Goal: Task Accomplishment & Management: Manage account settings

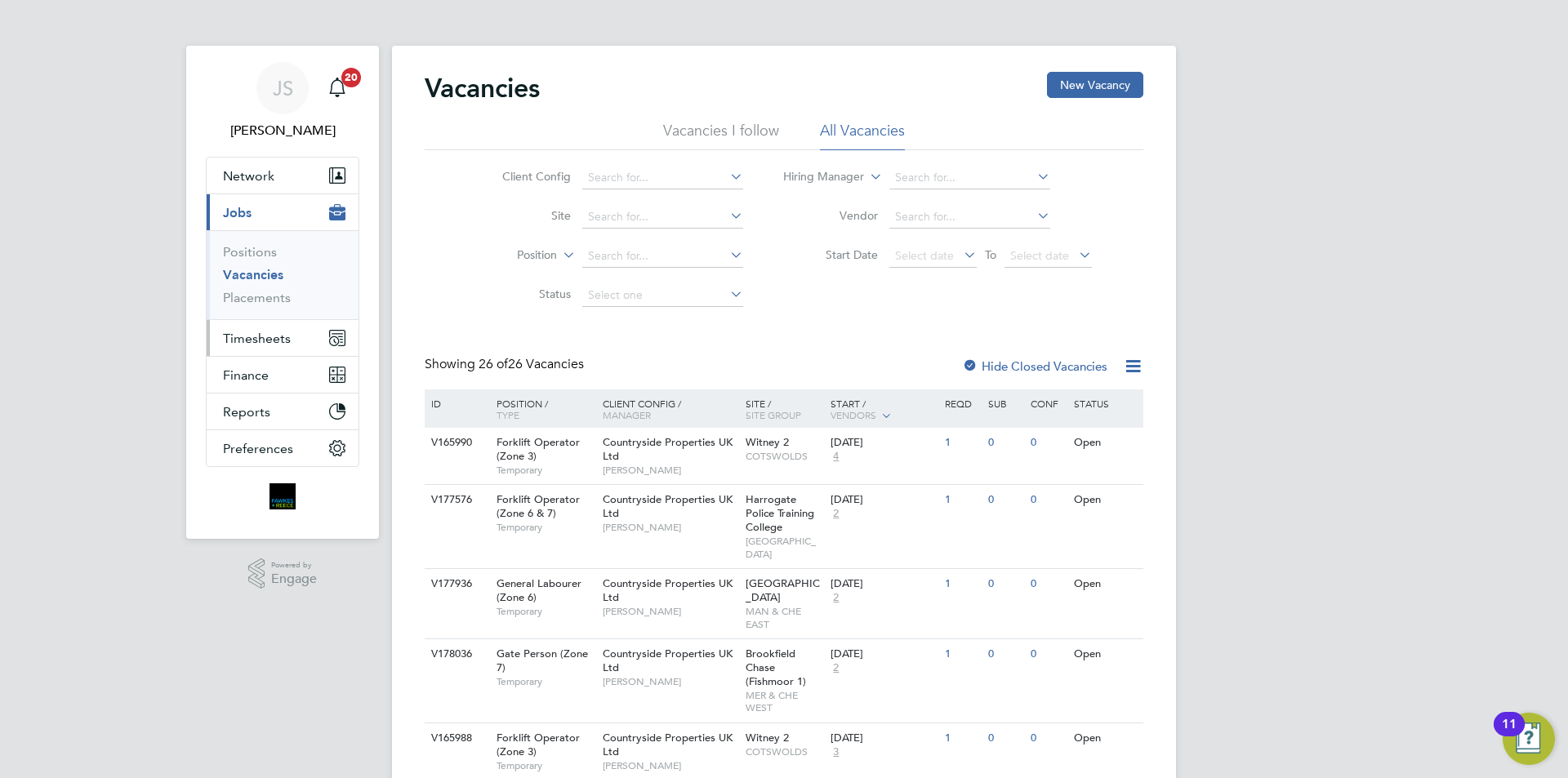
click at [254, 334] on span "Timesheets" at bounding box center [257, 338] width 68 height 16
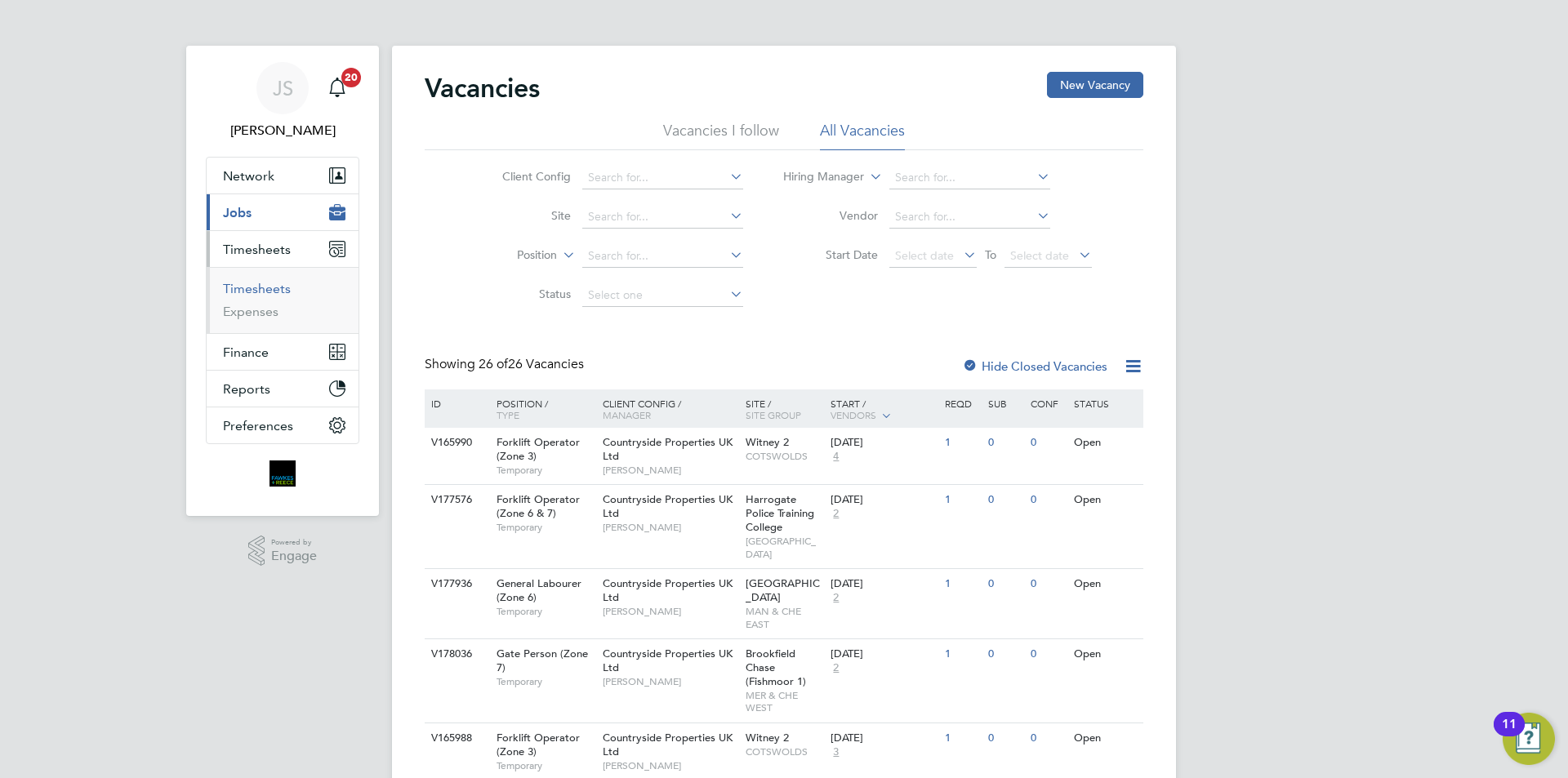
click at [281, 289] on link "Timesheets" at bounding box center [257, 289] width 68 height 16
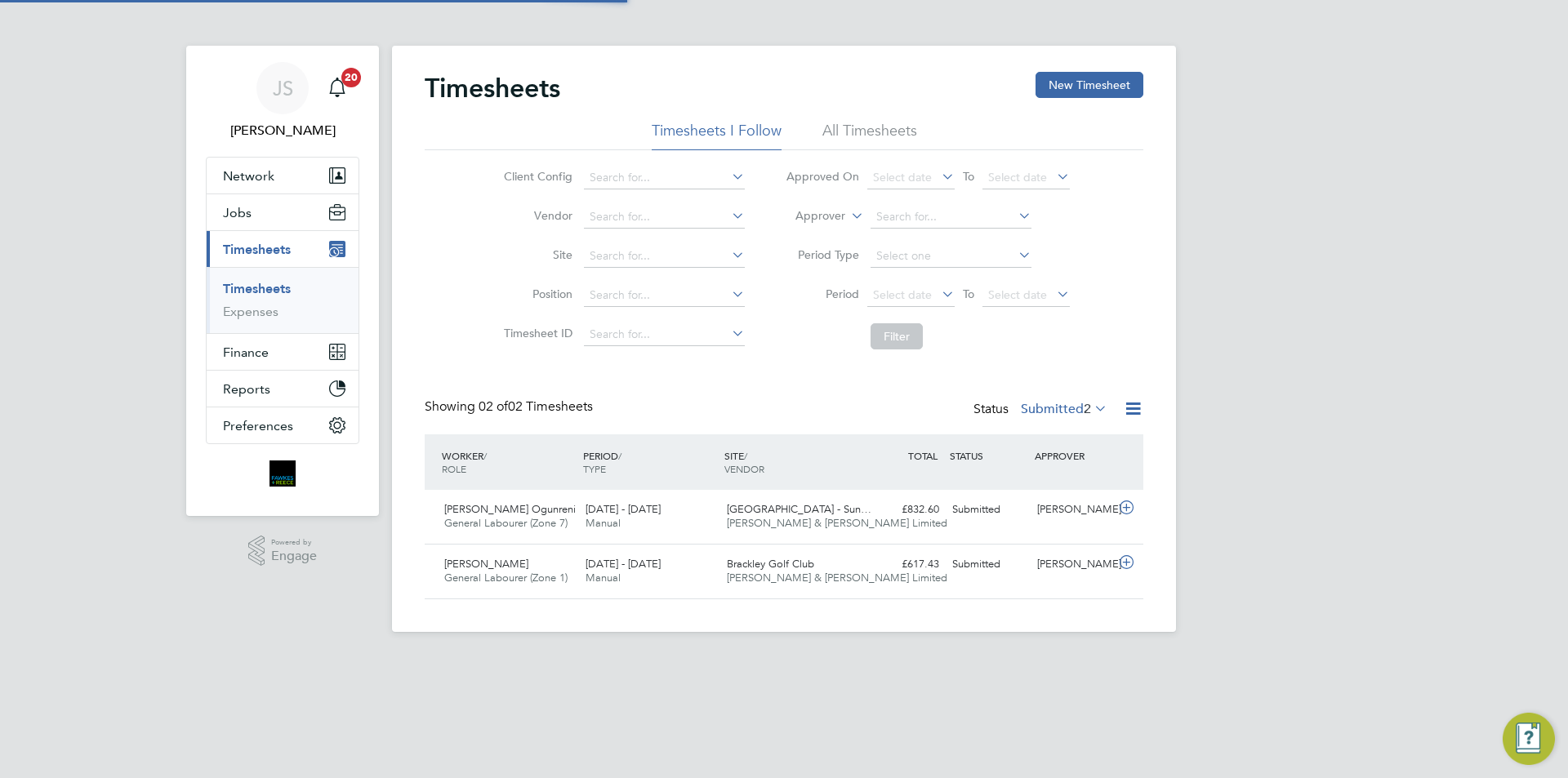
scroll to position [42, 142]
click at [253, 218] on button "Jobs" at bounding box center [282, 212] width 152 height 36
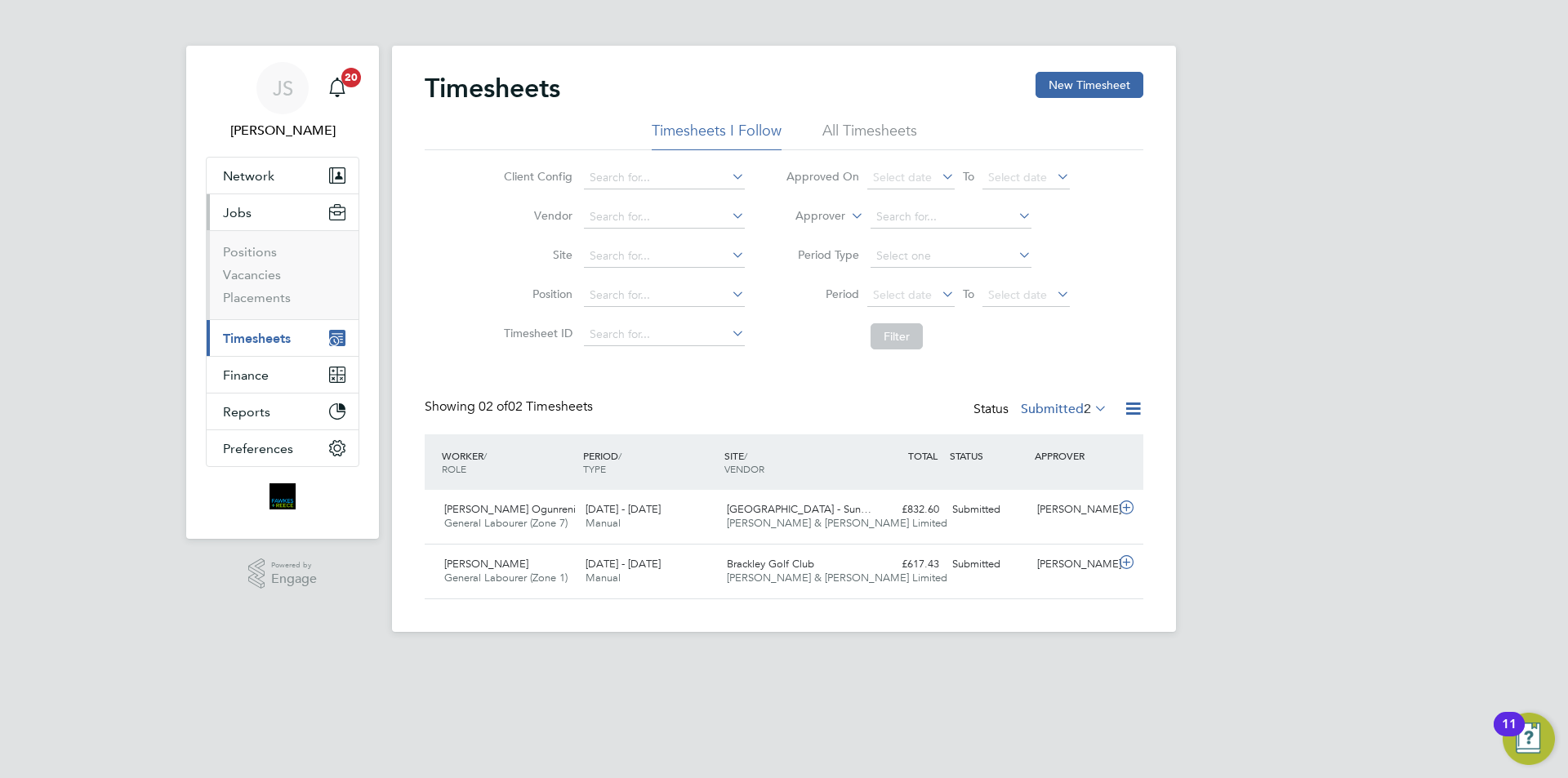
click at [245, 283] on li "Vacancies" at bounding box center [284, 279] width 122 height 23
click at [253, 276] on link "Vacancies" at bounding box center [252, 275] width 58 height 16
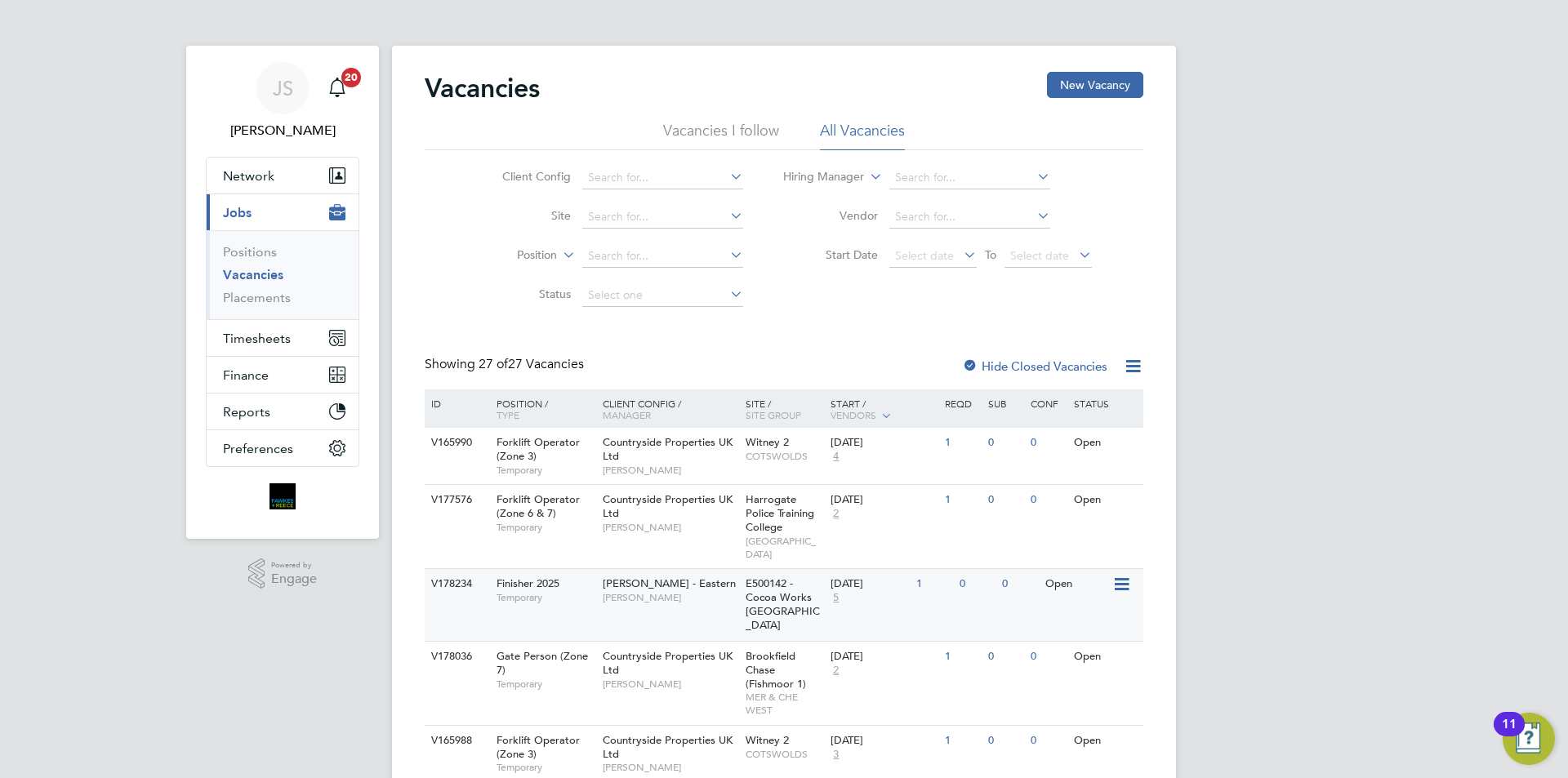
scroll to position [163, 0]
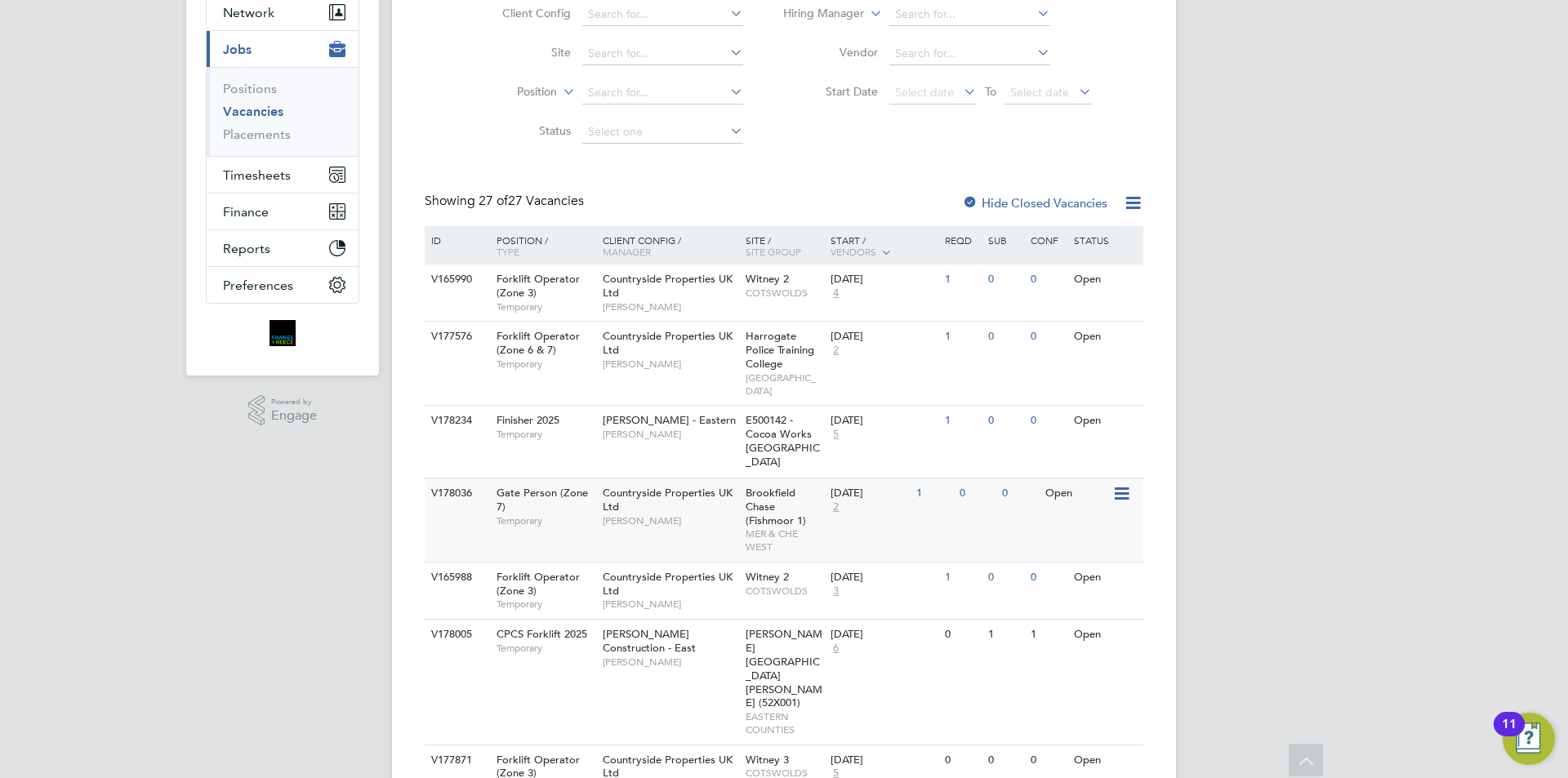
click at [859, 501] on div "[DATE] 2" at bounding box center [869, 501] width 86 height 44
click at [250, 170] on span "Timesheets" at bounding box center [257, 175] width 68 height 16
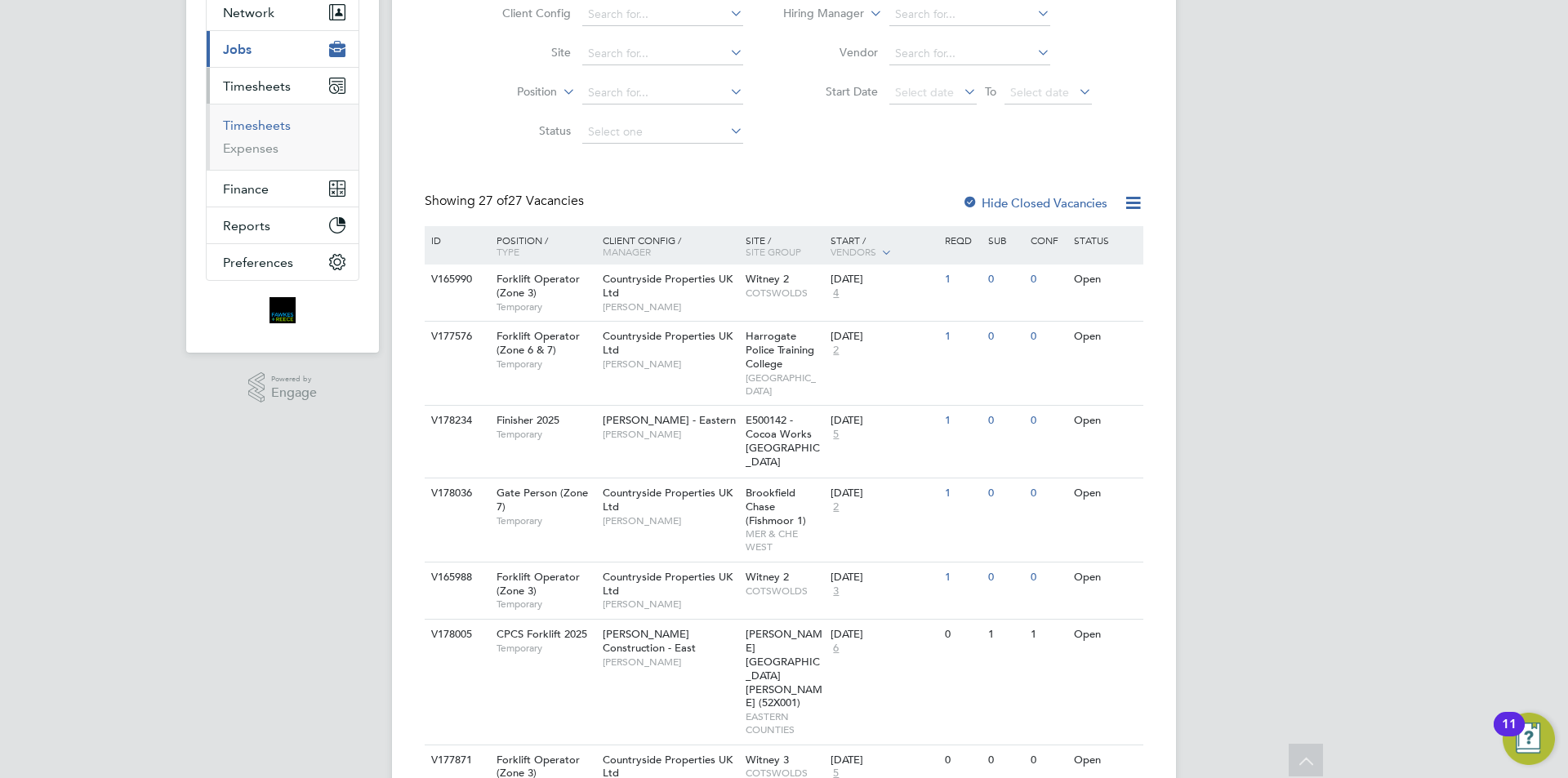
click at [276, 118] on link "Timesheets" at bounding box center [257, 125] width 68 height 16
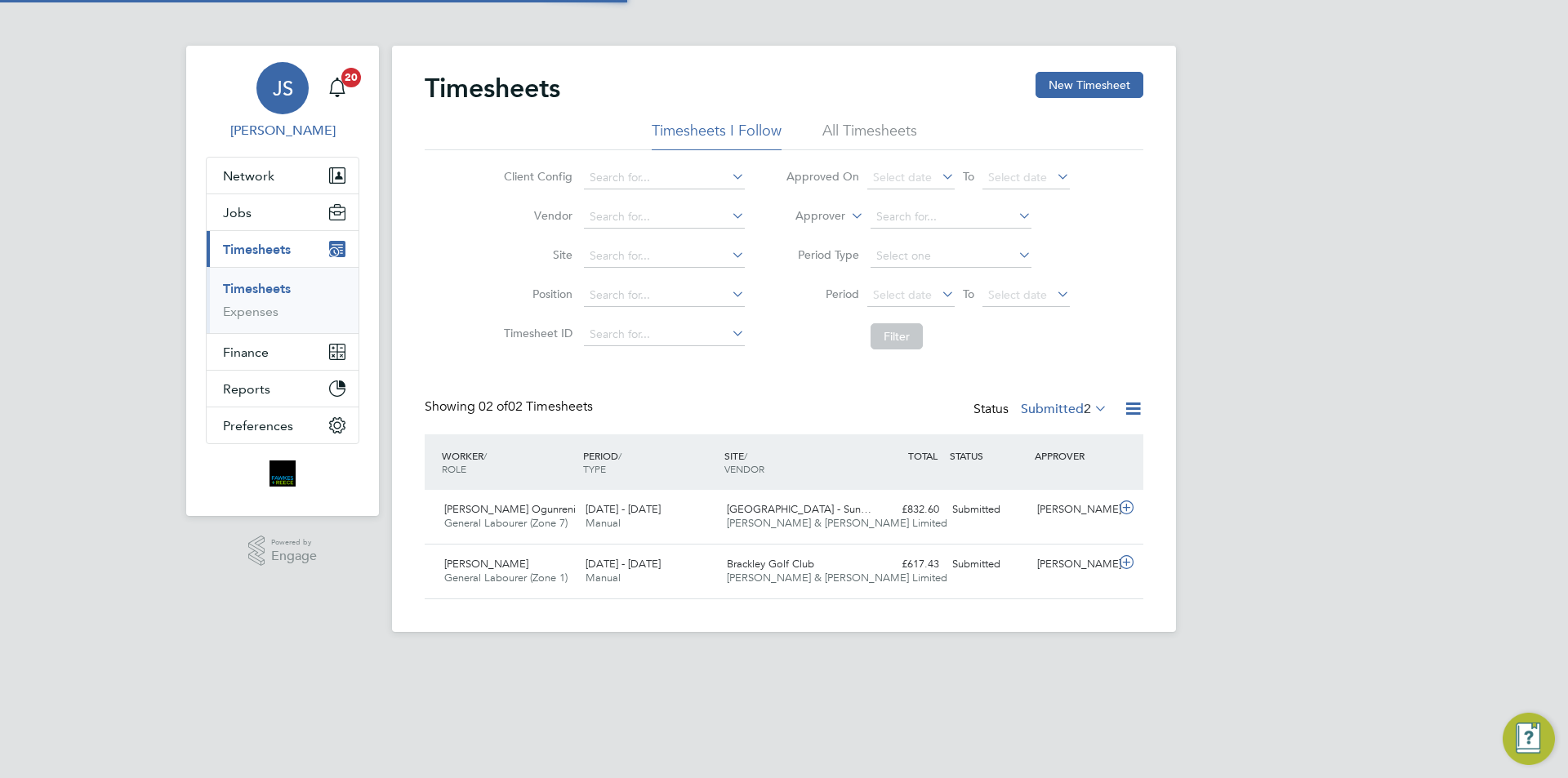
scroll to position [42, 142]
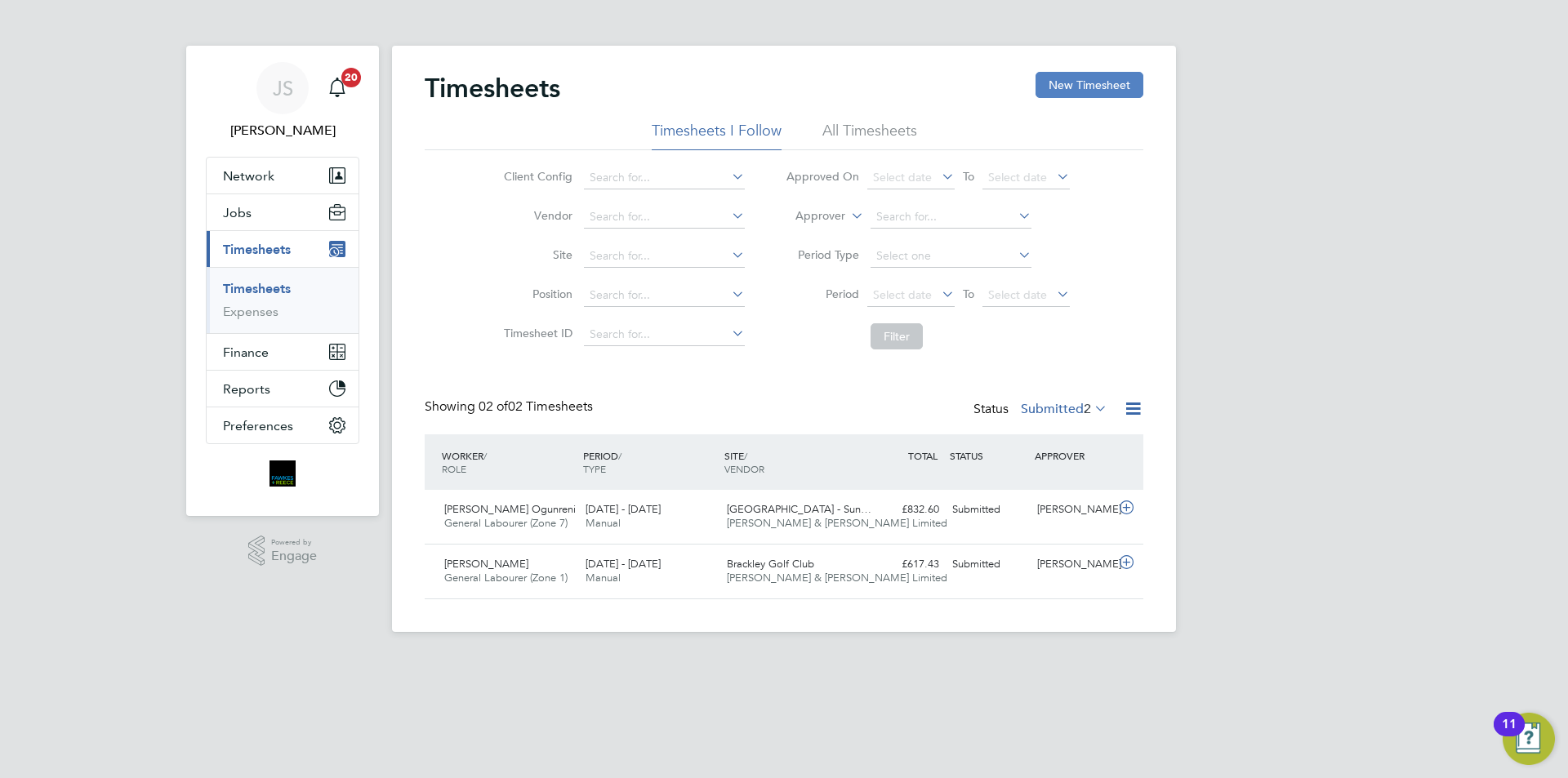
click at [1082, 97] on button "New Timesheet" at bounding box center [1089, 85] width 107 height 26
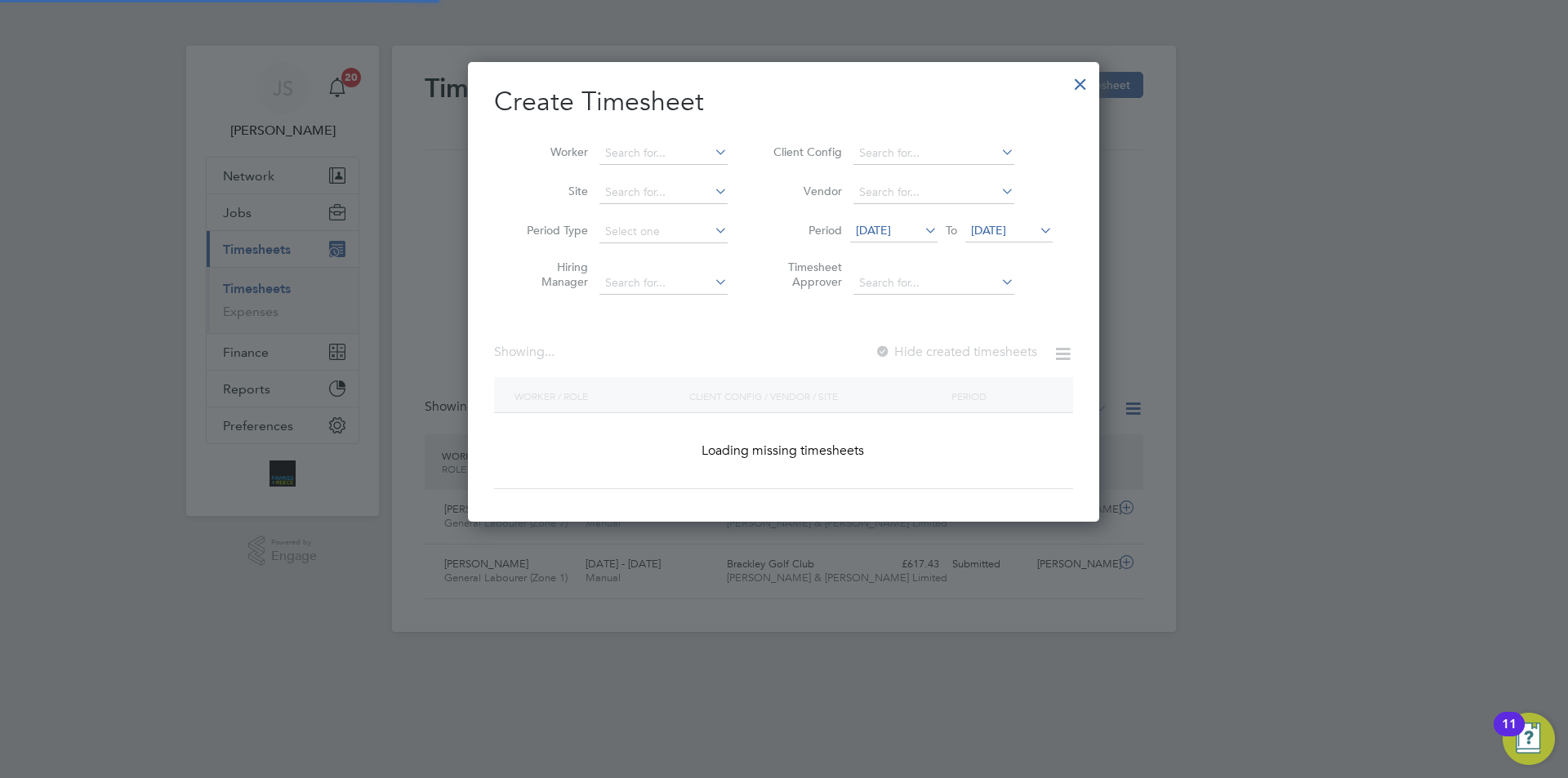
scroll to position [461, 632]
click at [636, 148] on input at bounding box center [663, 153] width 128 height 23
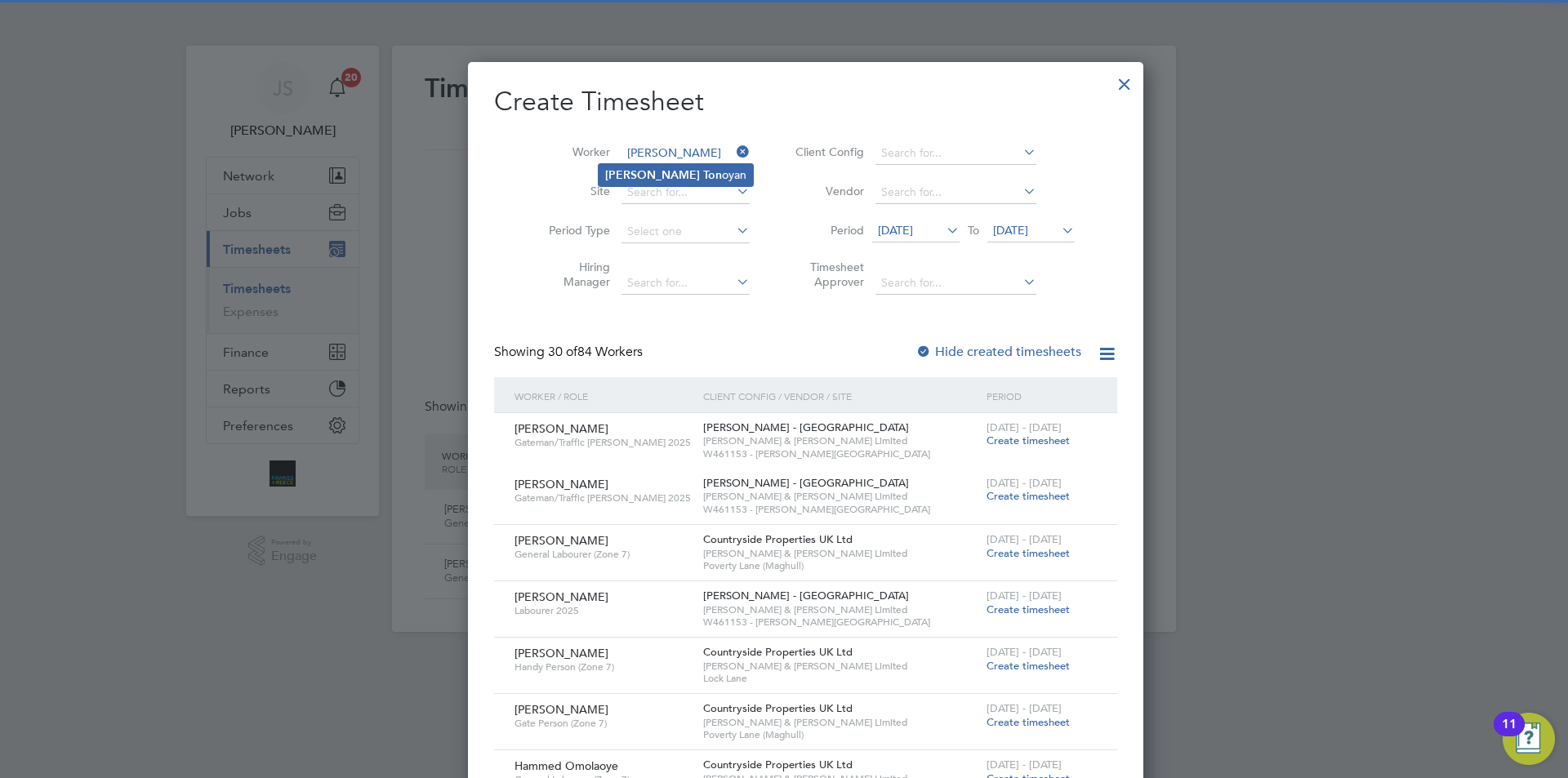
click at [704, 177] on b "Ton" at bounding box center [713, 175] width 19 height 14
type input "[PERSON_NAME]"
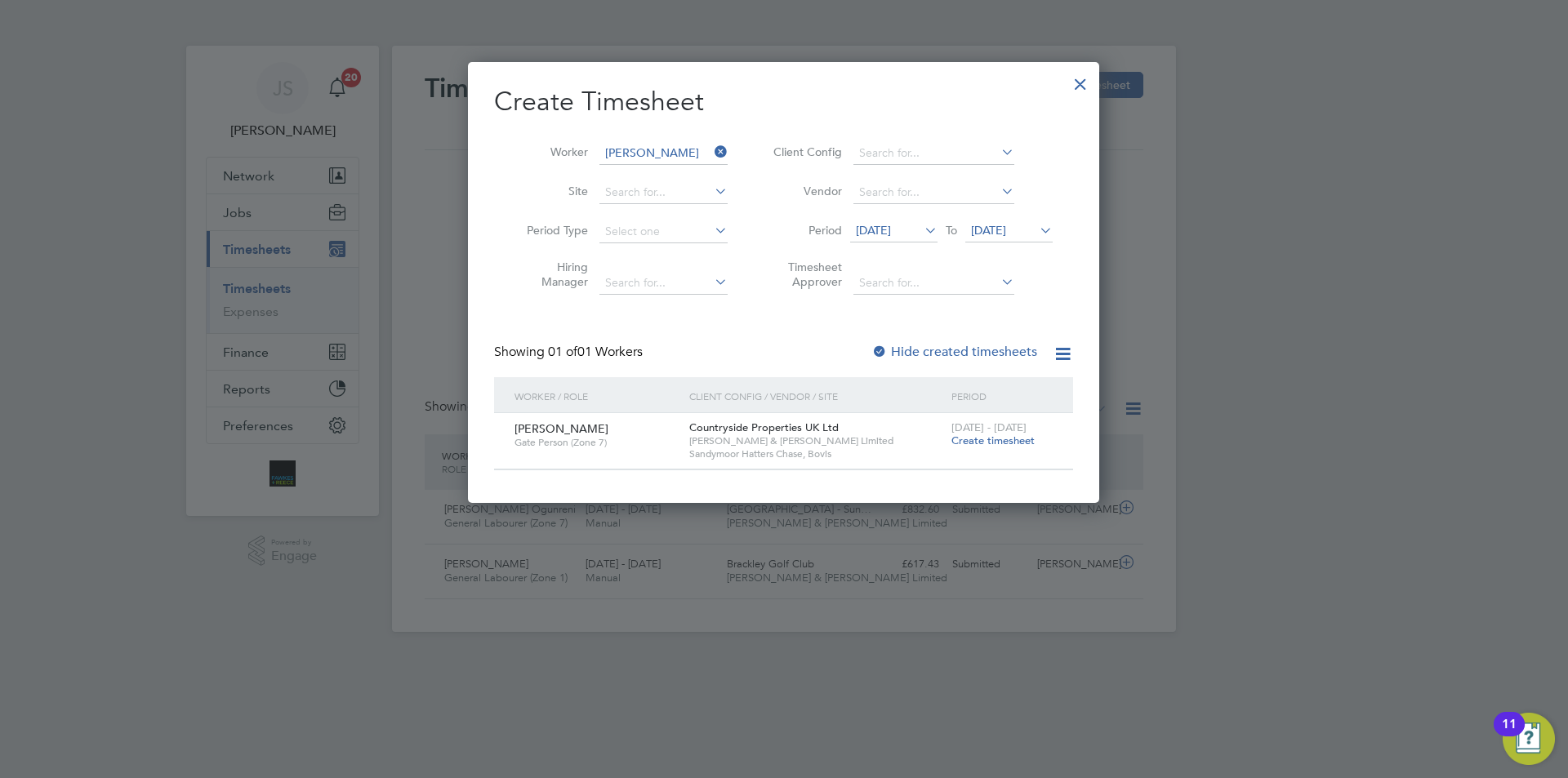
scroll to position [8, 8]
click at [992, 443] on span "Create timesheet" at bounding box center [993, 440] width 84 height 14
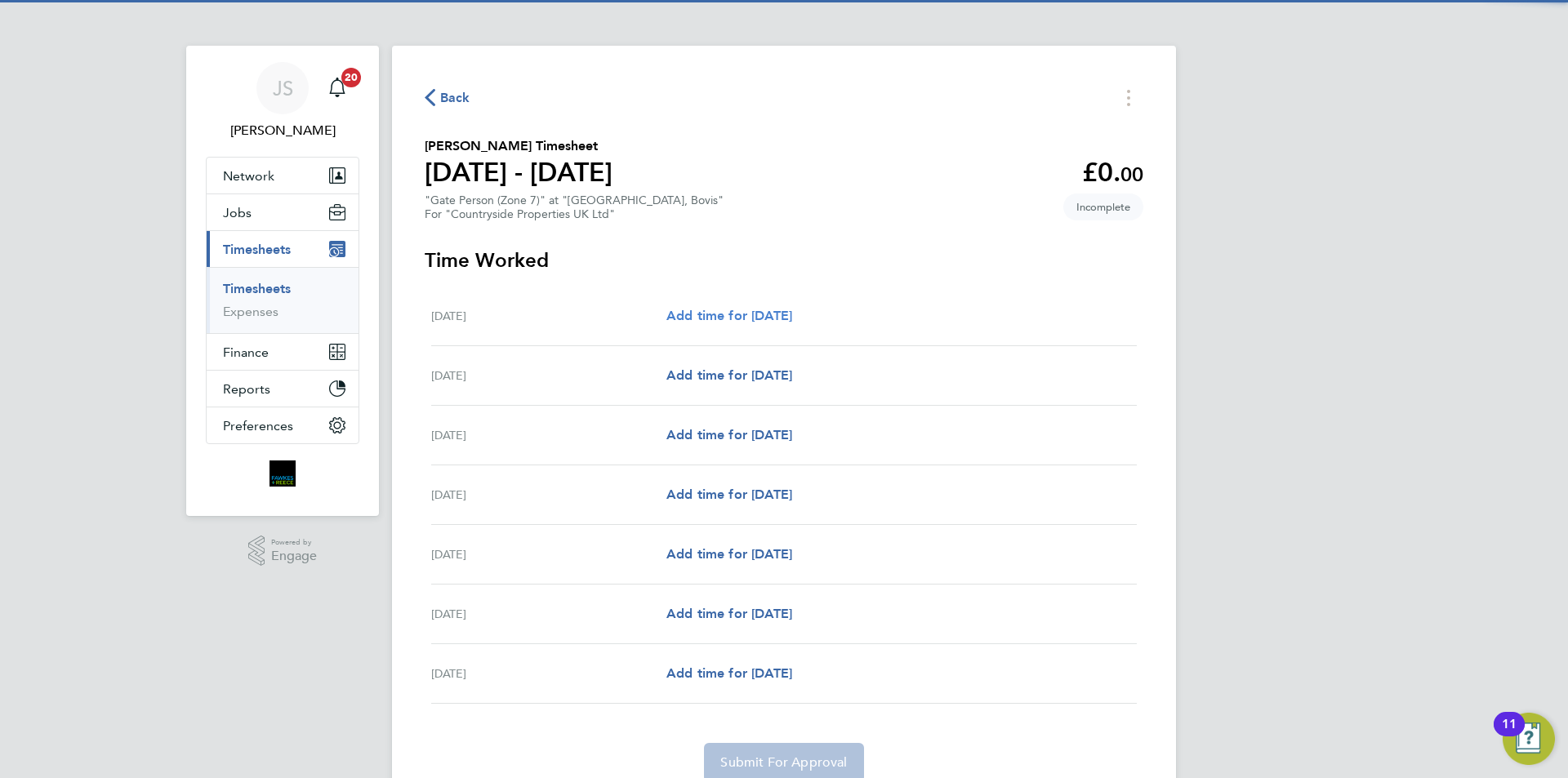
click at [712, 310] on span "Add time for [DATE]" at bounding box center [729, 315] width 125 height 16
select select "30"
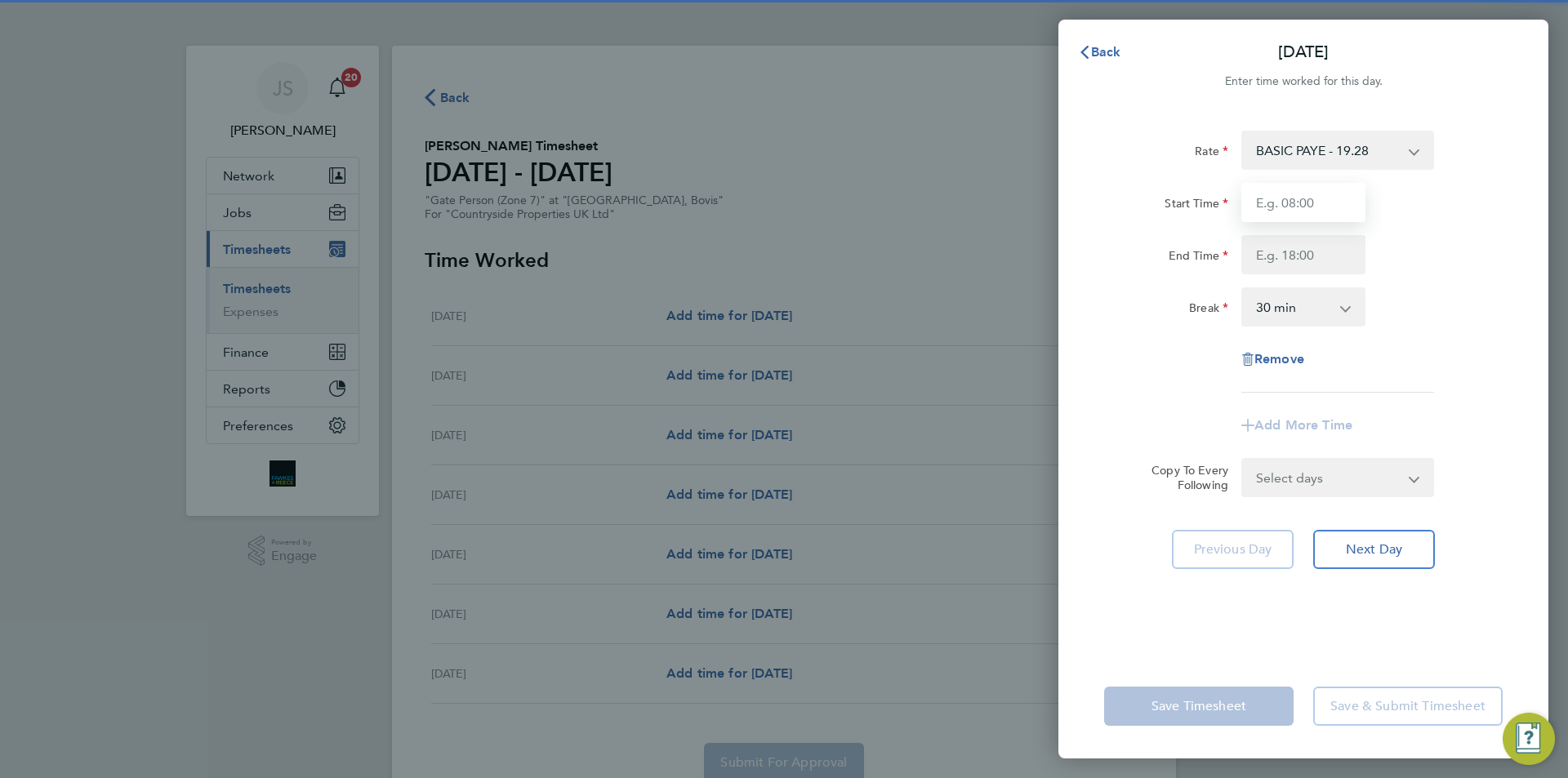
click at [1322, 202] on input "Start Time" at bounding box center [1303, 202] width 124 height 39
type input "07:30"
click at [1301, 246] on input "End Time" at bounding box center [1303, 255] width 124 height 39
type input "17:00"
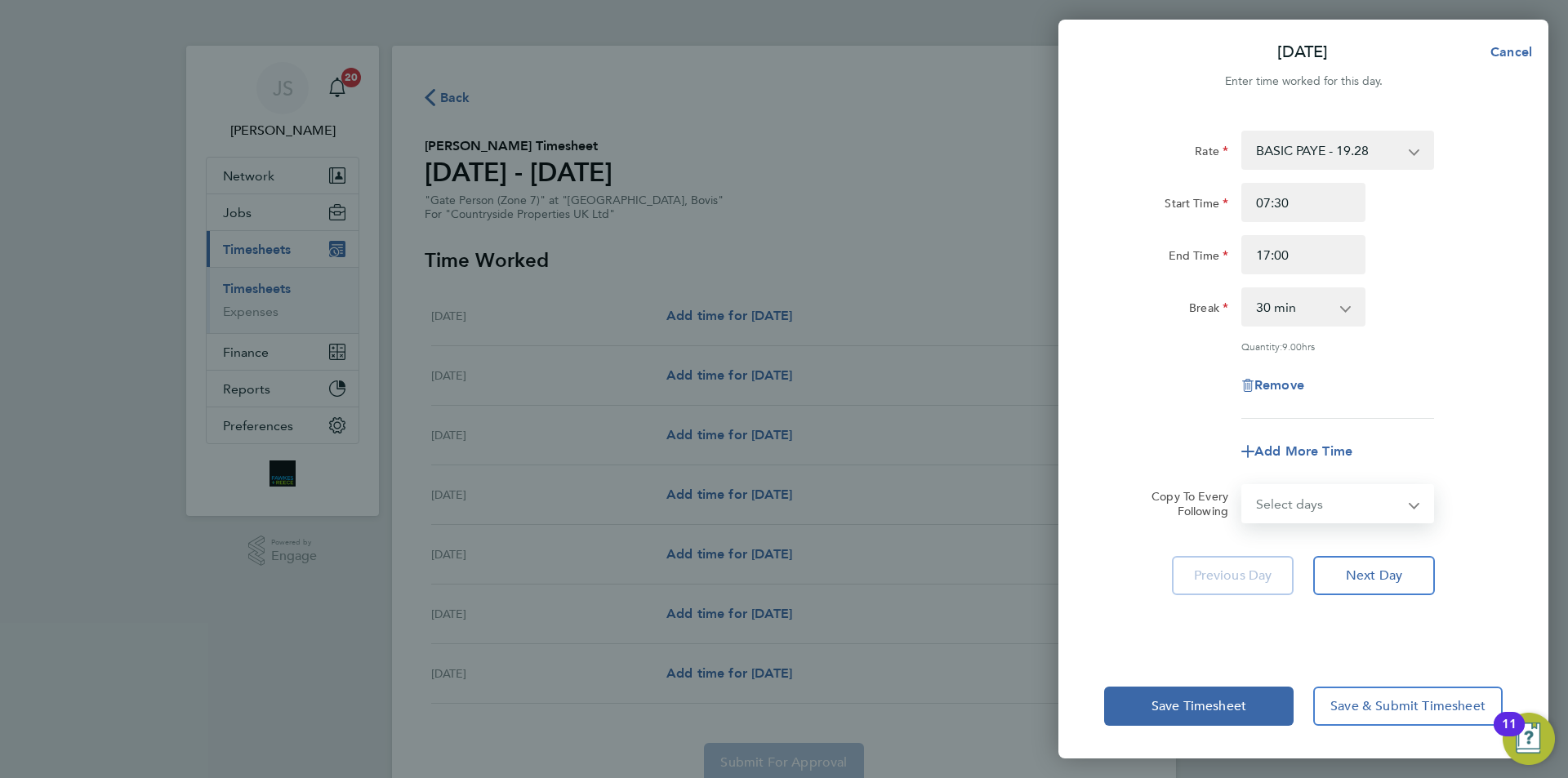
click at [1293, 487] on select "Select days Day Weekday (Mon-Fri) Weekend (Sat-Sun) [DATE] [DATE] [DATE] [DATE]…" at bounding box center [1329, 504] width 171 height 36
select select "WEEKDAY"
click at [1243, 486] on select "Select days Day Weekday (Mon-Fri) Weekend (Sat-Sun) [DATE] [DATE] [DATE] [DATE]…" at bounding box center [1329, 504] width 171 height 36
select select "[DATE]"
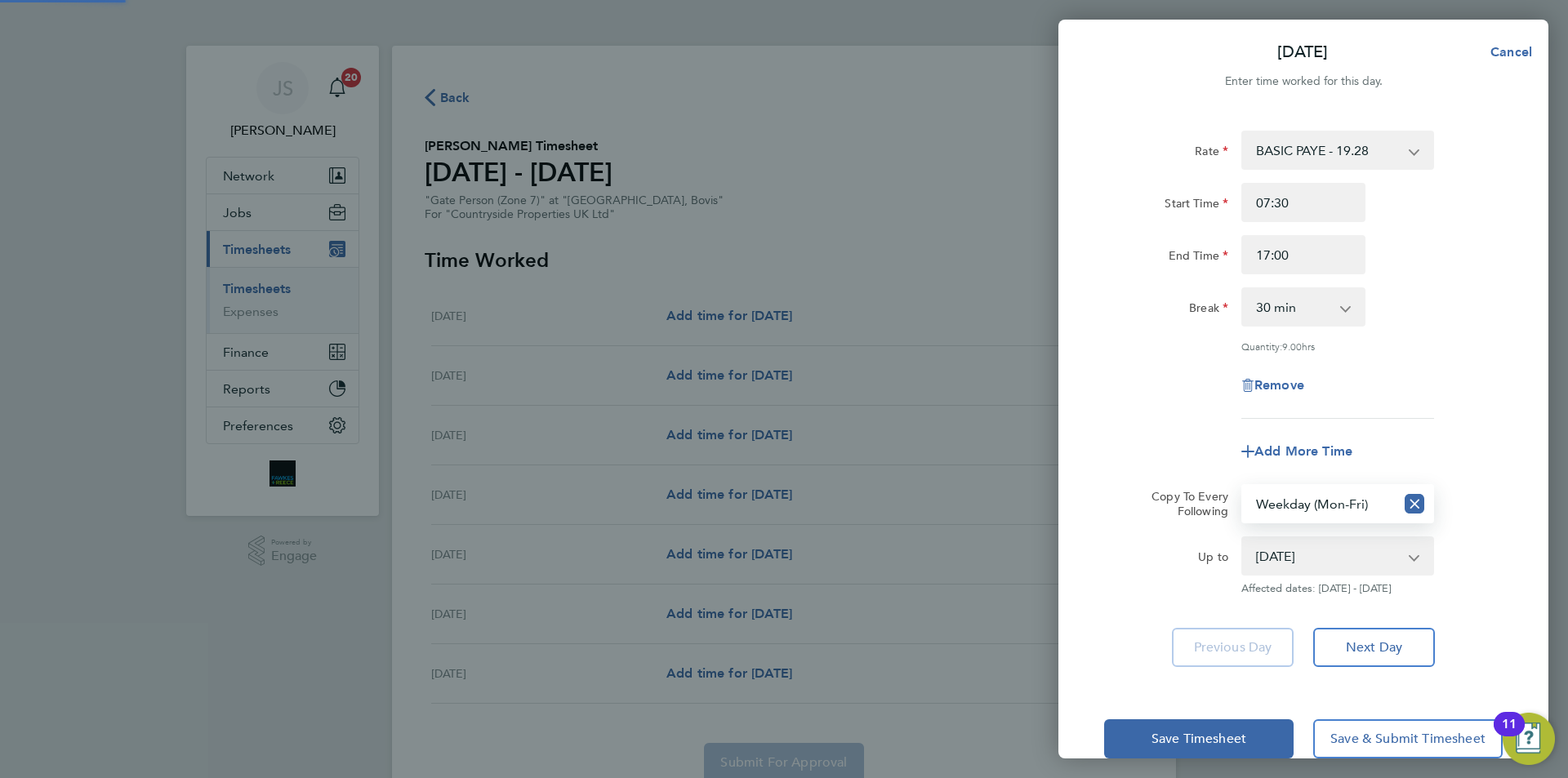
click at [1166, 440] on div "Add More Time" at bounding box center [1304, 452] width 412 height 39
click at [1196, 732] on span "Save Timesheet" at bounding box center [1199, 739] width 95 height 16
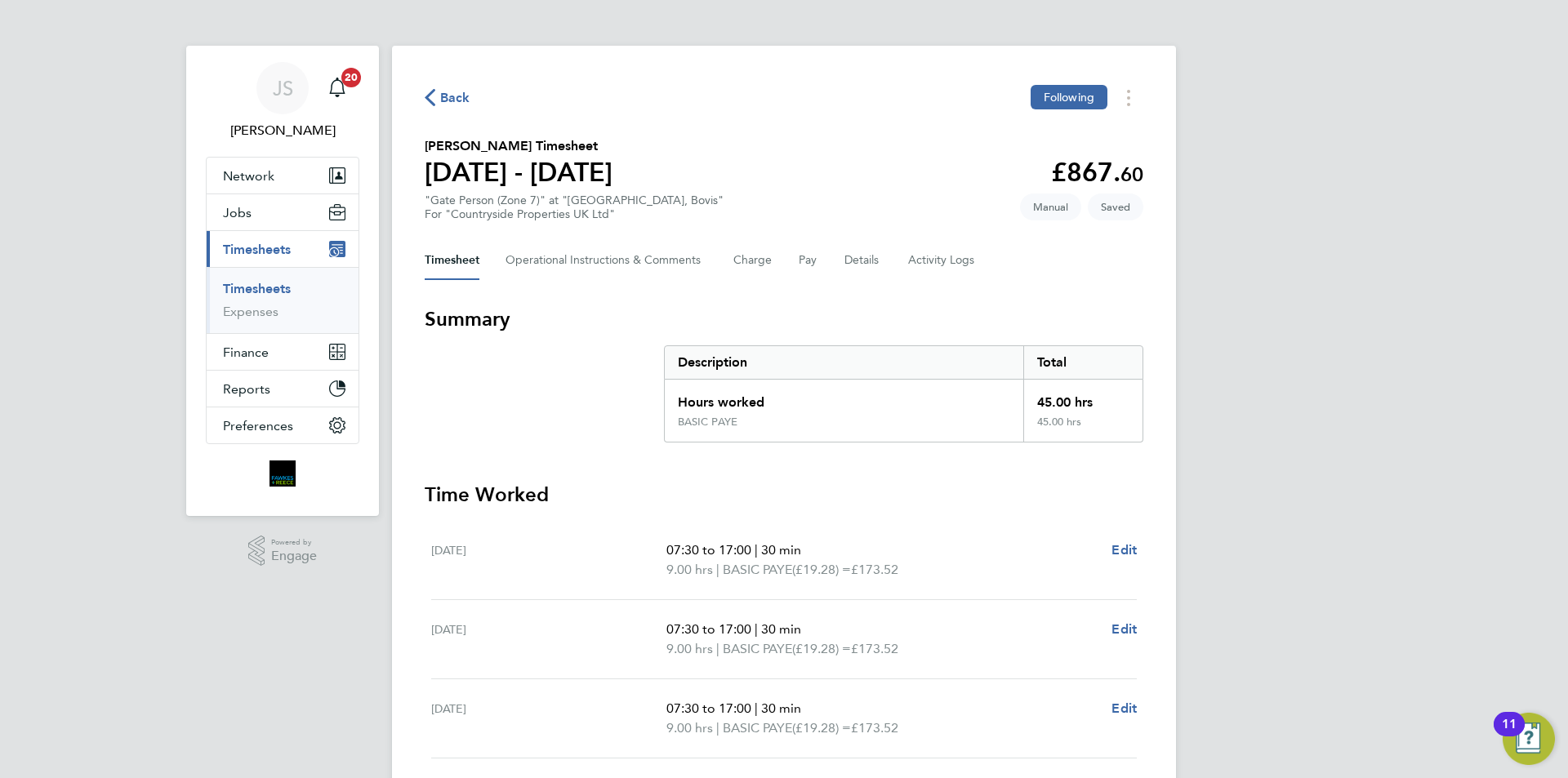
scroll to position [402, 0]
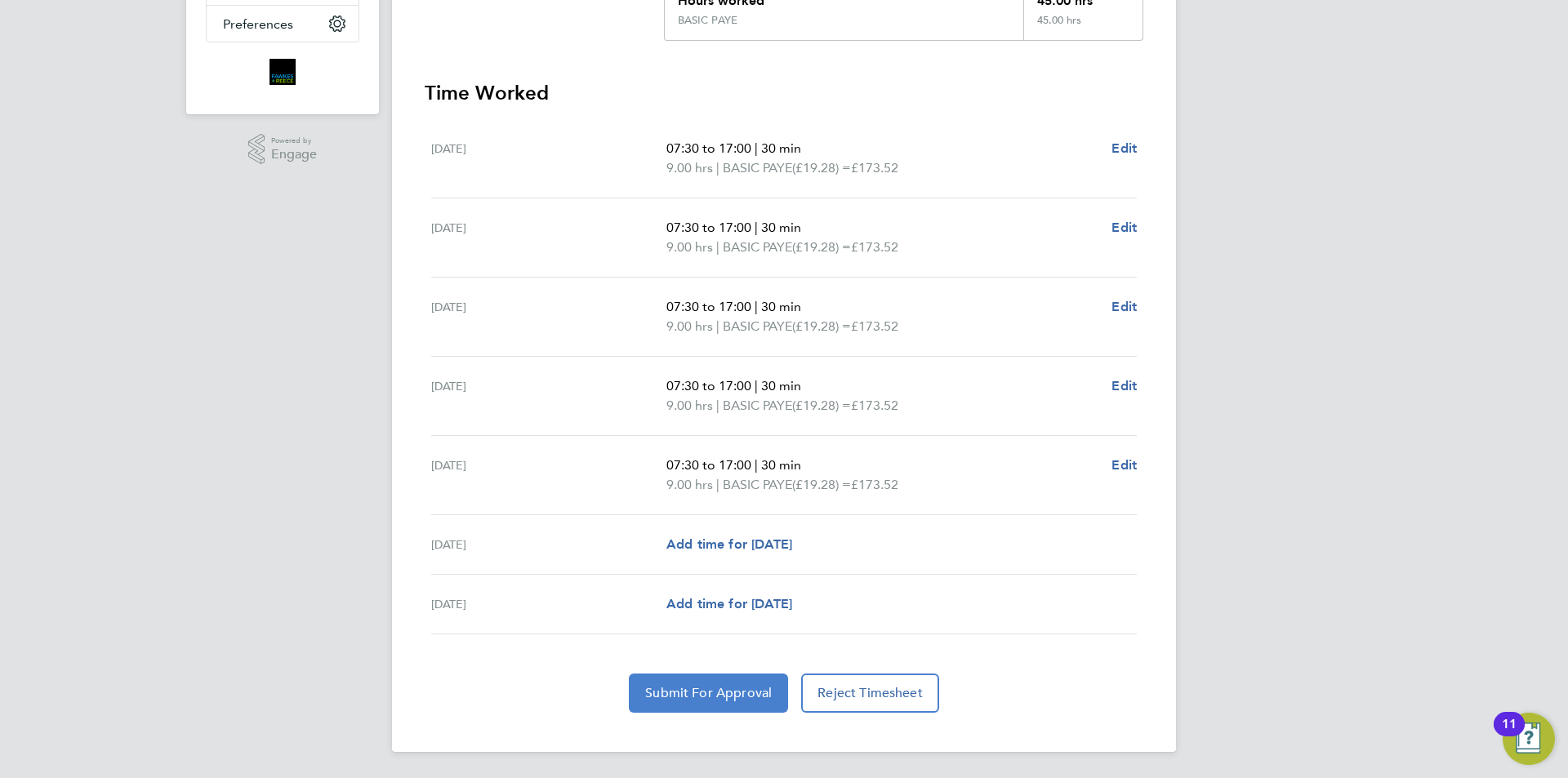
click at [754, 698] on span "Submit For Approval" at bounding box center [709, 694] width 126 height 16
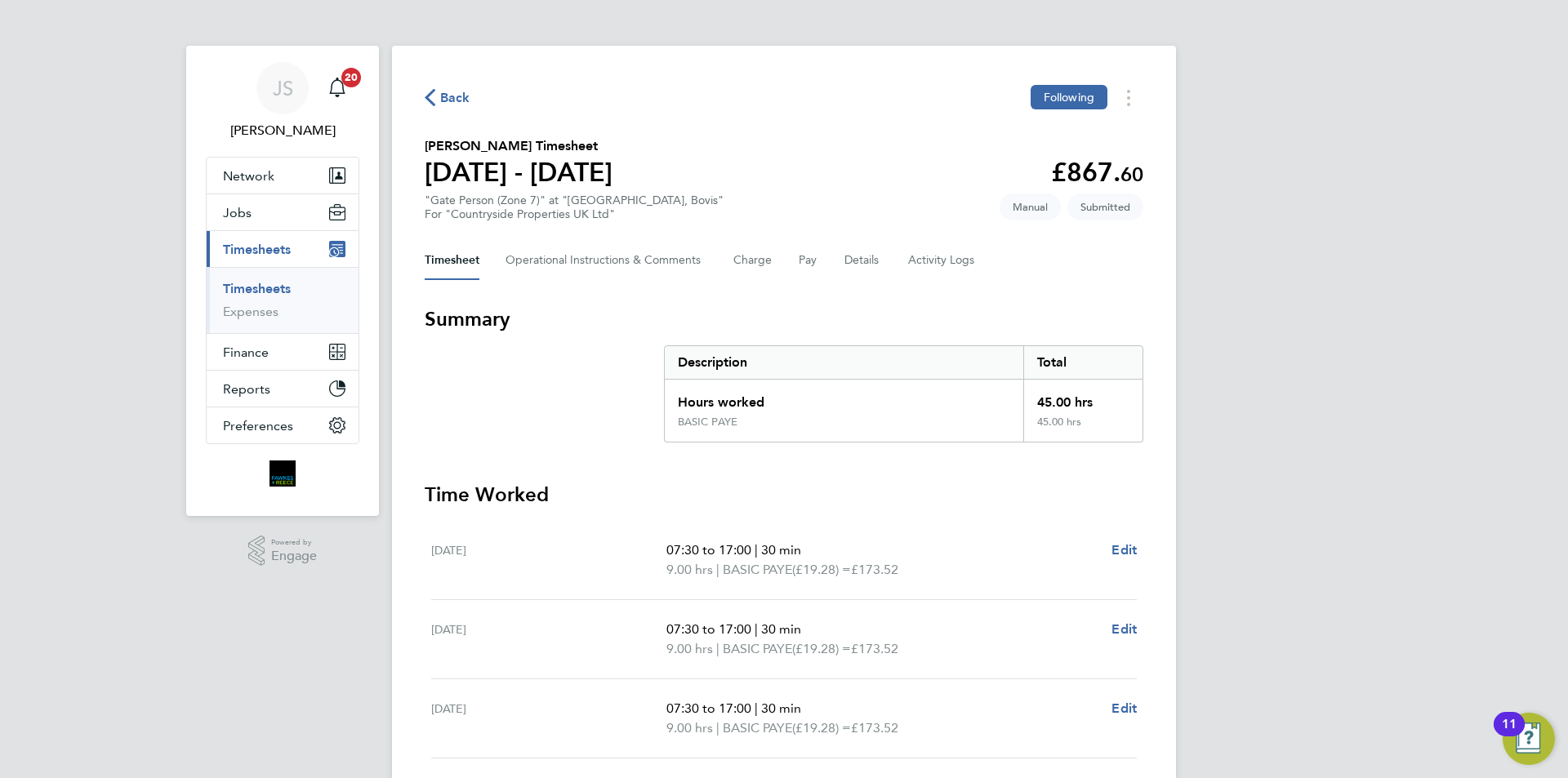
click at [462, 85] on div "Back Following" at bounding box center [784, 98] width 718 height 25
click at [458, 100] on span "Back" at bounding box center [455, 98] width 30 height 20
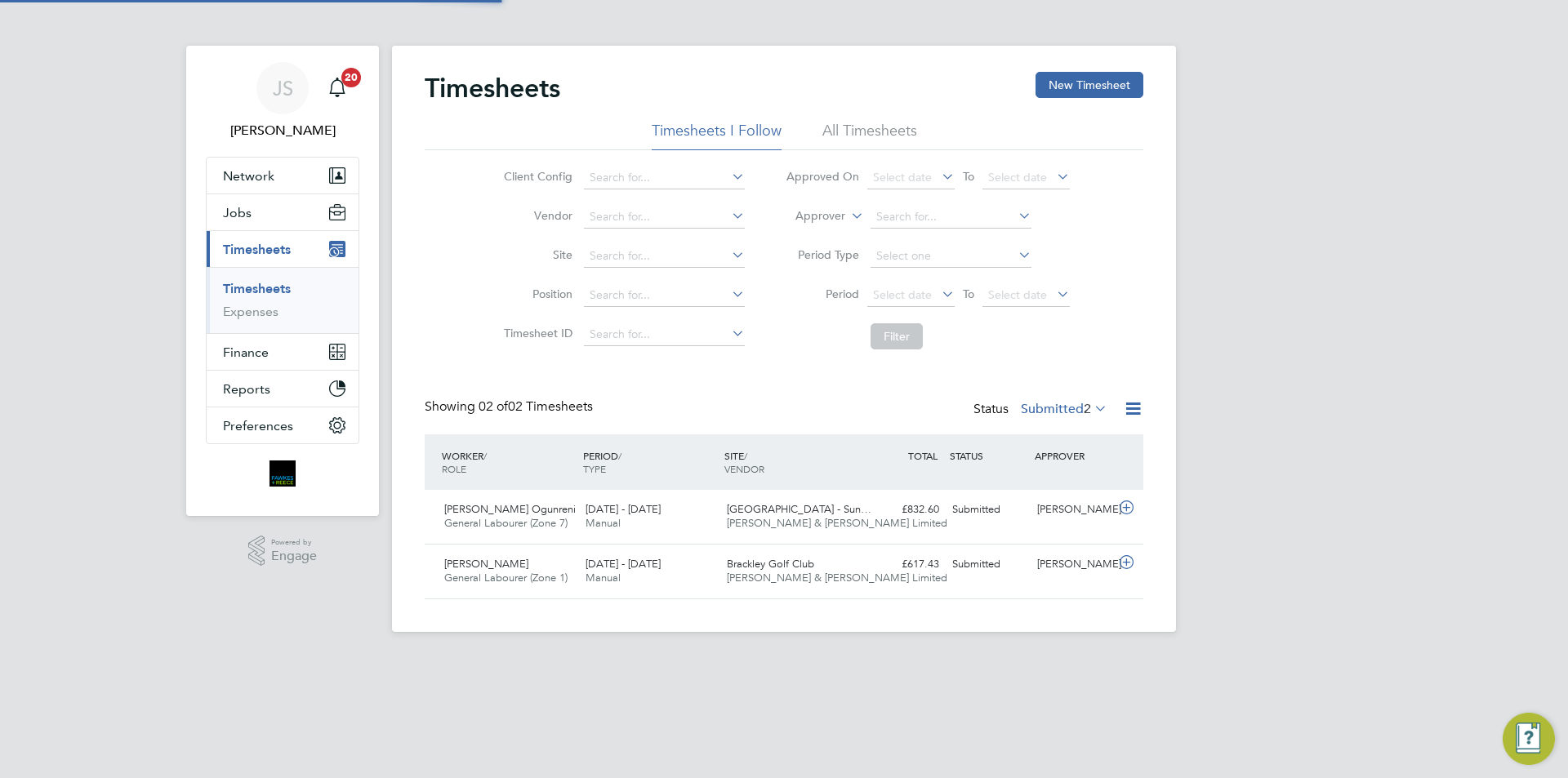
scroll to position [42, 142]
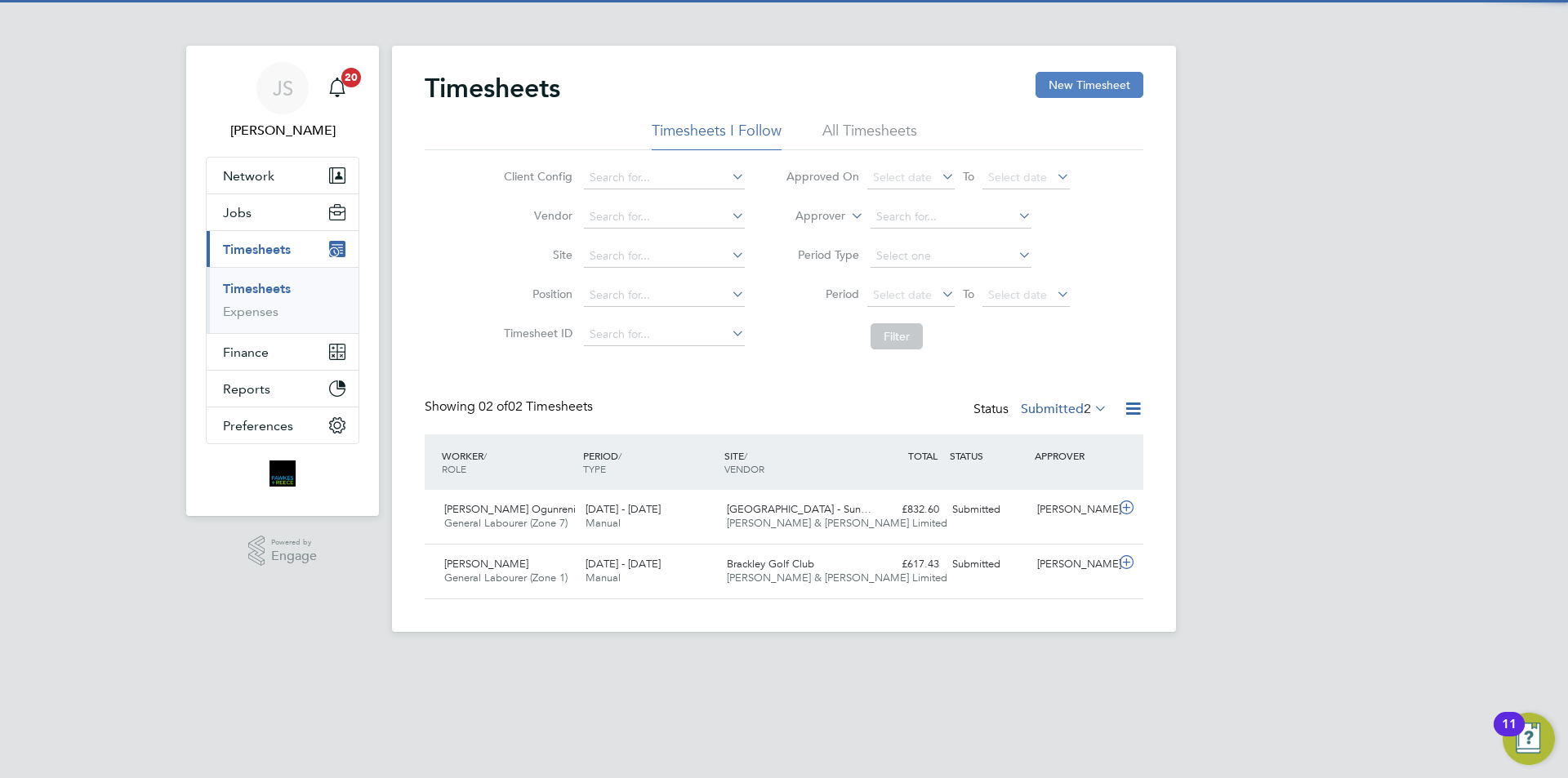
click at [1105, 83] on button "New Timesheet" at bounding box center [1089, 85] width 107 height 26
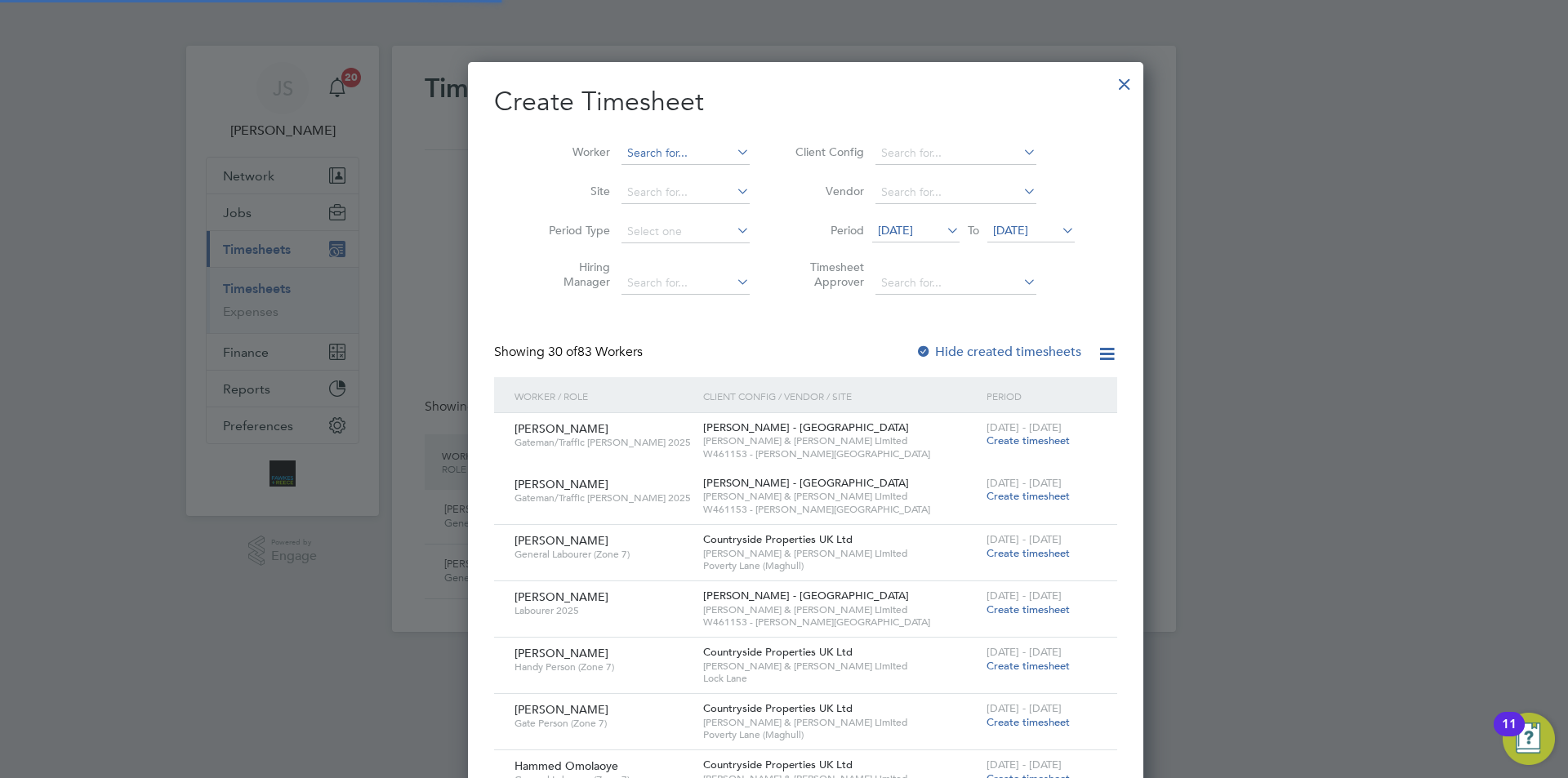
scroll to position [2348, 632]
click at [653, 154] on input at bounding box center [686, 153] width 128 height 23
click at [700, 170] on b "Da" at bounding box center [707, 175] width 16 height 14
type input "Antony Daly"
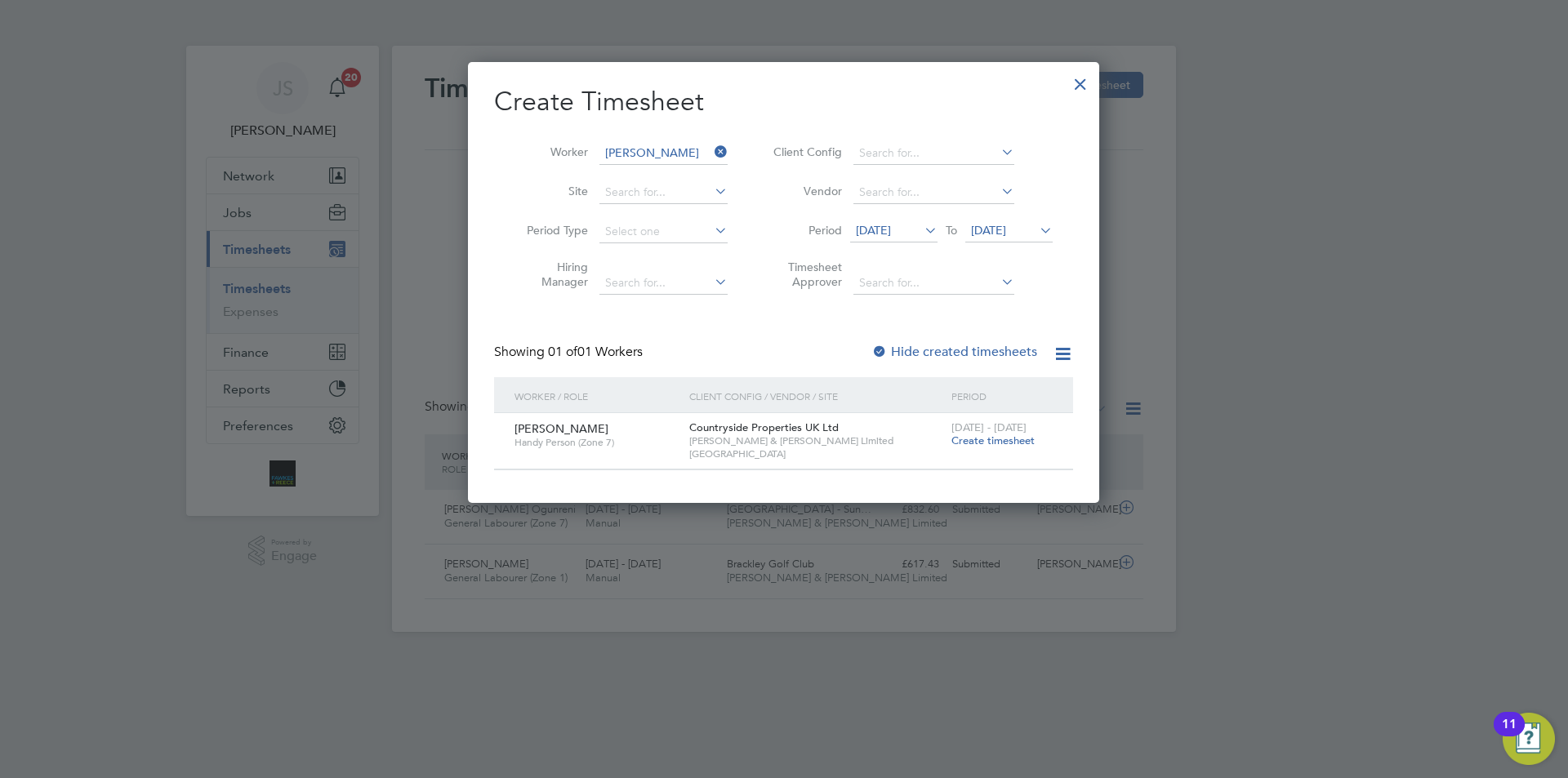
scroll to position [440, 632]
click at [993, 446] on span "Create timesheet" at bounding box center [993, 440] width 84 height 14
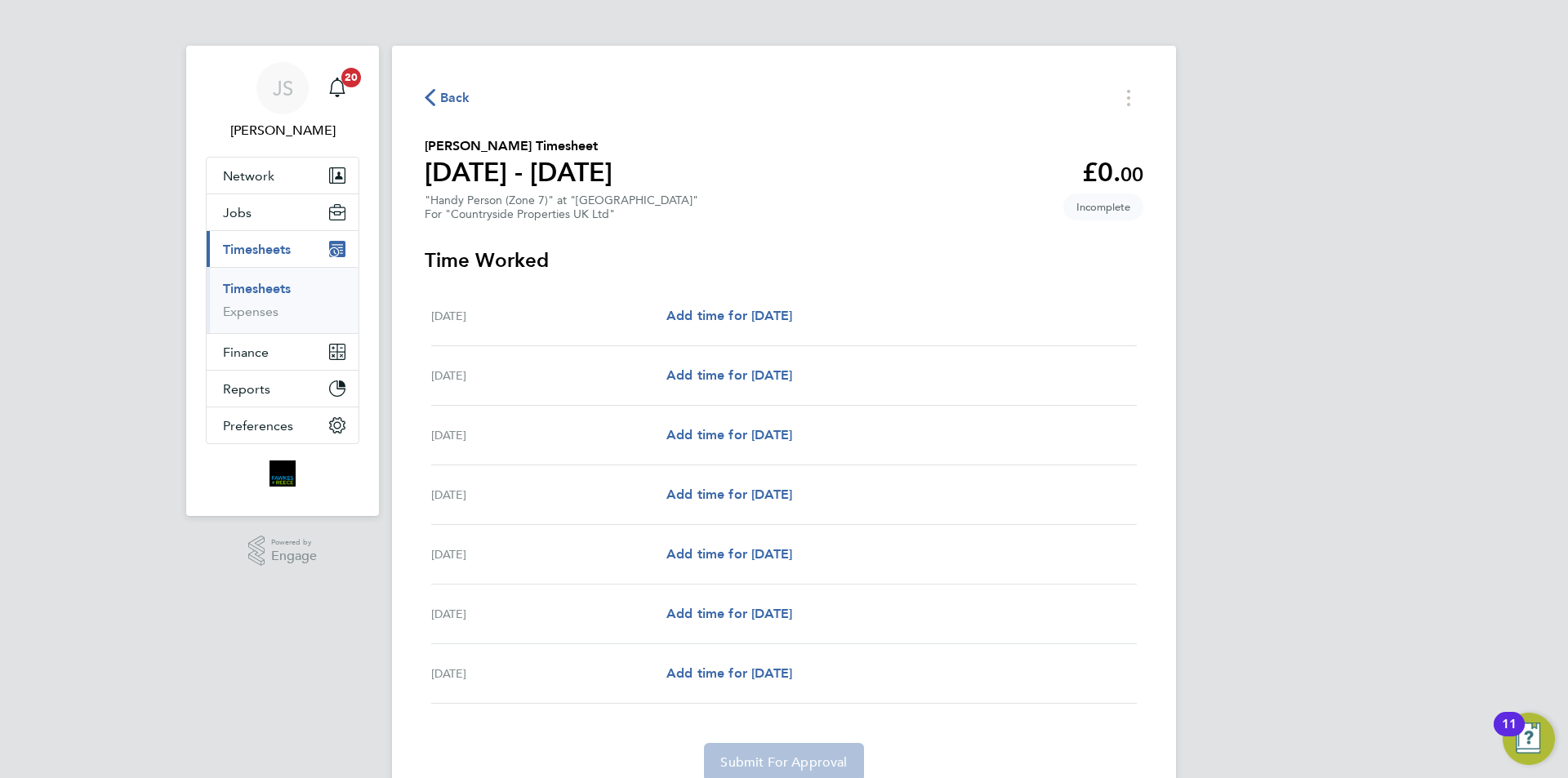
click at [791, 303] on div "Mon 04 Aug Add time for Mon 04 Aug Add time for Mon 04 Aug" at bounding box center [784, 316] width 706 height 60
click at [792, 314] on span "Add time for [DATE]" at bounding box center [729, 315] width 125 height 16
select select "30"
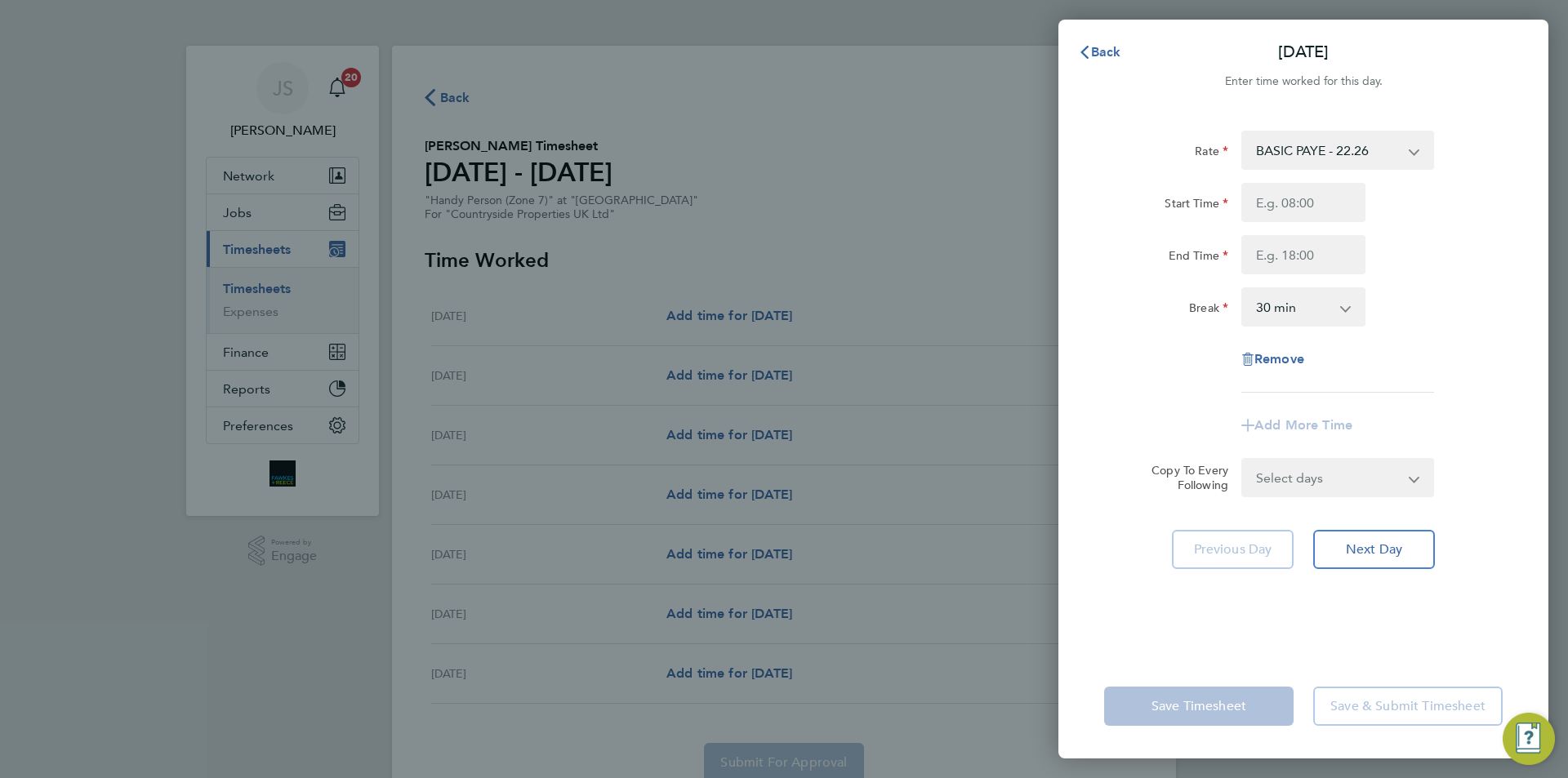
click at [1289, 184] on div "Rate BASIC PAYE - 22.26 Start Time End Time Break 0 min 15 min 30 min 45 min 60…" at bounding box center [1304, 262] width 399 height 262
click at [1285, 197] on input "Start Time" at bounding box center [1303, 202] width 124 height 39
type input "07:30"
click at [1254, 248] on input "End Time" at bounding box center [1303, 255] width 124 height 39
type input "16:30"
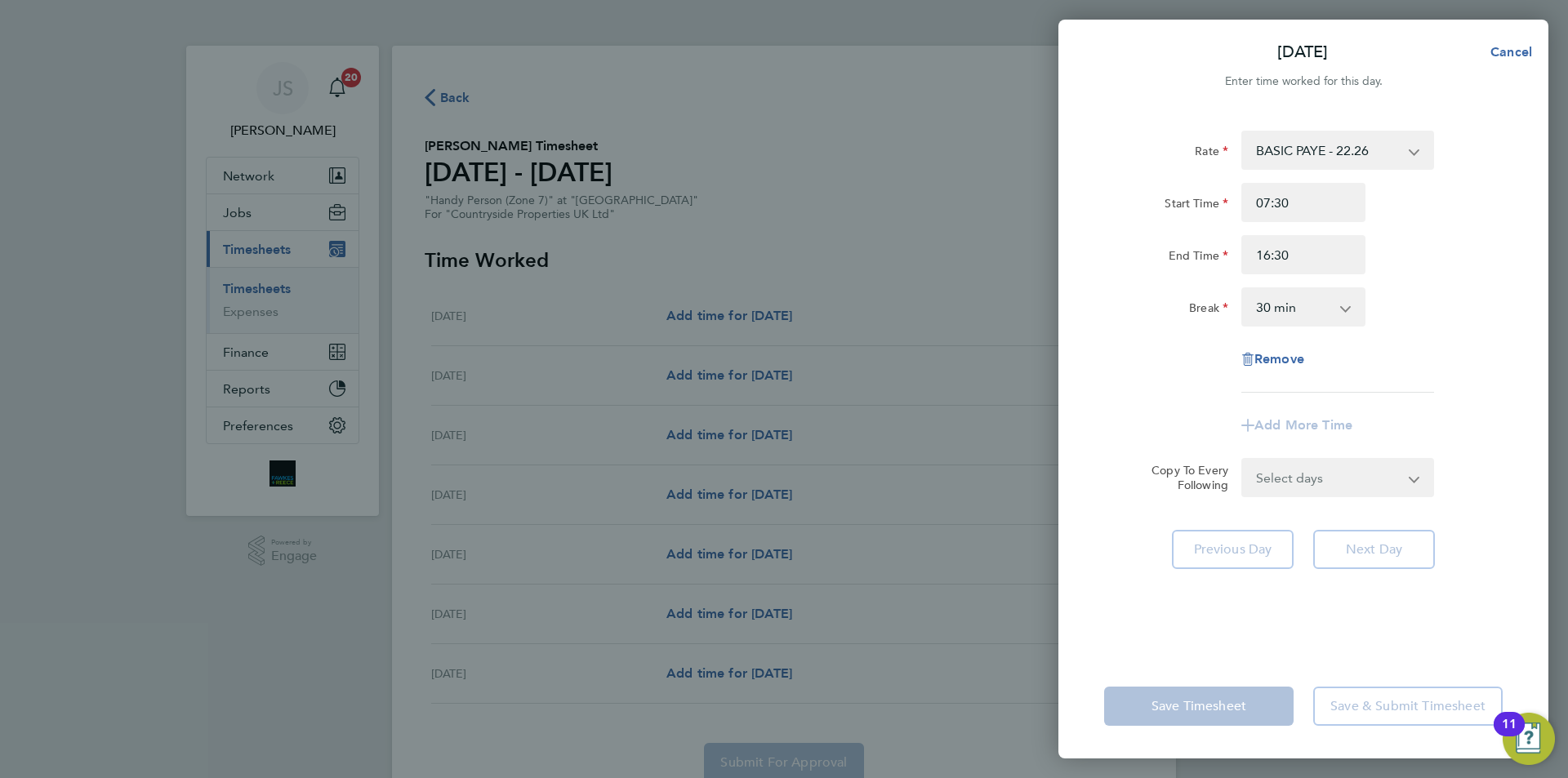
click at [1356, 480] on form "Rate BASIC PAYE - 22.26 Start Time 07:30 End Time 16:30 Break 0 min 15 min 30 m…" at bounding box center [1304, 313] width 399 height 366
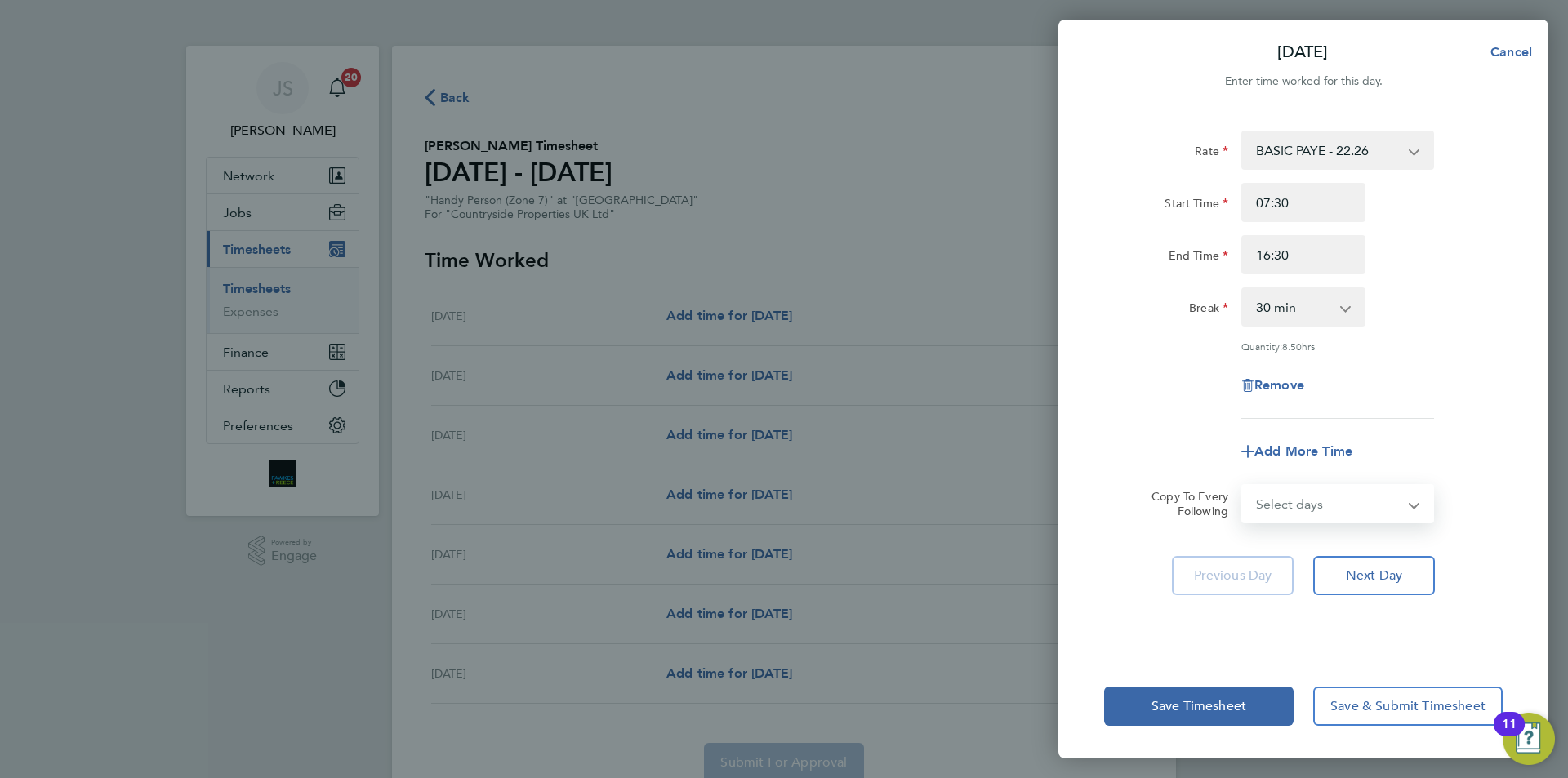
select select "WEEKDAY"
click at [1243, 486] on select "Select days Day Weekday (Mon-Fri) Weekend (Sat-Sun) [DATE] [DATE] [DATE] [DATE]…" at bounding box center [1329, 504] width 171 height 36
click at [1178, 412] on div "Rate BASIC PAYE - 22.26 Start Time 07:30 End Time 16:30 Break 0 min 15 min 30 m…" at bounding box center [1304, 275] width 399 height 289
select select "[DATE]"
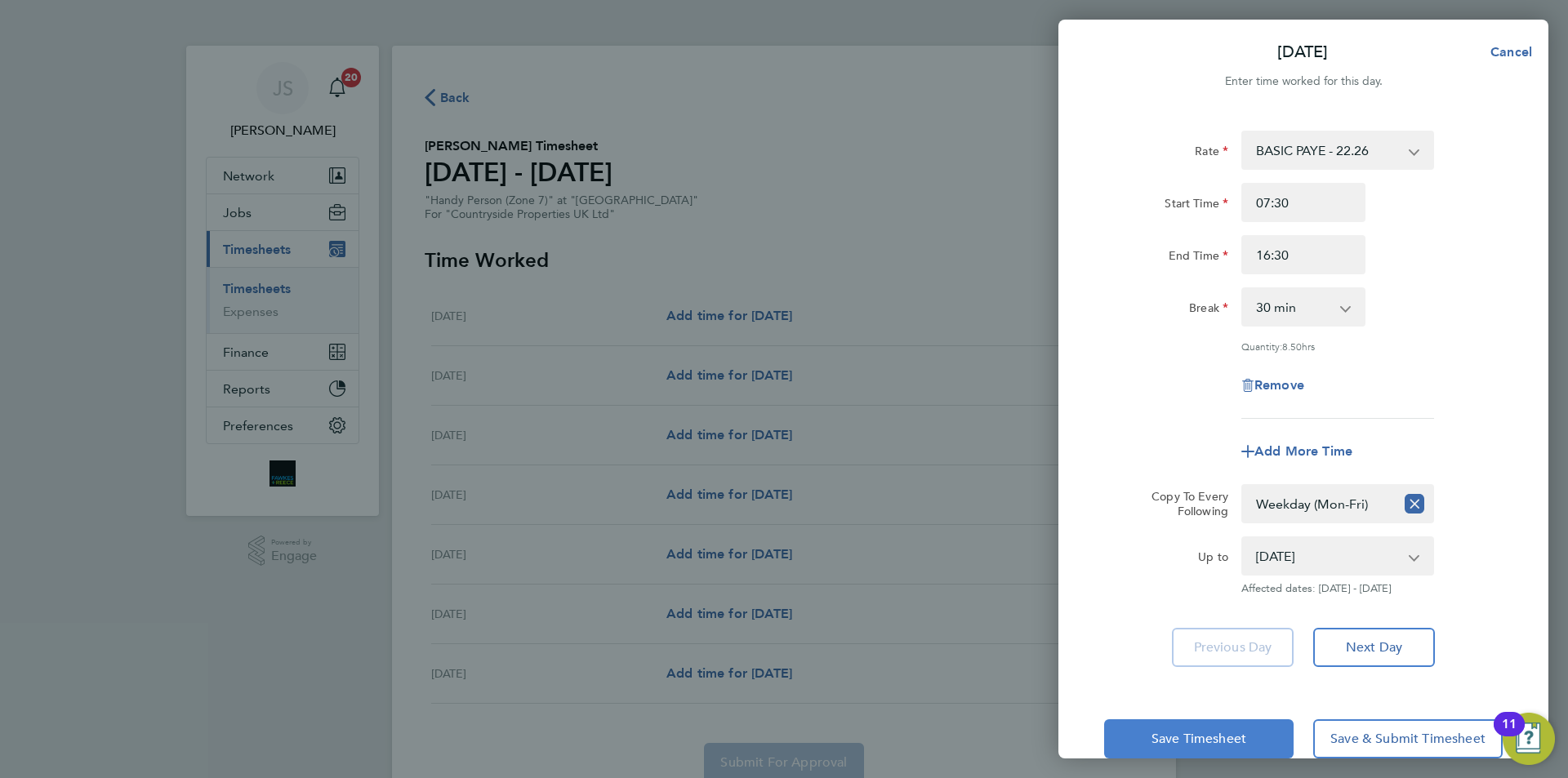
click at [1232, 741] on span "Save Timesheet" at bounding box center [1199, 739] width 95 height 16
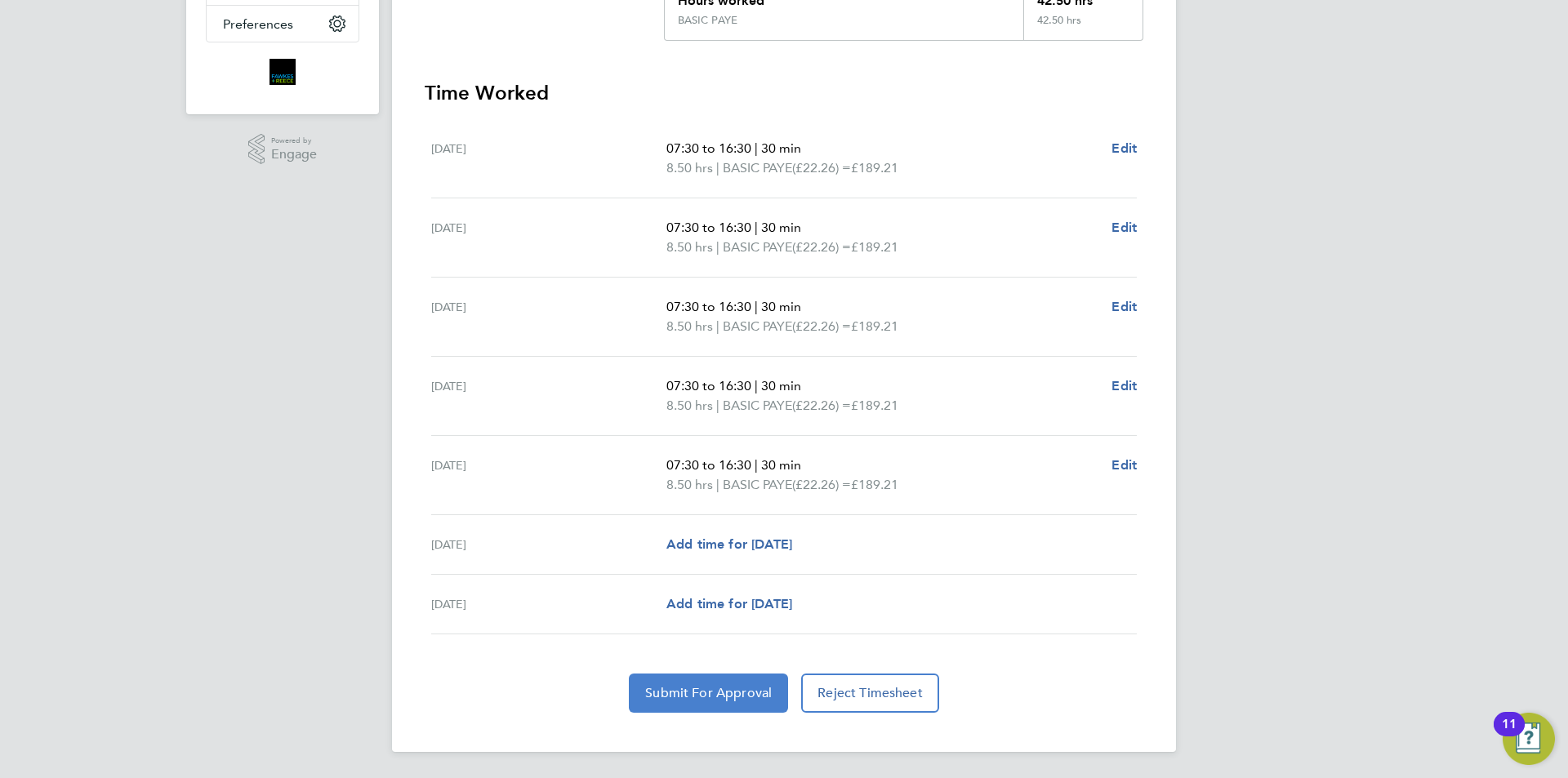
click at [688, 680] on button "Submit For Approval" at bounding box center [709, 694] width 159 height 39
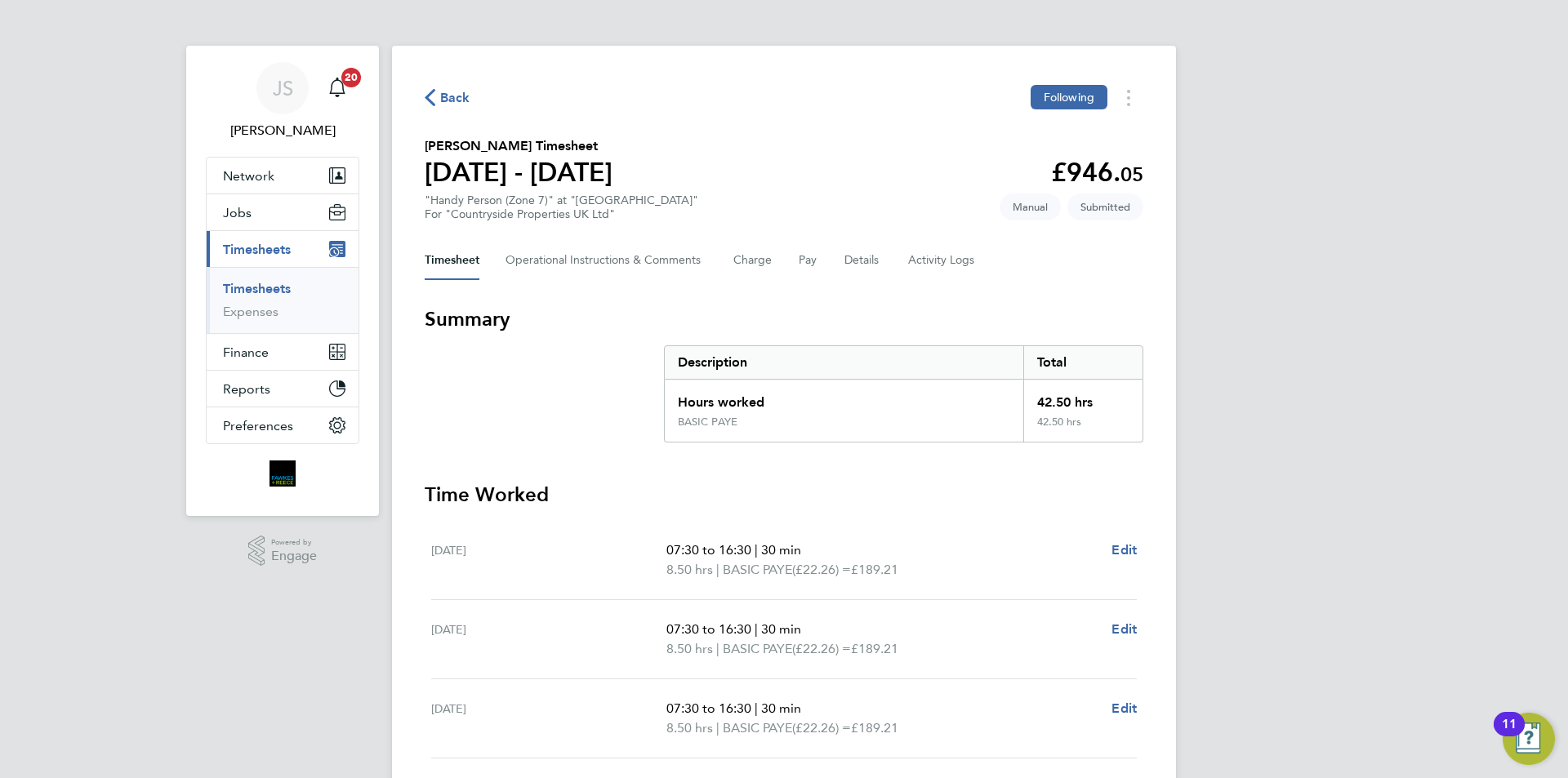
click at [453, 90] on span "Back" at bounding box center [455, 98] width 30 height 20
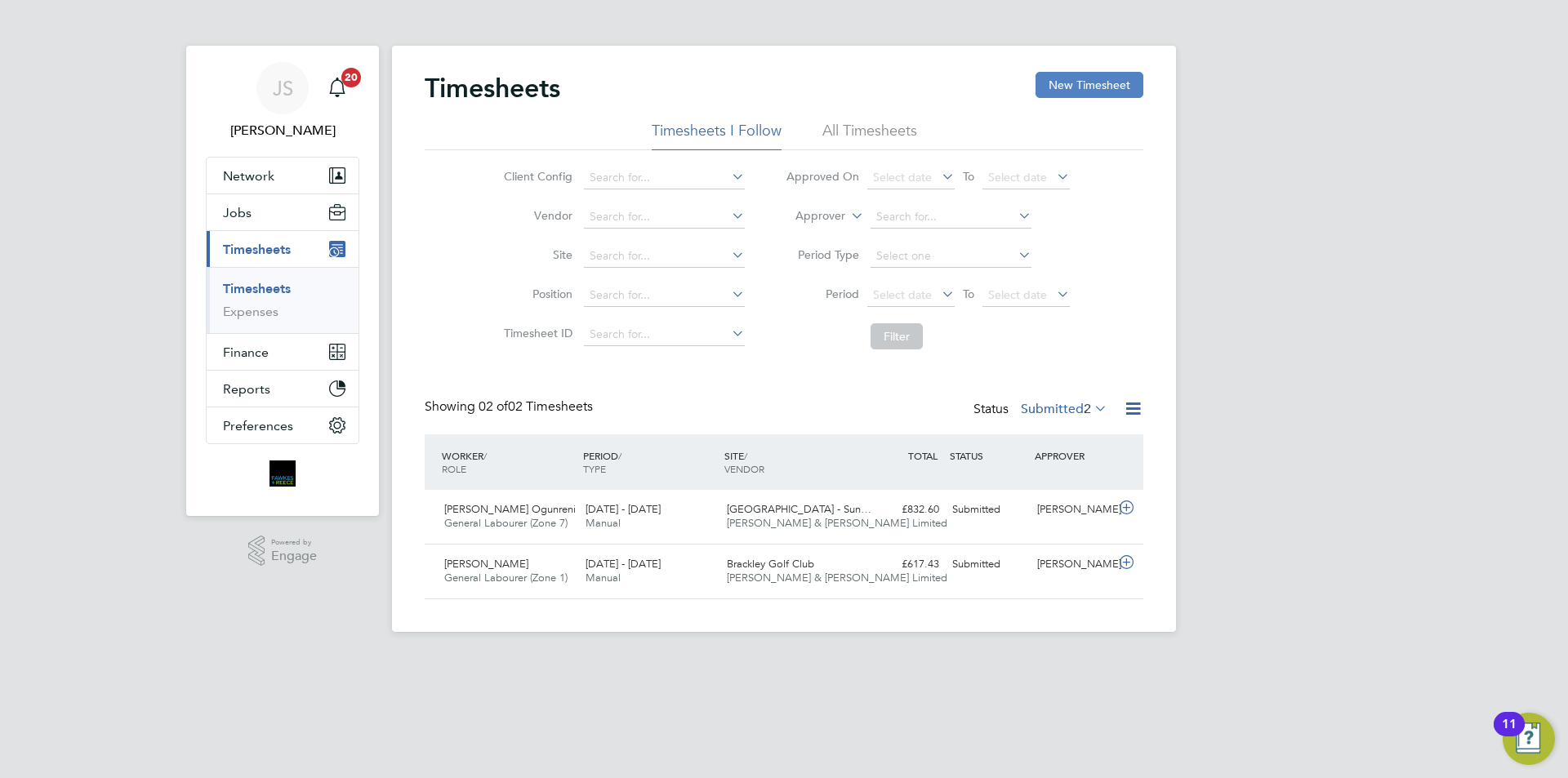
click at [1078, 82] on button "New Timesheet" at bounding box center [1089, 85] width 107 height 26
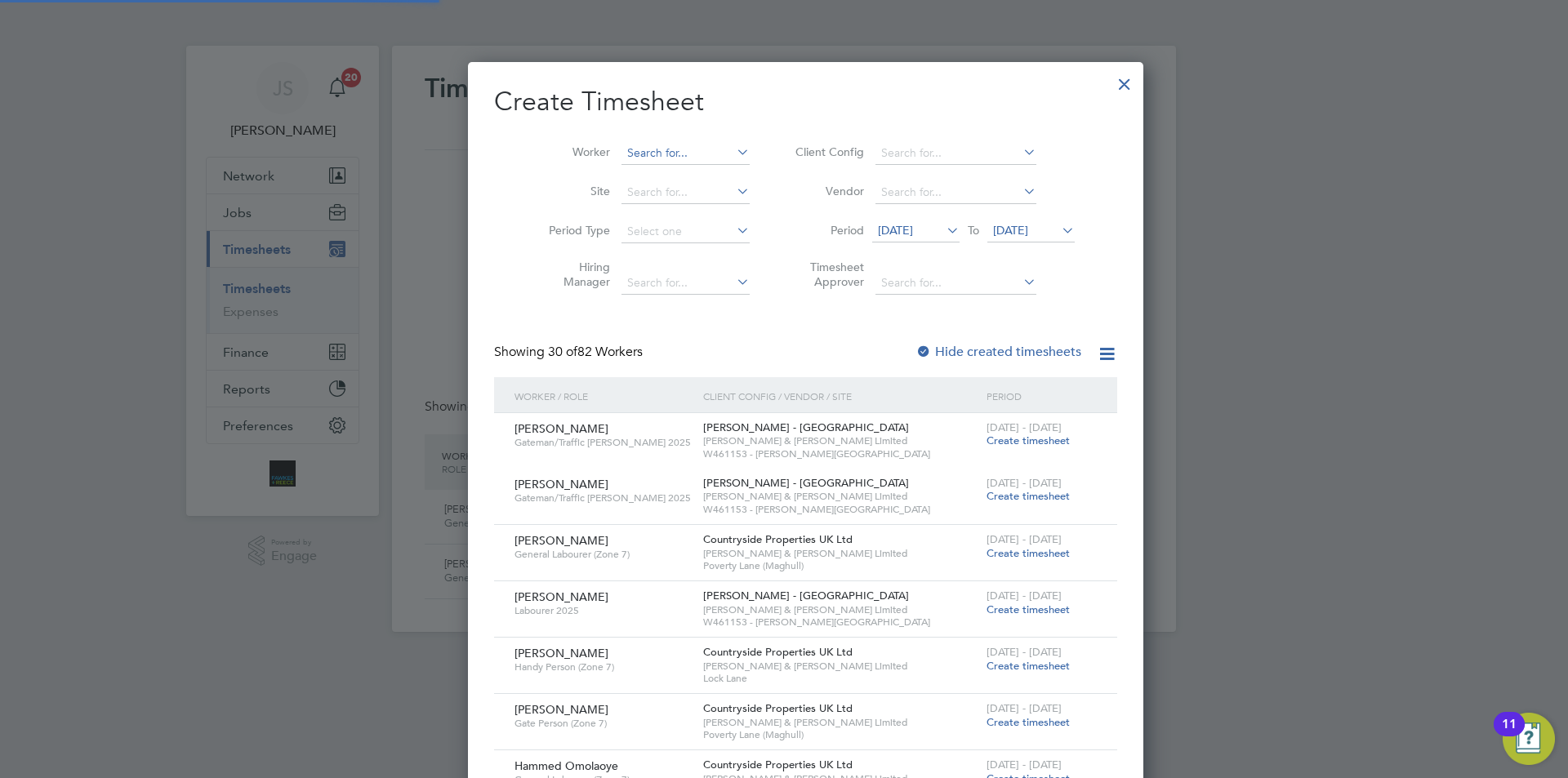
click at [676, 152] on input at bounding box center [686, 153] width 128 height 23
type input "h"
click at [652, 171] on li "John Cragg" at bounding box center [663, 175] width 130 height 21
type input "John Cragg"
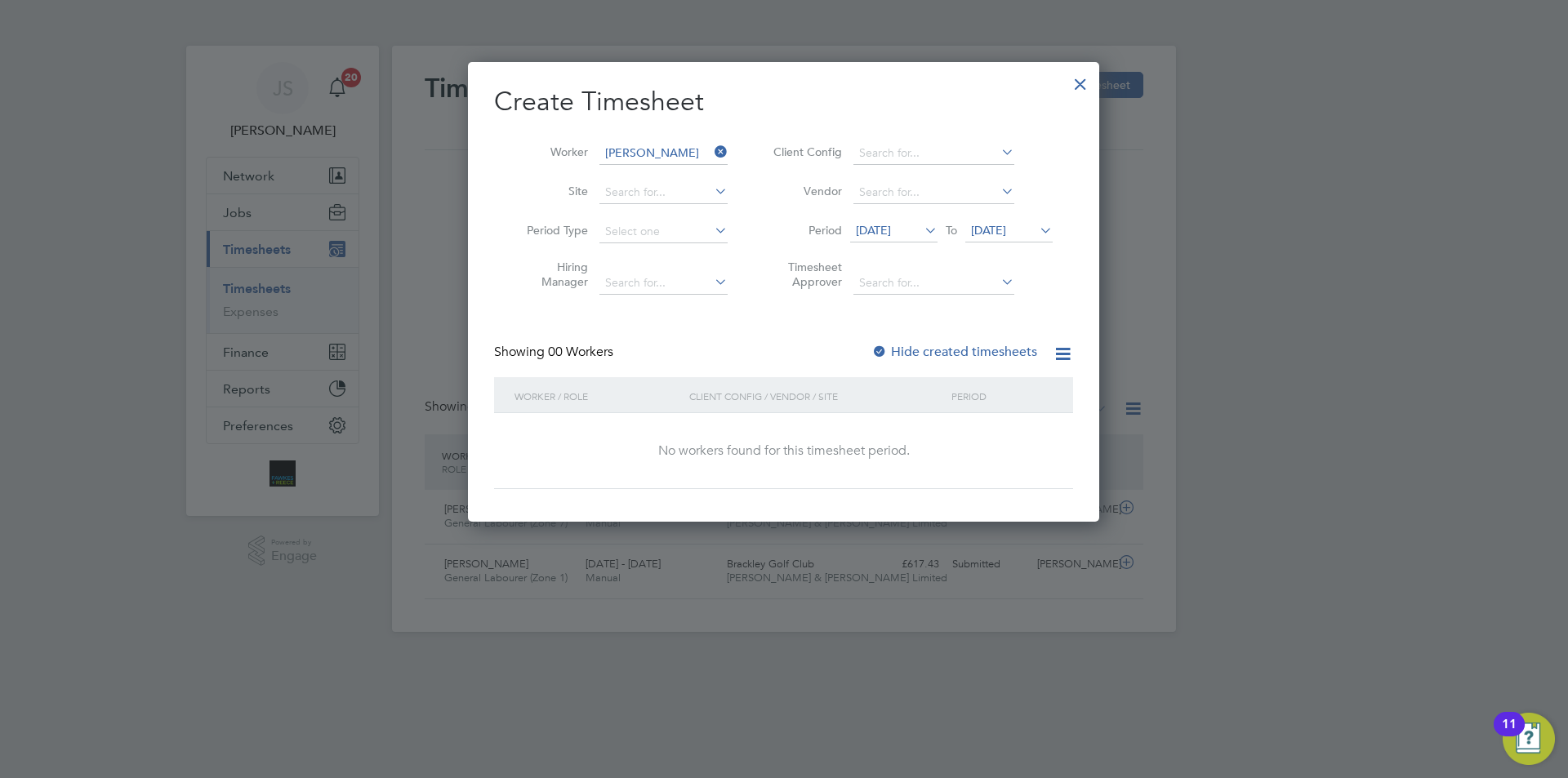
click at [891, 230] on span "28 Jul 2025" at bounding box center [873, 230] width 35 height 15
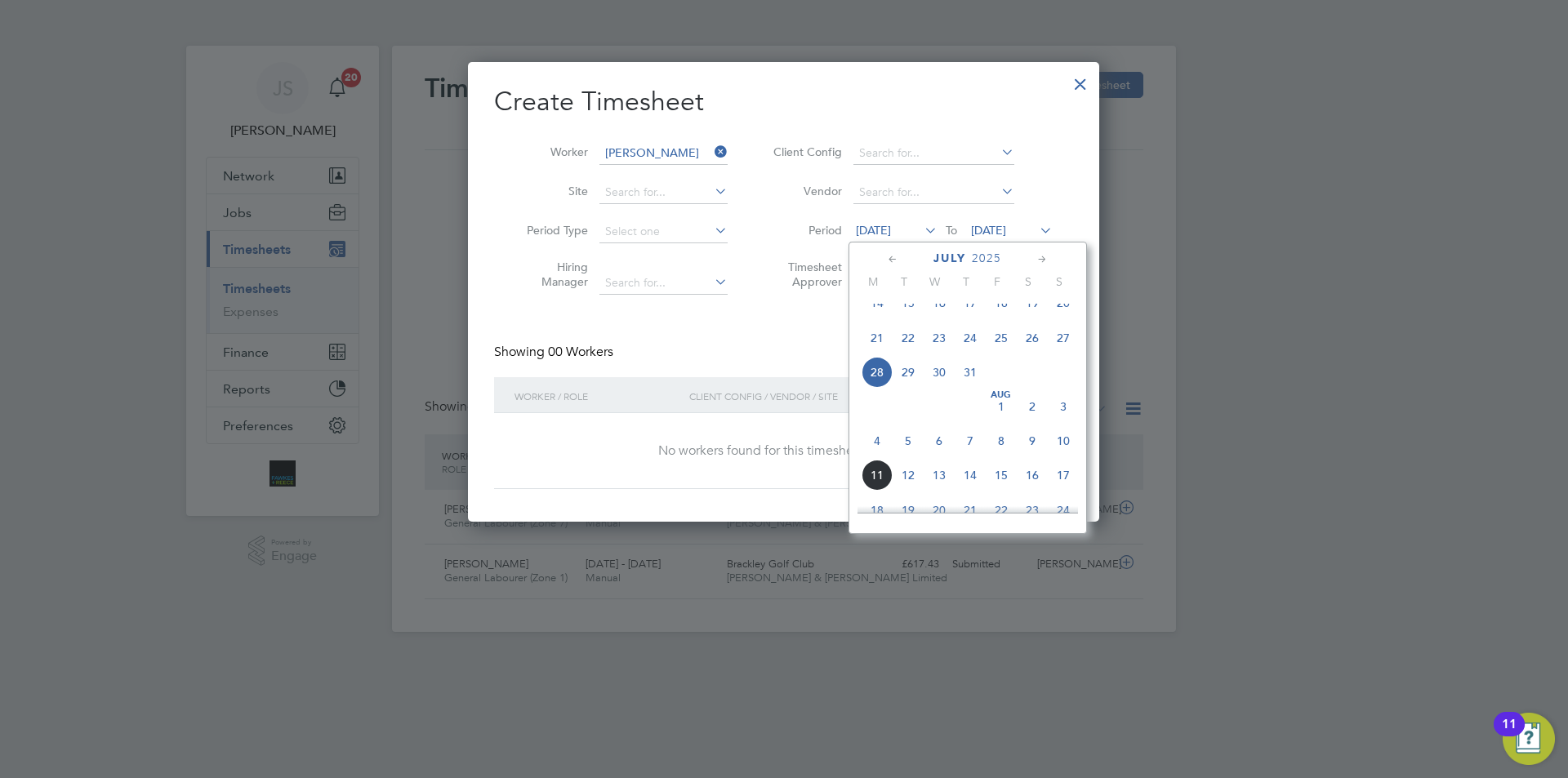
click at [938, 457] on span "6" at bounding box center [939, 441] width 31 height 31
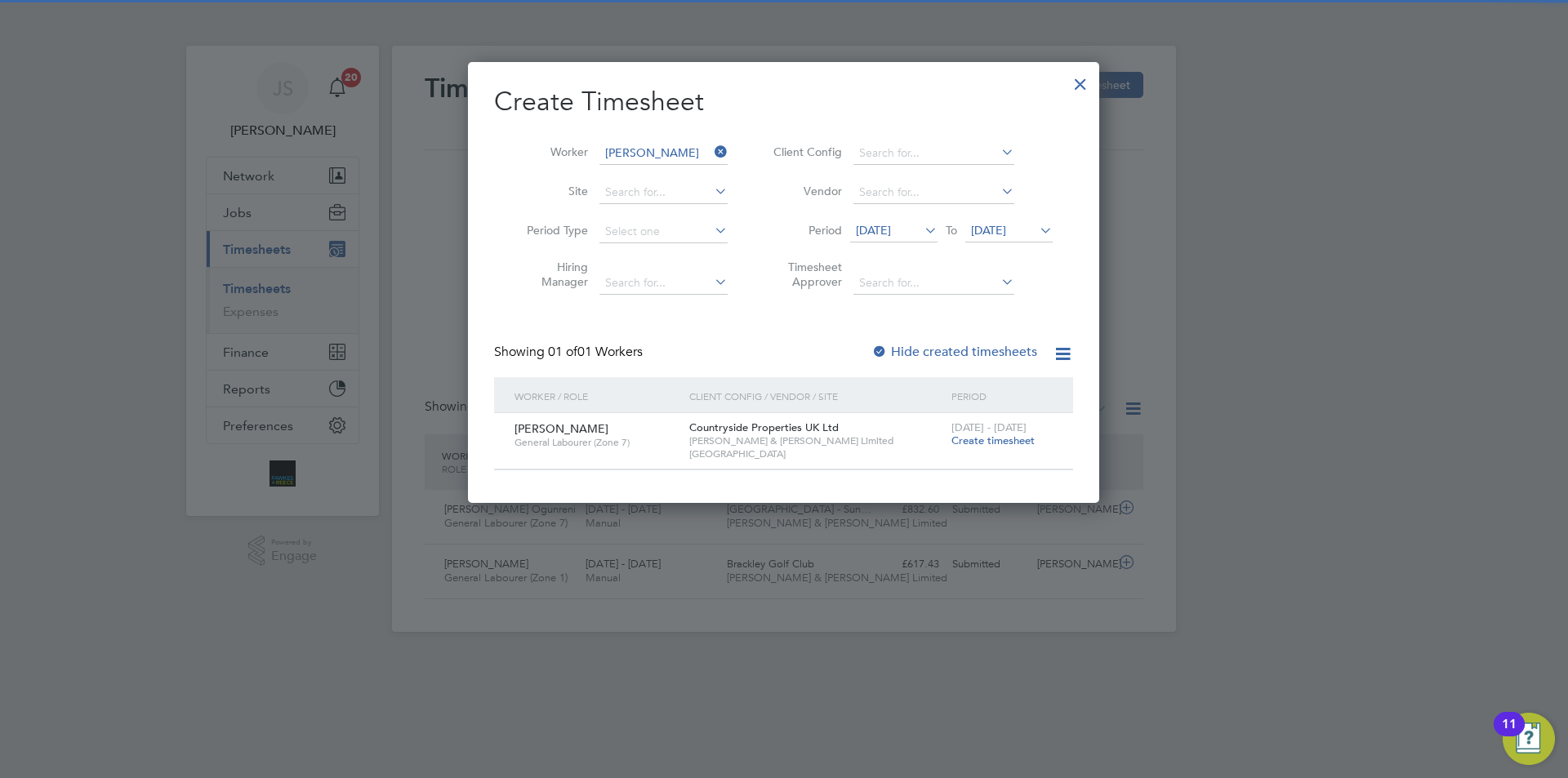
click at [995, 432] on span "4 - 10 Aug 2025" at bounding box center [989, 427] width 75 height 14
click at [994, 439] on span "Create timesheet" at bounding box center [993, 440] width 84 height 14
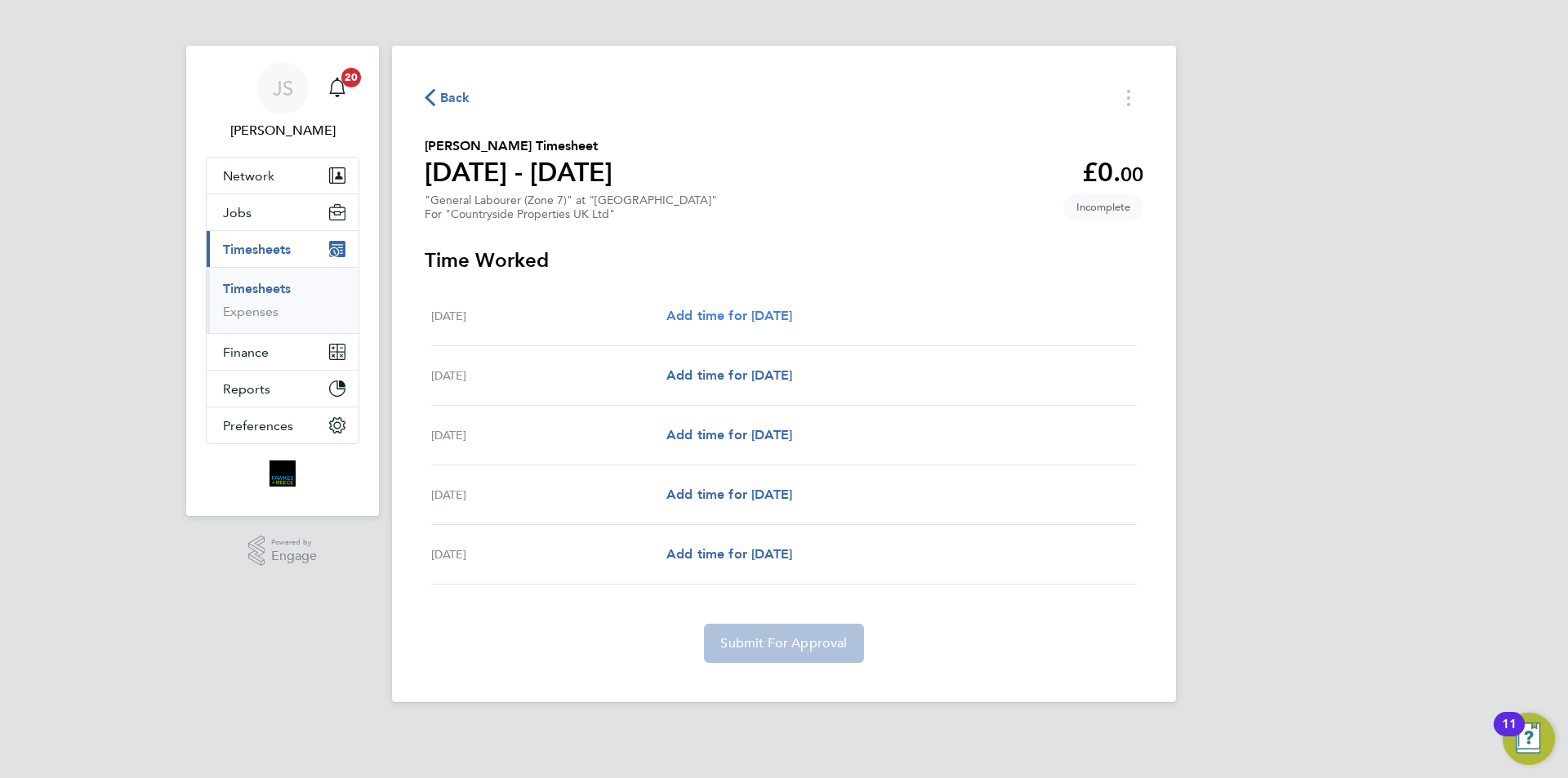
click at [786, 316] on span "Add time for Wed 06 Aug" at bounding box center [729, 315] width 125 height 16
select select "30"
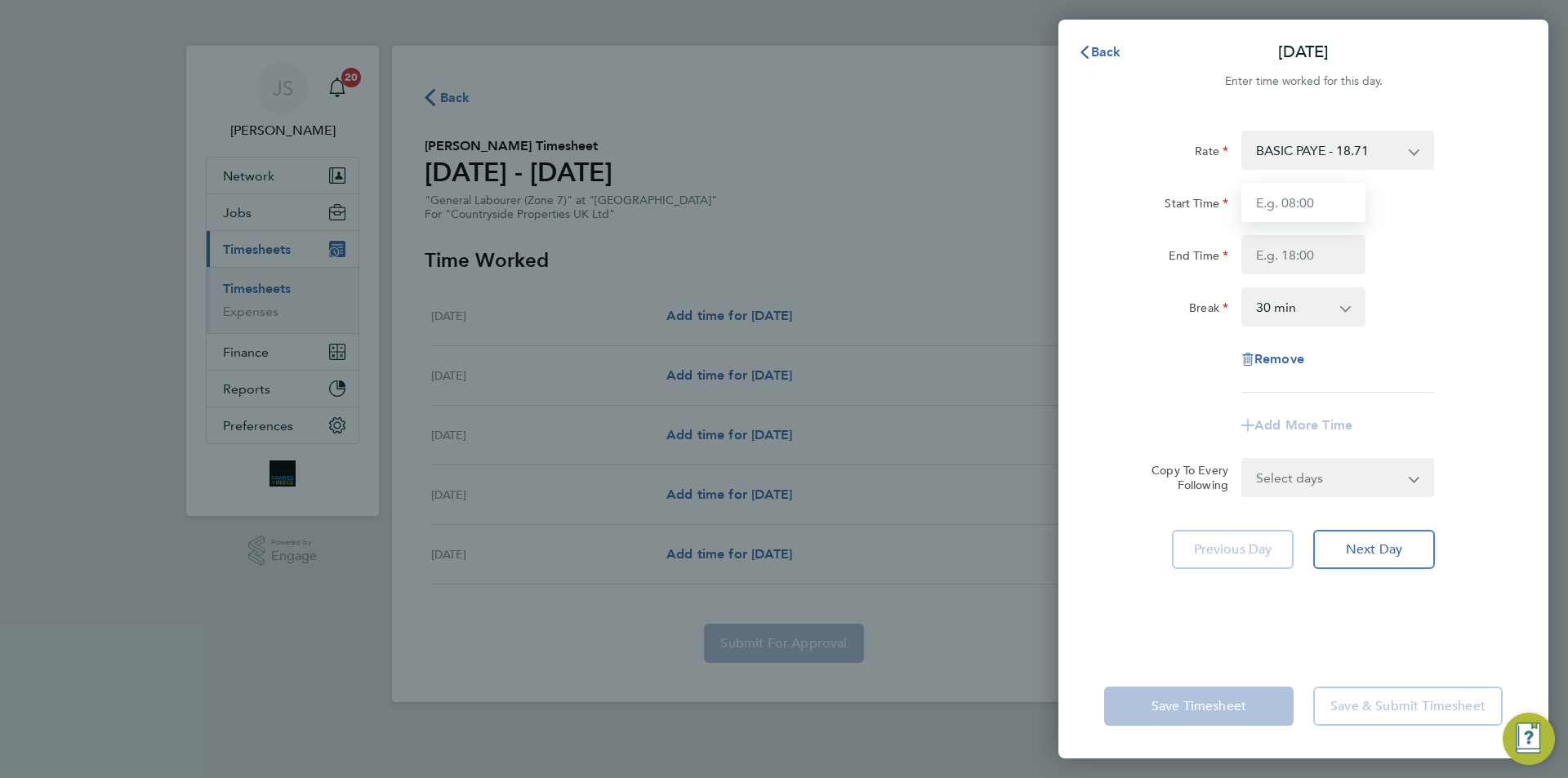
click at [1301, 213] on input "Start Time" at bounding box center [1303, 202] width 124 height 39
type input "07:30"
click at [1287, 266] on input "End Time" at bounding box center [1303, 255] width 124 height 39
type input "16:30"
click at [1384, 489] on select "Select days Day Weekday (Mon-Fri) Weekend (Sat-Sun) Thursday Friday Saturday Su…" at bounding box center [1329, 478] width 171 height 36
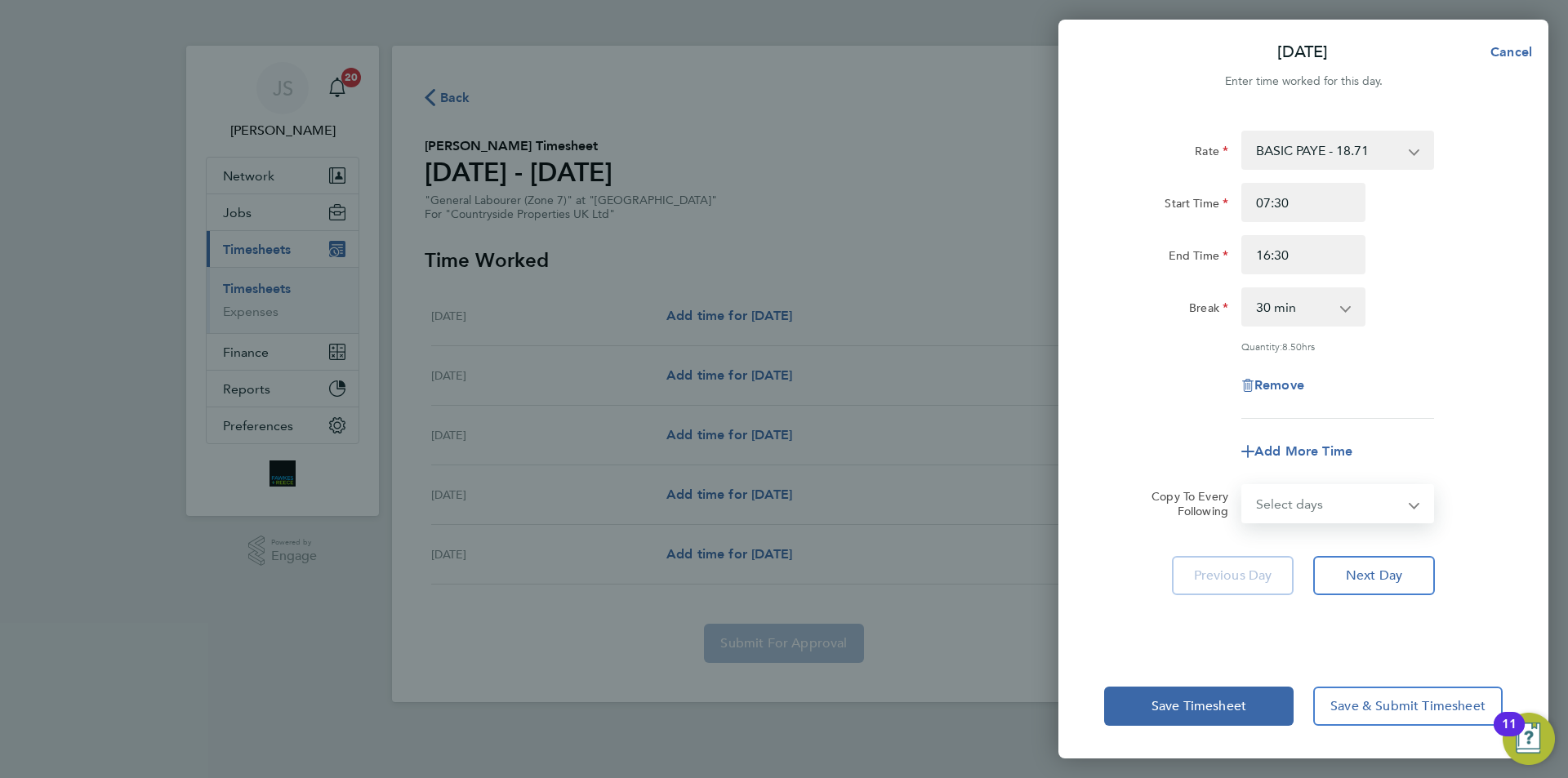
select select "DAY"
click at [1243, 486] on select "Select days Day Weekday (Mon-Fri) Weekend (Sat-Sun) Thursday Friday Saturday Su…" at bounding box center [1329, 504] width 171 height 36
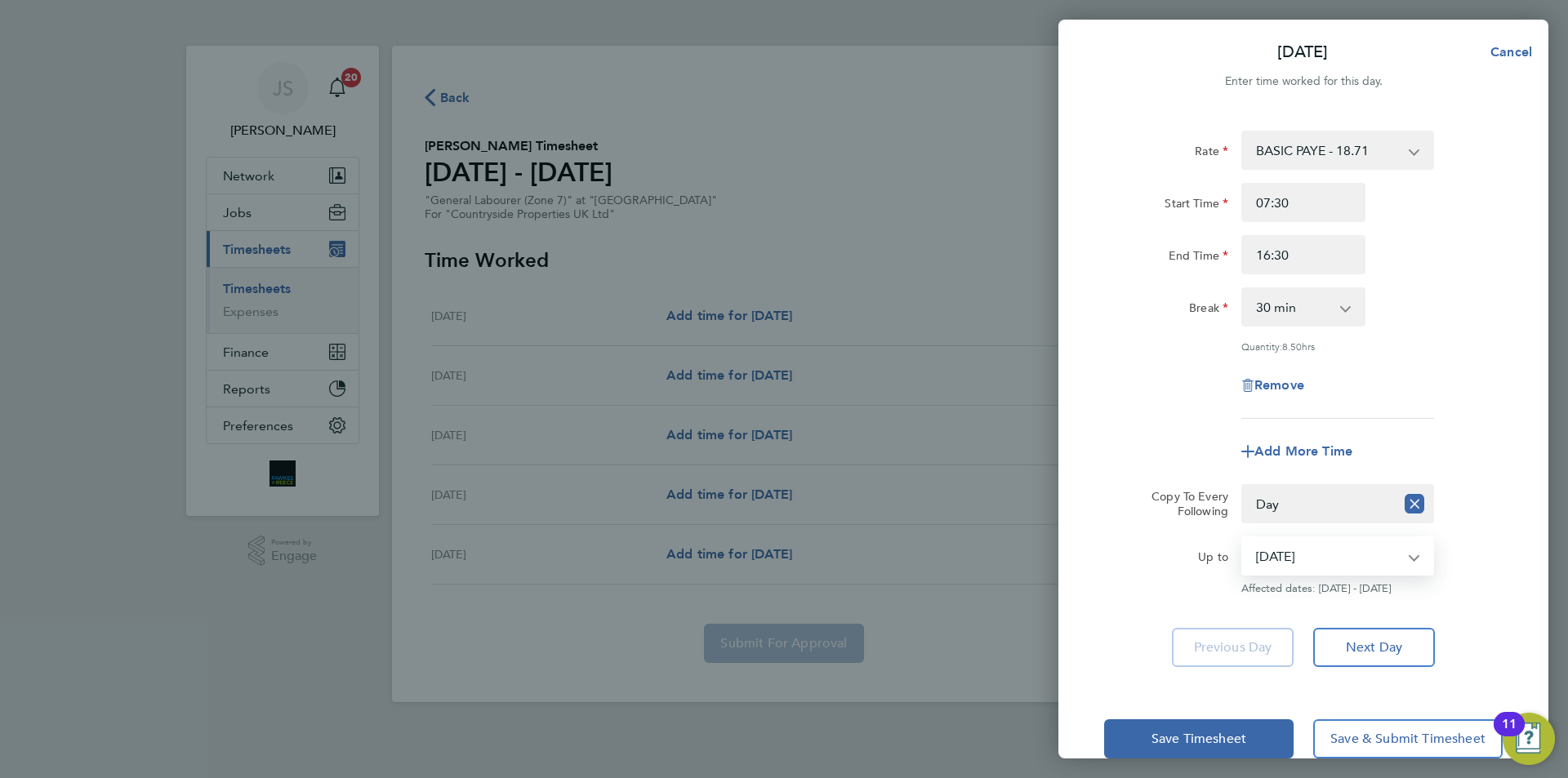
click at [1290, 547] on select "07 Aug 2025 08 Aug 2025 09 Aug 2025 10 Aug 2025" at bounding box center [1328, 556] width 170 height 36
select select "2025-08-08"
click at [1243, 538] on select "07 Aug 2025 08 Aug 2025 09 Aug 2025 10 Aug 2025" at bounding box center [1328, 556] width 170 height 36
click at [1126, 442] on div "Add More Time" at bounding box center [1304, 452] width 412 height 39
click at [1194, 744] on span "Save Timesheet" at bounding box center [1199, 739] width 95 height 16
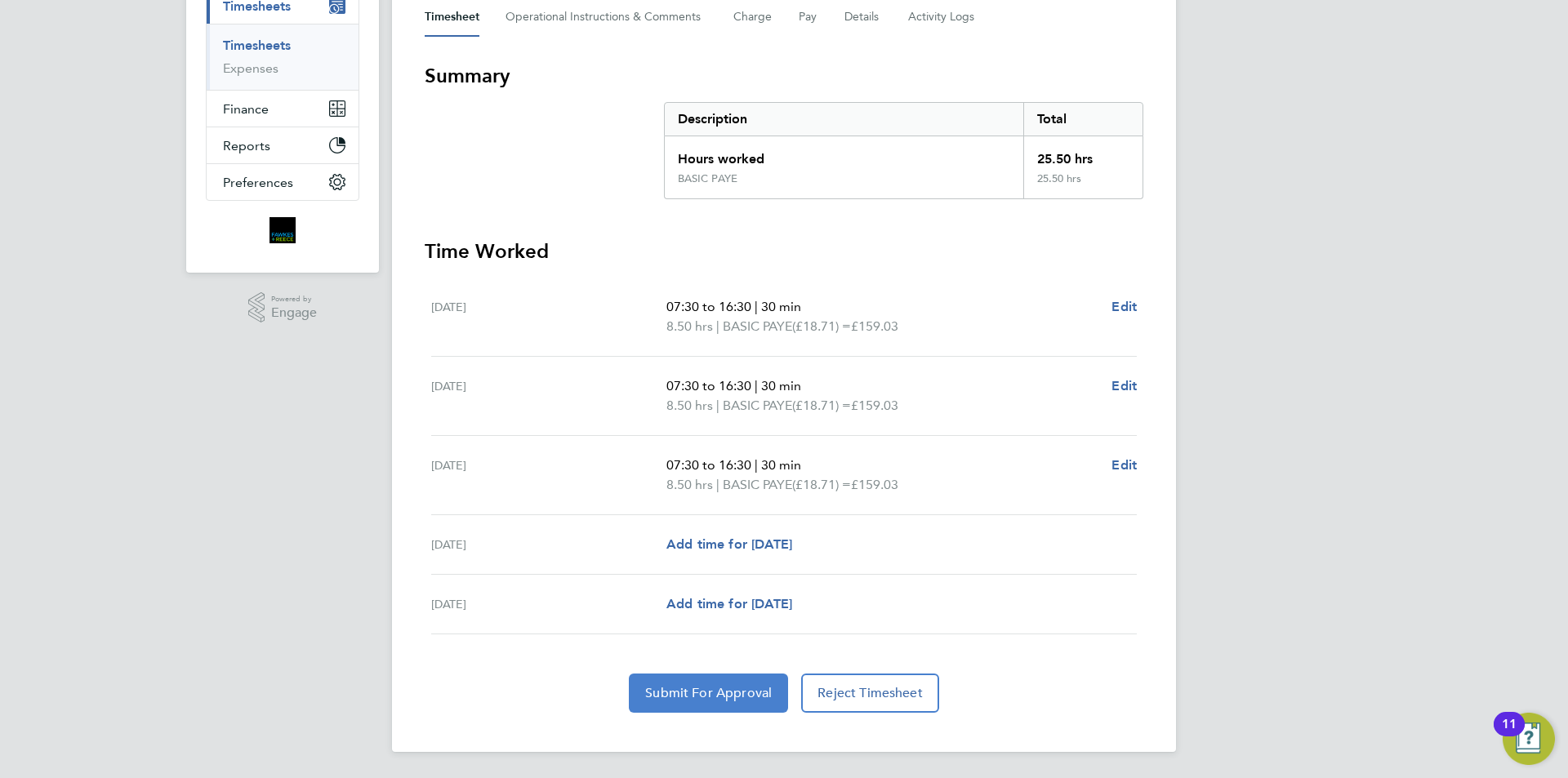
click at [720, 697] on span "Submit For Approval" at bounding box center [709, 694] width 126 height 16
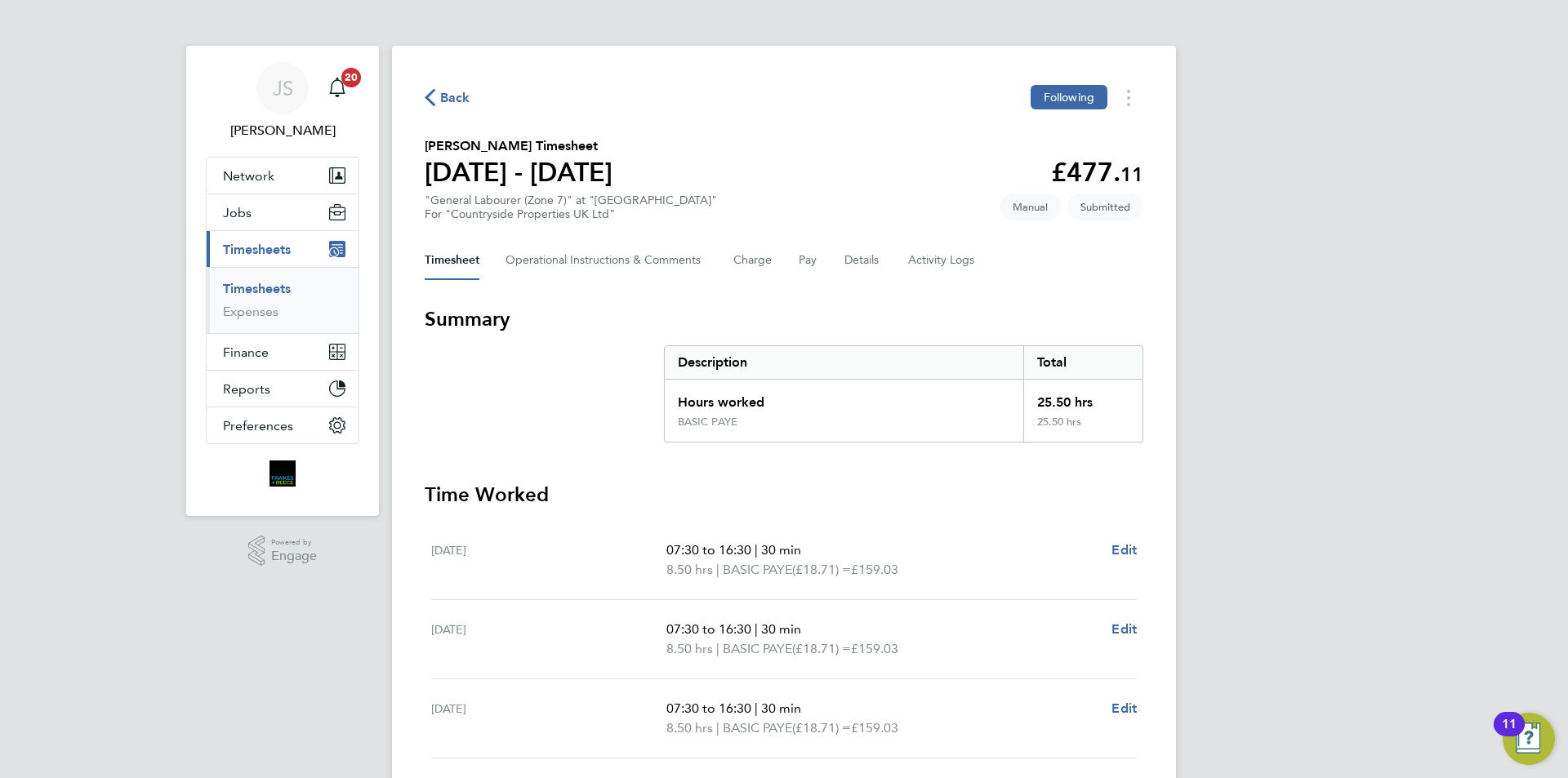
click at [463, 97] on span "Back" at bounding box center [455, 98] width 30 height 20
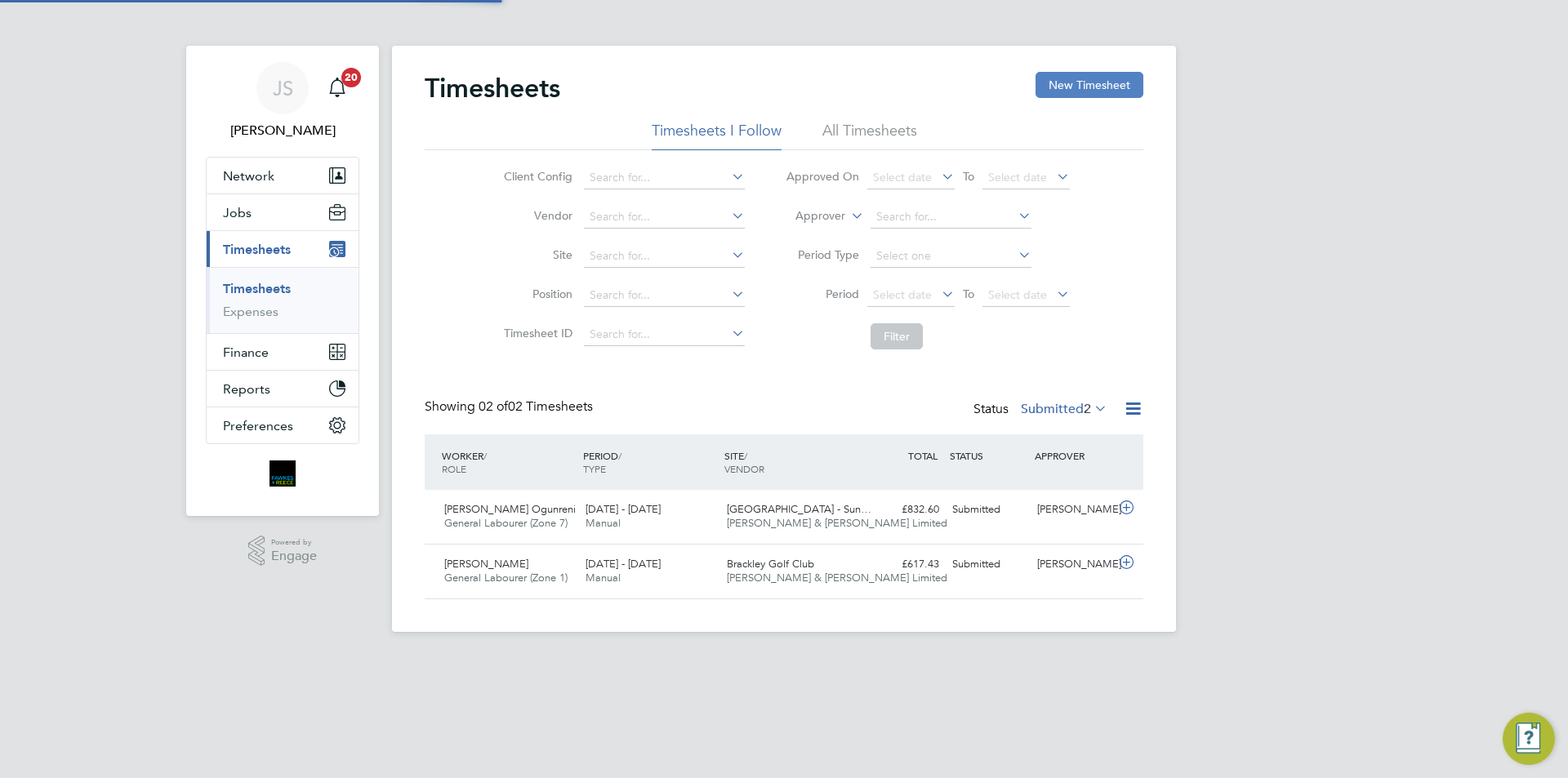
click at [1074, 82] on button "New Timesheet" at bounding box center [1089, 85] width 107 height 26
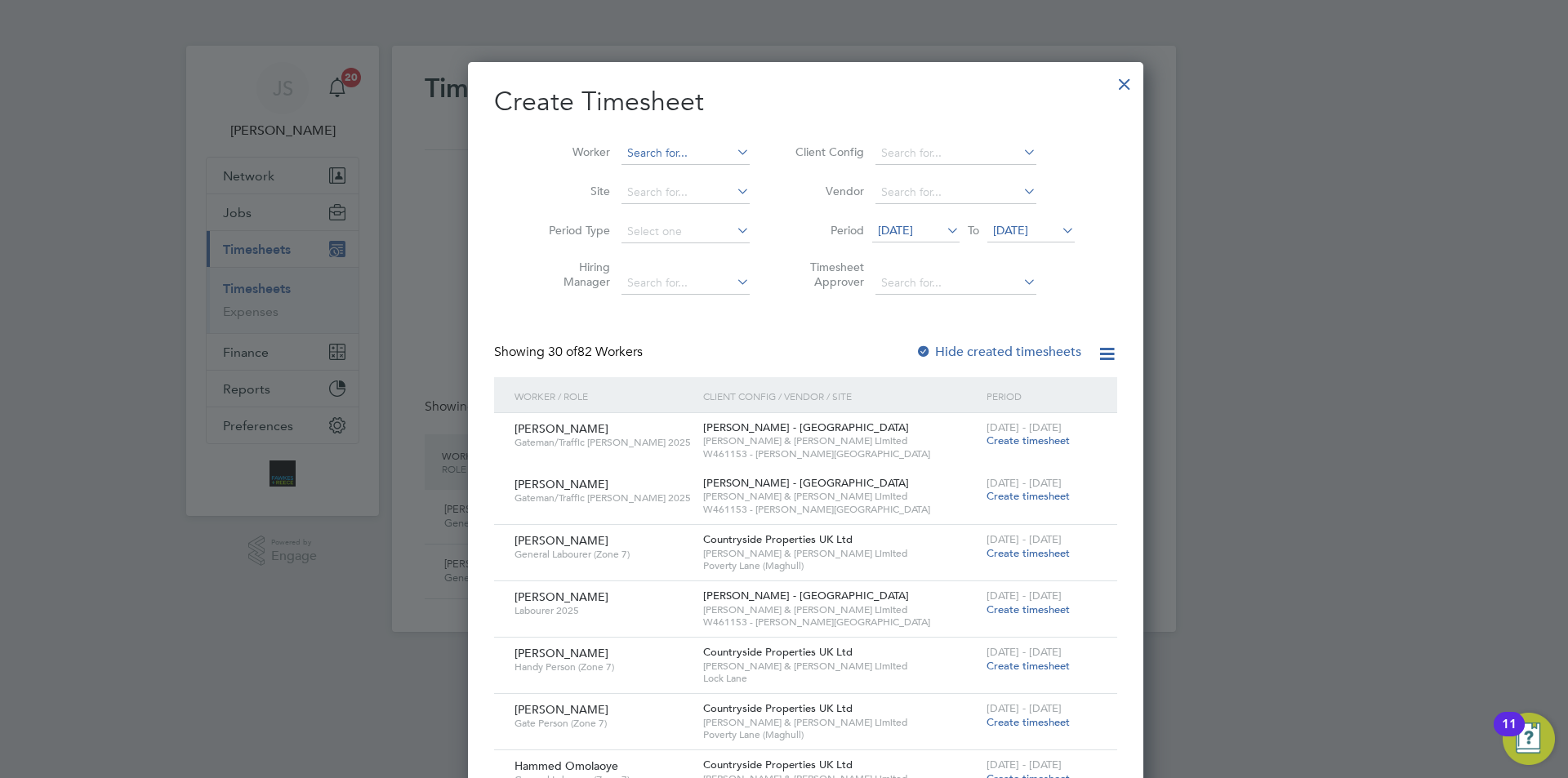
click at [622, 146] on input at bounding box center [686, 153] width 128 height 23
type input "o"
type input "paul gree"
click at [644, 163] on ul "Paul Gree n" at bounding box center [670, 175] width 145 height 24
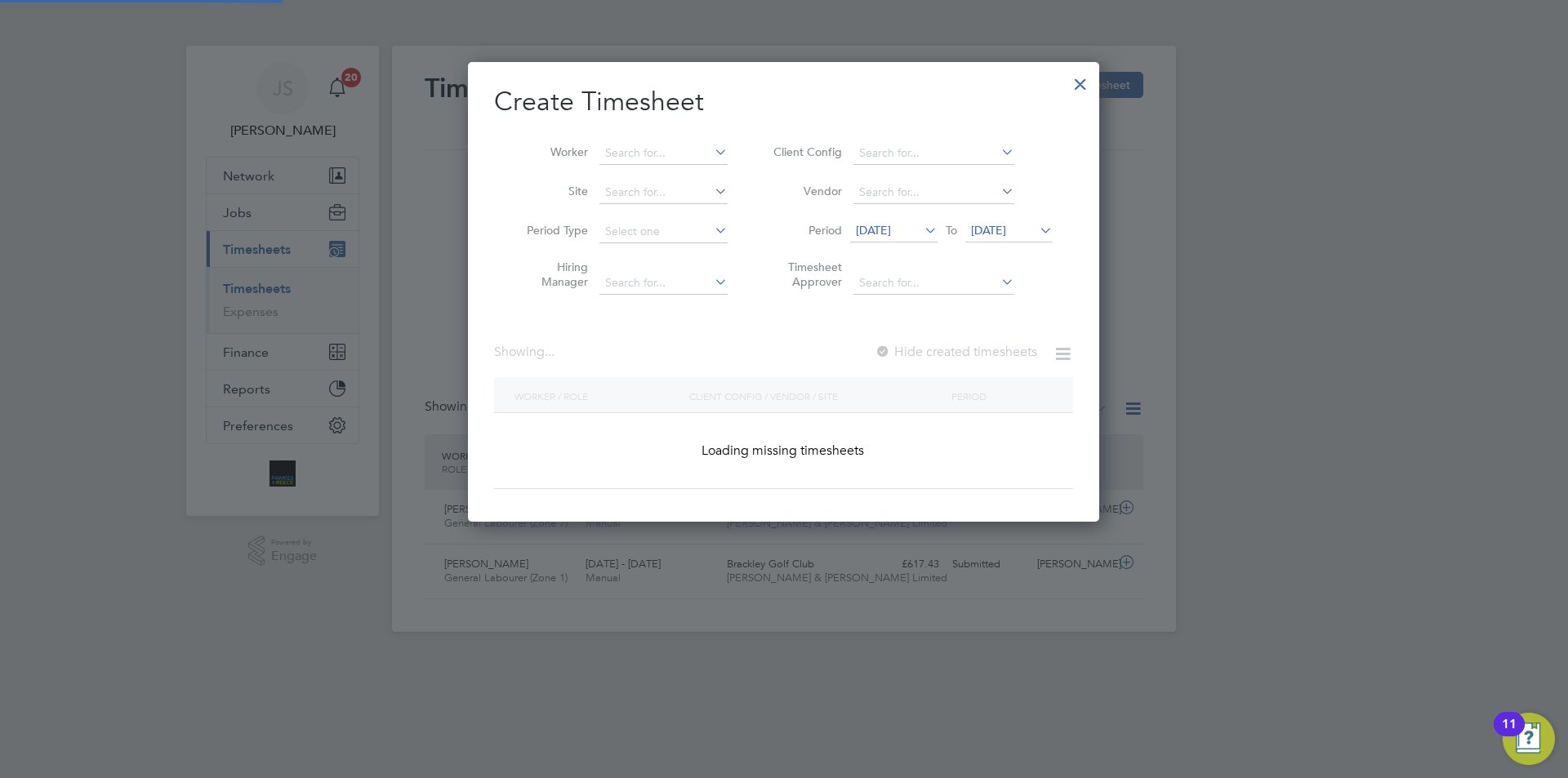
click at [645, 171] on li "Worker" at bounding box center [622, 153] width 254 height 39
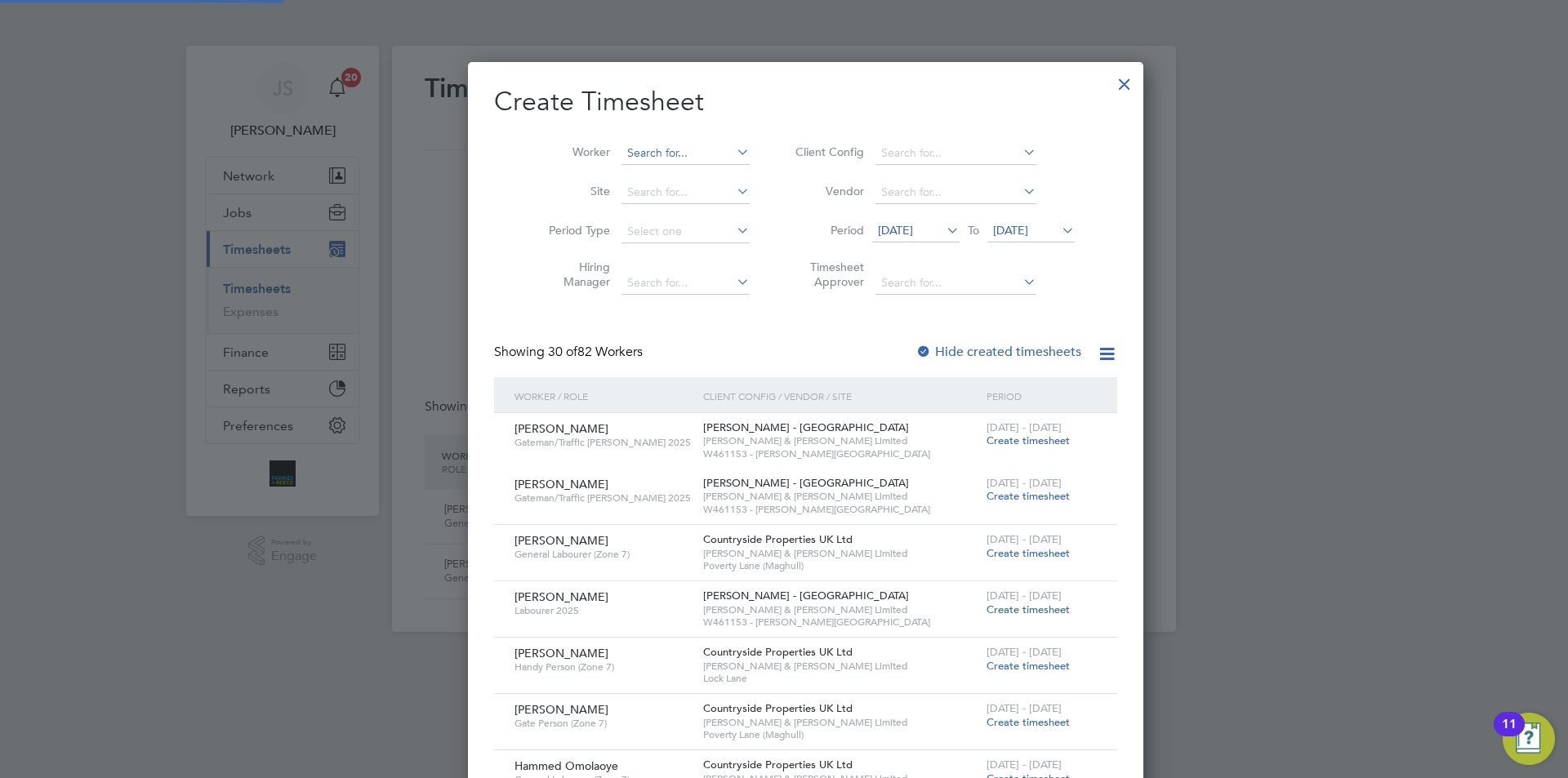
click at [632, 154] on input at bounding box center [686, 153] width 128 height 23
click at [704, 171] on b "Gree" at bounding box center [717, 175] width 26 height 14
type input "Paul Green"
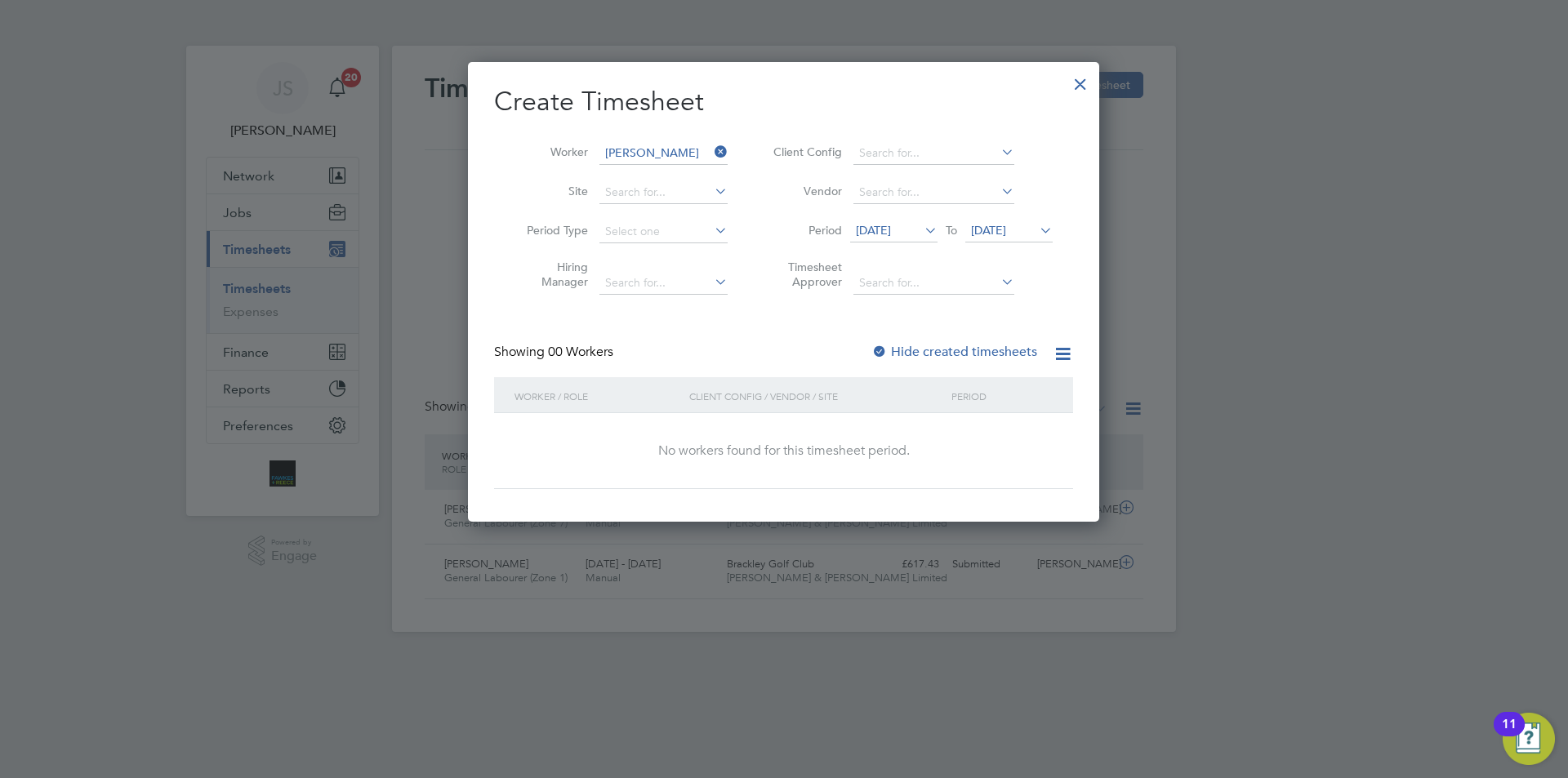
click at [891, 229] on span "28 Jul 2025" at bounding box center [873, 230] width 35 height 15
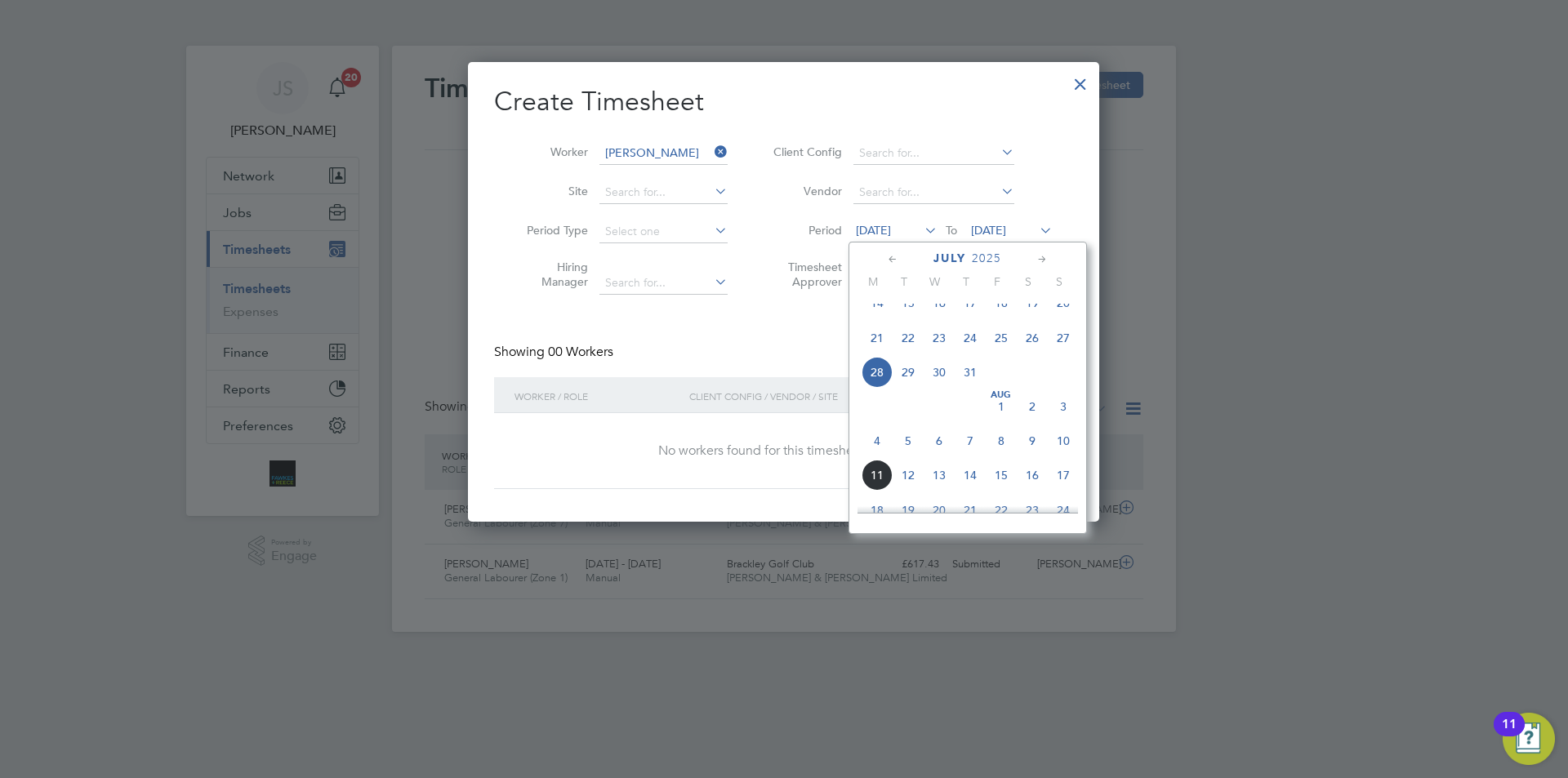
click at [879, 388] on span "28" at bounding box center [877, 372] width 31 height 31
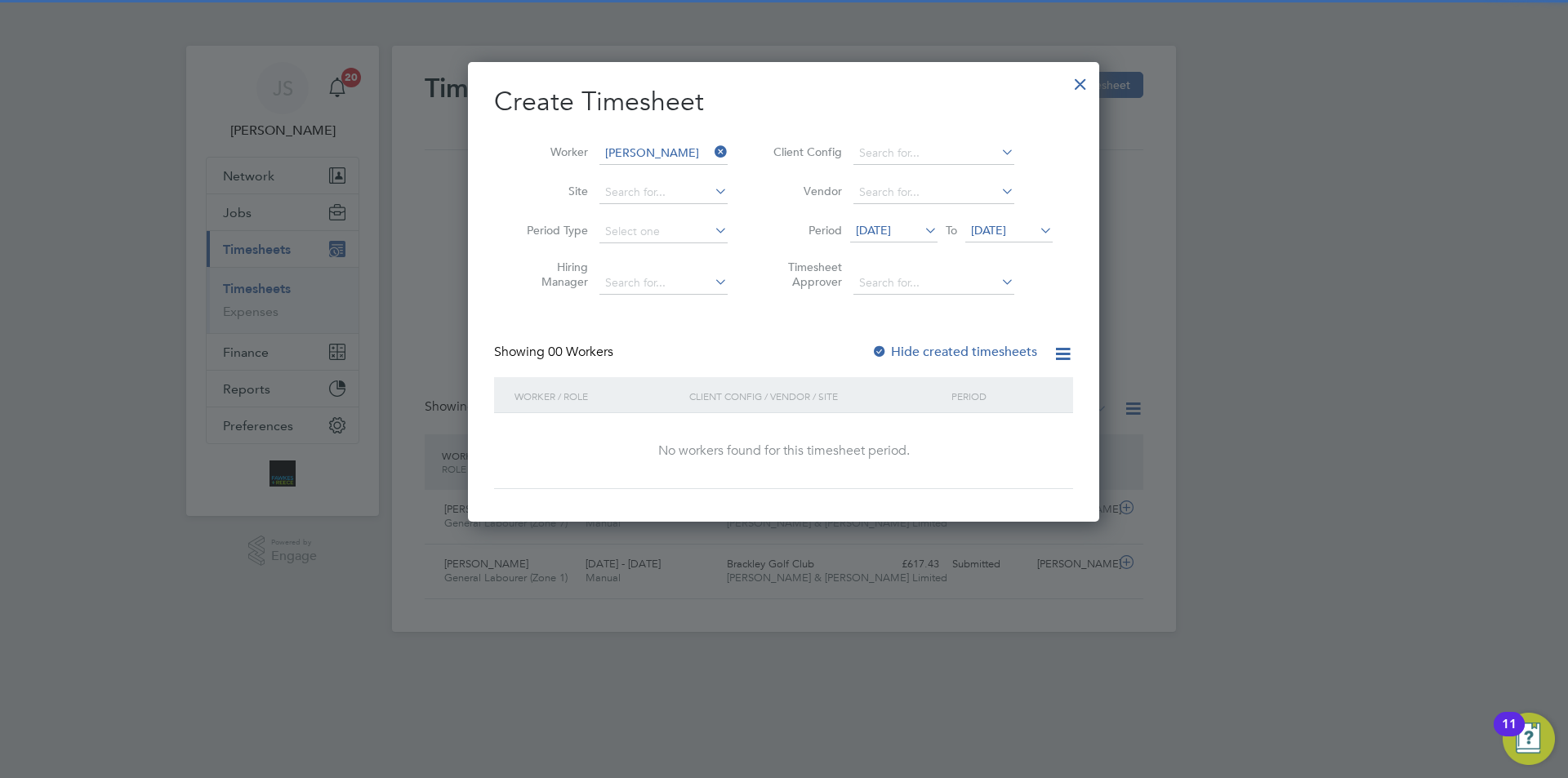
click at [998, 230] on span "04 Aug 2025" at bounding box center [988, 230] width 35 height 15
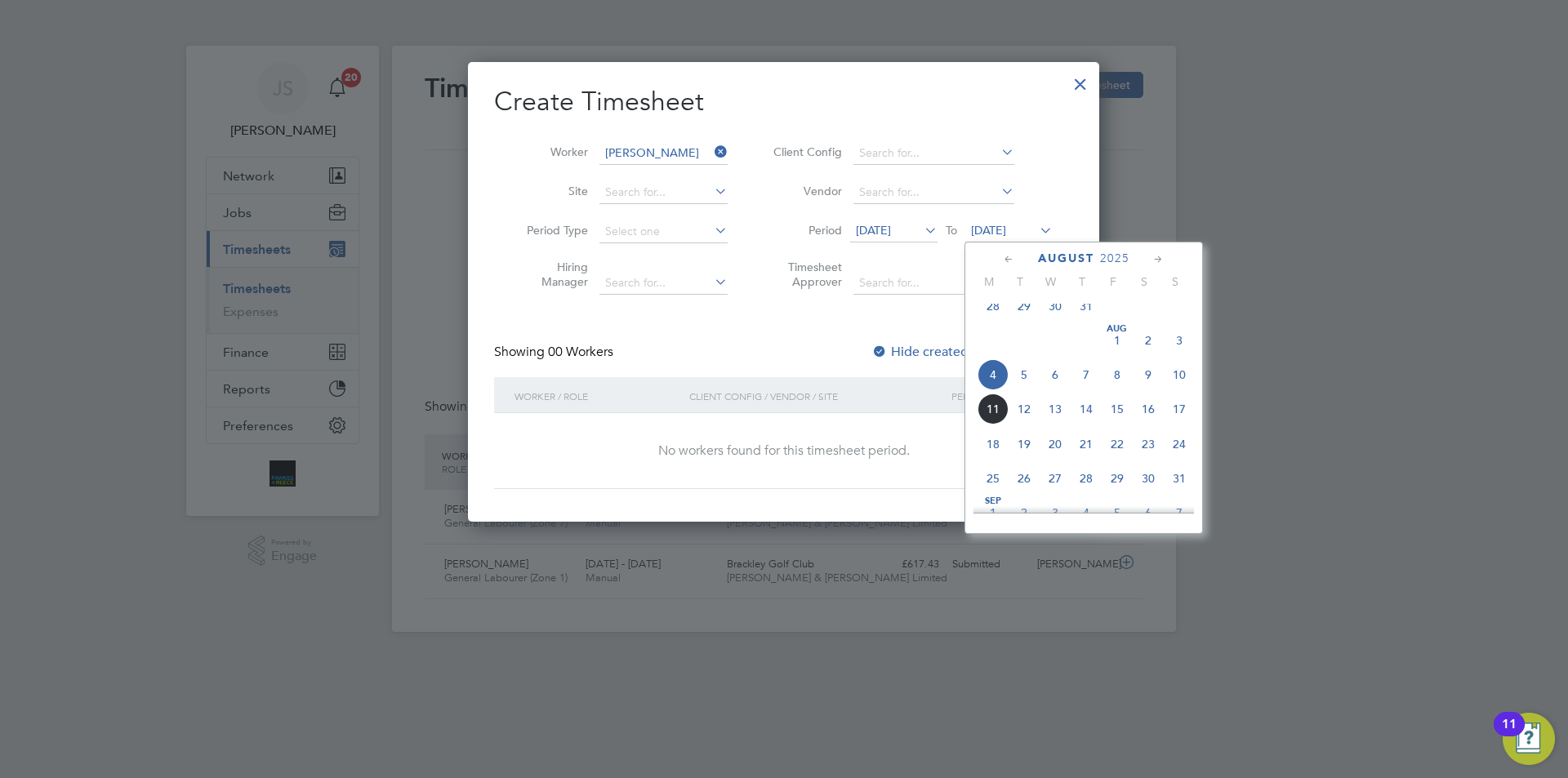
click at [996, 384] on span "4" at bounding box center [993, 375] width 31 height 31
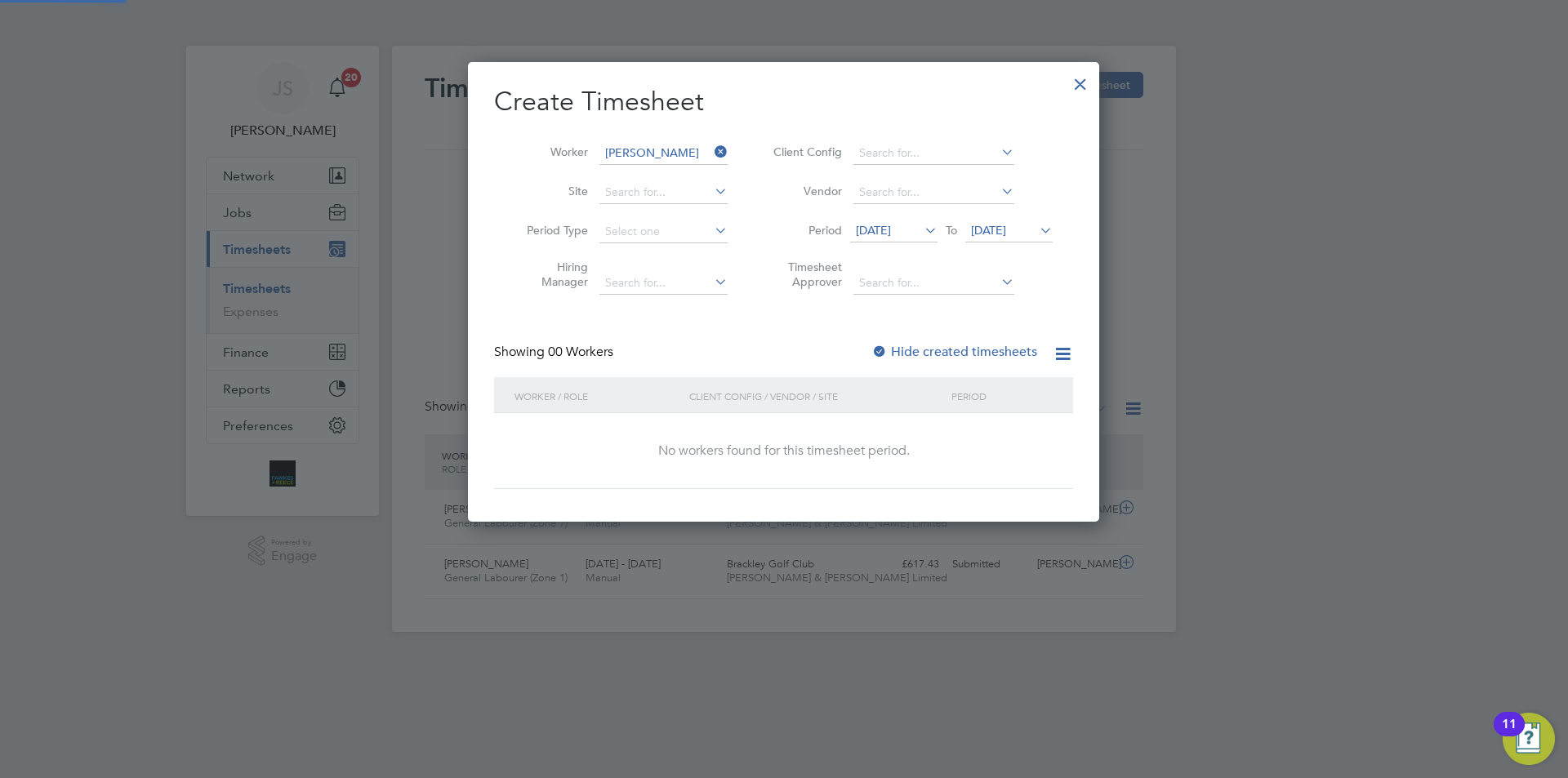
click at [879, 222] on span "28 Jul 2025" at bounding box center [894, 231] width 88 height 22
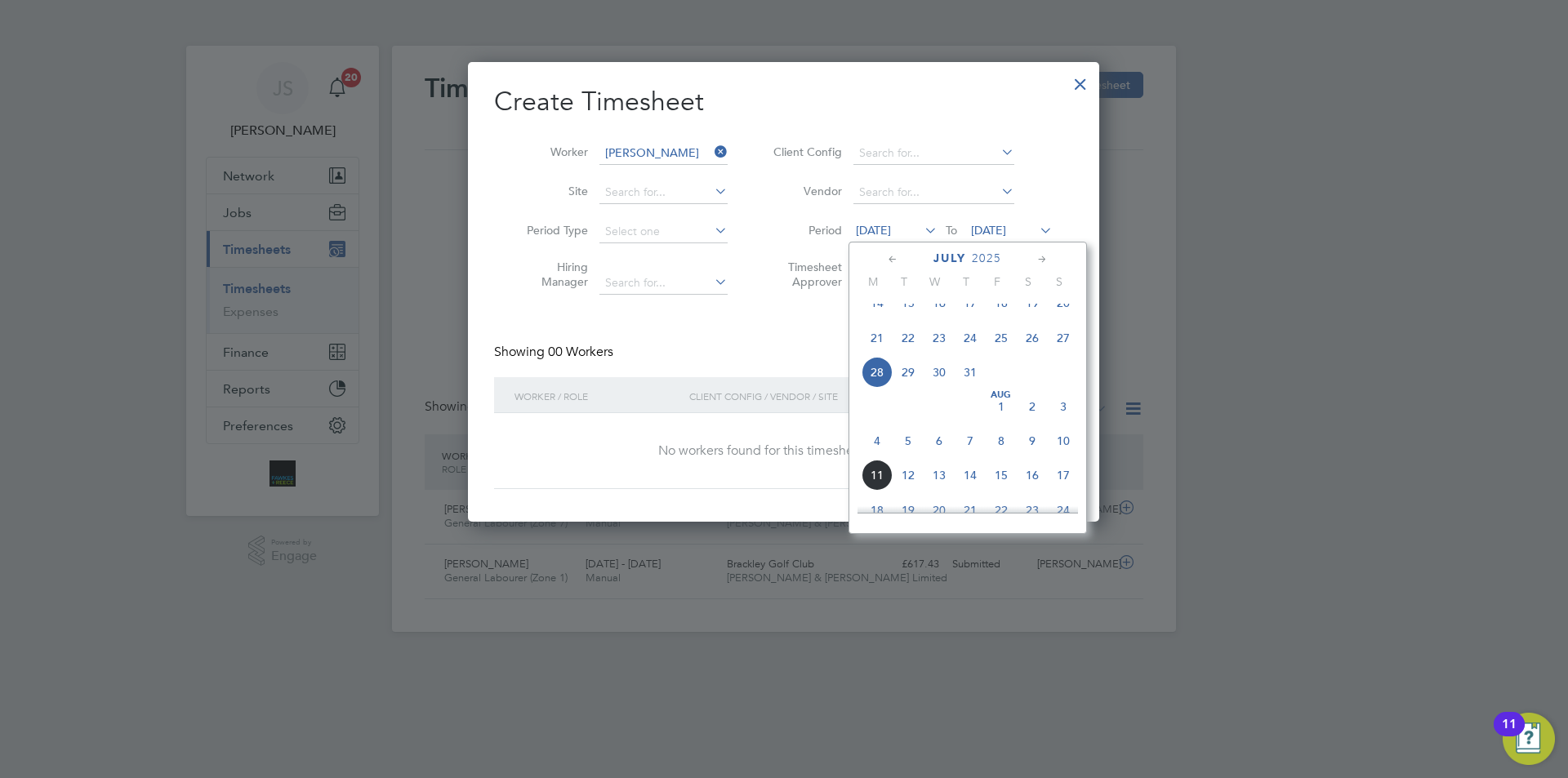
click at [875, 457] on span "4" at bounding box center [877, 441] width 31 height 31
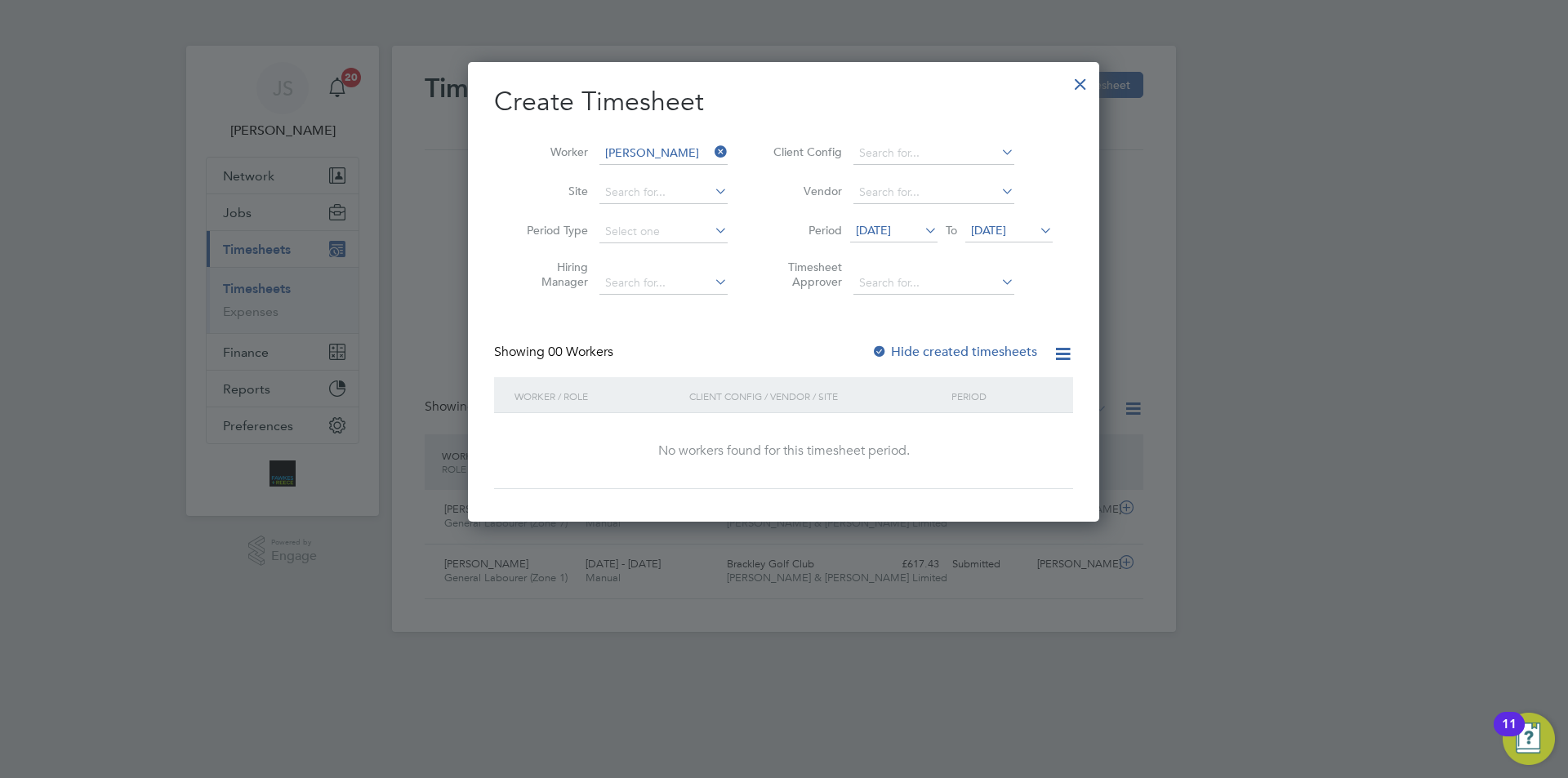
click at [878, 348] on div at bounding box center [880, 353] width 16 height 16
click at [1006, 234] on span "04 Aug 2025" at bounding box center [988, 230] width 35 height 15
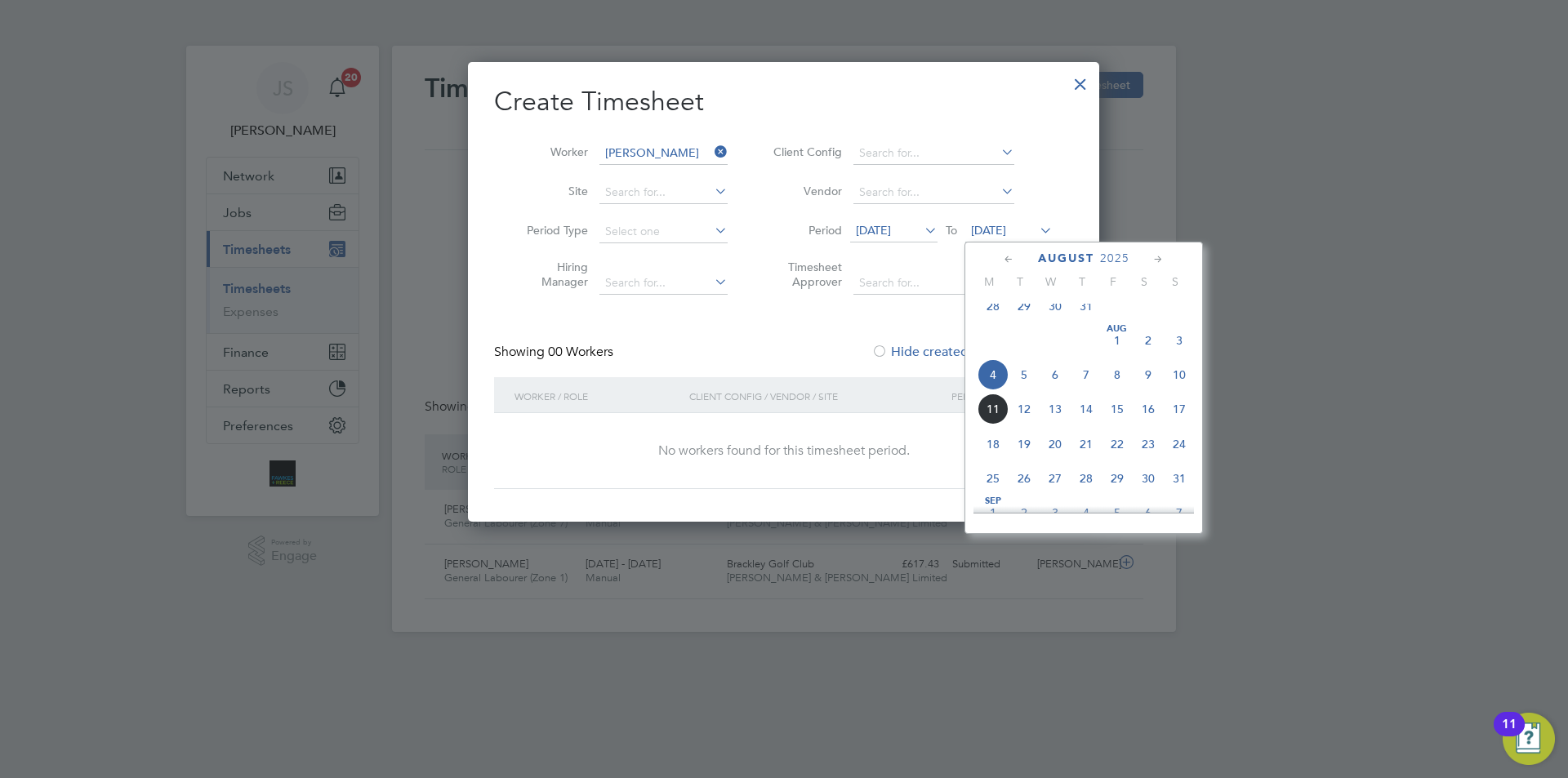
click at [1020, 387] on span "5" at bounding box center [1024, 375] width 31 height 31
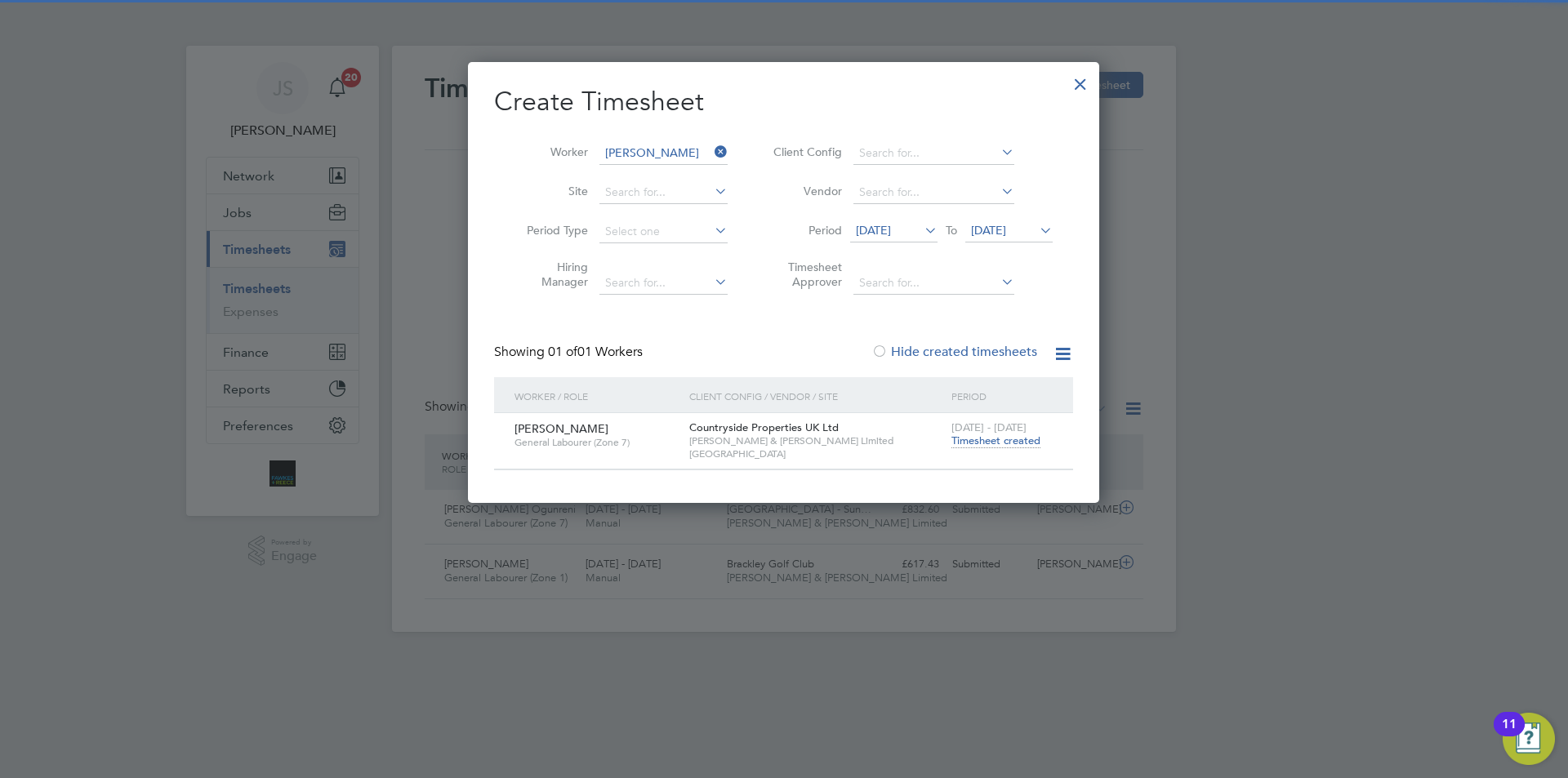
click at [1009, 440] on span "Timesheet created" at bounding box center [996, 441] width 89 height 15
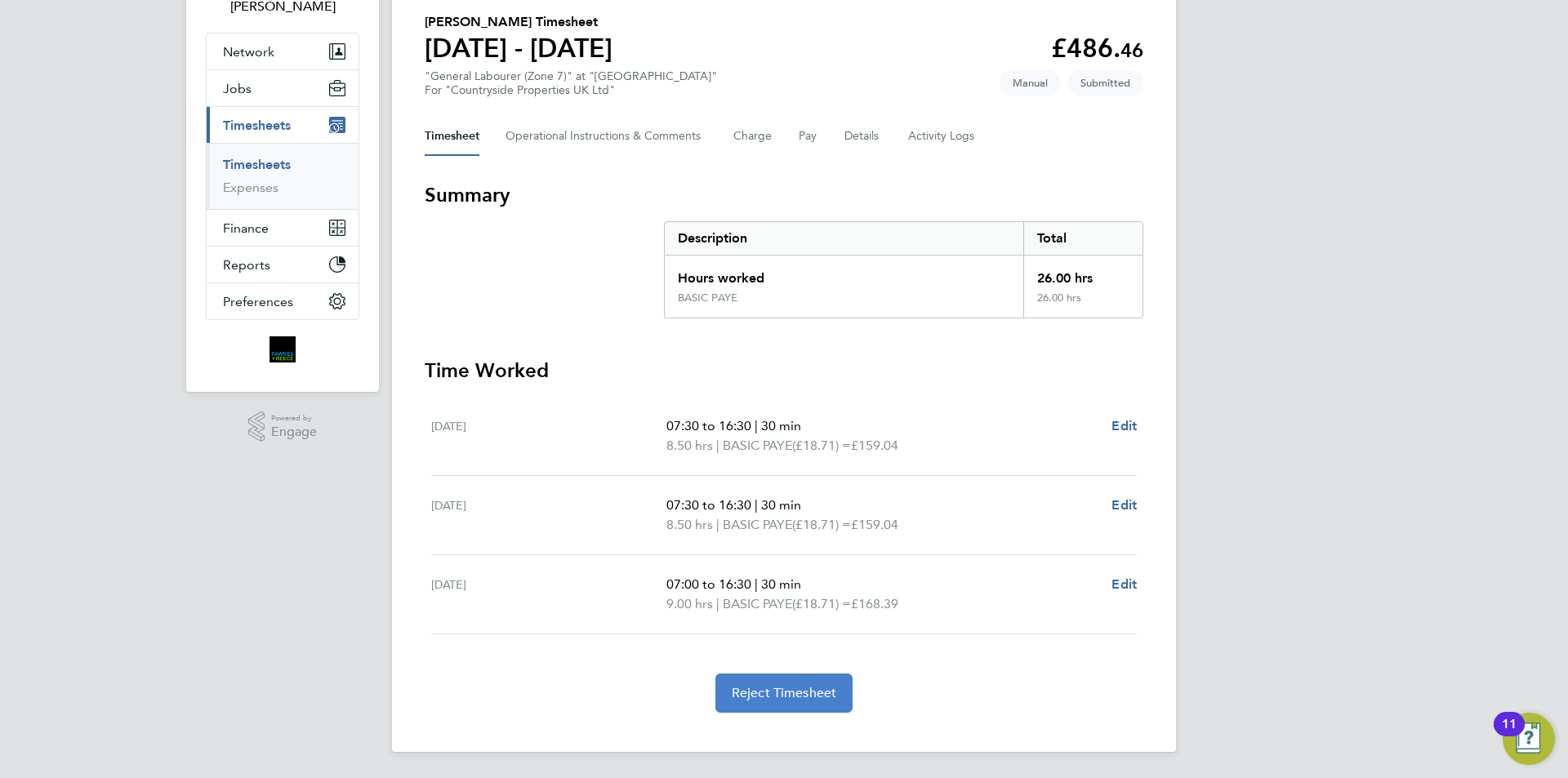
click at [806, 694] on span "Reject Timesheet" at bounding box center [784, 694] width 105 height 16
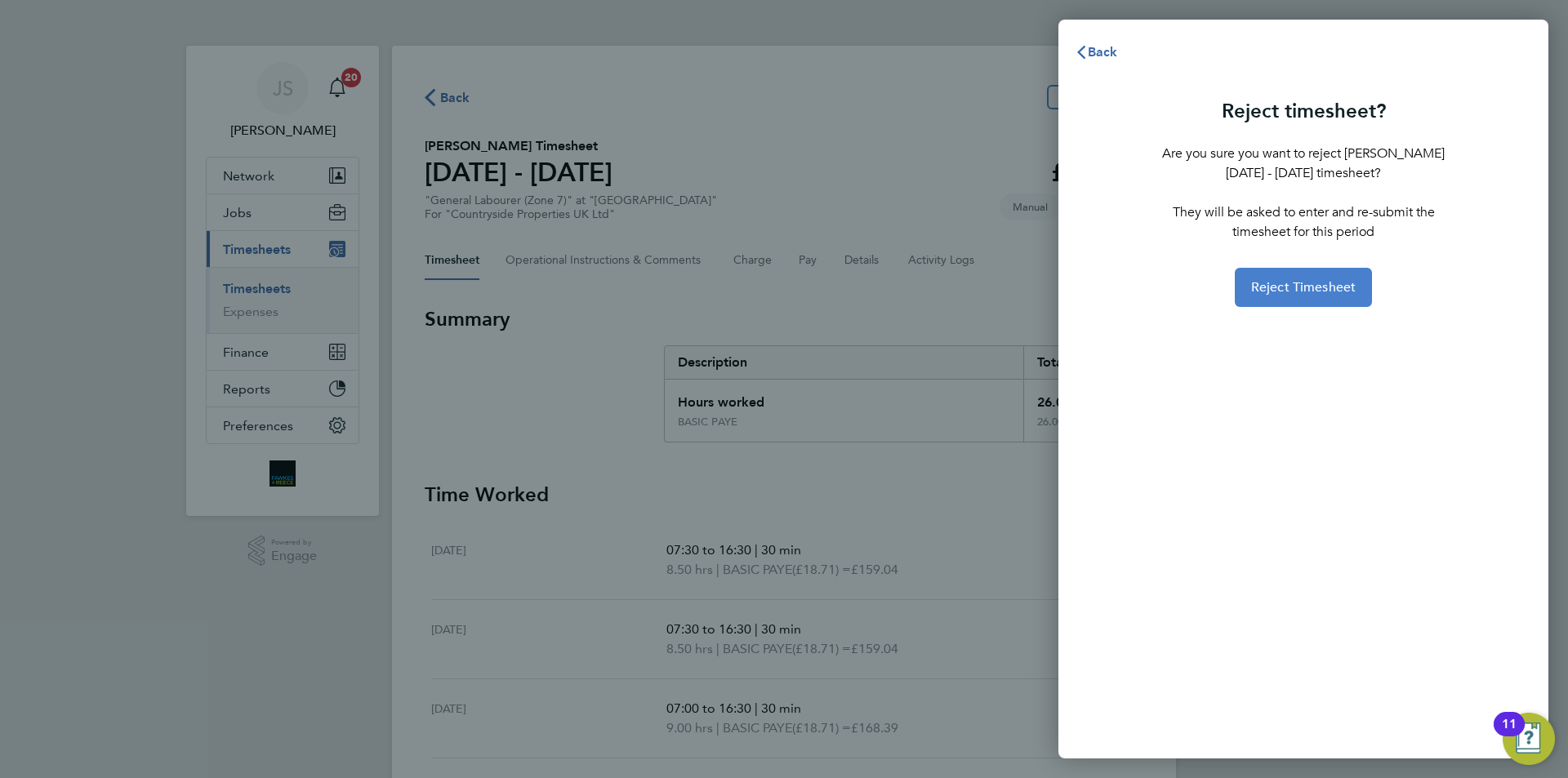
click at [1294, 290] on span "Reject Timesheet" at bounding box center [1304, 288] width 105 height 16
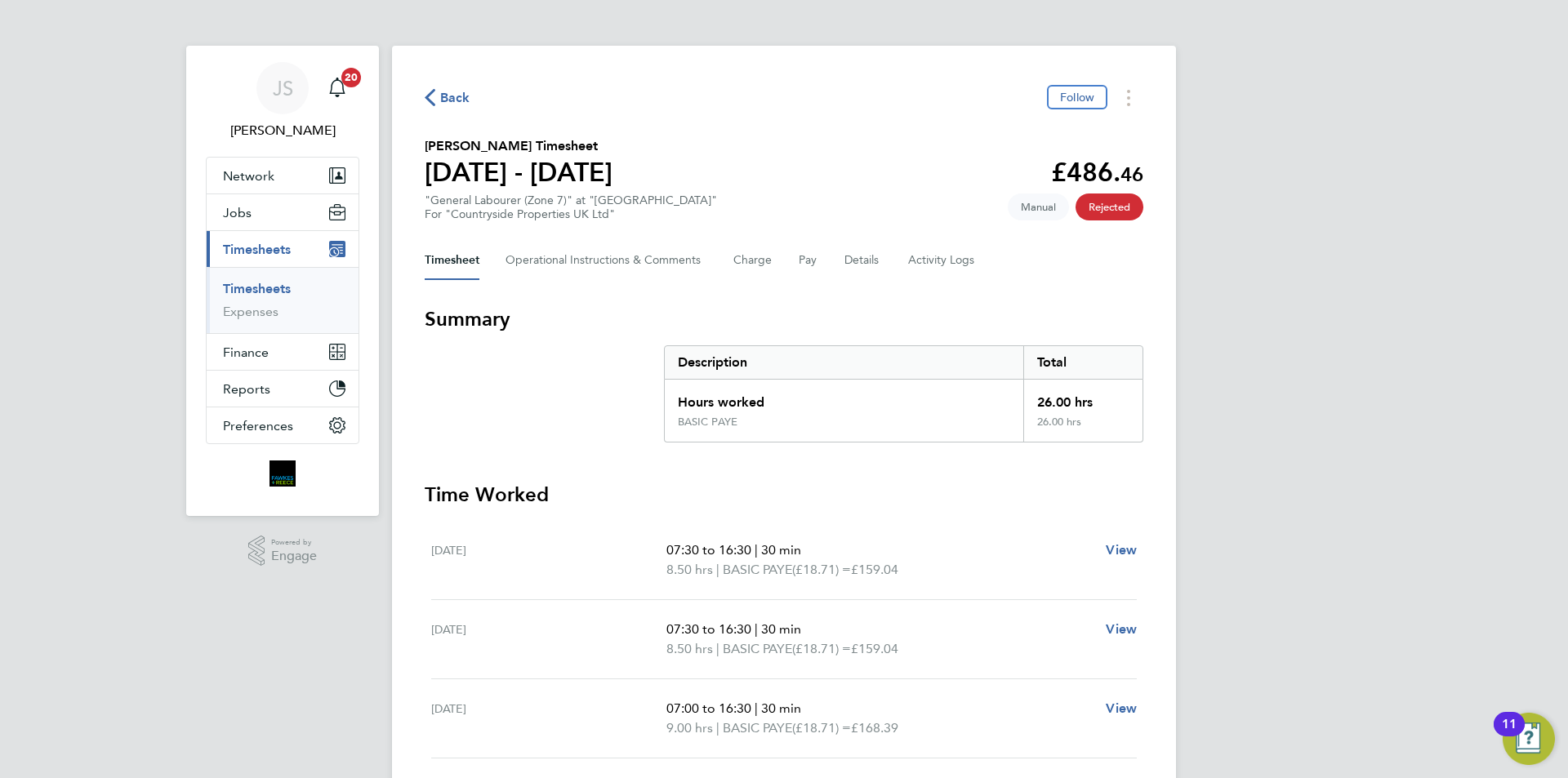
click at [433, 91] on icon "button" at bounding box center [430, 98] width 11 height 17
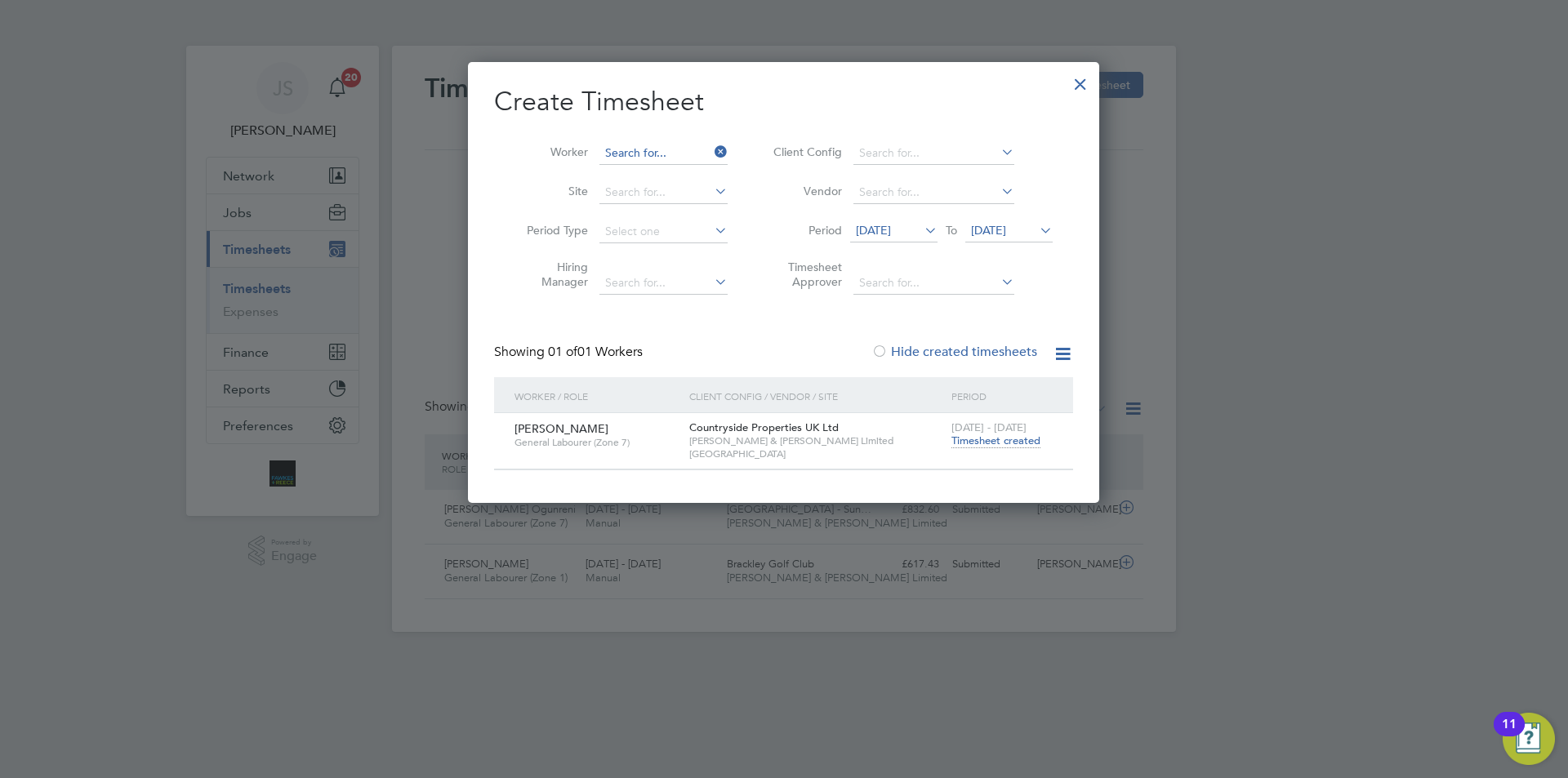
click at [682, 153] on input at bounding box center [663, 153] width 128 height 23
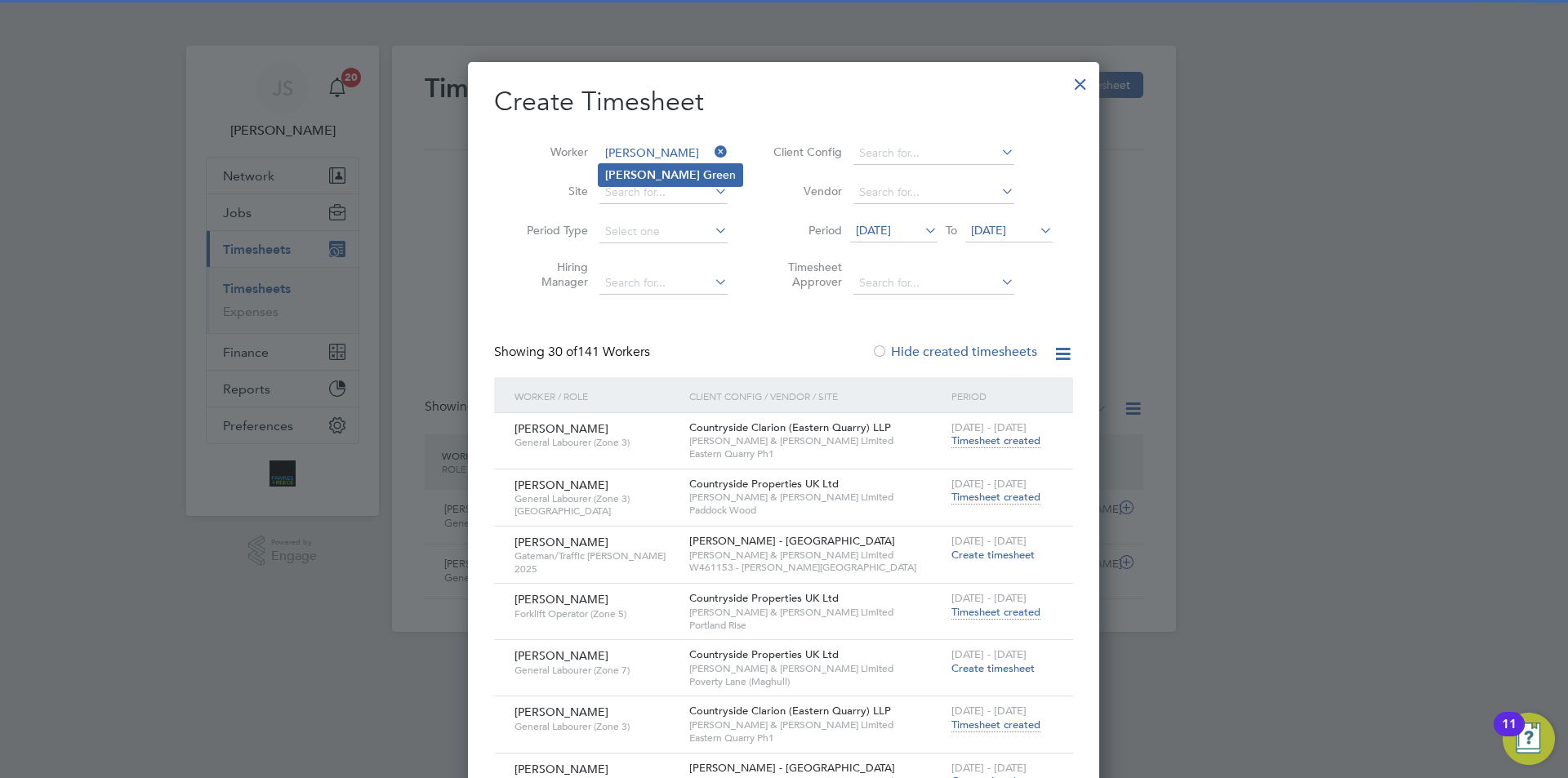
click at [704, 168] on b "Gre" at bounding box center [713, 175] width 20 height 14
type input "Paul Green"
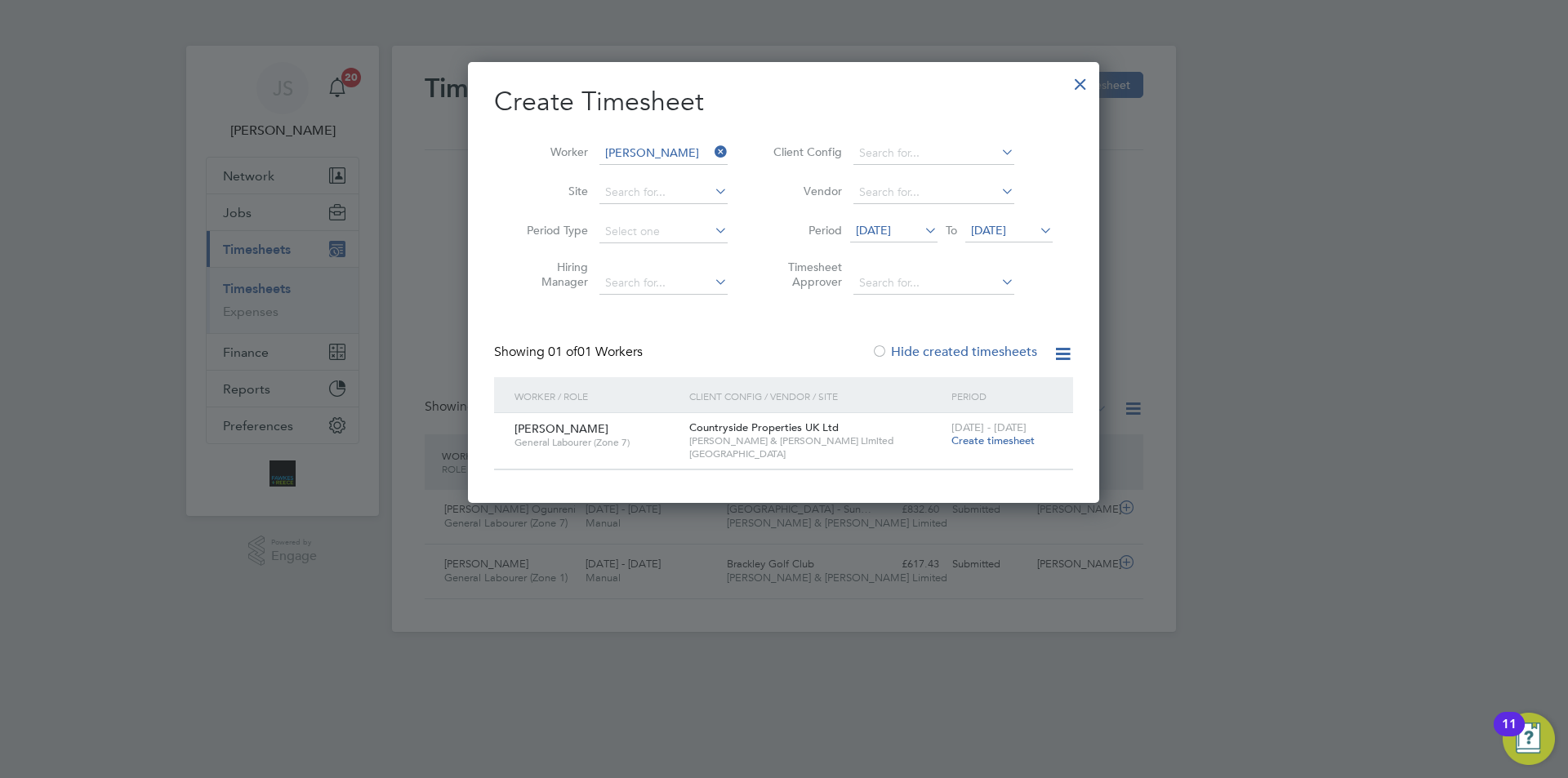
click at [978, 436] on span "Create timesheet" at bounding box center [993, 440] width 84 height 14
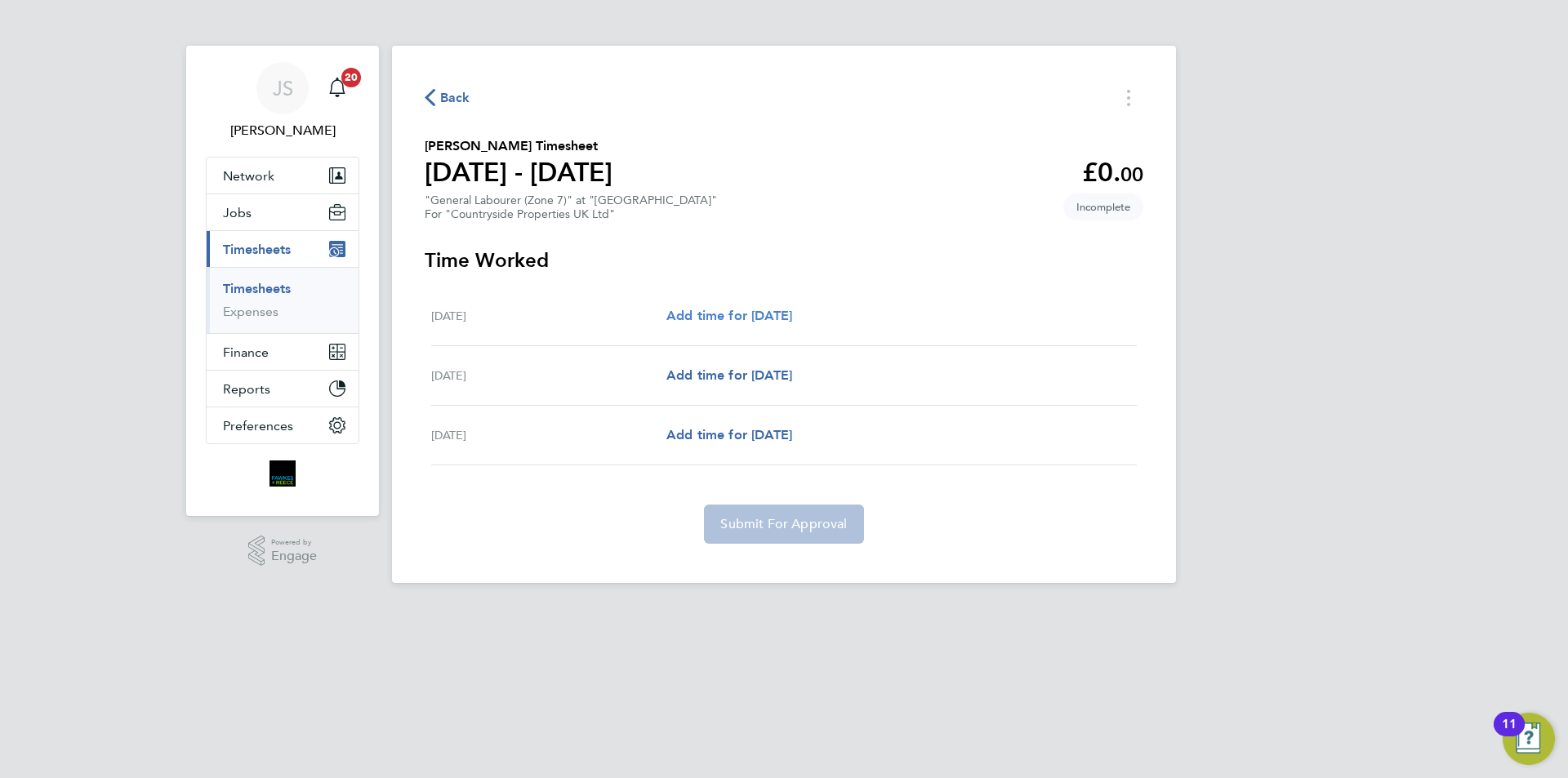
click at [792, 315] on span "Add time for Mon 04 Aug" at bounding box center [729, 315] width 125 height 16
select select "30"
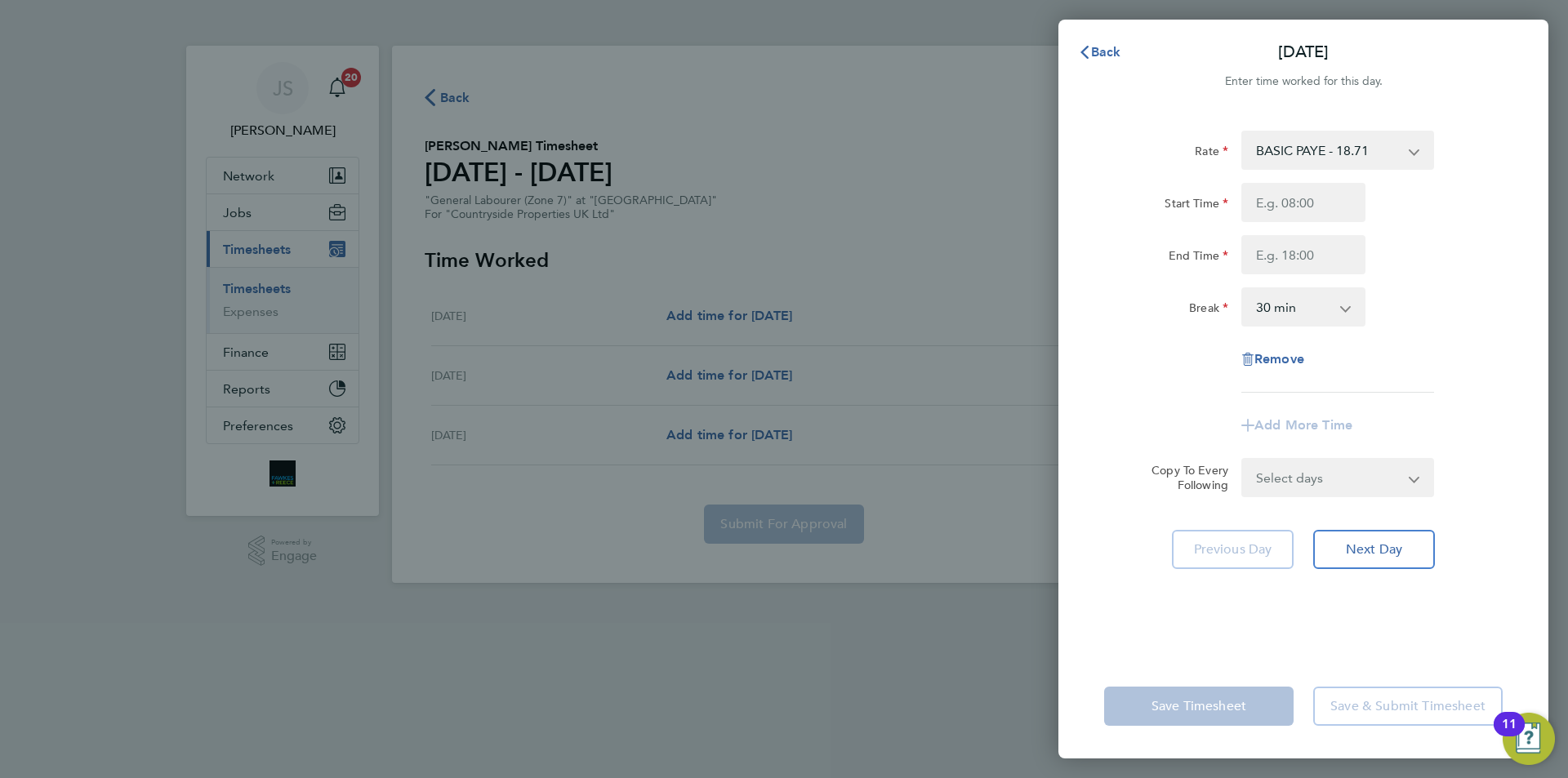
click at [1287, 180] on div "Rate BASIC PAYE - 18.71 Start Time End Time Break 0 min 15 min 30 min 45 min 60…" at bounding box center [1304, 262] width 399 height 262
click at [1281, 197] on input "Start Time" at bounding box center [1303, 202] width 124 height 39
type input "07:30"
click at [1265, 261] on input "End Time" at bounding box center [1303, 255] width 124 height 39
type input "16:30"
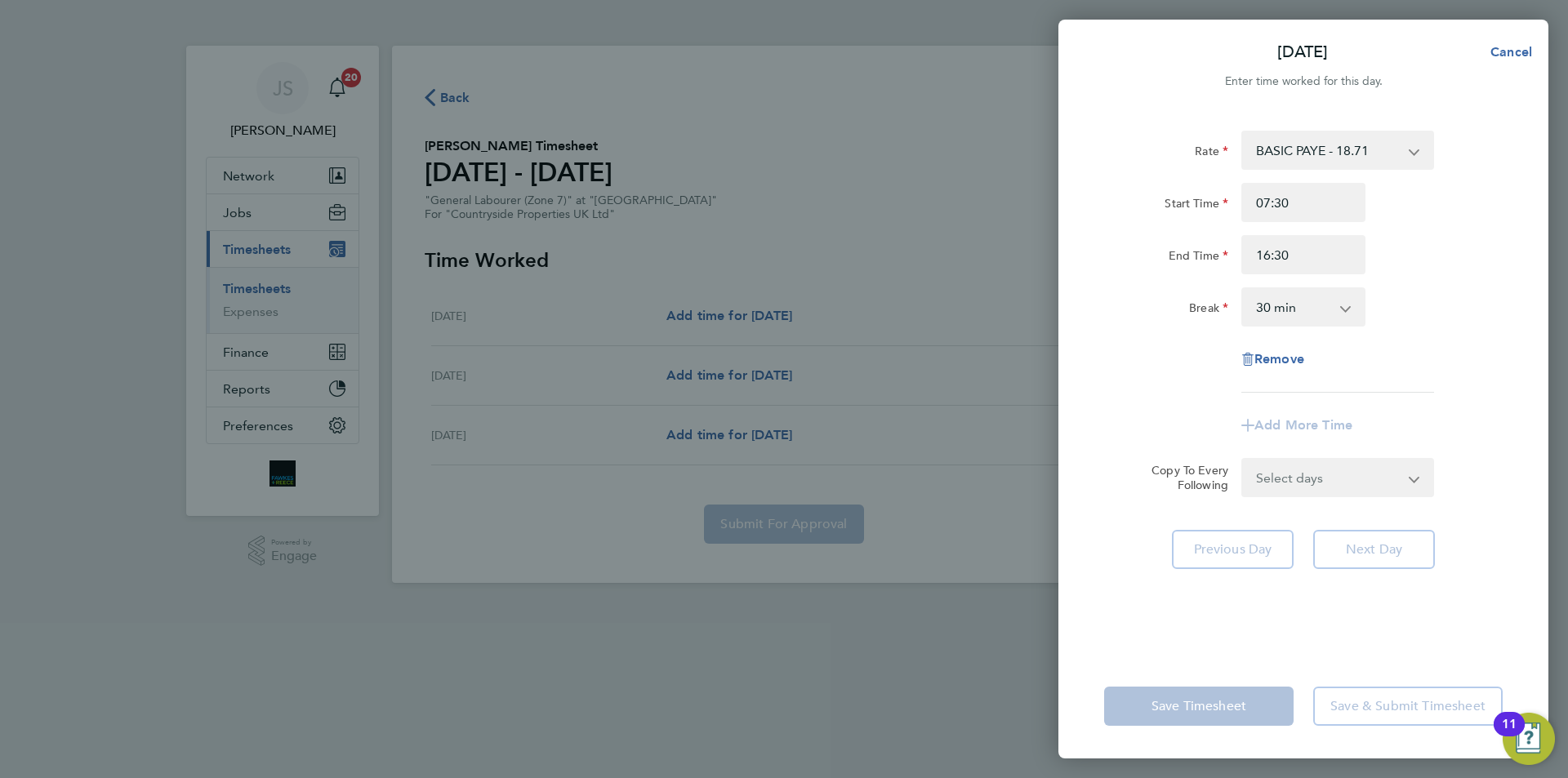
drag, startPoint x: 1351, startPoint y: 482, endPoint x: 1313, endPoint y: 509, distance: 46.6
click at [1351, 481] on form "Rate BASIC PAYE - 18.71 Start Time 07:30 End Time 16:30 Break 0 min 15 min 30 m…" at bounding box center [1304, 313] width 399 height 366
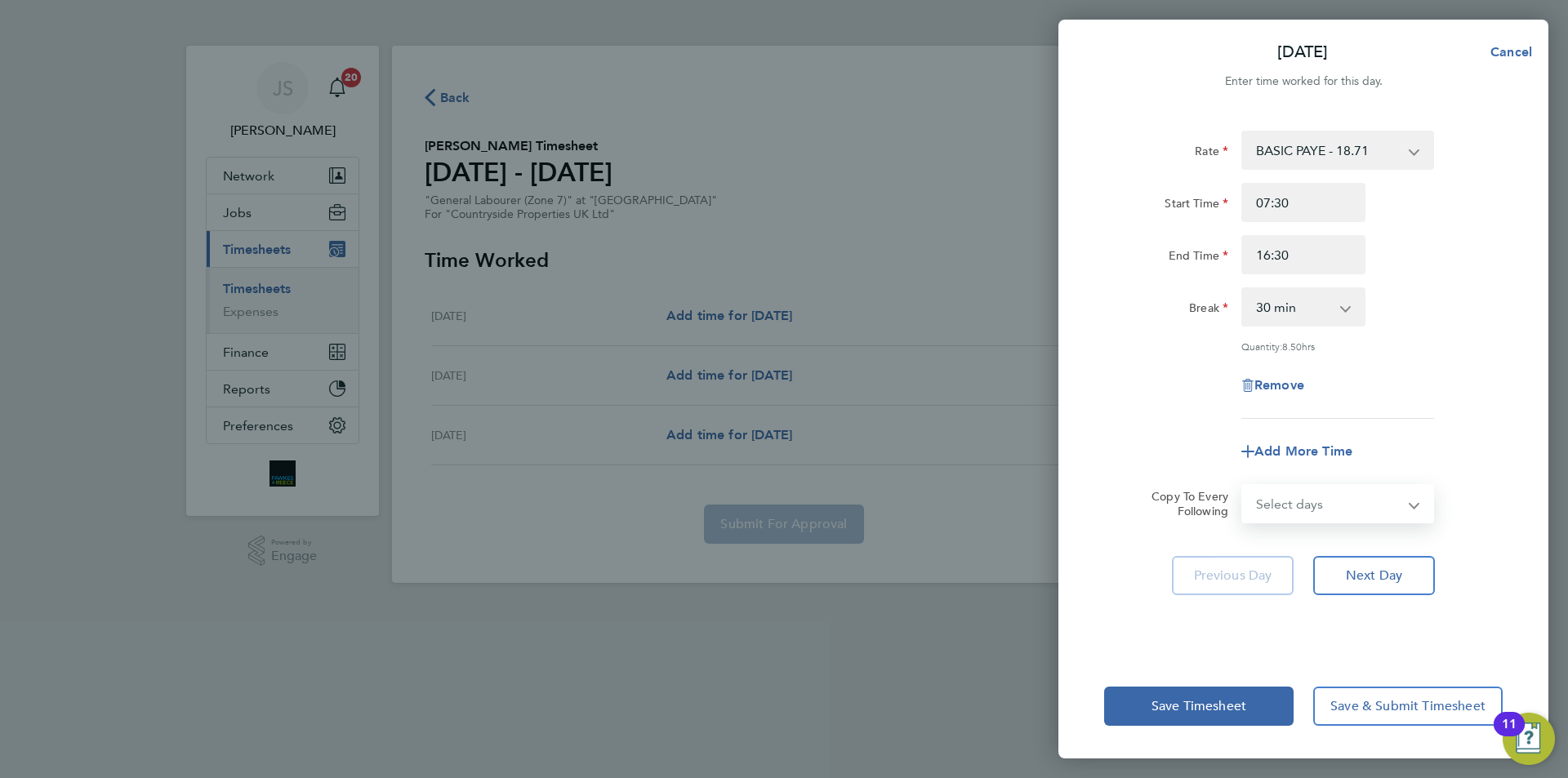
select select "TUE"
click at [1243, 486] on select "Select days Day Tuesday Wednesday" at bounding box center [1329, 504] width 171 height 36
select select "2025-08-06"
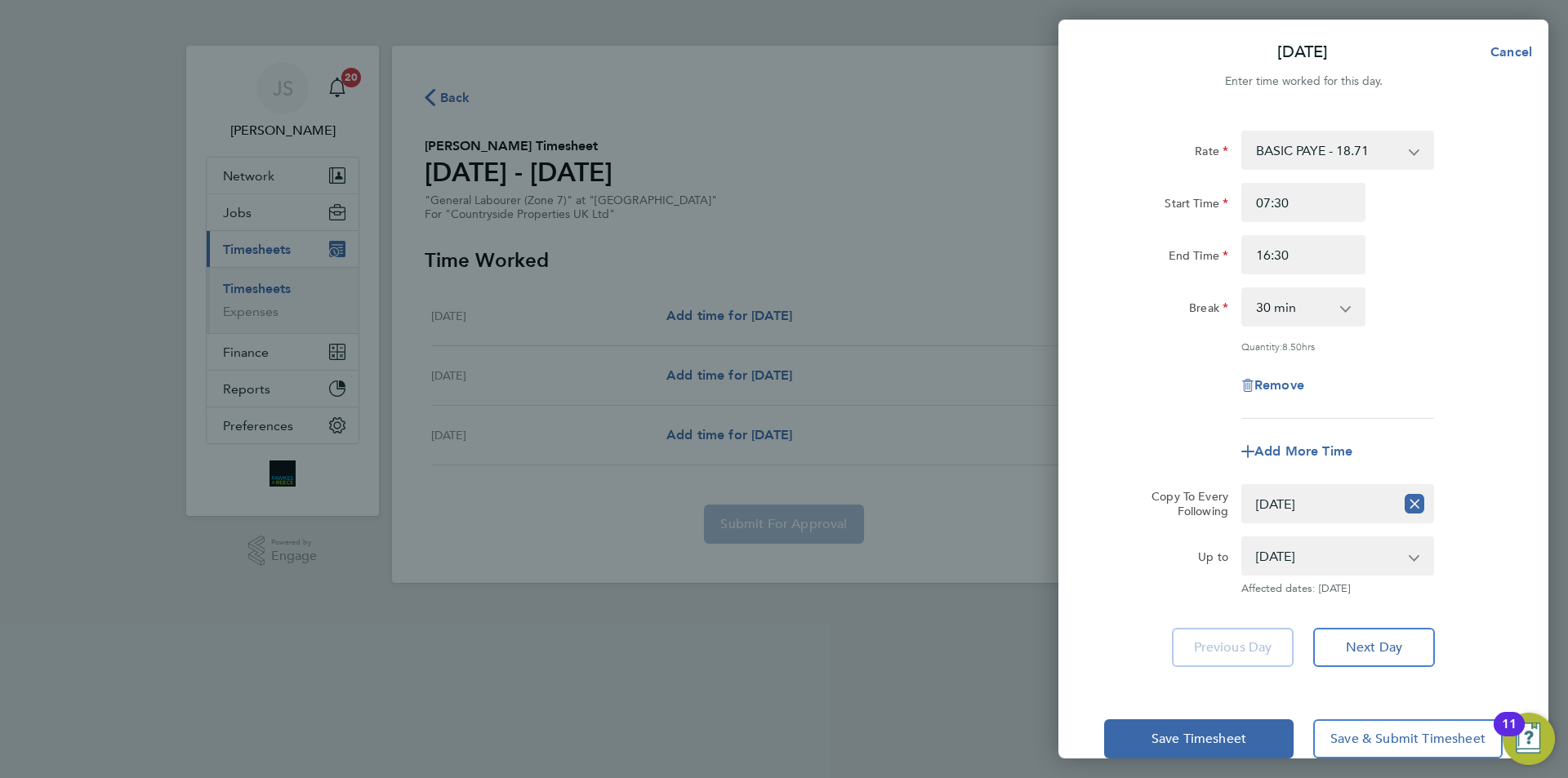
click at [1152, 413] on div "Rate BASIC PAYE - 18.71 Start Time 07:30 End Time 16:30 Break 0 min 15 min 30 m…" at bounding box center [1304, 275] width 399 height 289
click at [1205, 735] on span "Save Timesheet" at bounding box center [1199, 739] width 95 height 16
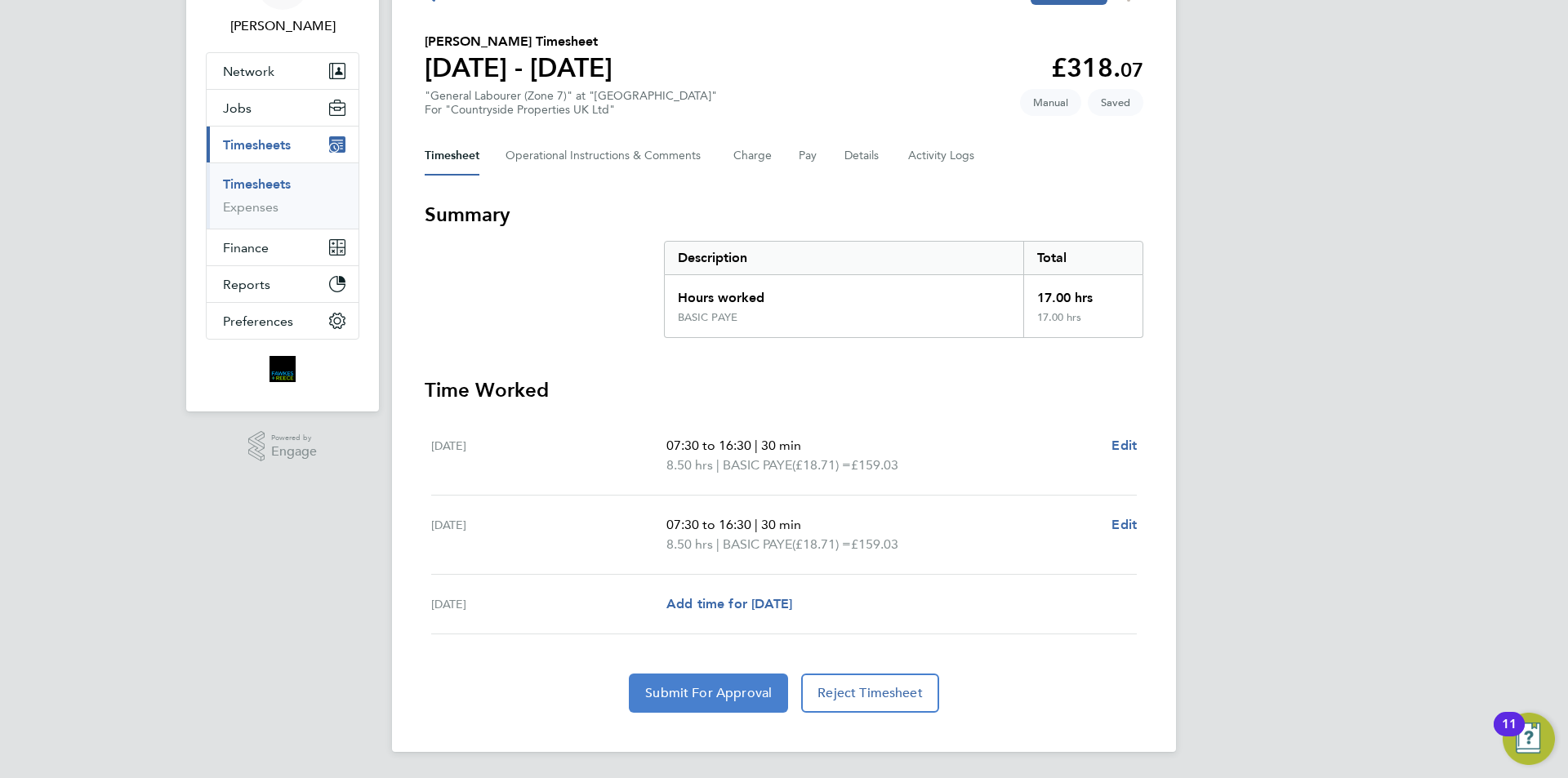
click at [769, 684] on button "Submit For Approval" at bounding box center [709, 694] width 159 height 39
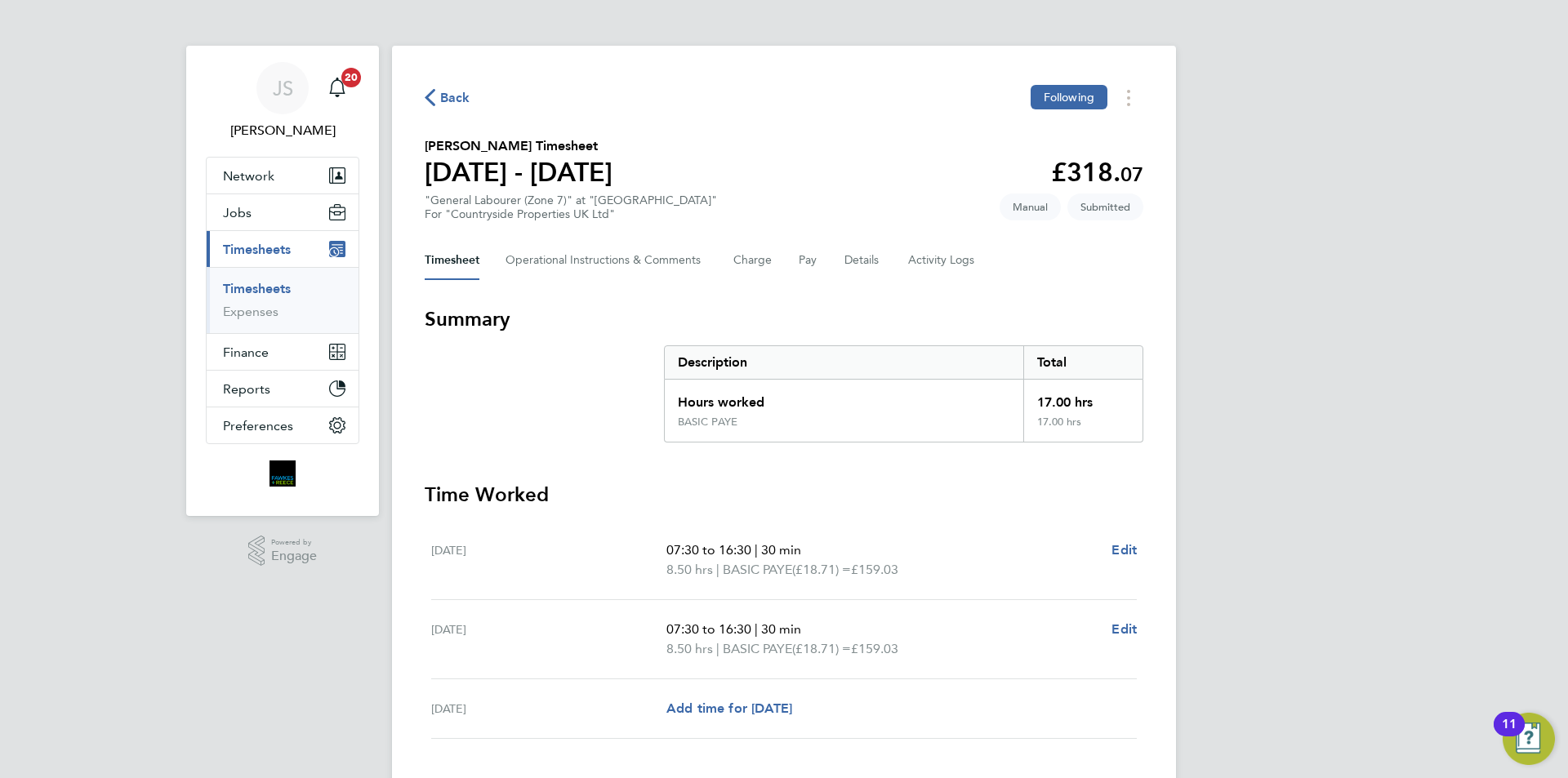
click at [454, 98] on span "Back" at bounding box center [455, 98] width 30 height 20
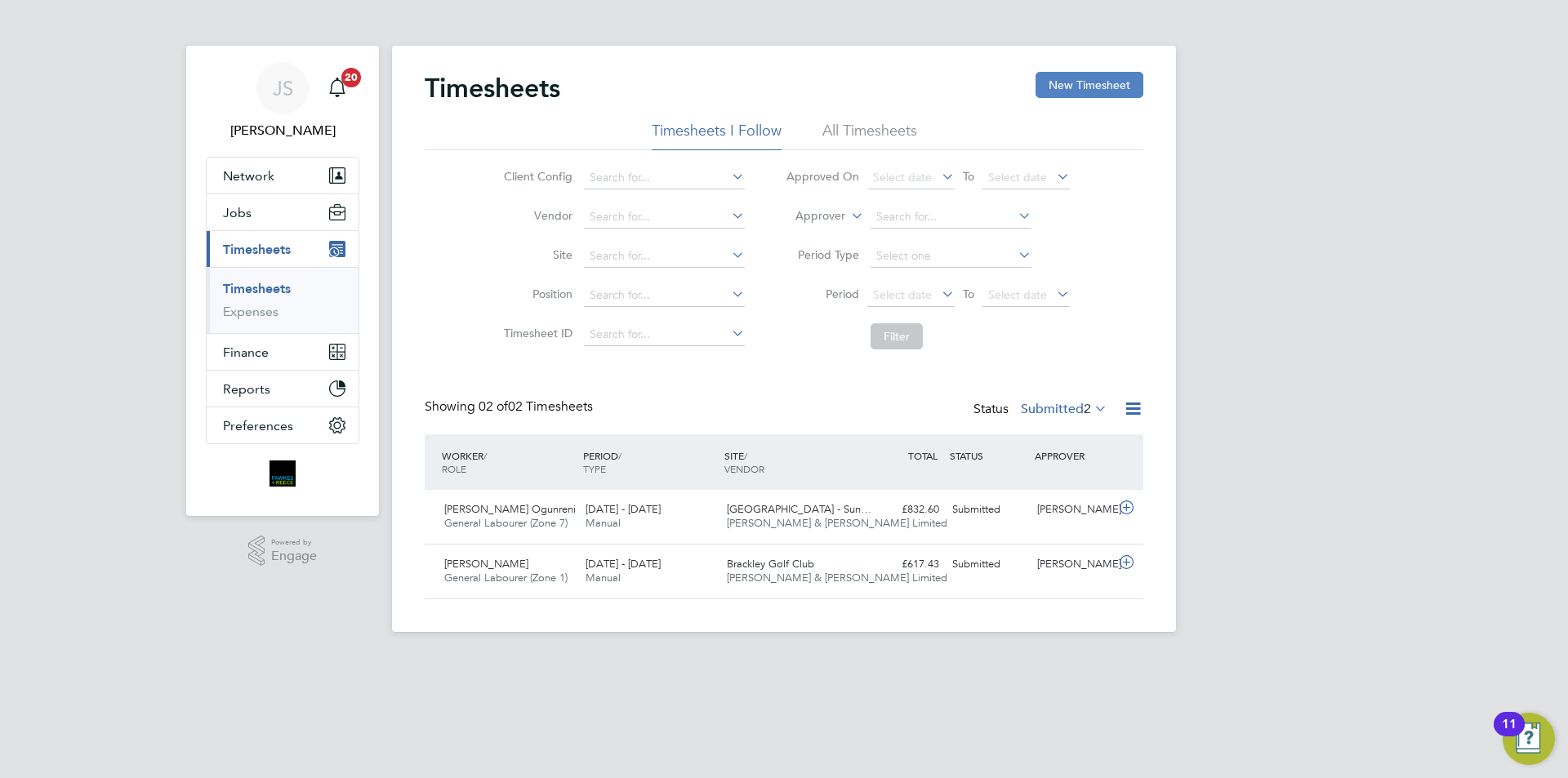
click at [1080, 79] on button "New Timesheet" at bounding box center [1089, 85] width 107 height 26
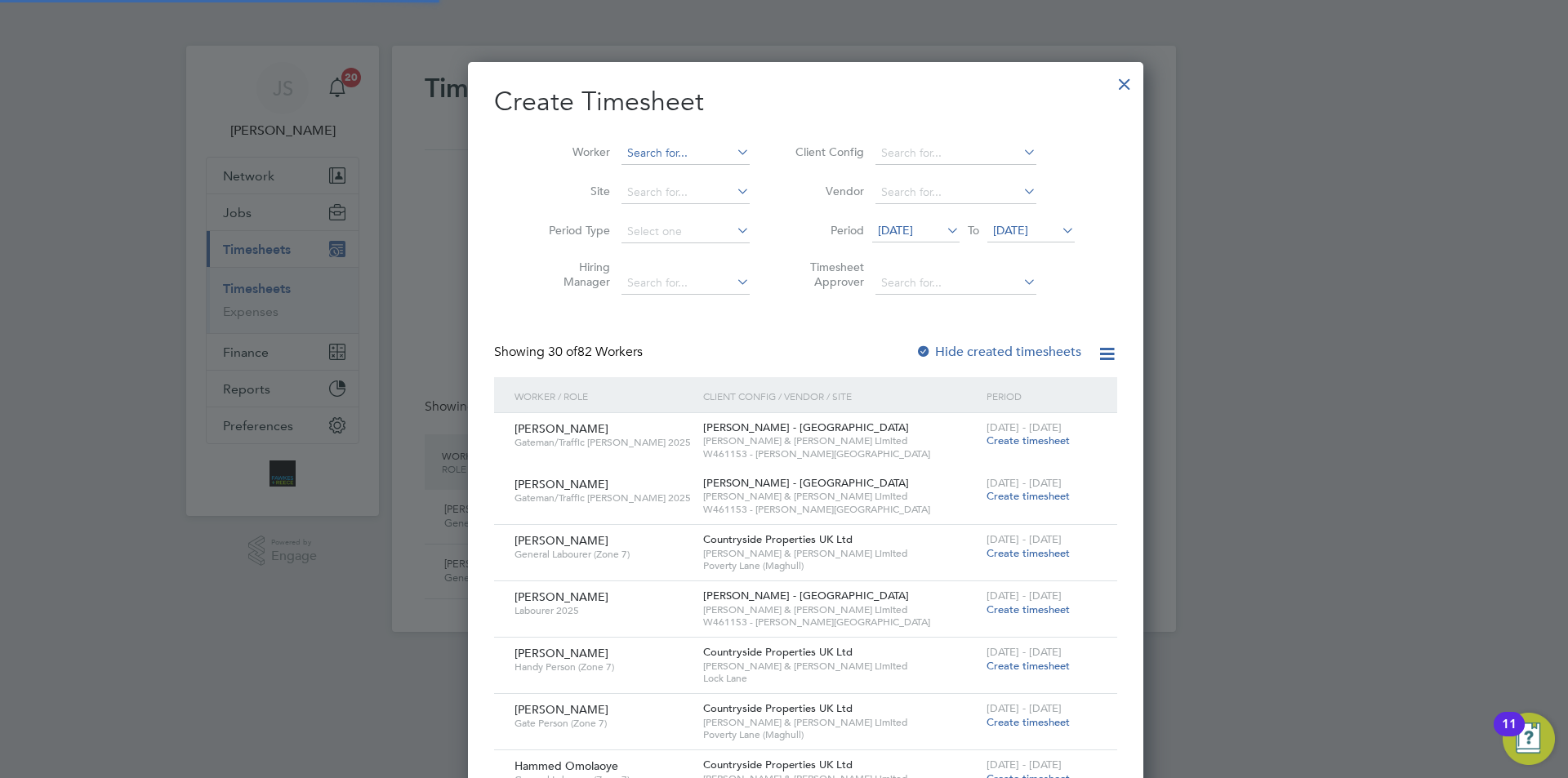
click at [668, 147] on input at bounding box center [686, 153] width 128 height 23
click at [704, 198] on b "Par" at bounding box center [713, 197] width 18 height 14
type input "Neil Parsonage"
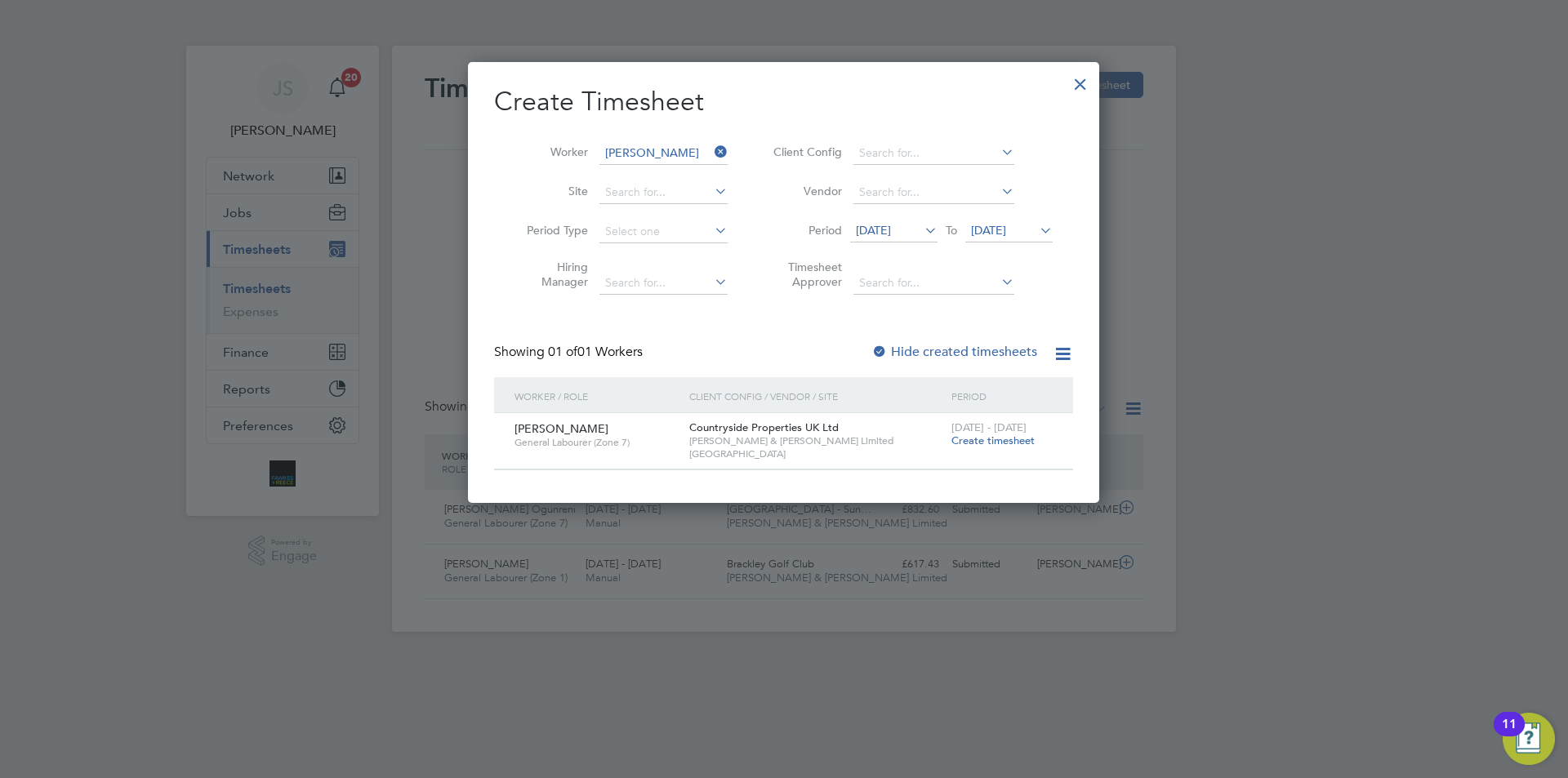
click at [1004, 433] on span "4 - 10 Aug 2025" at bounding box center [989, 427] width 75 height 14
click at [1004, 437] on span "Create timesheet" at bounding box center [993, 440] width 84 height 14
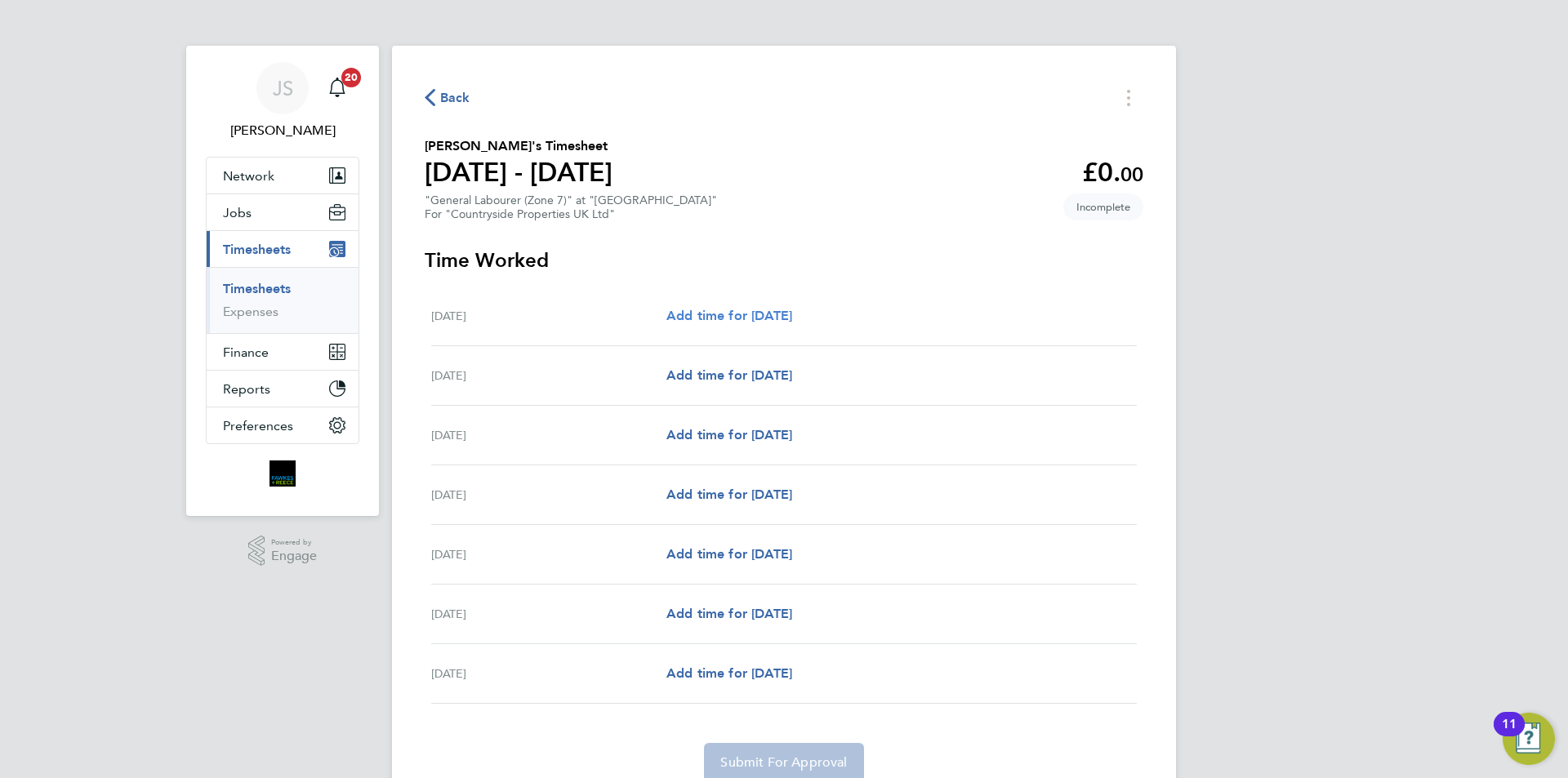
click at [769, 319] on span "Add time for Mon 04 Aug" at bounding box center [729, 315] width 125 height 16
select select "30"
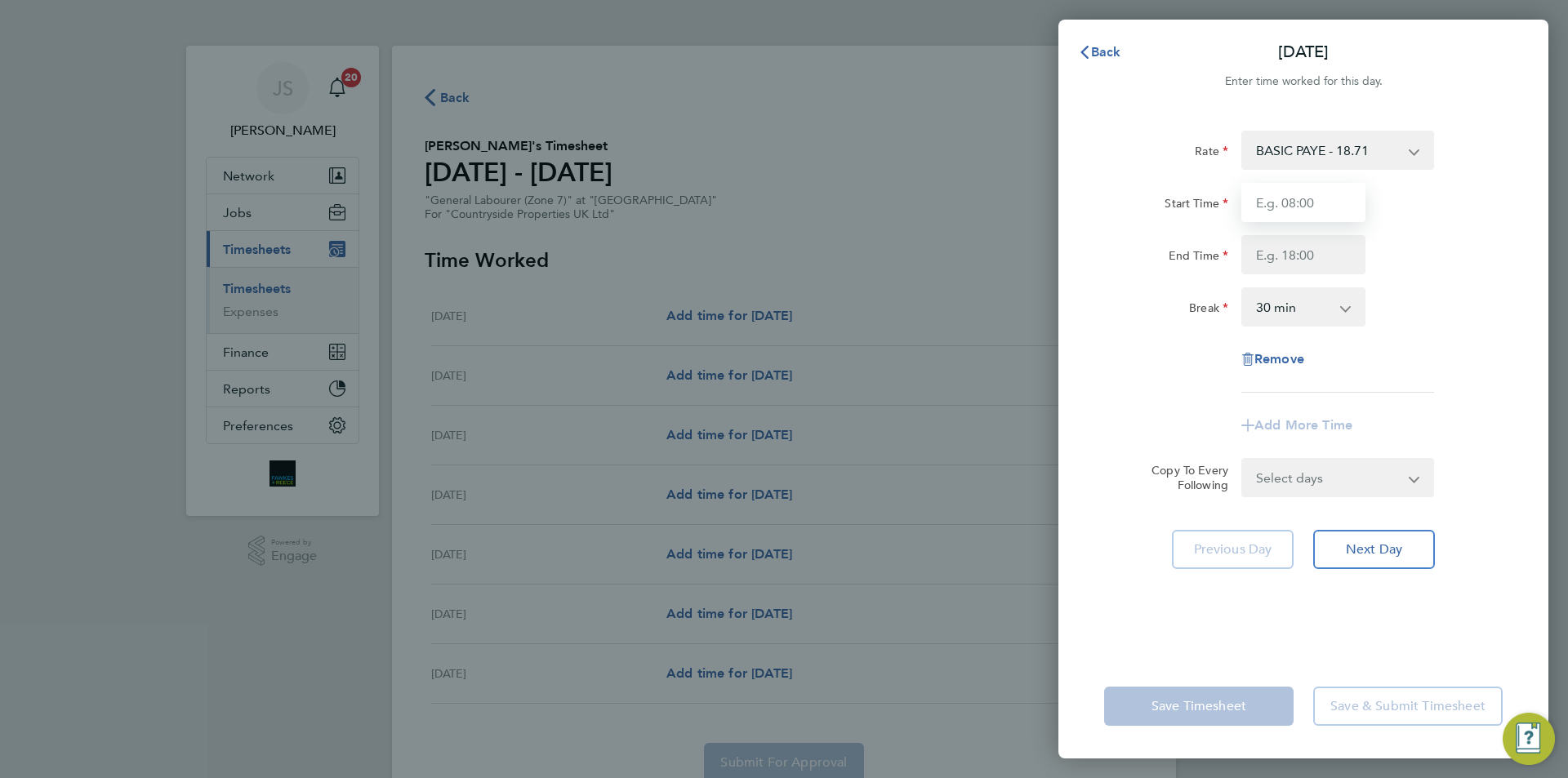
click at [1341, 198] on input "Start Time" at bounding box center [1303, 202] width 124 height 39
type input "07:30"
click at [1302, 261] on input "End Time" at bounding box center [1303, 255] width 124 height 39
type input "16:30"
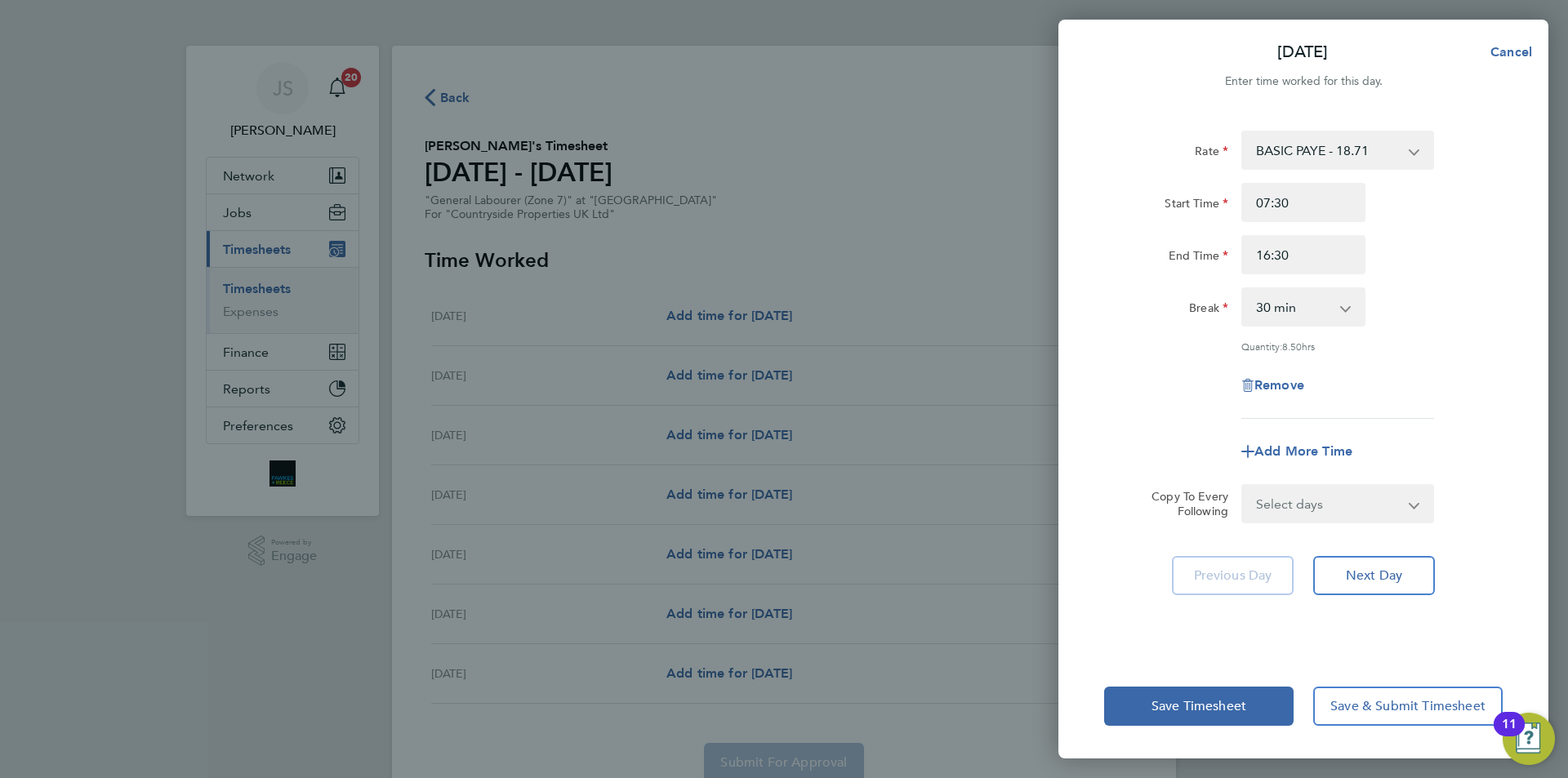
click at [1317, 458] on form "Rate BASIC PAYE - 18.71 Start Time 07:30 End Time 16:30 Break 0 min 15 min 30 m…" at bounding box center [1304, 326] width 399 height 393
click at [1305, 491] on select "Select days Day Weekday (Mon-Fri) Weekend (Sat-Sun) Tuesday Wednesday Thursday …" at bounding box center [1329, 504] width 171 height 36
select select "TUE"
click at [1243, 486] on select "Select days Day Weekday (Mon-Fri) Weekend (Sat-Sun) Tuesday Wednesday Thursday …" at bounding box center [1329, 504] width 171 height 36
select select "2025-08-10"
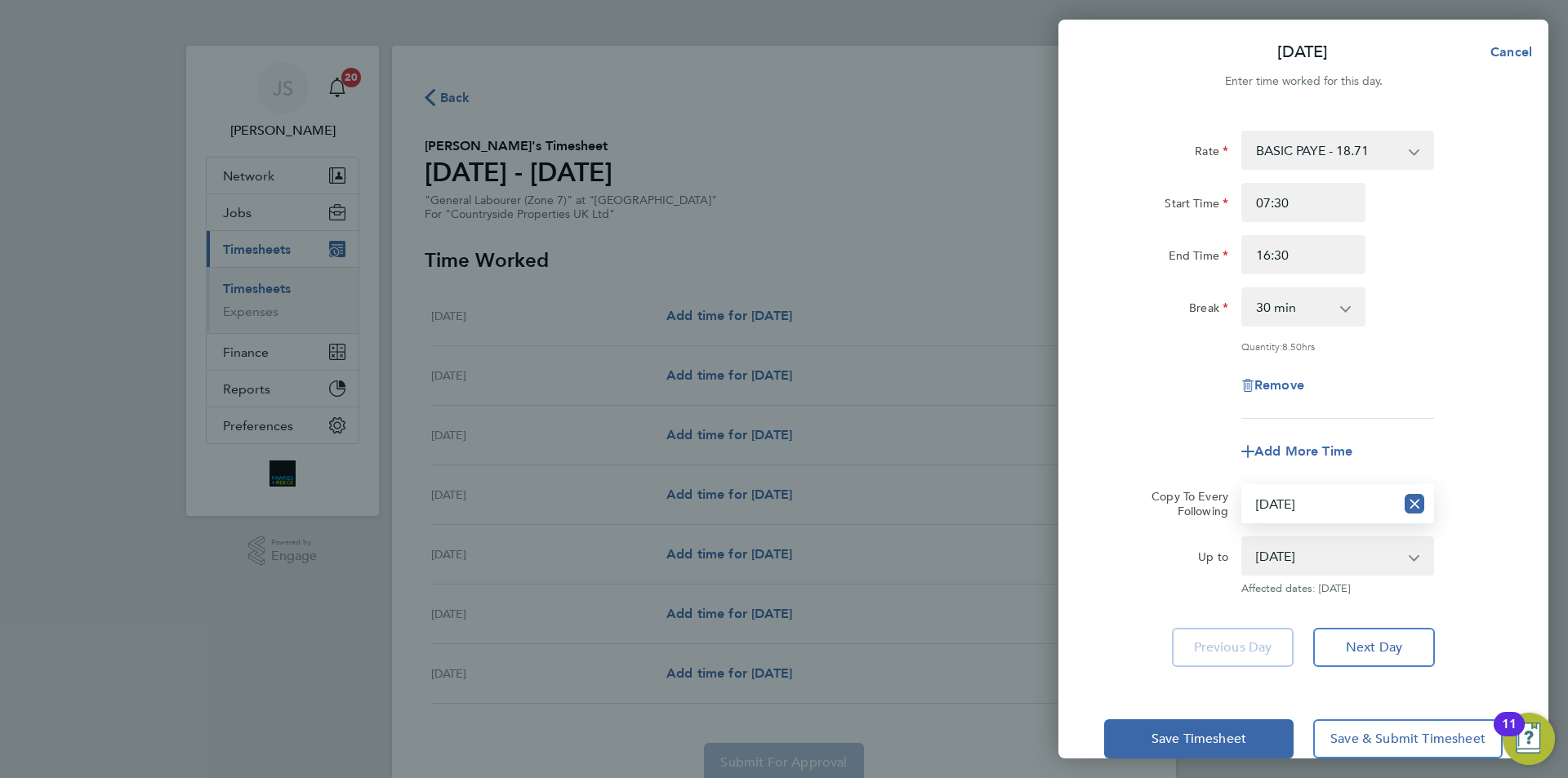
click at [1115, 376] on div "Remove" at bounding box center [1304, 385] width 412 height 39
click at [1166, 730] on span "Save Timesheet" at bounding box center [1199, 739] width 95 height 16
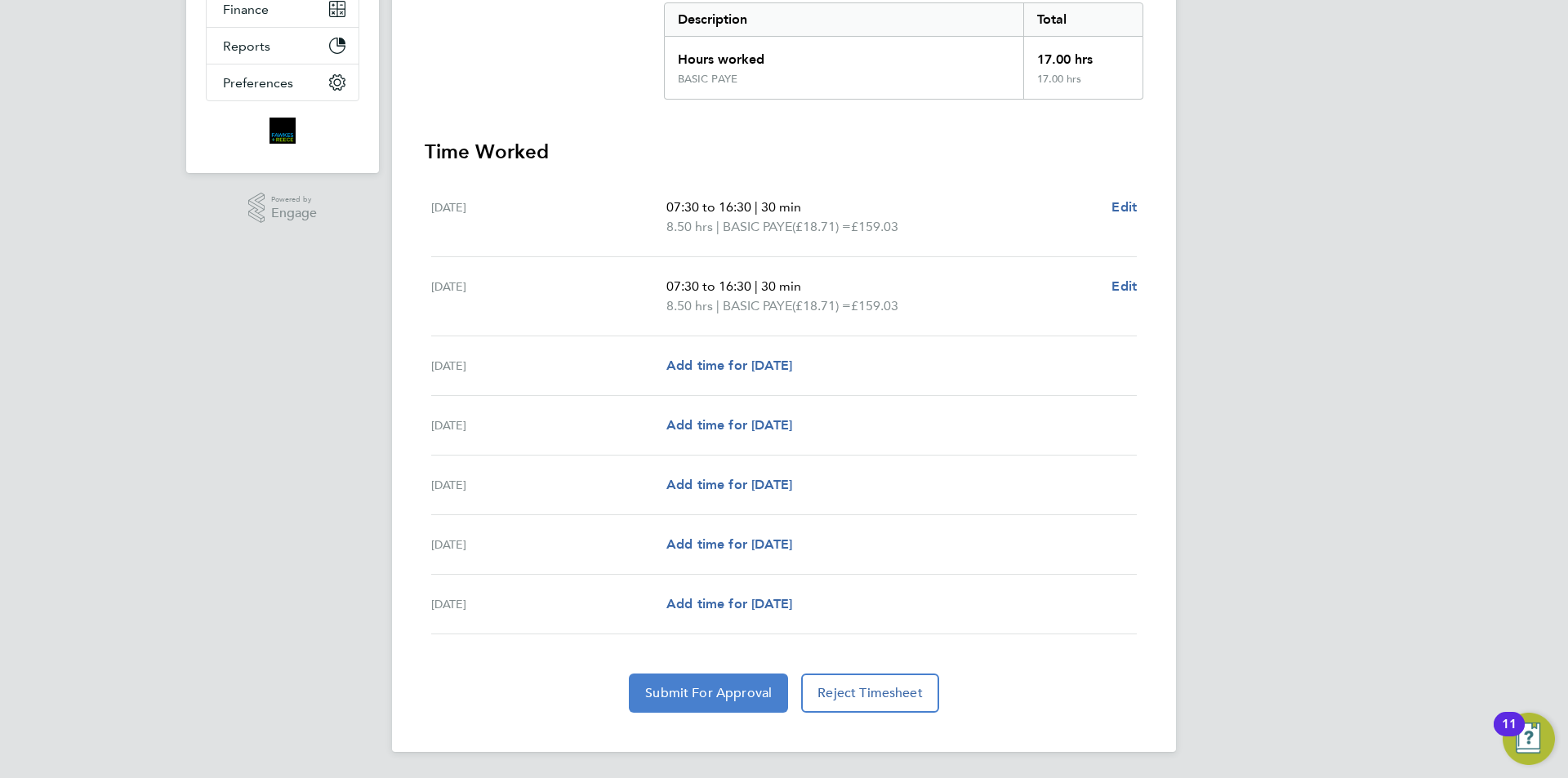
click at [711, 696] on span "Submit For Approval" at bounding box center [709, 694] width 126 height 16
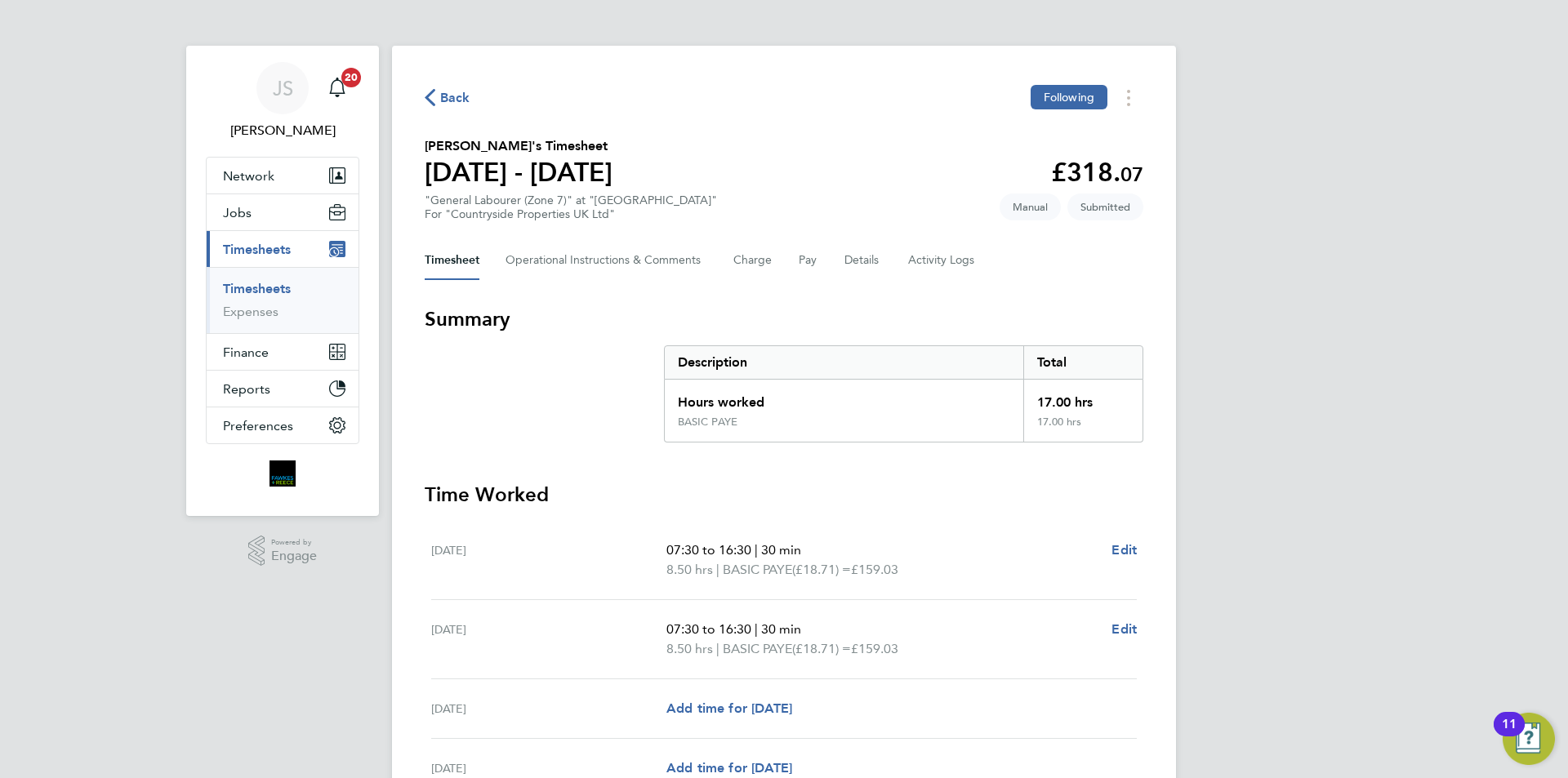
click at [452, 101] on span "Back" at bounding box center [455, 98] width 30 height 20
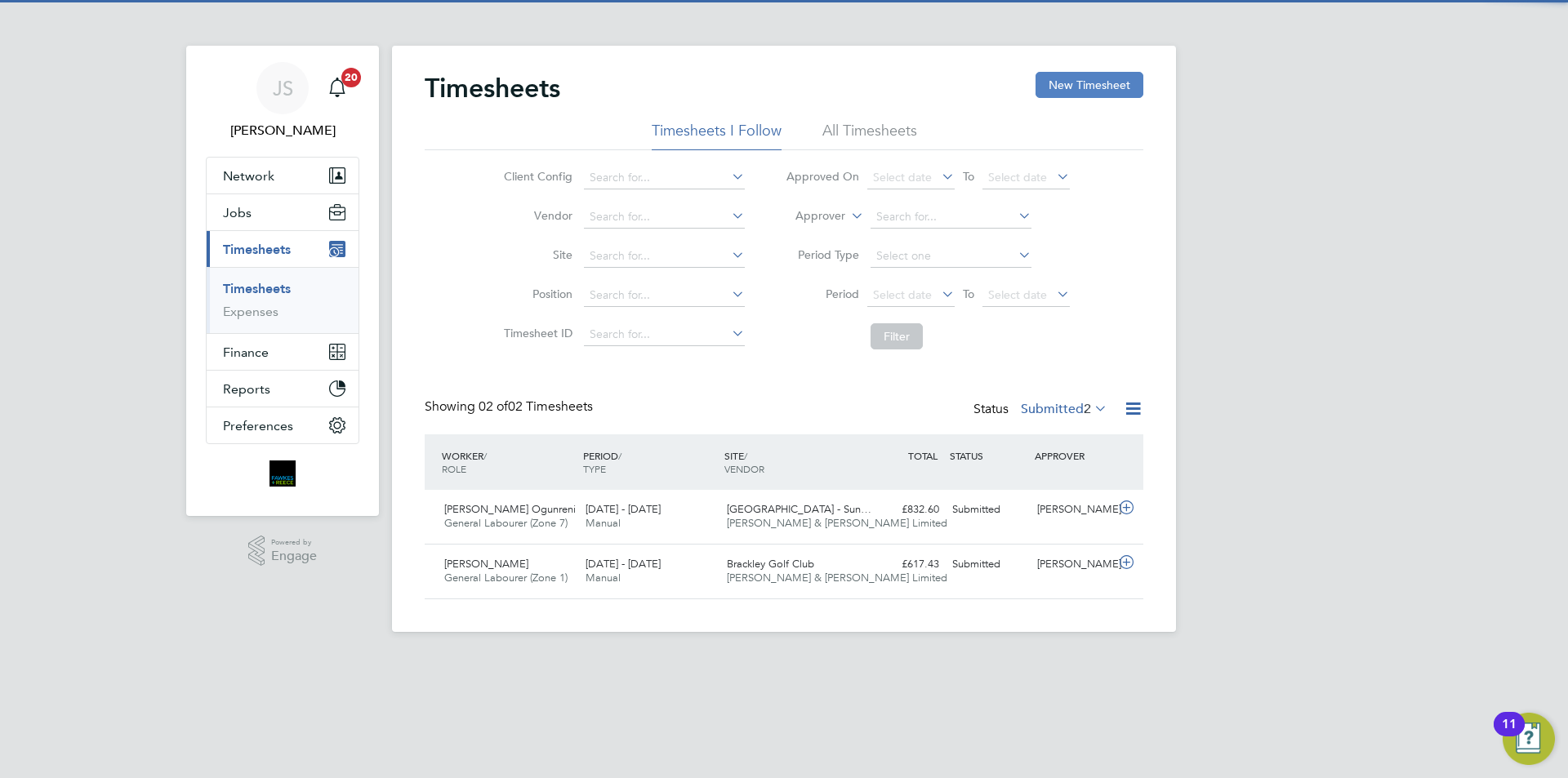
click at [1097, 86] on button "New Timesheet" at bounding box center [1089, 85] width 107 height 26
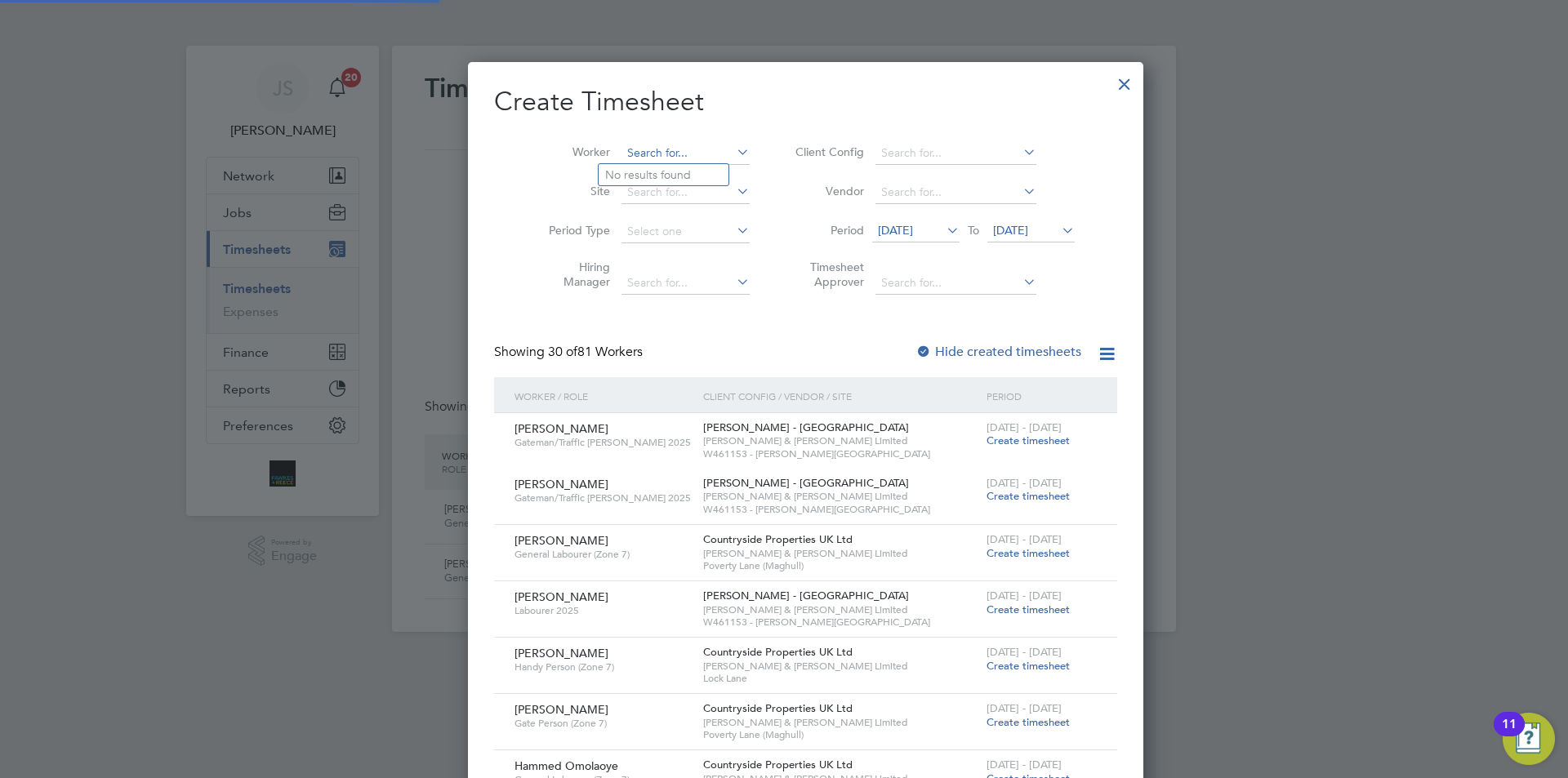
click at [637, 153] on input at bounding box center [686, 153] width 128 height 23
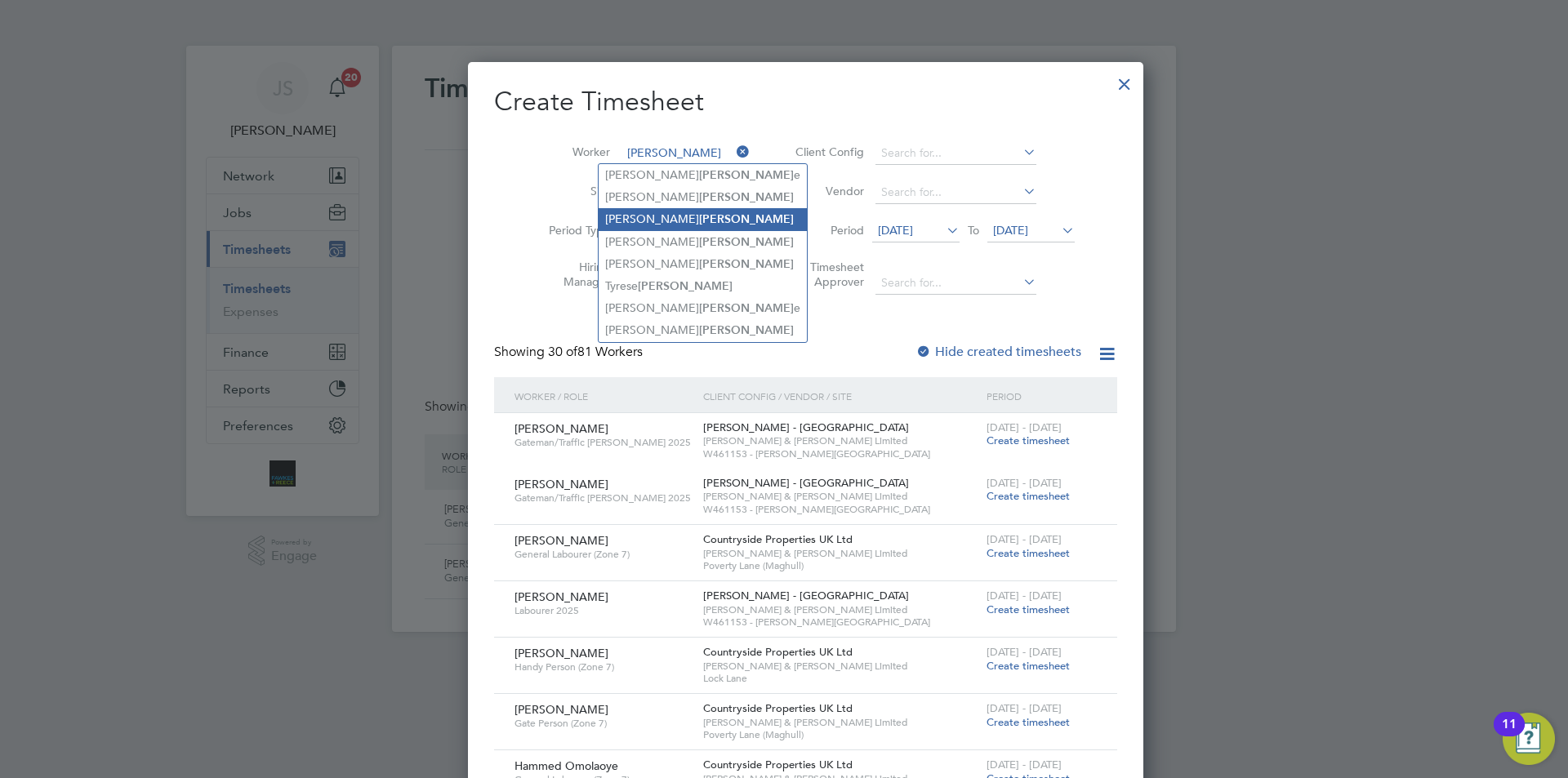
click at [631, 212] on li "Anthony Dunn" at bounding box center [703, 219] width 208 height 22
type input "Anthony Dunn"
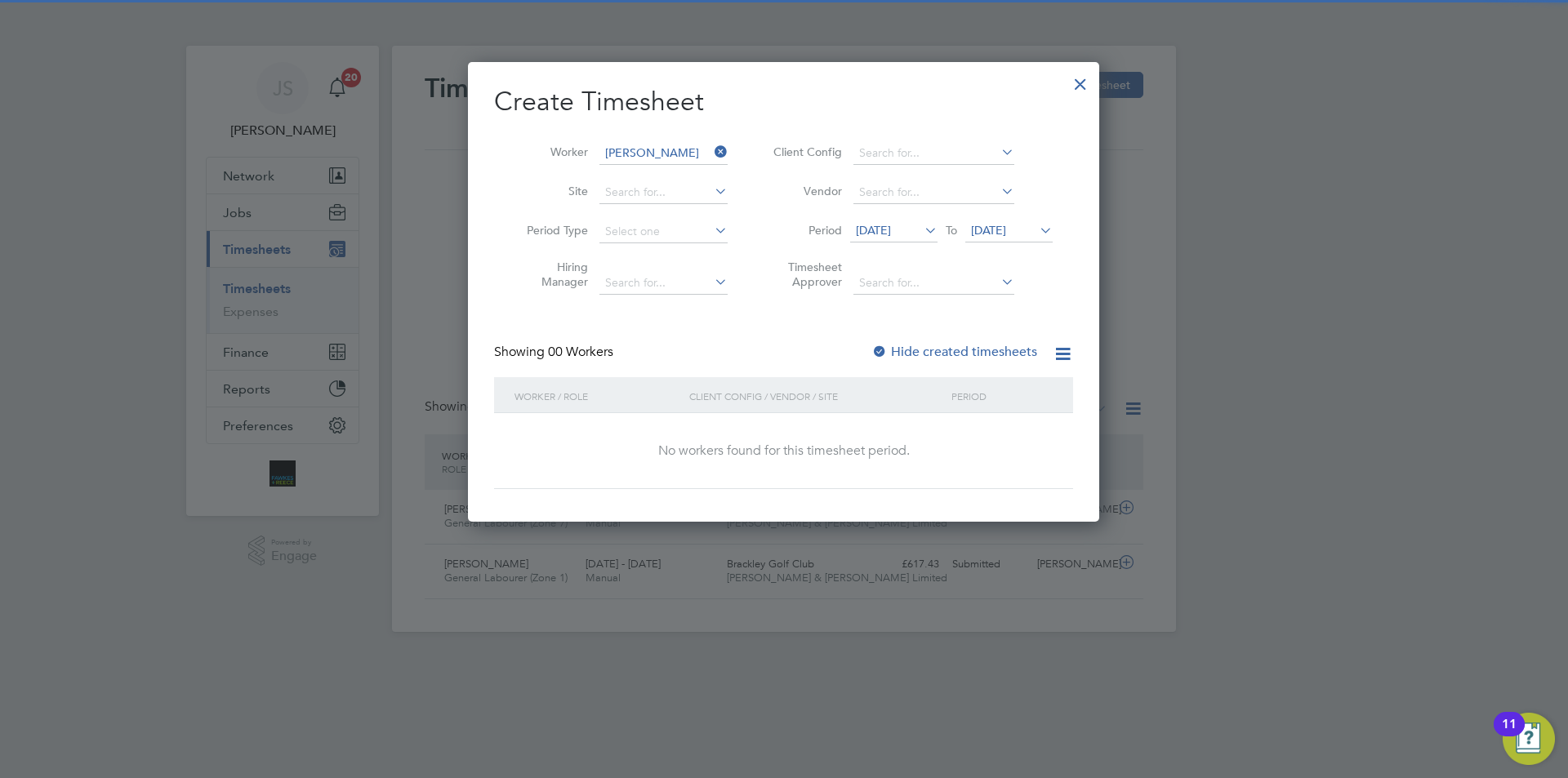
click at [891, 235] on span "28 Jul 2025" at bounding box center [873, 230] width 35 height 15
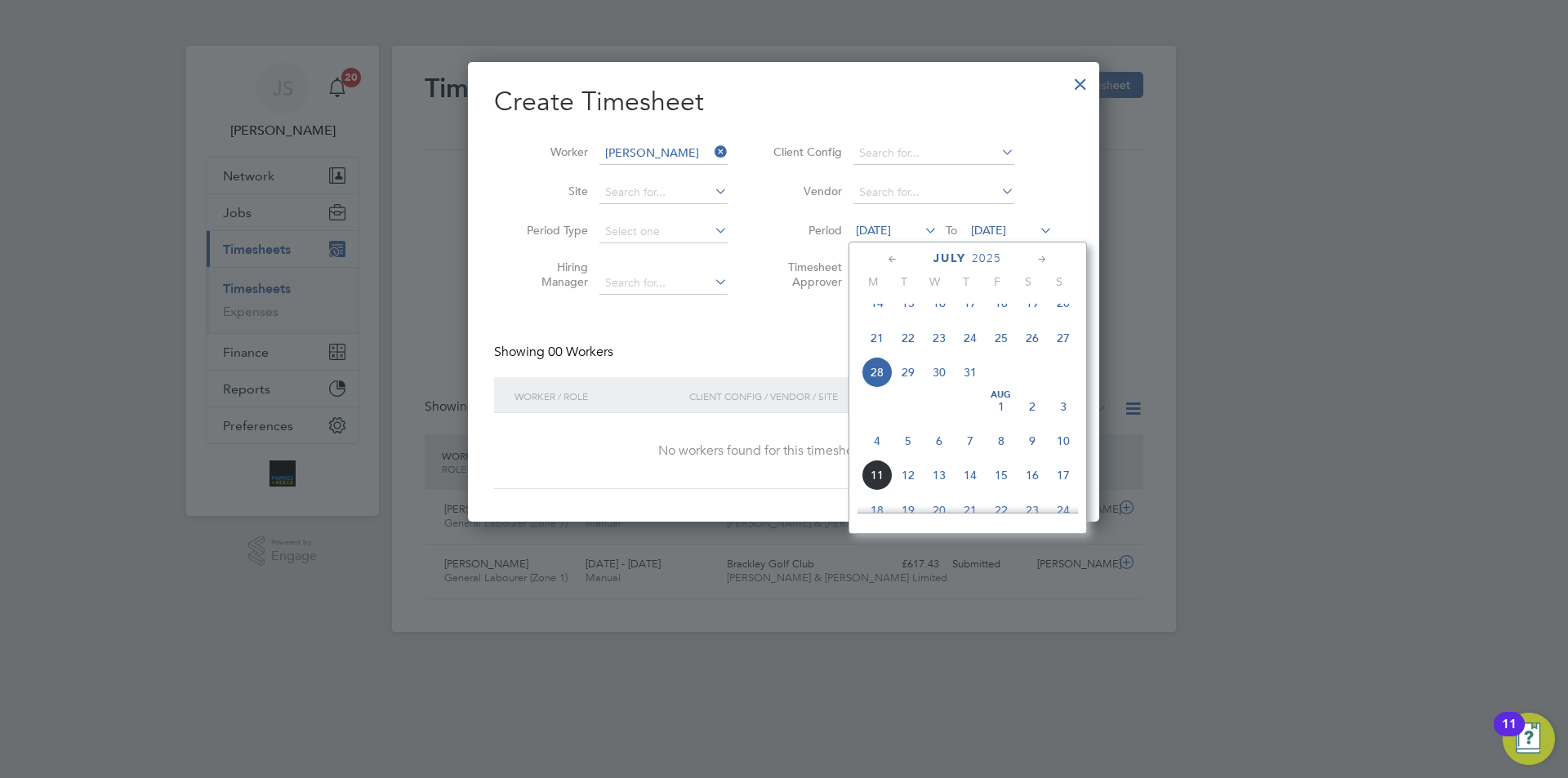
click at [967, 454] on span "7" at bounding box center [970, 441] width 31 height 31
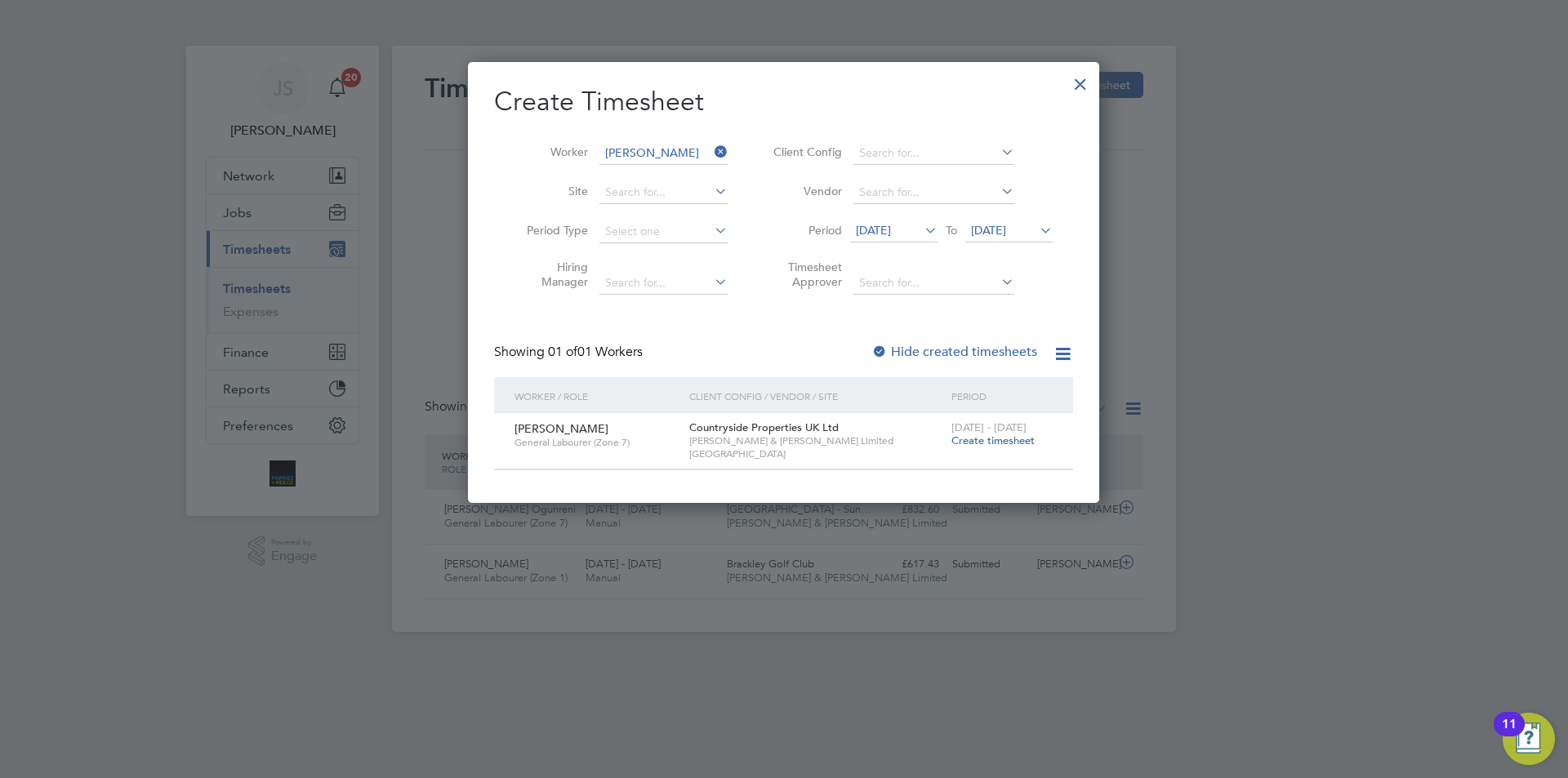
click at [974, 439] on span "Create timesheet" at bounding box center [993, 440] width 84 height 14
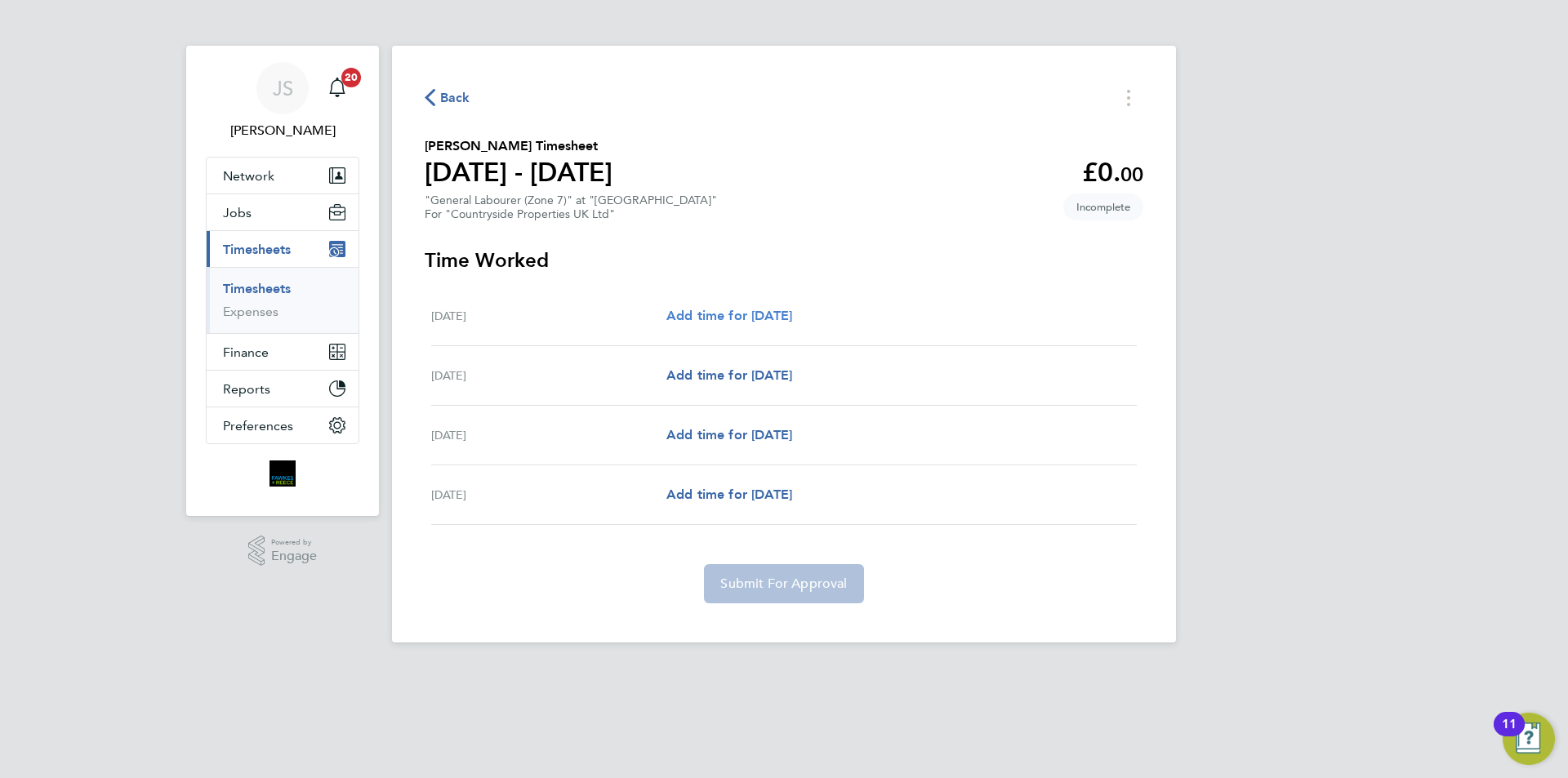
click at [759, 316] on span "Add time for [DATE]" at bounding box center [729, 315] width 125 height 16
select select "30"
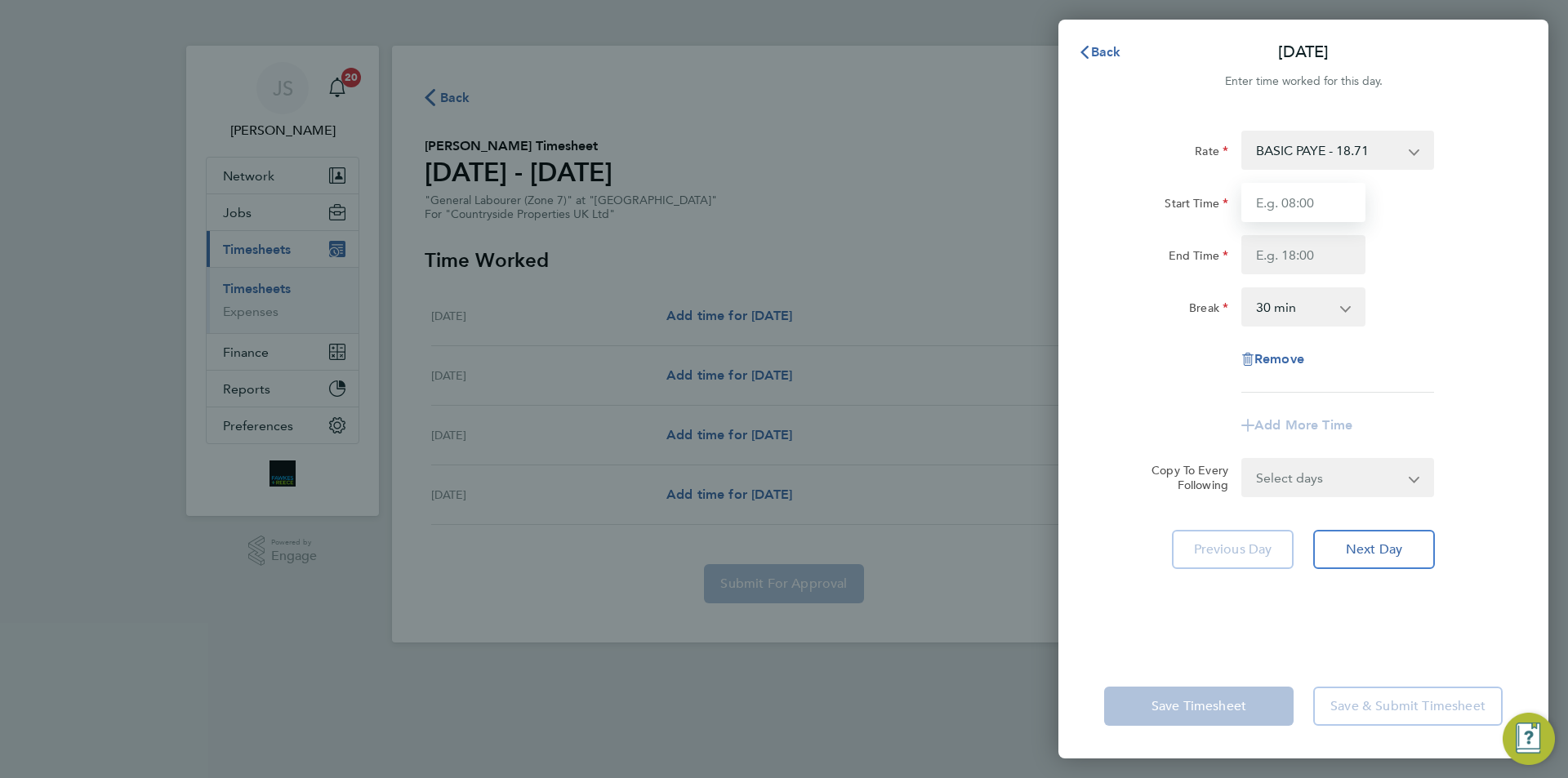
click at [1286, 202] on input "Start Time" at bounding box center [1303, 202] width 124 height 39
type input "07:30"
click at [1279, 253] on input "End Time" at bounding box center [1303, 255] width 124 height 39
type input "16:30"
drag, startPoint x: 1293, startPoint y: 489, endPoint x: 1289, endPoint y: 500, distance: 11.7
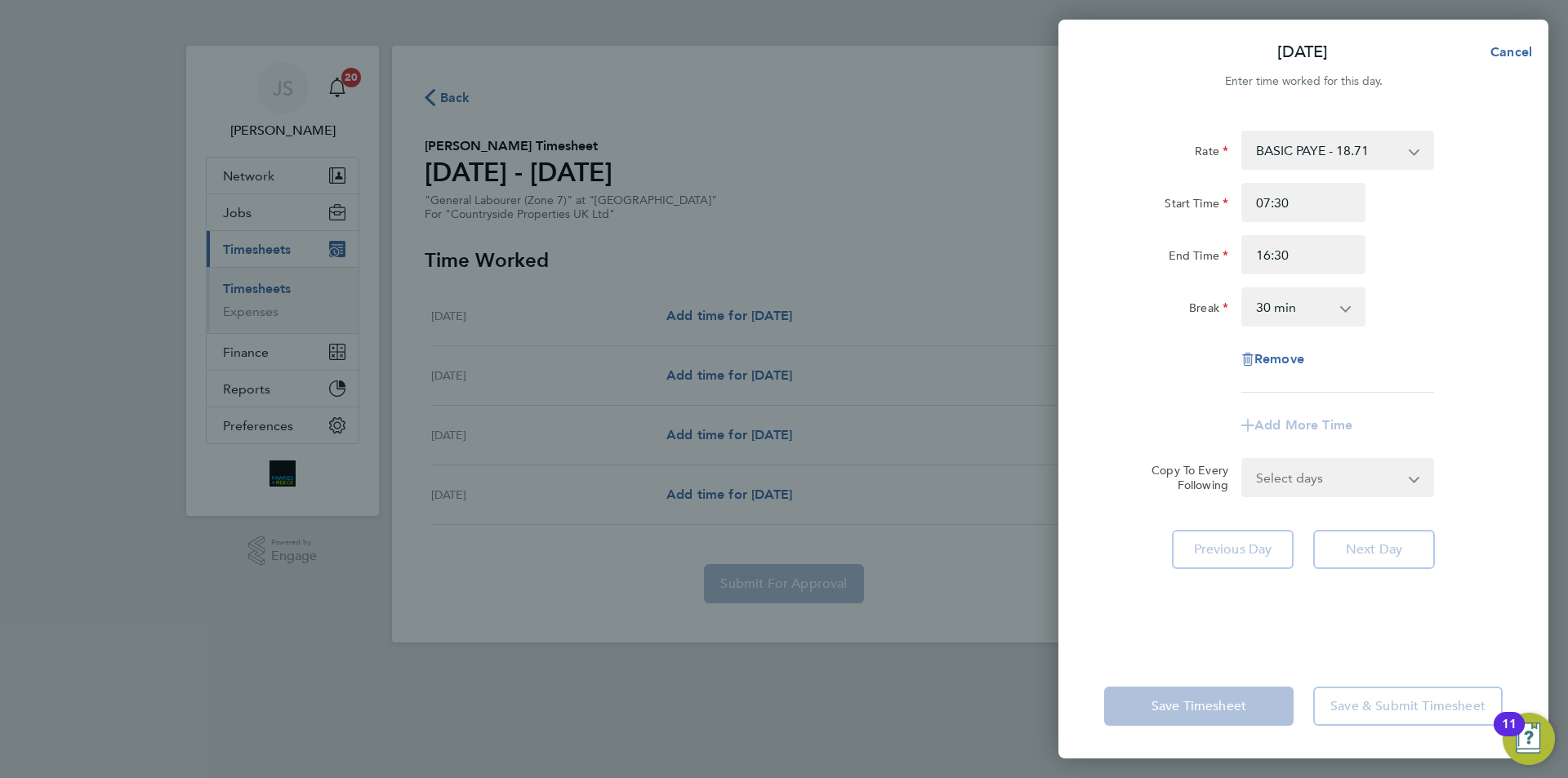
click at [1293, 489] on select "Select days Day Weekend (Sat-Sun) Friday Saturday Sunday" at bounding box center [1329, 478] width 171 height 36
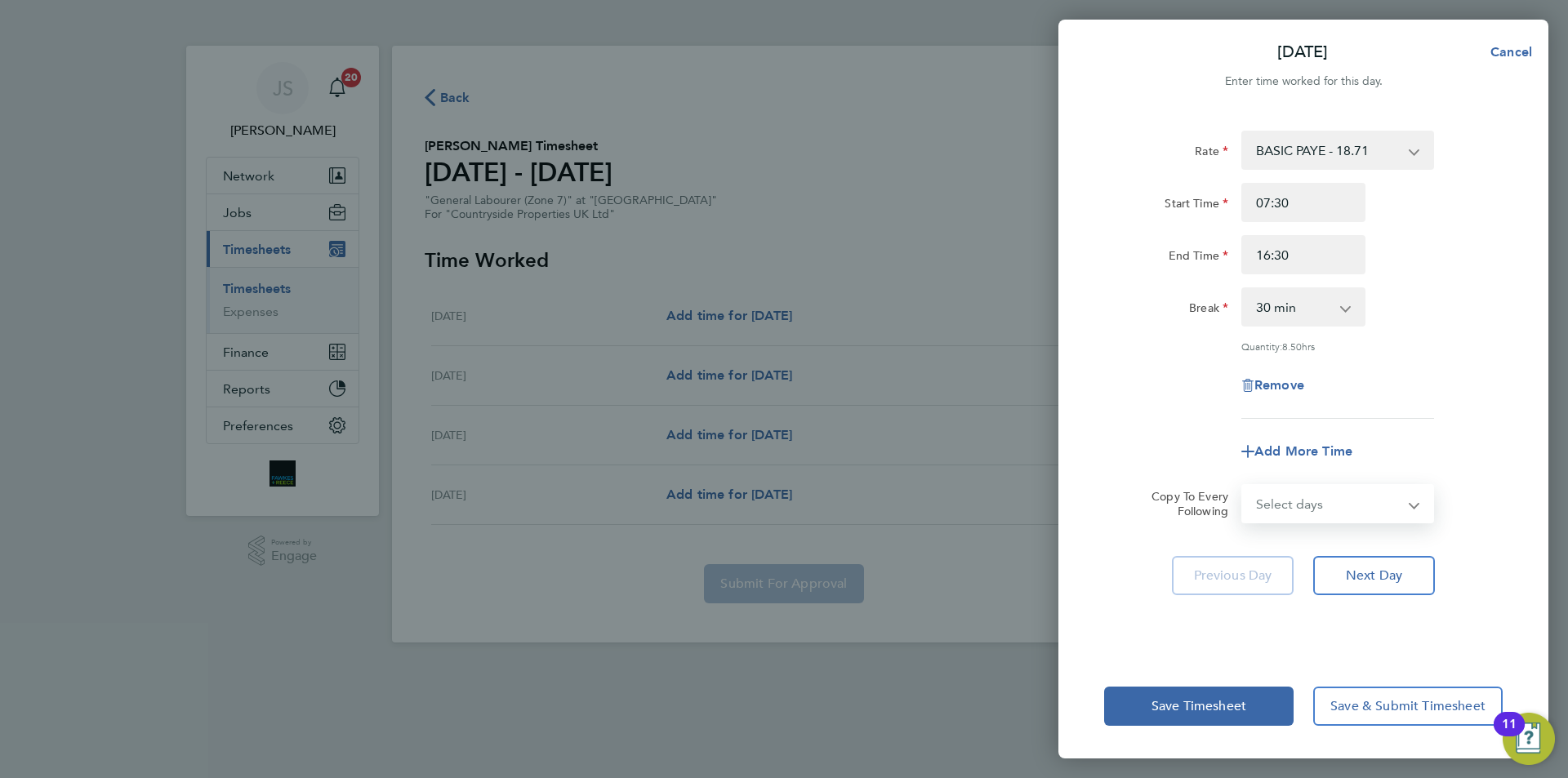
select select "FRI"
click at [1243, 486] on select "Select days Day Weekend (Sat-Sun) Friday Saturday Sunday" at bounding box center [1329, 504] width 171 height 36
select select "[DATE]"
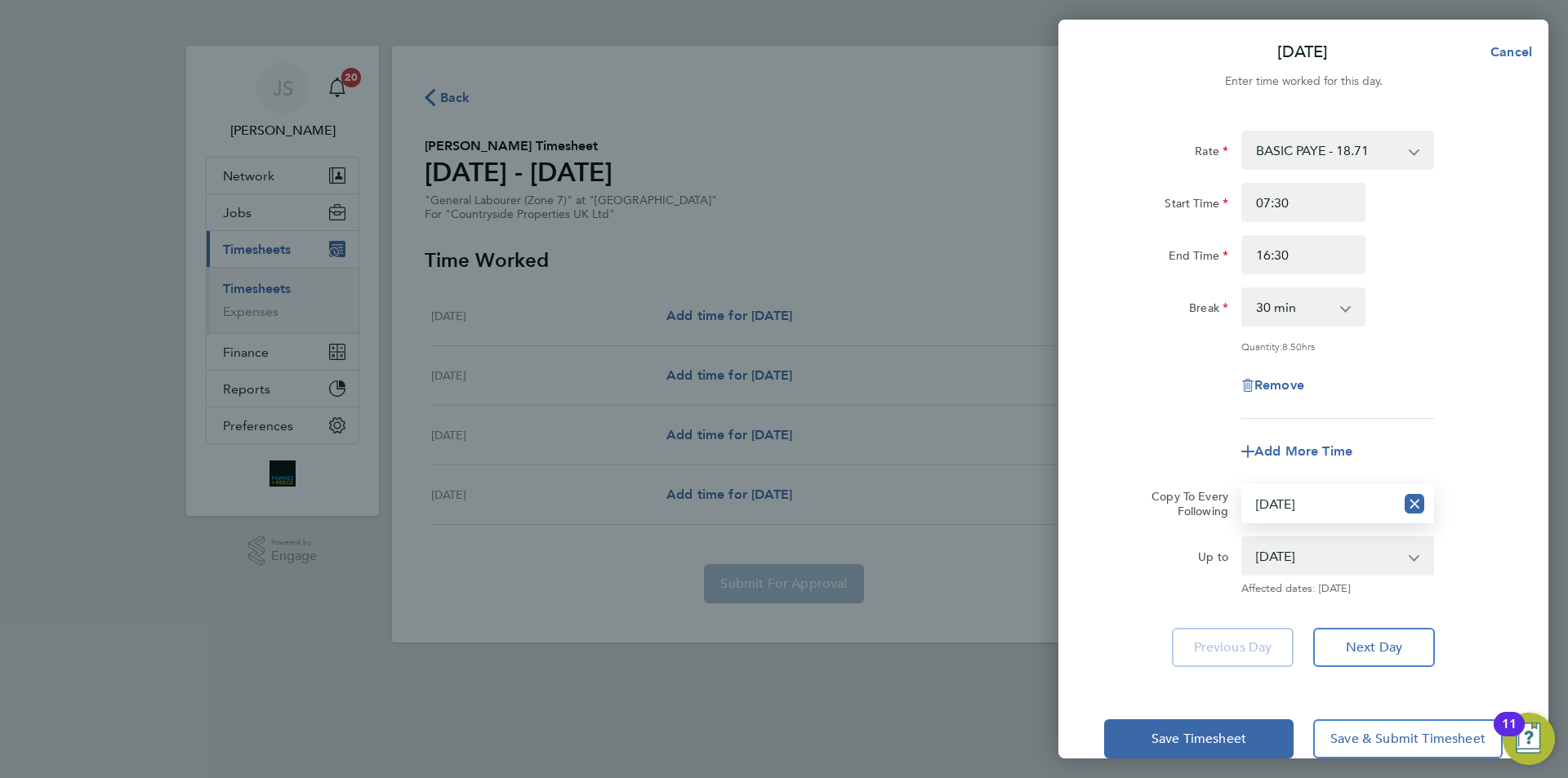
click at [1140, 352] on div "Rate BASIC PAYE - 18.71 Start Time 07:30 End Time 16:30 Break 0 min 15 min 30 m…" at bounding box center [1304, 275] width 399 height 289
click at [1198, 730] on span "Save Timesheet" at bounding box center [1199, 739] width 95 height 16
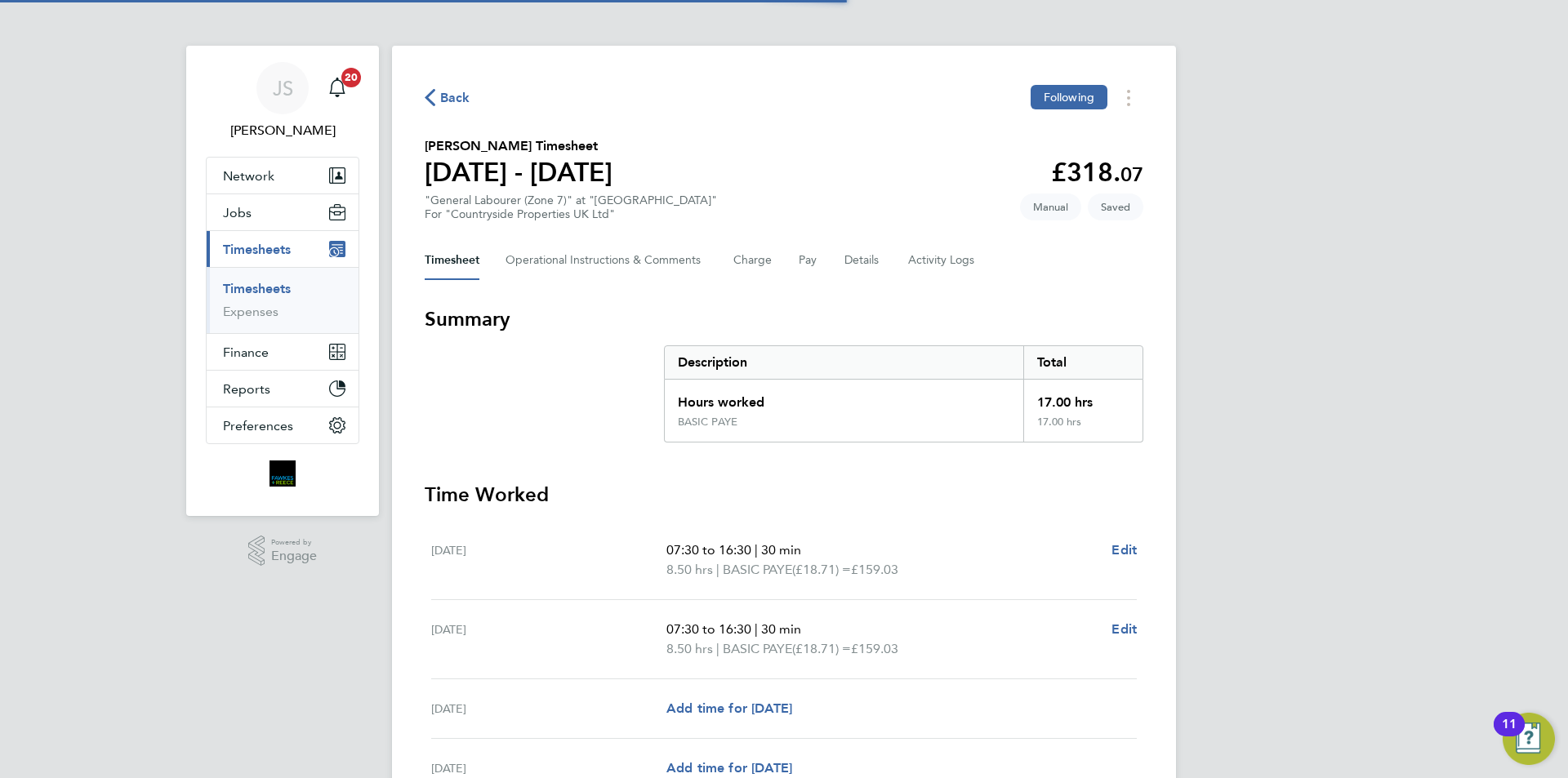
scroll to position [164, 0]
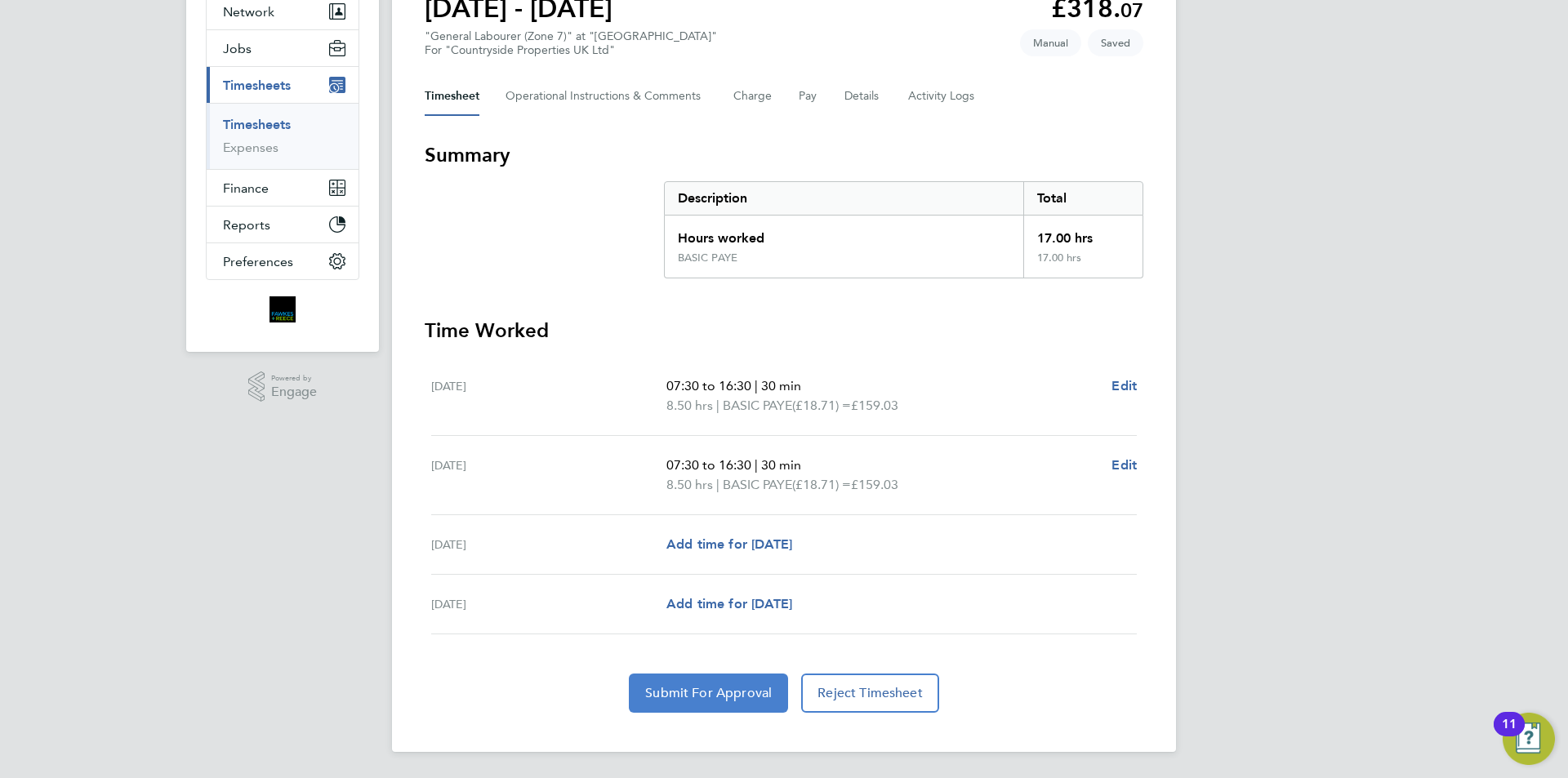
click at [732, 693] on span "Submit For Approval" at bounding box center [709, 694] width 126 height 16
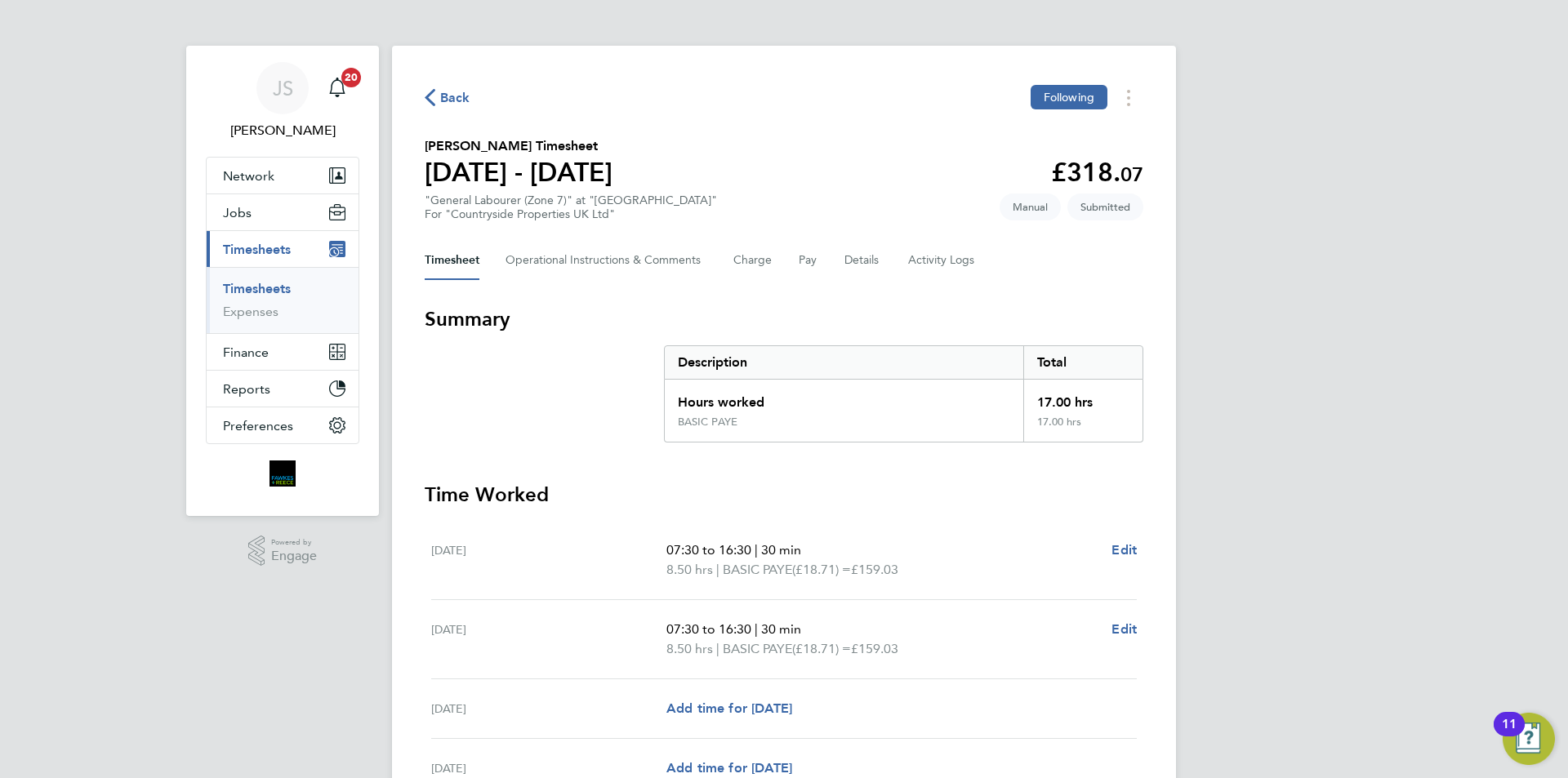
click at [450, 99] on span "Back" at bounding box center [455, 98] width 30 height 20
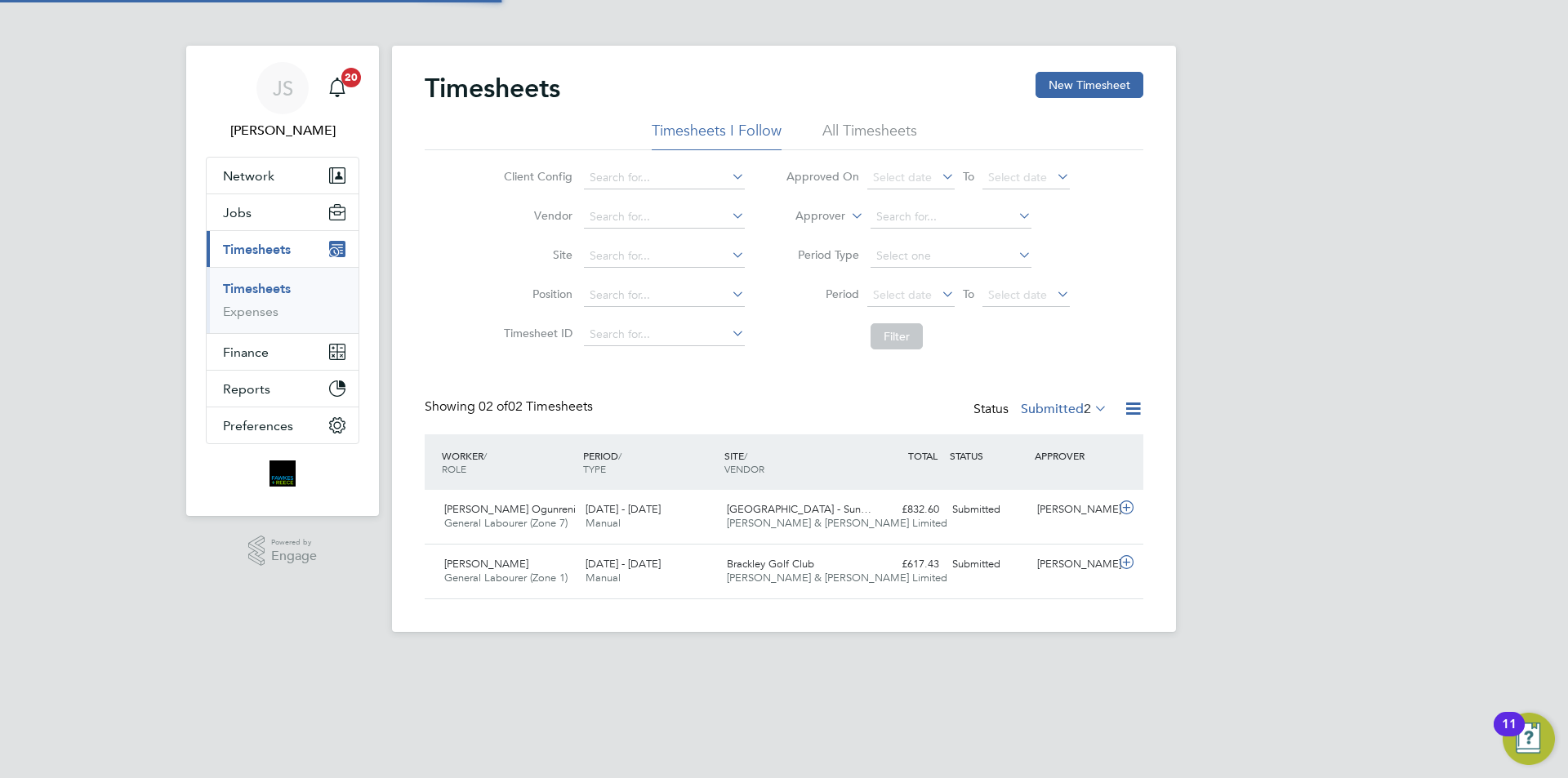
scroll to position [42, 142]
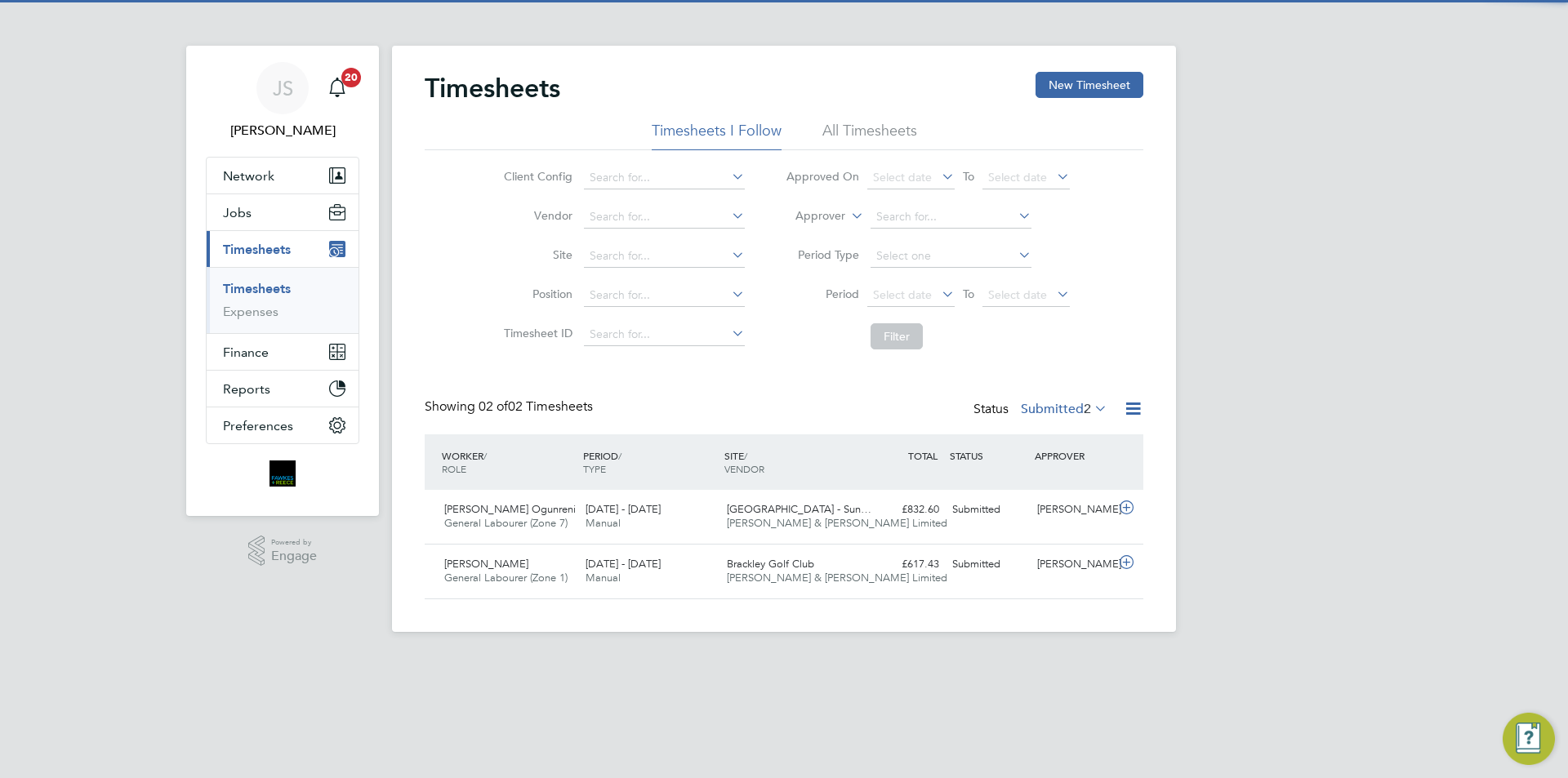
drag, startPoint x: 1110, startPoint y: 81, endPoint x: 946, endPoint y: 58, distance: 165.6
click at [1106, 81] on button "New Timesheet" at bounding box center [1089, 85] width 107 height 26
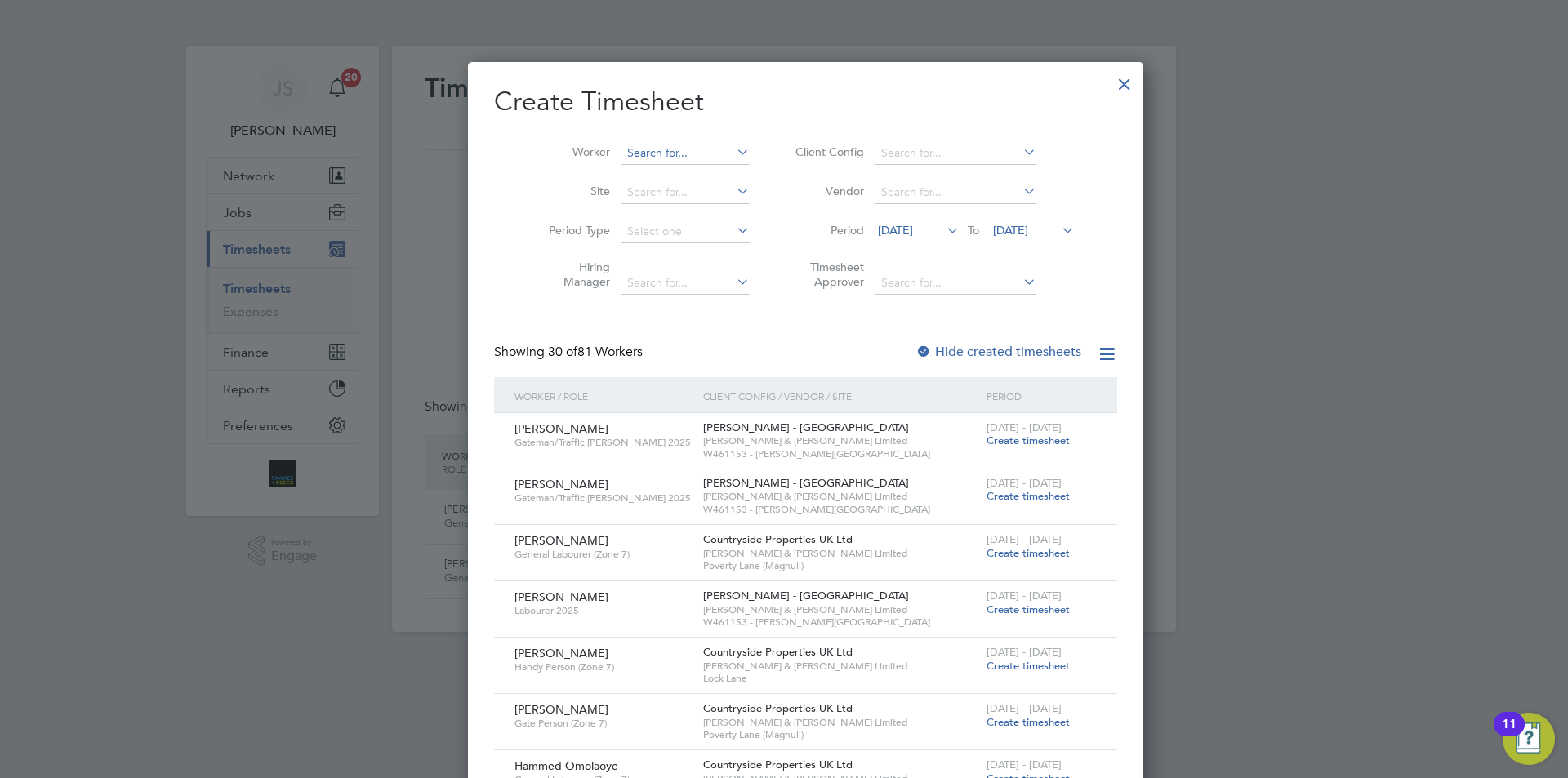
click at [647, 143] on input at bounding box center [686, 153] width 128 height 23
click at [700, 191] on b "Thornt" at bounding box center [717, 197] width 35 height 14
type input "[PERSON_NAME]"
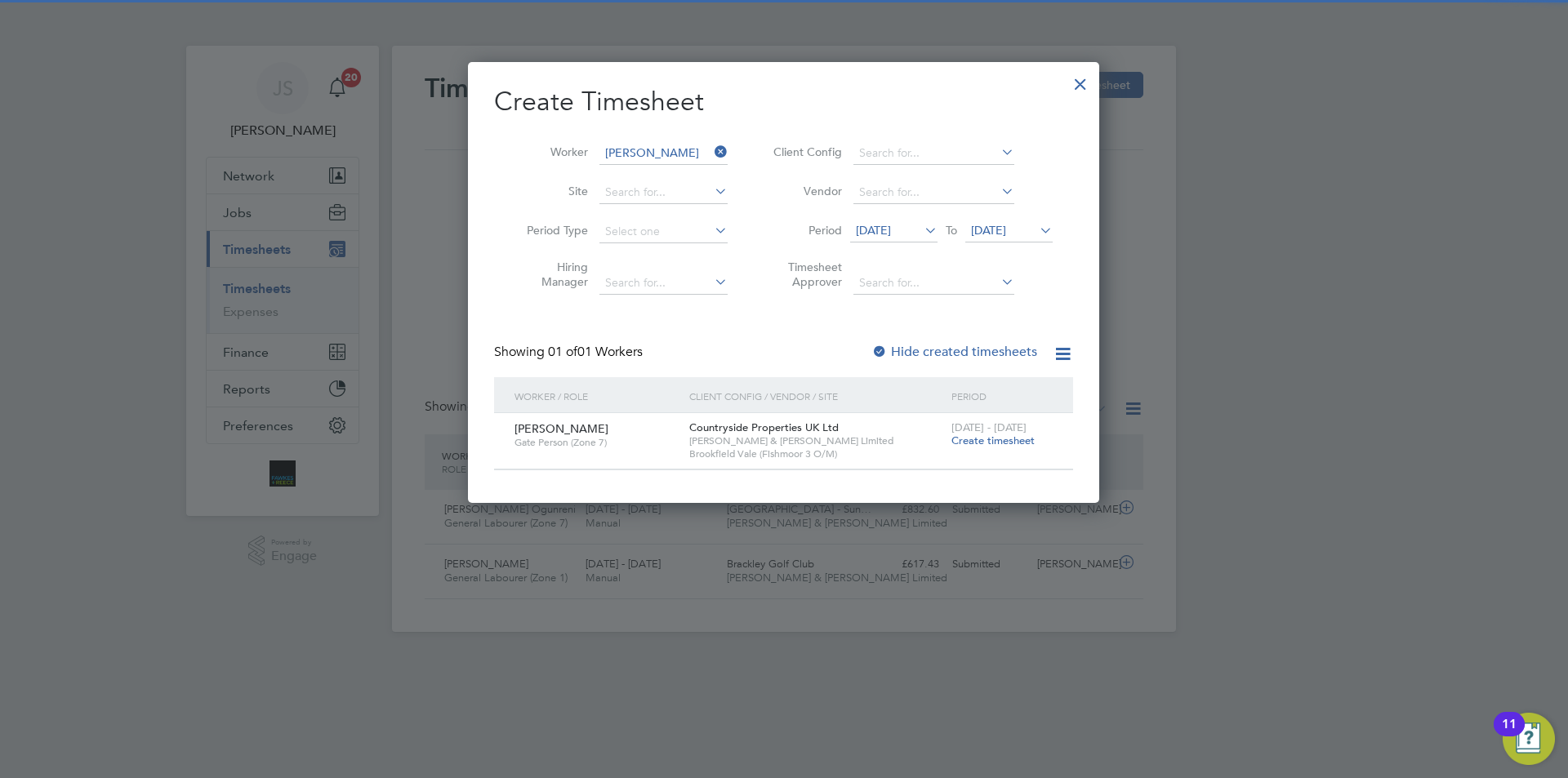
click at [967, 442] on span "Create timesheet" at bounding box center [993, 440] width 84 height 14
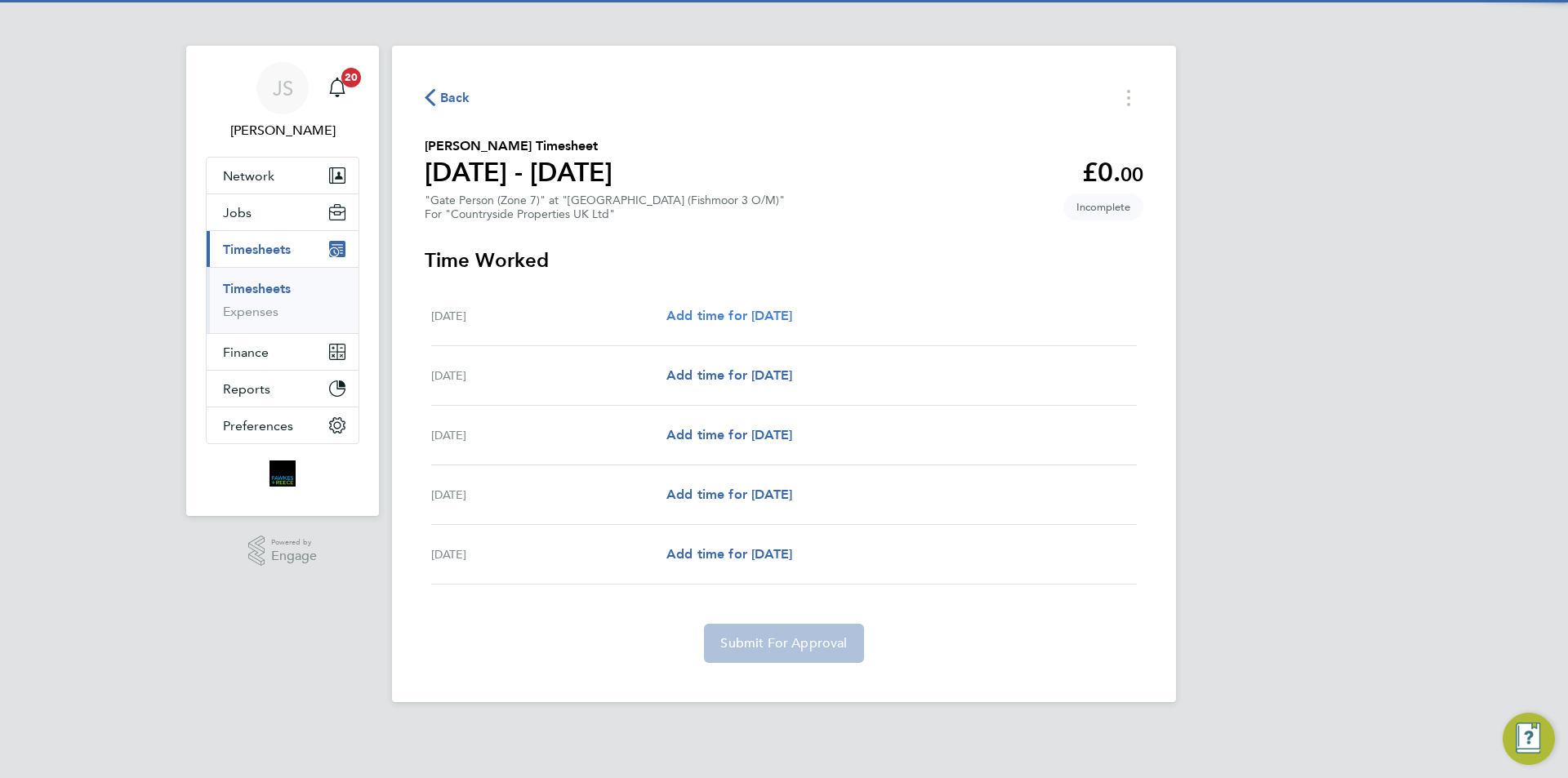
click at [760, 307] on span "Add time for Mon 04 Aug" at bounding box center [729, 315] width 125 height 16
select select "30"
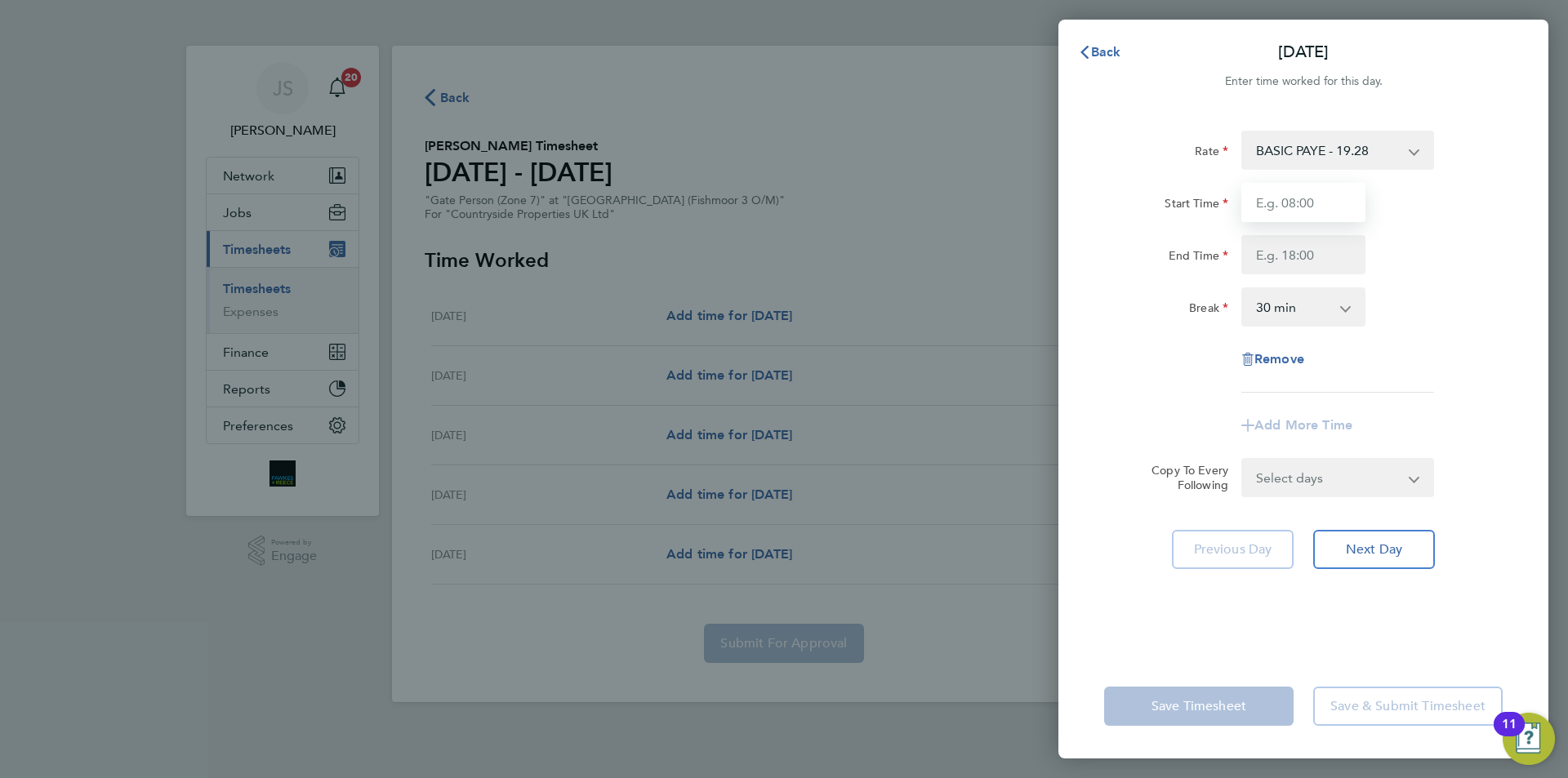
drag, startPoint x: 1274, startPoint y: 212, endPoint x: 1277, endPoint y: 202, distance: 10.4
click at [1274, 210] on input "Start Time" at bounding box center [1303, 202] width 124 height 39
type input "07:30"
click at [1288, 243] on input "End Time" at bounding box center [1303, 255] width 124 height 39
type input "16:30"
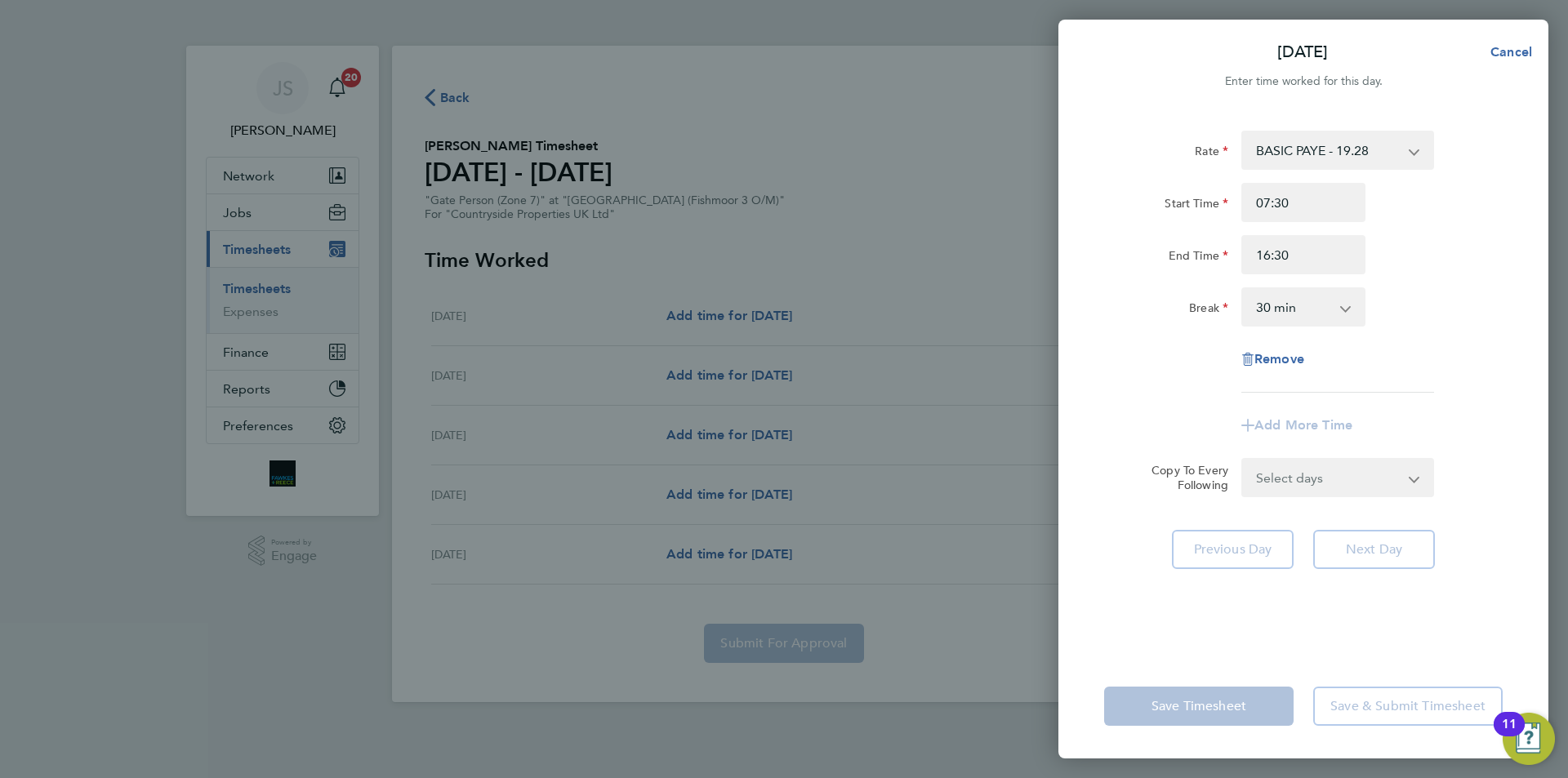
drag, startPoint x: 1291, startPoint y: 466, endPoint x: 1293, endPoint y: 475, distance: 9.2
click at [1291, 466] on form "Rate BASIC PAYE - 19.28 Start Time 07:30 End Time 16:30 Break 0 min 15 min 30 m…" at bounding box center [1304, 313] width 399 height 366
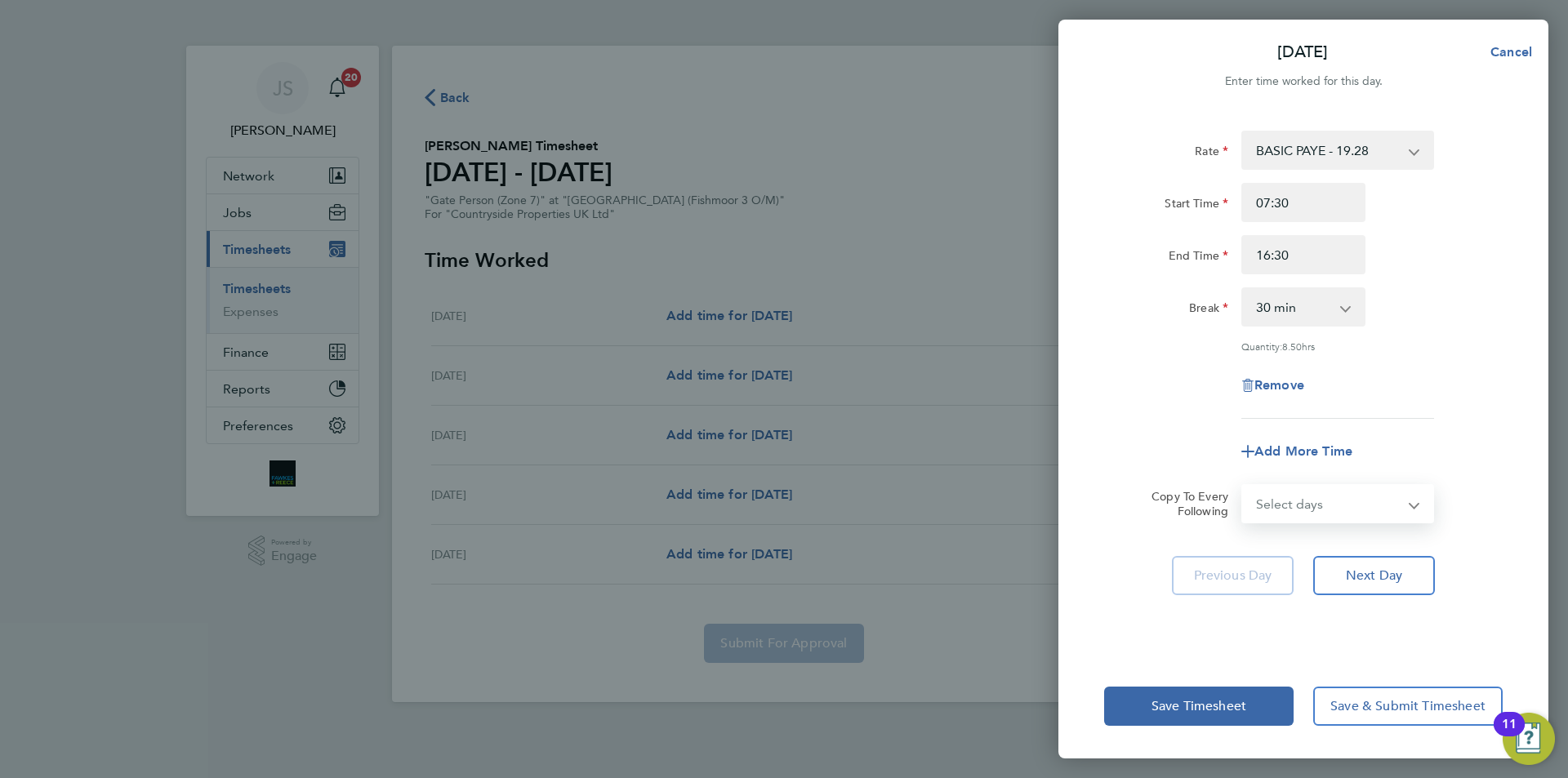
select select "DAY"
click at [1243, 486] on select "Select days Day Tuesday Wednesday Thursday Friday" at bounding box center [1329, 504] width 171 height 36
select select "[DATE]"
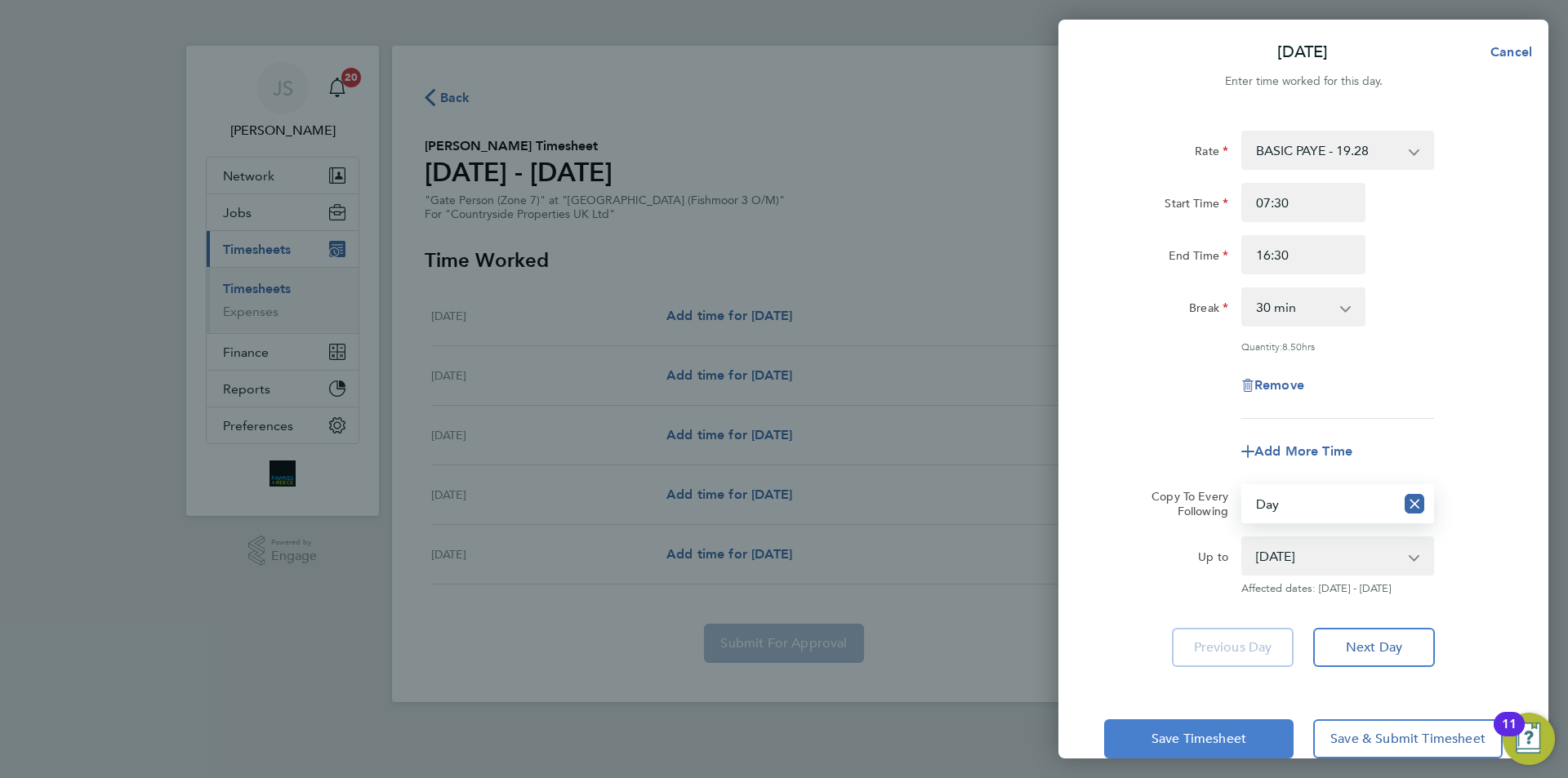
click at [1220, 730] on span "Save Timesheet" at bounding box center [1199, 739] width 95 height 16
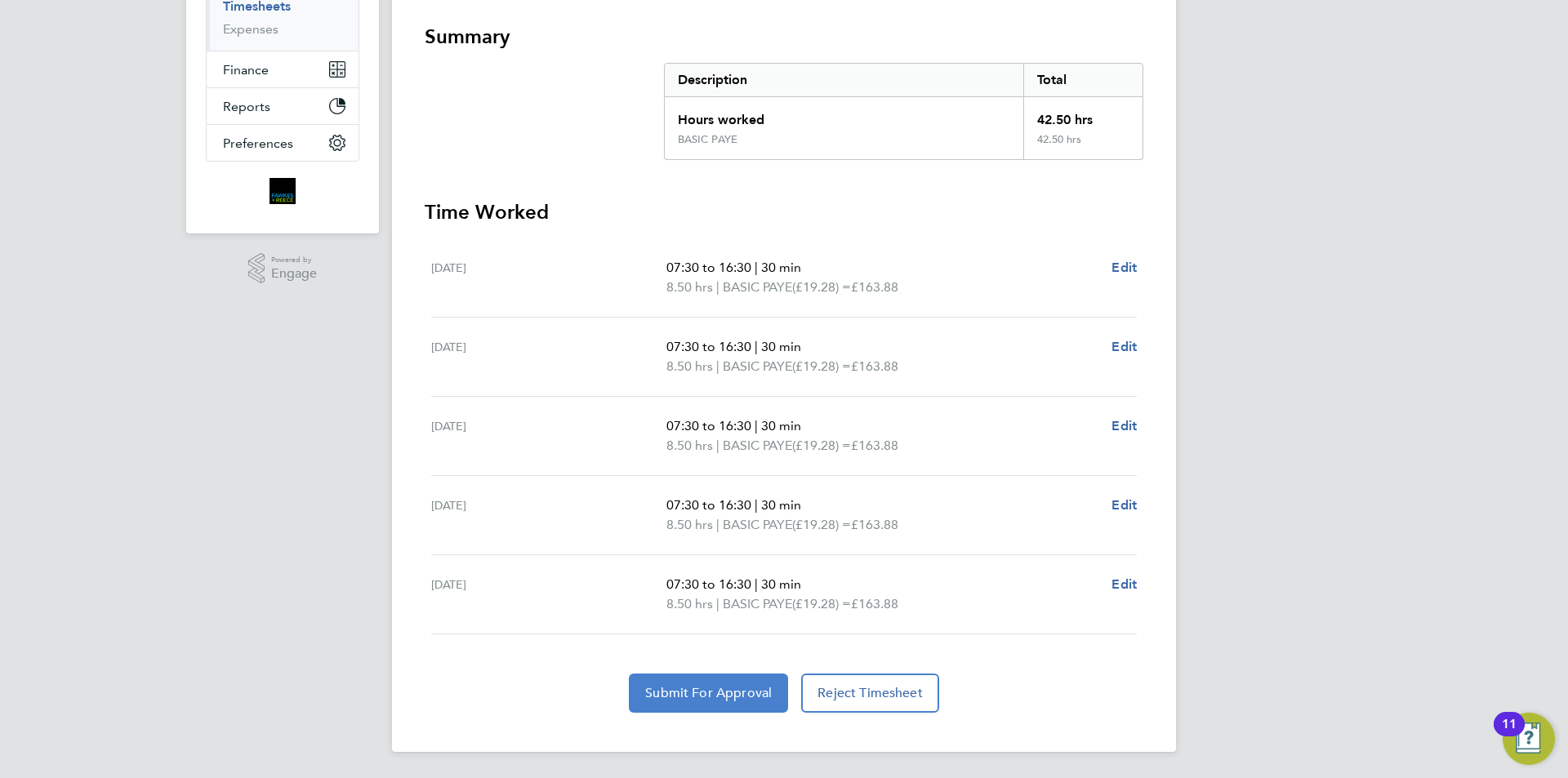
click at [708, 689] on span "Submit For Approval" at bounding box center [709, 694] width 126 height 16
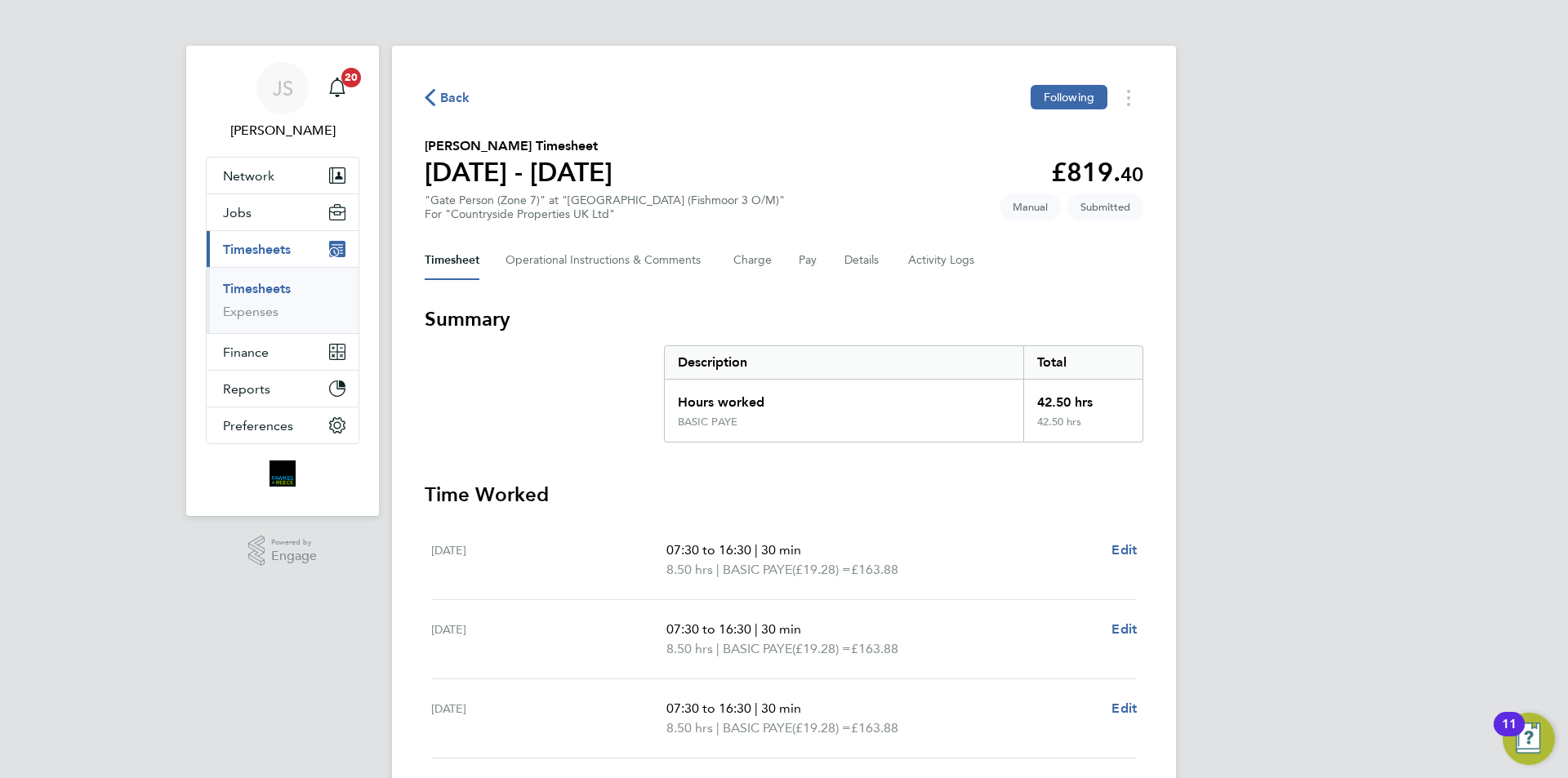
click at [451, 93] on span "Back" at bounding box center [455, 98] width 30 height 20
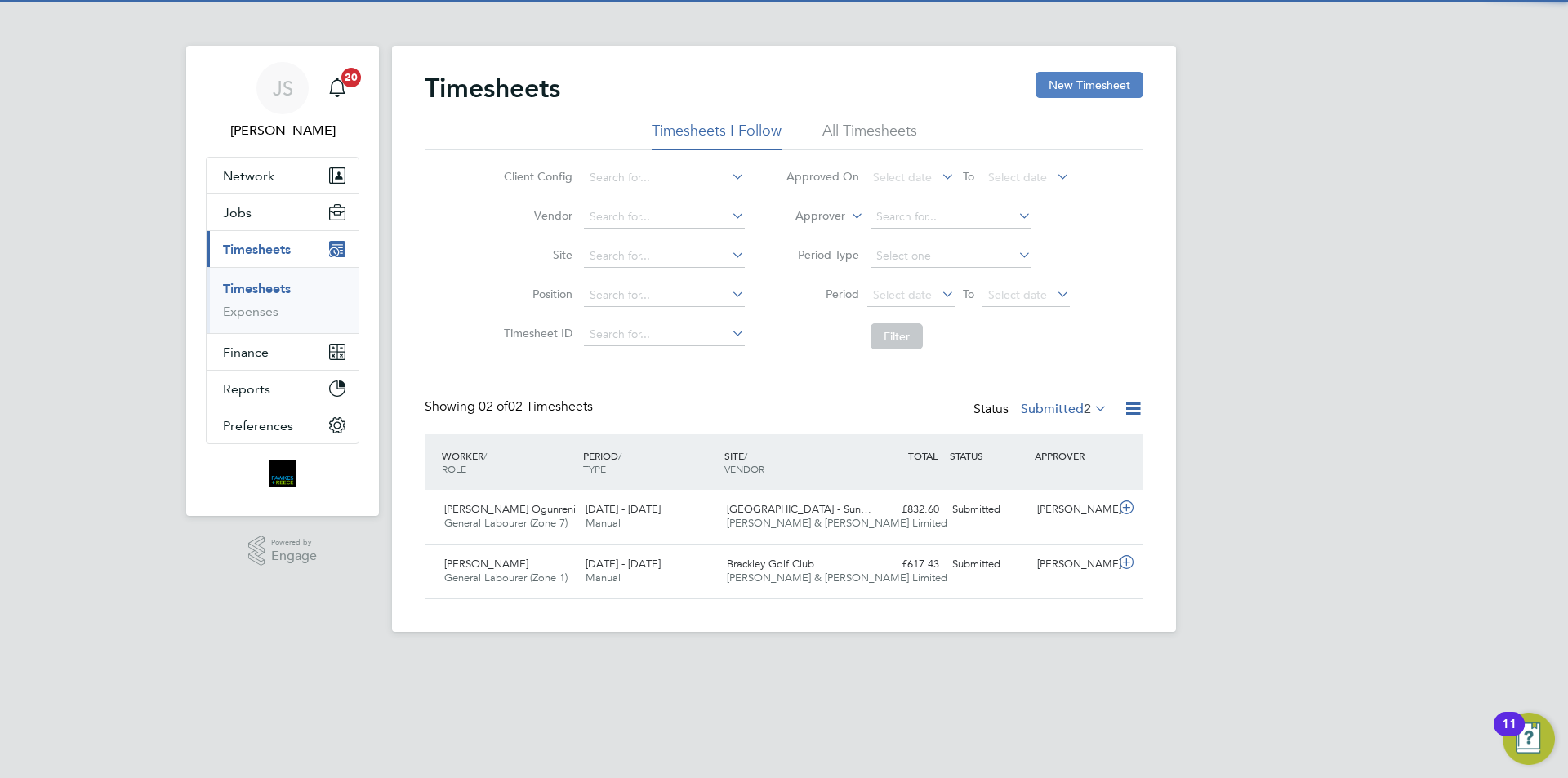
click at [1064, 86] on button "New Timesheet" at bounding box center [1089, 85] width 107 height 26
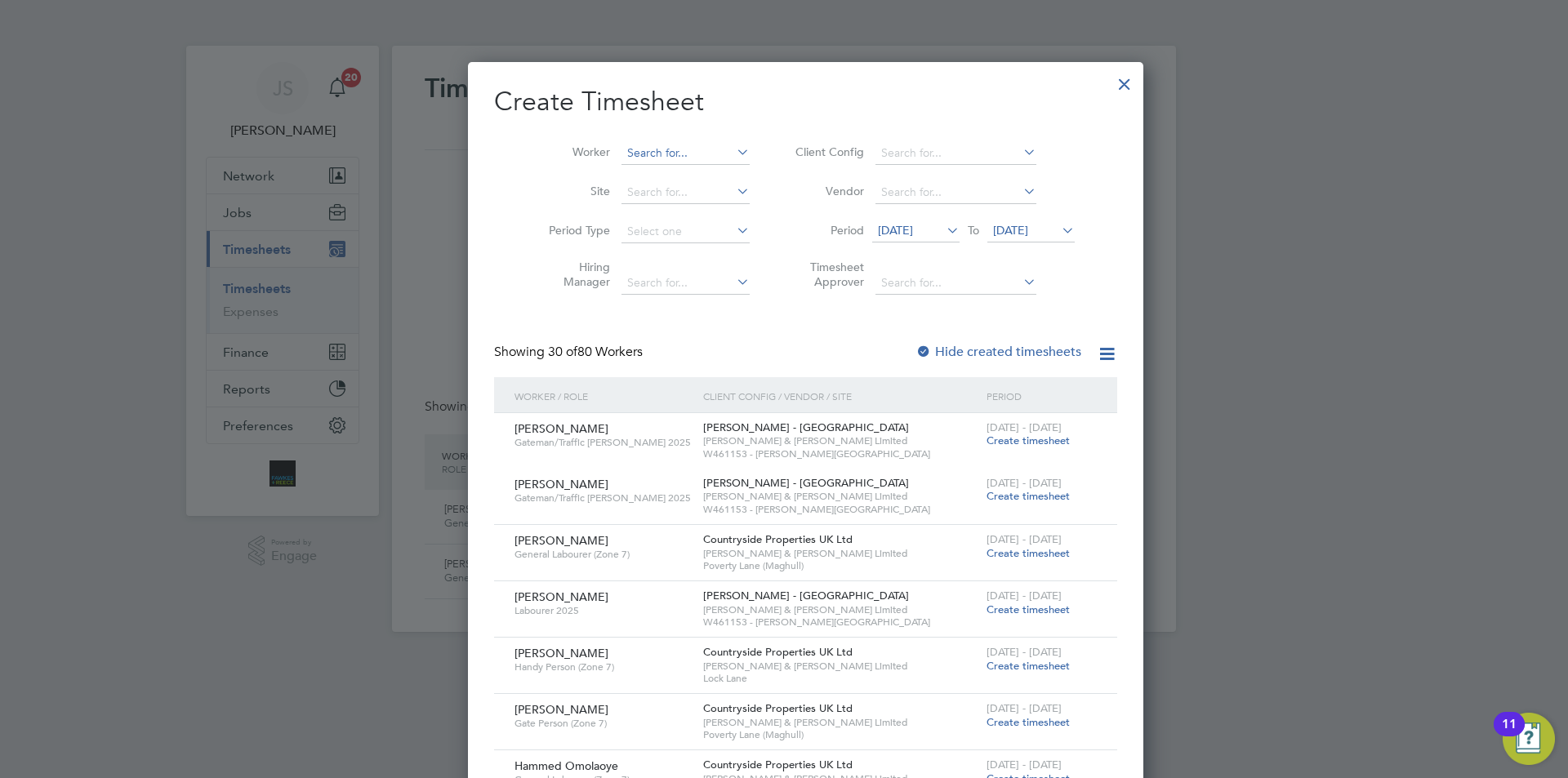
click at [622, 150] on input at bounding box center [686, 153] width 128 height 23
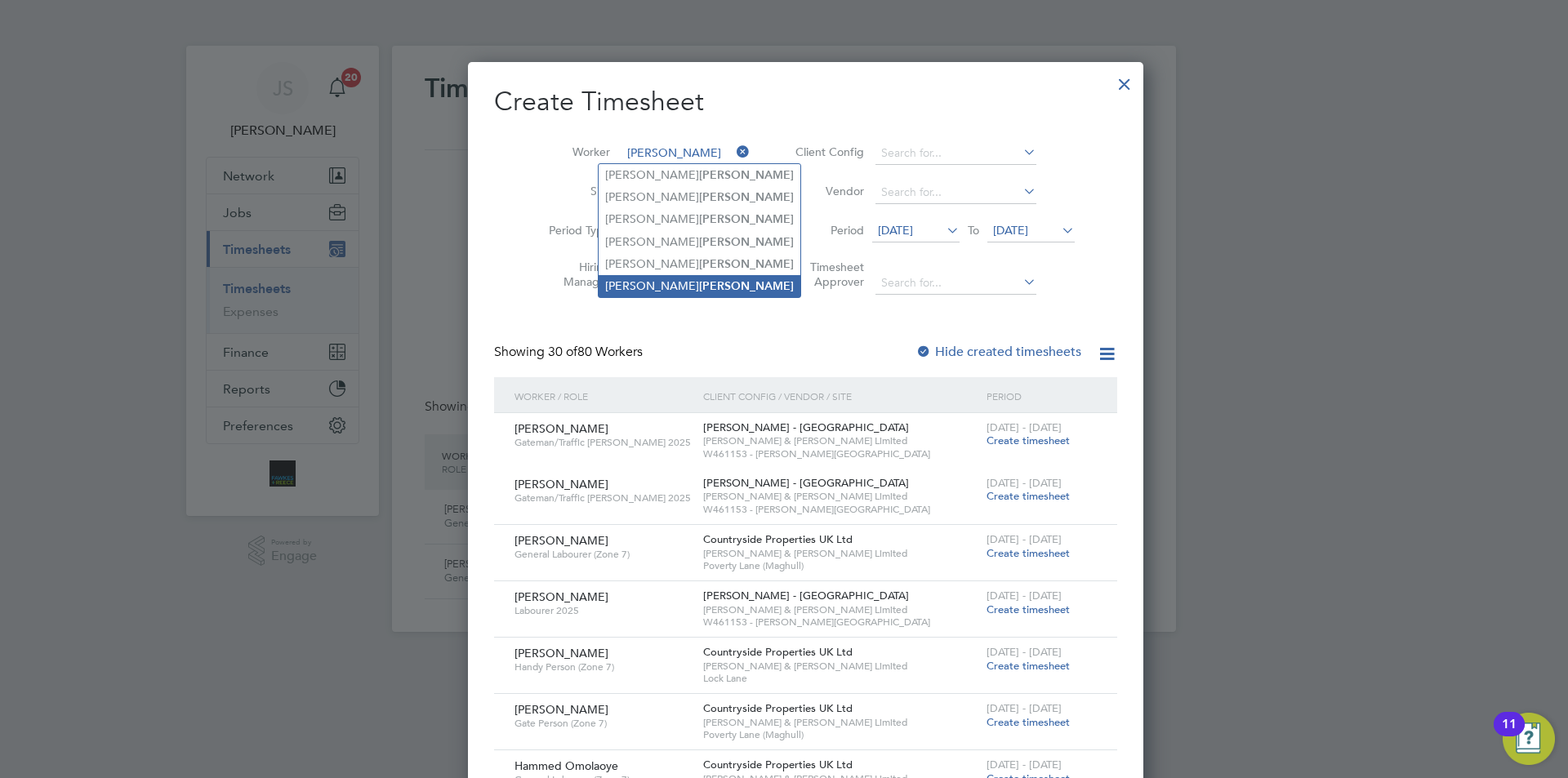
click at [640, 281] on li "Richard Daniels" at bounding box center [700, 286] width 202 height 22
type input "Richard Daniels"
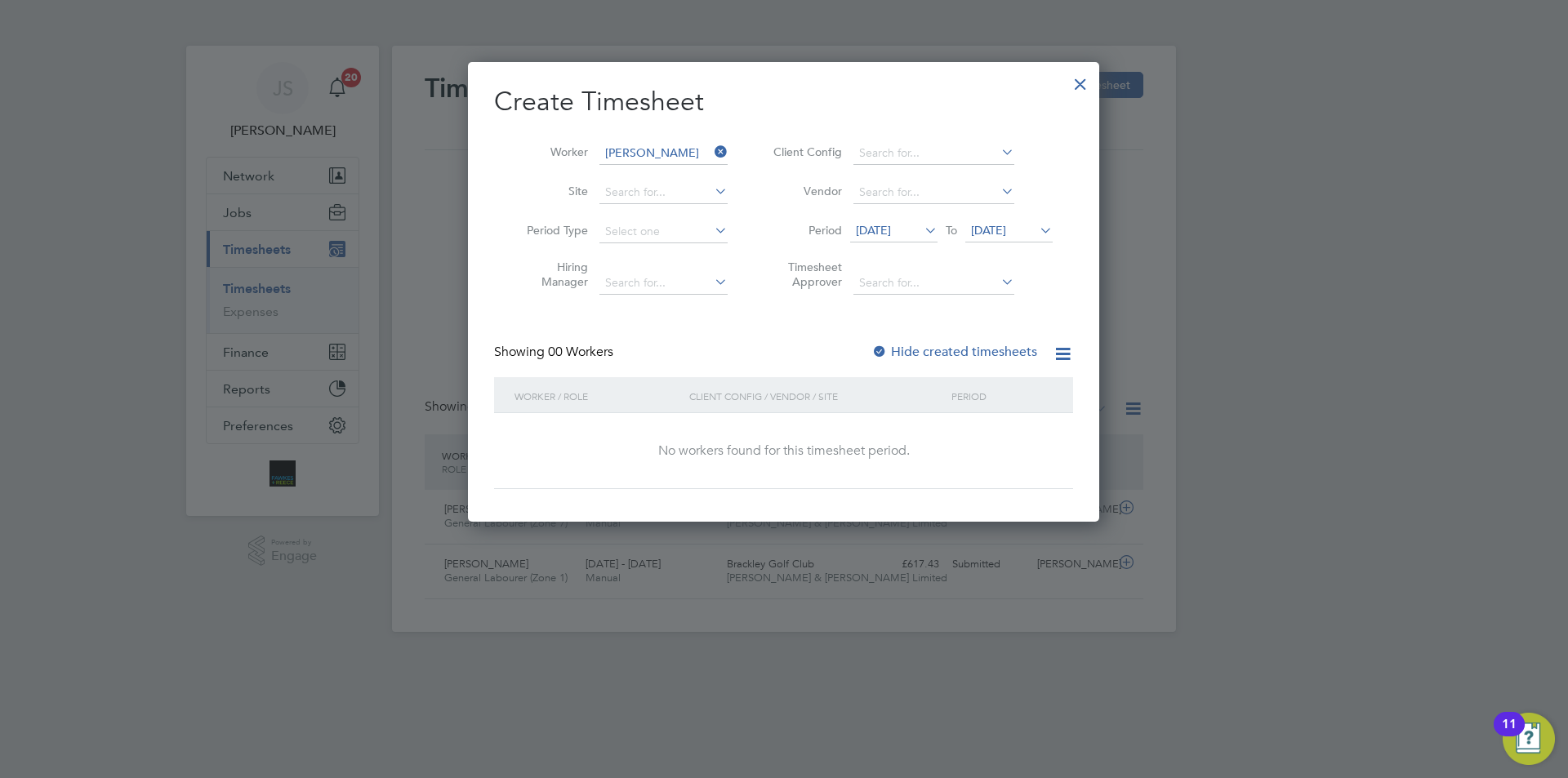
click at [890, 214] on li "Period 28 Jul 2025 To 04 Aug 2025" at bounding box center [910, 232] width 325 height 39
click at [890, 221] on div "28 Jul 2025 To 04 Aug 2025" at bounding box center [951, 232] width 203 height 23
click at [891, 230] on span "[DATE]" at bounding box center [873, 230] width 35 height 15
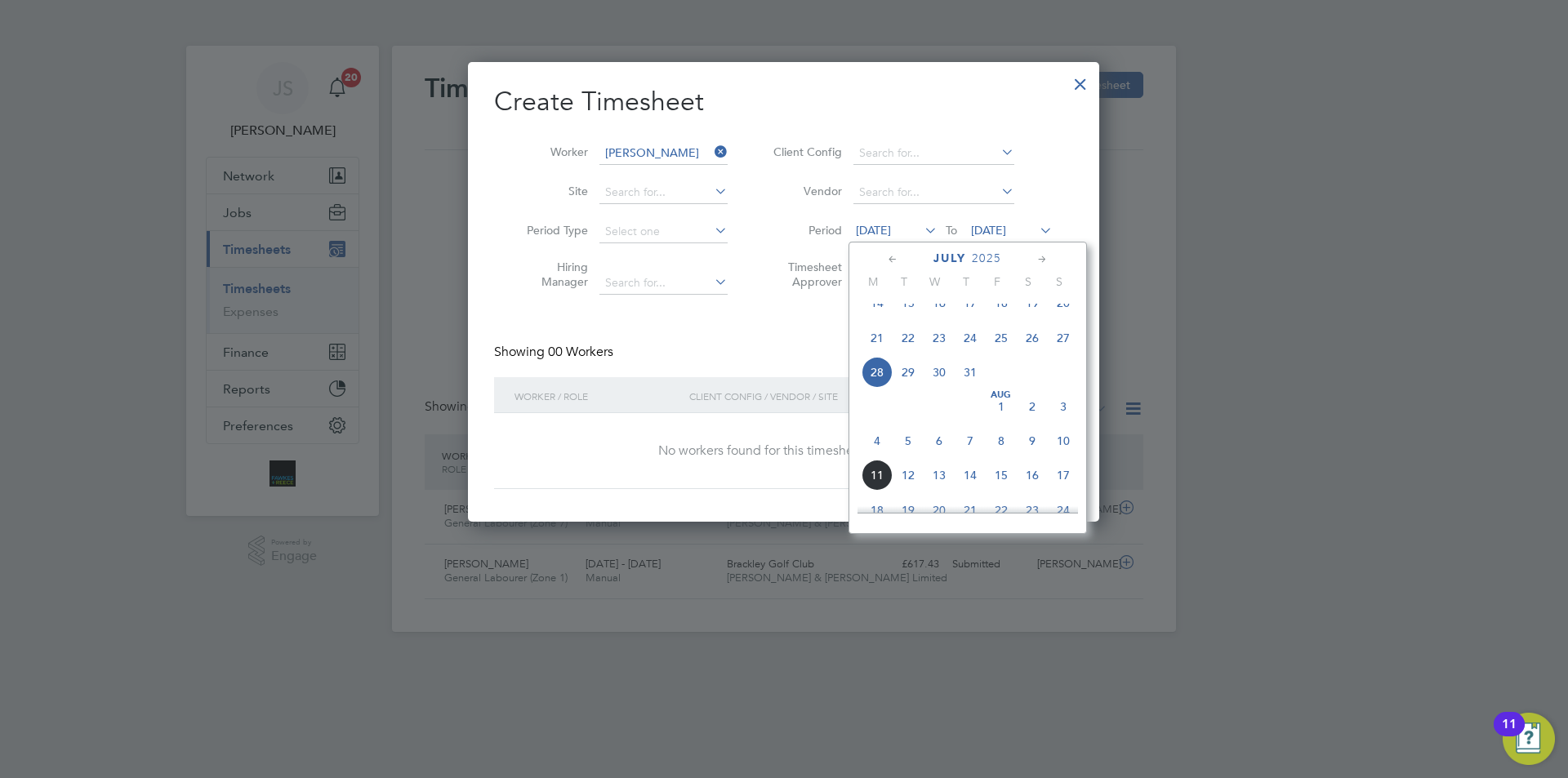
click at [882, 457] on span "4" at bounding box center [877, 441] width 31 height 31
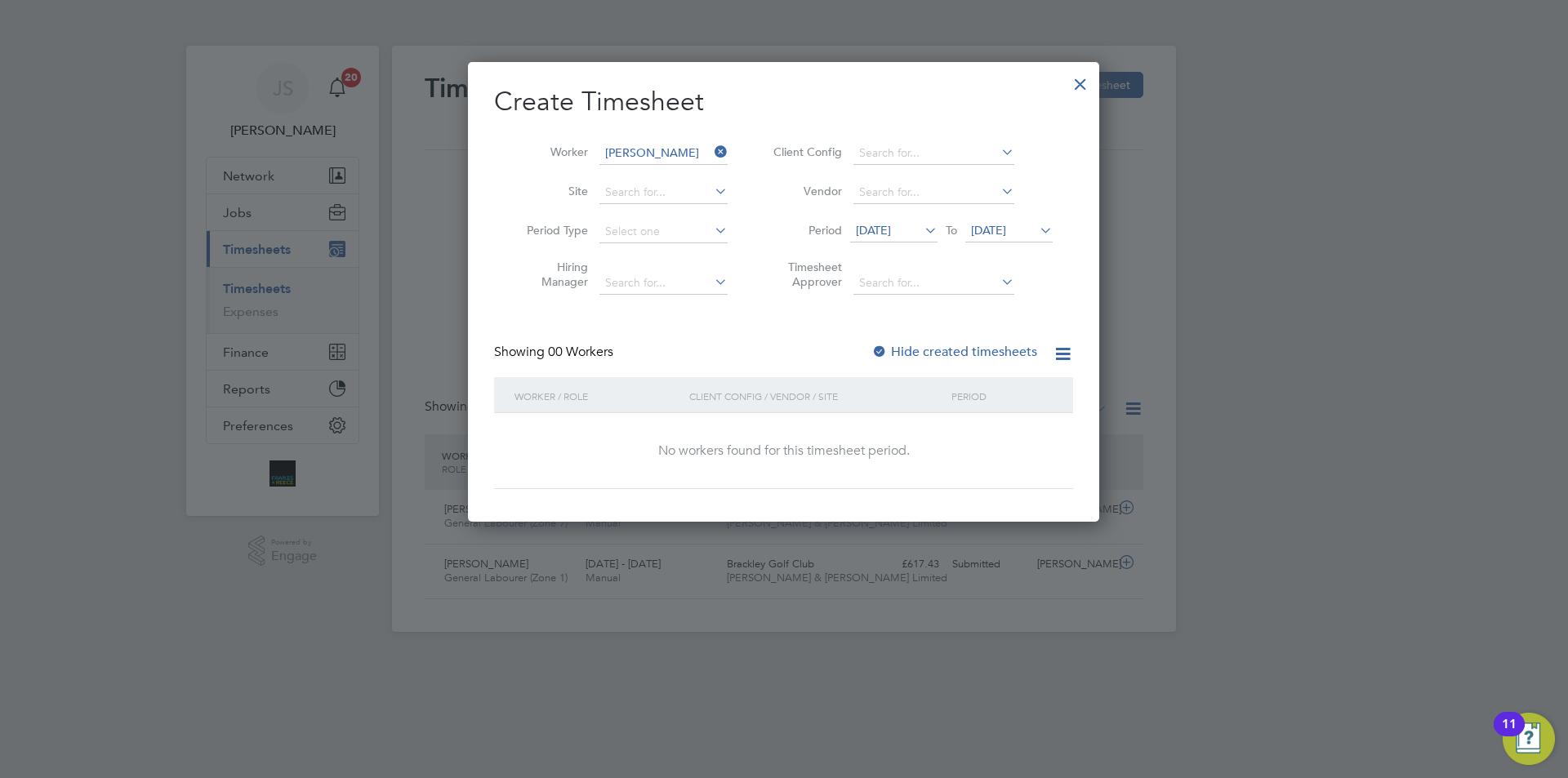
click at [1030, 216] on li "Period 04 Aug 2025 To 04 Aug 2025" at bounding box center [910, 232] width 325 height 39
drag, startPoint x: 1018, startPoint y: 225, endPoint x: 1022, endPoint y: 259, distance: 34.2
click at [1006, 225] on span "[DATE]" at bounding box center [988, 230] width 35 height 15
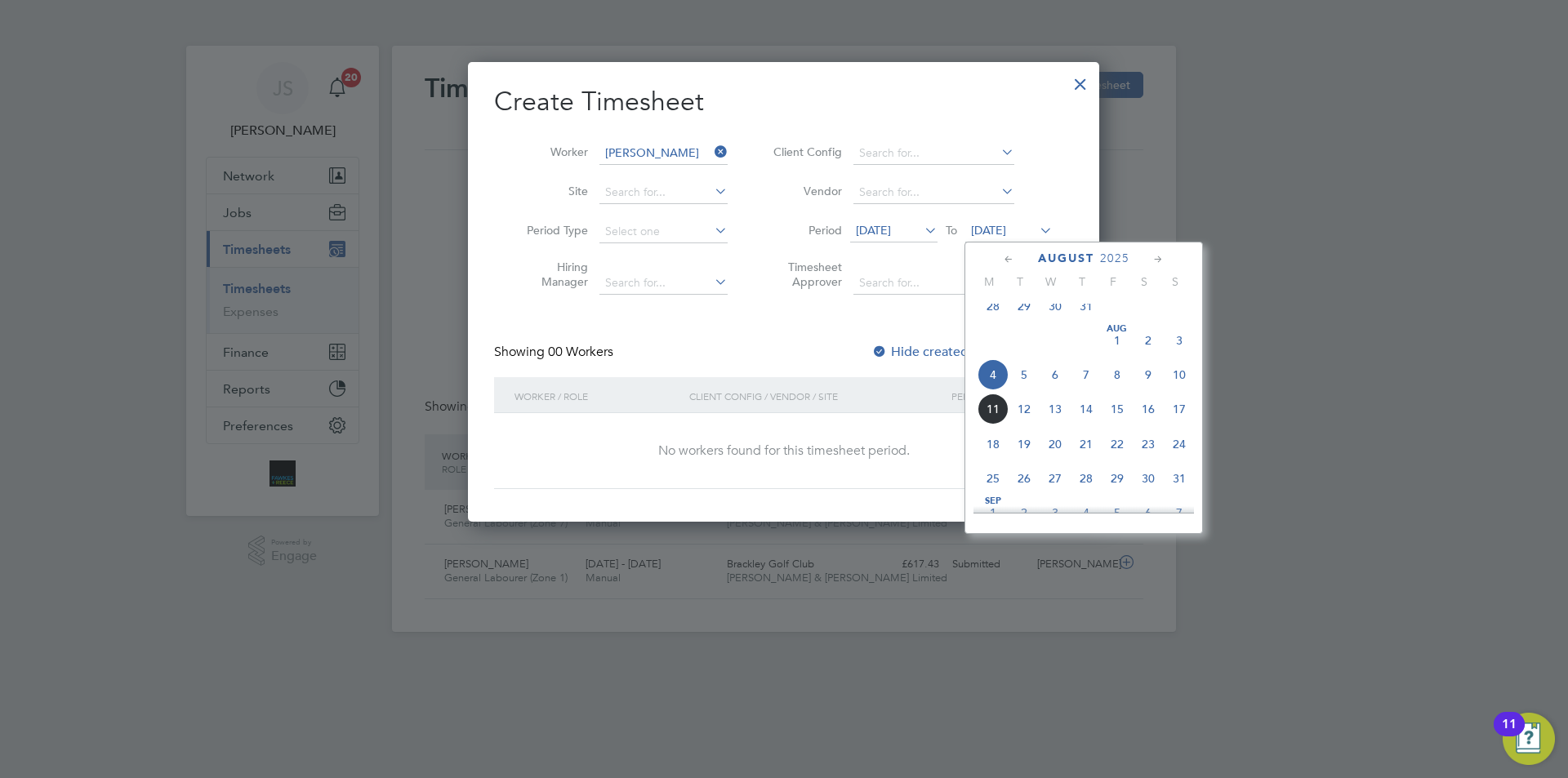
click at [1119, 390] on span "8" at bounding box center [1118, 375] width 31 height 31
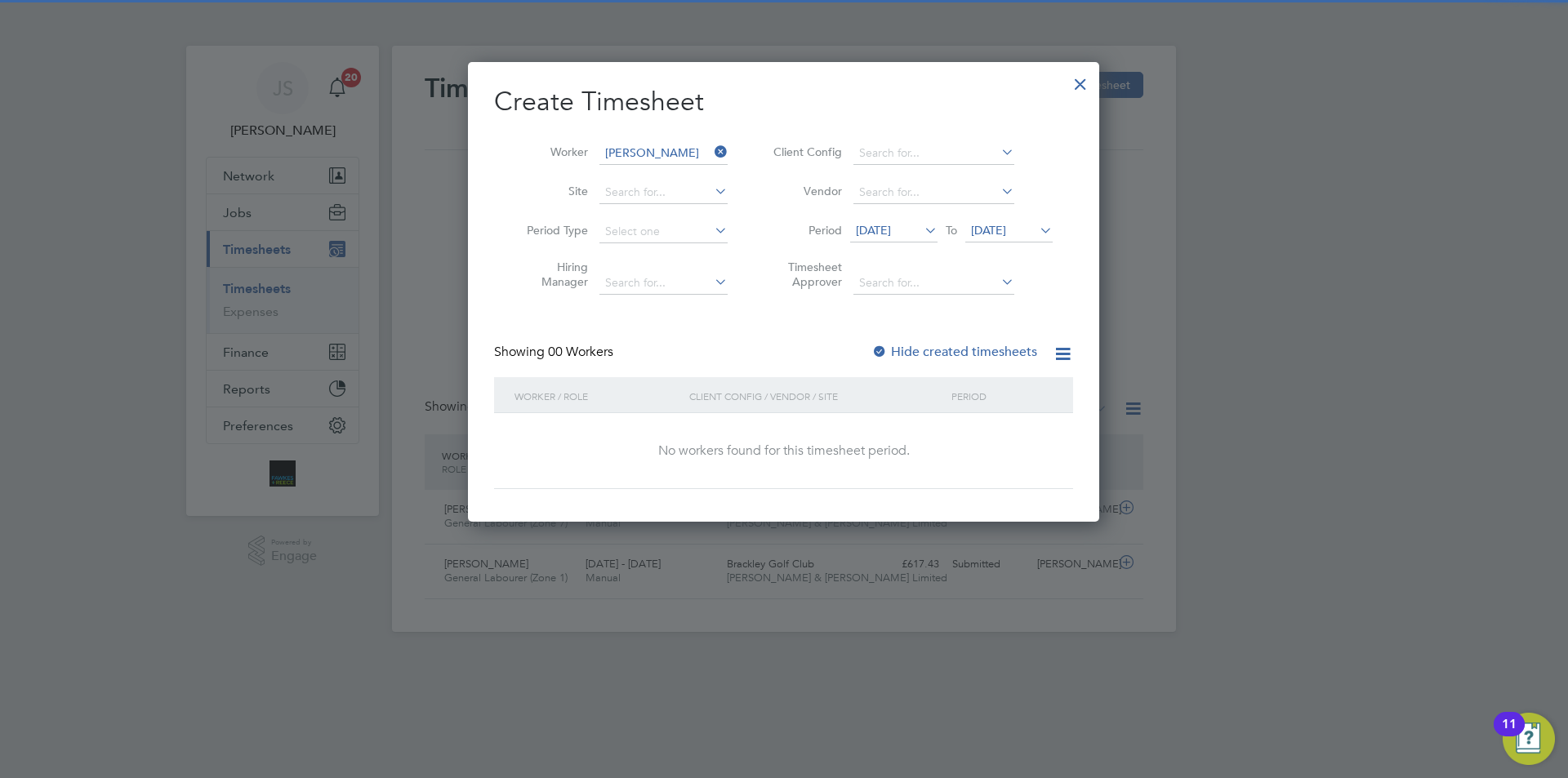
click at [882, 350] on div at bounding box center [880, 353] width 16 height 16
click at [888, 223] on span "[DATE]" at bounding box center [873, 230] width 35 height 15
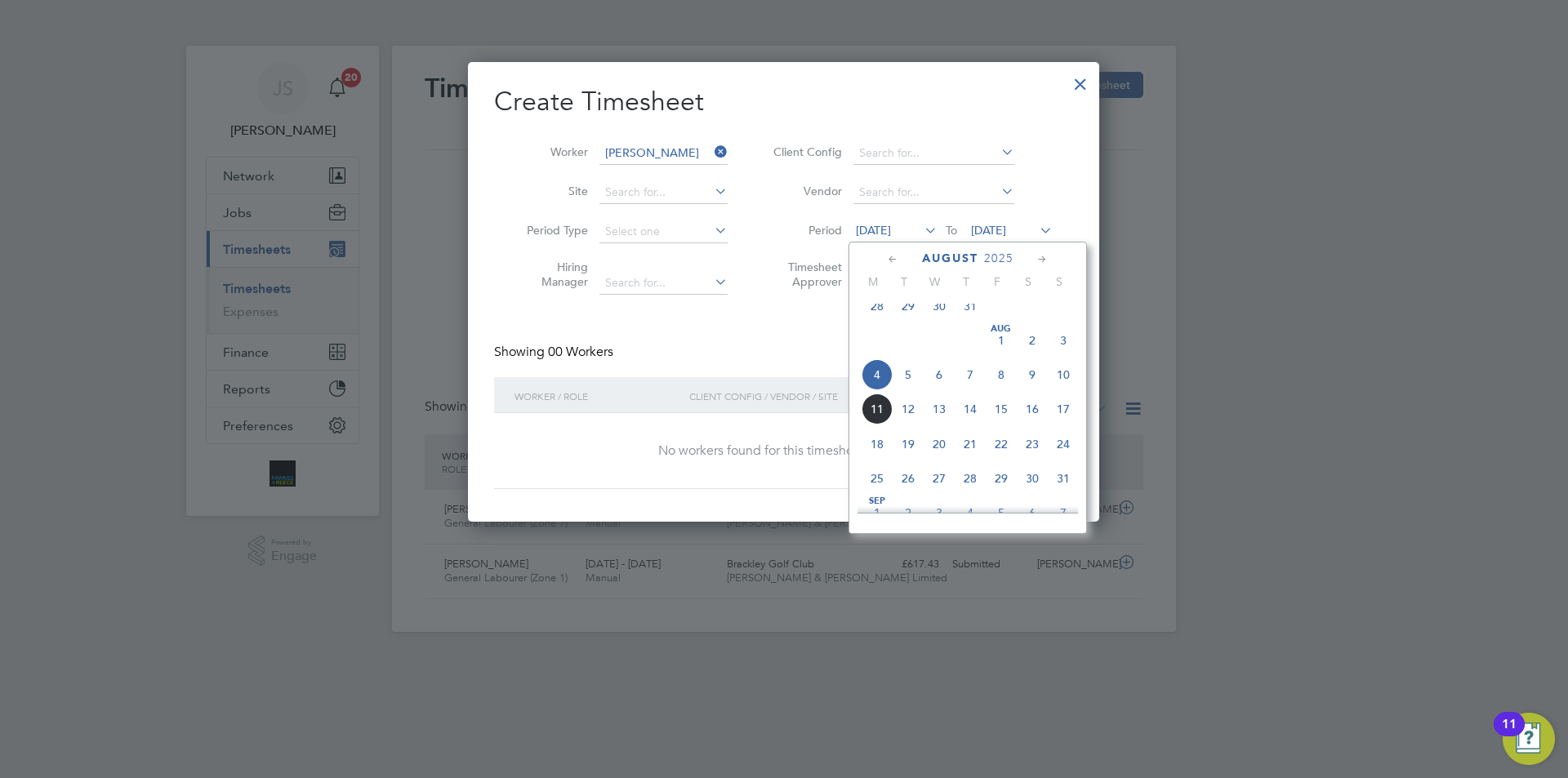
click at [1065, 387] on span "10" at bounding box center [1064, 375] width 31 height 31
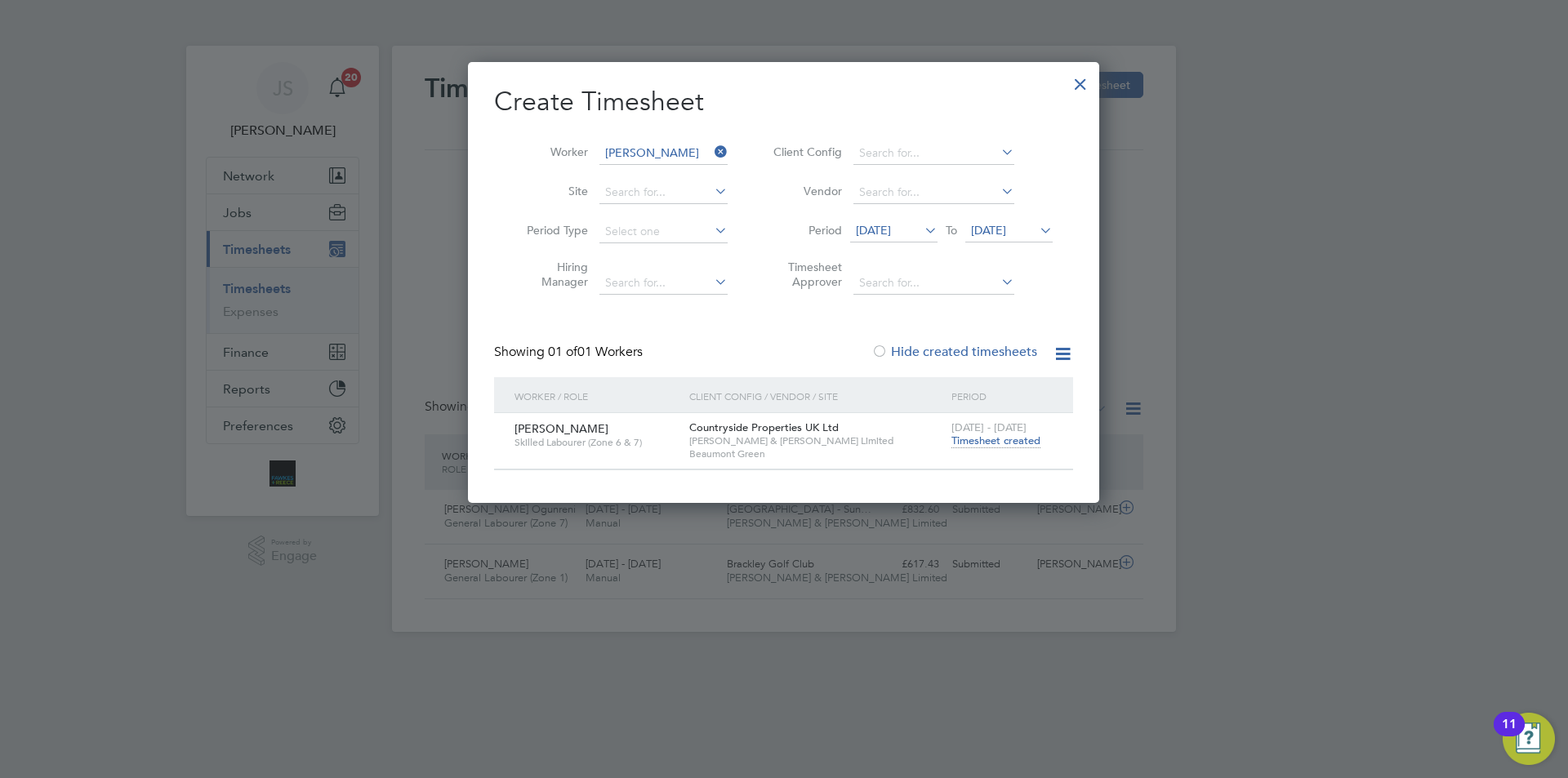
click at [1003, 437] on span "Timesheet created" at bounding box center [996, 441] width 89 height 15
click at [1005, 440] on span "Timesheet created" at bounding box center [996, 441] width 89 height 15
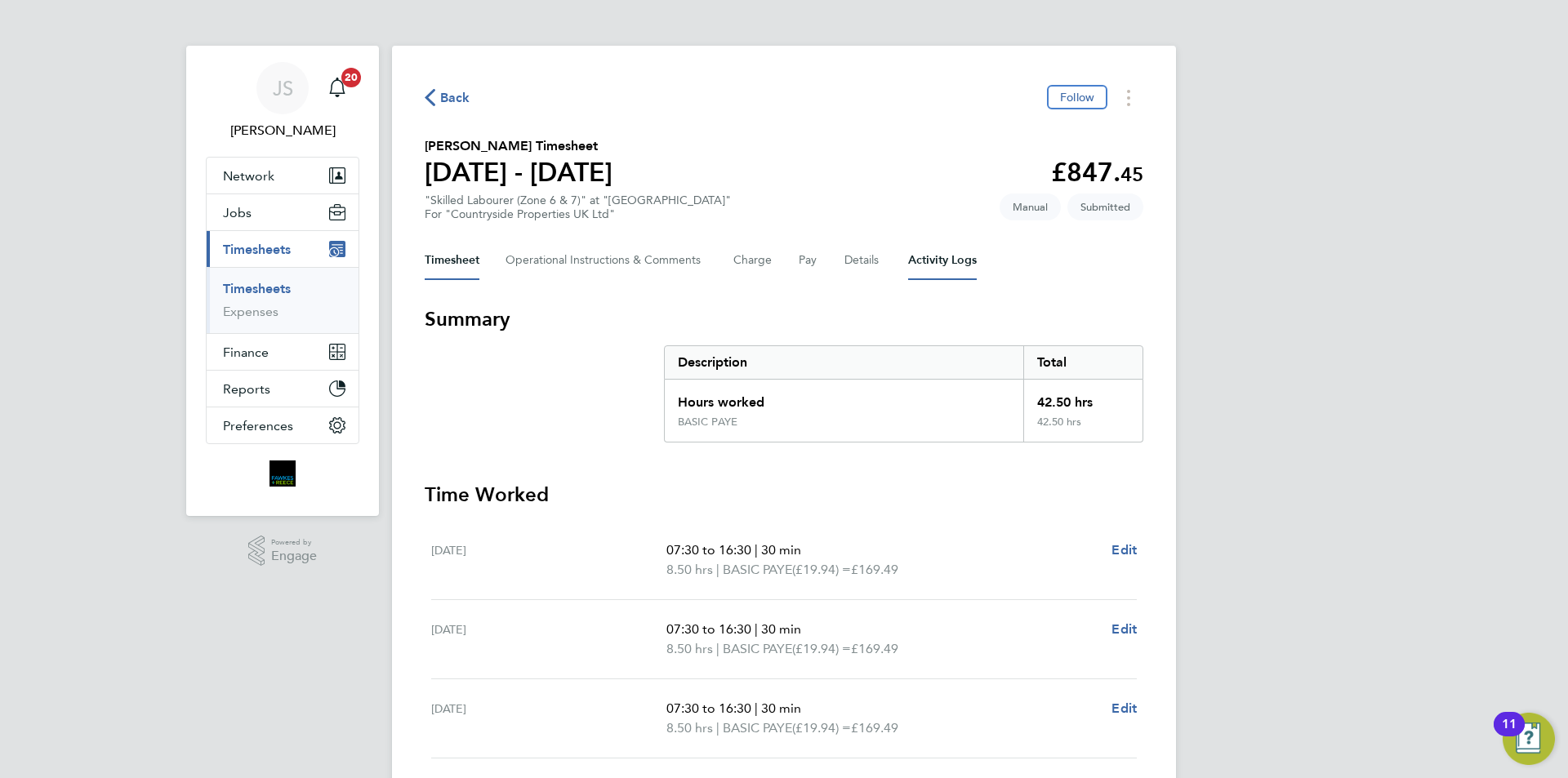
click at [937, 266] on Logs-tab "Activity Logs" at bounding box center [943, 261] width 69 height 39
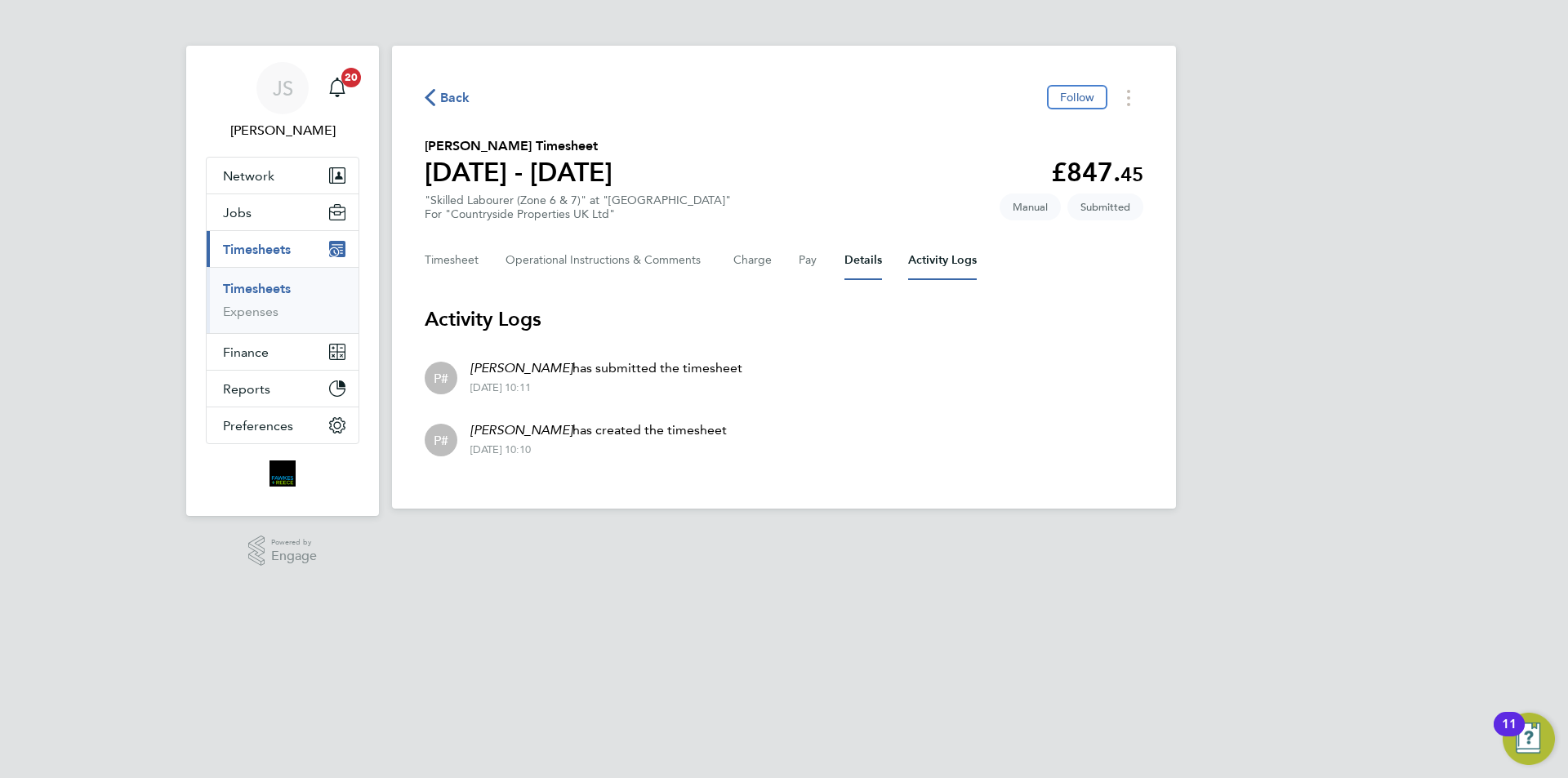
click at [862, 265] on button "Details" at bounding box center [864, 261] width 38 height 39
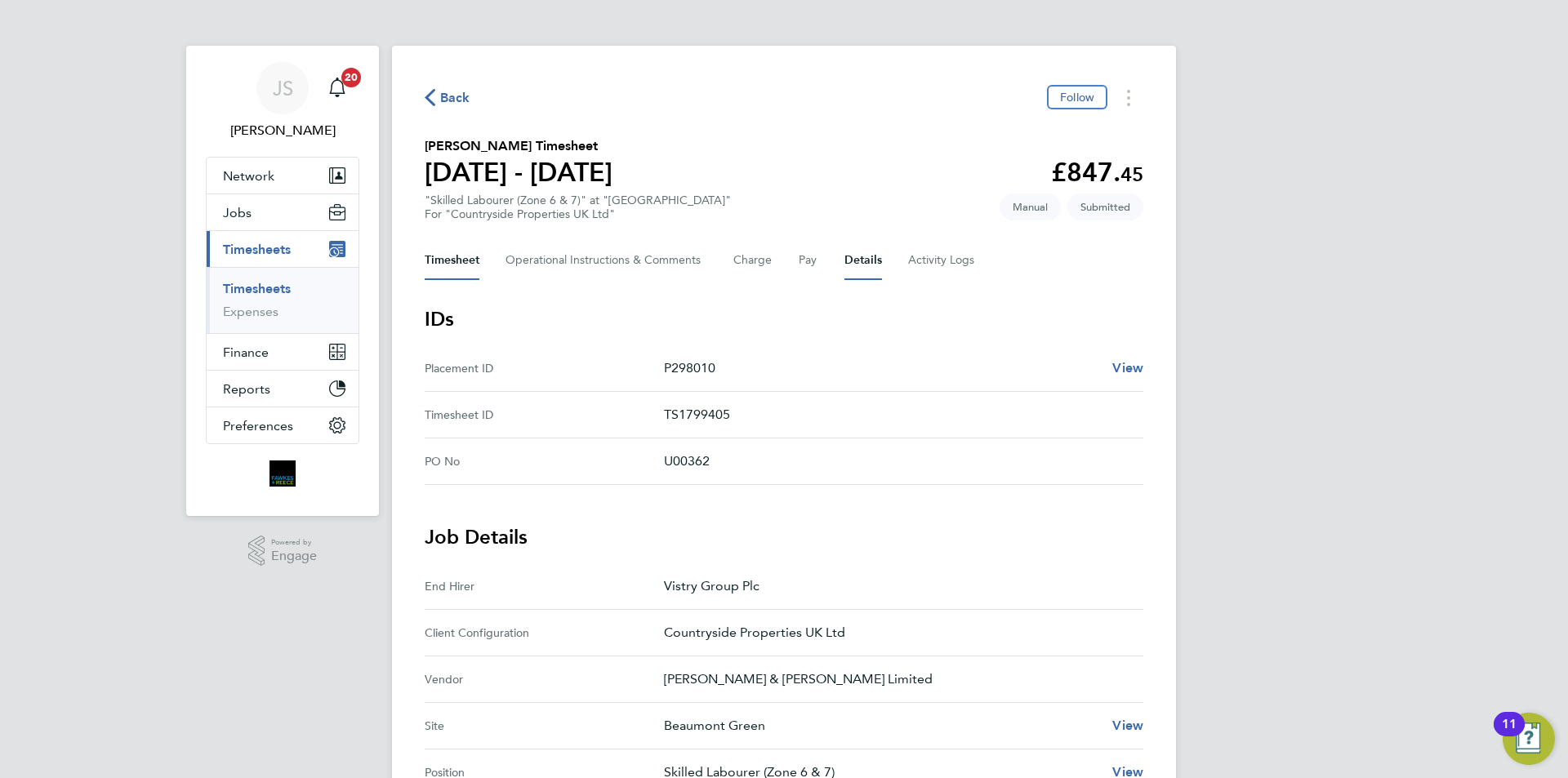
click at [460, 257] on button "Timesheet" at bounding box center [452, 261] width 55 height 39
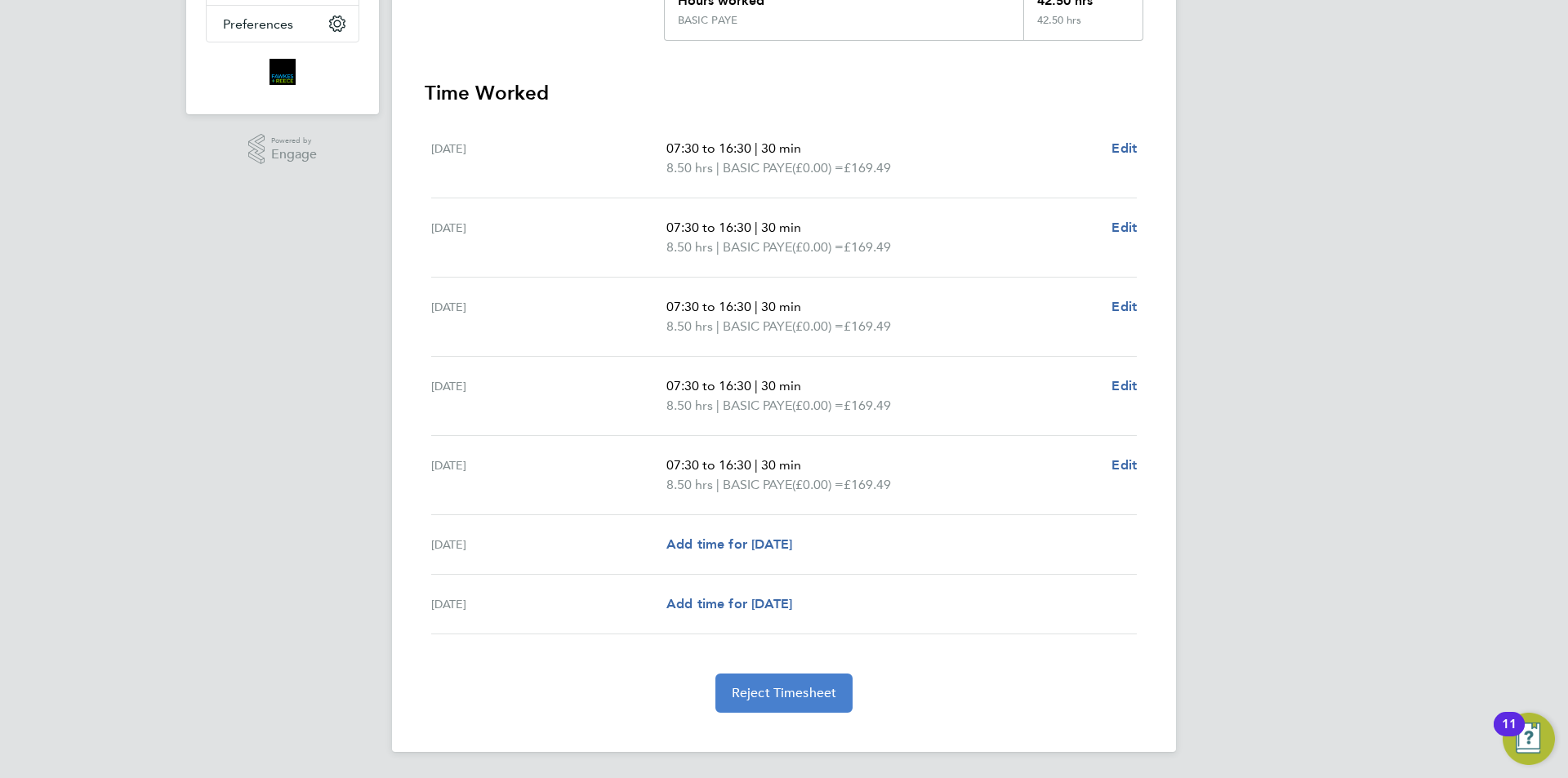
click at [782, 697] on span "Reject Timesheet" at bounding box center [784, 694] width 105 height 16
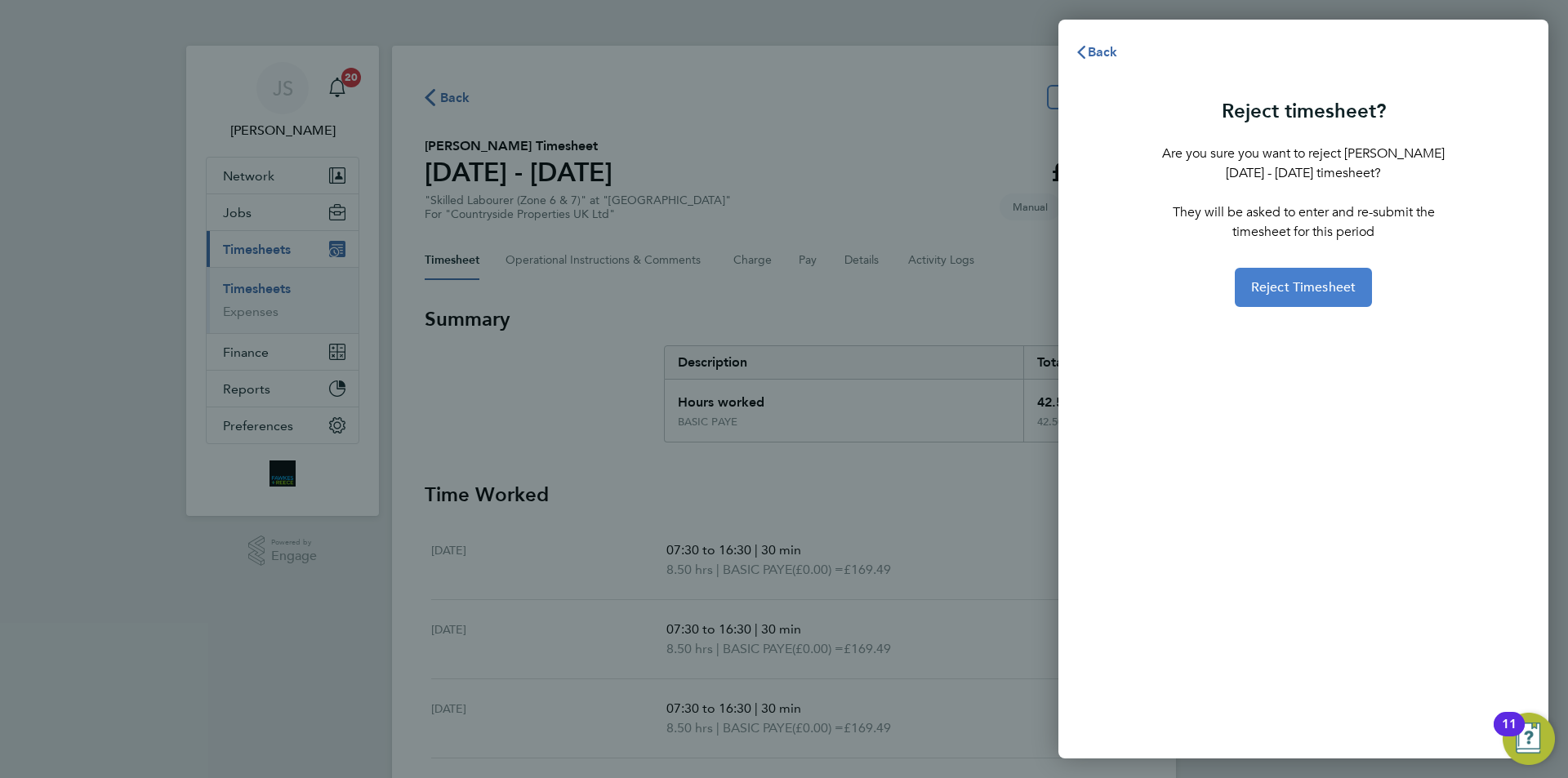
click at [1307, 286] on span "Reject Timesheet" at bounding box center [1304, 288] width 105 height 16
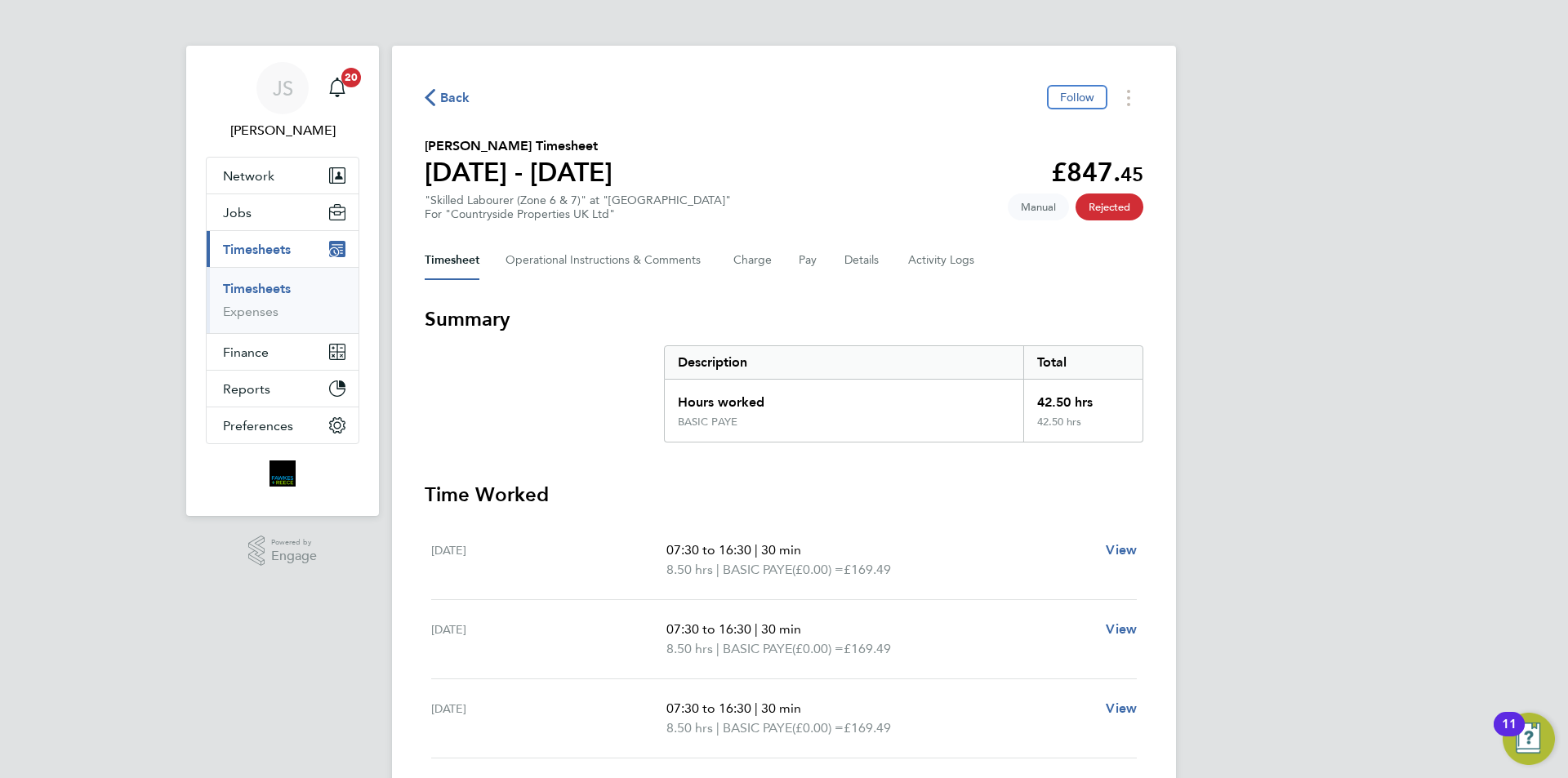
click at [442, 98] on span "Back" at bounding box center [455, 98] width 30 height 20
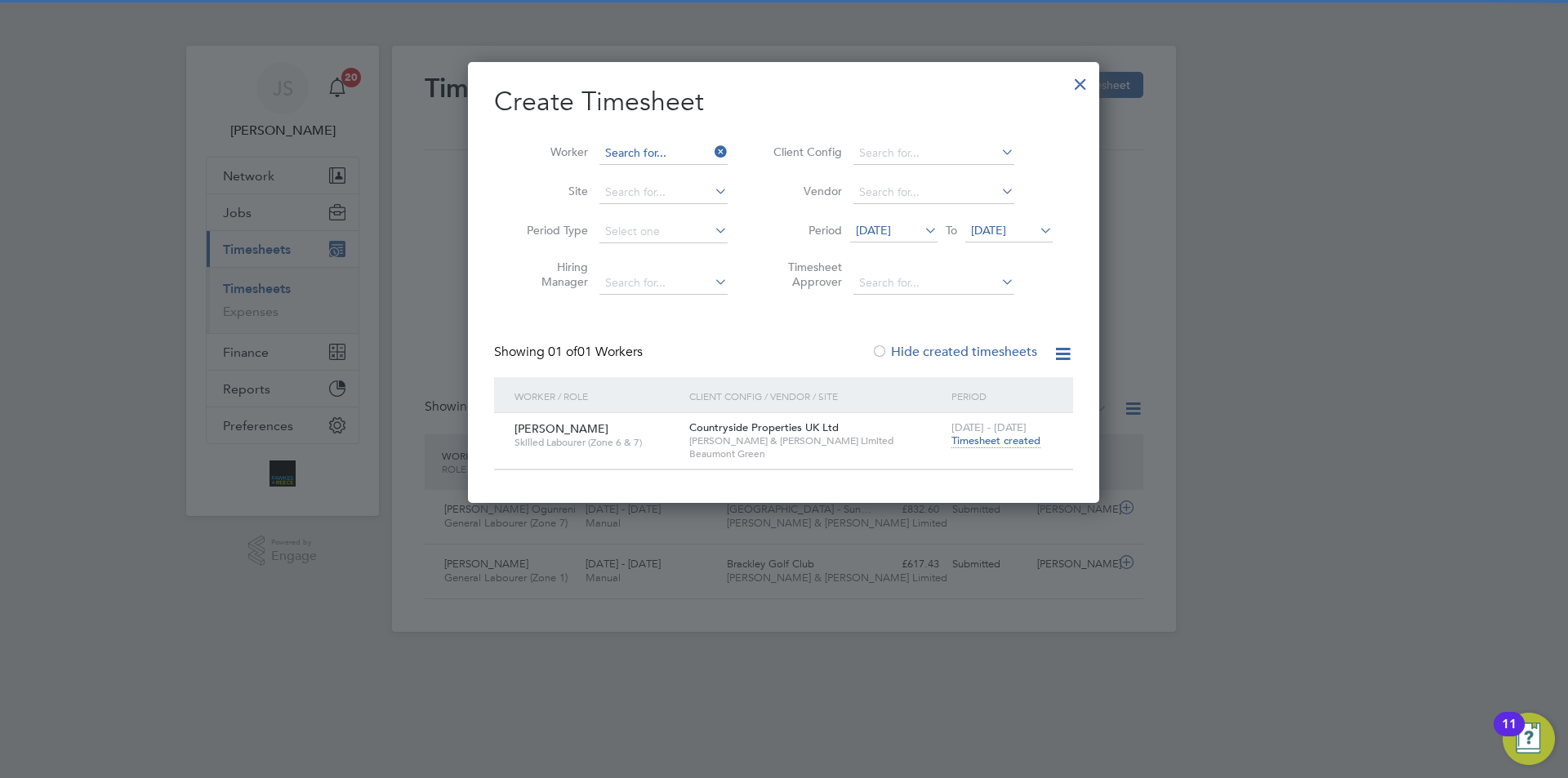
click at [690, 152] on input at bounding box center [663, 153] width 128 height 23
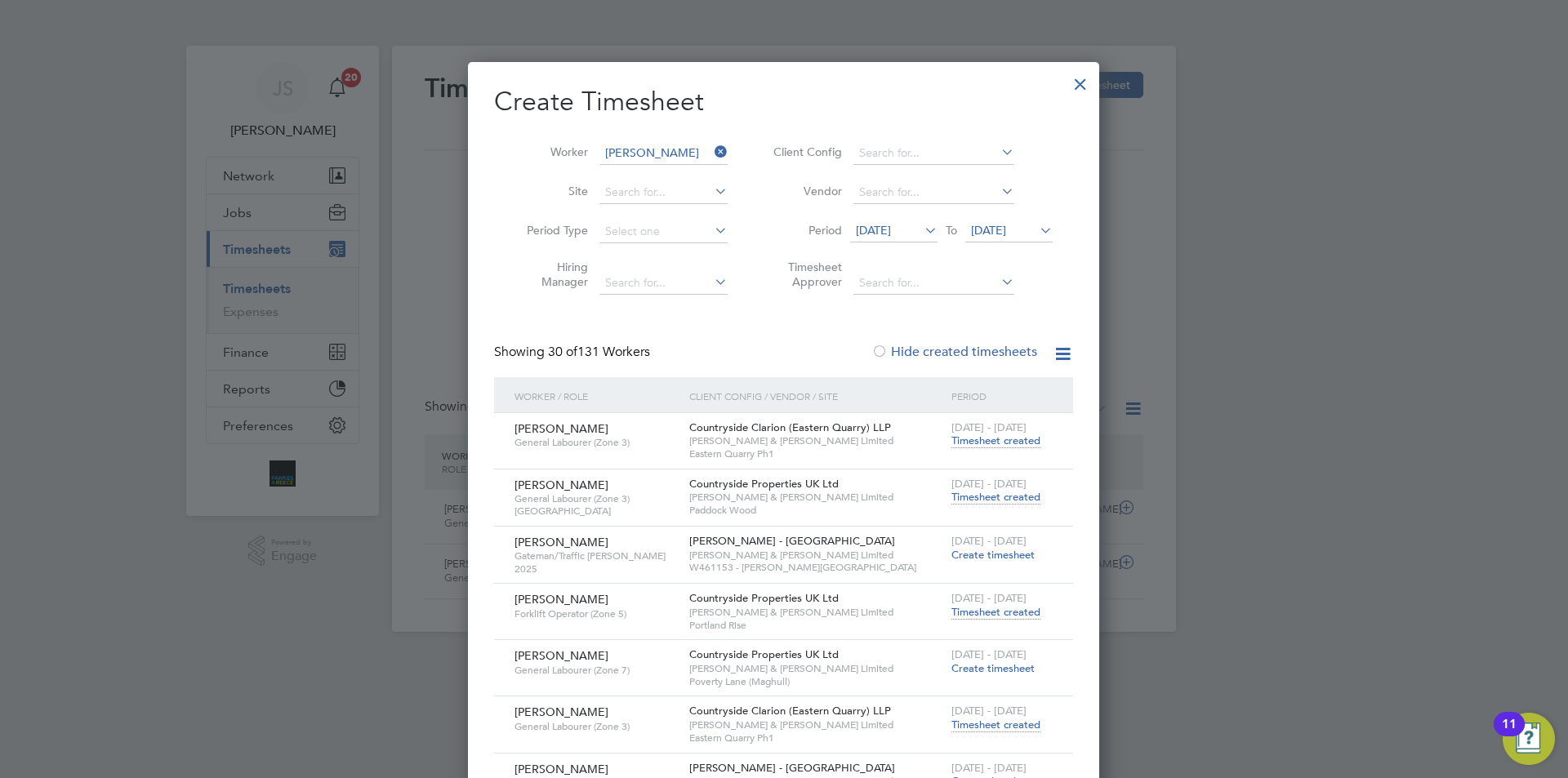
click at [674, 171] on li "Richard Dan iels" at bounding box center [709, 175] width 222 height 22
type input "Richard Daniels"
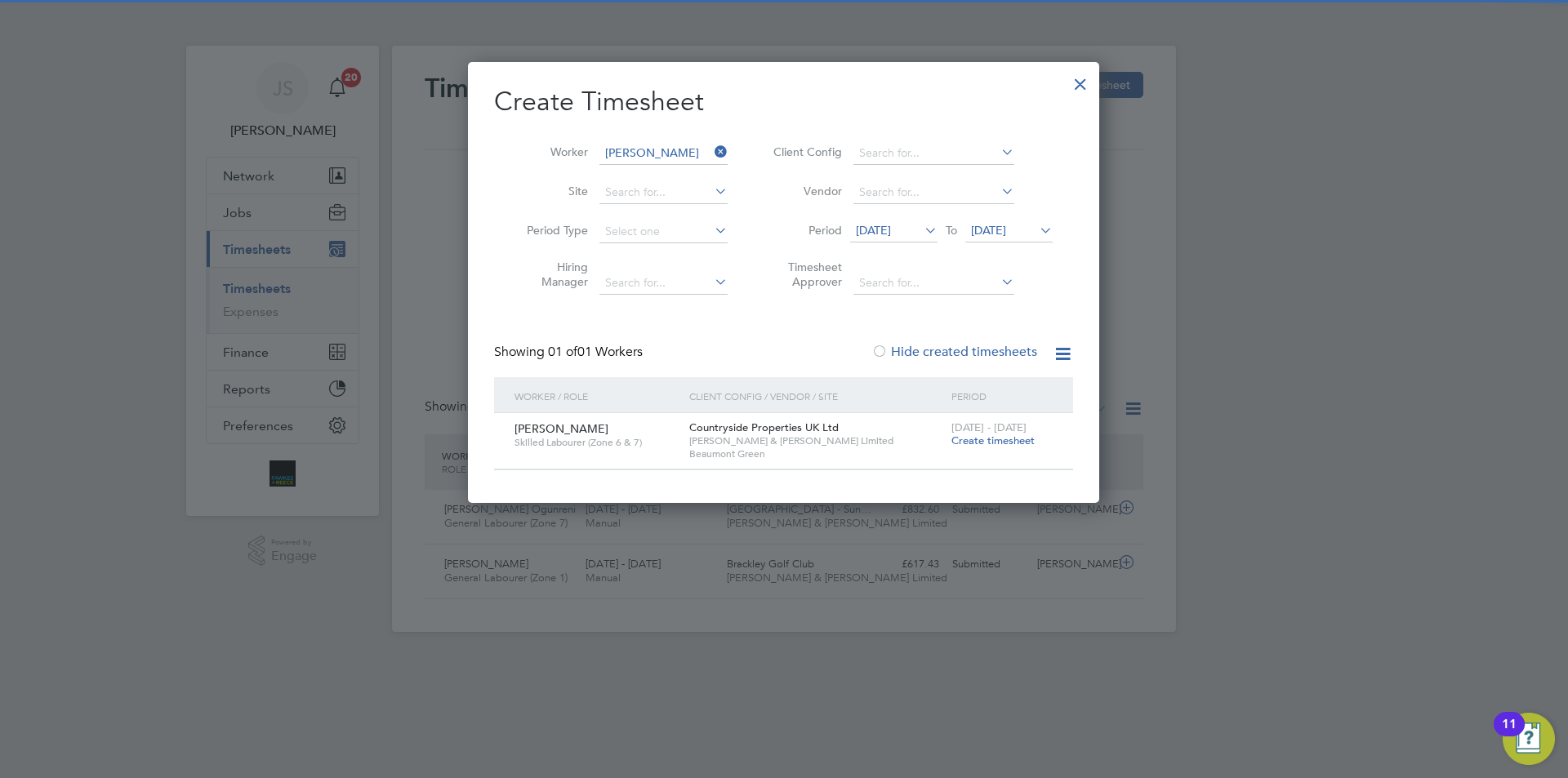
click at [954, 439] on span "Create timesheet" at bounding box center [993, 440] width 84 height 14
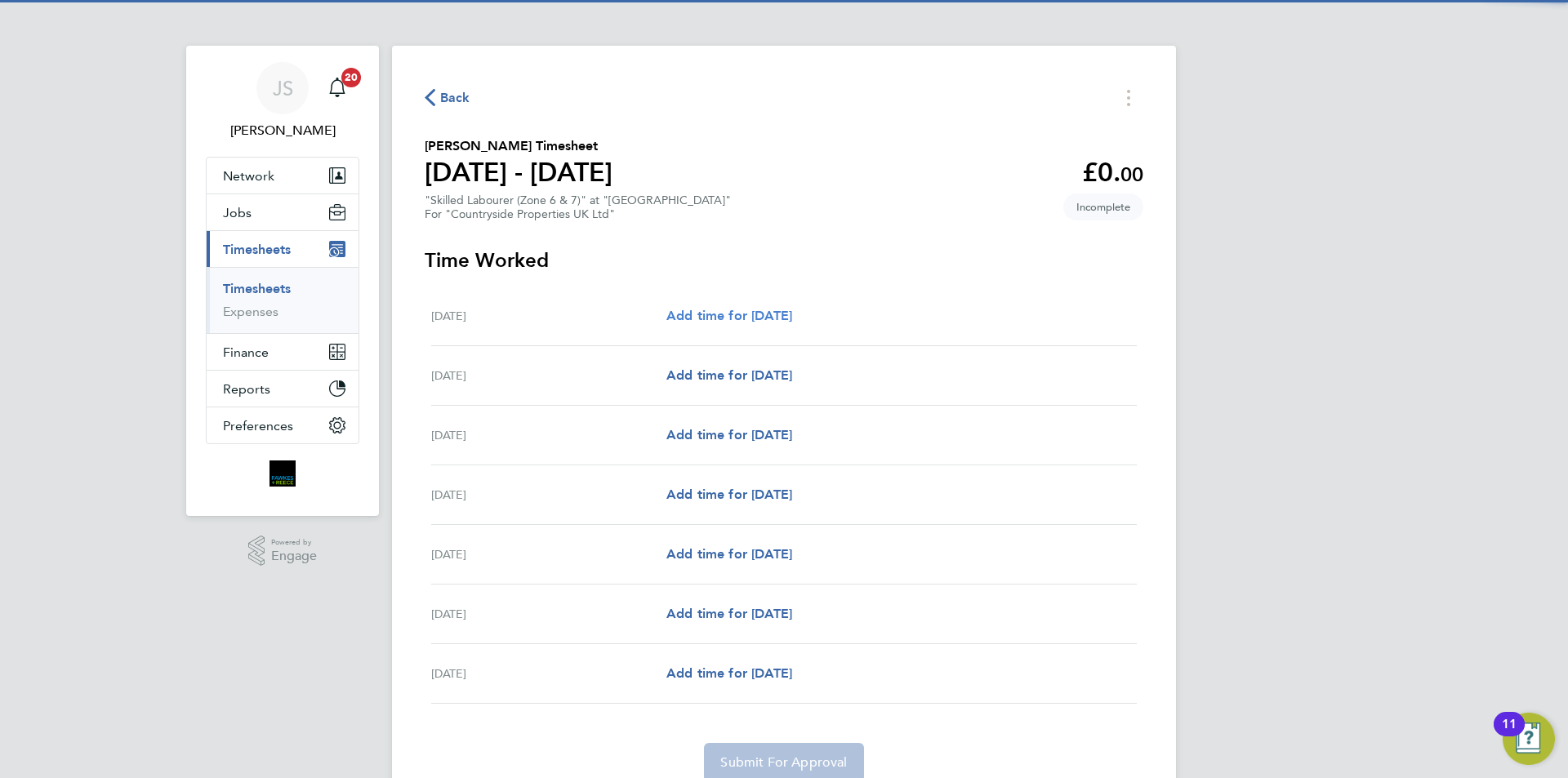
click at [767, 312] on span "Add time for Mon 04 Aug" at bounding box center [729, 315] width 125 height 16
select select "30"
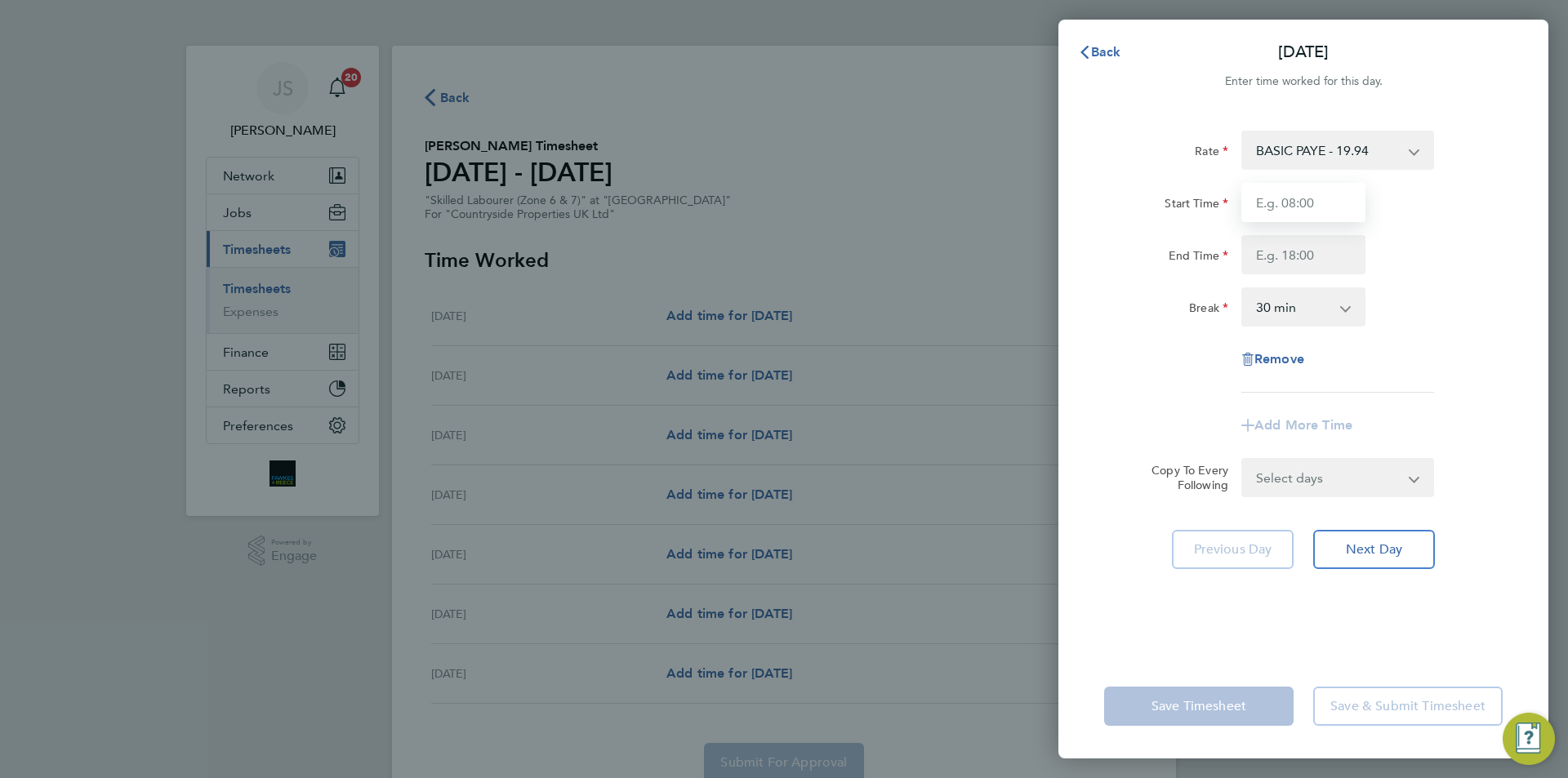
click at [1251, 213] on input "Start Time" at bounding box center [1303, 202] width 124 height 39
type input "07:30"
click at [1298, 253] on input "End Time" at bounding box center [1303, 255] width 124 height 39
type input "16:30"
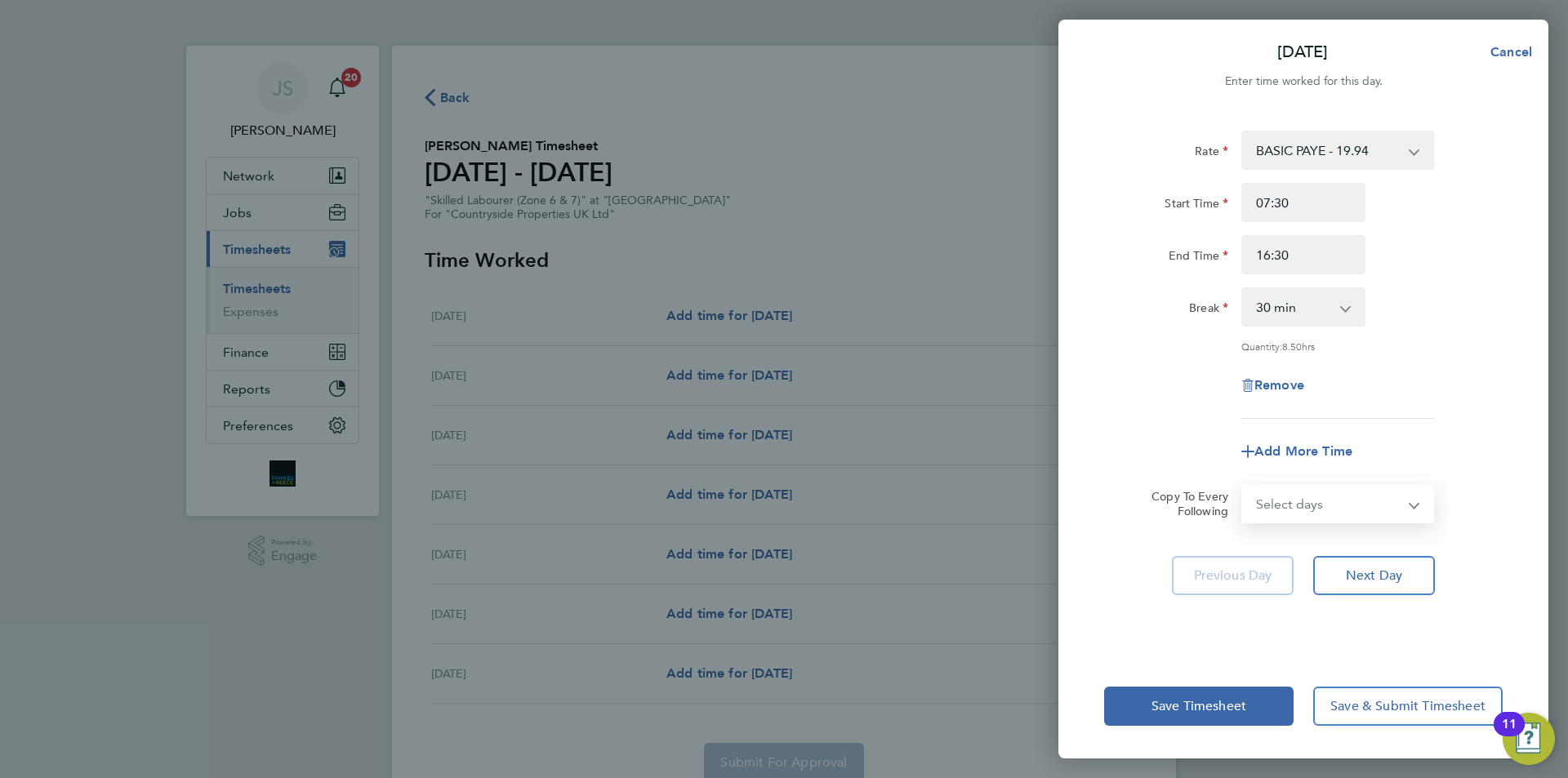
click at [1320, 470] on form "Rate BASIC PAYE - 19.94 Start Time 07:30 End Time 16:30 Break 0 min 15 min 30 m…" at bounding box center [1304, 326] width 399 height 393
select select "WEEKDAY"
click at [1243, 486] on select "Select days Day Weekday (Mon-Fri) Weekend (Sat-Sun) Tuesday Wednesday Thursday …" at bounding box center [1329, 504] width 171 height 36
select select "[DATE]"
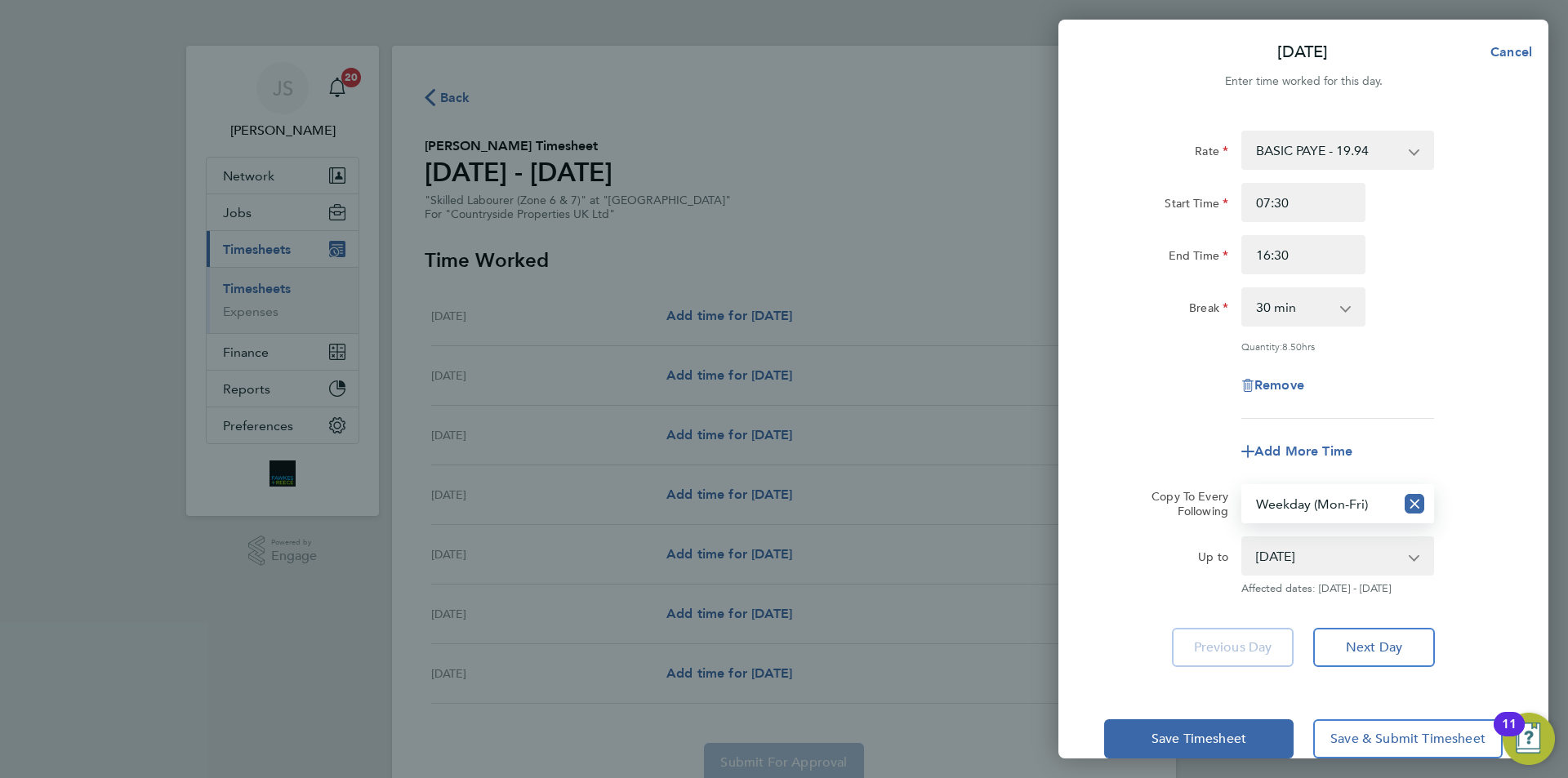
click at [1174, 439] on div "Add More Time" at bounding box center [1304, 452] width 412 height 39
click at [1238, 719] on button "Save Timesheet" at bounding box center [1199, 739] width 189 height 39
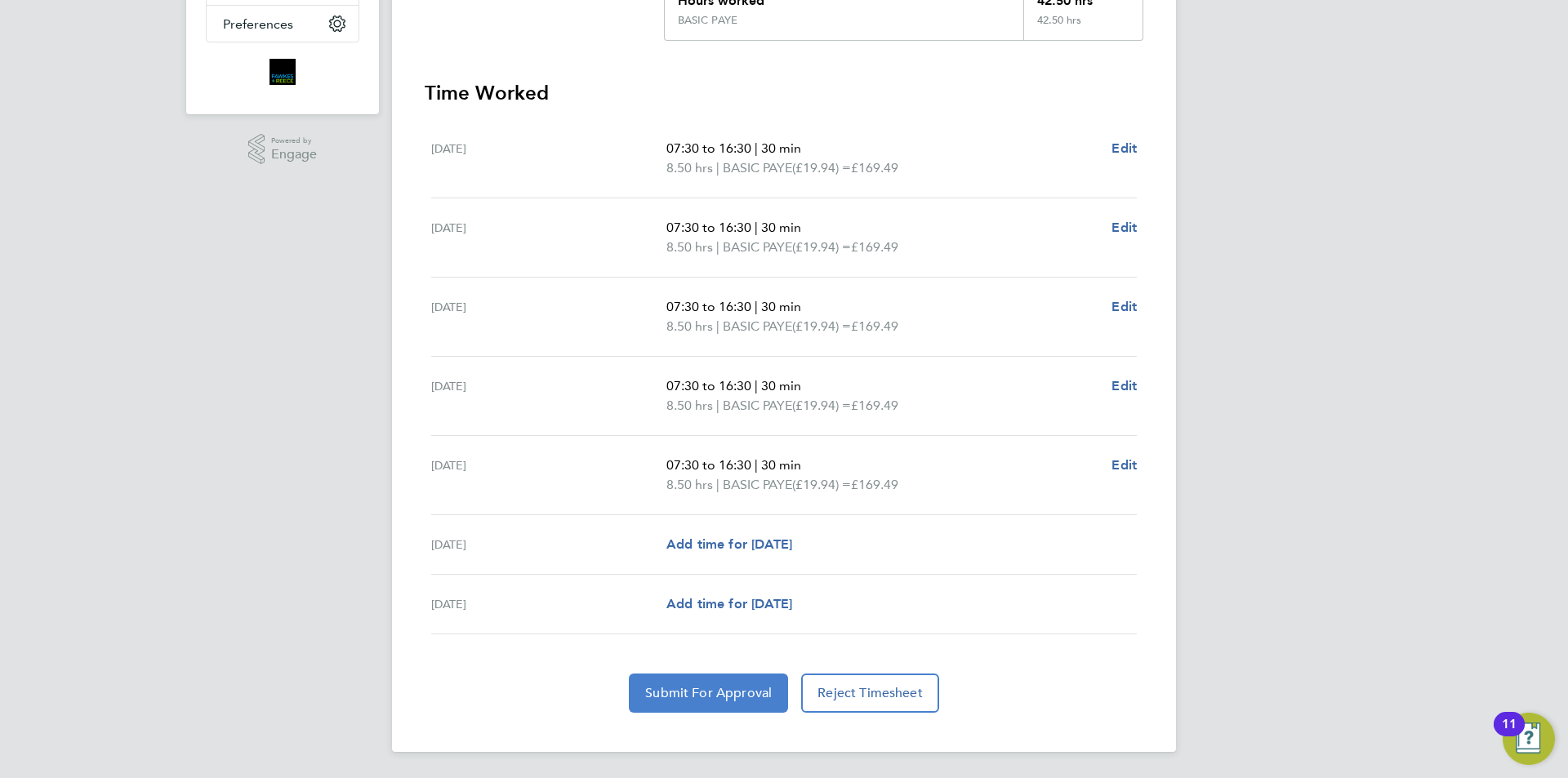
click at [709, 704] on button "Submit For Approval" at bounding box center [709, 694] width 159 height 39
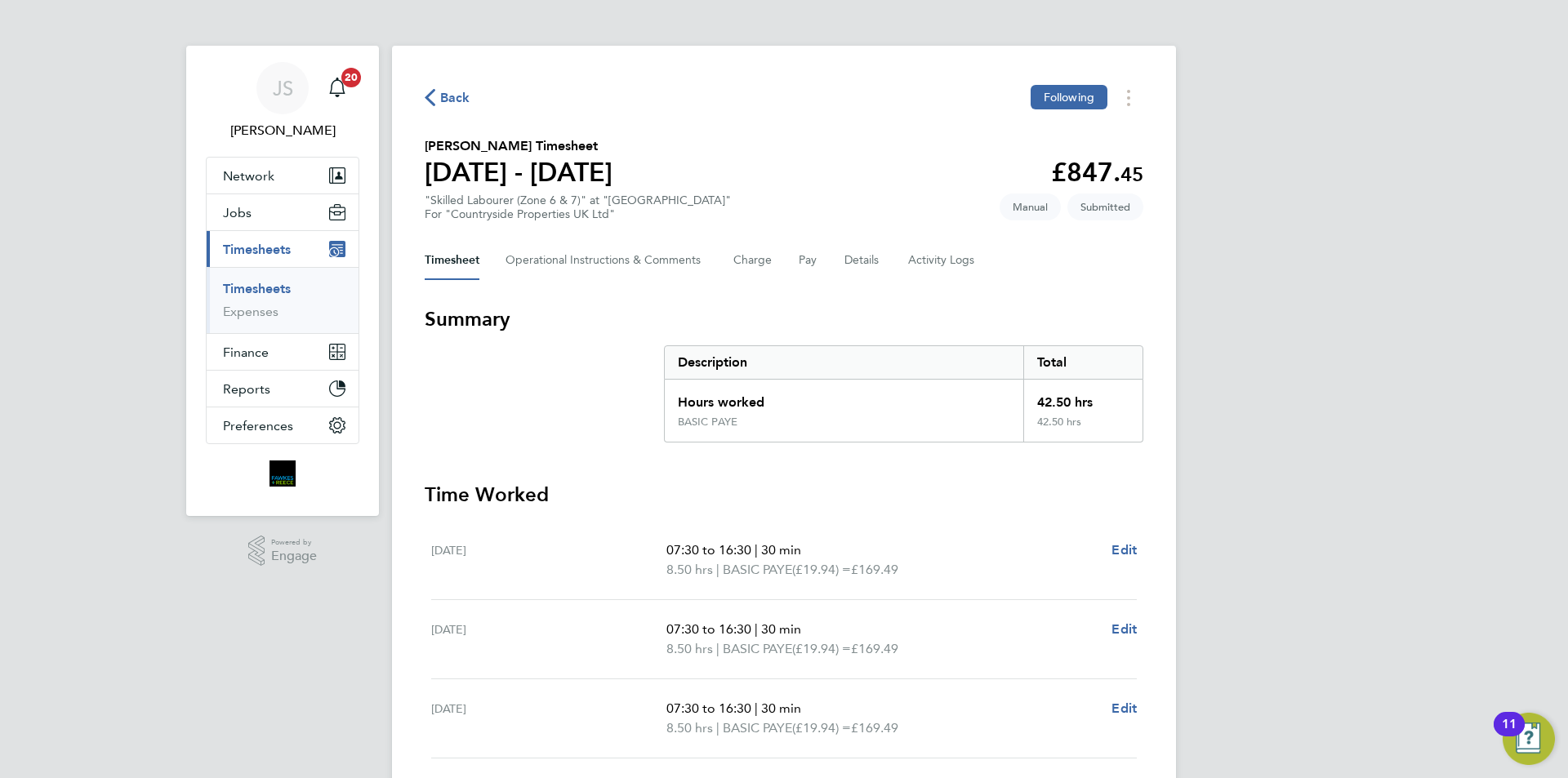
click at [454, 90] on span "Back" at bounding box center [455, 98] width 30 height 20
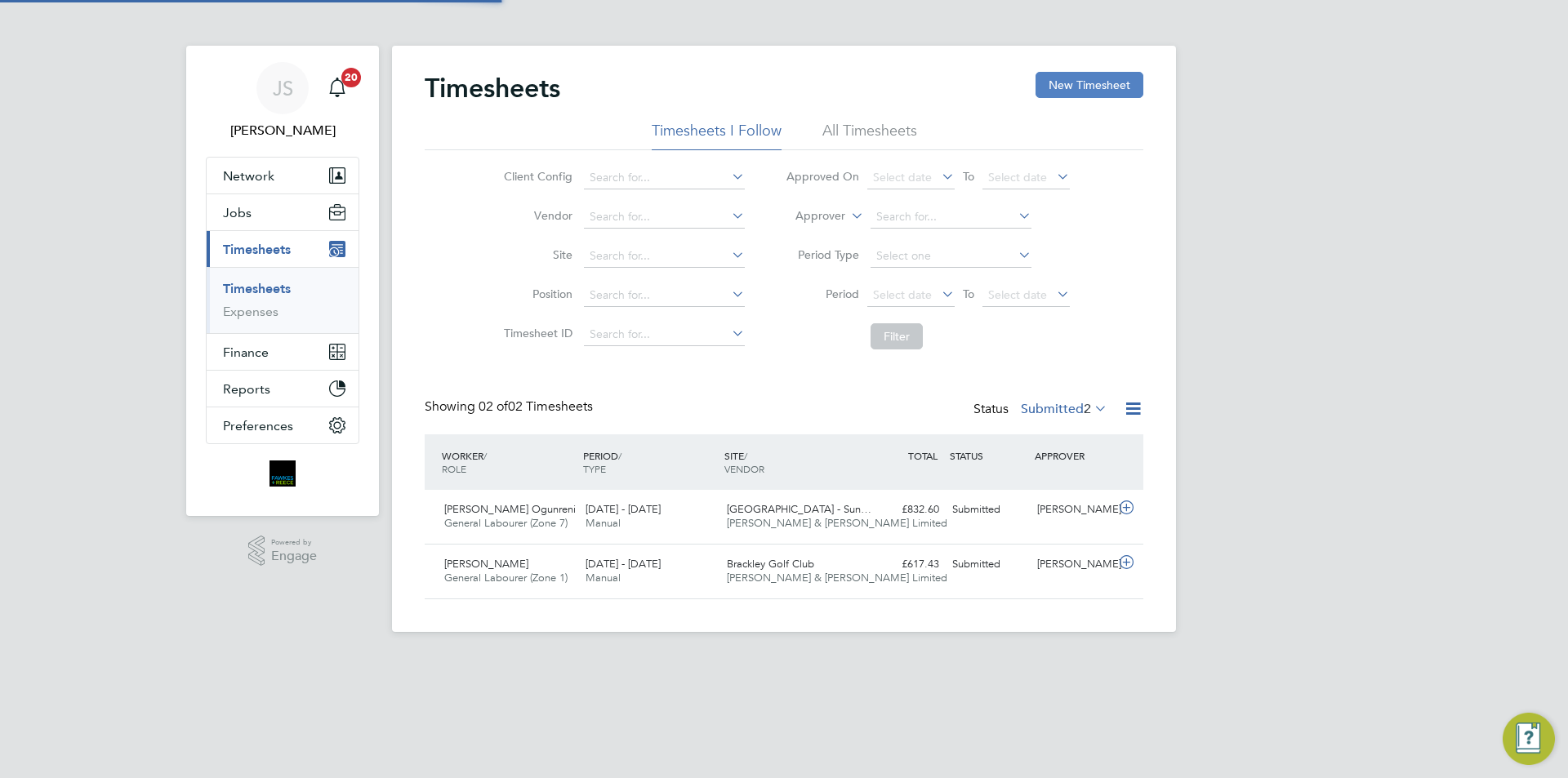
click at [1056, 89] on button "New Timesheet" at bounding box center [1089, 85] width 107 height 26
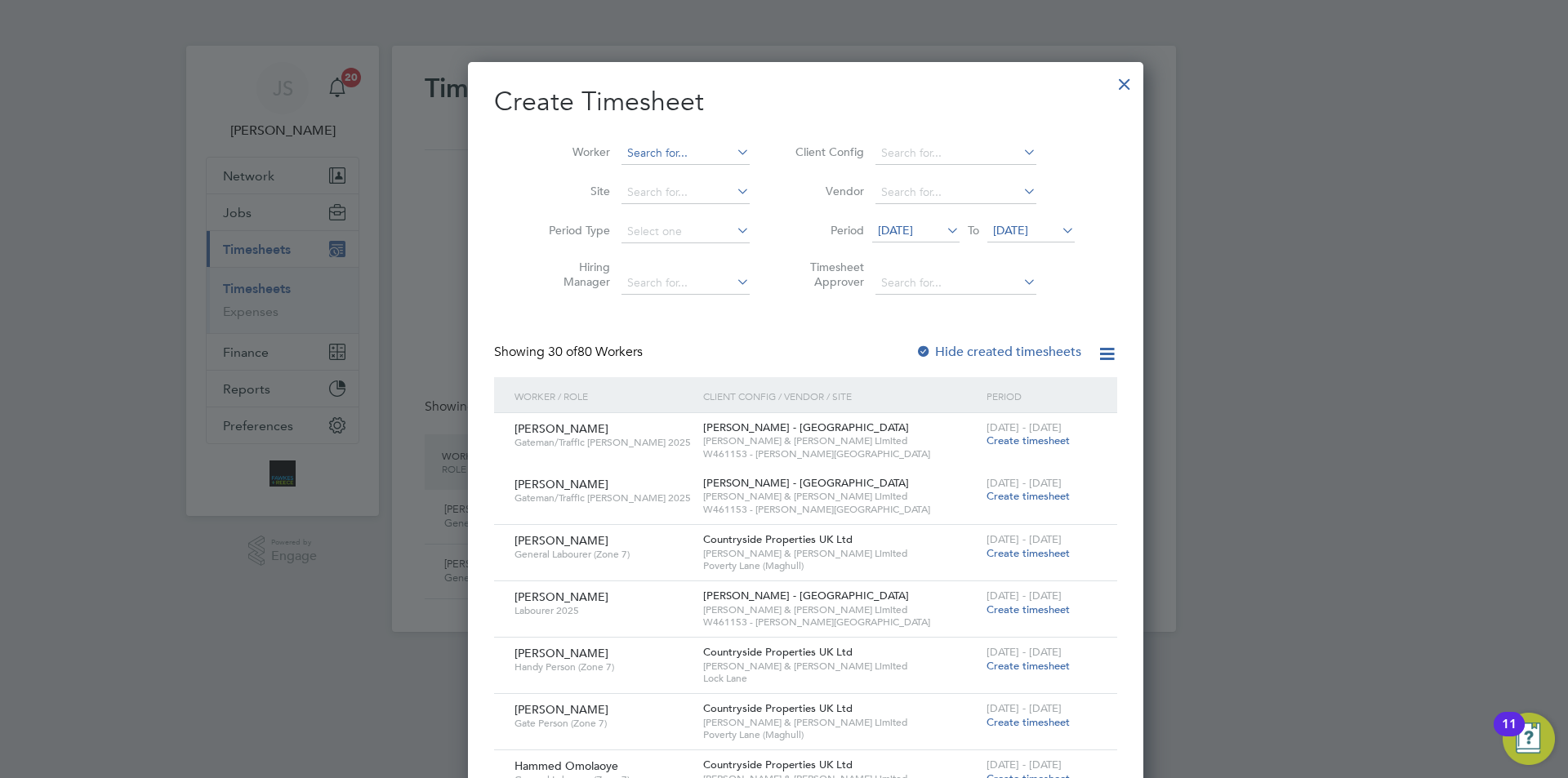
click at [637, 143] on input at bounding box center [686, 153] width 128 height 23
click at [704, 178] on b "La" at bounding box center [709, 175] width 12 height 14
type input "Allen Lawal"
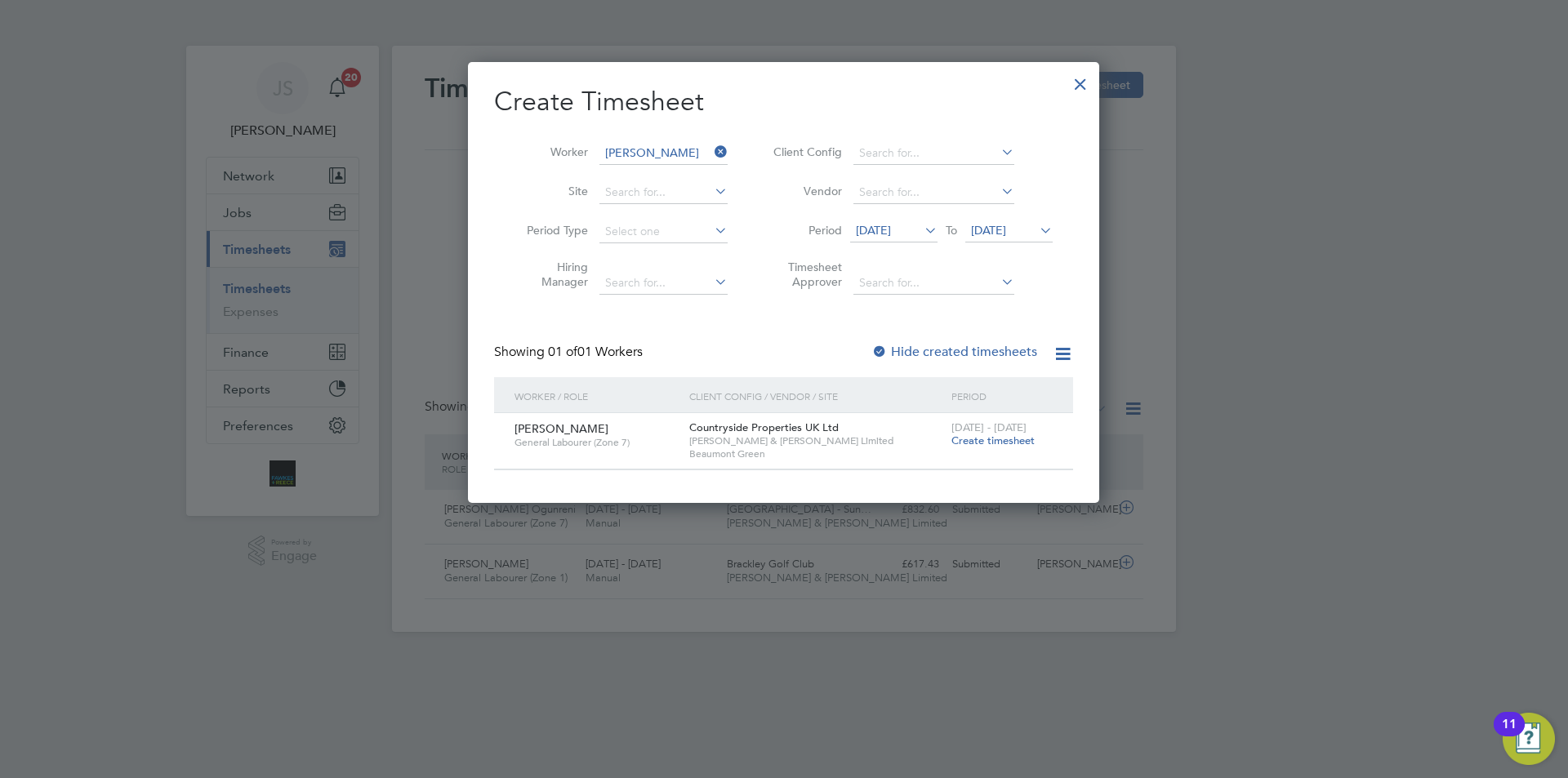
click at [964, 439] on span "Create timesheet" at bounding box center [993, 440] width 84 height 14
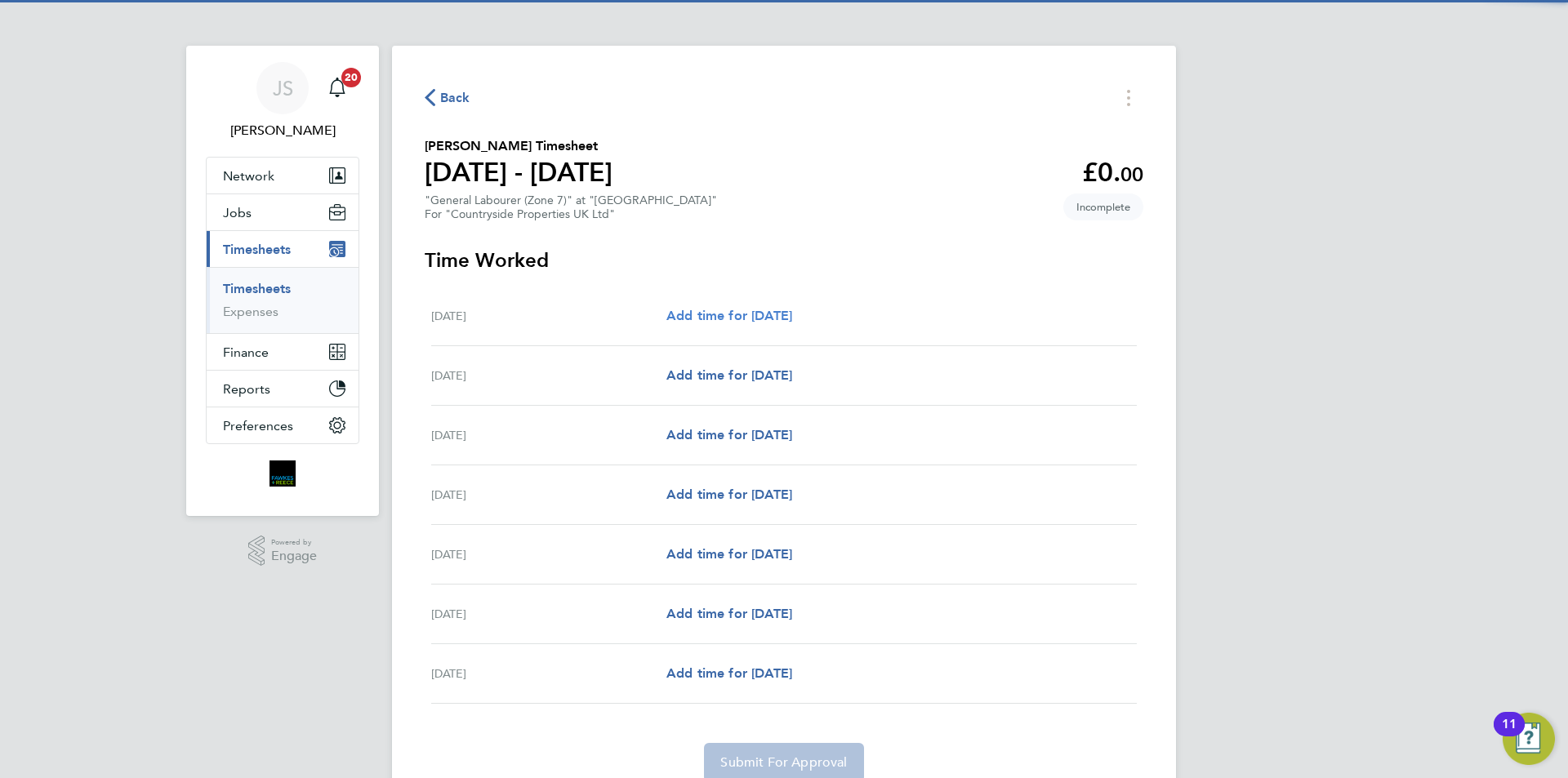
click at [760, 309] on span "Add time for Mon 04 Aug" at bounding box center [729, 315] width 125 height 16
select select "30"
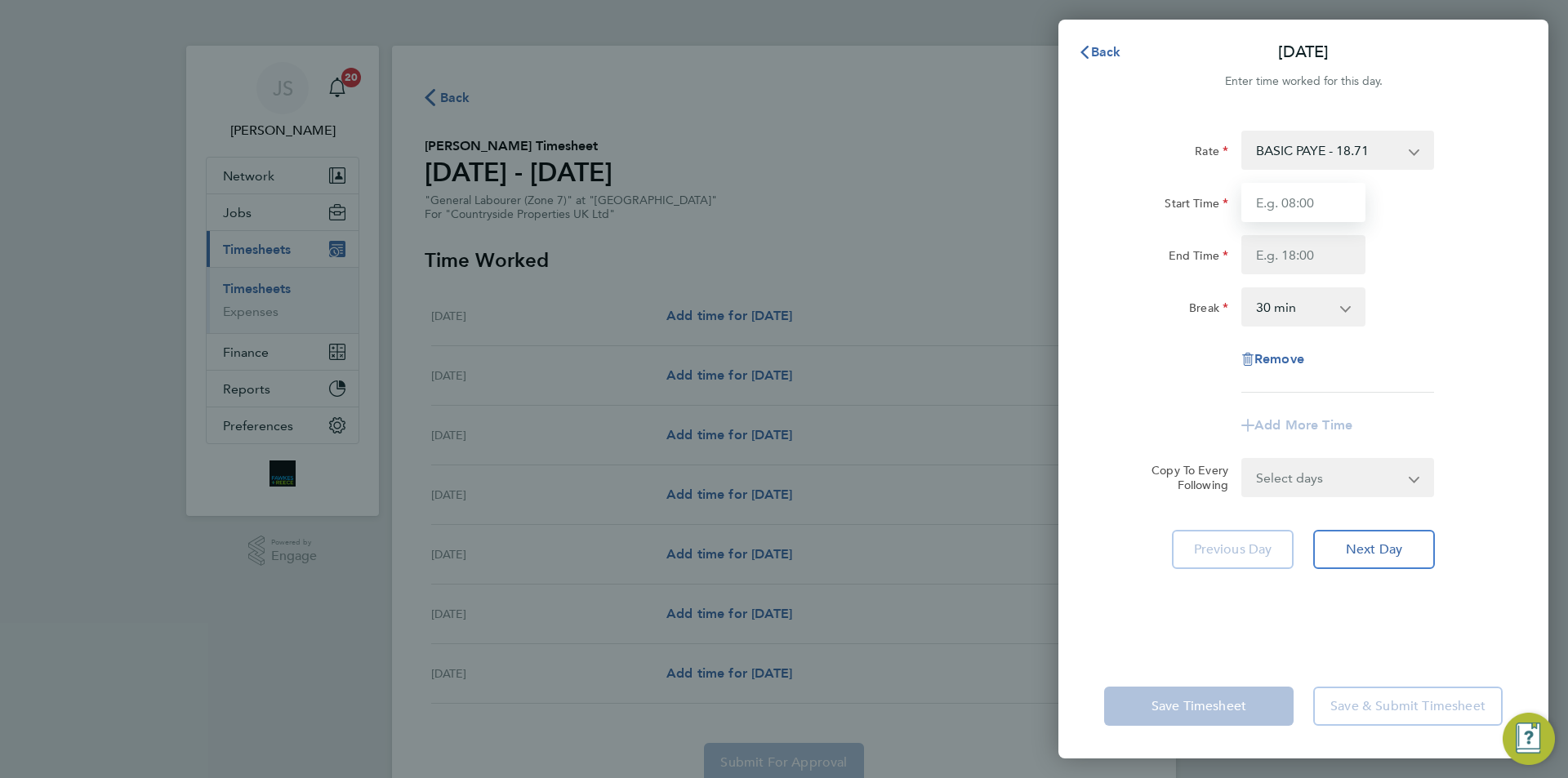
click at [1310, 216] on input "Start Time" at bounding box center [1303, 202] width 124 height 39
type input "07:30"
click at [1320, 241] on input "End Time" at bounding box center [1303, 255] width 124 height 39
type input "16:30"
click at [1151, 439] on div "Add More Time" at bounding box center [1304, 425] width 412 height 39
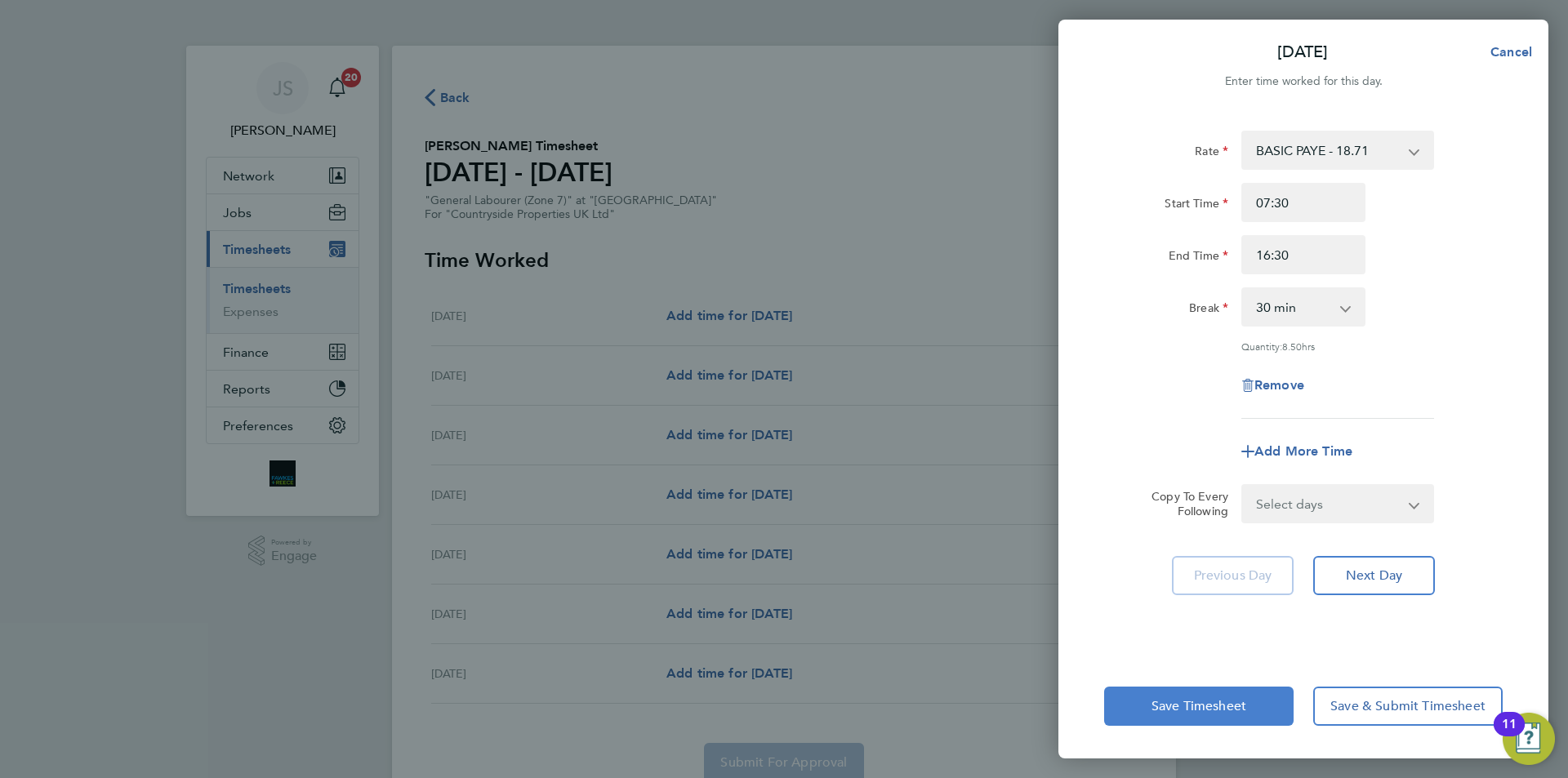
click at [1176, 698] on button "Save Timesheet" at bounding box center [1199, 707] width 189 height 39
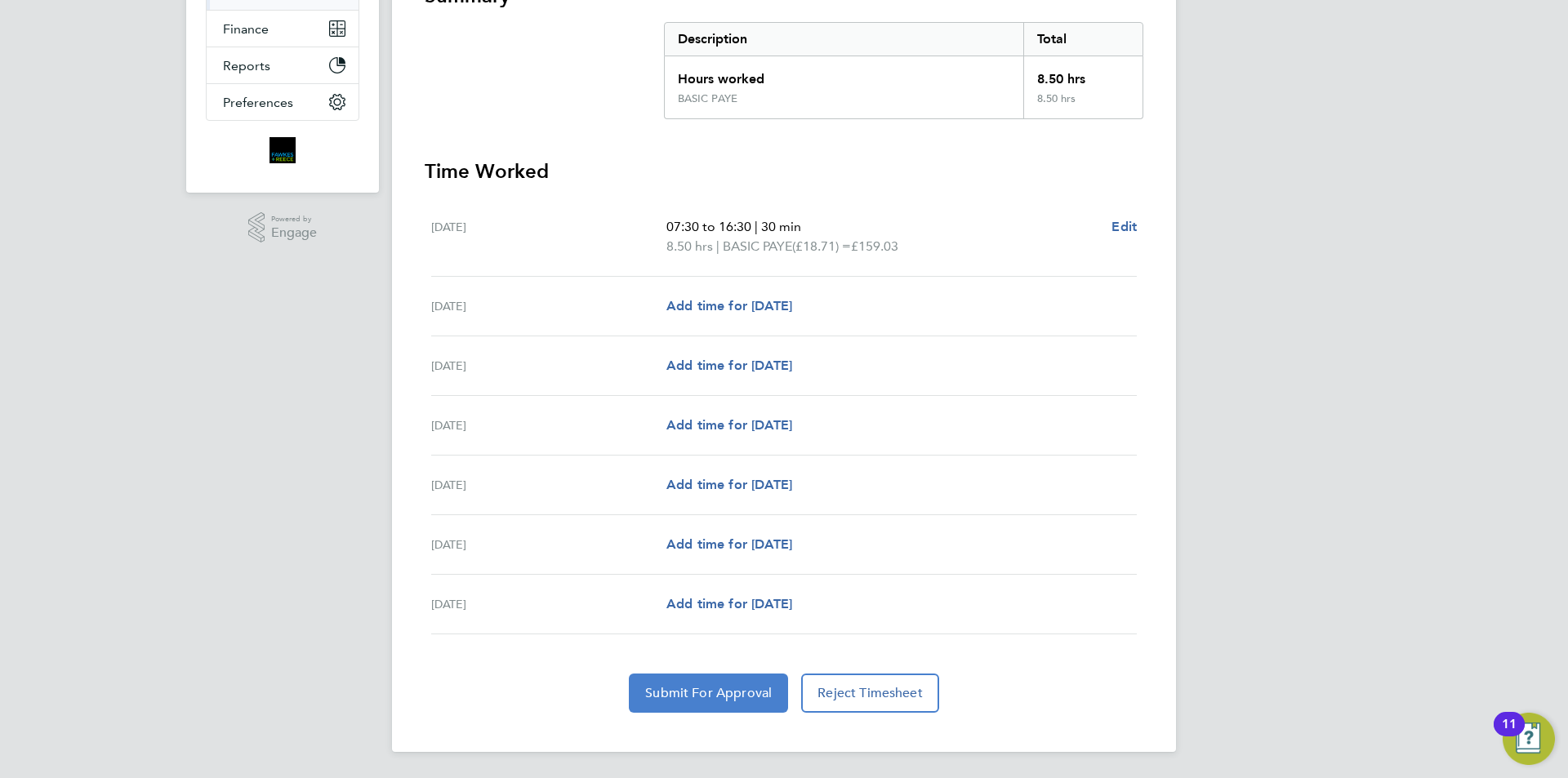
click at [756, 689] on span "Submit For Approval" at bounding box center [709, 694] width 126 height 16
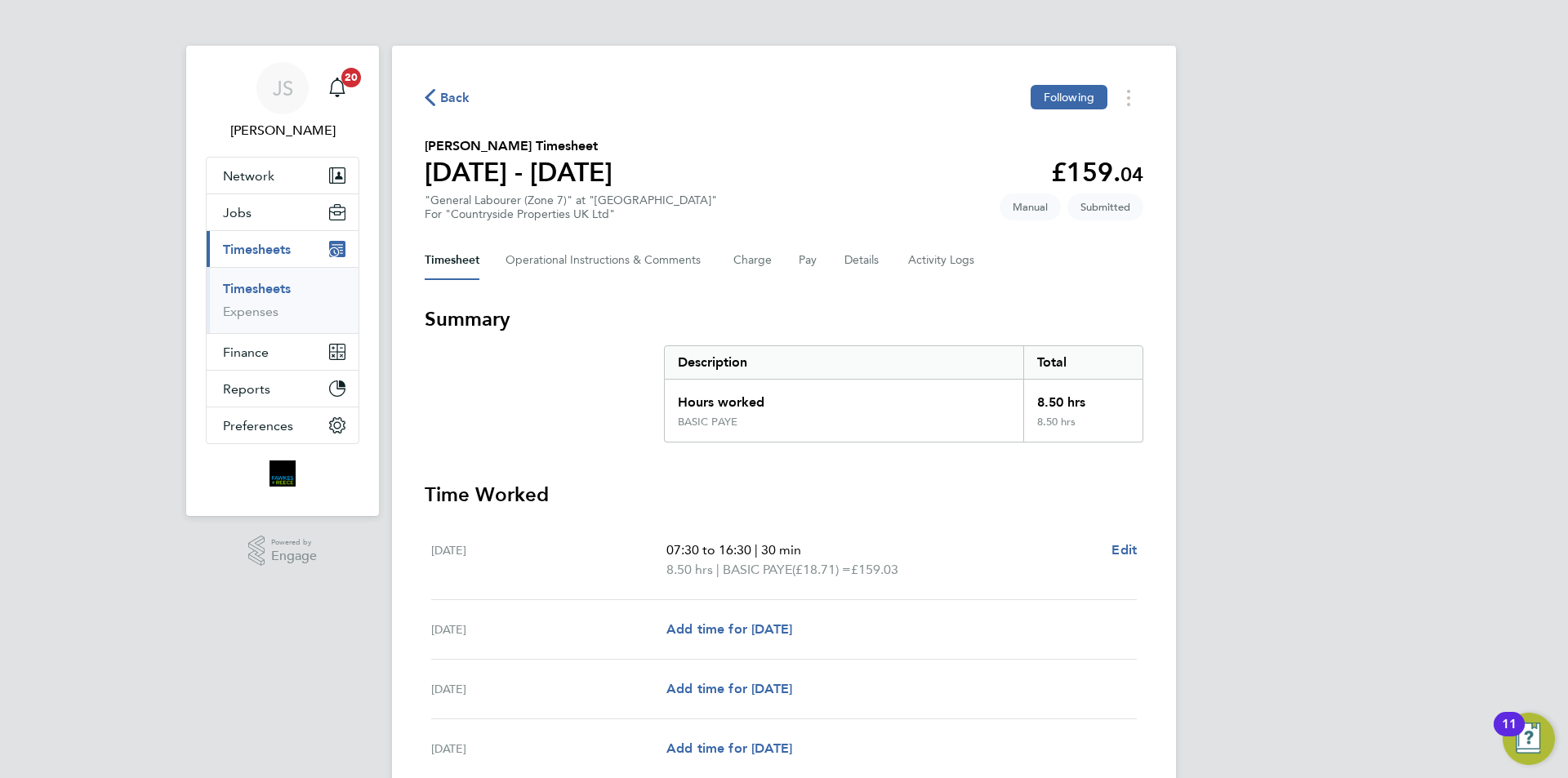
click at [459, 101] on span "Back" at bounding box center [455, 98] width 30 height 20
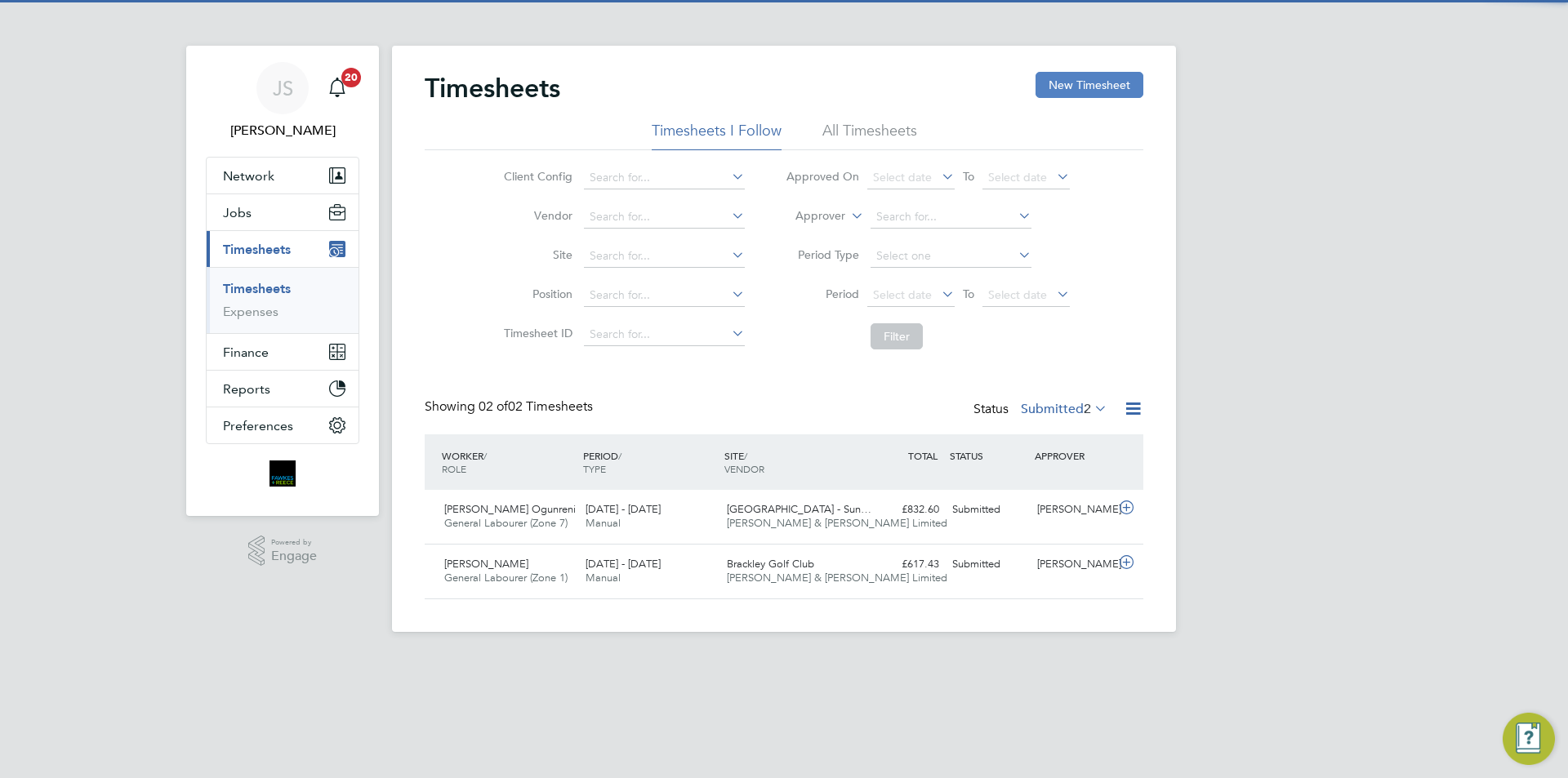
click at [1066, 85] on button "New Timesheet" at bounding box center [1089, 85] width 107 height 26
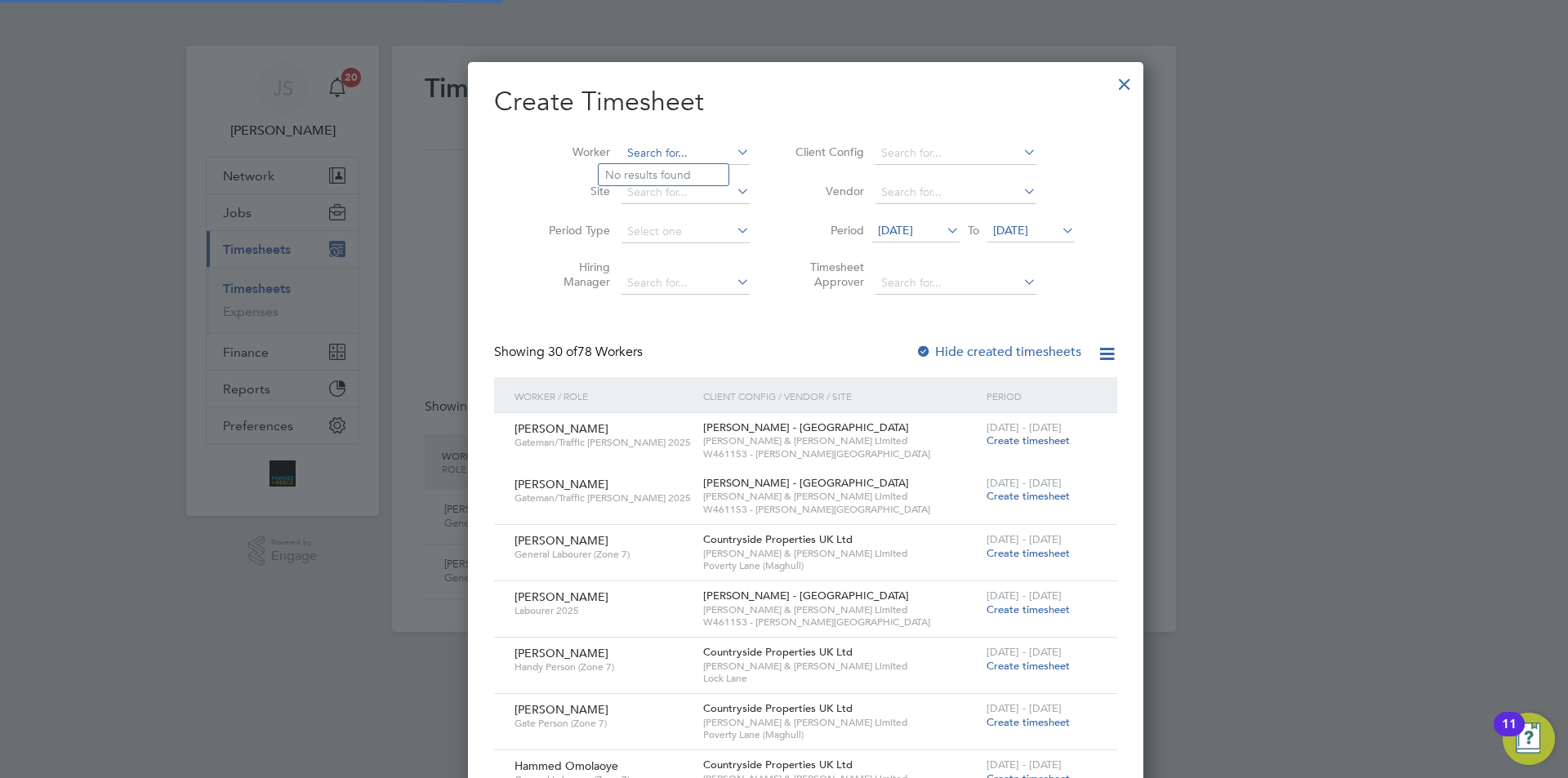
click at [631, 145] on input at bounding box center [686, 153] width 128 height 23
click at [700, 190] on b "Norcros" at bounding box center [721, 197] width 43 height 14
type input "Aaron Norcross"
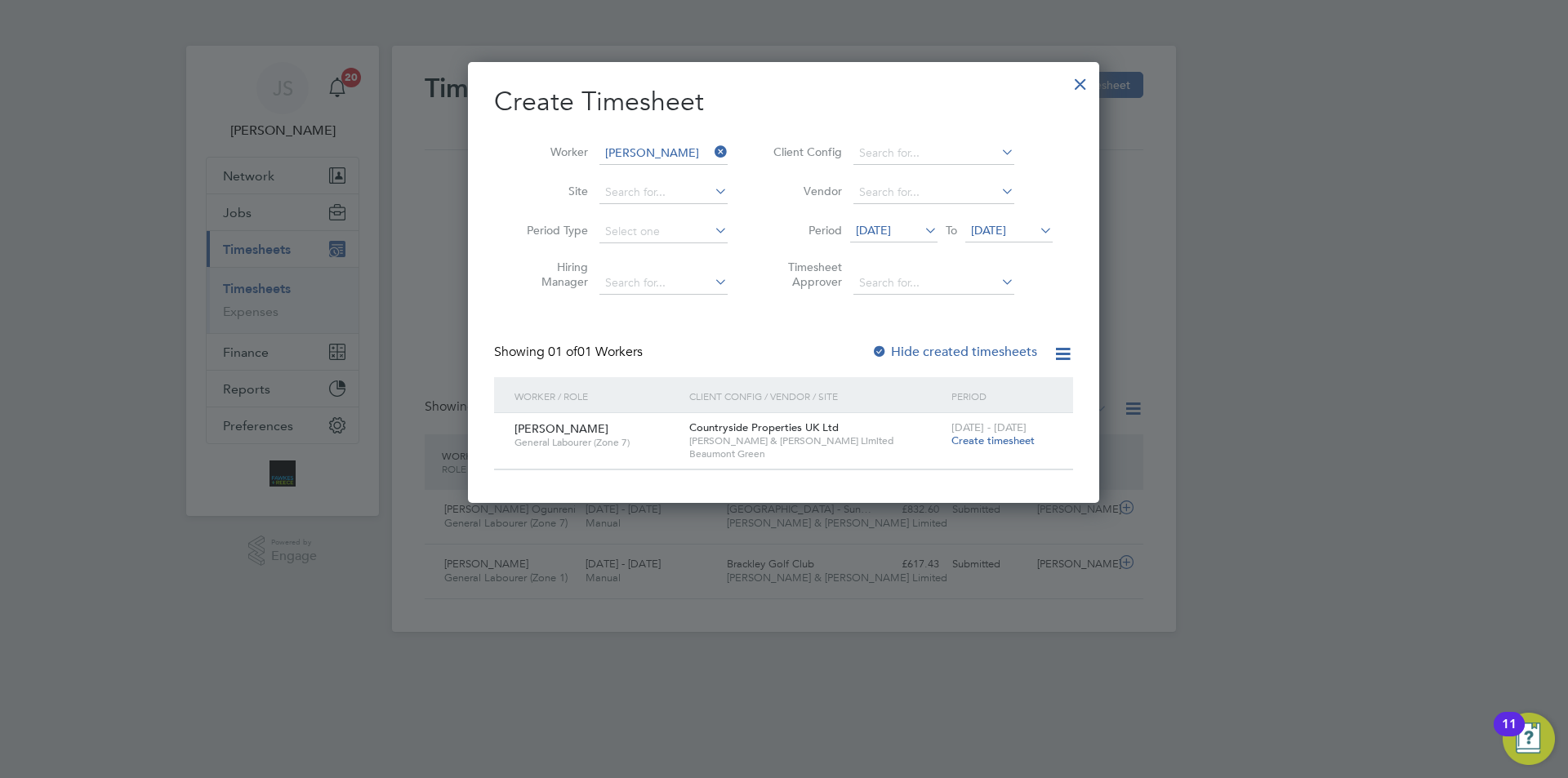
click at [993, 439] on span "Create timesheet" at bounding box center [993, 440] width 84 height 14
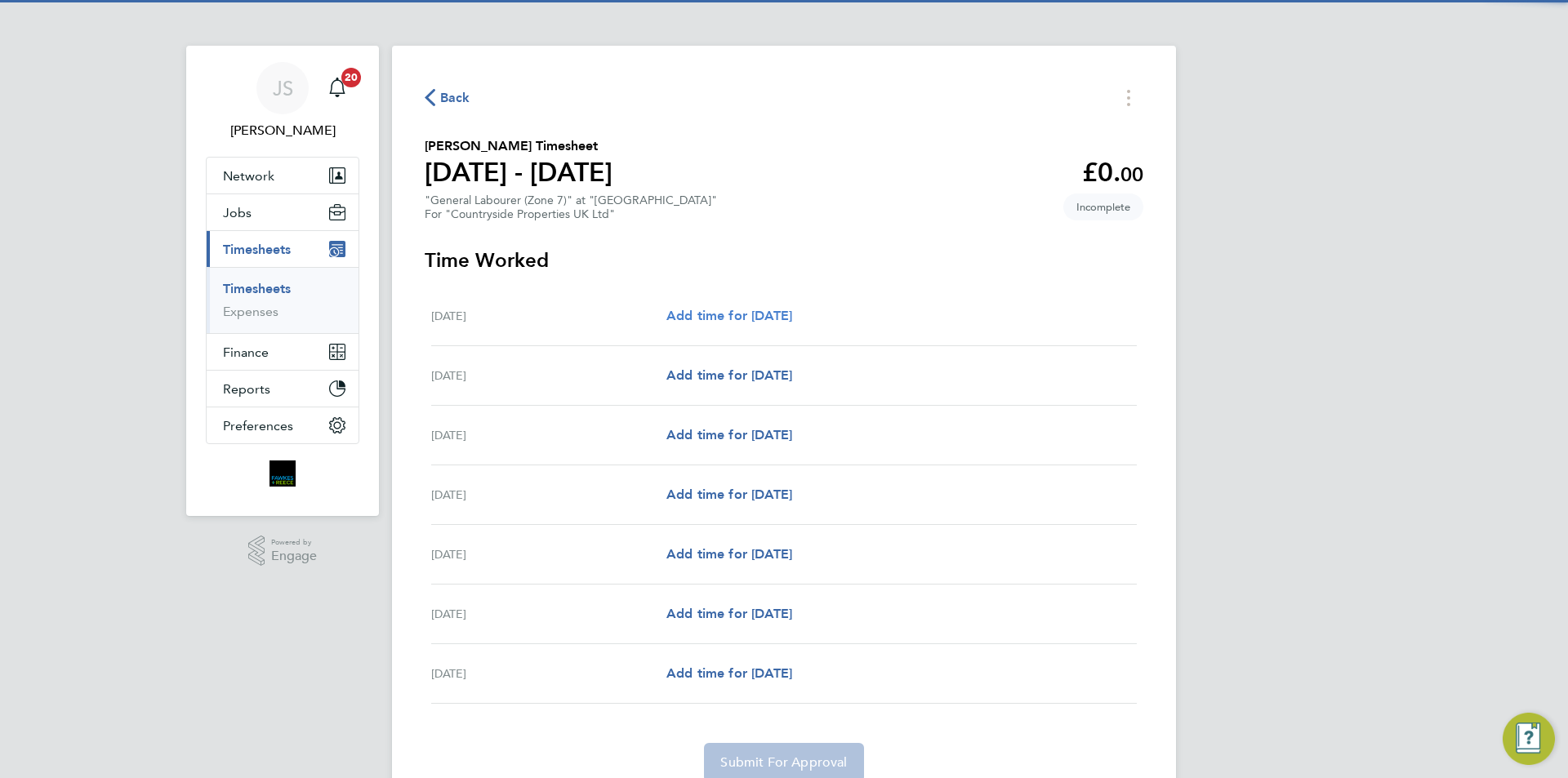
click at [725, 310] on span "Add time for Mon 04 Aug" at bounding box center [729, 315] width 125 height 16
select select "30"
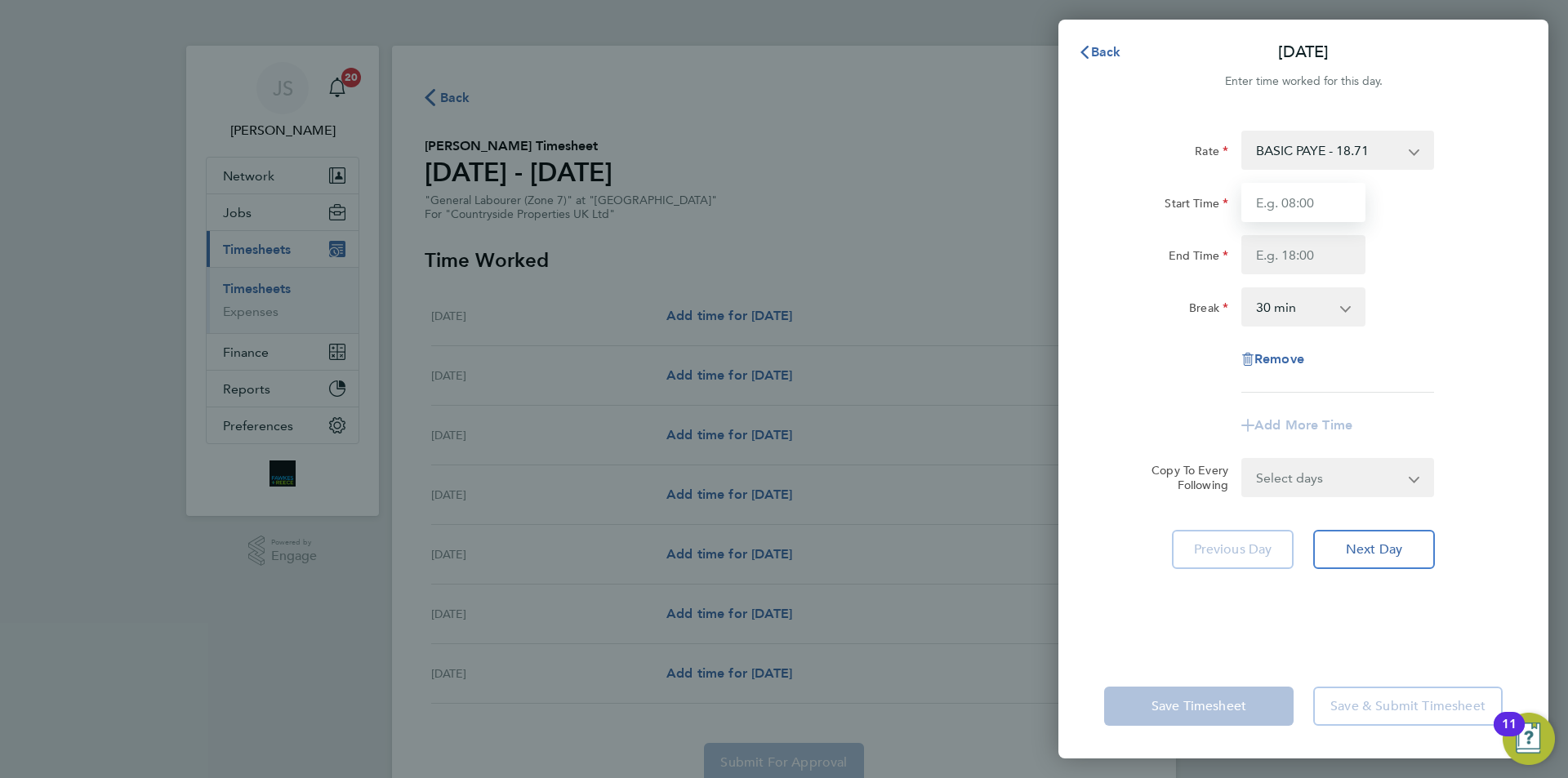
click at [1299, 213] on input "Start Time" at bounding box center [1303, 202] width 124 height 39
type input "07:30"
click at [1285, 234] on div "Start Time 07:30 End Time" at bounding box center [1304, 229] width 412 height 92
click at [1292, 252] on input "End Time" at bounding box center [1303, 255] width 124 height 39
type input "16:30"
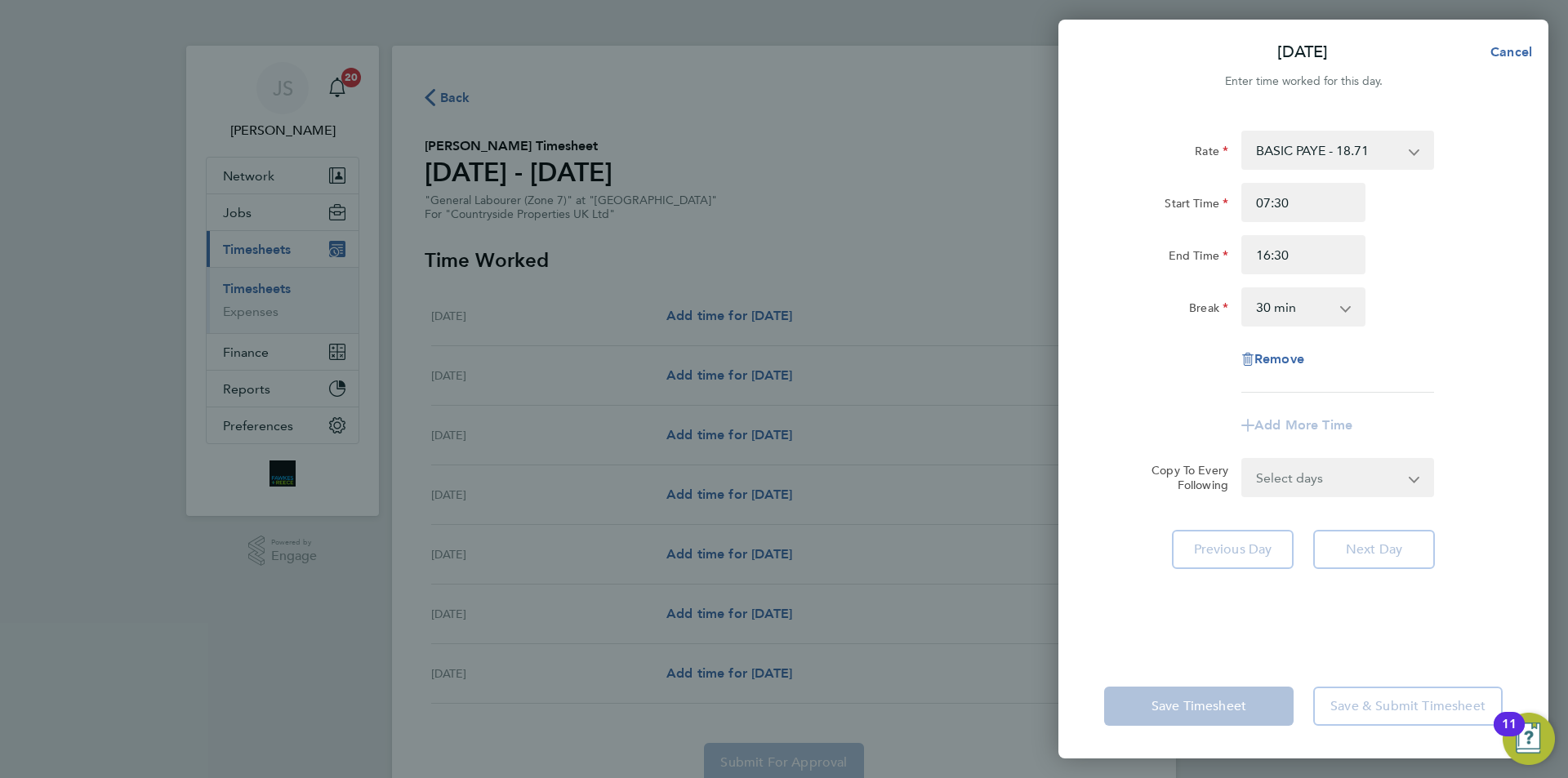
click at [1343, 481] on form "Rate BASIC PAYE - 18.71 Start Time 07:30 End Time 16:30 Break 0 min 15 min 30 m…" at bounding box center [1304, 313] width 399 height 366
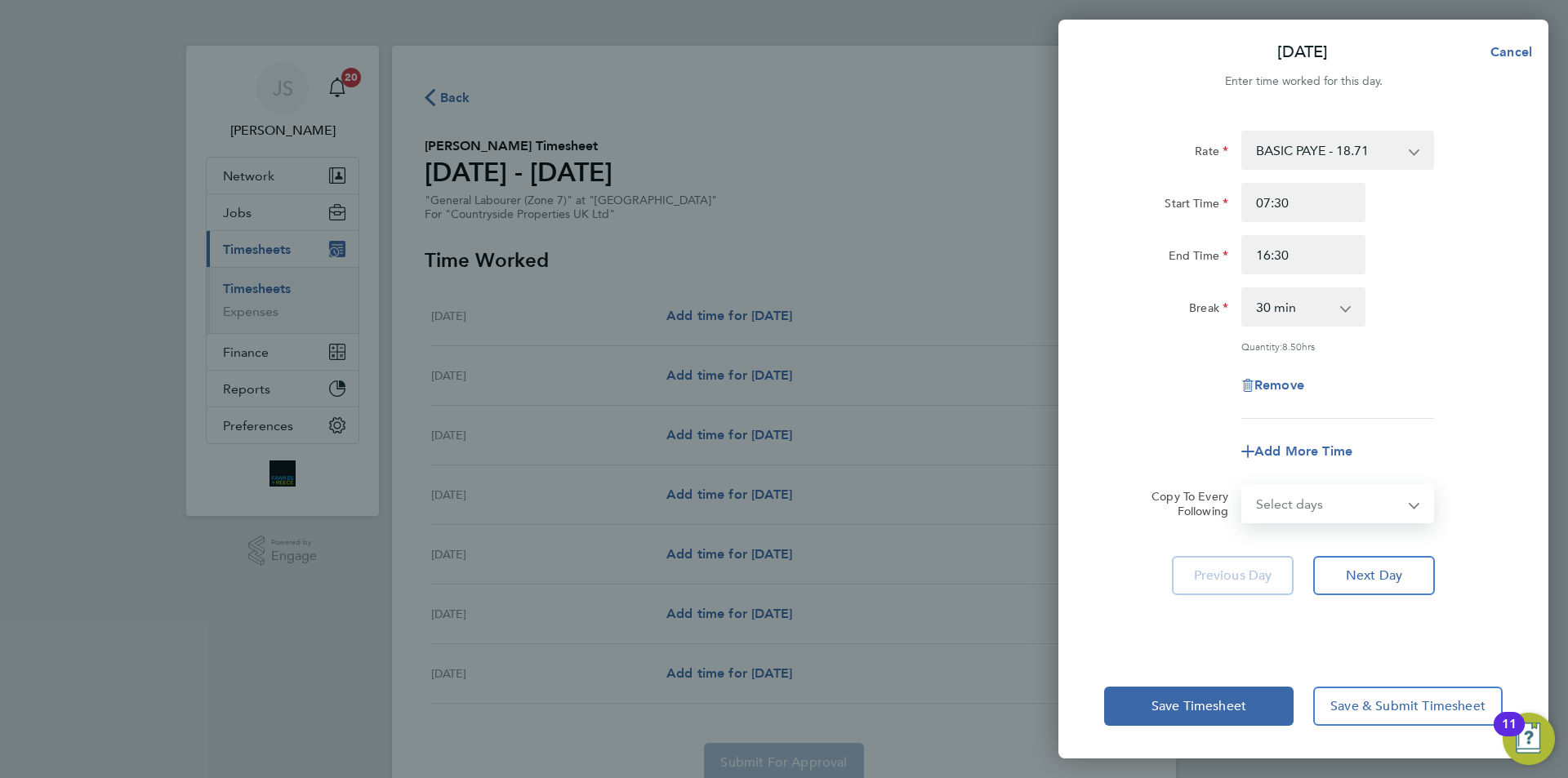
select select "WEEKDAY"
click at [1243, 486] on select "Select days Day Weekday (Mon-Fri) Weekend (Sat-Sun) Tuesday Wednesday Thursday …" at bounding box center [1329, 504] width 171 height 36
select select "[DATE]"
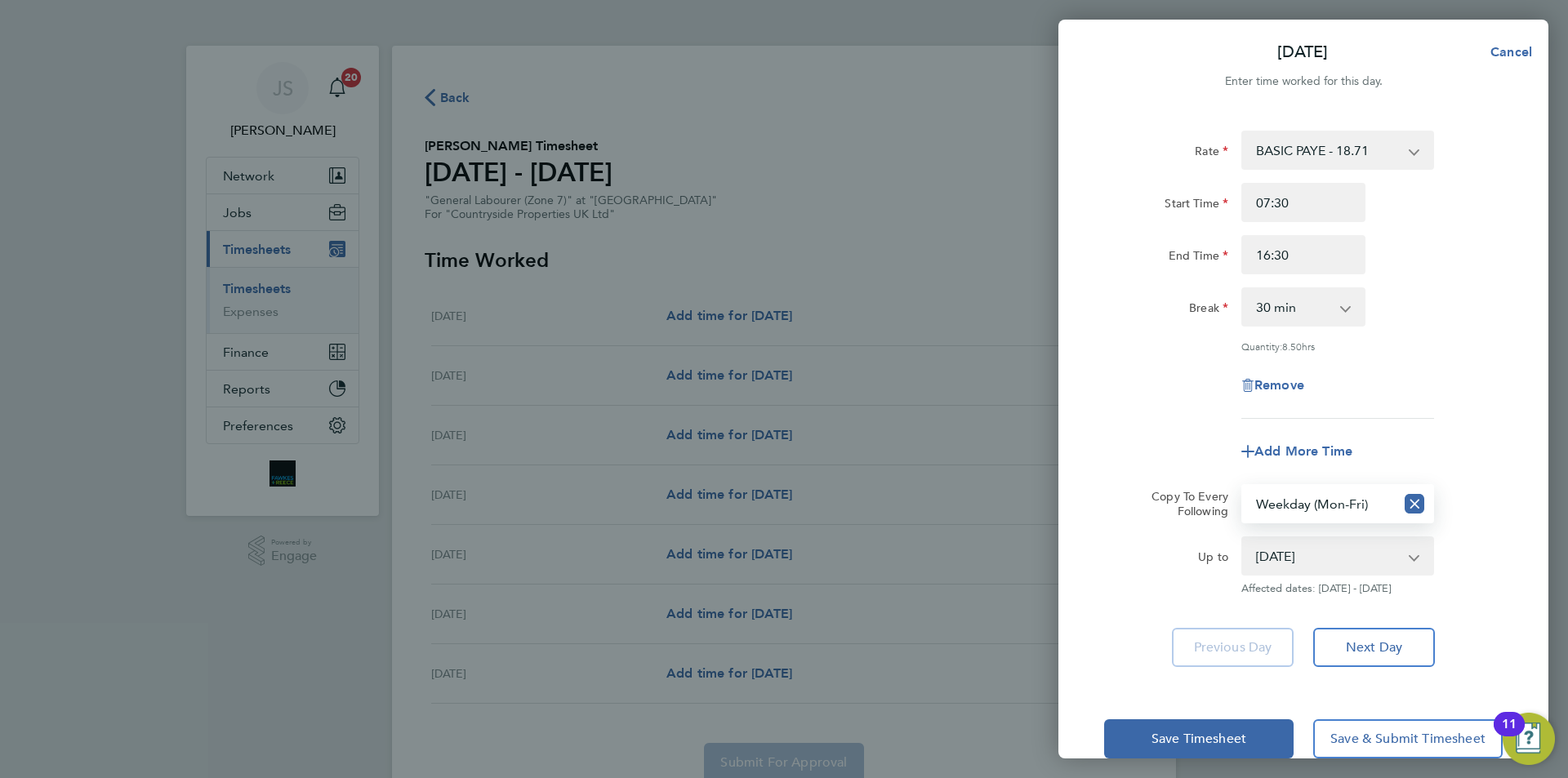
click at [1123, 413] on div "Rate BASIC PAYE - 18.71 Start Time 07:30 End Time 16:30 Break 0 min 15 min 30 m…" at bounding box center [1304, 275] width 399 height 289
click at [1146, 742] on button "Save Timesheet" at bounding box center [1199, 739] width 189 height 39
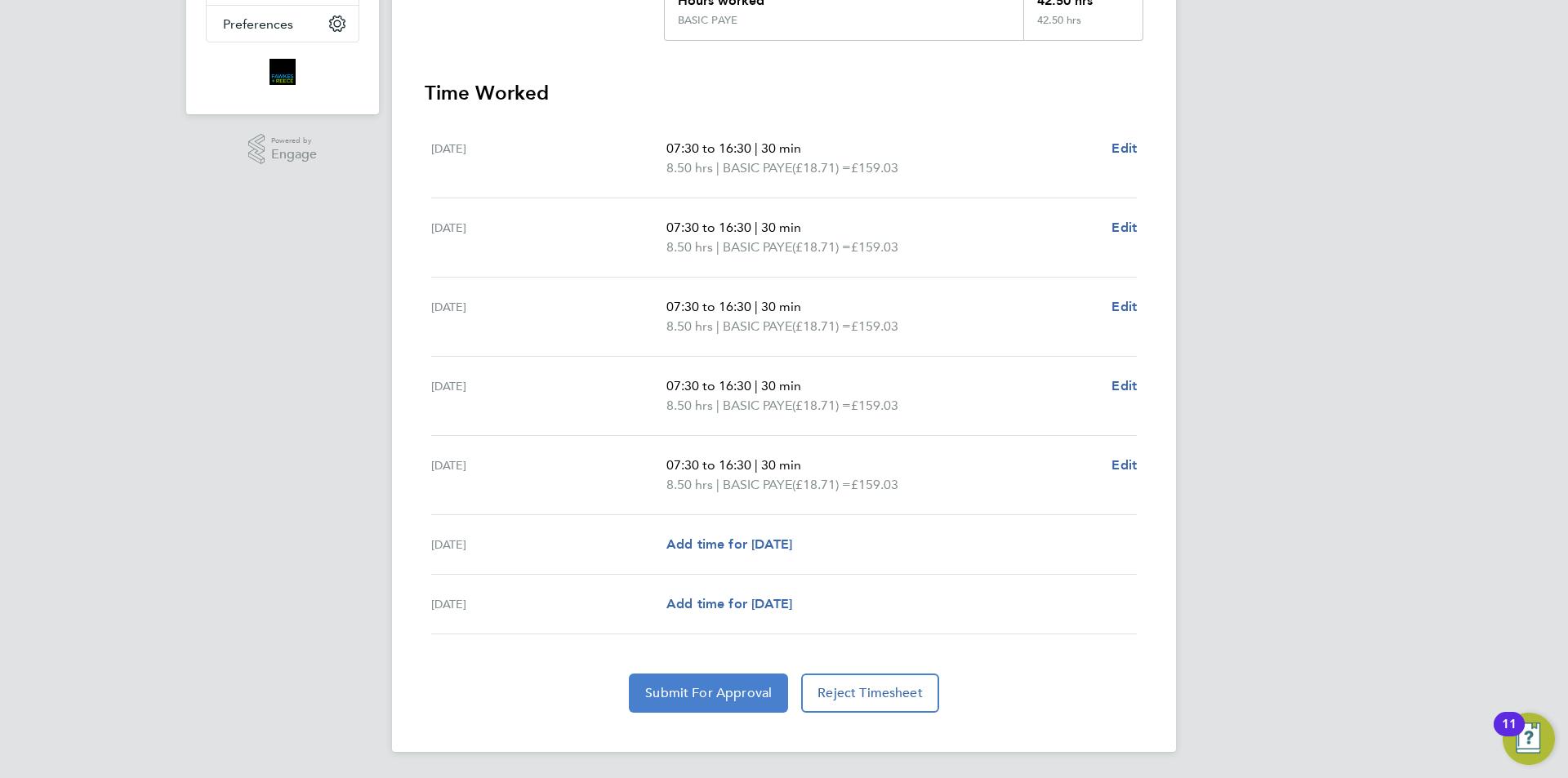
click at [720, 688] on span "Submit For Approval" at bounding box center [709, 694] width 126 height 16
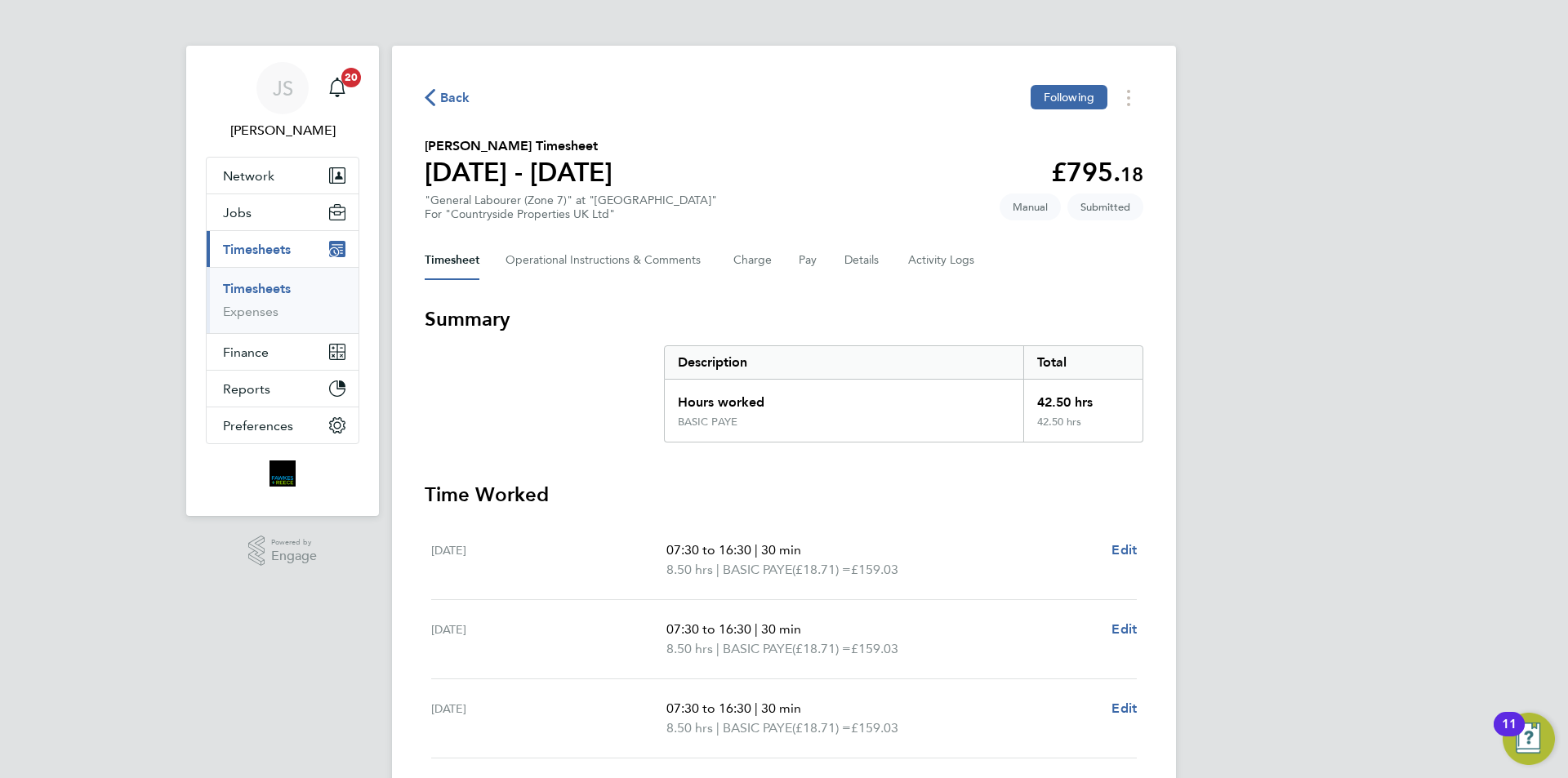
click at [458, 101] on span "Back" at bounding box center [455, 98] width 30 height 20
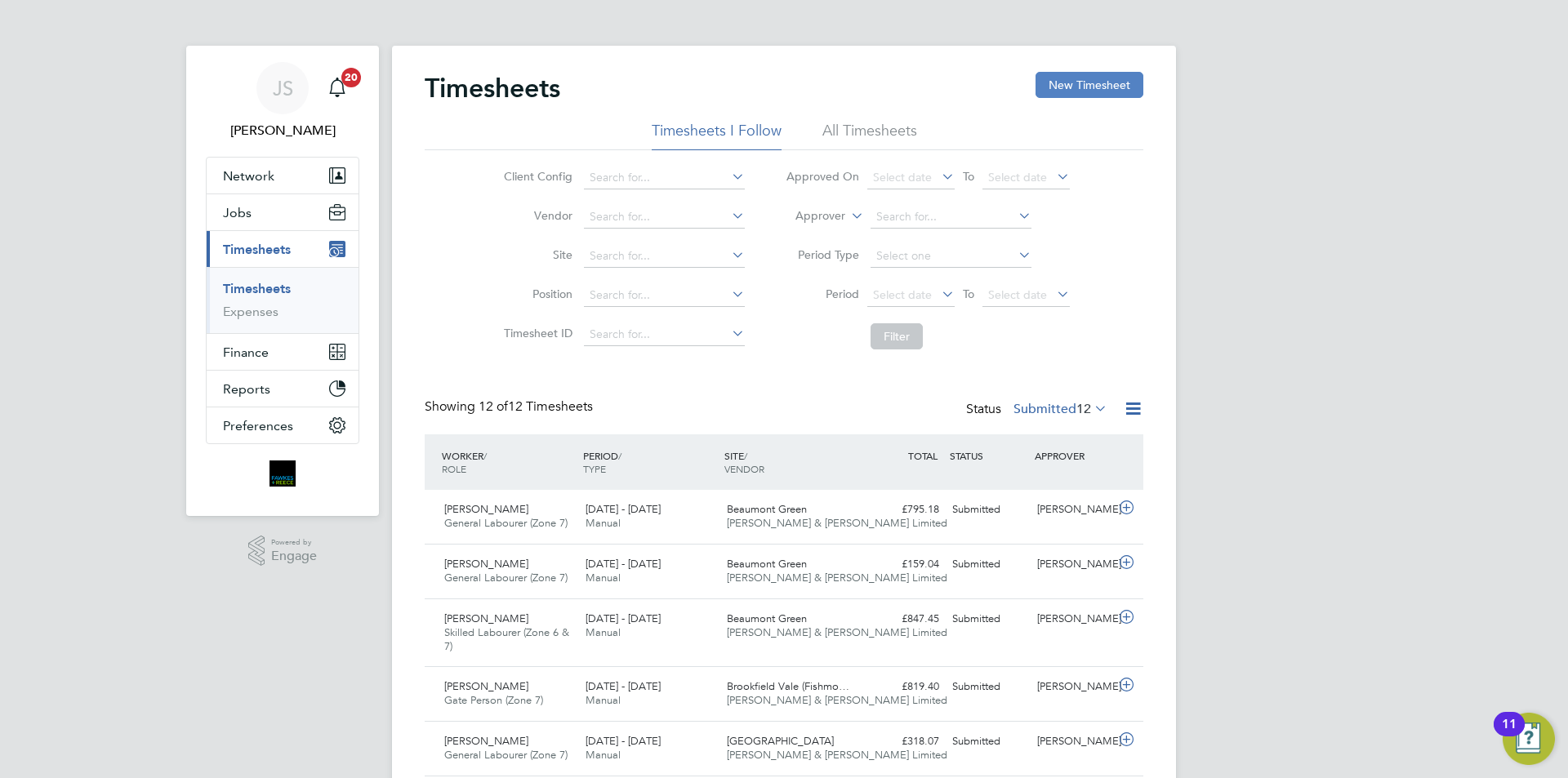
click at [1087, 92] on button "New Timesheet" at bounding box center [1089, 85] width 107 height 26
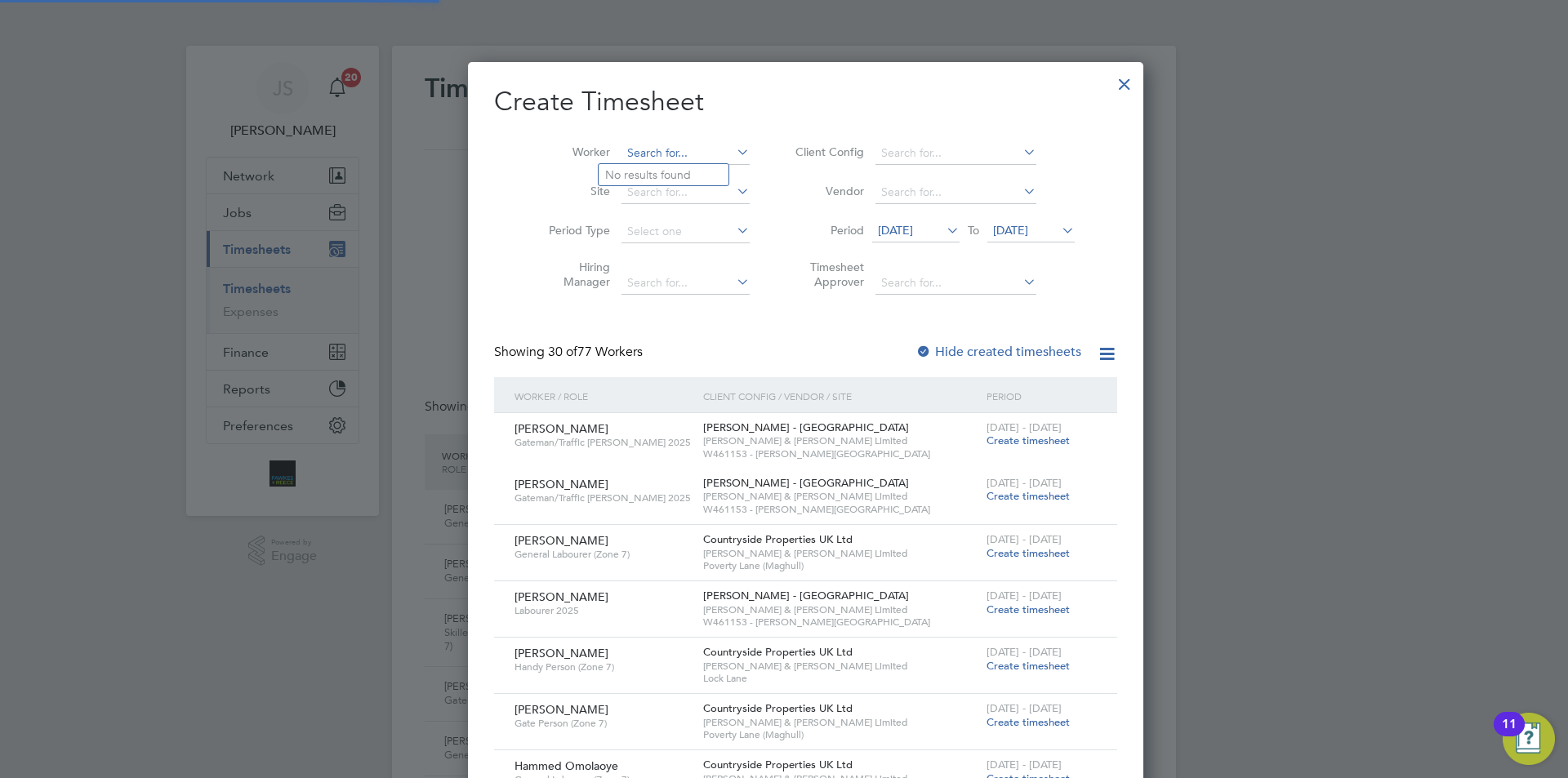
click at [635, 152] on input at bounding box center [686, 153] width 128 height 23
click at [700, 180] on b "Birchall" at bounding box center [719, 175] width 40 height 14
type input "Chris Birchall"
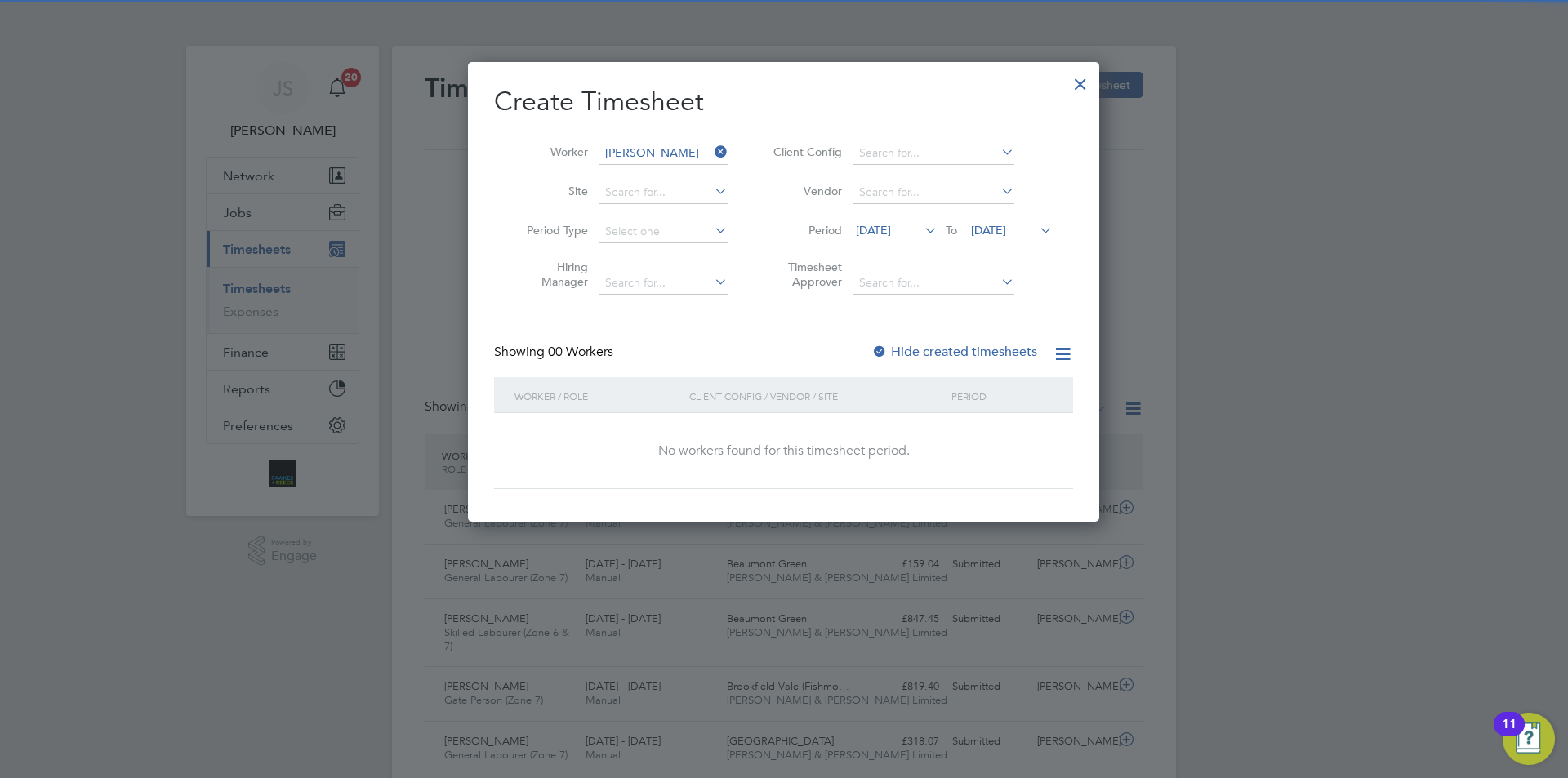
click at [886, 222] on span "[DATE]" at bounding box center [894, 231] width 88 height 22
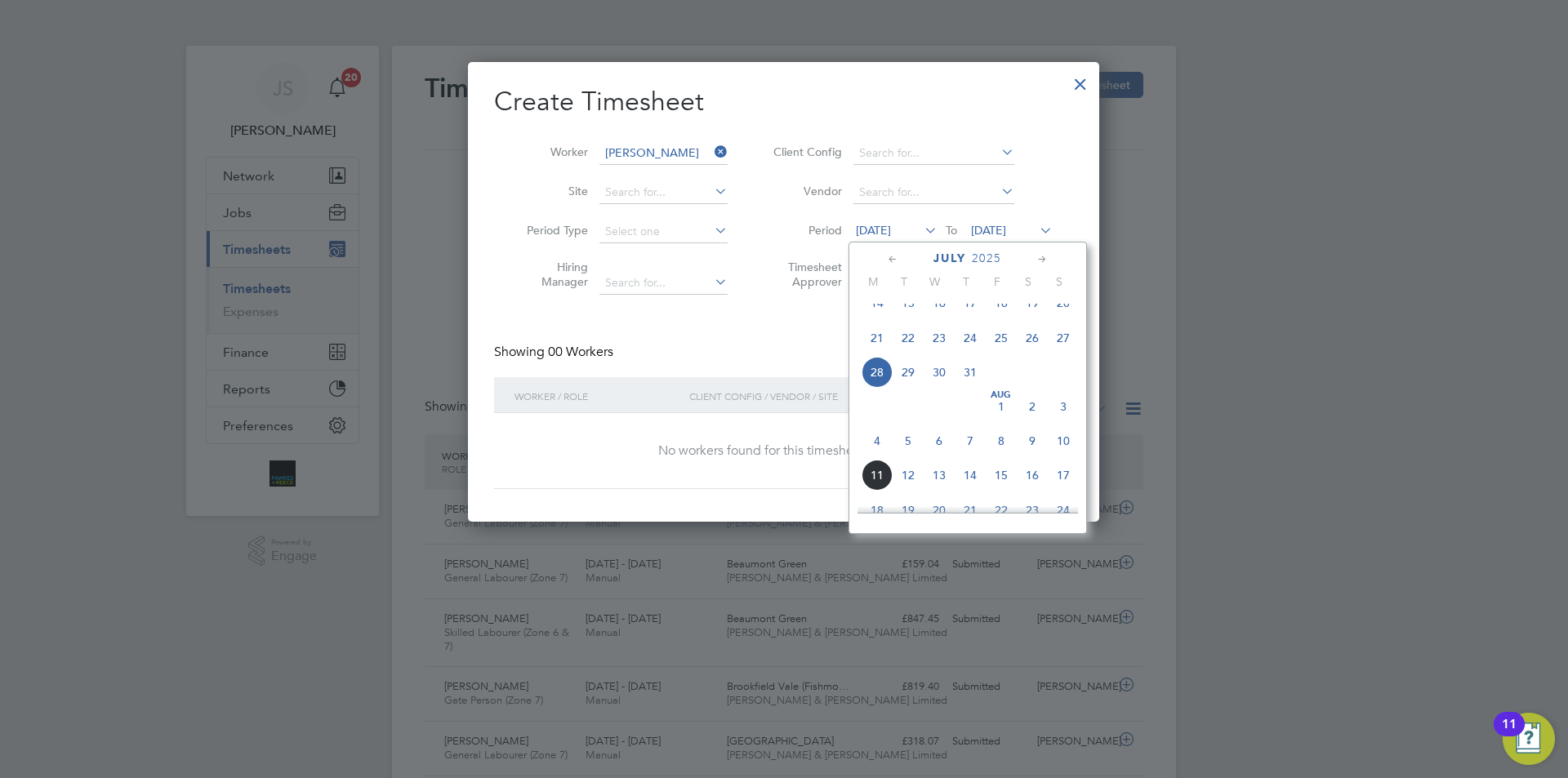
click at [999, 453] on span "8" at bounding box center [1001, 441] width 31 height 31
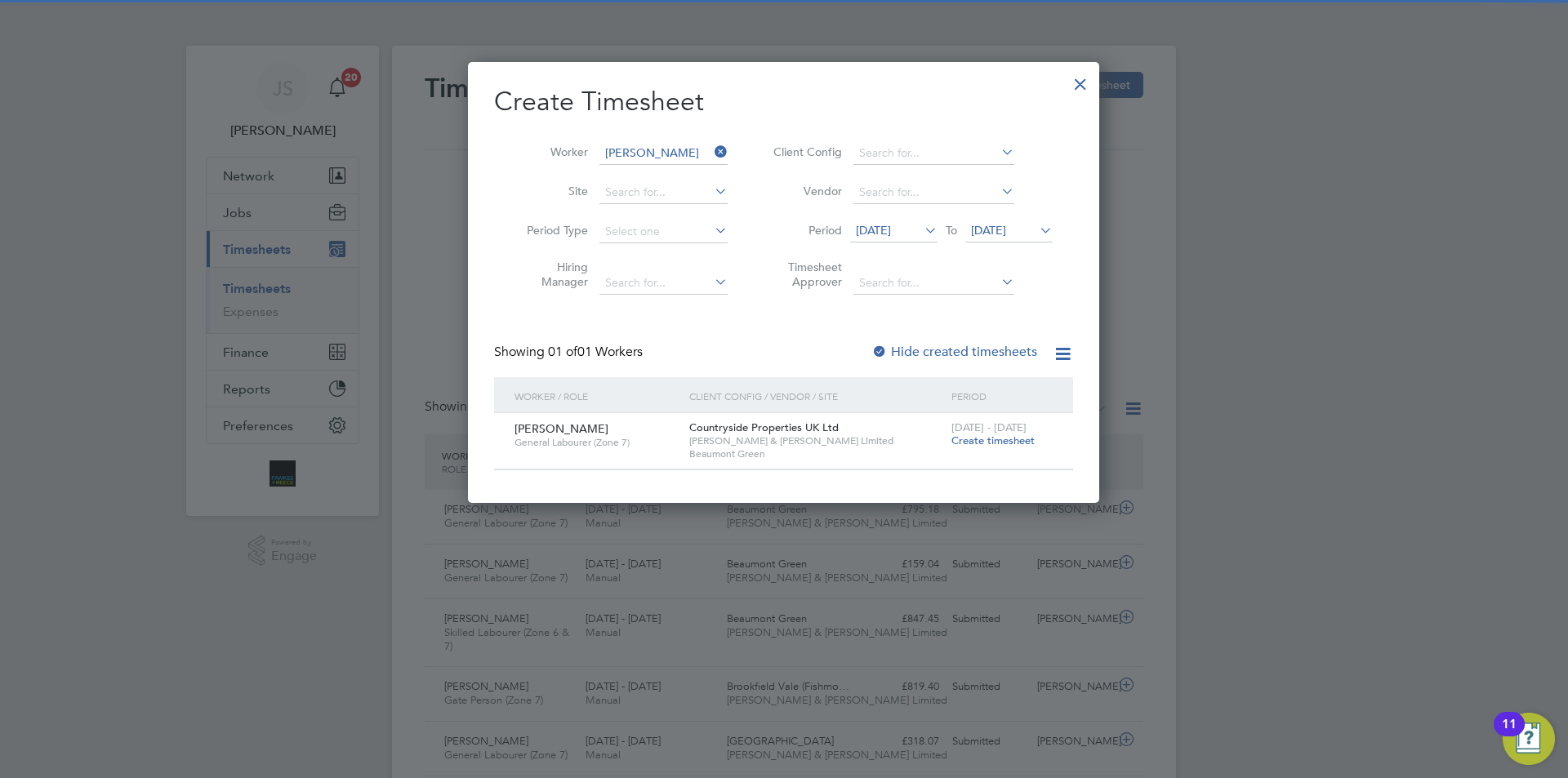
click at [1001, 442] on span "Create timesheet" at bounding box center [993, 440] width 84 height 14
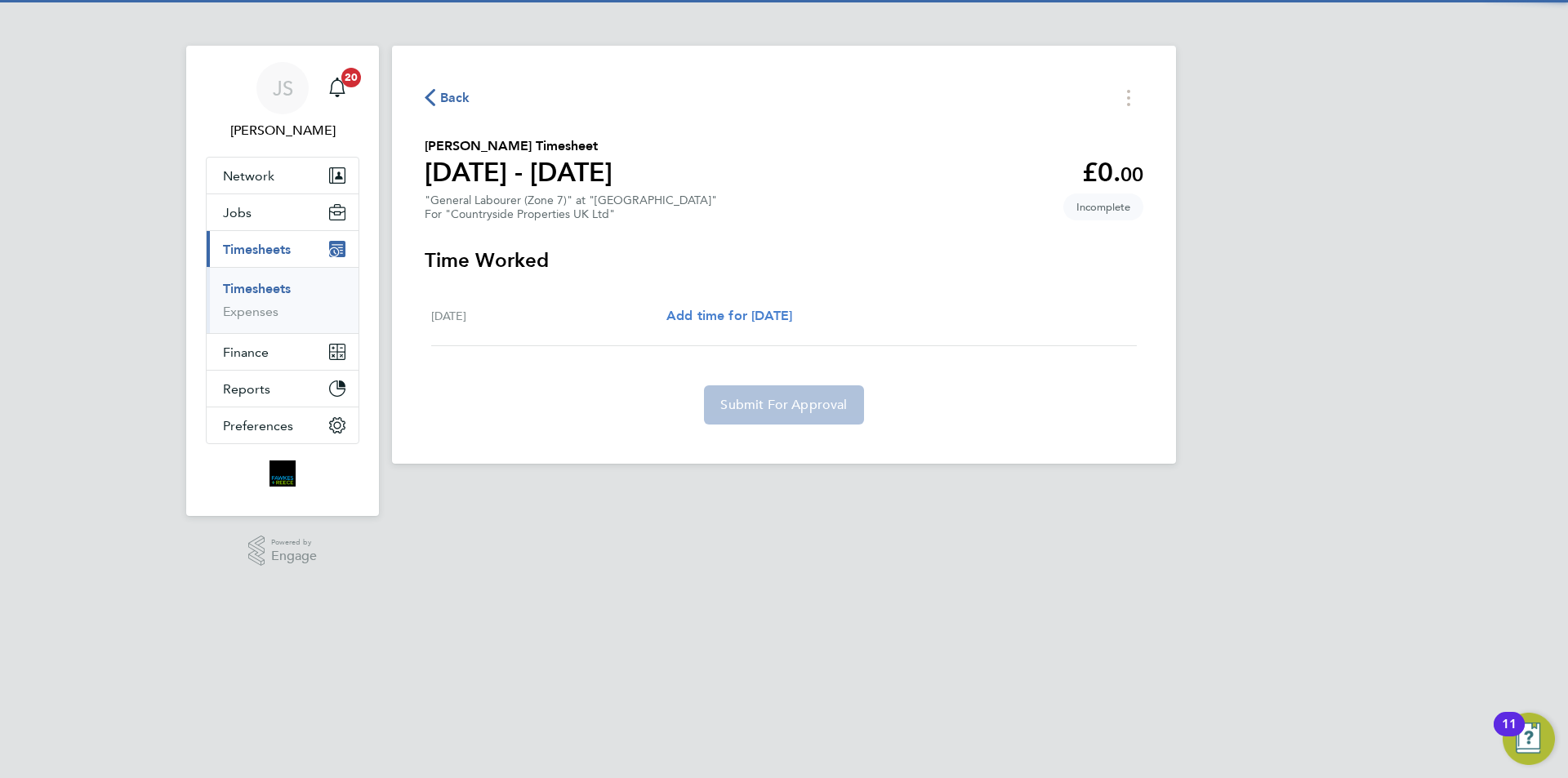
click at [716, 310] on span "Add time for [DATE]" at bounding box center [729, 315] width 125 height 16
select select "30"
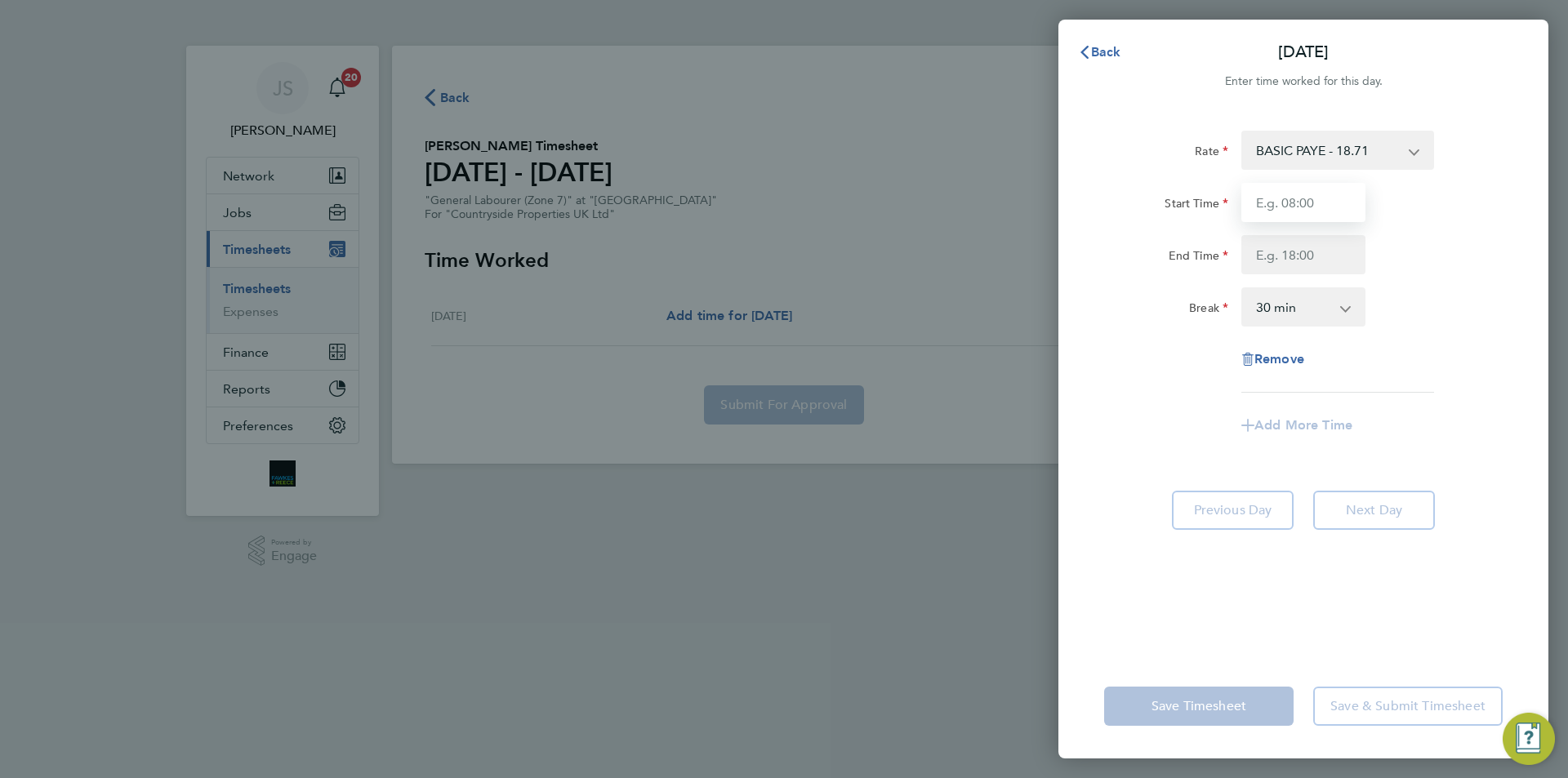
click at [1253, 214] on input "Start Time" at bounding box center [1303, 202] width 124 height 39
type input "07:30"
click at [1253, 265] on input "End Time" at bounding box center [1303, 255] width 124 height 39
type input "16:30"
drag, startPoint x: 1164, startPoint y: 366, endPoint x: 1136, endPoint y: 740, distance: 375.0
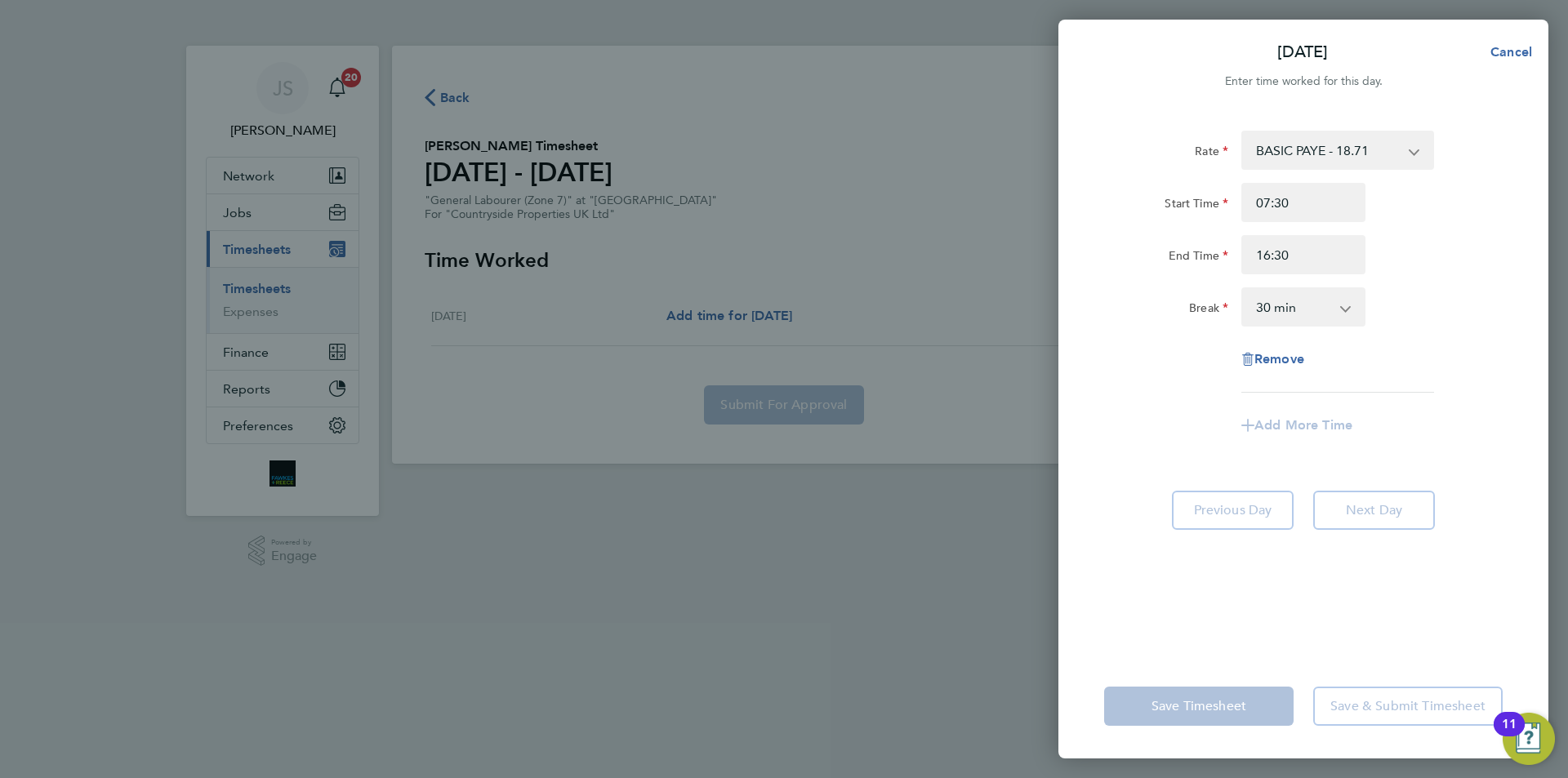
click at [1160, 367] on div "Remove" at bounding box center [1304, 359] width 412 height 39
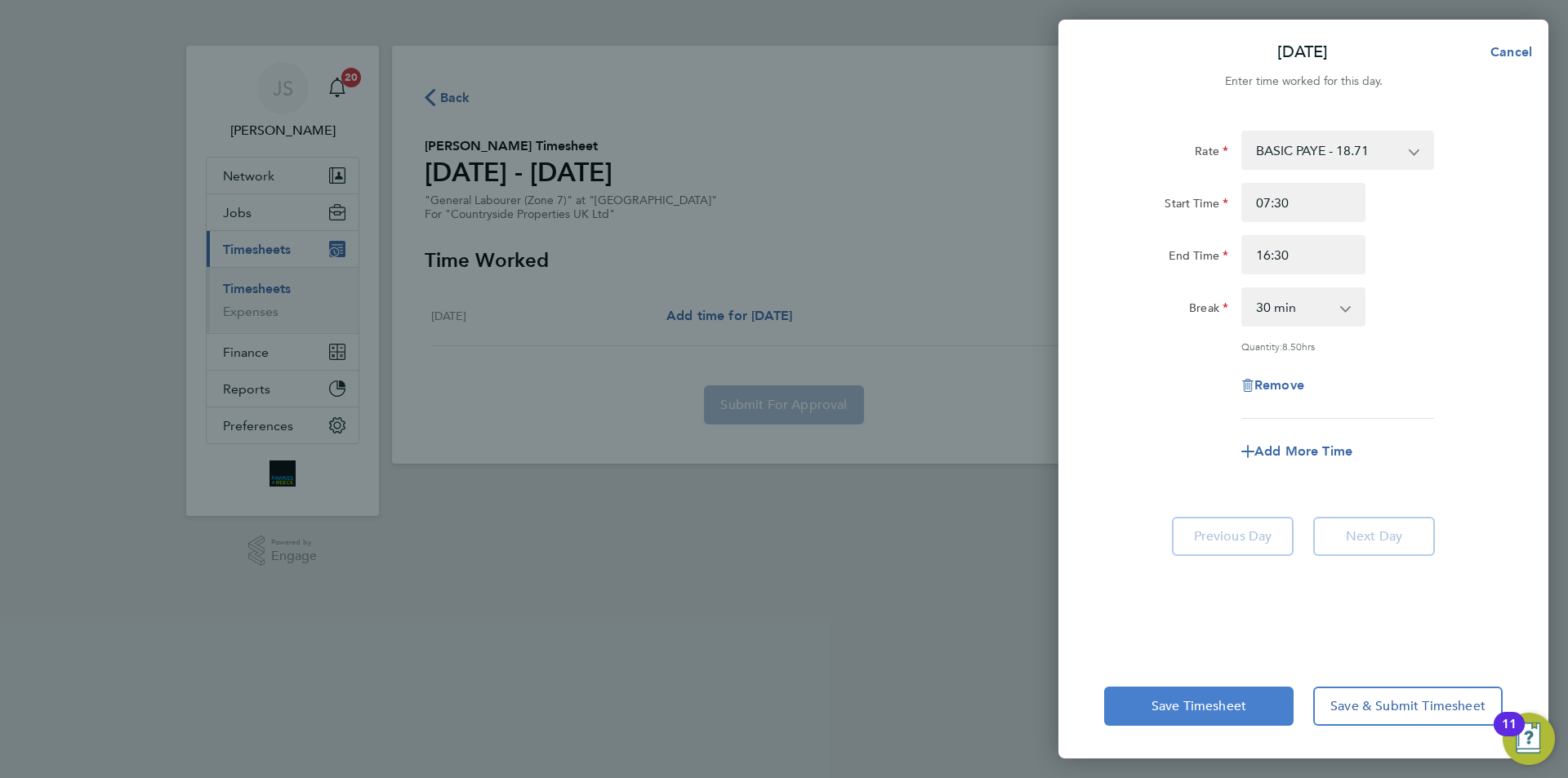
click at [1178, 703] on span "Save Timesheet" at bounding box center [1199, 707] width 95 height 16
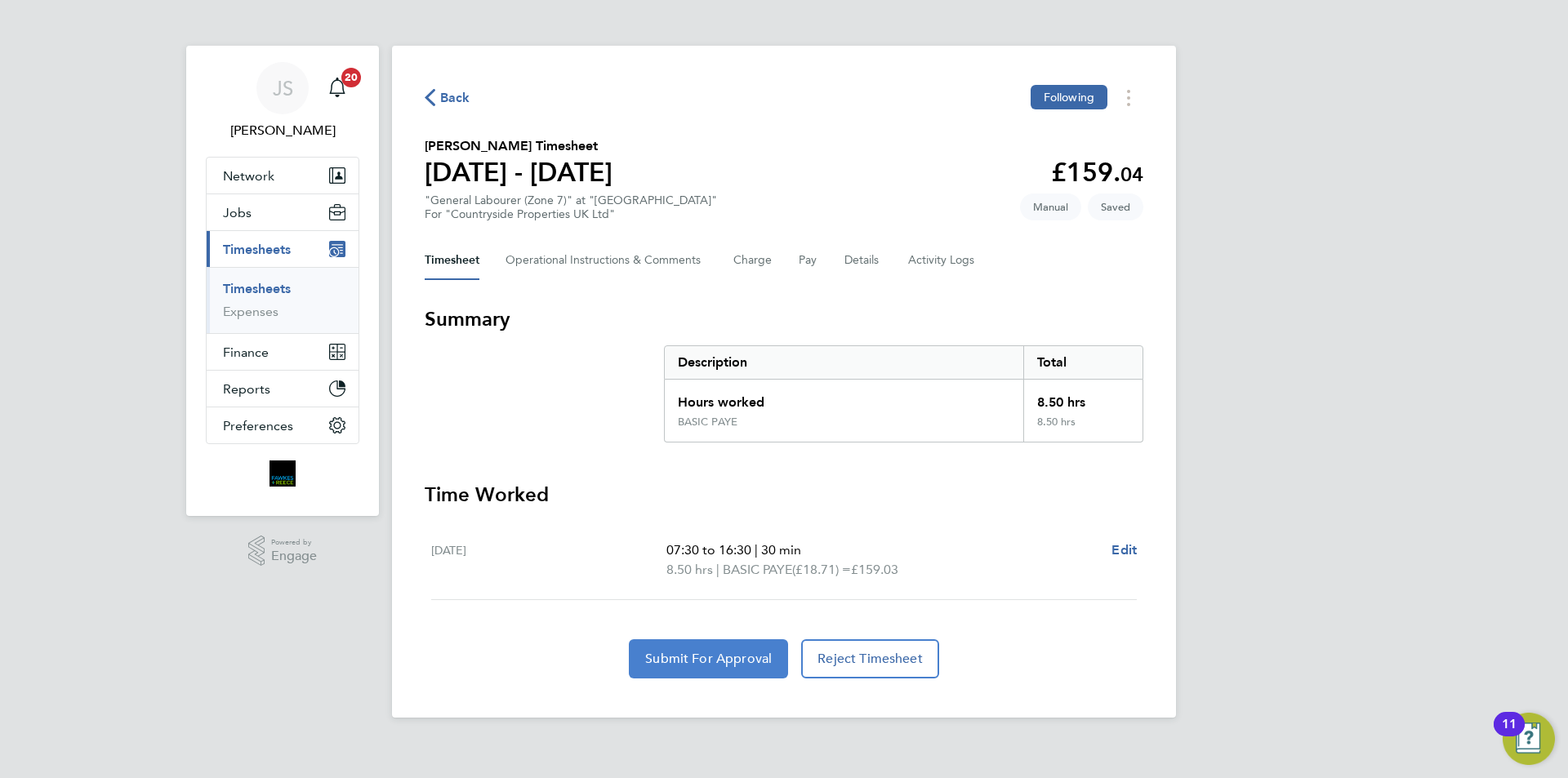
click at [729, 658] on span "Submit For Approval" at bounding box center [709, 659] width 126 height 16
click at [441, 98] on span "Back" at bounding box center [455, 98] width 30 height 20
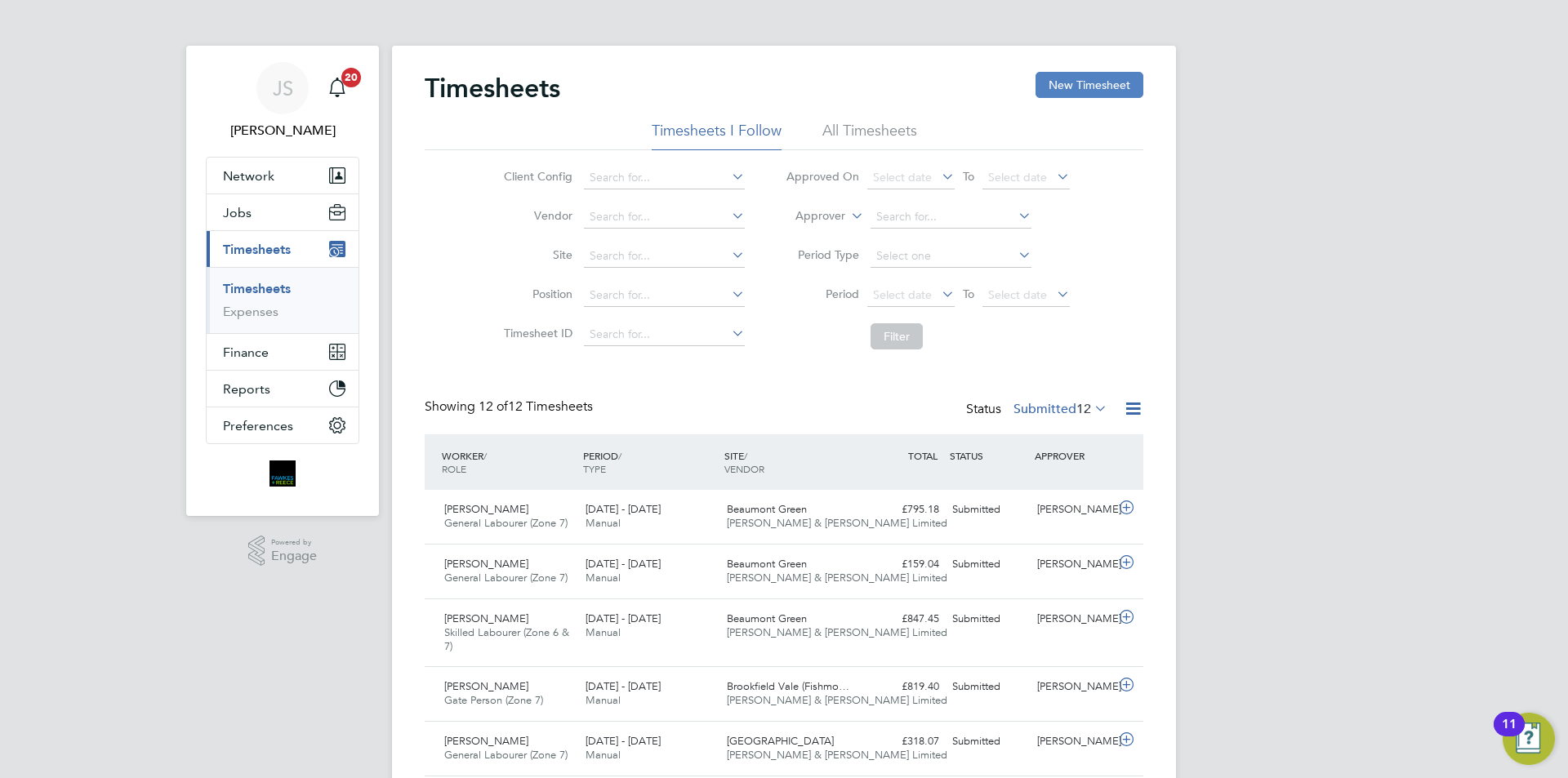
click at [1088, 90] on button "New Timesheet" at bounding box center [1089, 85] width 107 height 26
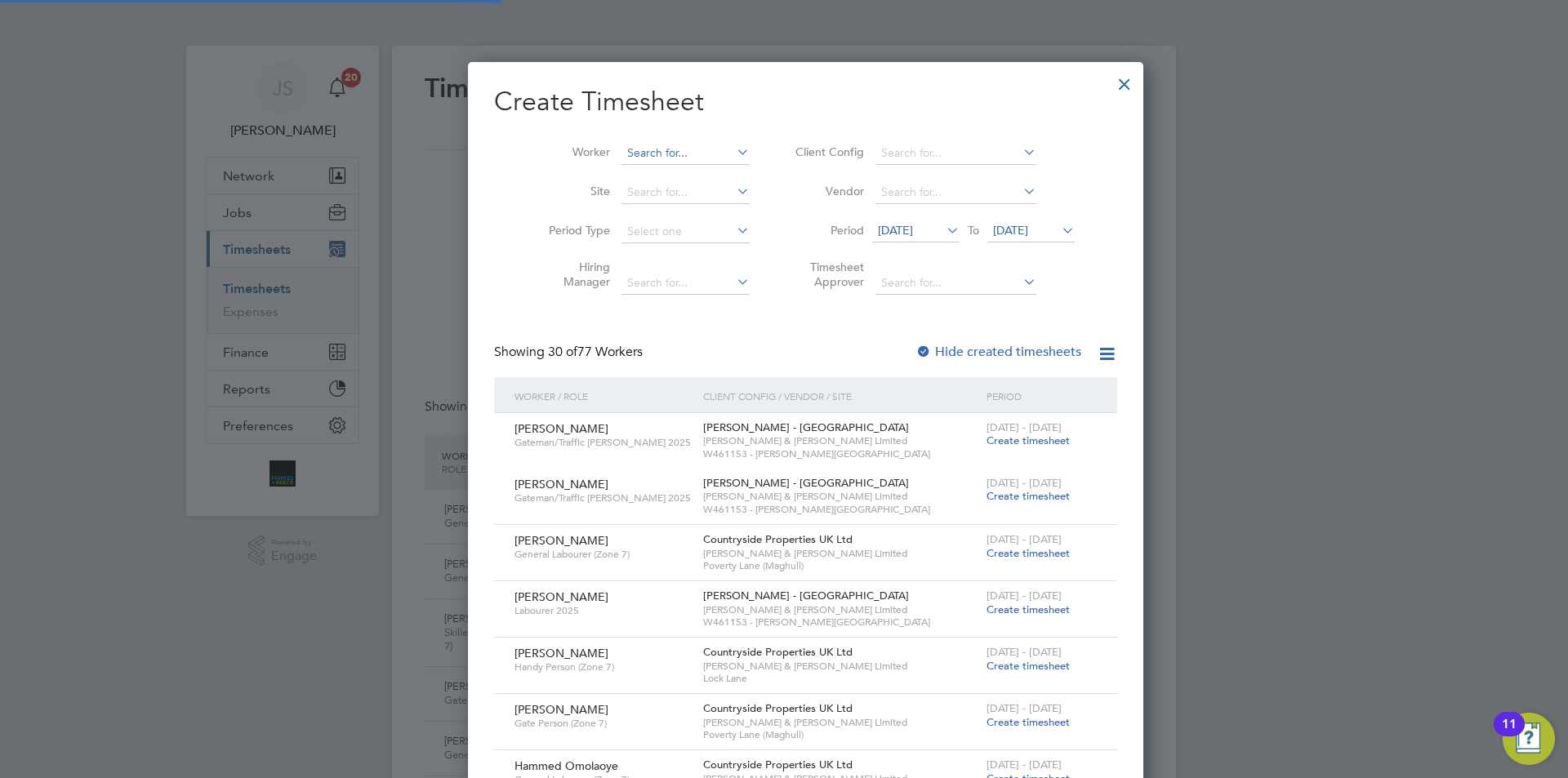
click at [640, 148] on input at bounding box center [686, 153] width 128 height 23
click at [700, 171] on b "Broscom" at bounding box center [722, 175] width 47 height 14
type input "Simon Broscombe"
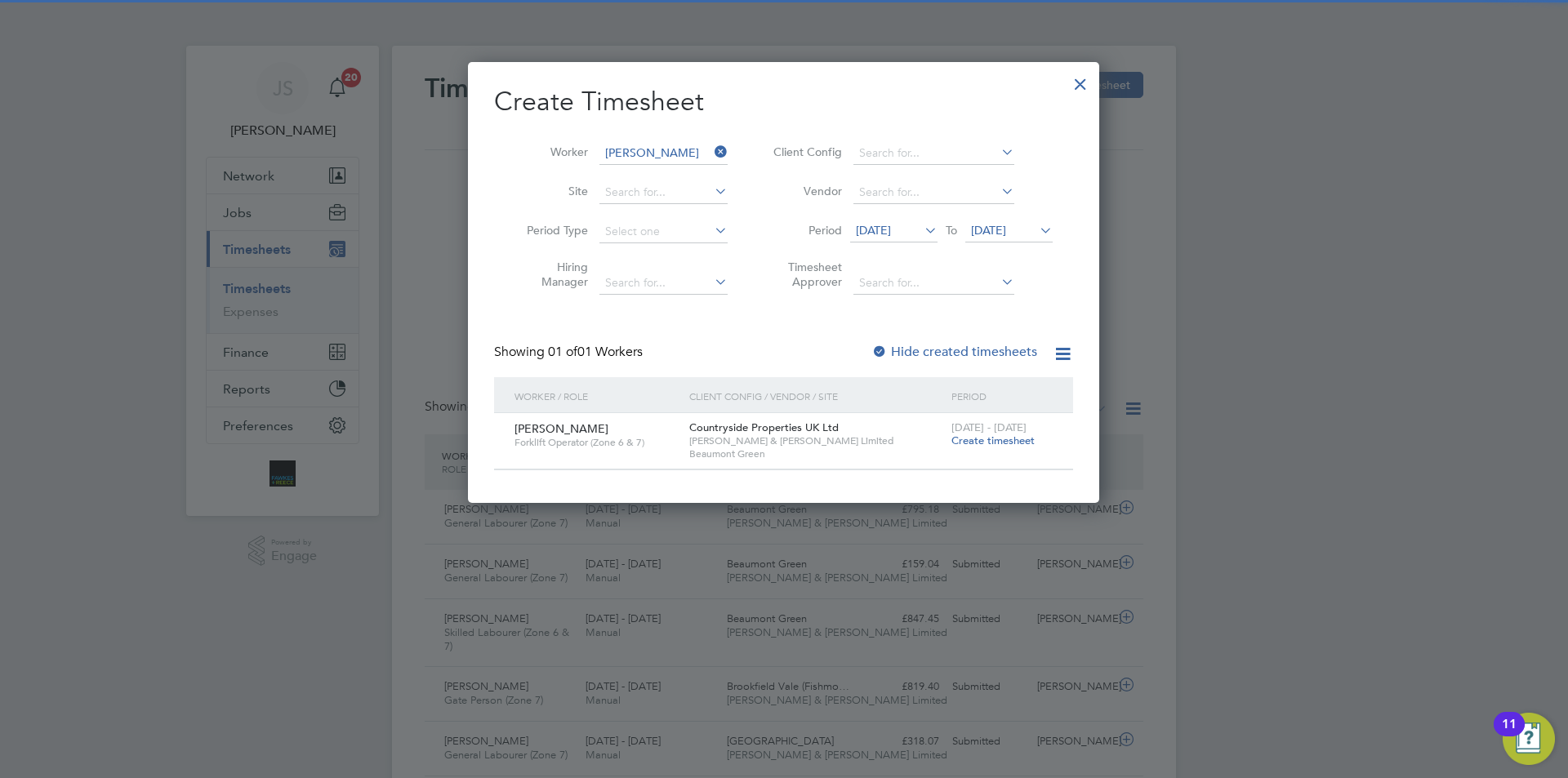
click at [980, 448] on div "4 - 10 Aug 2025 Create timesheet" at bounding box center [1001, 435] width 109 height 44
click at [983, 443] on span "Create timesheet" at bounding box center [993, 440] width 84 height 14
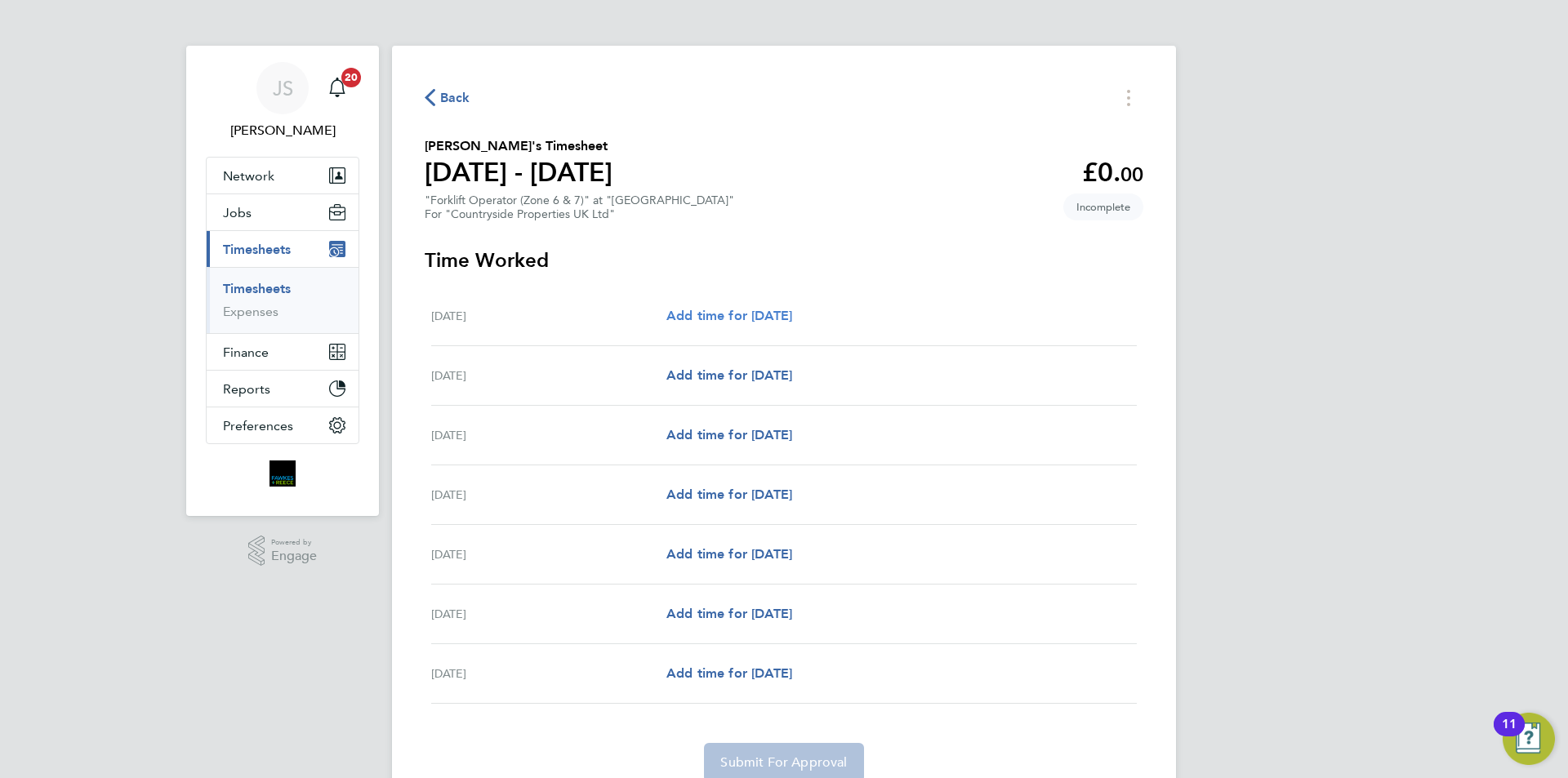
click at [692, 308] on span "Add time for Mon 04 Aug" at bounding box center [729, 315] width 125 height 16
select select "30"
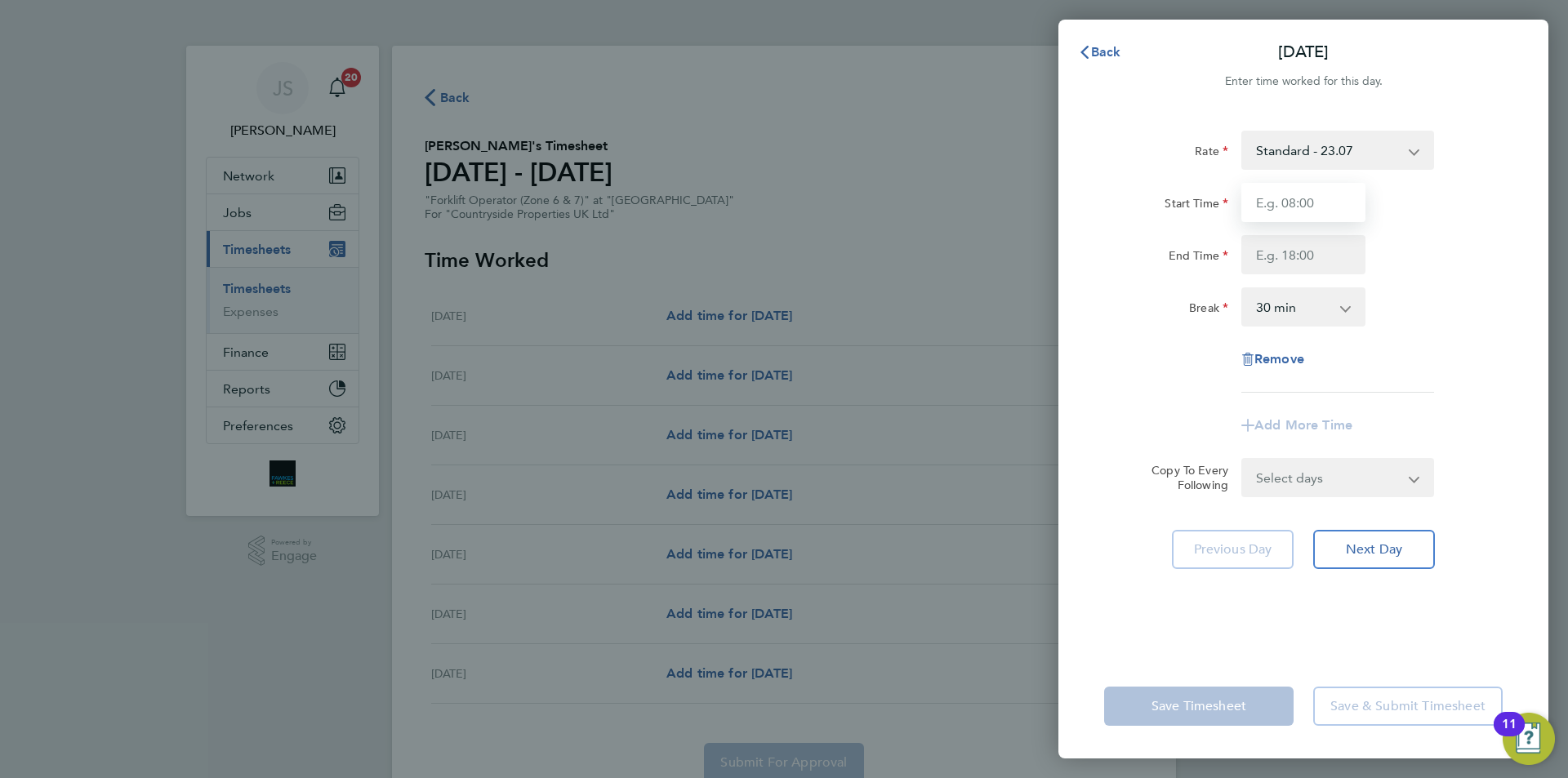
click at [1342, 211] on input "Start Time" at bounding box center [1303, 202] width 124 height 39
type input "07:30"
click at [1324, 266] on input "End Time" at bounding box center [1303, 255] width 124 height 39
type input "16:30"
click at [1297, 471] on form "Rate Standard - 23.07 Start Time 07:30 End Time 16:30 Break 0 min 15 min 30 min…" at bounding box center [1304, 313] width 399 height 366
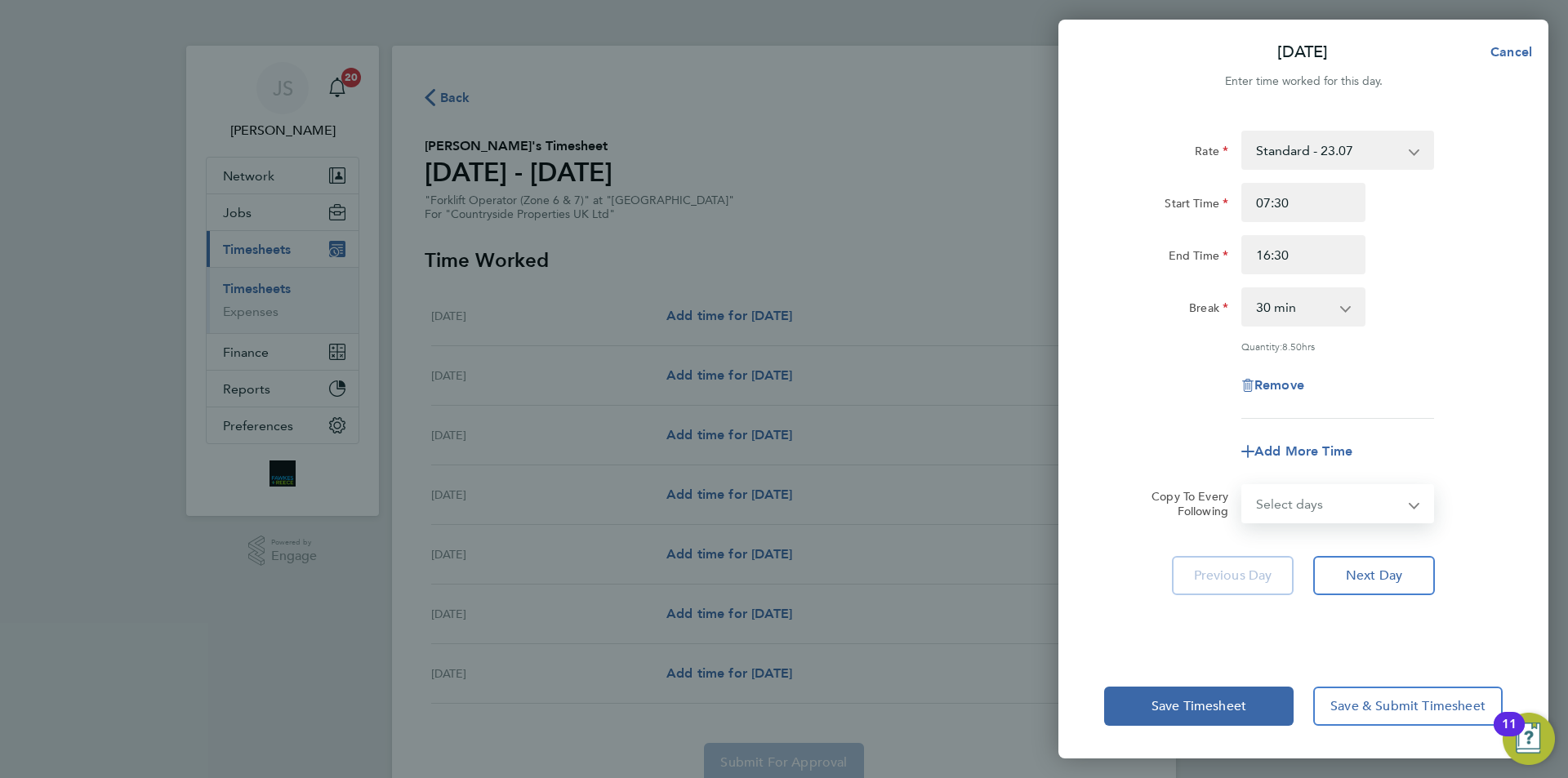
select select "WEEKDAY"
click at [1243, 486] on select "Select days Day Weekday (Mon-Fri) Weekend (Sat-Sun) Tuesday Wednesday Thursday …" at bounding box center [1329, 504] width 171 height 36
select select "[DATE]"
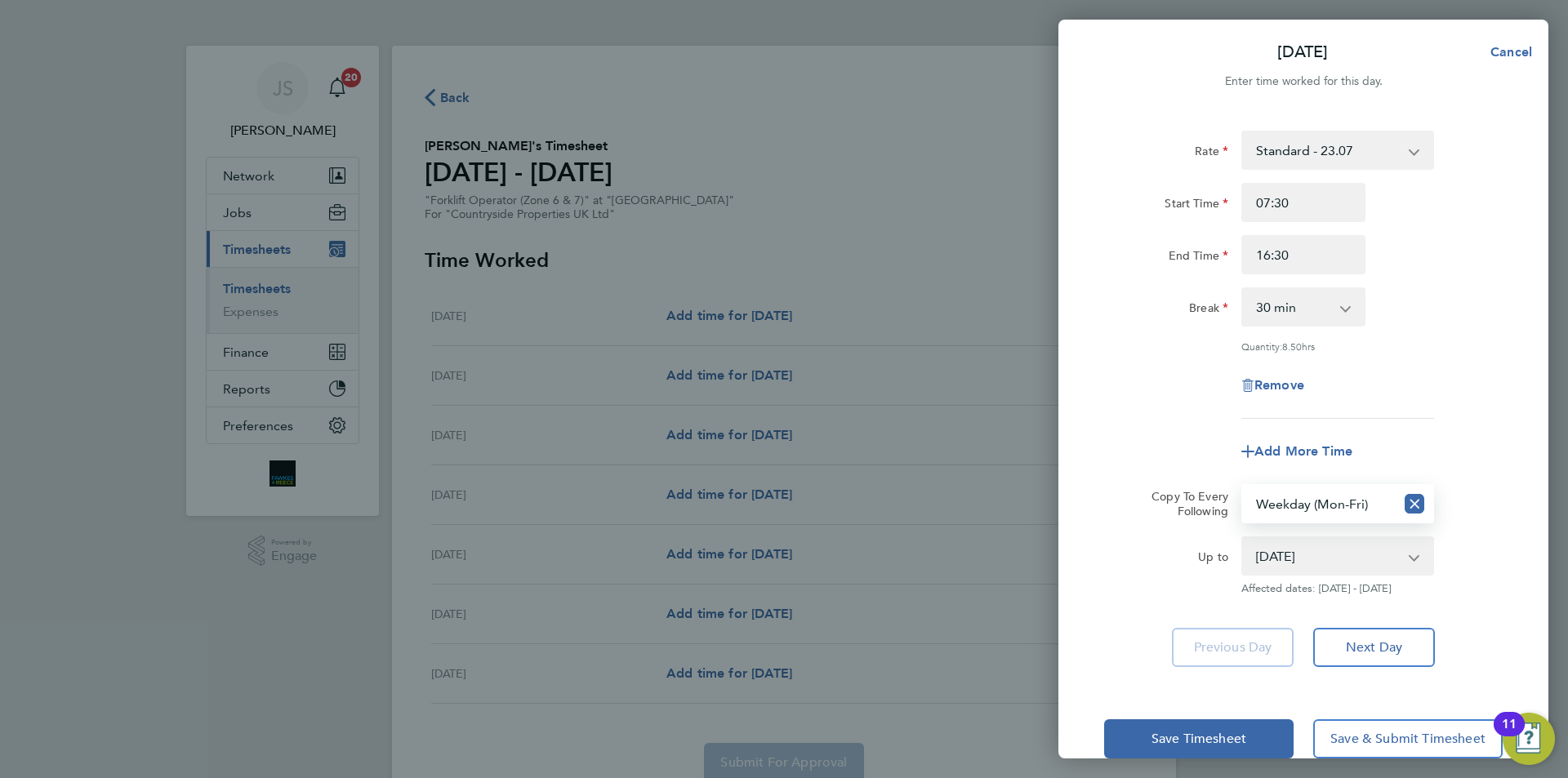
click at [1143, 398] on div "Remove" at bounding box center [1304, 385] width 412 height 39
click at [1186, 748] on button "Save Timesheet" at bounding box center [1199, 739] width 189 height 39
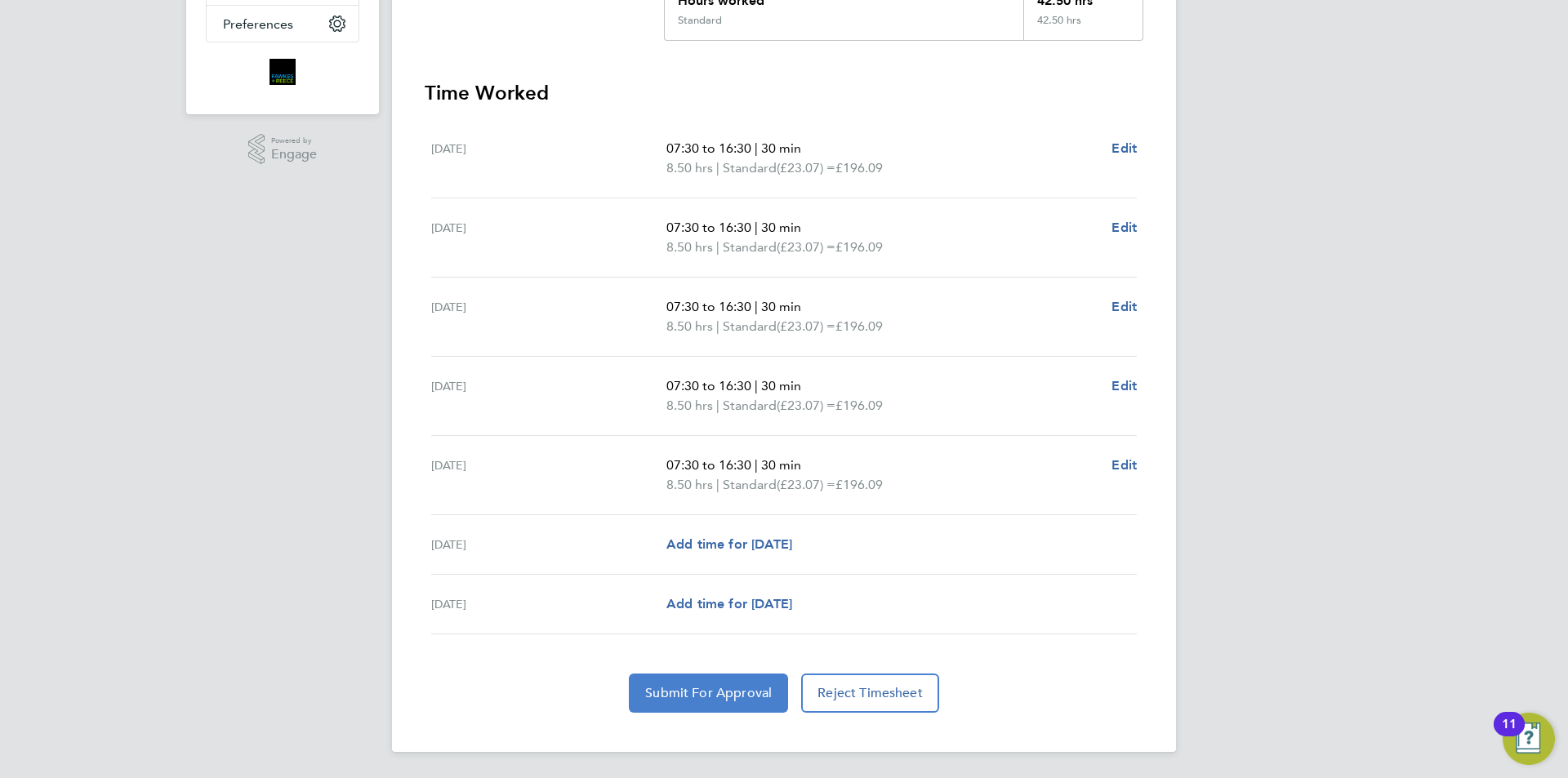
drag, startPoint x: 706, startPoint y: 698, endPoint x: 709, endPoint y: 685, distance: 13.3
click at [707, 698] on span "Submit For Approval" at bounding box center [709, 694] width 126 height 16
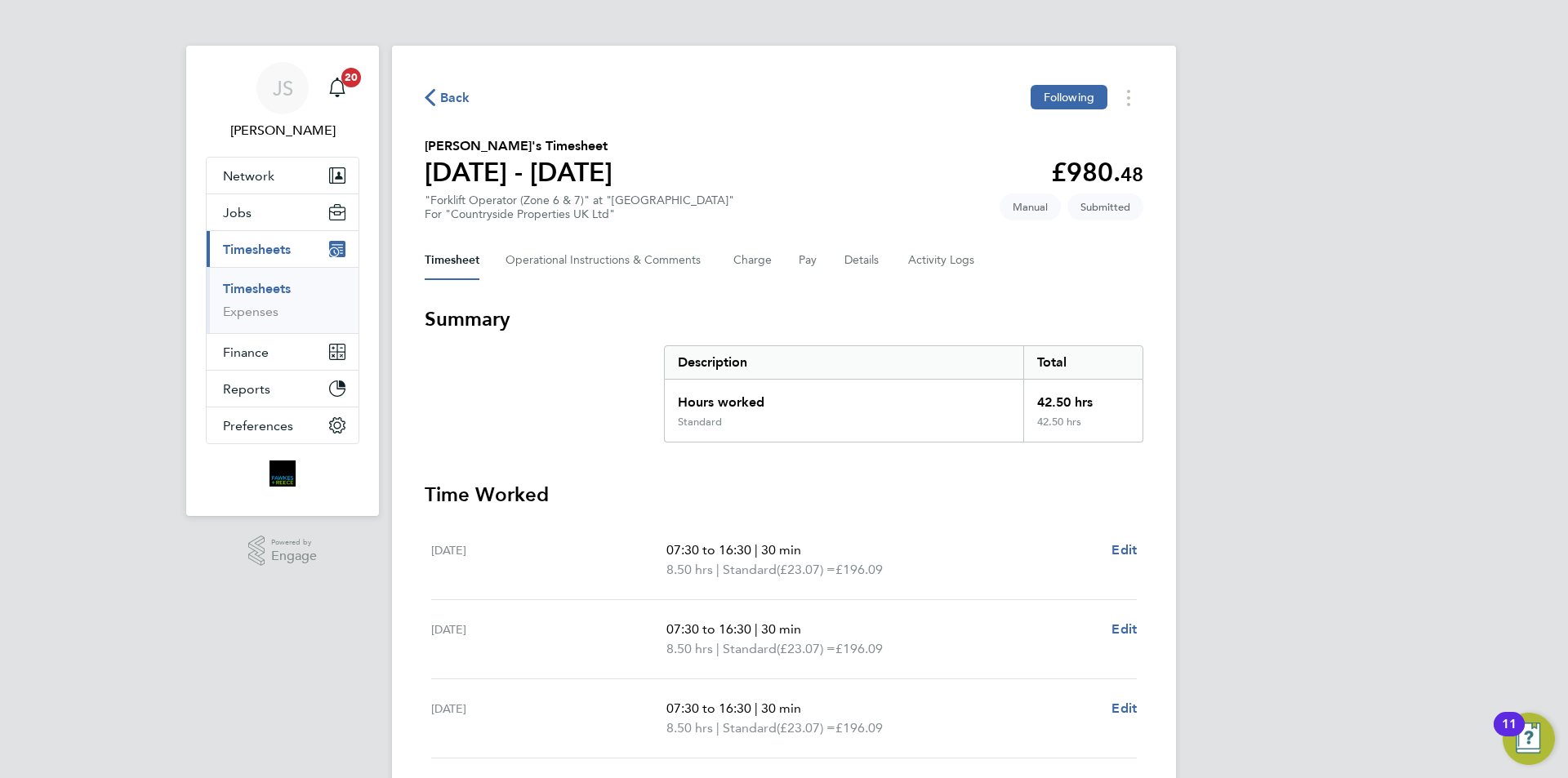
click at [431, 102] on icon "button" at bounding box center [430, 98] width 11 height 17
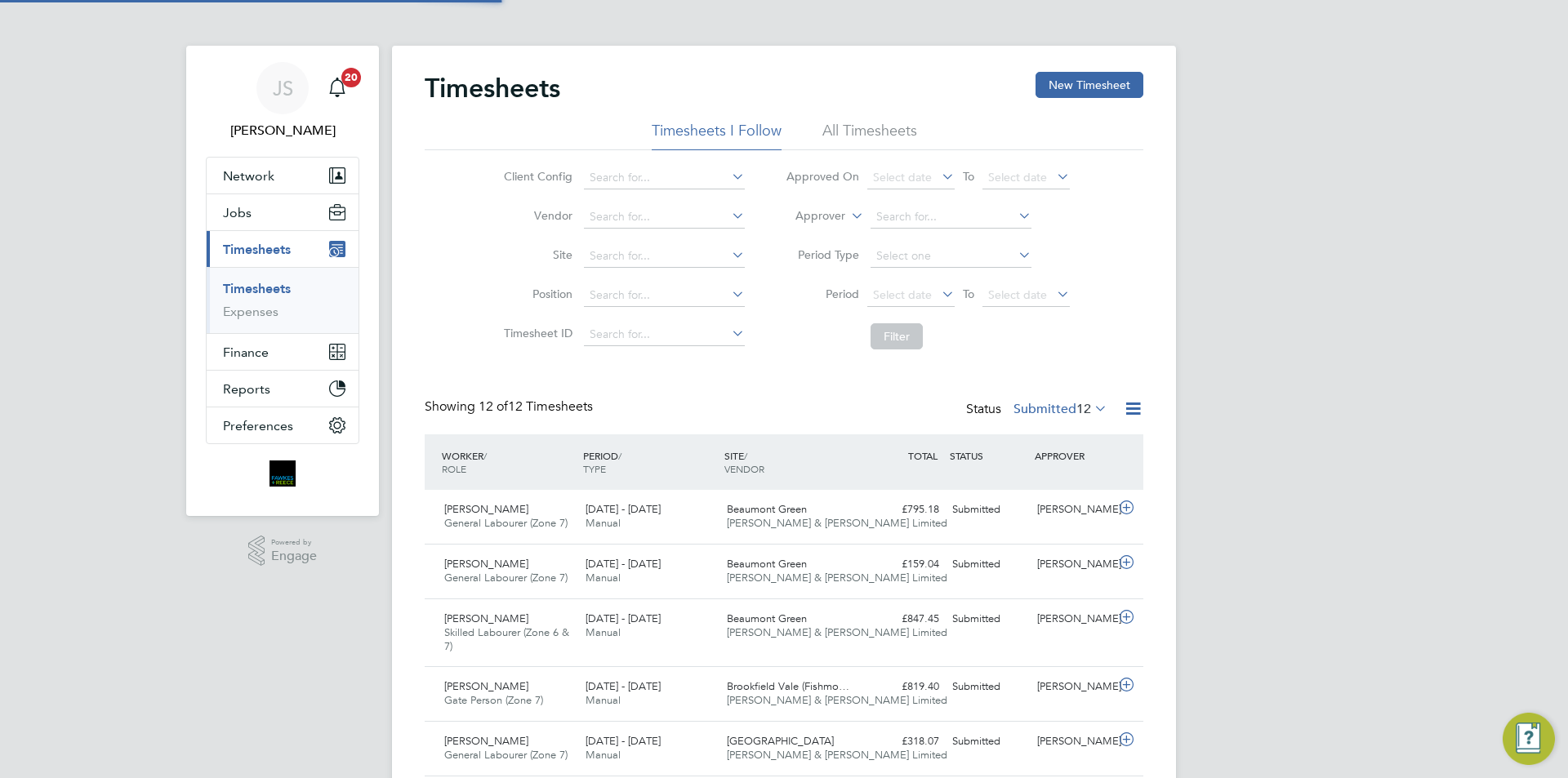
scroll to position [55, 142]
click at [1100, 87] on button "New Timesheet" at bounding box center [1089, 85] width 107 height 26
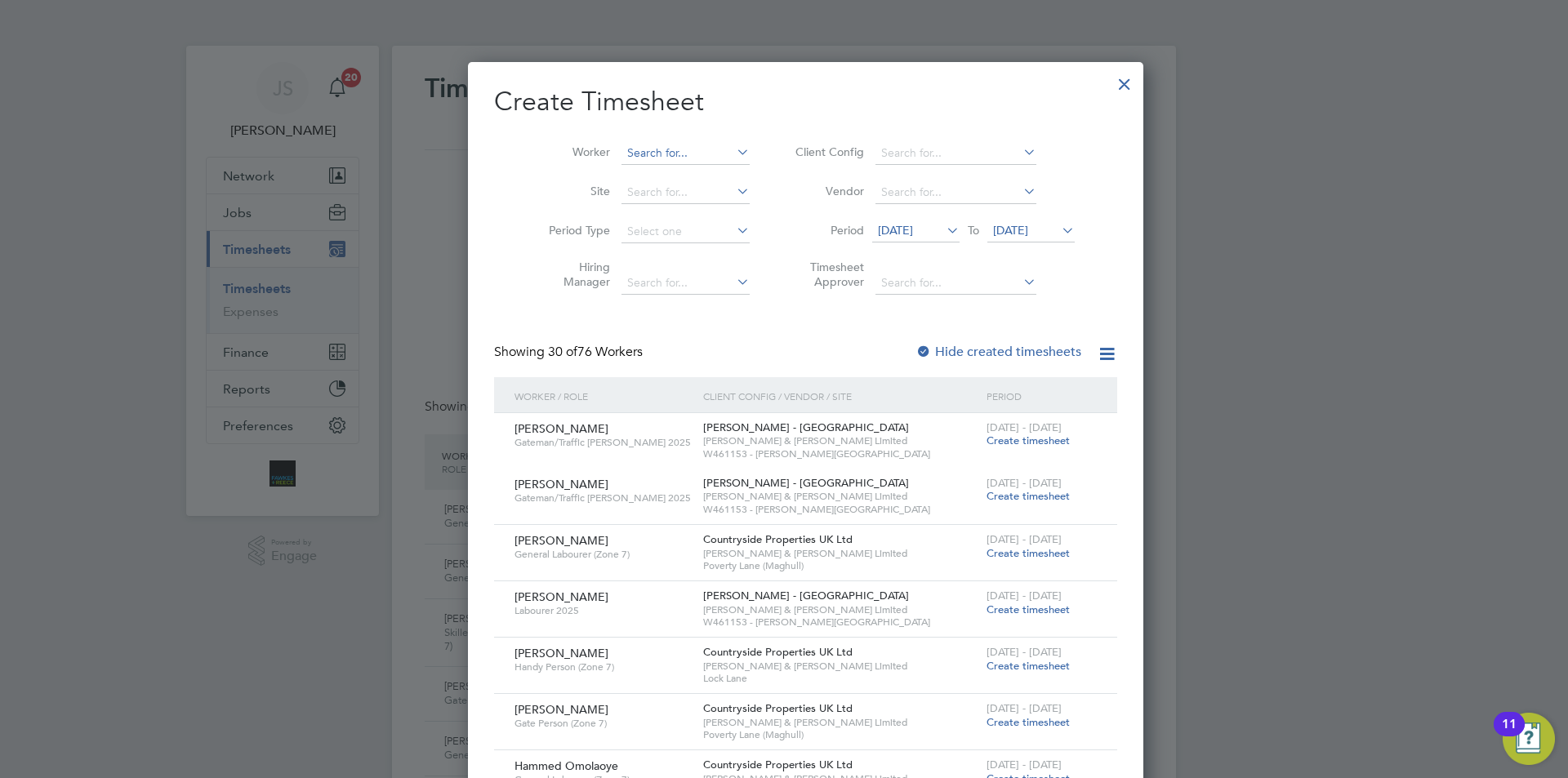
click at [622, 157] on input at bounding box center [686, 153] width 128 height 23
click at [618, 171] on b "Luke" at bounding box center [653, 175] width 95 height 14
type input "[PERSON_NAME]"
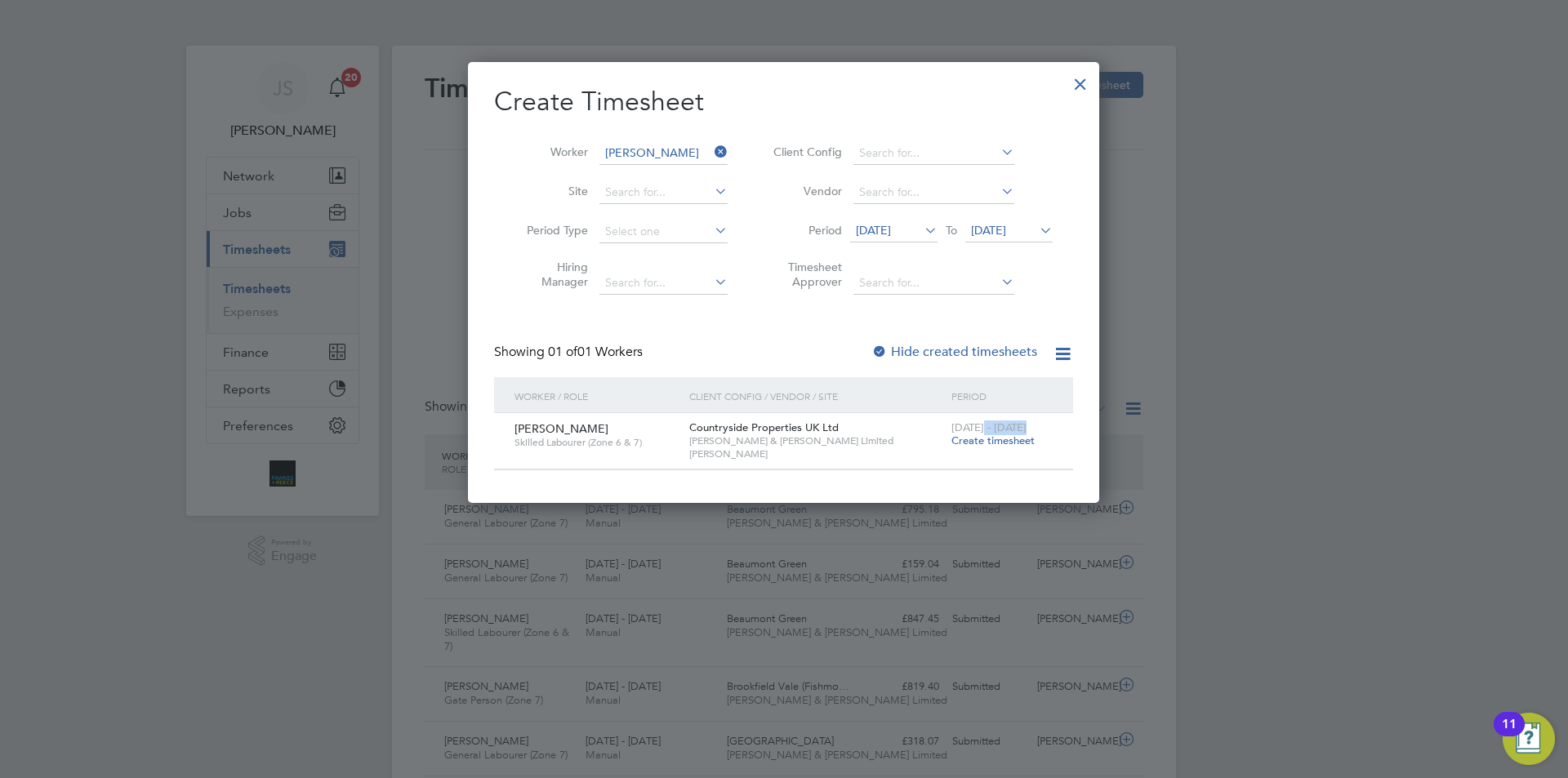
click at [978, 434] on div "4 - 10 Aug 2025 Create timesheet" at bounding box center [1001, 435] width 109 height 44
click at [1010, 440] on span "Create timesheet" at bounding box center [993, 440] width 84 height 14
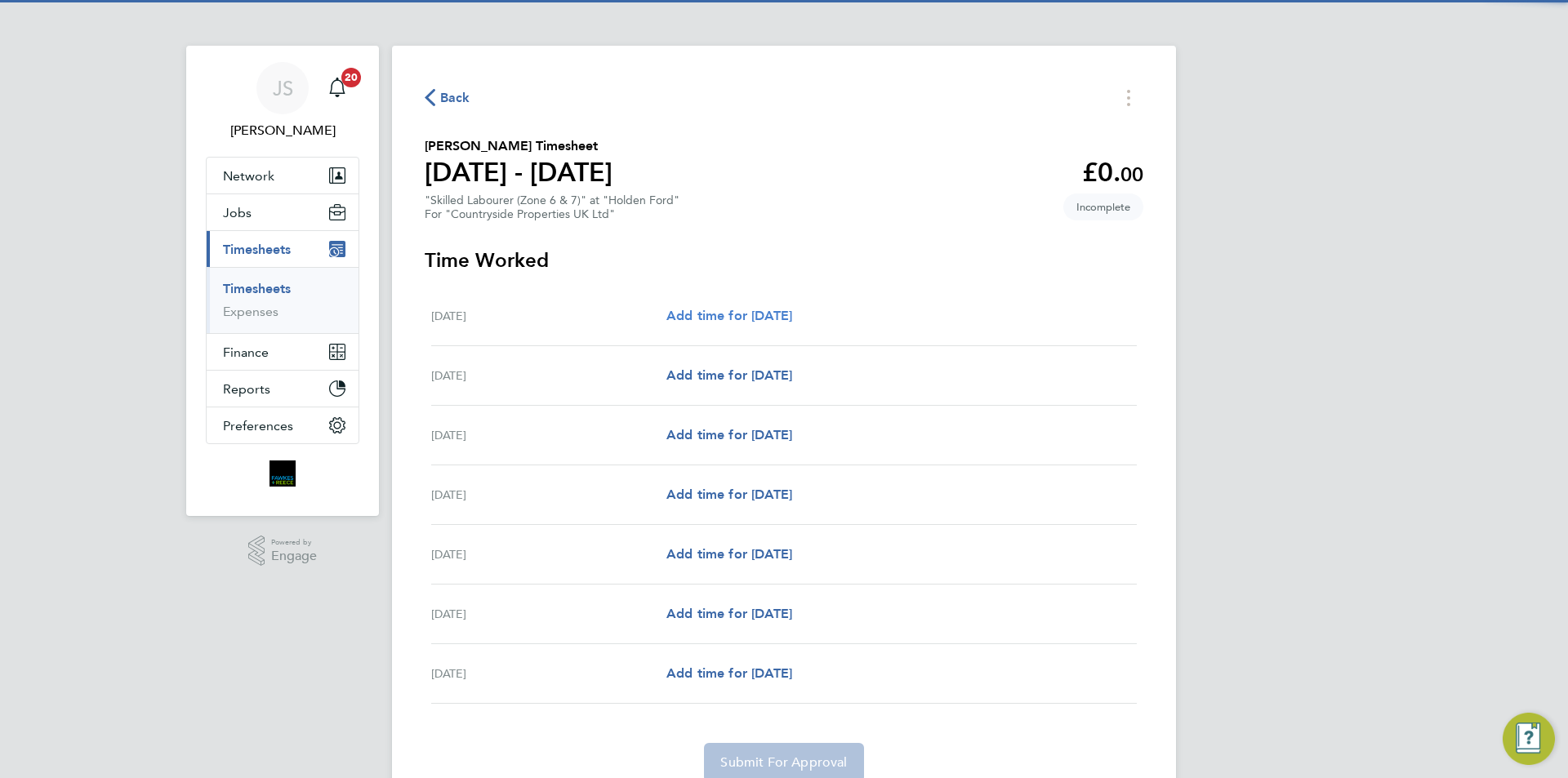
click at [728, 312] on span "Add time for Mon 04 Aug" at bounding box center [729, 315] width 125 height 16
select select "30"
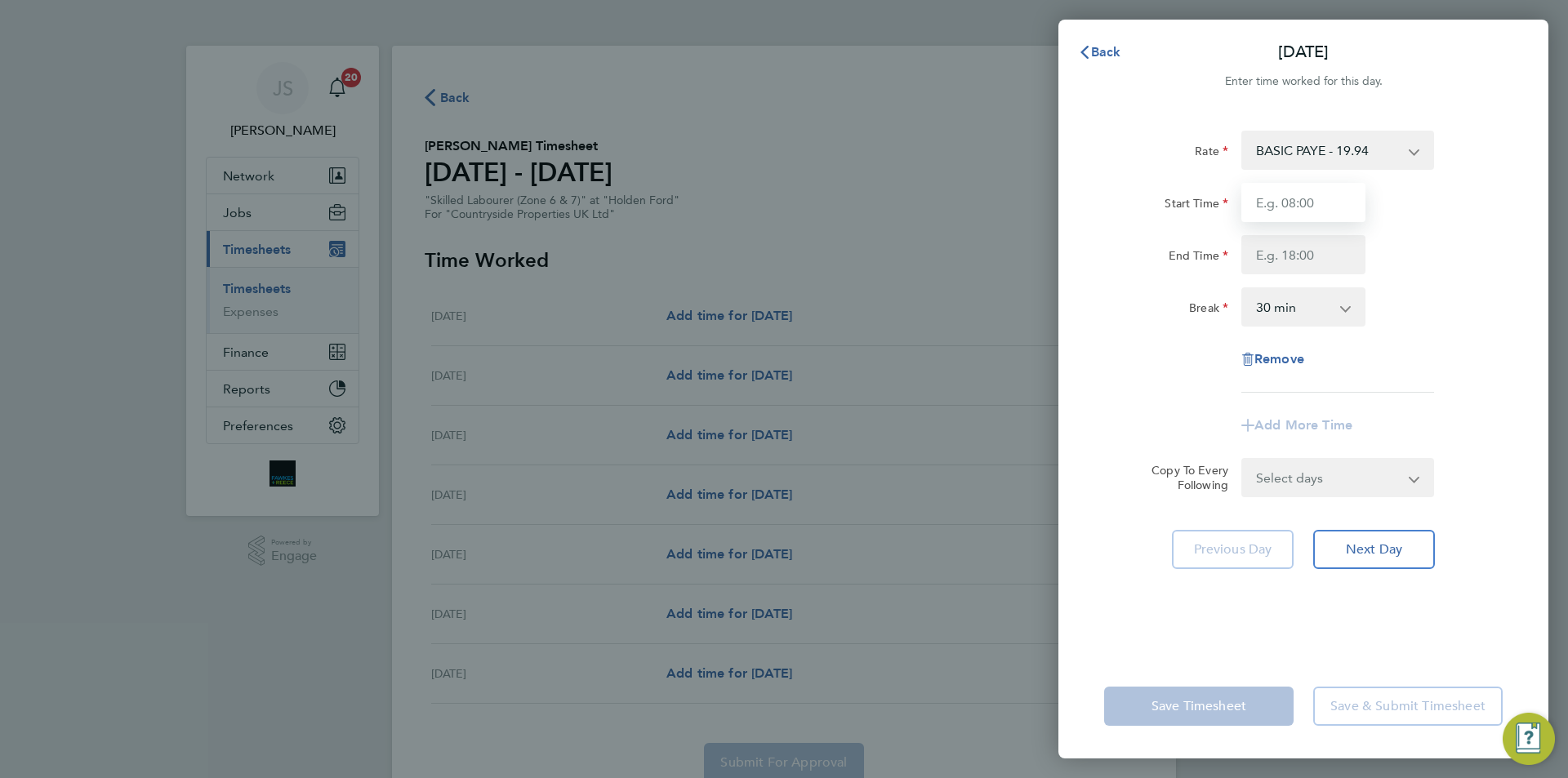
click at [1291, 209] on input "Start Time" at bounding box center [1303, 202] width 124 height 39
type input "07:30"
click at [1302, 252] on input "End Time" at bounding box center [1303, 255] width 124 height 39
type input "16:30"
click at [1343, 479] on form "Rate BASIC PAYE - 19.94 Start Time 07:30 End Time 16:30 Break 0 min 15 min 30 m…" at bounding box center [1304, 313] width 399 height 366
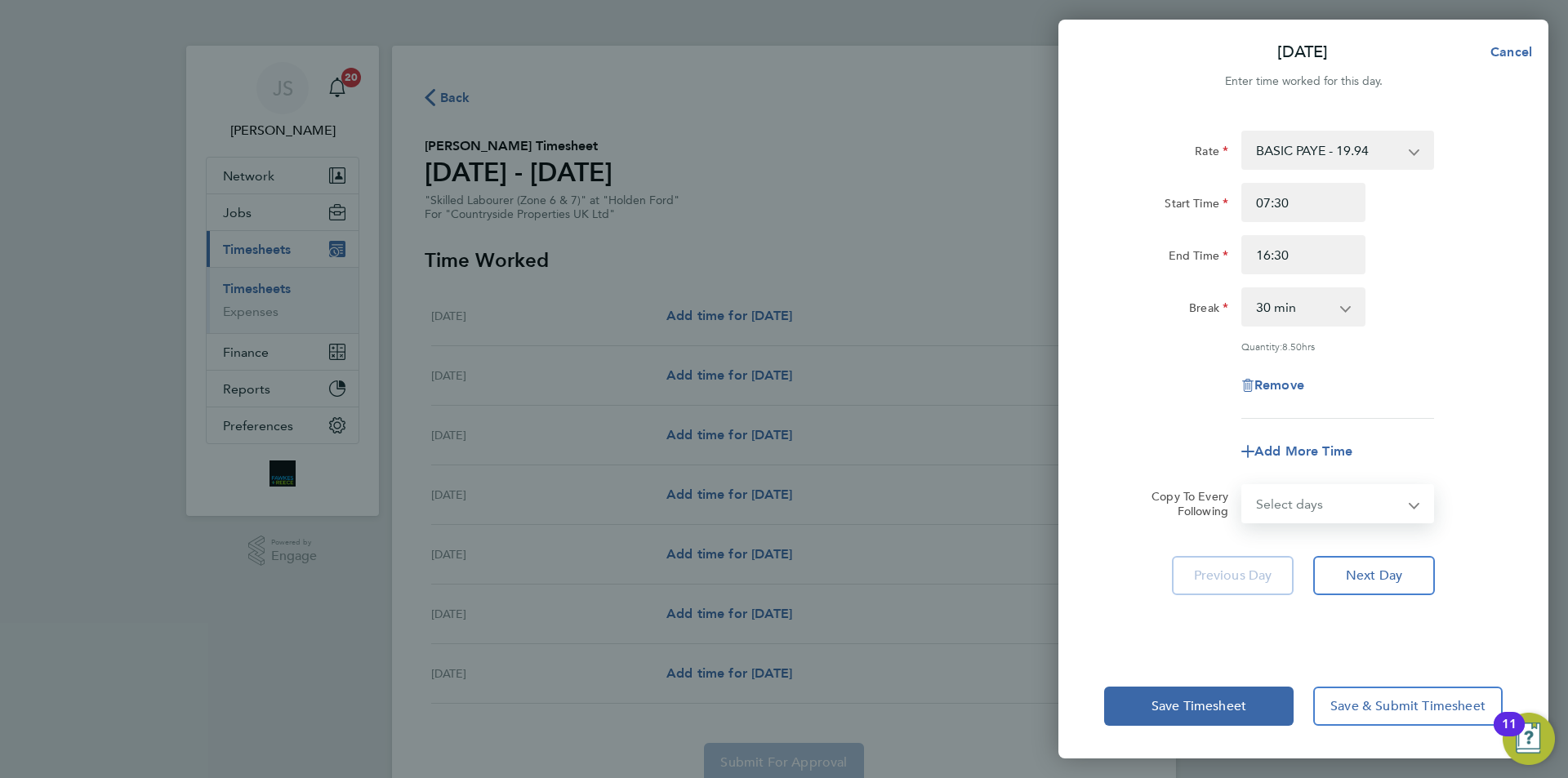
select select "DAY"
click at [1243, 486] on select "Select days Day Weekday (Mon-Fri) Weekend (Sat-Sun) Tuesday Wednesday Thursday …" at bounding box center [1329, 504] width 171 height 36
select select "[DATE]"
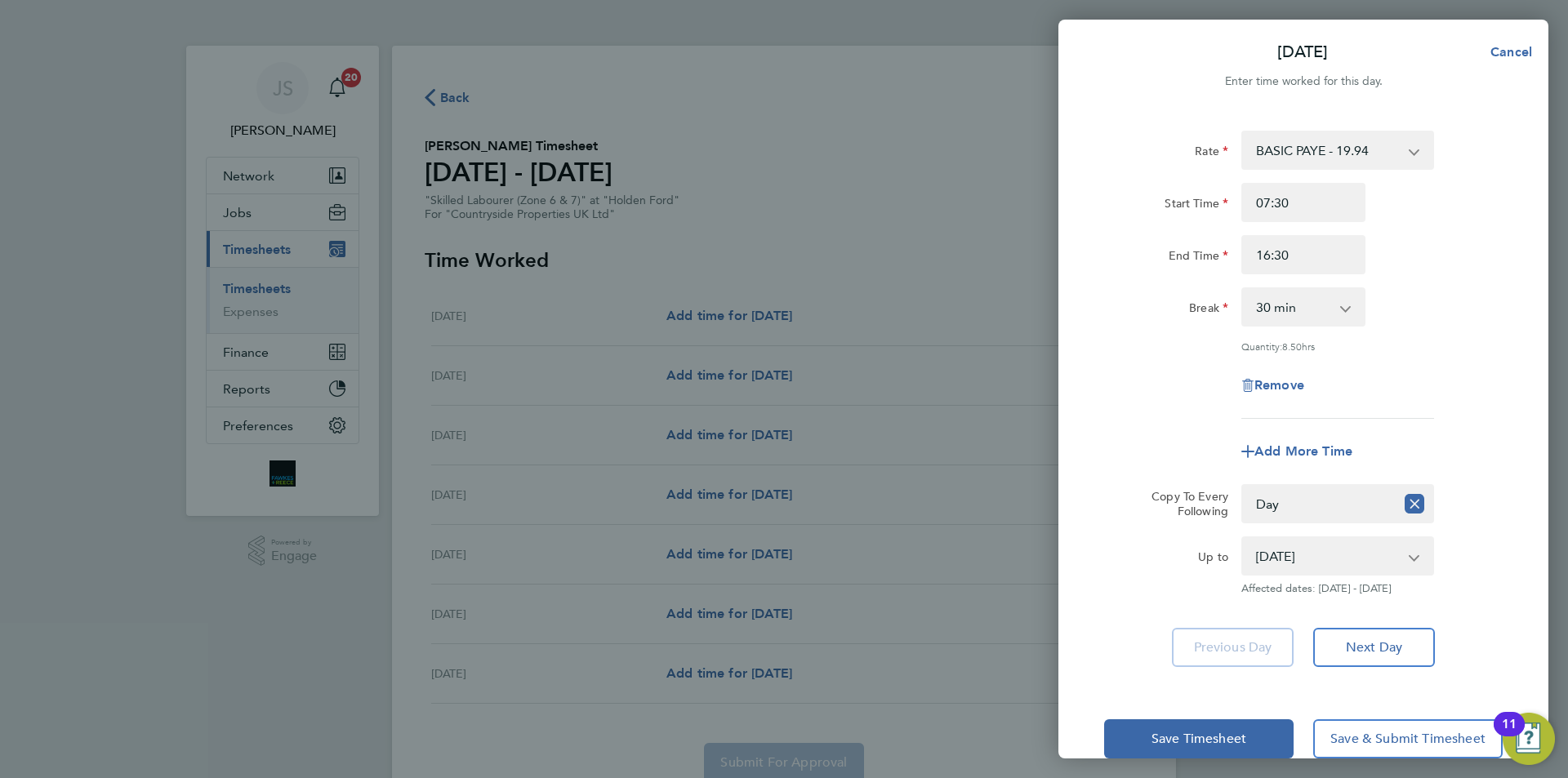
click at [1146, 389] on div "Remove" at bounding box center [1304, 385] width 412 height 39
click at [1174, 748] on button "Save Timesheet" at bounding box center [1199, 739] width 189 height 39
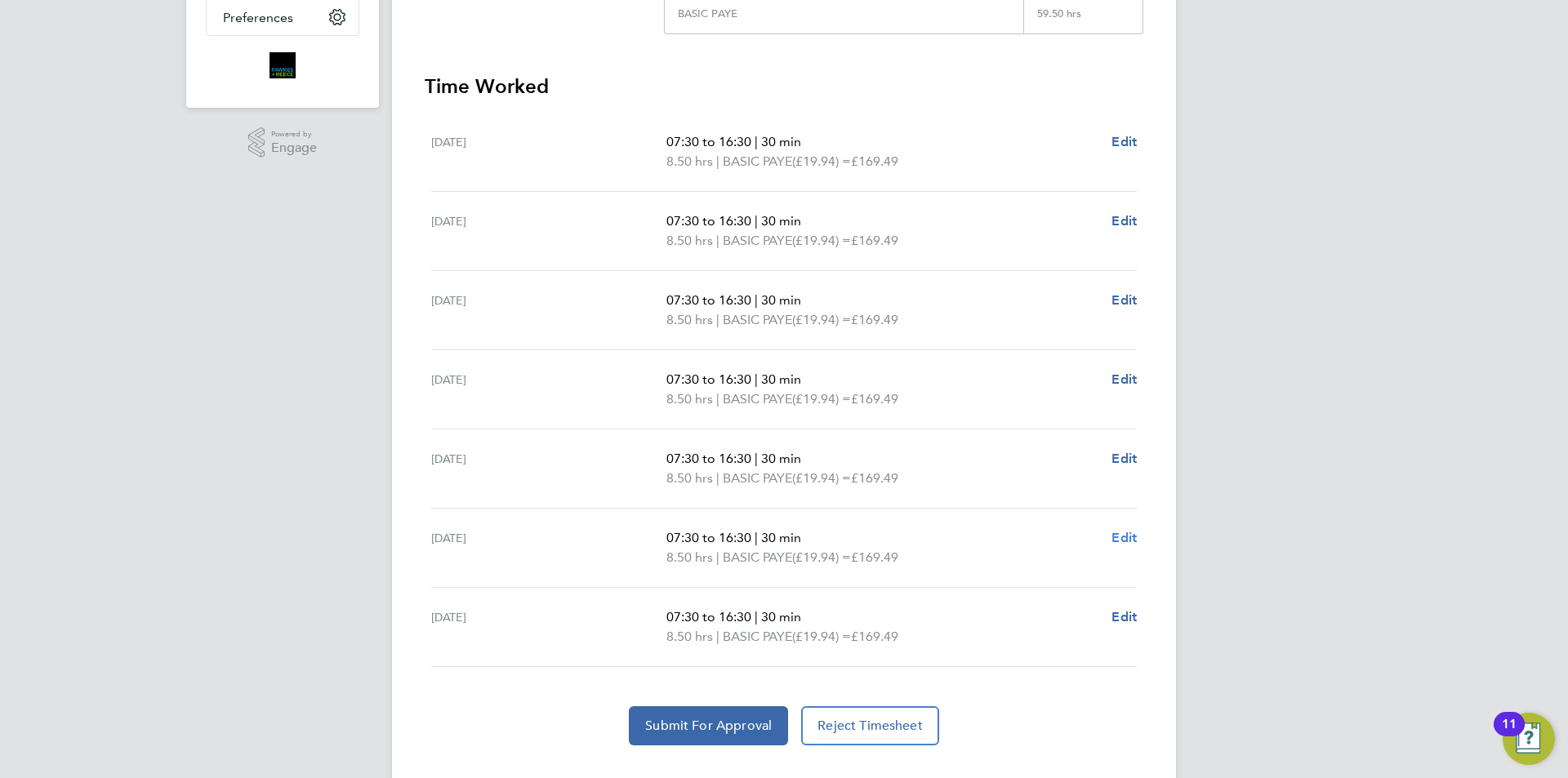
click at [1130, 541] on span "Edit" at bounding box center [1124, 537] width 25 height 16
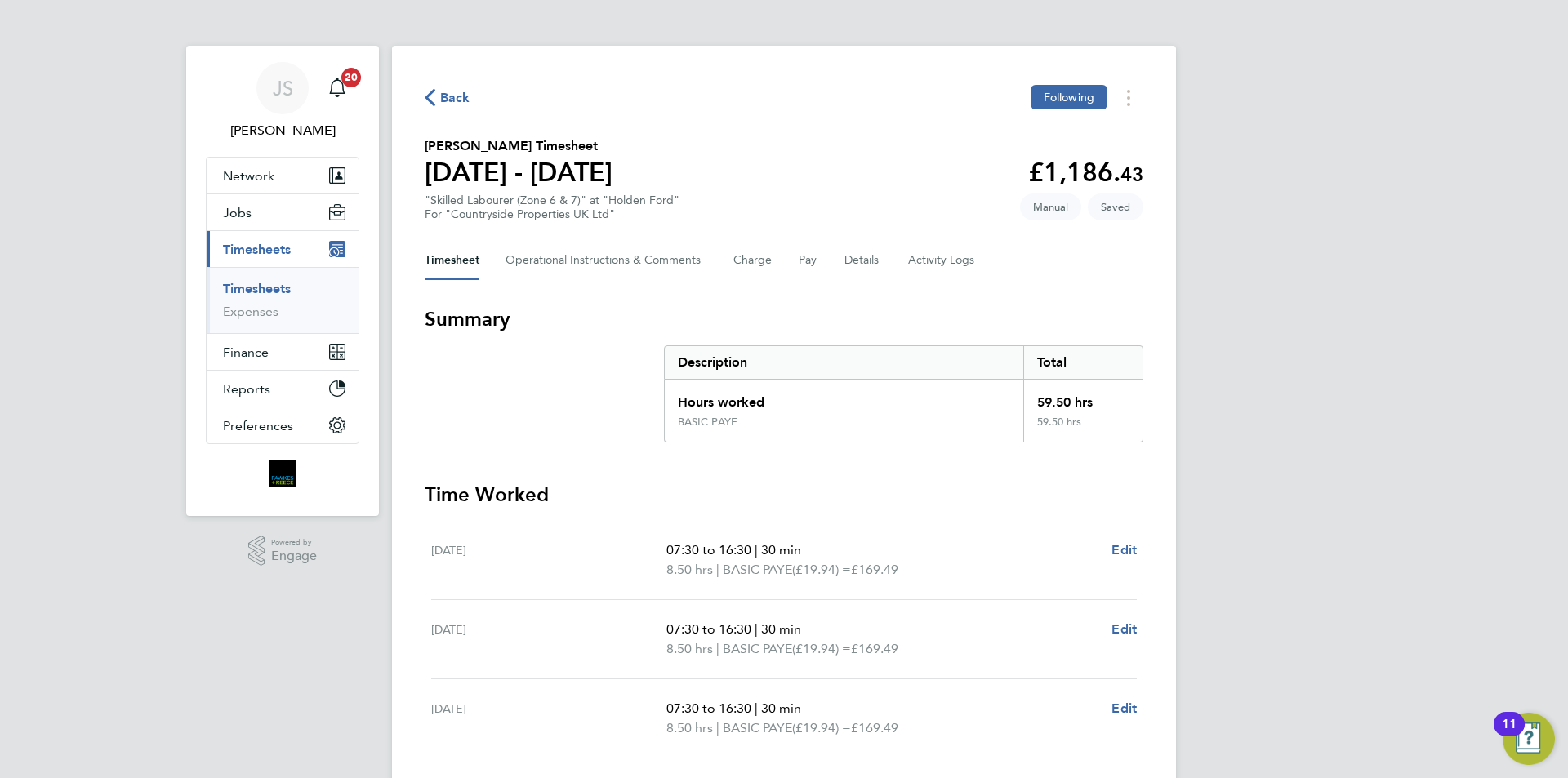
select select "30"
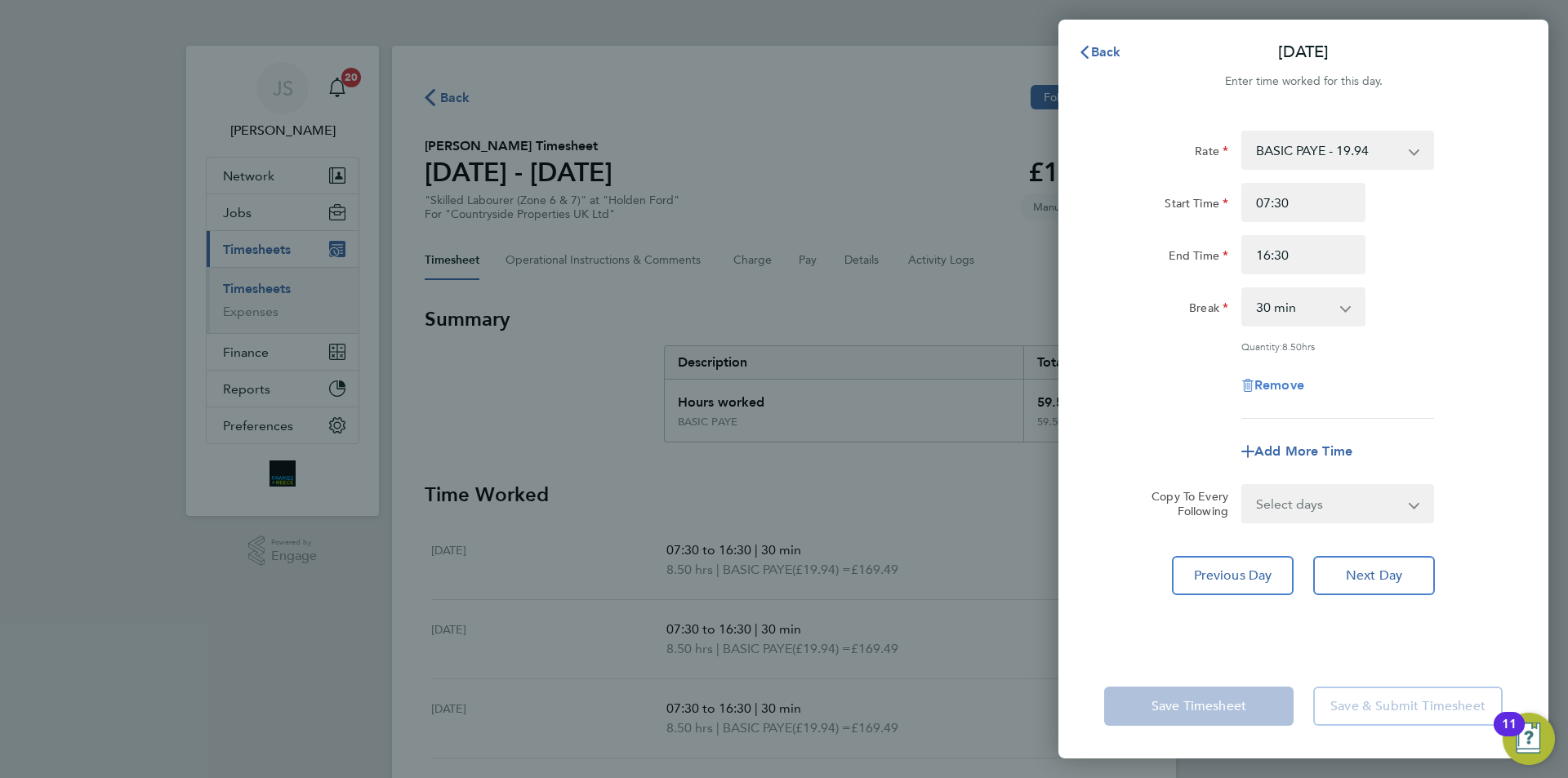
click at [1282, 382] on span "Remove" at bounding box center [1279, 384] width 50 height 16
select select "null"
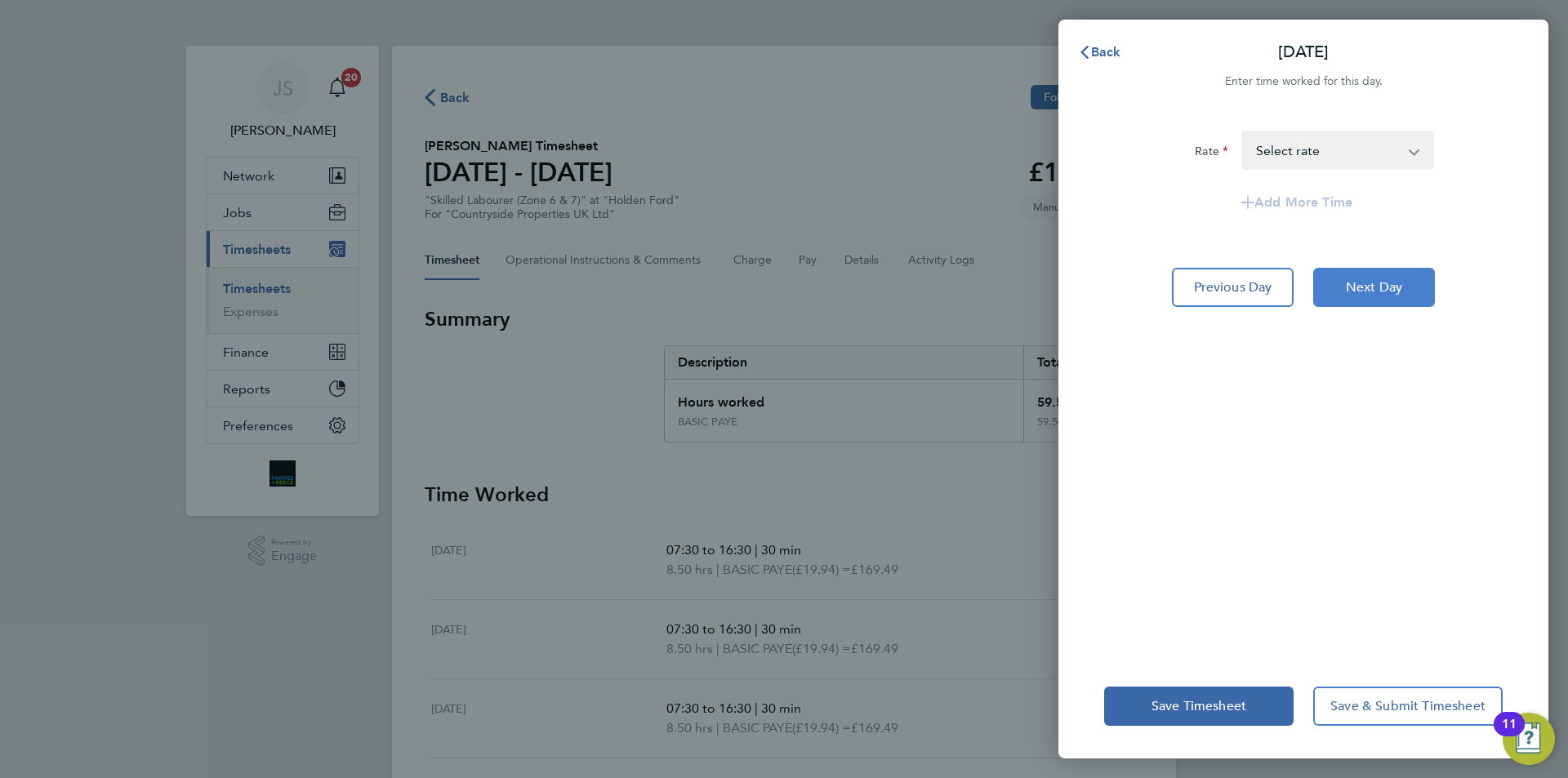
click at [1384, 283] on span "Next Day" at bounding box center [1374, 288] width 57 height 16
select select "30"
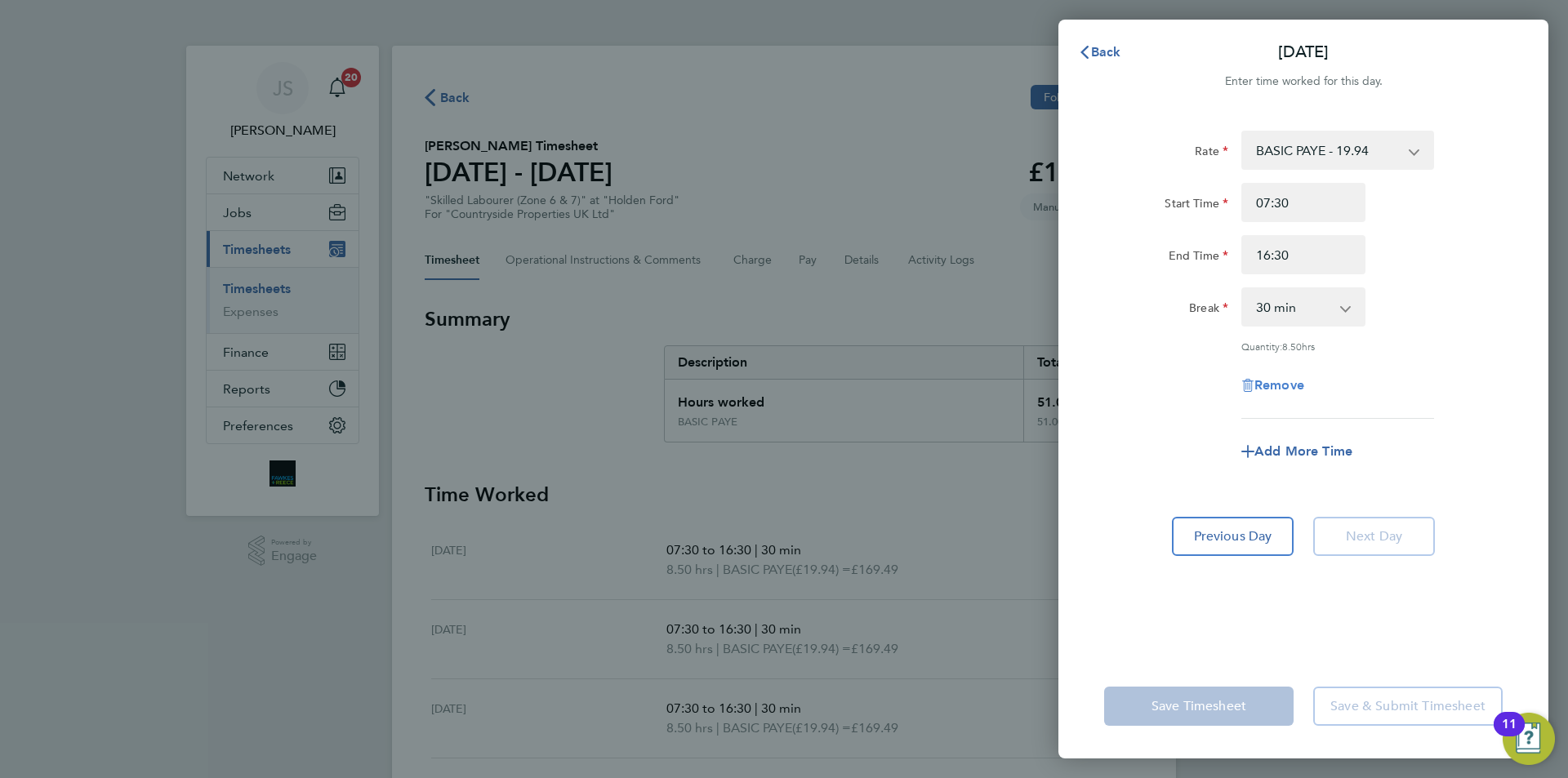
click at [1282, 379] on span "Remove" at bounding box center [1279, 384] width 50 height 16
select select "null"
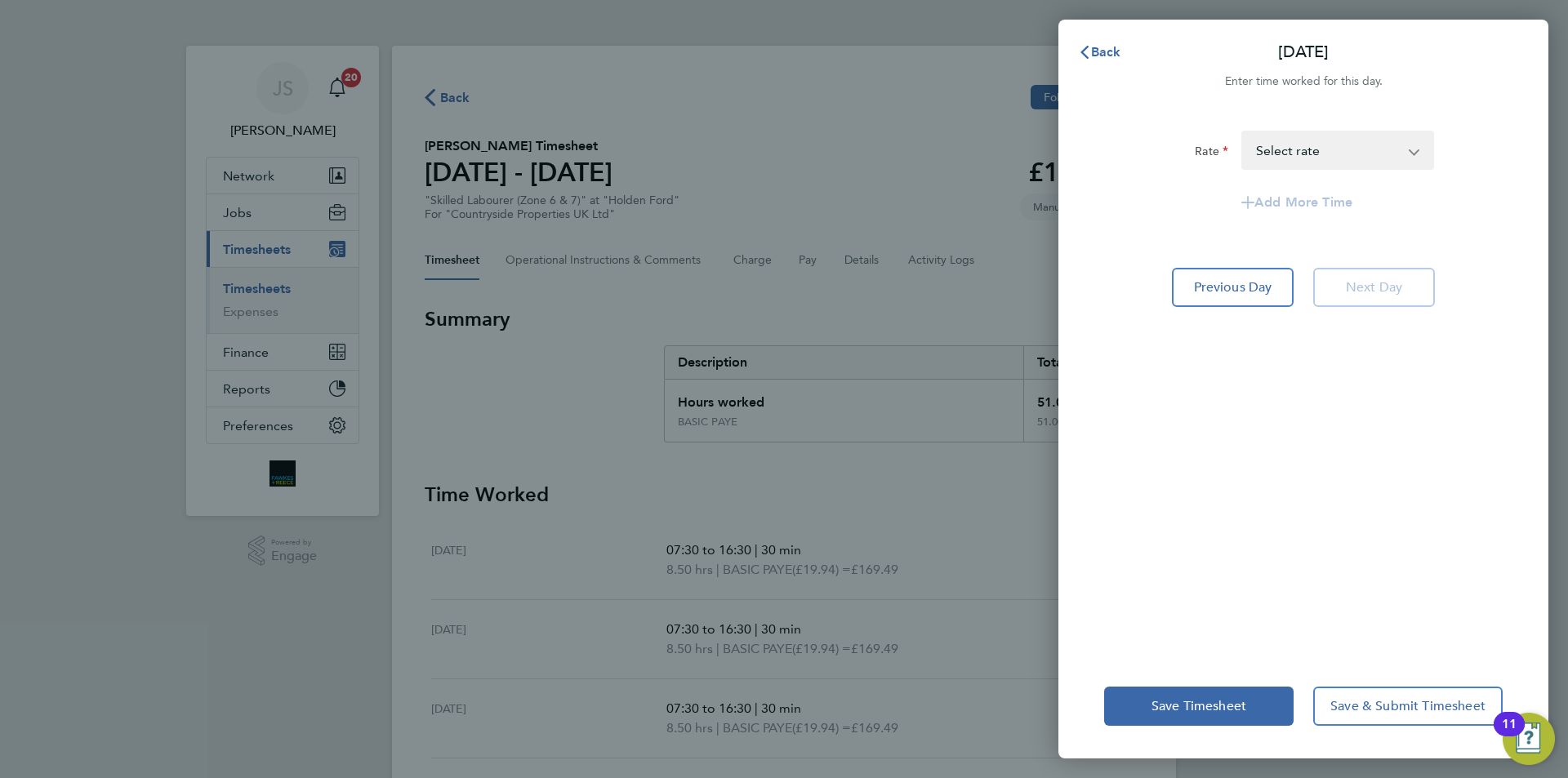
click at [1215, 741] on div "Save Timesheet Save & Submit Timesheet" at bounding box center [1304, 706] width 490 height 104
click at [1213, 711] on span "Save Timesheet" at bounding box center [1199, 707] width 95 height 16
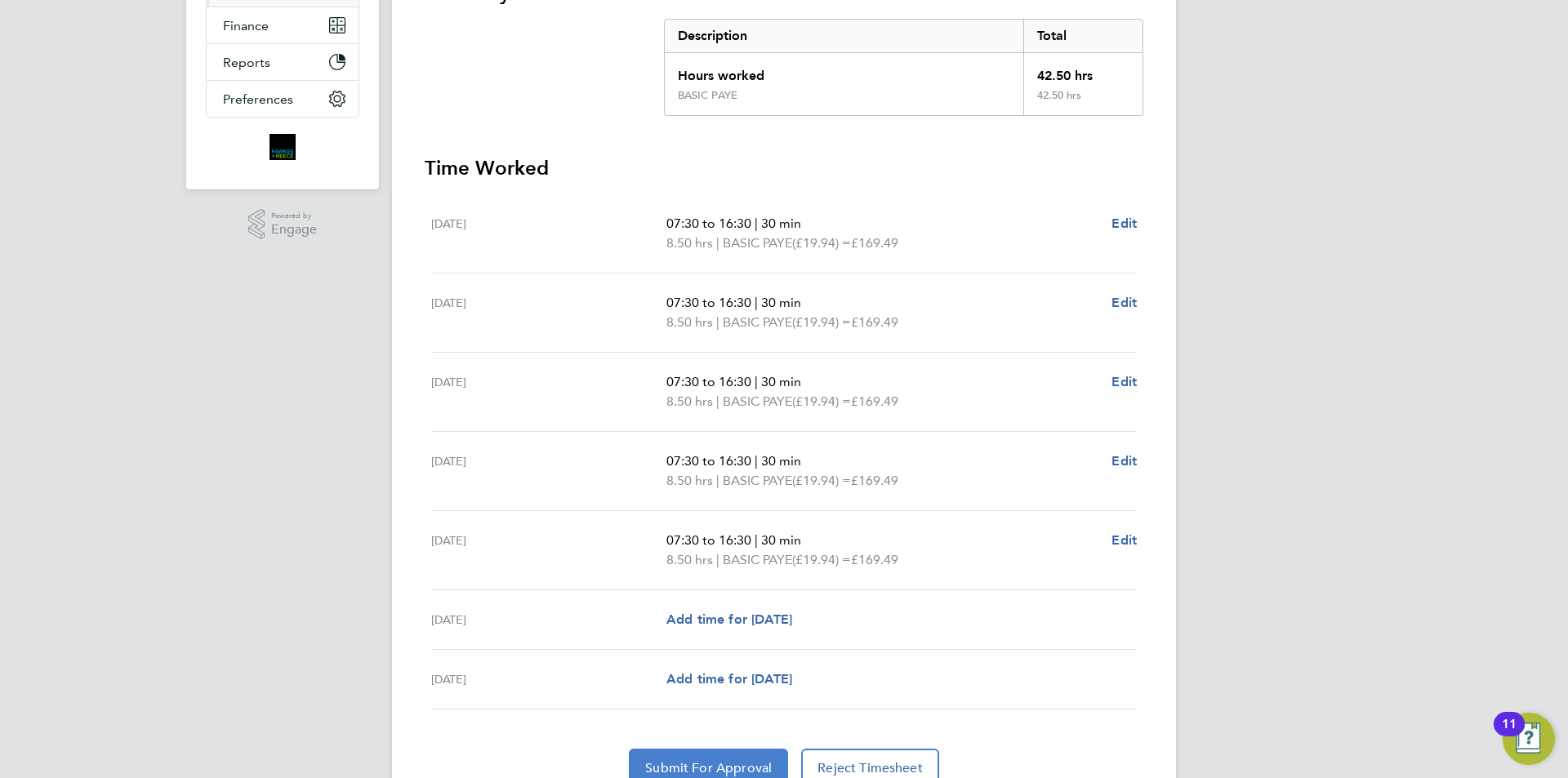
click at [706, 758] on button "Submit For Approval" at bounding box center [709, 768] width 159 height 39
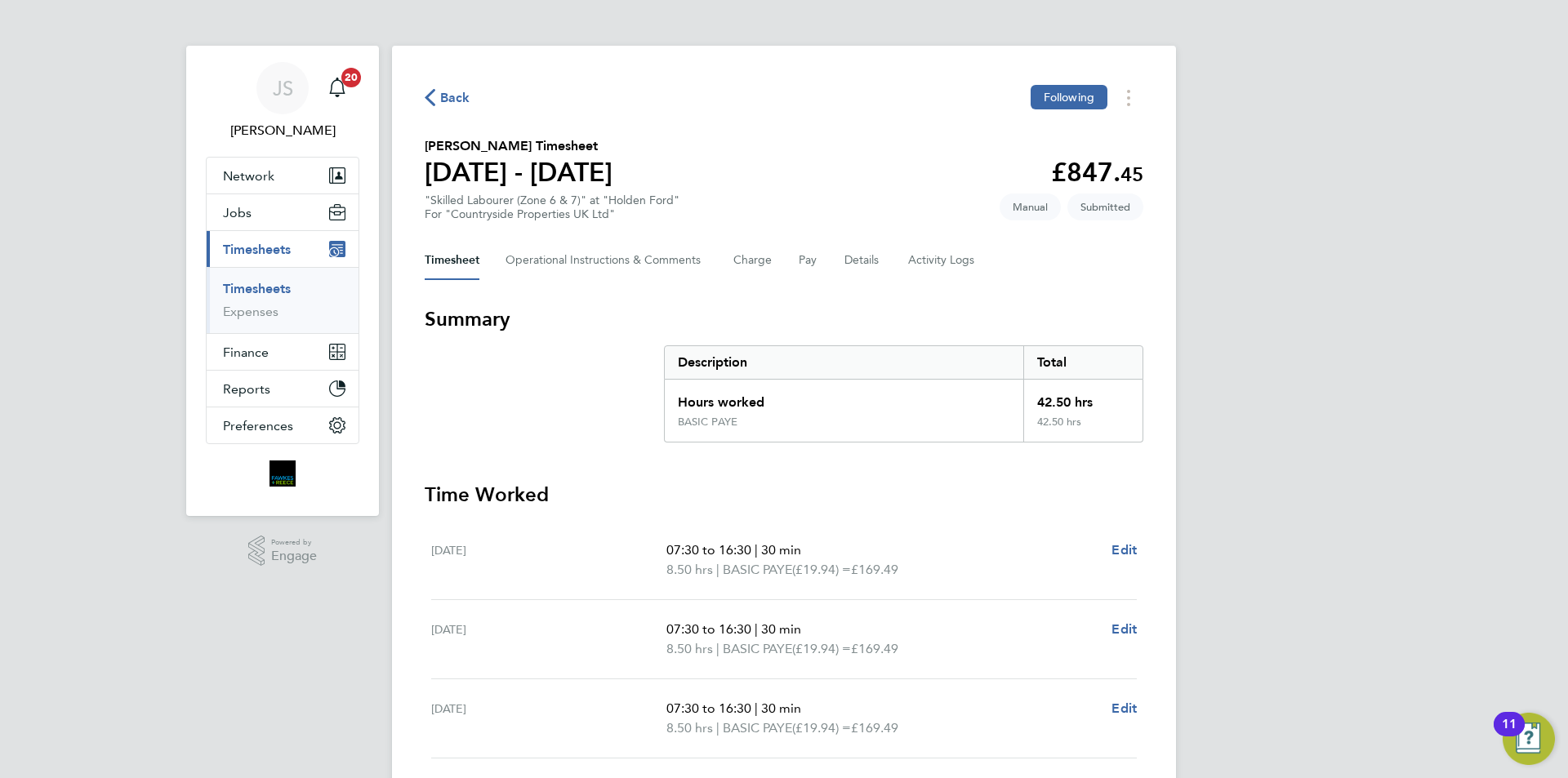
click at [453, 97] on span "Back" at bounding box center [455, 98] width 30 height 20
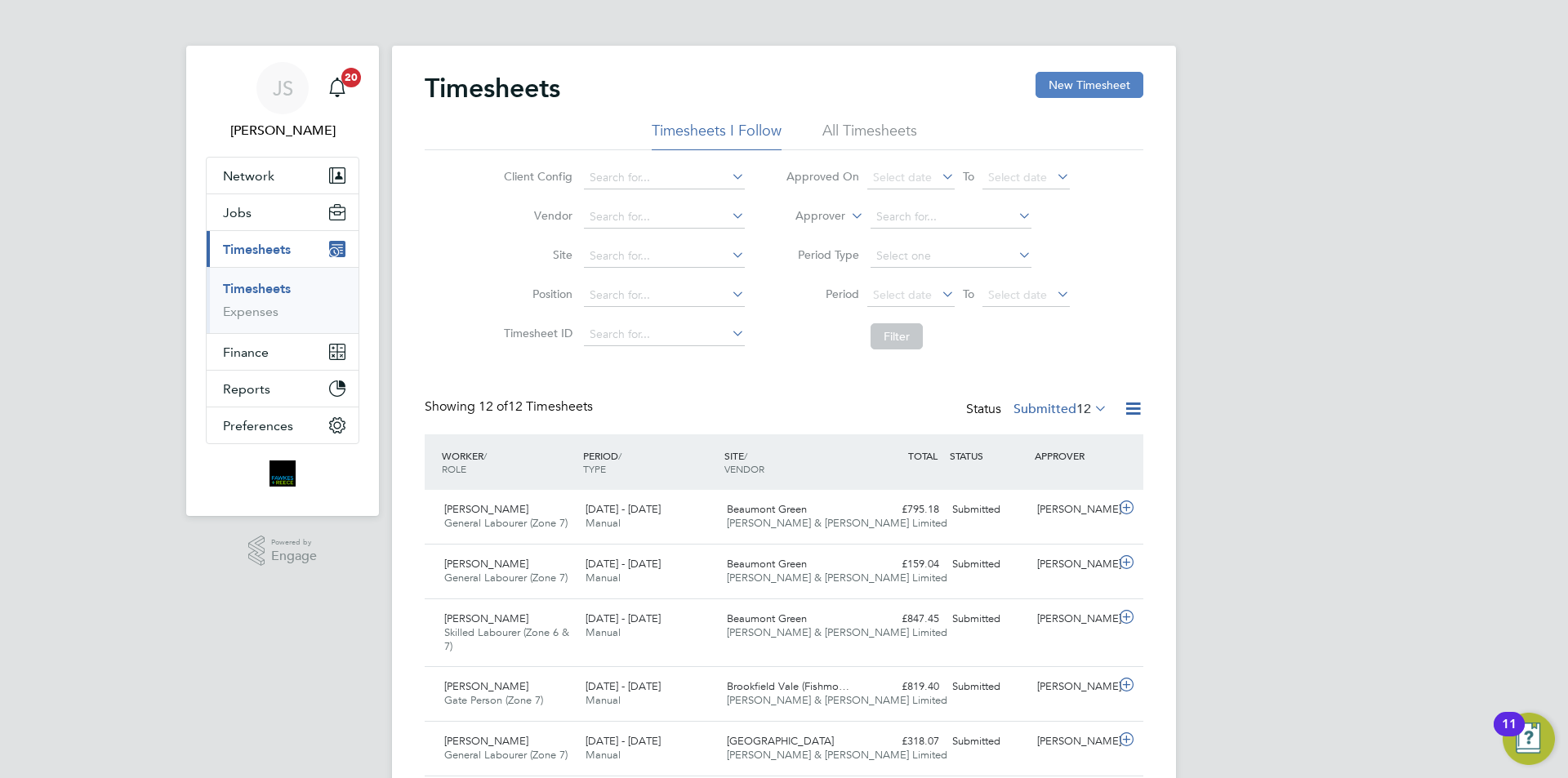
click at [1073, 83] on button "New Timesheet" at bounding box center [1089, 85] width 107 height 26
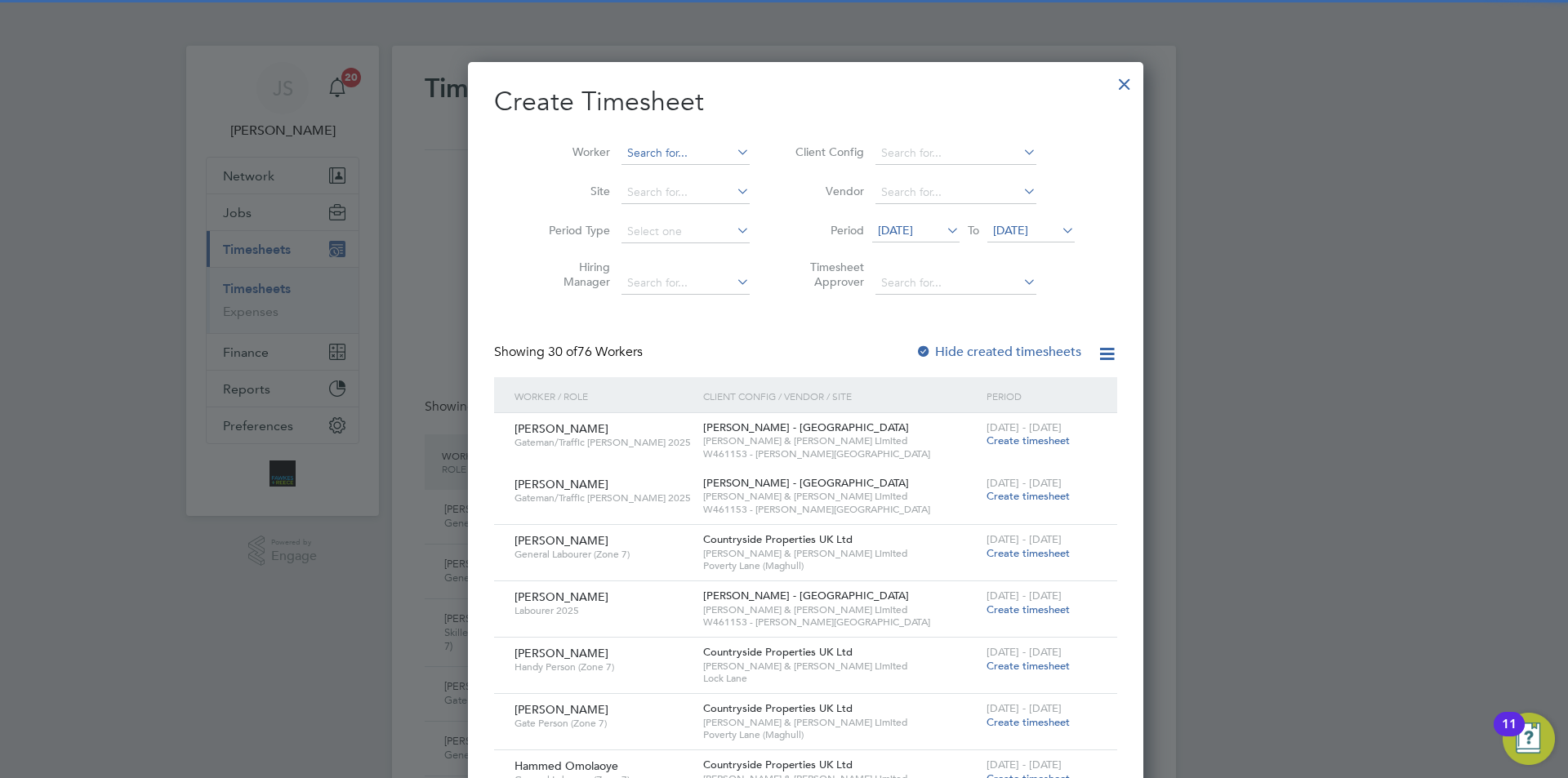
click at [662, 157] on input at bounding box center [686, 153] width 128 height 23
click at [700, 174] on b "Hoyle" at bounding box center [747, 175] width 95 height 14
type input "[PERSON_NAME]"
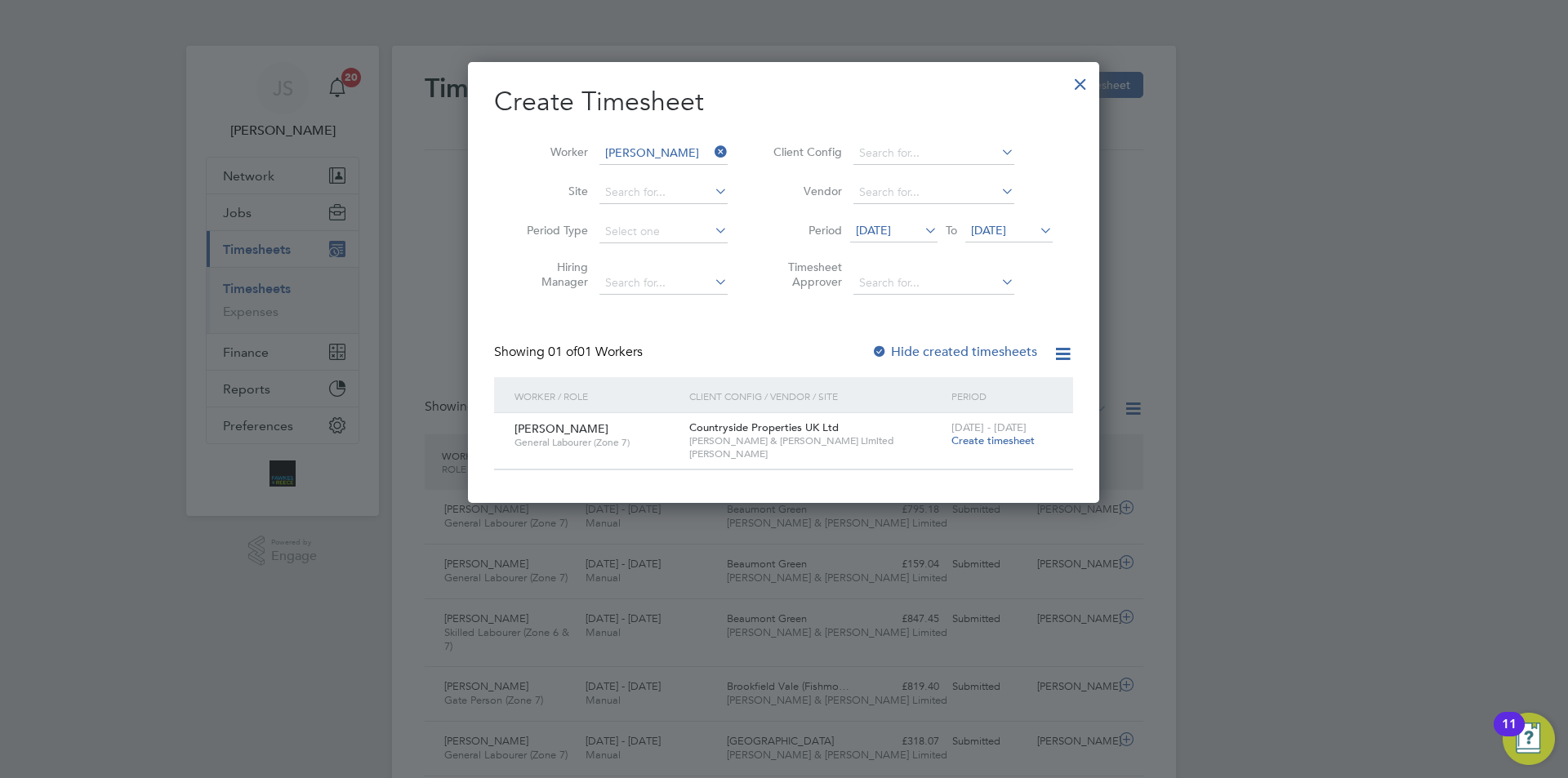
click at [964, 437] on span "Create timesheet" at bounding box center [993, 440] width 84 height 14
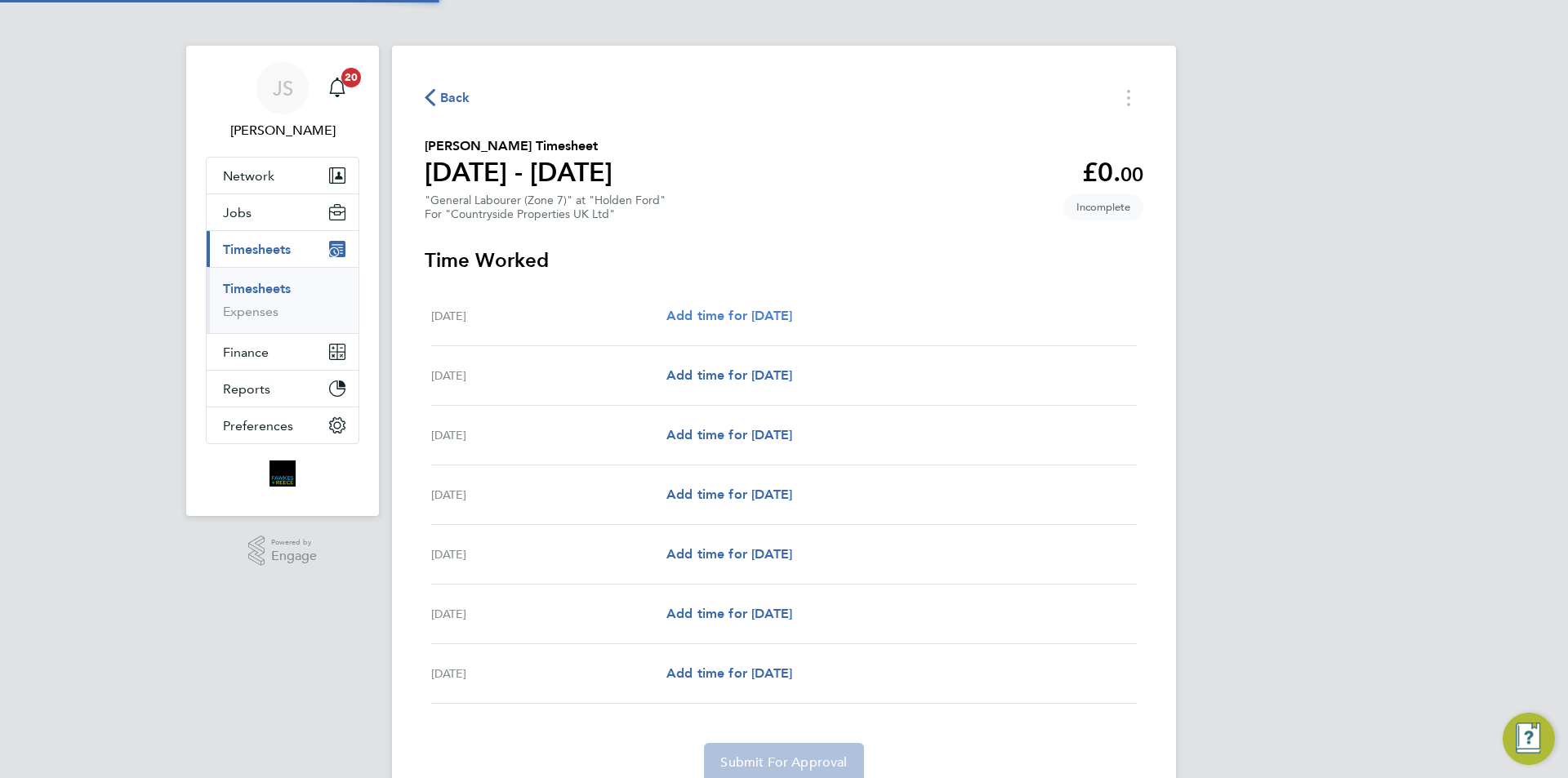
click at [737, 320] on span "Add time for Mon 04 Aug" at bounding box center [729, 315] width 125 height 16
select select "30"
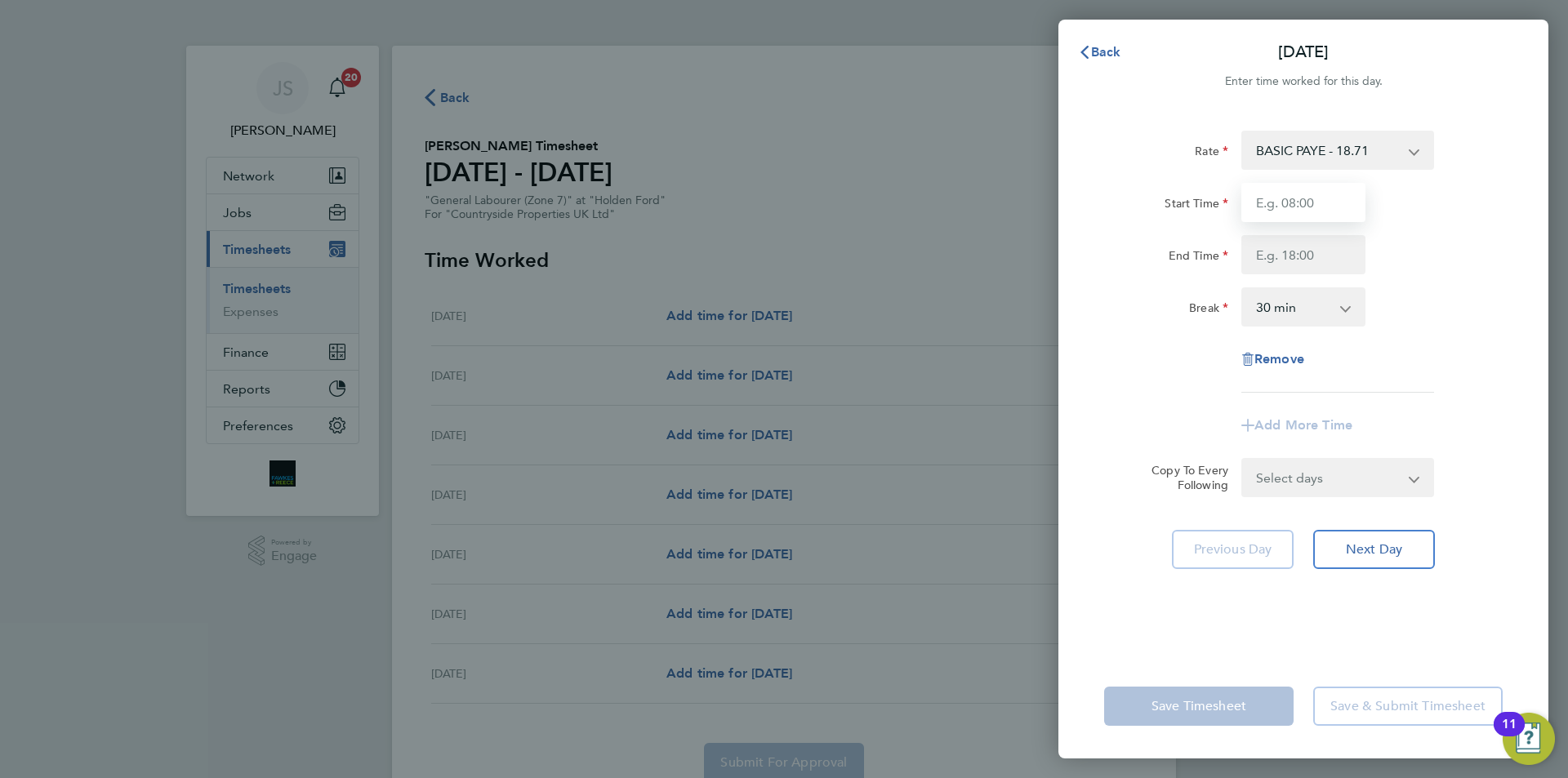
click at [1297, 199] on input "Start Time" at bounding box center [1303, 202] width 124 height 39
type input "07:30"
click at [1295, 266] on input "End Time" at bounding box center [1303, 255] width 124 height 39
type input "16:30"
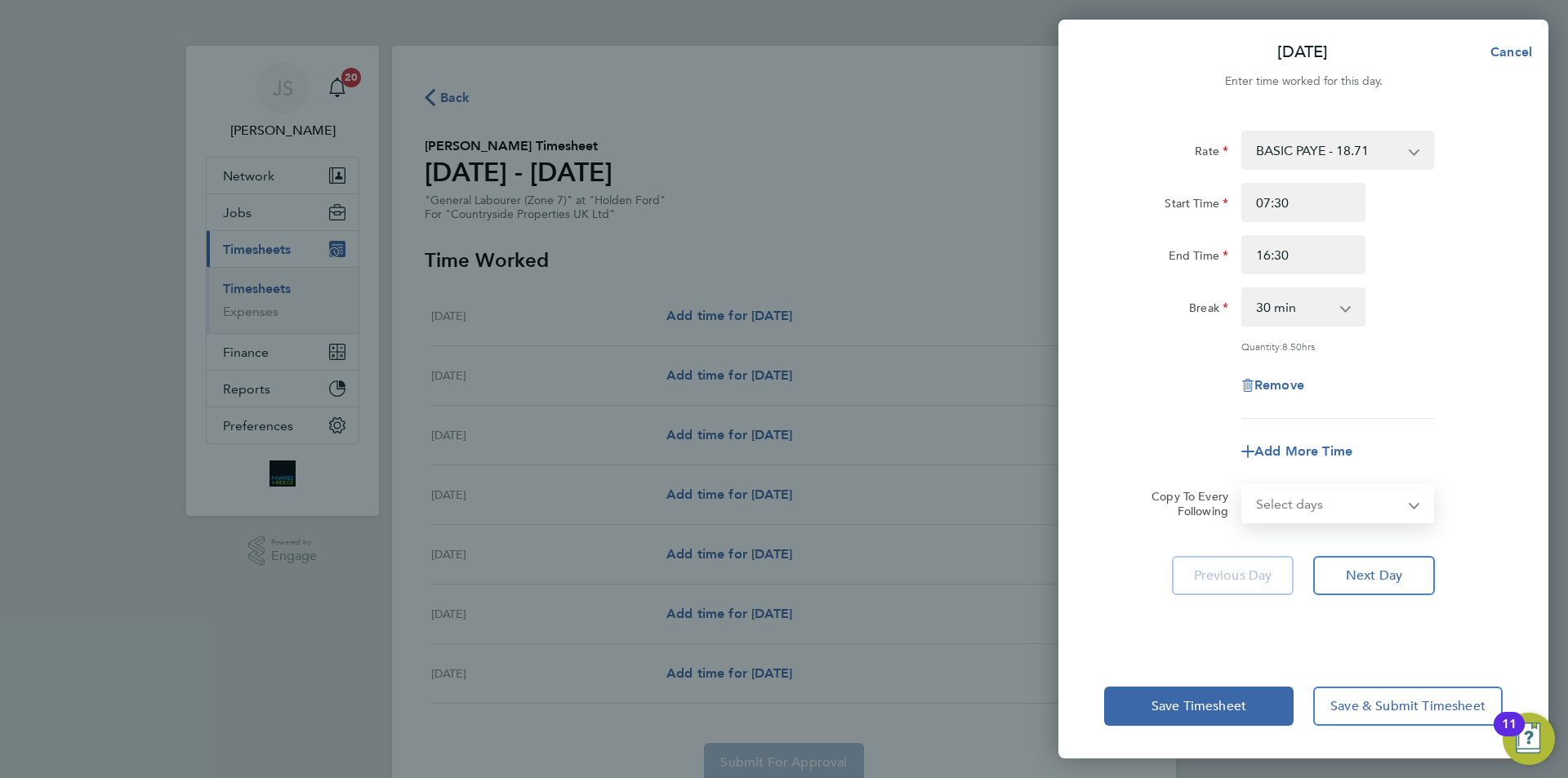
click at [1338, 486] on select "Select days Day Weekday (Mon-Fri) Weekend (Sat-Sun) Tuesday Wednesday Thursday …" at bounding box center [1329, 504] width 171 height 36
select select "WEEKDAY"
click at [1243, 486] on select "Select days Day Weekday (Mon-Fri) Weekend (Sat-Sun) Tuesday Wednesday Thursday …" at bounding box center [1329, 504] width 171 height 36
select select "[DATE]"
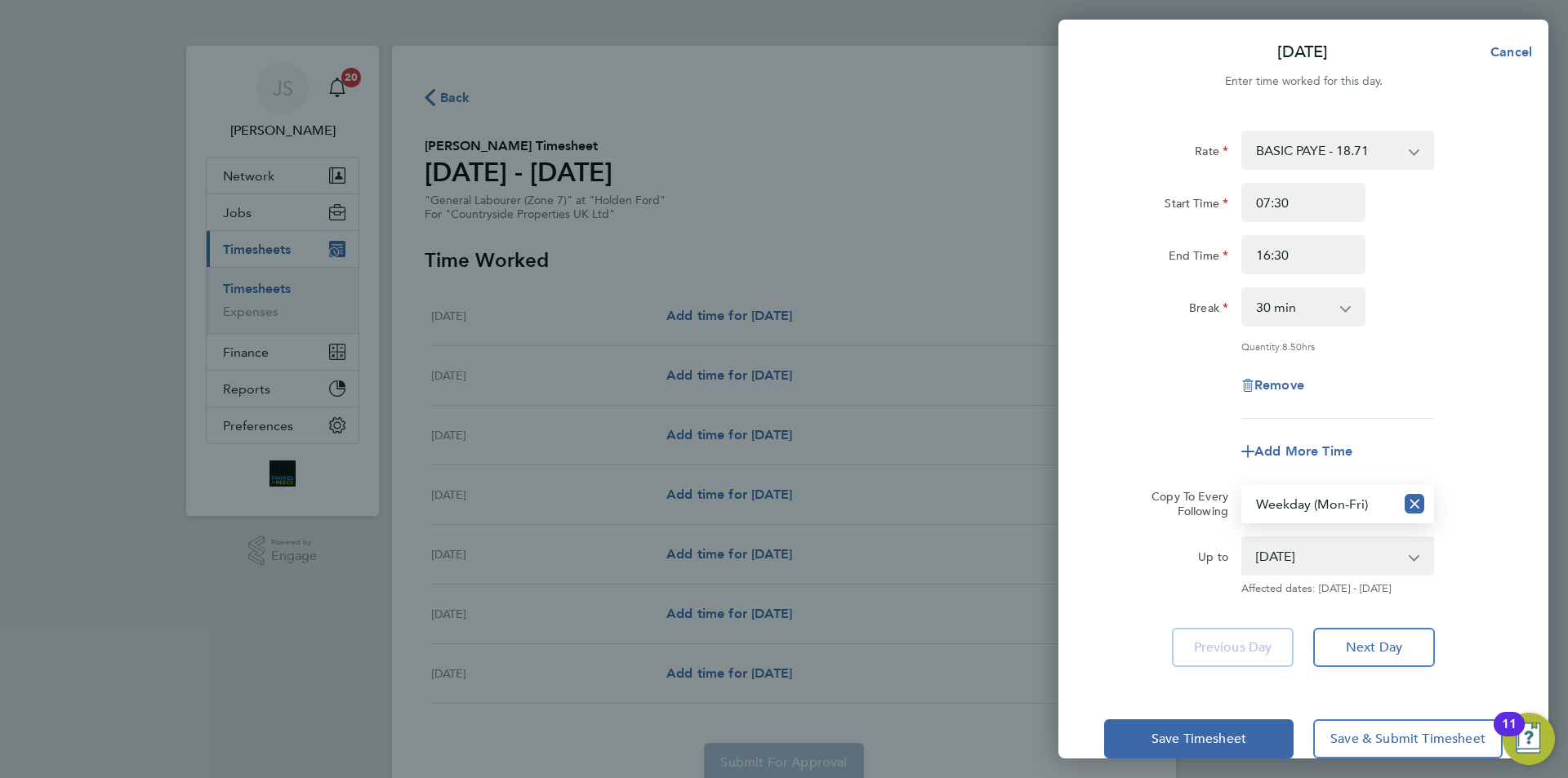
click at [1124, 416] on div "Rate BASIC PAYE - 18.71 Start Time 07:30 End Time 16:30 Break 0 min 15 min 30 m…" at bounding box center [1304, 275] width 399 height 289
click at [1186, 721] on button "Save Timesheet" at bounding box center [1199, 739] width 189 height 39
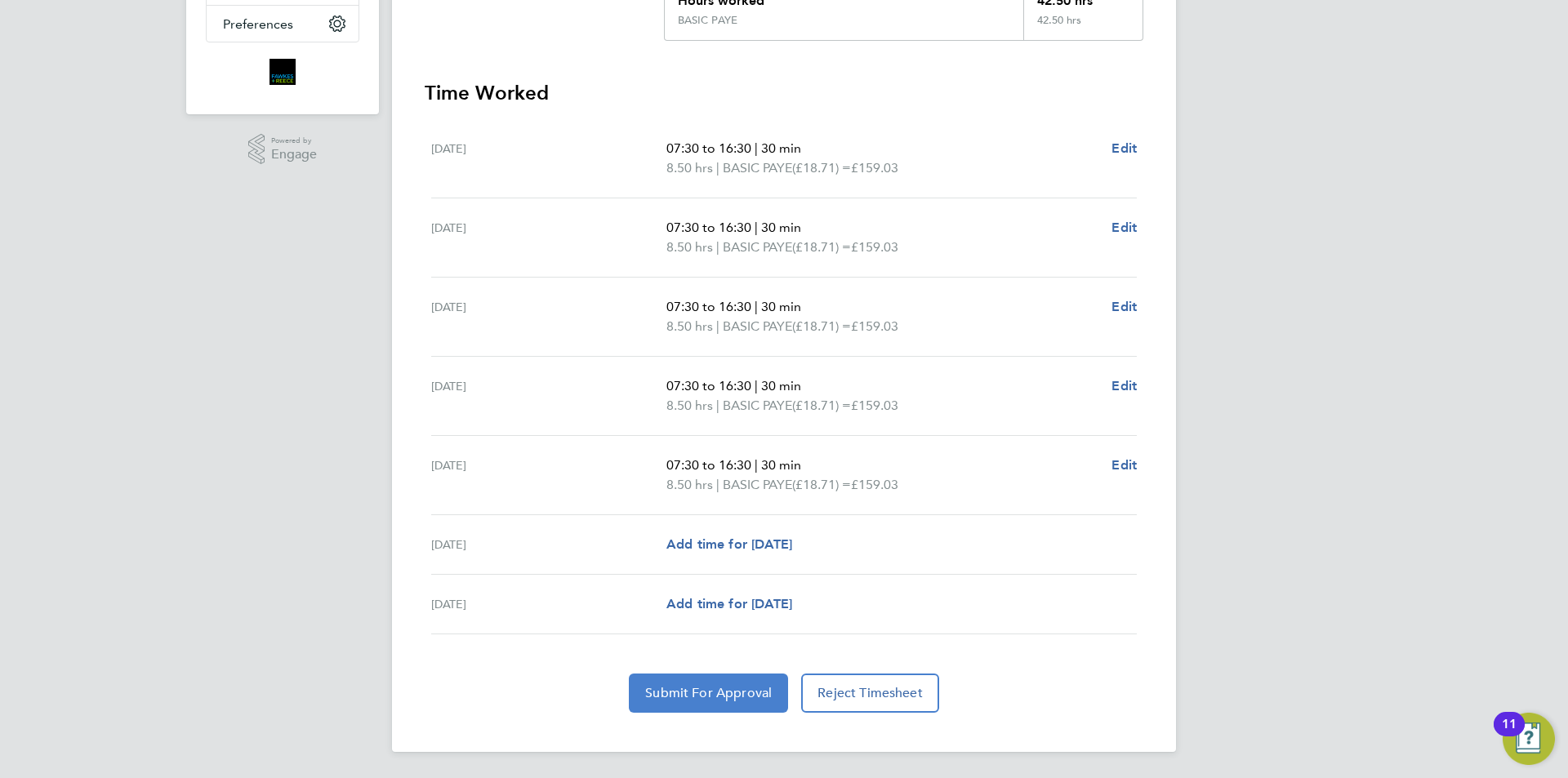
click at [751, 694] on span "Submit For Approval" at bounding box center [709, 694] width 126 height 16
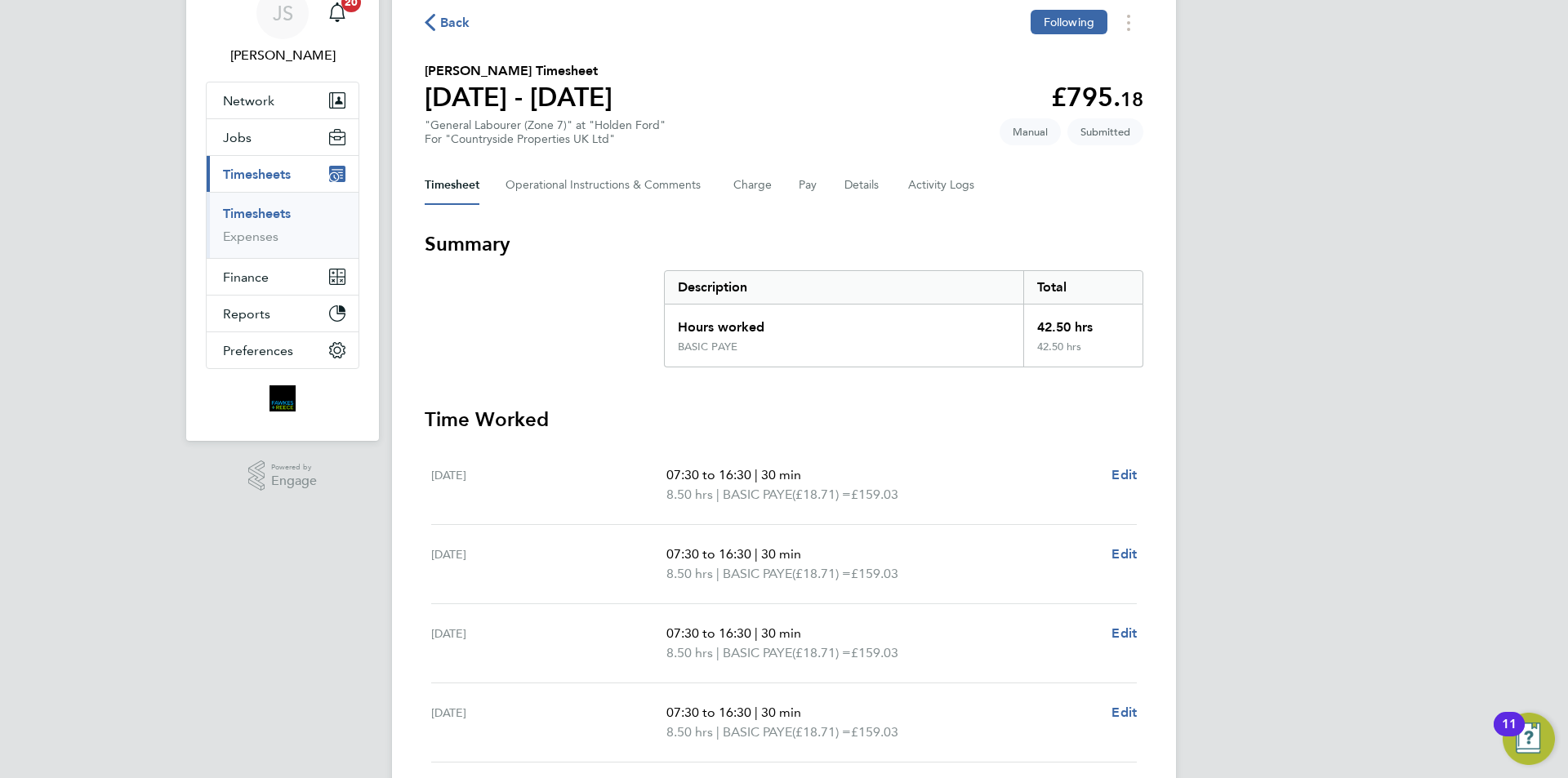
click at [462, 25] on span "Back" at bounding box center [455, 23] width 30 height 20
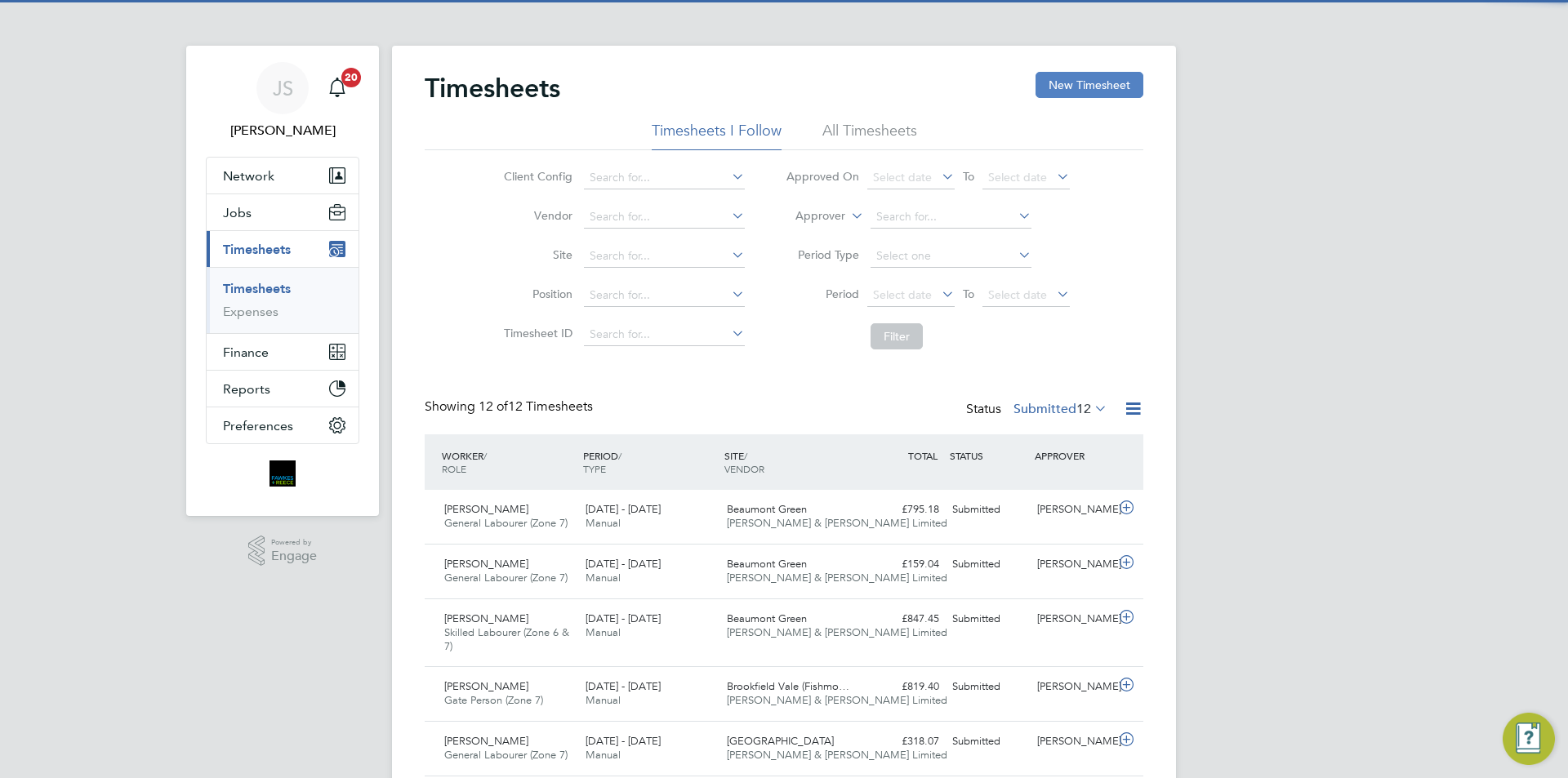
click at [1084, 83] on button "New Timesheet" at bounding box center [1089, 85] width 107 height 26
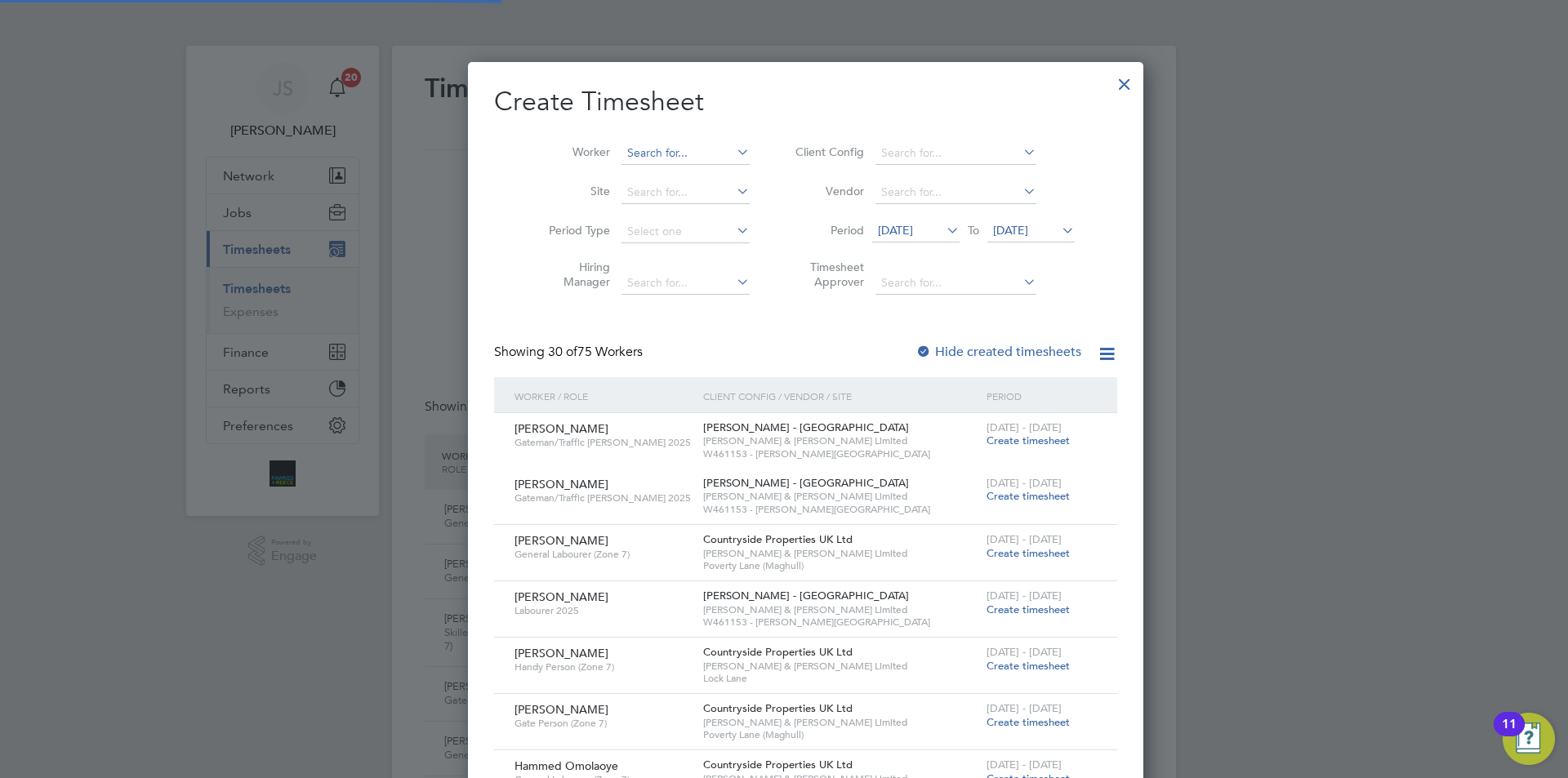
click at [675, 147] on input at bounding box center [686, 153] width 128 height 23
click at [649, 171] on b "Sa" at bounding box center [645, 175] width 13 height 14
type input "[PERSON_NAME]"
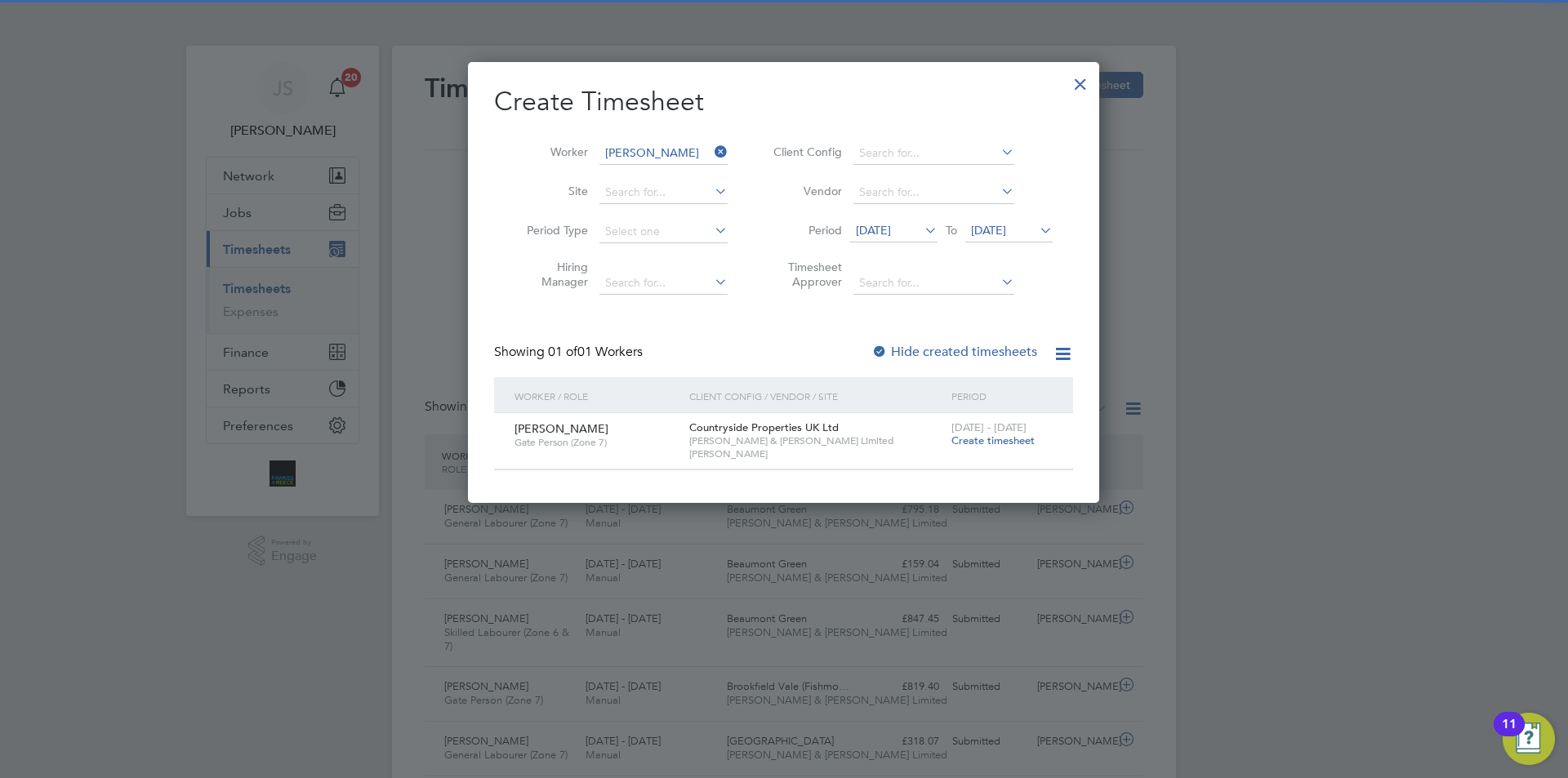
click at [993, 439] on span "Create timesheet" at bounding box center [993, 440] width 84 height 14
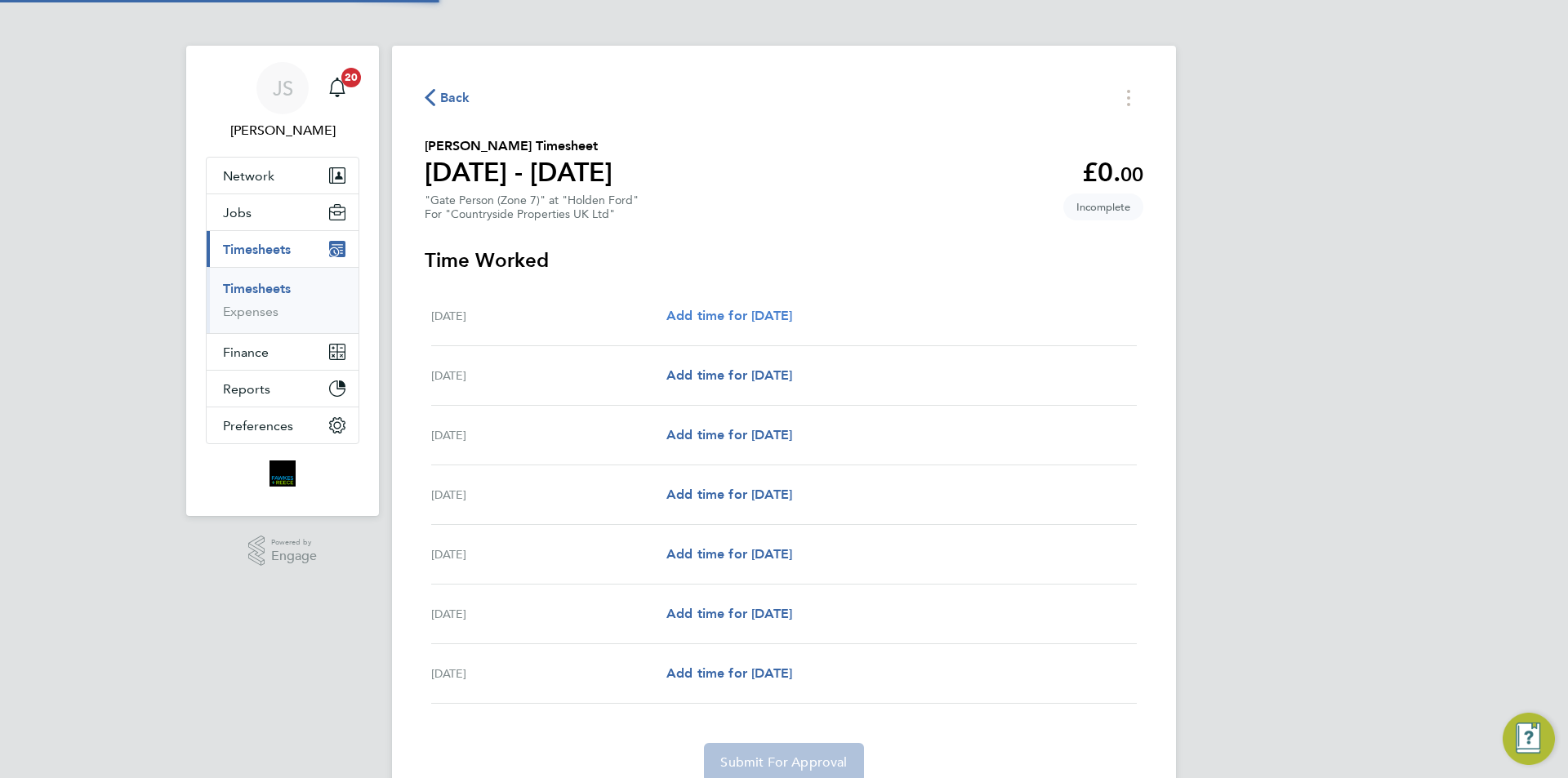
click at [792, 316] on span "Add time for Mon 04 Aug" at bounding box center [729, 315] width 125 height 16
select select "30"
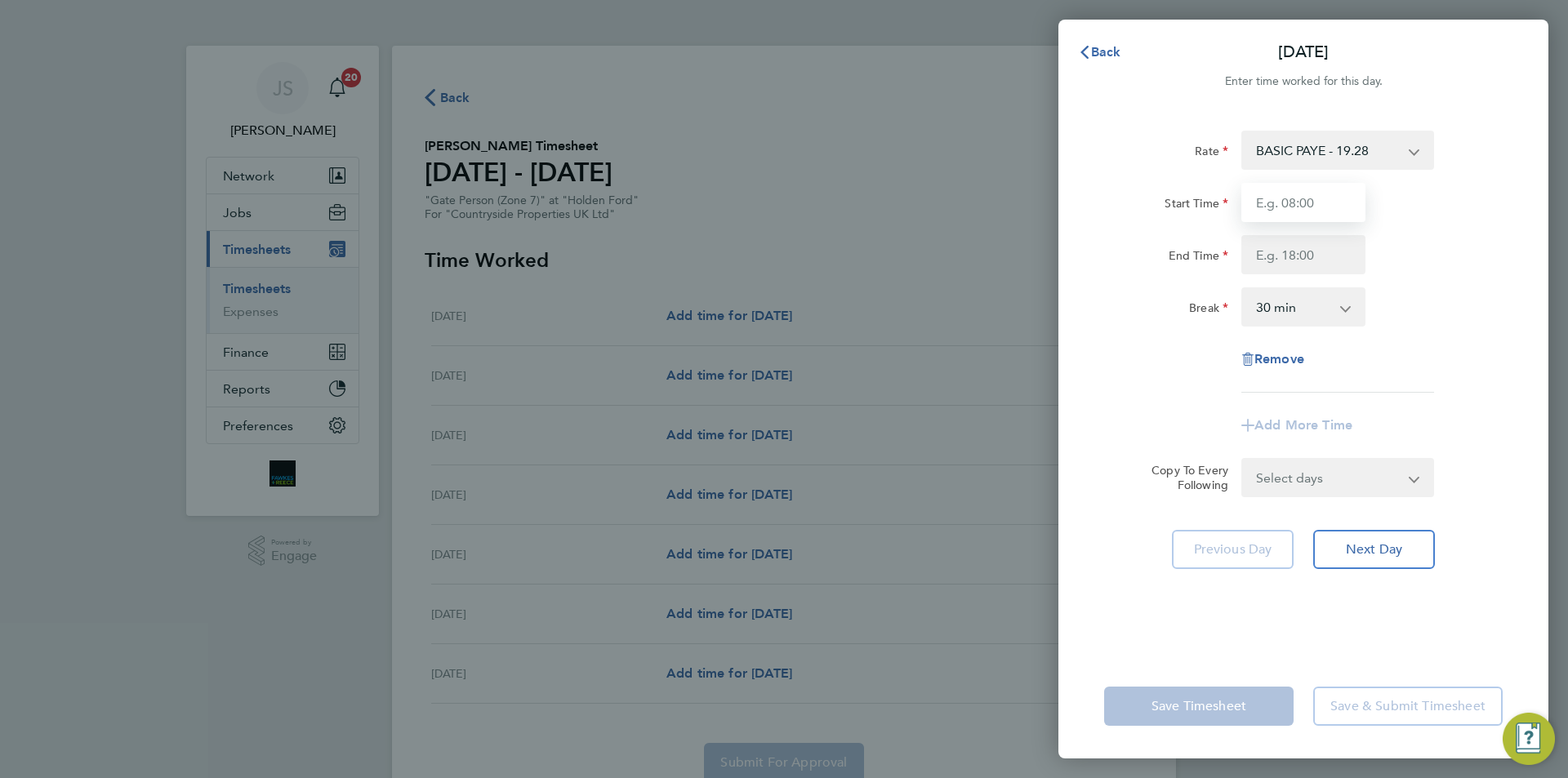
click at [1308, 197] on input "Start Time" at bounding box center [1303, 202] width 124 height 39
type input "07:30"
click at [1286, 253] on input "End Time" at bounding box center [1303, 255] width 124 height 39
type input "16:30"
click at [1351, 463] on form "Rate BASIC PAYE - 19.28 Start Time 07:30 End Time 16:30 Break 0 min 15 min 30 m…" at bounding box center [1304, 313] width 399 height 366
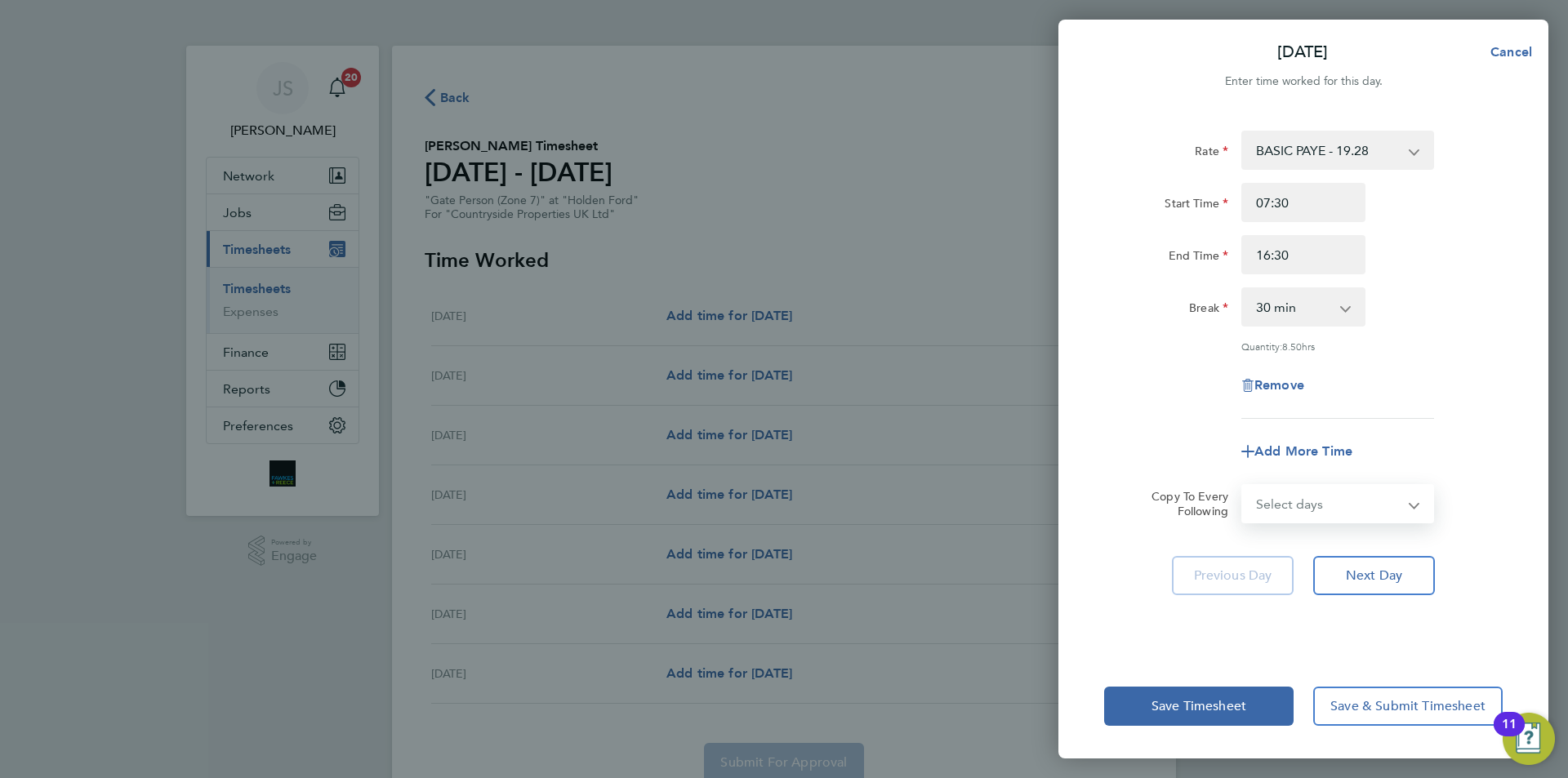
select select "WEEKDAY"
click at [1243, 486] on select "Select days Day Weekday (Mon-Fri) Weekend (Sat-Sun) Tuesday Wednesday Thursday …" at bounding box center [1329, 504] width 171 height 36
select select "[DATE]"
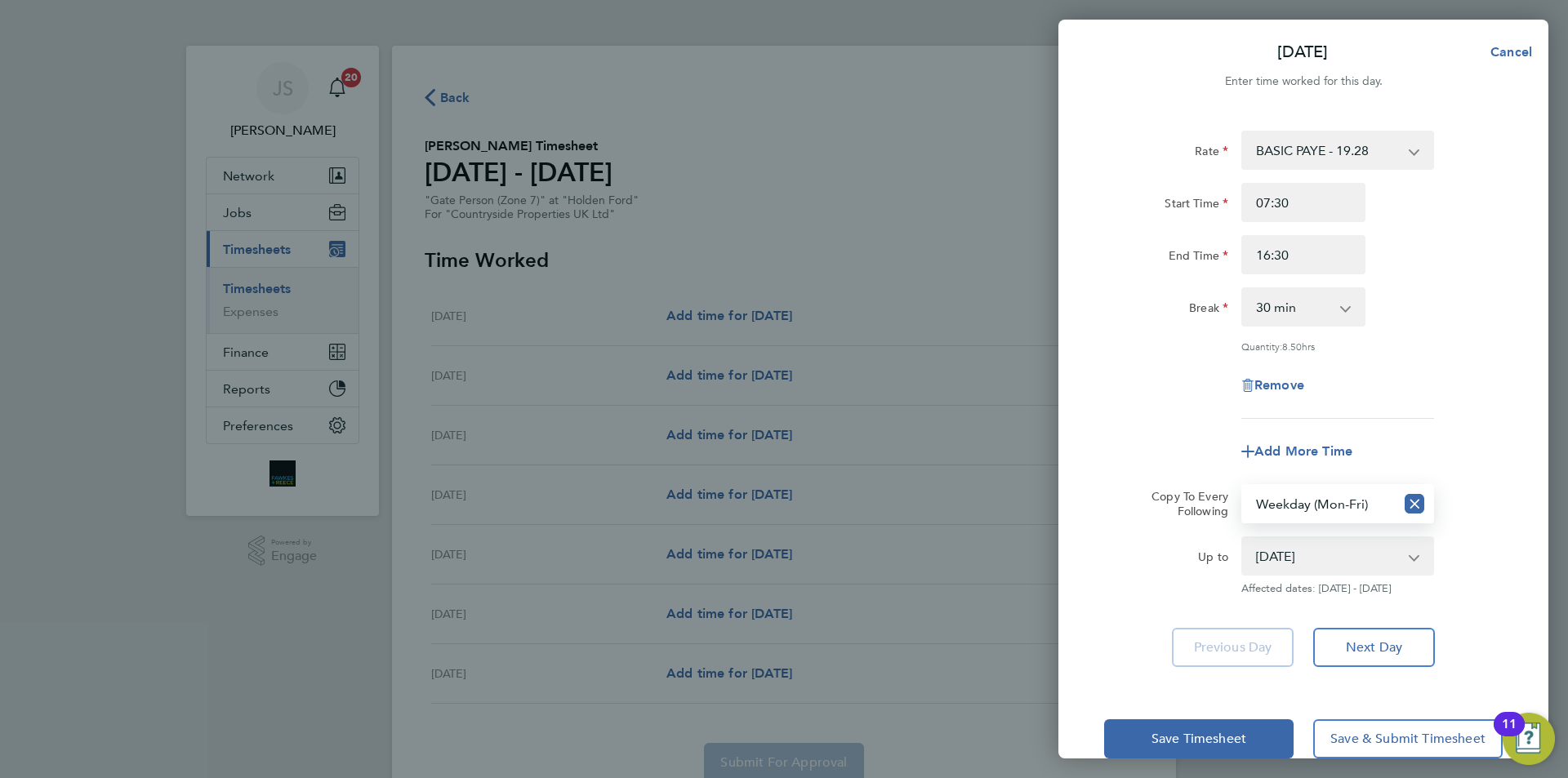
click at [1167, 439] on div "Add More Time" at bounding box center [1304, 452] width 412 height 39
click at [1169, 715] on div "Save Timesheet Save & Submit Timesheet" at bounding box center [1304, 739] width 490 height 104
drag, startPoint x: 1169, startPoint y: 738, endPoint x: 1164, endPoint y: 726, distance: 13.0
click at [1169, 738] on span "Save Timesheet" at bounding box center [1199, 739] width 95 height 16
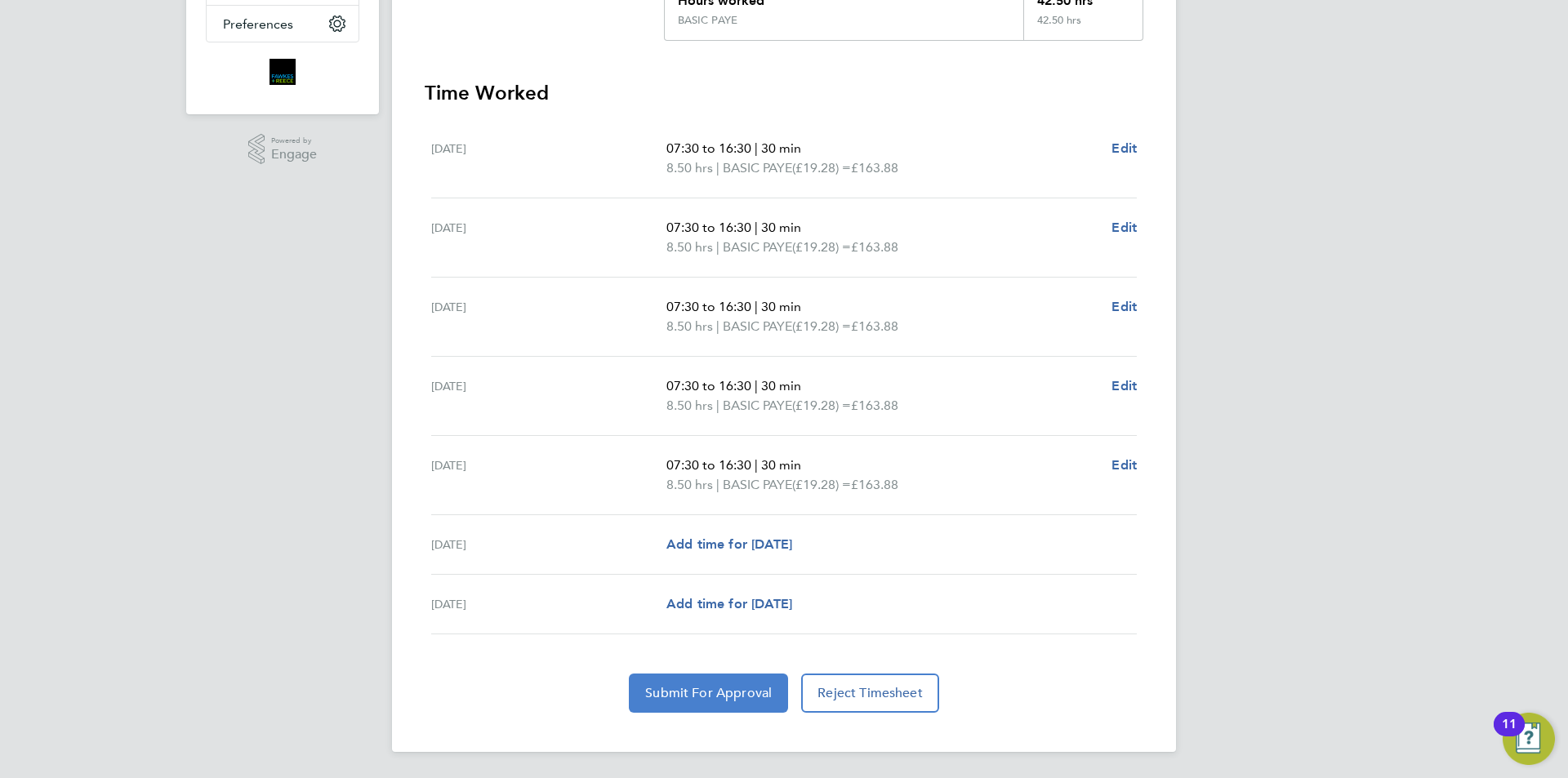
click at [745, 676] on button "Submit For Approval" at bounding box center [709, 694] width 159 height 39
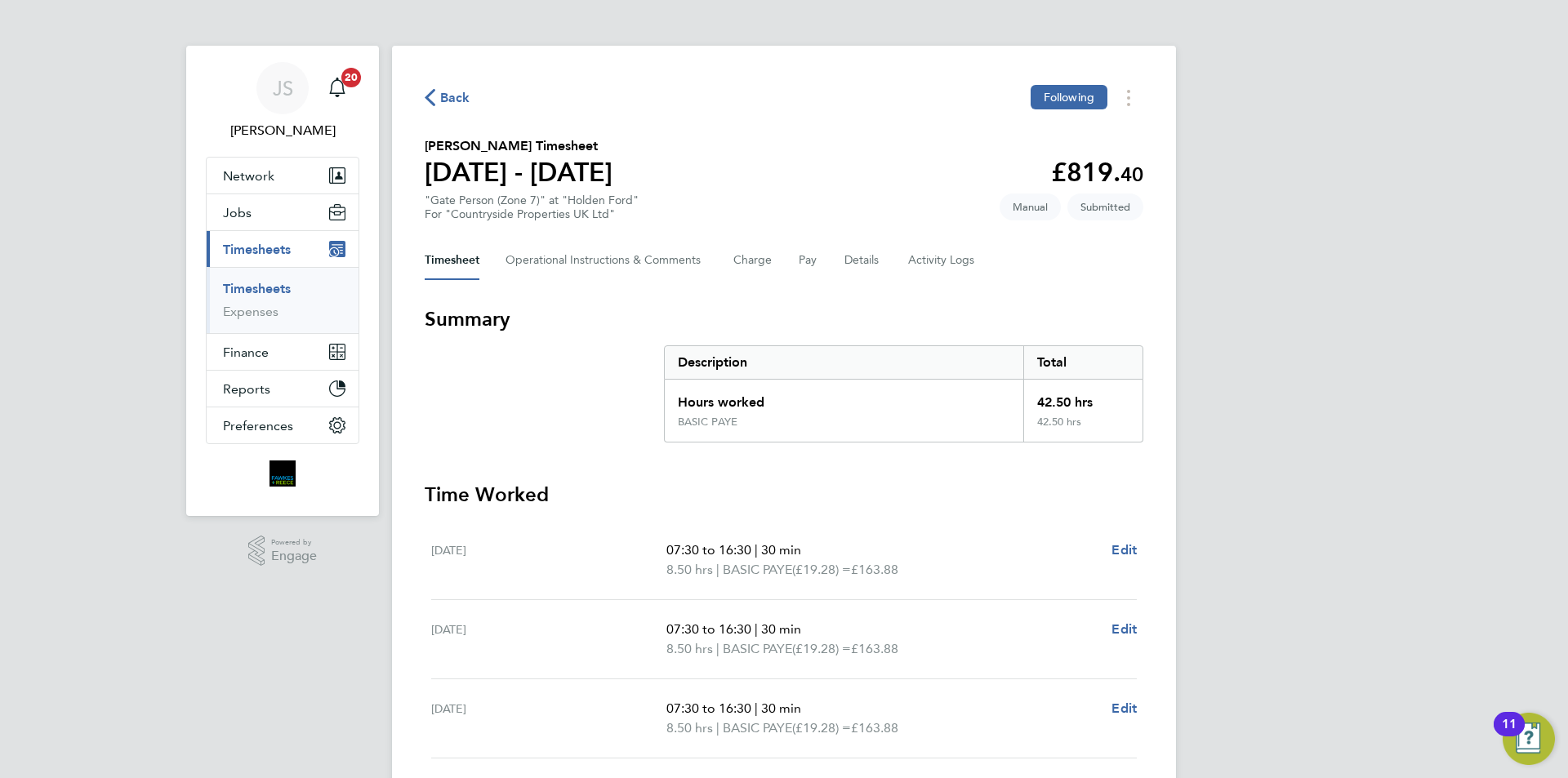
click at [447, 86] on div "Back Following" at bounding box center [784, 98] width 718 height 25
click at [449, 102] on span "Back" at bounding box center [455, 98] width 30 height 20
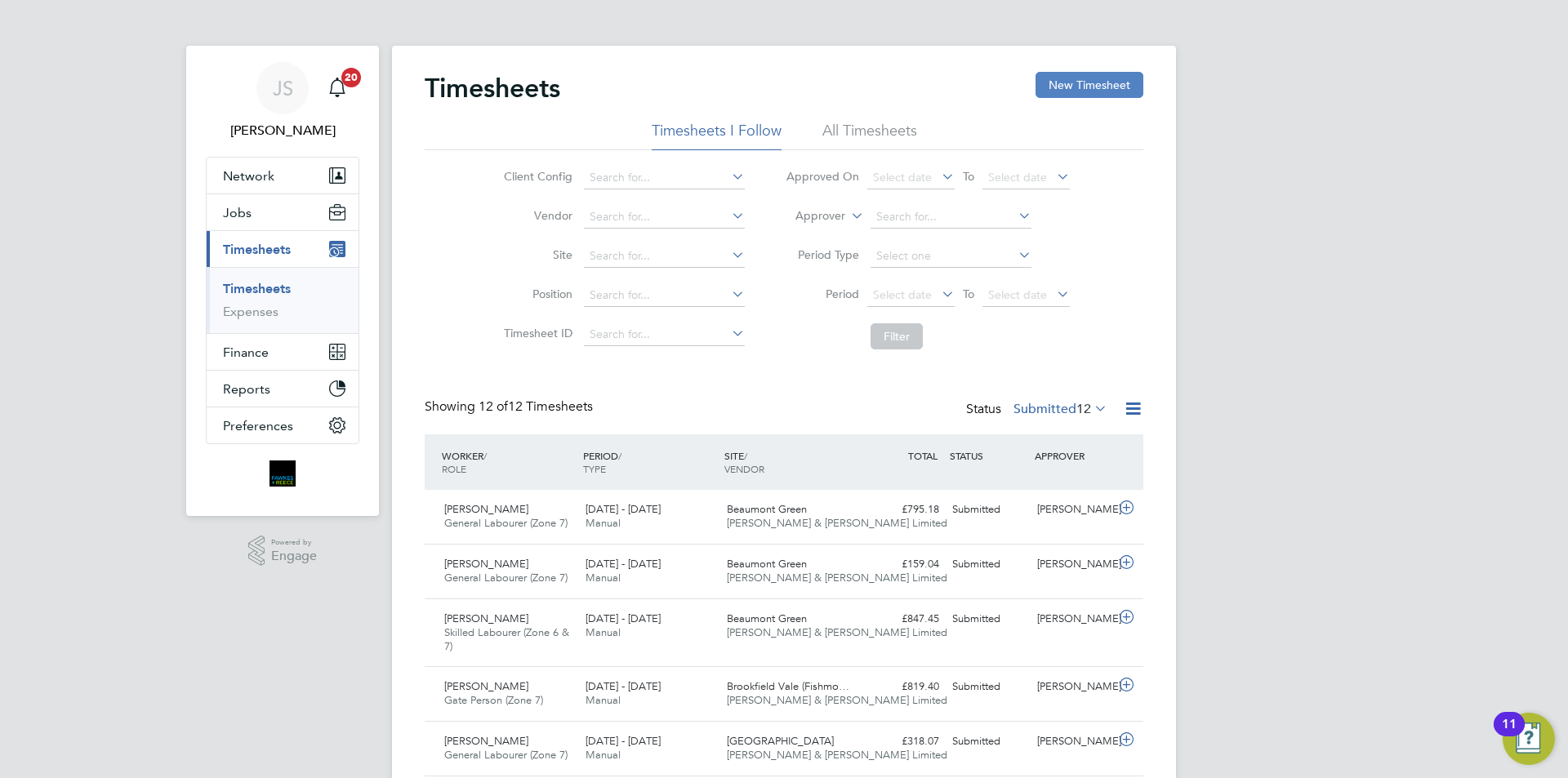
click at [1087, 85] on button "New Timesheet" at bounding box center [1089, 85] width 107 height 26
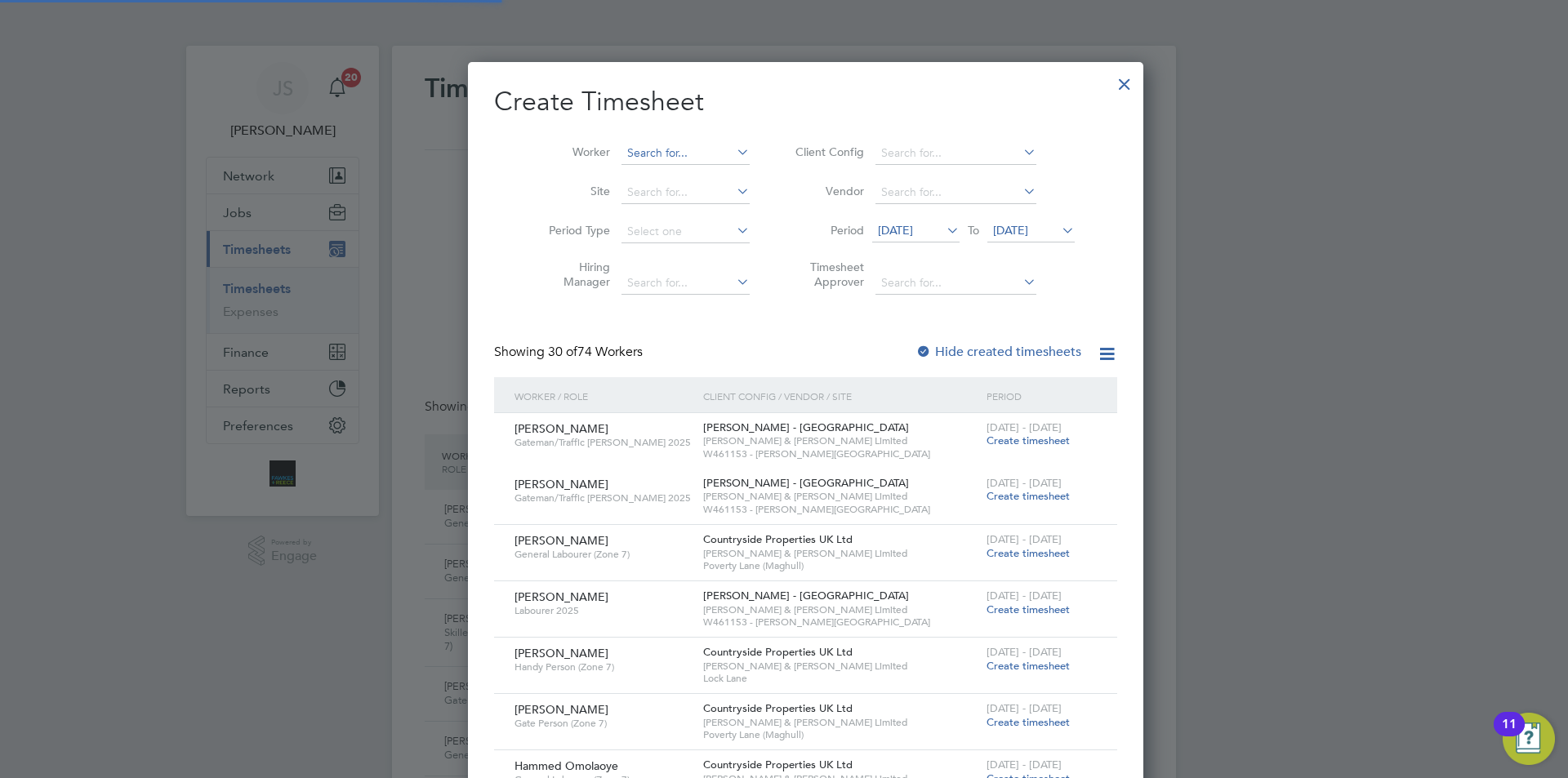
click at [668, 155] on input at bounding box center [686, 153] width 128 height 23
click at [668, 166] on li "Andrew Dovest on" at bounding box center [677, 175] width 157 height 22
type input "[PERSON_NAME]"
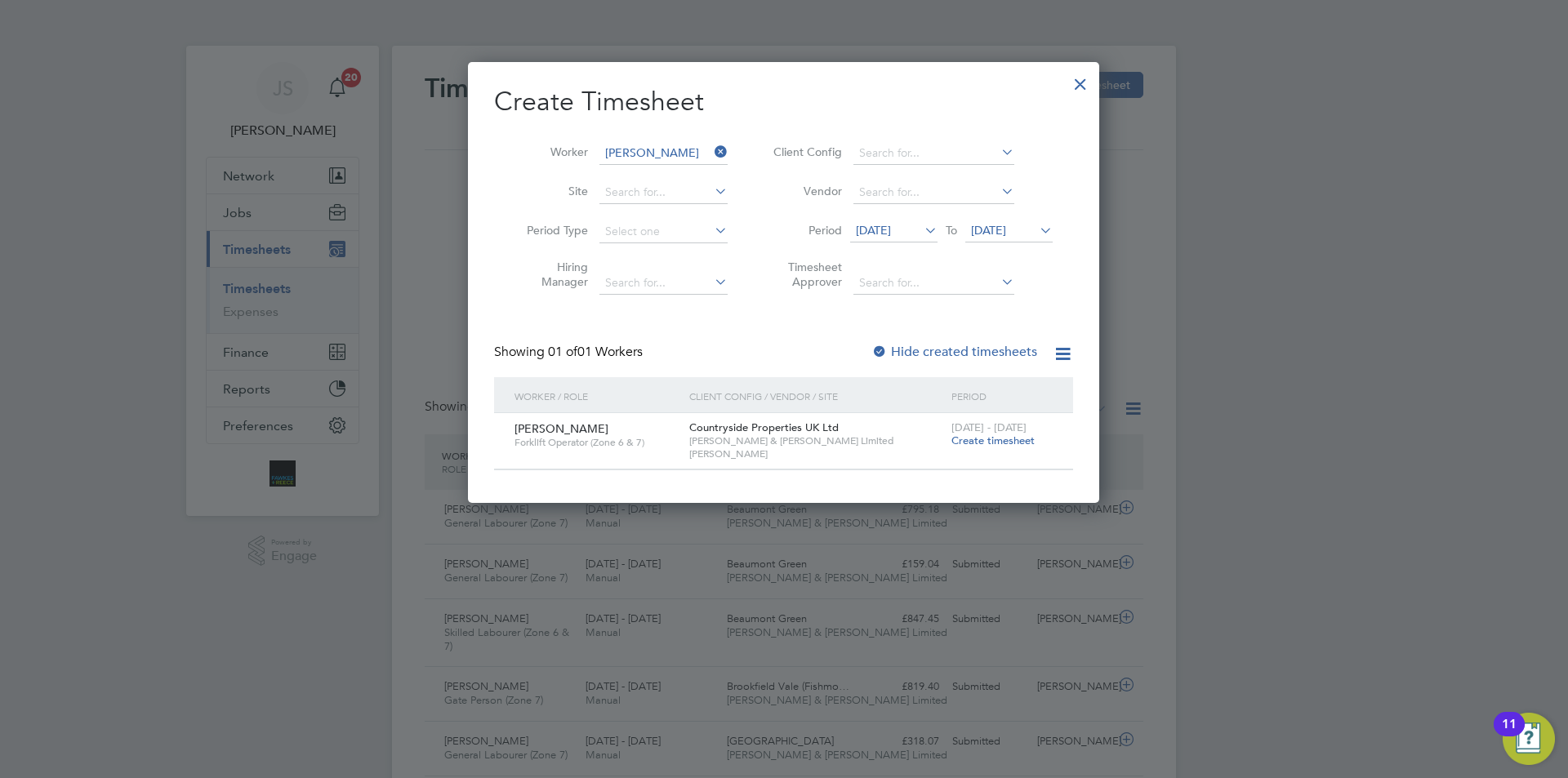
click at [991, 435] on span "Create timesheet" at bounding box center [993, 440] width 84 height 14
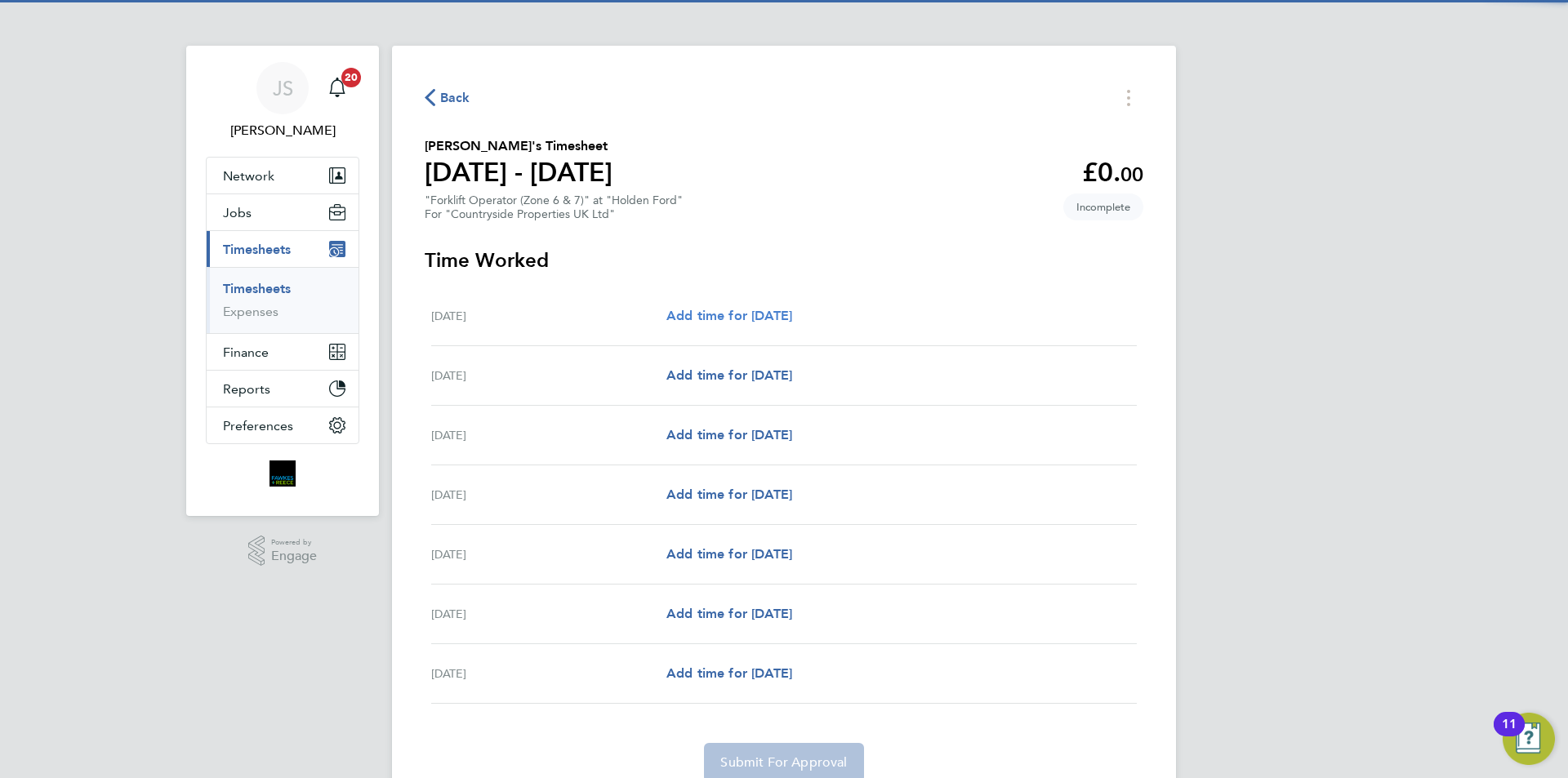
click at [776, 319] on span "Add time for Mon 04 Aug" at bounding box center [729, 315] width 125 height 16
select select "30"
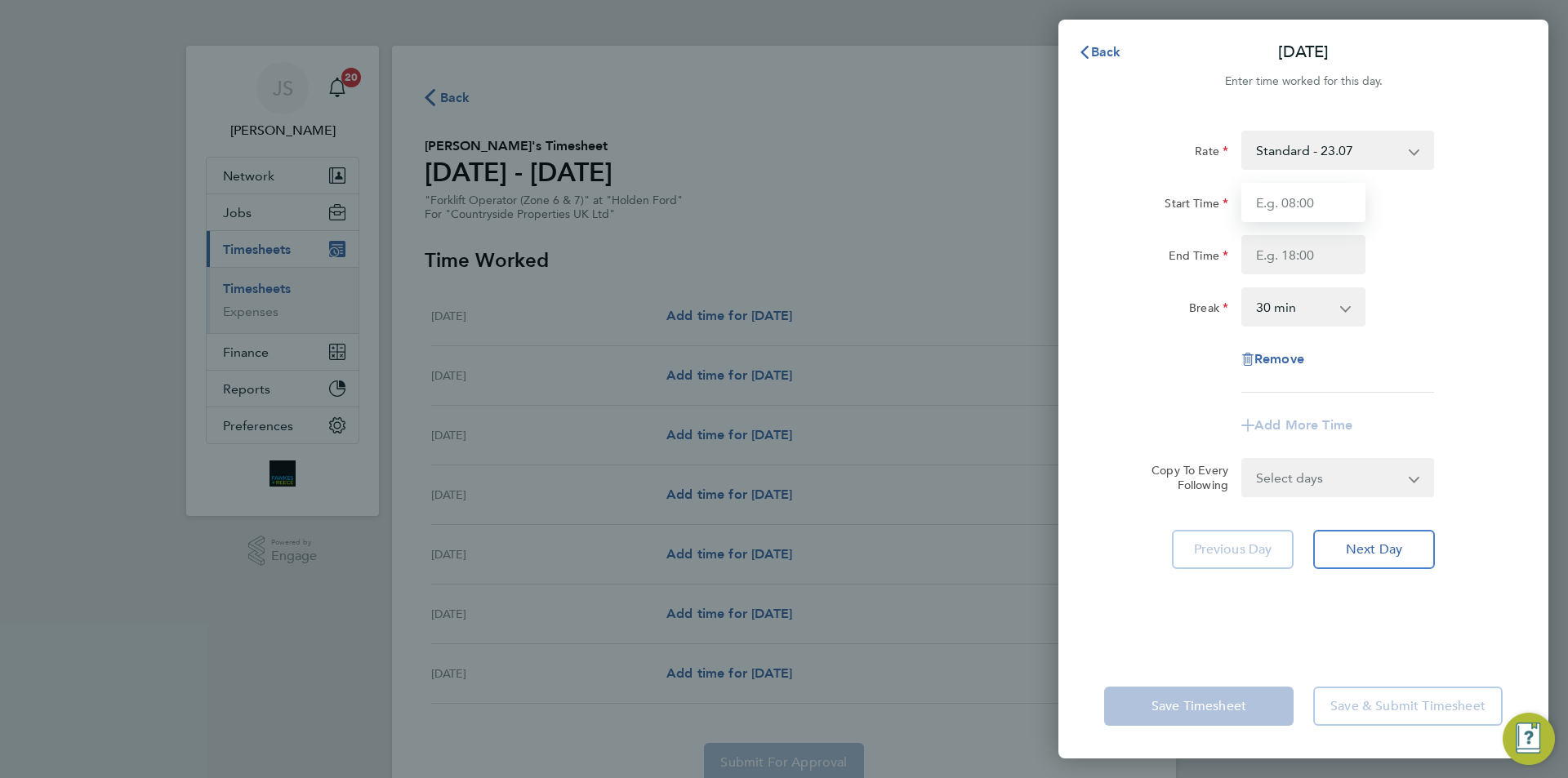
click at [1269, 201] on input "Start Time" at bounding box center [1303, 202] width 124 height 39
type input "07:30"
drag, startPoint x: 1329, startPoint y: 280, endPoint x: 1304, endPoint y: 234, distance: 52.4
click at [1325, 268] on div "Rate Standard - 23.07 Start Time 07:30 End Time Break 0 min 15 min 30 min 45 mi…" at bounding box center [1304, 262] width 399 height 262
click at [1304, 234] on div "Start Time 07:30 End Time" at bounding box center [1304, 229] width 412 height 92
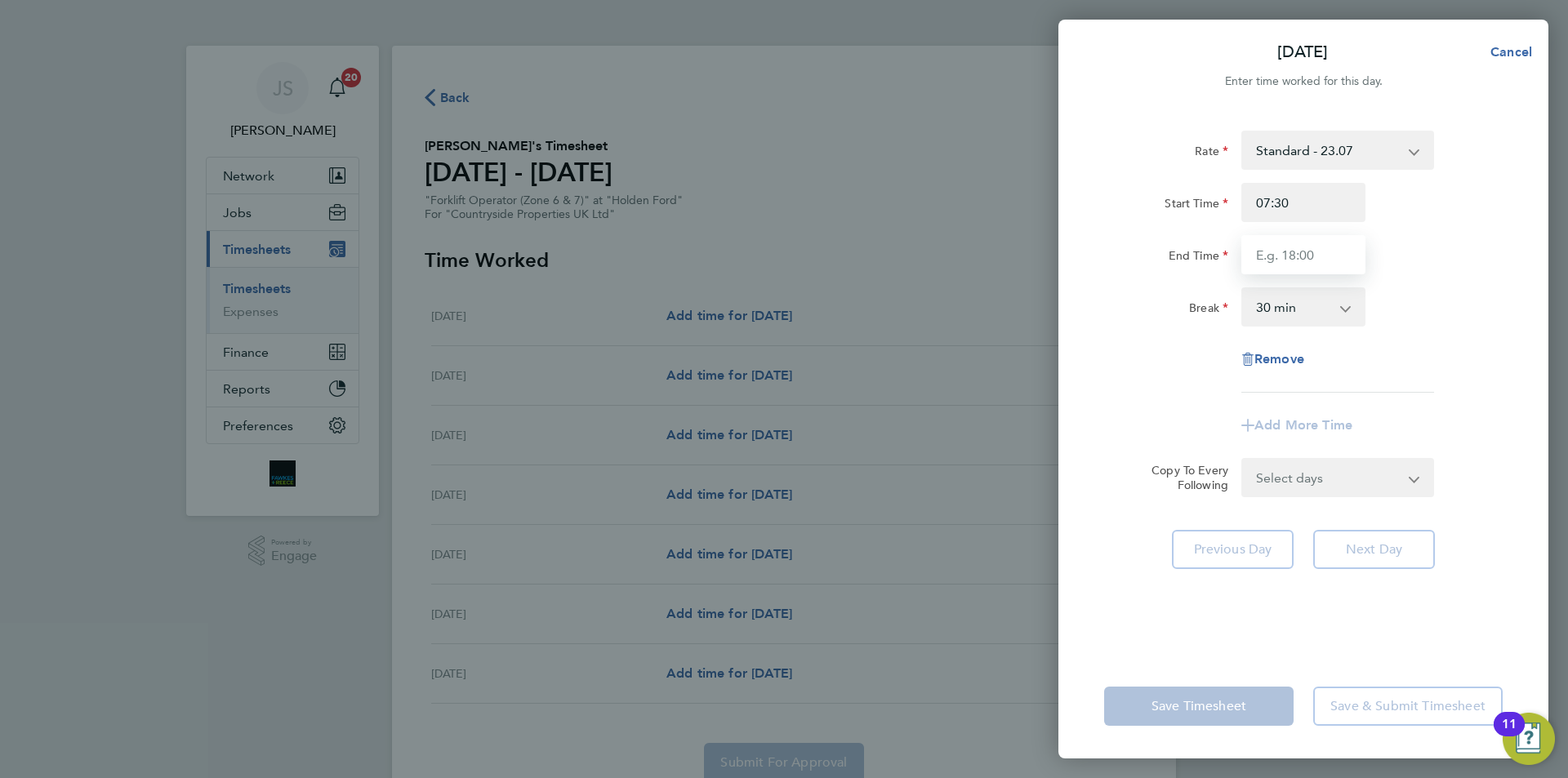
click at [1288, 239] on input "End Time" at bounding box center [1303, 255] width 124 height 39
type input "17:00"
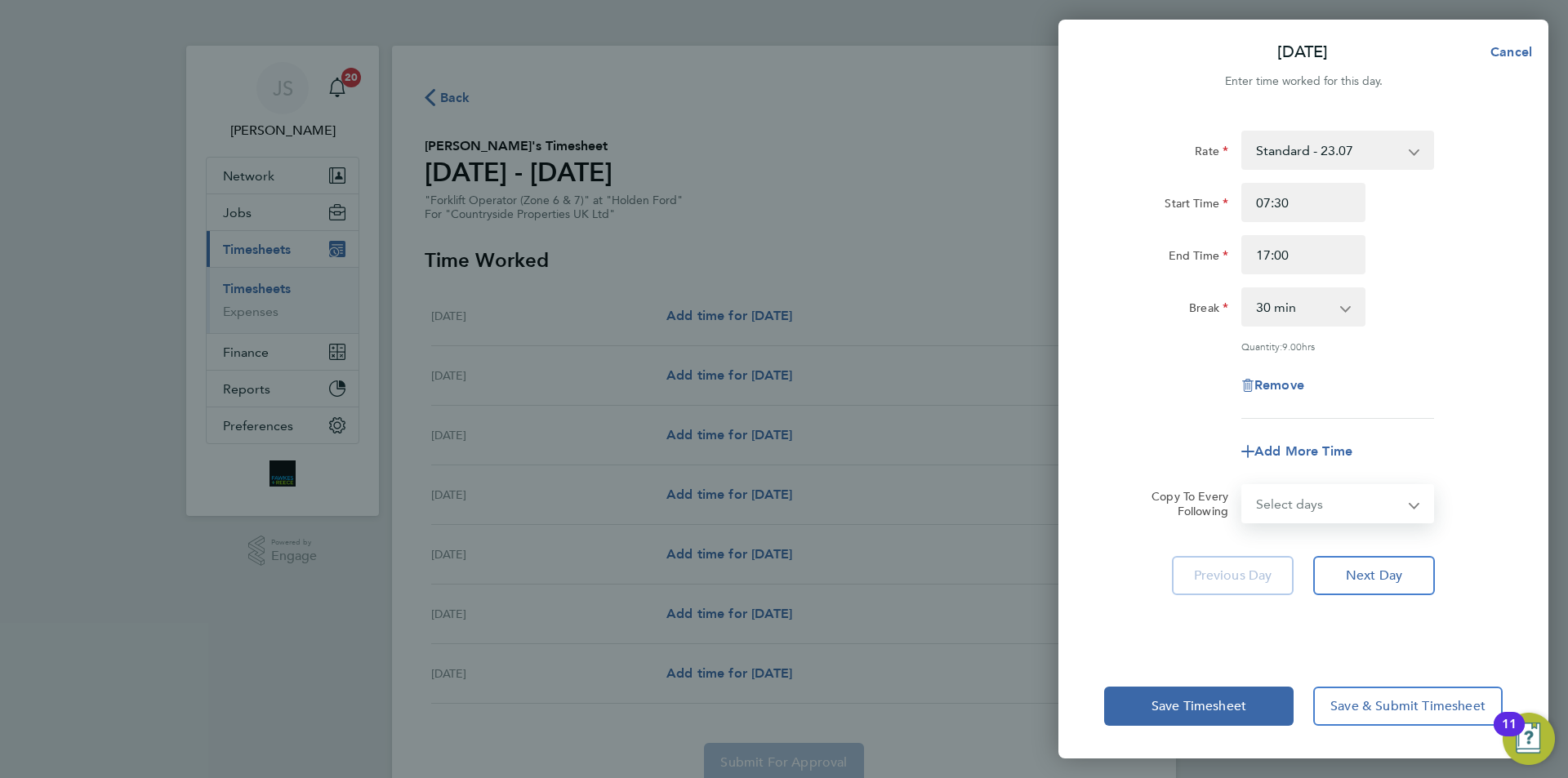
drag, startPoint x: 1324, startPoint y: 483, endPoint x: 1306, endPoint y: 517, distance: 38.5
click at [1324, 485] on div "Select days Day Weekday (Mon-Fri) Weekend (Sat-Sun) Tuesday Wednesday Thursday …" at bounding box center [1338, 504] width 193 height 39
select select "WEEKDAY"
click at [1243, 486] on select "Select days Day Weekday (Mon-Fri) Weekend (Sat-Sun) Tuesday Wednesday Thursday …" at bounding box center [1329, 504] width 171 height 36
click at [1167, 395] on div "Remove" at bounding box center [1304, 385] width 412 height 39
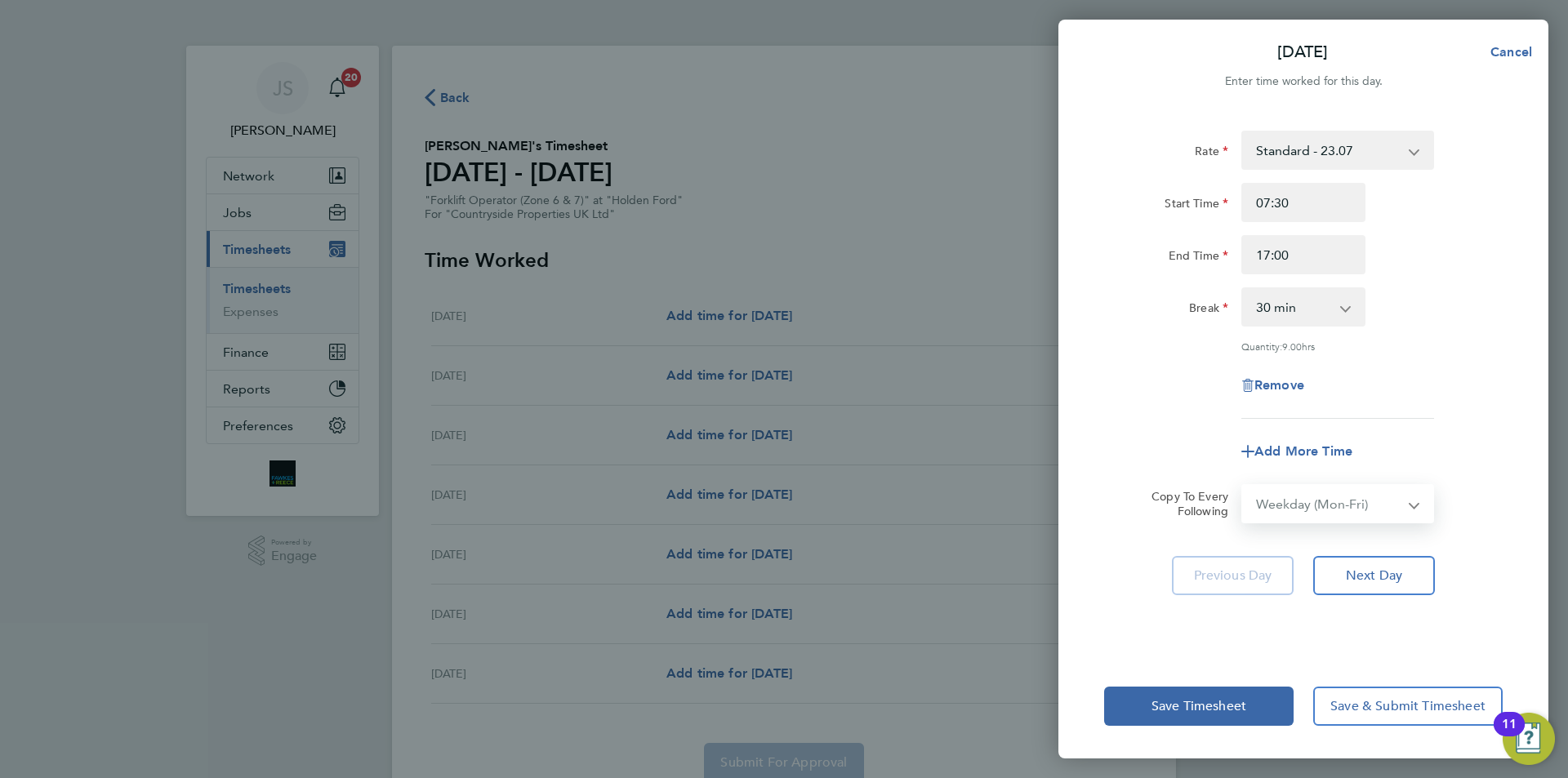
select select "[DATE]"
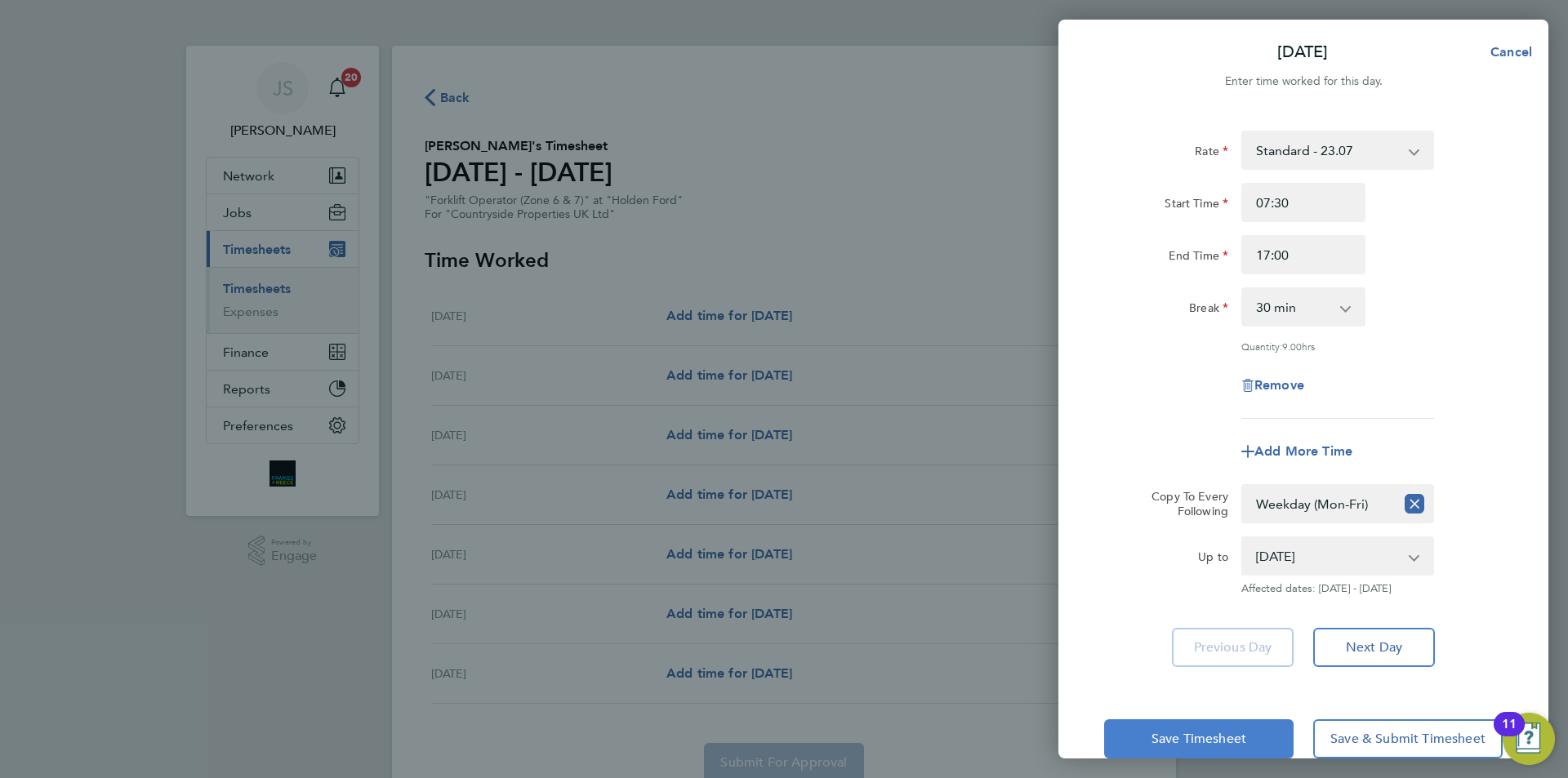
click at [1224, 755] on button "Save Timesheet" at bounding box center [1199, 739] width 189 height 39
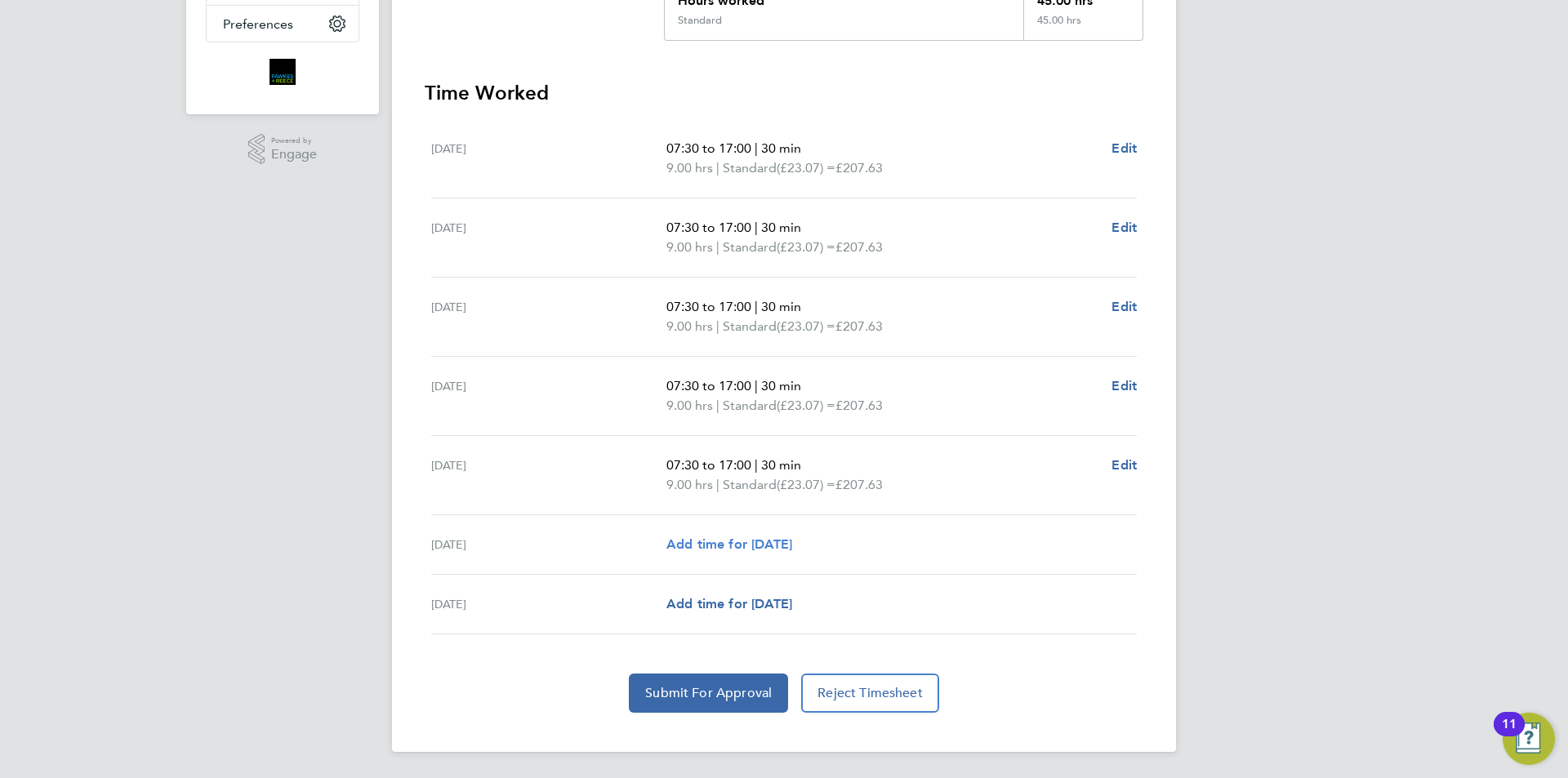
click at [783, 540] on span "Add time for [DATE]" at bounding box center [729, 544] width 125 height 16
select select "30"
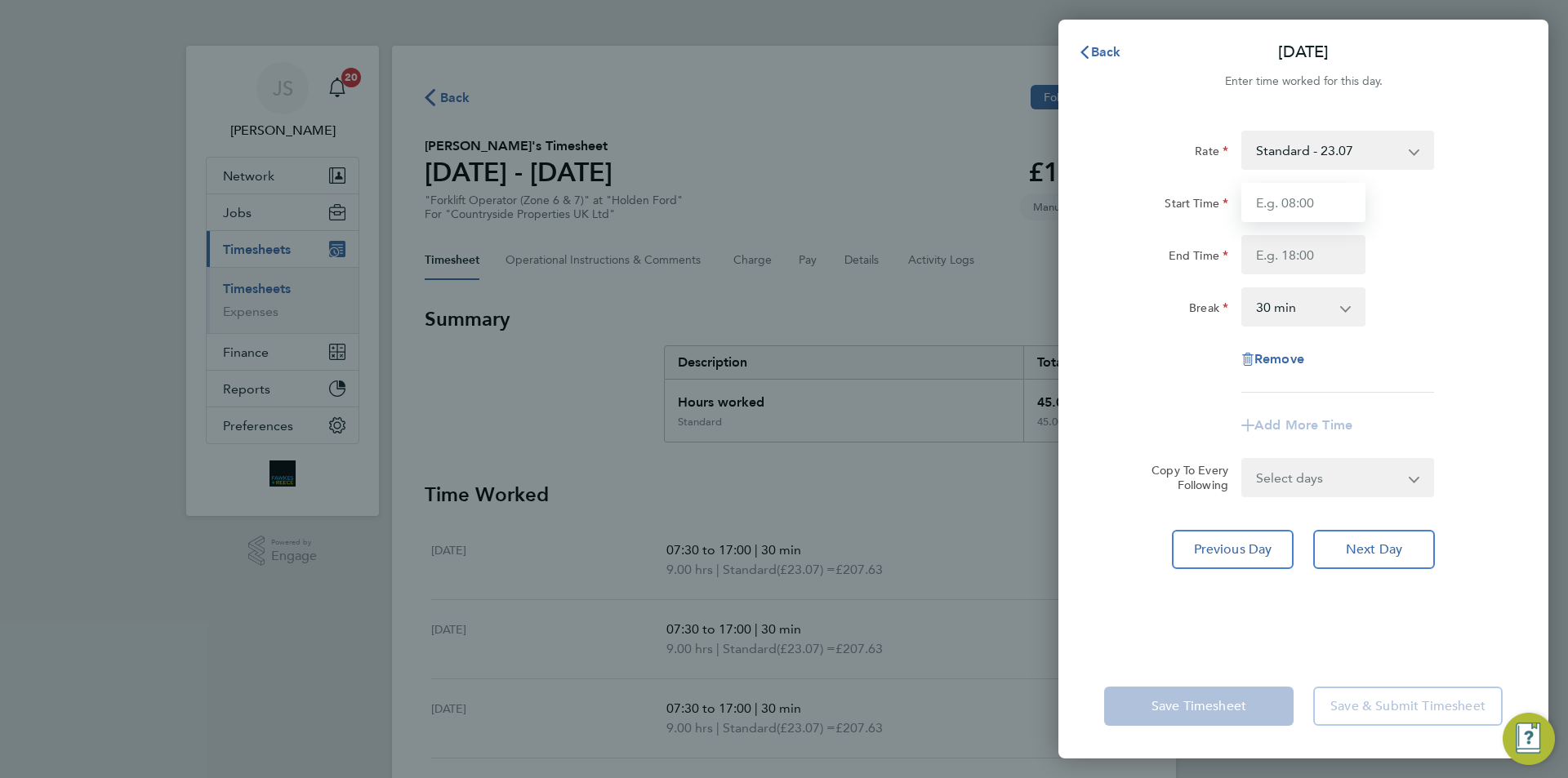
click at [1271, 197] on input "Start Time" at bounding box center [1303, 202] width 124 height 39
type input "07:30"
drag, startPoint x: 1241, startPoint y: 249, endPoint x: 1256, endPoint y: 250, distance: 15.0
click at [1252, 250] on input "End Time" at bounding box center [1303, 255] width 124 height 39
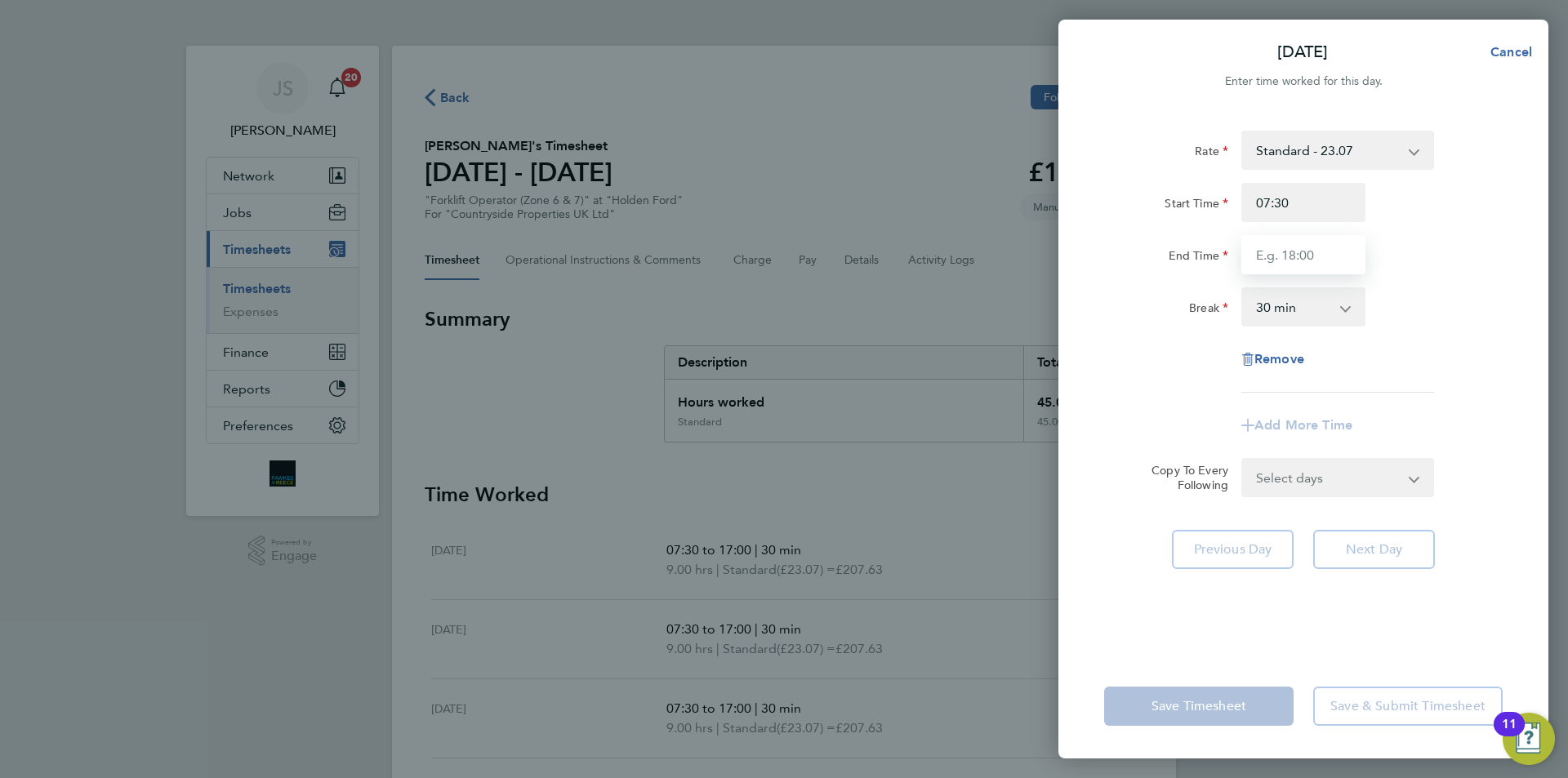
click at [1258, 251] on input "End Time" at bounding box center [1303, 255] width 124 height 39
type input "15:00"
click at [1146, 362] on div "Rate Standard - 23.07 Start Time 07:30 End Time 15:00 Break 0 min 15 min 30 min…" at bounding box center [1304, 262] width 399 height 262
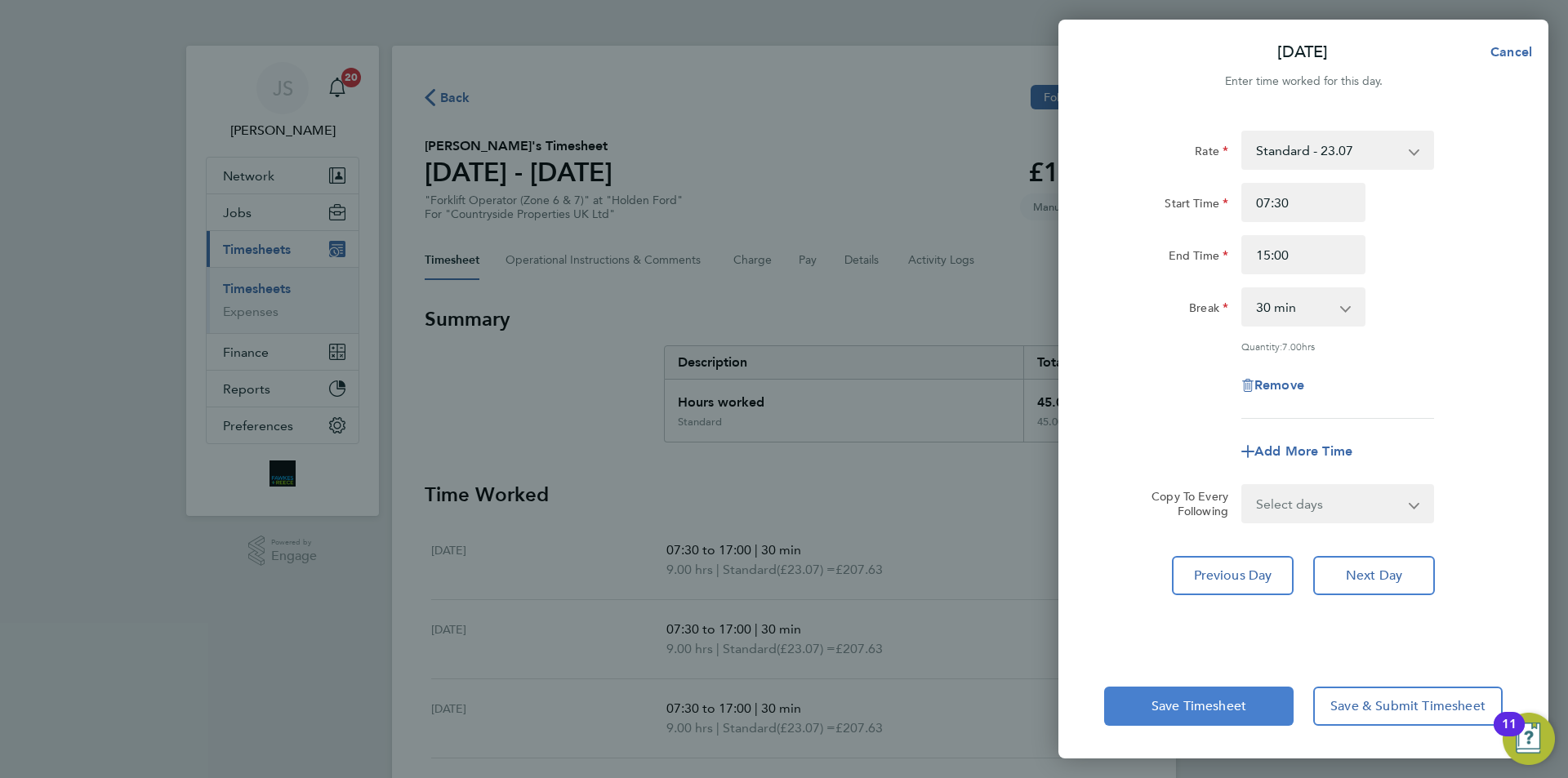
click at [1233, 707] on span "Save Timesheet" at bounding box center [1199, 707] width 95 height 16
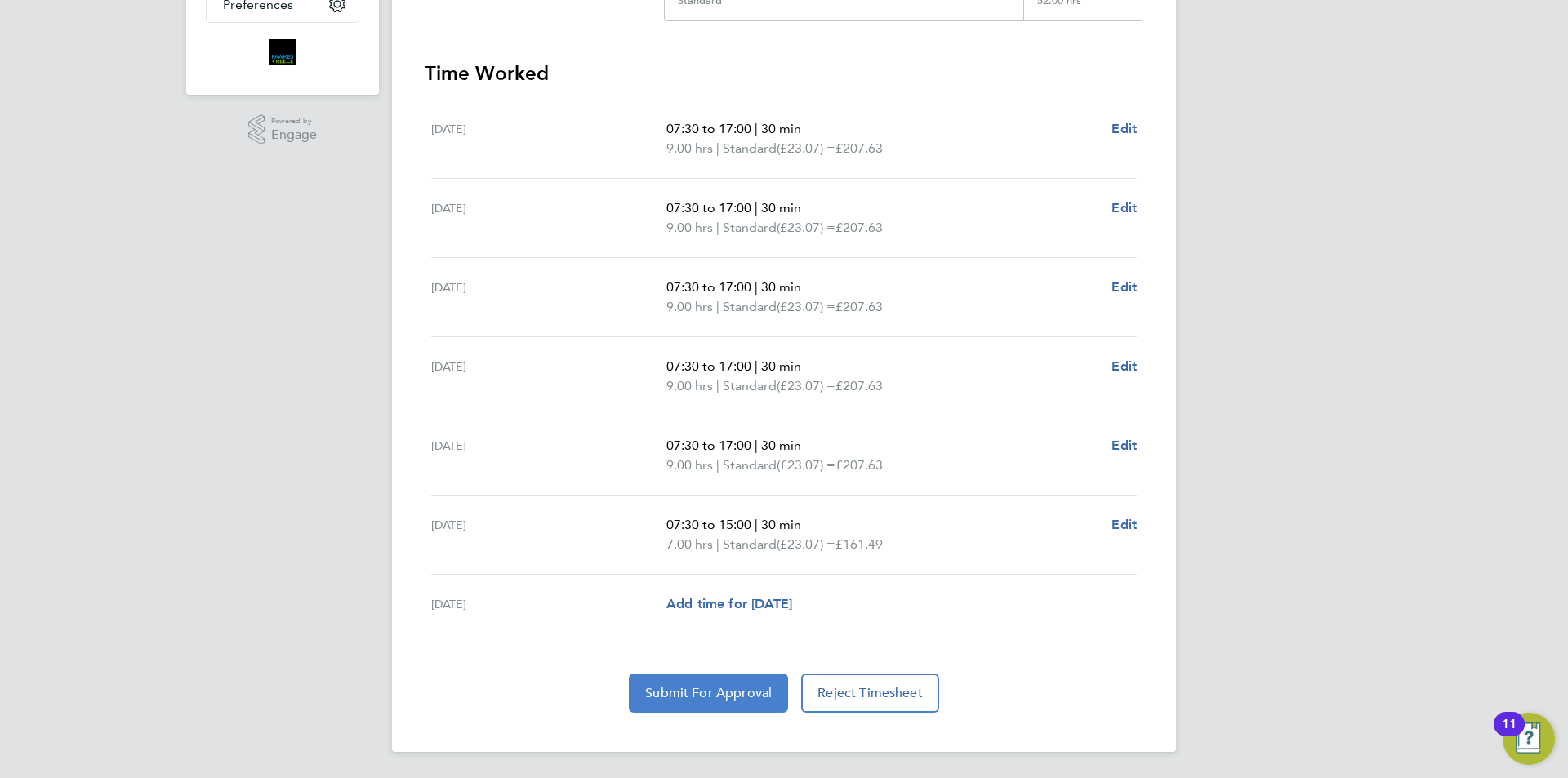
drag, startPoint x: 689, startPoint y: 680, endPoint x: 695, endPoint y: 688, distance: 10.0
click at [695, 688] on button "Submit For Approval" at bounding box center [709, 694] width 159 height 39
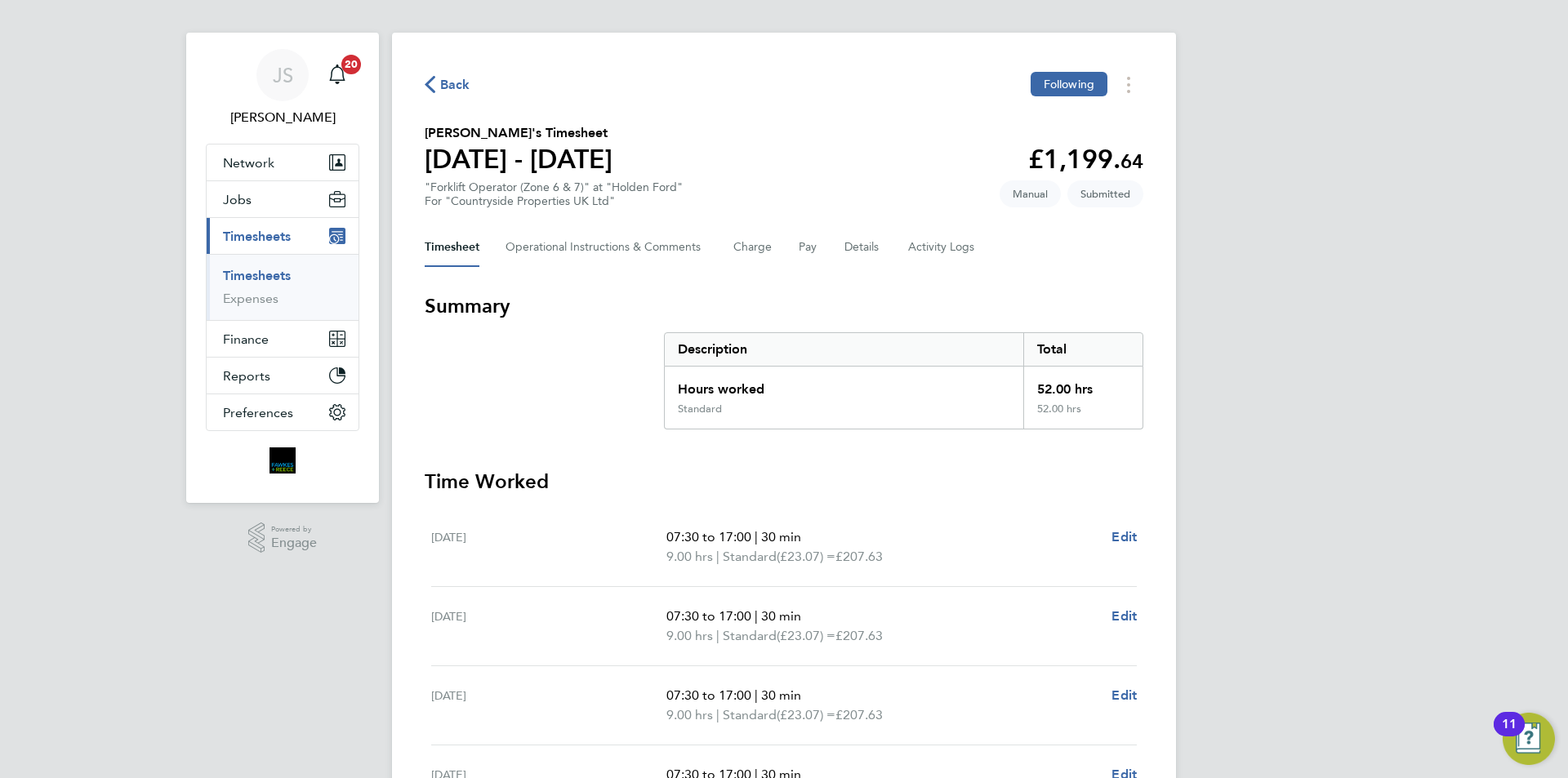
drag, startPoint x: 442, startPoint y: 84, endPoint x: 253, endPoint y: 10, distance: 203.0
click at [443, 84] on span "Back" at bounding box center [455, 85] width 30 height 20
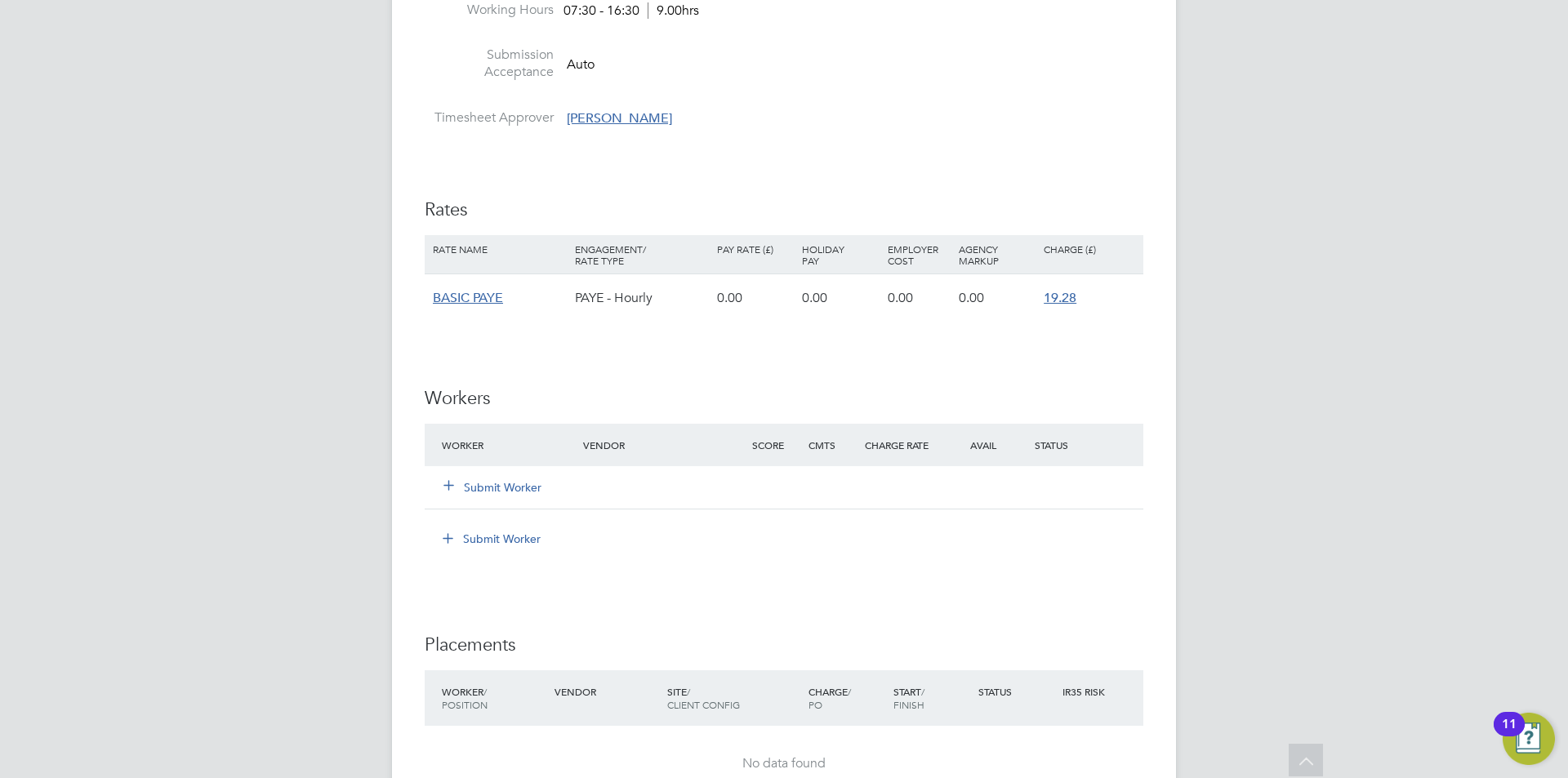
click at [494, 489] on button "Submit Worker" at bounding box center [494, 488] width 98 height 16
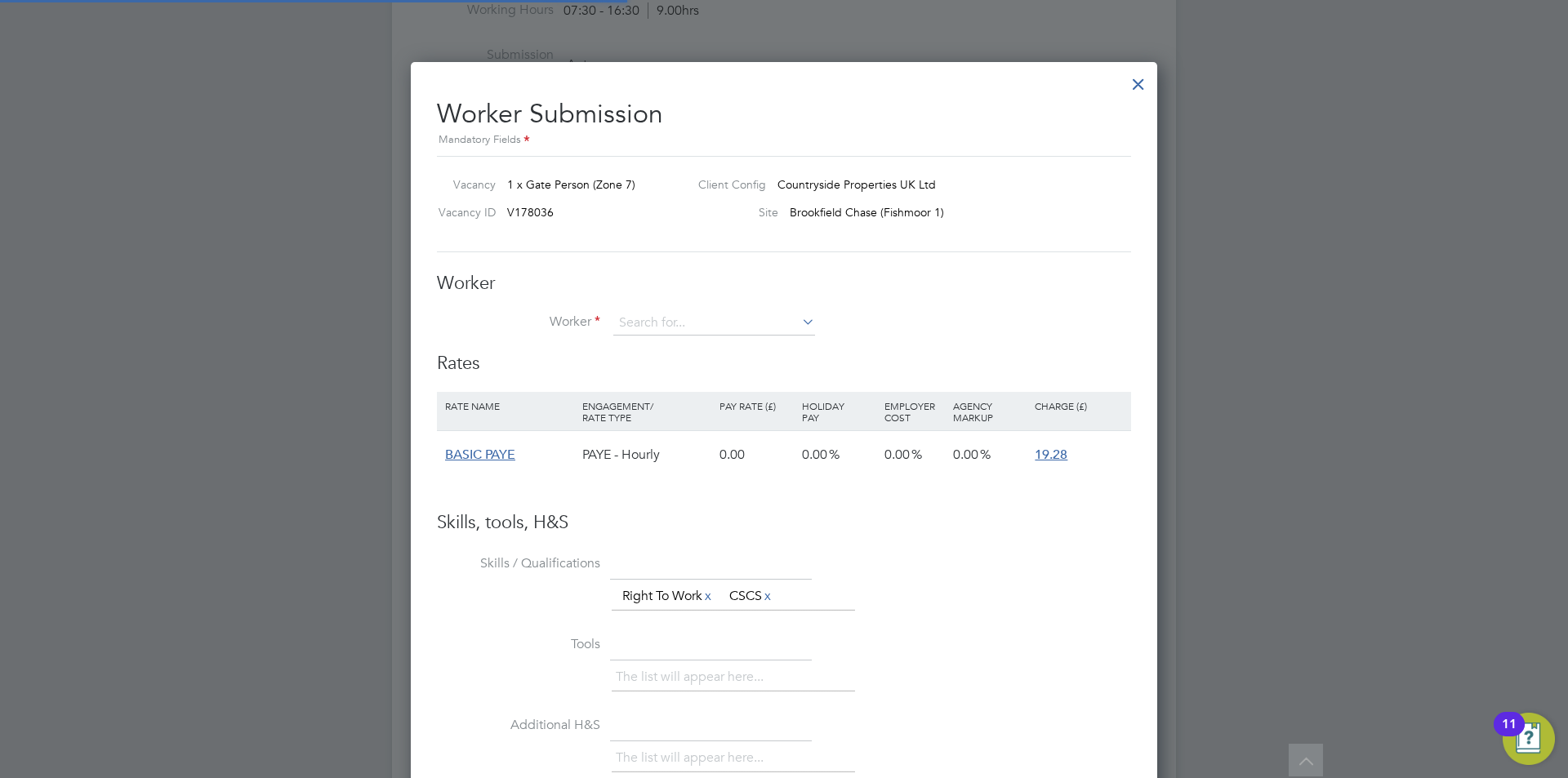
scroll to position [974, 747]
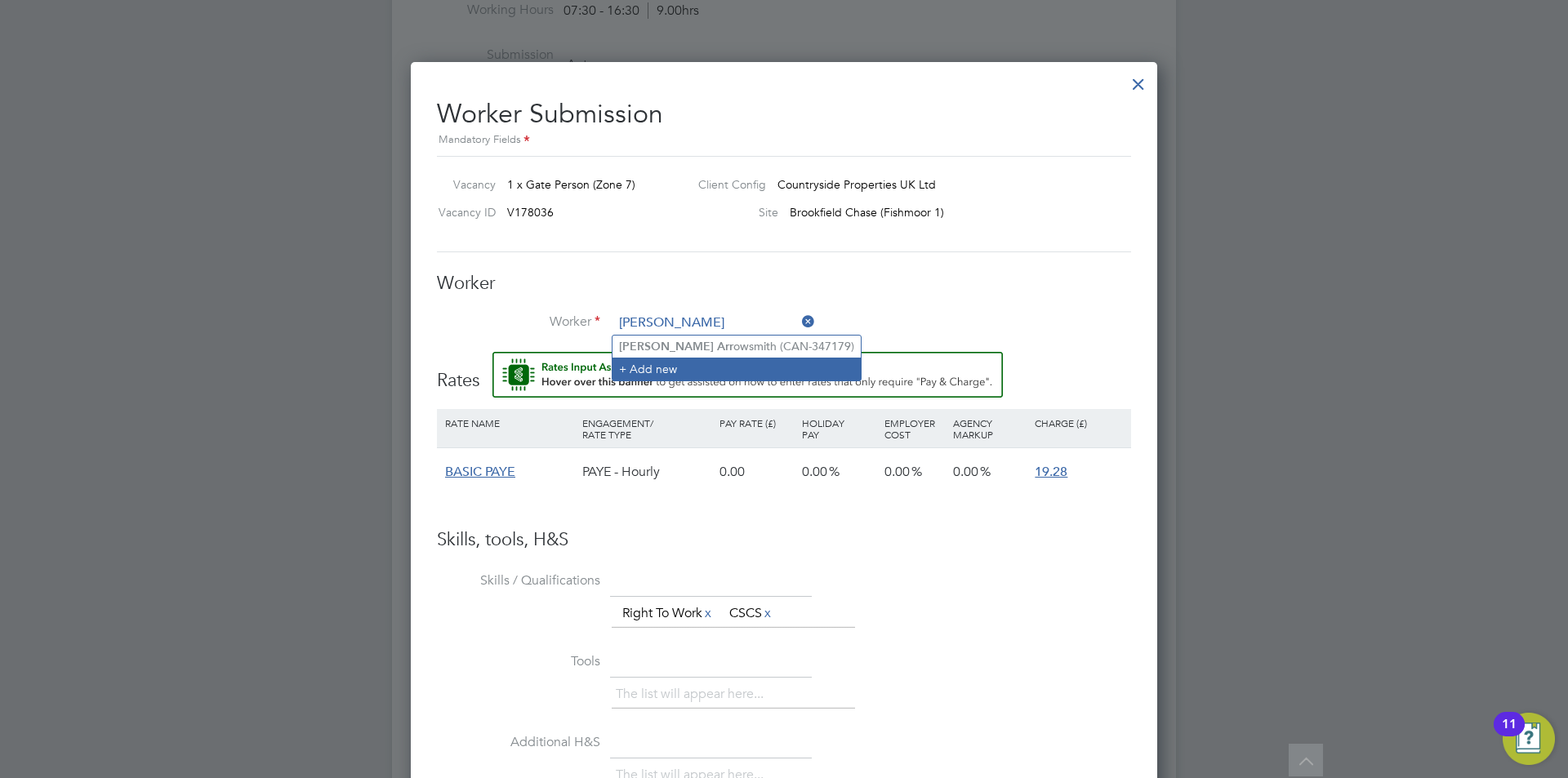
type input "edward arr"
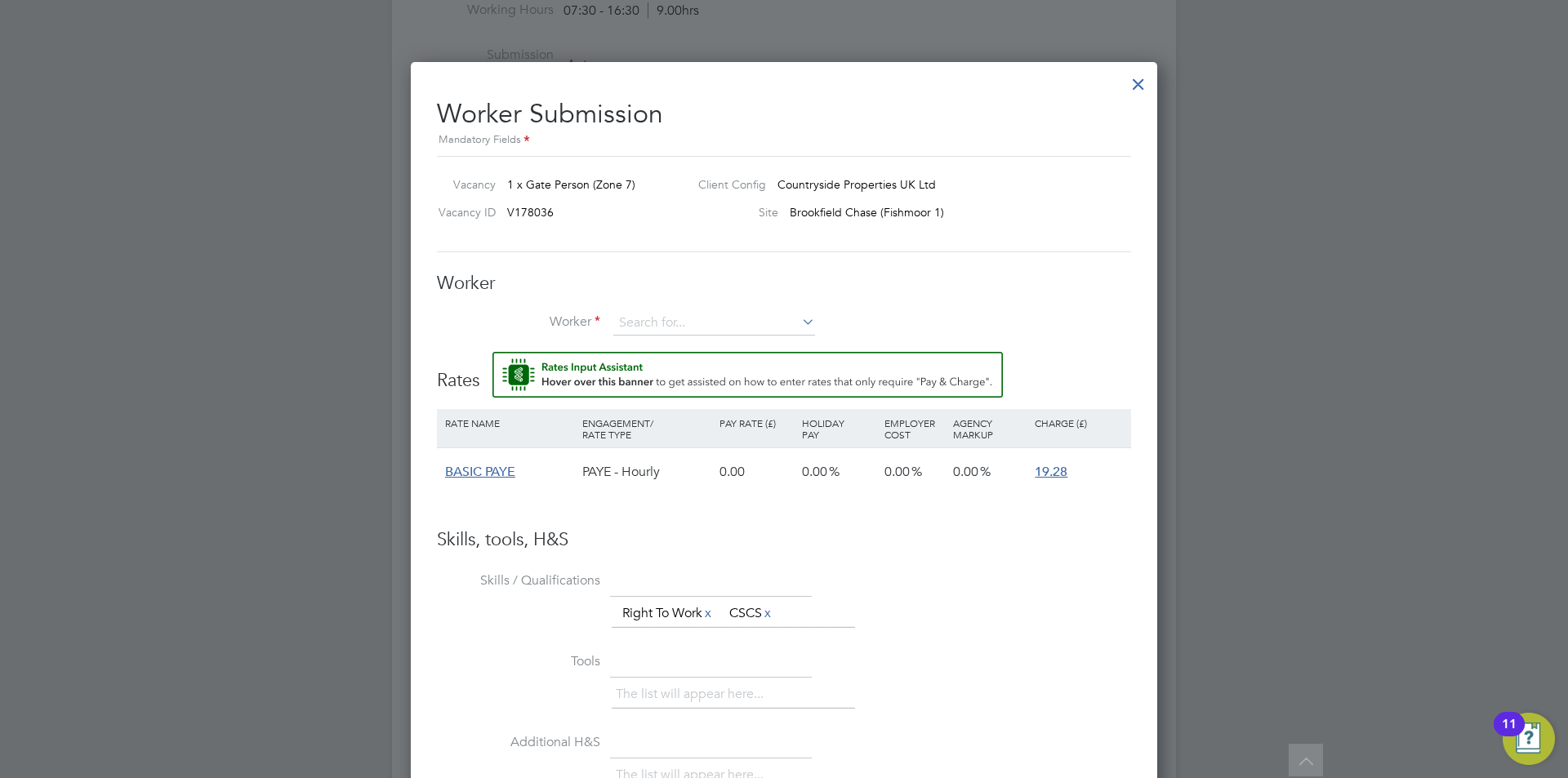
click at [673, 339] on li "Worker" at bounding box center [784, 331] width 695 height 41
click at [668, 322] on input at bounding box center [714, 323] width 202 height 25
click at [665, 341] on li "Edw ar d Arrowsmith (CAN-347179)" at bounding box center [744, 346] width 263 height 22
type input "Edward Arrowsmith (CAN-347179)"
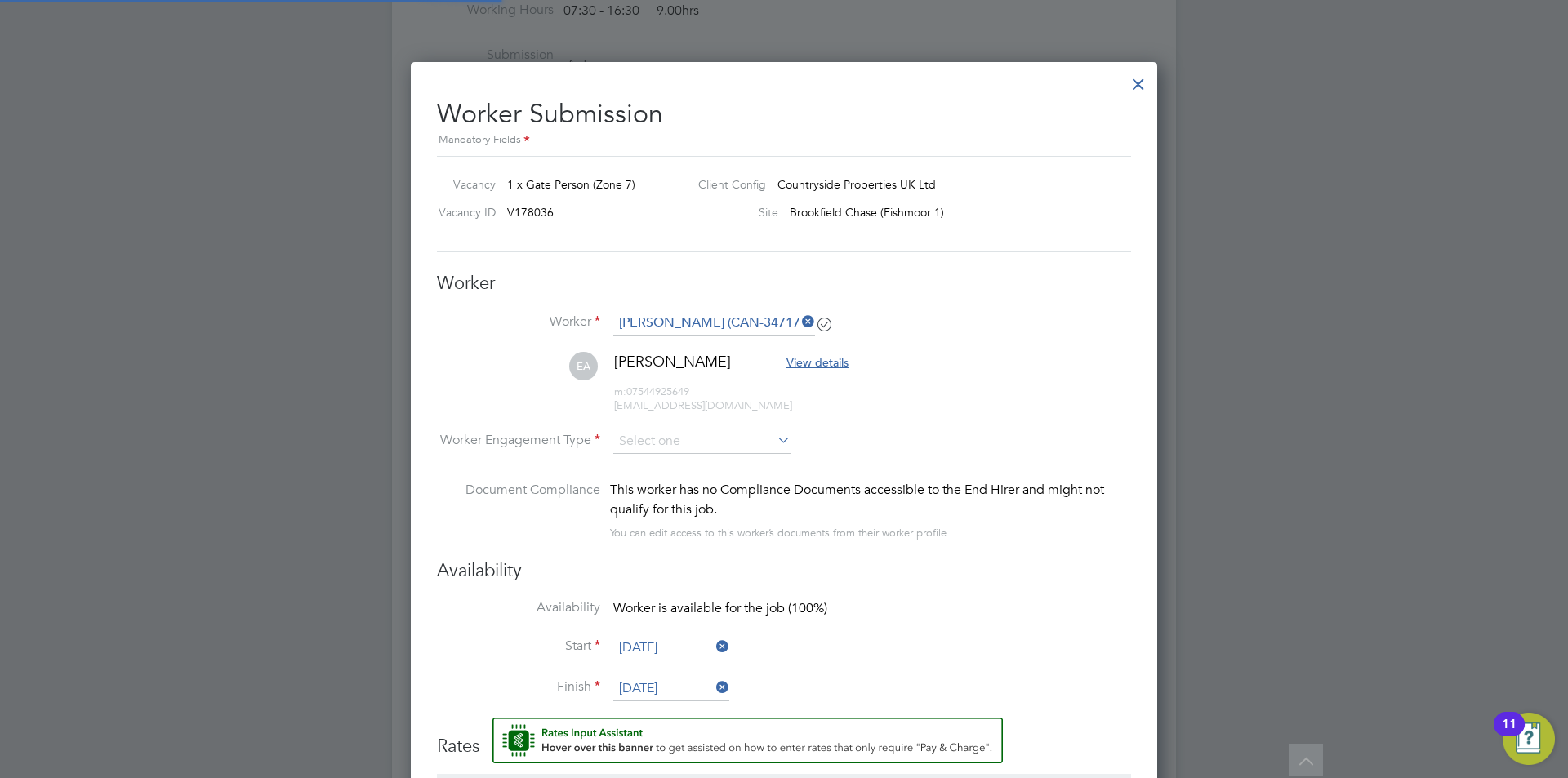
scroll to position [8, 8]
click at [695, 439] on input at bounding box center [702, 443] width 177 height 25
click at [645, 482] on li "PAYE" at bounding box center [702, 486] width 179 height 21
type input "PAYE"
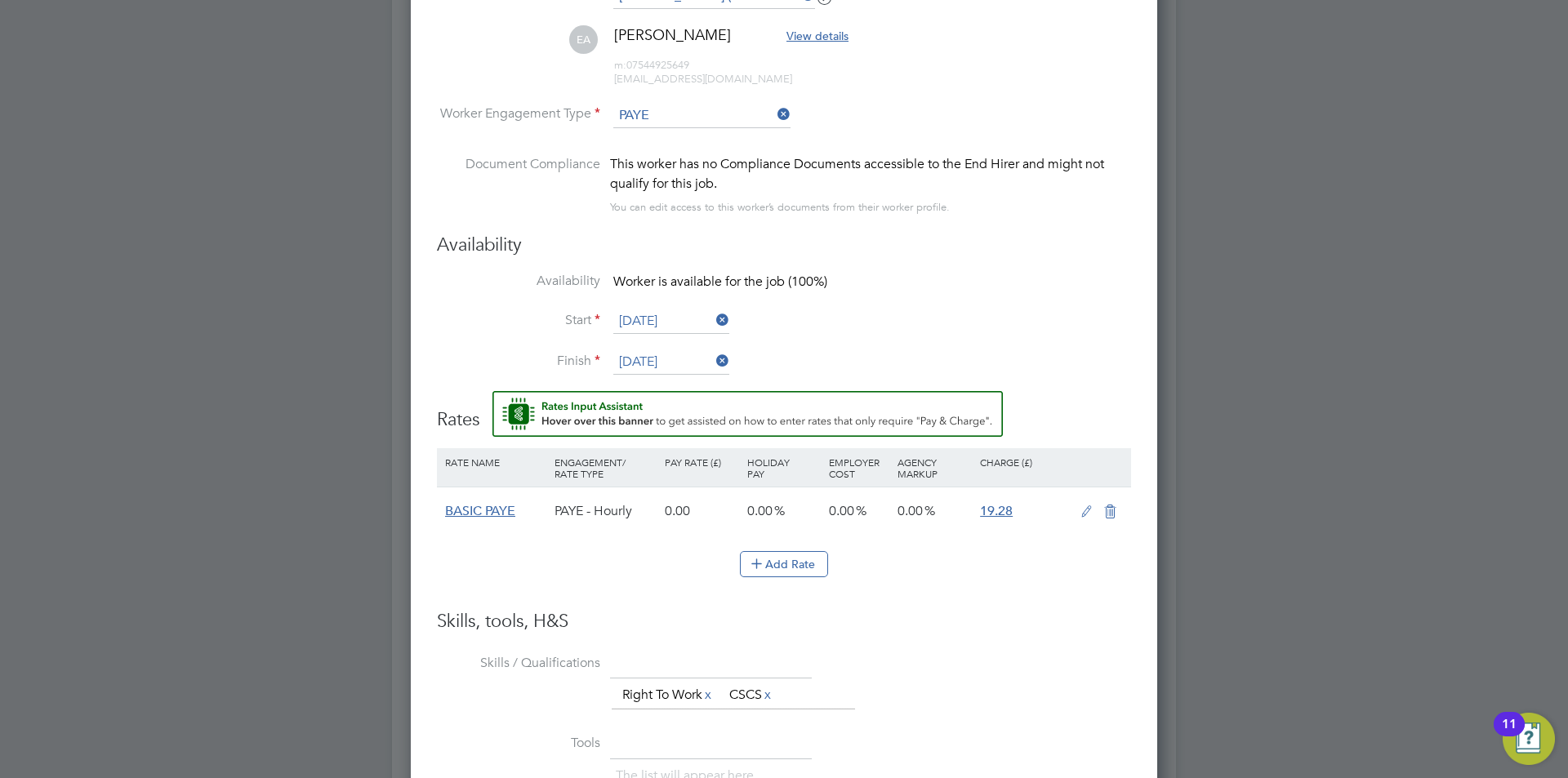
click at [667, 372] on input "25 Aug 2025" at bounding box center [671, 362] width 116 height 25
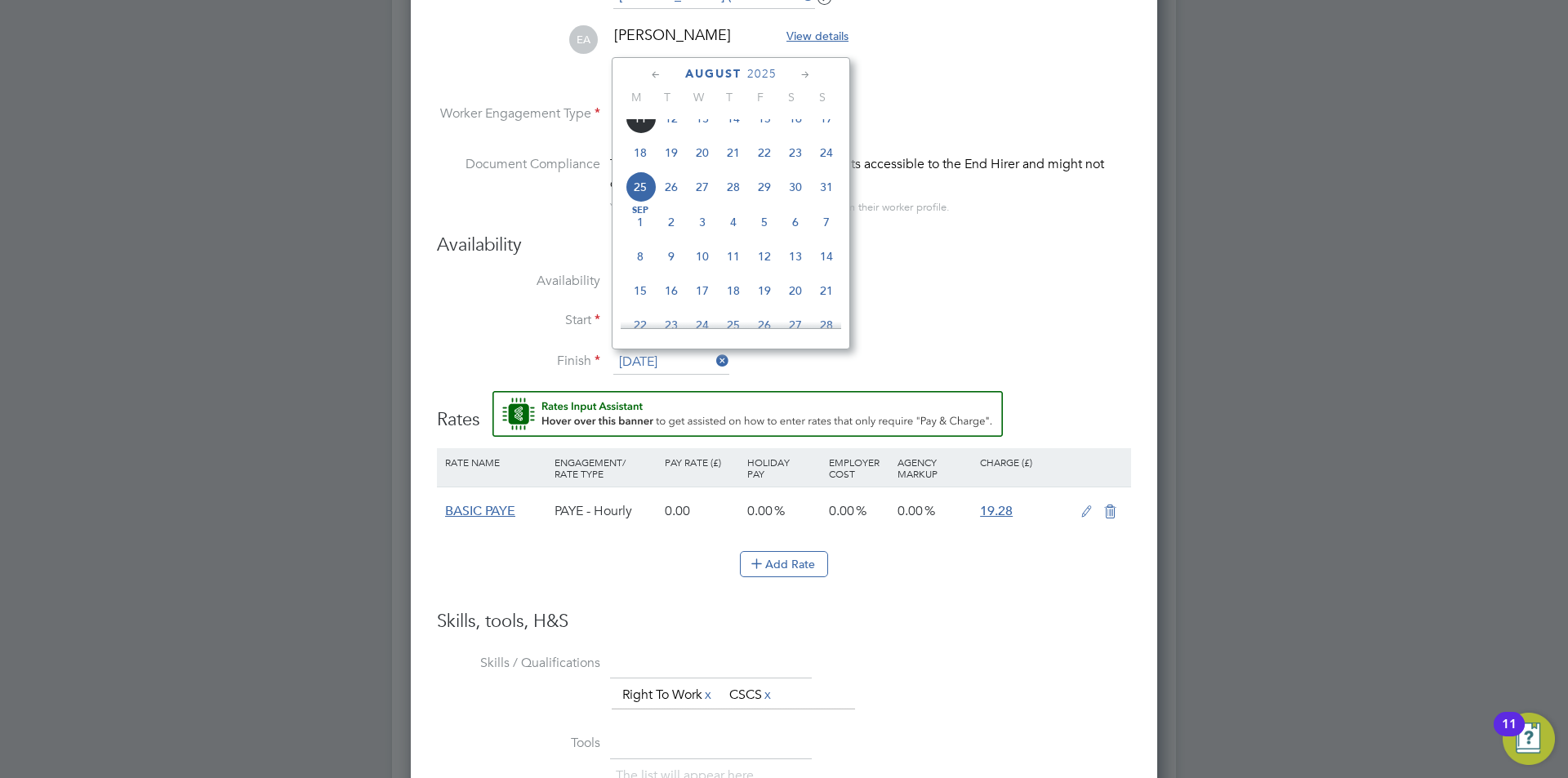
click at [1030, 316] on li "Start 11 Aug 2025" at bounding box center [784, 330] width 695 height 41
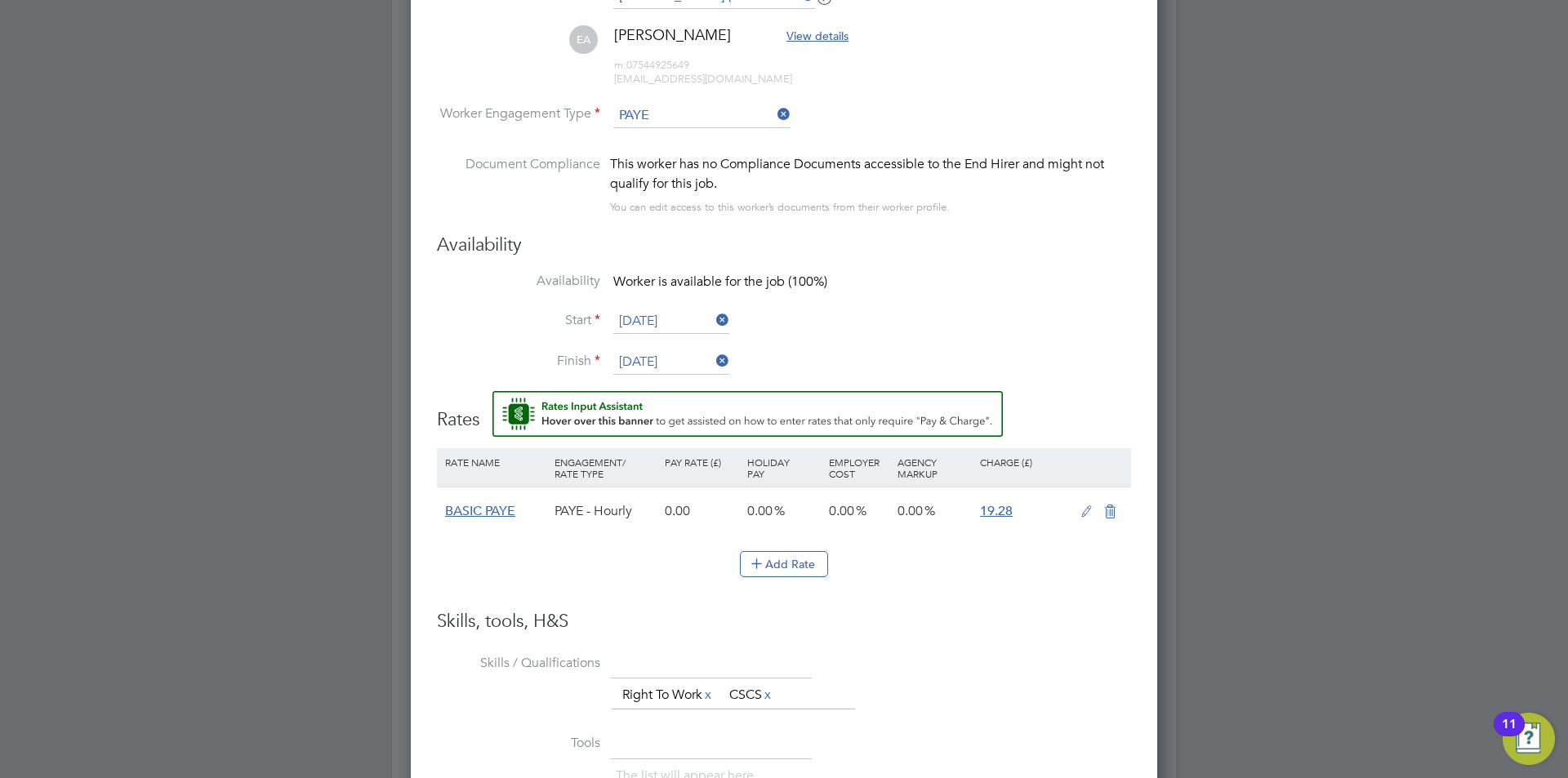
click at [669, 362] on input "25 Aug 2025" at bounding box center [671, 362] width 116 height 25
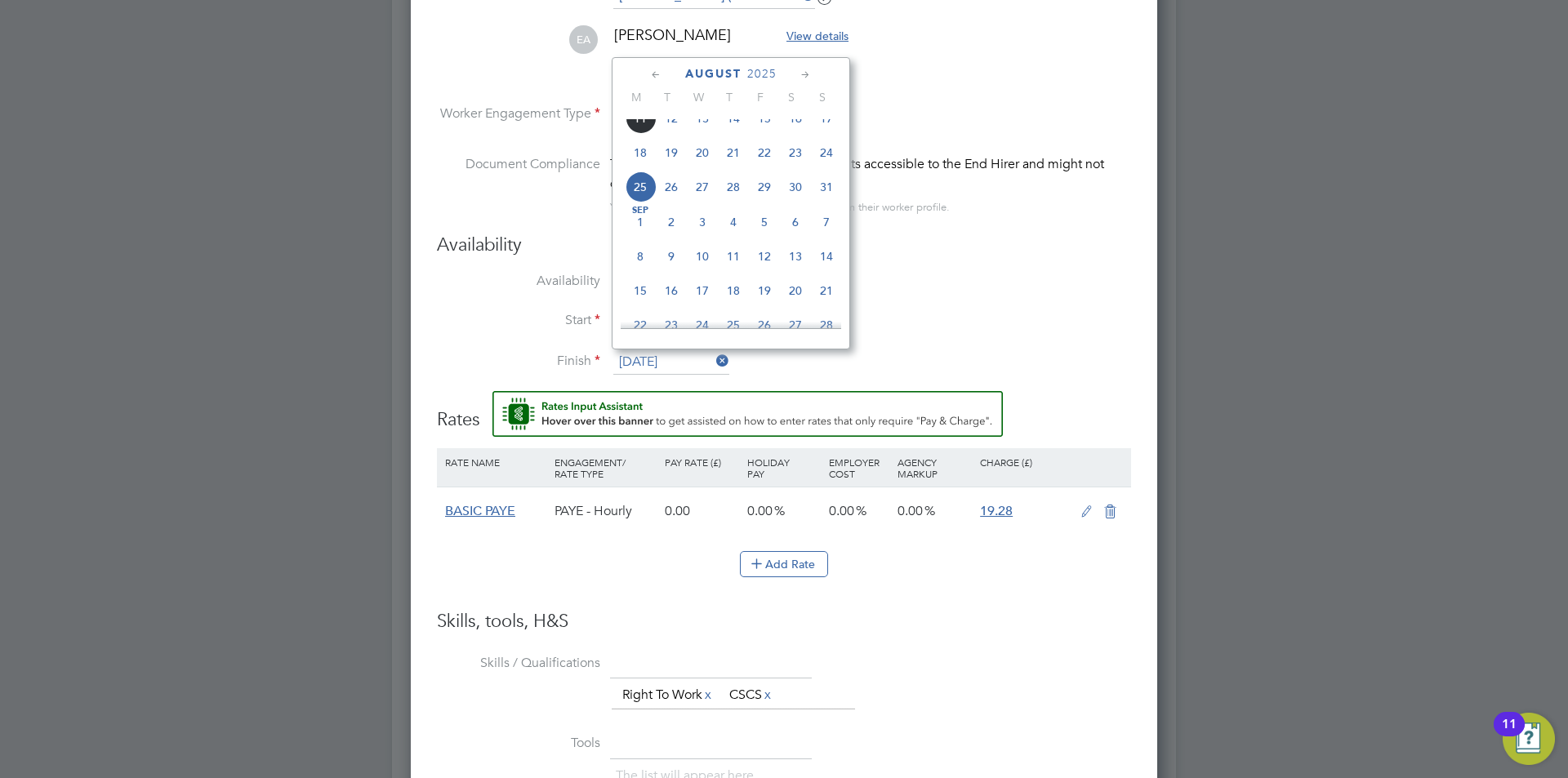
click at [627, 134] on span "11" at bounding box center [640, 118] width 31 height 31
type input "[DATE]"
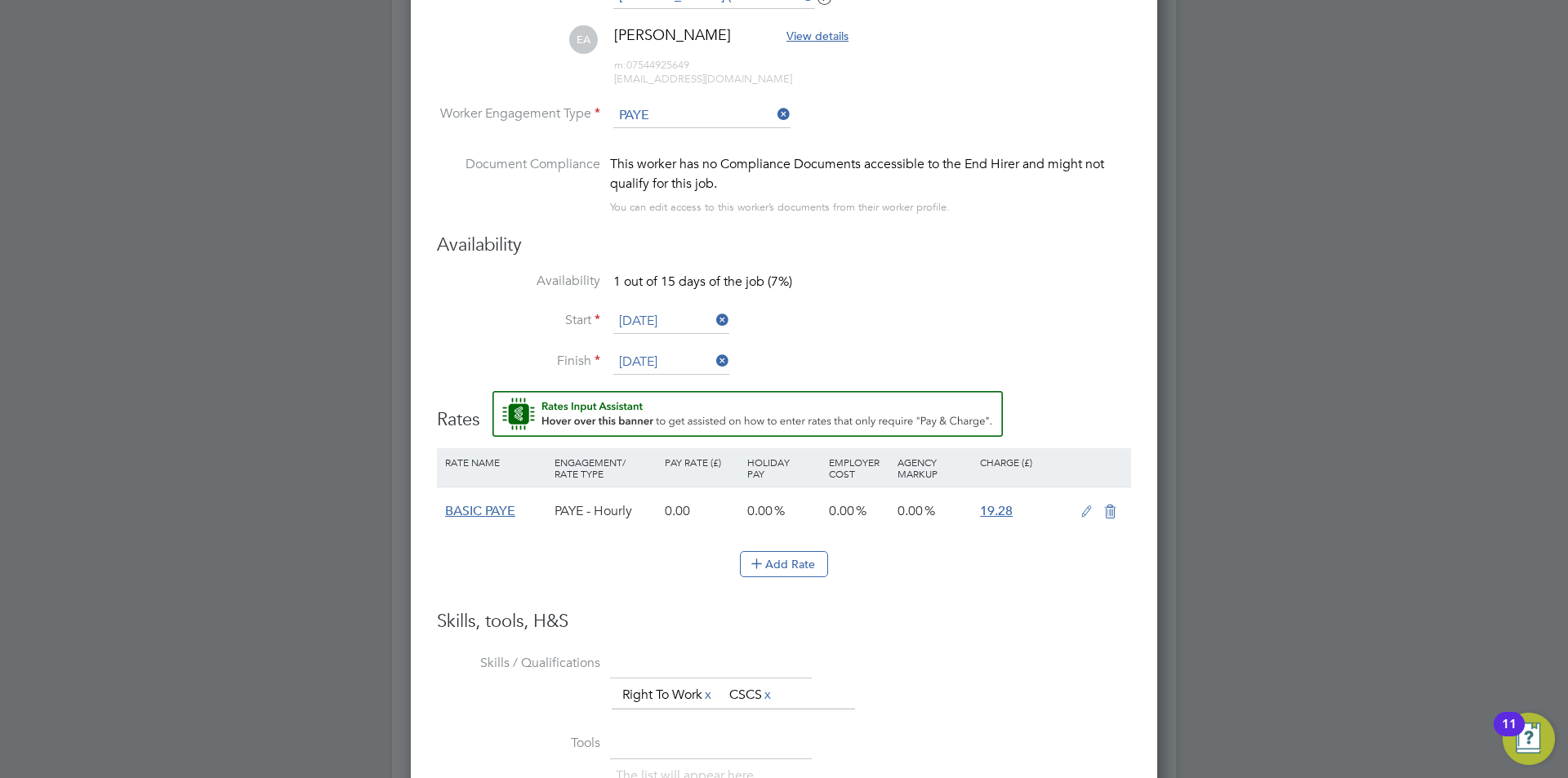
click at [1083, 511] on icon at bounding box center [1087, 512] width 21 height 13
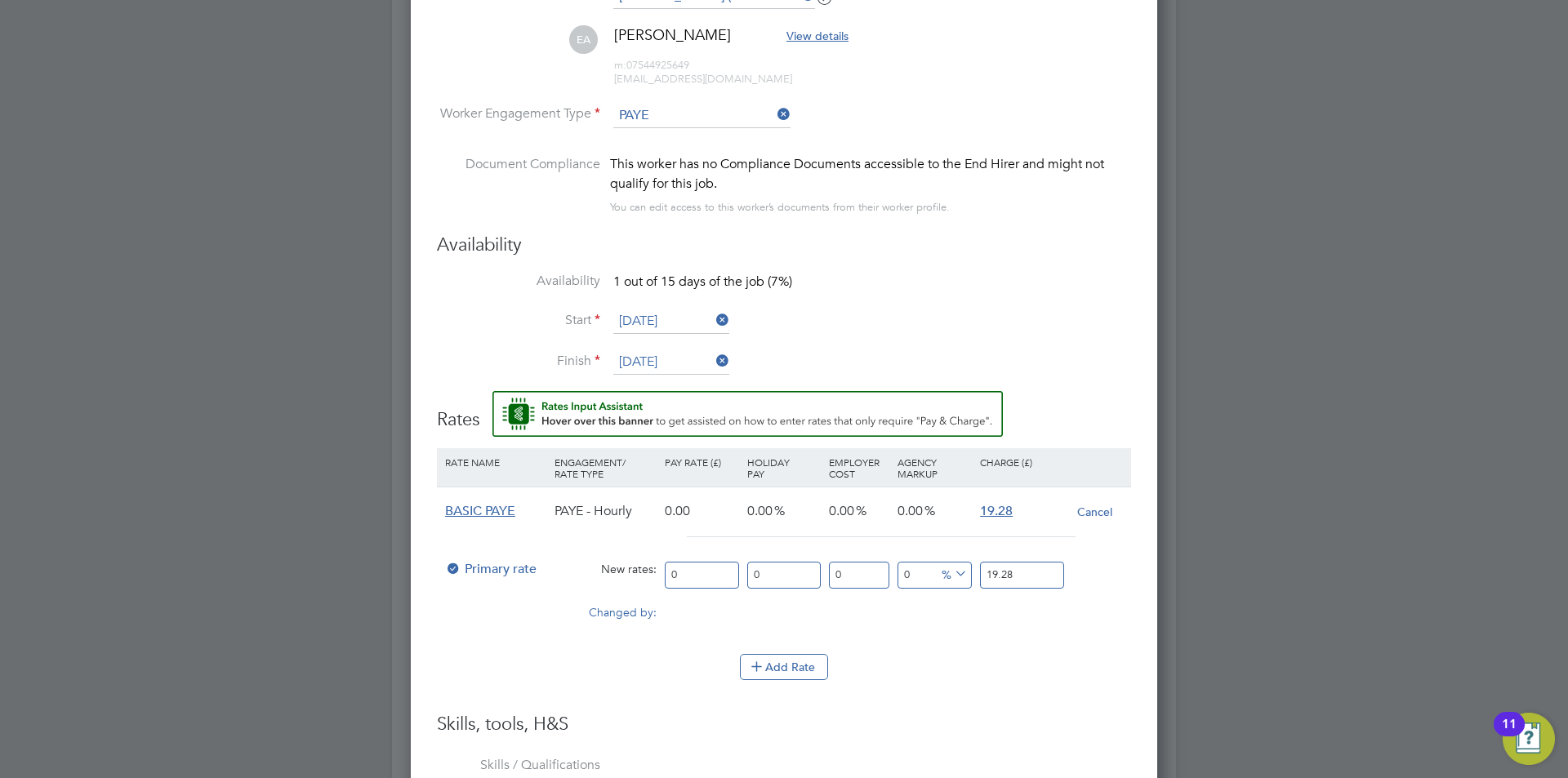
scroll to position [1503, 747]
click at [695, 574] on input "0" at bounding box center [702, 575] width 75 height 27
type input "1"
type input "16"
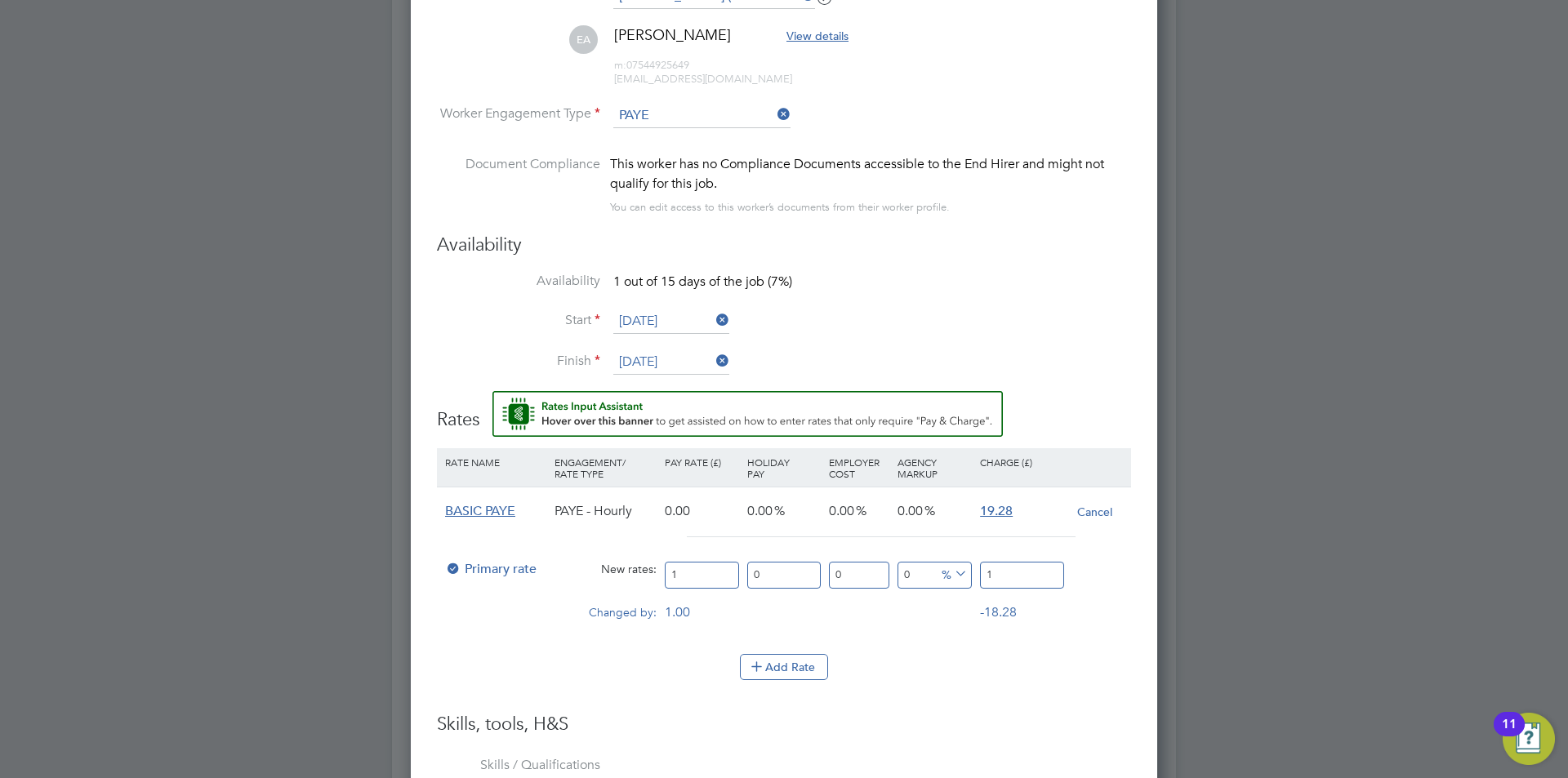
type input "16"
type input "16.4"
type input "16.45"
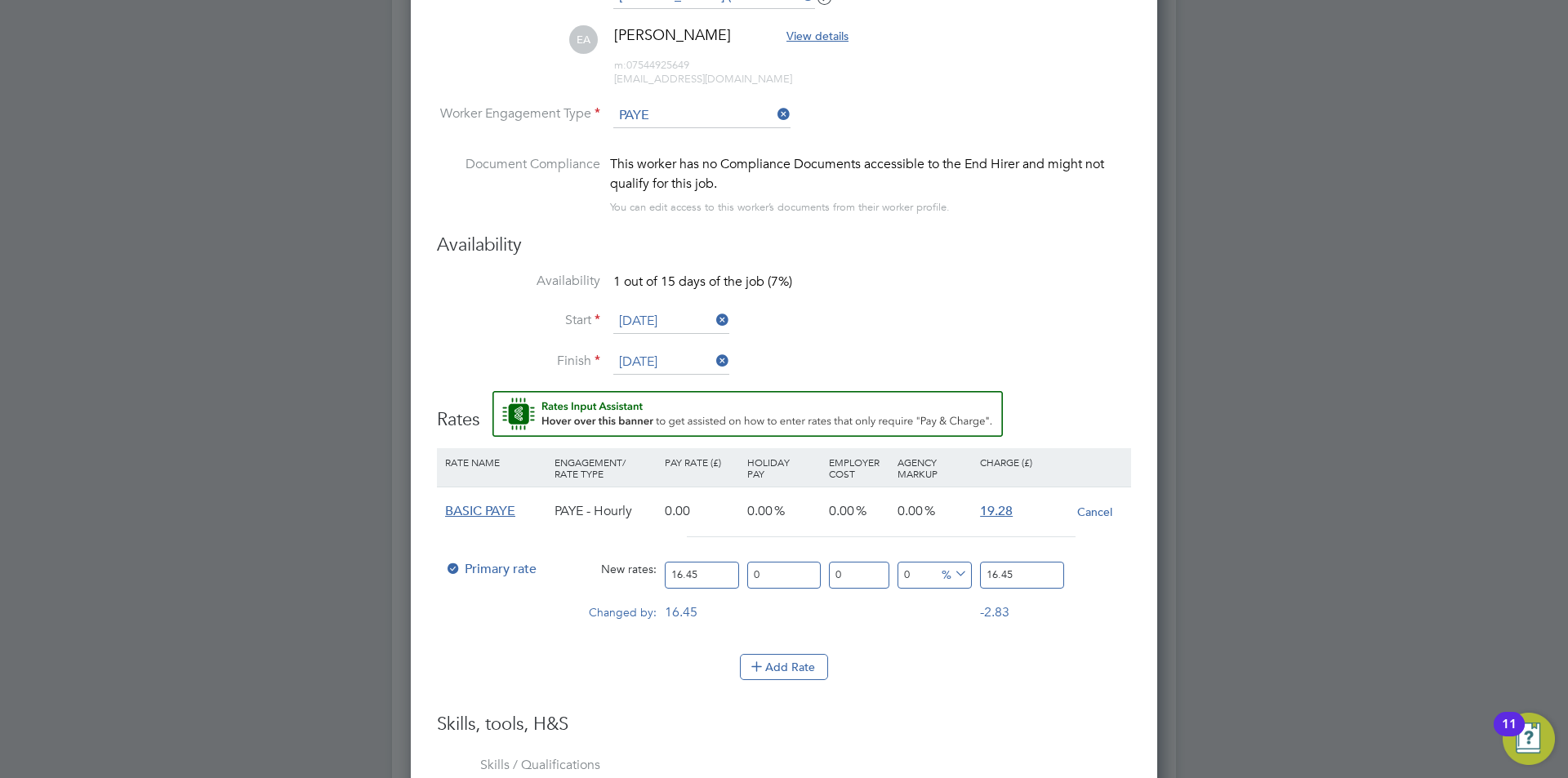
type input "16.45"
drag, startPoint x: 1024, startPoint y: 574, endPoint x: 891, endPoint y: 565, distance: 133.3
click at [891, 565] on div "Primary rate New rates: 16.45 0 n/a 0 n/a 0 0 % 16.45" at bounding box center [784, 575] width 695 height 43
type input "-93.9209726443769"
type input "1"
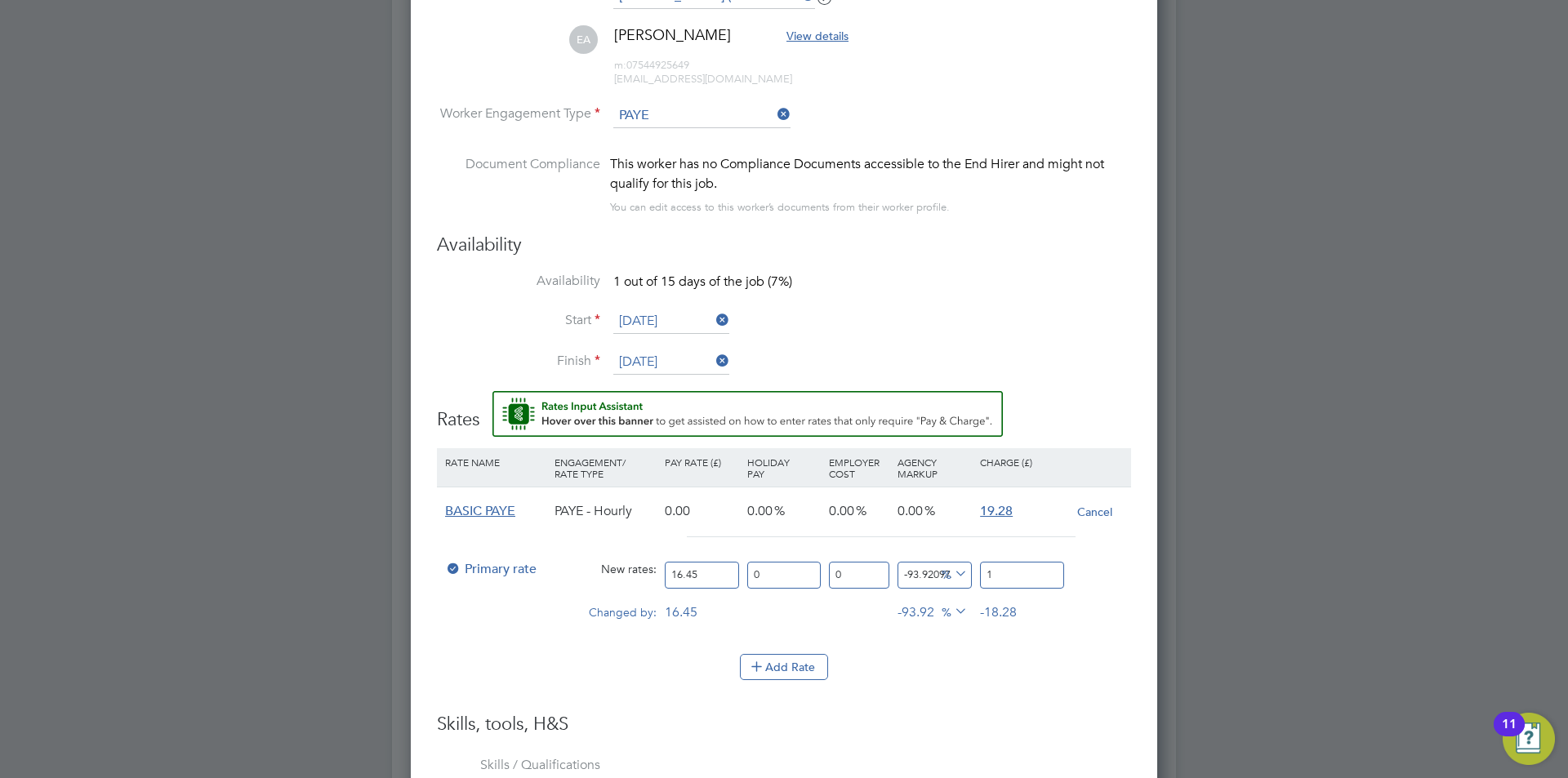
type input "15.501519756838906"
type input "19"
type input "16.717325227963524"
type input "19.2"
type input "17.203647416413375"
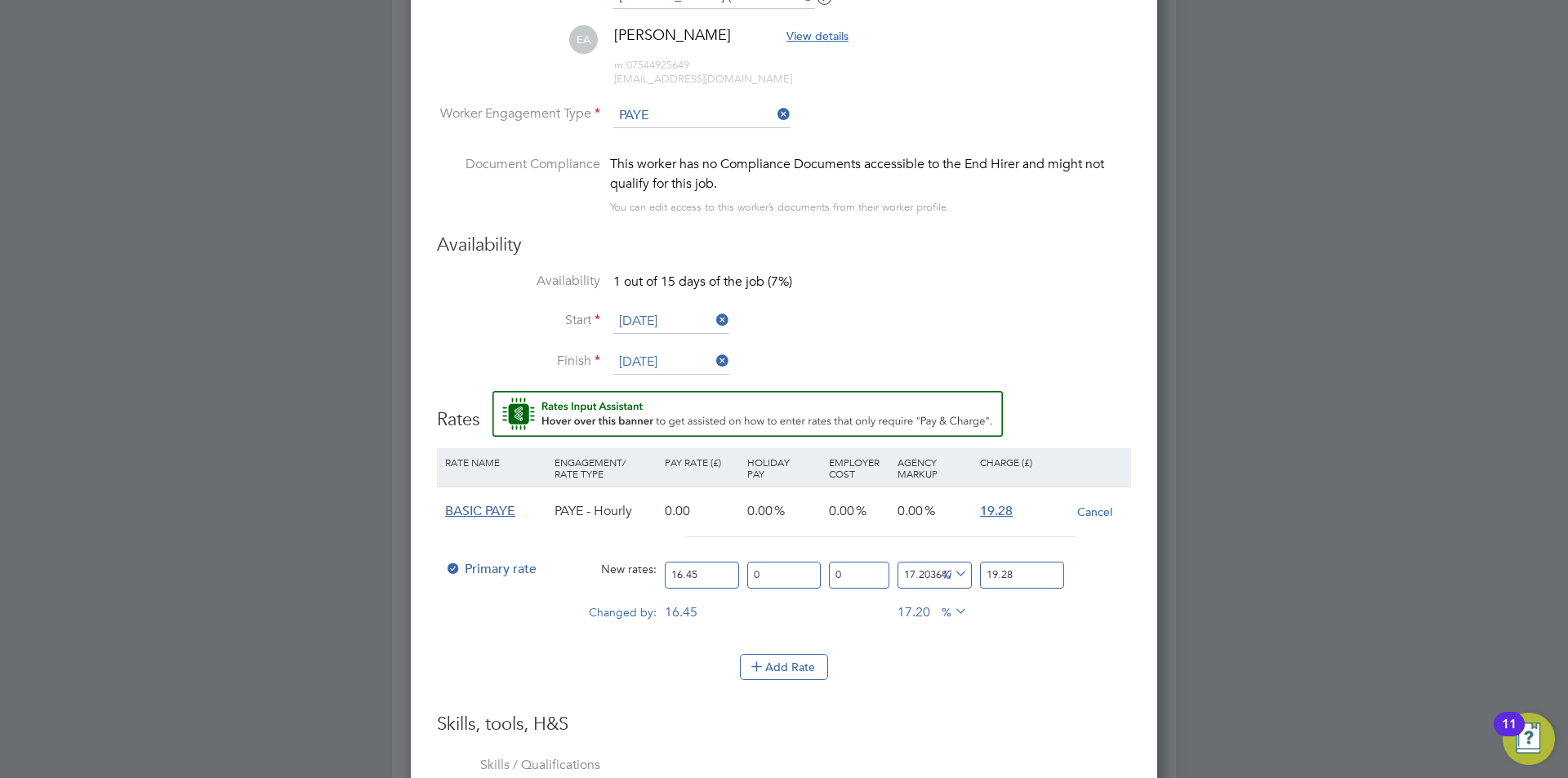
type input "19.28"
drag, startPoint x: 973, startPoint y: 688, endPoint x: 696, endPoint y: 266, distance: 504.8
click at [973, 687] on li "Add Rate" at bounding box center [784, 676] width 695 height 43
click at [1010, 667] on div "Add Rate" at bounding box center [784, 667] width 695 height 26
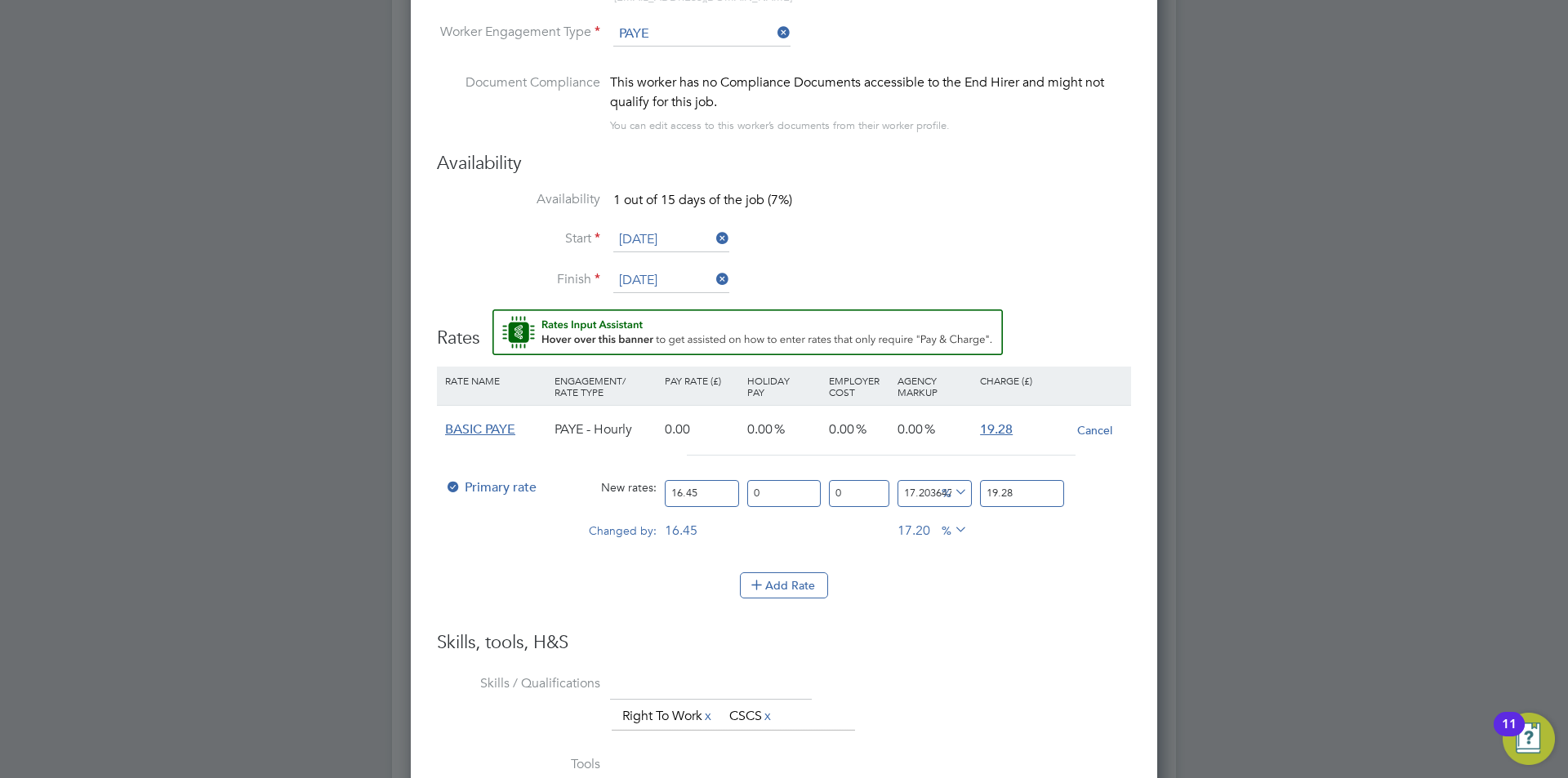
scroll to position [1847, 0]
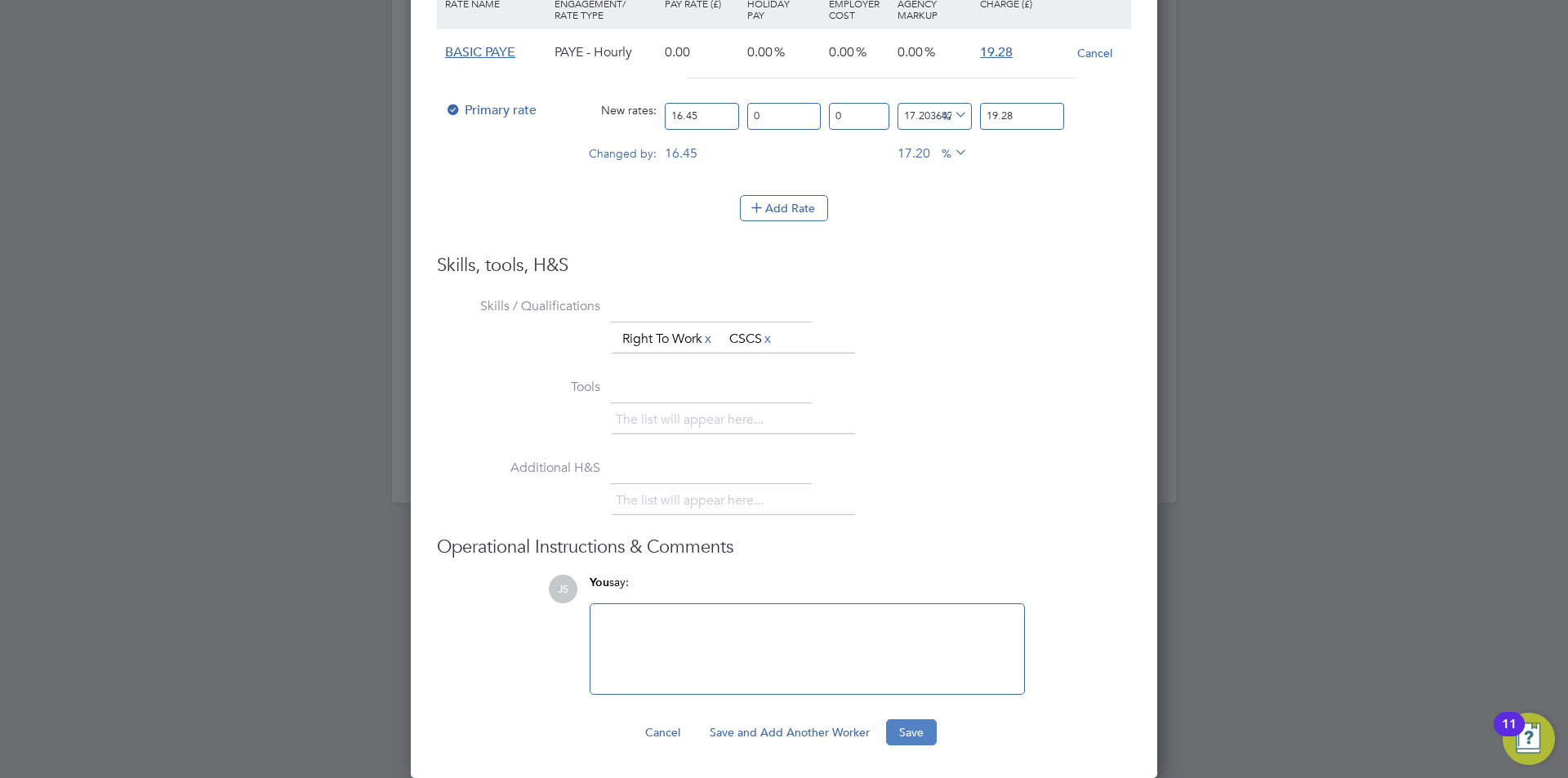
click at [917, 732] on button "Save" at bounding box center [912, 732] width 51 height 26
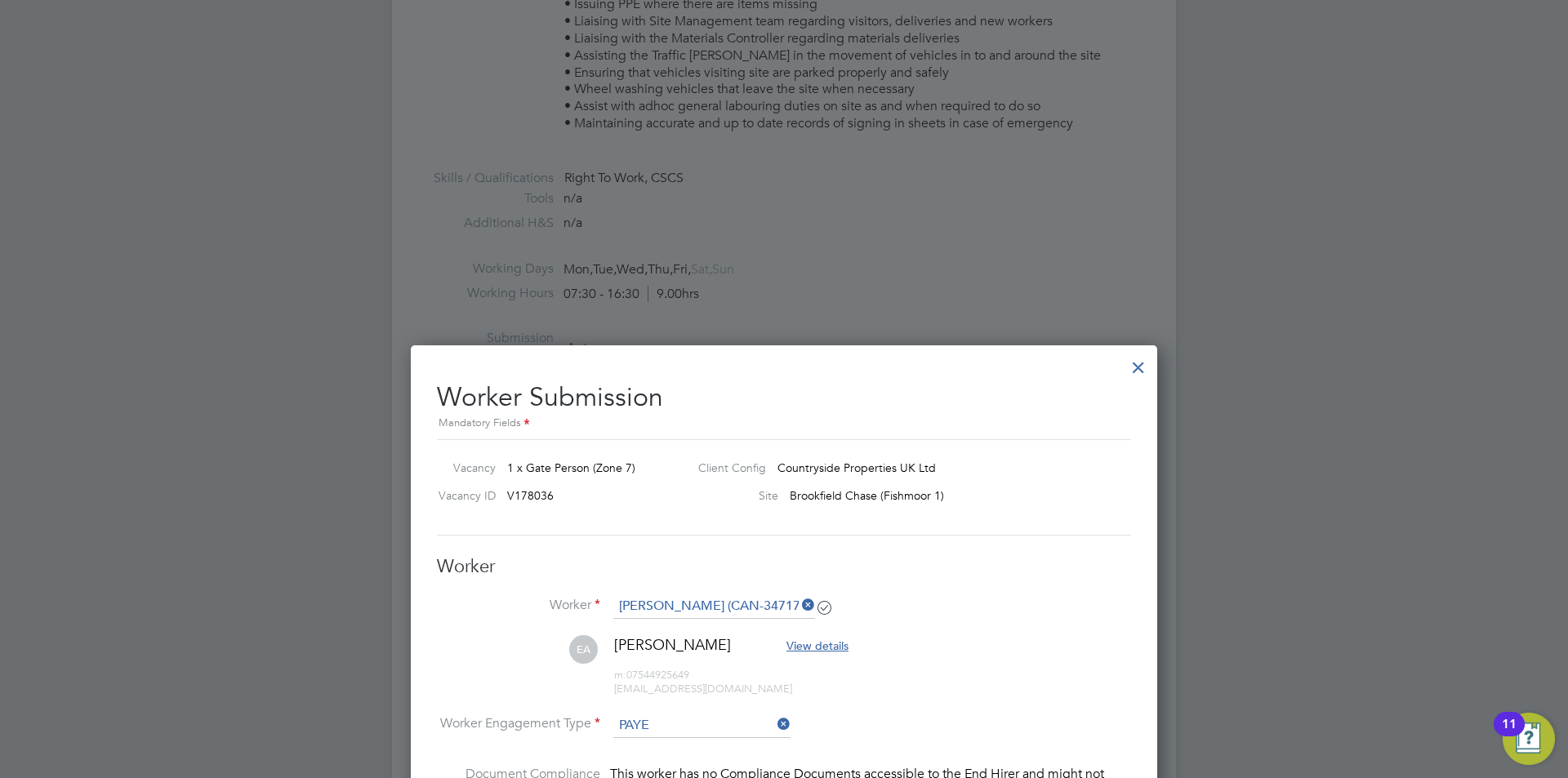
scroll to position [0, 0]
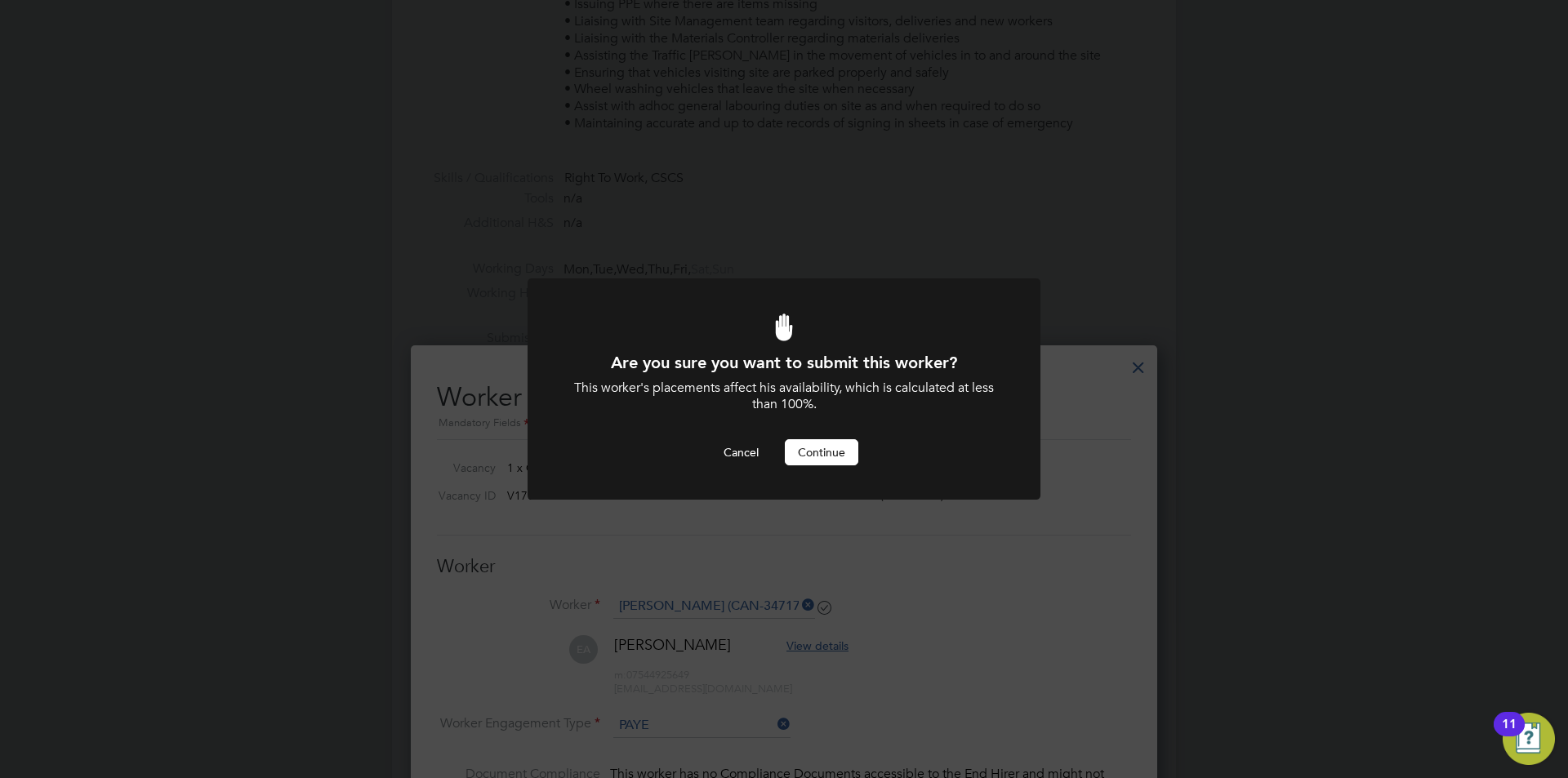
click at [837, 444] on button "Continue" at bounding box center [822, 453] width 74 height 26
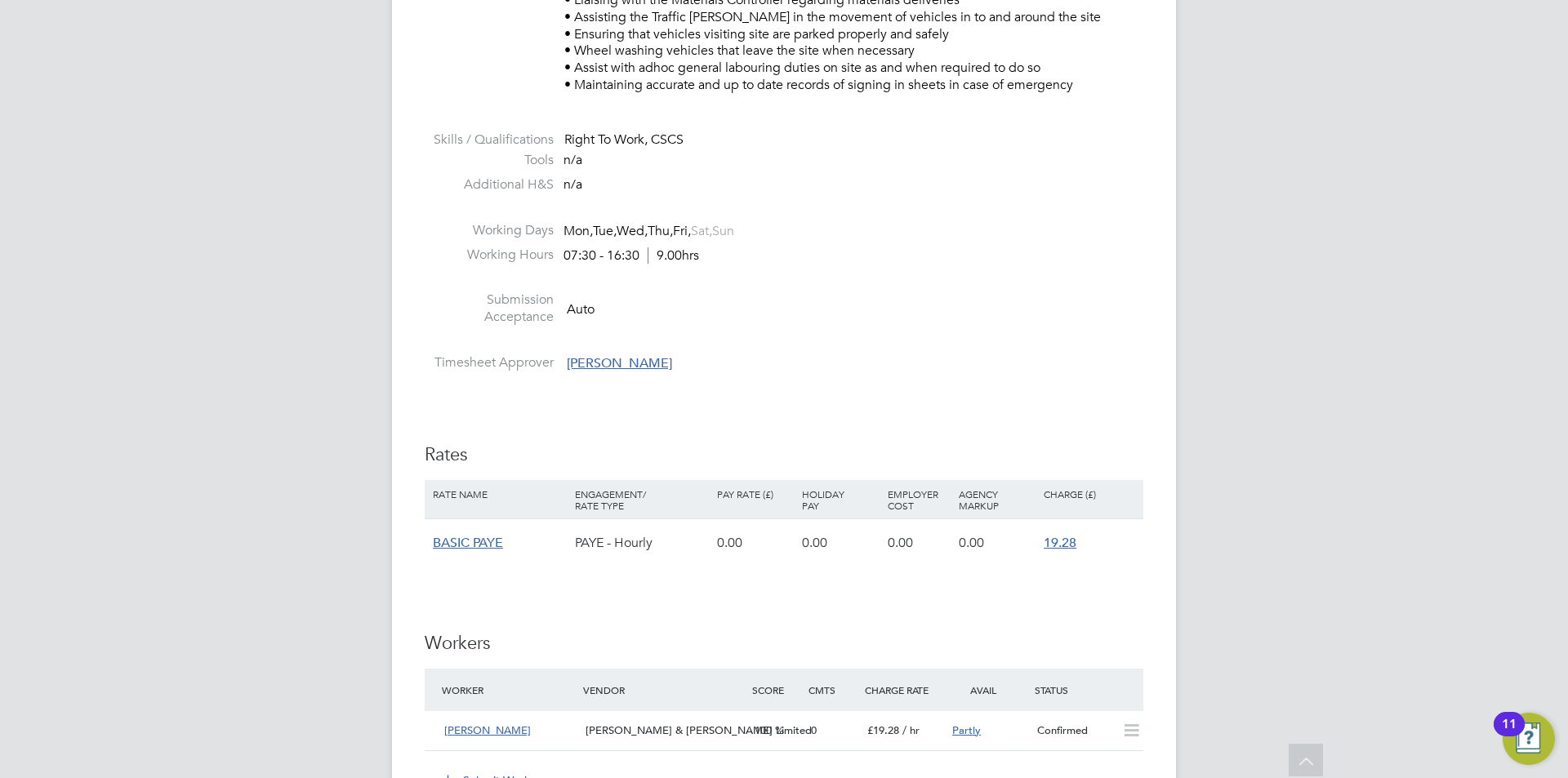
scroll to position [1225, 0]
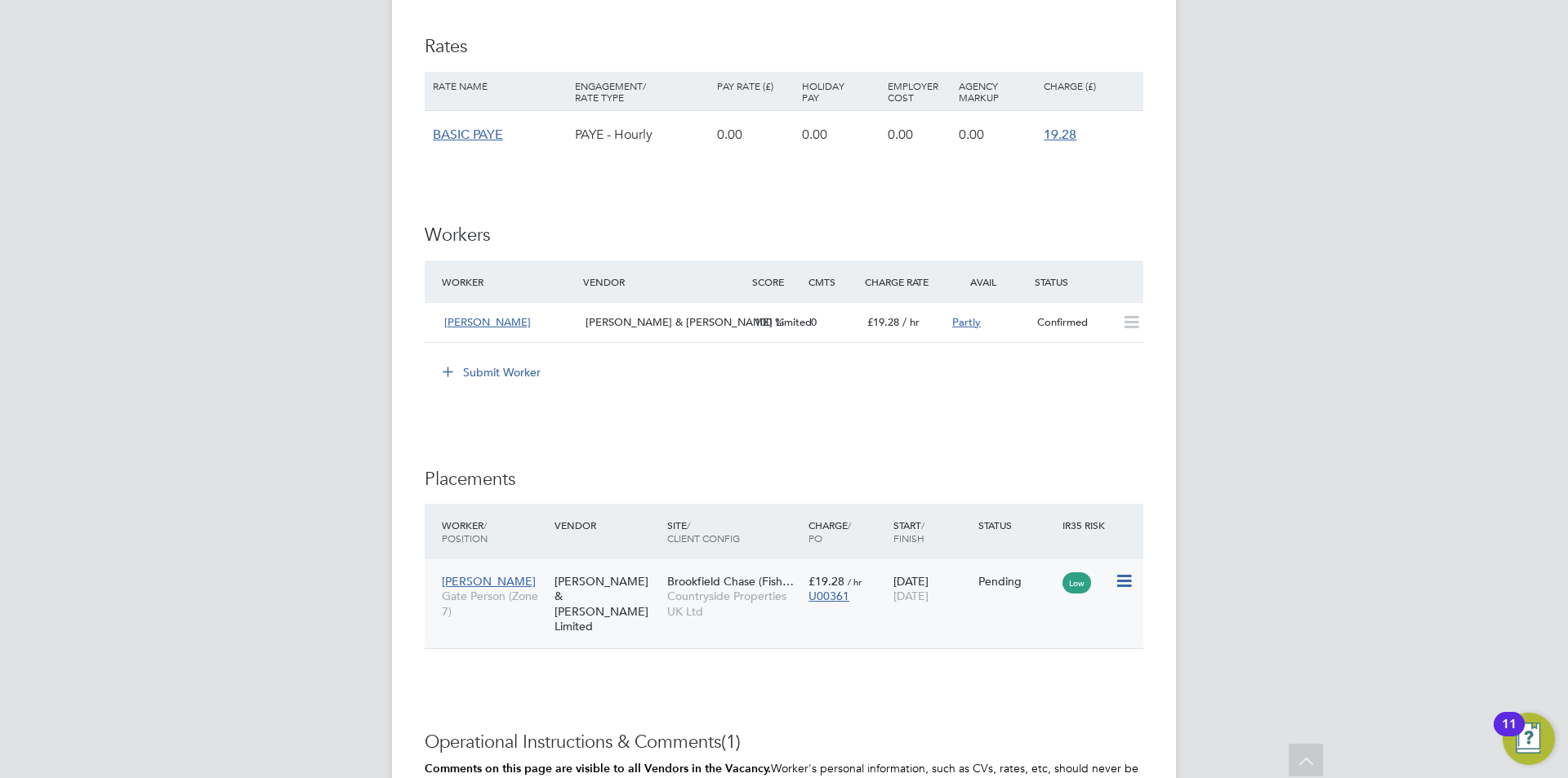
click at [1124, 584] on icon at bounding box center [1123, 581] width 16 height 20
click at [1035, 680] on li "Start" at bounding box center [1073, 683] width 116 height 23
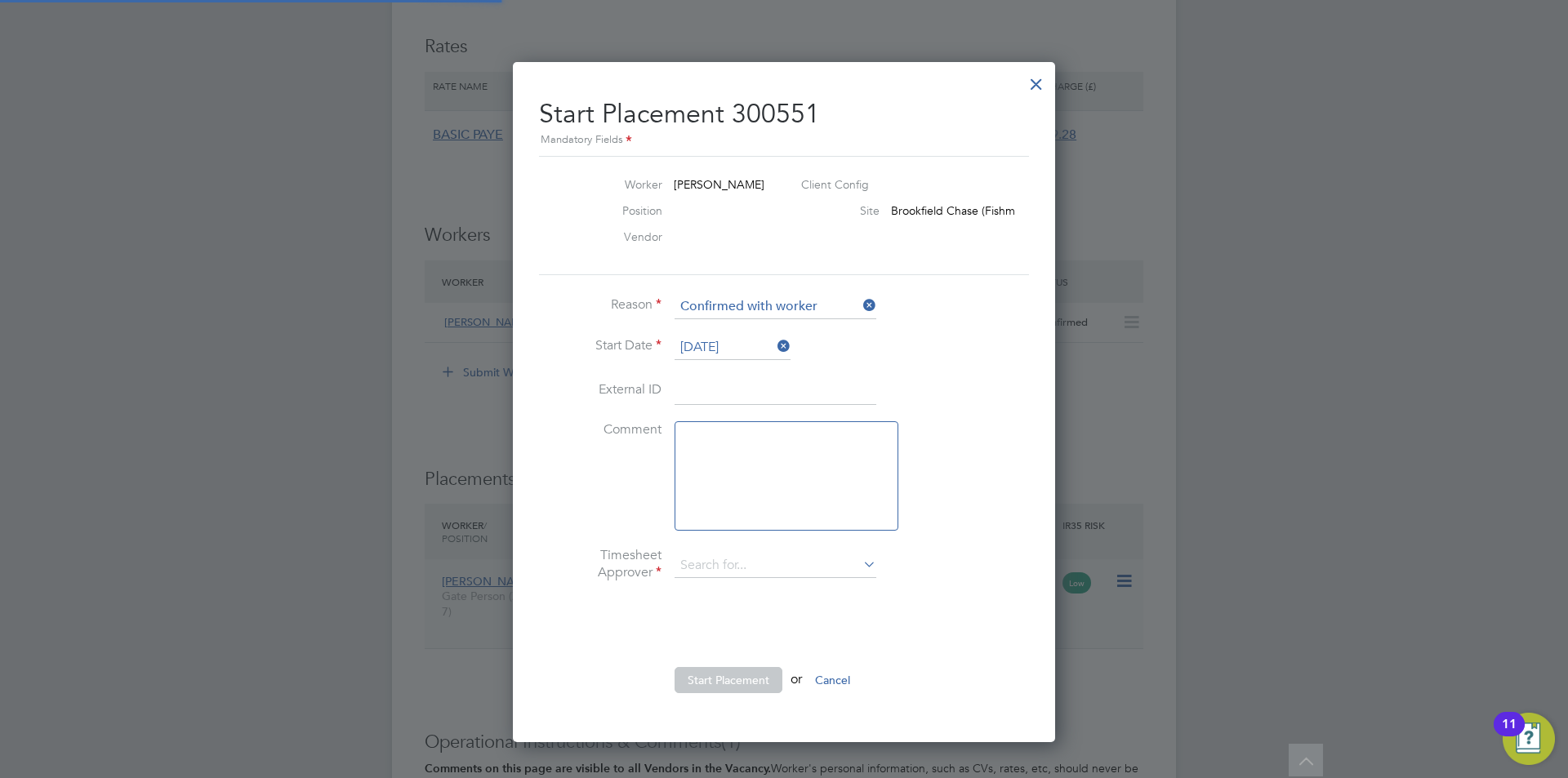
scroll to position [16, 203]
type input "[PERSON_NAME]"
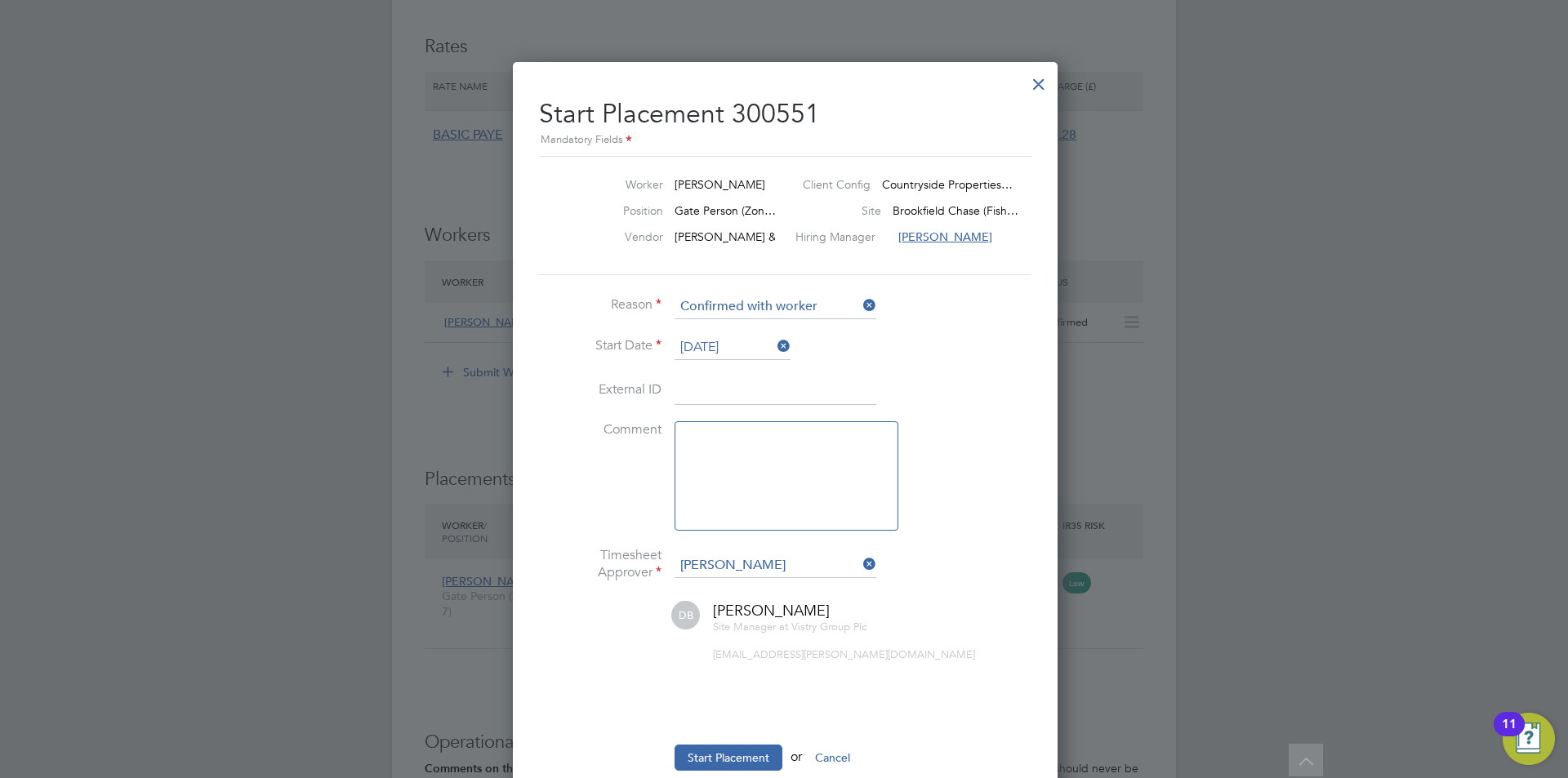
click at [721, 447] on textarea at bounding box center [786, 475] width 224 height 109
type textarea "checked in on site - working 1 day of the 2 week cover - keeping vac open"
click at [732, 774] on li "Start Placement or Cancel" at bounding box center [784, 766] width 490 height 43
click at [732, 763] on button "Start Placement" at bounding box center [728, 758] width 107 height 26
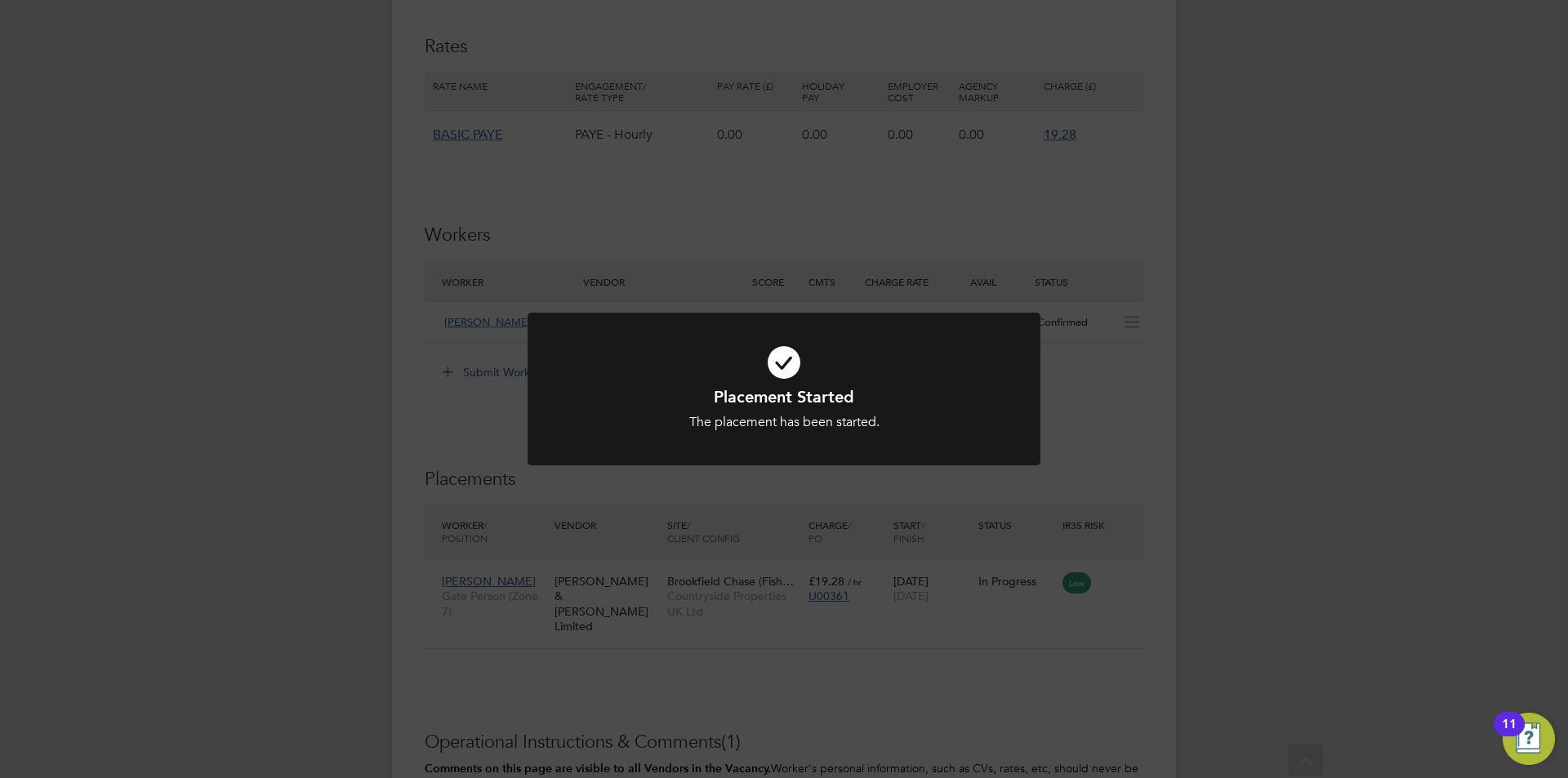
click at [909, 518] on div "Placement Started The placement has been started. Cancel Okay" at bounding box center [784, 389] width 1568 height 778
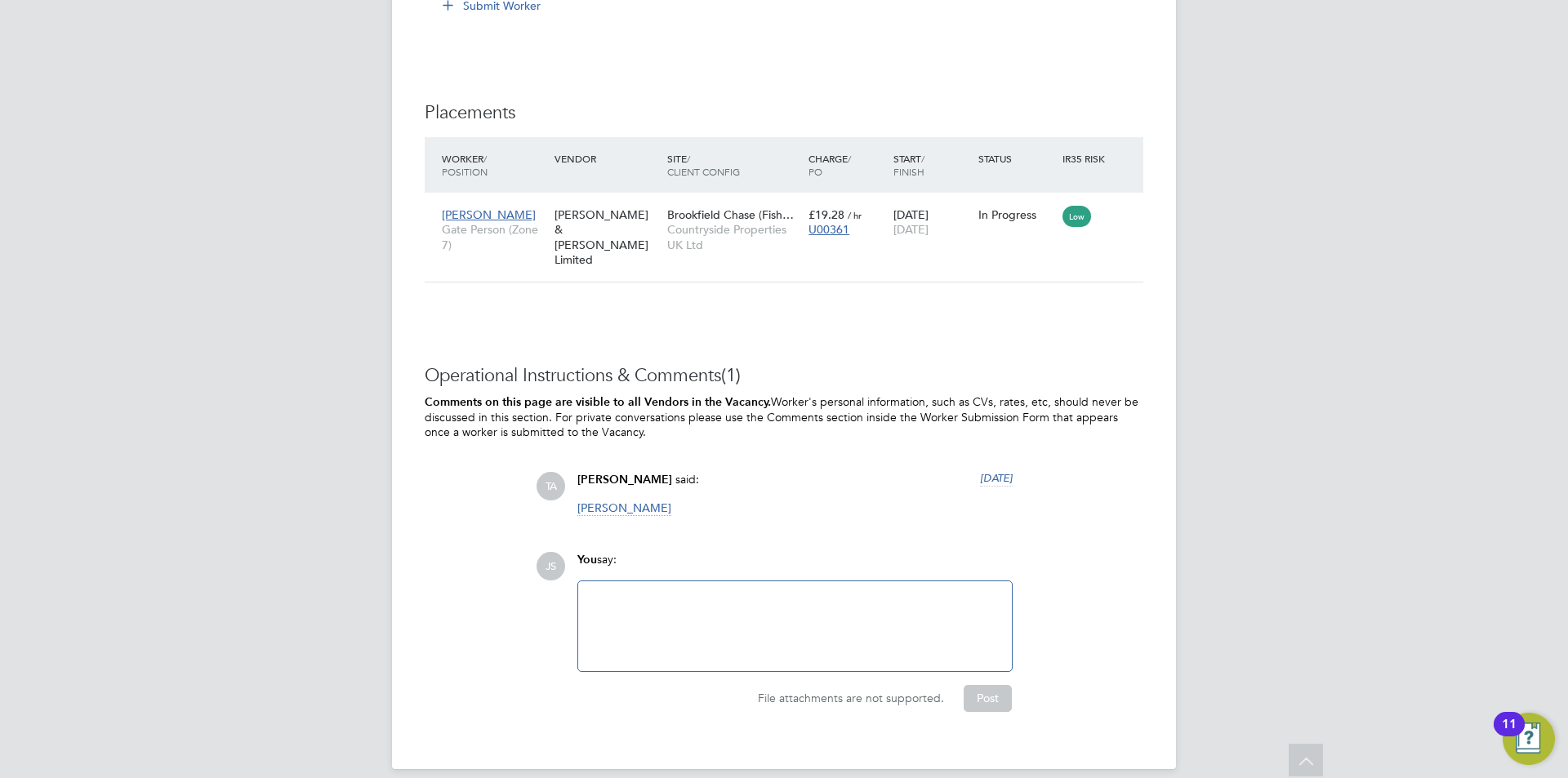
click at [724, 613] on div at bounding box center [795, 626] width 414 height 71
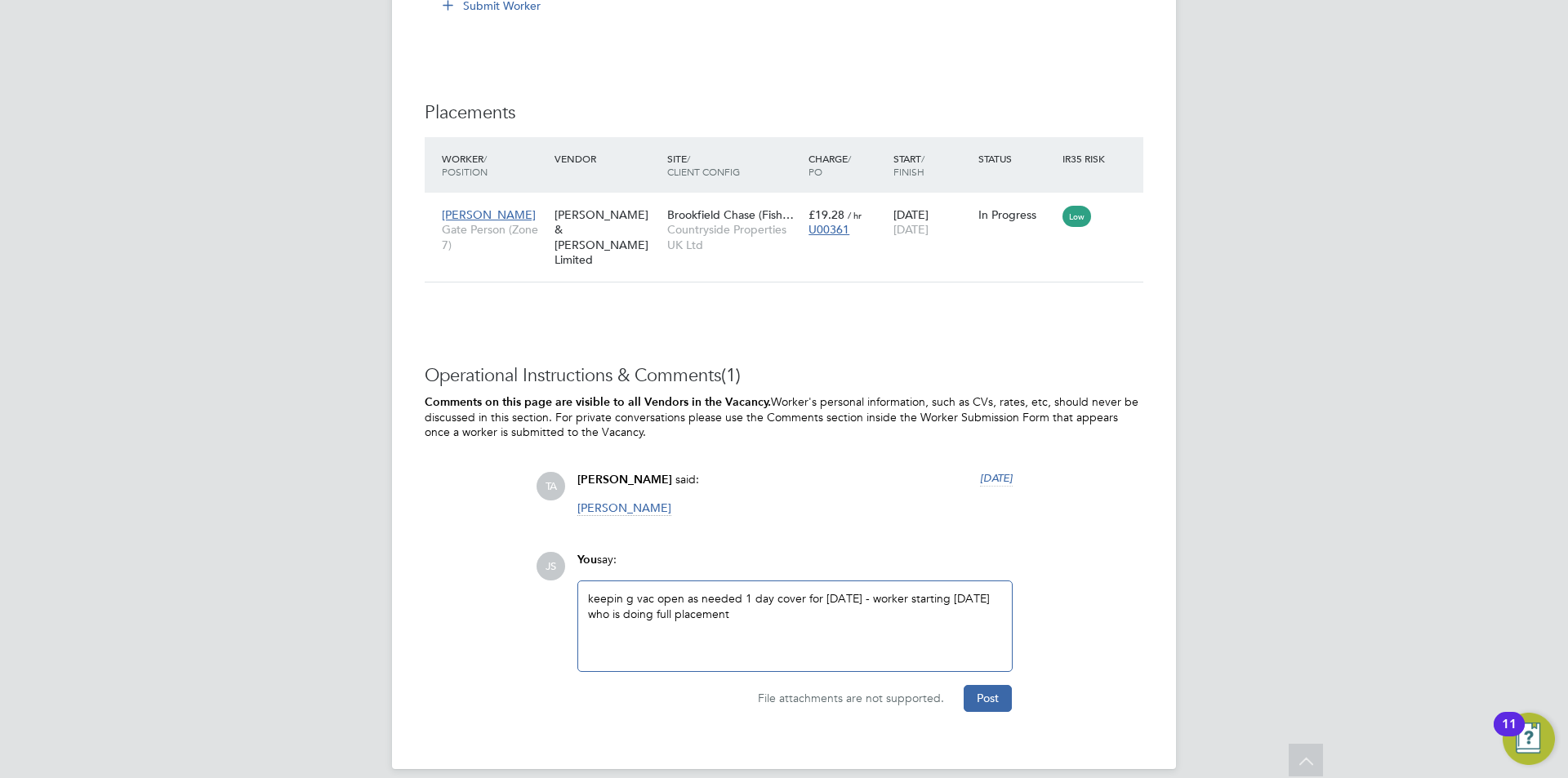
click at [625, 591] on div "keepin g vac open as needed 1 day cover for today - worker starting tomorrow wh…" at bounding box center [795, 626] width 414 height 71
click at [973, 685] on button "Post" at bounding box center [987, 698] width 48 height 26
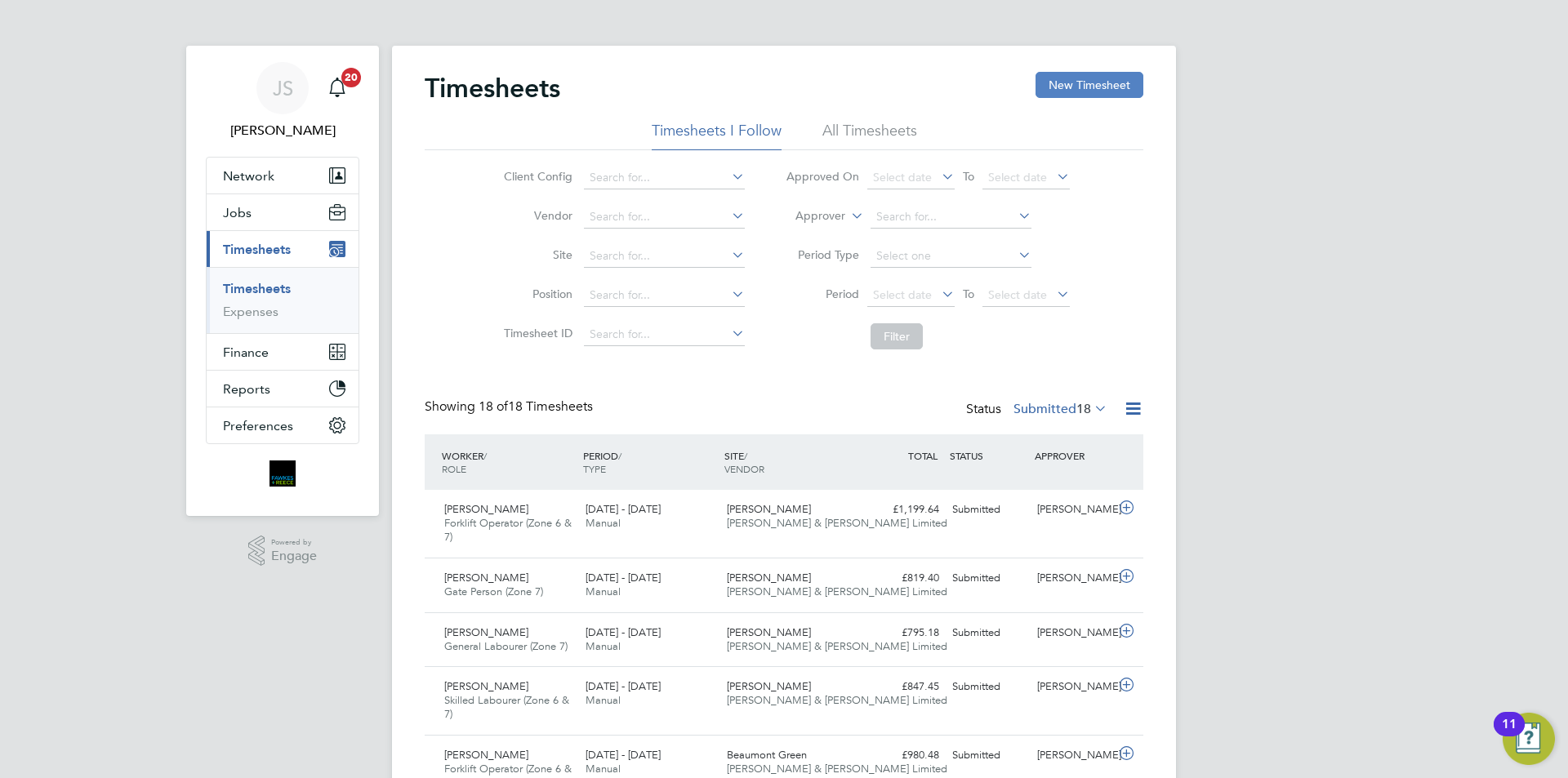
click at [1087, 85] on button "New Timesheet" at bounding box center [1089, 85] width 107 height 26
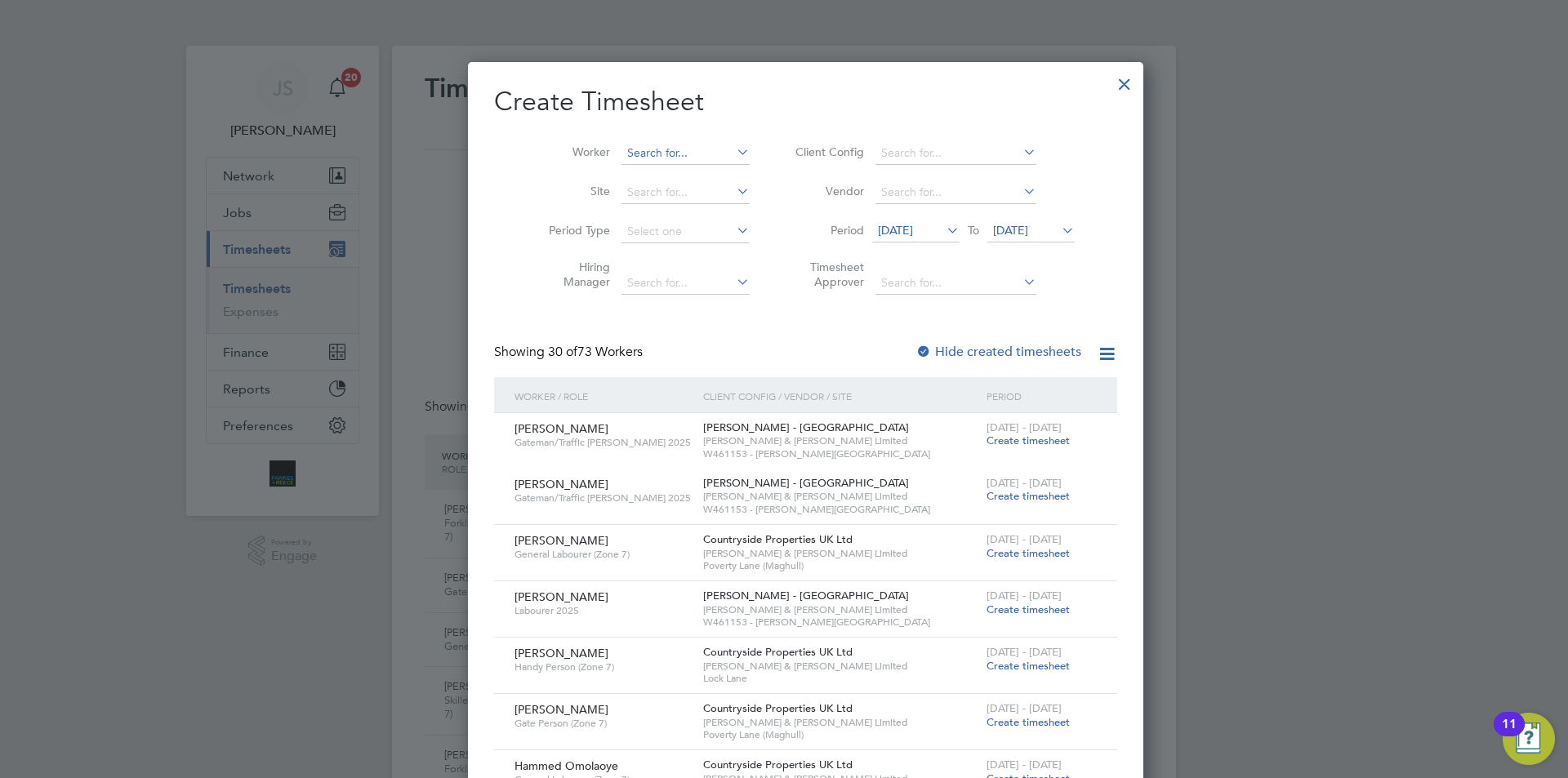
click at [649, 142] on input at bounding box center [686, 153] width 128 height 23
click at [641, 174] on b "Akeem" at bounding box center [653, 175] width 95 height 14
type input "Akeem Abiodun Ali"
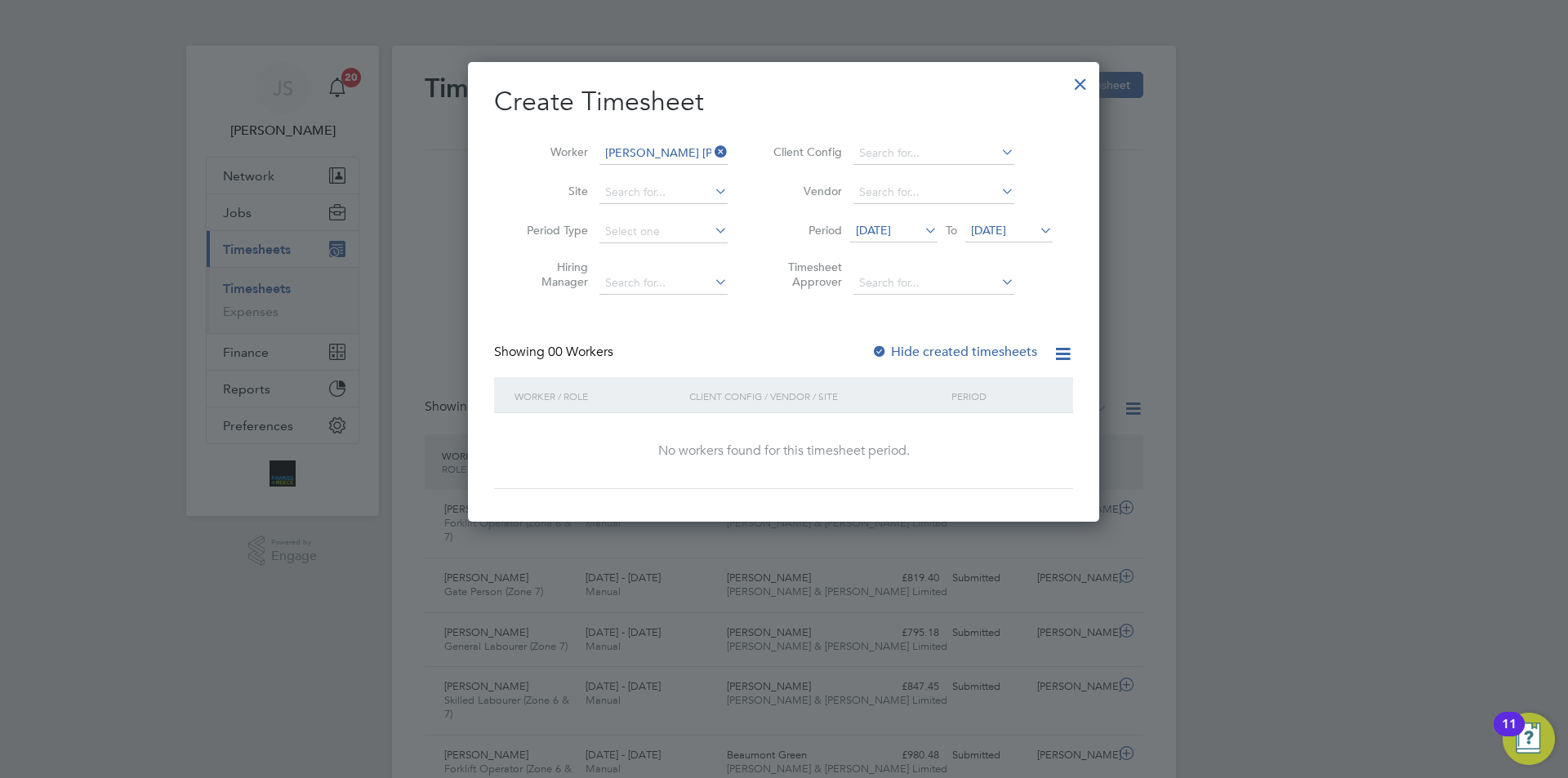
click at [873, 221] on div "[DATE] To [DATE]" at bounding box center [951, 232] width 203 height 23
click at [880, 351] on div at bounding box center [880, 353] width 16 height 16
click at [878, 234] on span "[DATE]" at bounding box center [873, 230] width 35 height 15
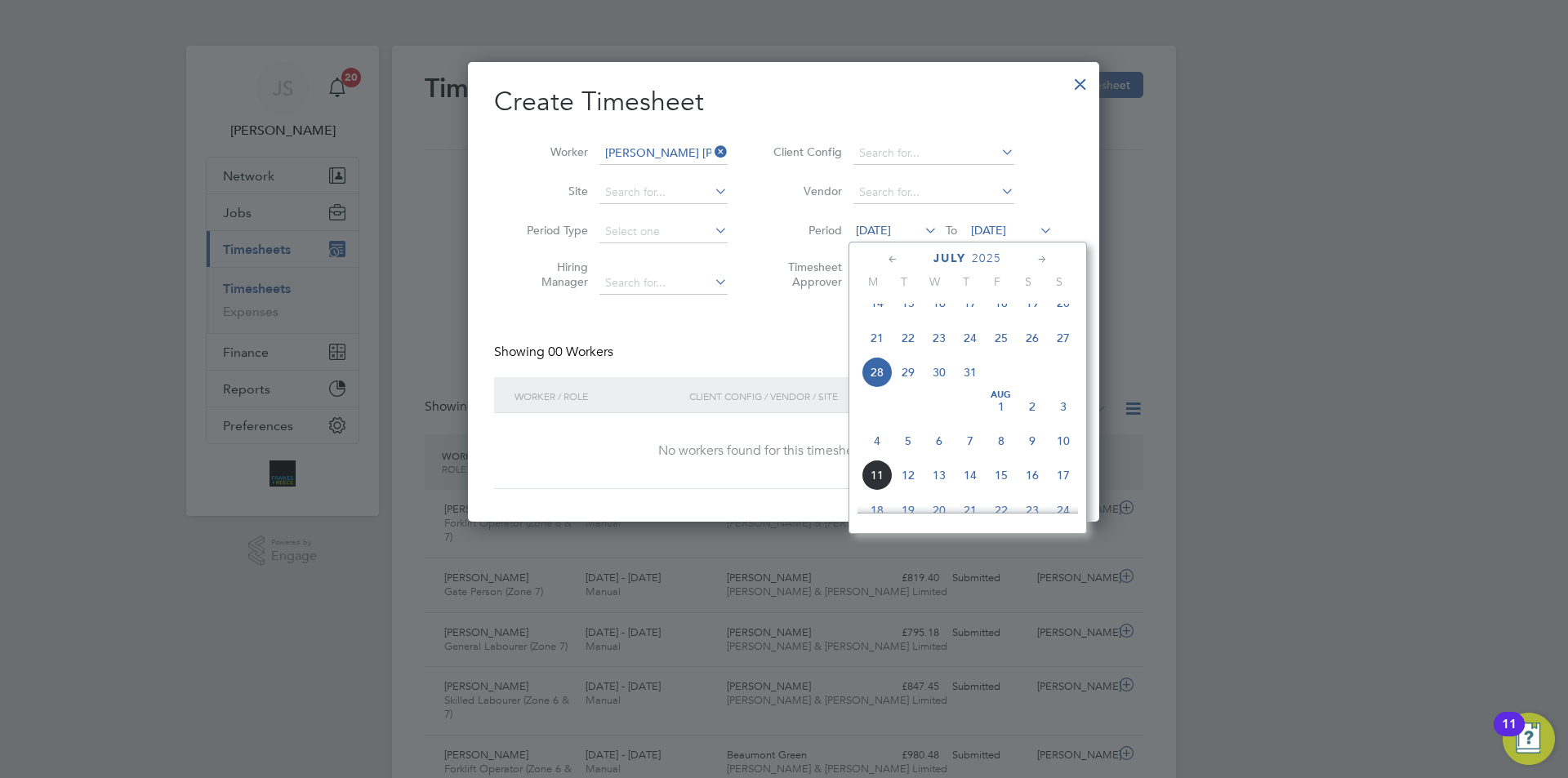
click at [880, 453] on span "4" at bounding box center [877, 441] width 31 height 31
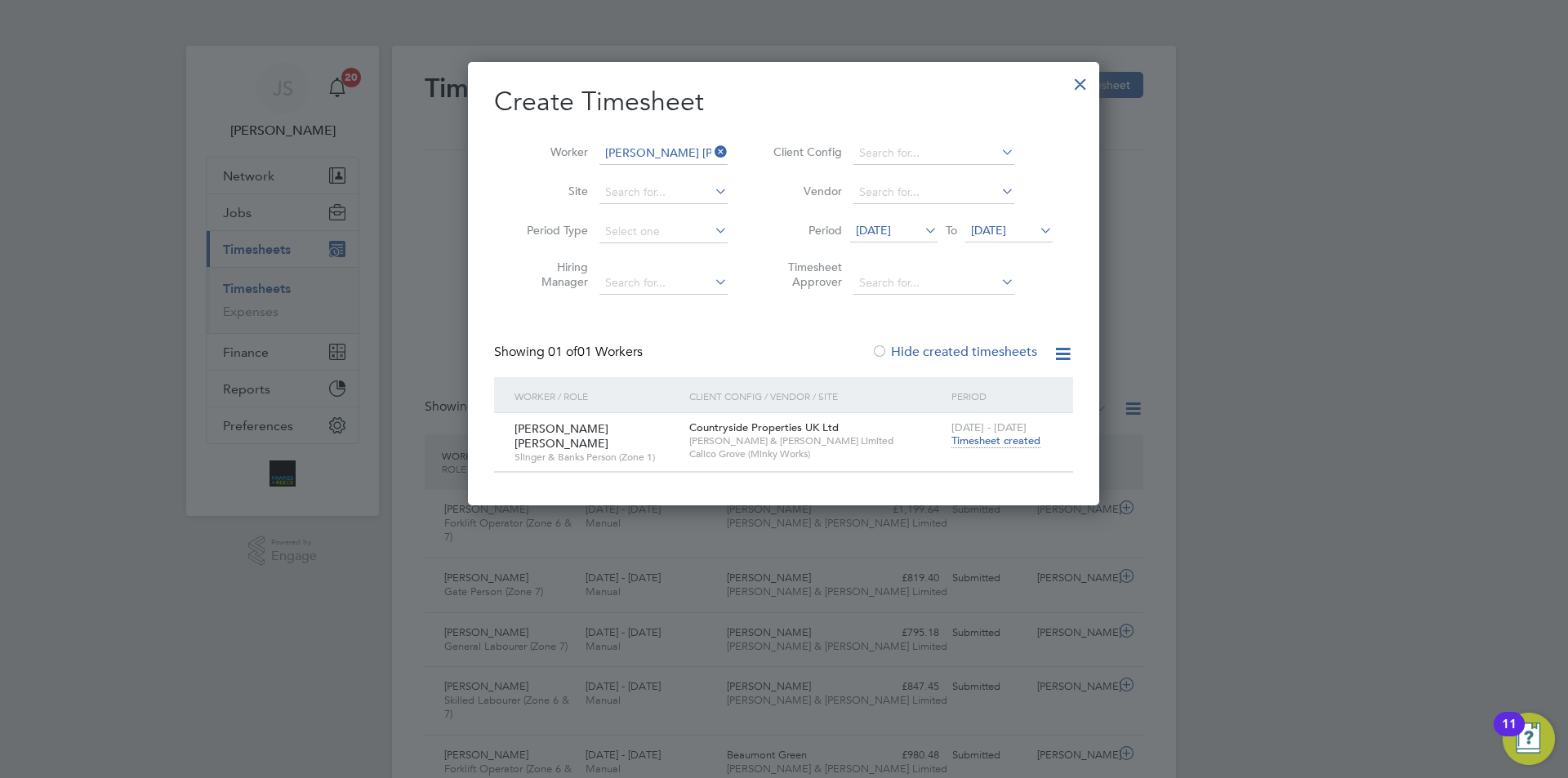
click at [968, 448] on div "4 - 10 Aug 2025 Timesheet created" at bounding box center [1001, 435] width 109 height 44
click at [970, 437] on span "Timesheet created" at bounding box center [996, 441] width 89 height 15
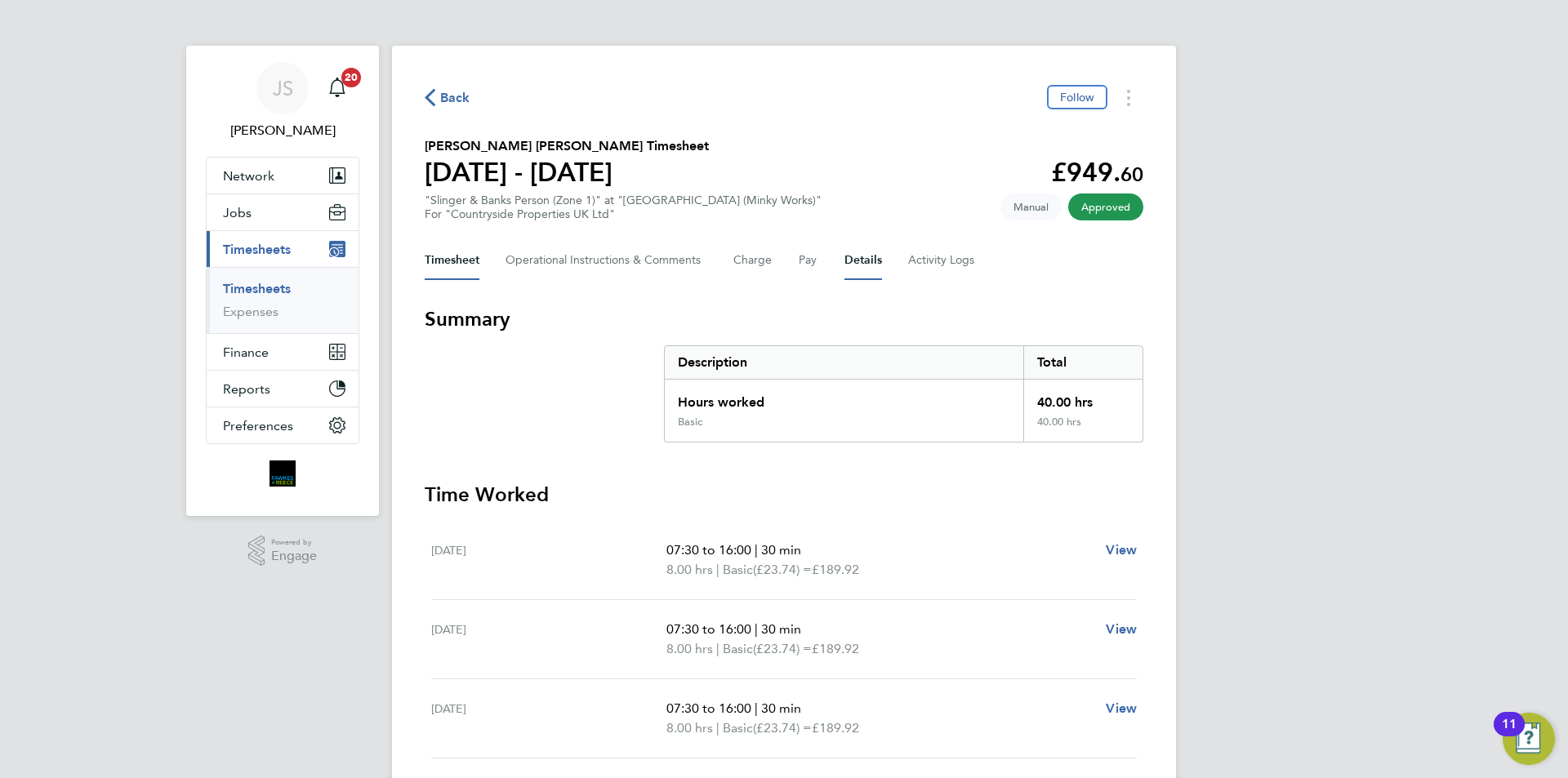
click at [867, 266] on button "Details" at bounding box center [864, 261] width 38 height 39
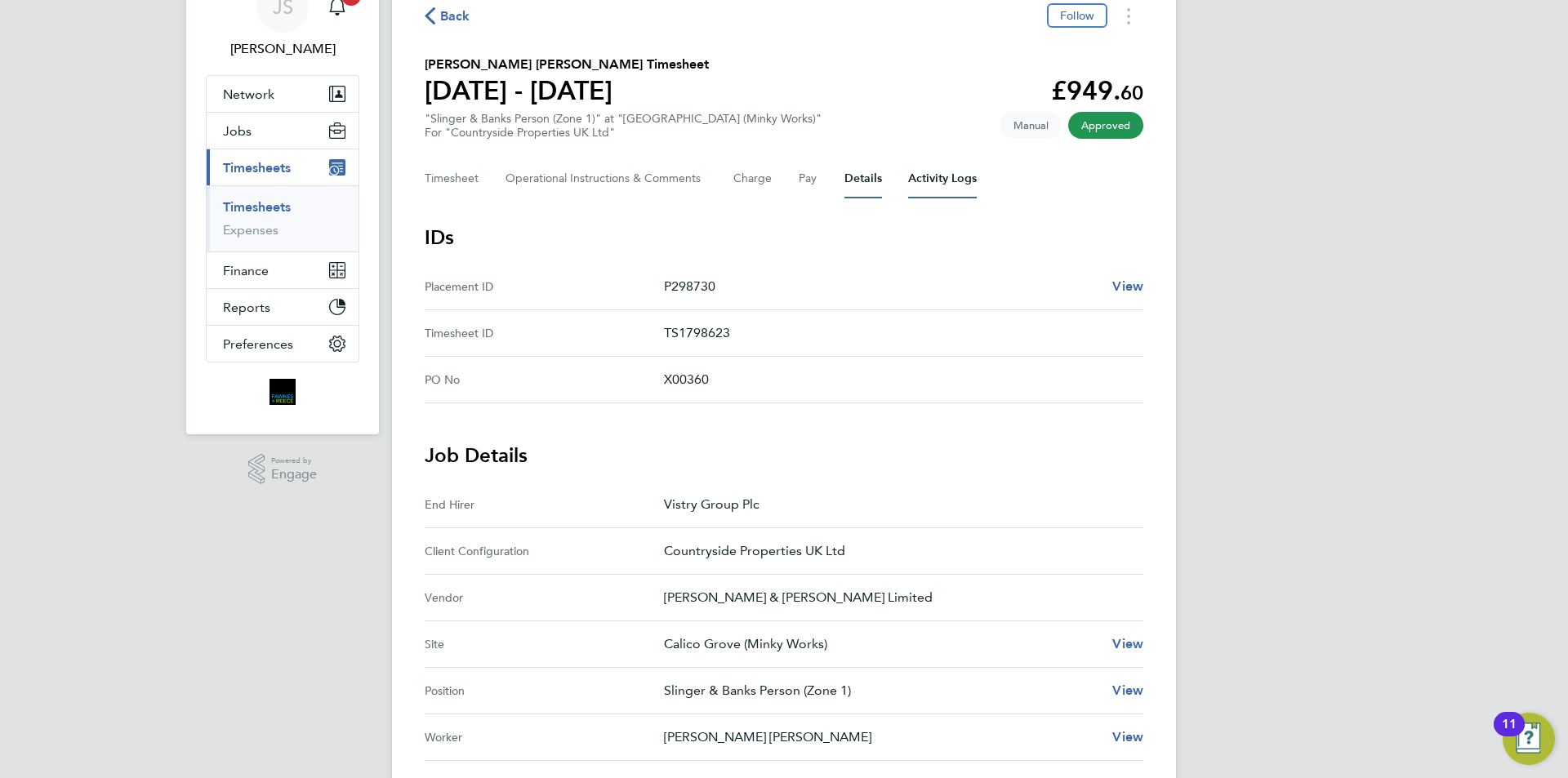
click at [948, 180] on Logs-tab "Activity Logs" at bounding box center [943, 179] width 69 height 39
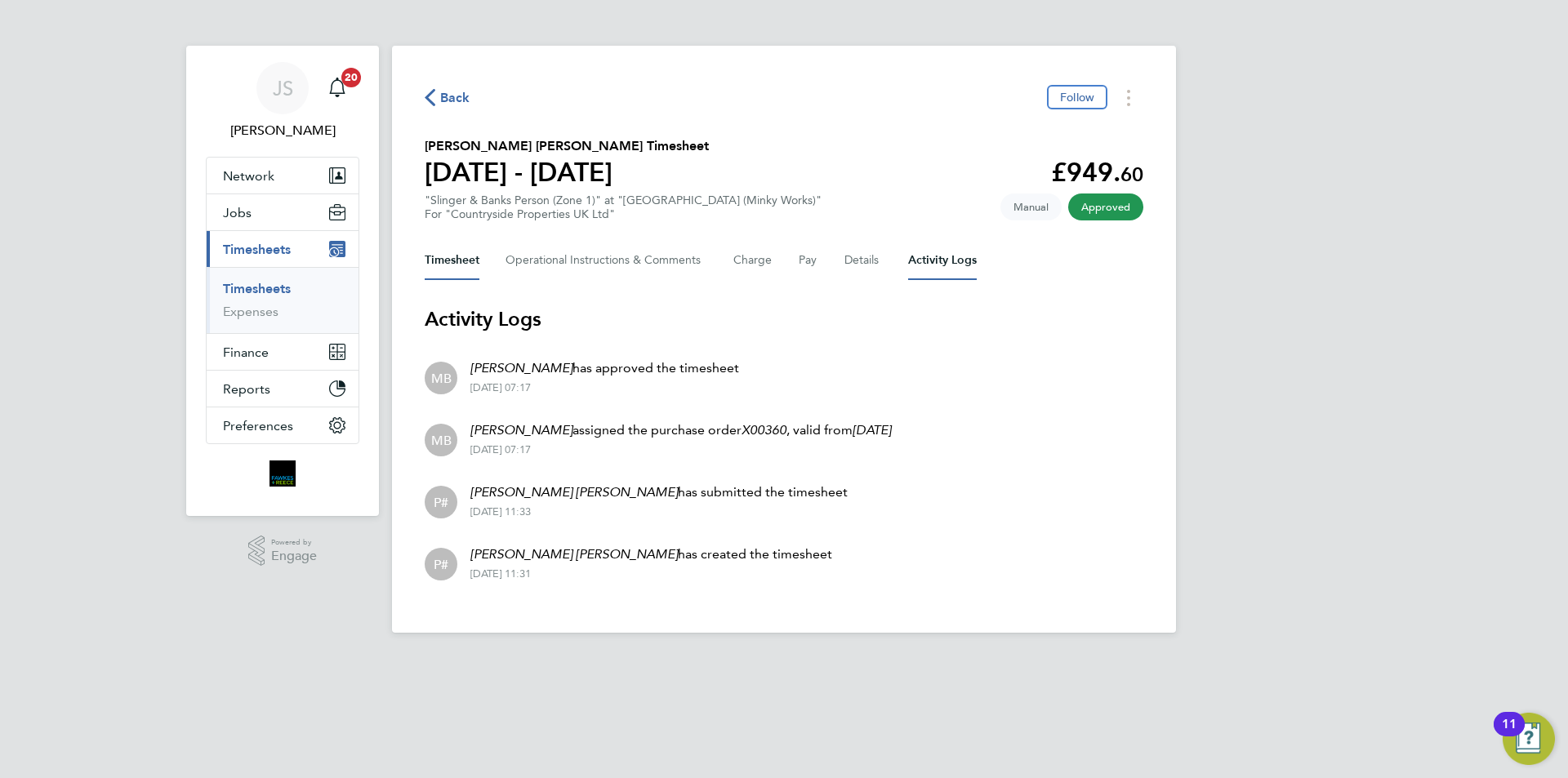
click at [446, 265] on button "Timesheet" at bounding box center [452, 261] width 55 height 39
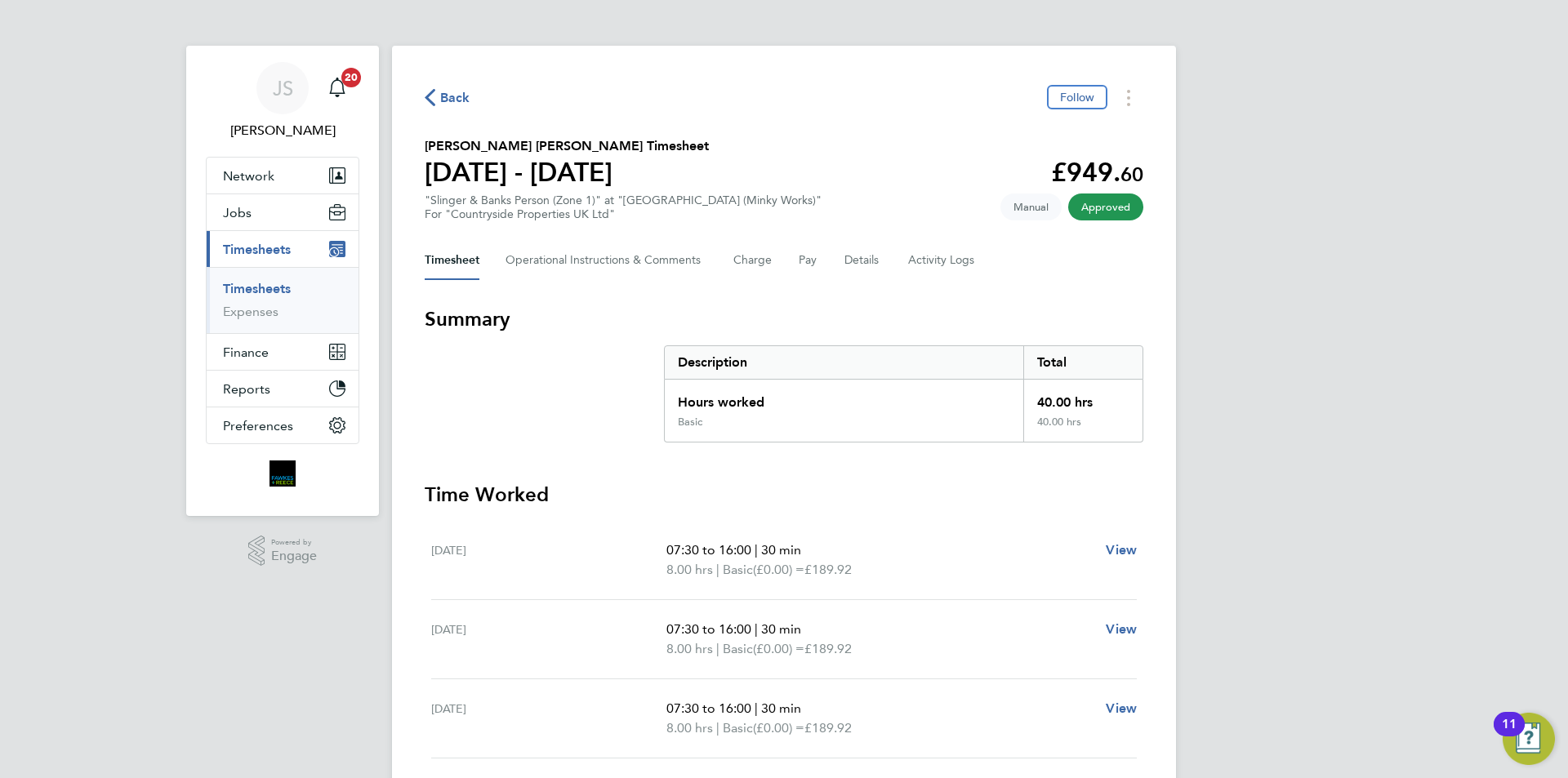
click at [453, 100] on span "Back" at bounding box center [455, 98] width 30 height 20
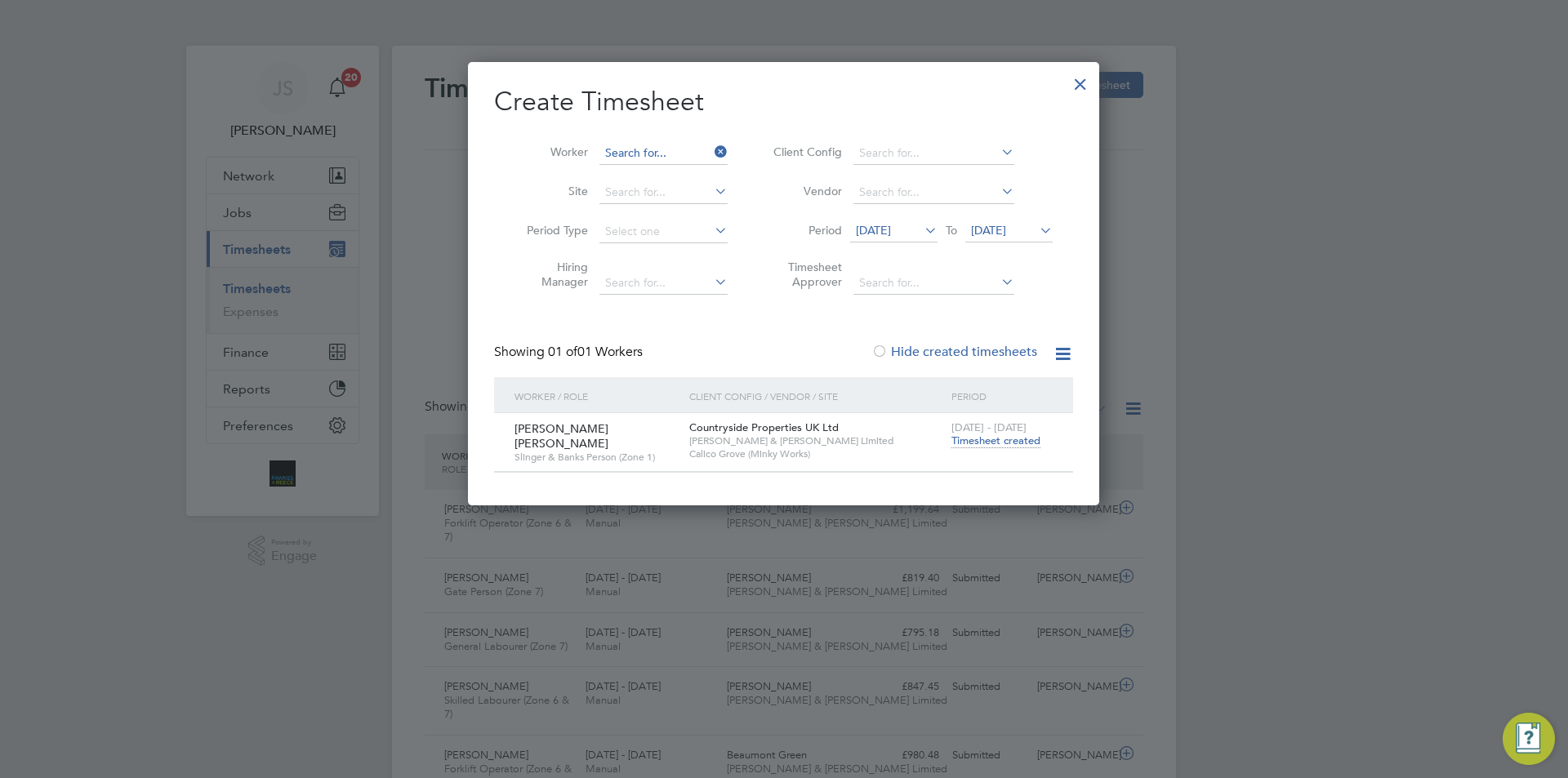
click at [650, 152] on input at bounding box center [663, 153] width 128 height 23
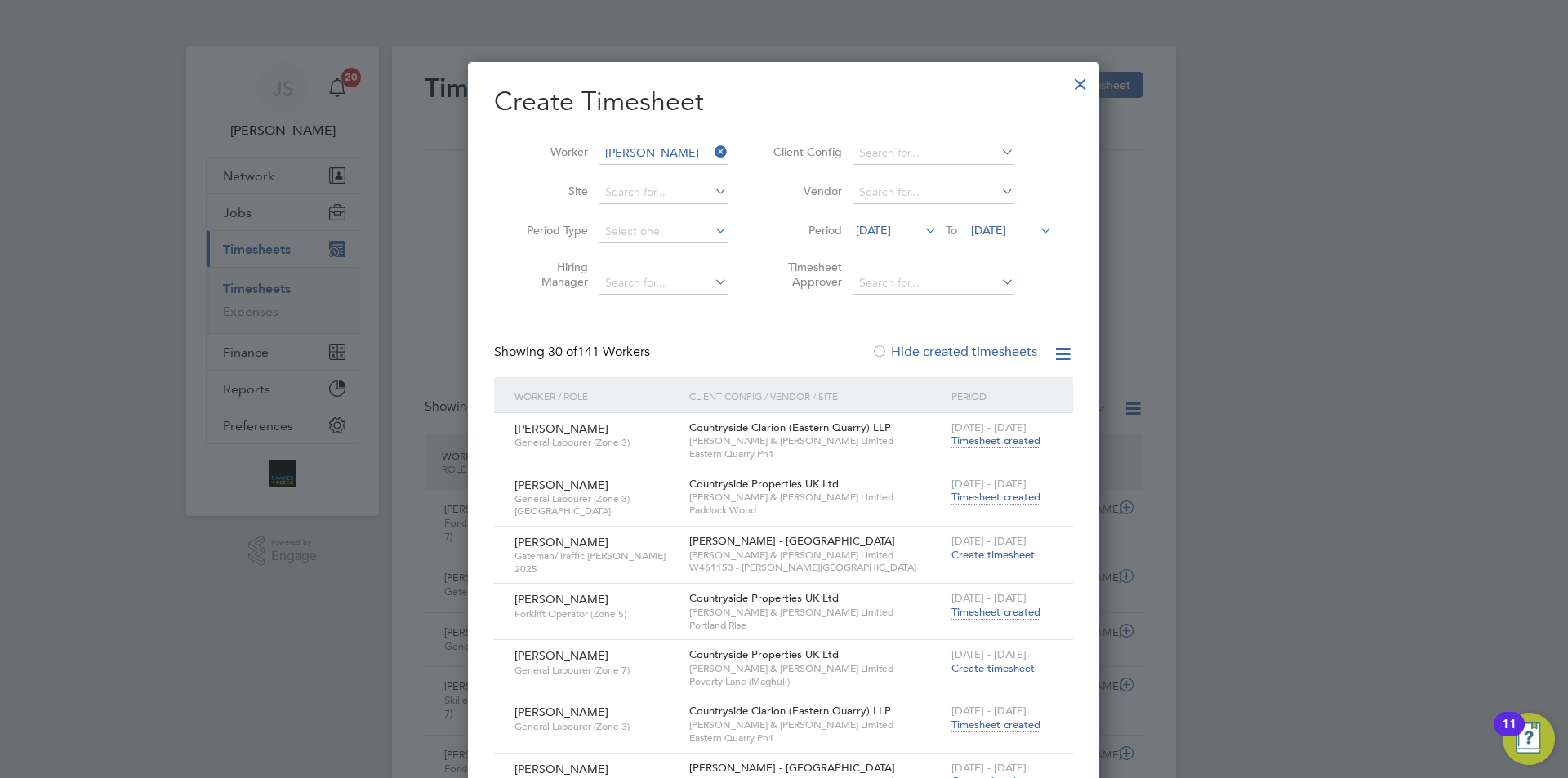
click at [654, 193] on li "Lee Br indley" at bounding box center [707, 197] width 217 height 22
type input "[PERSON_NAME]"
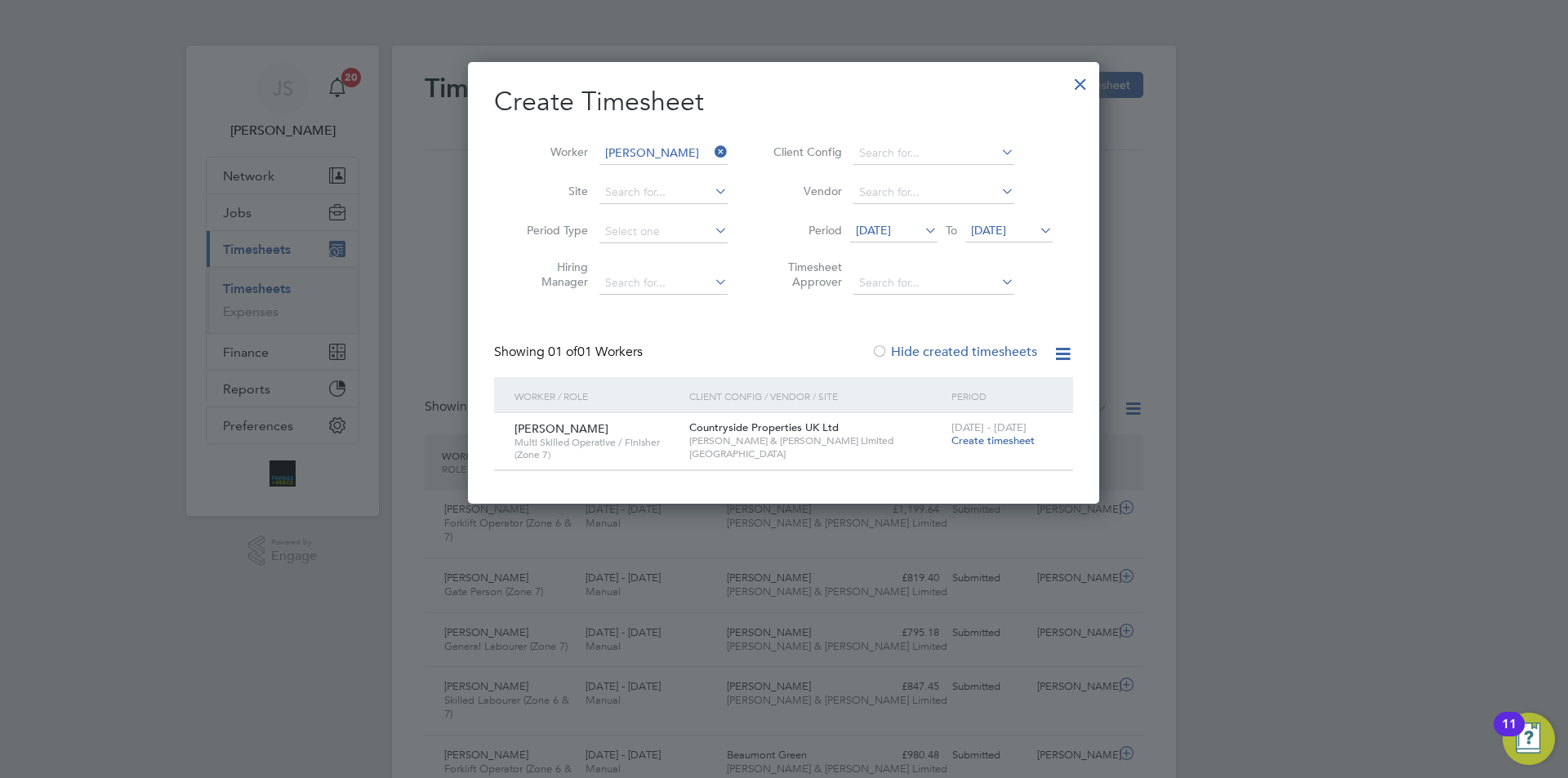
click at [986, 429] on span "[DATE] - [DATE]" at bounding box center [989, 427] width 75 height 14
click at [984, 441] on span "Create timesheet" at bounding box center [993, 440] width 84 height 14
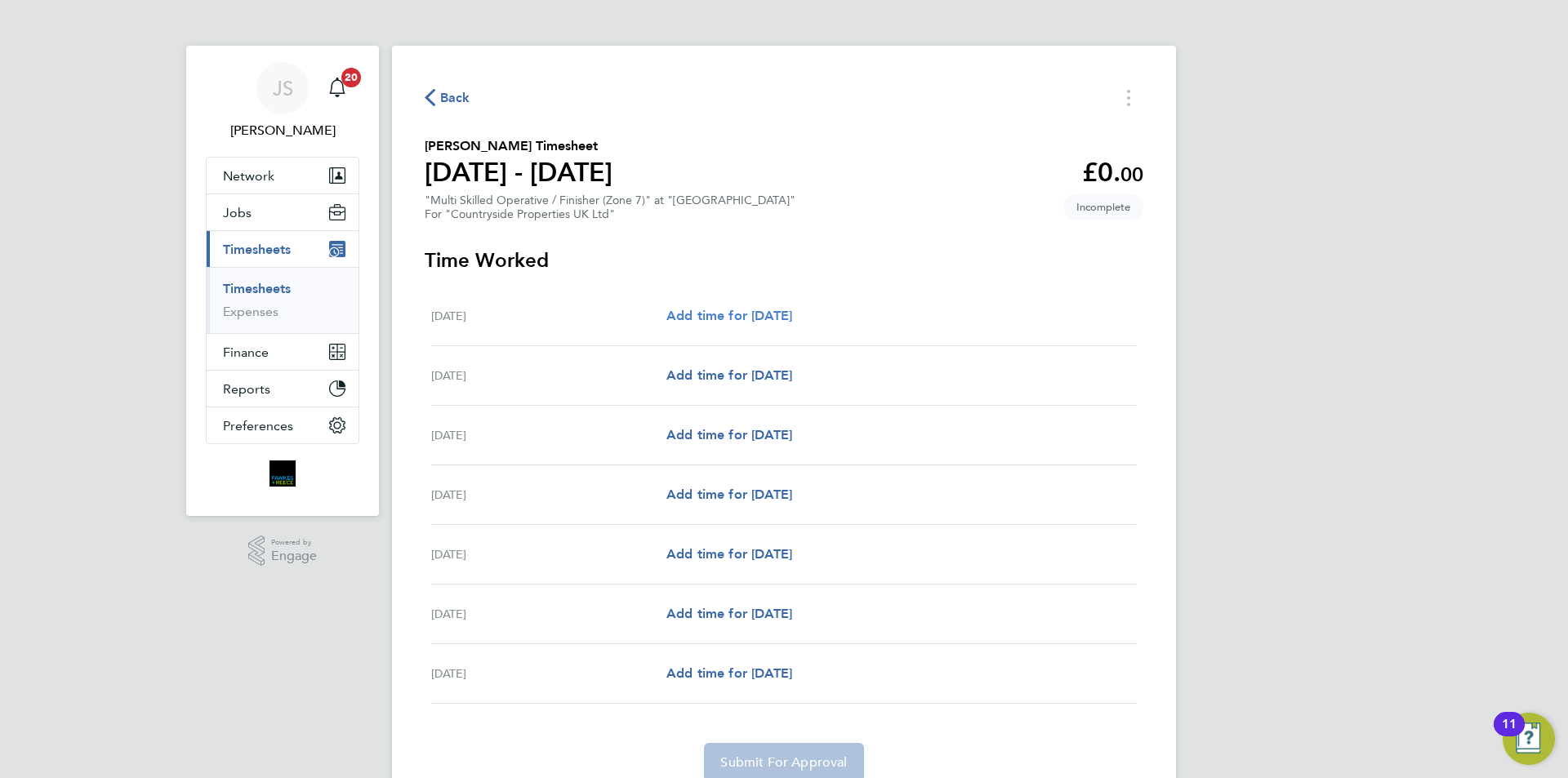
click at [782, 307] on span "Add time for [DATE]" at bounding box center [729, 315] width 125 height 16
select select "30"
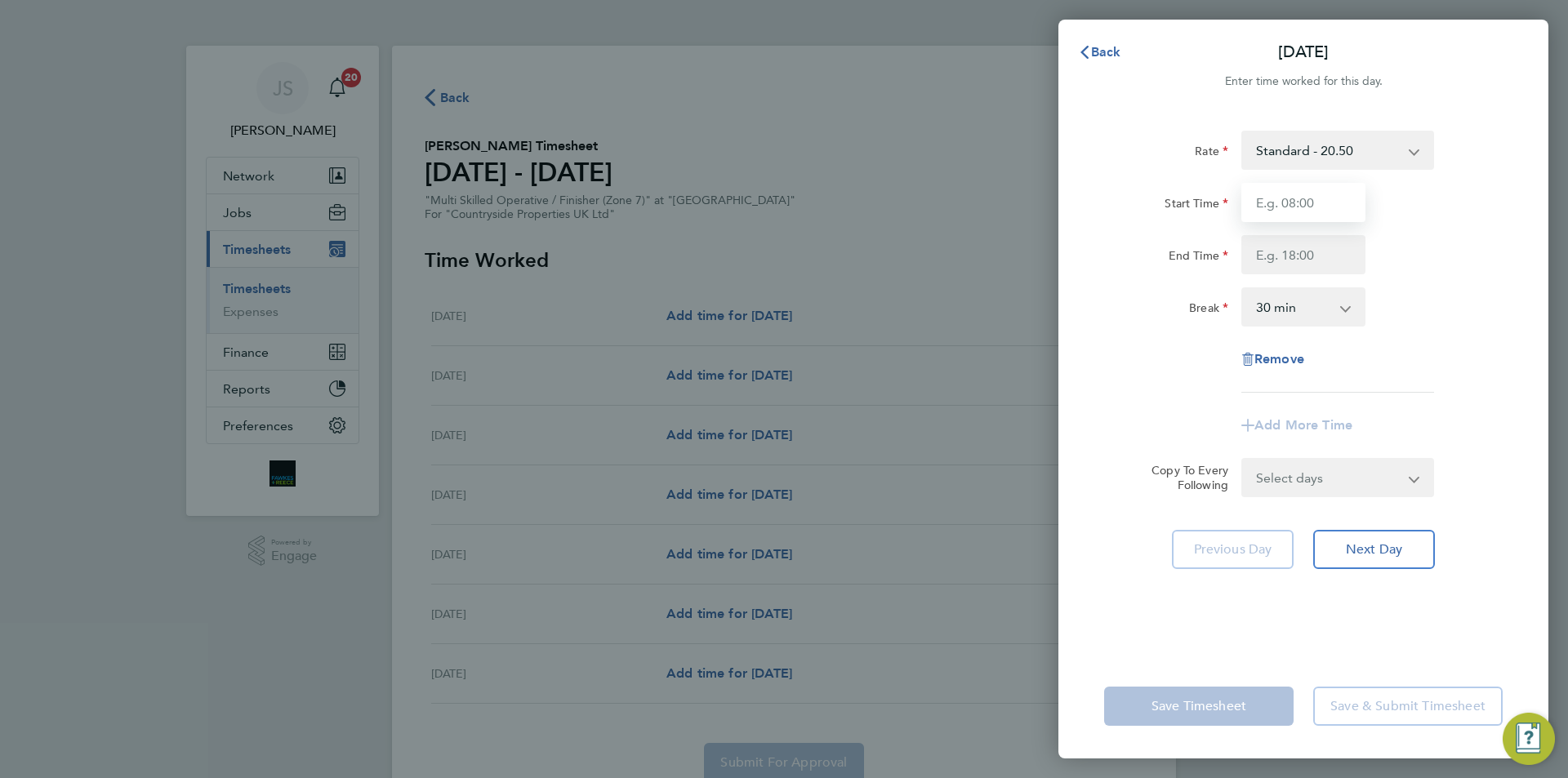
click at [1280, 193] on input "Start Time" at bounding box center [1303, 202] width 124 height 39
type input "07:30"
click at [1275, 266] on input "End Time" at bounding box center [1303, 255] width 124 height 39
type input "17:00"
click at [1316, 485] on select "Select days Day Weekday (Mon-Fri) Weekend (Sat-Sun) [DATE] [DATE] [DATE] [DATE]…" at bounding box center [1329, 478] width 171 height 36
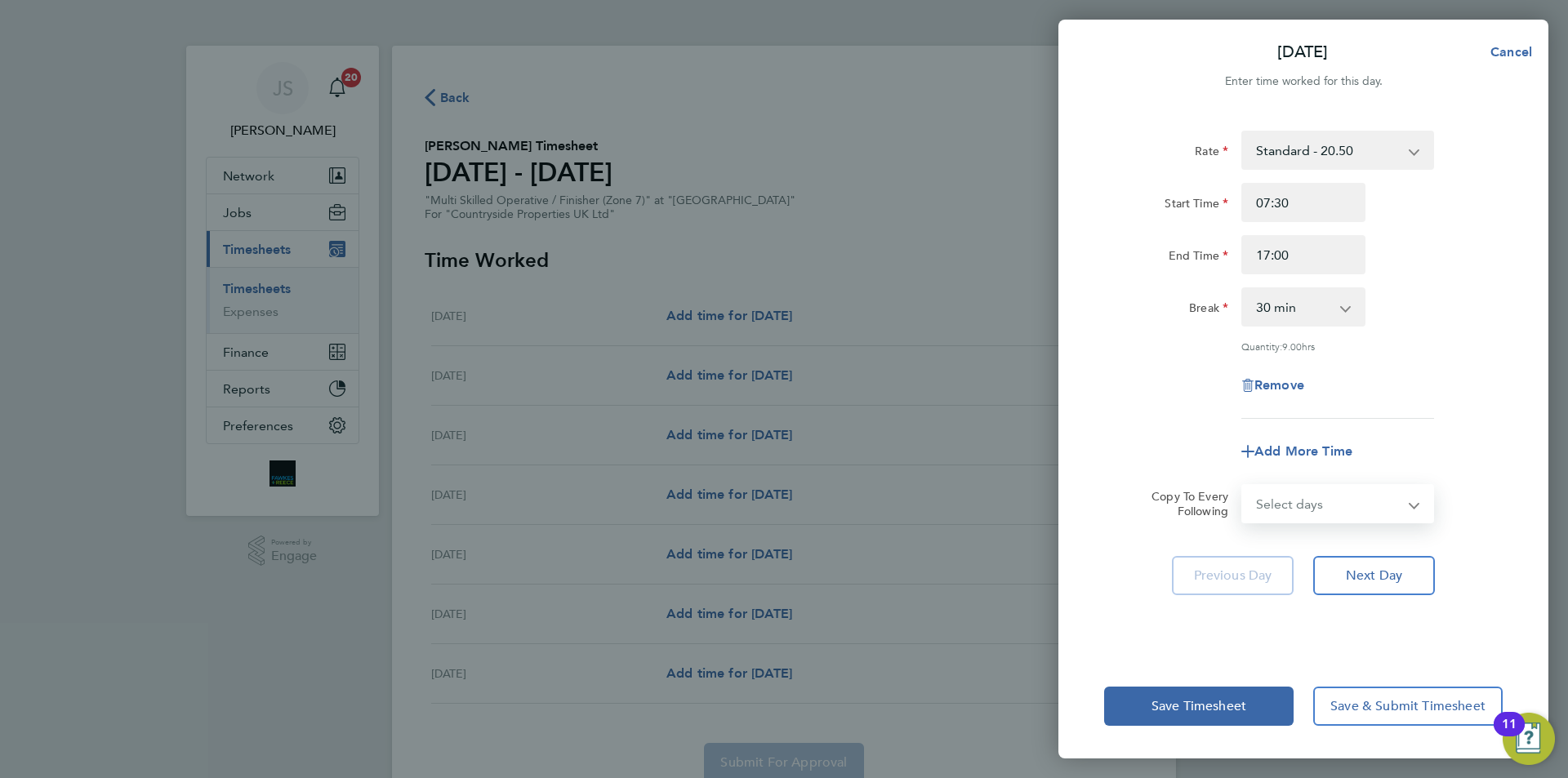
select select "WEEKDAY"
click at [1243, 486] on select "Select days Day Weekday (Mon-Fri) Weekend (Sat-Sun) [DATE] [DATE] [DATE] [DATE]…" at bounding box center [1329, 504] width 171 height 36
select select "[DATE]"
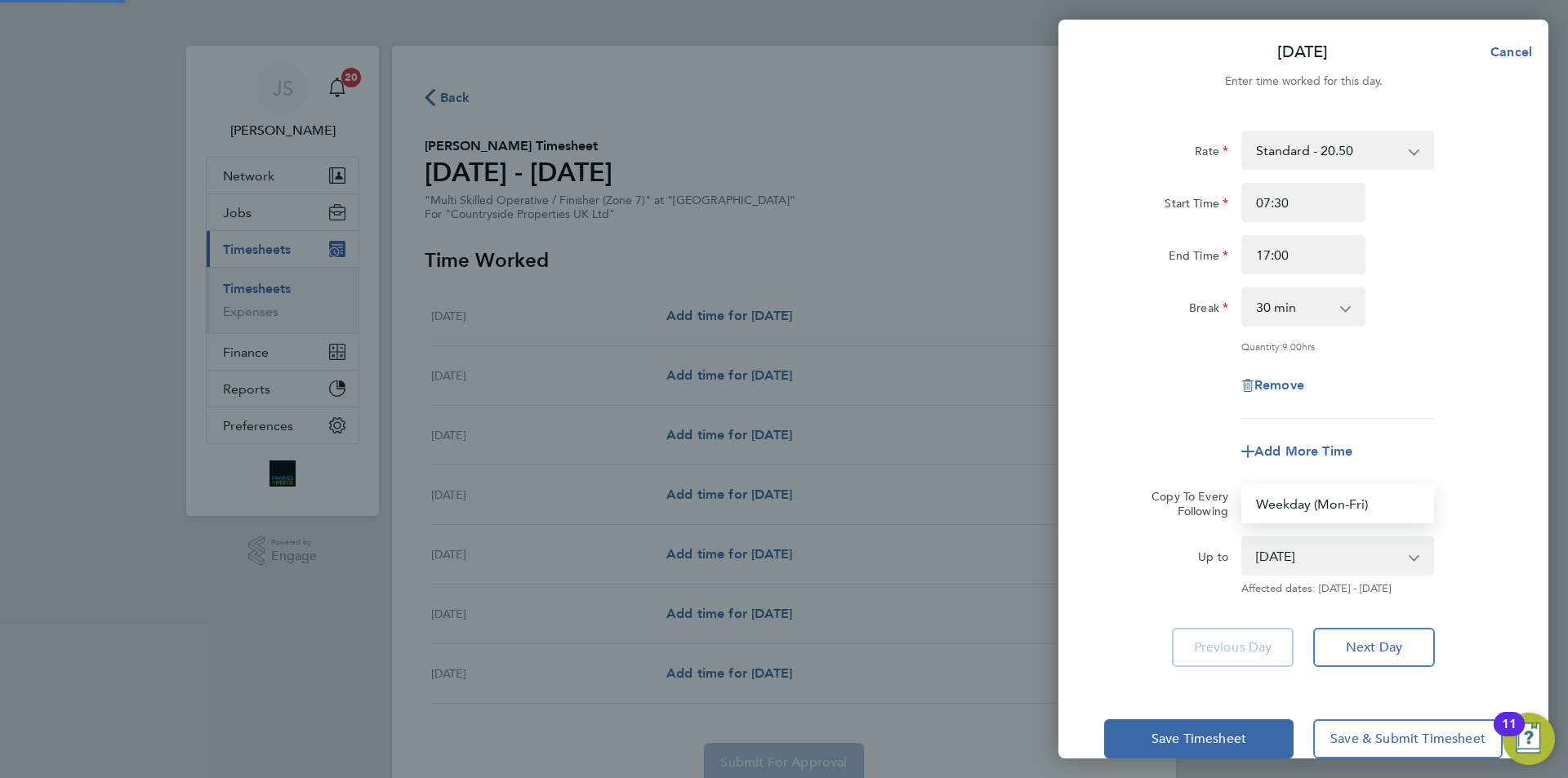
click at [1204, 445] on div "Add More Time" at bounding box center [1304, 452] width 412 height 39
click at [1217, 733] on span "Save Timesheet" at bounding box center [1199, 739] width 95 height 16
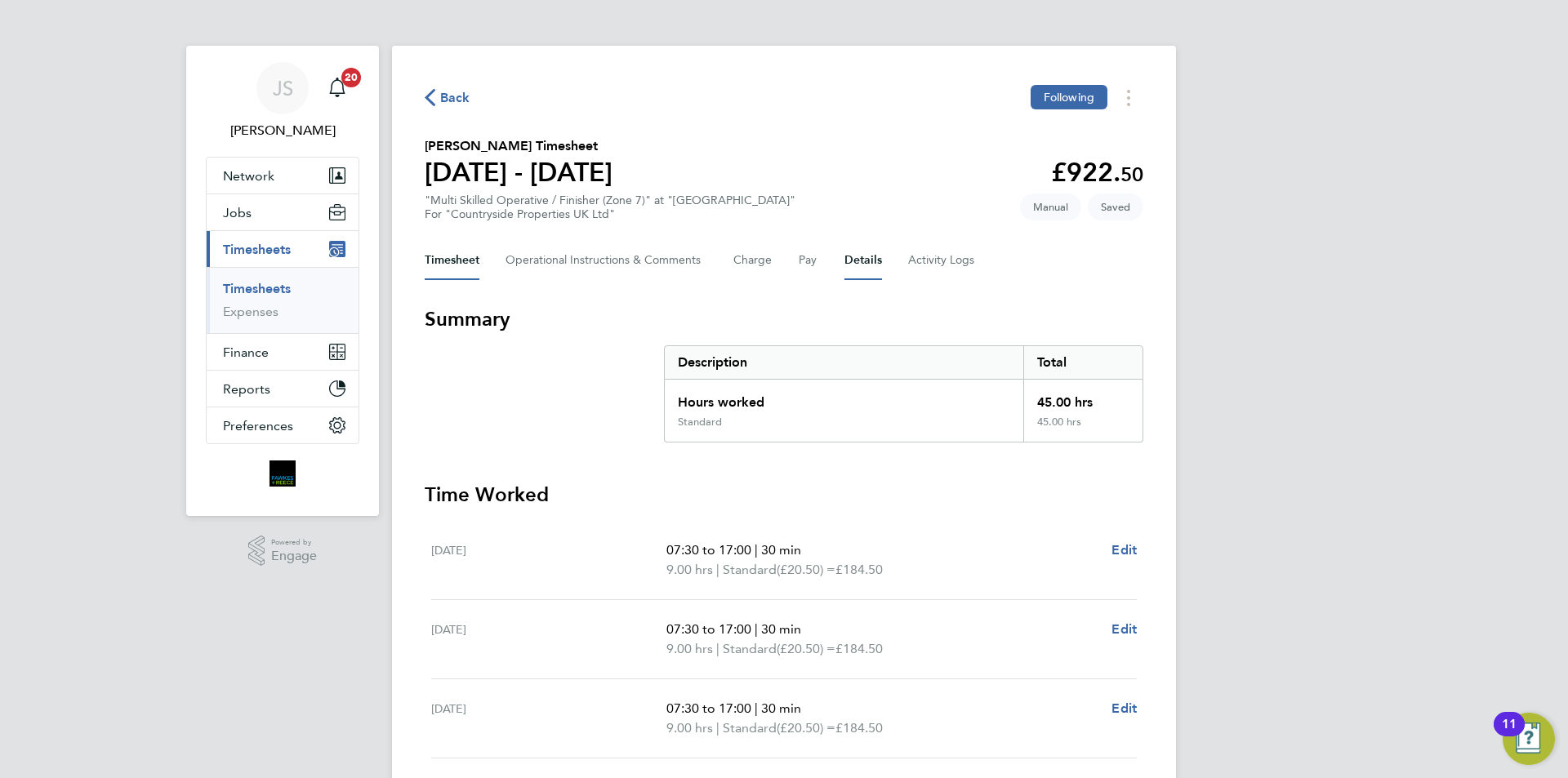
click at [863, 263] on button "Details" at bounding box center [864, 261] width 38 height 39
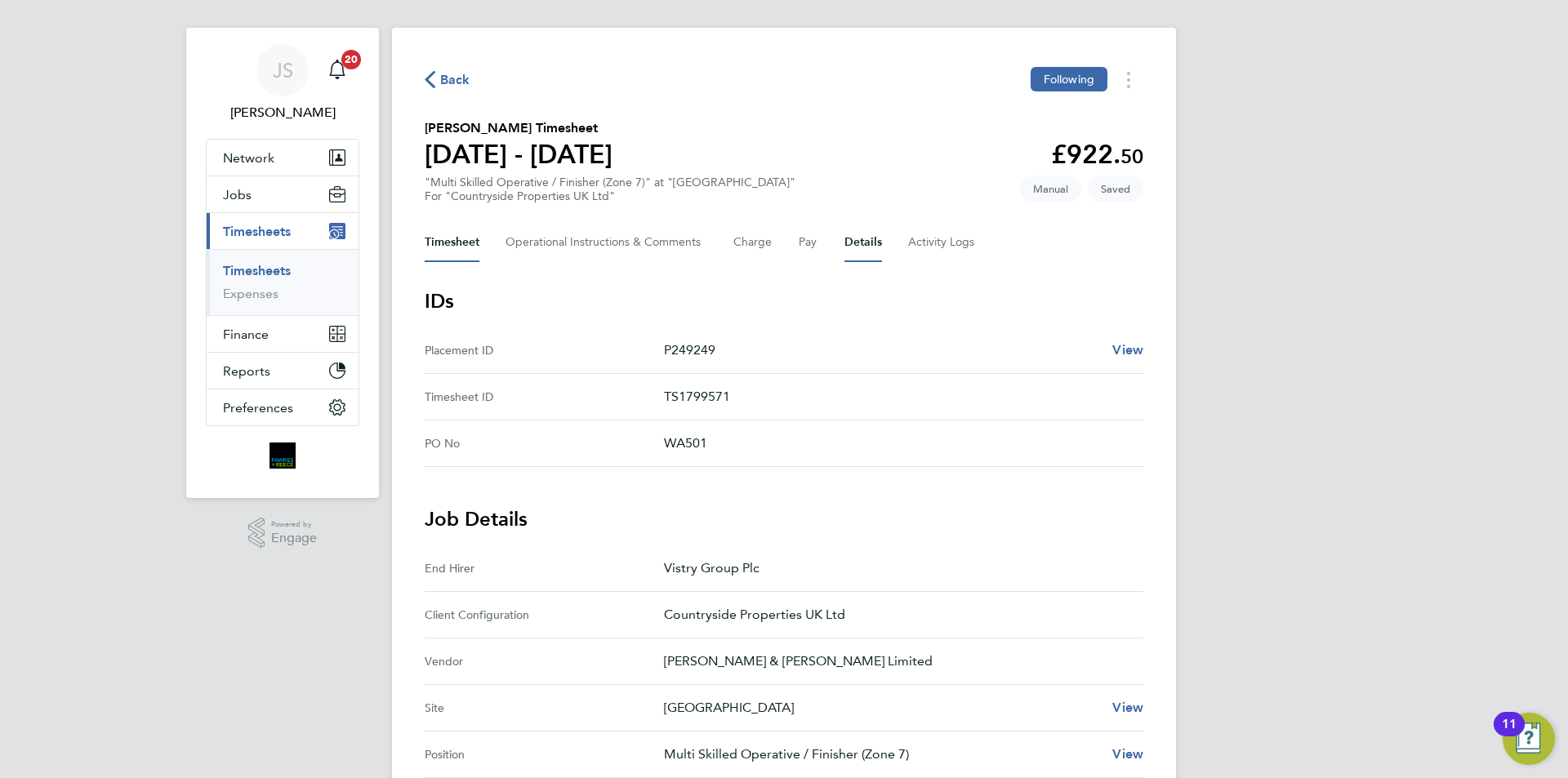
drag, startPoint x: 446, startPoint y: 242, endPoint x: 495, endPoint y: 267, distance: 55.0
click at [446, 241] on button "Timesheet" at bounding box center [452, 243] width 55 height 39
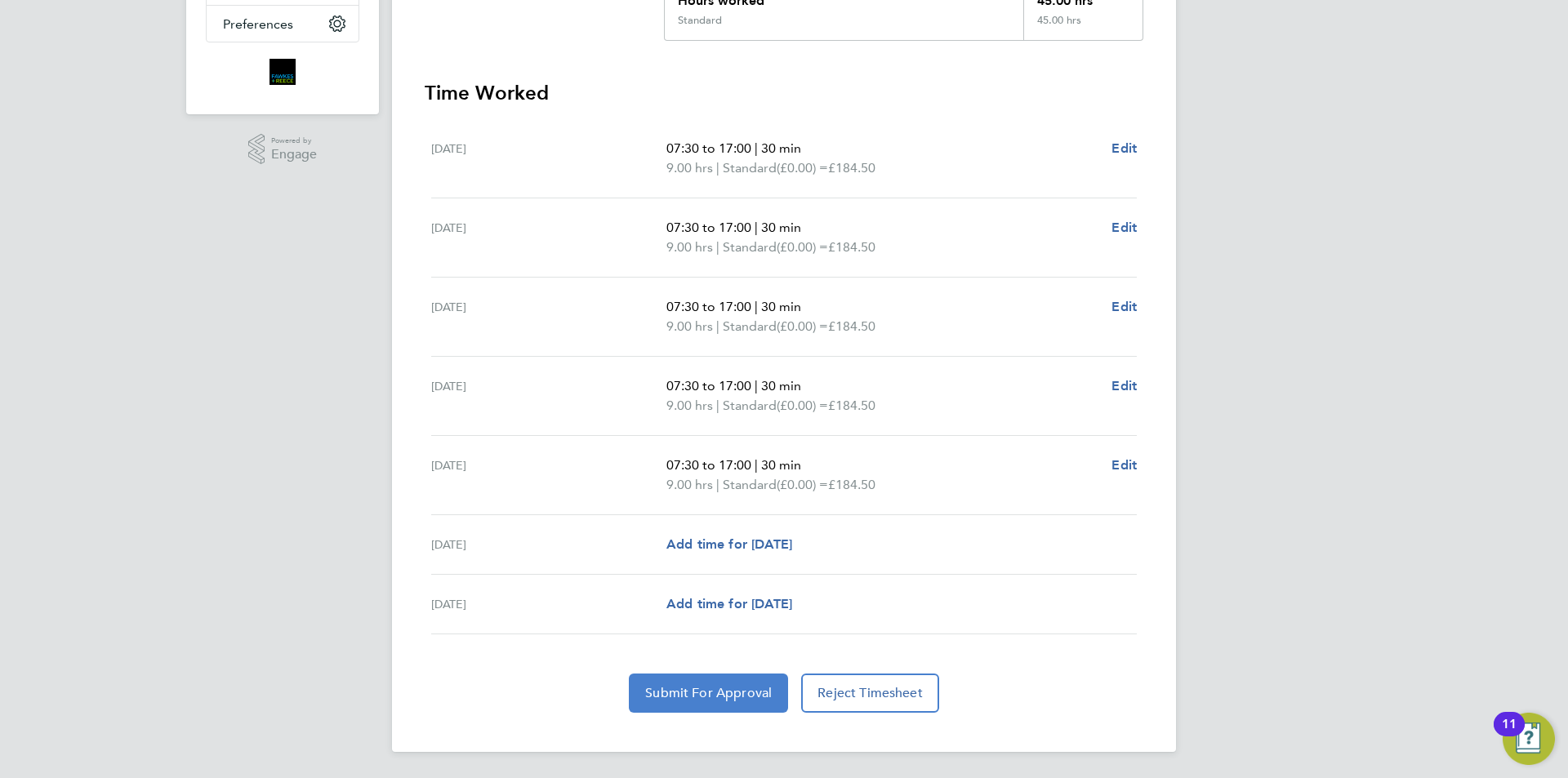
click at [721, 703] on button "Submit For Approval" at bounding box center [709, 694] width 159 height 39
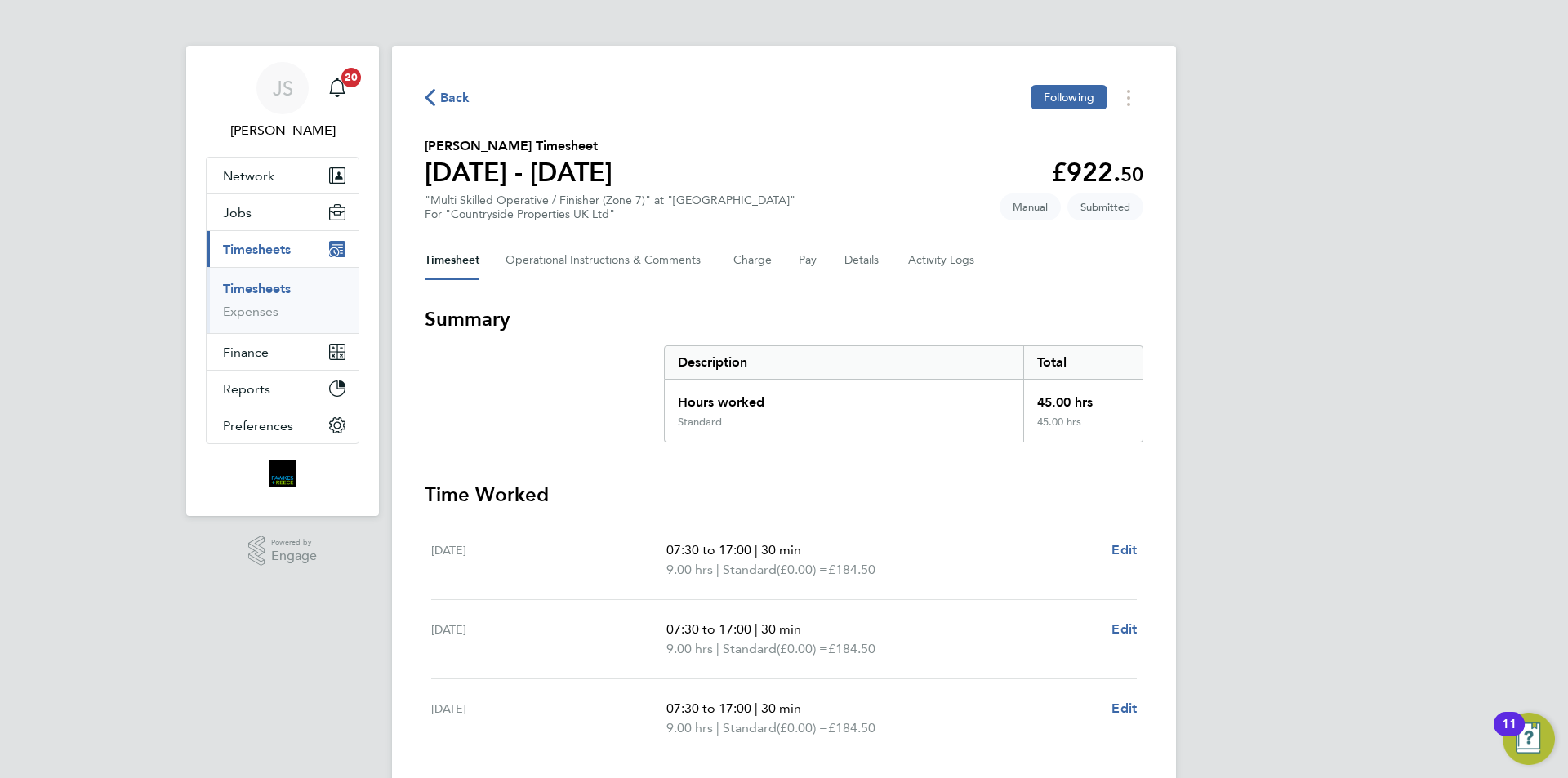
click at [464, 97] on span "Back" at bounding box center [455, 98] width 30 height 20
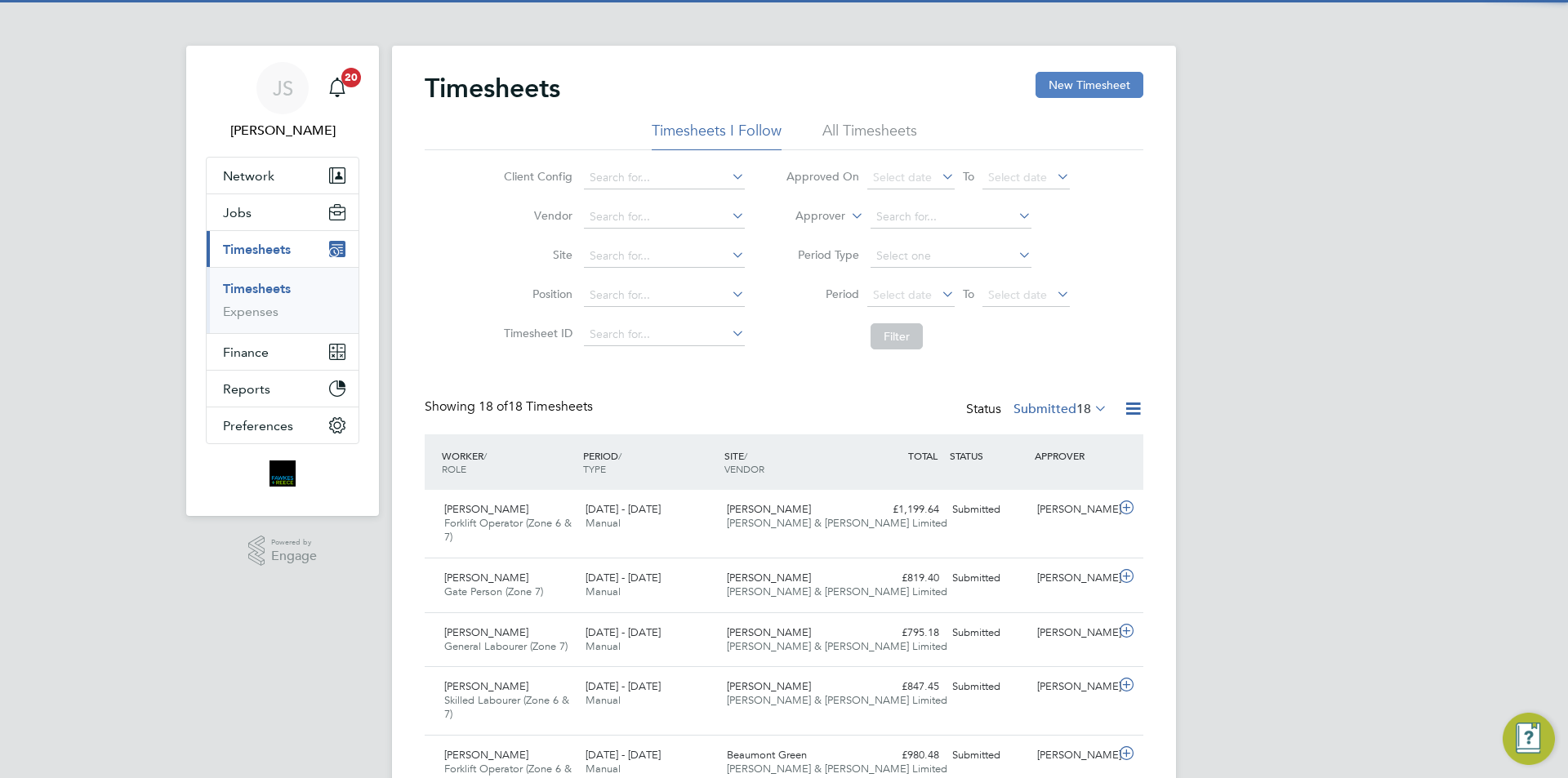
click at [1069, 89] on button "New Timesheet" at bounding box center [1089, 85] width 107 height 26
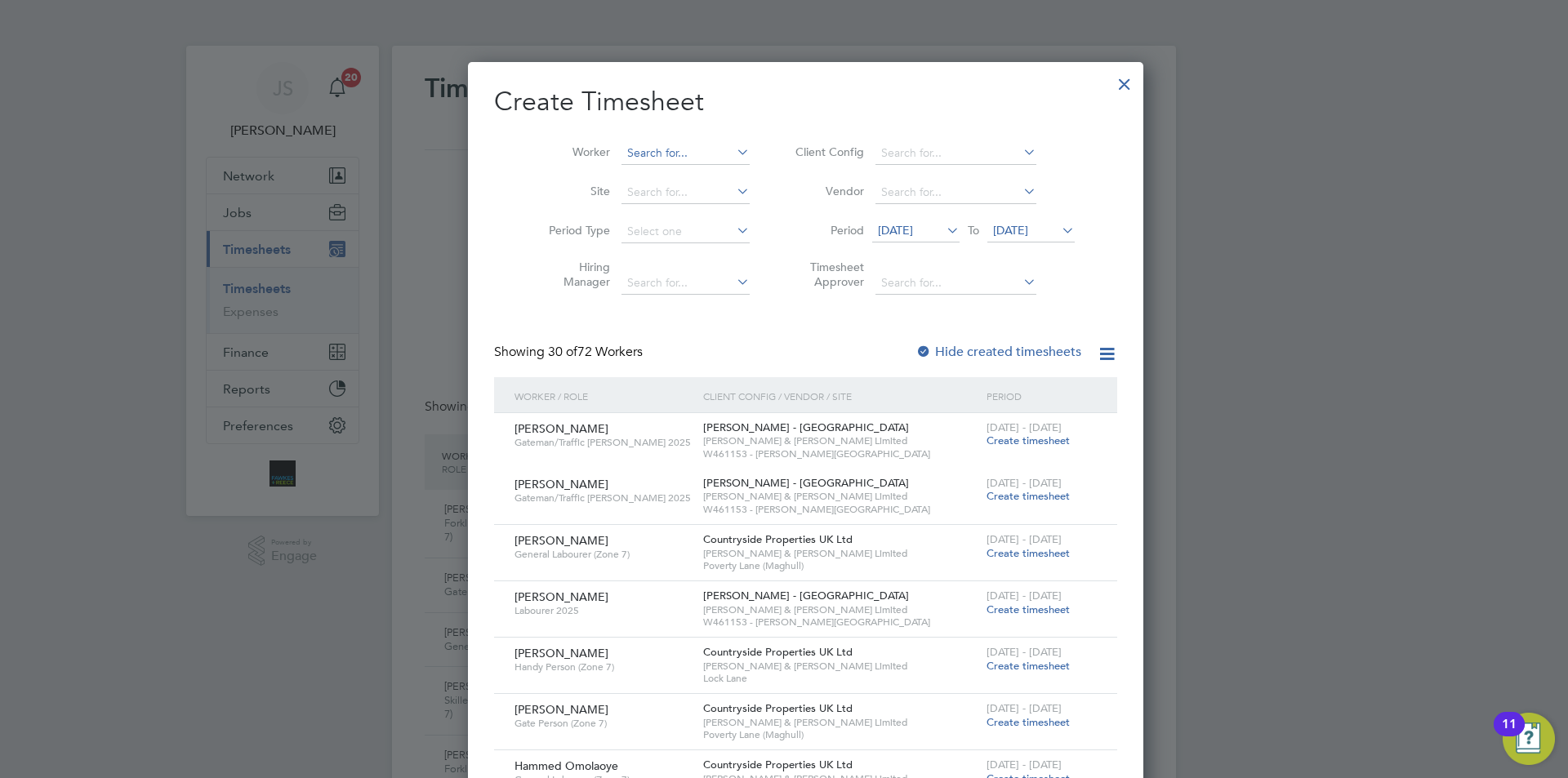
click at [643, 152] on input at bounding box center [686, 153] width 128 height 23
click at [625, 174] on b "Ryan" at bounding box center [653, 175] width 95 height 14
type input "[PERSON_NAME]"
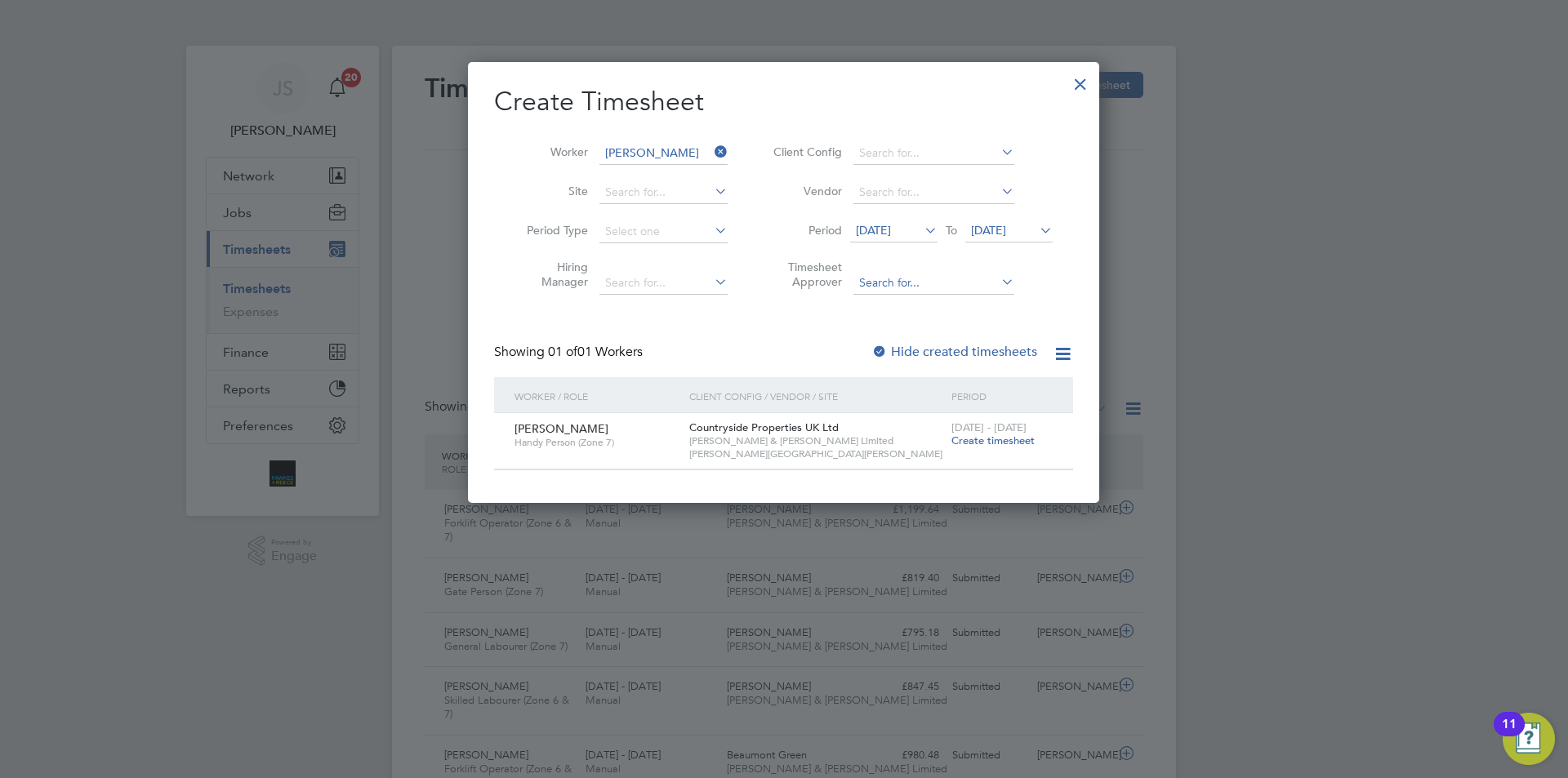
drag, startPoint x: 963, startPoint y: 439, endPoint x: 876, endPoint y: 281, distance: 180.4
click at [964, 439] on span "Create timesheet" at bounding box center [993, 440] width 84 height 14
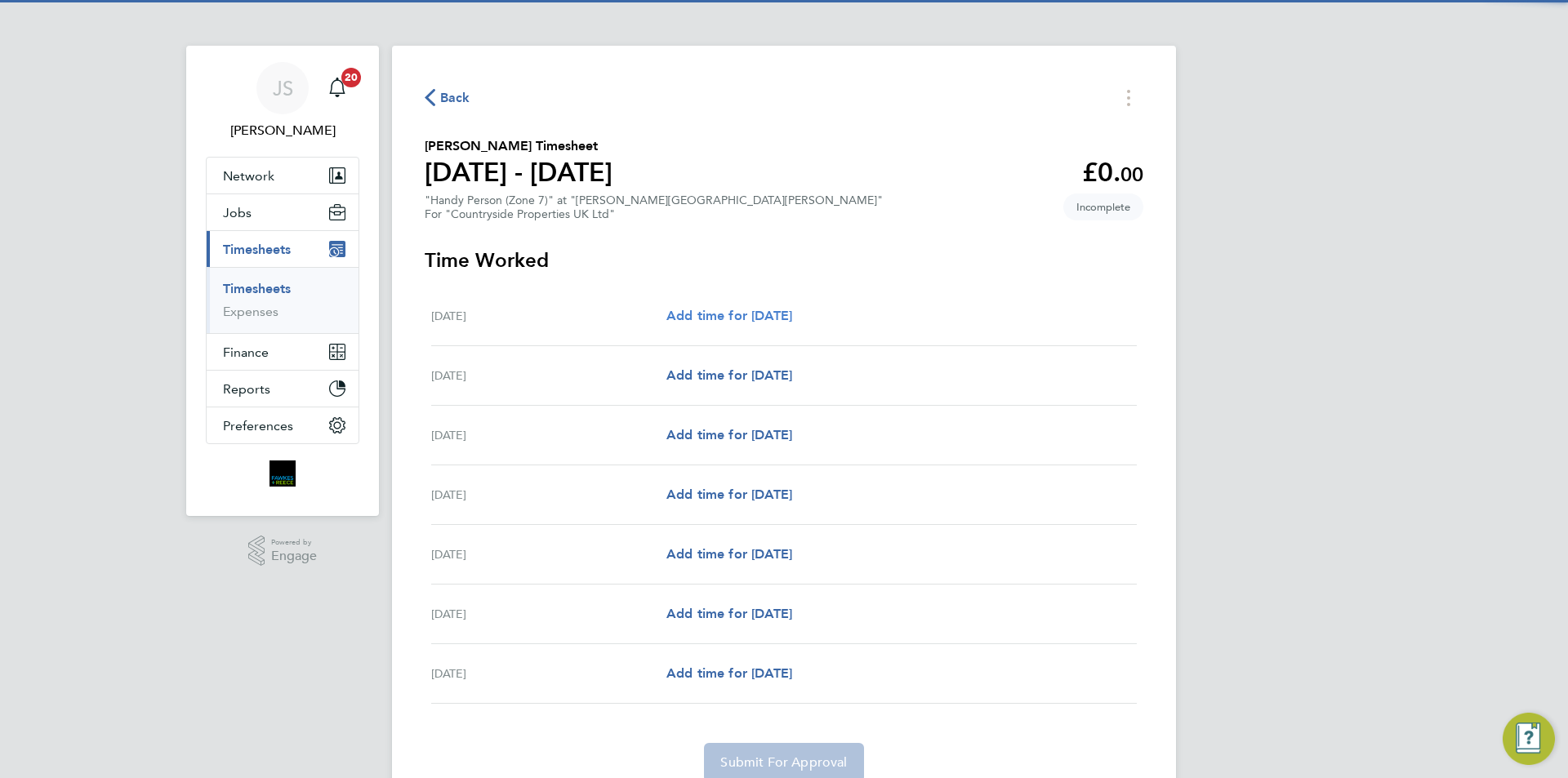
click at [771, 318] on span "Add time for [DATE]" at bounding box center [729, 315] width 125 height 16
select select "30"
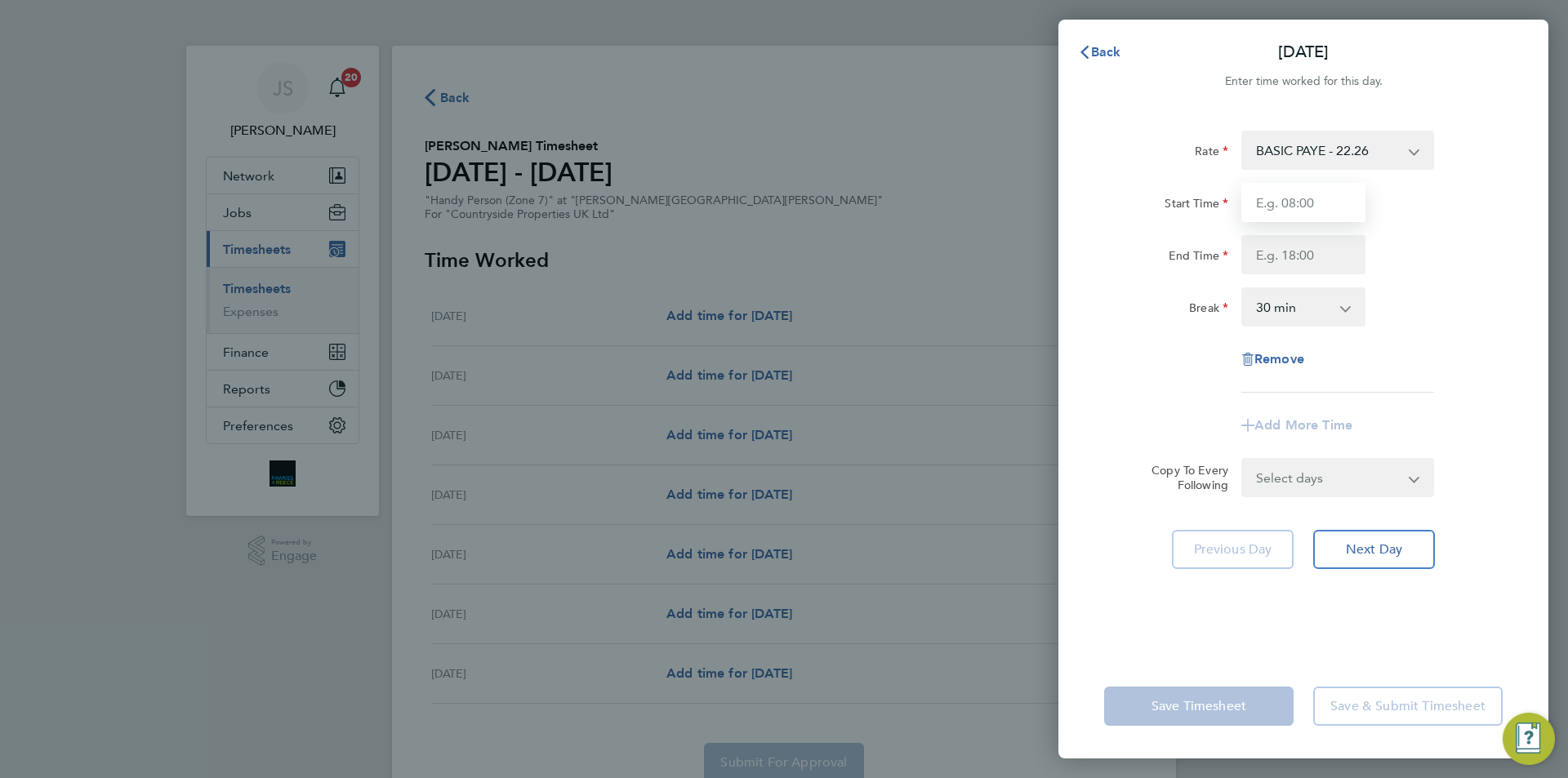
click at [1297, 209] on input "Start Time" at bounding box center [1303, 202] width 124 height 39
type input "07:30"
click at [1298, 239] on input "End Time" at bounding box center [1303, 255] width 124 height 39
type input "17:00"
click at [1349, 481] on form "Rate BASIC PAYE - 22.26 Start Time 07:30 End Time 17:00 Break 0 min 15 min 30 m…" at bounding box center [1304, 313] width 399 height 366
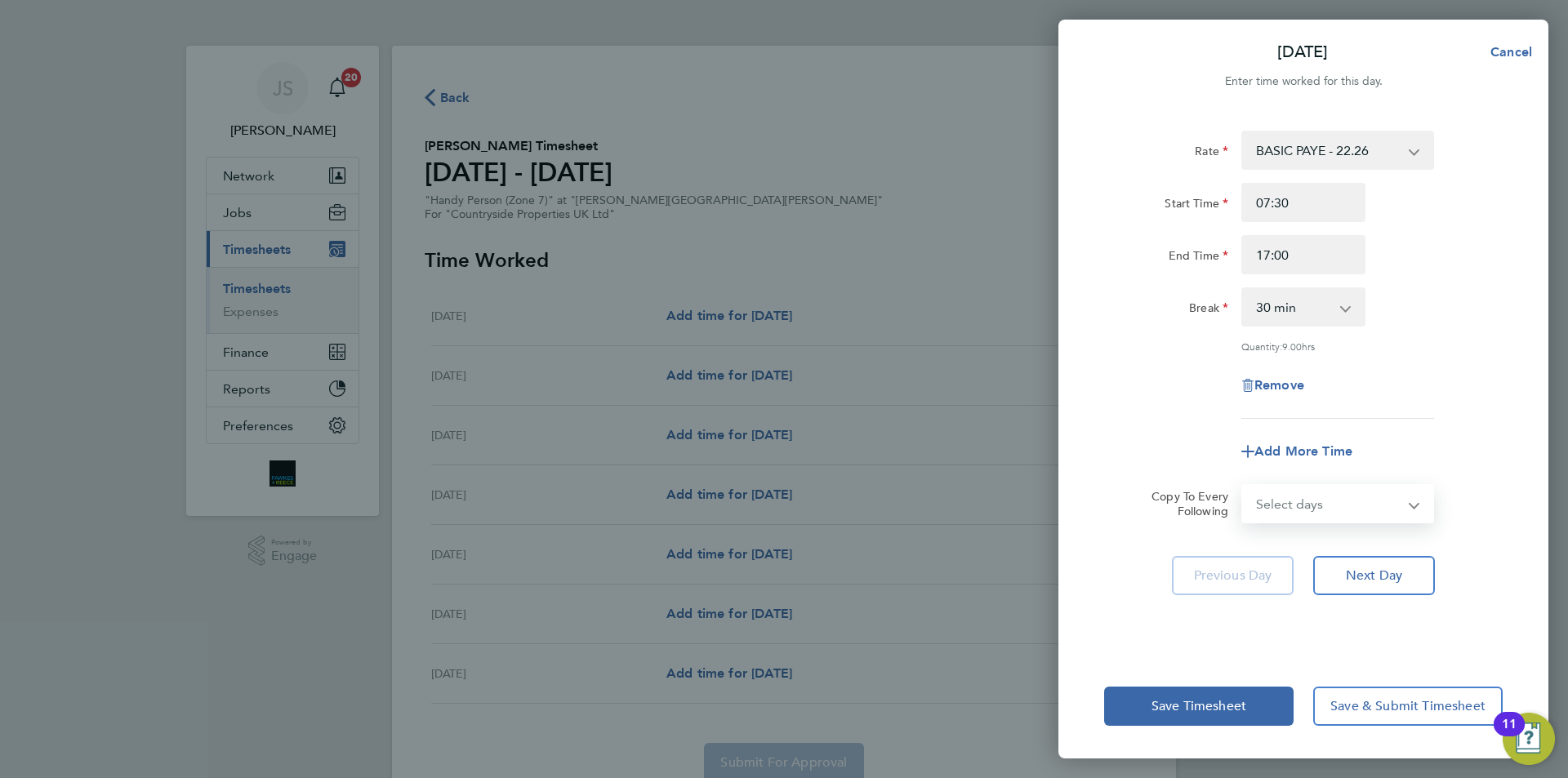
select select "WEEKDAY"
click at [1243, 486] on select "Select days Day Weekday (Mon-Fri) Weekend (Sat-Sun) [DATE] [DATE] [DATE] [DATE]…" at bounding box center [1329, 504] width 171 height 36
select select "[DATE]"
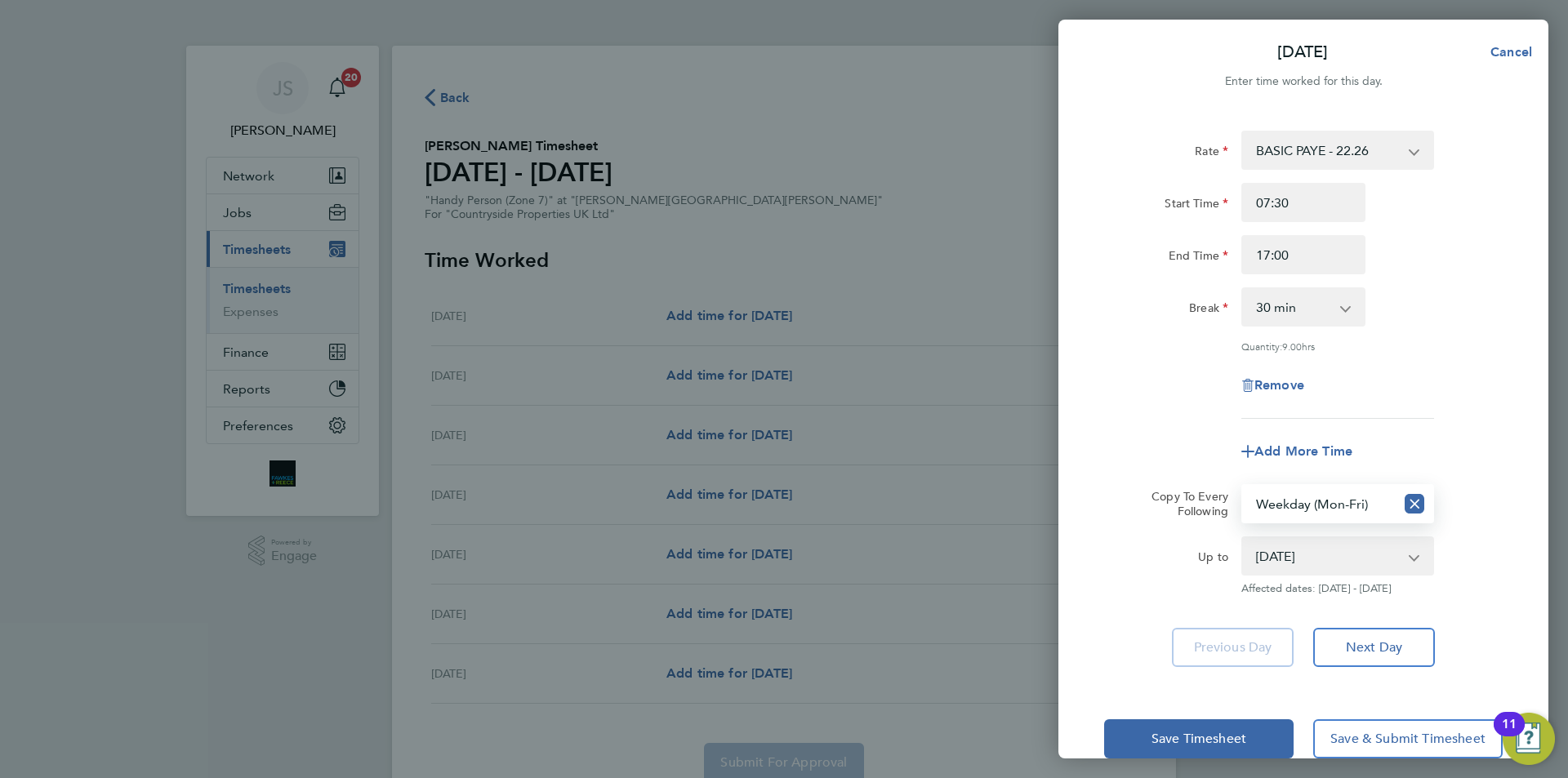
click at [1165, 417] on app-timesheet-line-form-group "Rate BASIC PAYE - 22.26 Start Time 07:30 End Time 17:00 Break 0 min 15 min 30 m…" at bounding box center [1304, 300] width 399 height 340
click at [1224, 738] on span "Save Timesheet" at bounding box center [1199, 739] width 95 height 16
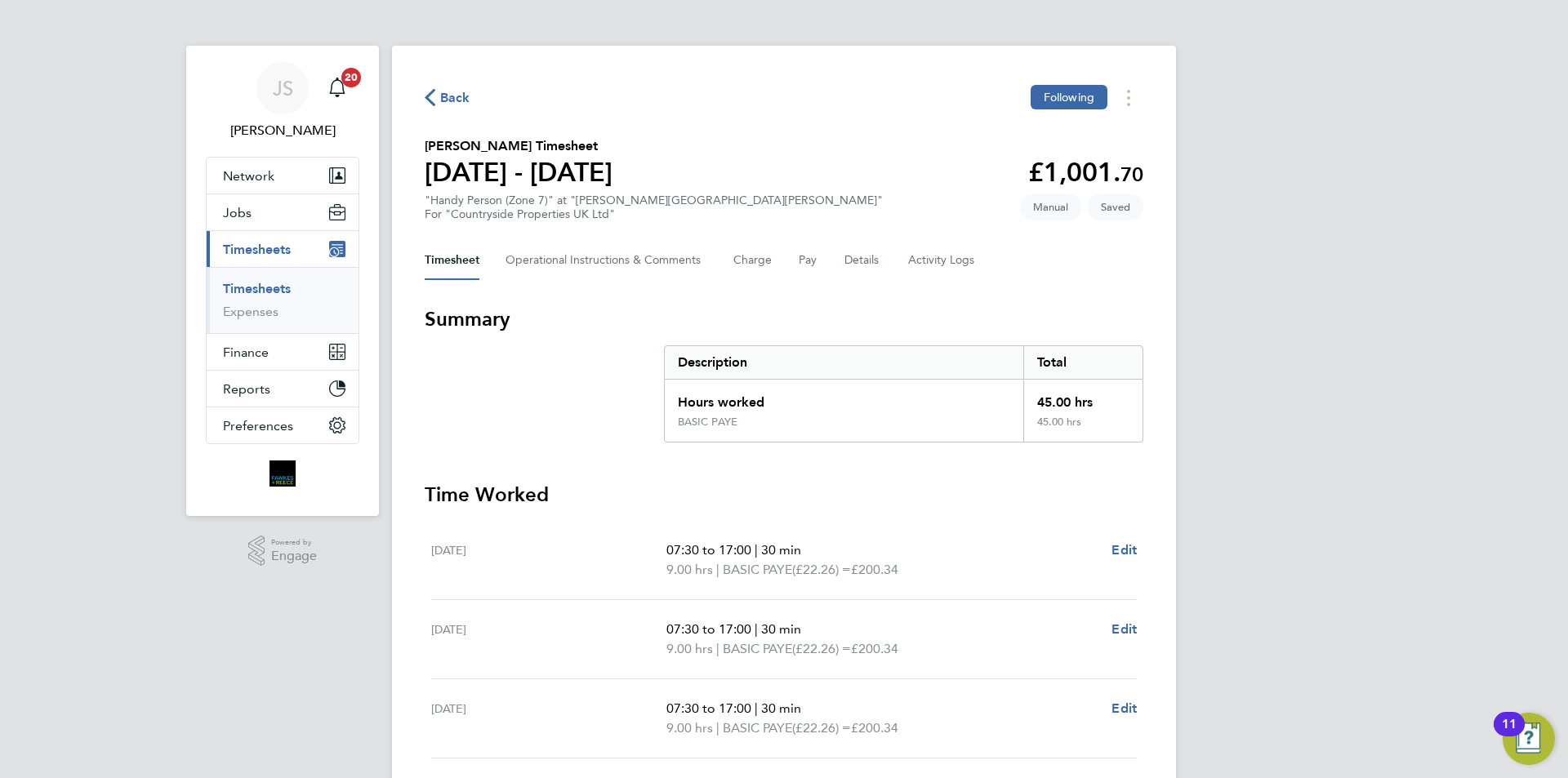
scroll to position [402, 0]
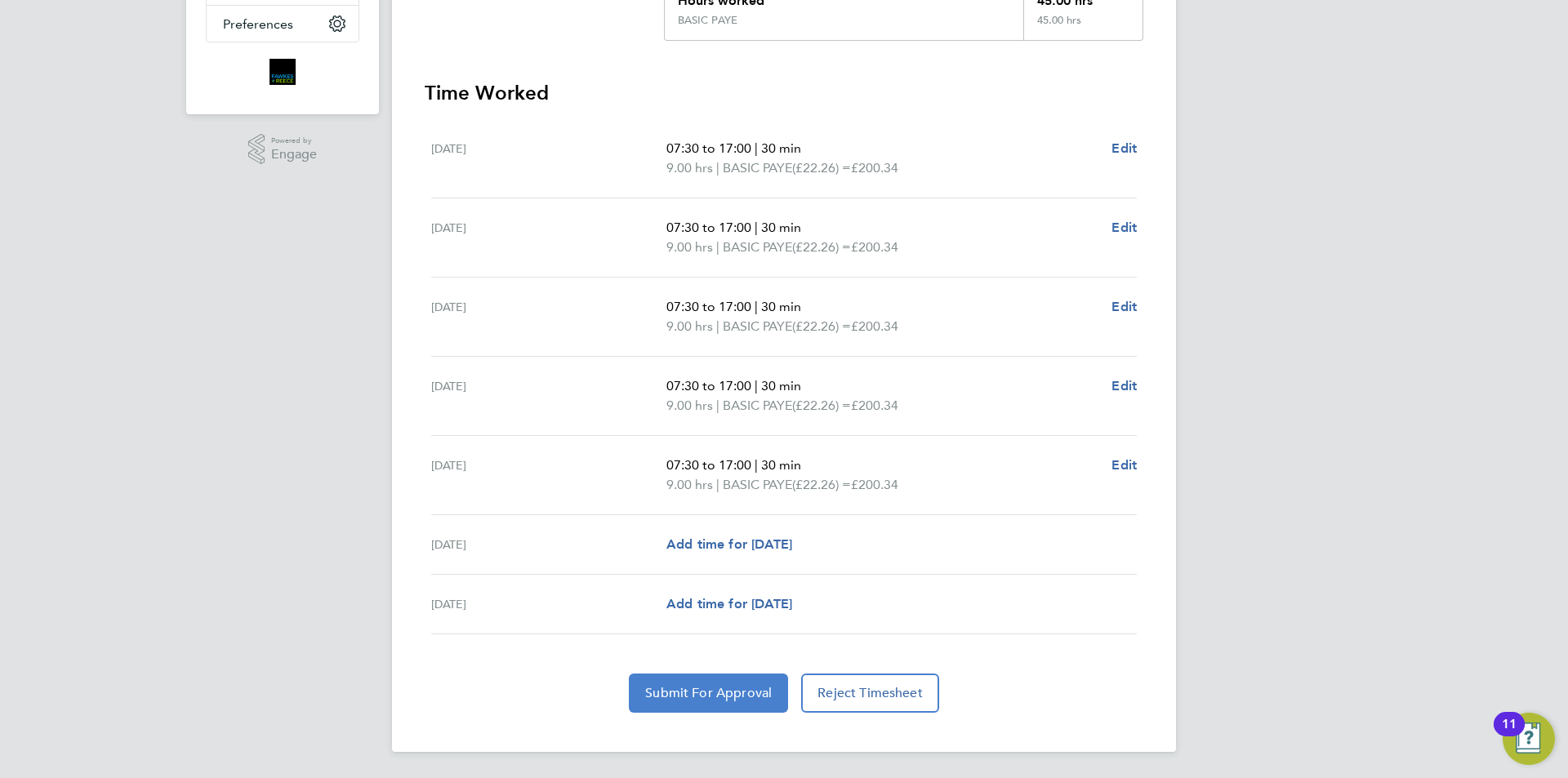
click at [739, 694] on span "Submit For Approval" at bounding box center [709, 694] width 126 height 16
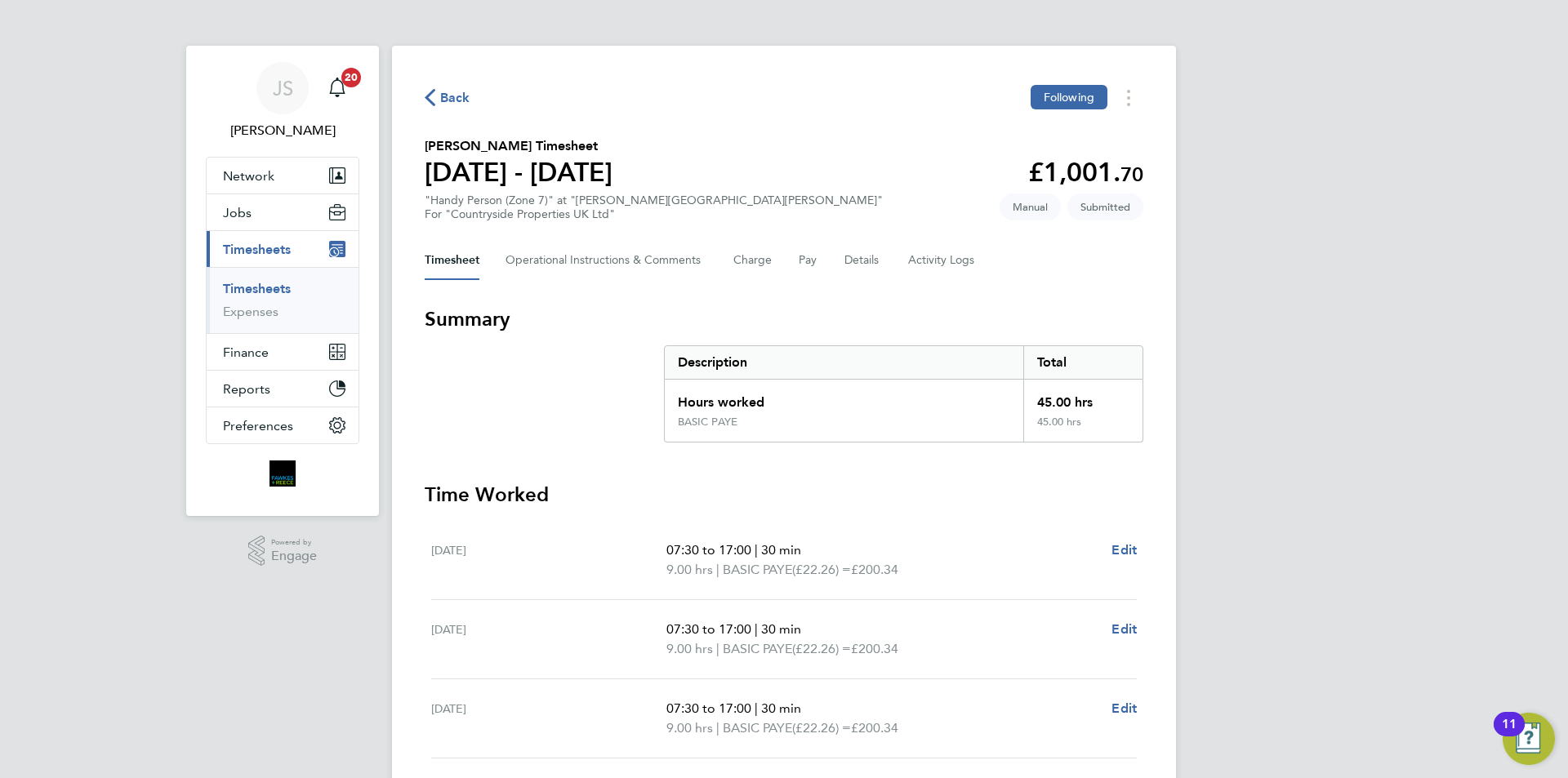
click at [449, 105] on span "Back" at bounding box center [455, 98] width 30 height 20
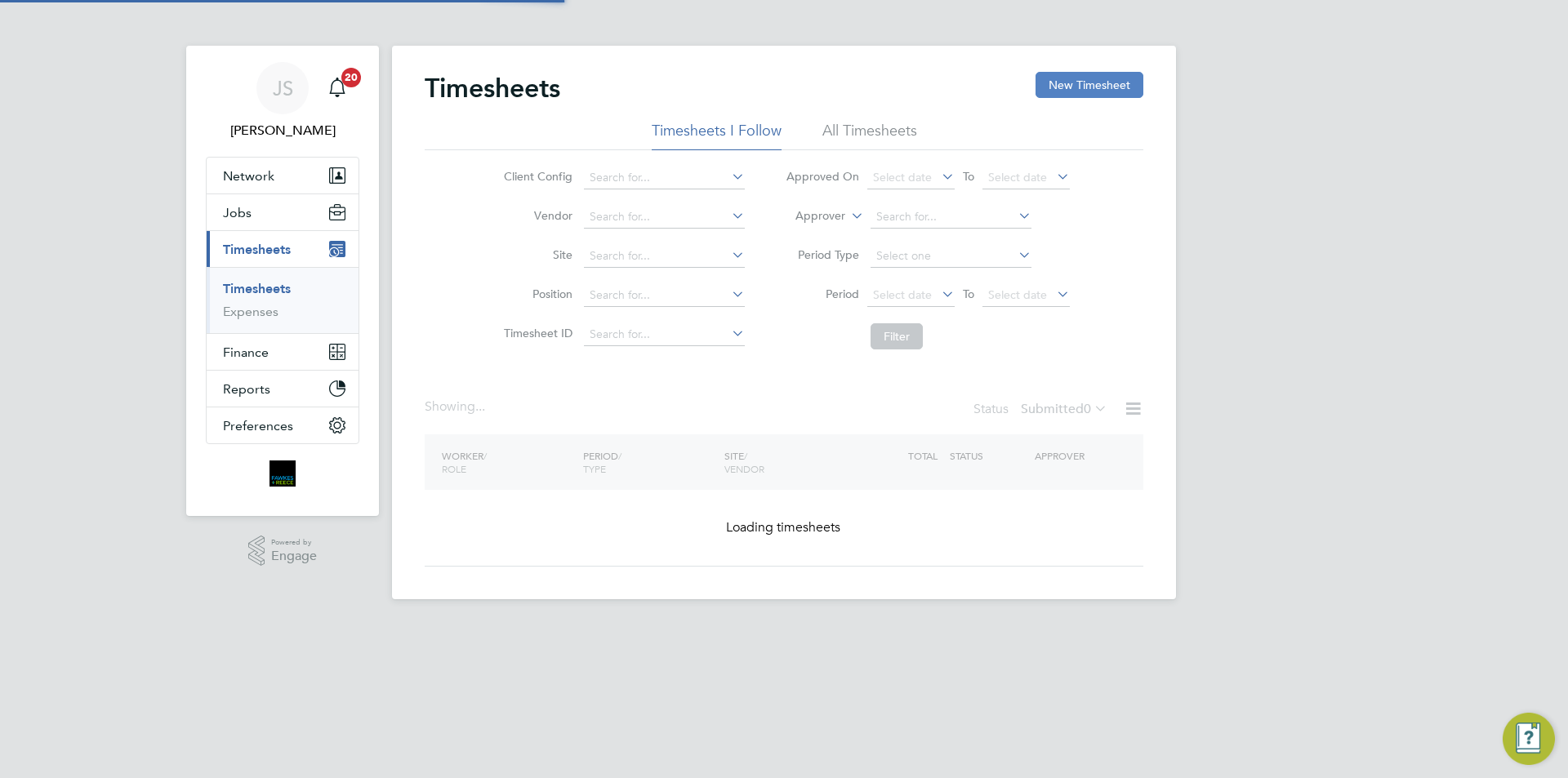
click at [1072, 84] on button "New Timesheet" at bounding box center [1089, 85] width 107 height 26
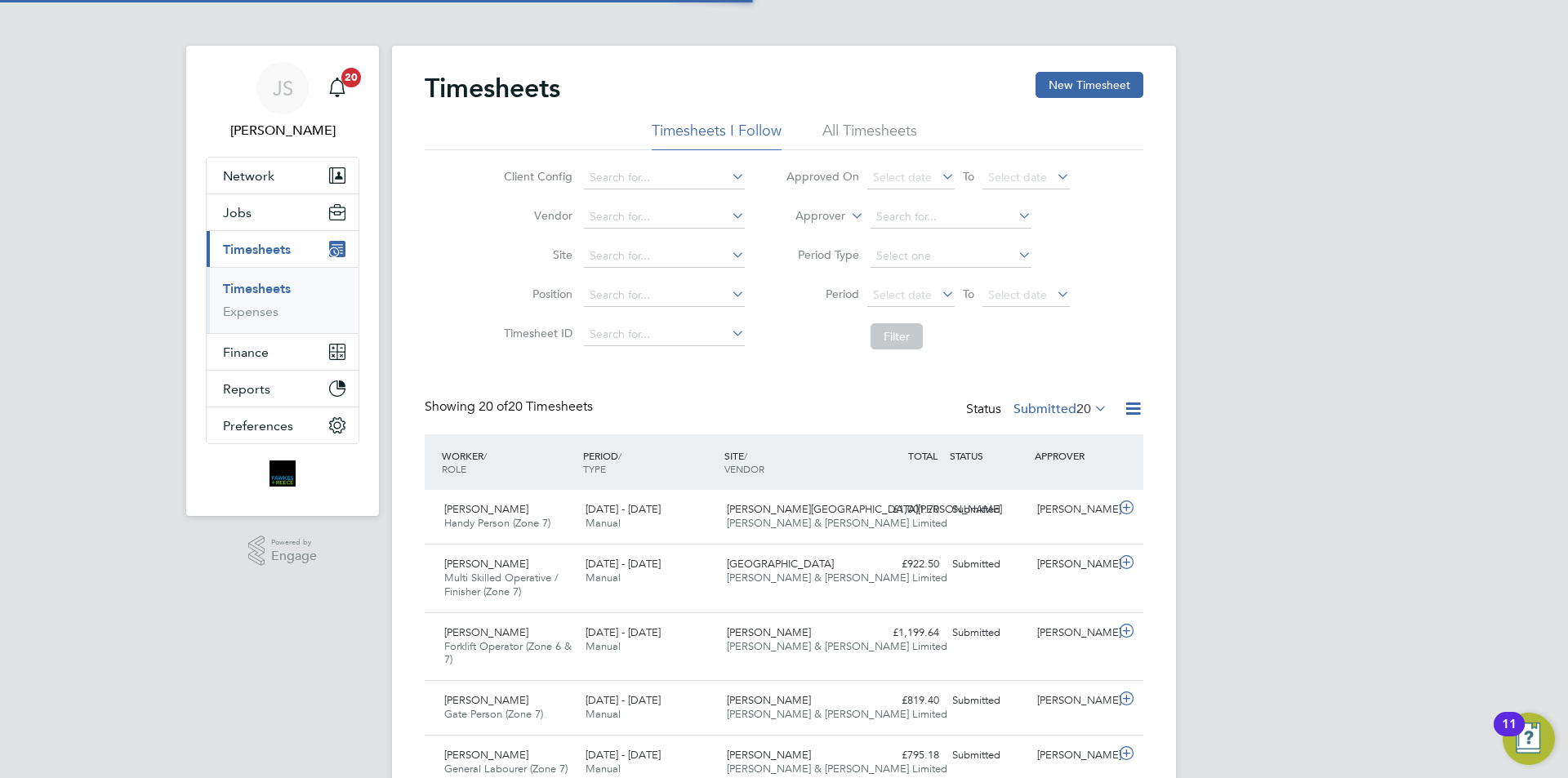
scroll to position [55, 142]
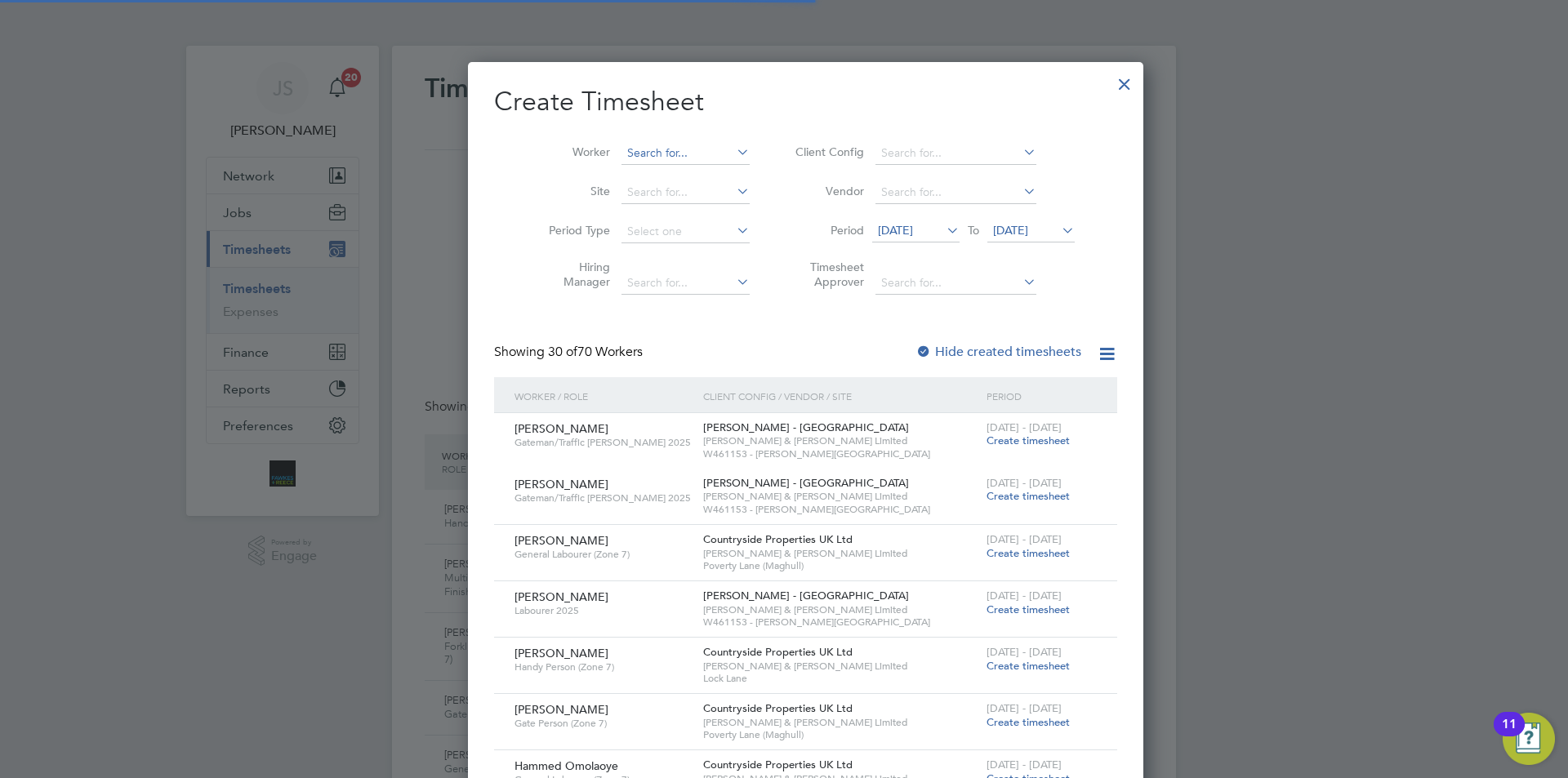
click at [622, 145] on input at bounding box center [686, 153] width 128 height 23
click at [638, 179] on b "Wayne" at bounding box center [653, 175] width 95 height 14
type input "Wayne Griffiths"
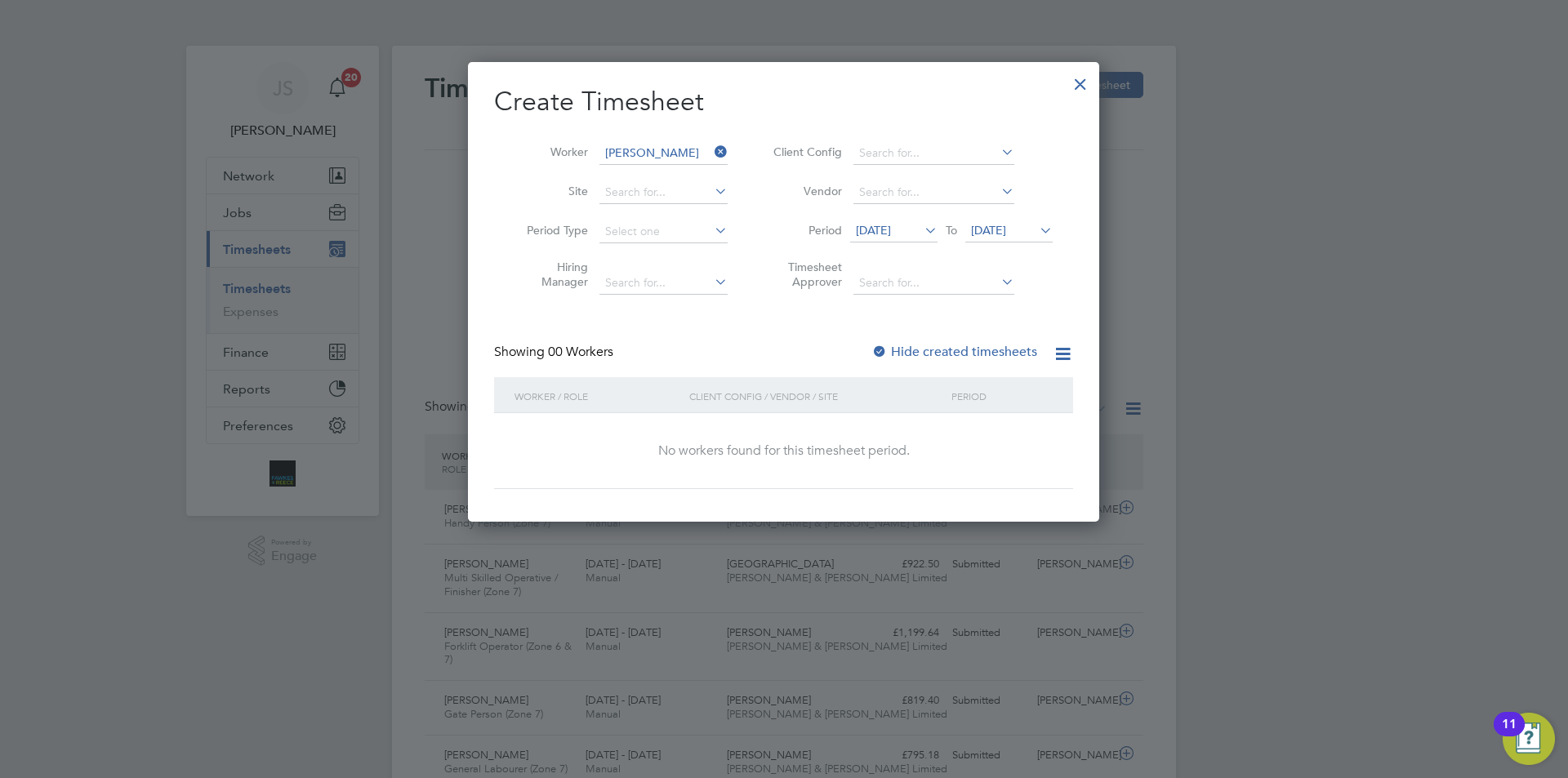
click at [886, 241] on span "28 Jul 2025" at bounding box center [894, 231] width 88 height 22
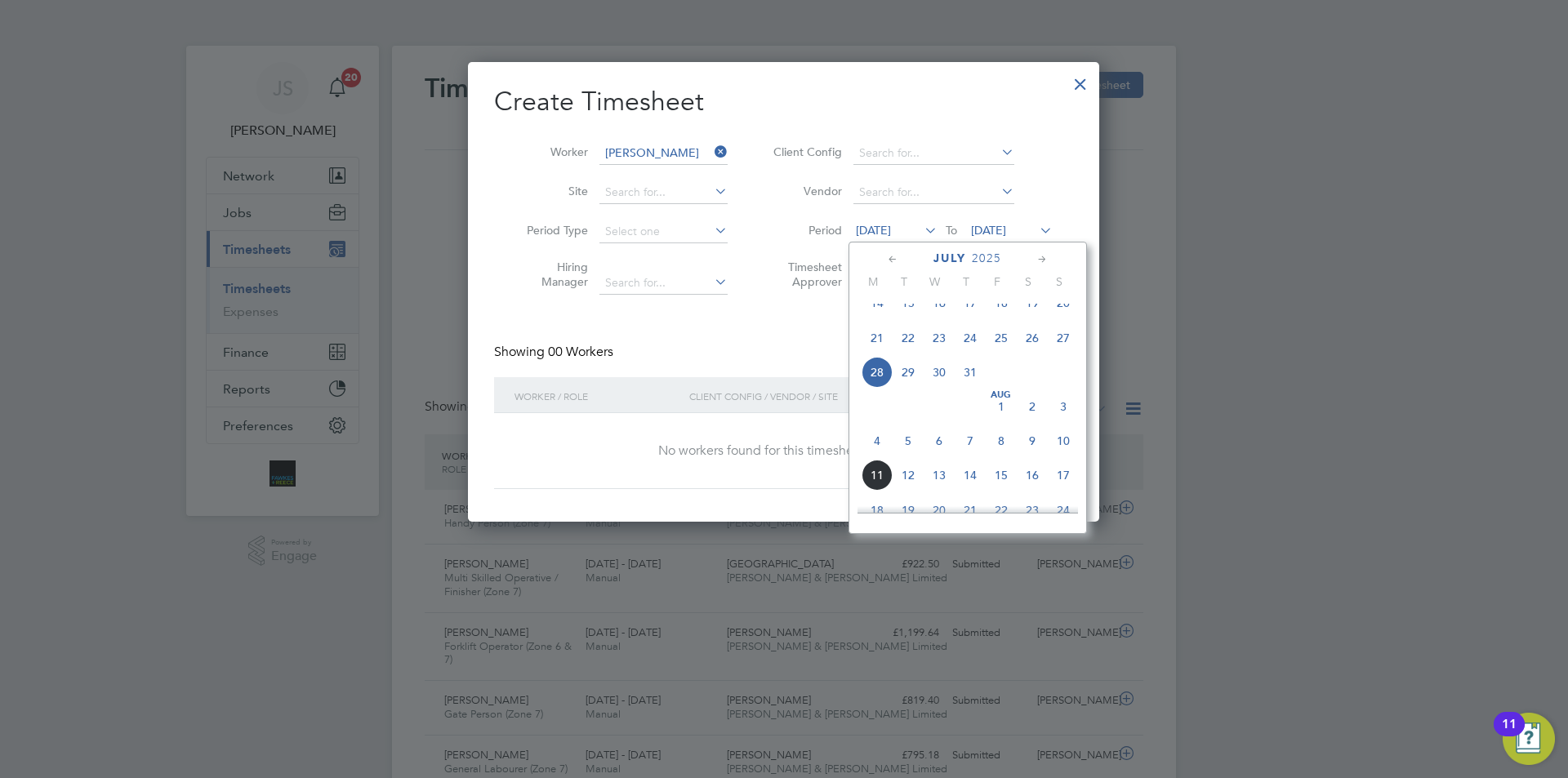
click at [969, 457] on span "7" at bounding box center [970, 441] width 31 height 31
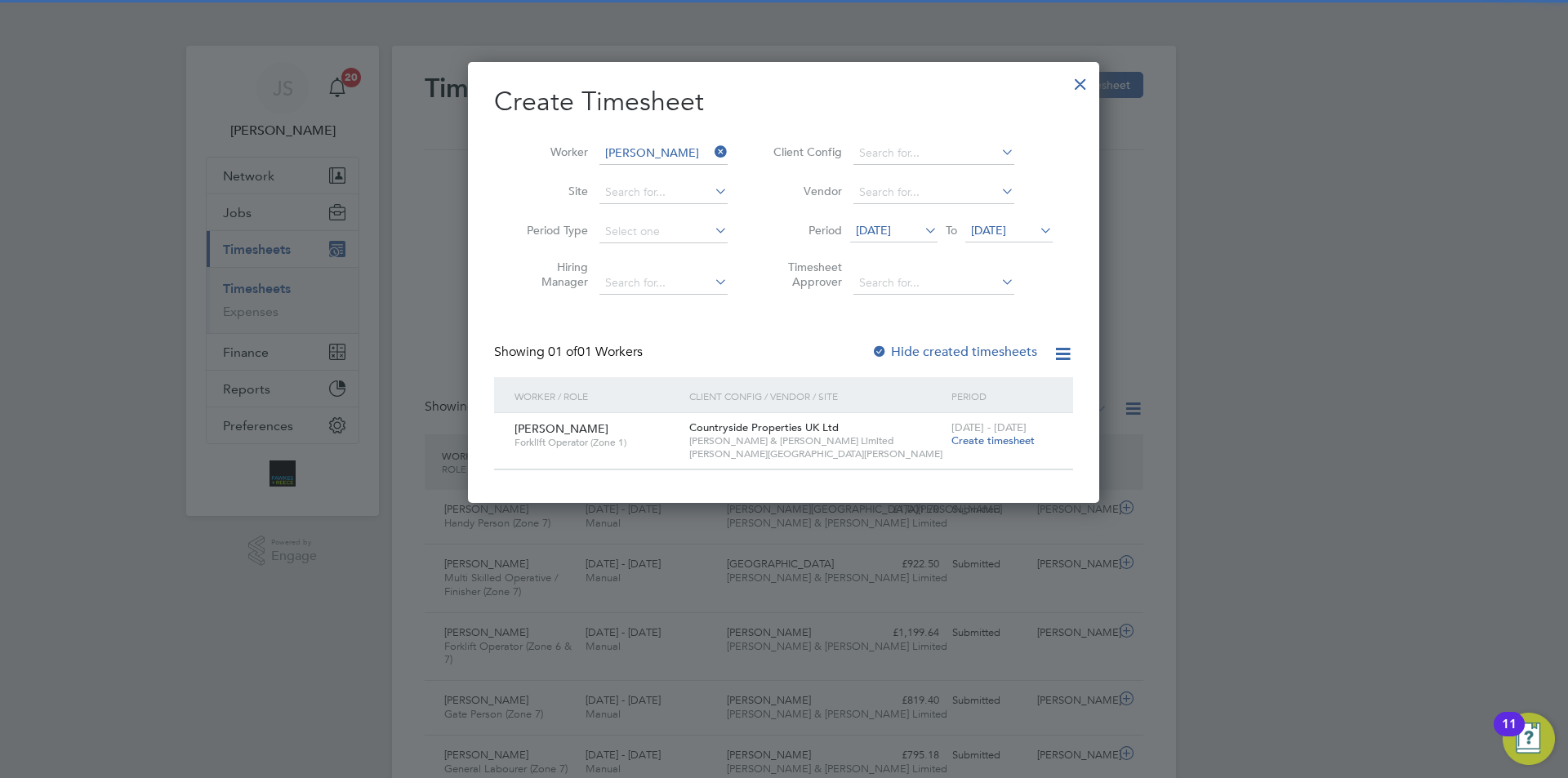
click at [982, 444] on span "Create timesheet" at bounding box center [993, 440] width 84 height 14
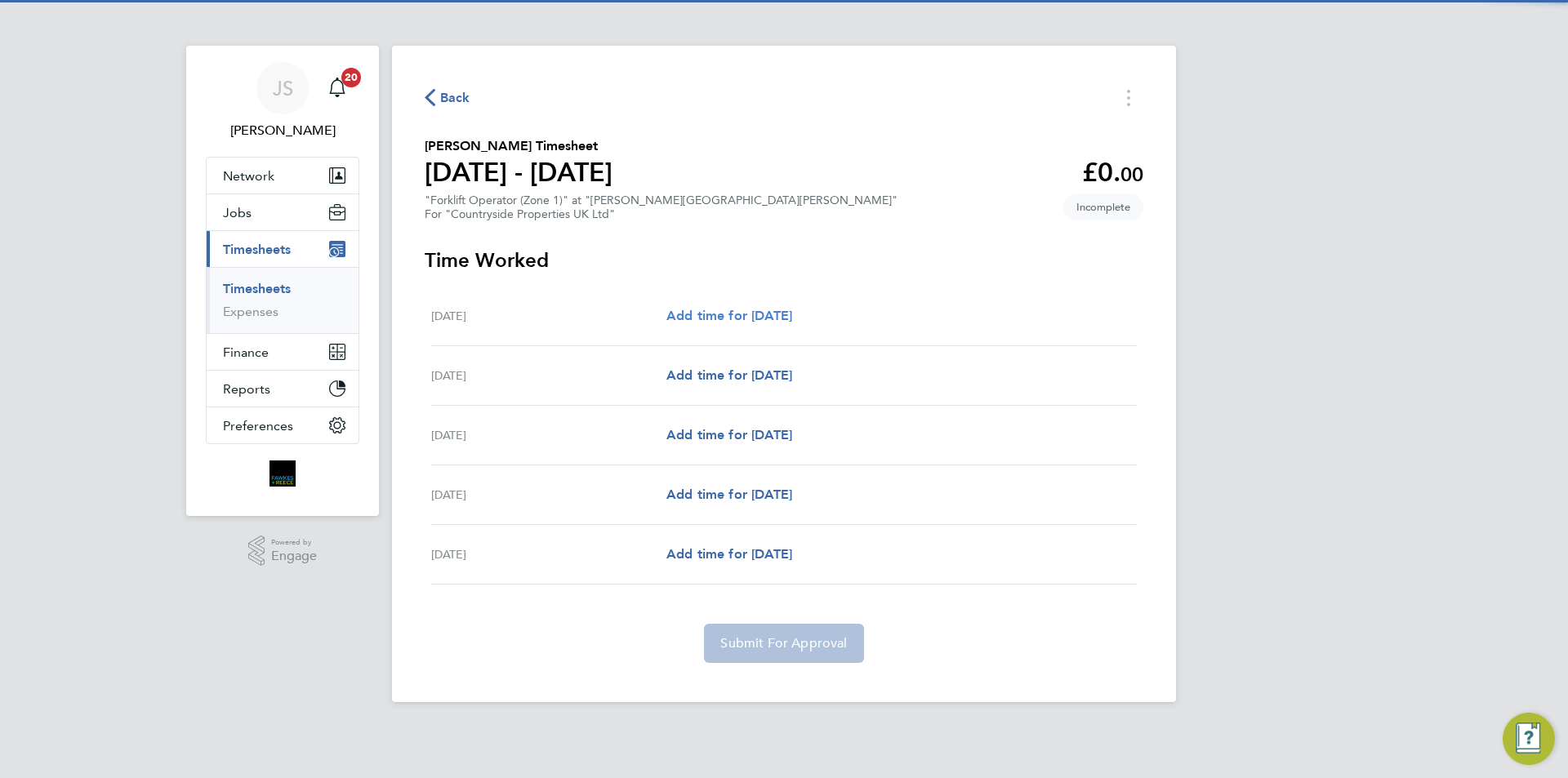
click at [738, 318] on span "Add time for Wed 06 Aug" at bounding box center [729, 315] width 125 height 16
select select "30"
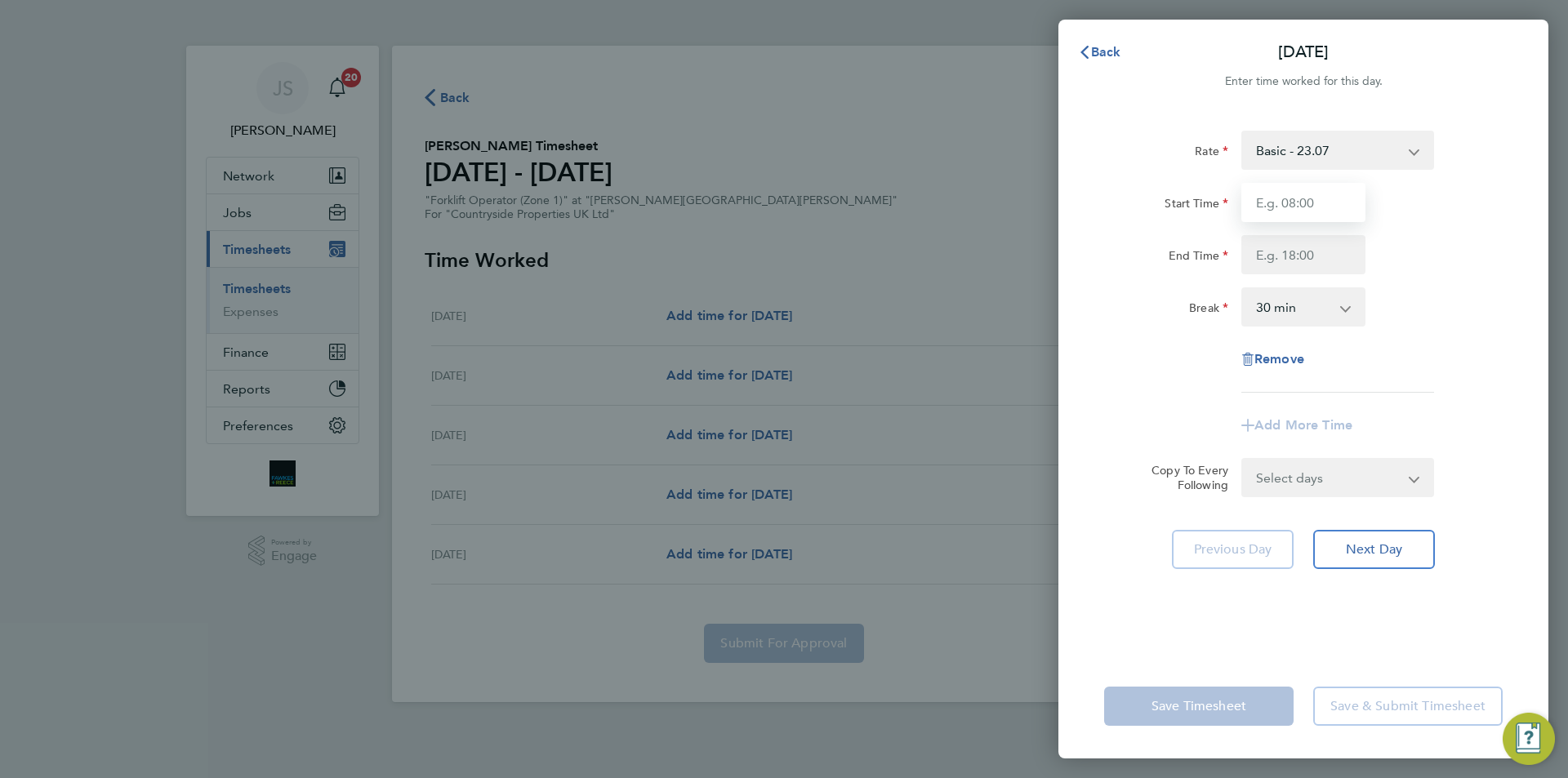
click at [1280, 207] on input "Start Time" at bounding box center [1303, 202] width 124 height 39
type input "07:30"
click at [1303, 271] on input "End Time" at bounding box center [1303, 255] width 124 height 39
type input "17:00"
click at [1282, 489] on select "Select days Day Weekday (Mon-Fri) Weekend (Sat-Sun) Thursday Friday Saturday Su…" at bounding box center [1329, 478] width 171 height 36
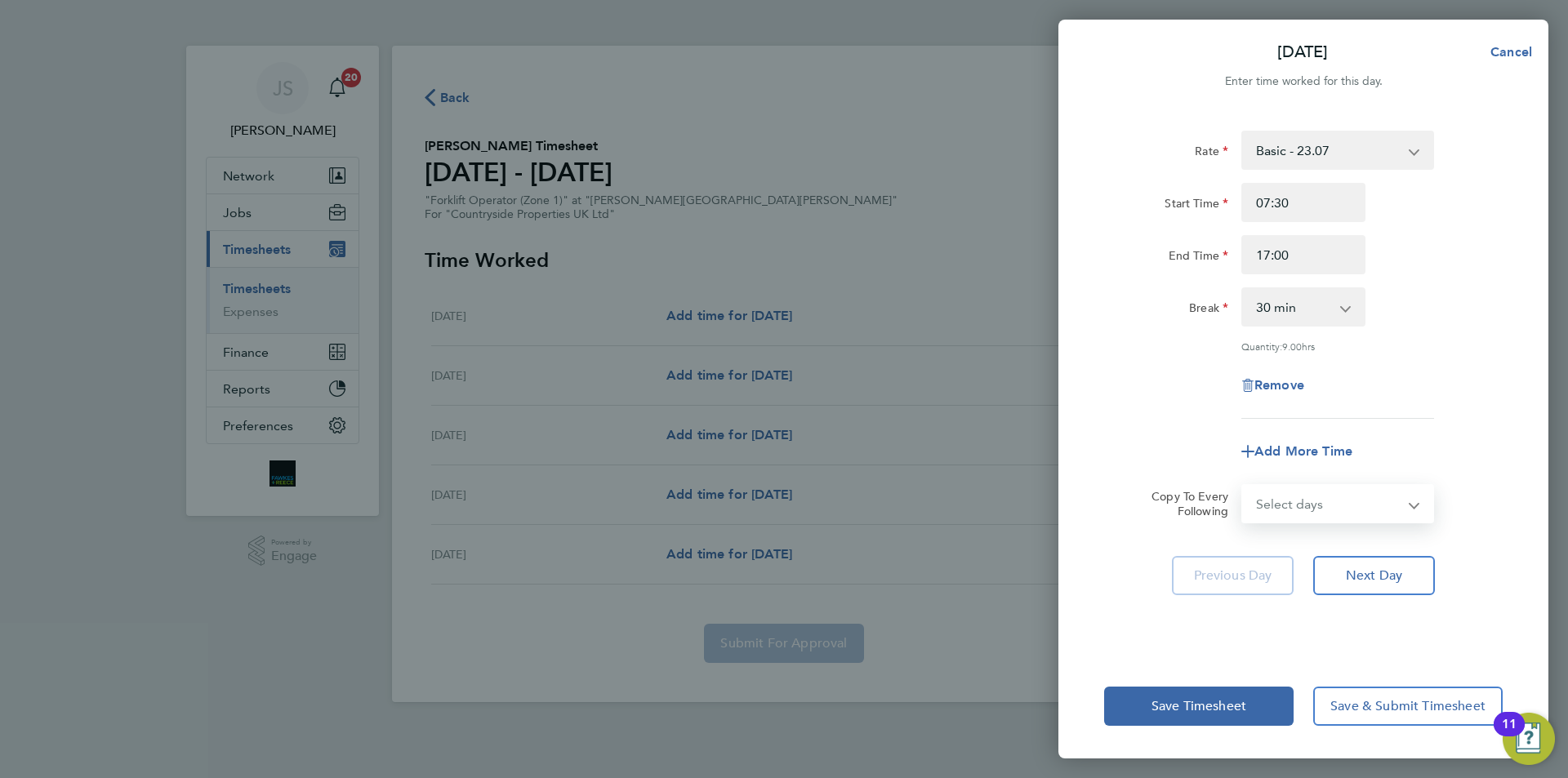
select select "DAY"
click at [1243, 486] on select "Select days Day Weekday (Mon-Fri) Weekend (Sat-Sun) Thursday Friday Saturday Su…" at bounding box center [1329, 504] width 171 height 36
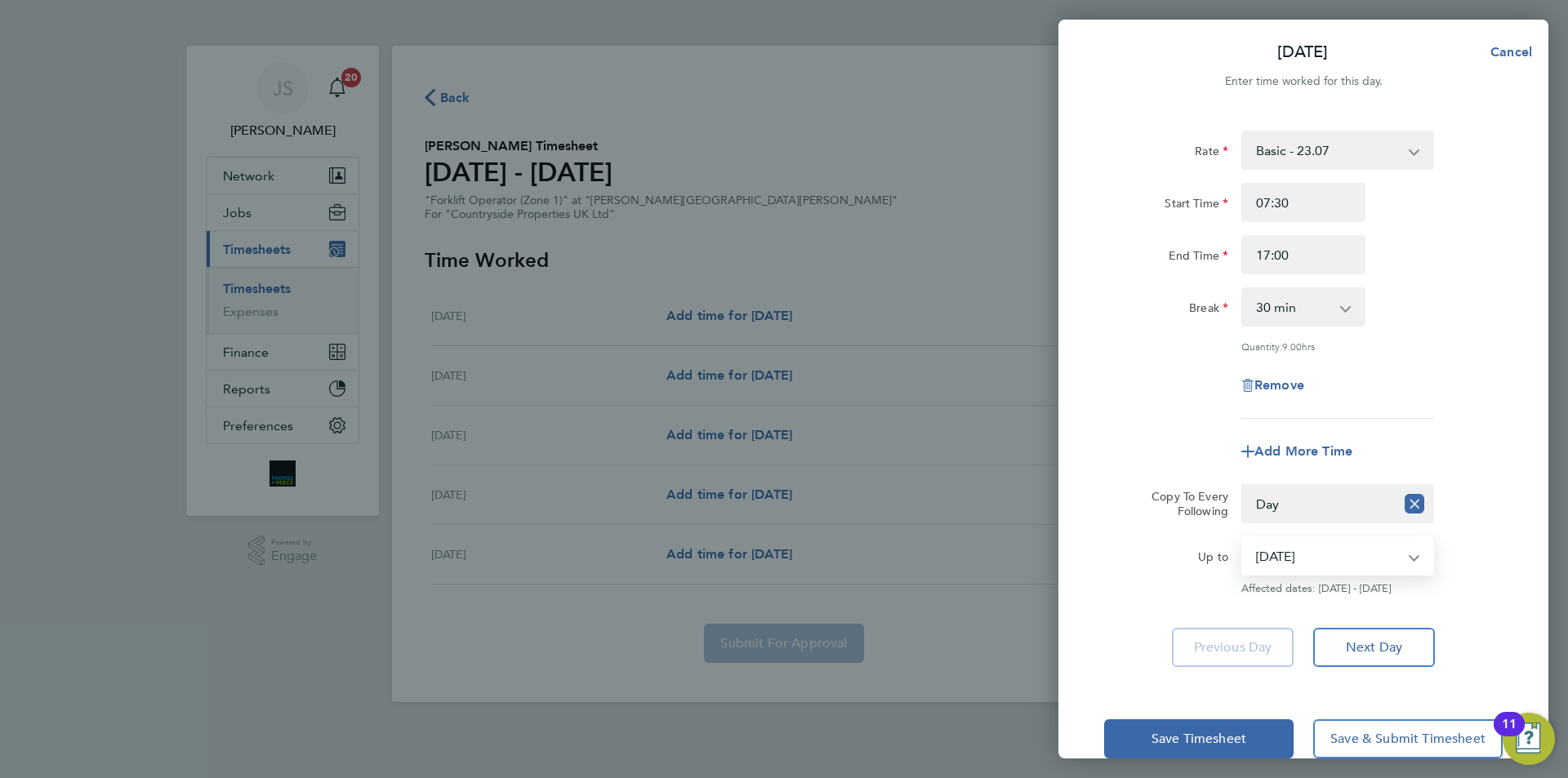
click at [1302, 551] on select "07 Aug 2025 08 Aug 2025 09 Aug 2025 10 Aug 2025" at bounding box center [1328, 556] width 170 height 36
select select "2025-08-08"
click at [1243, 538] on select "07 Aug 2025 08 Aug 2025 09 Aug 2025 10 Aug 2025" at bounding box center [1328, 556] width 170 height 36
click at [1148, 465] on div "Add More Time" at bounding box center [1304, 452] width 412 height 39
click at [1247, 732] on span "Save Timesheet" at bounding box center [1199, 739] width 95 height 16
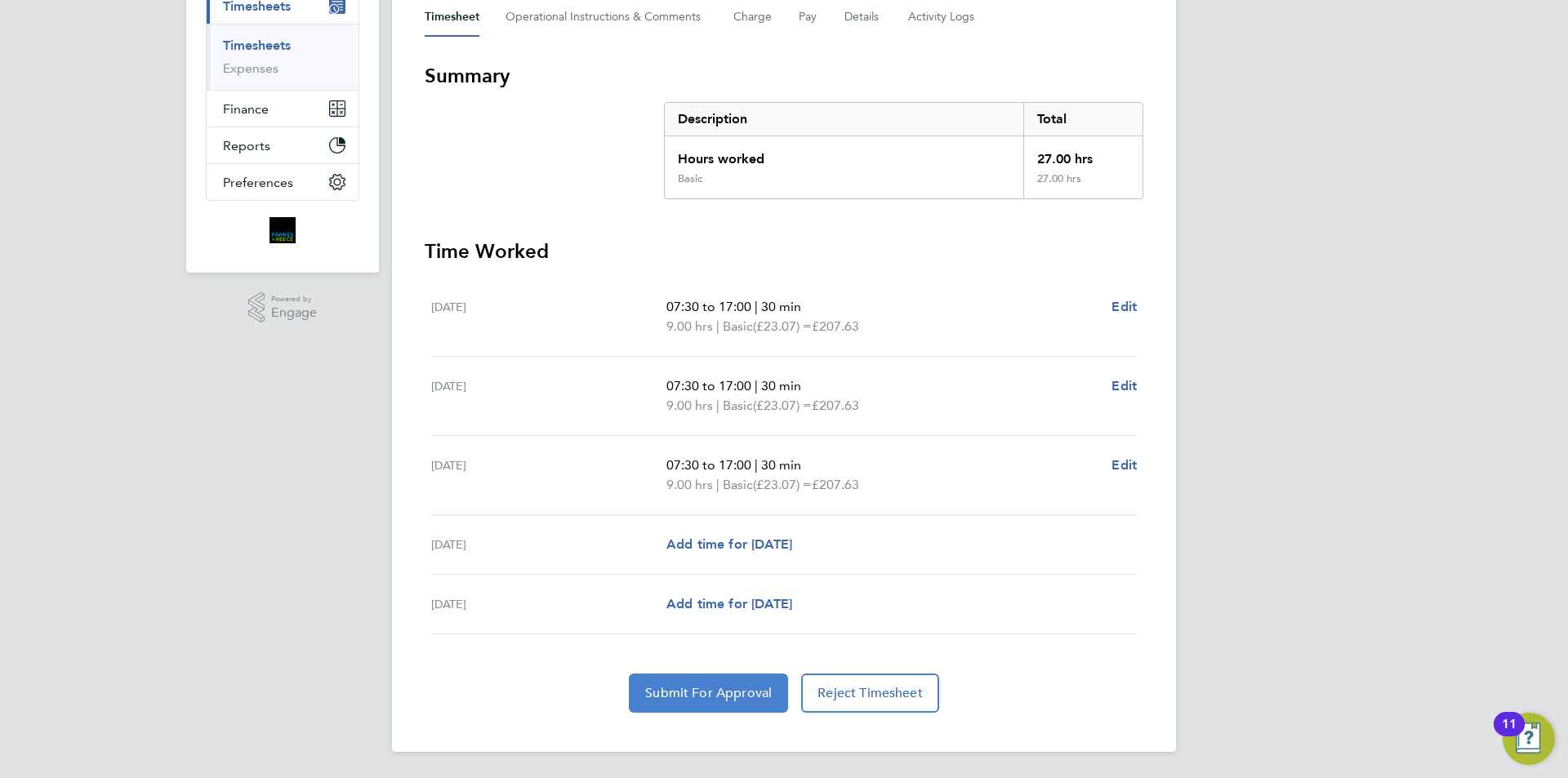
click at [750, 686] on span "Submit For Approval" at bounding box center [709, 694] width 126 height 16
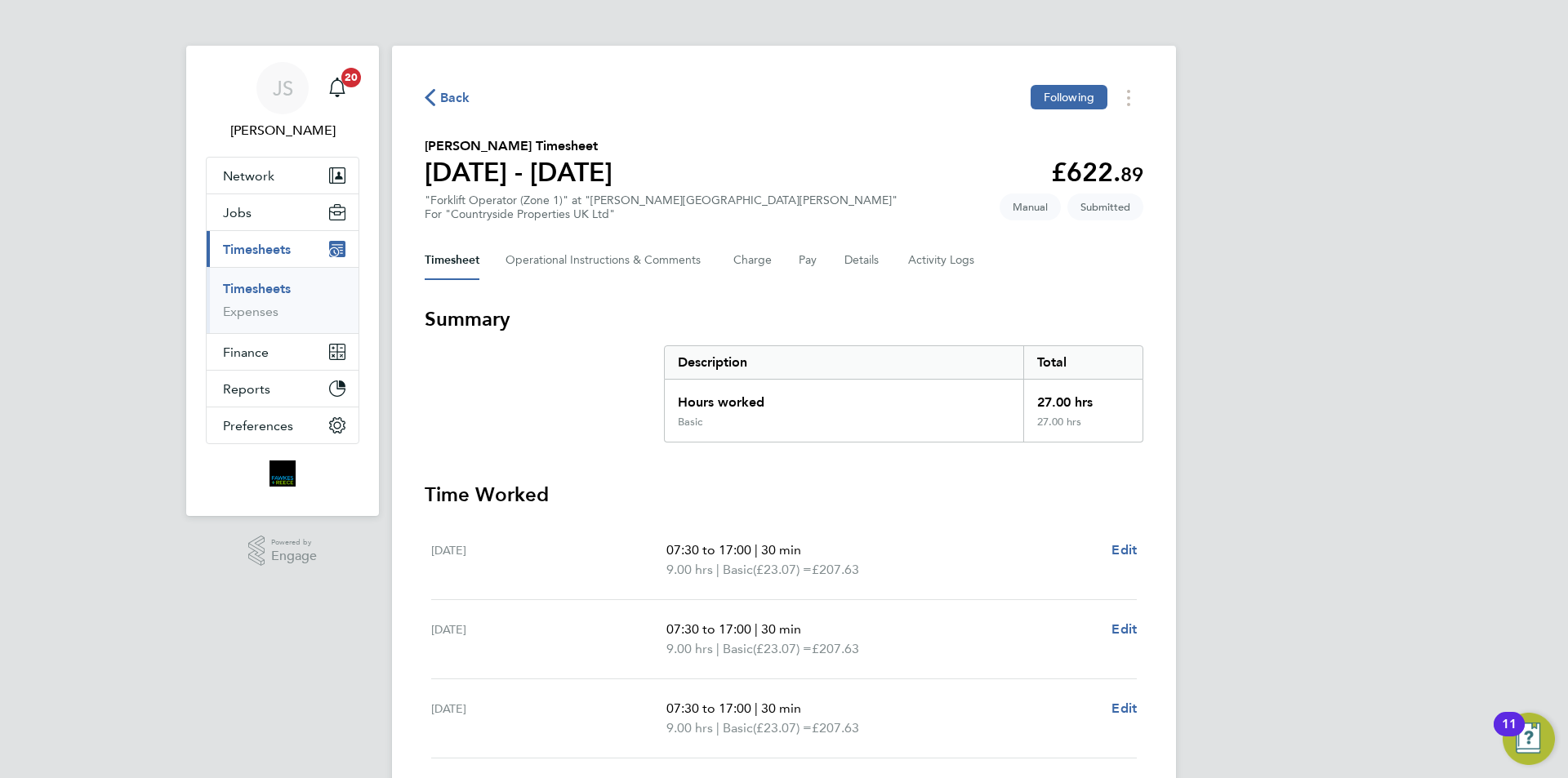
click at [455, 101] on span "Back" at bounding box center [455, 98] width 30 height 20
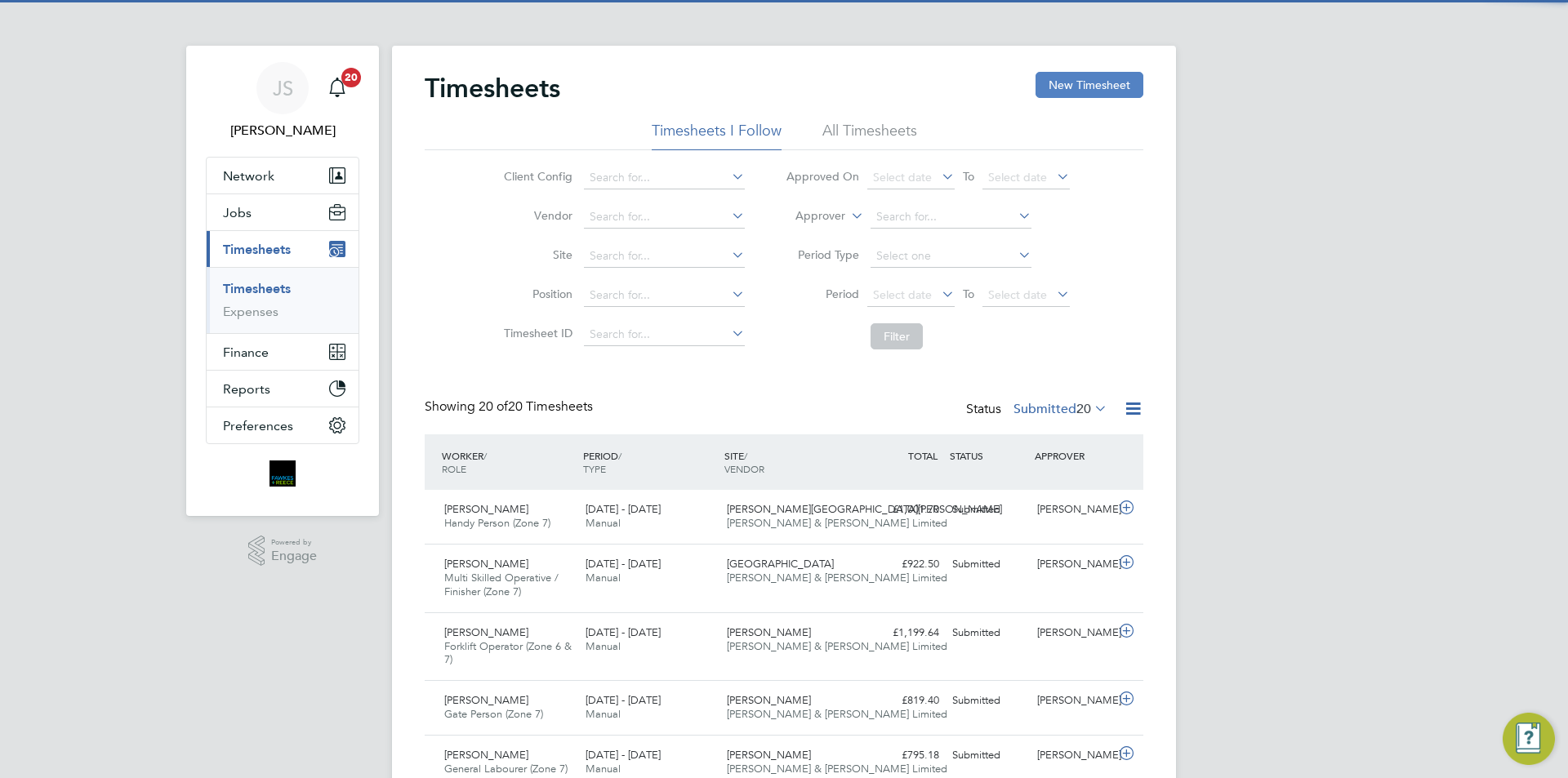
click at [1110, 87] on button "New Timesheet" at bounding box center [1089, 85] width 107 height 26
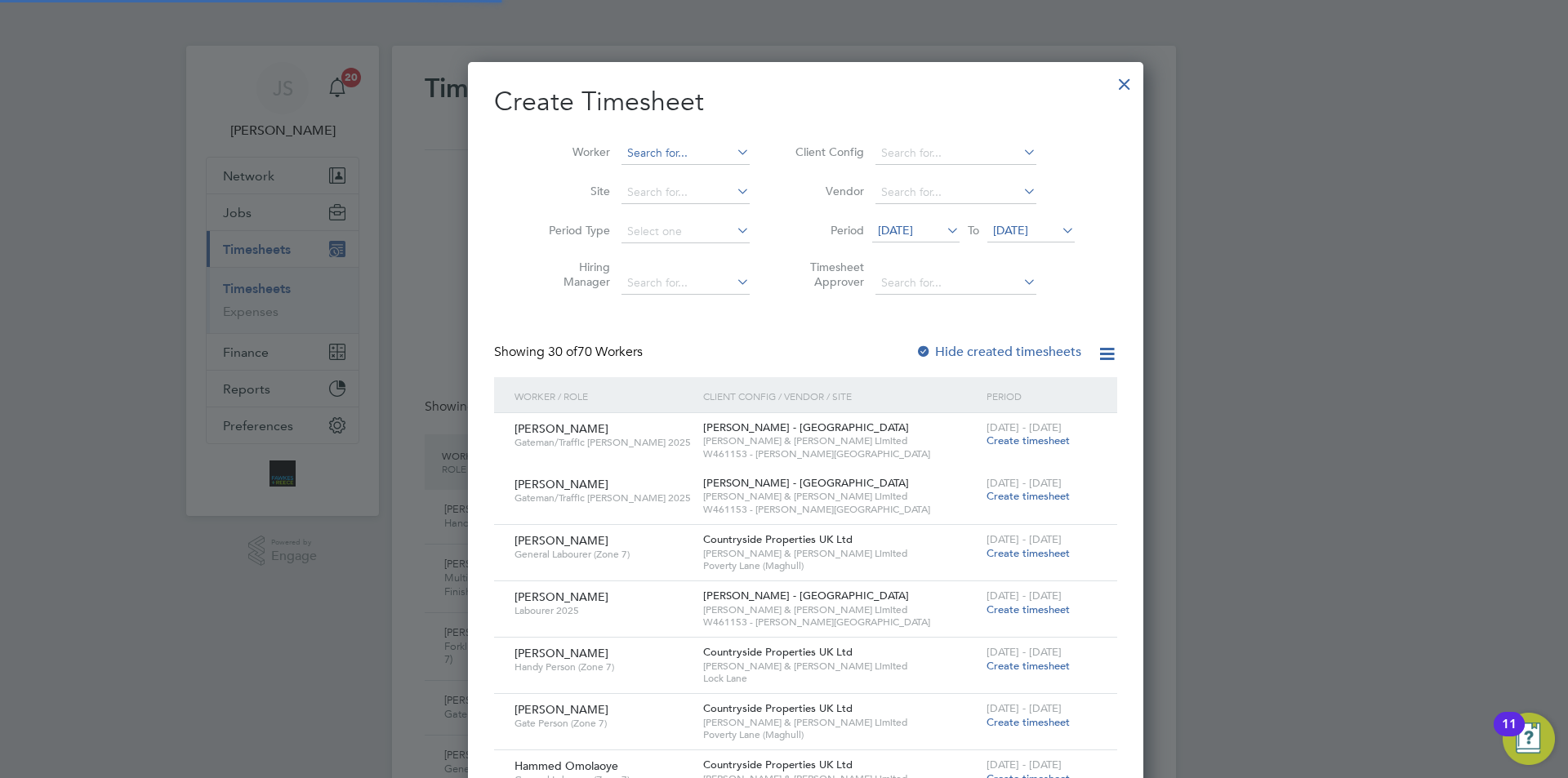
click at [636, 157] on input at bounding box center [686, 153] width 128 height 23
click at [672, 178] on li "Gareth Or mesher" at bounding box center [680, 175] width 163 height 22
type input "Gareth Ormesher"
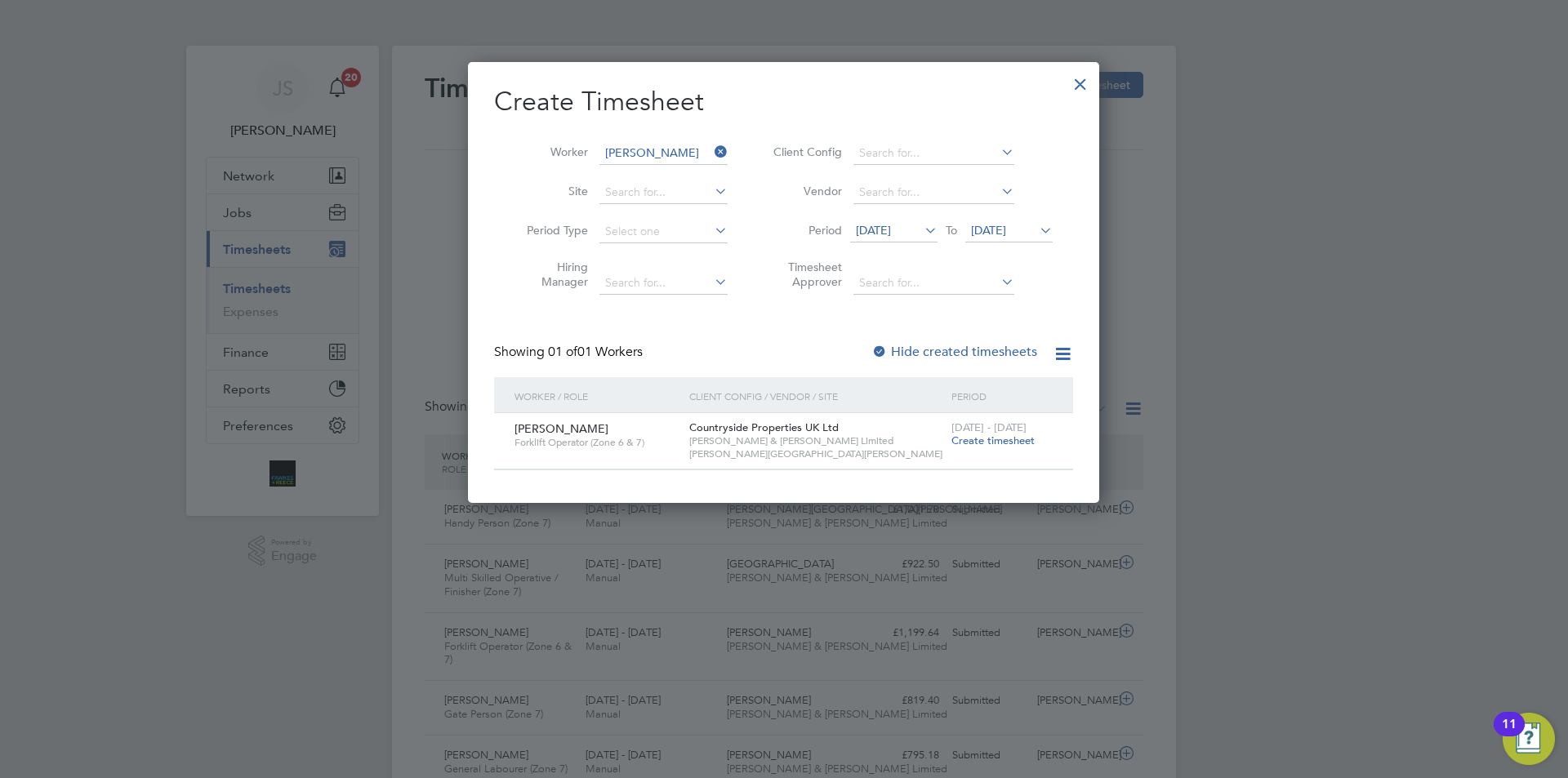
click at [1004, 436] on span "Create timesheet" at bounding box center [993, 440] width 84 height 14
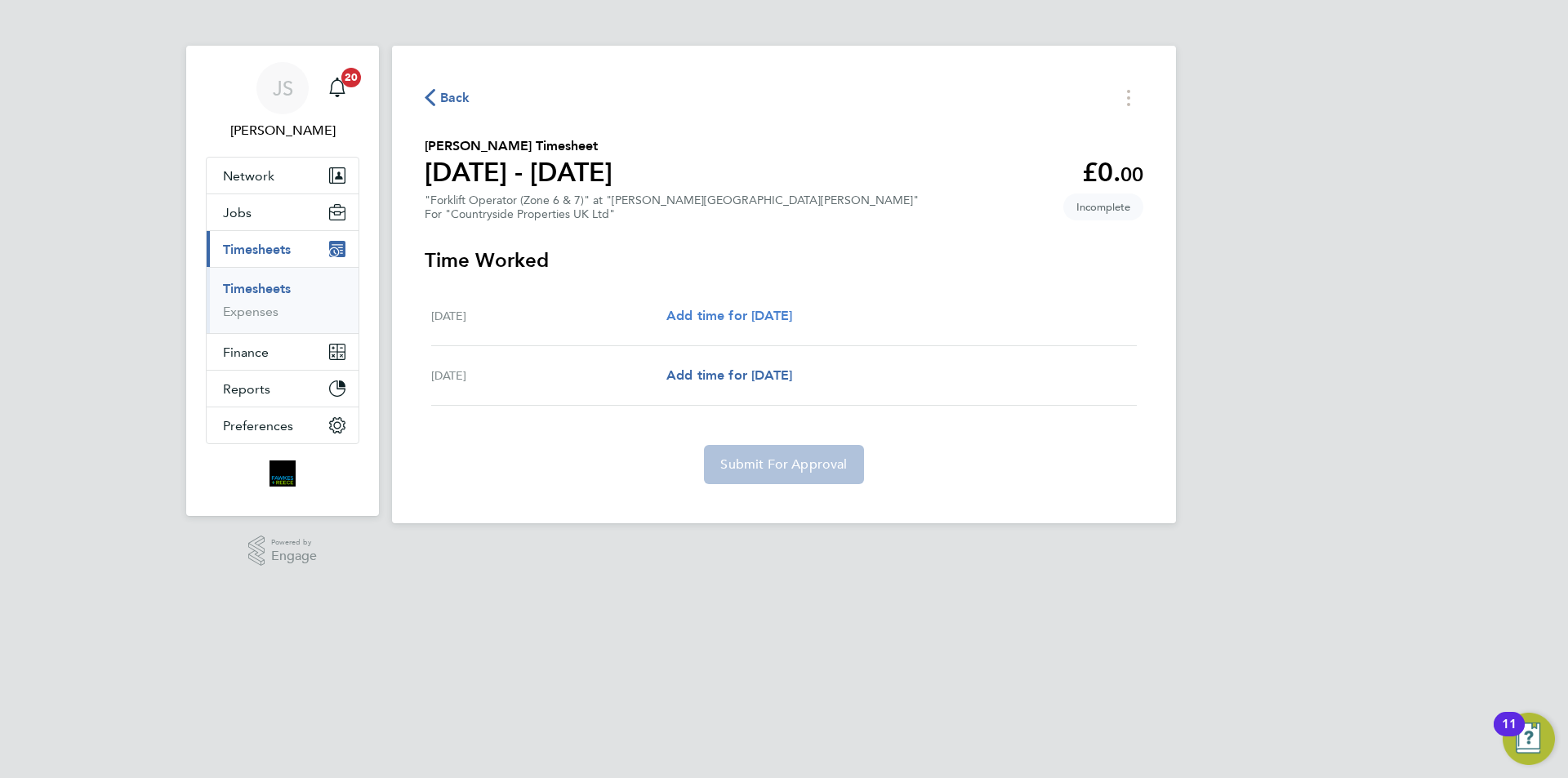
click at [782, 310] on span "Add time for Mon 04 Aug" at bounding box center [729, 315] width 125 height 16
select select "30"
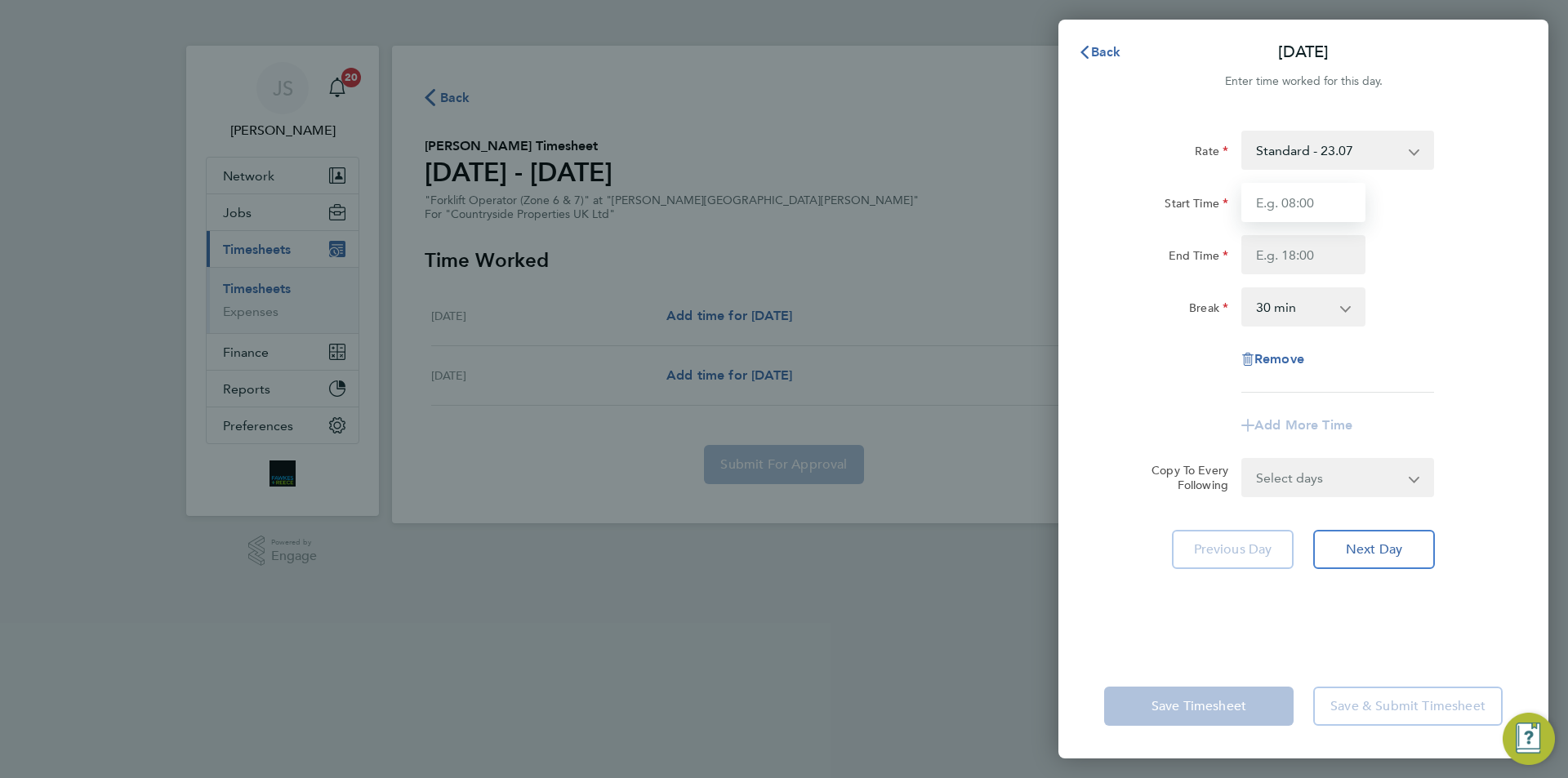
click at [1285, 202] on input "Start Time" at bounding box center [1303, 202] width 124 height 39
type input "07:30"
click at [1277, 263] on input "End Time" at bounding box center [1303, 255] width 124 height 39
type input "17:00"
click at [1347, 489] on select "Select days Tuesday" at bounding box center [1329, 478] width 171 height 36
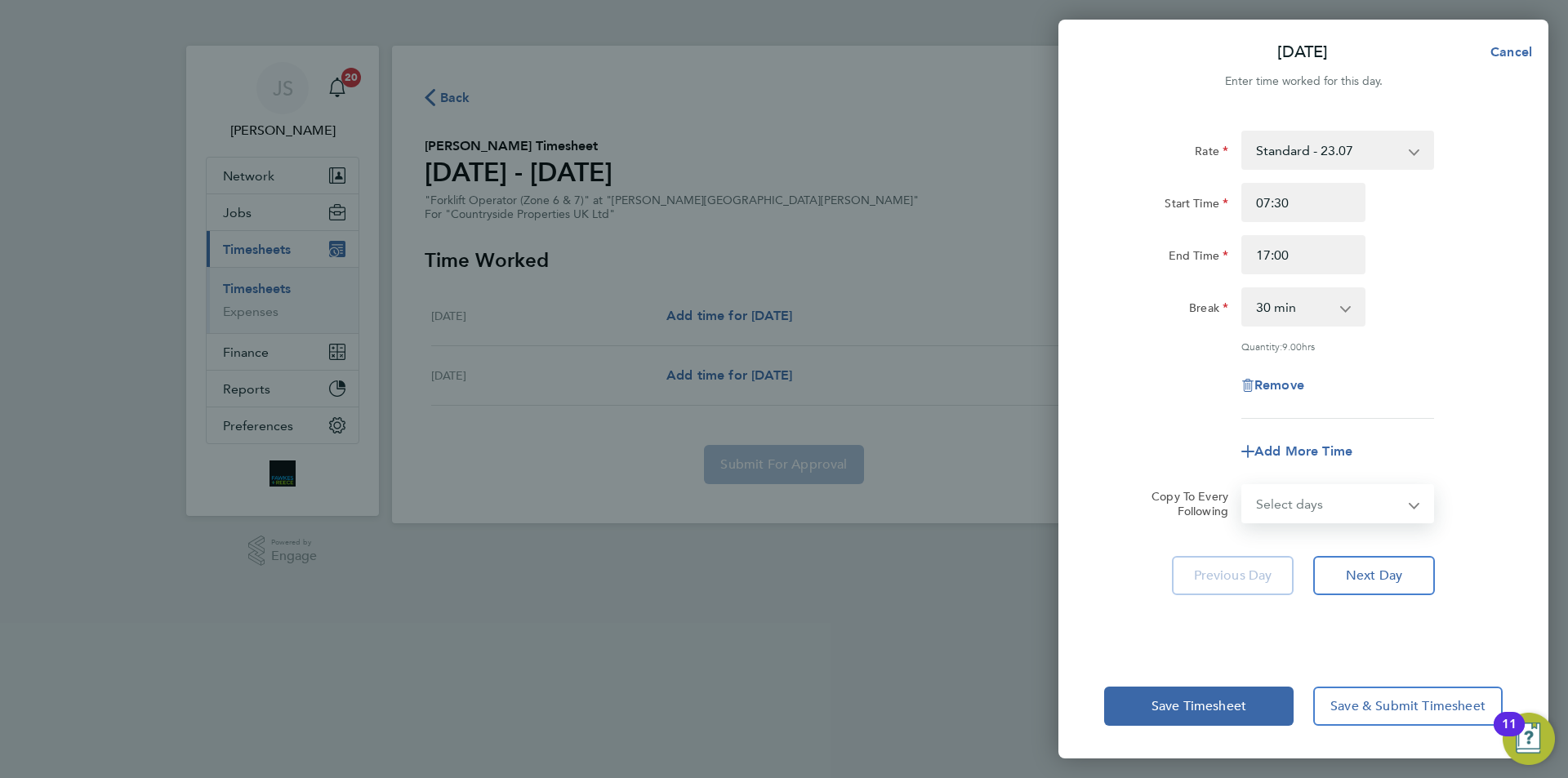
select select "TUE"
click at [1243, 486] on select "Select days Tuesday" at bounding box center [1329, 504] width 171 height 36
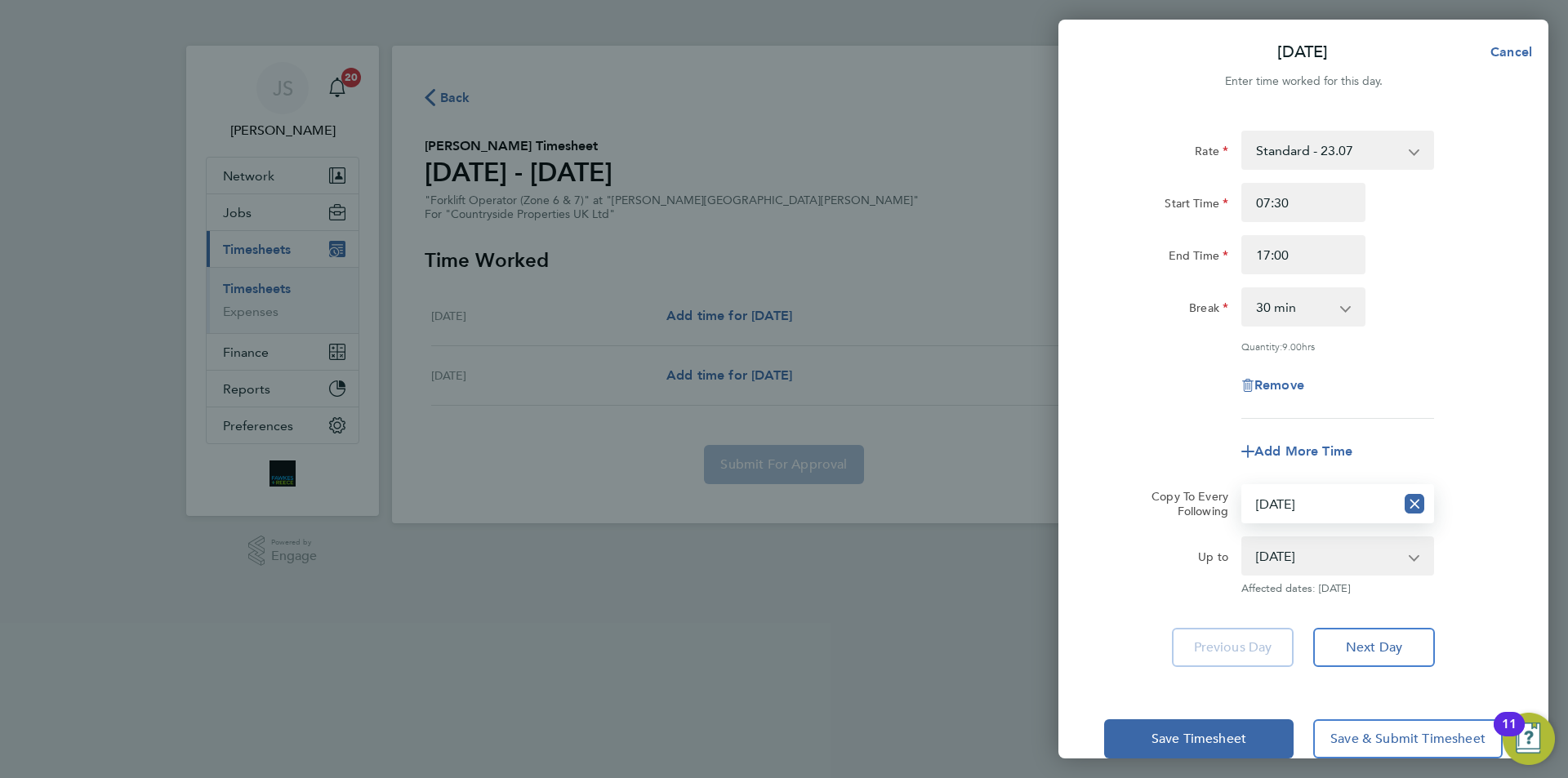
drag, startPoint x: 1167, startPoint y: 407, endPoint x: 1208, endPoint y: 535, distance: 134.4
click at [1167, 407] on div "Rate Standard - 23.07 Start Time 07:30 End Time 17:00 Break 0 min 15 min 30 min…" at bounding box center [1304, 275] width 399 height 289
click at [1245, 735] on button "Save Timesheet" at bounding box center [1199, 739] width 189 height 39
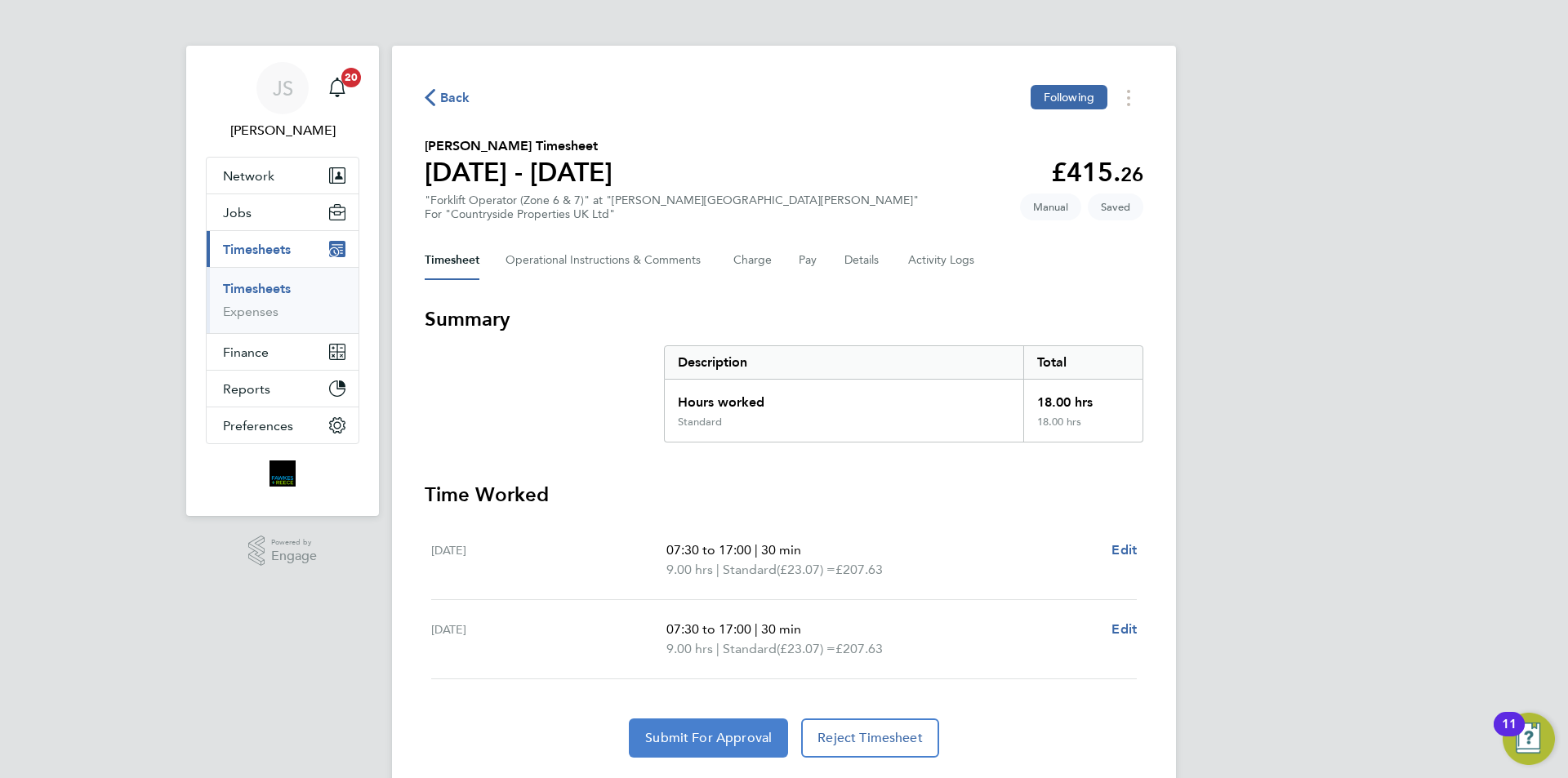
click at [723, 733] on span "Submit For Approval" at bounding box center [709, 738] width 126 height 16
click at [463, 98] on span "Back" at bounding box center [455, 98] width 30 height 20
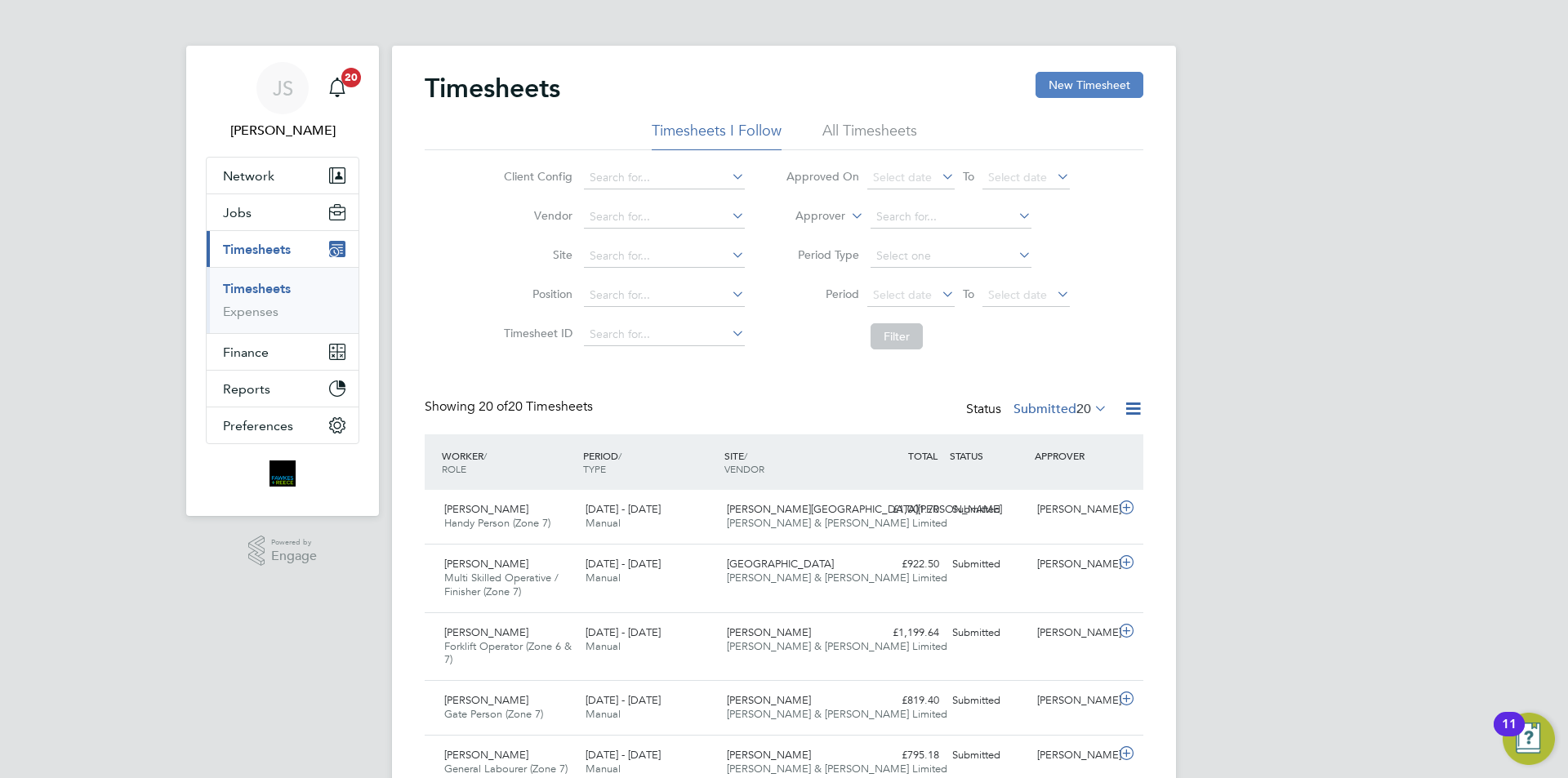
click at [1092, 82] on button "New Timesheet" at bounding box center [1089, 85] width 107 height 26
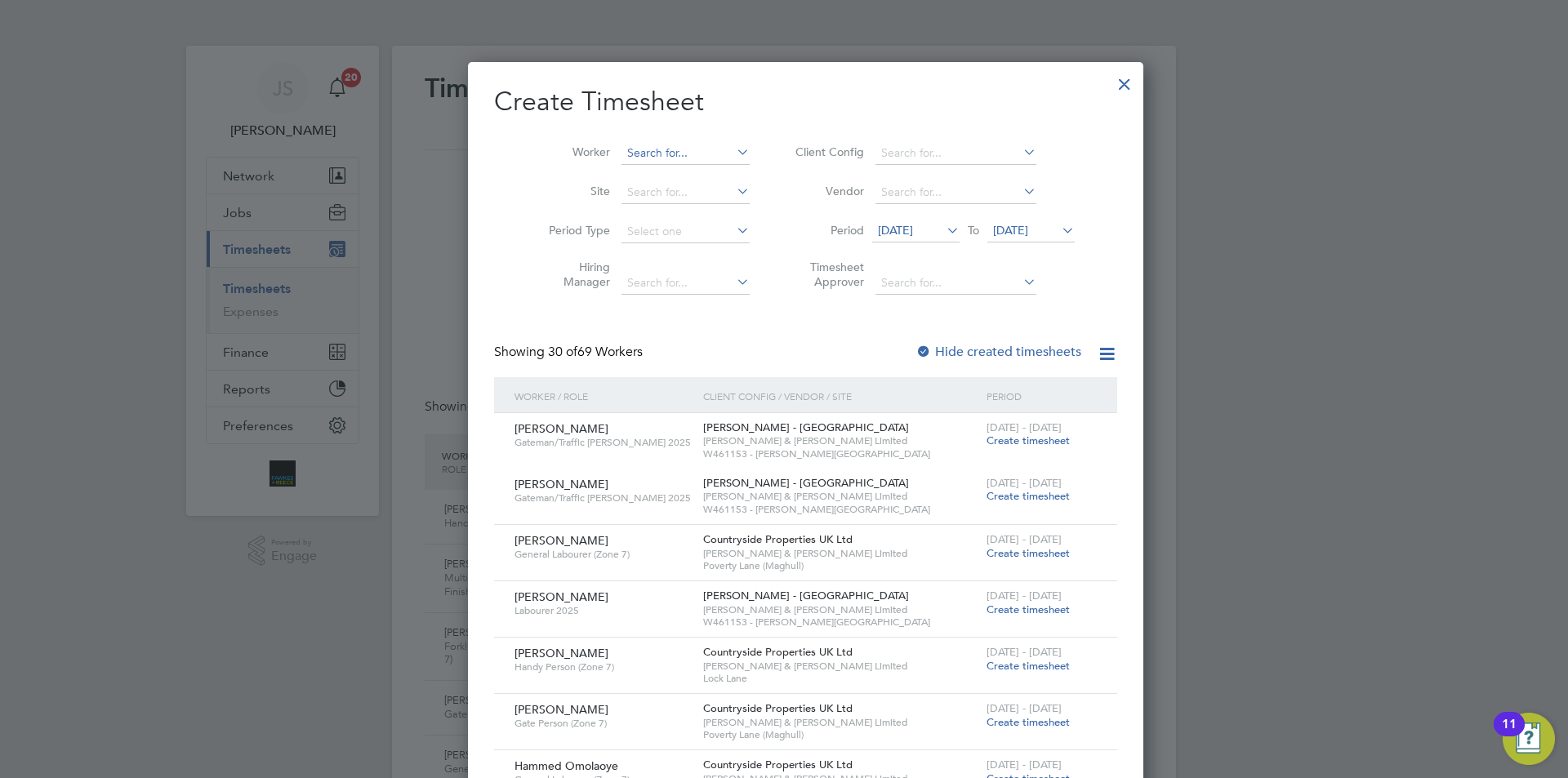
click at [633, 161] on input at bounding box center [686, 153] width 128 height 23
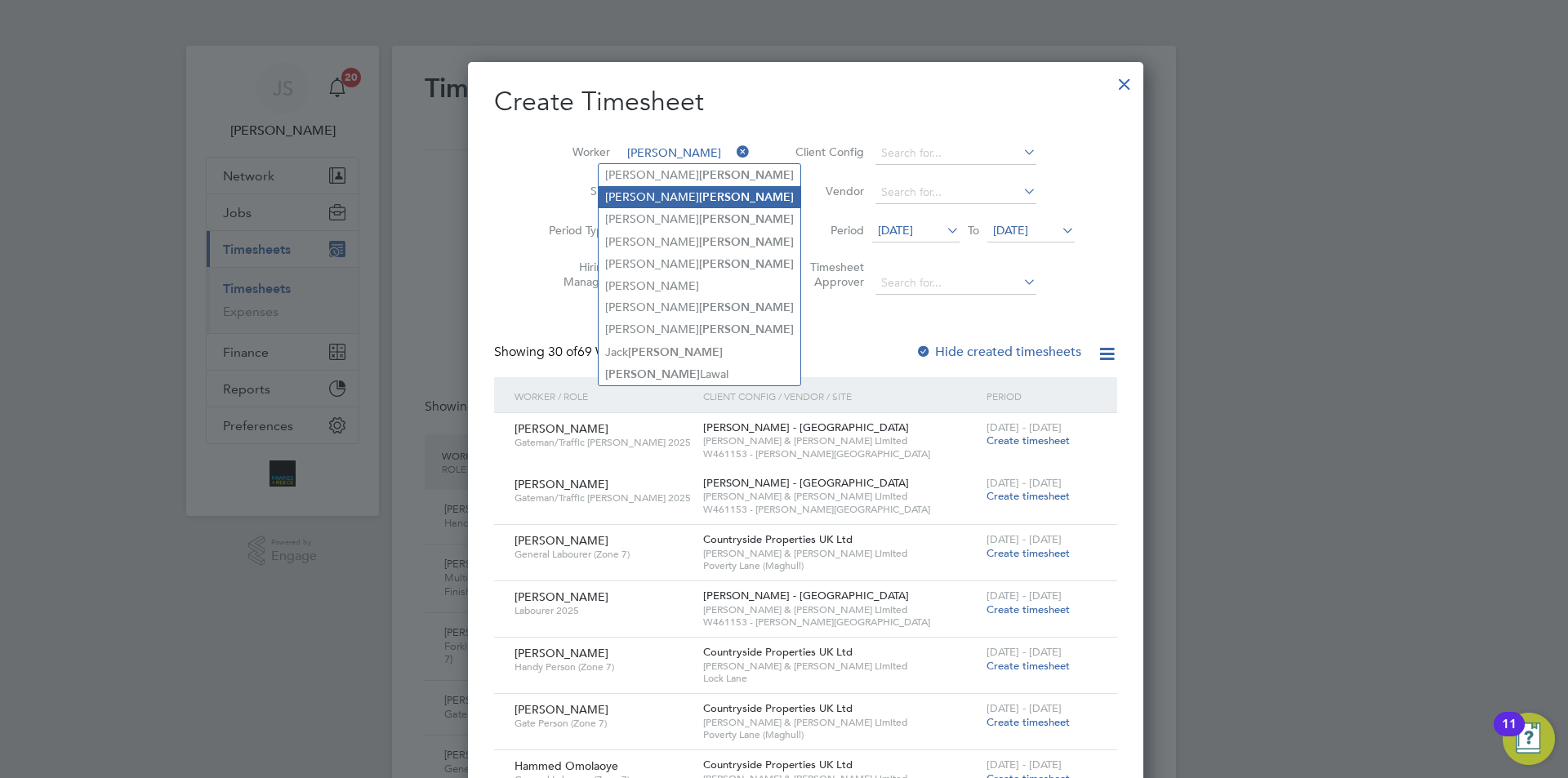
click at [636, 189] on li "Alistair Allen" at bounding box center [700, 197] width 202 height 22
type input "Alistair Allen"
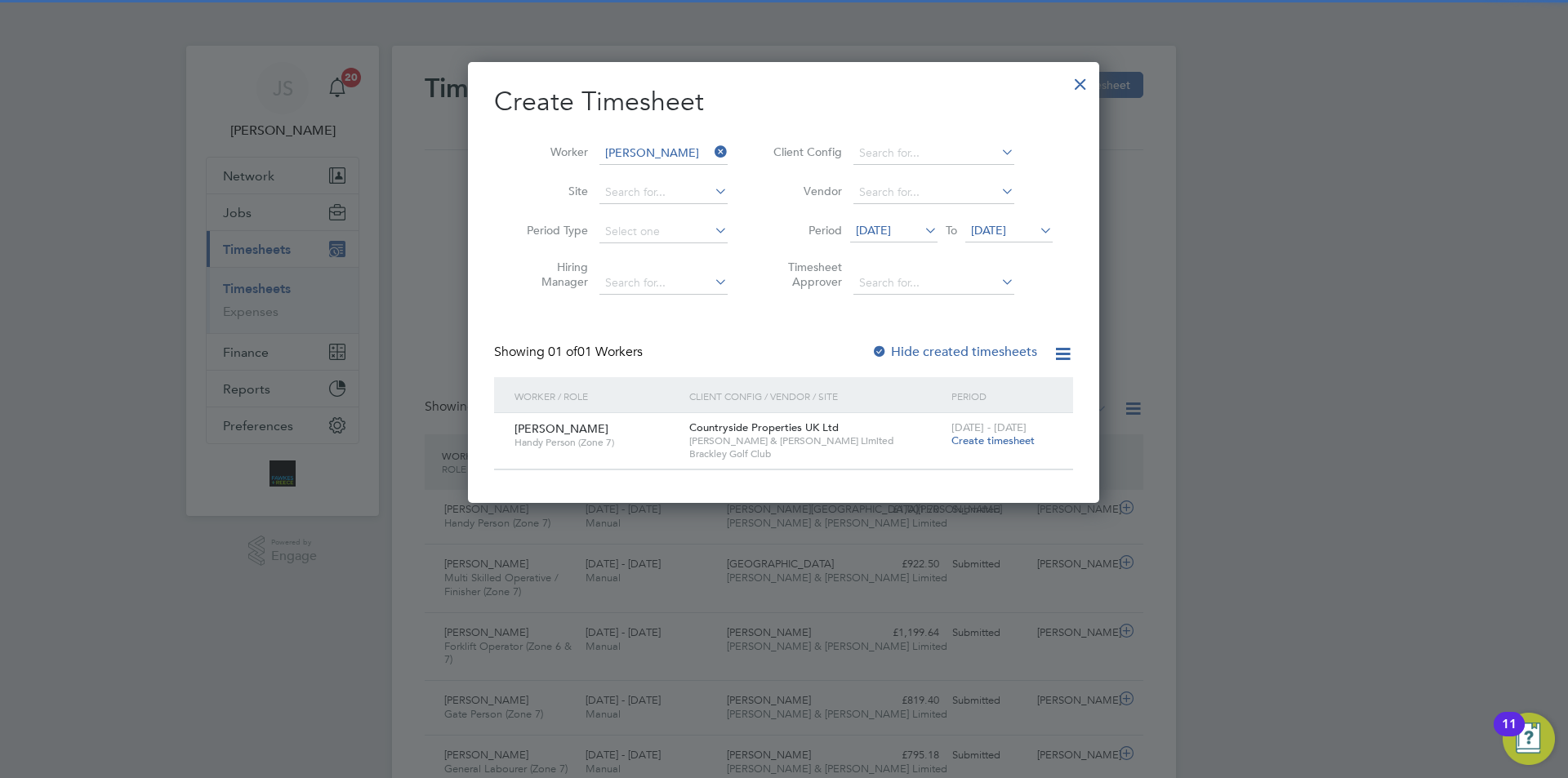
click at [993, 439] on span "Create timesheet" at bounding box center [993, 440] width 84 height 14
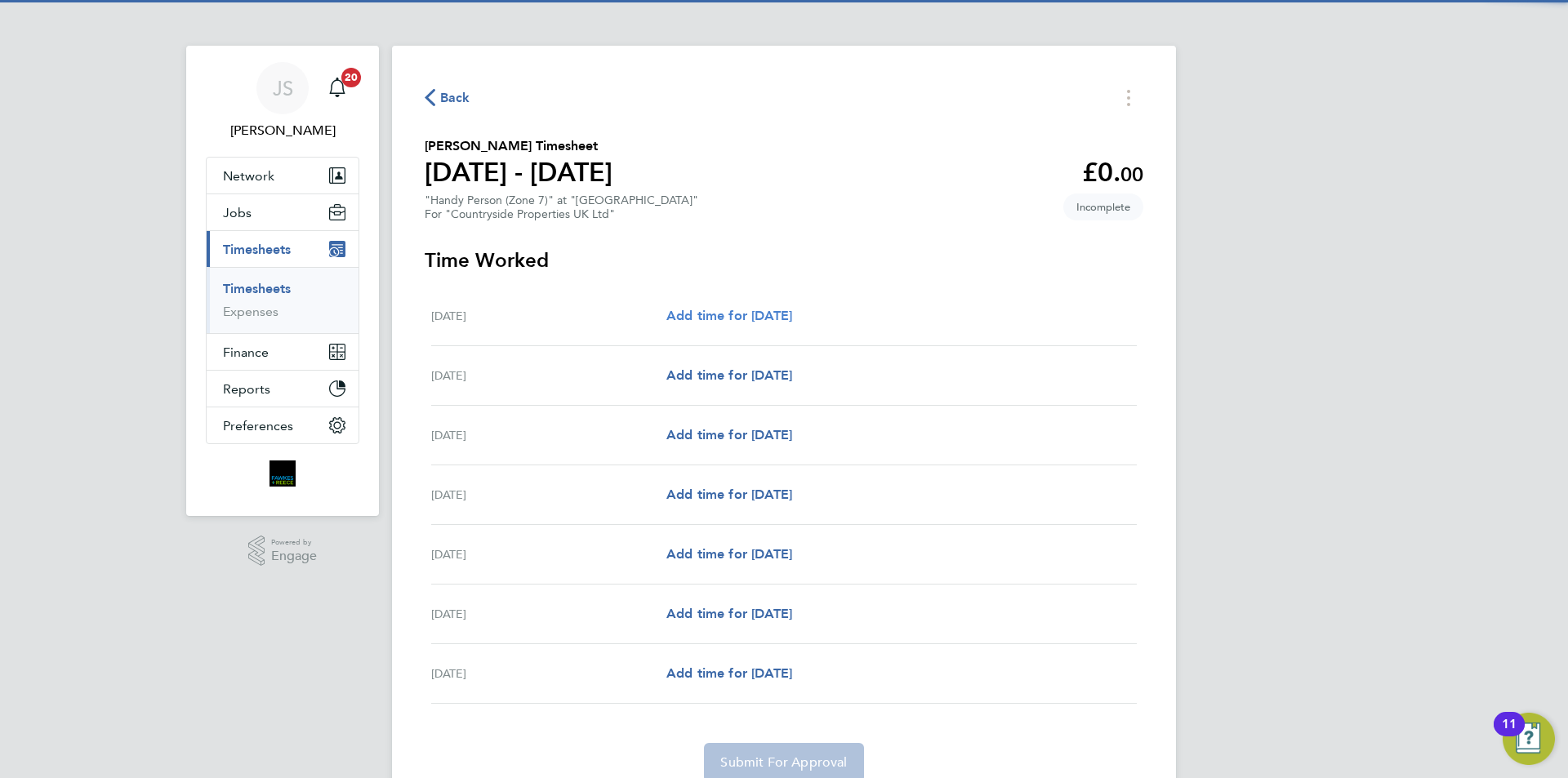
click at [756, 306] on link "Add time for Mon 04 Aug" at bounding box center [729, 316] width 125 height 20
select select "30"
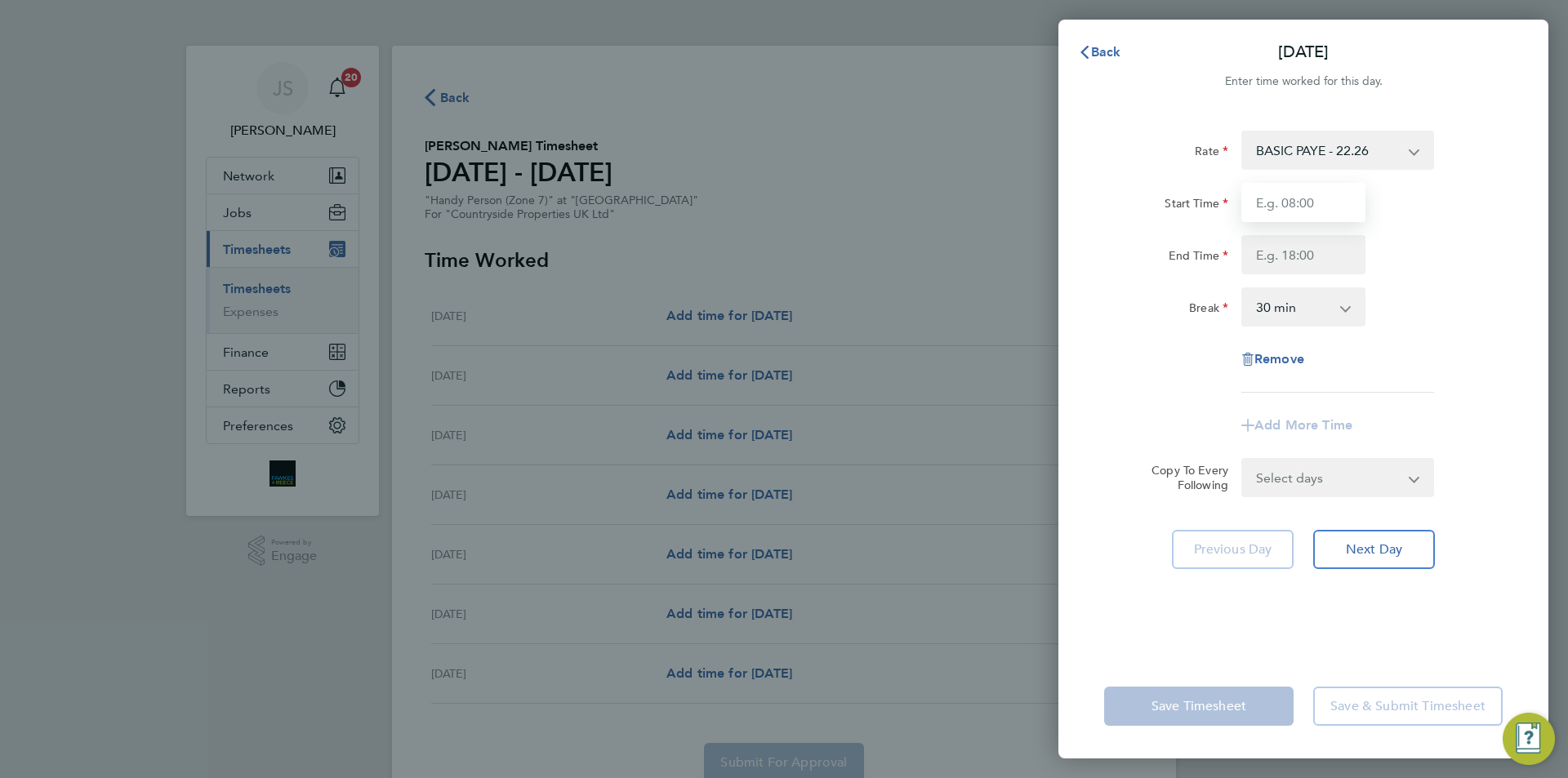
click at [1287, 209] on input "Start Time" at bounding box center [1303, 202] width 124 height 39
type input "07:30"
click at [1288, 265] on input "End Time" at bounding box center [1303, 255] width 124 height 39
type input "17:00"
click at [1291, 484] on div "Select days Day Weekday (Mon-Fri) Weekend (Sat-Sun) [DATE] [DATE] [DATE] [DATE]…" at bounding box center [1338, 478] width 193 height 39
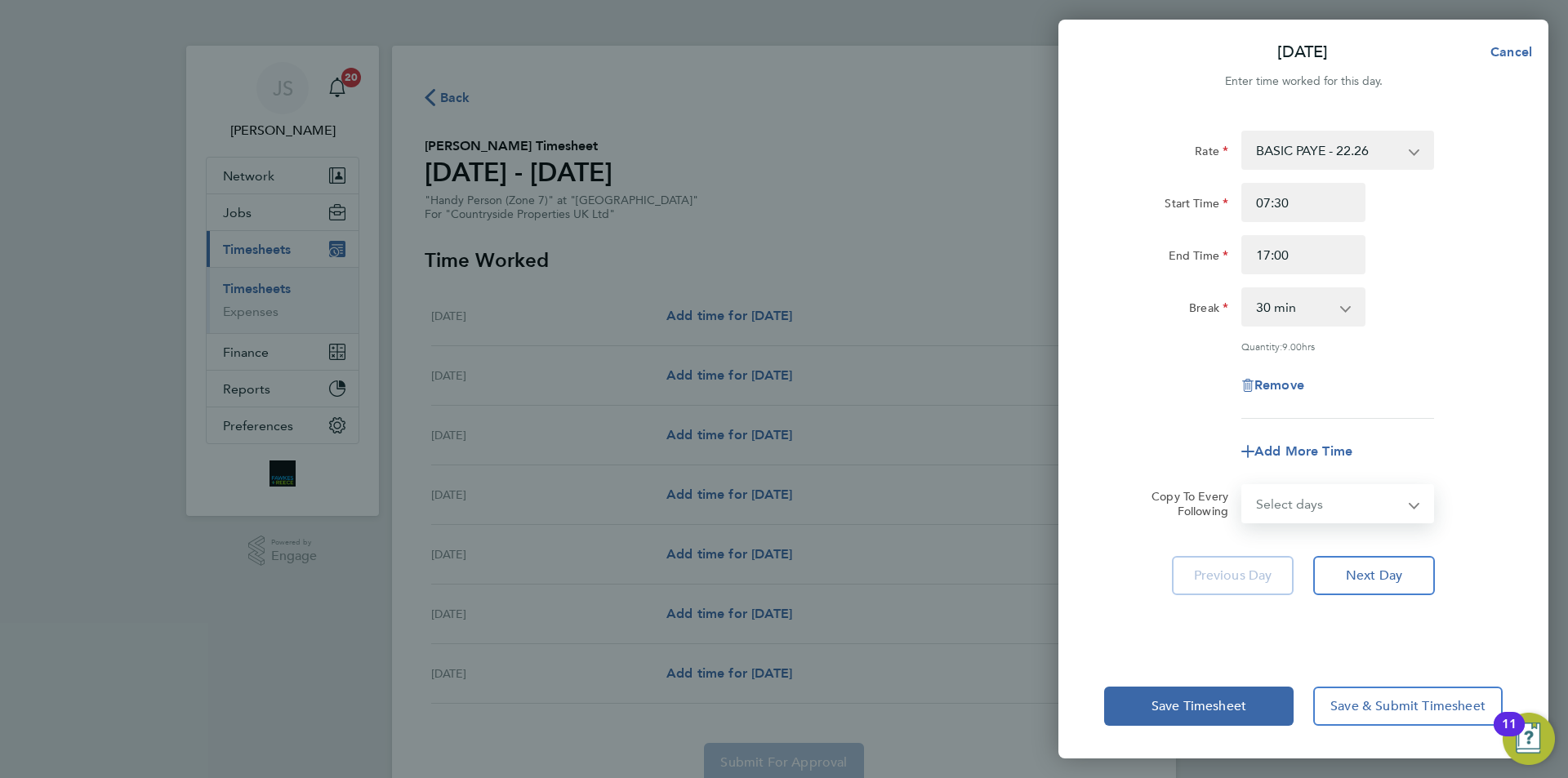
select select "WEEKDAY"
click at [1243, 486] on select "Select days Day Weekday (Mon-Fri) Weekend (Sat-Sun) [DATE] [DATE] [DATE] [DATE]…" at bounding box center [1329, 504] width 171 height 36
select select "[DATE]"
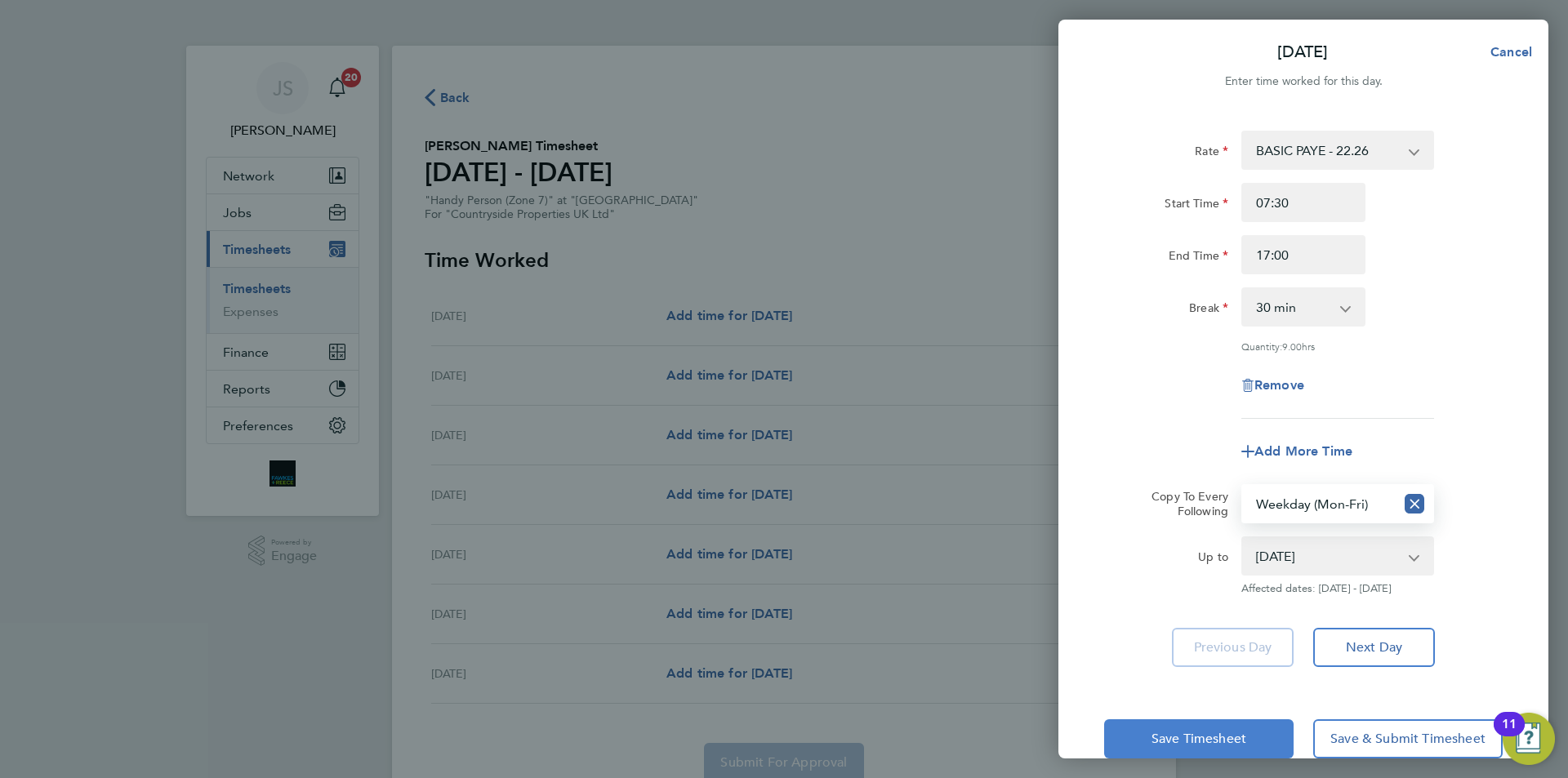
click at [1169, 427] on app-timesheet-line-form-group "Rate BASIC PAYE - 22.26 Start Time 07:30 End Time 17:00 Break 0 min 15 min 30 m…" at bounding box center [1304, 300] width 399 height 340
click at [1251, 737] on button "Save Timesheet" at bounding box center [1199, 739] width 189 height 39
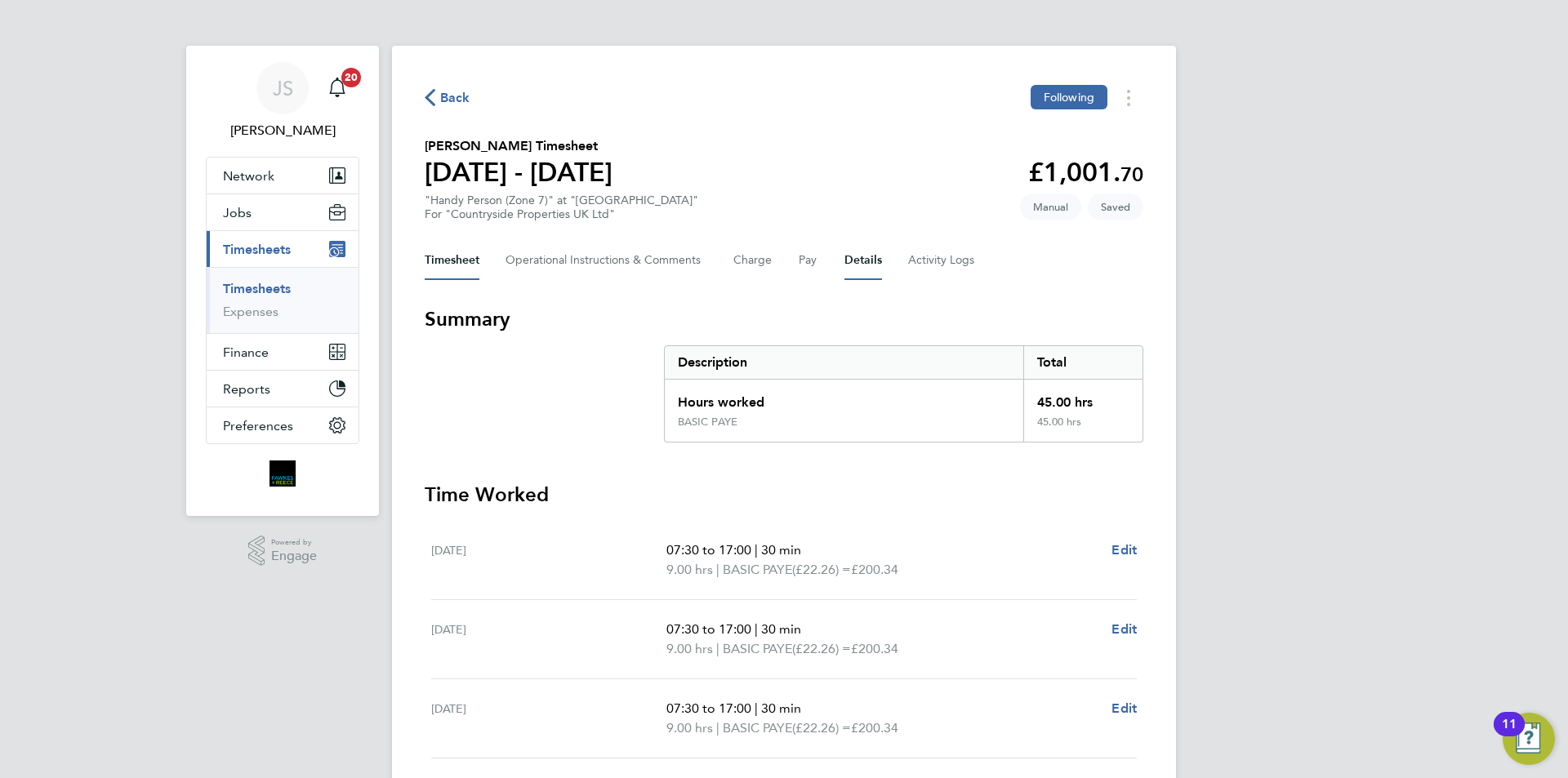
click at [860, 266] on button "Details" at bounding box center [864, 261] width 38 height 39
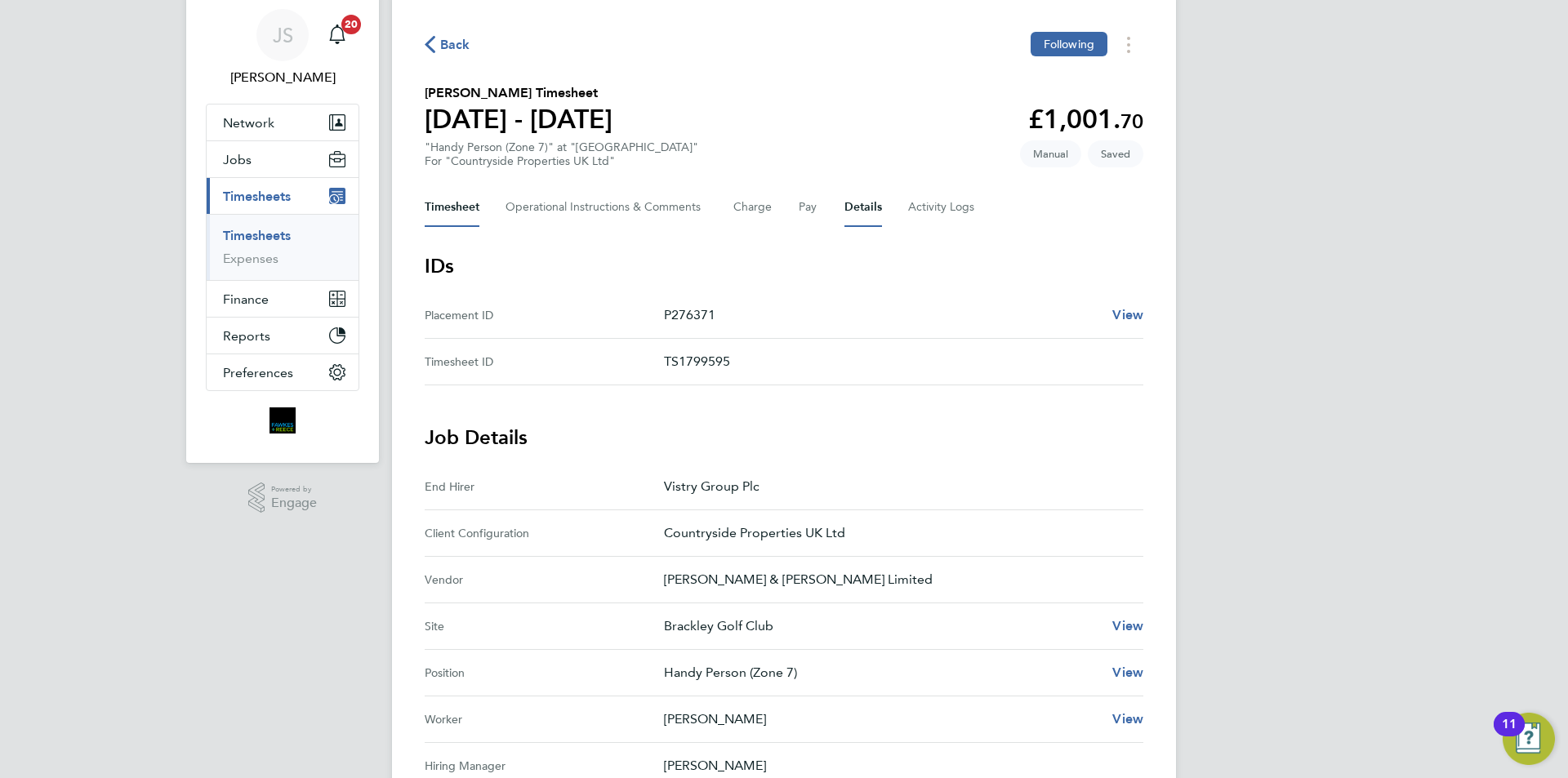
click at [467, 202] on button "Timesheet" at bounding box center [452, 207] width 55 height 39
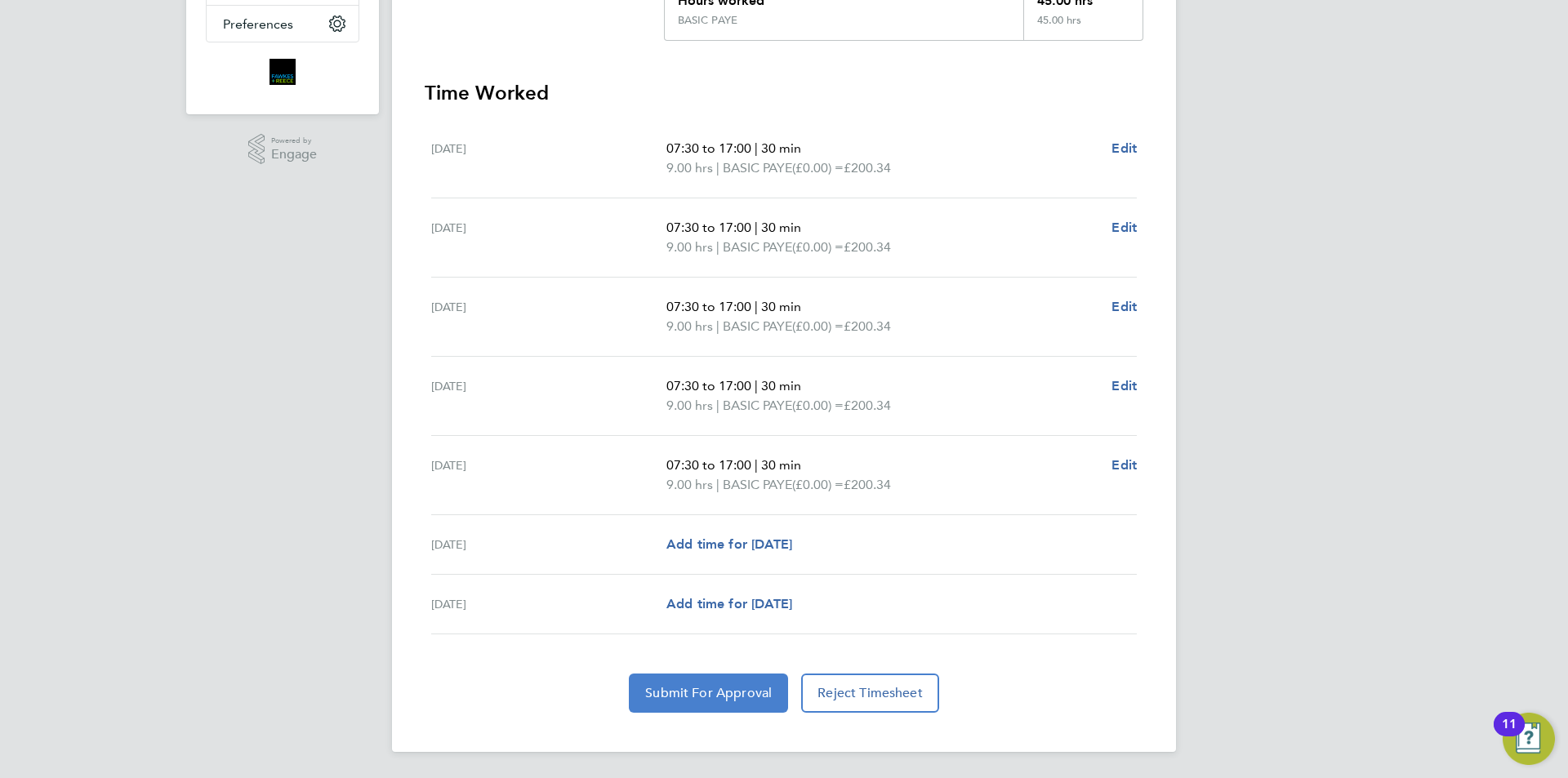
click at [715, 697] on span "Submit For Approval" at bounding box center [709, 694] width 126 height 16
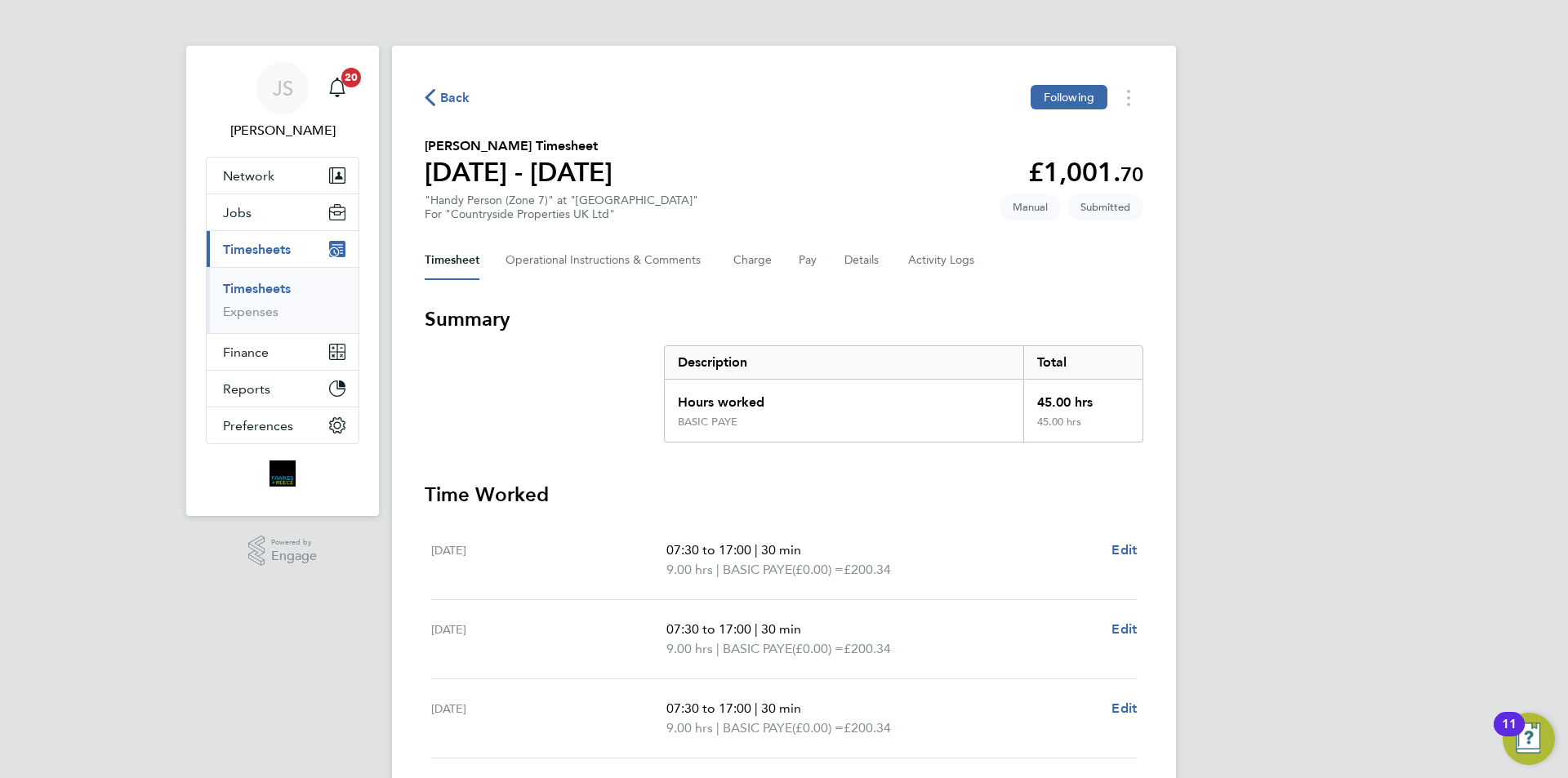
click at [466, 114] on div "Back Following Alistair Allen's Timesheet 04 - 10 Aug 2025 £1,001. 70 "Handy Pe…" at bounding box center [784, 600] width 784 height 1108
click at [453, 96] on span "Back" at bounding box center [455, 98] width 30 height 20
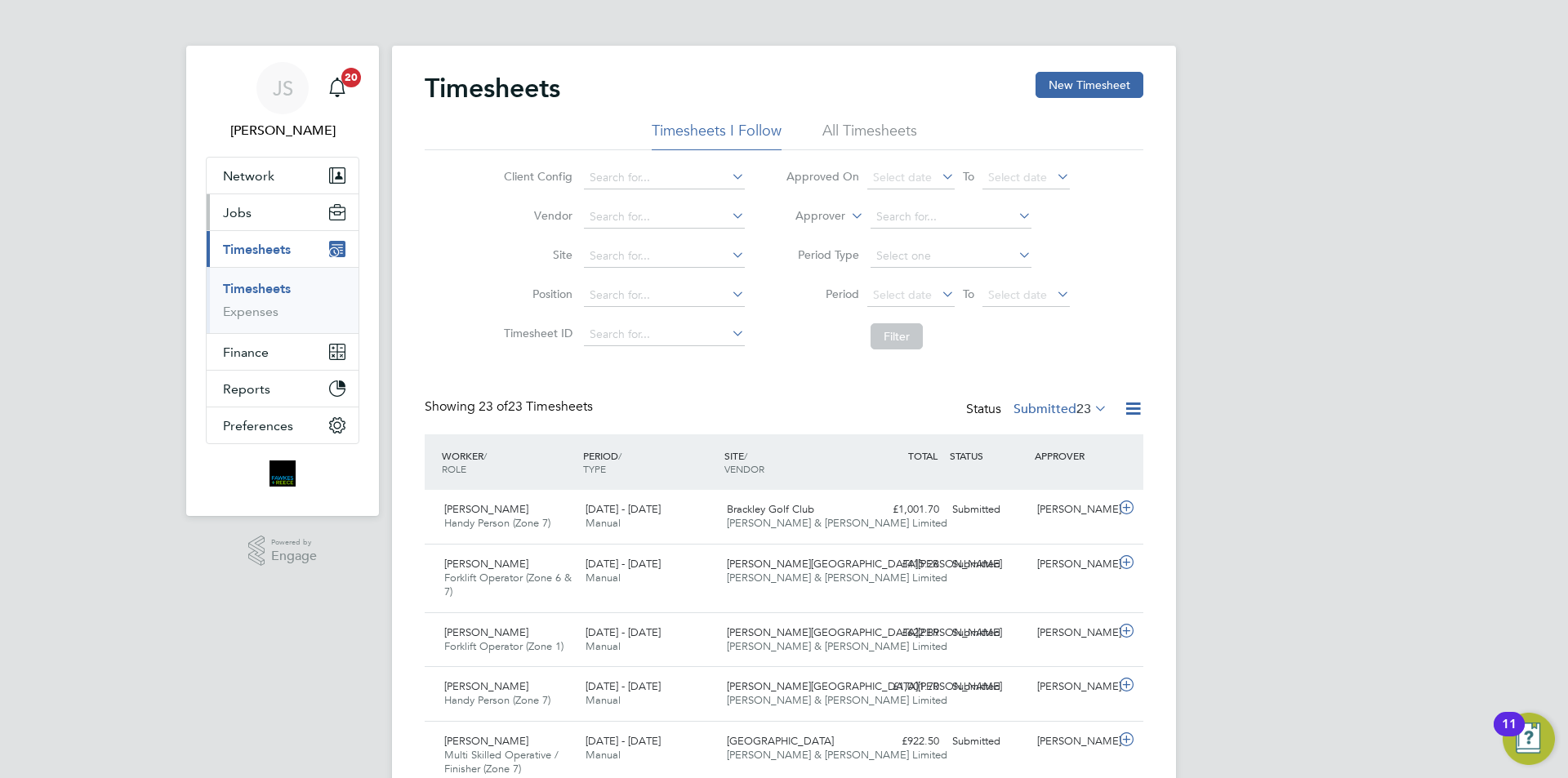
click at [246, 217] on span "Jobs" at bounding box center [237, 212] width 29 height 16
click at [253, 213] on button "Jobs" at bounding box center [282, 212] width 152 height 36
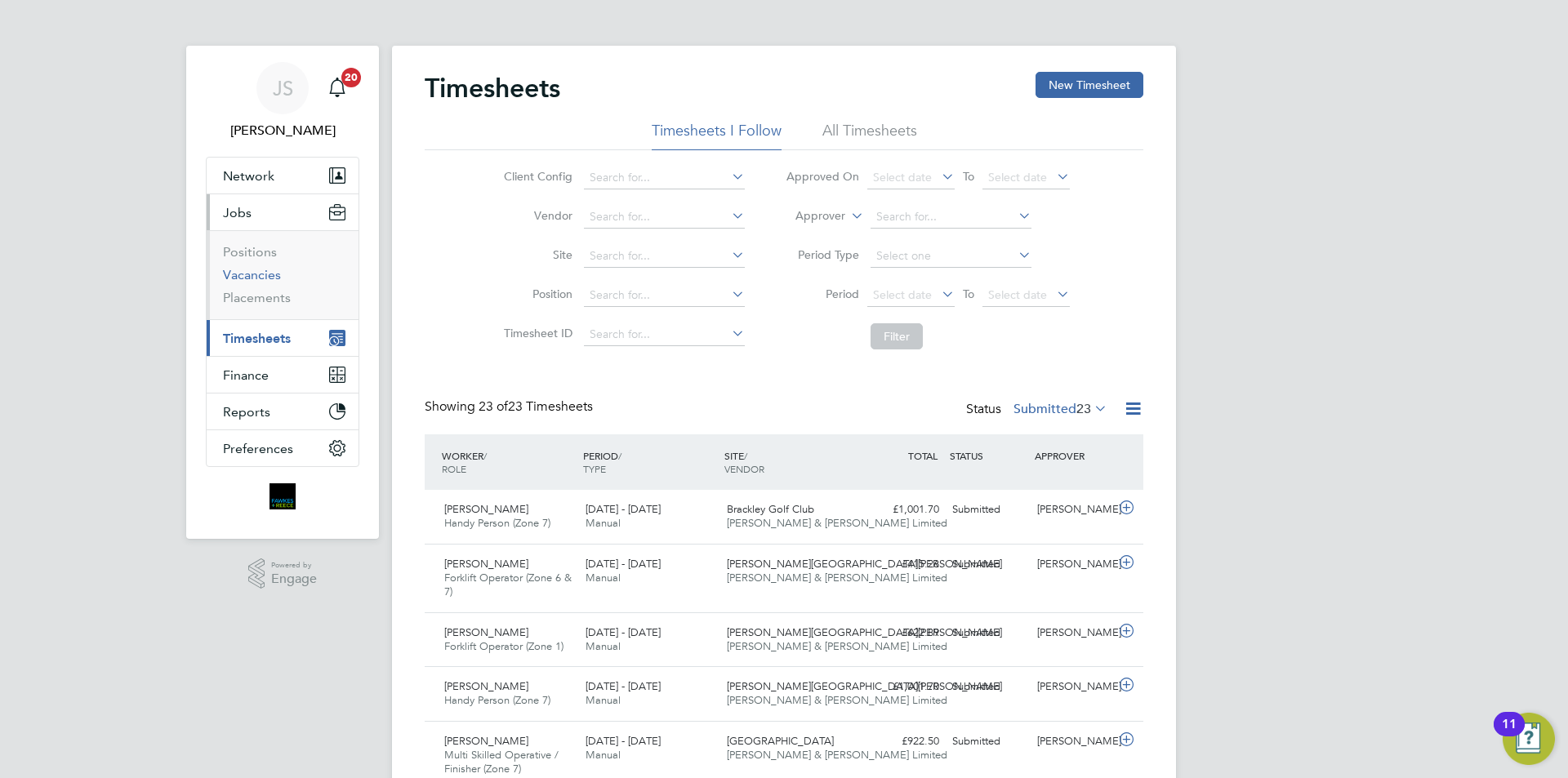
click at [264, 272] on link "Vacancies" at bounding box center [252, 275] width 58 height 16
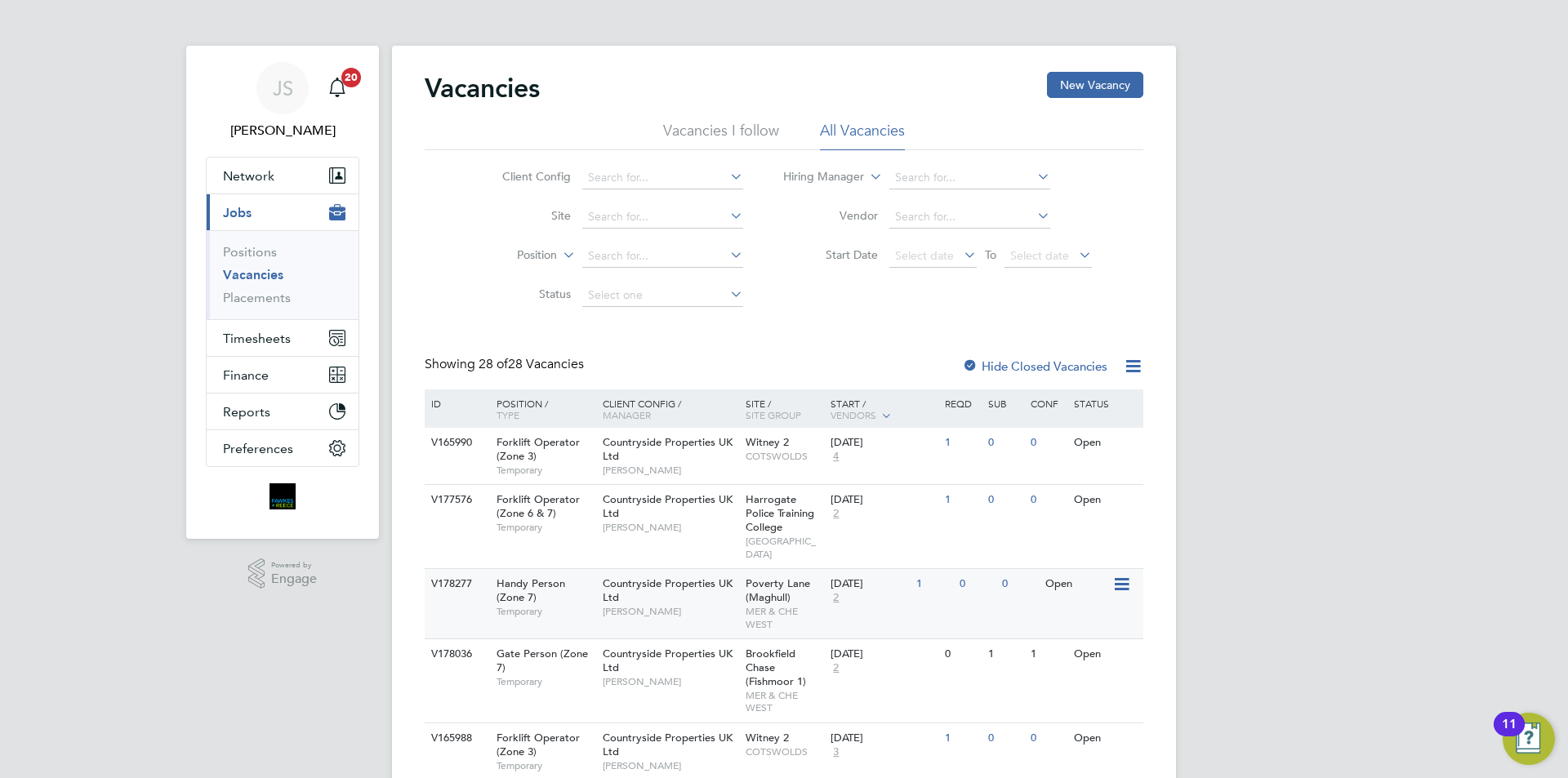
click at [672, 598] on div "Countryside Properties UK Ltd [PERSON_NAME]" at bounding box center [670, 597] width 143 height 57
click at [241, 343] on span "Timesheets" at bounding box center [257, 338] width 68 height 16
click at [259, 334] on span "Timesheets" at bounding box center [257, 338] width 68 height 16
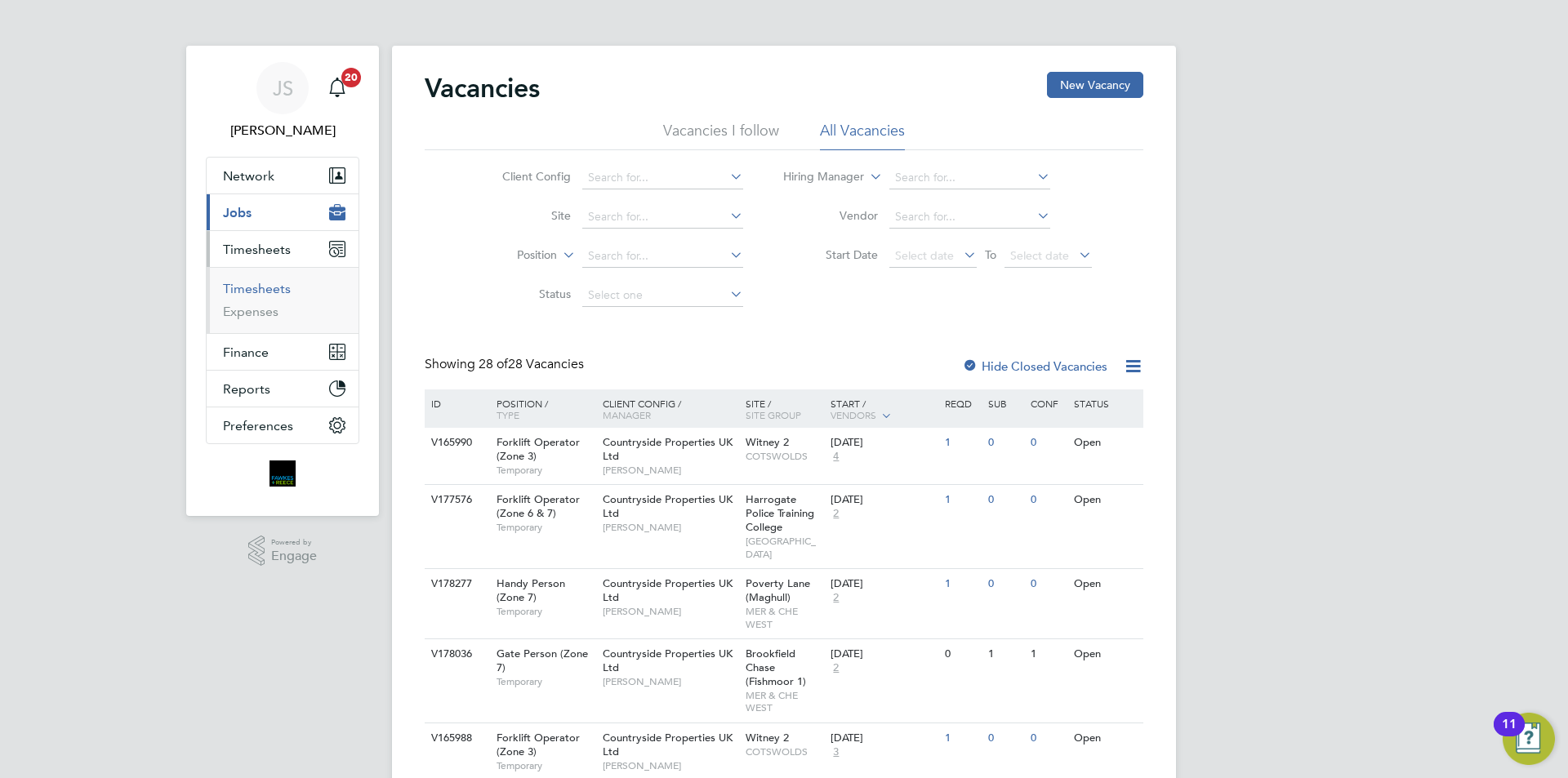
click at [271, 293] on link "Timesheets" at bounding box center [257, 289] width 68 height 16
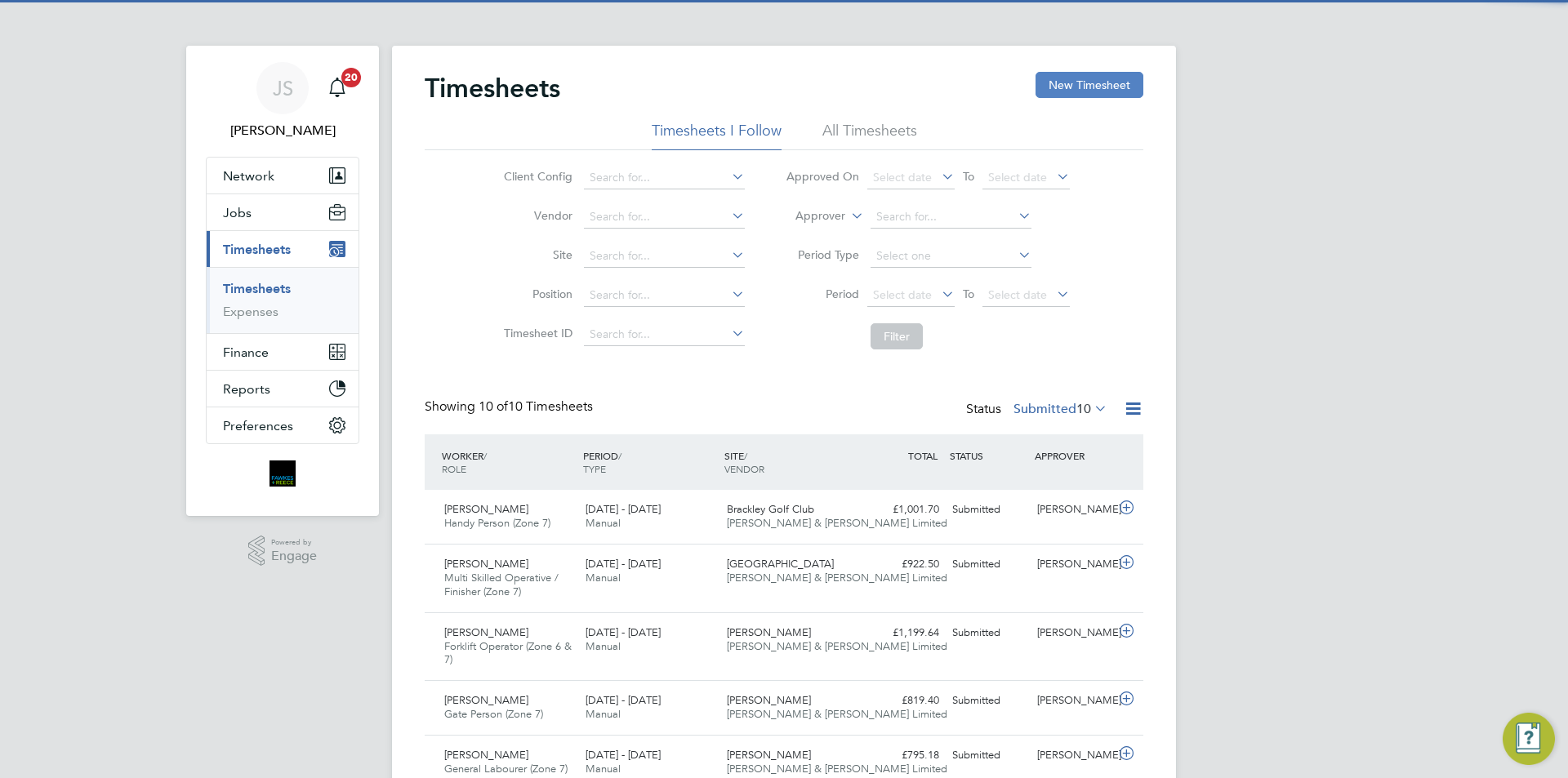
click at [1086, 79] on button "New Timesheet" at bounding box center [1089, 85] width 107 height 26
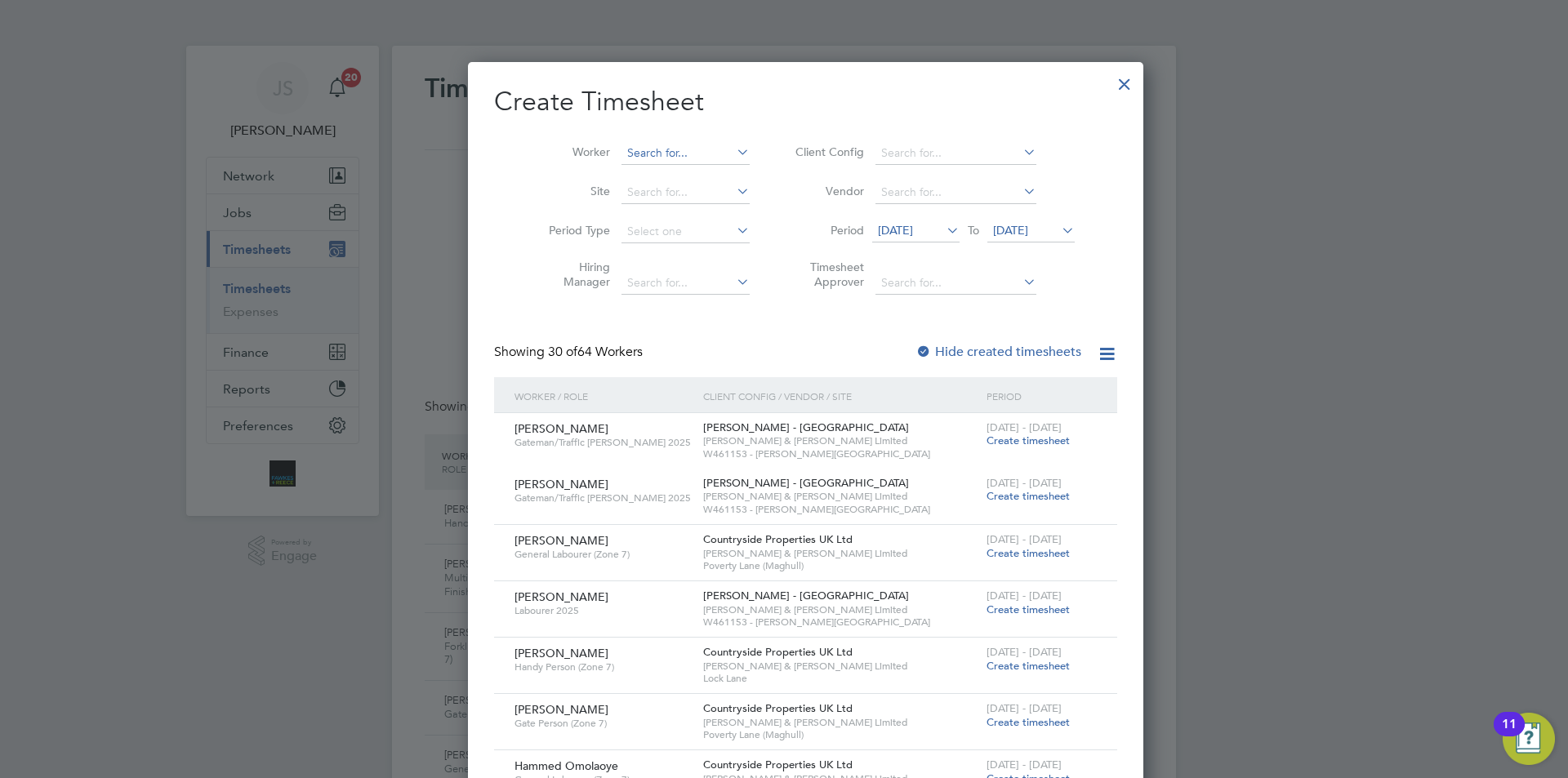
click at [648, 145] on input at bounding box center [686, 153] width 128 height 23
click at [618, 184] on li "Daniel Godlew ski" at bounding box center [680, 175] width 162 height 22
type input "[PERSON_NAME]"
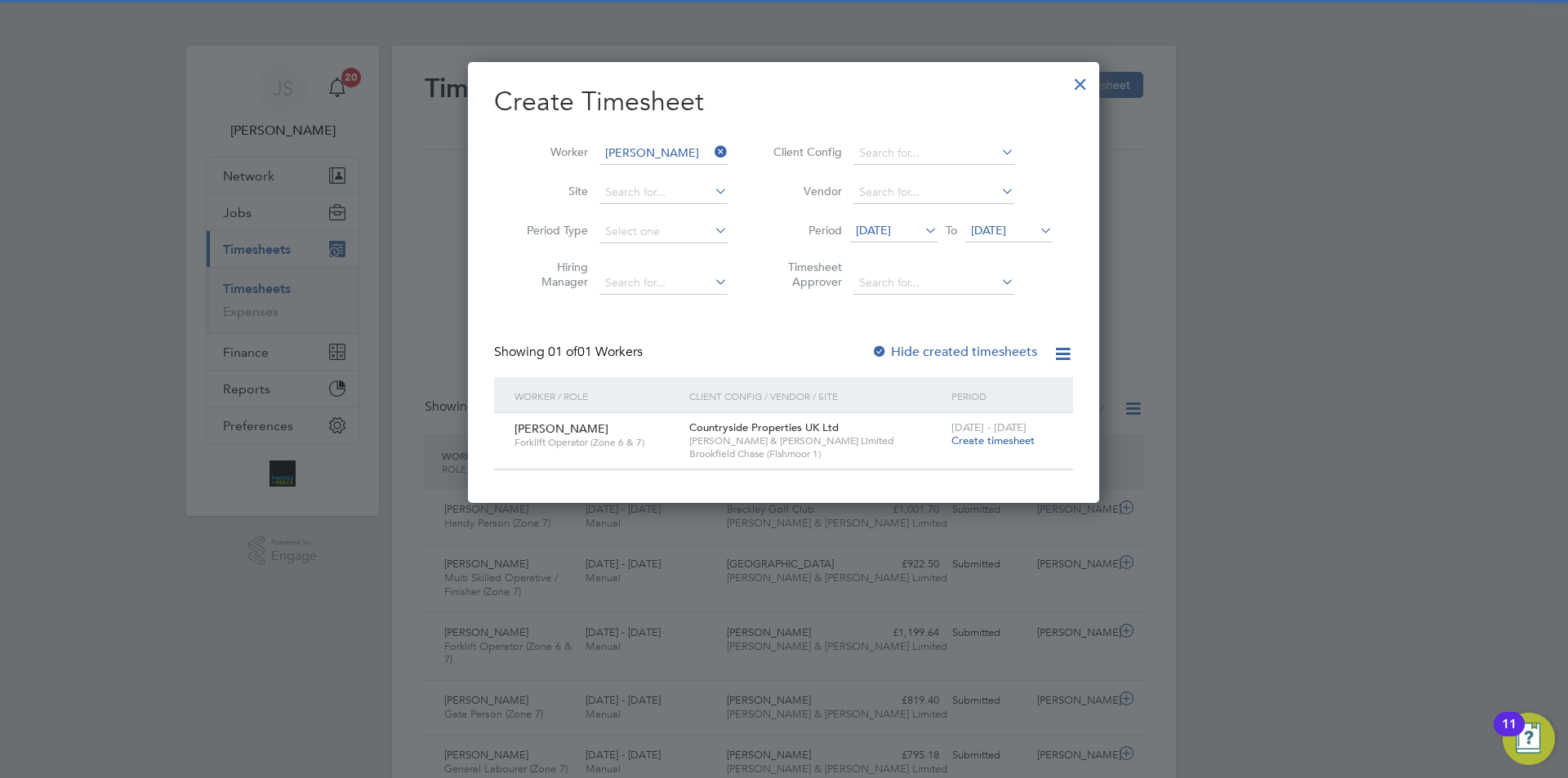
click at [1001, 434] on div "4 - 10 Aug 2025 Create timesheet" at bounding box center [1001, 435] width 109 height 44
click at [1001, 434] on span "Create timesheet" at bounding box center [993, 440] width 84 height 14
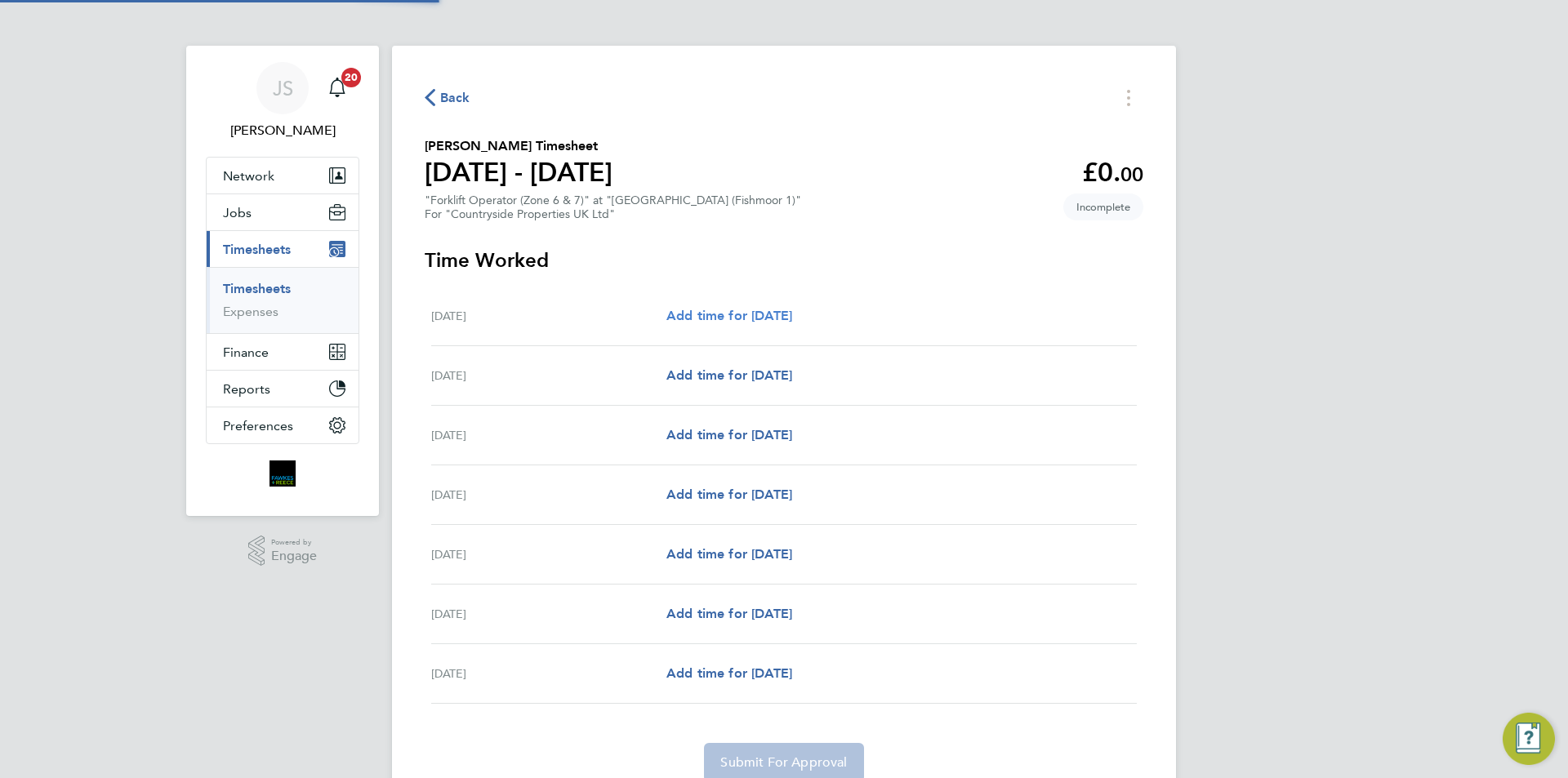
click at [708, 310] on span "Add time for Mon 04 Aug" at bounding box center [729, 315] width 125 height 16
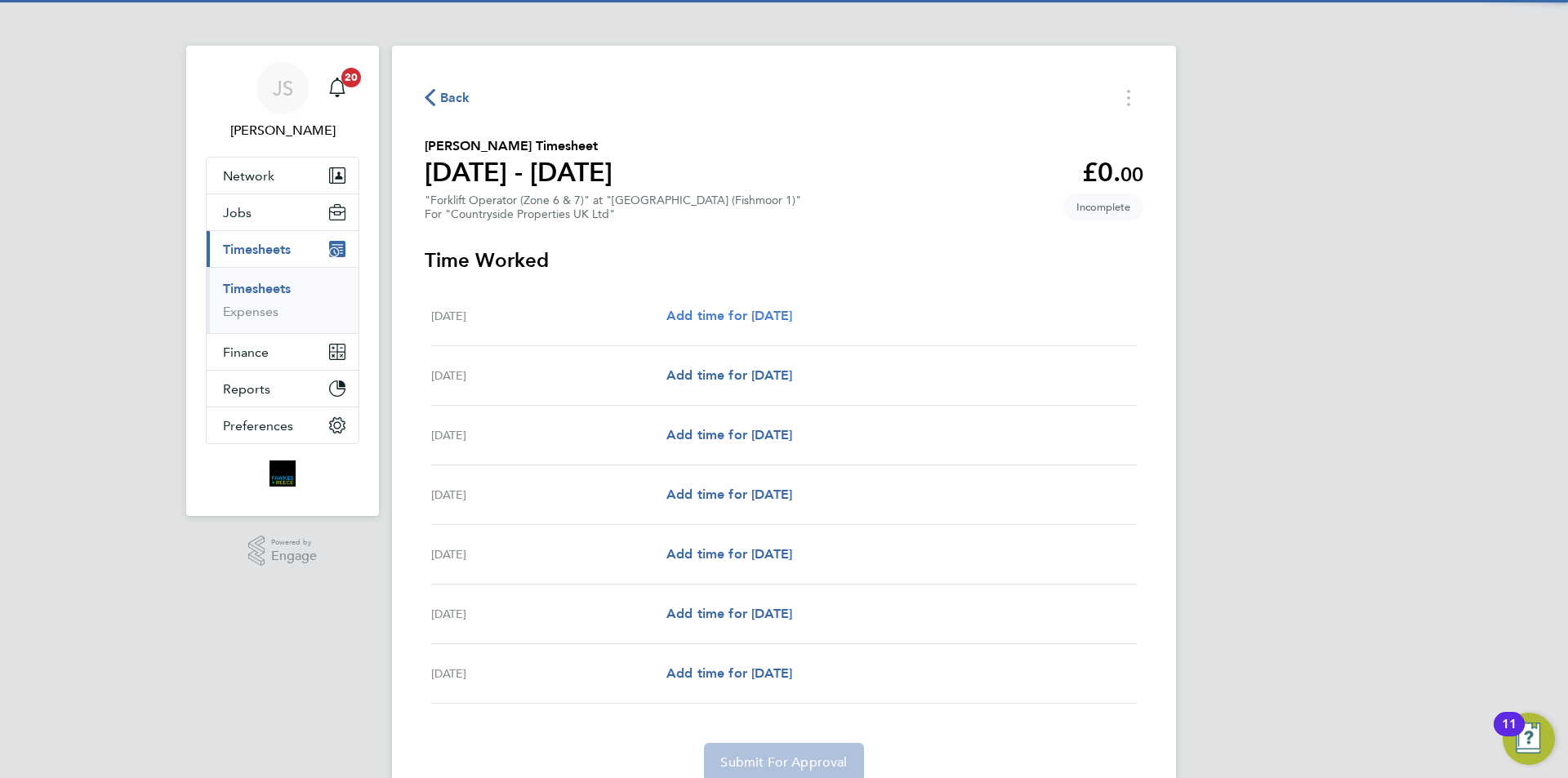
select select "30"
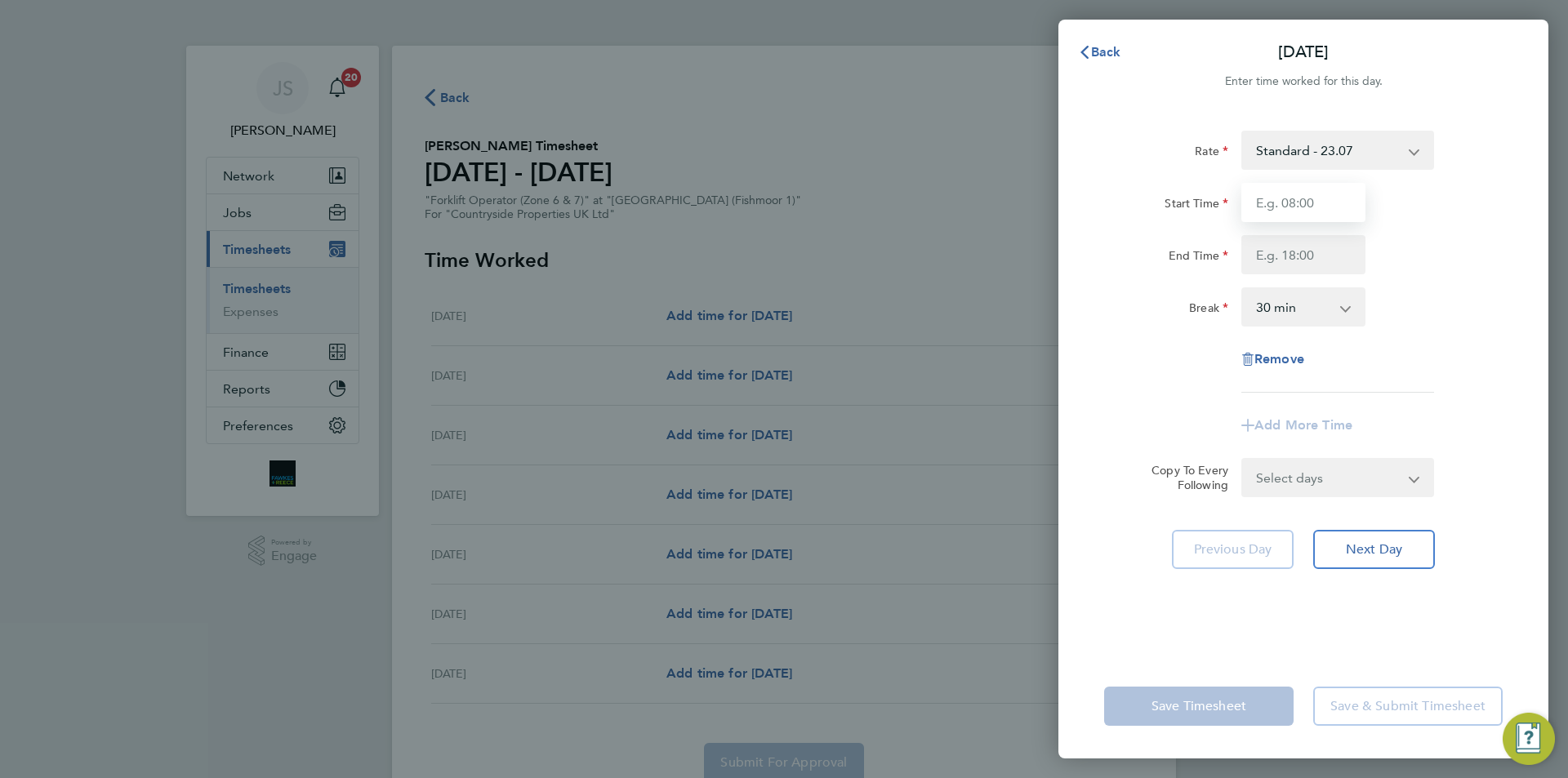
drag, startPoint x: 1331, startPoint y: 198, endPoint x: 1320, endPoint y: 199, distance: 11.0
click at [1331, 198] on input "Start Time" at bounding box center [1303, 202] width 124 height 39
type input "07:30"
click at [1291, 248] on input "End Time" at bounding box center [1303, 255] width 124 height 39
type input "17:00"
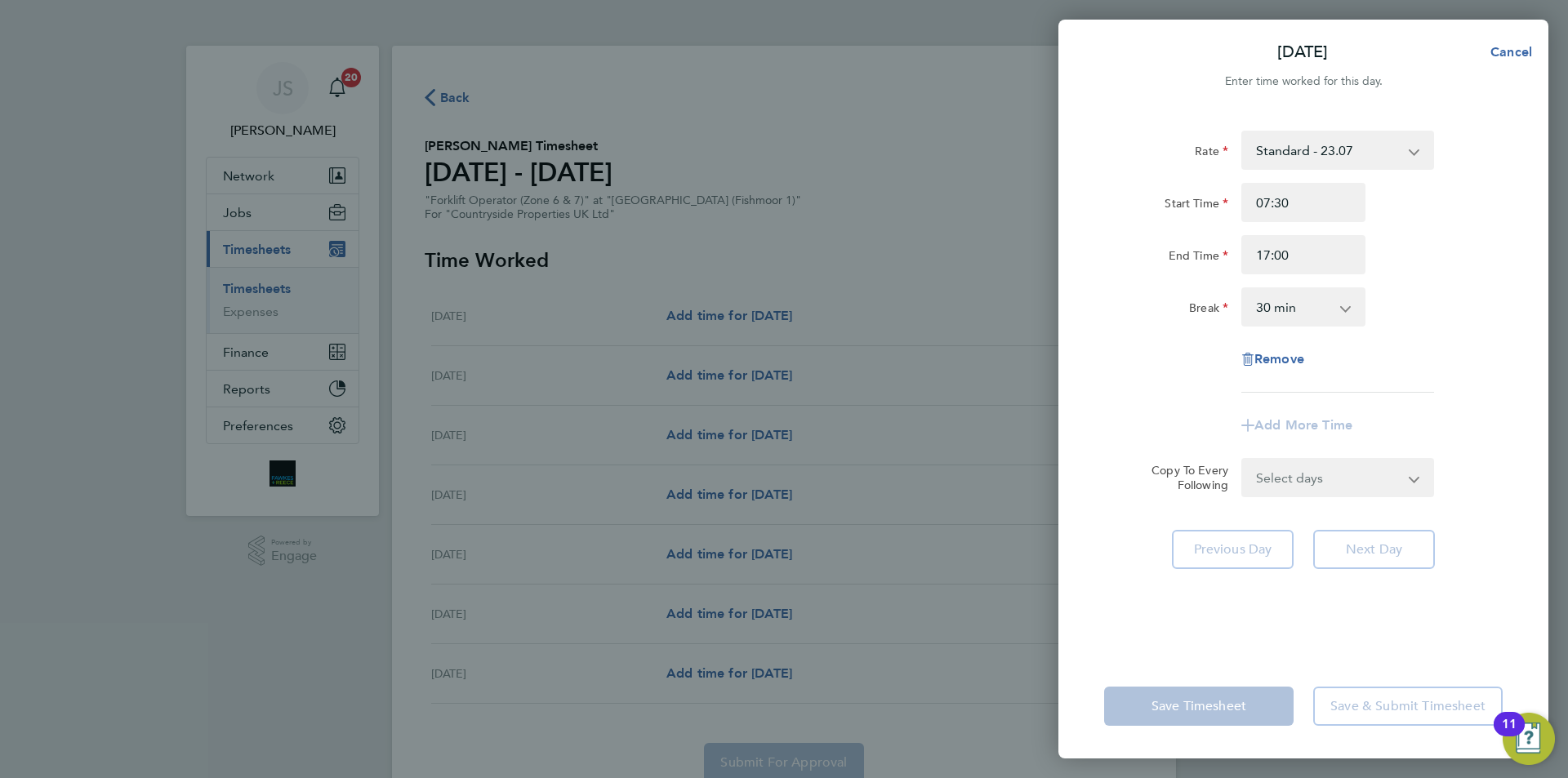
click at [1333, 483] on div "Select days Day Weekday (Mon-Fri) Weekend (Sat-Sun) Tuesday Wednesday Thursday …" at bounding box center [1338, 478] width 193 height 39
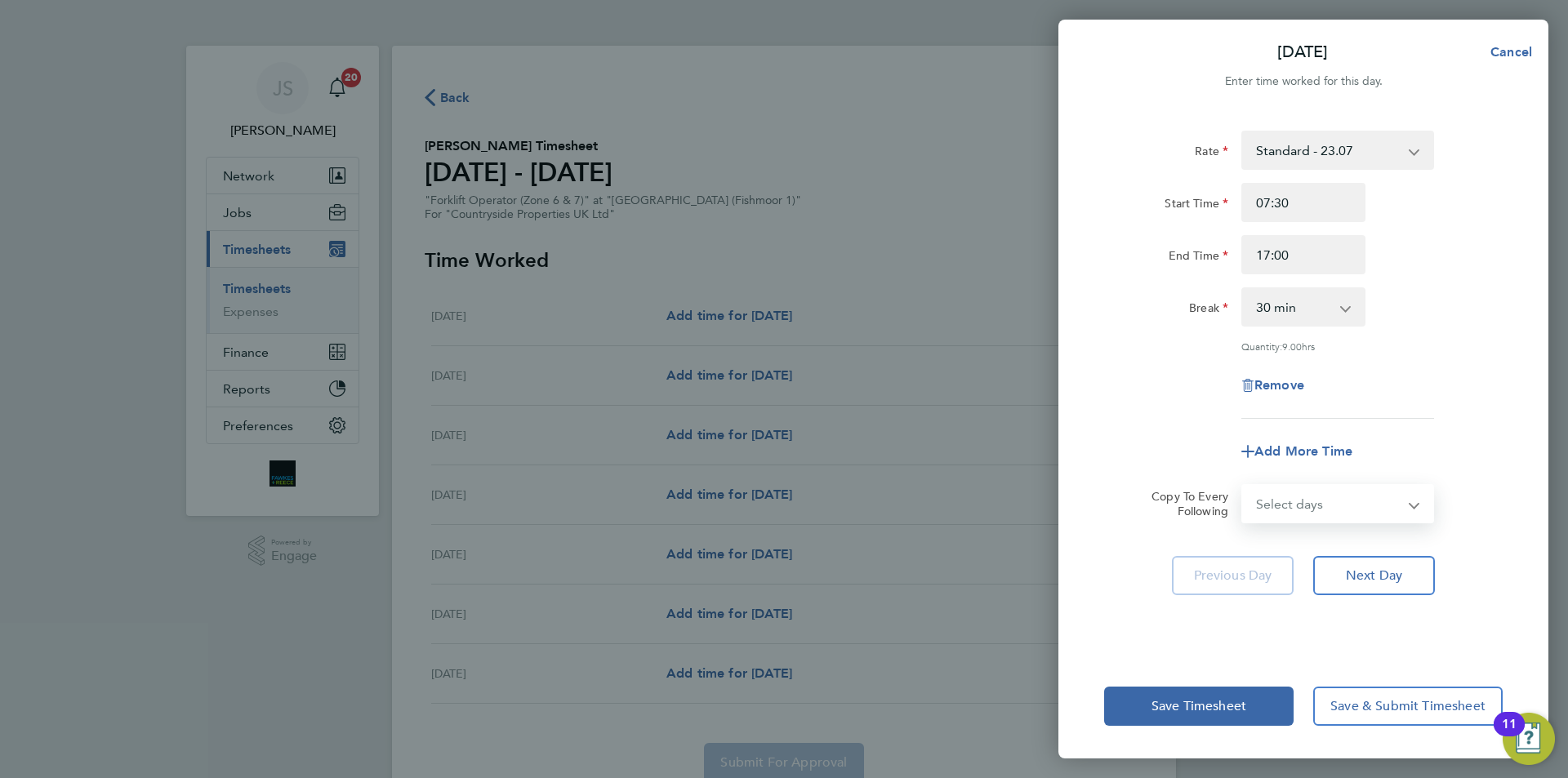
select select "WEEKDAY"
click at [1243, 486] on select "Select days Day Weekday (Mon-Fri) Weekend (Sat-Sun) Tuesday Wednesday Thursday …" at bounding box center [1329, 504] width 171 height 36
select select "[DATE]"
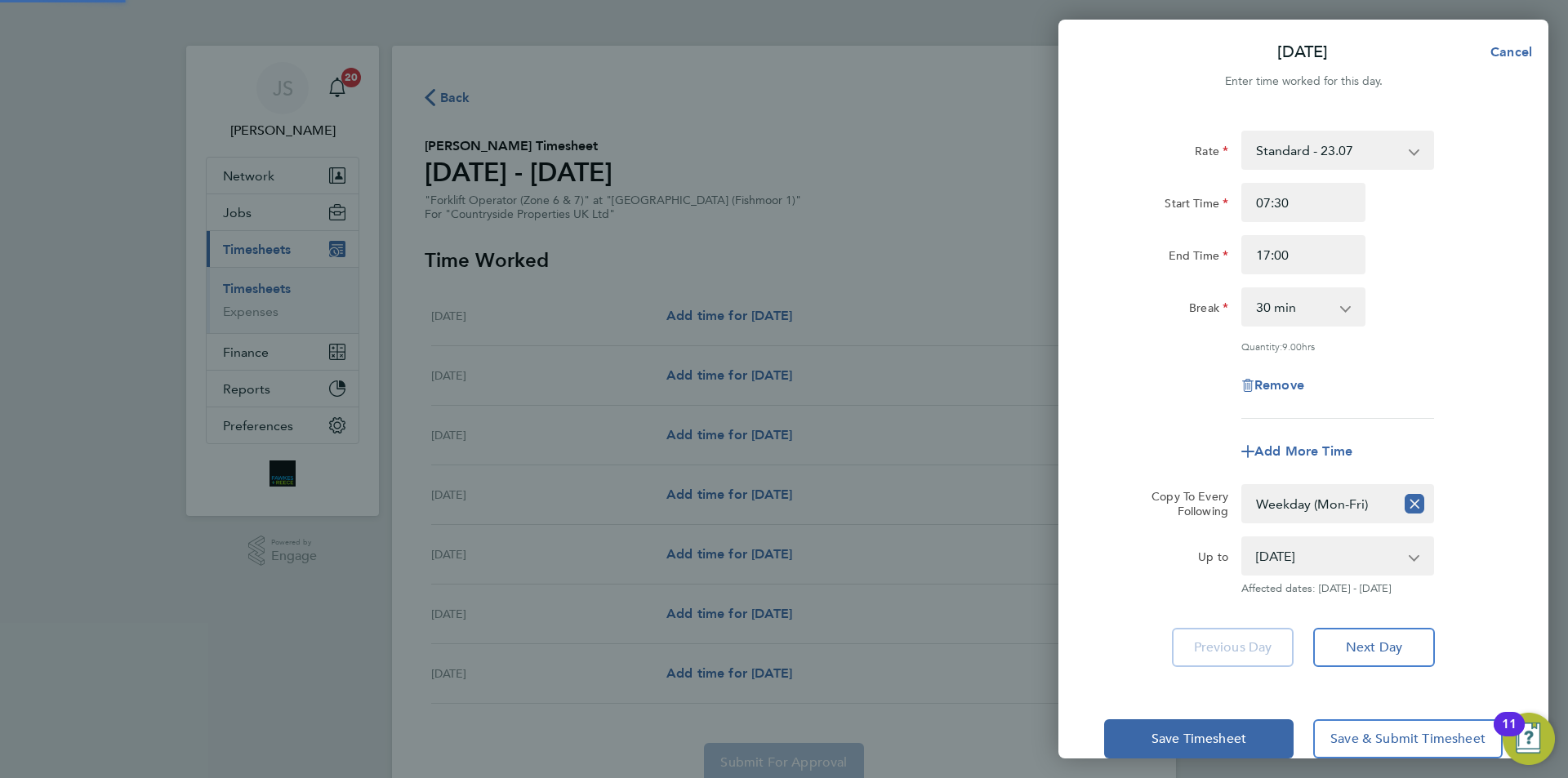
click at [1138, 410] on div "Rate Standard - 23.07 Start Time 07:30 End Time 17:00 Break 0 min 15 min 30 min…" at bounding box center [1304, 275] width 399 height 289
click at [1176, 730] on span "Save Timesheet" at bounding box center [1199, 739] width 95 height 16
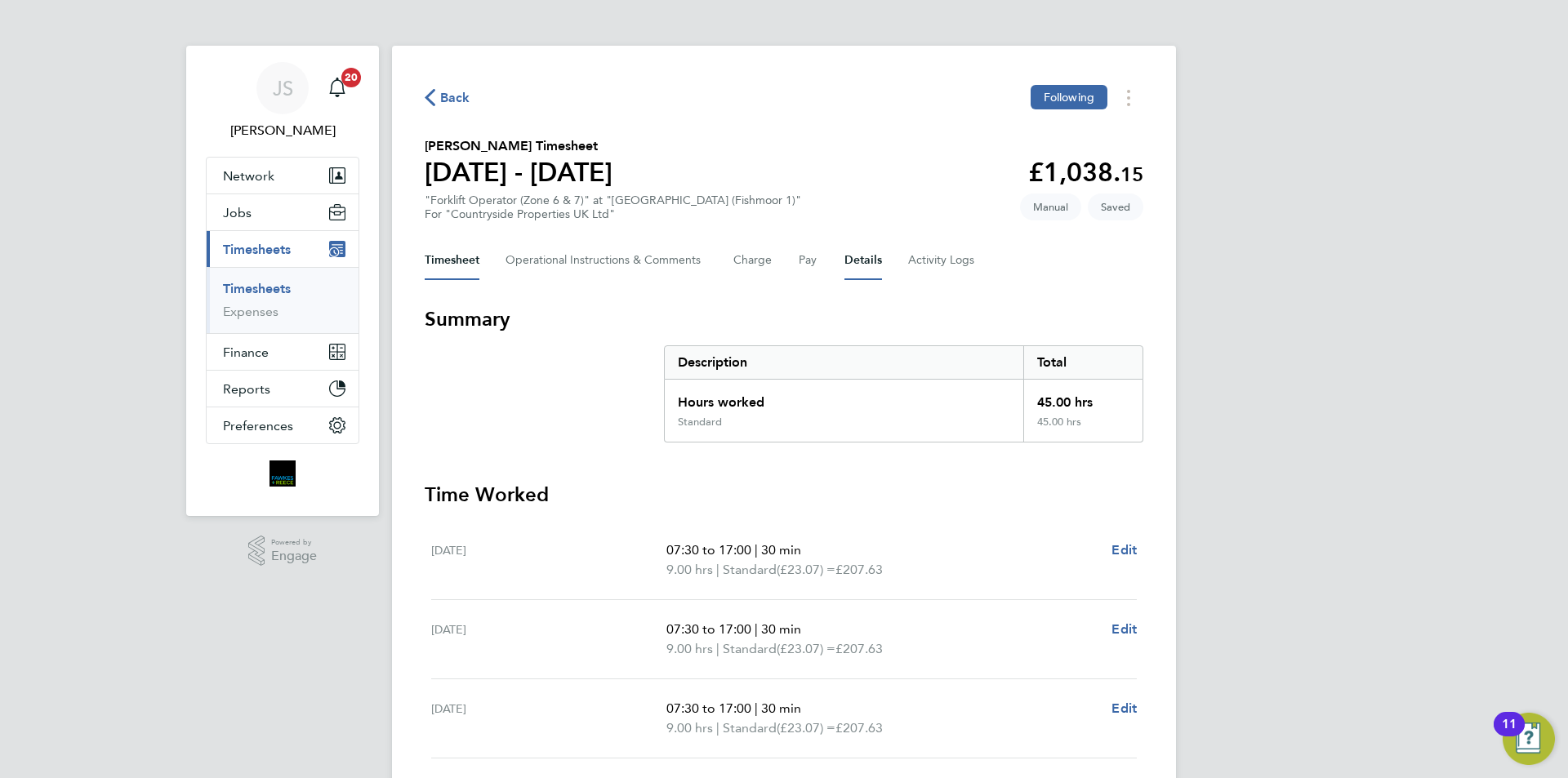
click at [855, 266] on button "Details" at bounding box center [864, 261] width 38 height 39
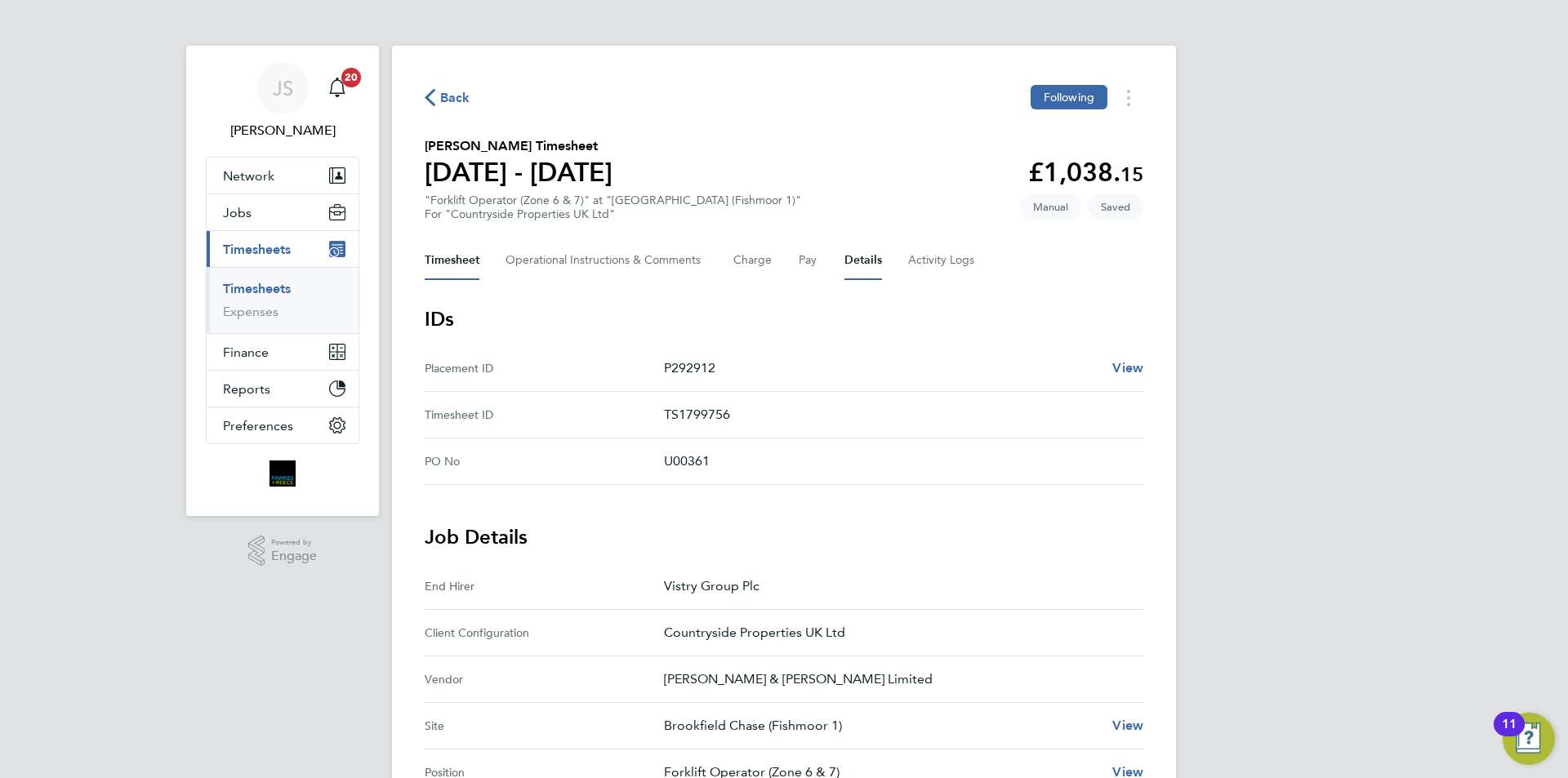
click at [441, 260] on button "Timesheet" at bounding box center [452, 261] width 55 height 39
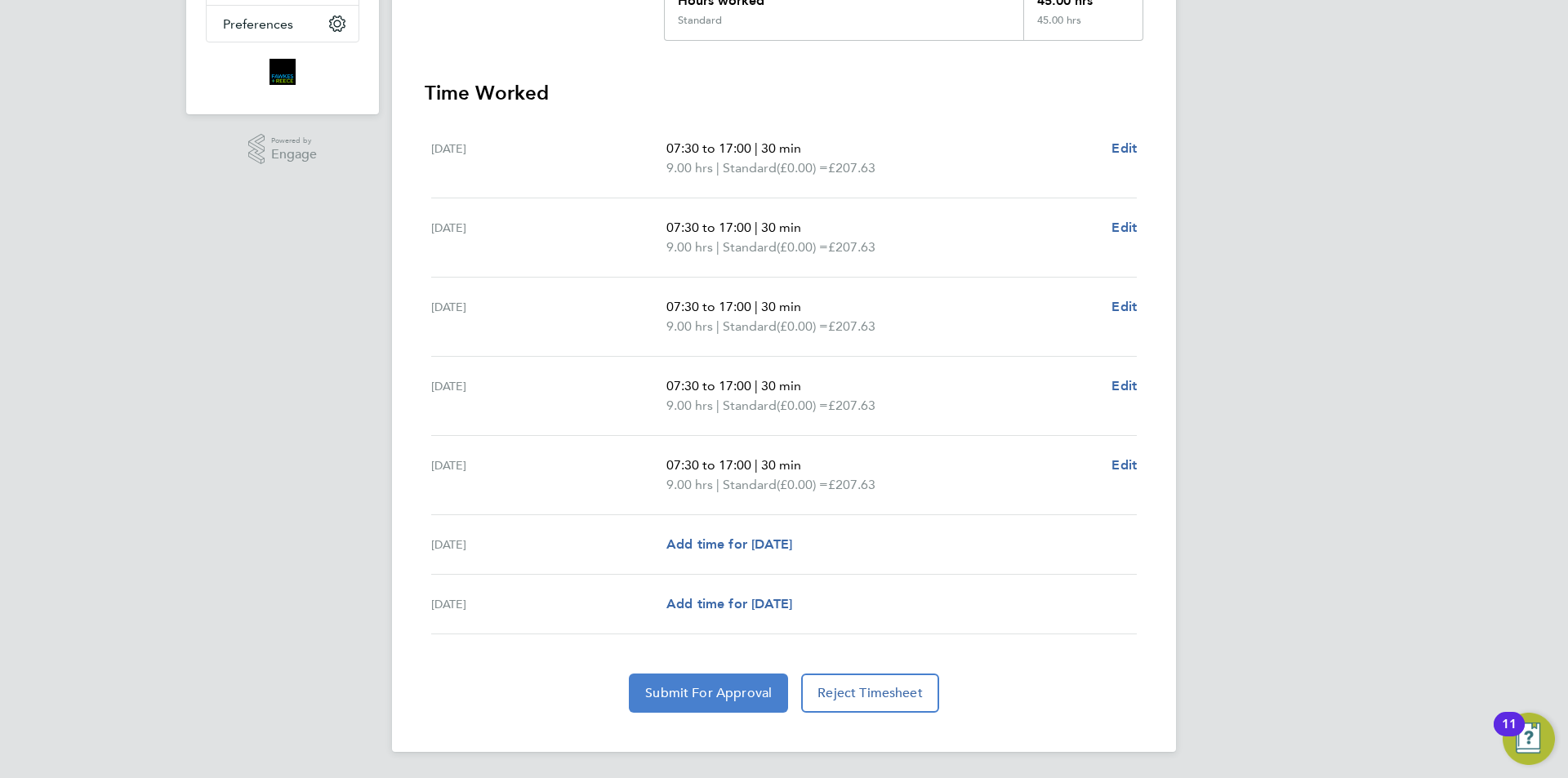
click at [722, 696] on span "Submit For Approval" at bounding box center [709, 694] width 126 height 16
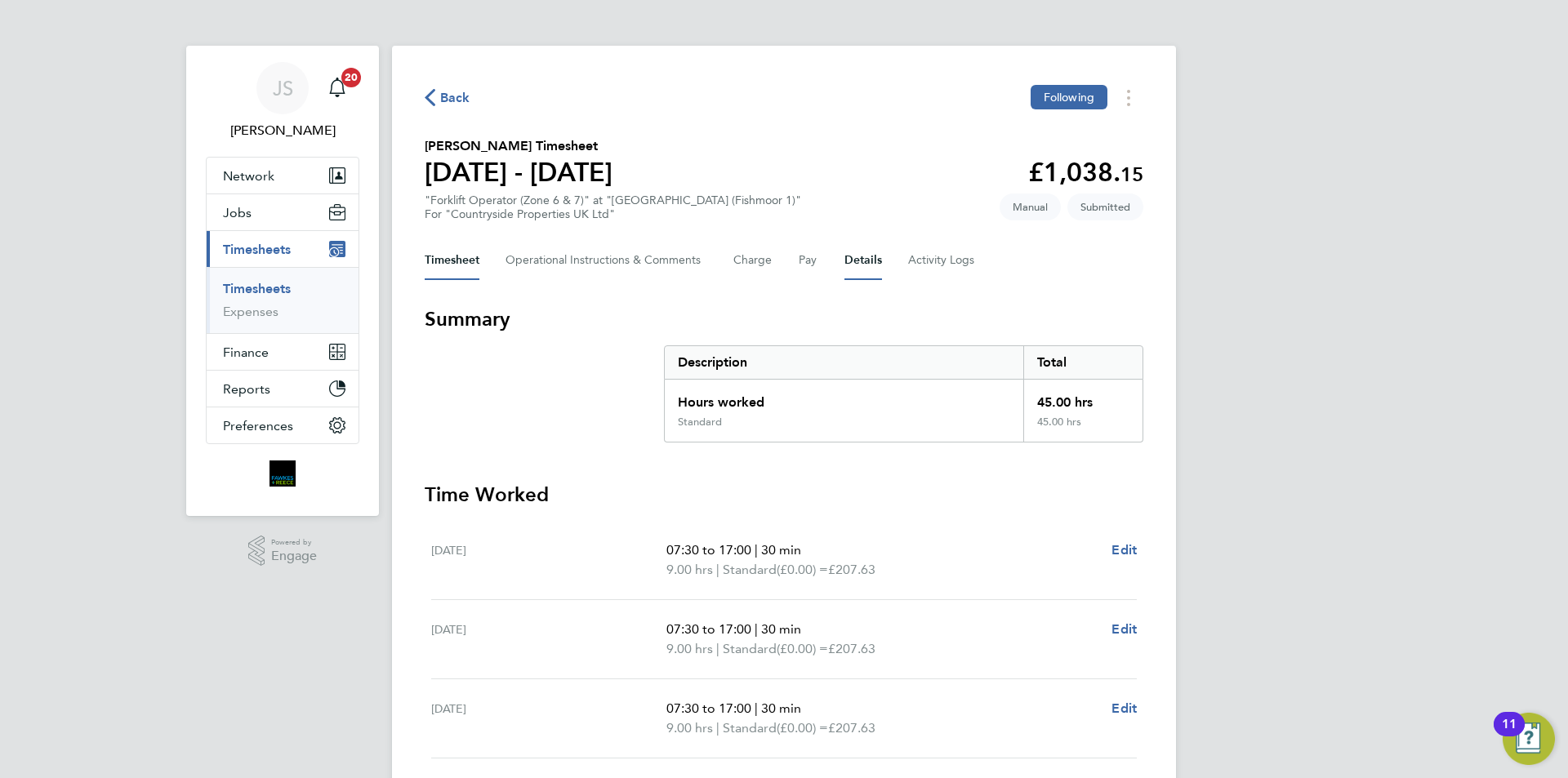
click at [868, 263] on button "Details" at bounding box center [864, 261] width 38 height 39
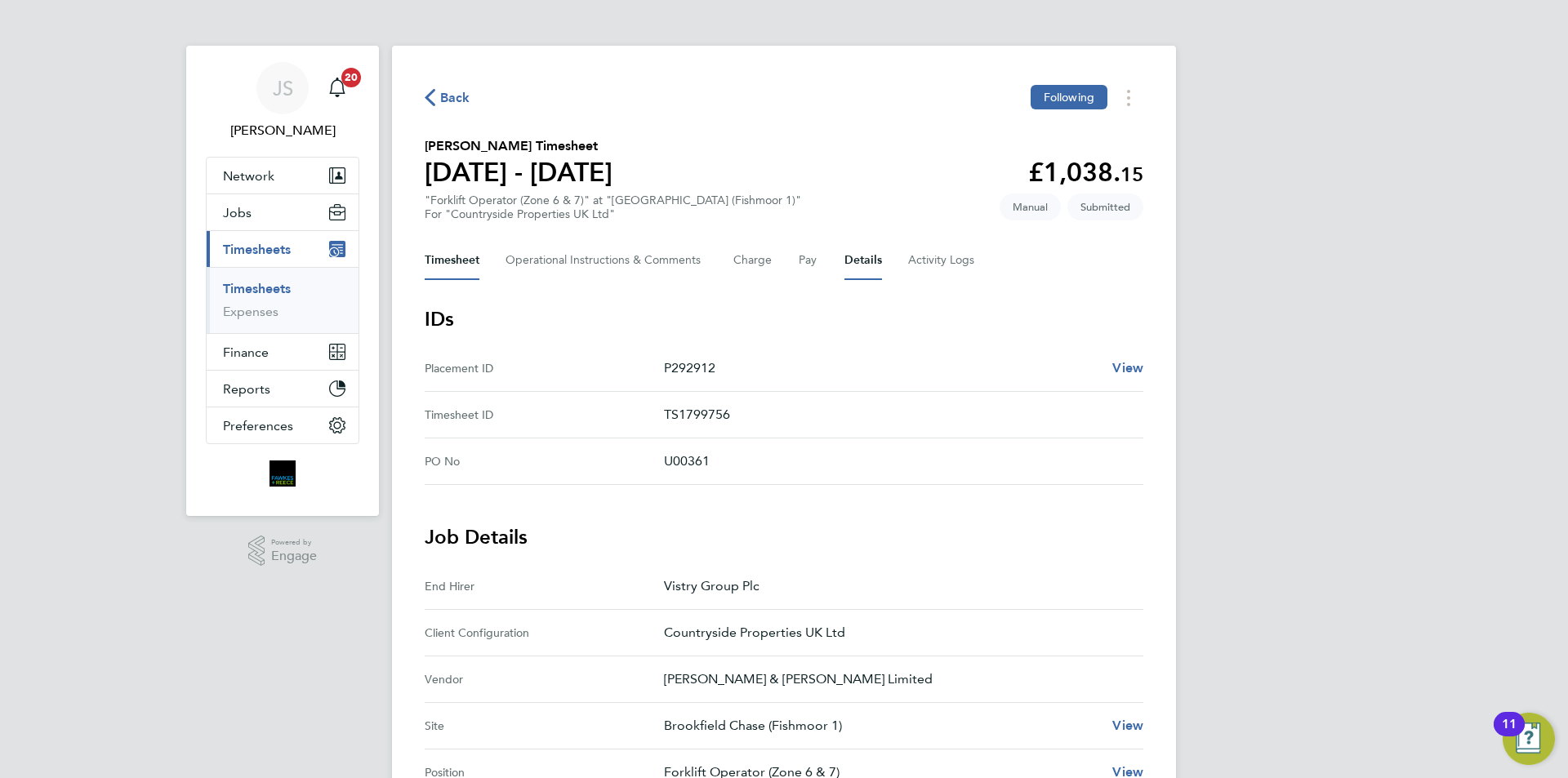
click at [452, 266] on button "Timesheet" at bounding box center [452, 261] width 55 height 39
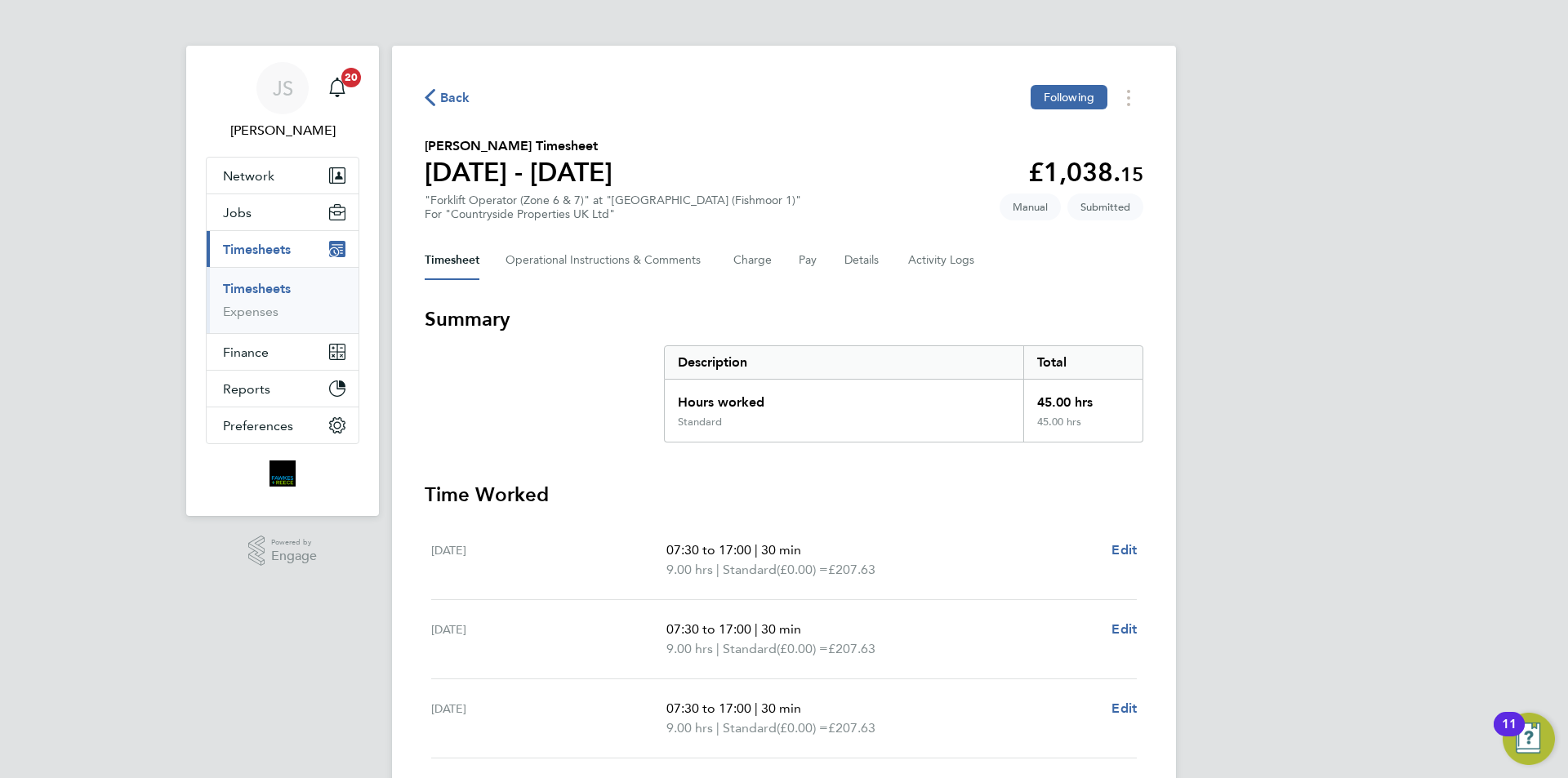
click at [465, 102] on span "Back" at bounding box center [455, 98] width 30 height 20
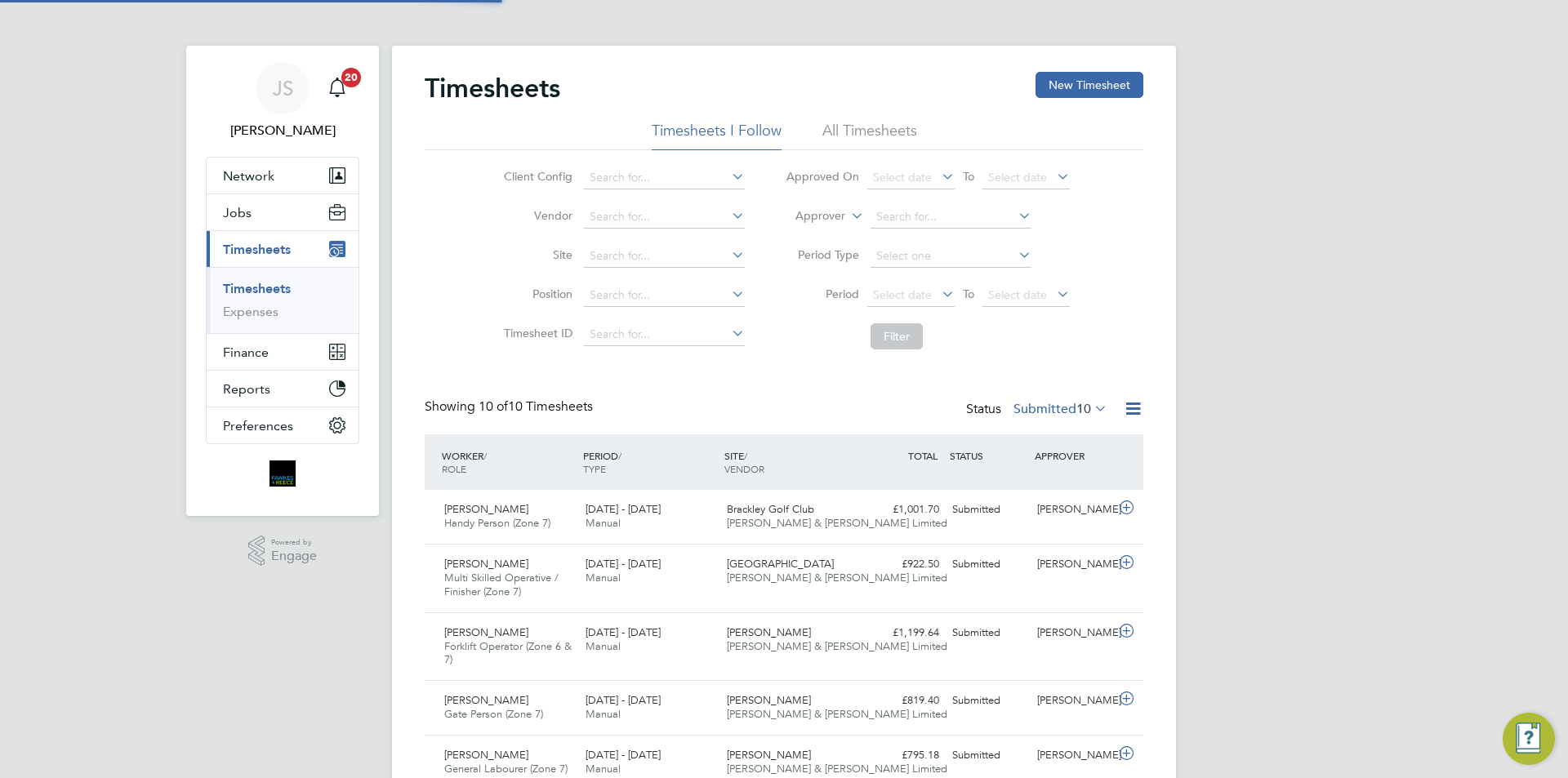
scroll to position [55, 142]
click at [1042, 88] on button "New Timesheet" at bounding box center [1089, 85] width 107 height 26
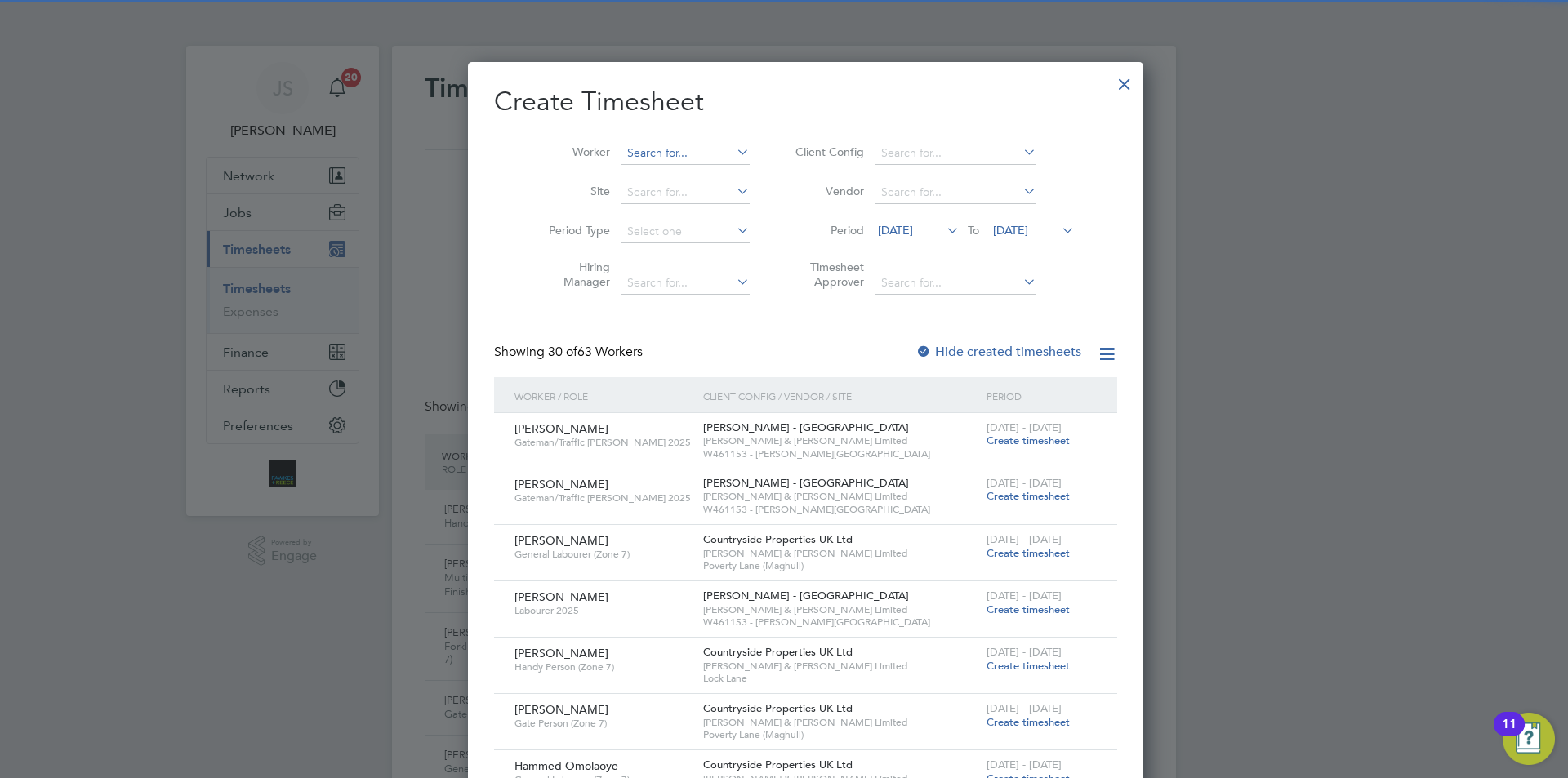
scroll to position [2459, 632]
click at [670, 157] on input at bounding box center [686, 153] width 128 height 23
click at [668, 171] on li "Cory Munkelt" at bounding box center [673, 175] width 150 height 22
type input "Cory Munkelt"
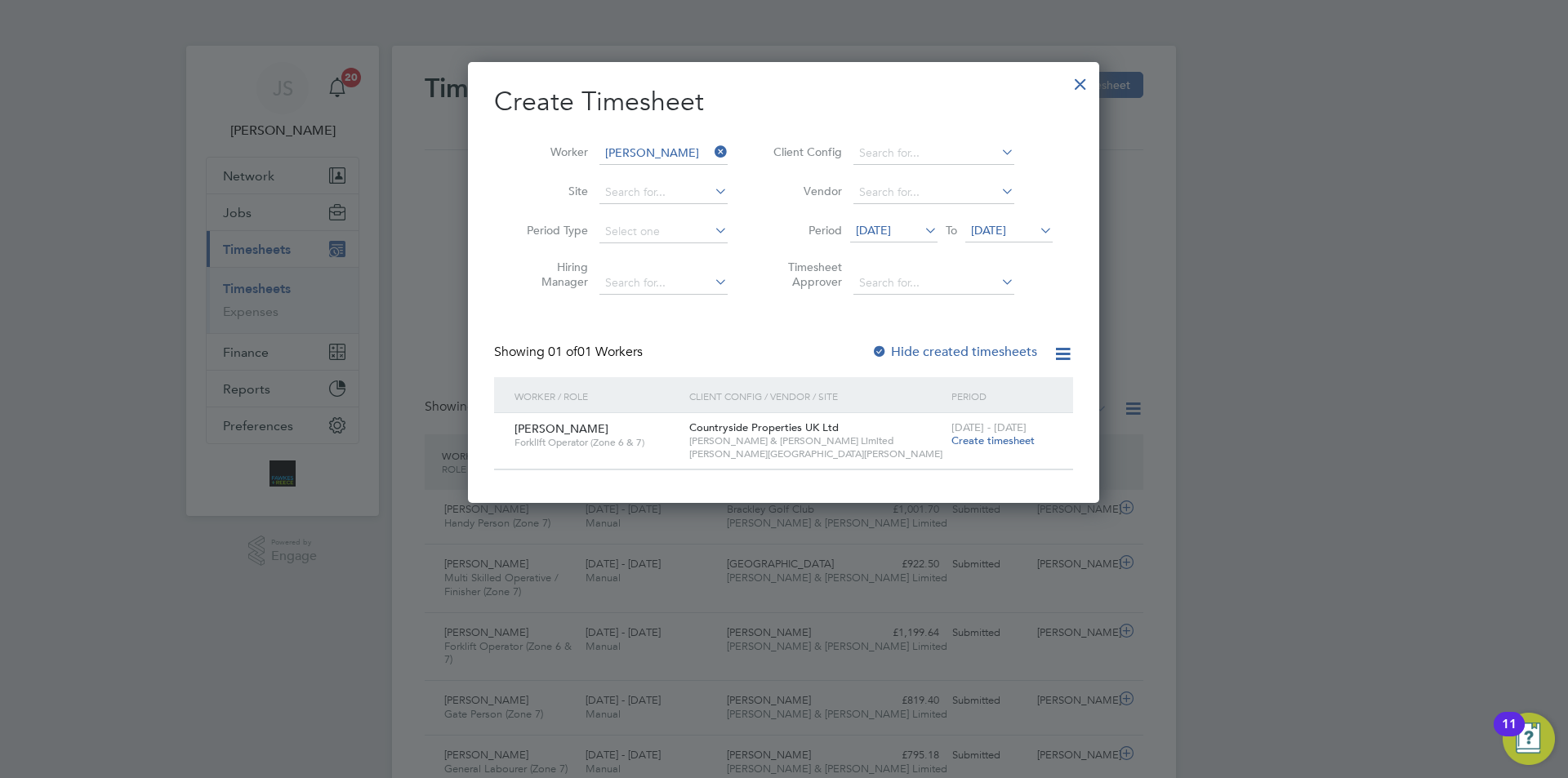
scroll to position [440, 632]
click at [996, 446] on span "Create timesheet" at bounding box center [993, 440] width 84 height 14
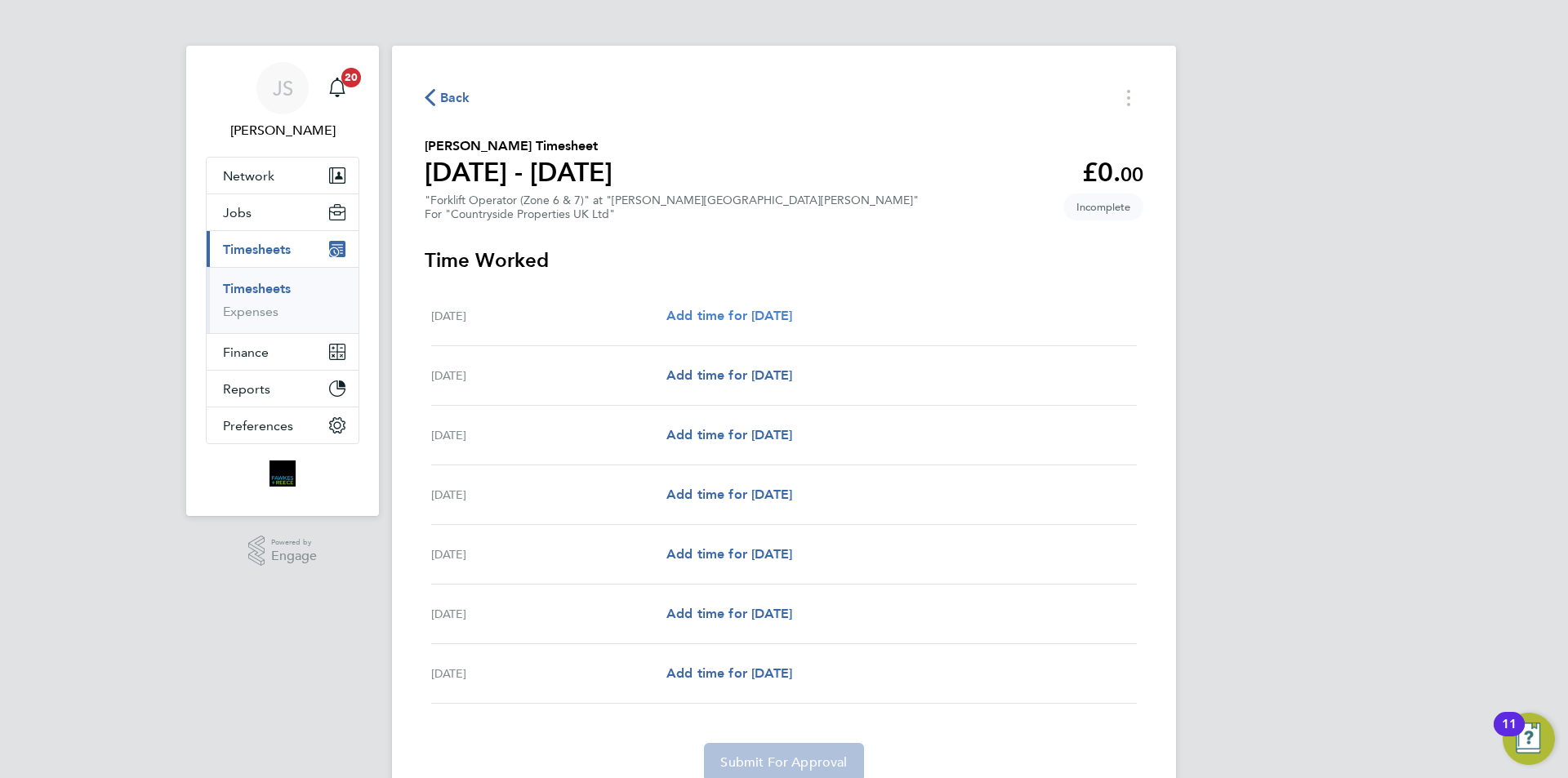
click at [700, 311] on span "Add time for Mon 04 Aug" at bounding box center [729, 315] width 125 height 16
select select "30"
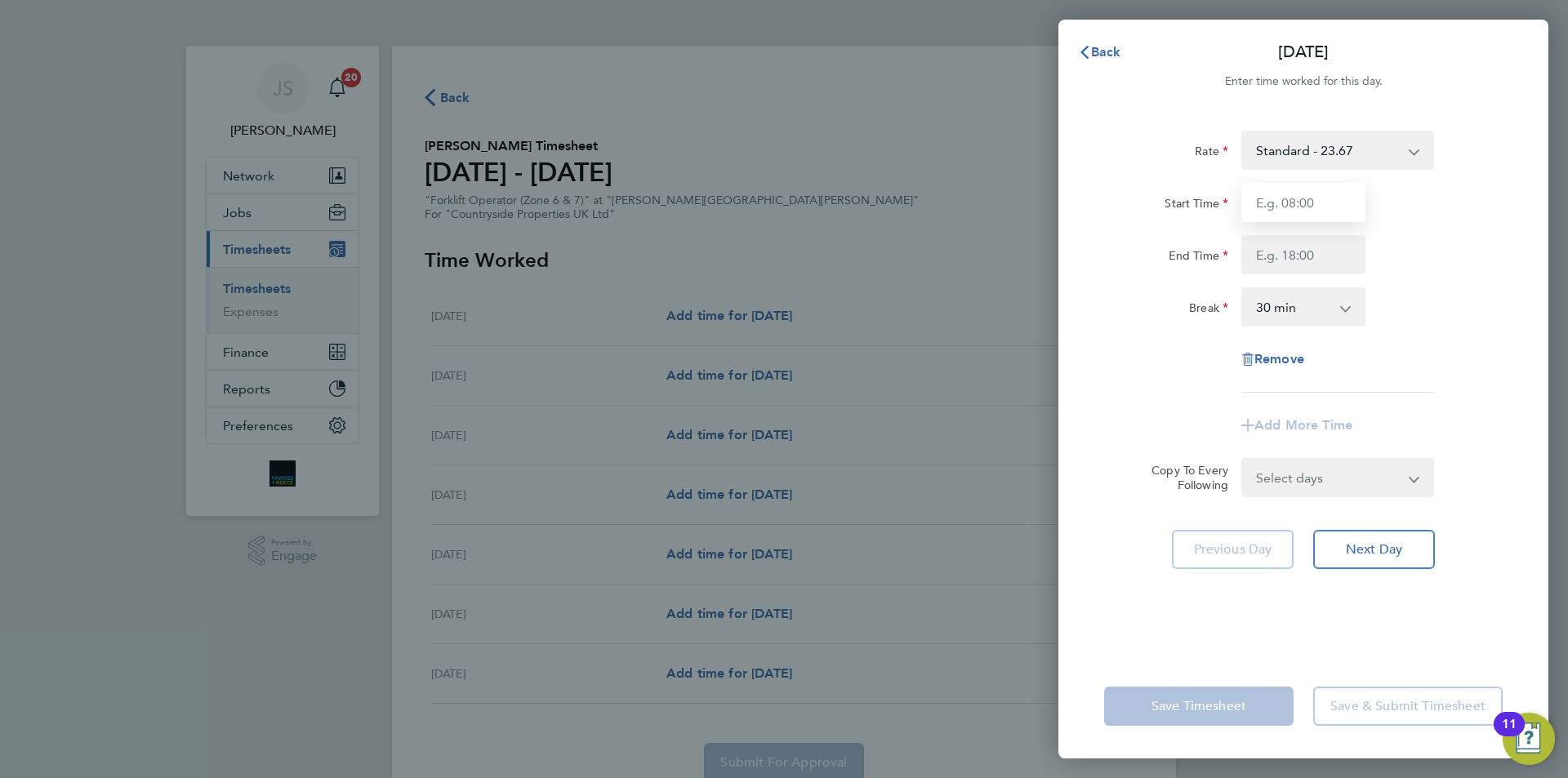
click at [1310, 195] on input "Start Time" at bounding box center [1303, 202] width 124 height 39
type input "07:30"
click at [1283, 253] on input "End Time" at bounding box center [1303, 255] width 124 height 39
type input "17:00"
click at [1303, 482] on form "Rate Standard - 23.67 Start Time 07:30 End Time 17:00 Break 0 min 15 min 30 min…" at bounding box center [1304, 313] width 399 height 366
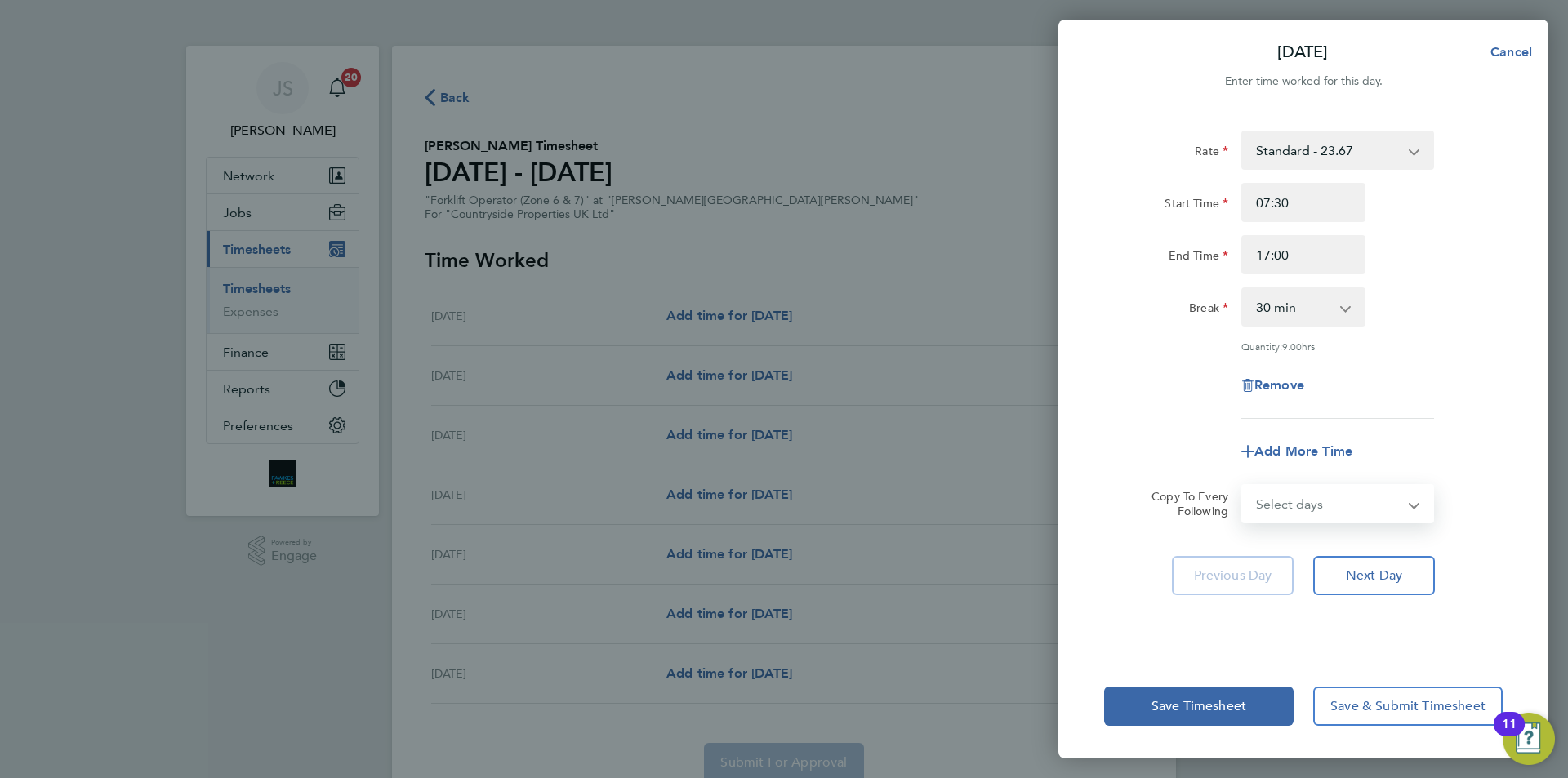
select select "WEEKDAY"
click at [1243, 486] on select "Select days Day Weekday (Mon-Fri) Weekend (Sat-Sun) Tuesday Wednesday Thursday …" at bounding box center [1329, 504] width 171 height 36
select select "[DATE]"
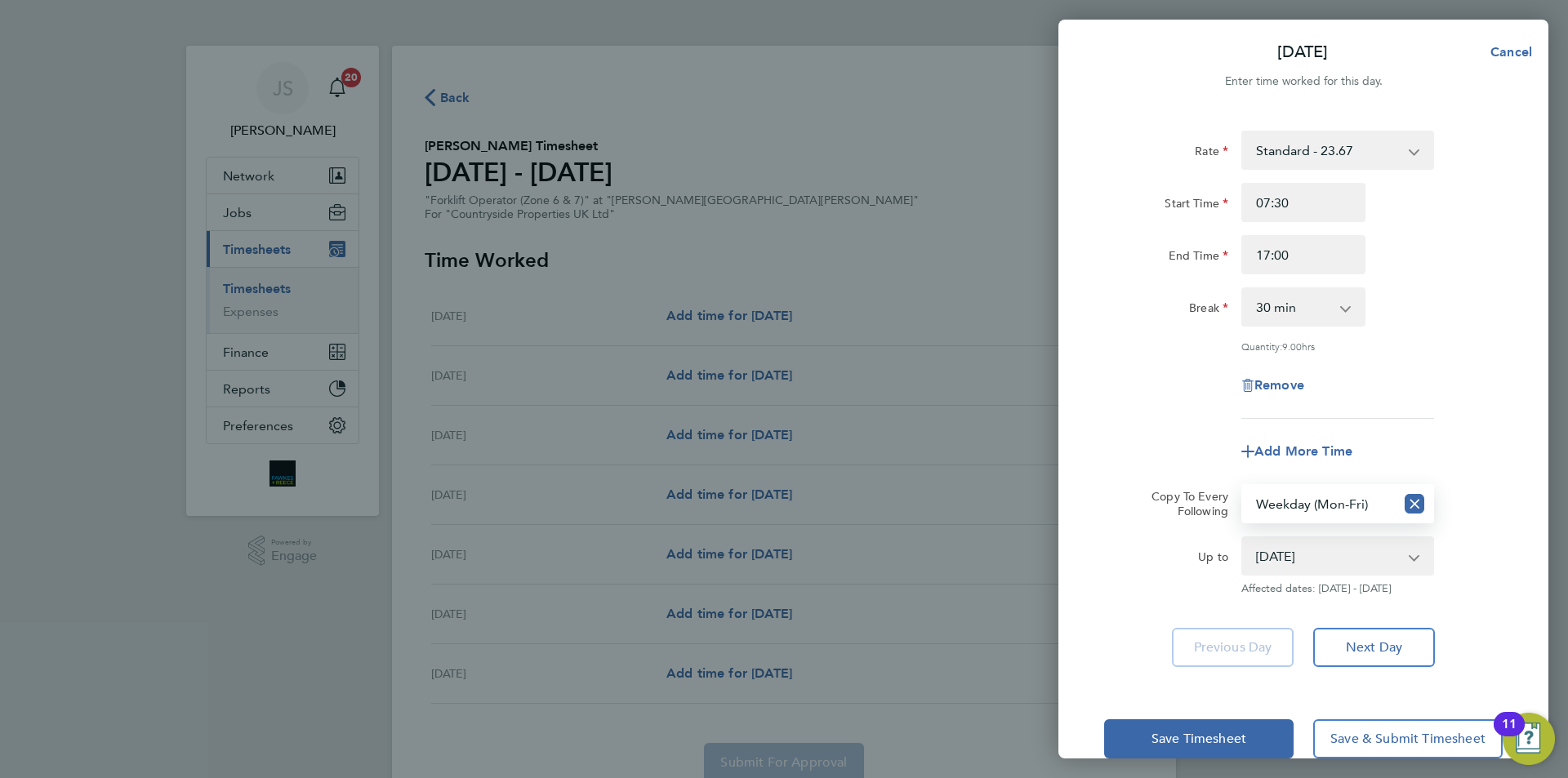
click at [1147, 407] on div "Rate Standard - 23.67 Start Time 07:30 End Time 17:00 Break 0 min 15 min 30 min…" at bounding box center [1304, 275] width 399 height 289
click at [1175, 744] on span "Save Timesheet" at bounding box center [1199, 739] width 95 height 16
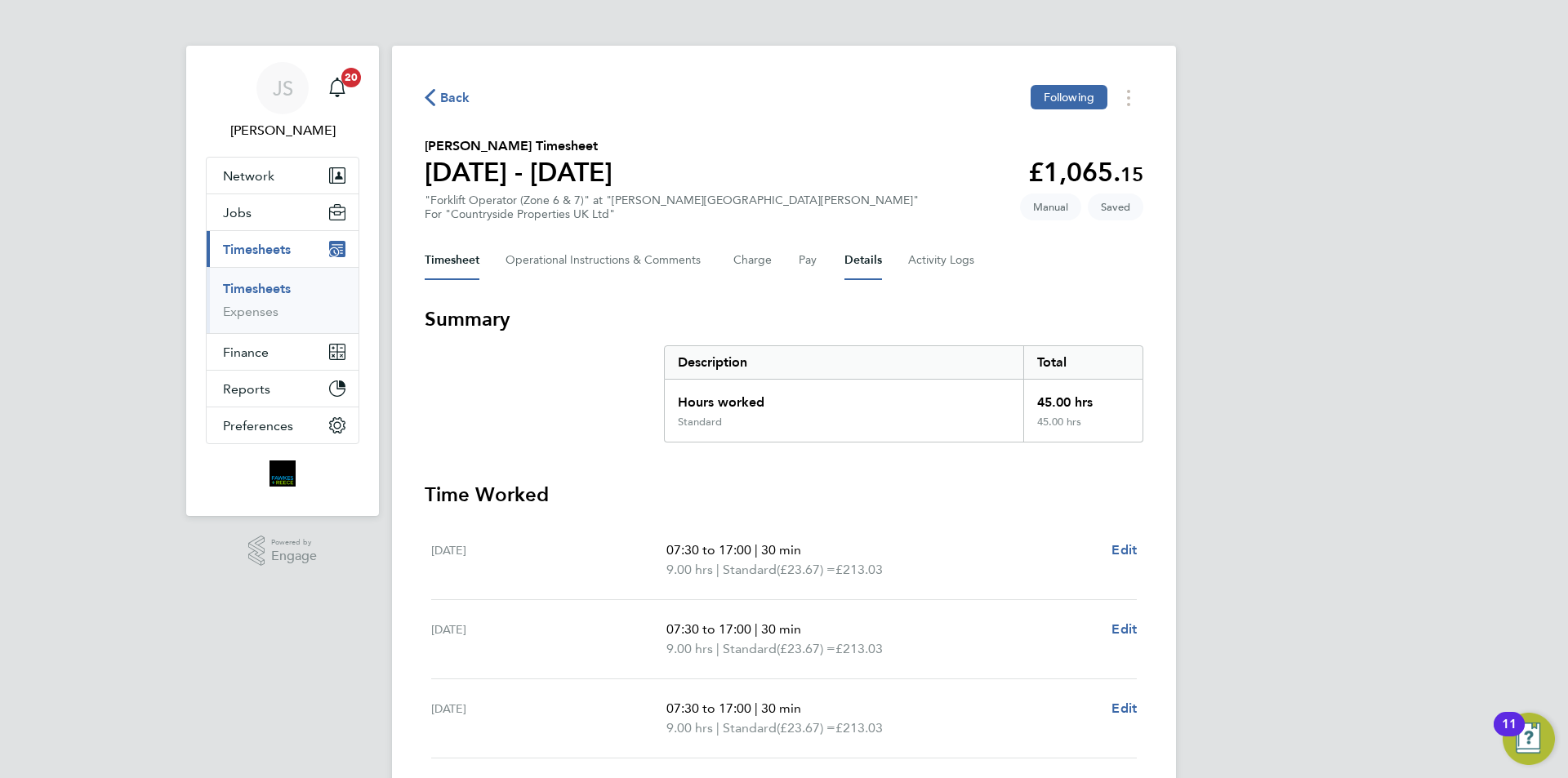
click at [860, 260] on button "Details" at bounding box center [864, 261] width 38 height 39
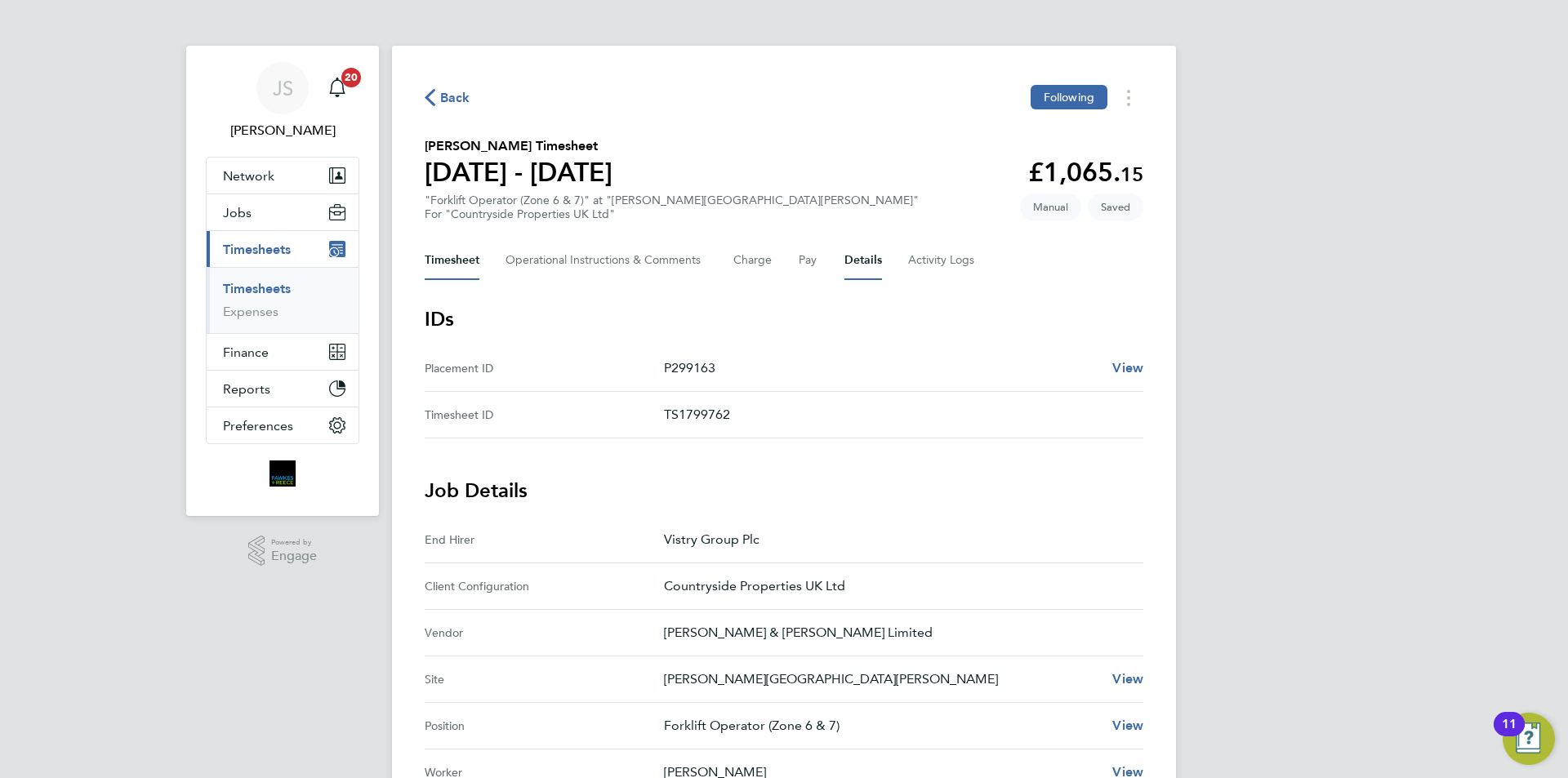
click at [457, 271] on button "Timesheet" at bounding box center [452, 261] width 55 height 39
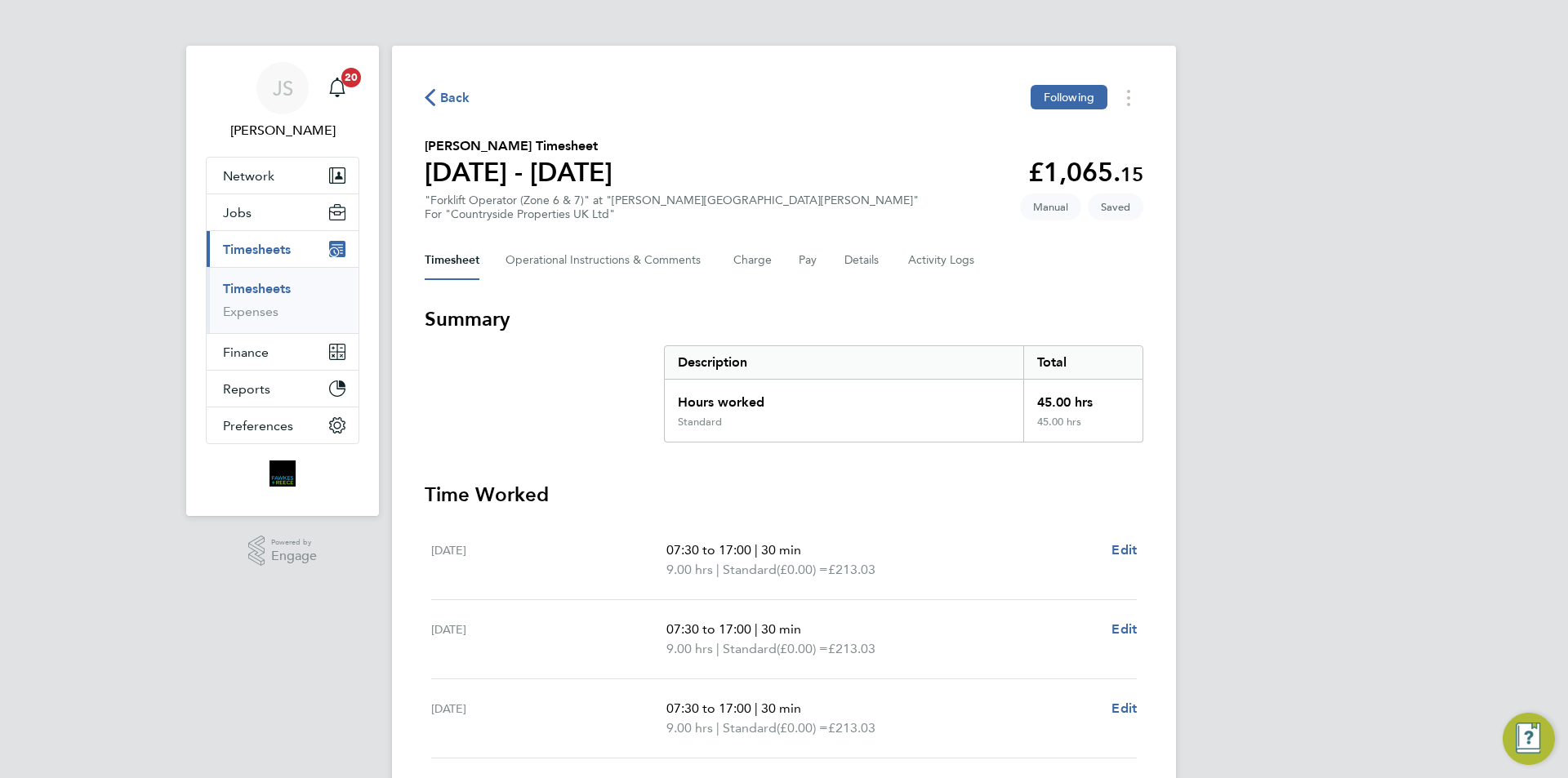
scroll to position [402, 0]
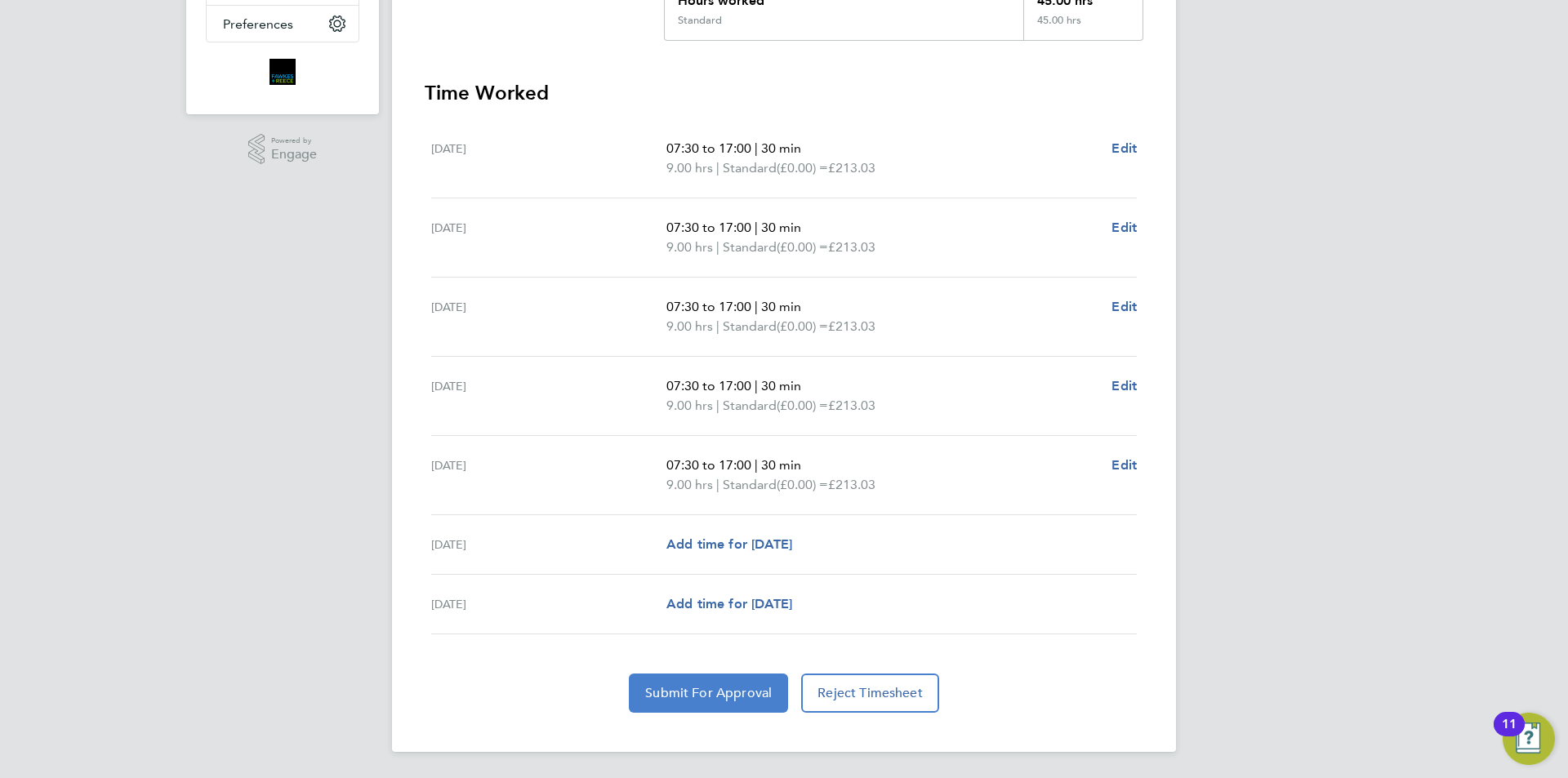
click at [681, 689] on span "Submit For Approval" at bounding box center [709, 694] width 126 height 16
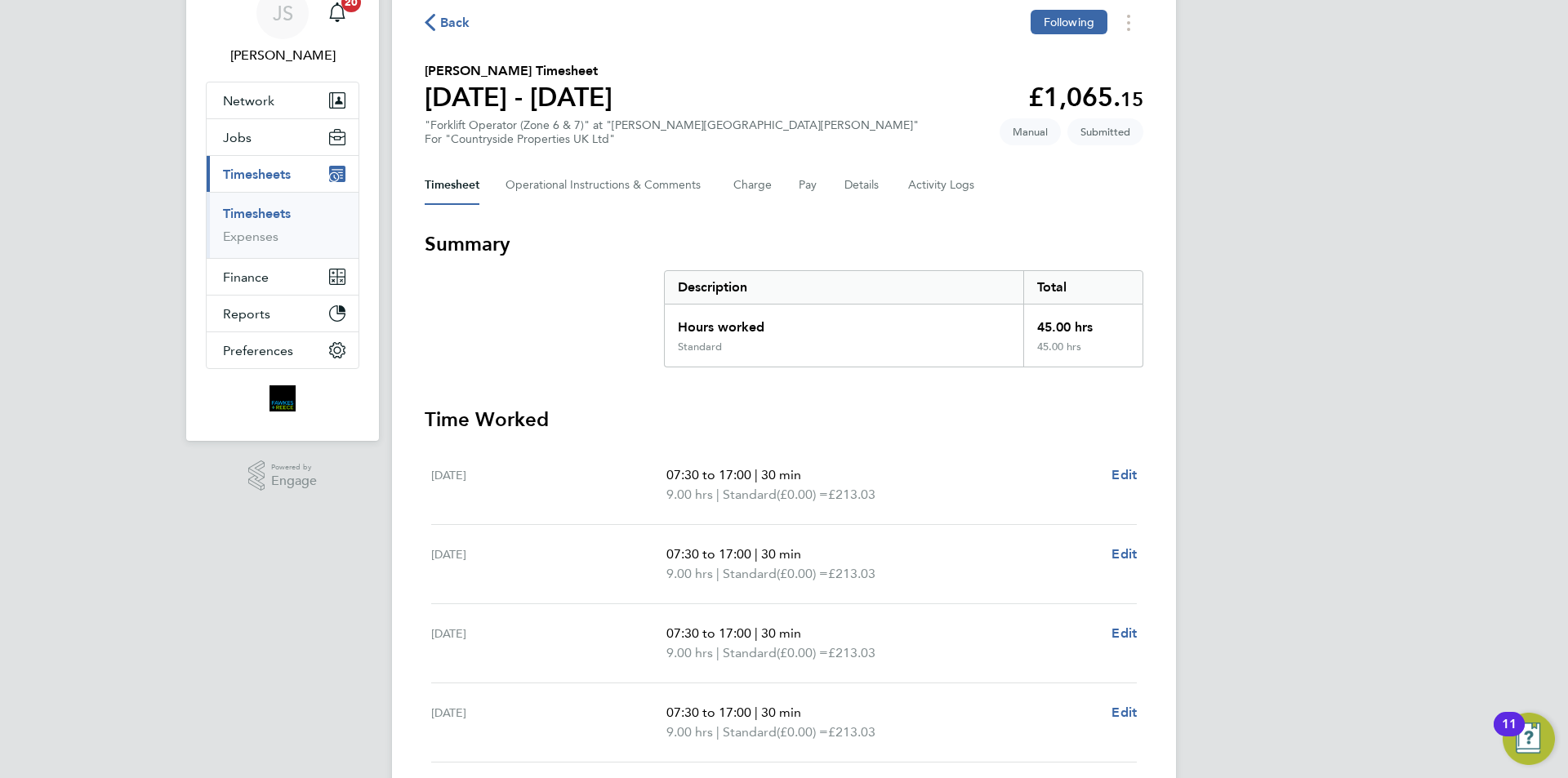
scroll to position [0, 0]
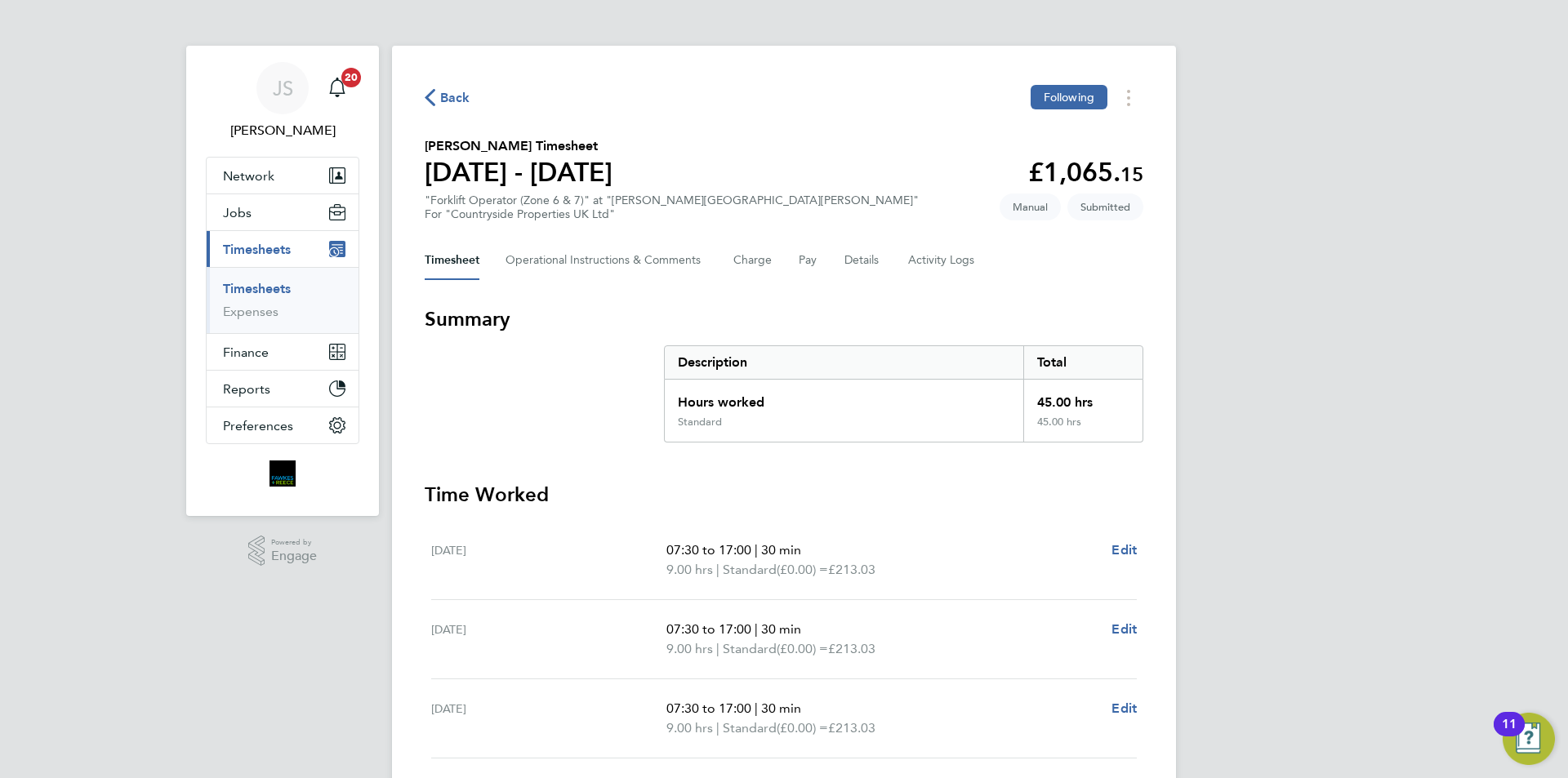
click at [438, 84] on div "Back Following Cory Munkelt's Timesheet 04 - 10 Aug 2025 £1,065. 15 "Forklift O…" at bounding box center [784, 600] width 784 height 1108
click at [446, 95] on span "Back" at bounding box center [455, 98] width 30 height 20
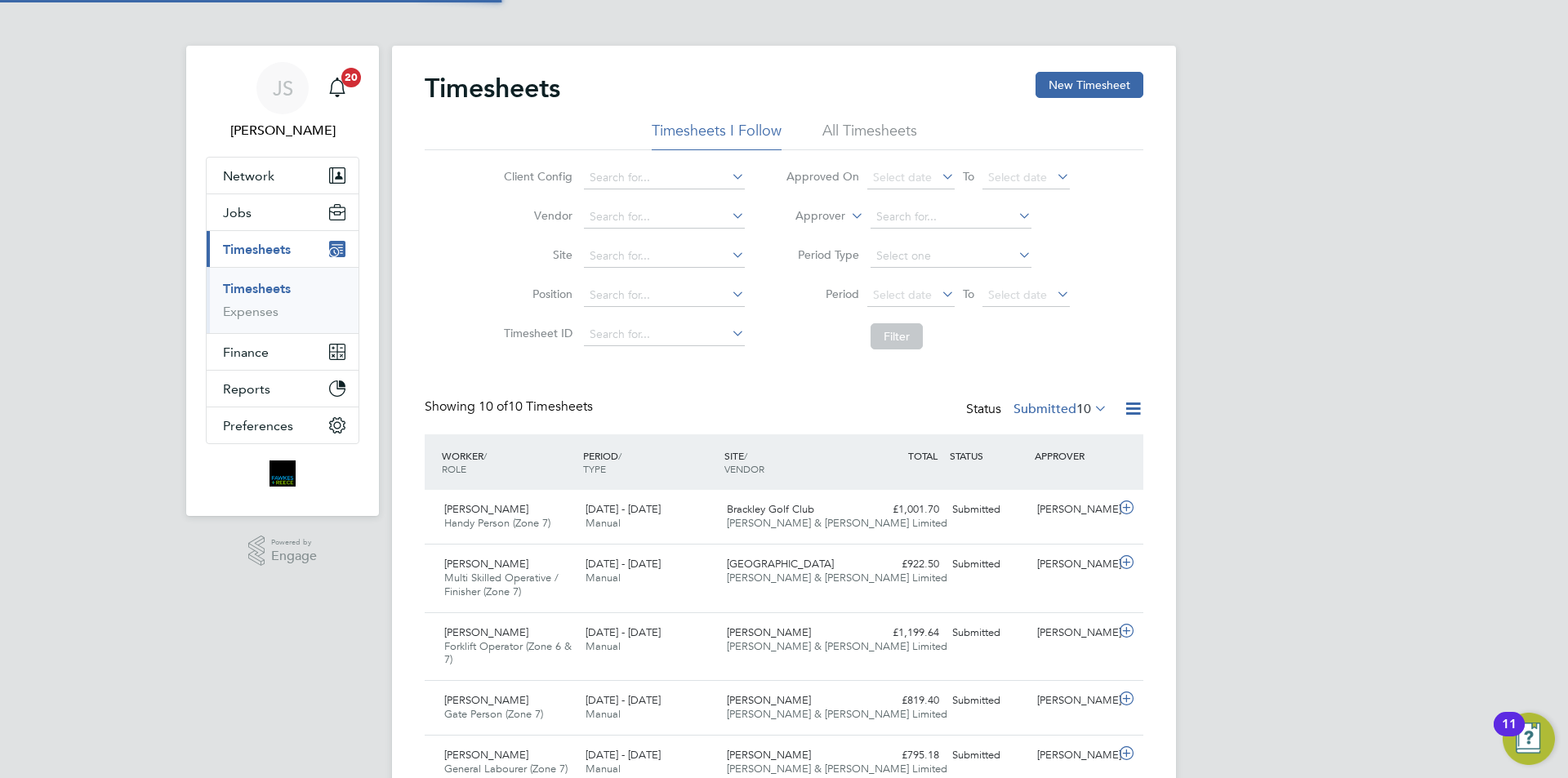
scroll to position [55, 142]
click at [1071, 90] on button "New Timesheet" at bounding box center [1089, 85] width 107 height 26
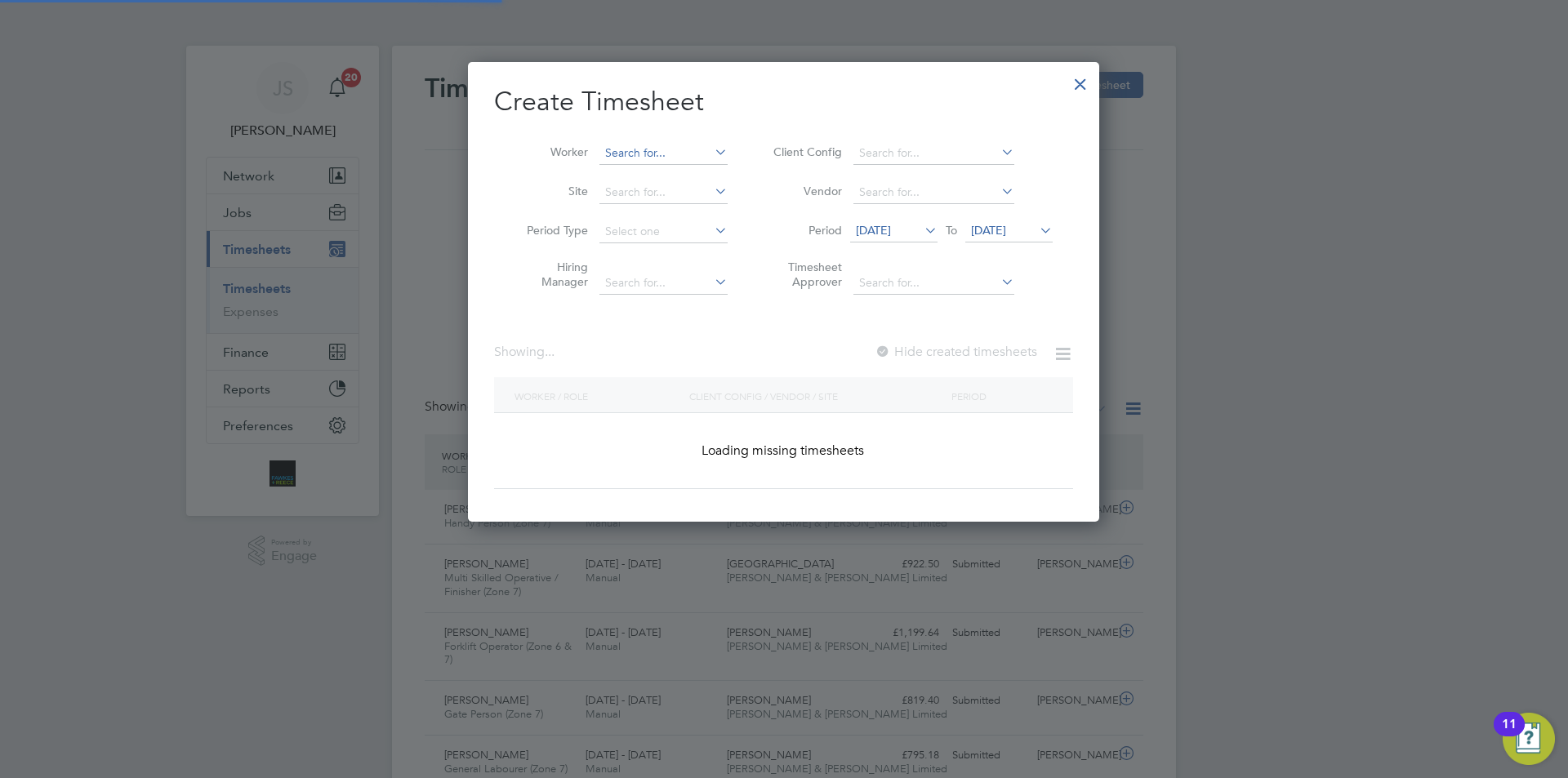
click at [653, 148] on input at bounding box center [663, 153] width 128 height 23
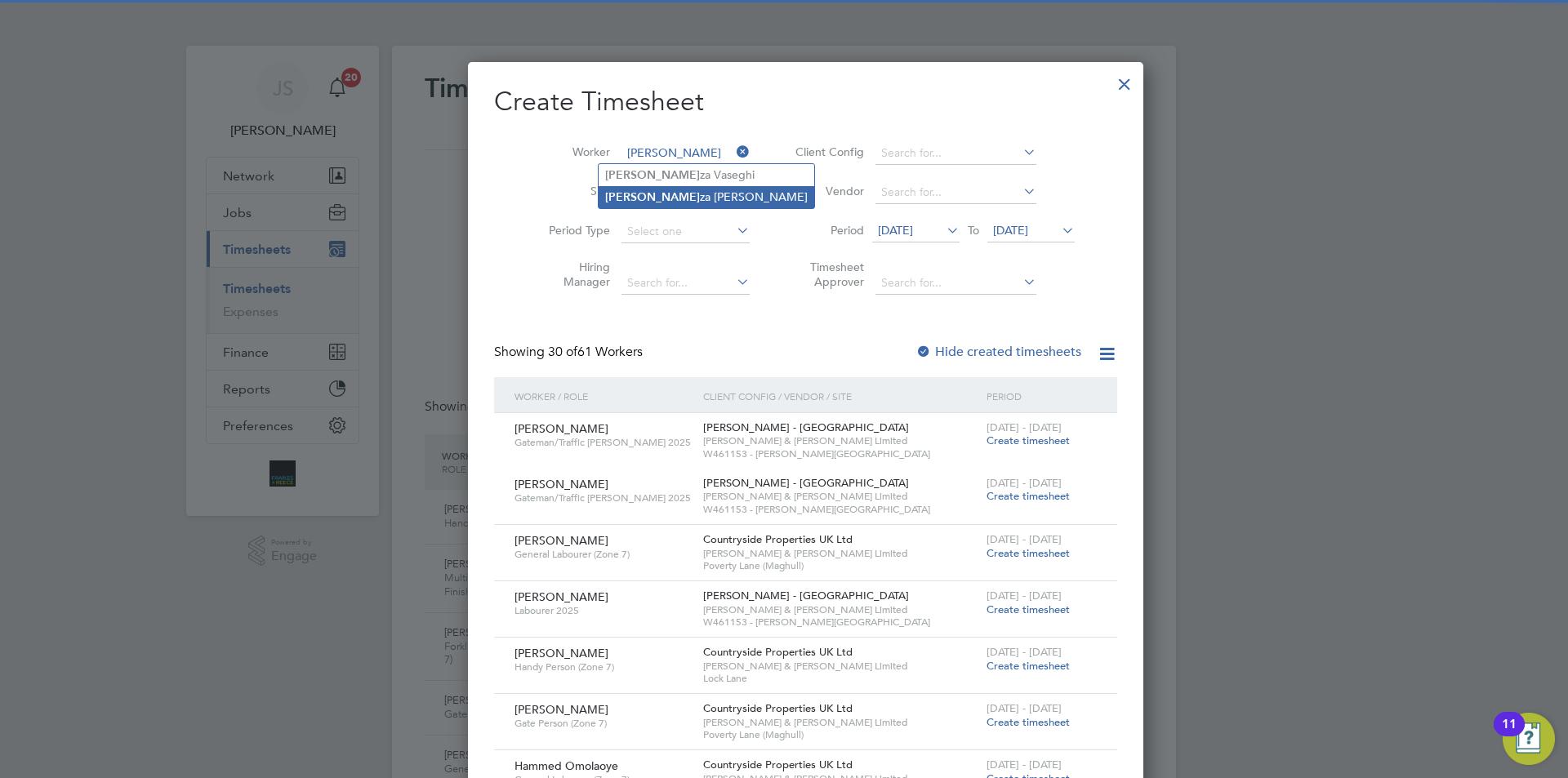
click at [649, 195] on li "Alire za Arefi" at bounding box center [706, 197] width 216 height 22
type input "Alireza Arefi"
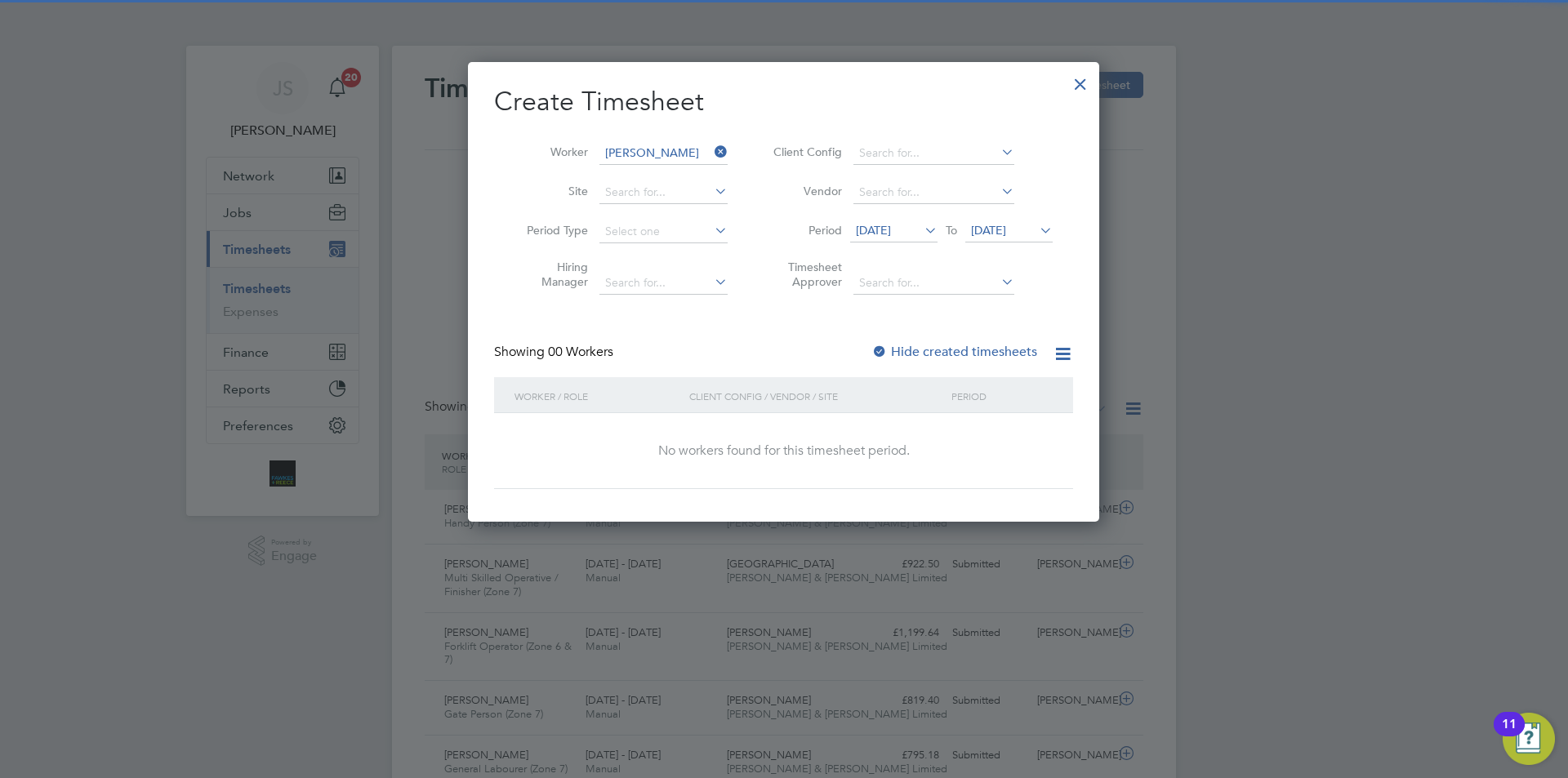
click at [884, 231] on span "[DATE]" at bounding box center [873, 230] width 35 height 15
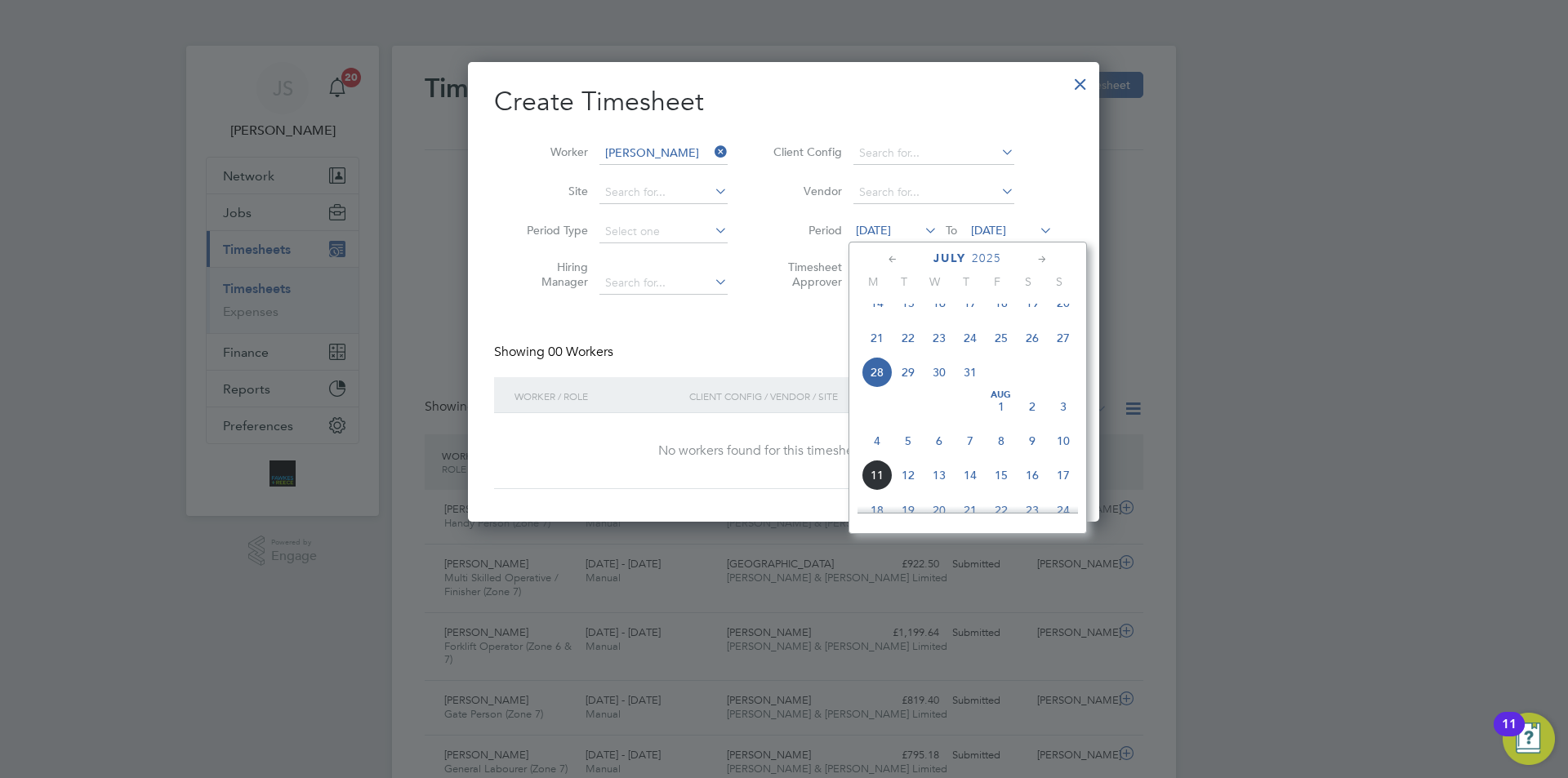
click at [881, 457] on span "4" at bounding box center [877, 441] width 31 height 31
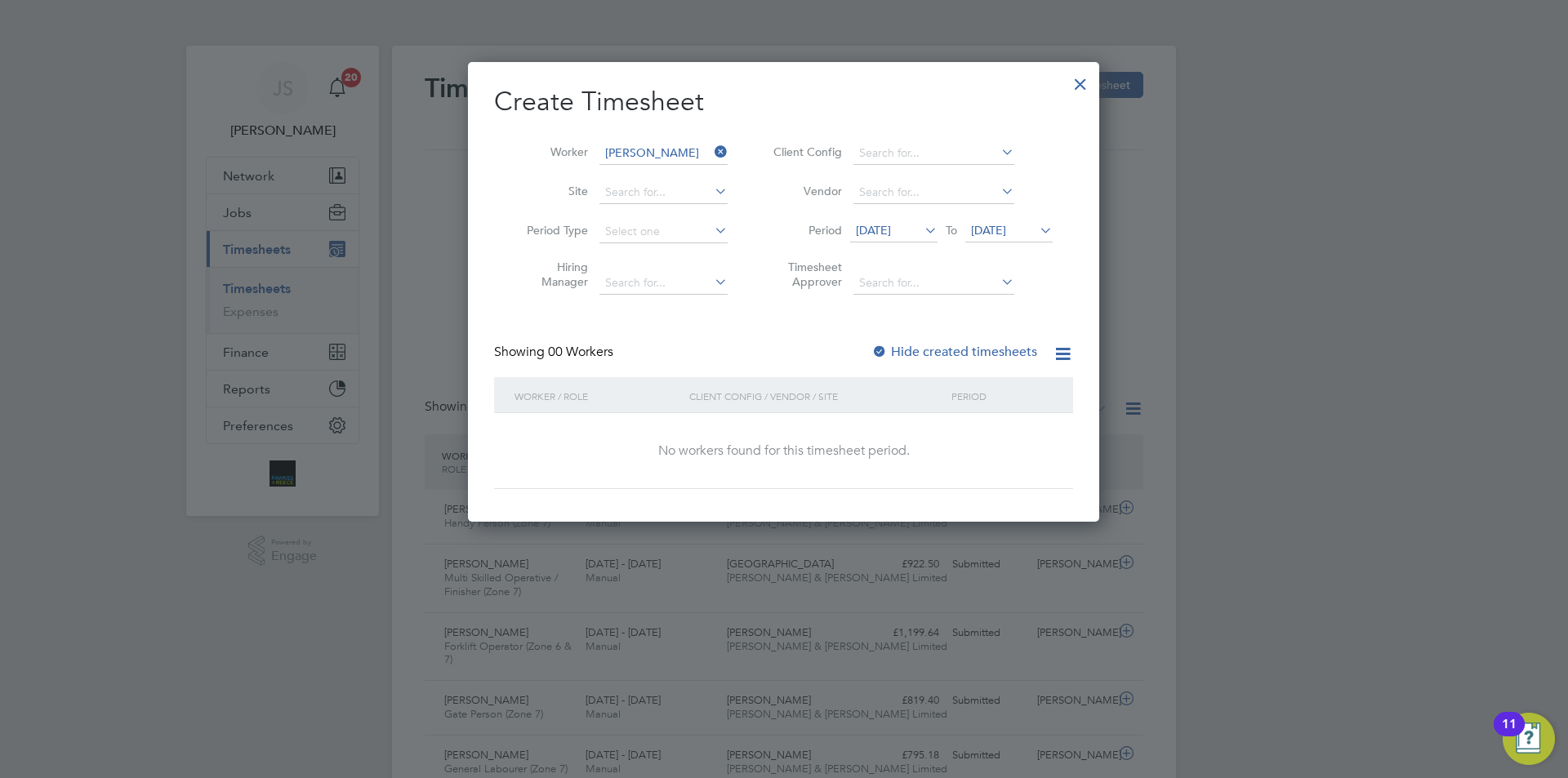
click at [882, 344] on div at bounding box center [880, 353] width 16 height 16
click at [1006, 225] on span "[DATE]" at bounding box center [988, 230] width 35 height 15
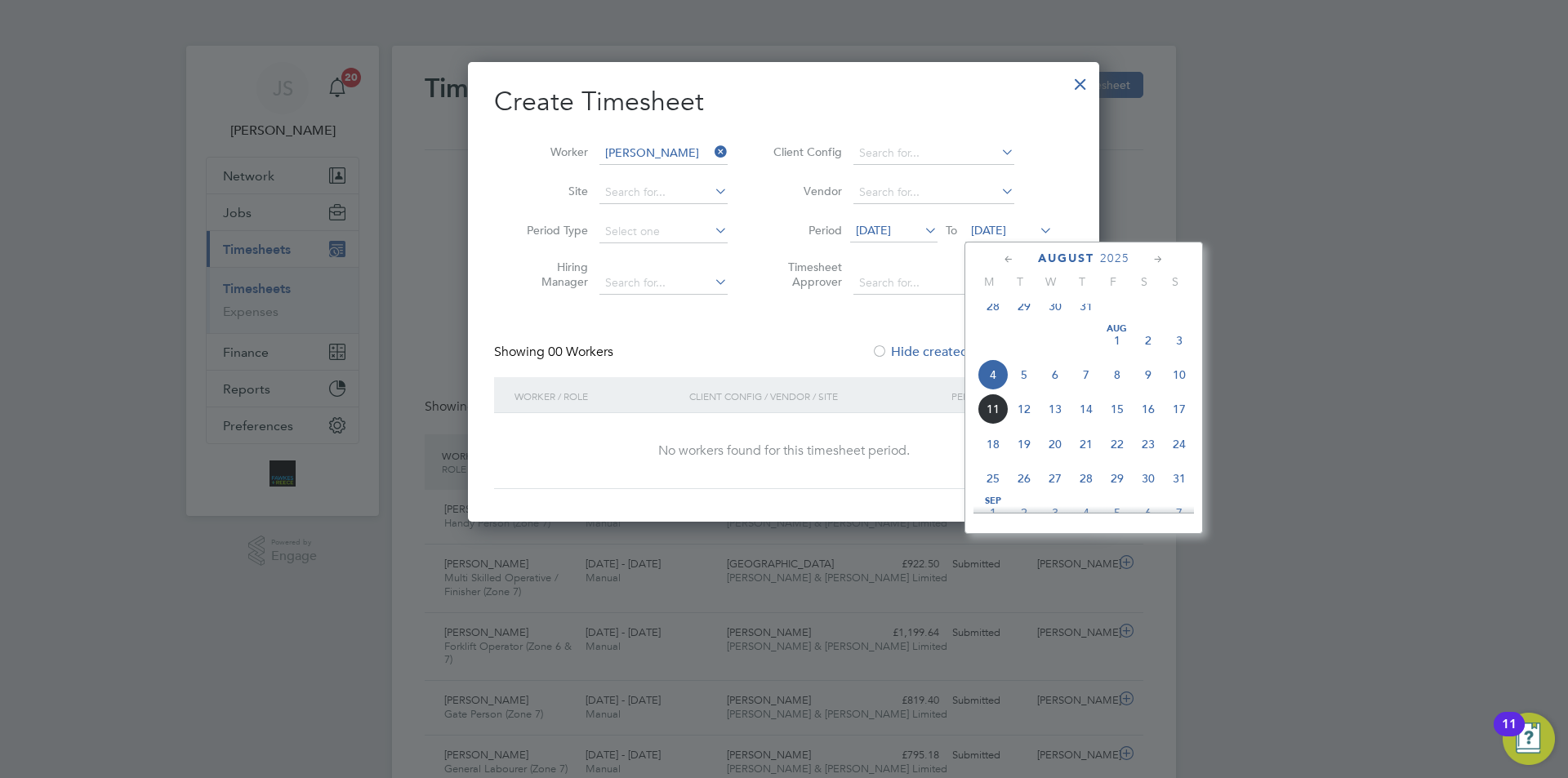
click at [1117, 384] on span "8" at bounding box center [1118, 375] width 31 height 31
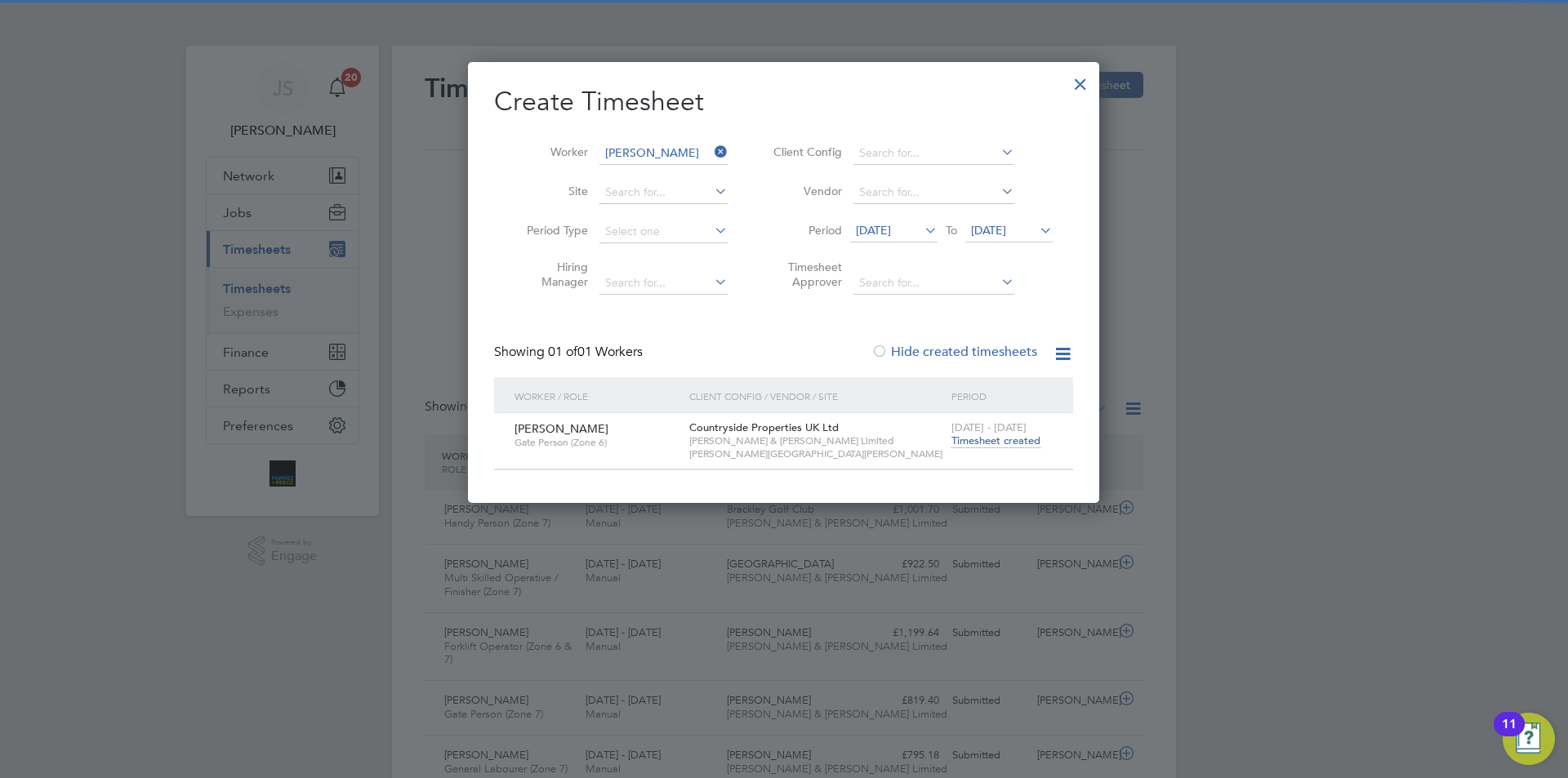
click at [967, 439] on span "Timesheet created" at bounding box center [996, 441] width 89 height 15
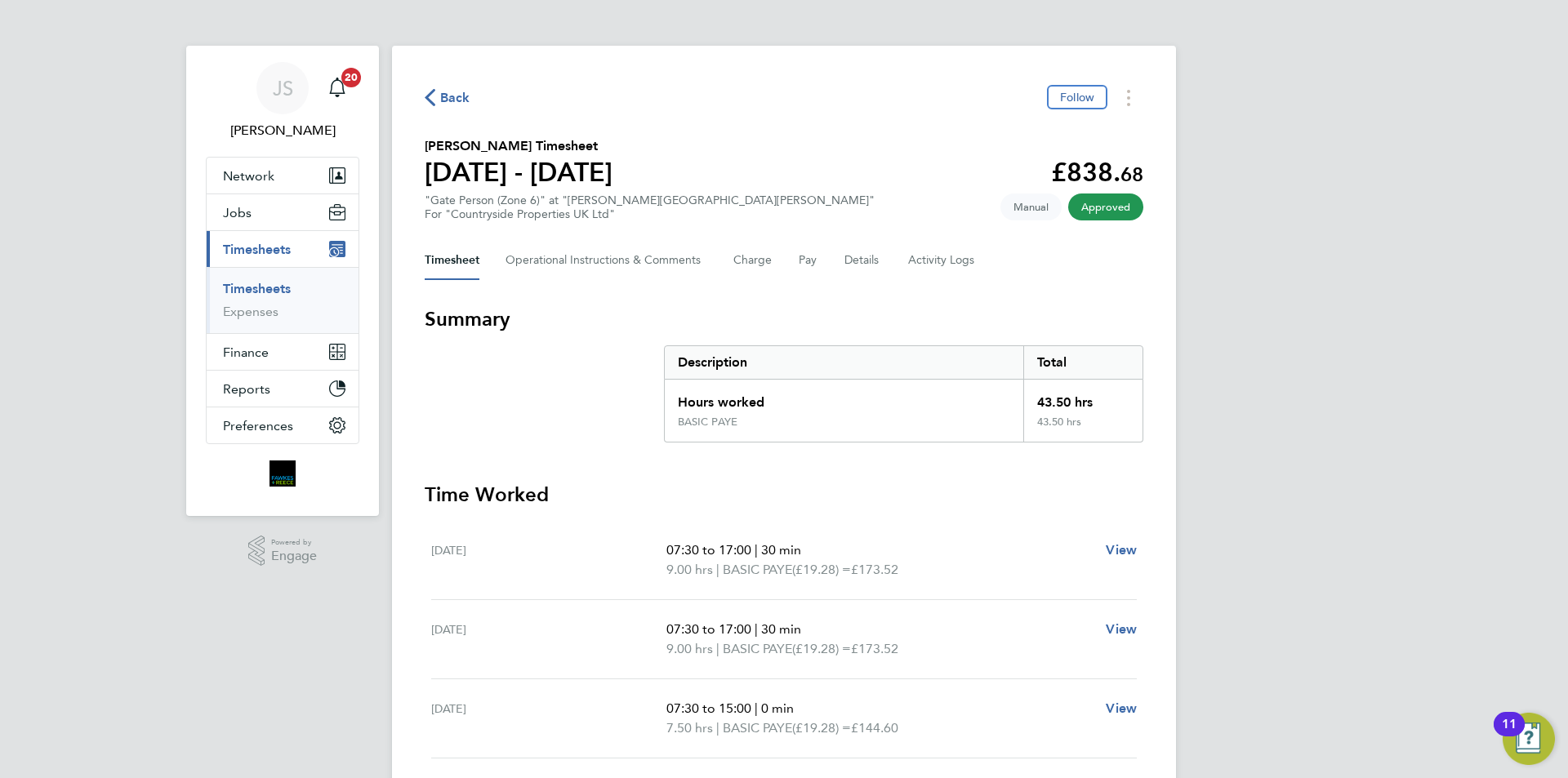
click at [466, 93] on span "Back" at bounding box center [455, 98] width 30 height 20
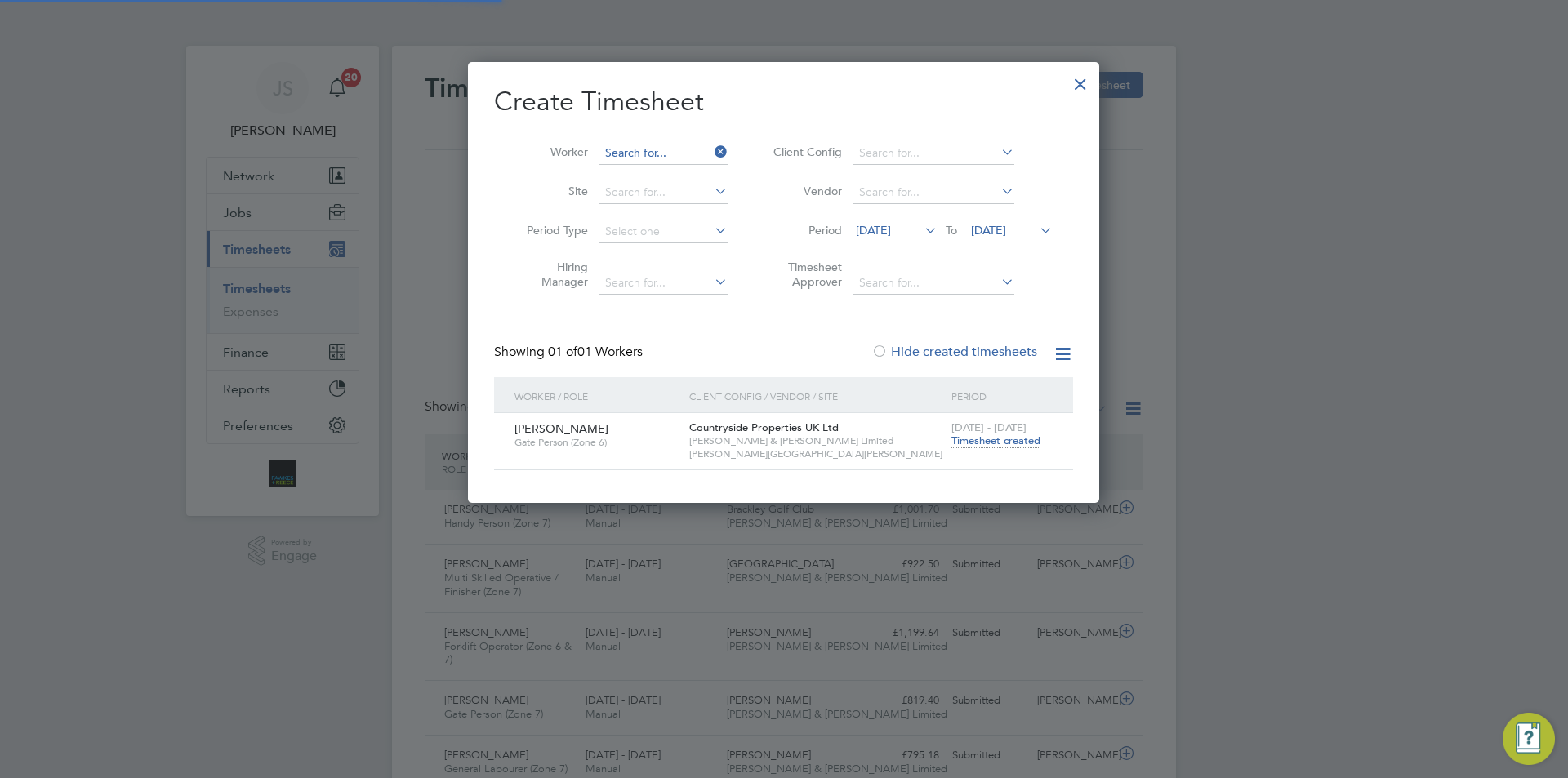
click at [685, 144] on input at bounding box center [663, 153] width 128 height 23
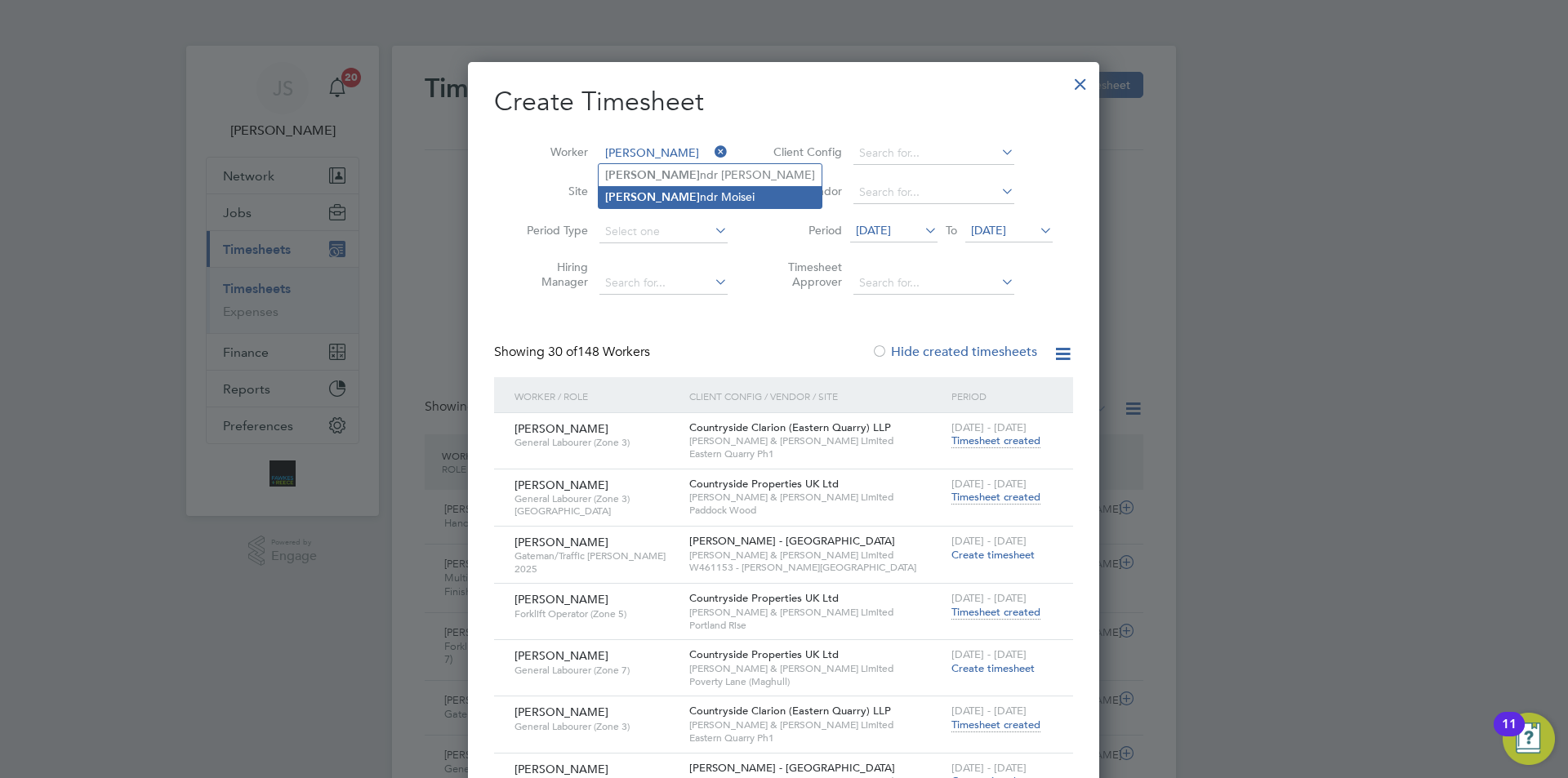
click at [664, 198] on li "Oleksa ndr Moisei" at bounding box center [710, 197] width 223 height 22
type input "Oleksandr Moisei"
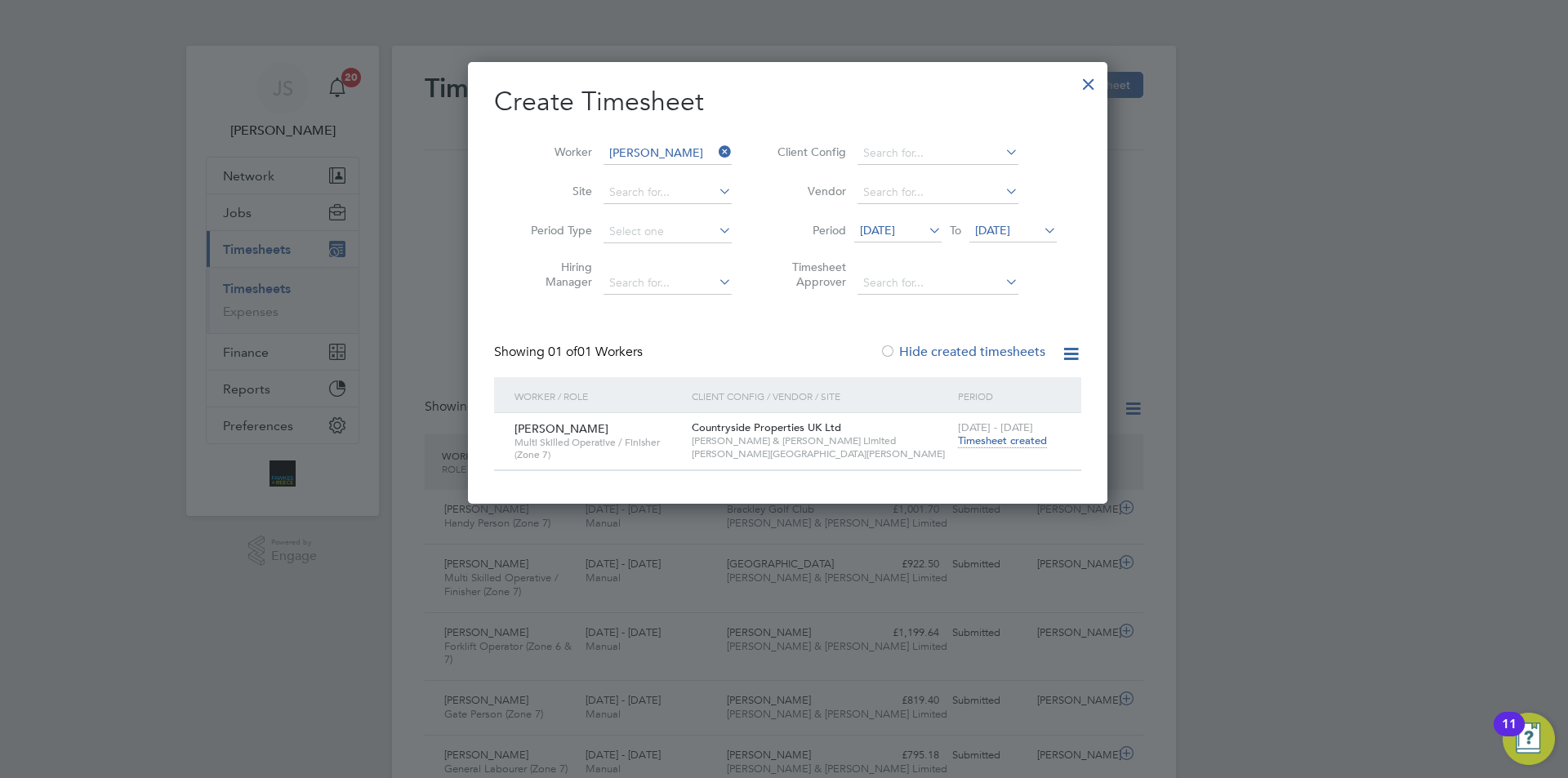
click at [996, 443] on span "Timesheet created" at bounding box center [1002, 441] width 89 height 15
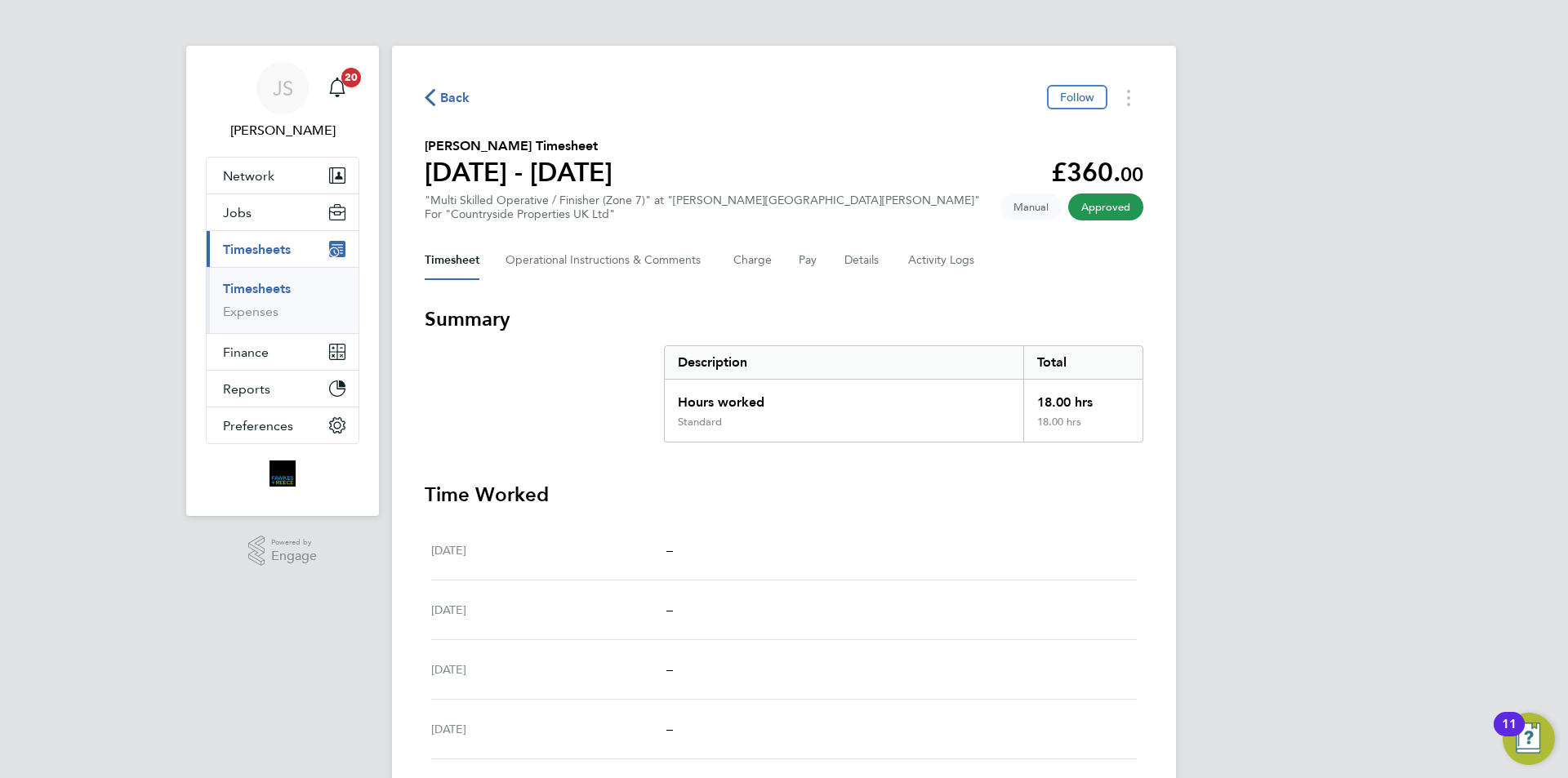
drag, startPoint x: 455, startPoint y: 95, endPoint x: 425, endPoint y: 113, distance: 35.0
click at [455, 95] on span "Back" at bounding box center [455, 98] width 30 height 20
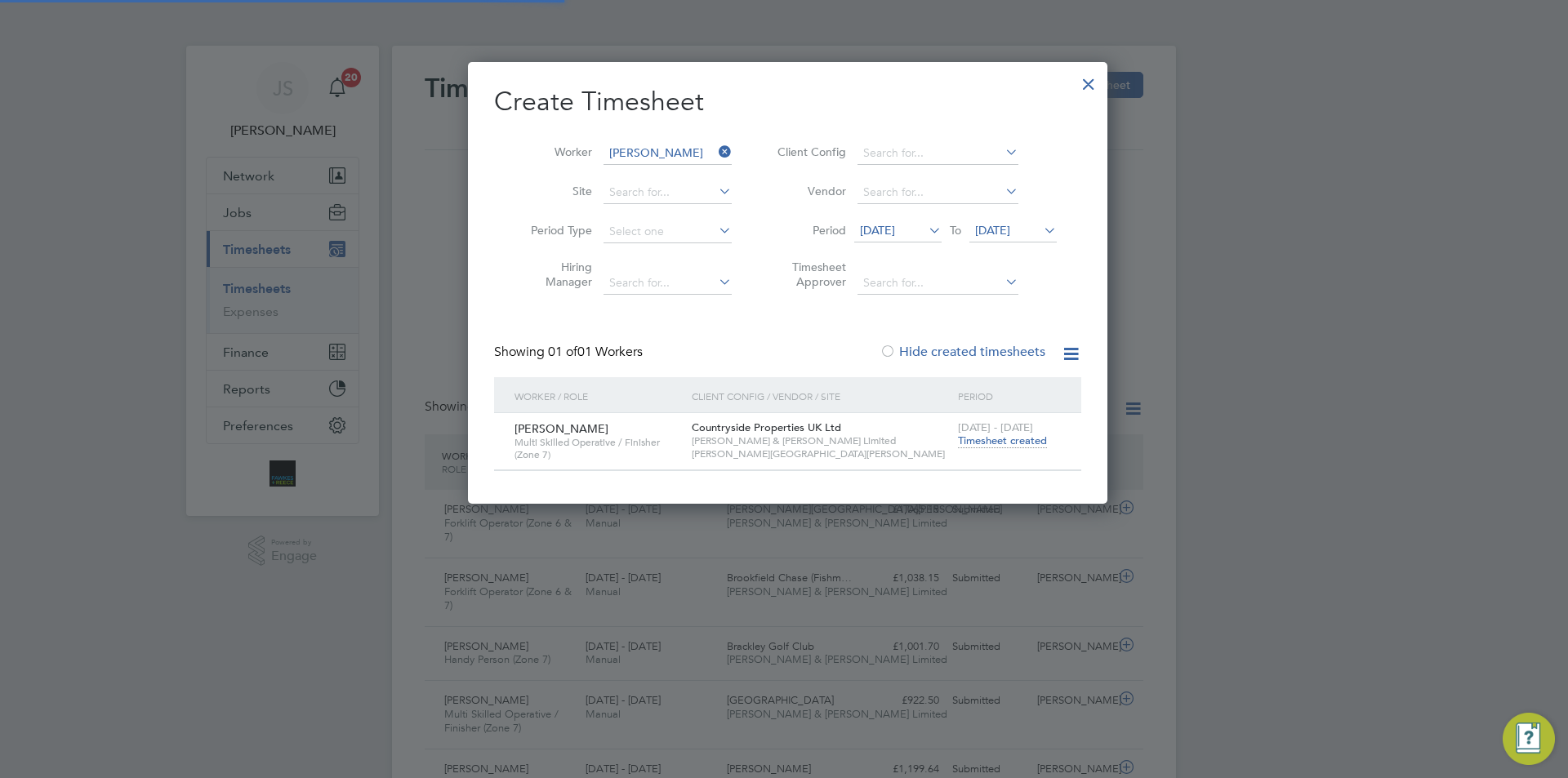
scroll to position [42, 142]
click at [693, 150] on input at bounding box center [668, 153] width 128 height 23
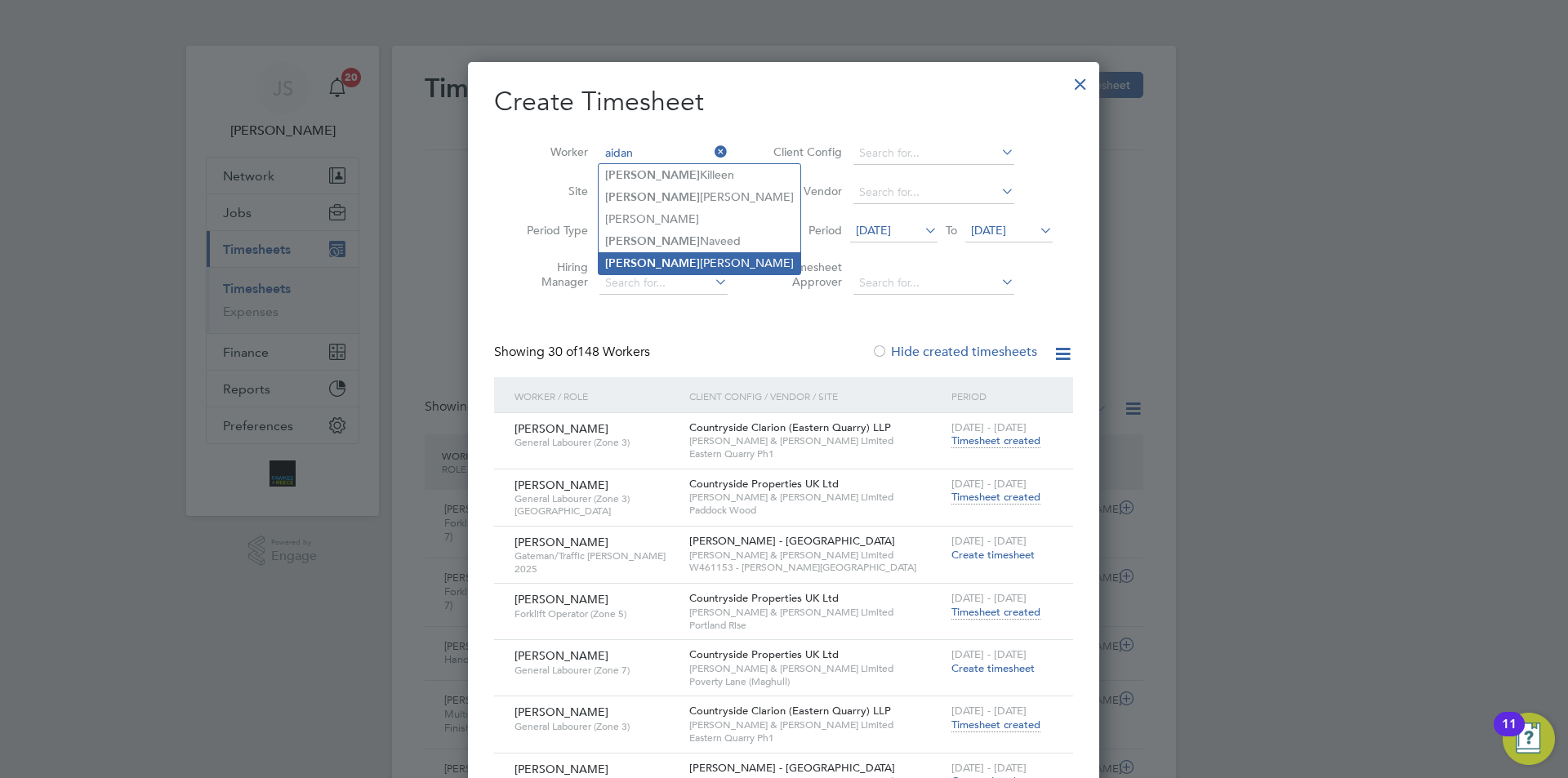
click at [660, 257] on li "Aidan O'Donnell" at bounding box center [700, 263] width 202 height 22
type input "[PERSON_NAME]"
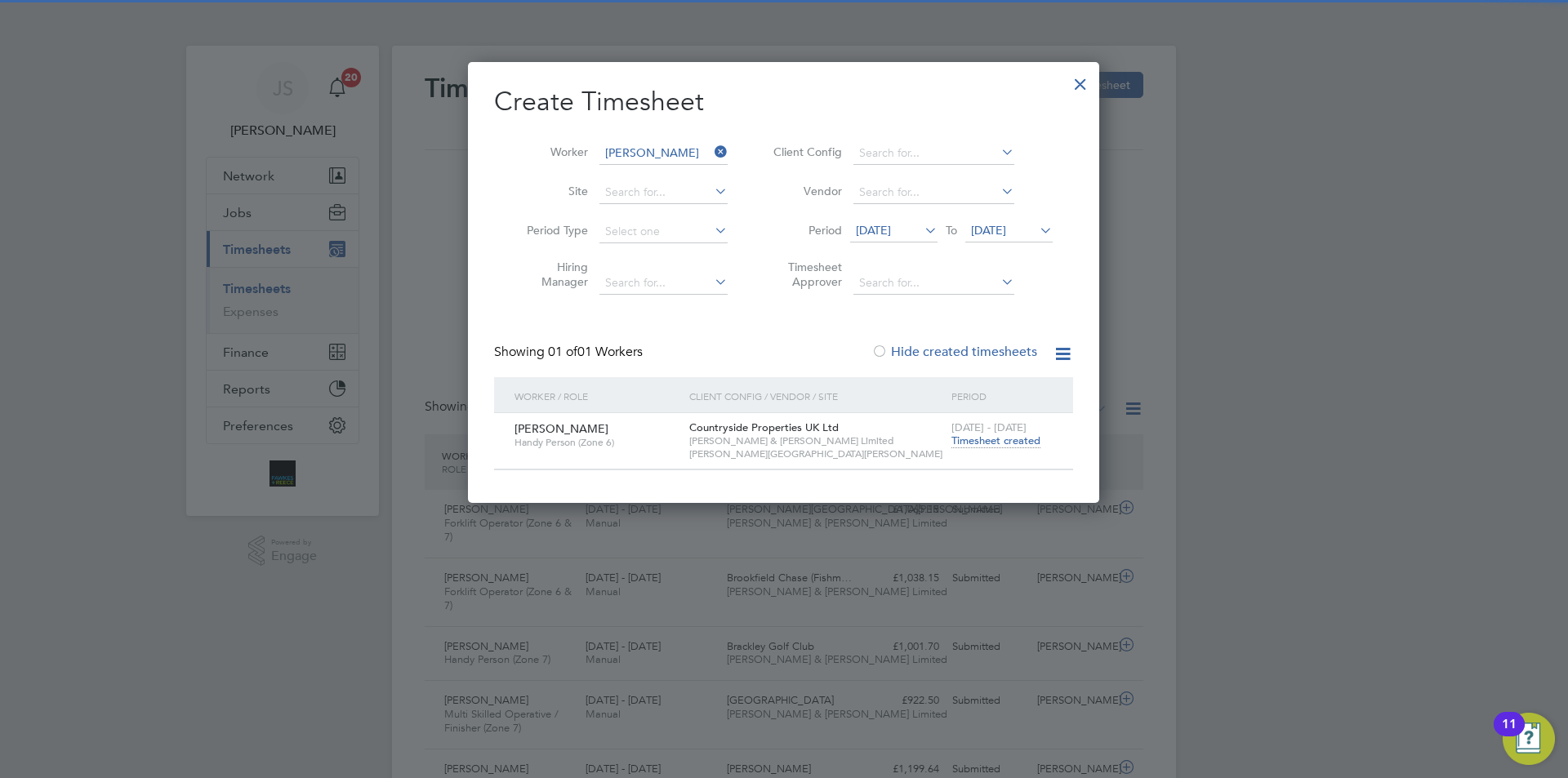
click at [1004, 442] on span "Timesheet created" at bounding box center [996, 441] width 89 height 15
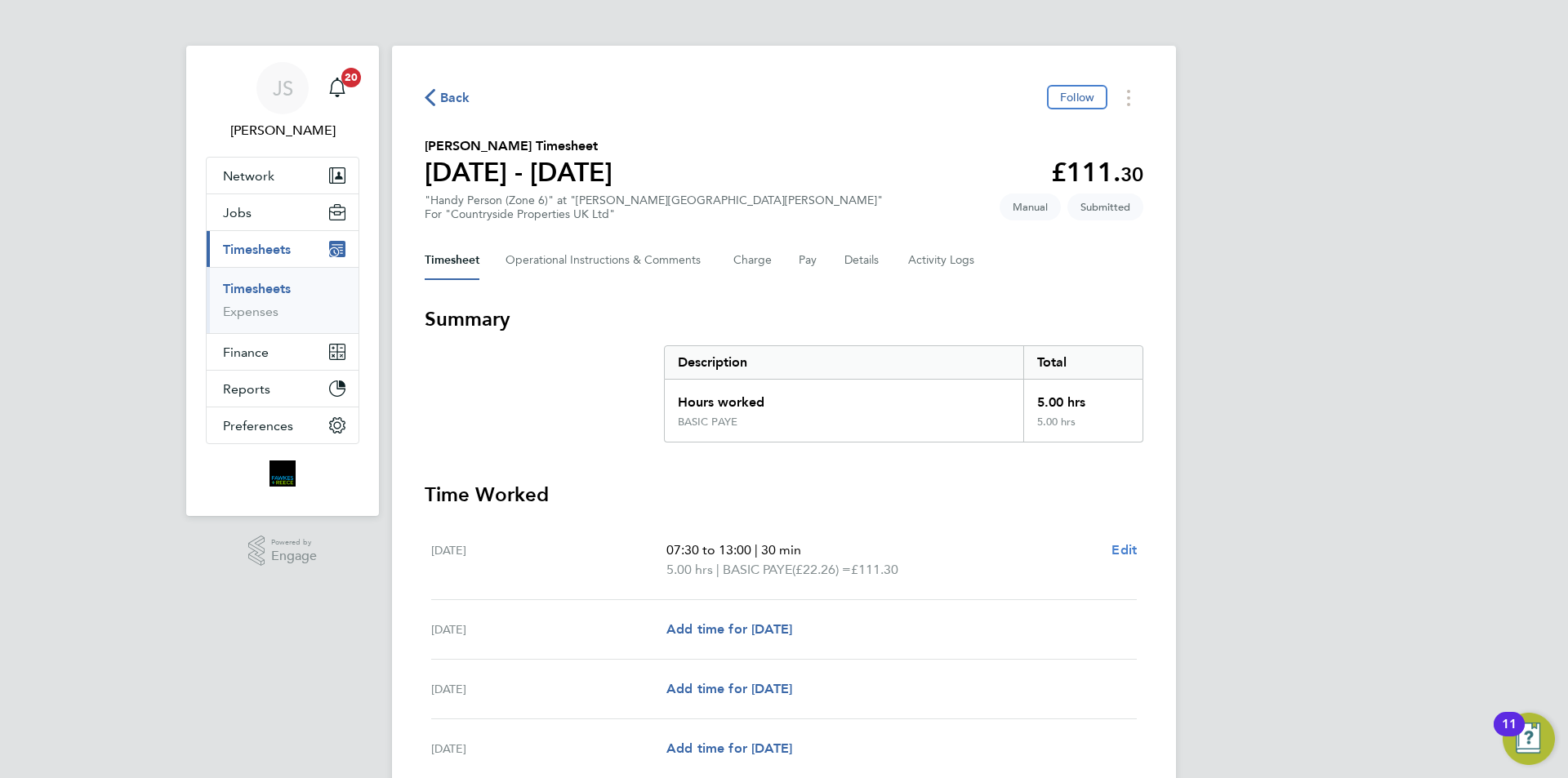
click at [1117, 547] on span "Edit" at bounding box center [1124, 549] width 25 height 16
select select "30"
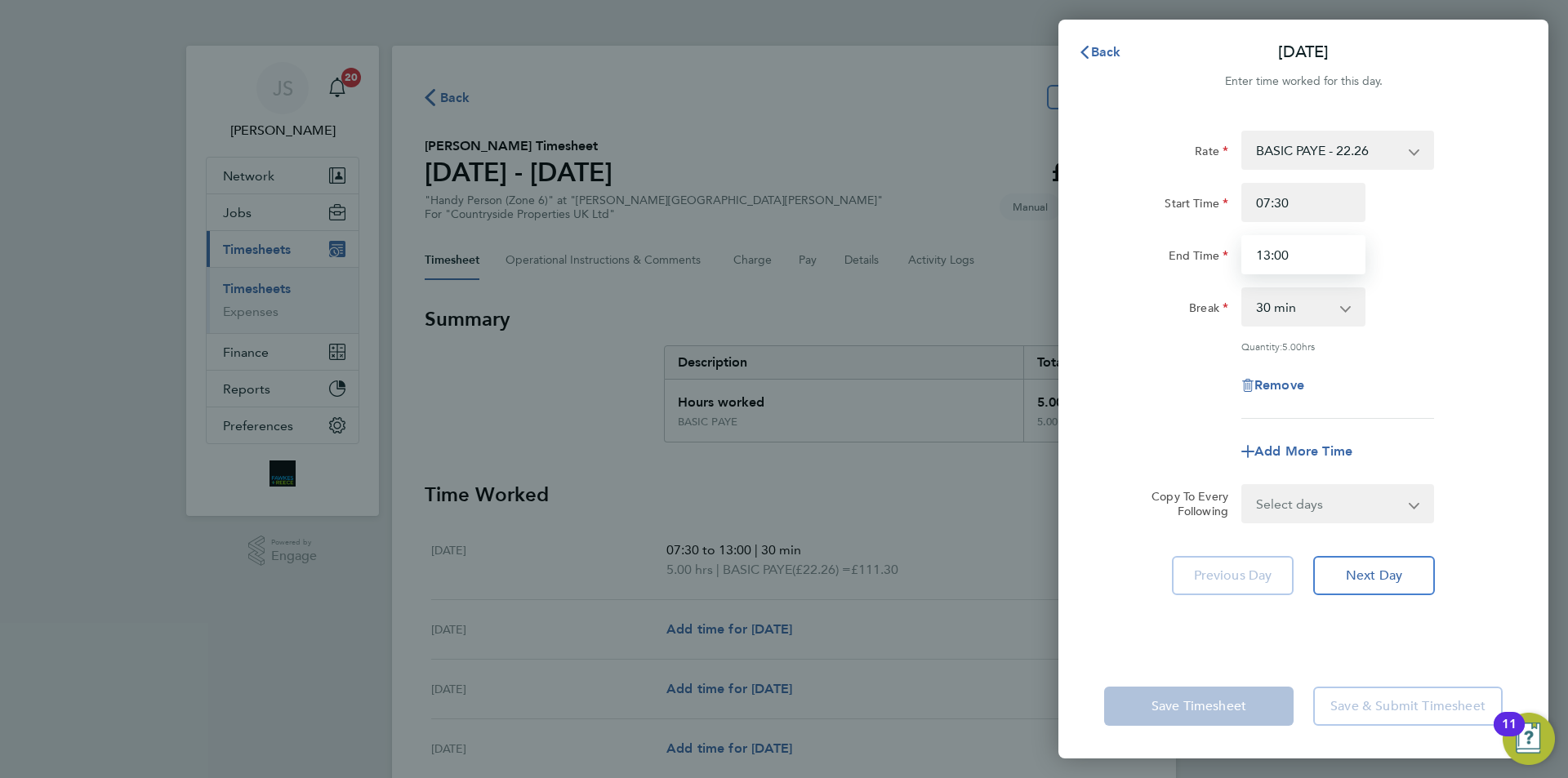
drag, startPoint x: 1251, startPoint y: 253, endPoint x: 1053, endPoint y: 254, distance: 198.0
click at [1052, 254] on div "Back Mon 04 Aug Enter time worked for this day. Rate BASIC PAYE - 22.26 Start T…" at bounding box center [784, 389] width 1568 height 778
type input "11:30"
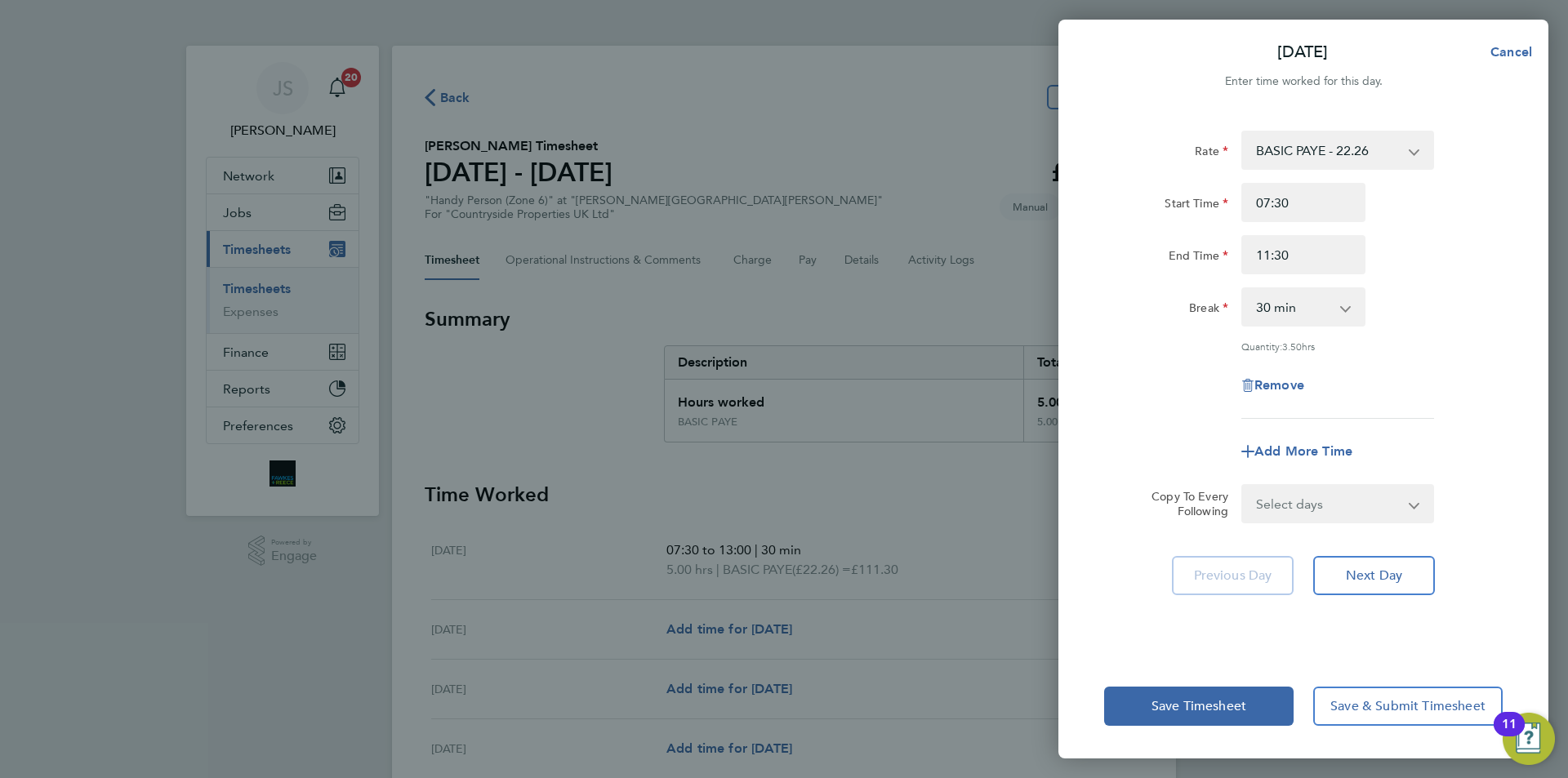
click at [1130, 430] on app-timesheet-line-form-group "Rate BASIC PAYE - 22.26 Start Time 07:30 End Time 11:30 Break 0 min 15 min 30 m…" at bounding box center [1304, 300] width 399 height 340
click at [1244, 715] on button "Save Timesheet" at bounding box center [1199, 707] width 189 height 39
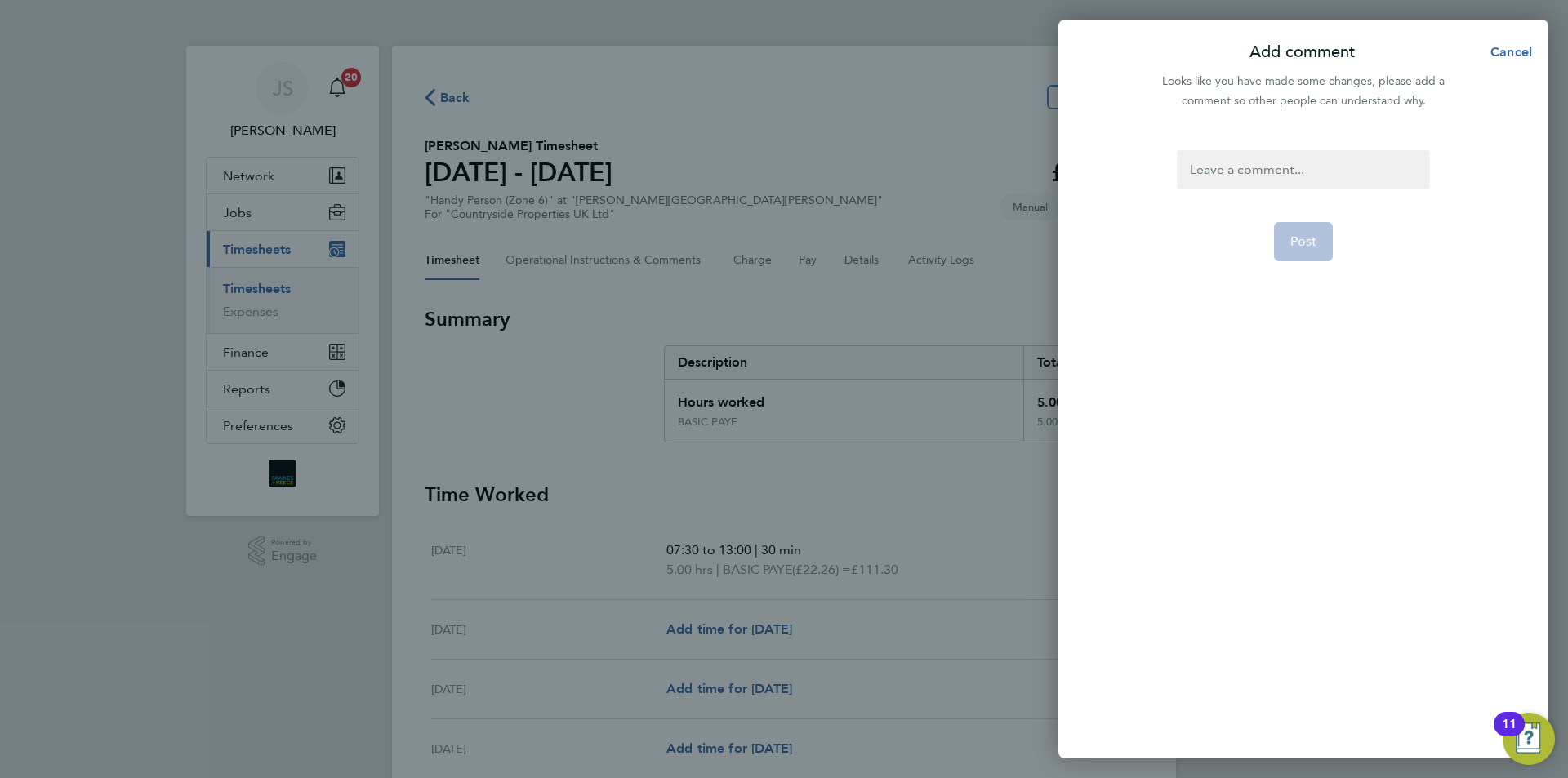
click at [1272, 176] on div at bounding box center [1303, 170] width 253 height 39
click at [1289, 236] on button "Post" at bounding box center [1304, 242] width 60 height 39
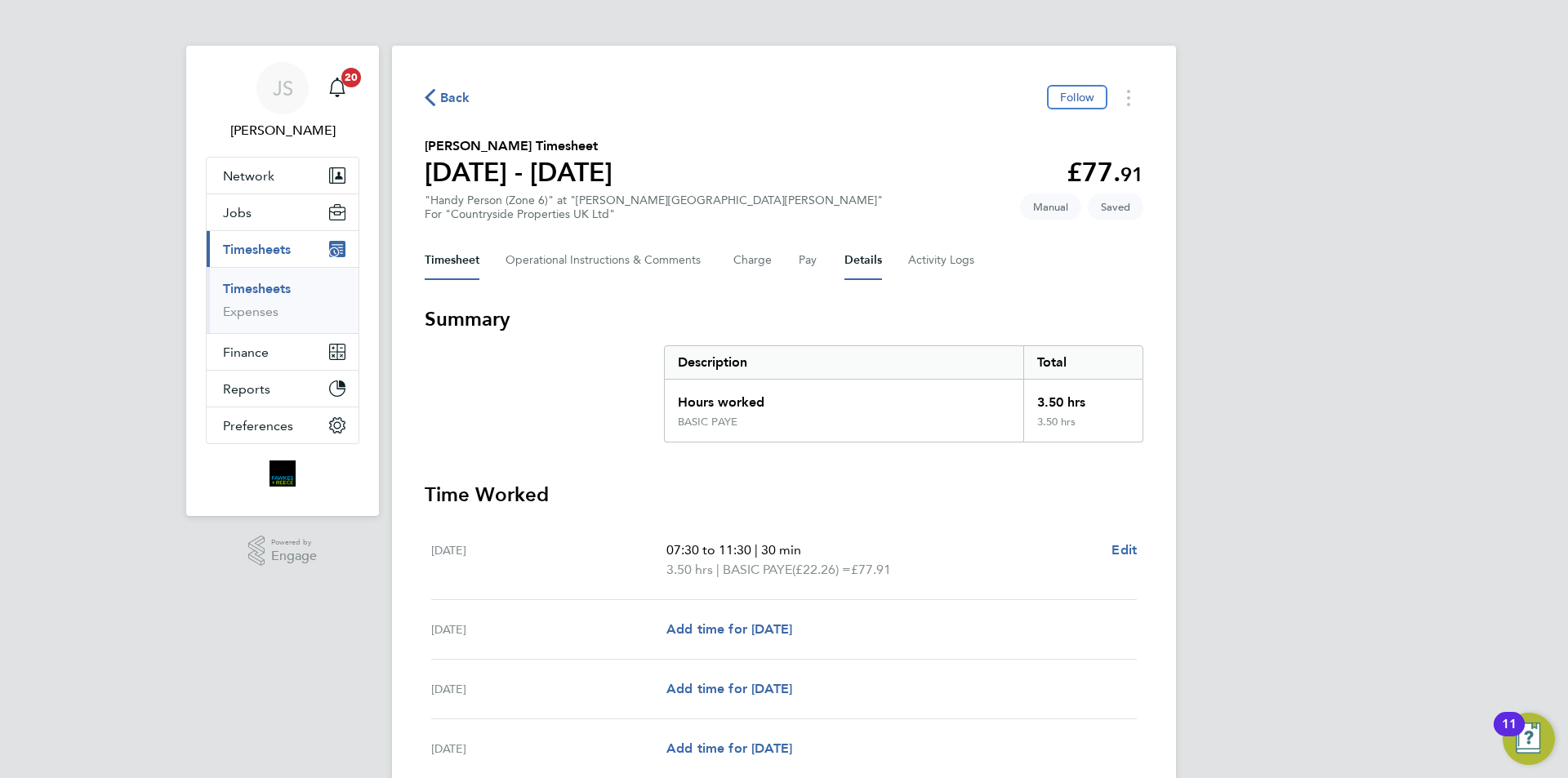
click at [868, 263] on button "Details" at bounding box center [864, 261] width 38 height 39
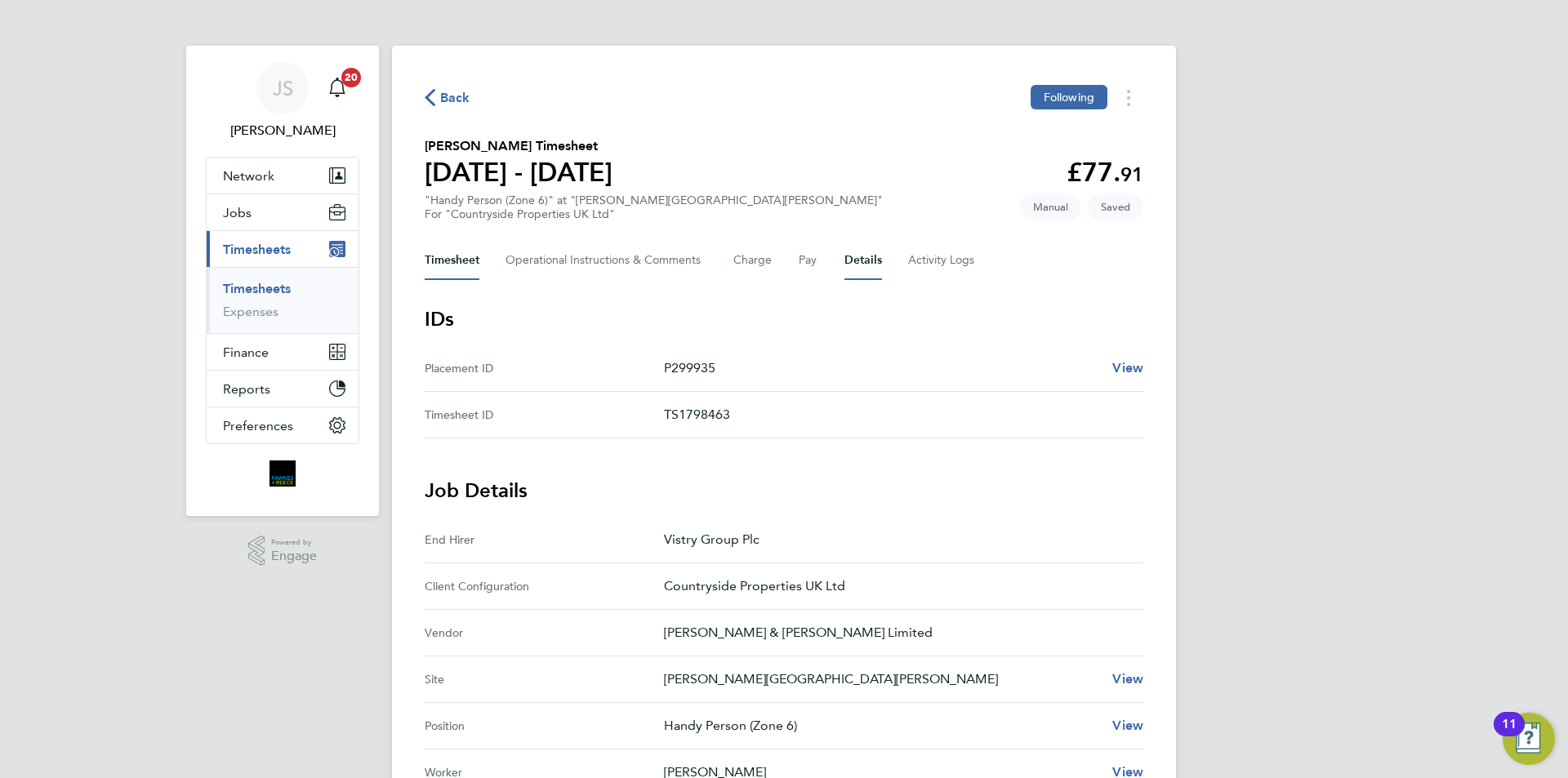
click at [467, 266] on button "Timesheet" at bounding box center [452, 261] width 55 height 39
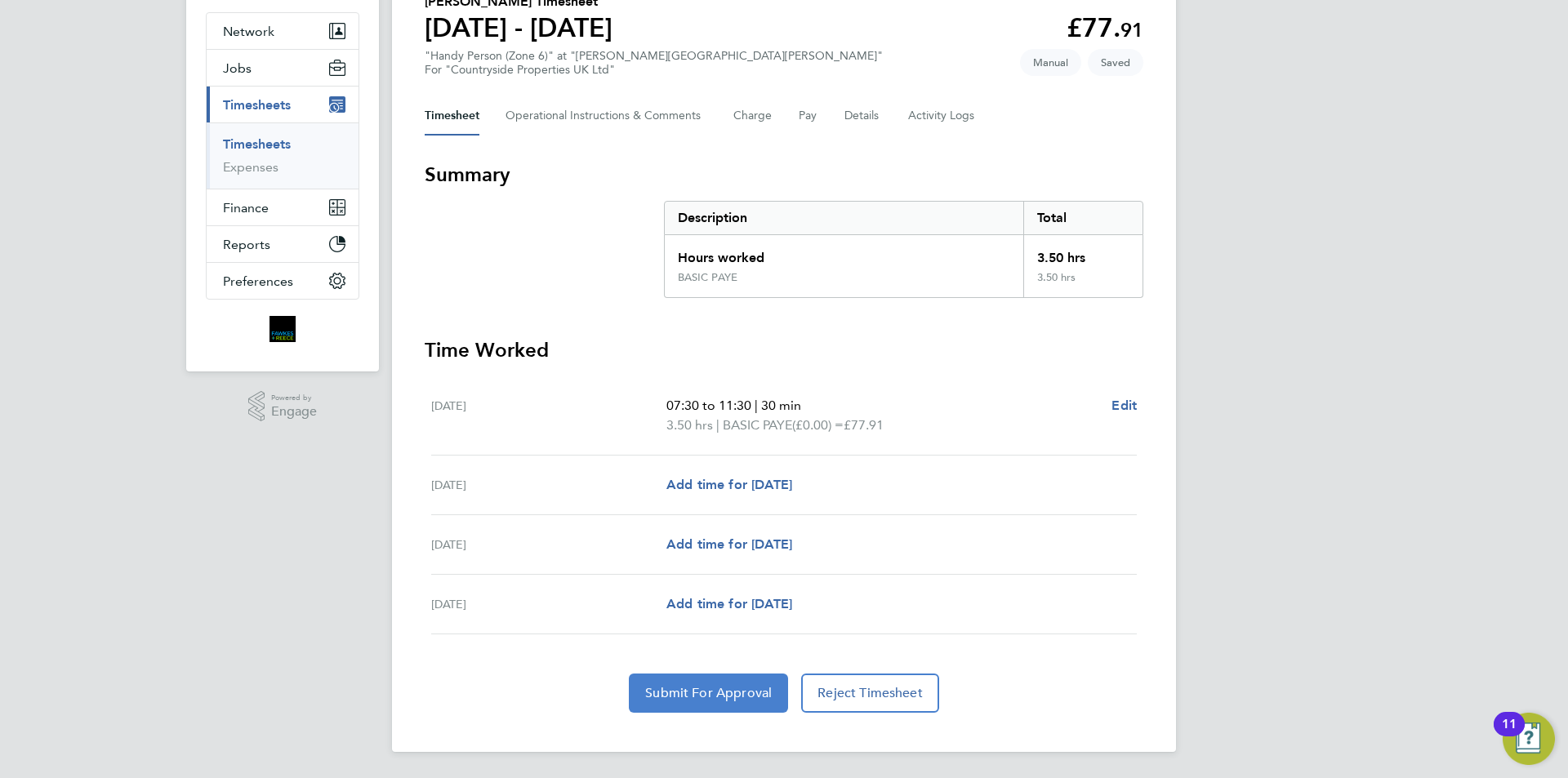
click at [756, 689] on span "Submit For Approval" at bounding box center [709, 694] width 126 height 16
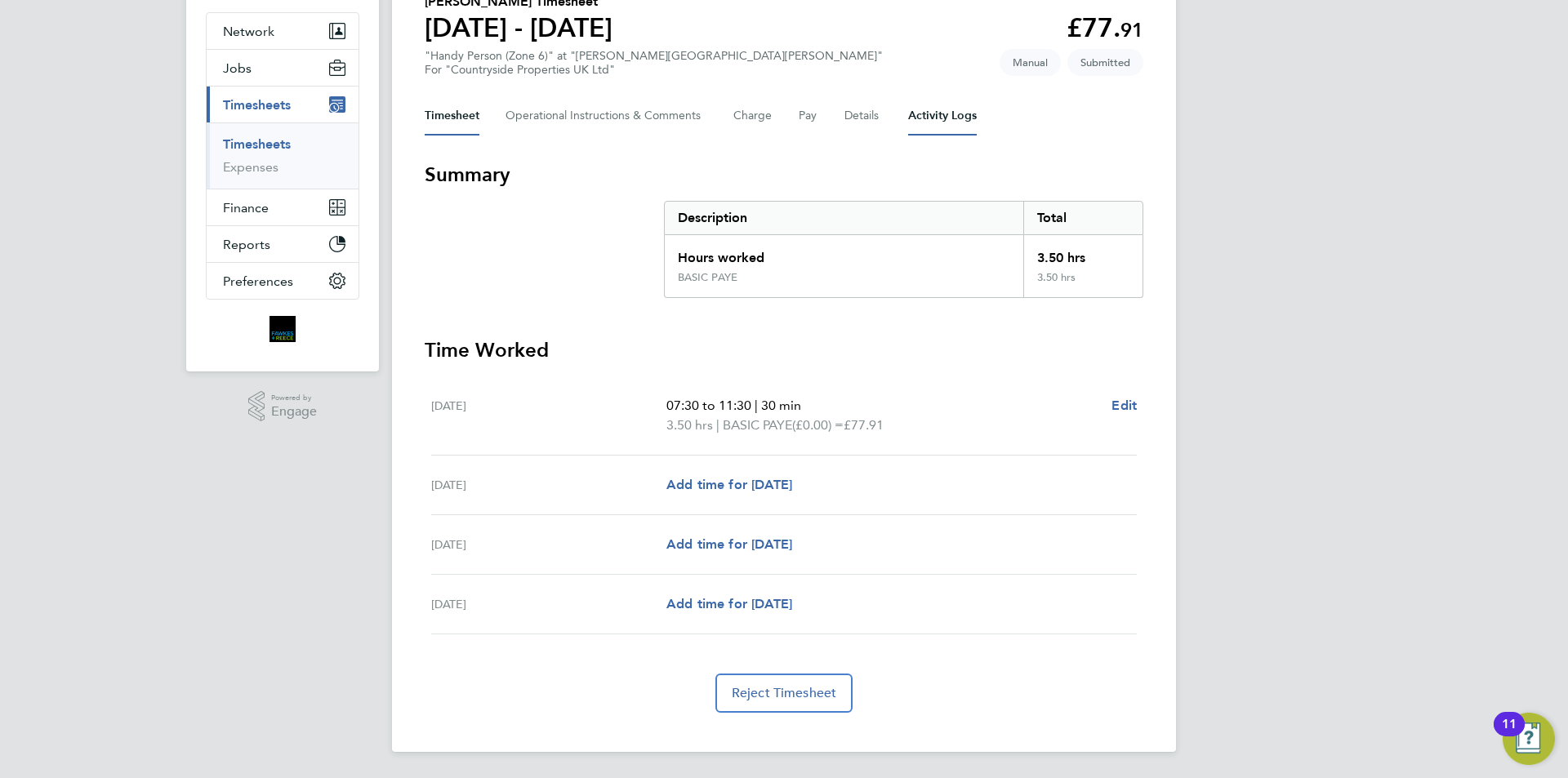
click at [949, 115] on Logs-tab "Activity Logs" at bounding box center [943, 116] width 69 height 39
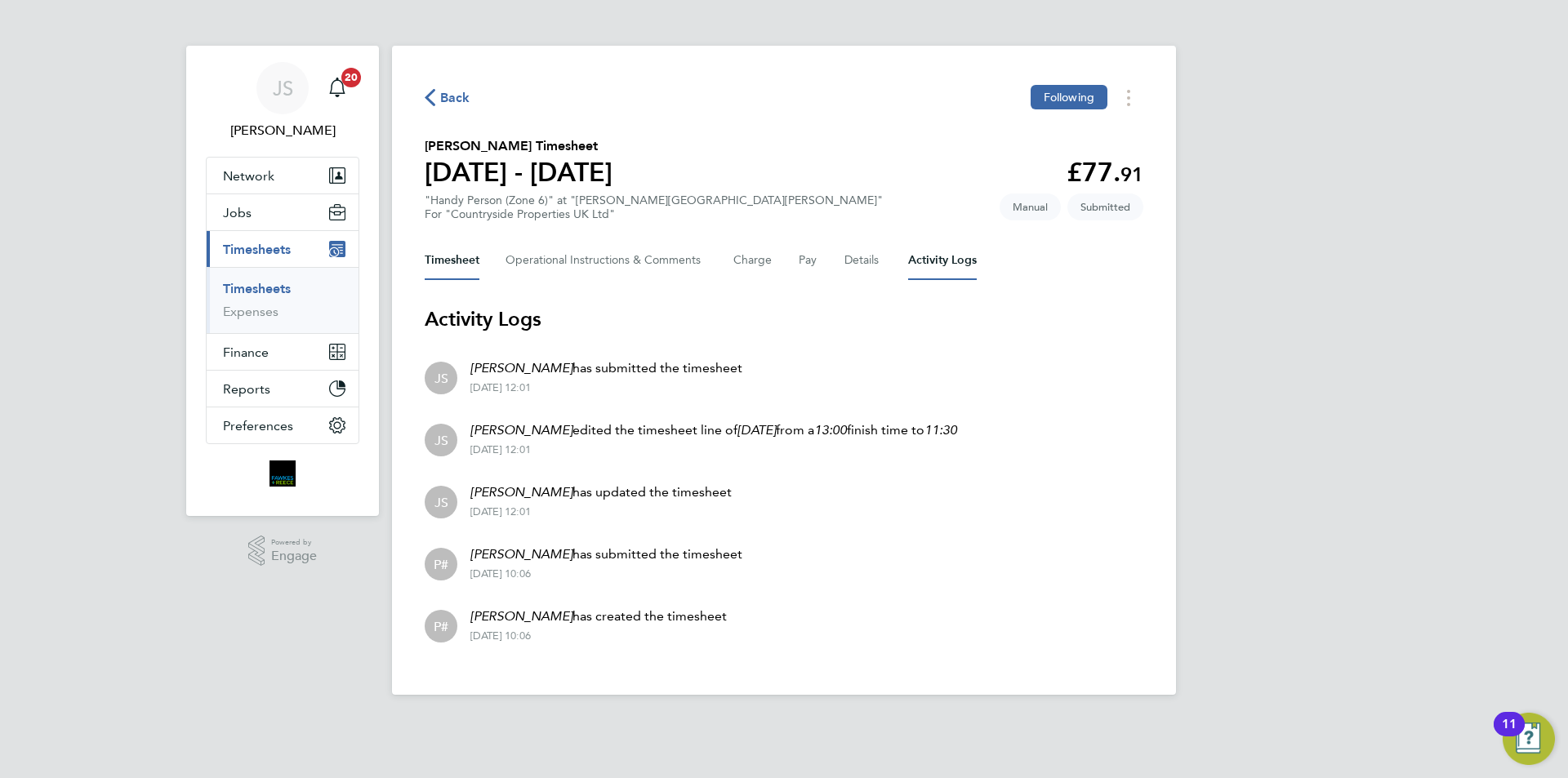
click at [464, 269] on button "Timesheet" at bounding box center [452, 261] width 55 height 39
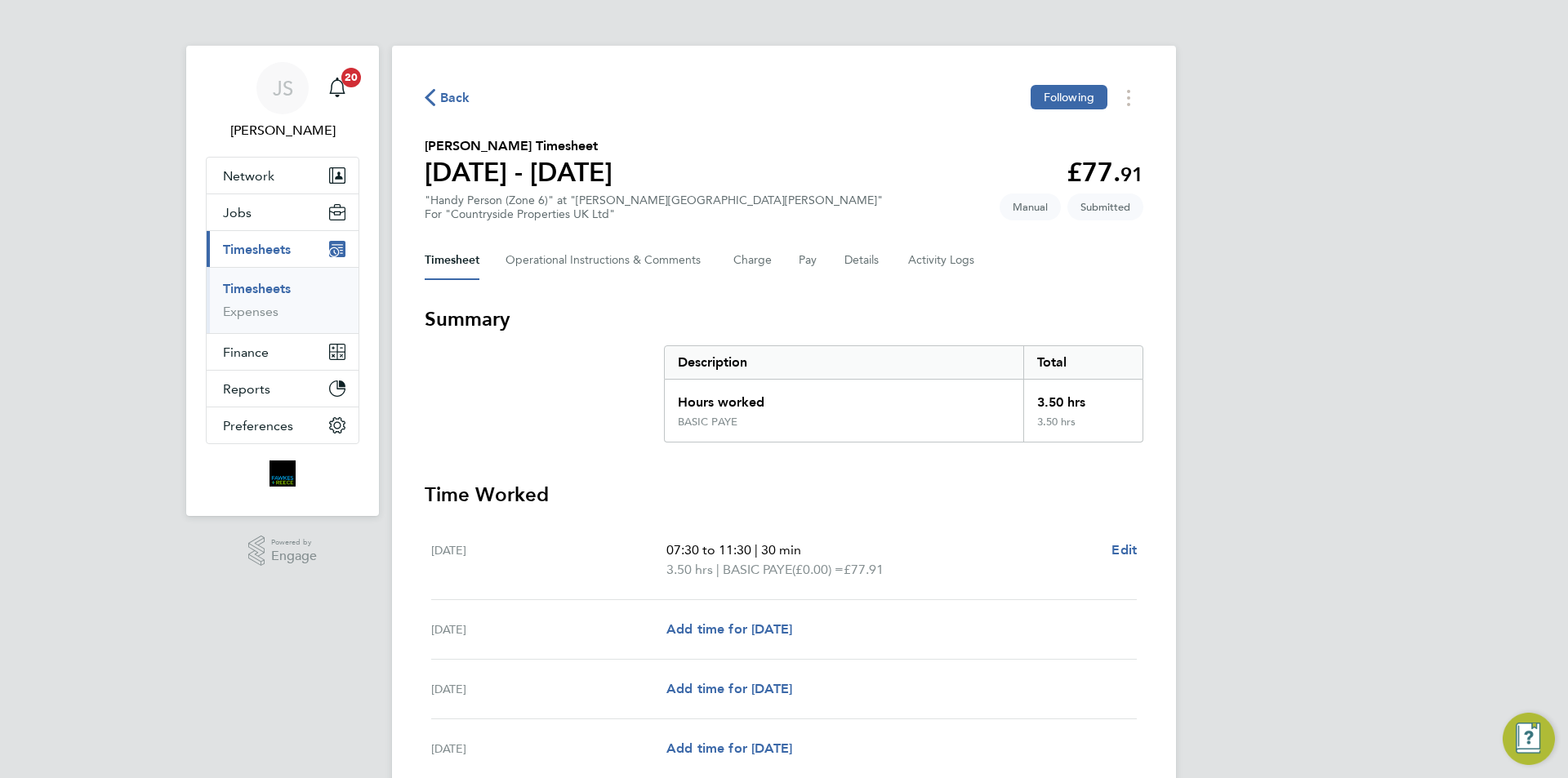
click at [462, 98] on span "Back" at bounding box center [455, 98] width 30 height 20
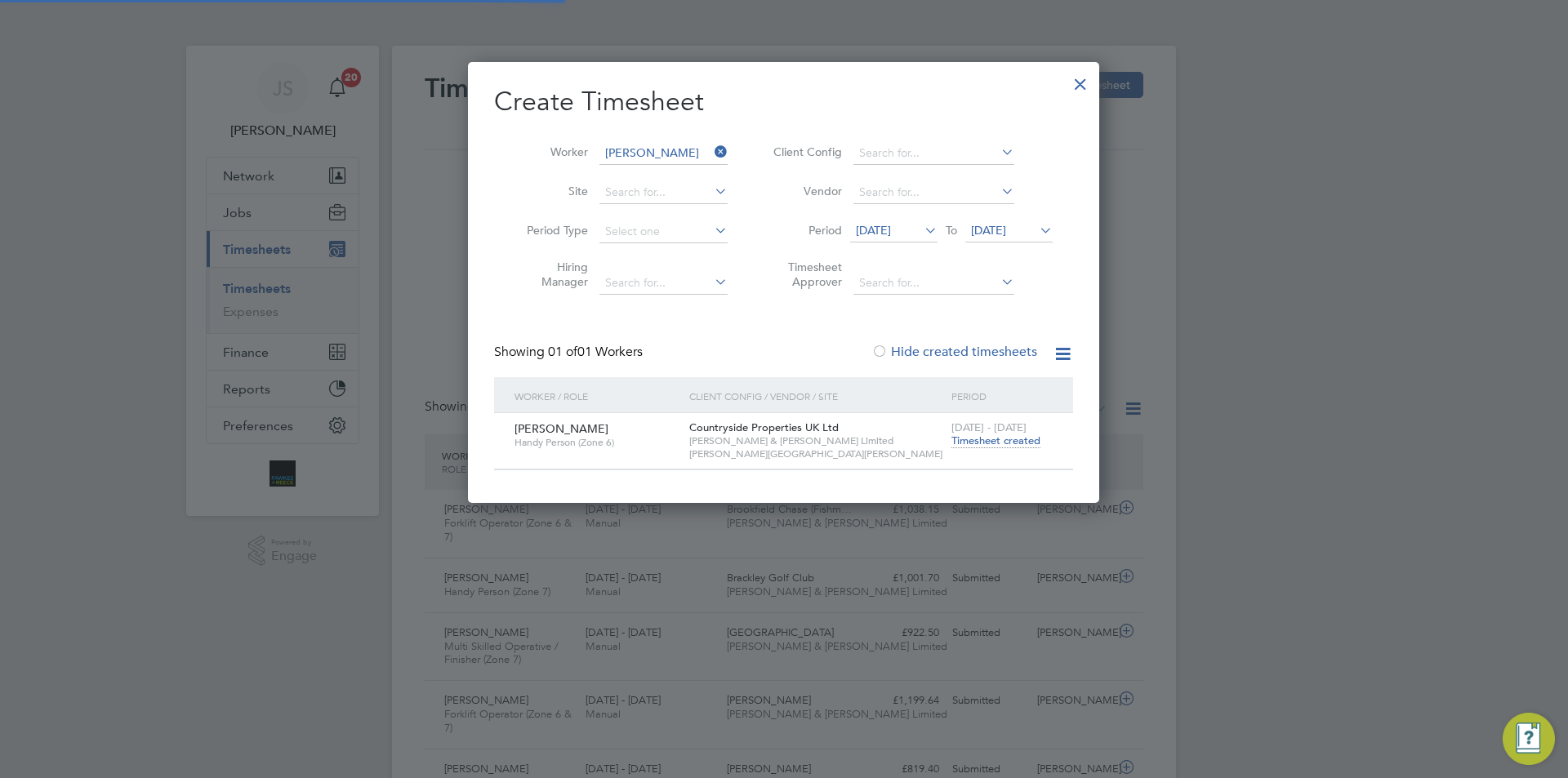
scroll to position [42, 142]
click at [1019, 440] on span "Timesheet created" at bounding box center [996, 441] width 89 height 15
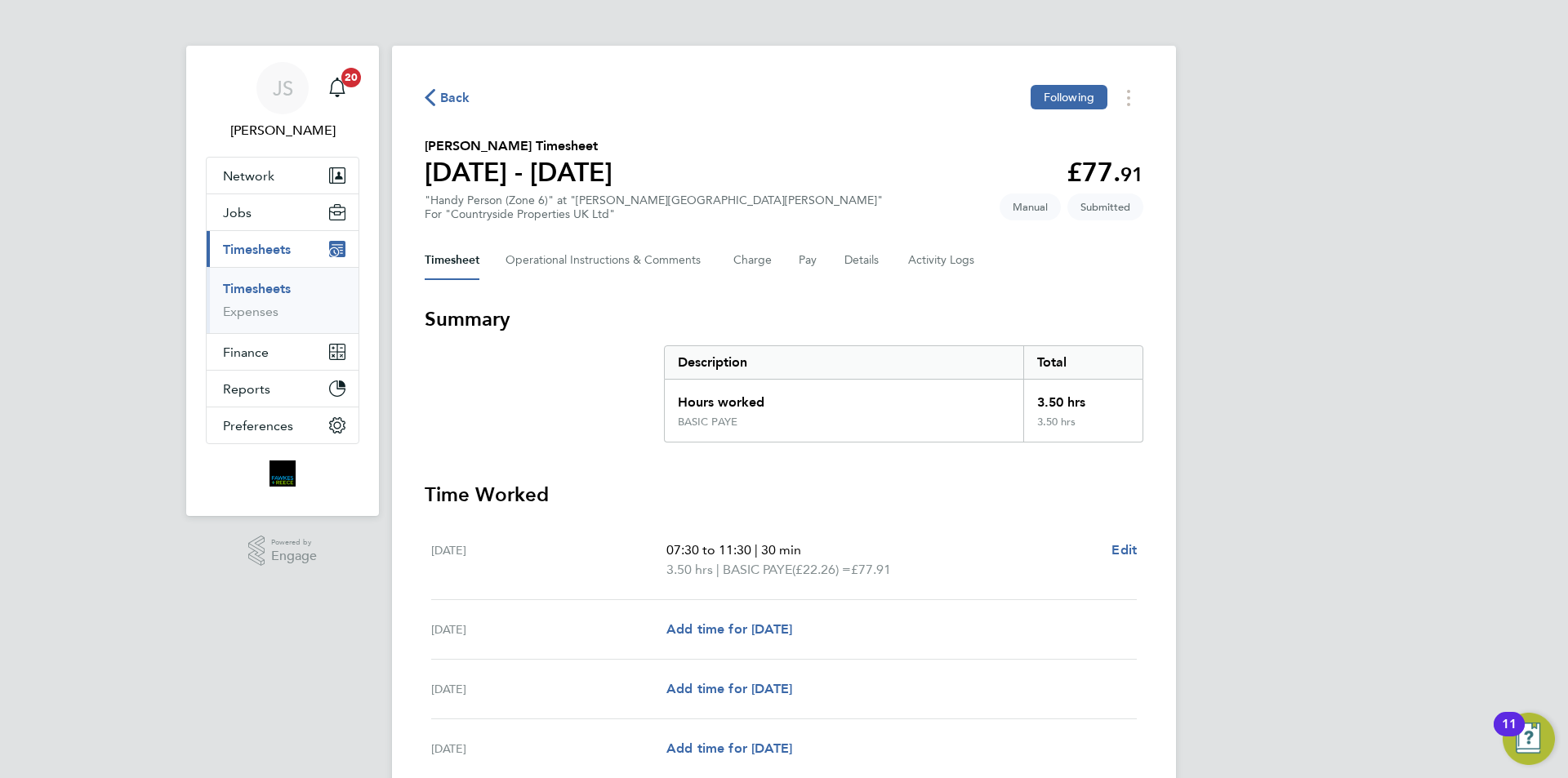
click at [449, 93] on span "Back" at bounding box center [455, 98] width 30 height 20
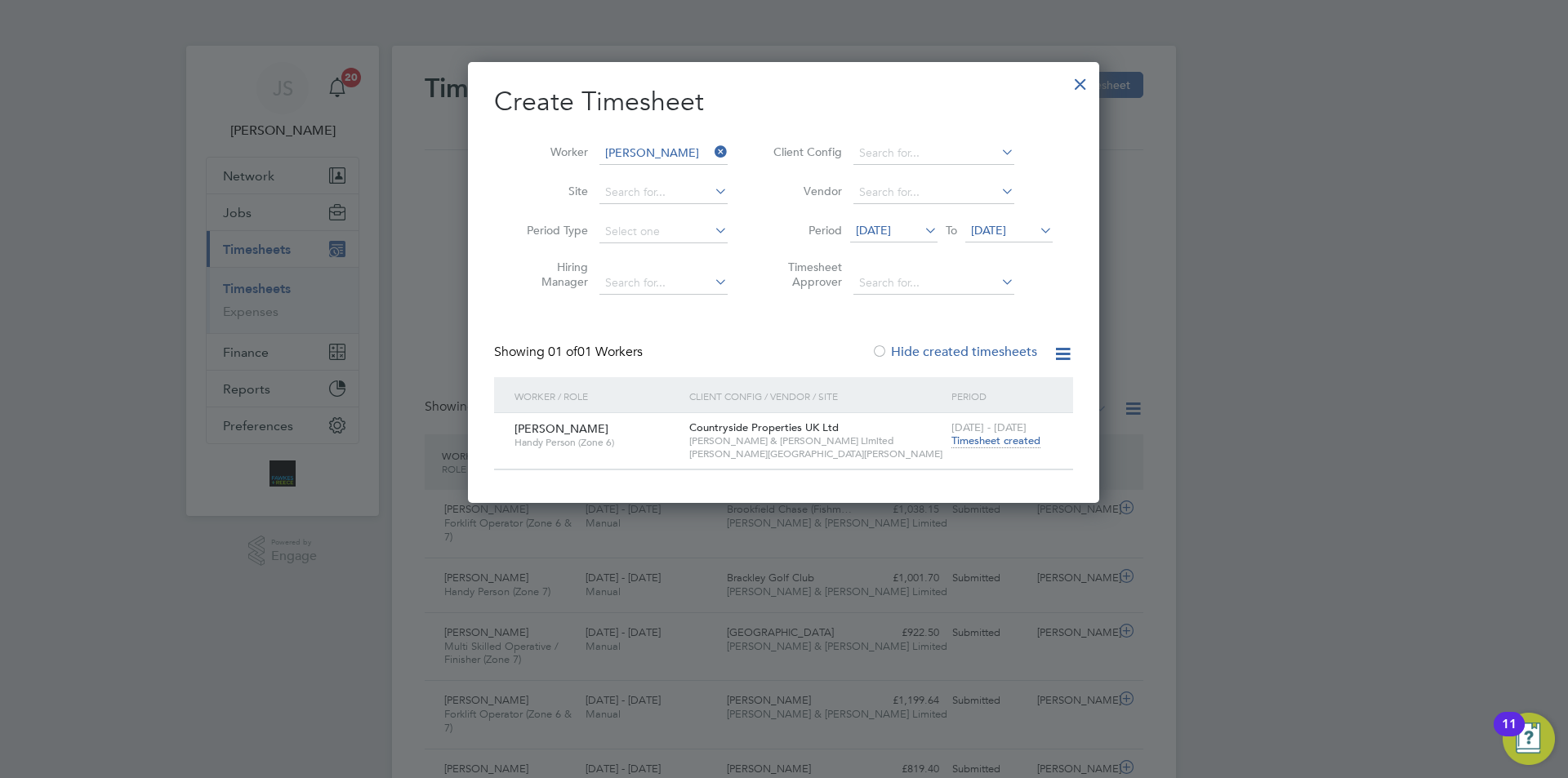
click at [1079, 86] on div at bounding box center [1081, 80] width 30 height 30
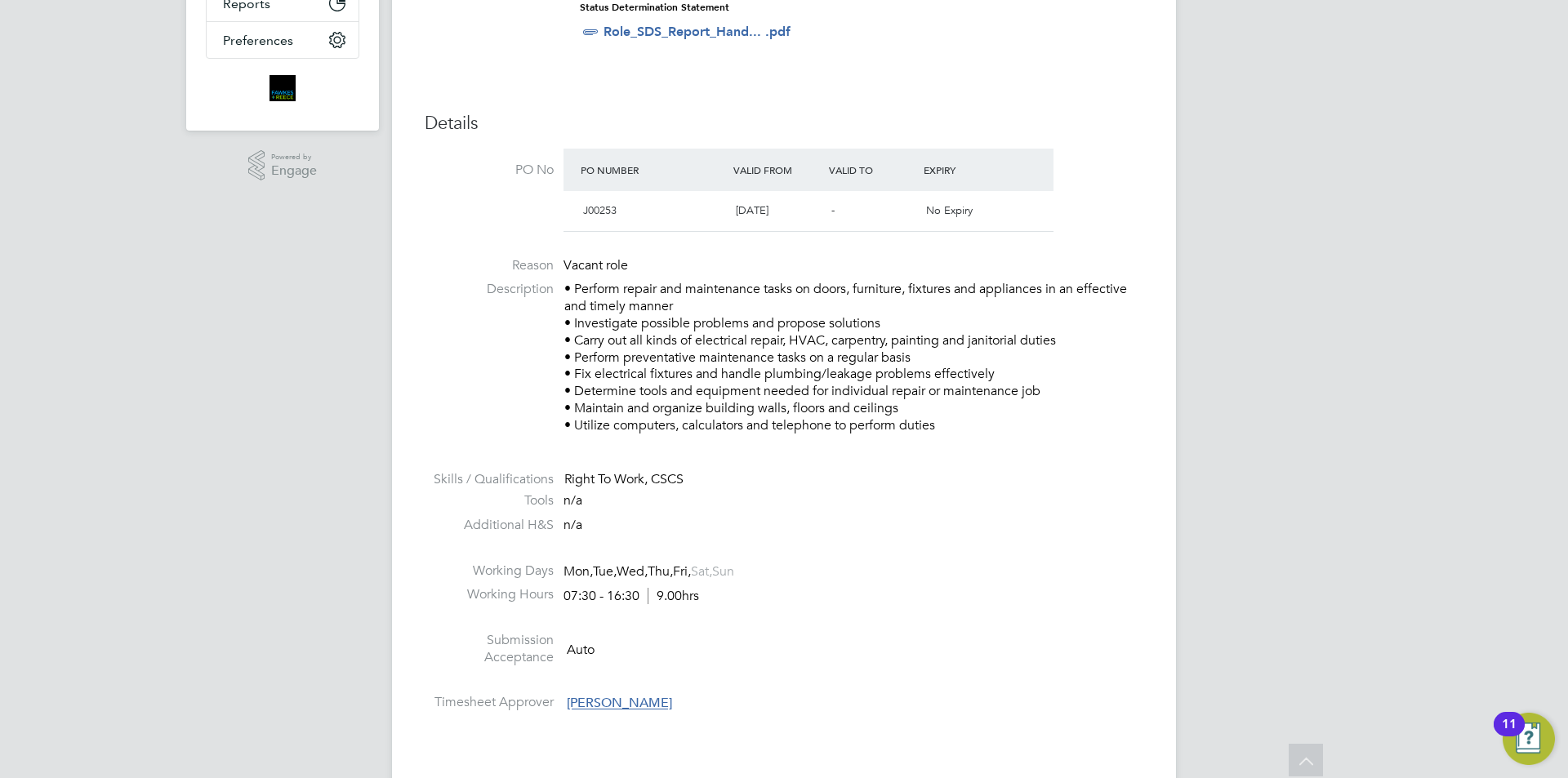
scroll to position [899, 0]
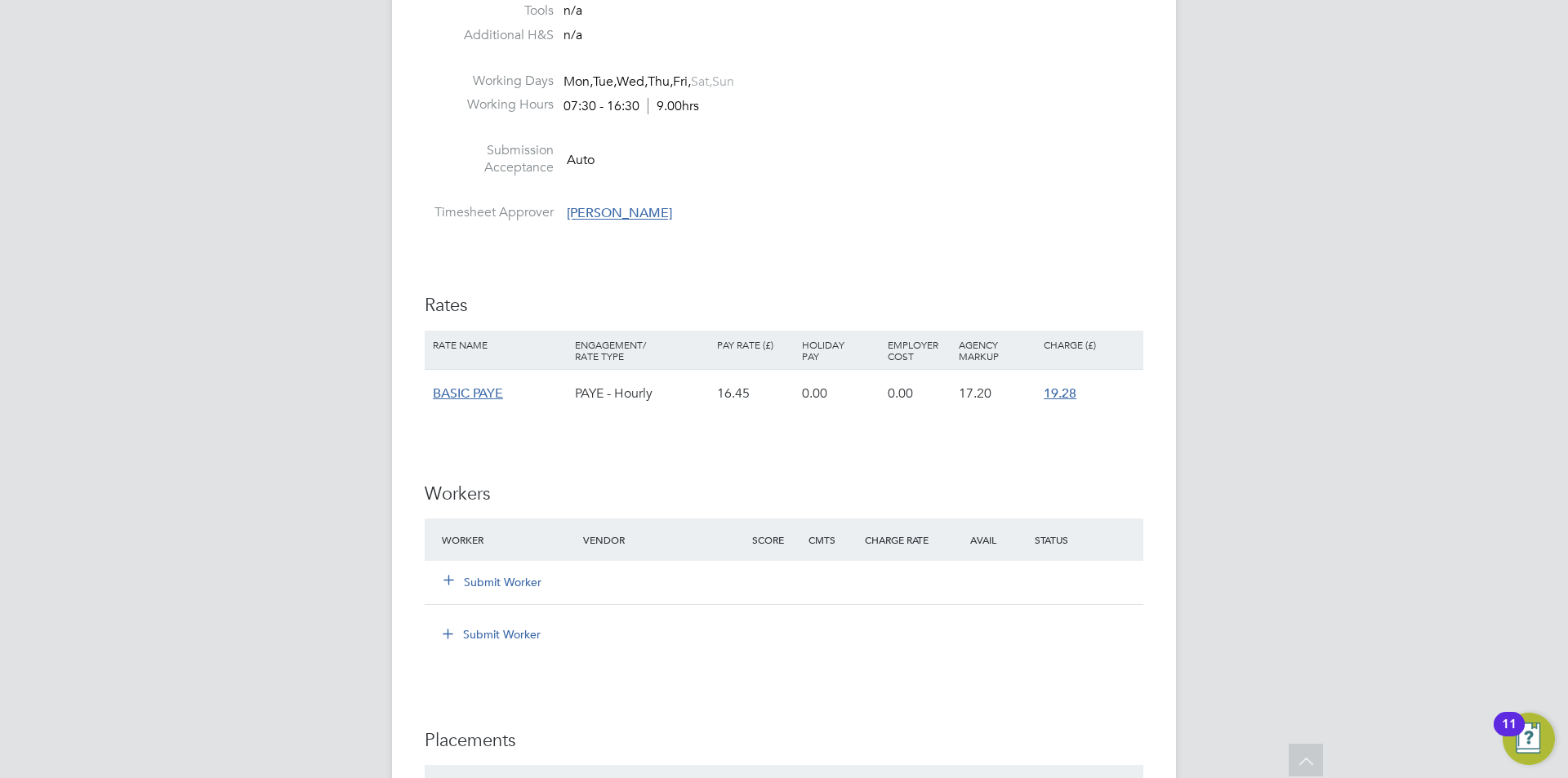
click at [520, 580] on button "Submit Worker" at bounding box center [494, 582] width 98 height 16
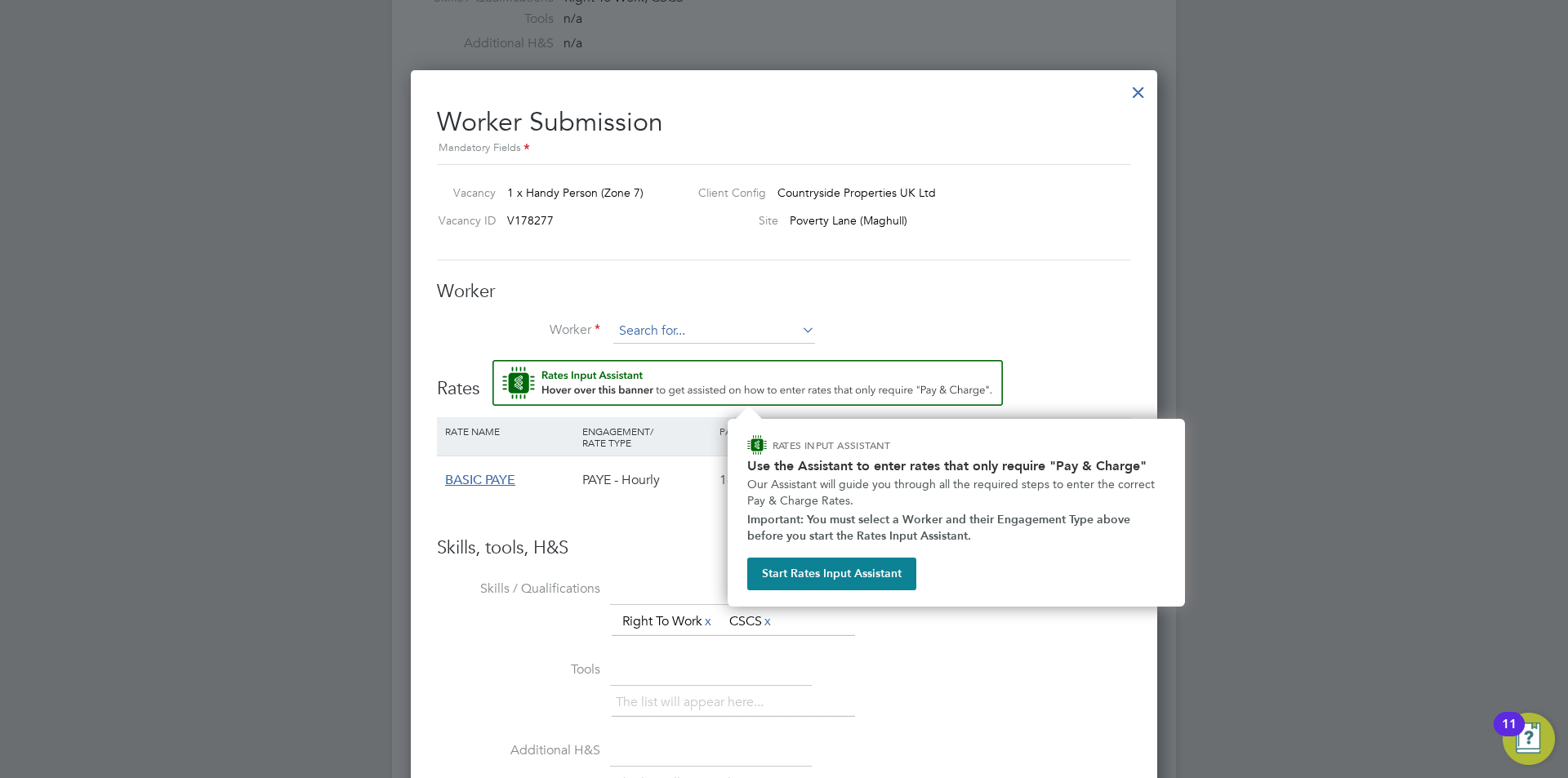
scroll to position [808, 0]
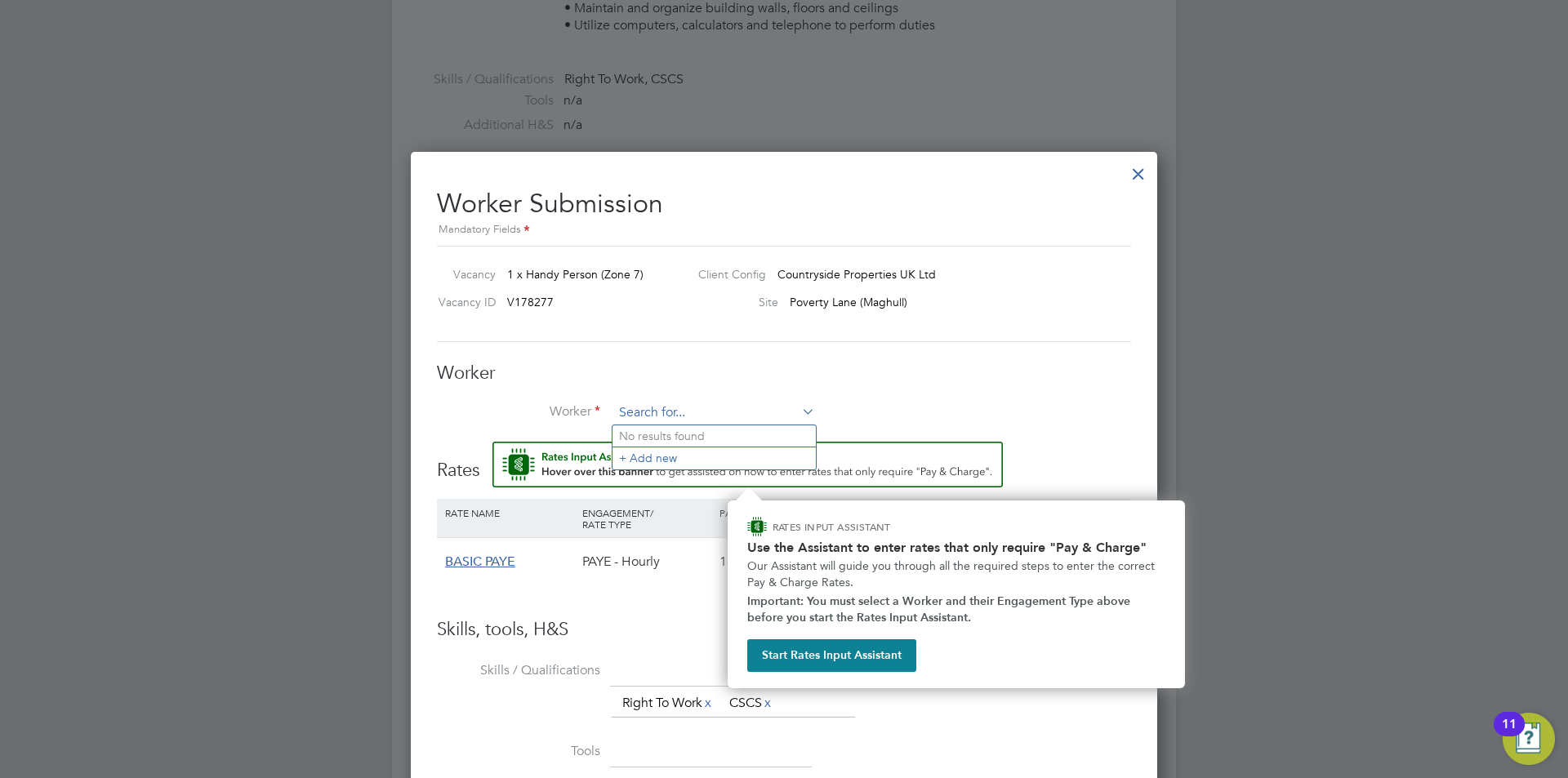
click at [681, 416] on input at bounding box center [714, 413] width 202 height 25
click at [683, 429] on li "[PERSON_NAME] (CAN-473494)" at bounding box center [763, 436] width 300 height 22
type input "[PERSON_NAME] (CAN-473494)"
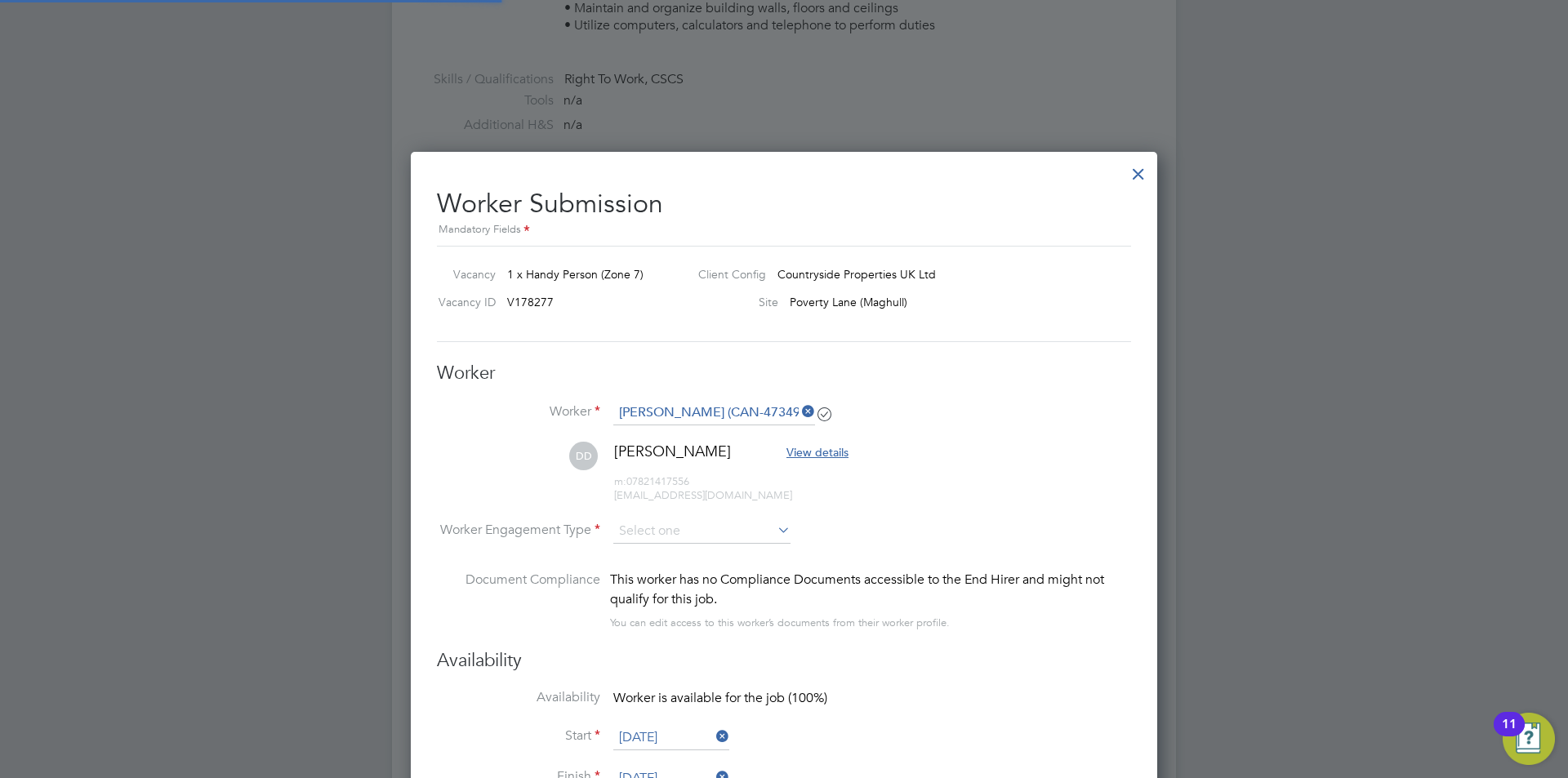
scroll to position [1357, 747]
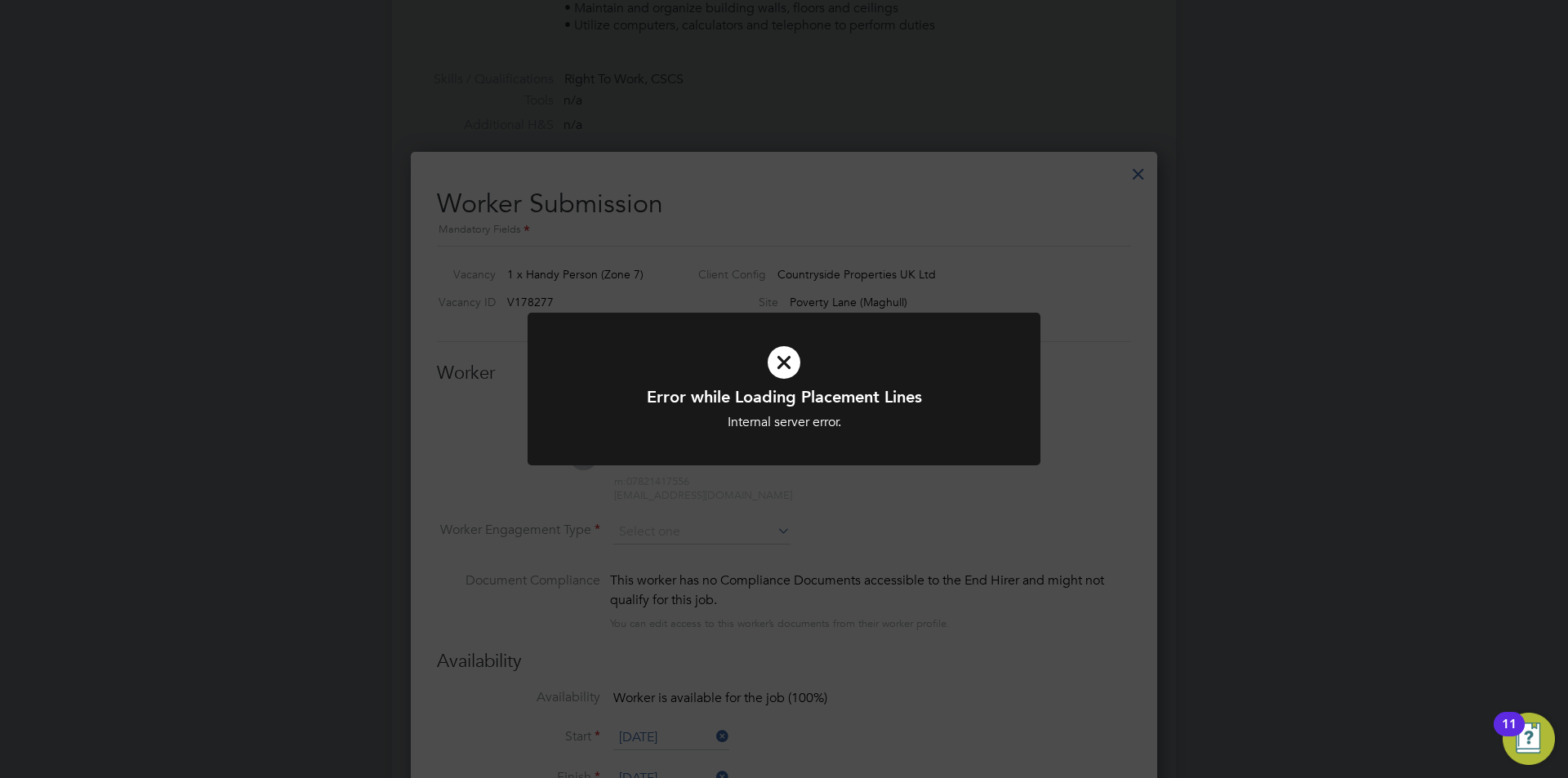
click at [994, 564] on div "Error while Loading Placement Lines Internal server error. Cancel Okay" at bounding box center [784, 389] width 1568 height 778
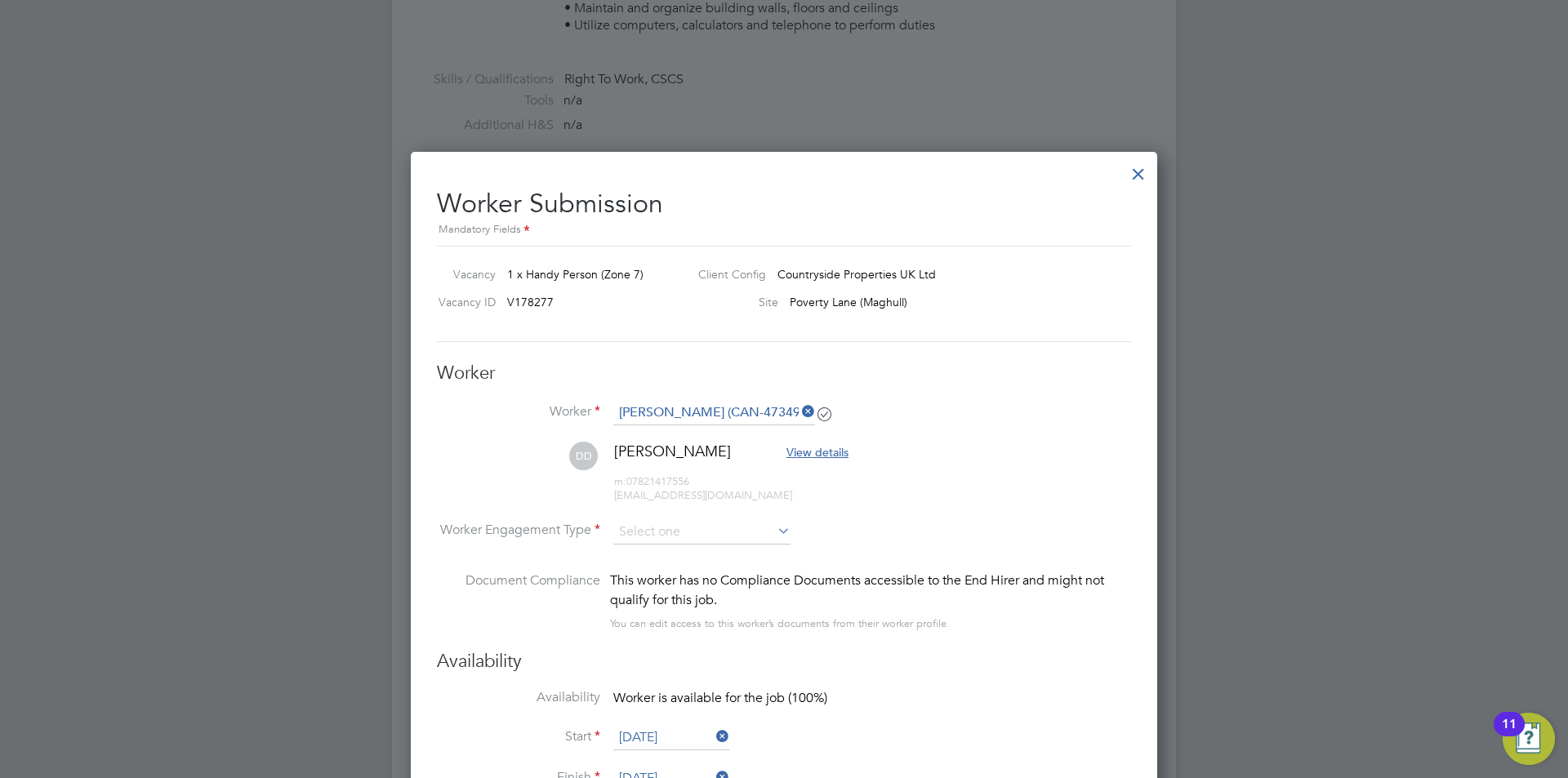
scroll to position [971, 0]
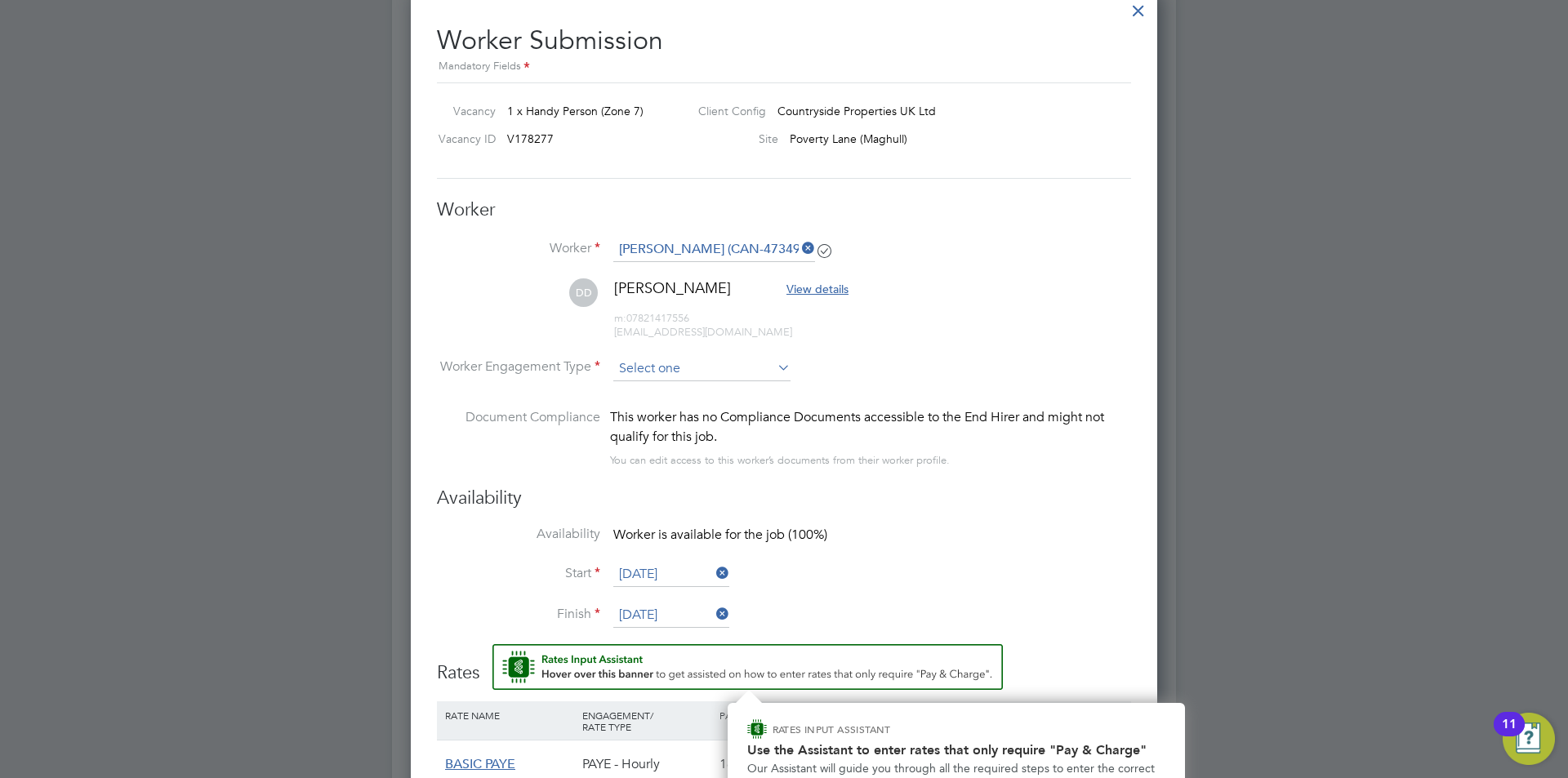
click at [671, 361] on input at bounding box center [702, 369] width 177 height 25
click at [646, 390] on li "Contract" at bounding box center [702, 391] width 179 height 21
type input "Contract"
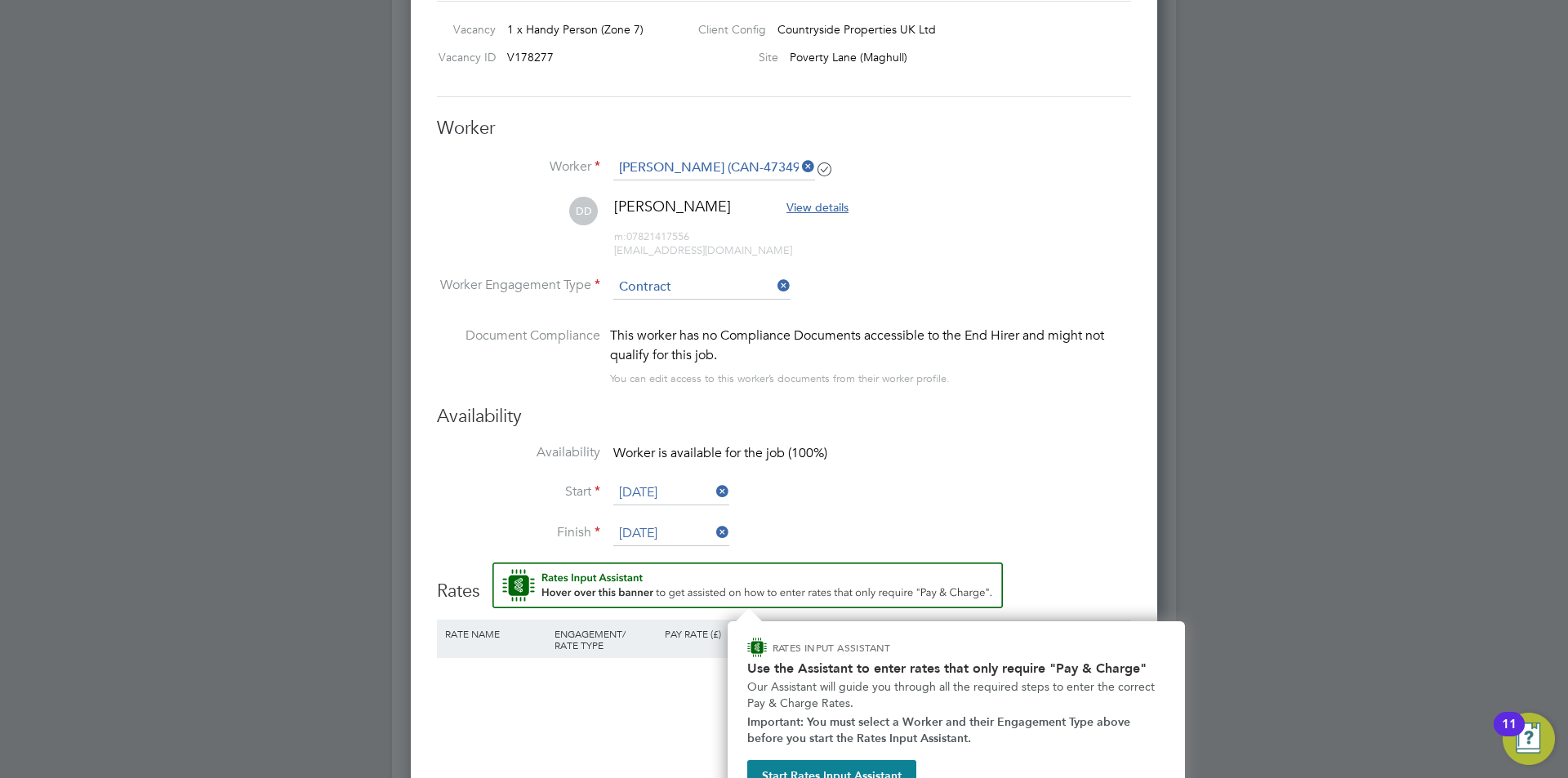
scroll to position [1380, 0]
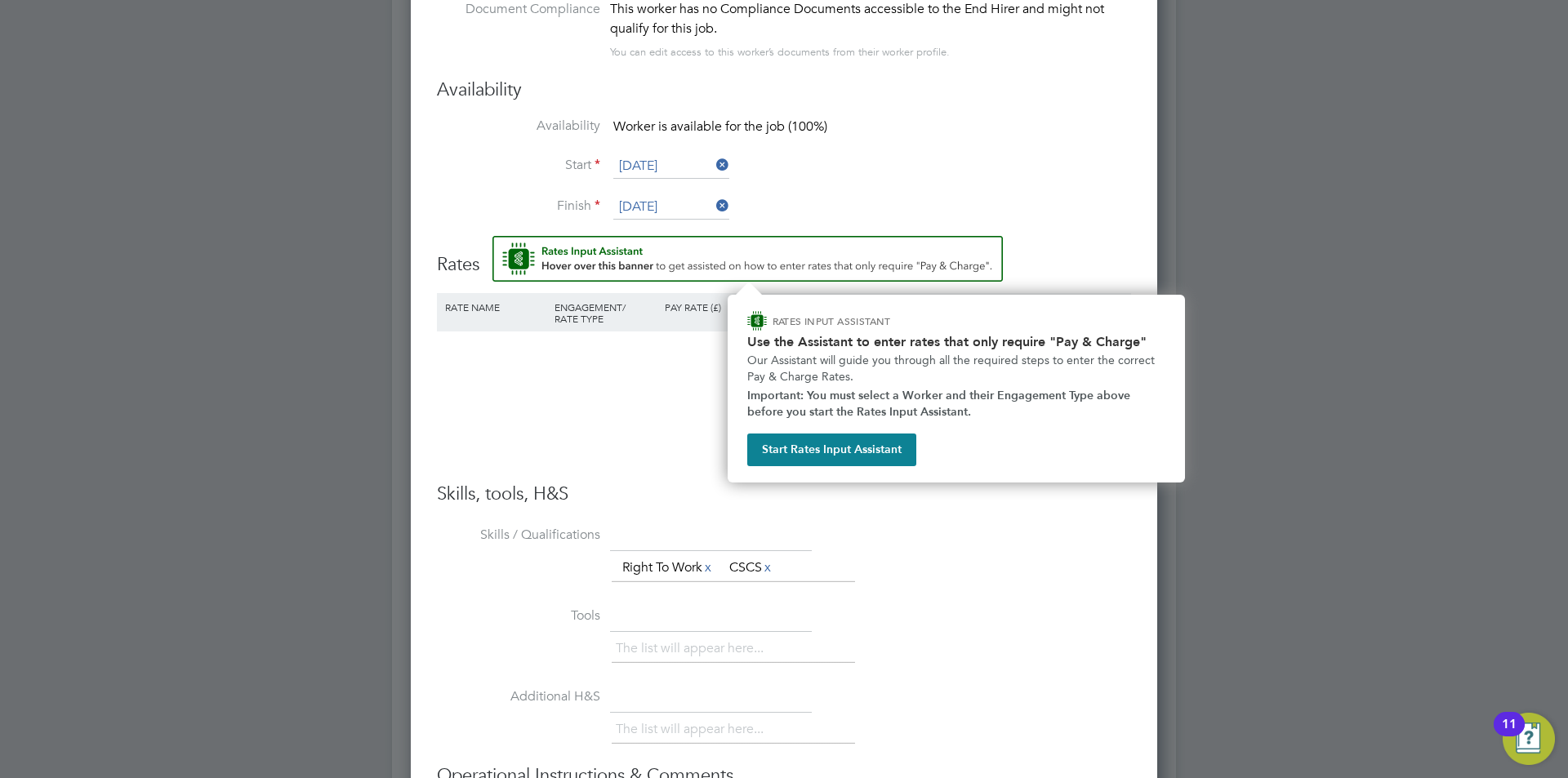
click at [1096, 221] on li "Finish [DATE]" at bounding box center [784, 216] width 695 height 41
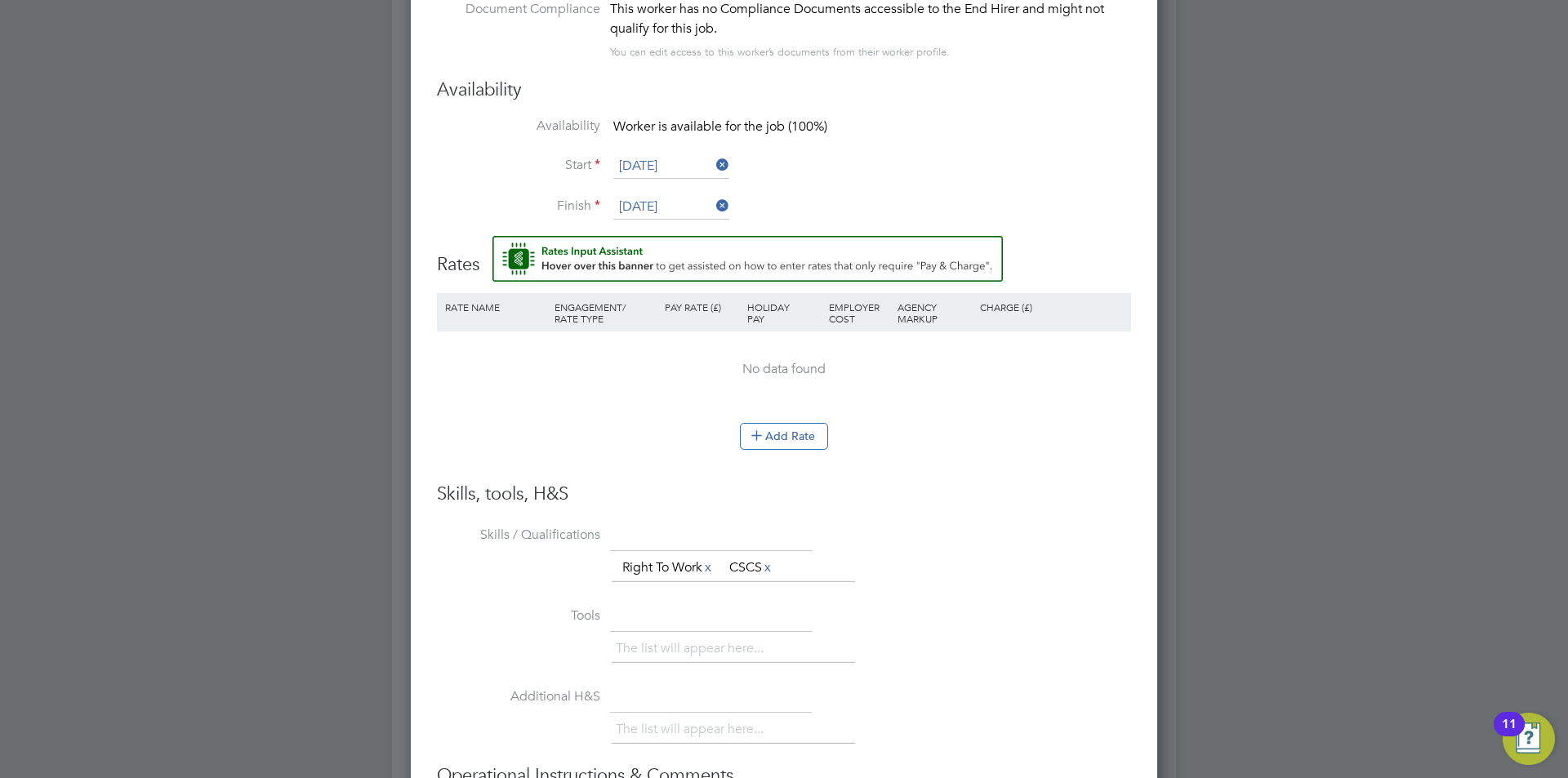
click at [1151, 611] on div "Worker Submission Mandatory Fields Vacancy 1 x Handy Person (Zone 7) Client Con…" at bounding box center [784, 293] width 746 height 1426
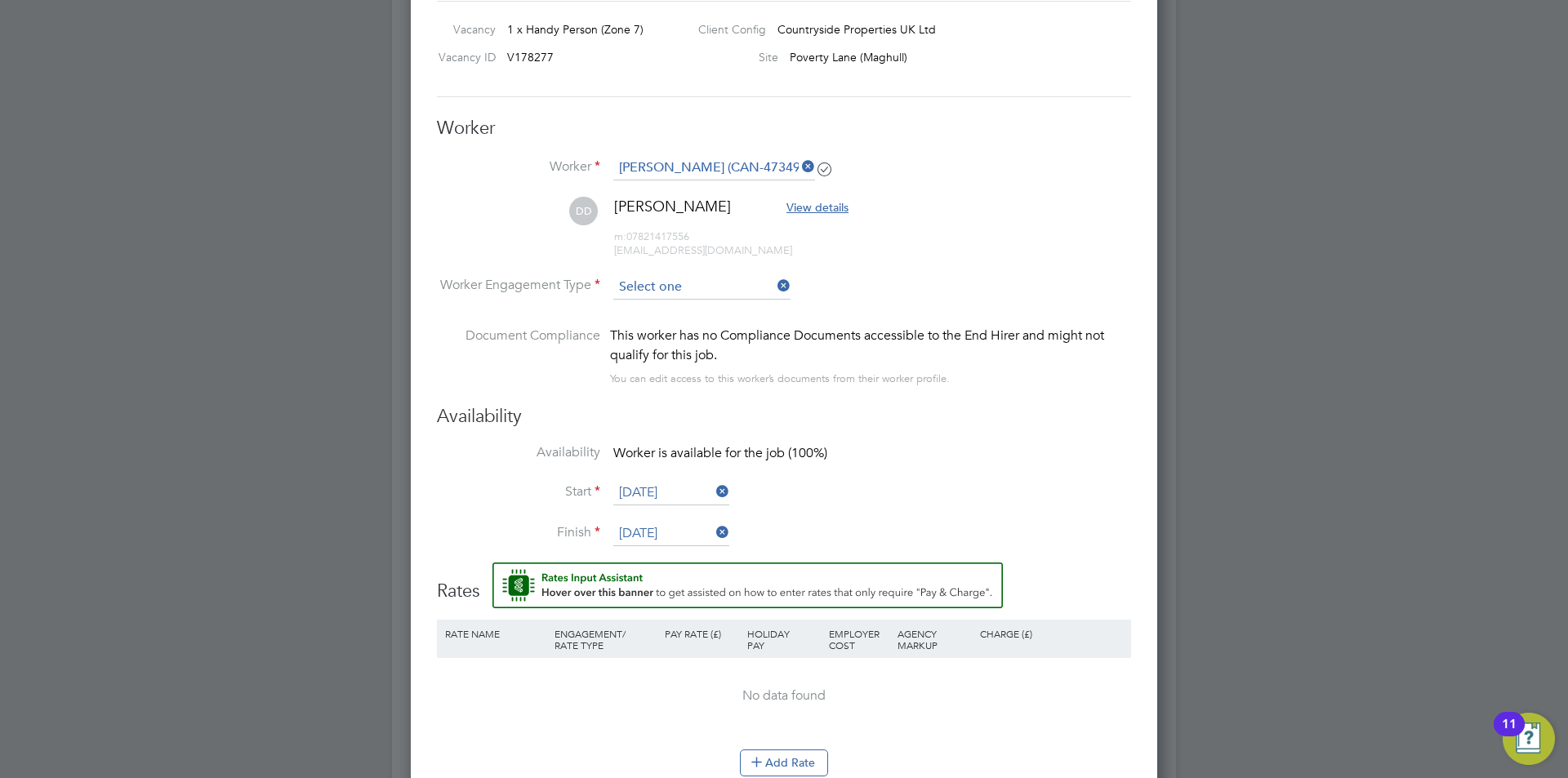
click at [669, 288] on input at bounding box center [702, 288] width 177 height 25
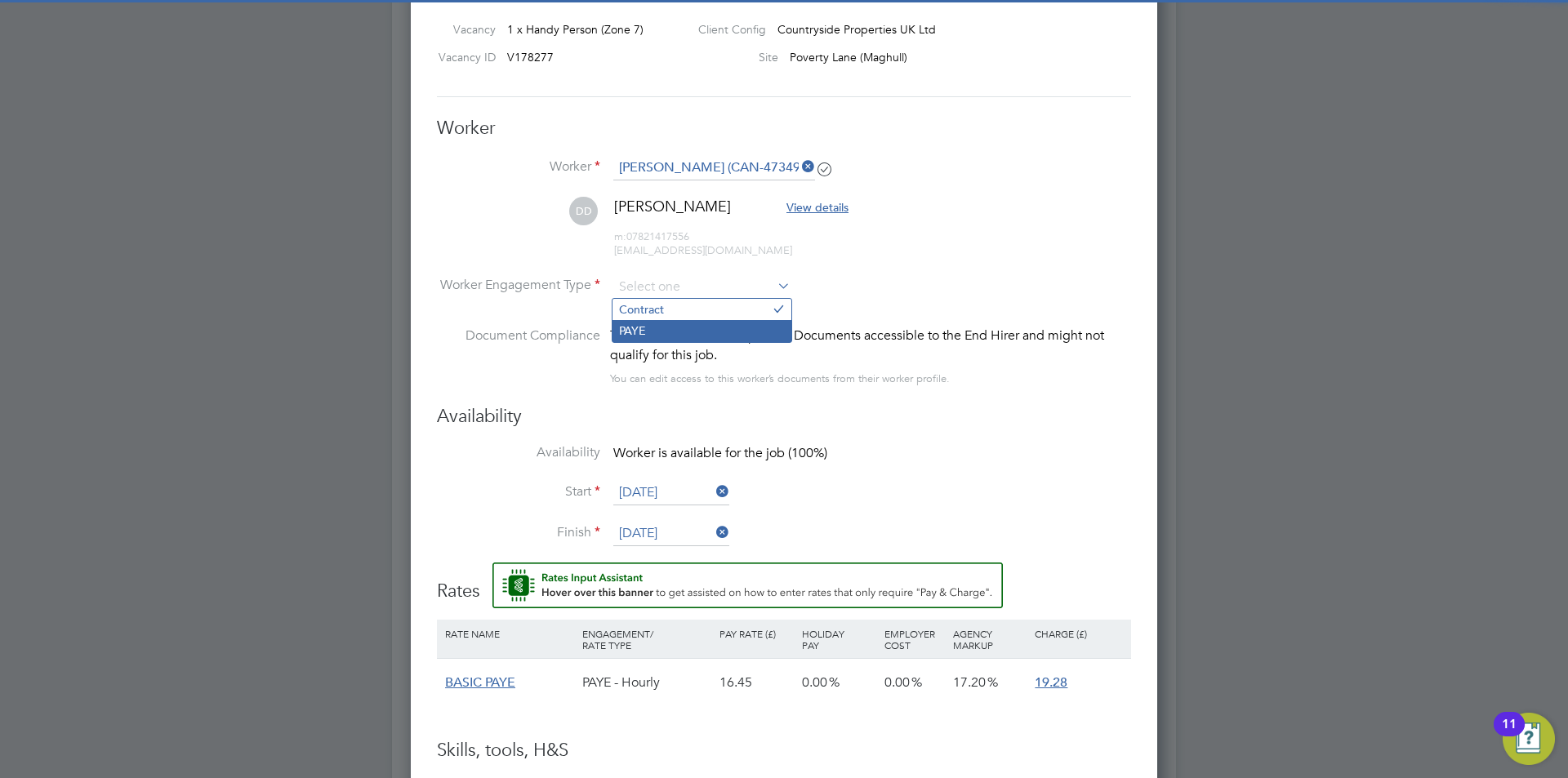
click at [653, 325] on li "PAYE" at bounding box center [702, 330] width 179 height 21
type input "PAYE"
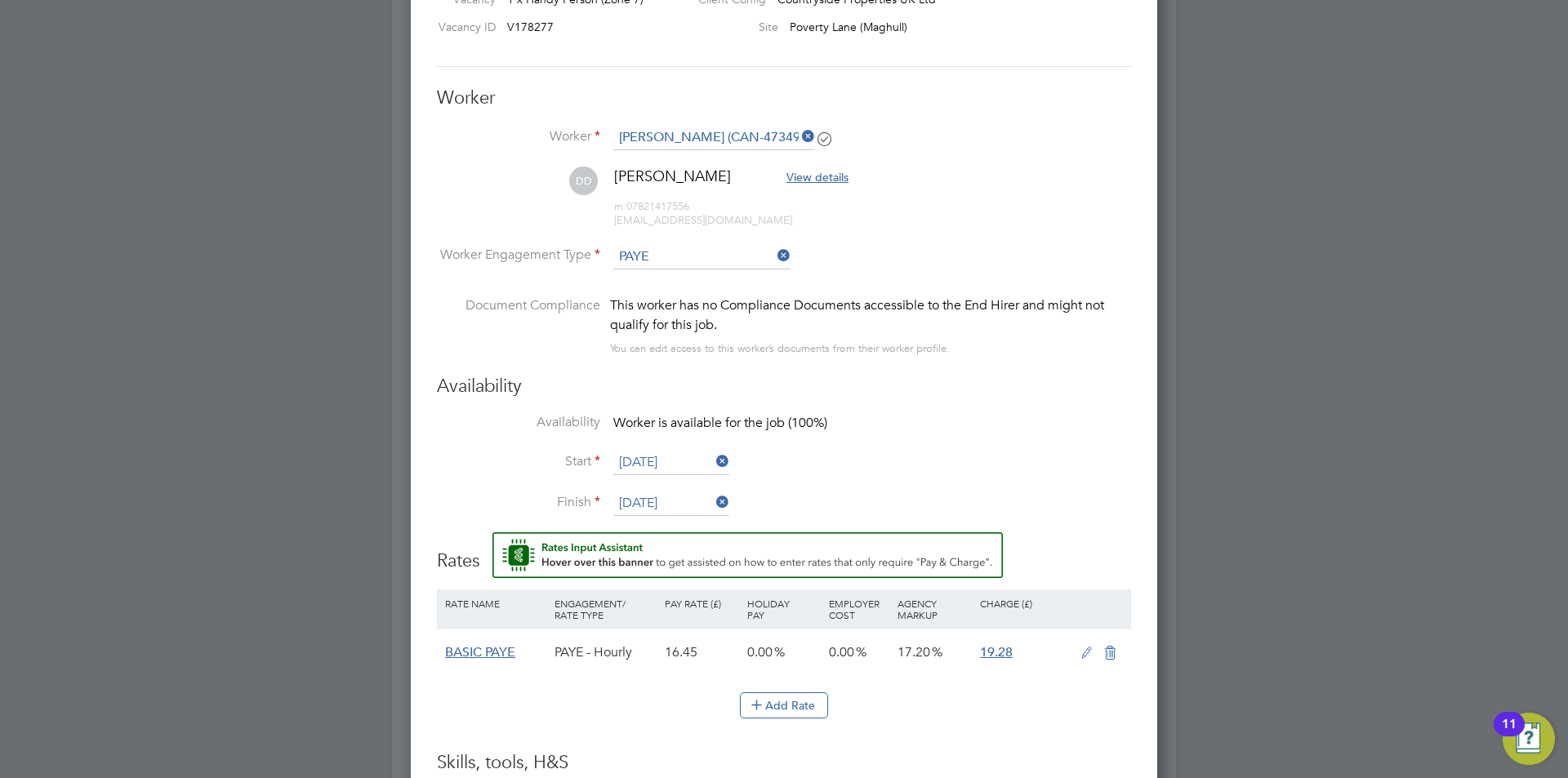
click at [1084, 659] on icon at bounding box center [1087, 653] width 21 height 13
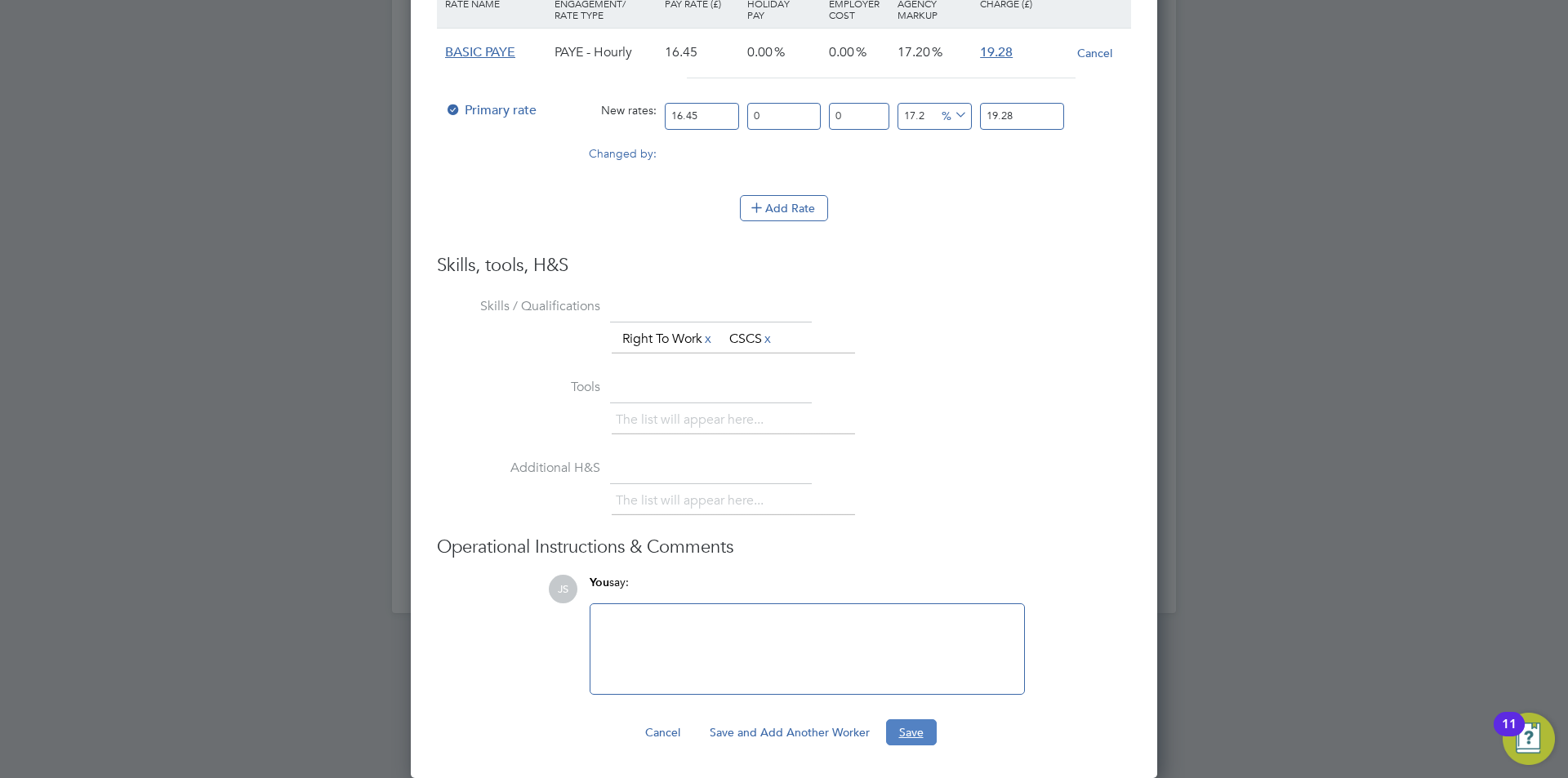
click at [927, 733] on button "Save" at bounding box center [912, 732] width 51 height 26
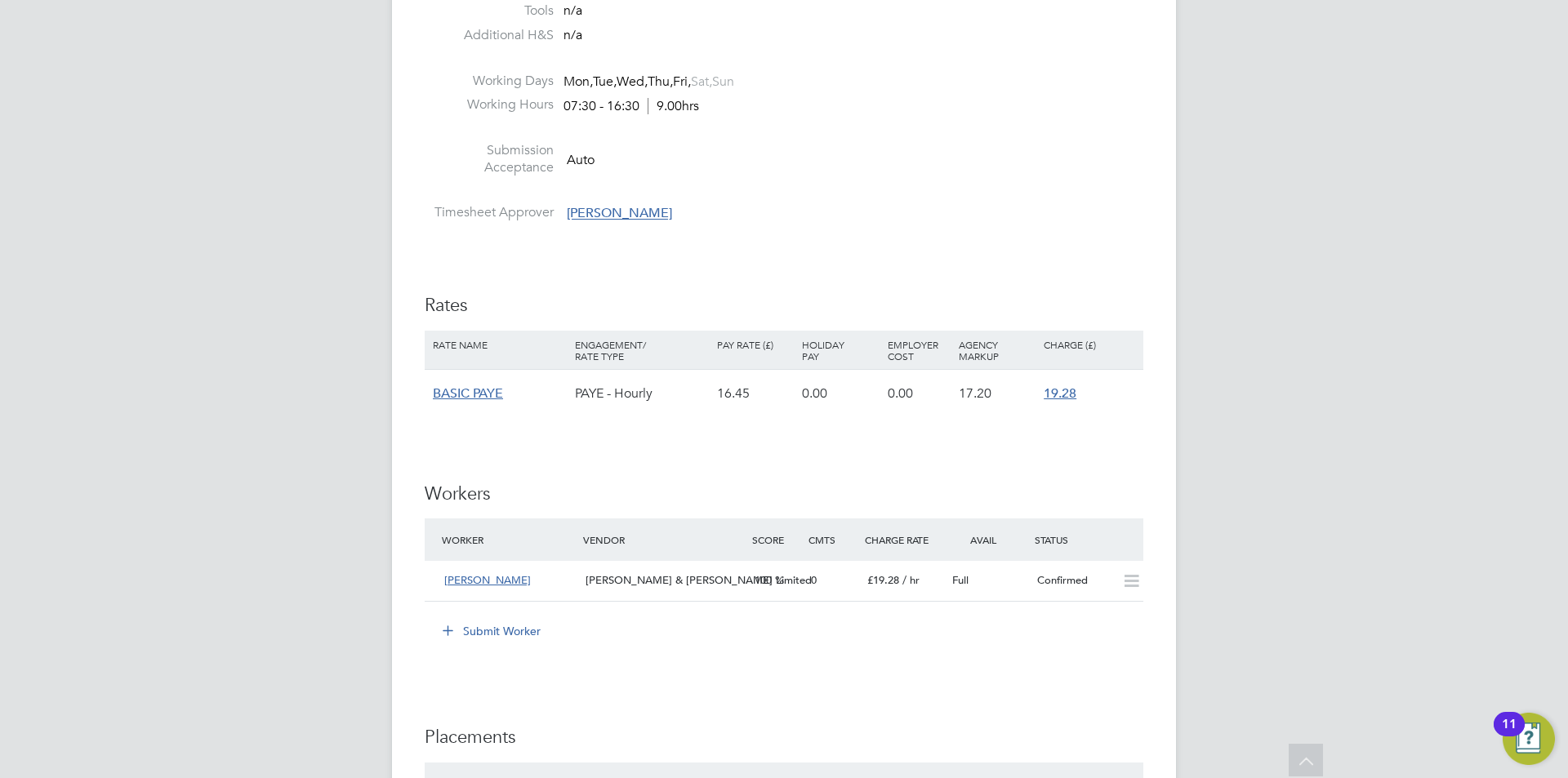
scroll to position [1225, 0]
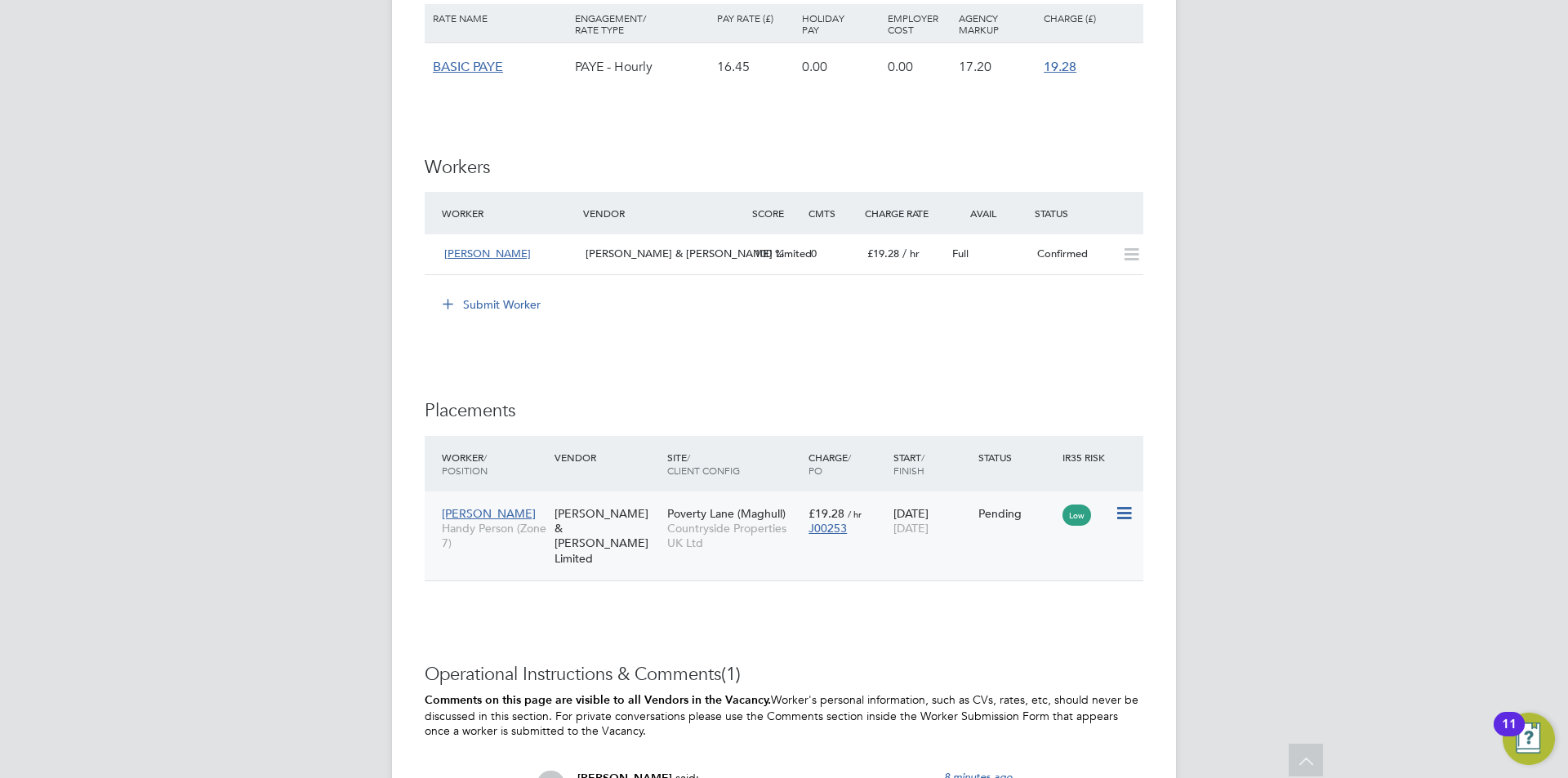
click at [1124, 516] on icon at bounding box center [1123, 514] width 16 height 20
click at [1040, 612] on li "Start" at bounding box center [1073, 614] width 116 height 23
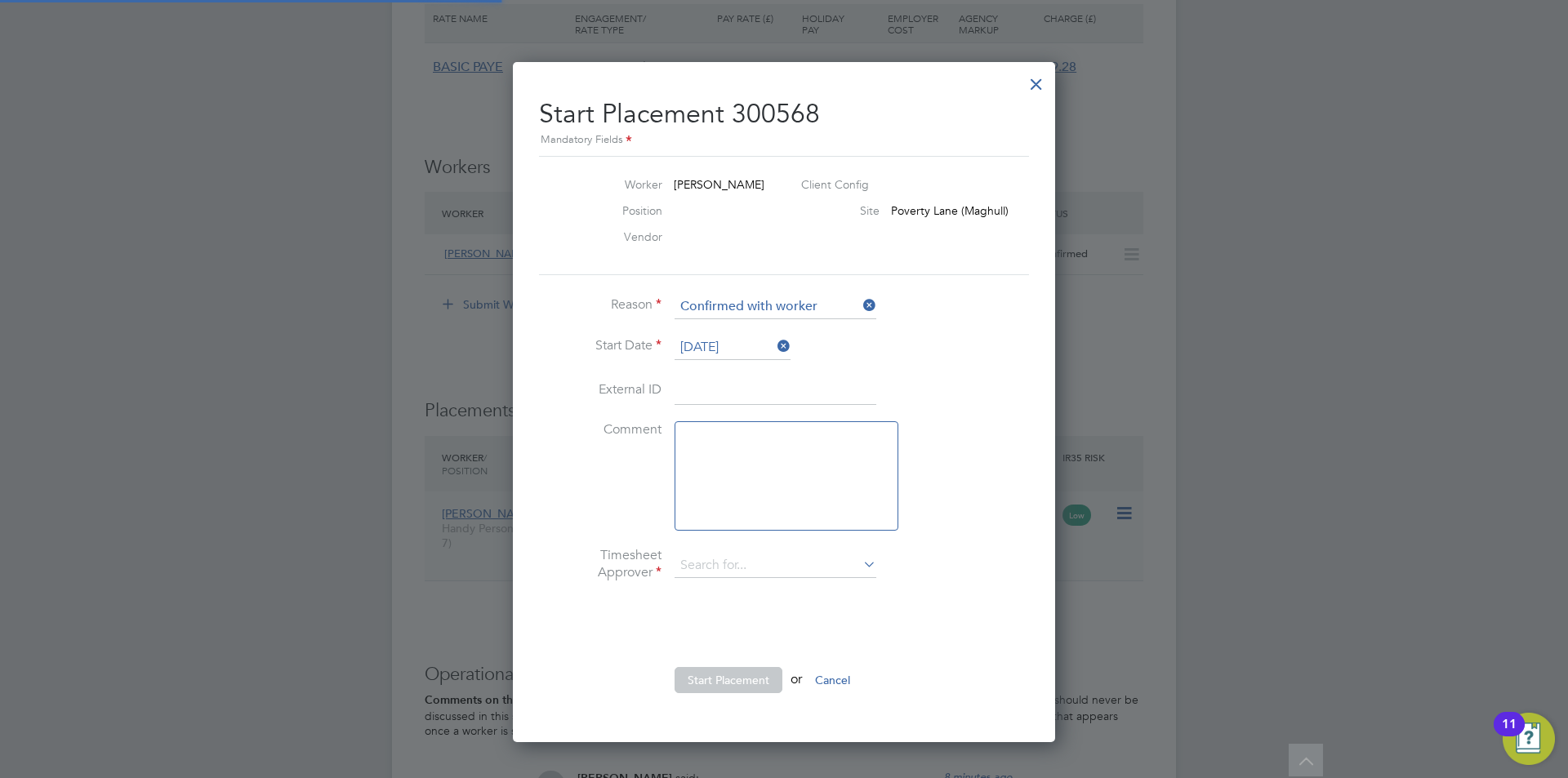
type input "[PERSON_NAME]"
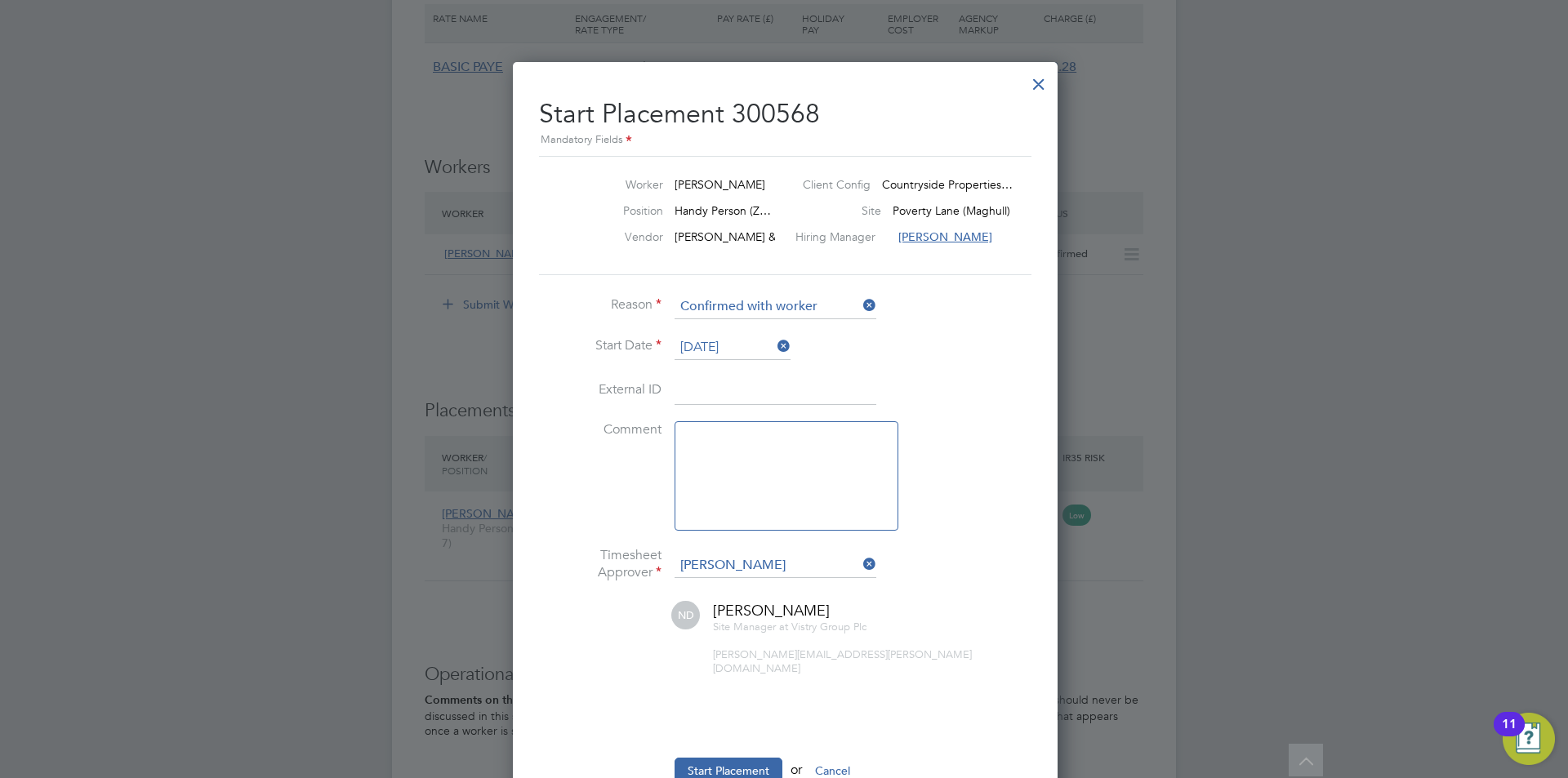
click at [763, 464] on textarea at bounding box center [786, 475] width 224 height 109
type textarea "checked in on site"
click at [751, 758] on button "Start Placement" at bounding box center [728, 771] width 107 height 26
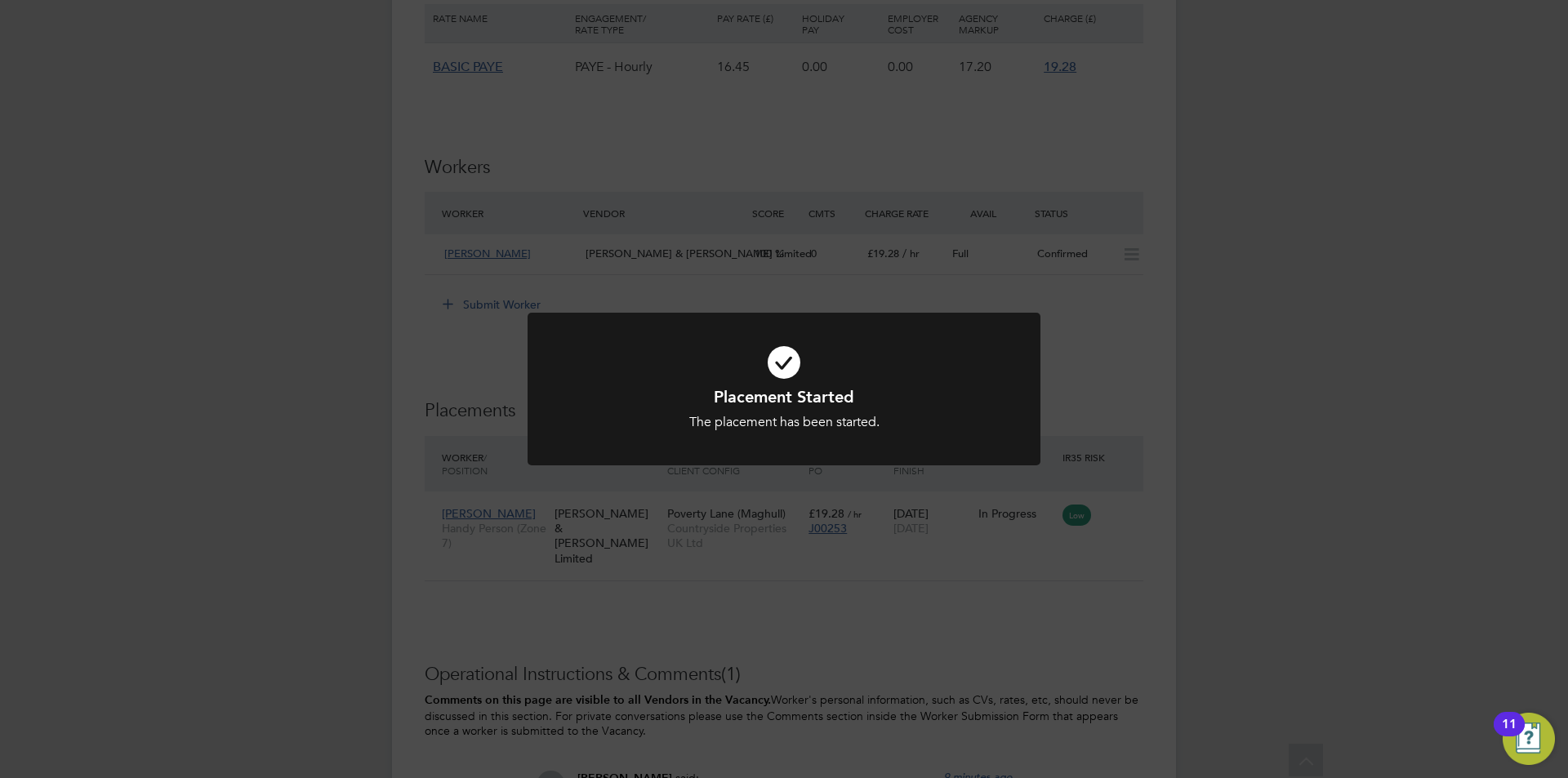
click at [923, 608] on div "Placement Started The placement has been started. Cancel Okay" at bounding box center [784, 389] width 1568 height 778
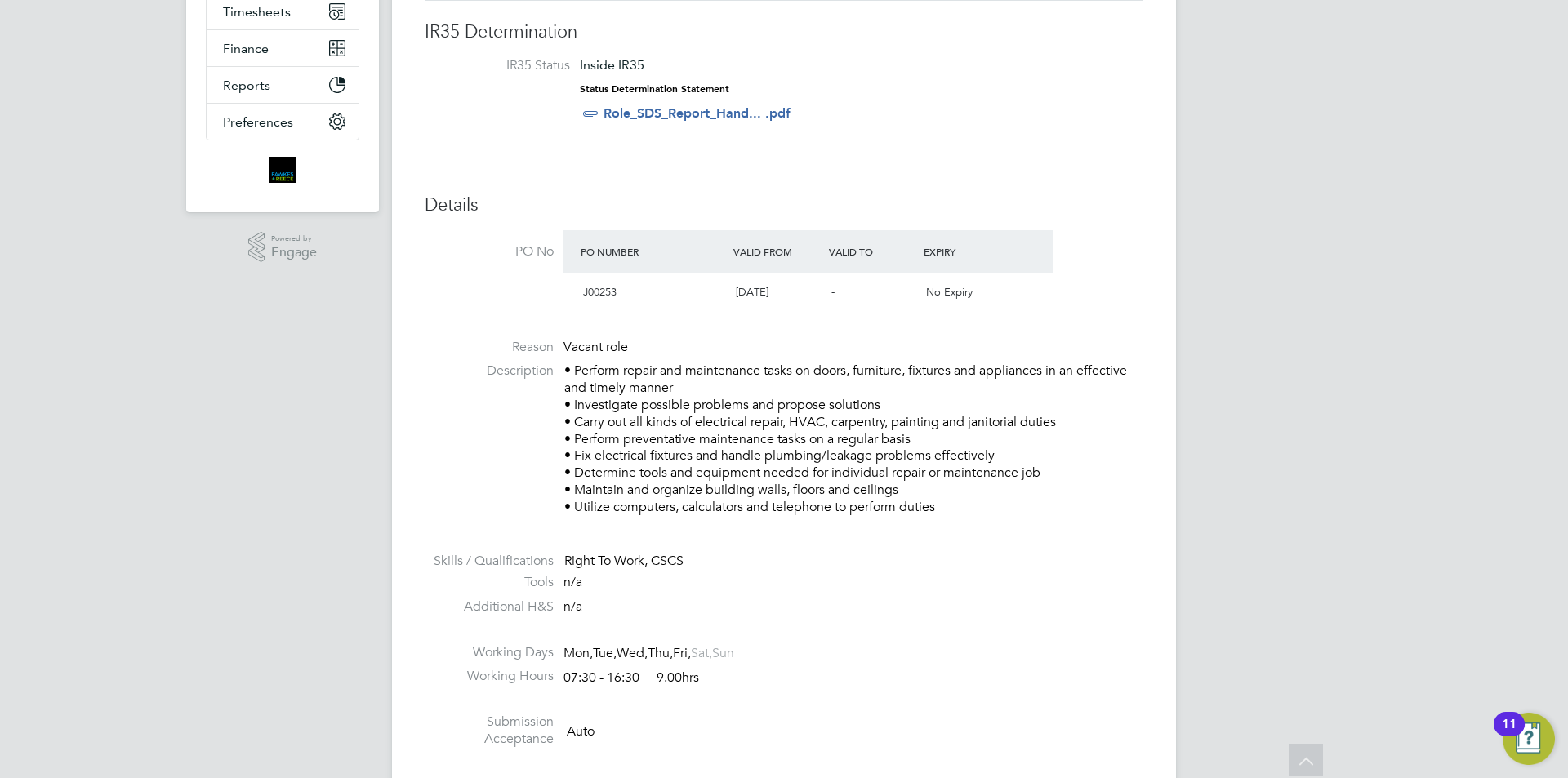
scroll to position [0, 0]
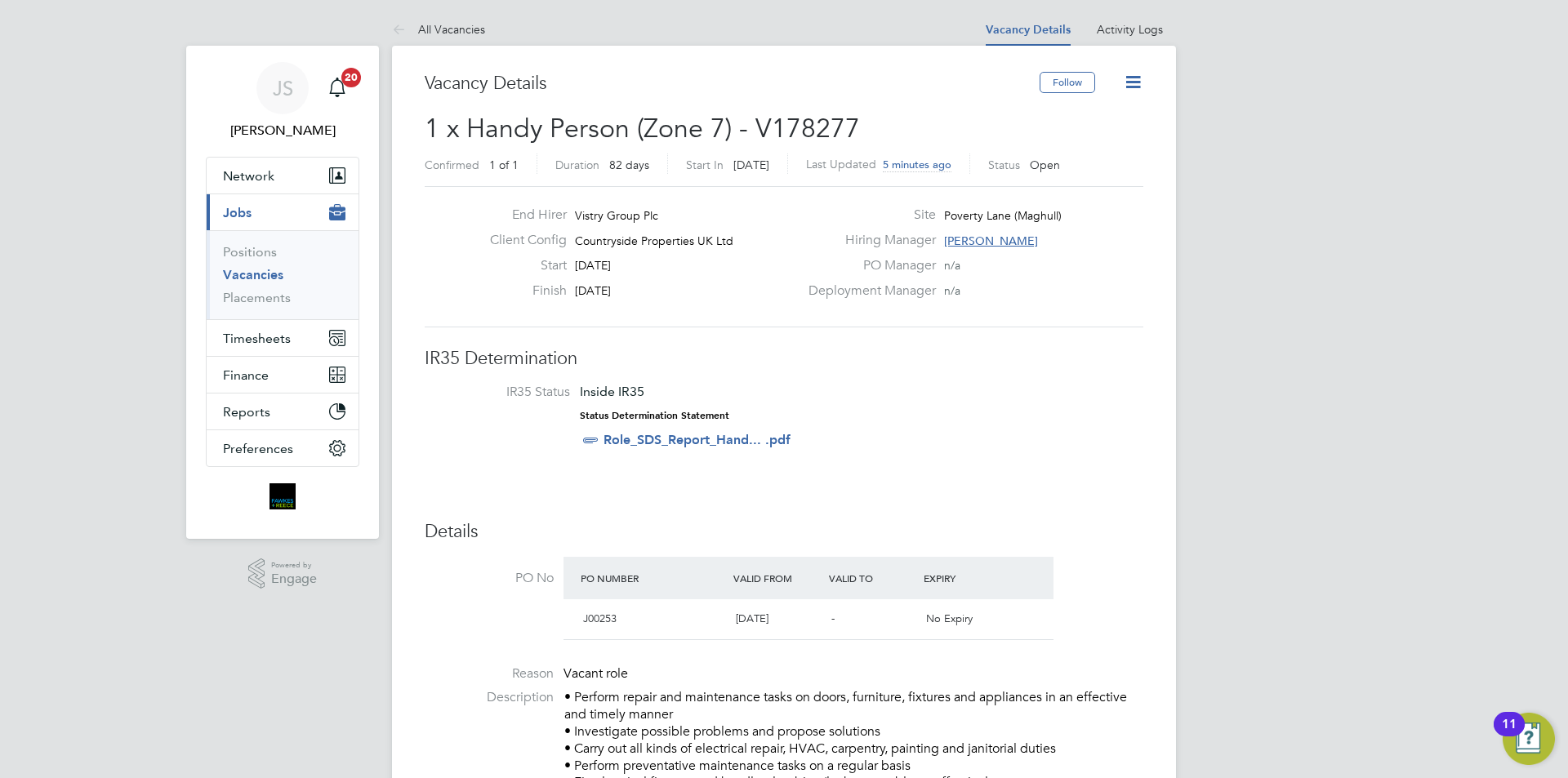
click at [1133, 82] on icon at bounding box center [1133, 82] width 21 height 20
click at [1093, 136] on li "Update Status" at bounding box center [1094, 143] width 95 height 23
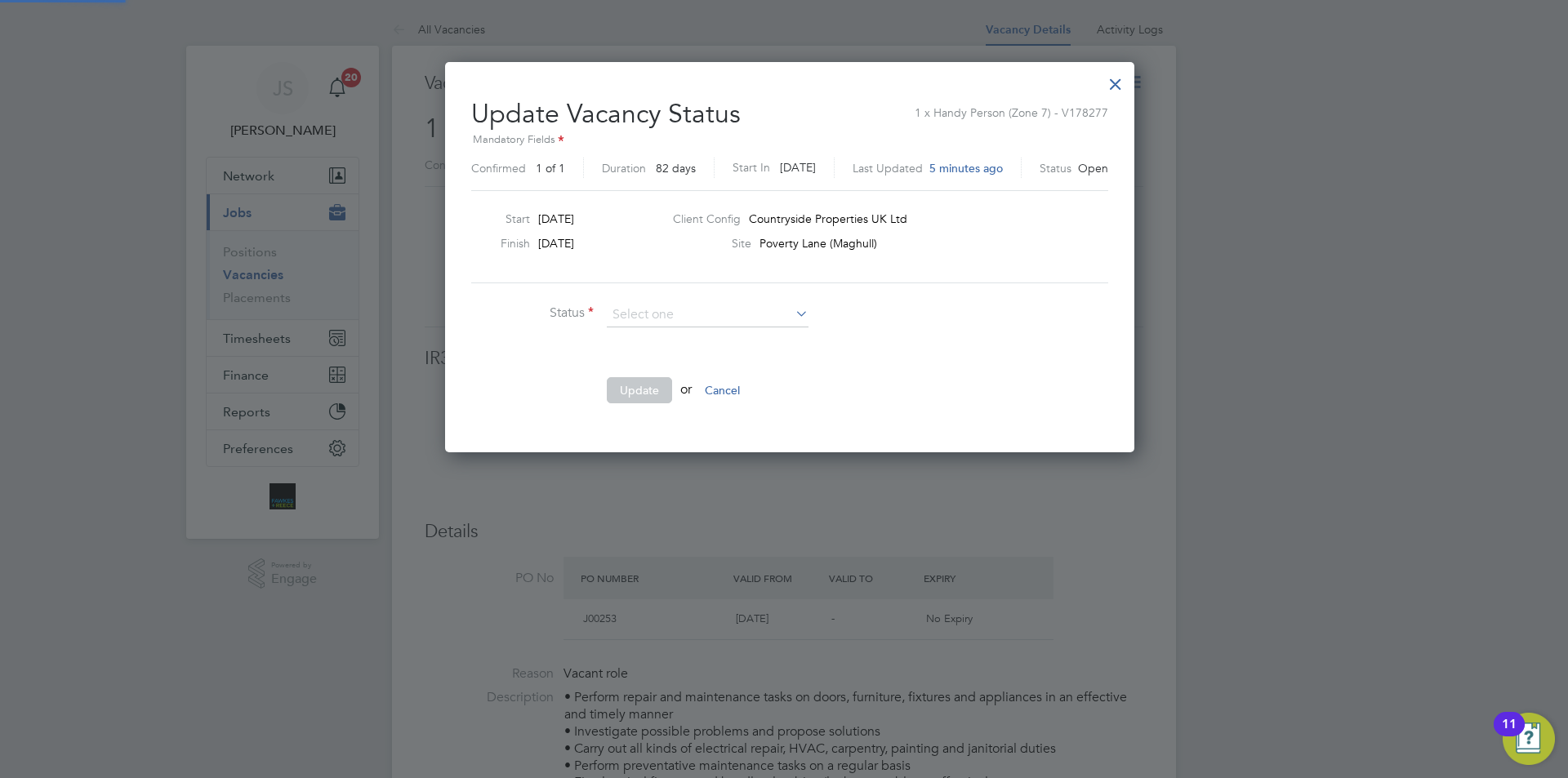
scroll to position [389, 679]
click at [645, 349] on li "Closed" at bounding box center [708, 358] width 203 height 21
type input "Closed"
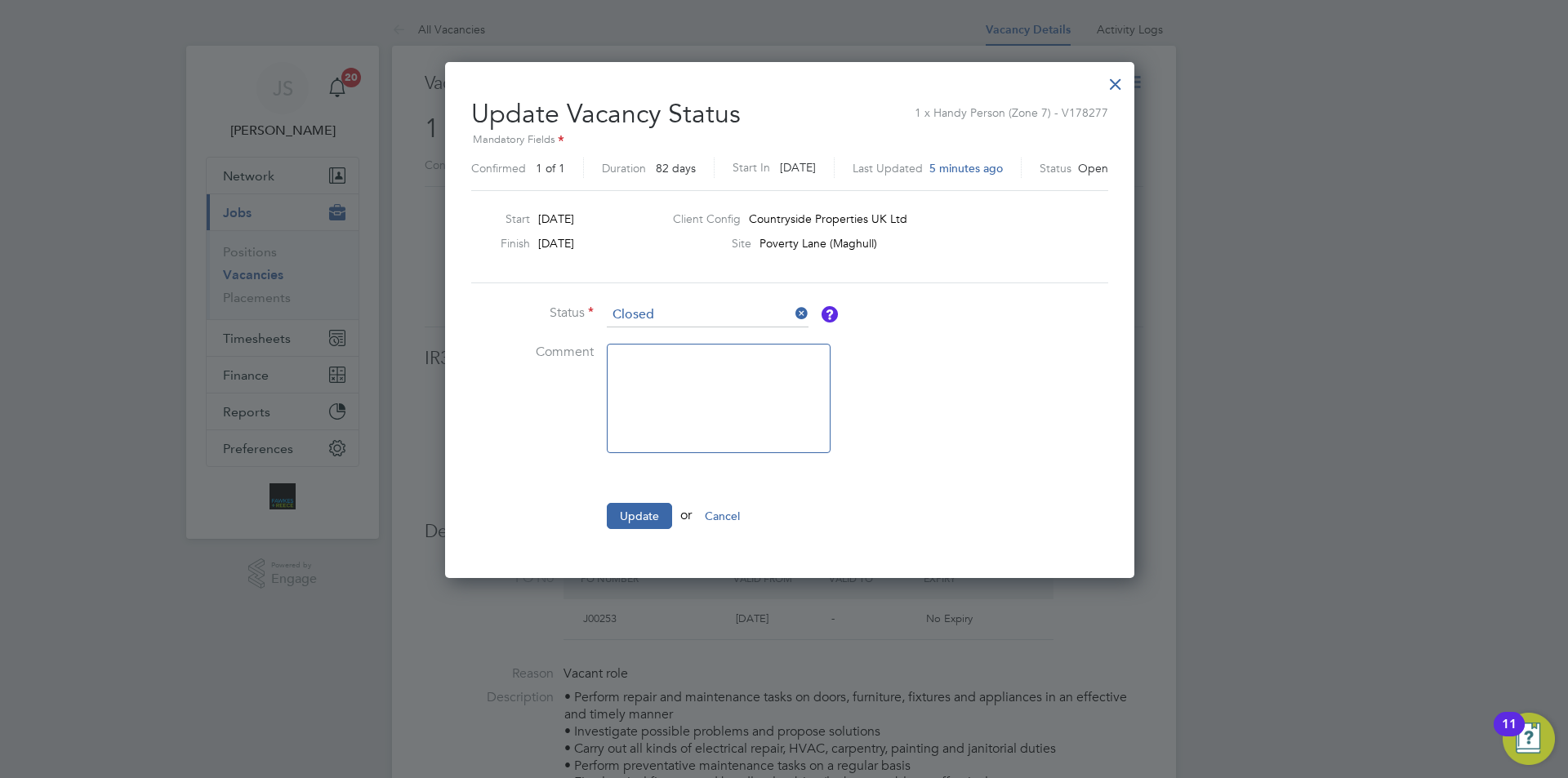
scroll to position [515, 679]
click at [634, 521] on button "Update" at bounding box center [640, 516] width 66 height 26
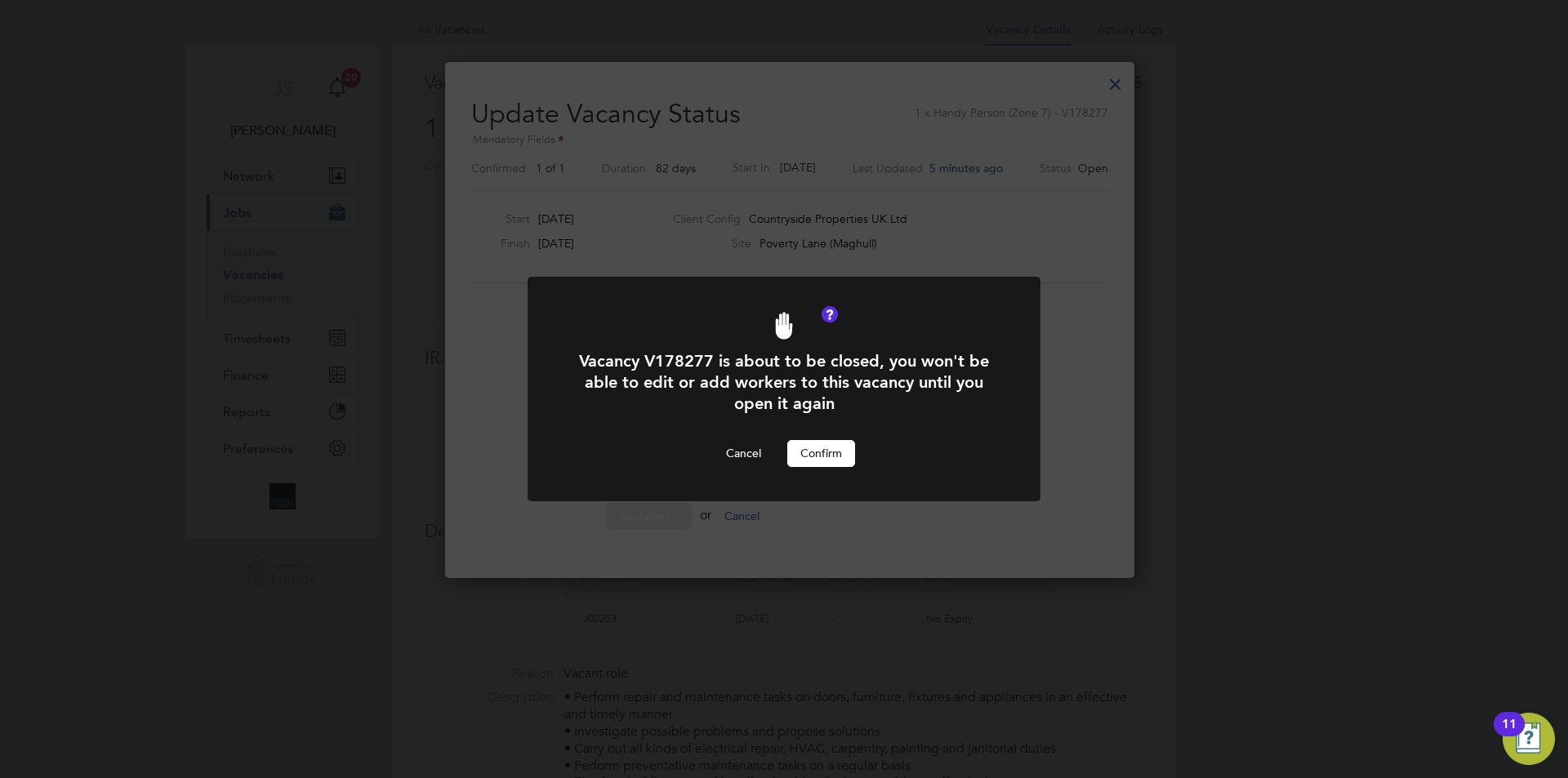
click at [830, 459] on button "Confirm" at bounding box center [821, 453] width 68 height 26
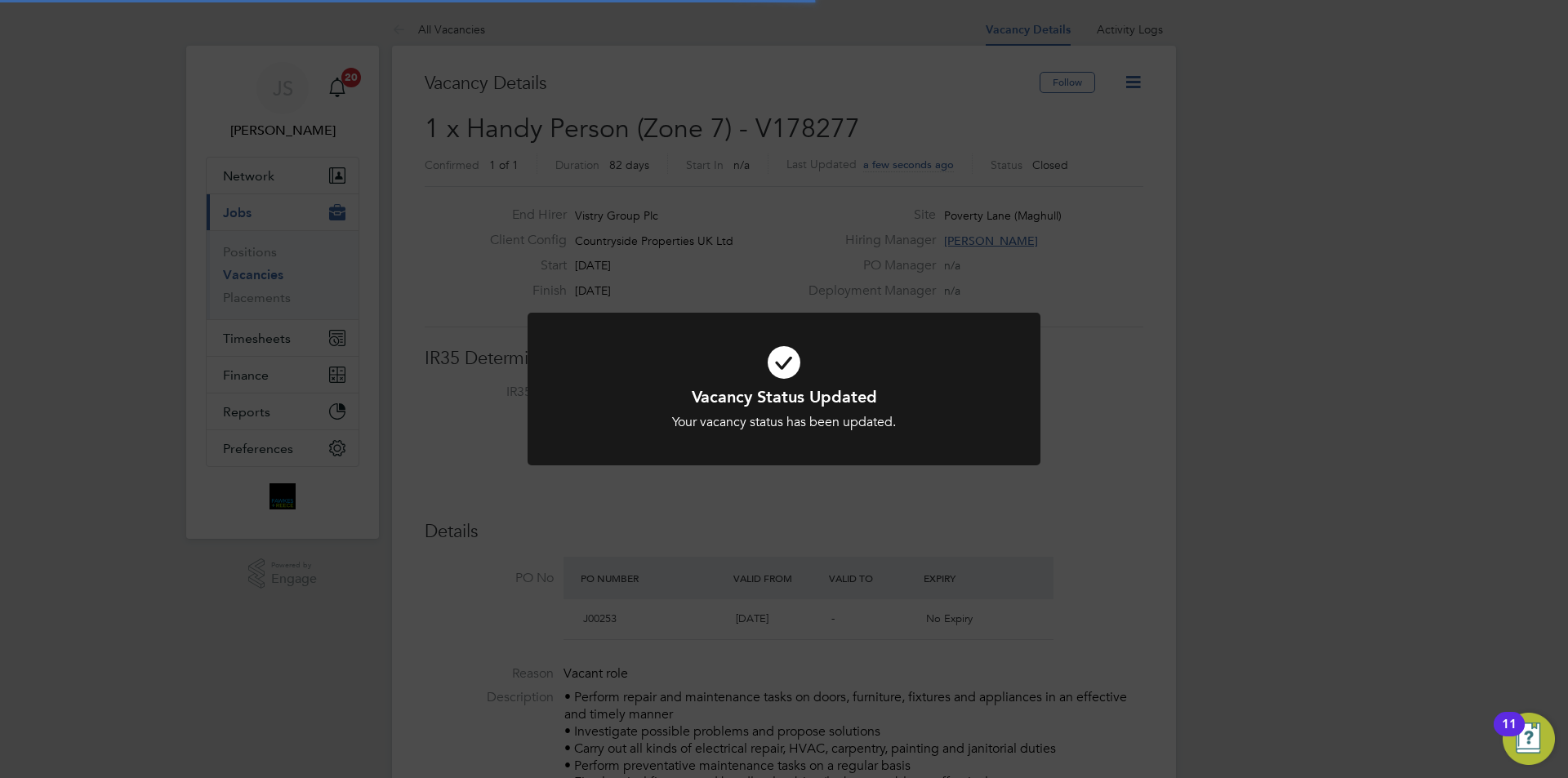
scroll to position [48, 143]
click at [828, 467] on div "Vacancy Status Updated Your vacancy status has been updated. Cancel Okay" at bounding box center [783, 398] width 513 height 172
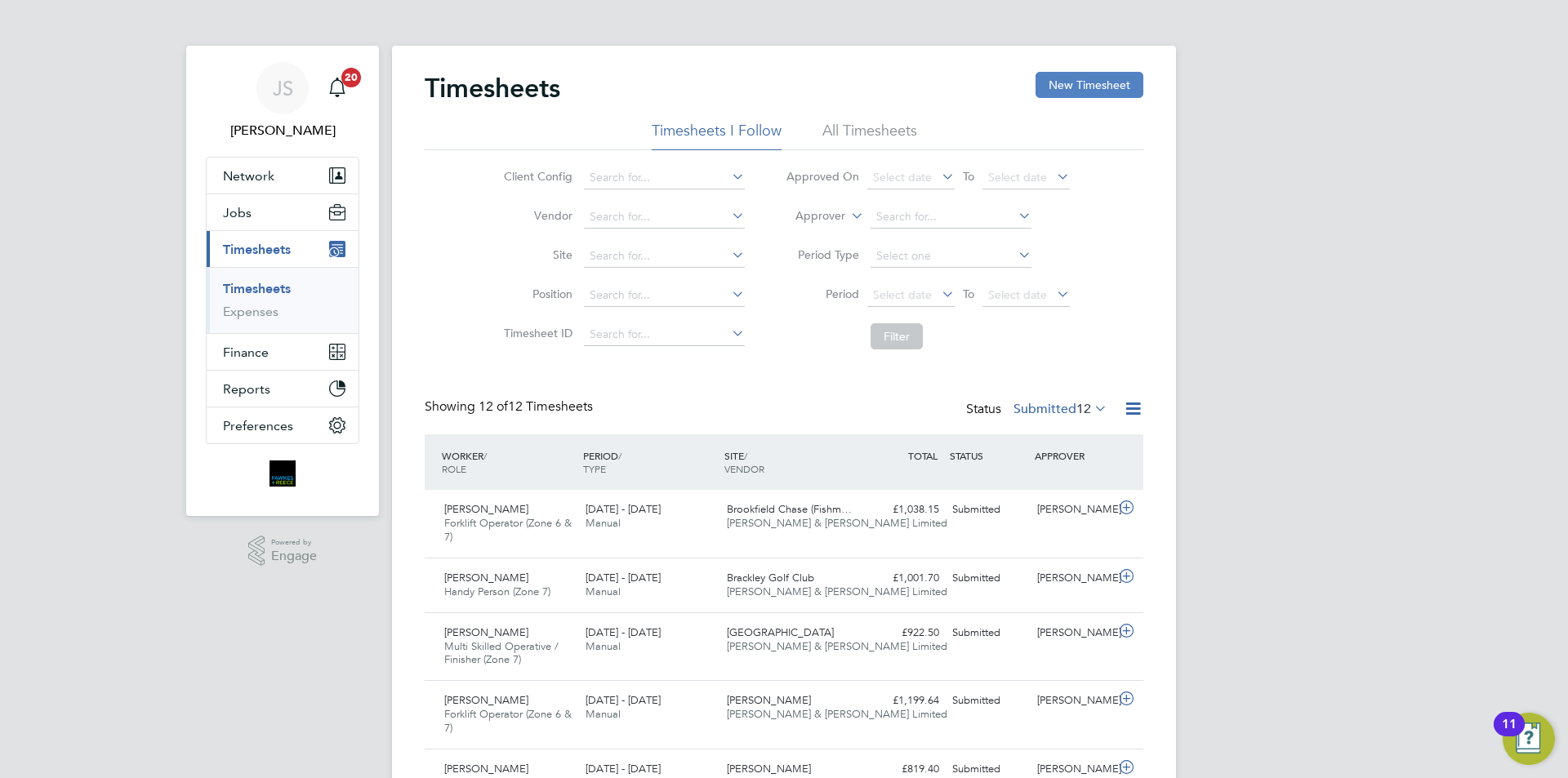
click at [1097, 97] on button "New Timesheet" at bounding box center [1089, 85] width 107 height 26
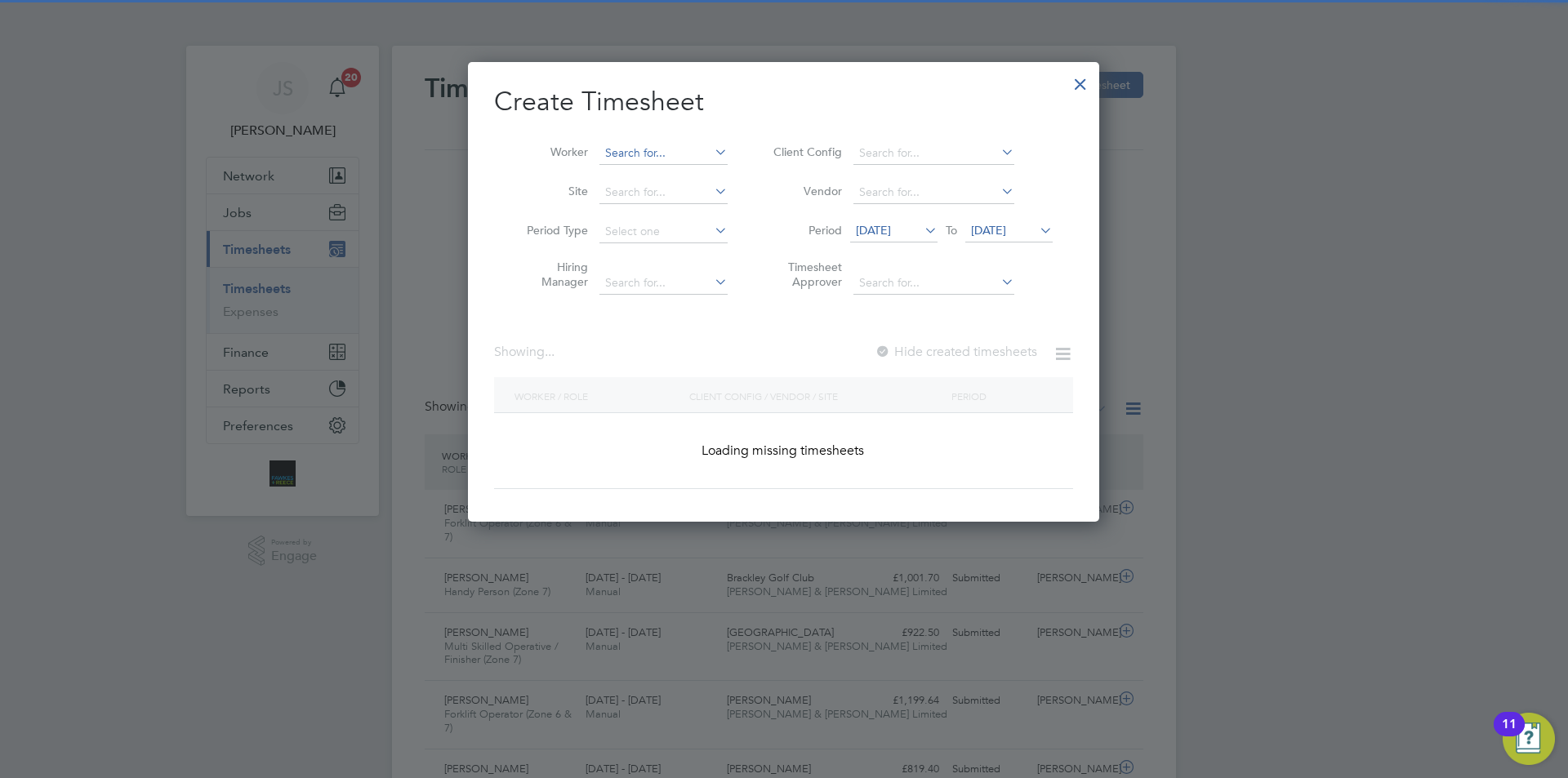
click at [691, 148] on input at bounding box center [663, 153] width 128 height 23
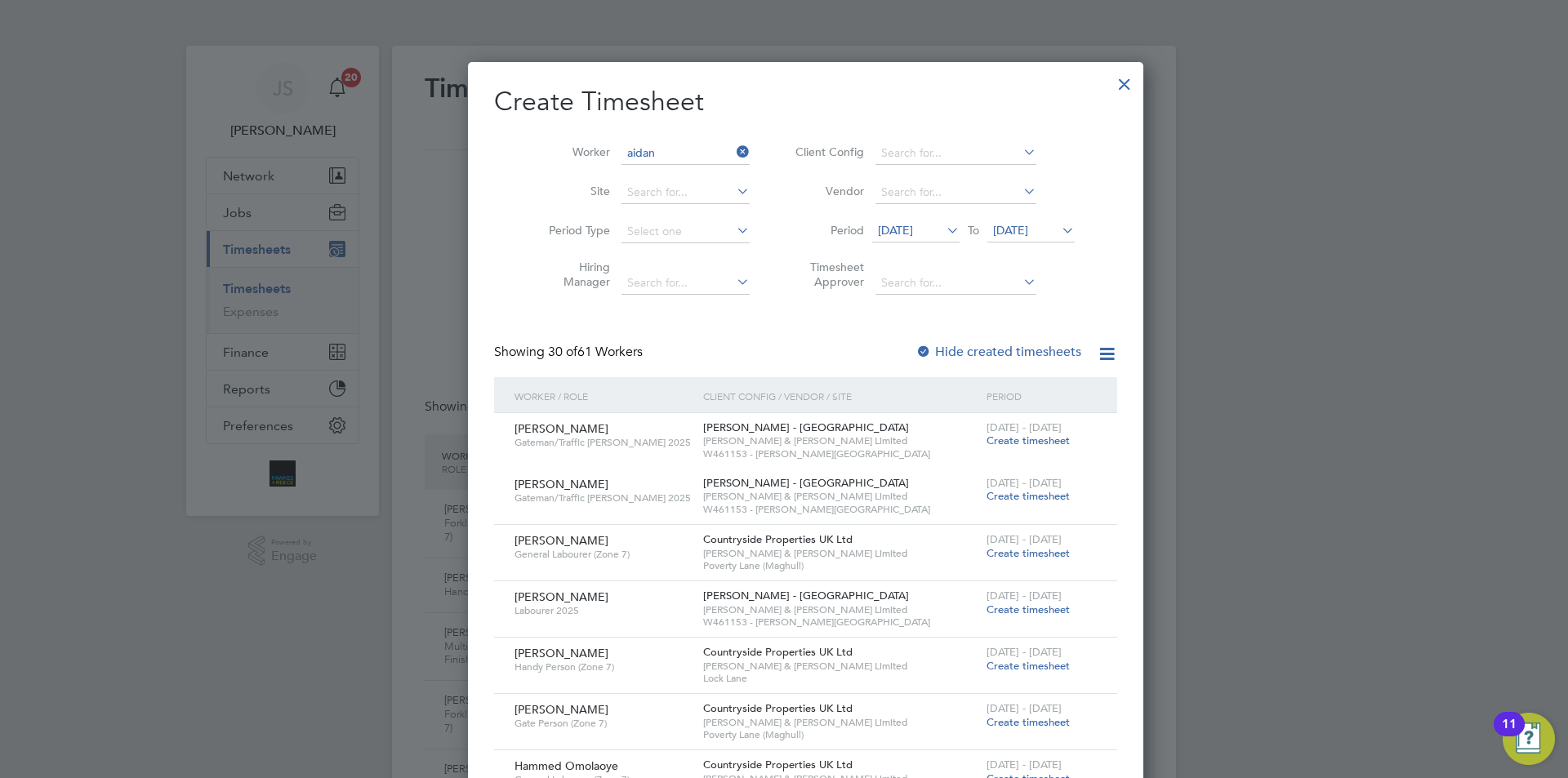
click at [627, 265] on b "Aidan" at bounding box center [653, 263] width 95 height 14
type input "[PERSON_NAME]"
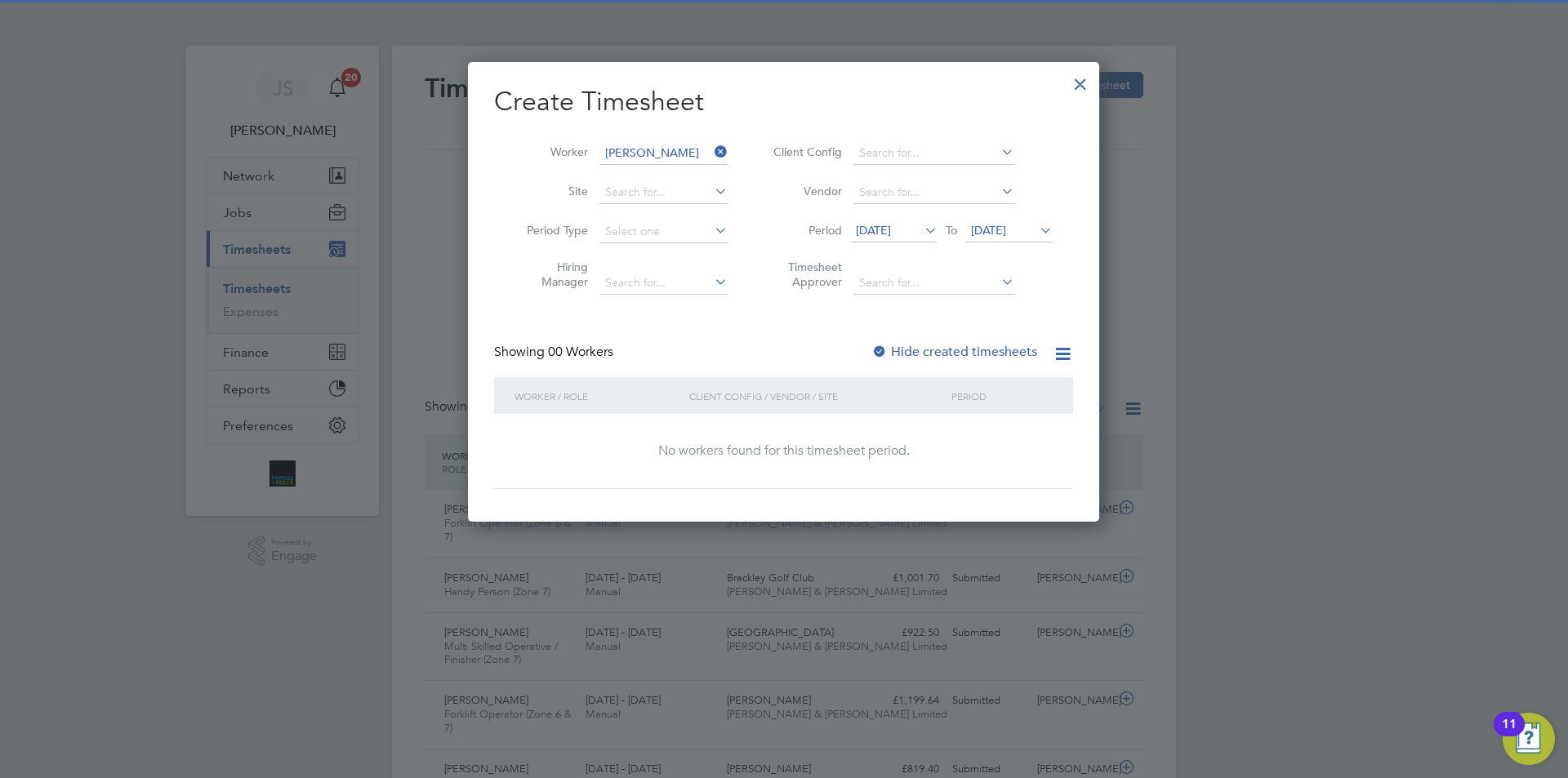
click at [879, 349] on div at bounding box center [880, 353] width 16 height 16
click at [887, 230] on span "[DATE]" at bounding box center [873, 230] width 35 height 15
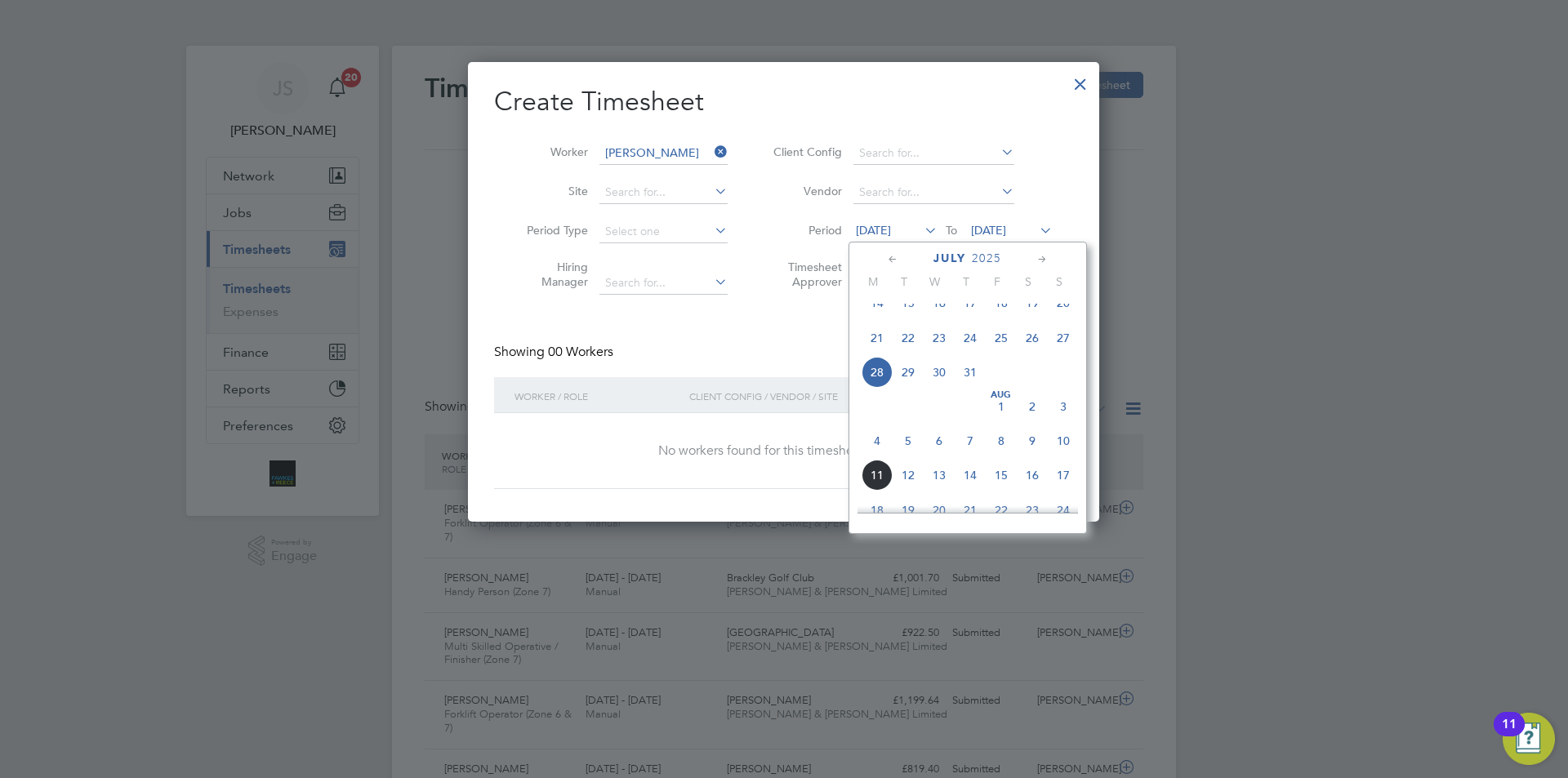
click at [881, 457] on span "4" at bounding box center [877, 441] width 31 height 31
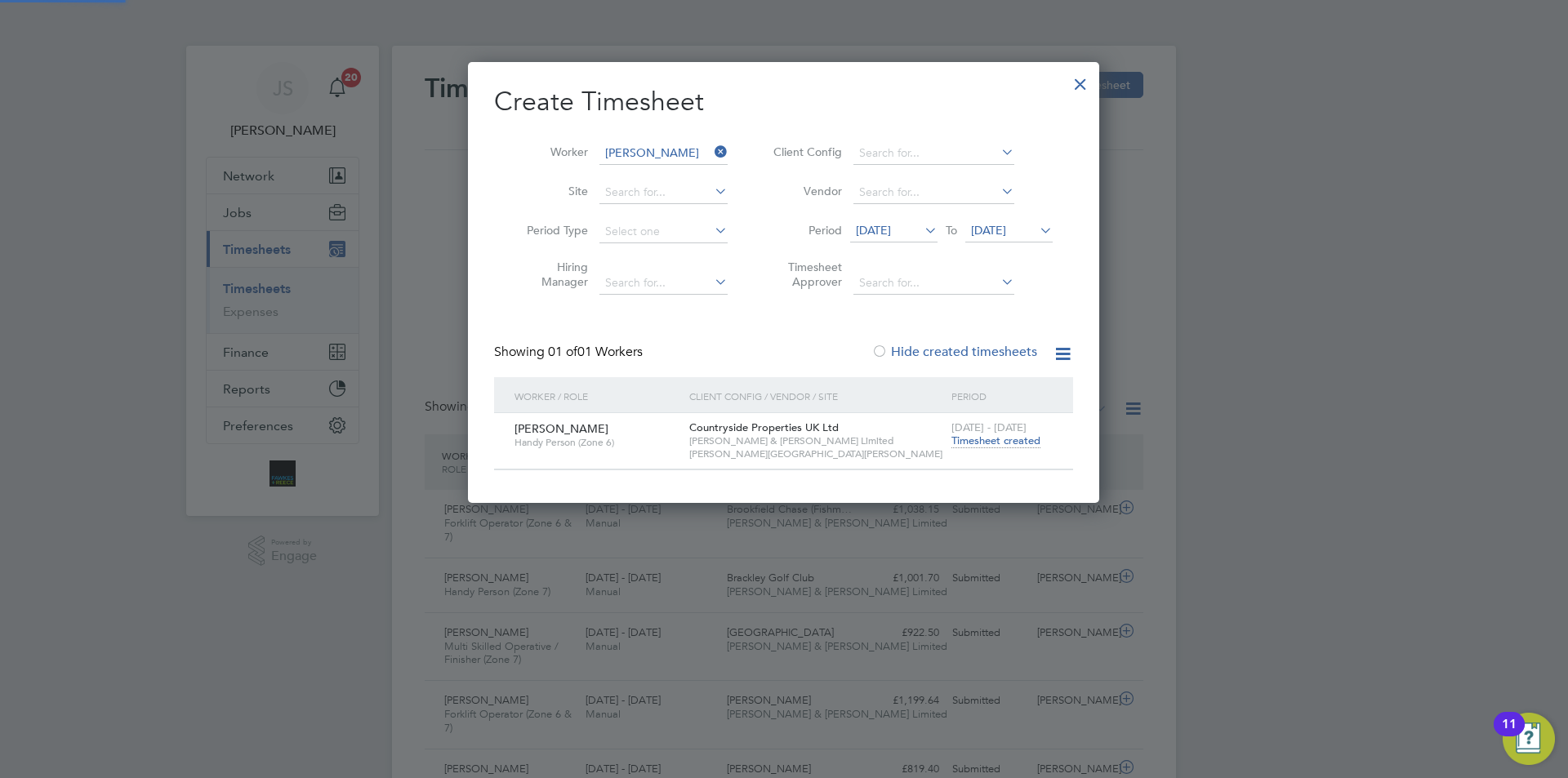
click at [978, 439] on span "Timesheet created" at bounding box center [996, 441] width 89 height 15
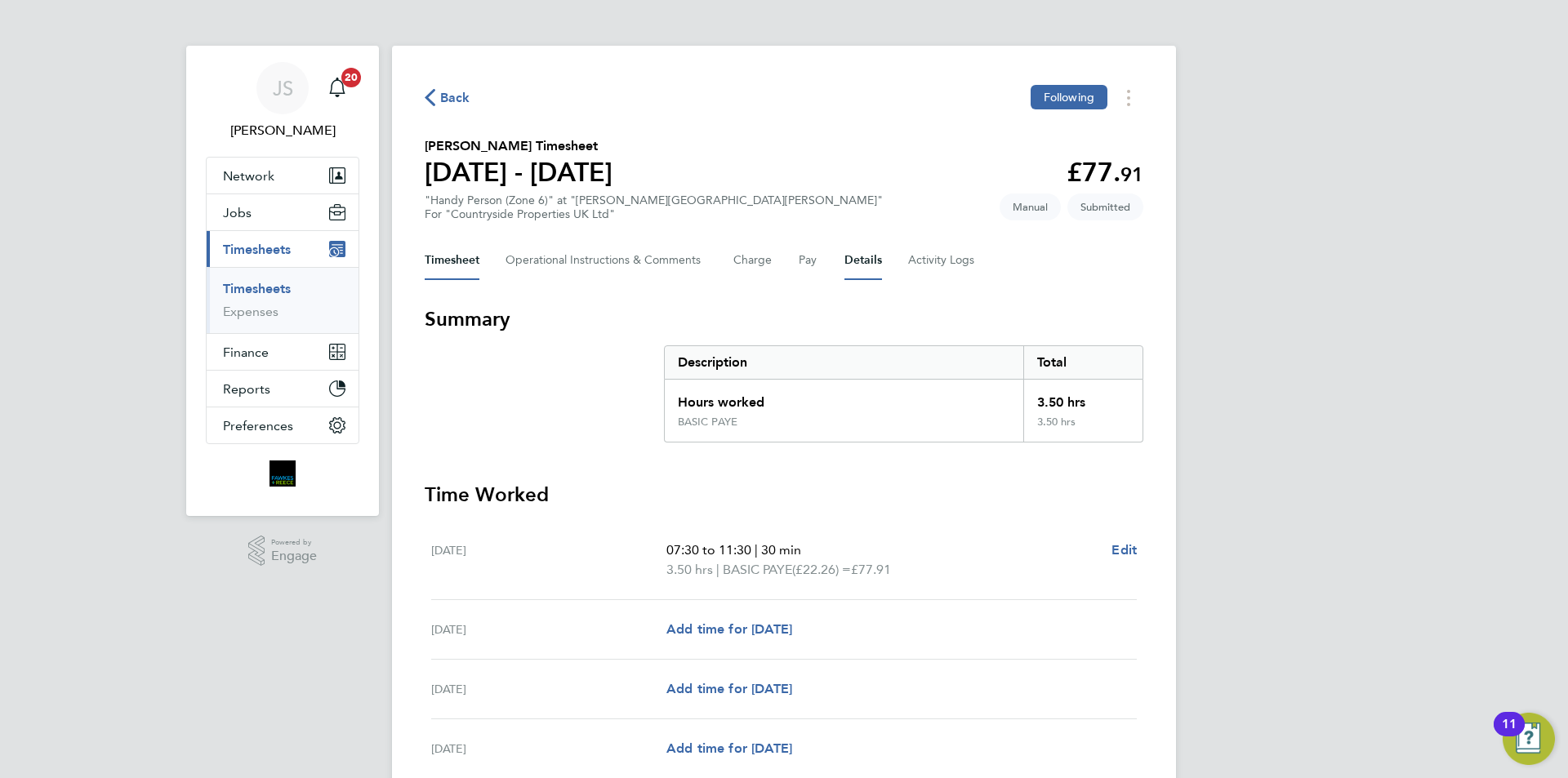
click at [855, 256] on button "Details" at bounding box center [864, 261] width 38 height 39
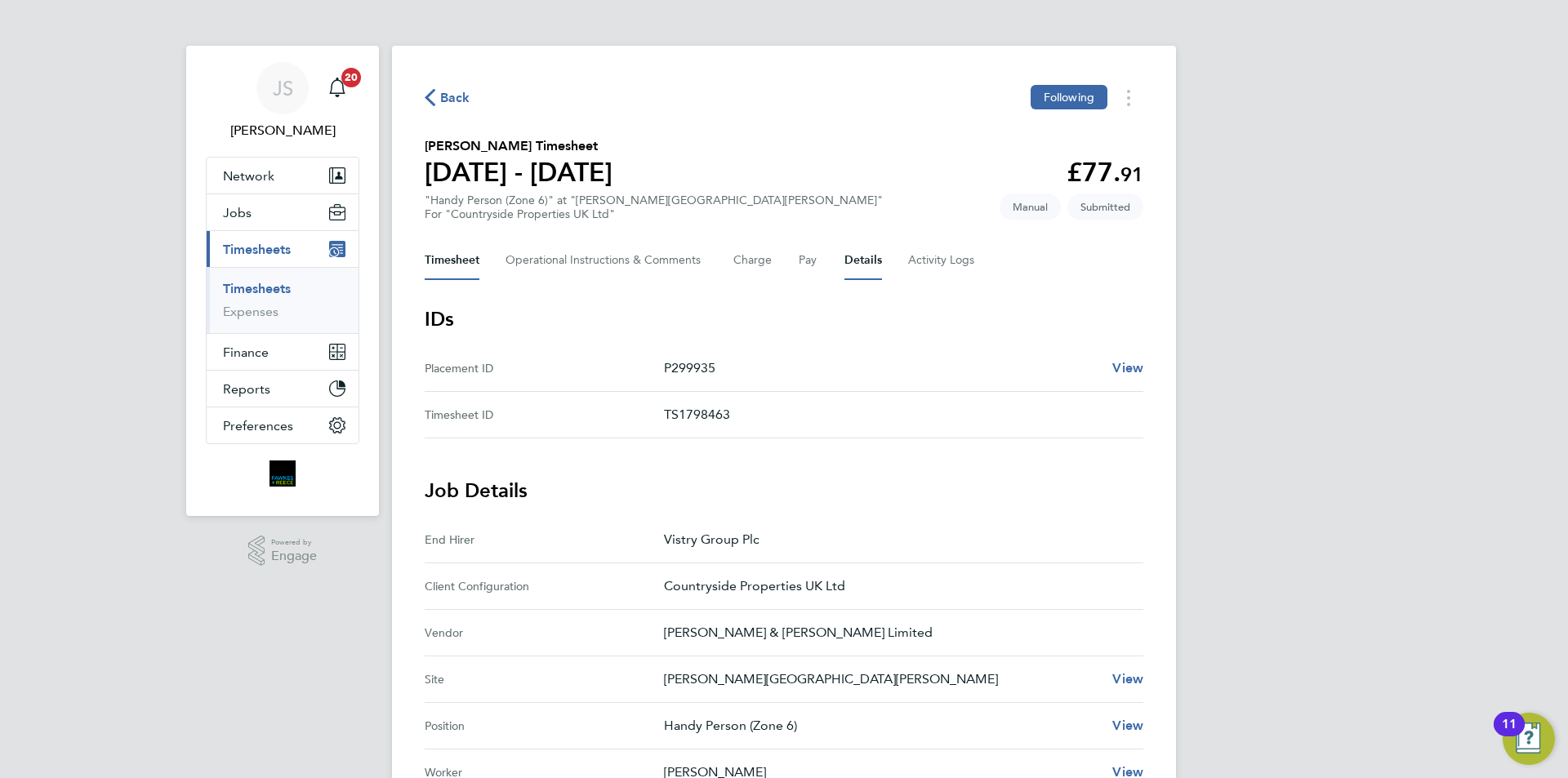
drag, startPoint x: 464, startPoint y: 266, endPoint x: 474, endPoint y: 279, distance: 16.4
click at [464, 266] on button "Timesheet" at bounding box center [452, 261] width 55 height 39
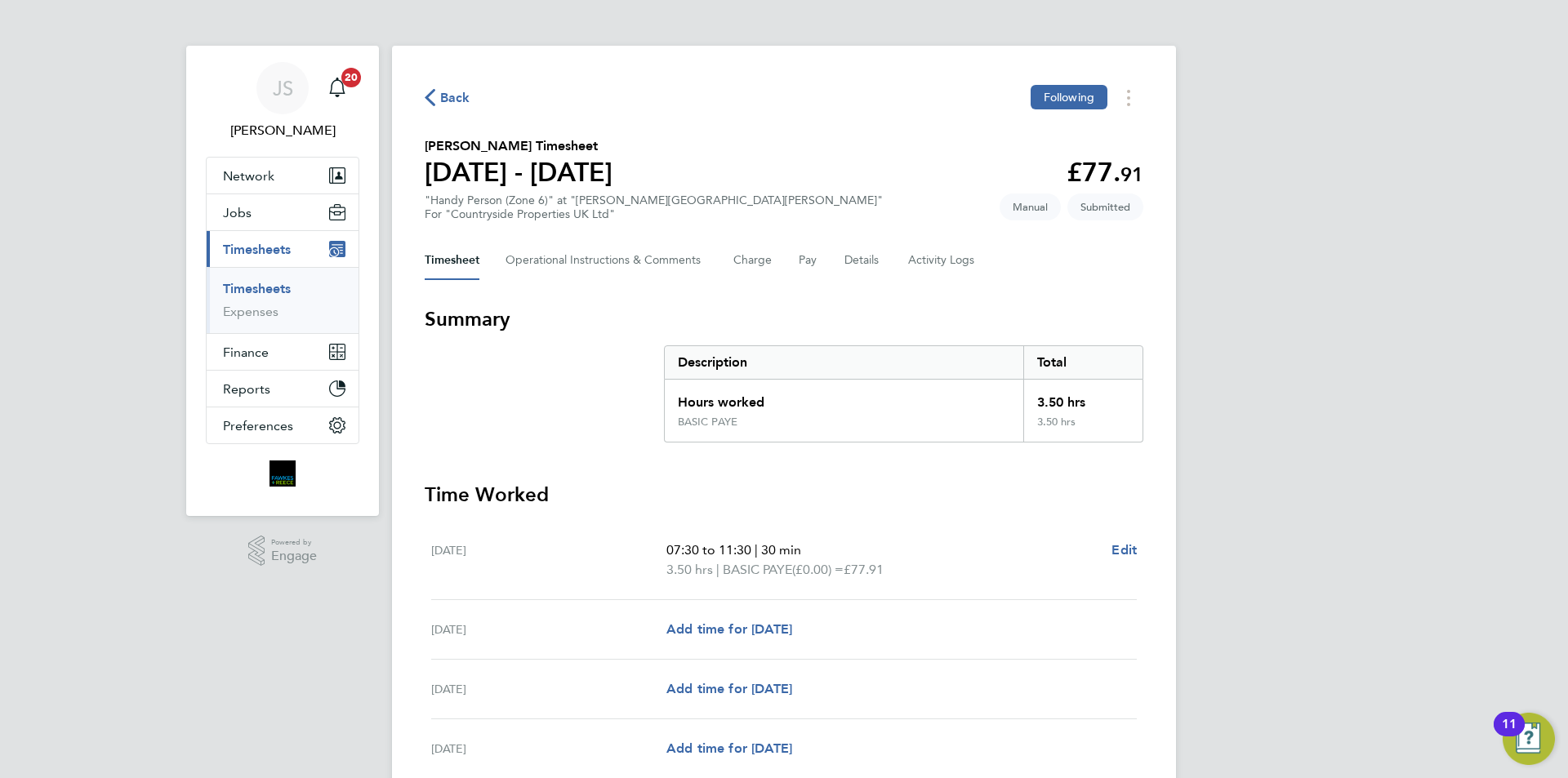
click at [453, 85] on div "Back Following" at bounding box center [784, 98] width 718 height 25
click at [444, 70] on div "Back Following Aidan O'Donnell's Timesheet 04 - 10 Aug 2025 £77. 91 "Handy Pers…" at bounding box center [784, 471] width 784 height 851
click at [451, 98] on span "Back" at bounding box center [455, 98] width 30 height 20
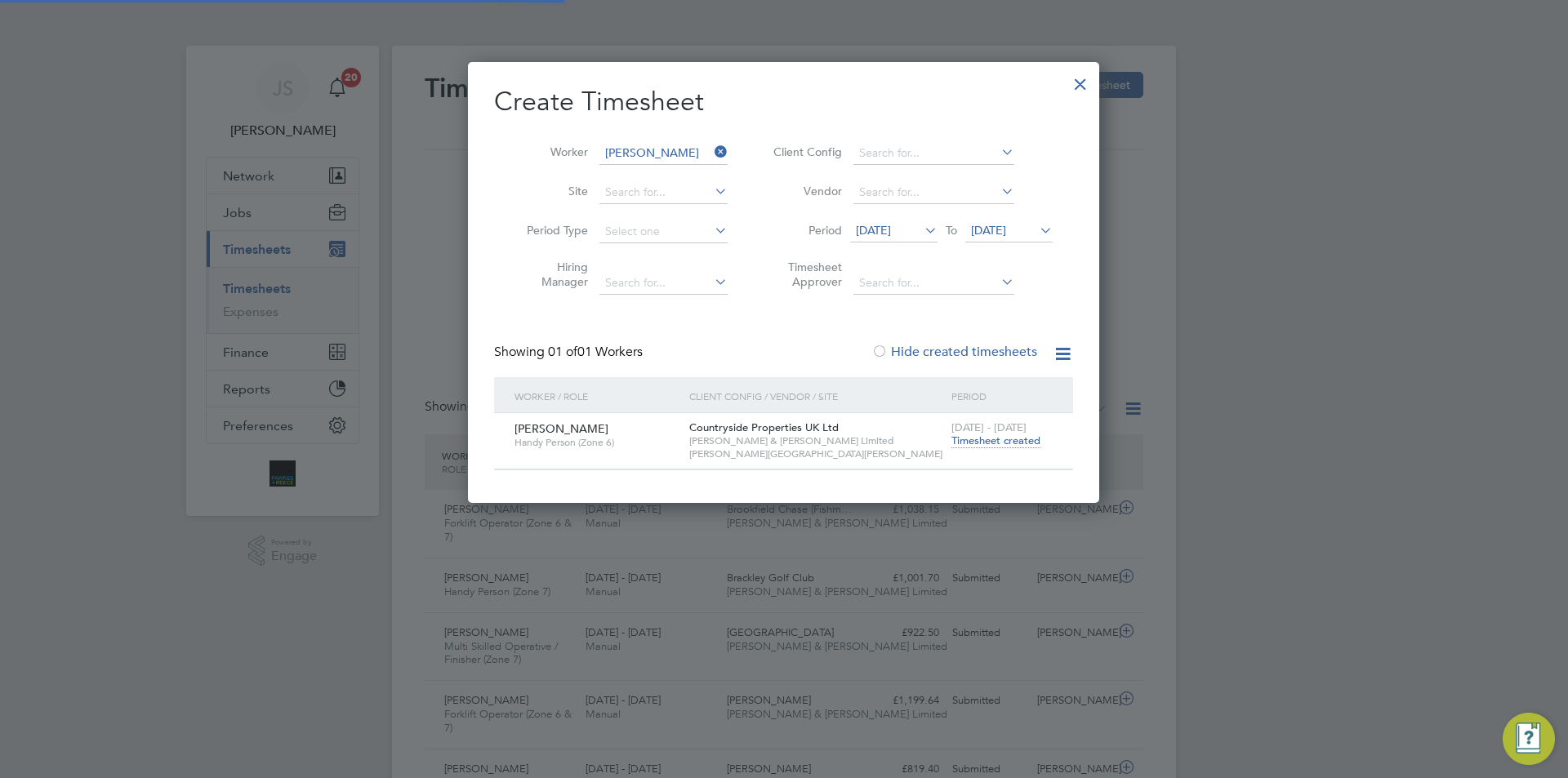
scroll to position [42, 142]
click at [711, 153] on icon at bounding box center [711, 152] width 0 height 23
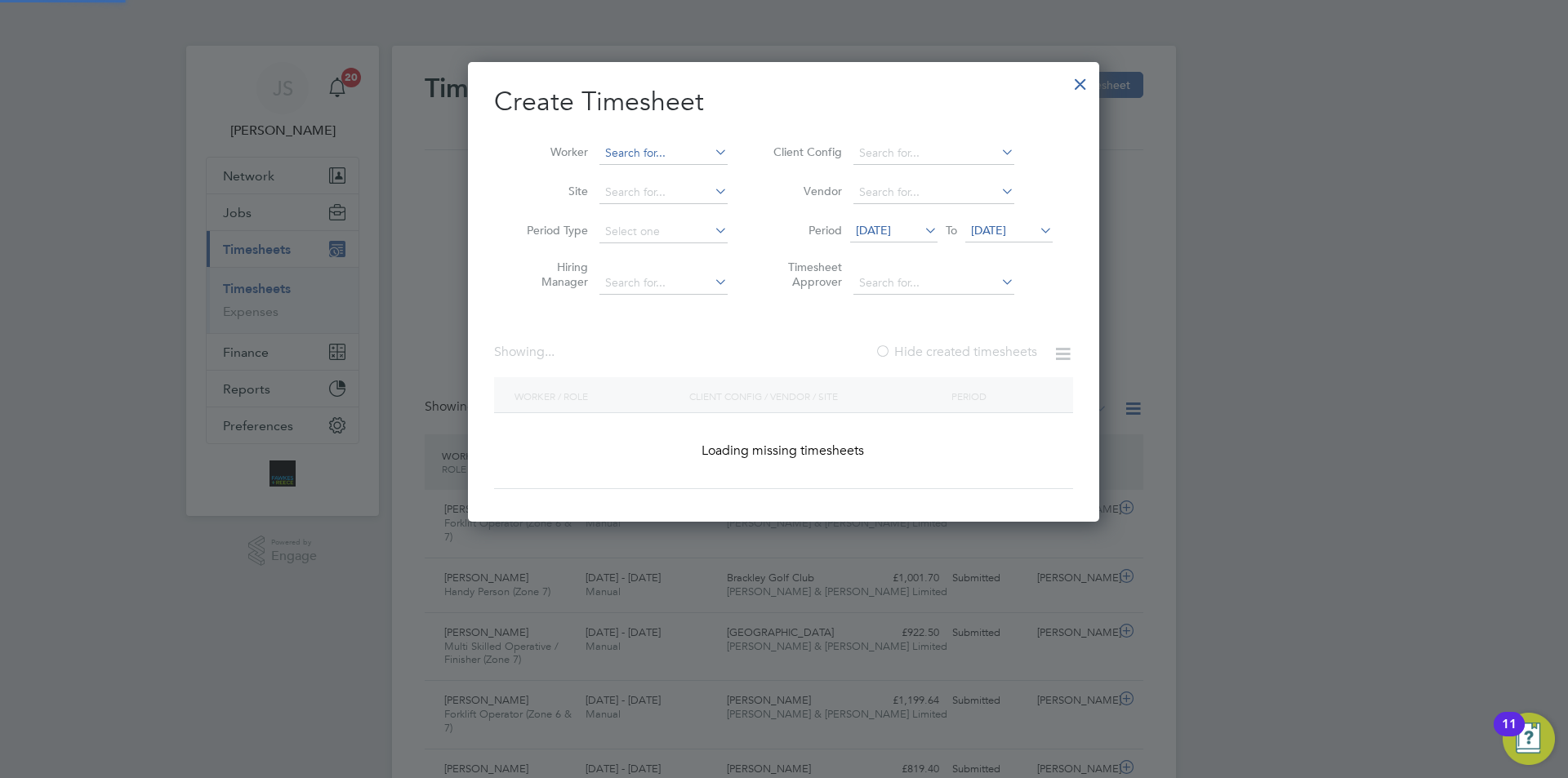
click at [660, 155] on input at bounding box center [663, 153] width 128 height 23
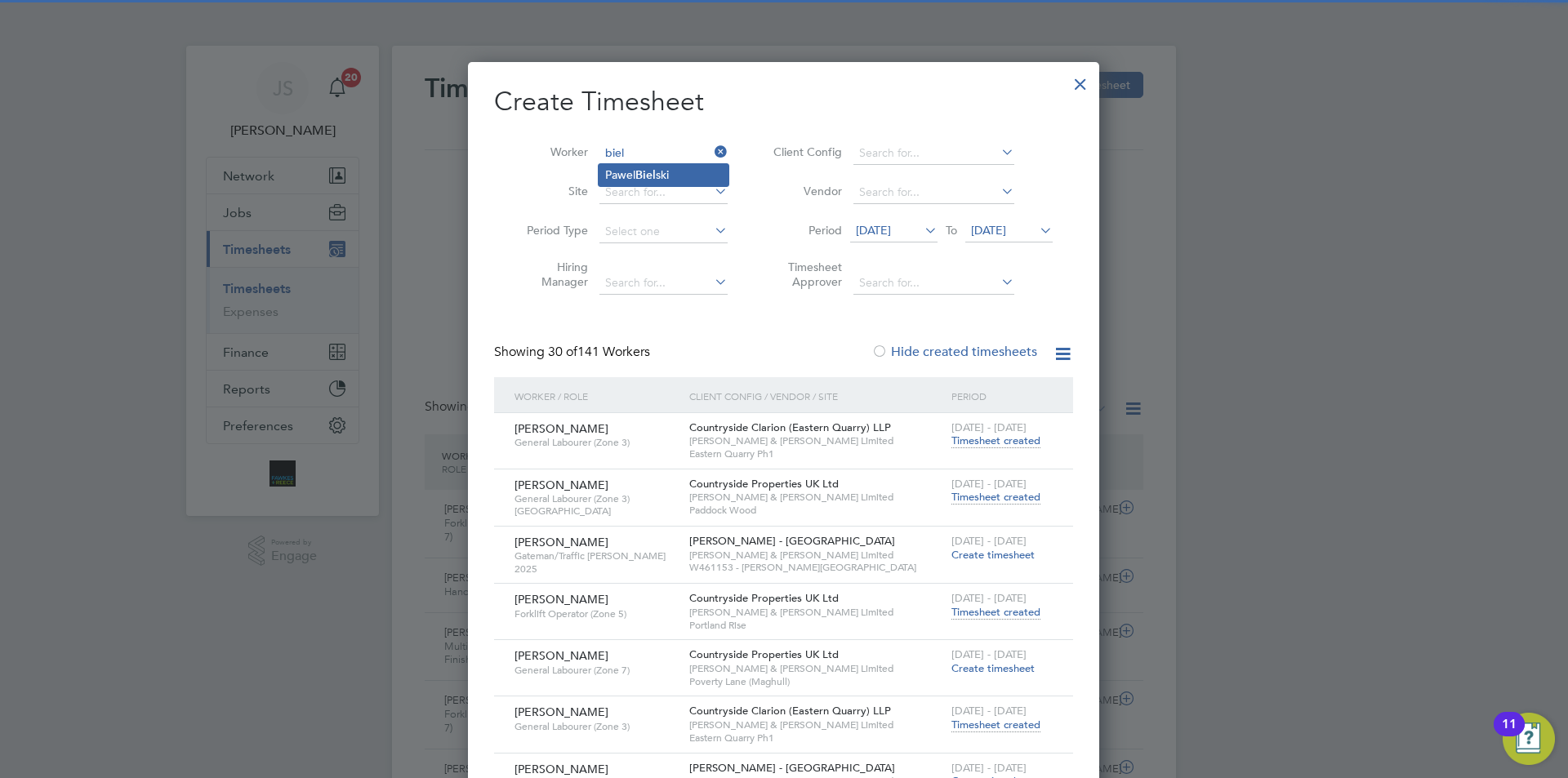
click at [659, 180] on li "Pawel Biel ski" at bounding box center [663, 175] width 130 height 22
type input "[PERSON_NAME]"
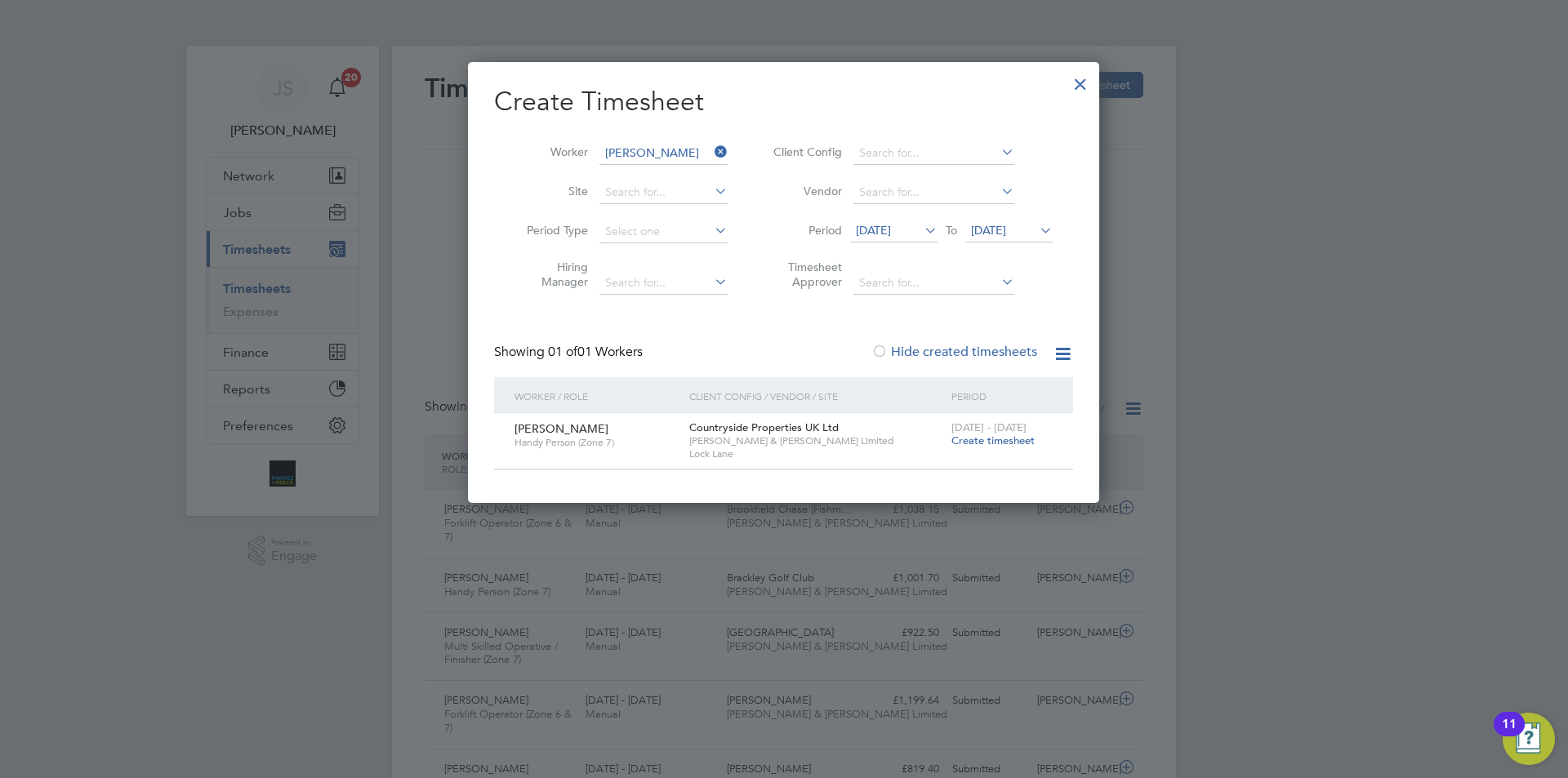
click at [1010, 437] on span "Create timesheet" at bounding box center [993, 440] width 84 height 14
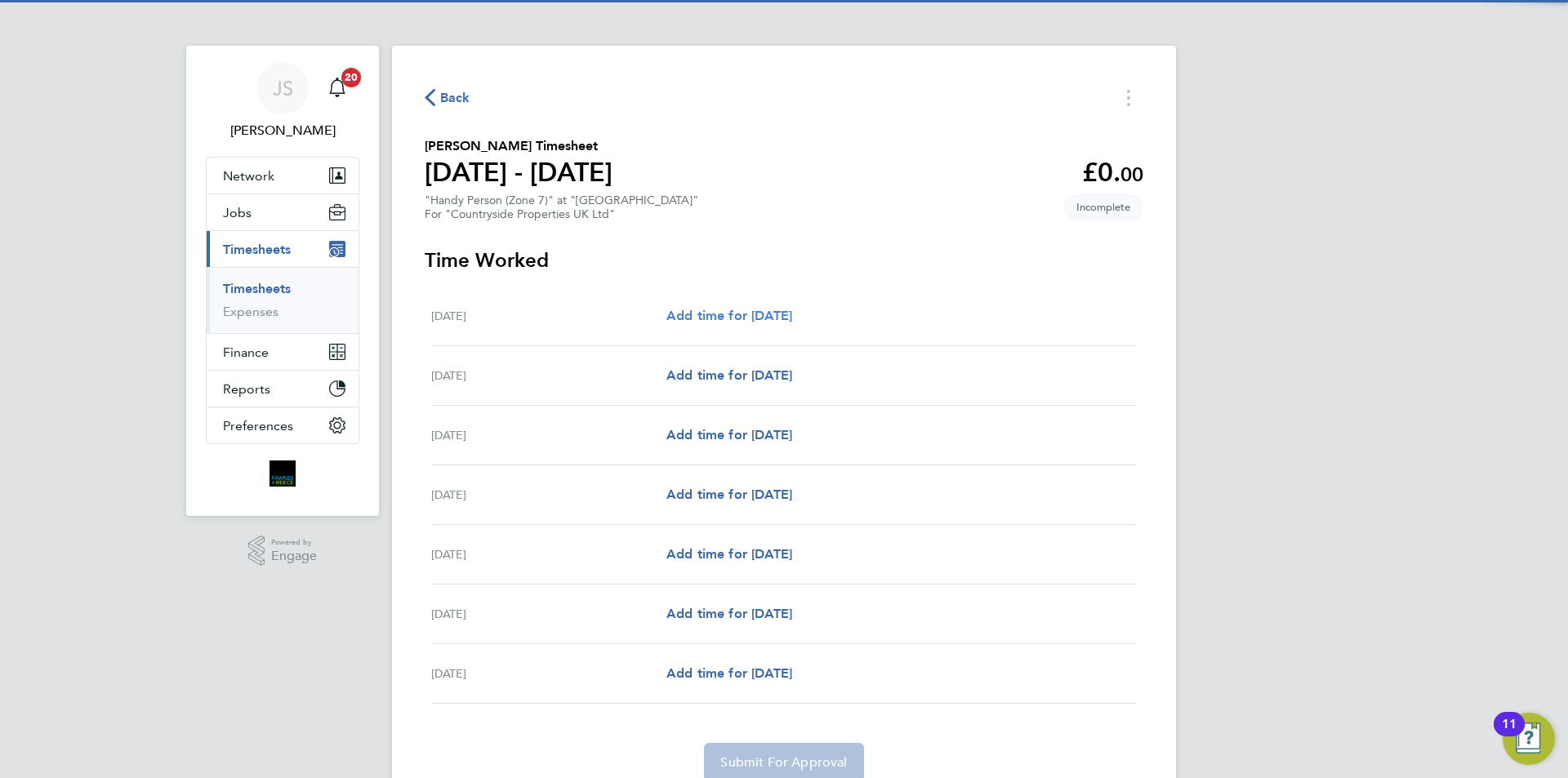
click at [713, 314] on span "Add time for Mon 04 Aug" at bounding box center [729, 315] width 125 height 16
select select "30"
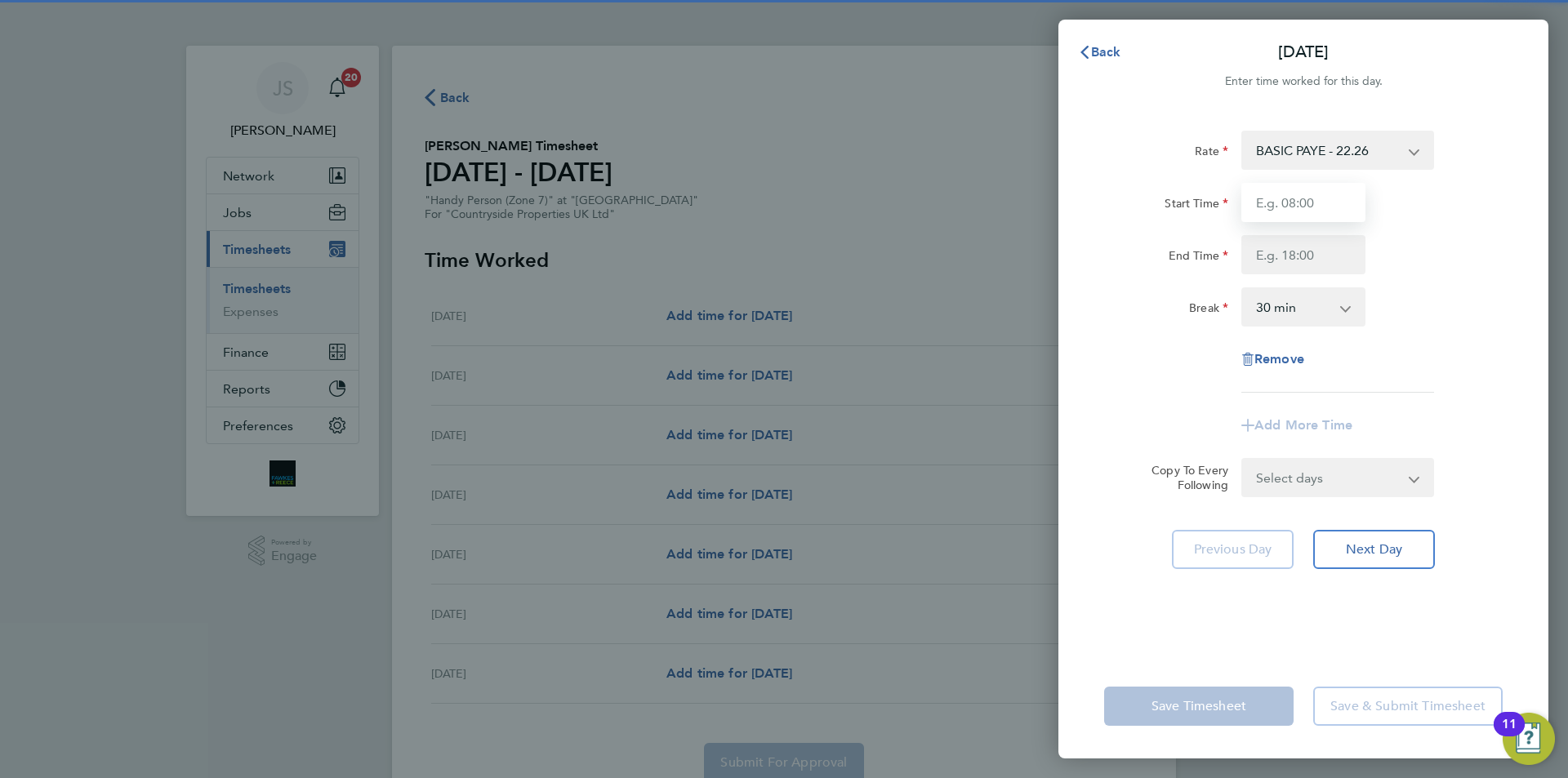
click at [1263, 201] on input "Start Time" at bounding box center [1303, 202] width 124 height 39
type input "07:30"
click at [1272, 253] on input "End Time" at bounding box center [1303, 255] width 124 height 39
type input "17:00"
click at [1301, 490] on select "Select days Day Weekday (Mon-Fri) Weekend (Sat-Sun) Tuesday Wednesday Thursday …" at bounding box center [1329, 478] width 171 height 36
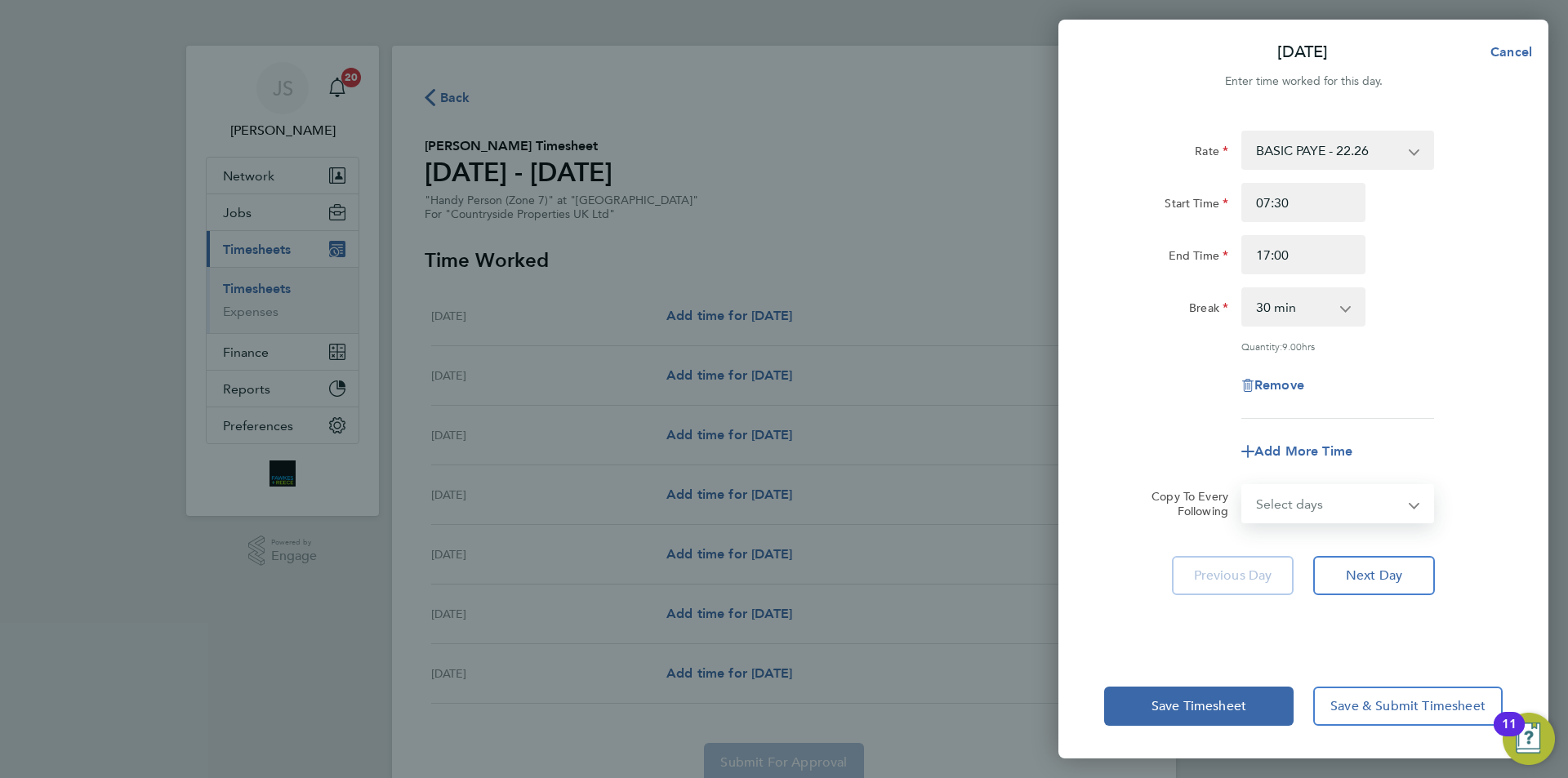
select select "WEEKDAY"
click at [1243, 486] on select "Select days Day Weekday (Mon-Fri) Weekend (Sat-Sun) Tuesday Wednesday Thursday …" at bounding box center [1329, 504] width 171 height 36
select select "[DATE]"
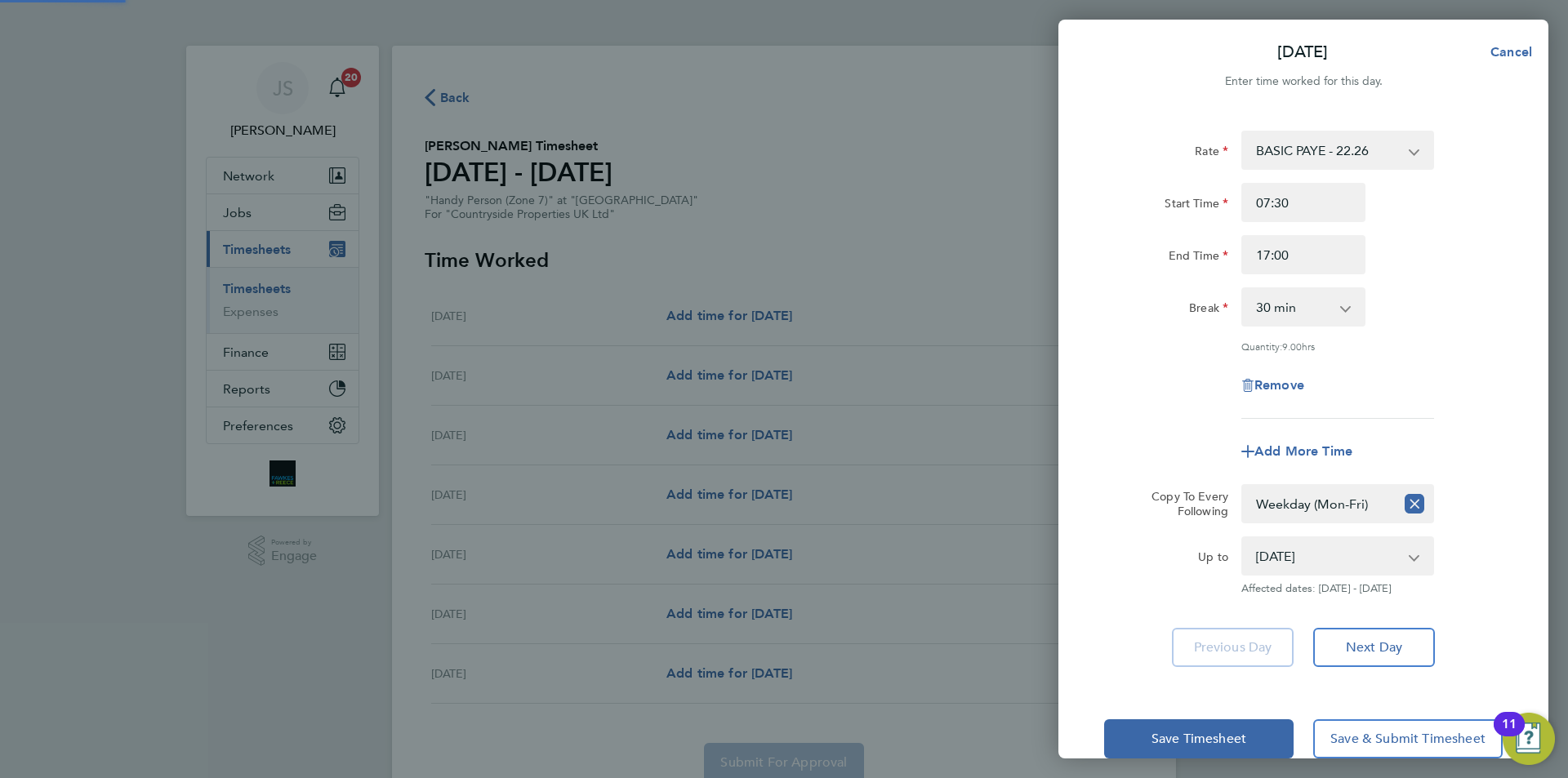
click at [1189, 425] on app-timesheet-line-form-group "Rate BASIC PAYE - 22.26 Start Time 07:30 End Time 17:00 Break 0 min 15 min 30 m…" at bounding box center [1304, 300] width 399 height 340
click at [1179, 749] on button "Save Timesheet" at bounding box center [1199, 739] width 189 height 39
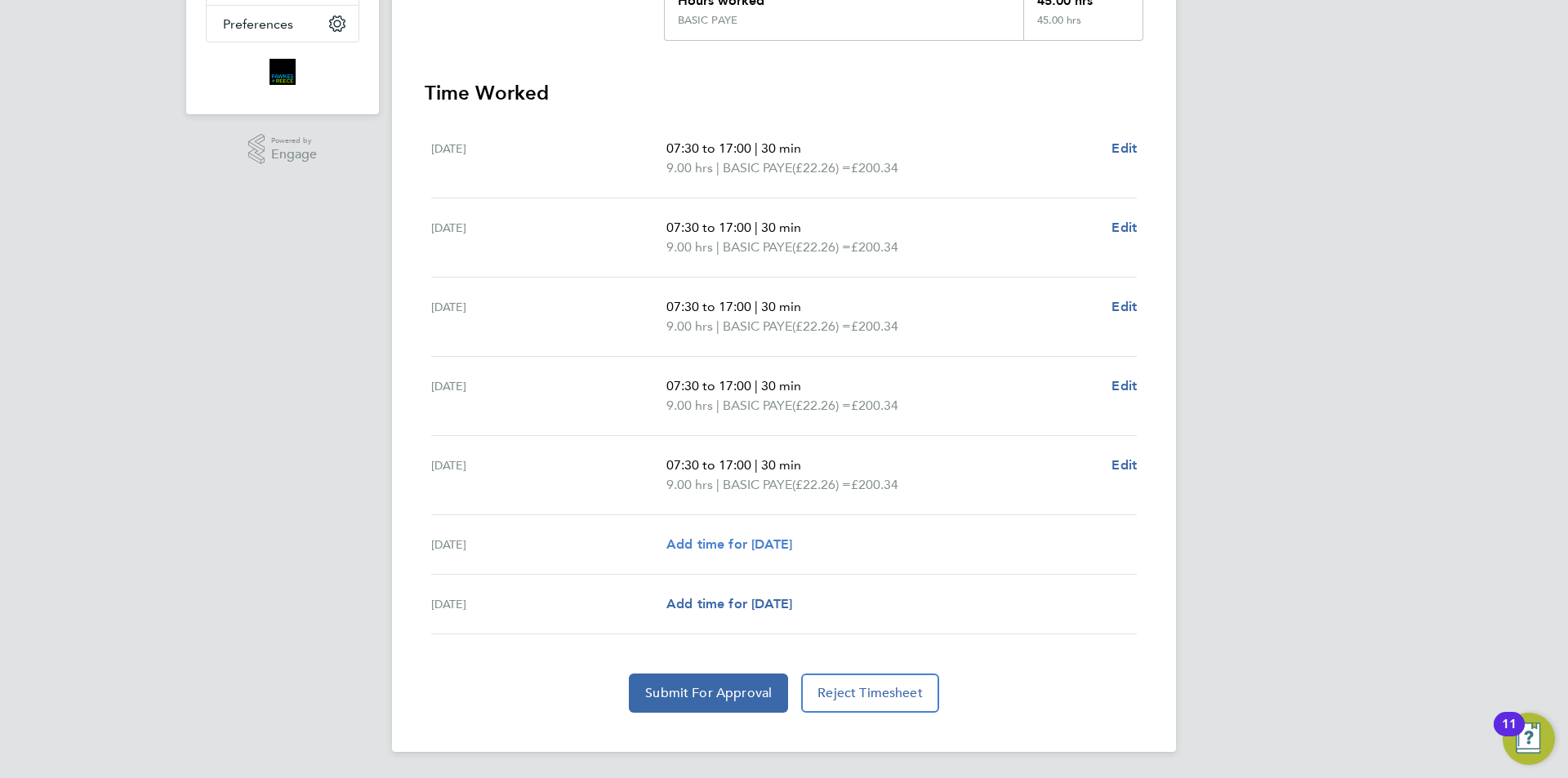
click at [790, 539] on span "Add time for [DATE]" at bounding box center [729, 544] width 125 height 16
select select "30"
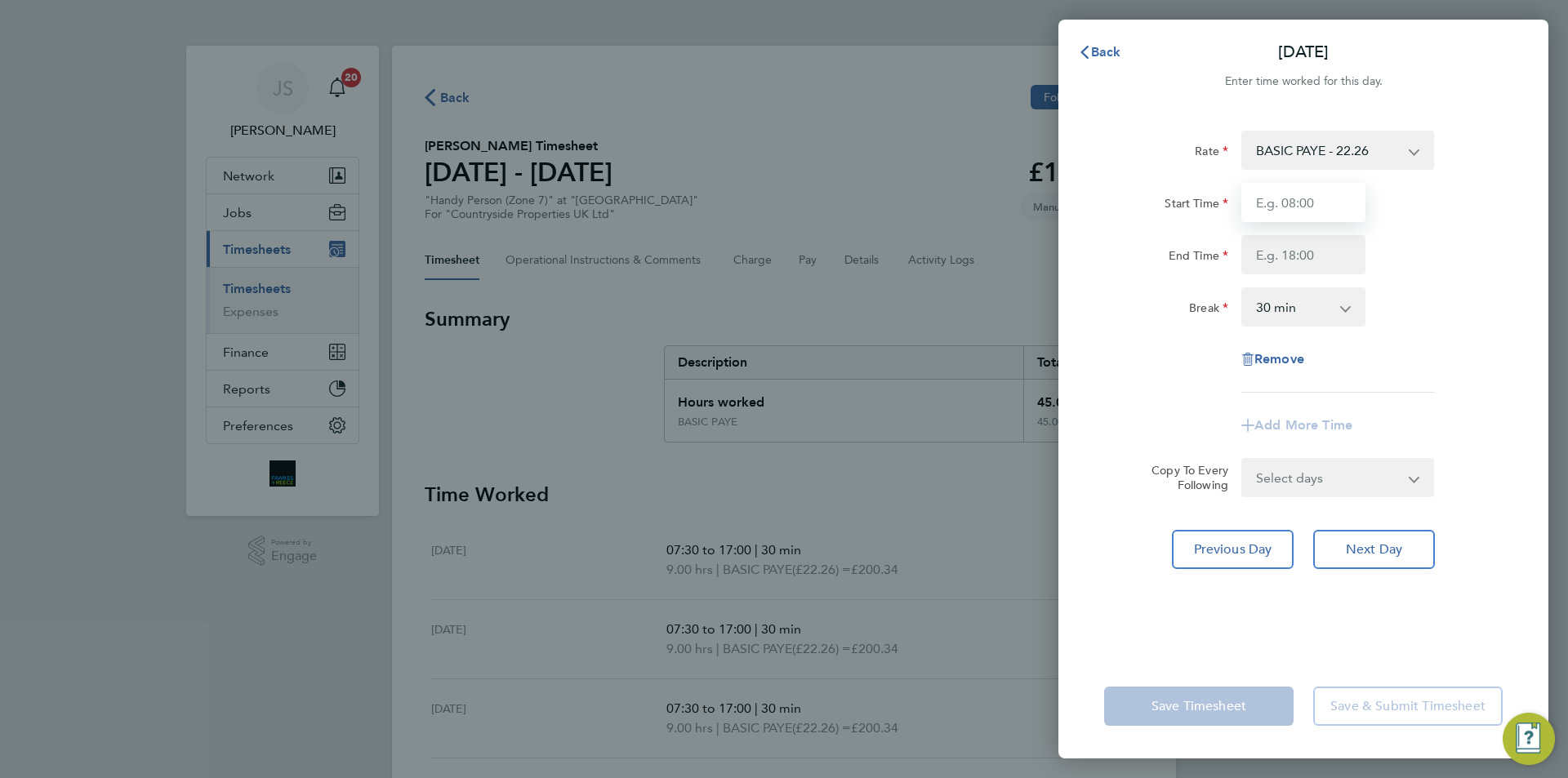
click at [1270, 198] on input "Start Time" at bounding box center [1303, 202] width 124 height 39
type input "07:30"
click at [1277, 251] on input "End Time" at bounding box center [1303, 255] width 124 height 39
type input "15:00"
click at [1139, 330] on div "Rate BASIC PAYE - 22.26 Start Time 07:30 End Time 15:00 Break 0 min 15 min 30 m…" at bounding box center [1304, 262] width 399 height 262
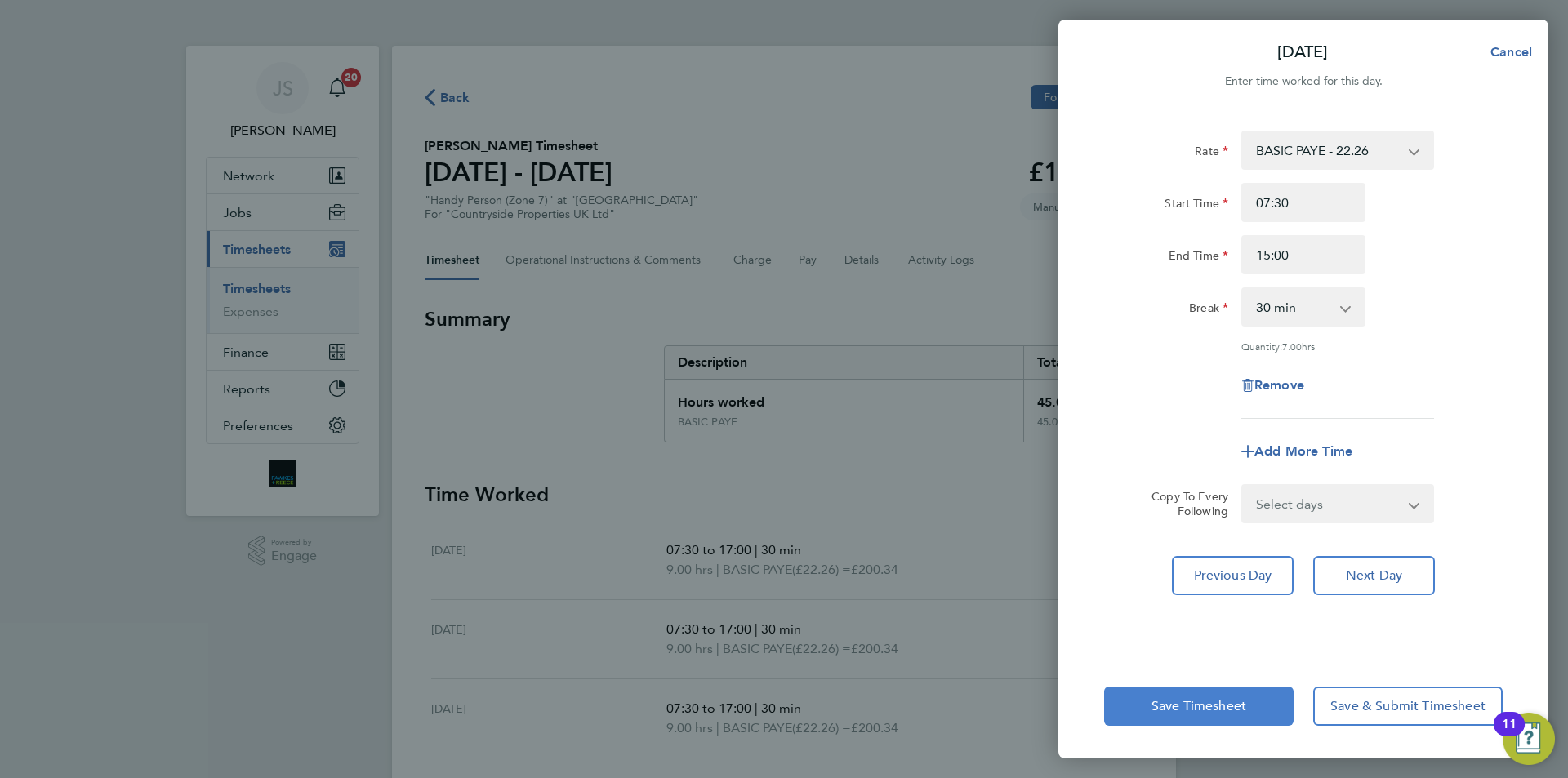
click at [1174, 689] on button "Save Timesheet" at bounding box center [1199, 707] width 189 height 39
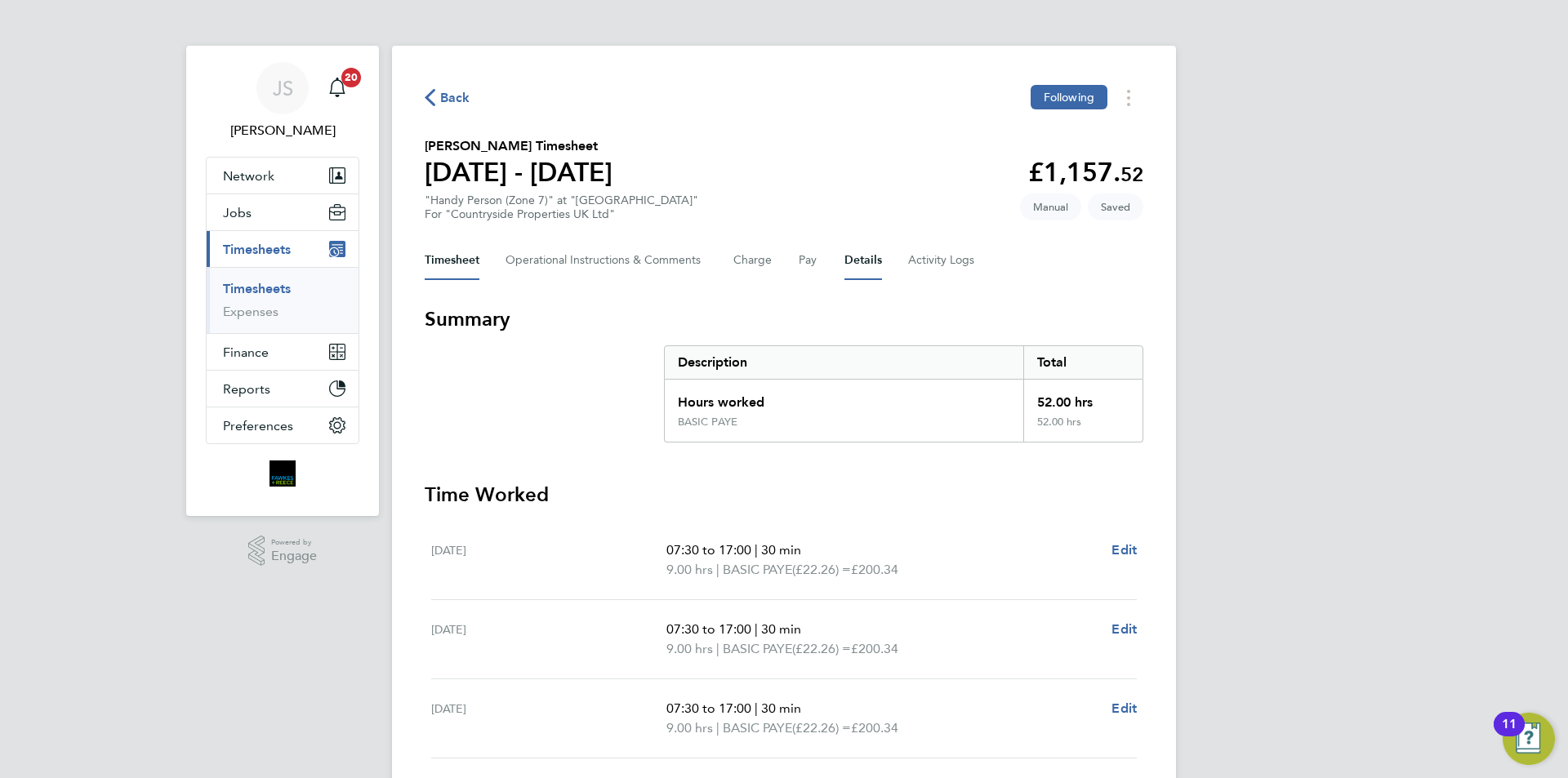
click at [855, 260] on button "Details" at bounding box center [864, 261] width 38 height 39
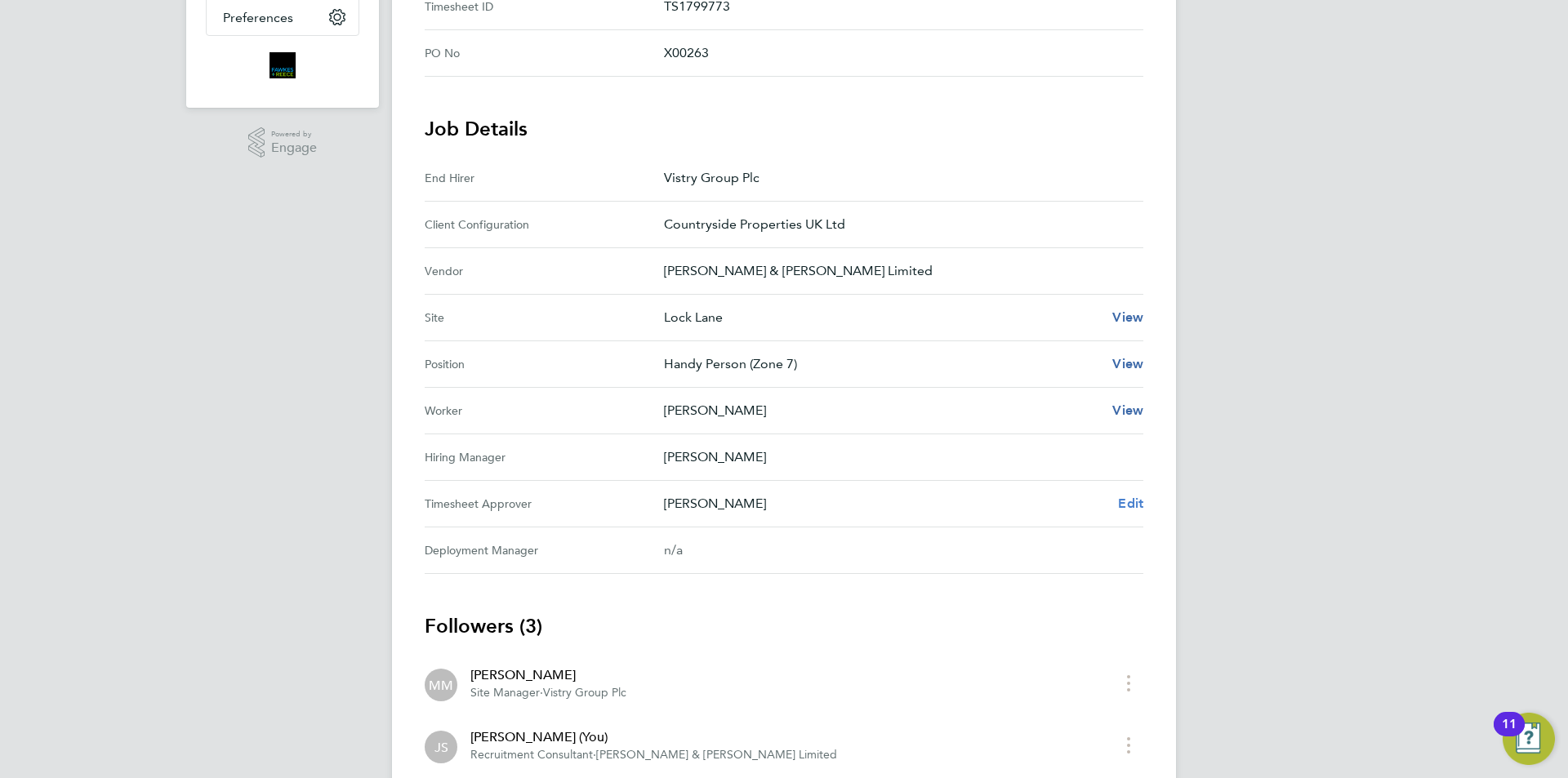
click at [1127, 499] on span "Edit" at bounding box center [1130, 503] width 25 height 16
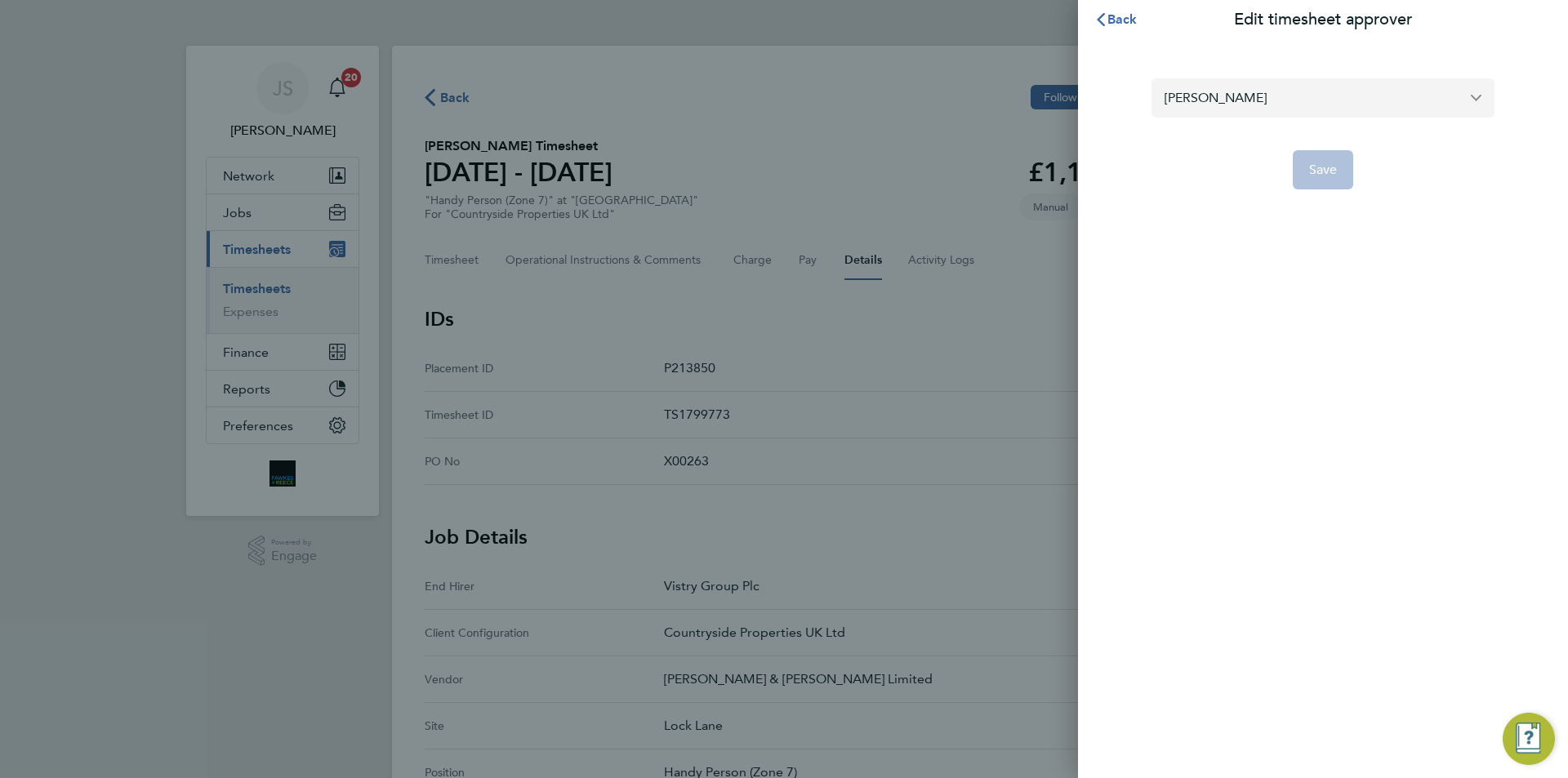
click at [1242, 105] on input "Mark Matthews" at bounding box center [1323, 98] width 343 height 39
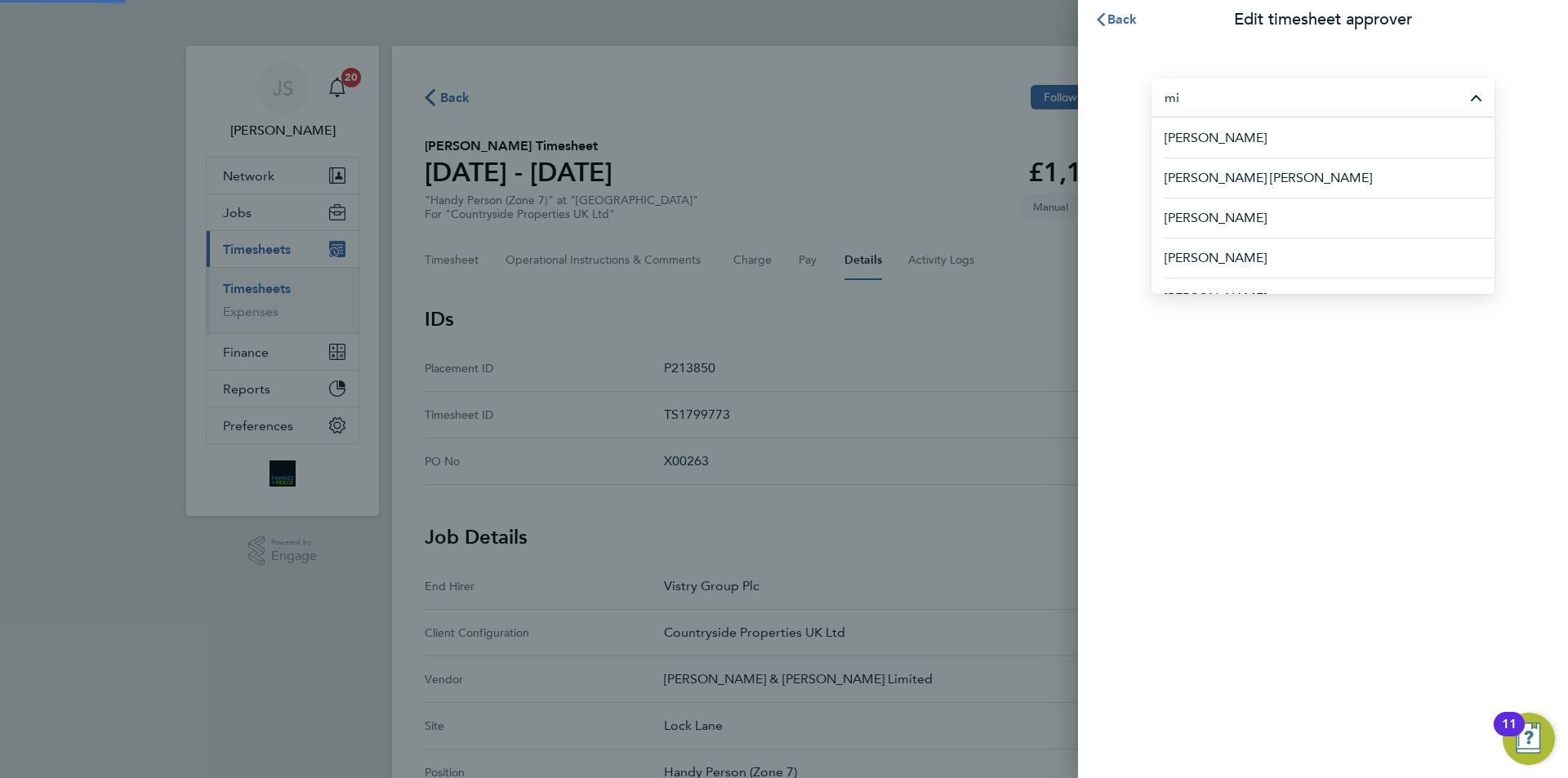
type input "m"
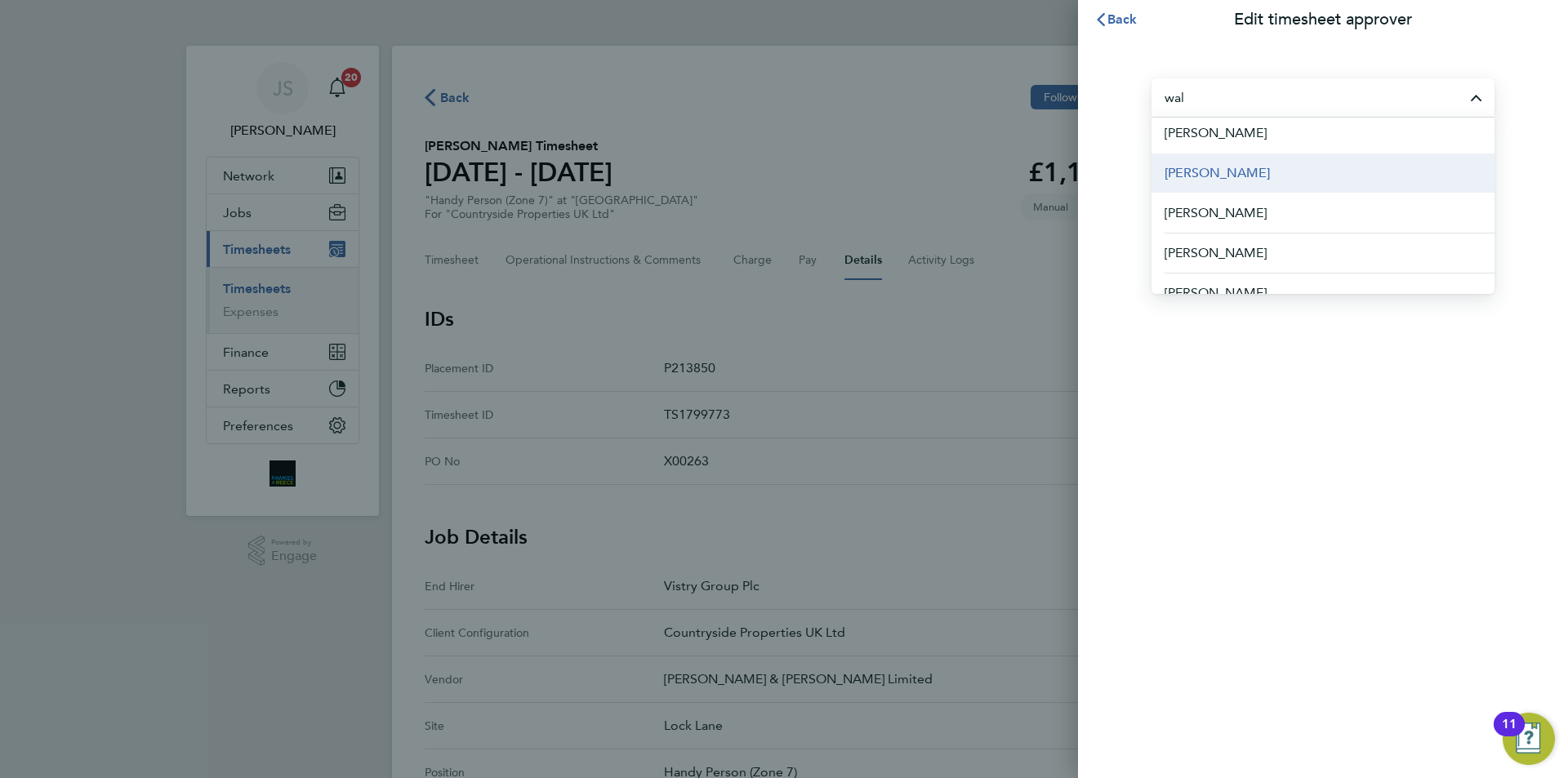
click at [1225, 171] on span "[PERSON_NAME]" at bounding box center [1217, 173] width 105 height 20
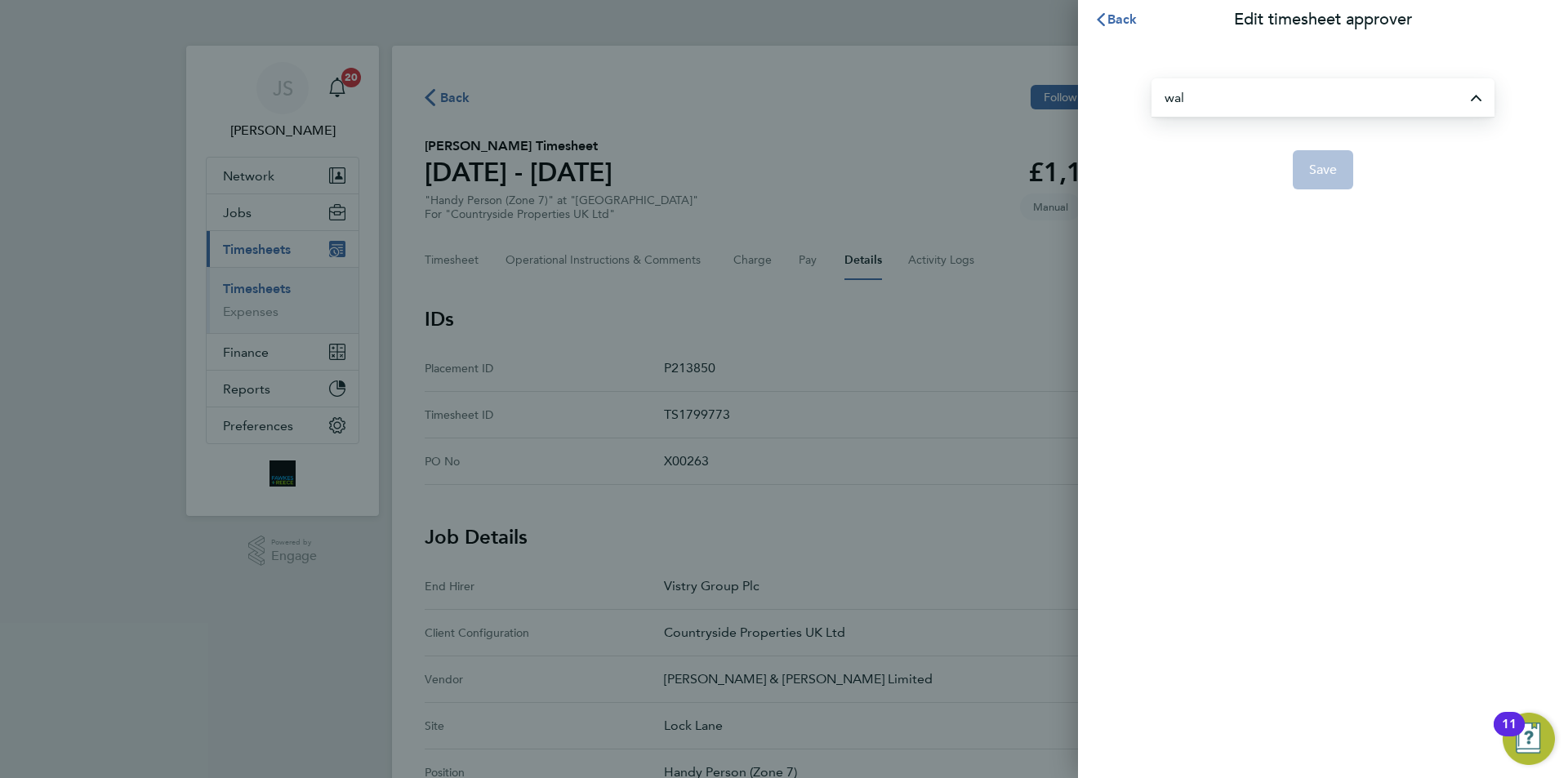
type input "[PERSON_NAME]"
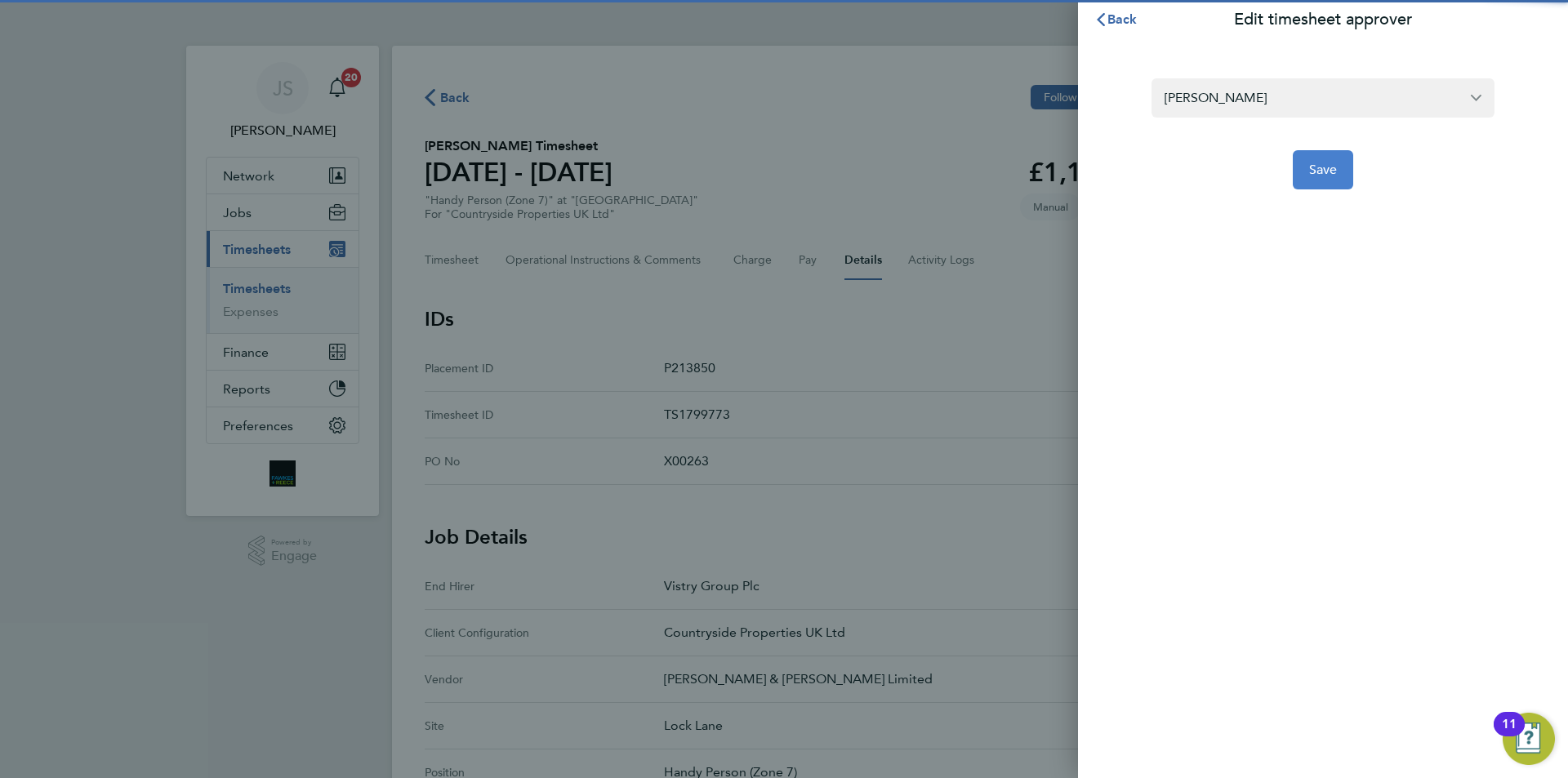
click at [1316, 182] on button "Save" at bounding box center [1324, 170] width 62 height 39
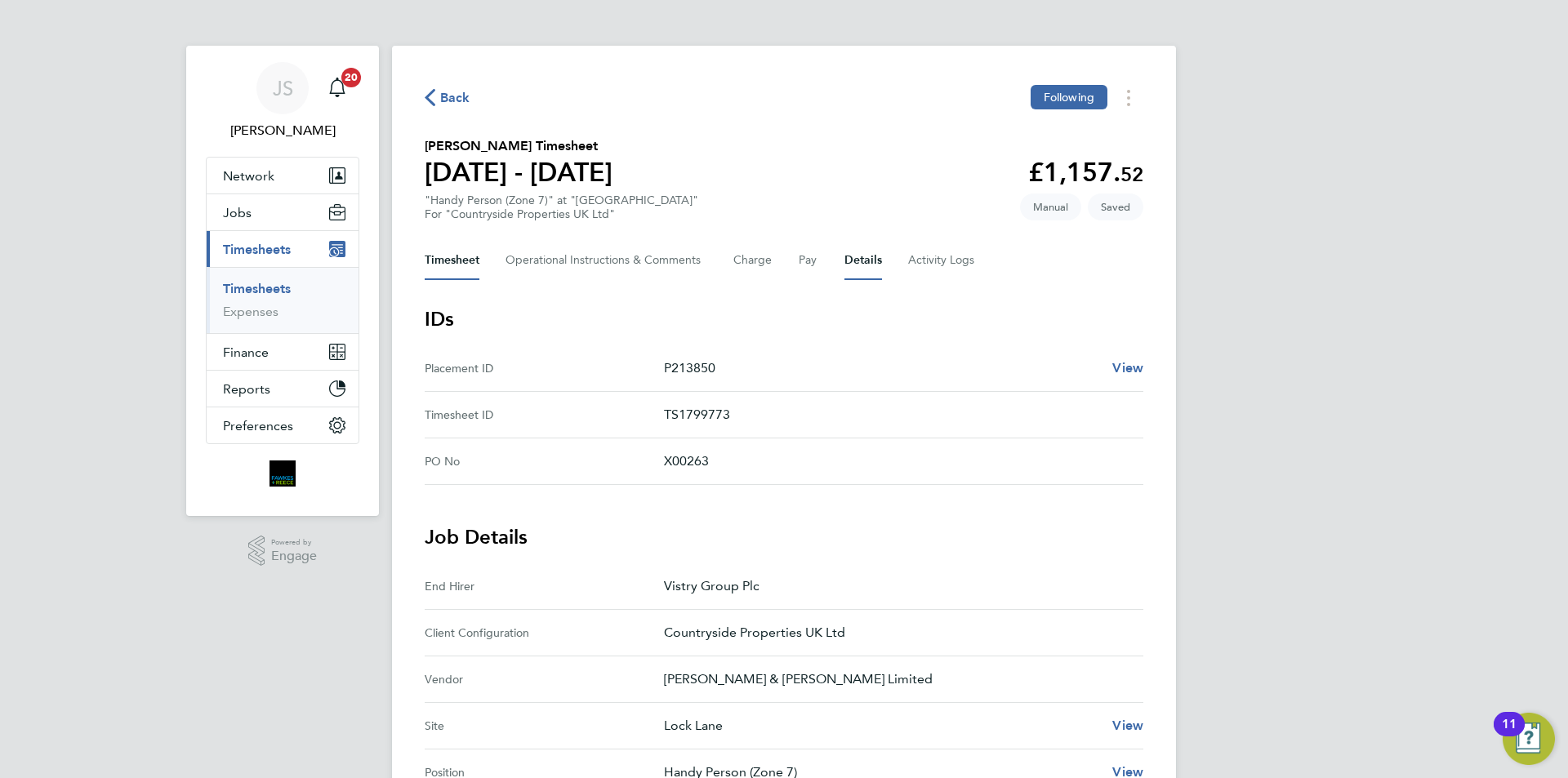
click at [465, 258] on button "Timesheet" at bounding box center [452, 261] width 55 height 39
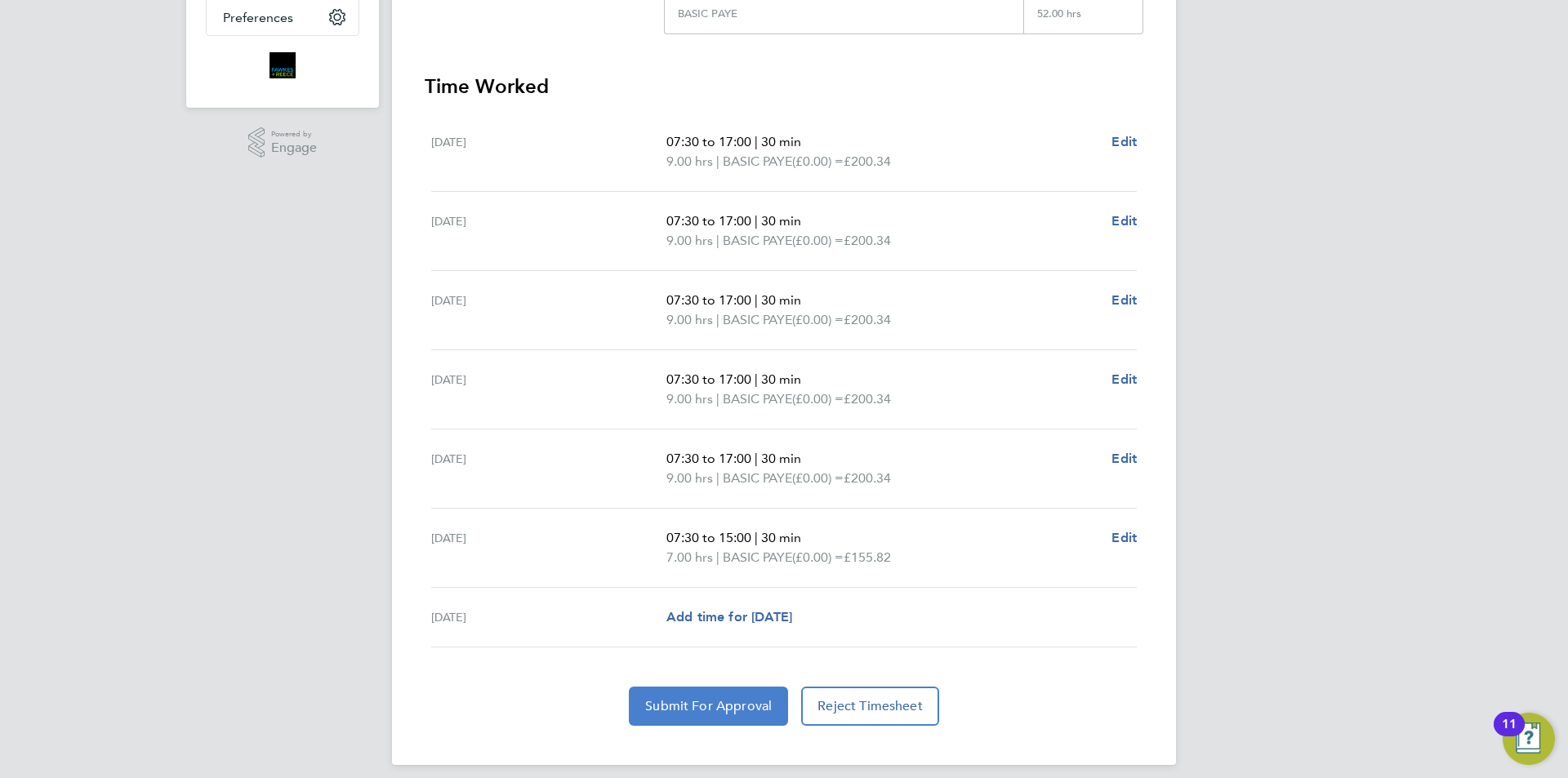
click at [705, 713] on span "Submit For Approval" at bounding box center [709, 707] width 126 height 16
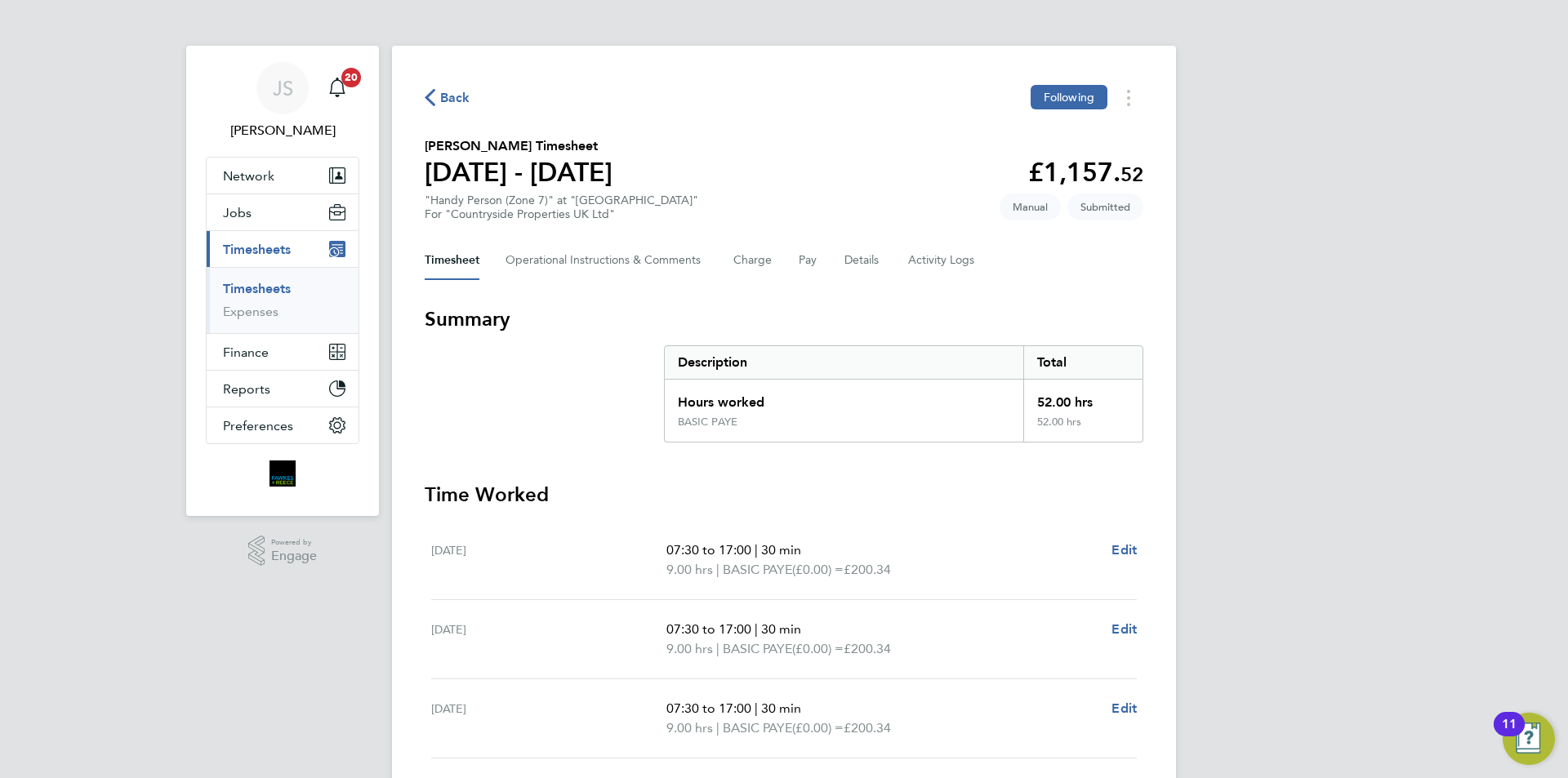
click at [454, 102] on span "Back" at bounding box center [455, 98] width 30 height 20
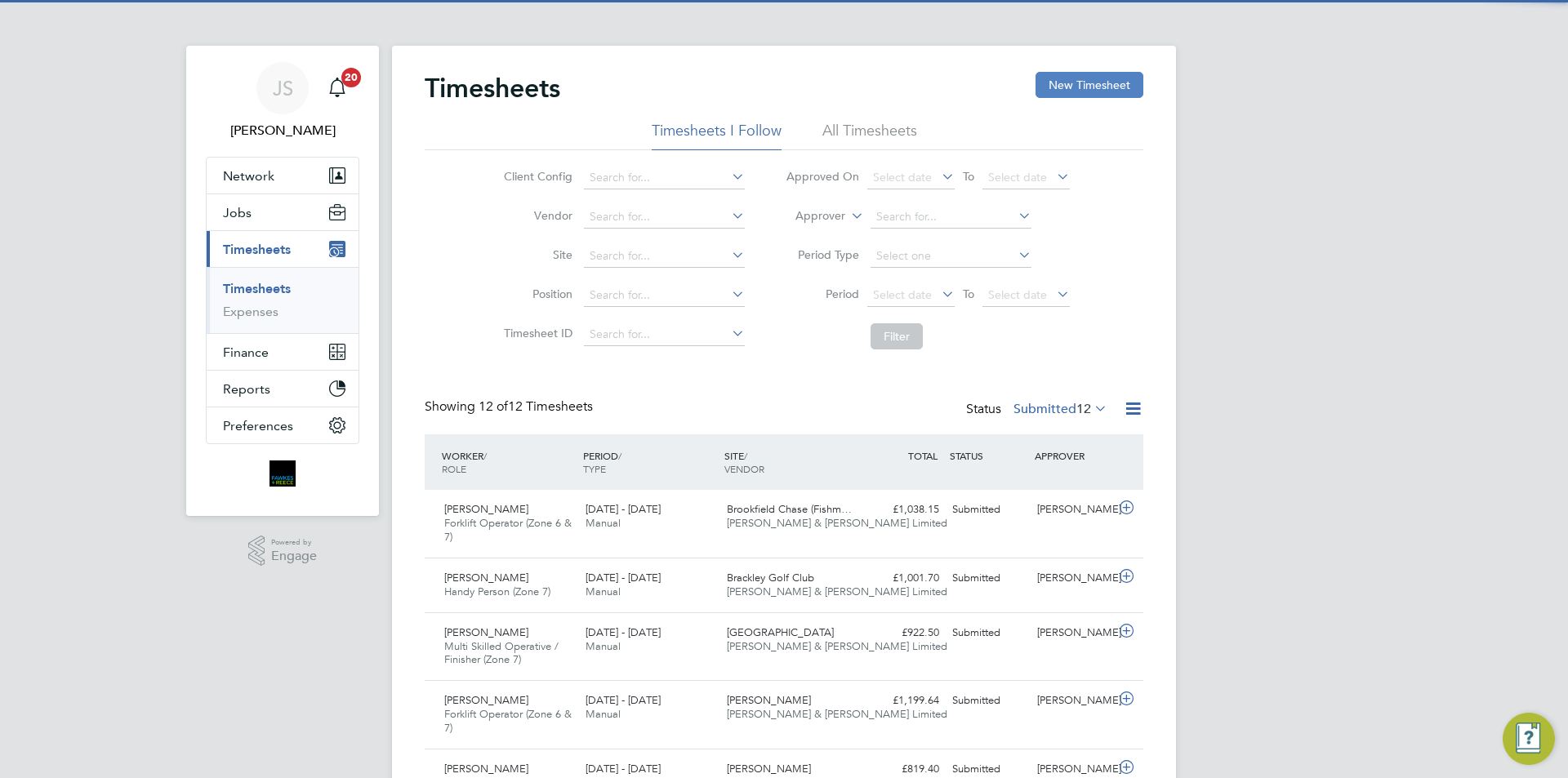
click at [1079, 86] on button "New Timesheet" at bounding box center [1089, 85] width 107 height 26
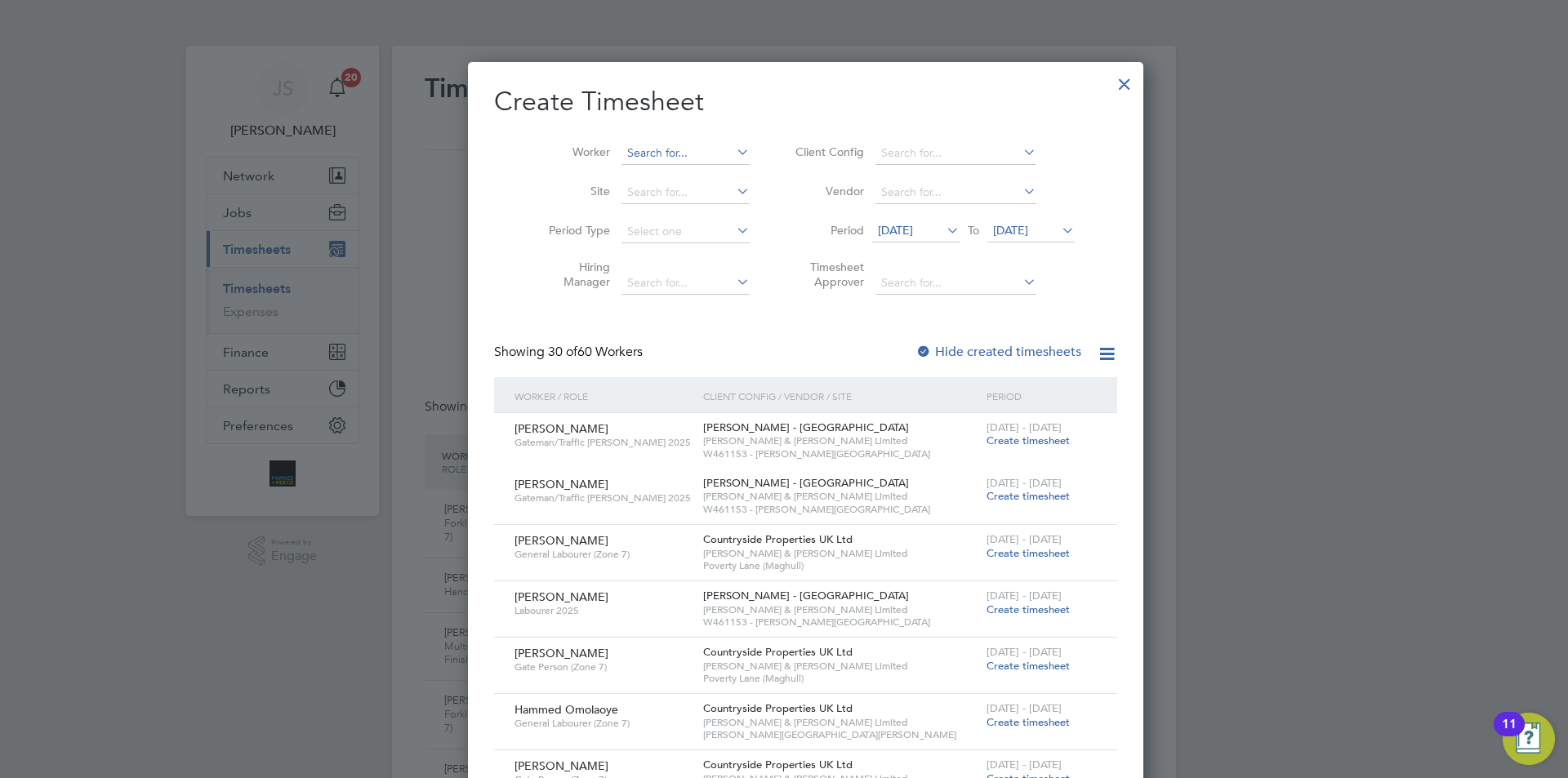
click at [661, 155] on input at bounding box center [686, 153] width 128 height 23
click at [691, 257] on li "Lucas Matthews" at bounding box center [700, 264] width 202 height 22
type input "[PERSON_NAME]"
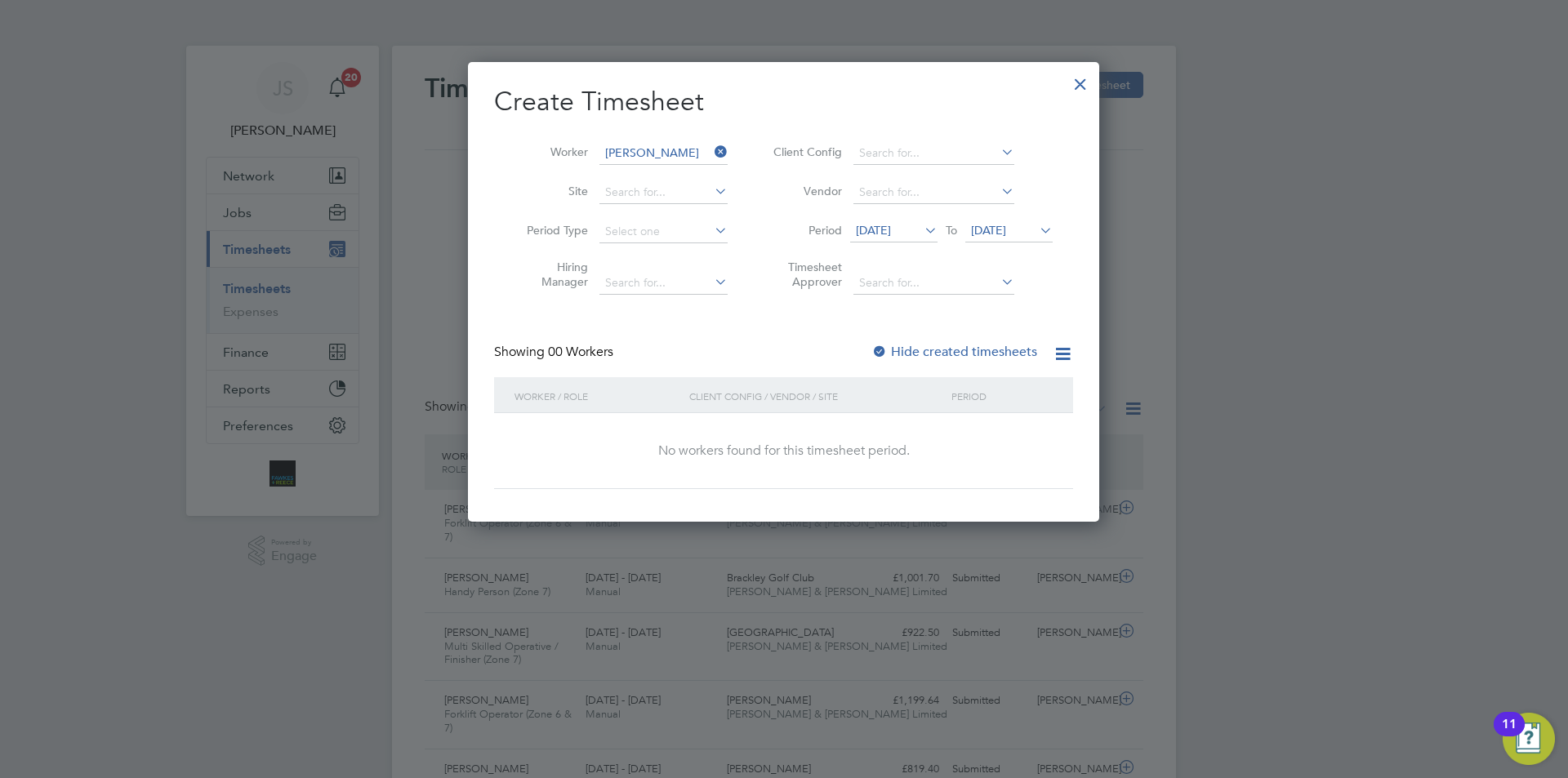
click at [879, 347] on div at bounding box center [880, 353] width 16 height 16
click at [881, 239] on span "[DATE]" at bounding box center [894, 231] width 88 height 22
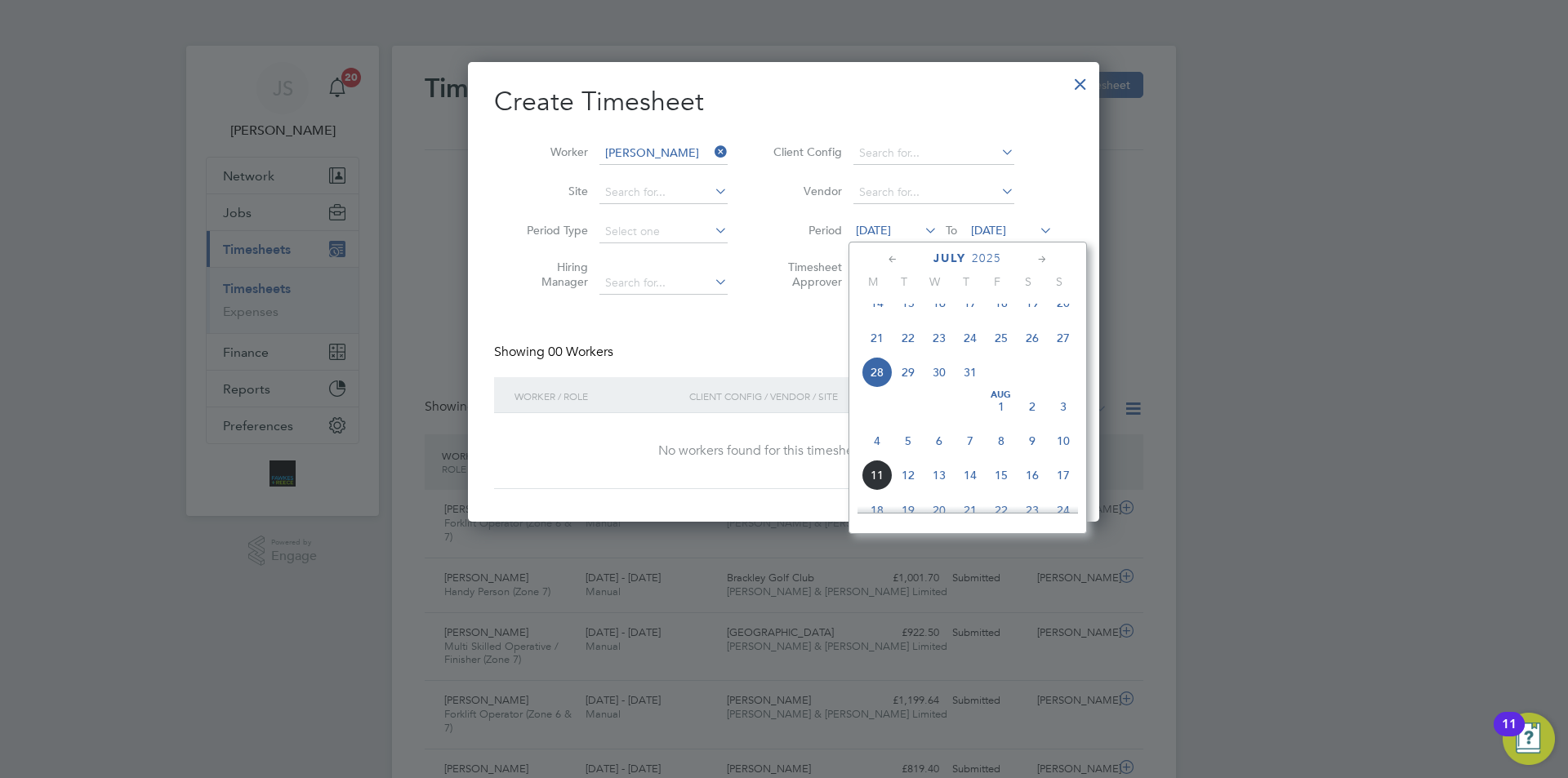
click at [877, 457] on span "4" at bounding box center [877, 441] width 31 height 31
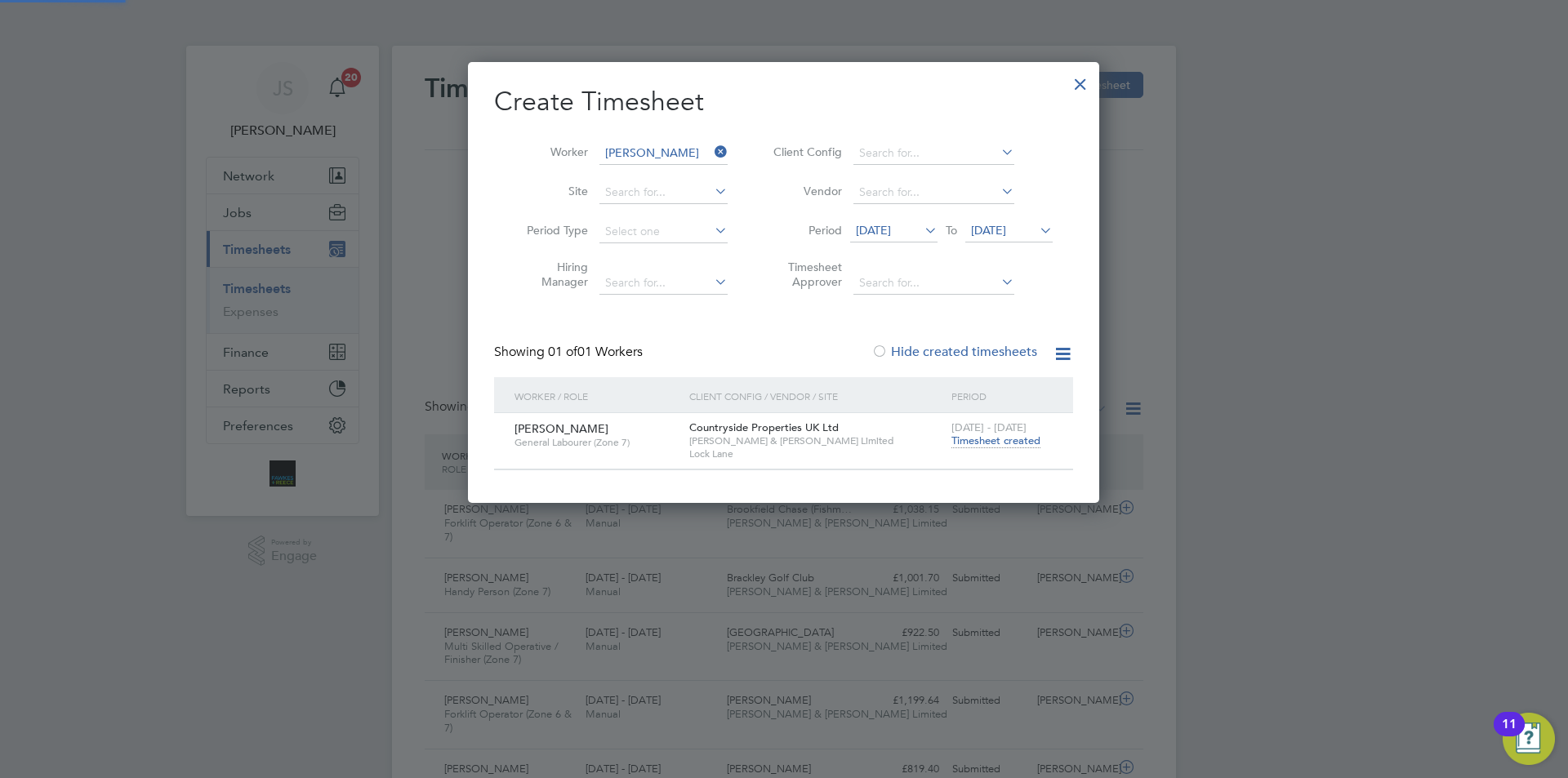
click at [984, 441] on span "Timesheet created" at bounding box center [996, 441] width 89 height 15
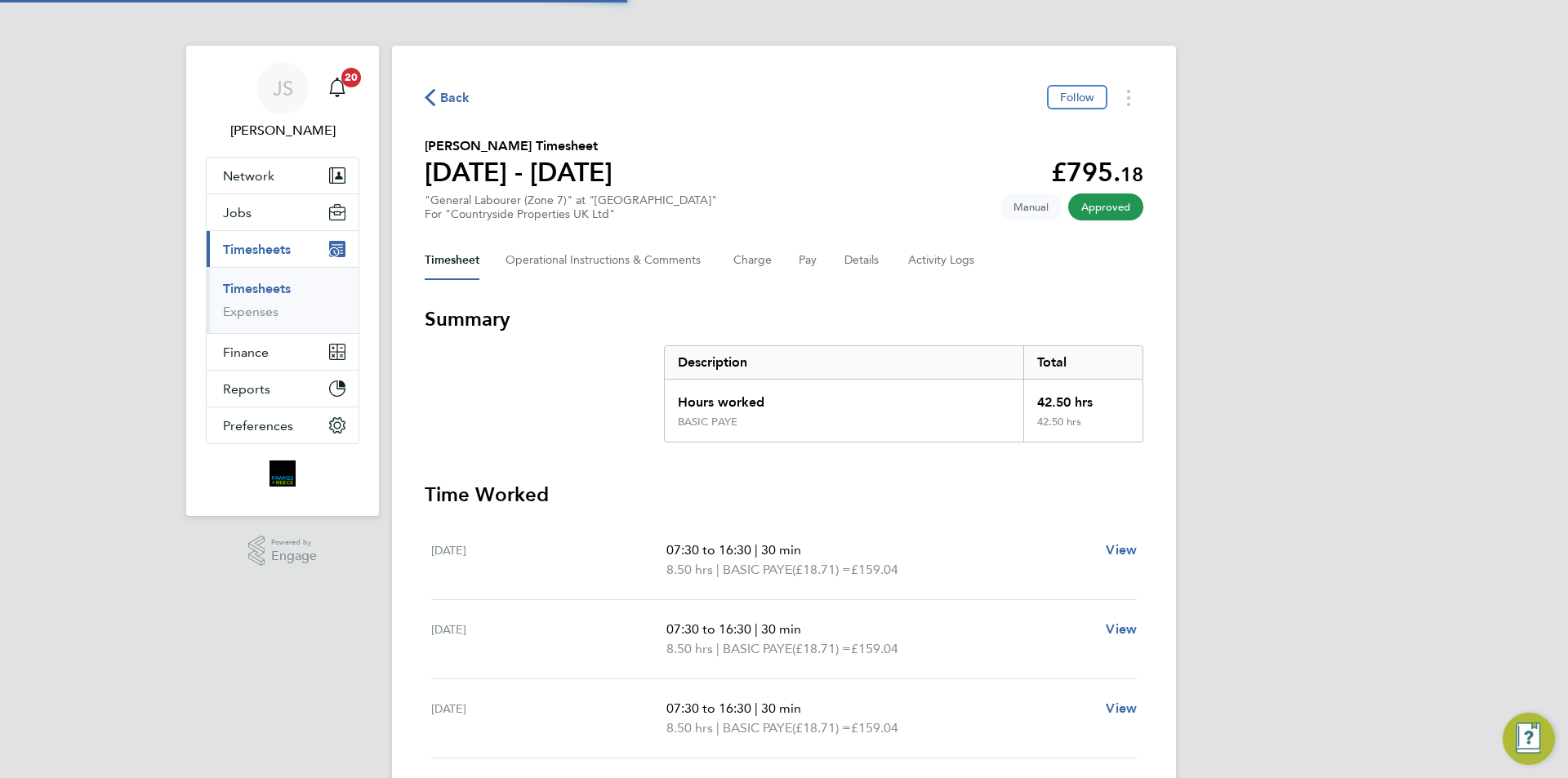
click at [1026, 439] on div "42.50 hrs" at bounding box center [1083, 429] width 119 height 26
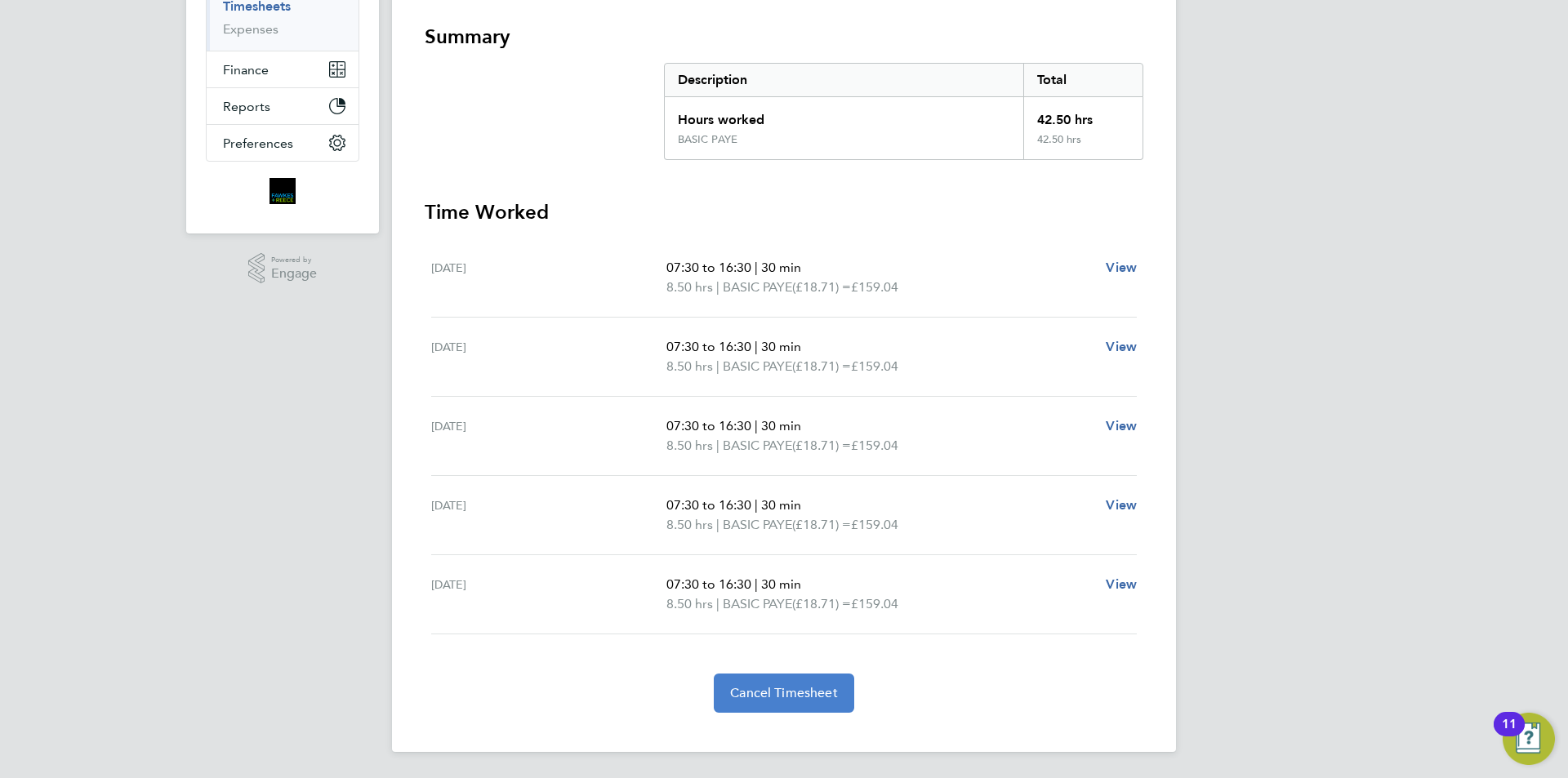
click at [809, 700] on span "Cancel Timesheet" at bounding box center [783, 694] width 107 height 16
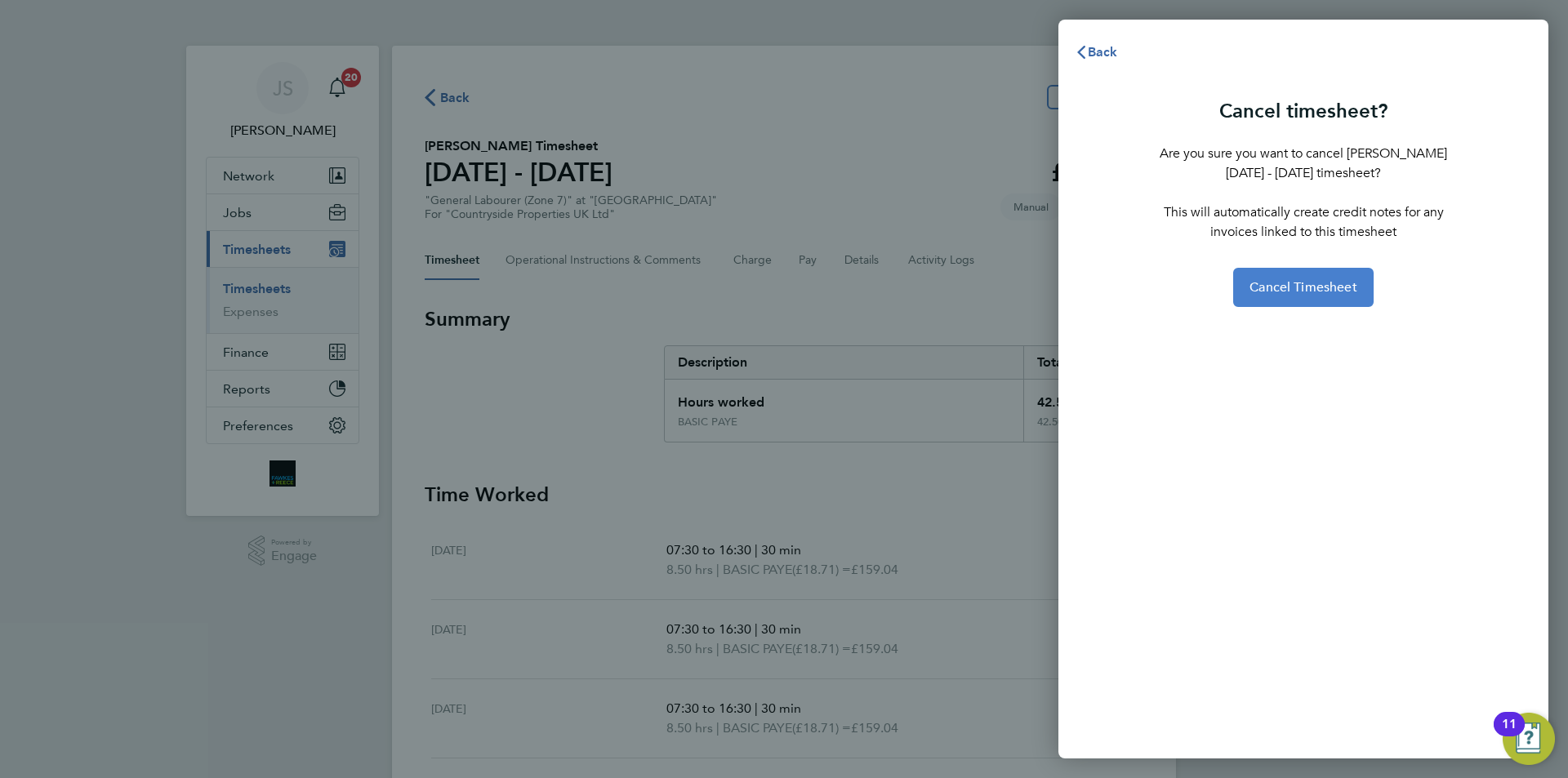
click at [1333, 284] on span "Cancel Timesheet" at bounding box center [1303, 288] width 107 height 16
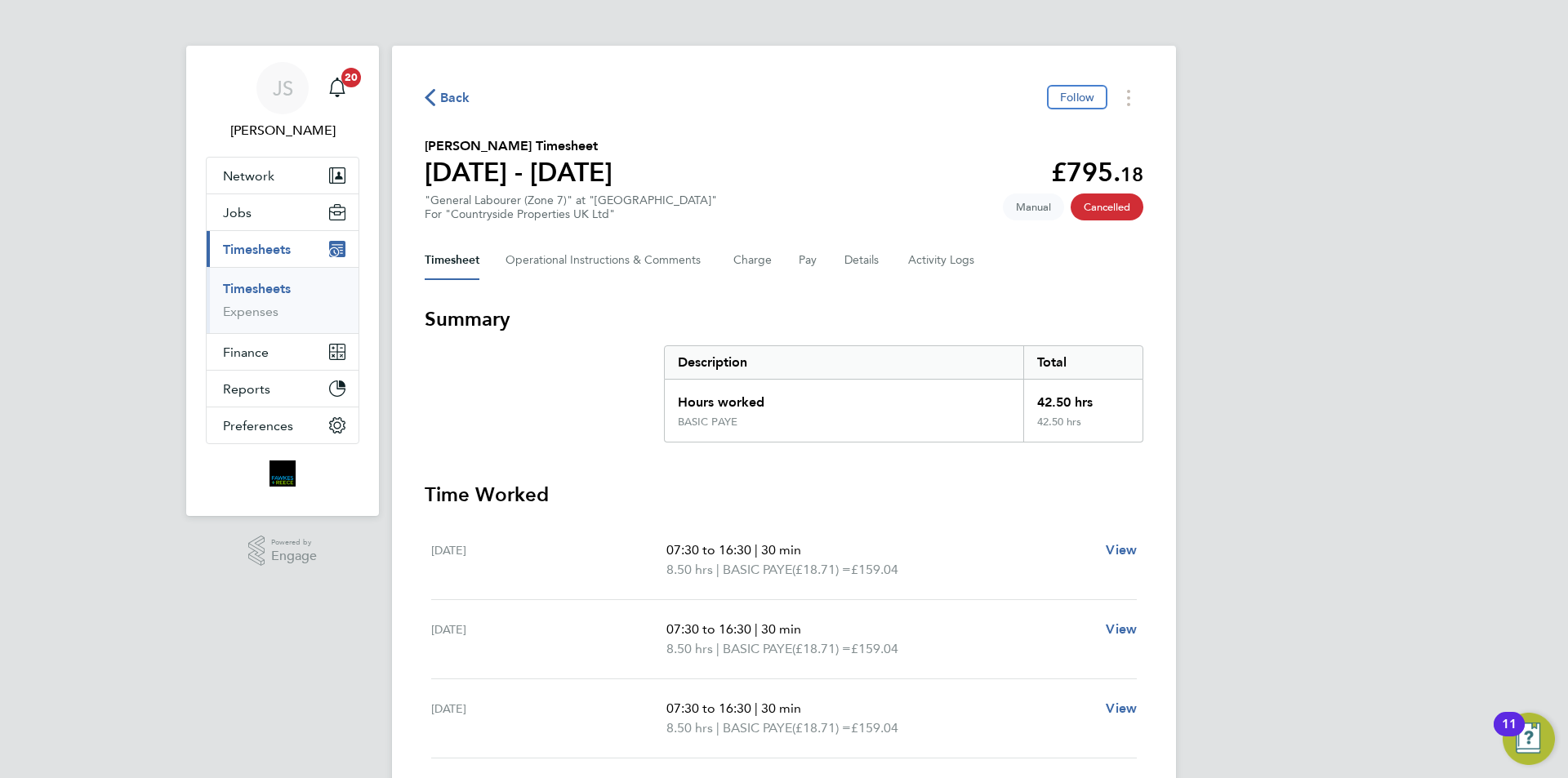
click at [453, 93] on span "Back" at bounding box center [455, 98] width 30 height 20
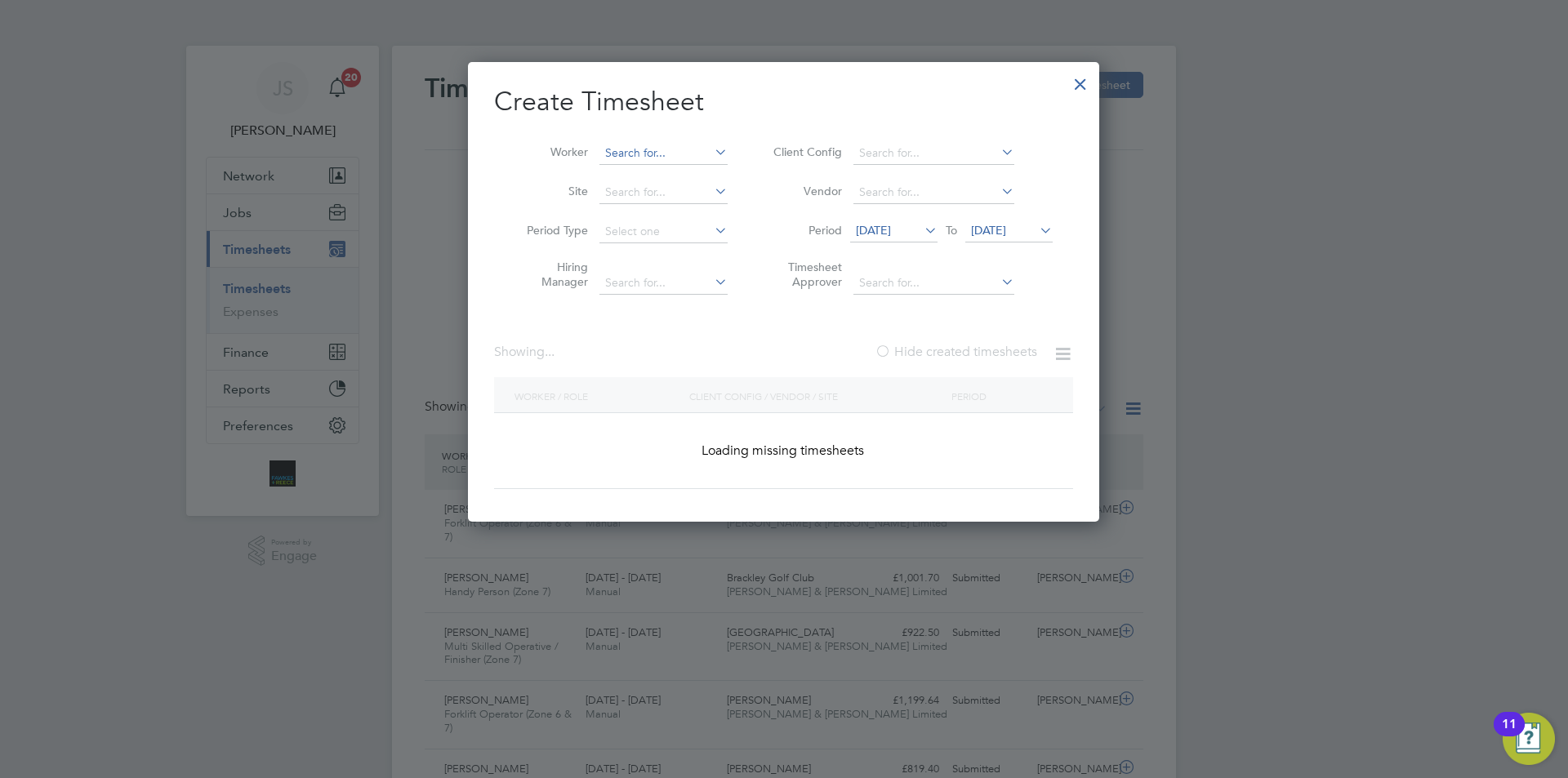
click at [678, 152] on input at bounding box center [663, 153] width 128 height 23
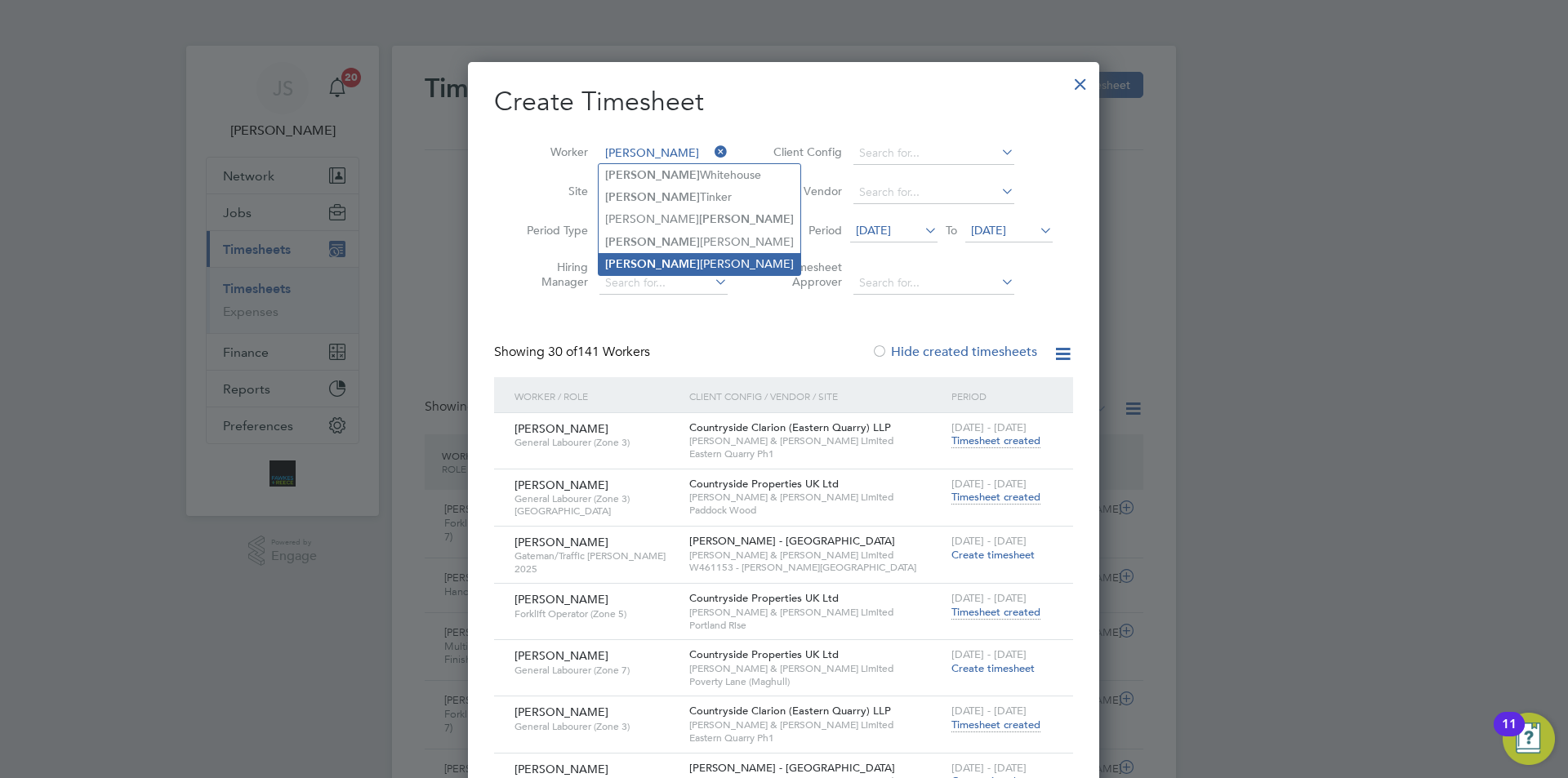
click at [657, 253] on li "Lucas Matthews" at bounding box center [700, 264] width 202 height 22
type input "[PERSON_NAME]"
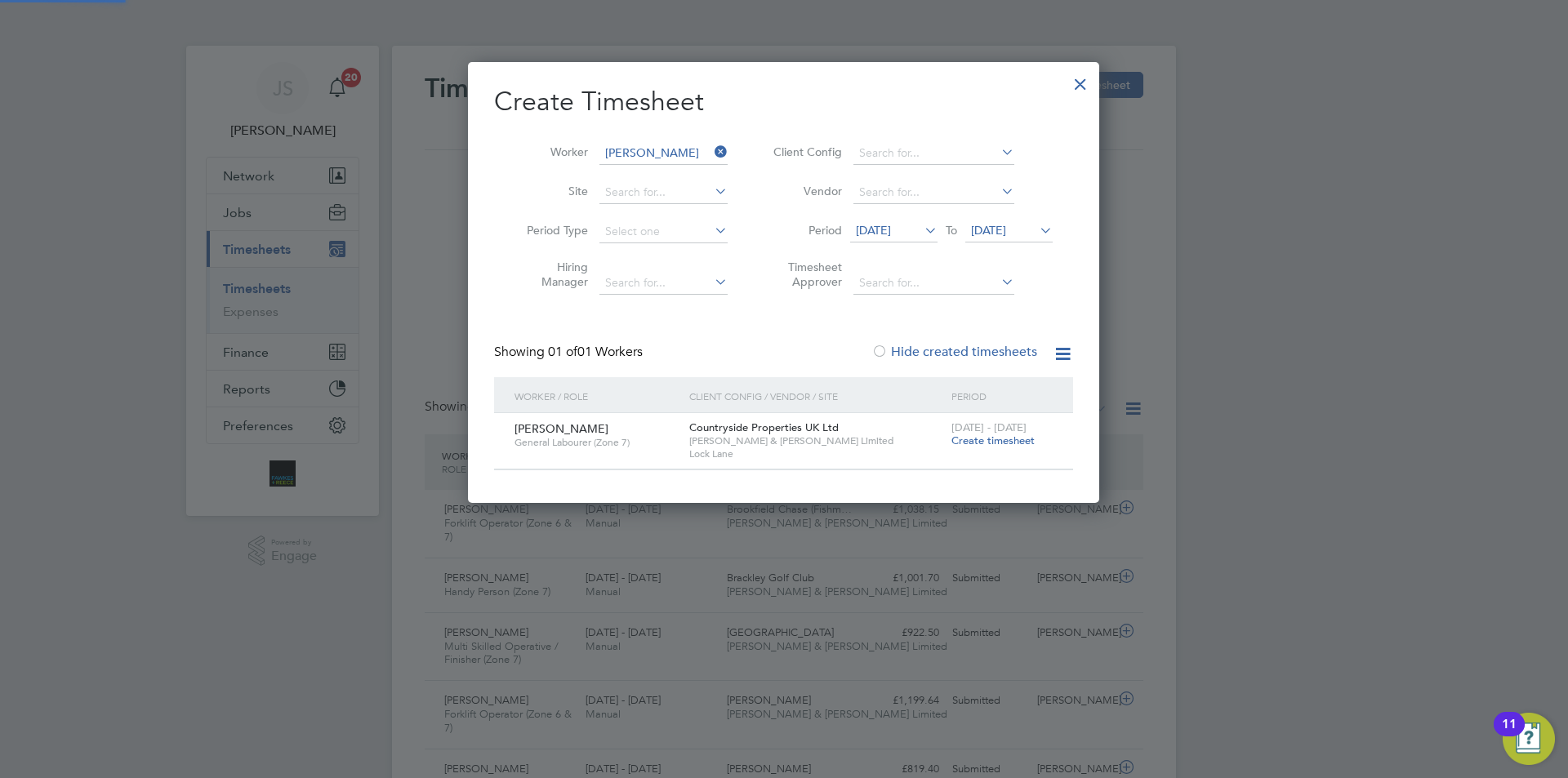
click at [986, 436] on span "Create timesheet" at bounding box center [993, 440] width 84 height 14
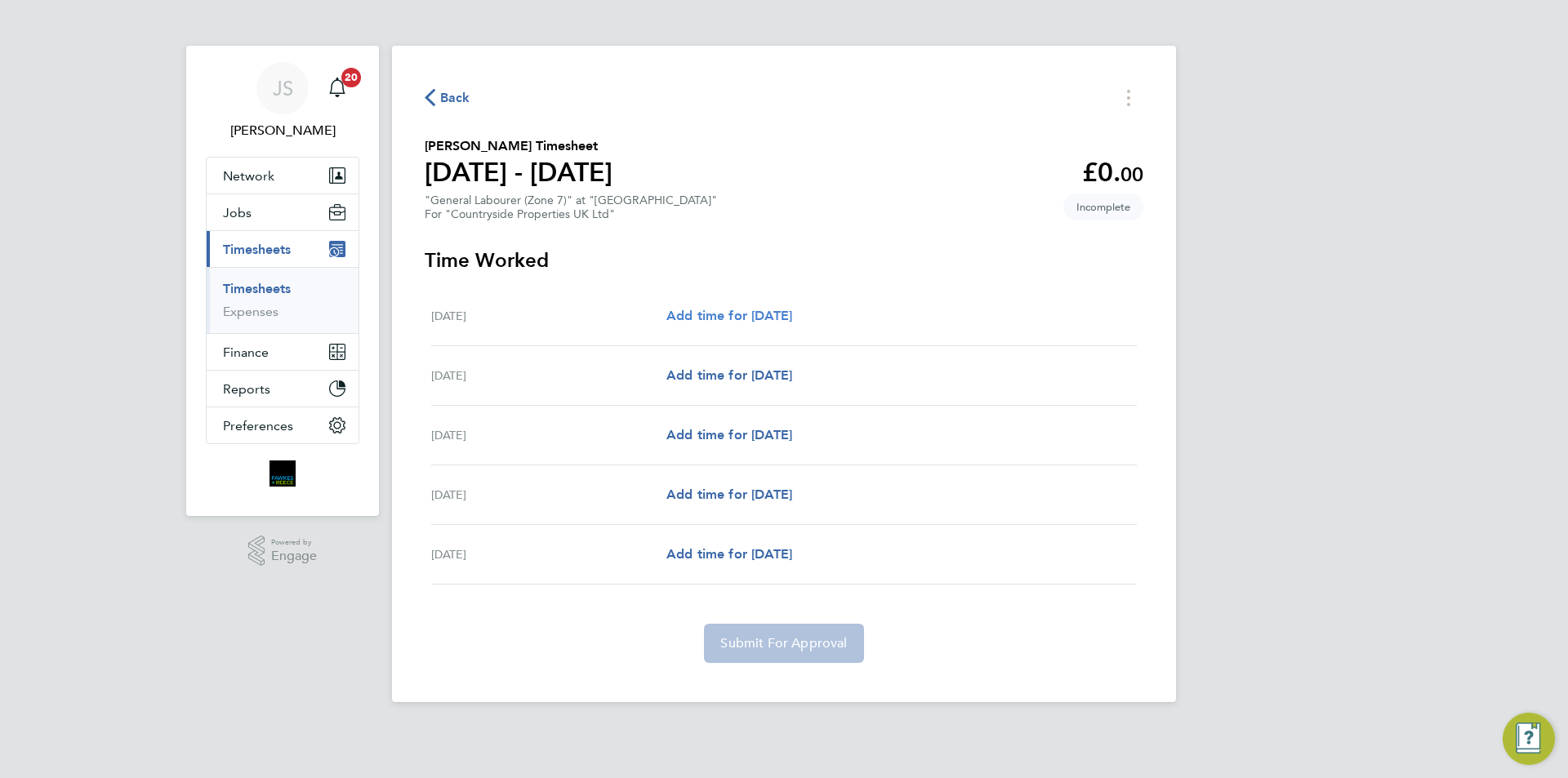
click at [742, 314] on span "Add time for Mon 04 Aug" at bounding box center [729, 315] width 125 height 16
select select "30"
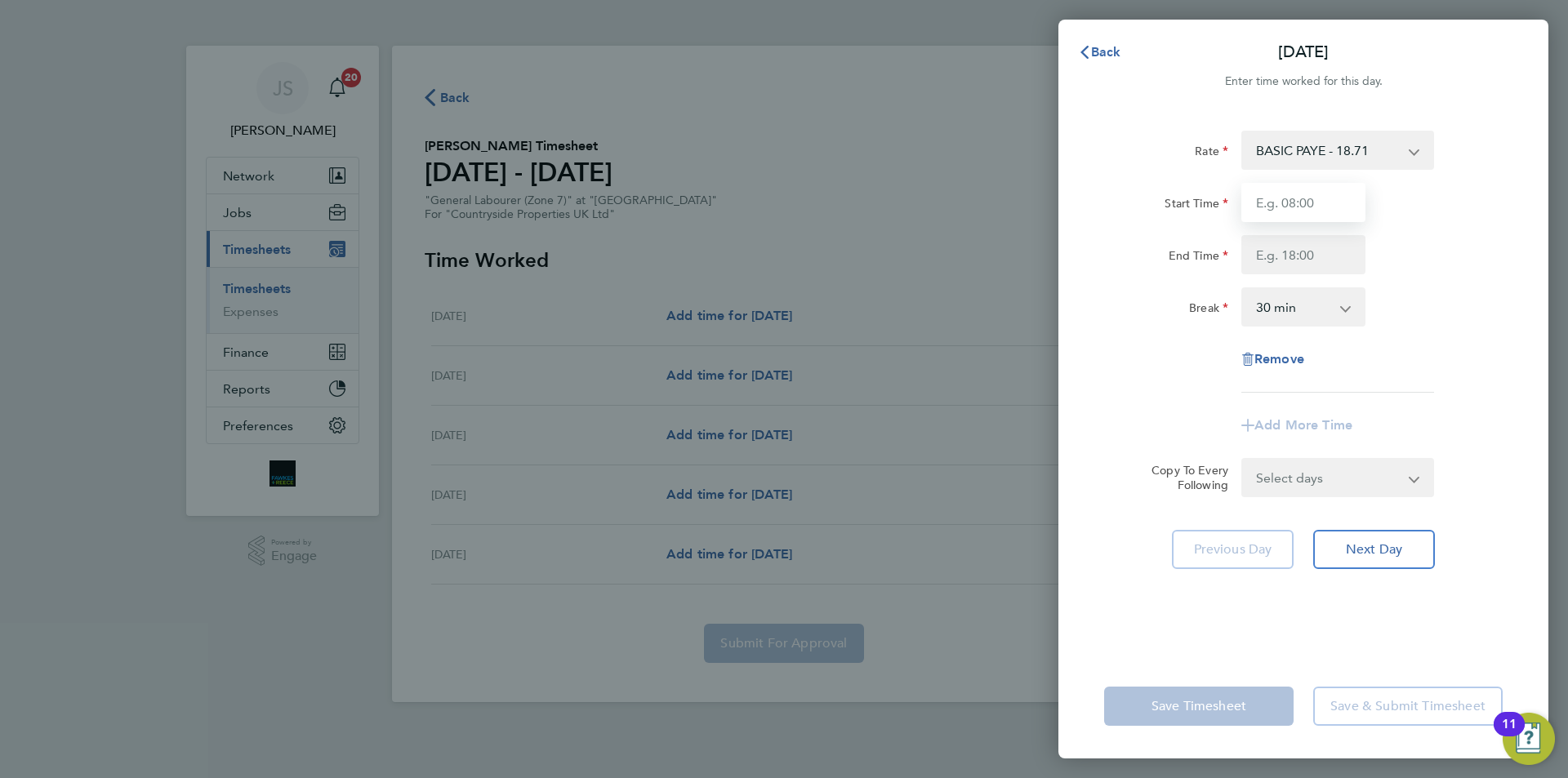
click at [1273, 212] on input "Start Time" at bounding box center [1303, 202] width 124 height 39
type input "07:30"
click at [1313, 250] on input "End Time" at bounding box center [1303, 255] width 124 height 39
type input "17:00"
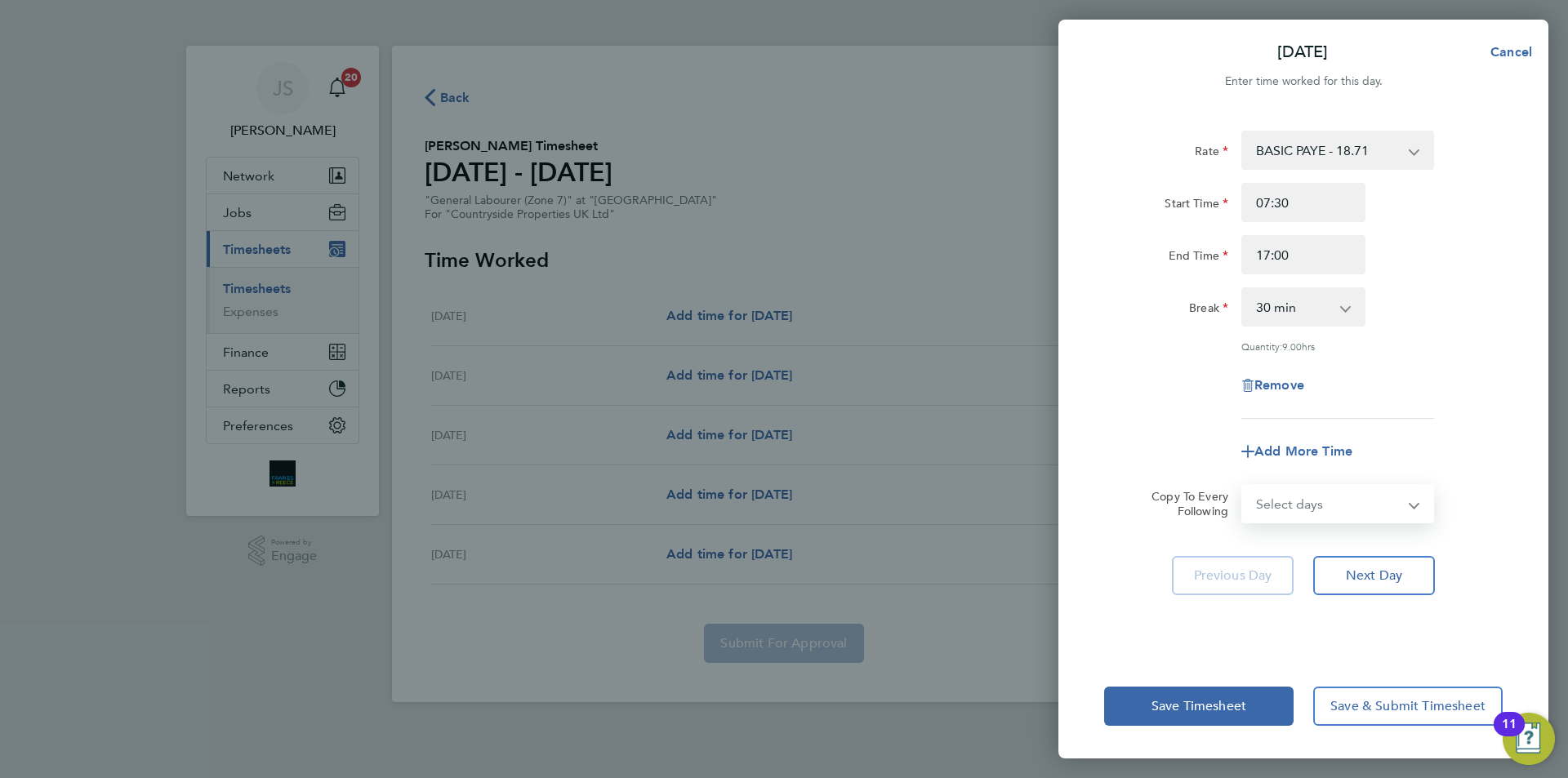
drag, startPoint x: 1303, startPoint y: 473, endPoint x: 1304, endPoint y: 516, distance: 43.0
click at [1303, 473] on form "Rate BASIC PAYE - 18.71 Start Time 07:30 End Time 17:00 Break 0 min 15 min 30 m…" at bounding box center [1304, 326] width 399 height 393
select select "DAY"
click at [1243, 486] on select "Select days Day Tuesday Wednesday Thursday Friday" at bounding box center [1329, 504] width 171 height 36
select select "[DATE]"
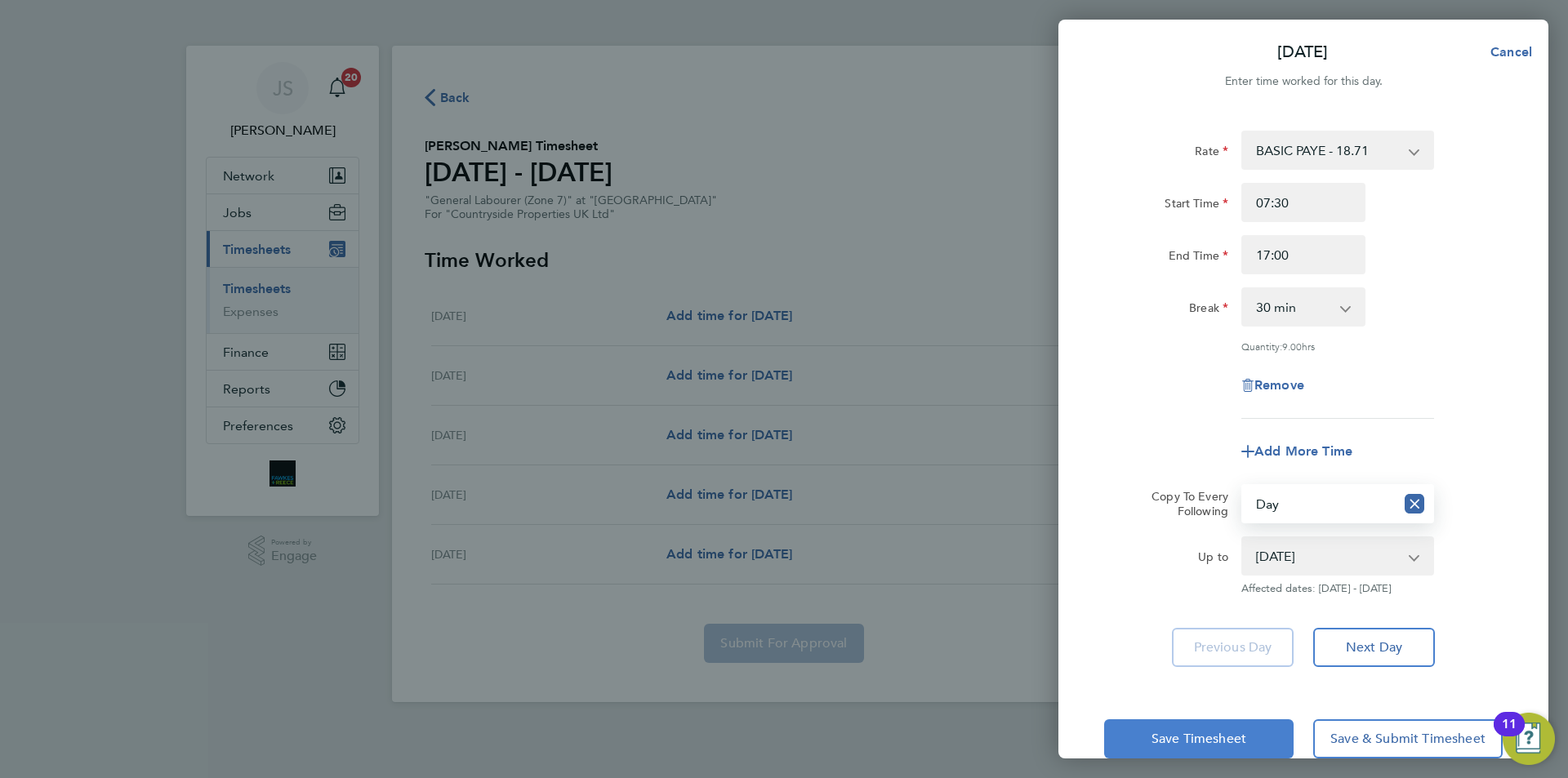
click at [1183, 743] on span "Save Timesheet" at bounding box center [1199, 739] width 95 height 16
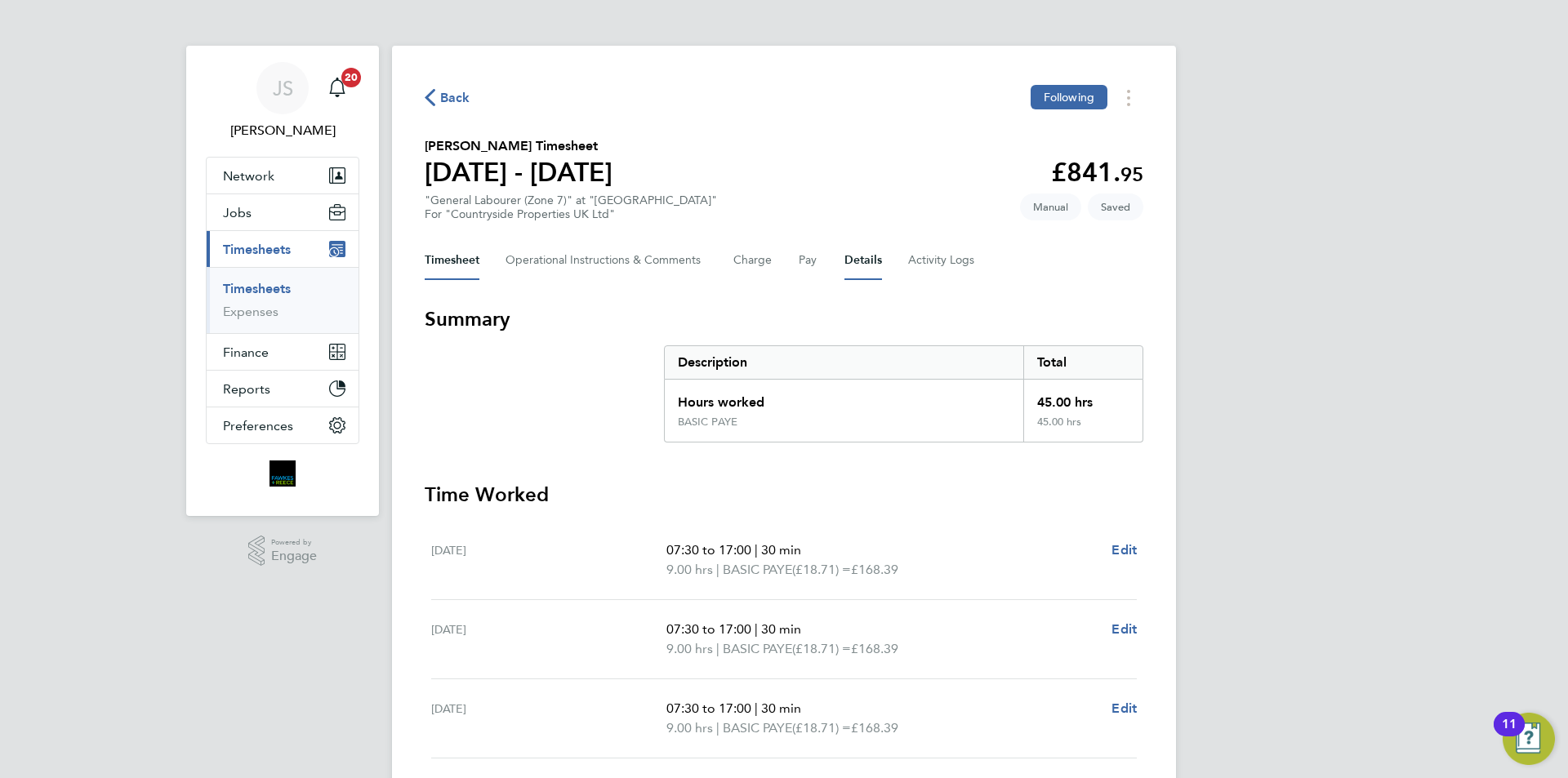
click at [872, 264] on button "Details" at bounding box center [864, 261] width 38 height 39
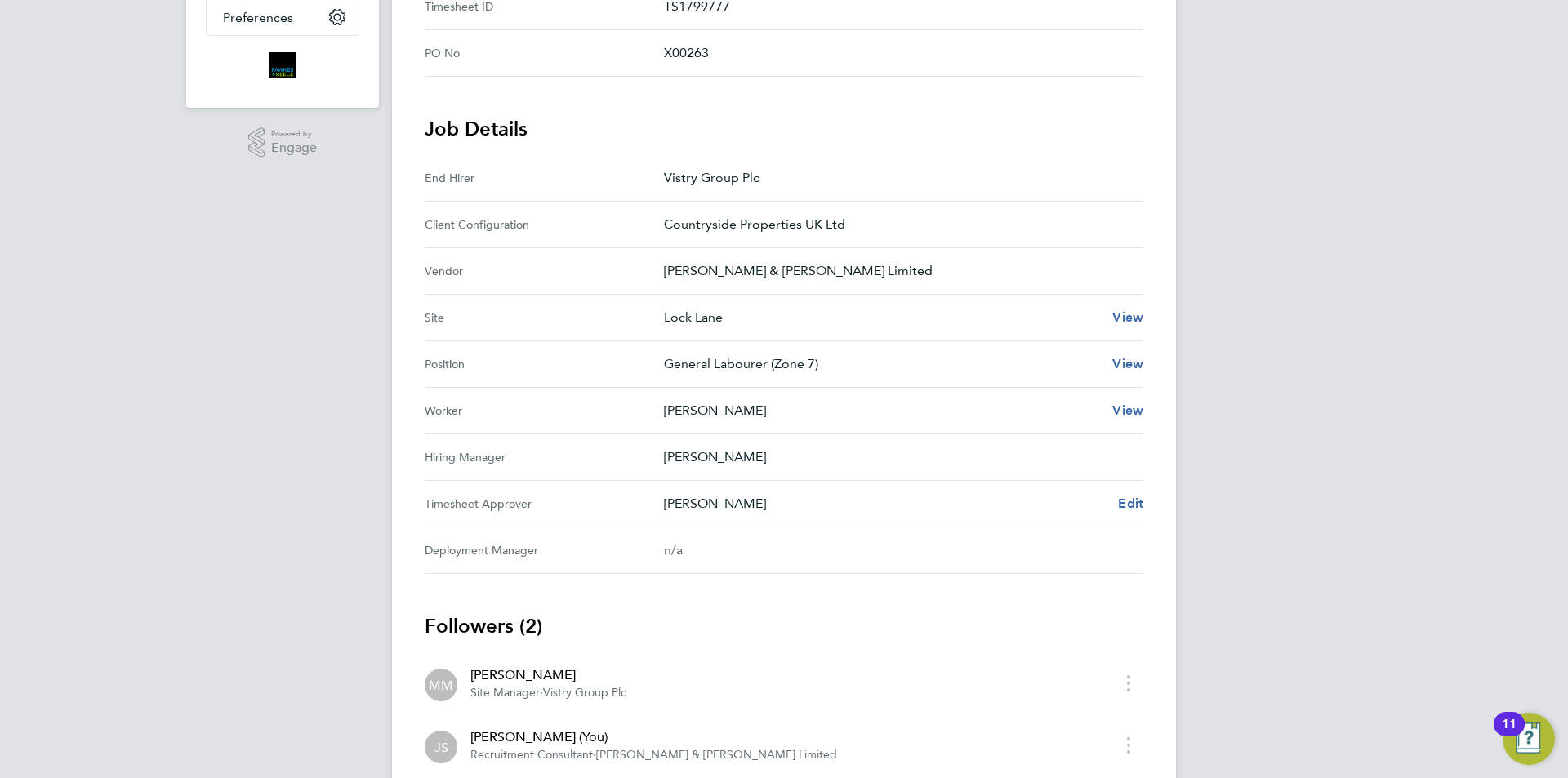
click at [1127, 489] on Approver "Timesheet Approver Mark Matthews Edit" at bounding box center [784, 504] width 718 height 47
click at [1129, 498] on span "Edit" at bounding box center [1130, 503] width 25 height 16
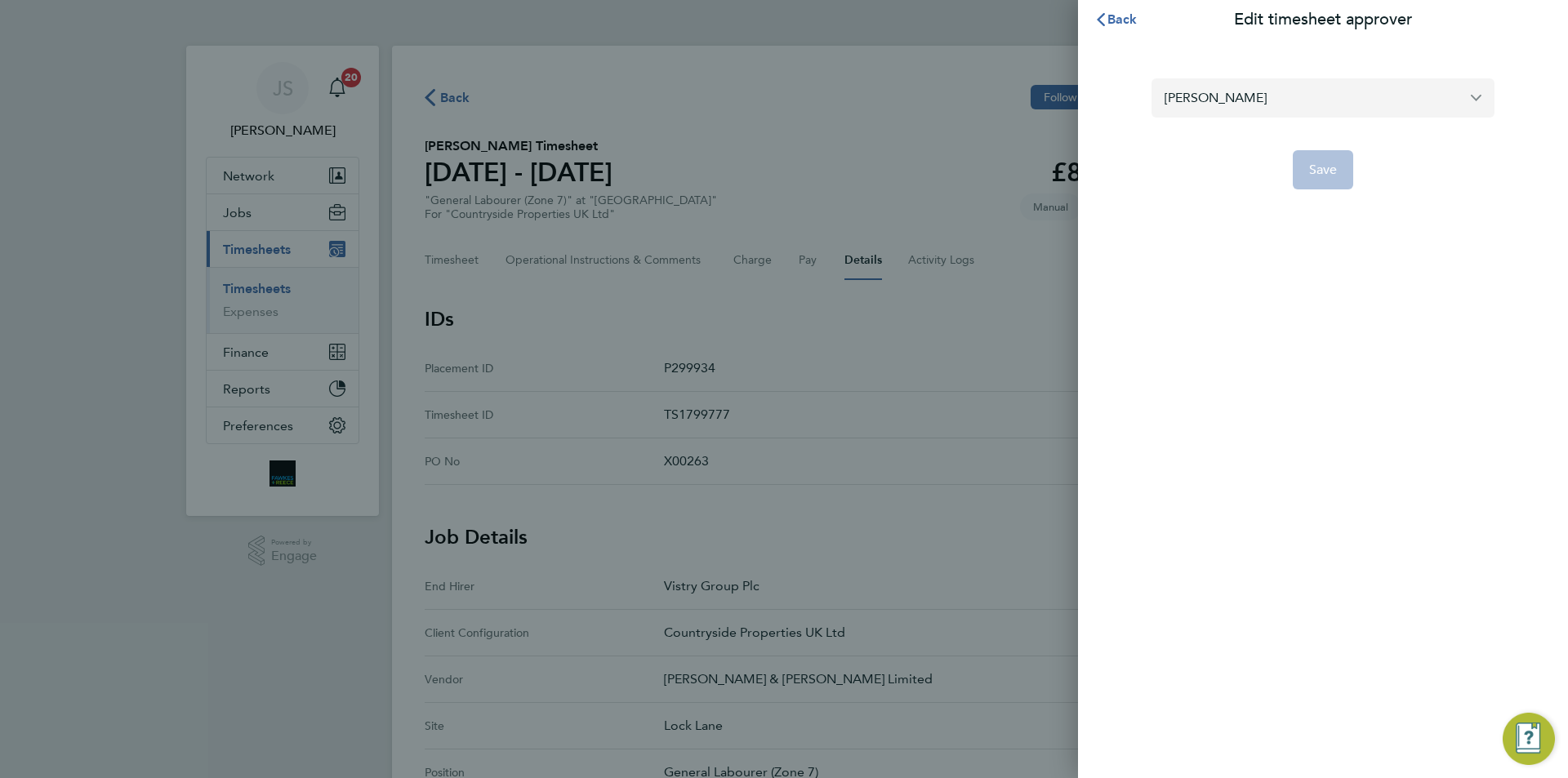
click at [1249, 89] on input "Mark Matthews" at bounding box center [1323, 98] width 343 height 39
click at [1200, 132] on span "[PERSON_NAME]" at bounding box center [1215, 138] width 102 height 20
type input "[PERSON_NAME]"
click at [1310, 162] on span "Save" at bounding box center [1324, 170] width 29 height 16
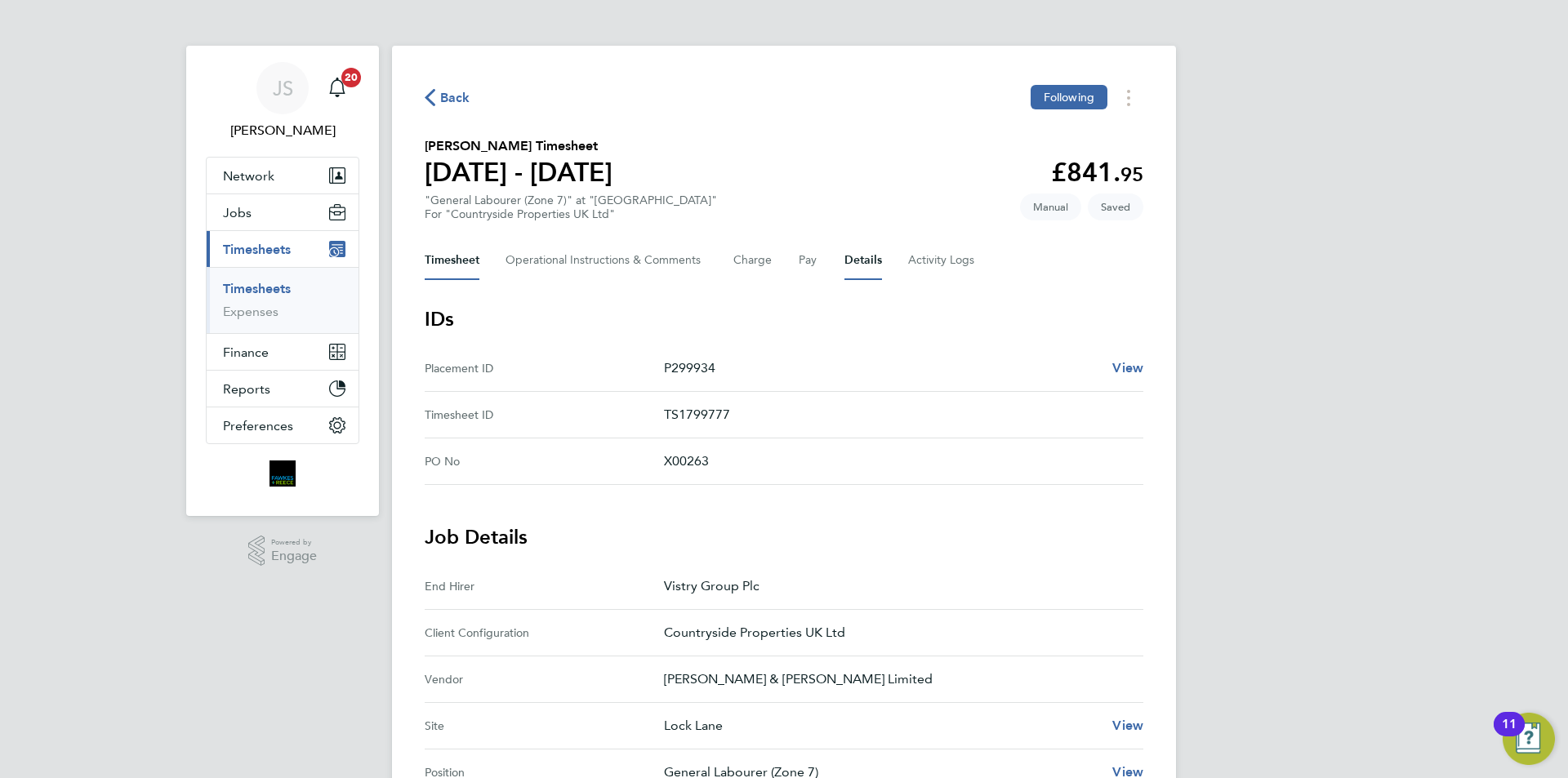
click at [476, 254] on button "Timesheet" at bounding box center [452, 261] width 55 height 39
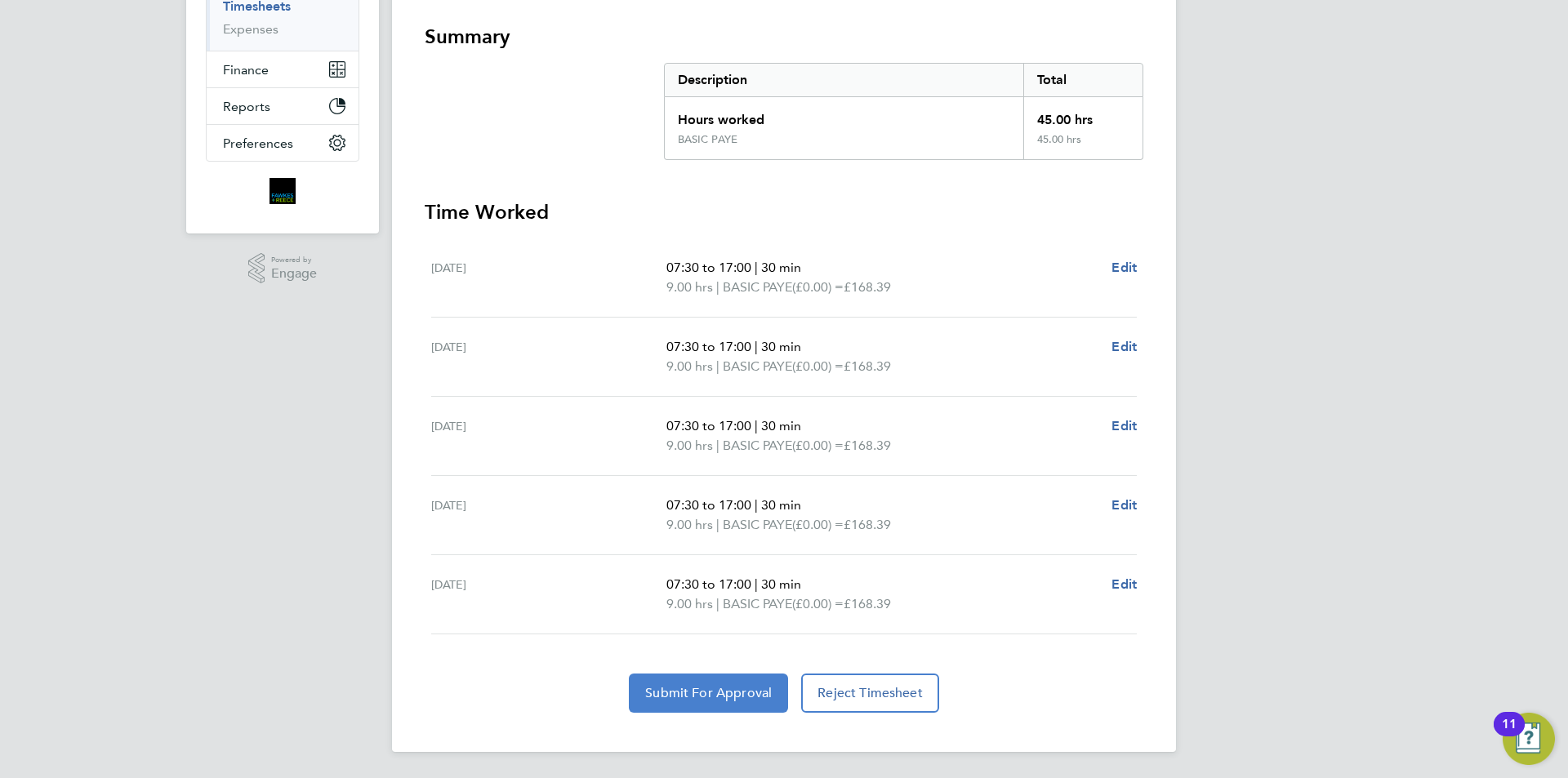
click at [729, 687] on span "Submit For Approval" at bounding box center [709, 694] width 126 height 16
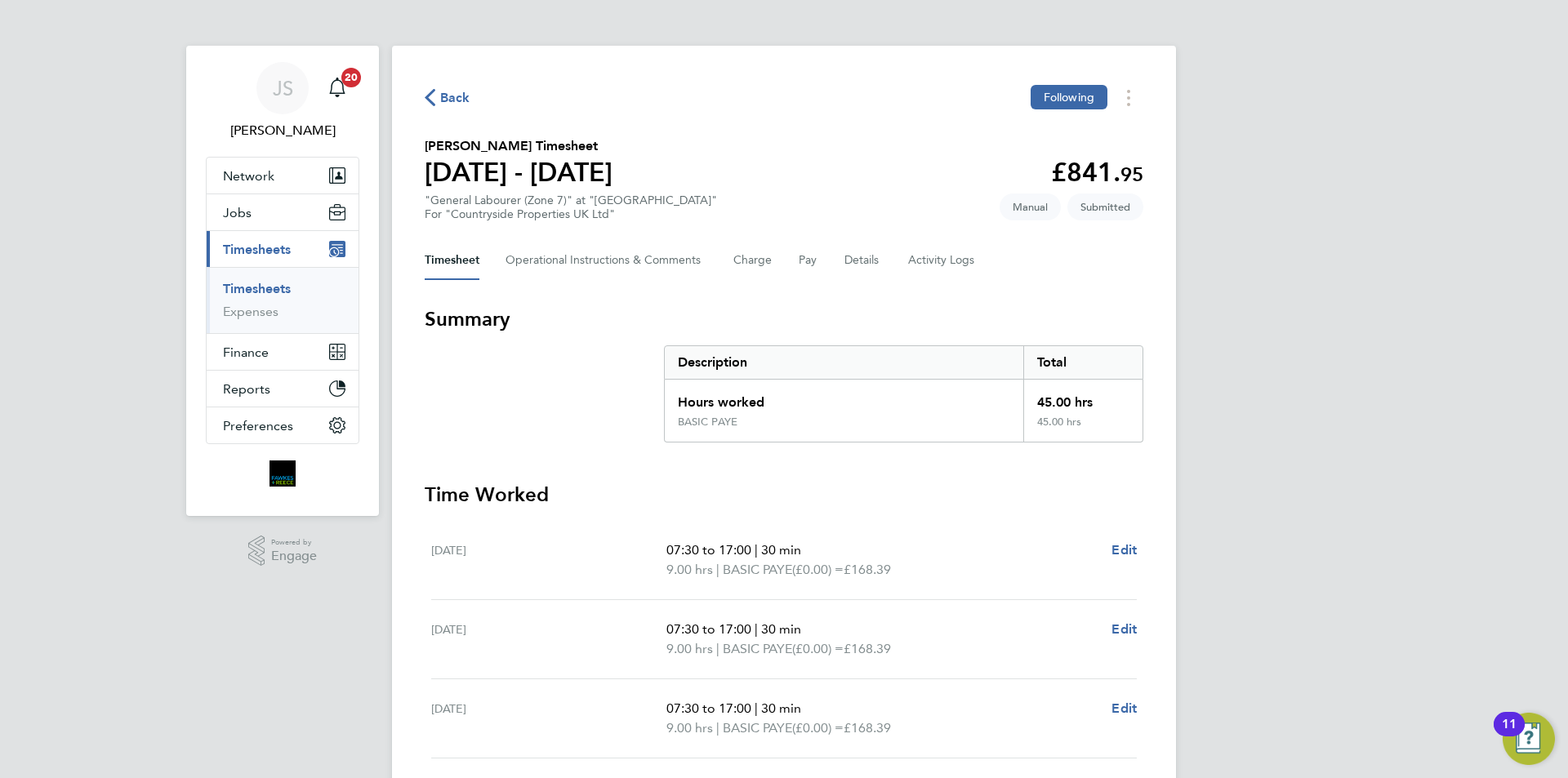
click at [441, 93] on span "Back" at bounding box center [455, 98] width 30 height 20
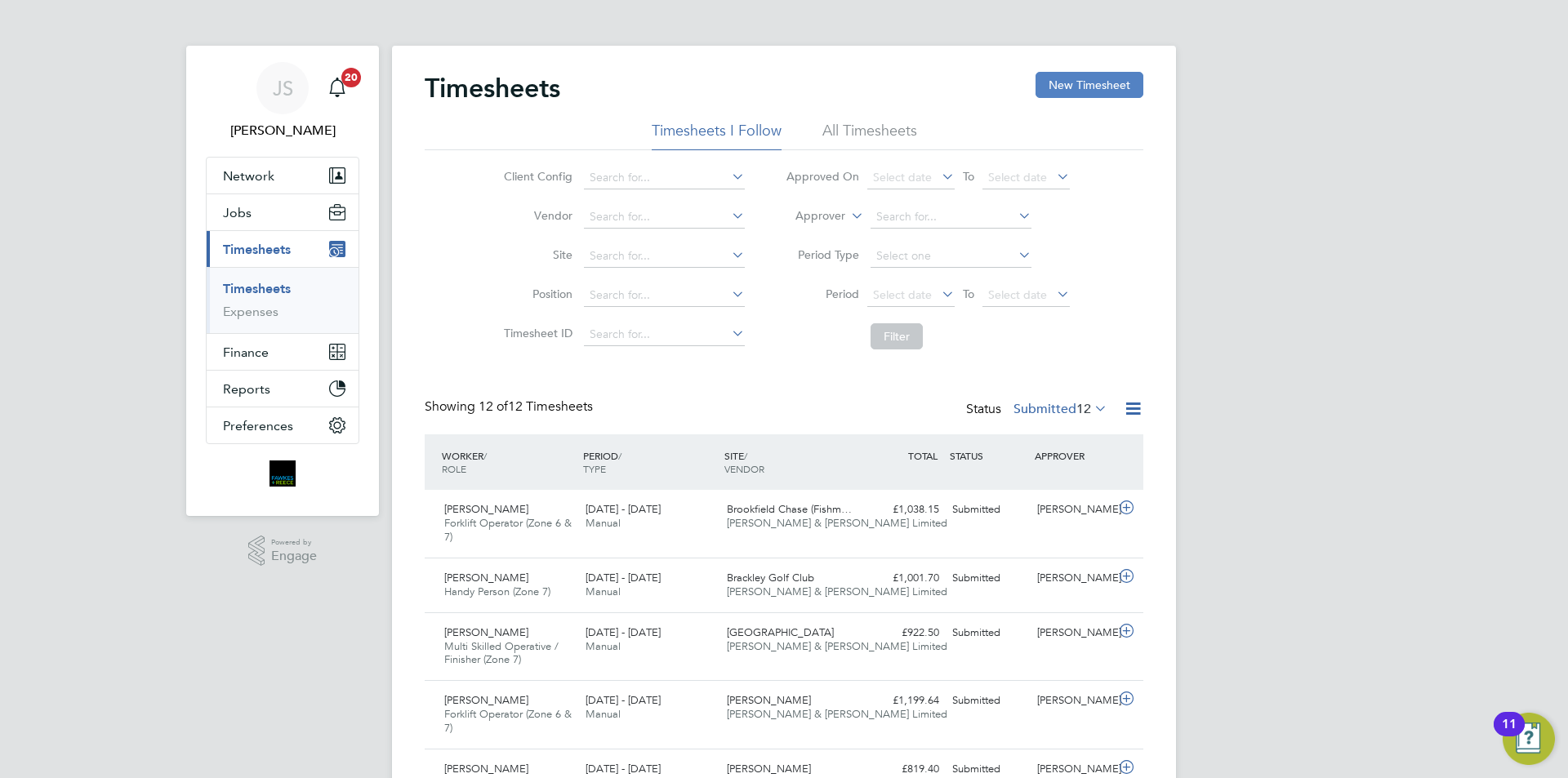
click at [1062, 88] on button "New Timesheet" at bounding box center [1089, 85] width 107 height 26
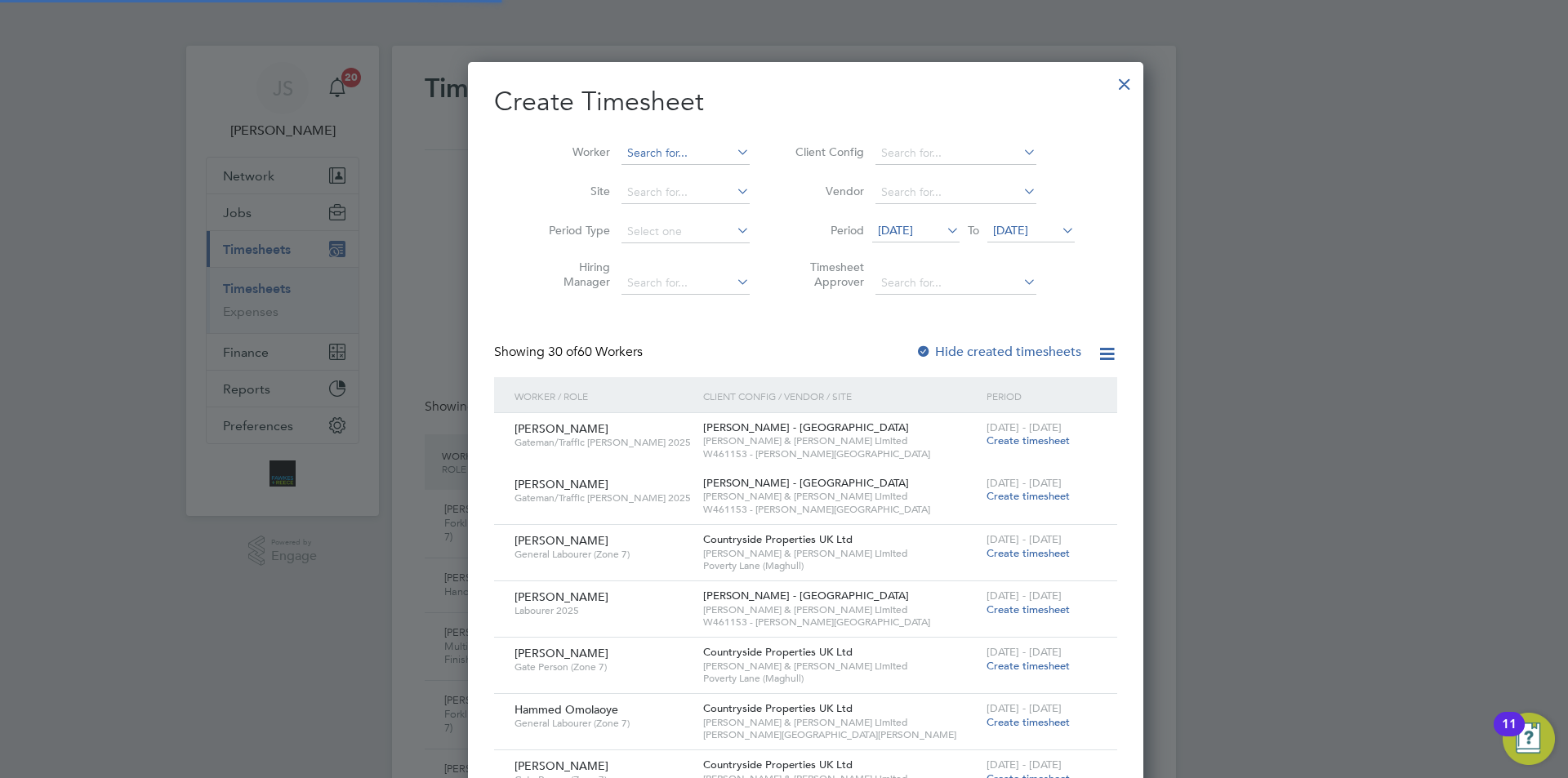
click at [644, 152] on input at bounding box center [686, 153] width 128 height 23
drag, startPoint x: 649, startPoint y: 166, endPoint x: 660, endPoint y: 165, distance: 11.0
click at [650, 166] on li "Colin Ba tchelor" at bounding box center [679, 175] width 161 height 22
type input "[PERSON_NAME]"
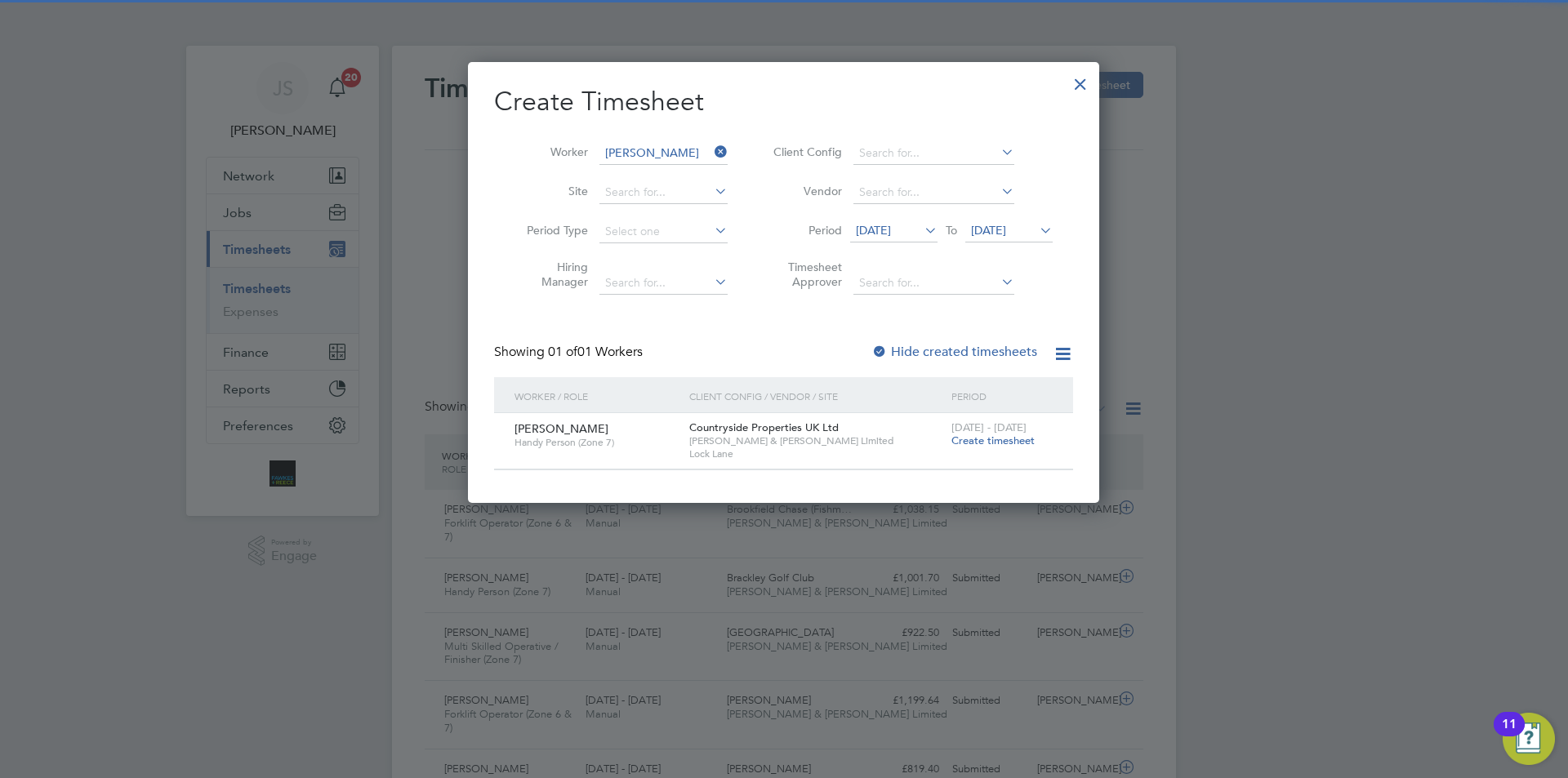
click at [1012, 439] on span "Create timesheet" at bounding box center [993, 440] width 84 height 14
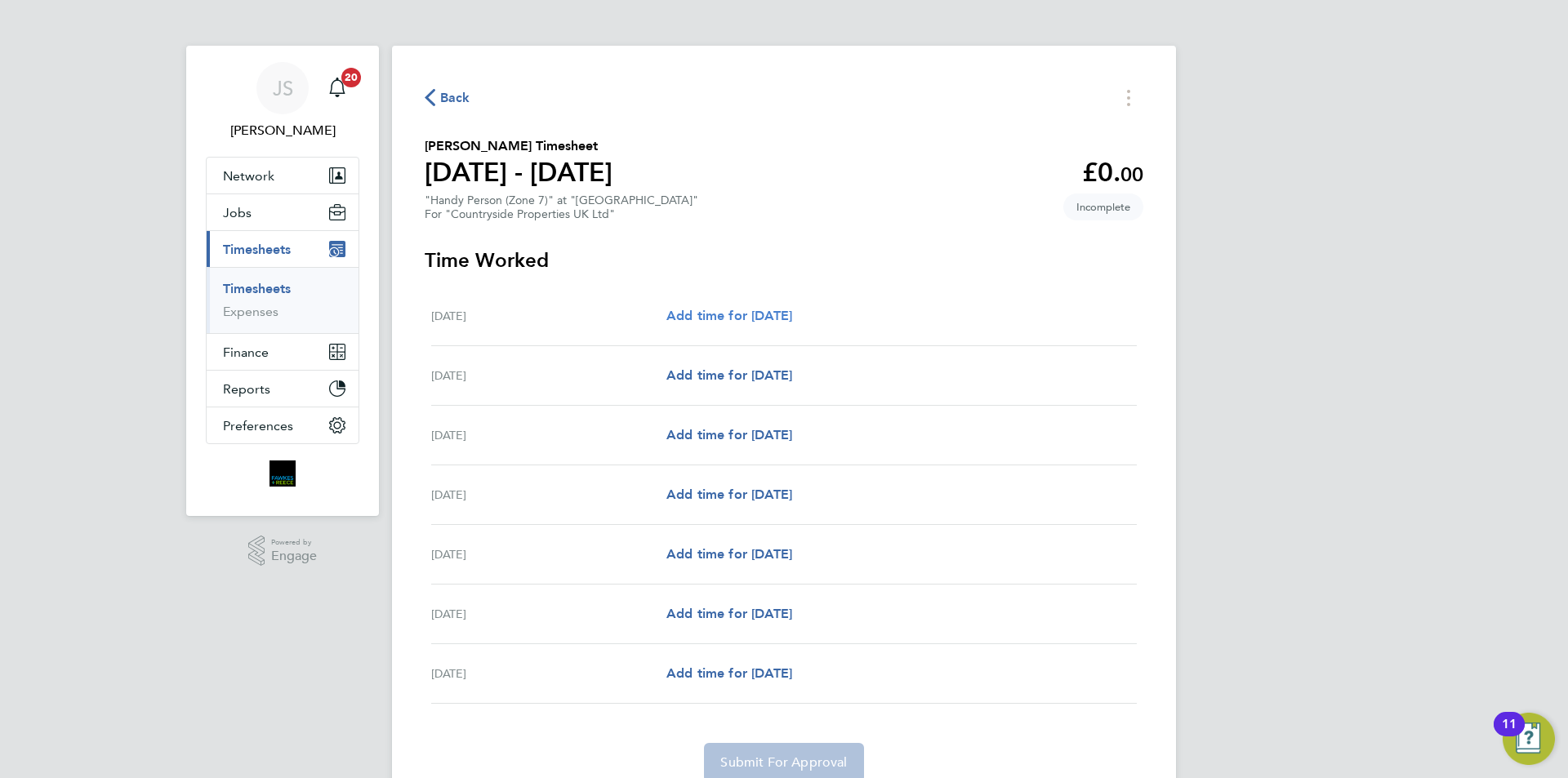
click at [789, 308] on span "Add time for Mon 04 Aug" at bounding box center [729, 315] width 125 height 16
select select "30"
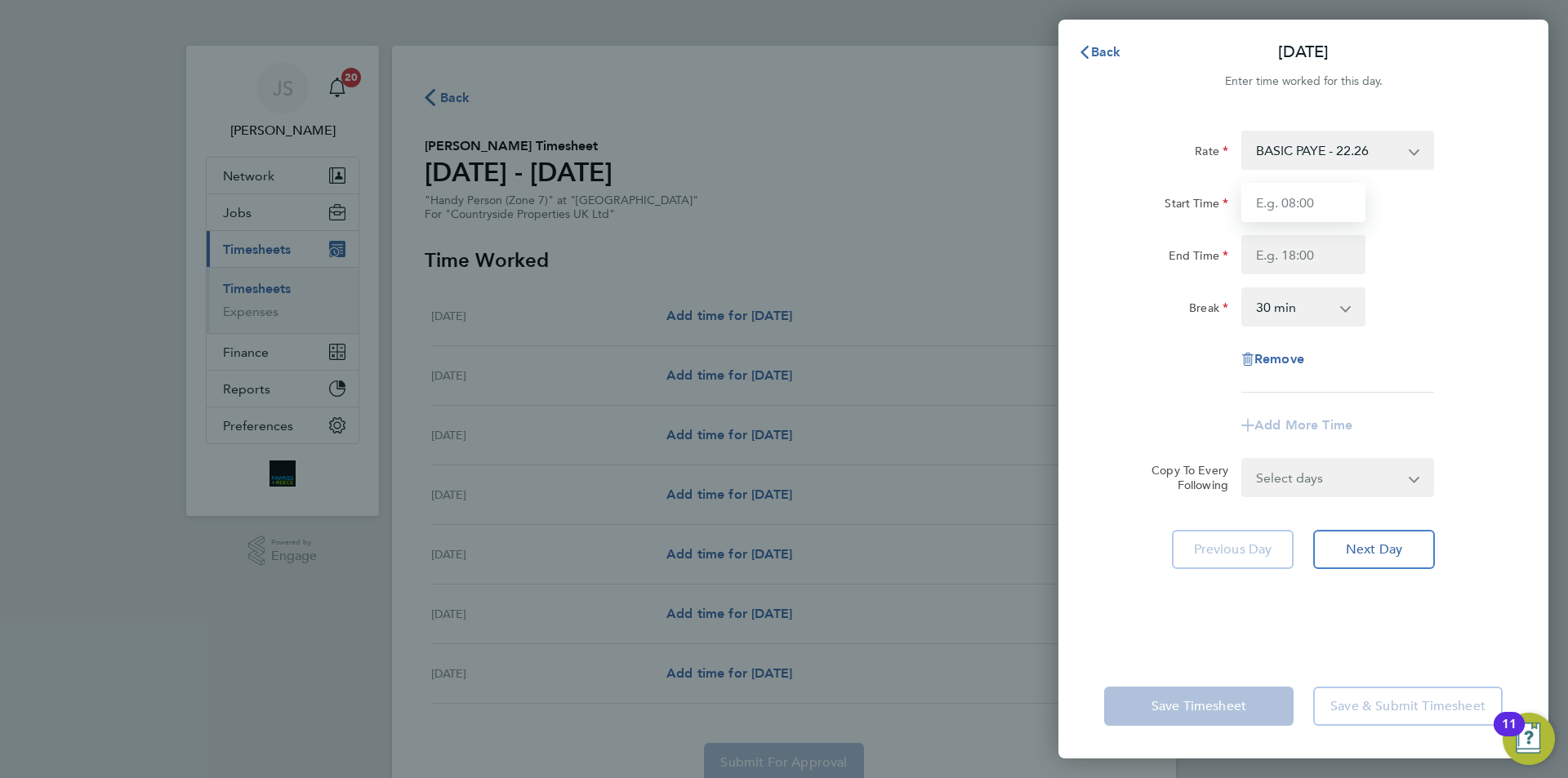
click at [1289, 204] on input "Start Time" at bounding box center [1303, 202] width 124 height 39
type input "07:30"
click at [1296, 259] on input "End Time" at bounding box center [1303, 255] width 124 height 39
type input "17:00"
drag, startPoint x: 1299, startPoint y: 474, endPoint x: 1295, endPoint y: 485, distance: 11.7
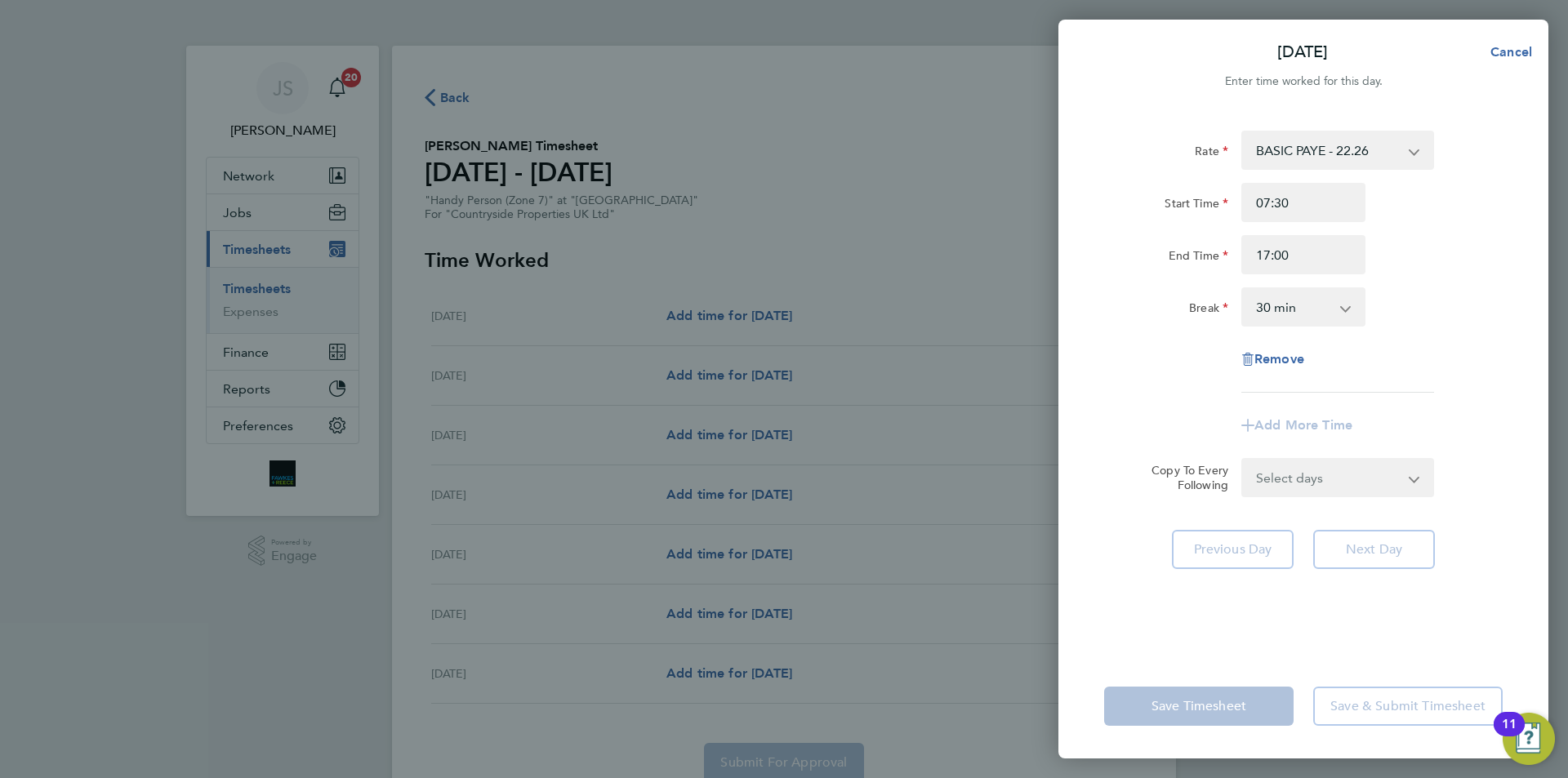
click at [1299, 474] on form "Rate BASIC PAYE - 22.26 Start Time 07:30 End Time 17:00 Break 0 min 15 min 30 m…" at bounding box center [1304, 313] width 399 height 366
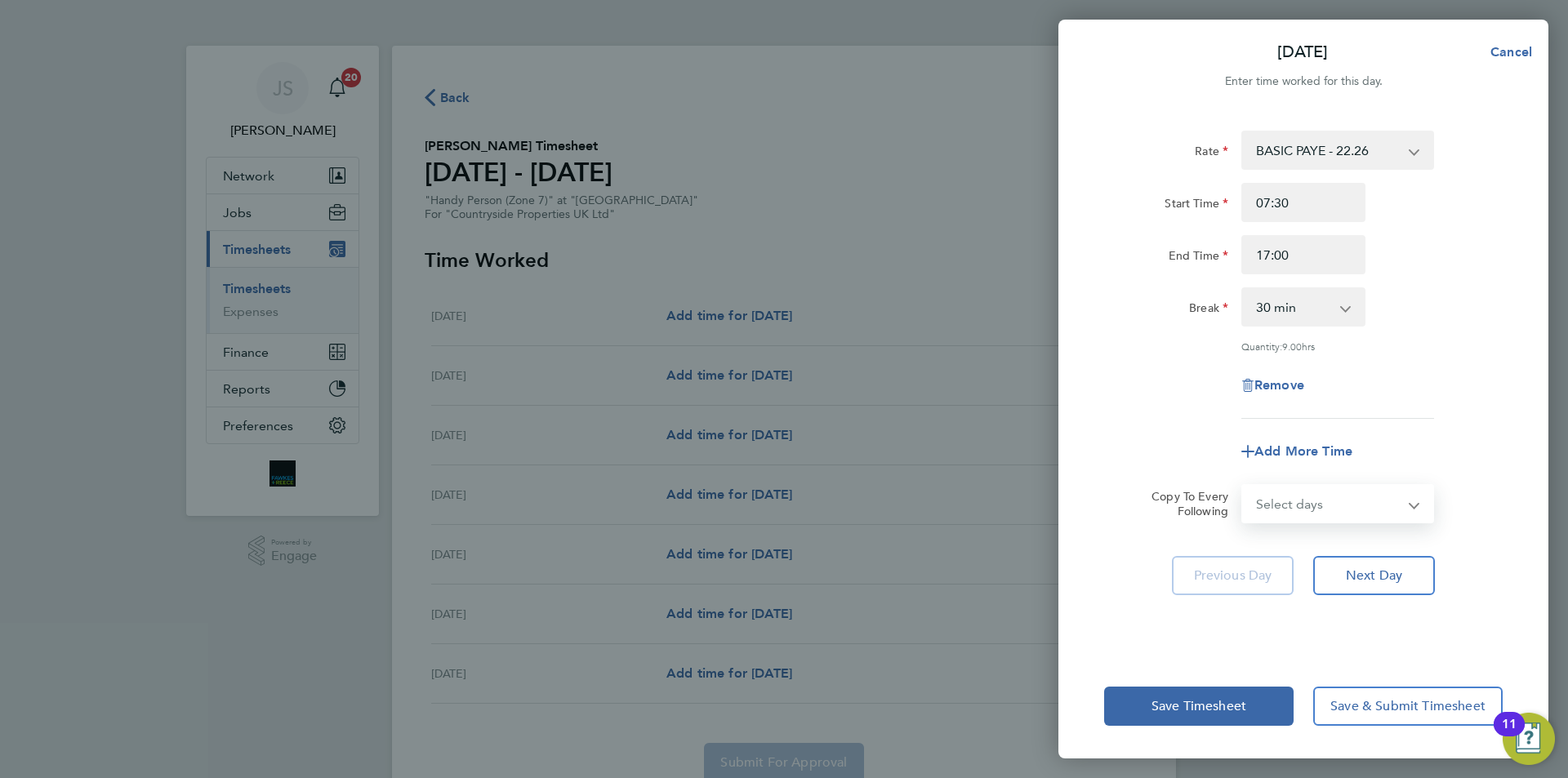
select select "WEEKDAY"
click at [1243, 486] on select "Select days Day Weekday (Mon-Fri) Weekend (Sat-Sun) Tuesday Wednesday Thursday …" at bounding box center [1329, 504] width 171 height 36
select select "[DATE]"
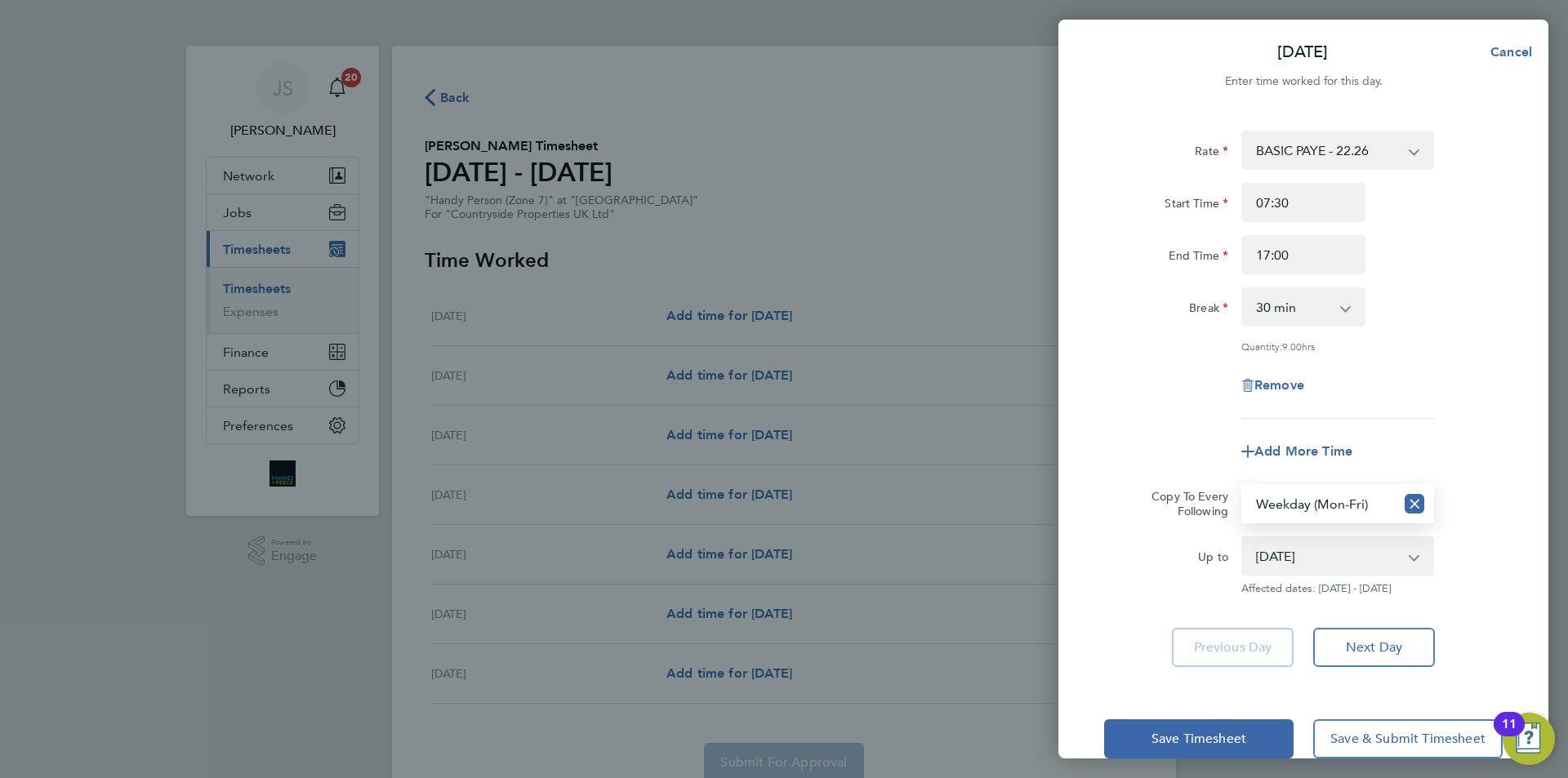
click at [1109, 355] on div "Rate BASIC PAYE - 22.26 Start Time 07:30 End Time 17:00 Break 0 min 15 min 30 m…" at bounding box center [1304, 275] width 399 height 289
click at [1191, 721] on button "Save Timesheet" at bounding box center [1199, 739] width 189 height 39
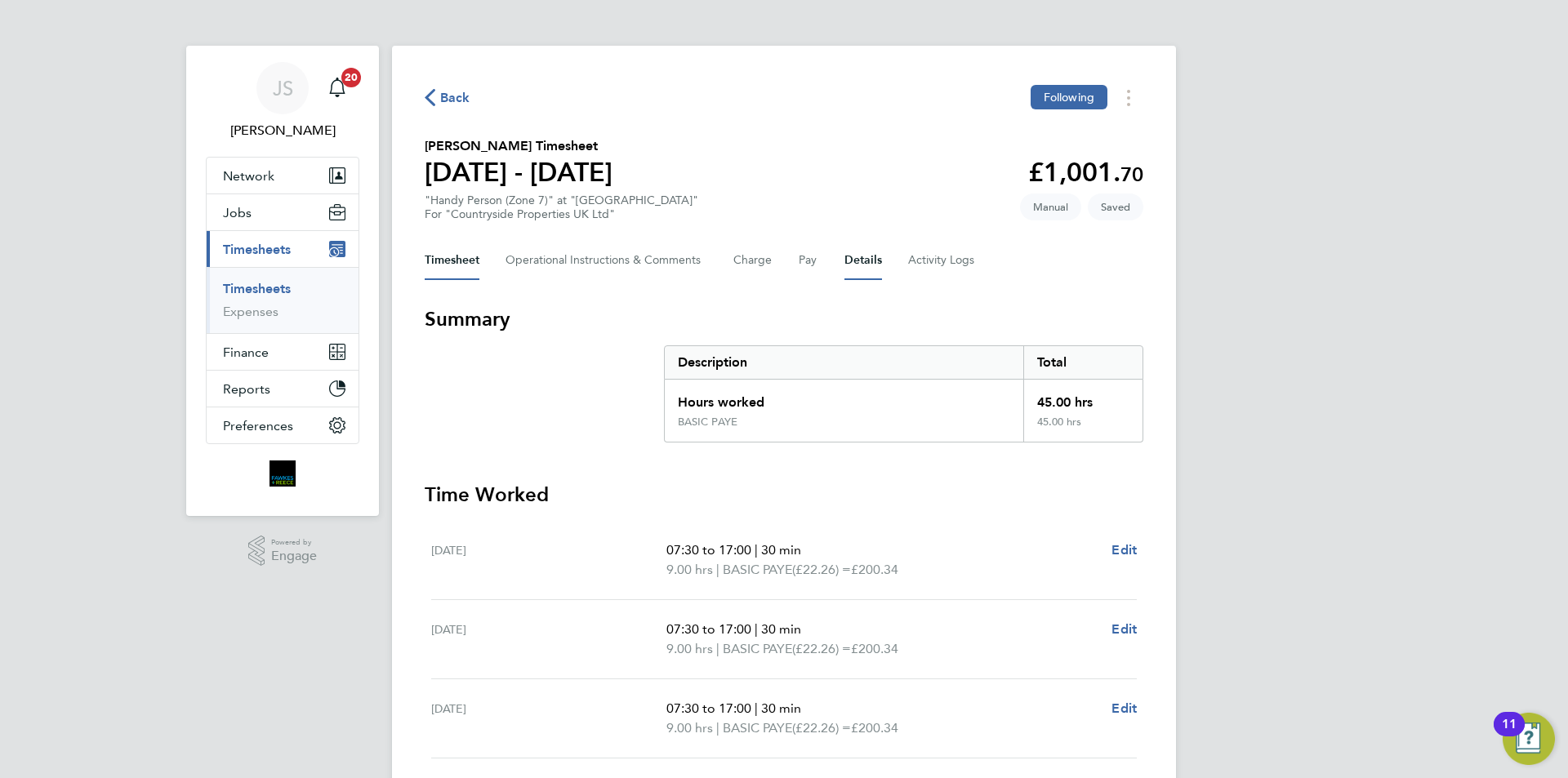
click at [861, 265] on button "Details" at bounding box center [864, 261] width 38 height 39
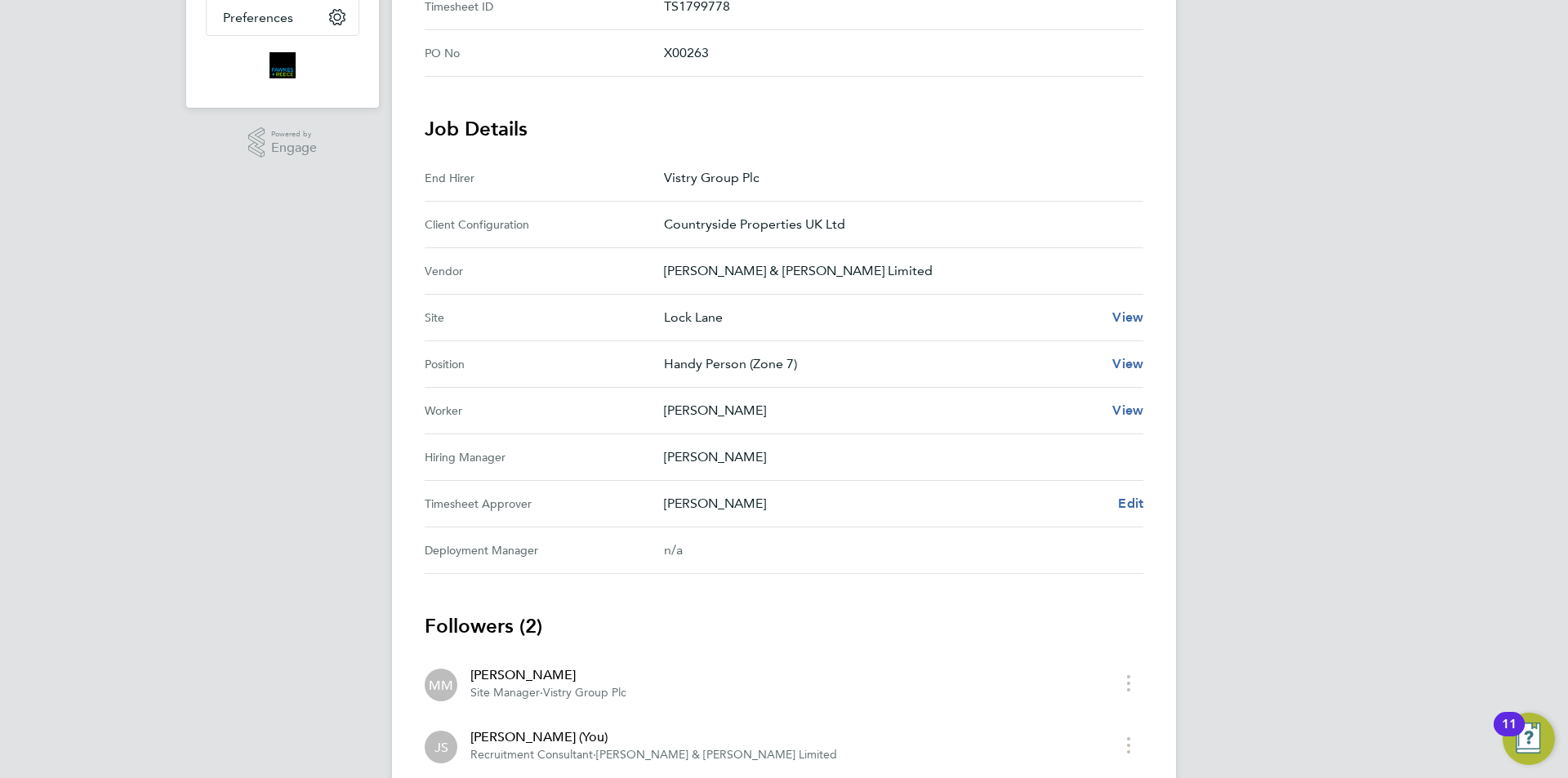
click at [1159, 495] on div "Back Following Colin Batchelor's Timesheet 04 - 10 Aug 2025 £1,001. 70 "Handy P…" at bounding box center [784, 249] width 784 height 1224
click at [1127, 502] on span "Edit" at bounding box center [1130, 503] width 25 height 16
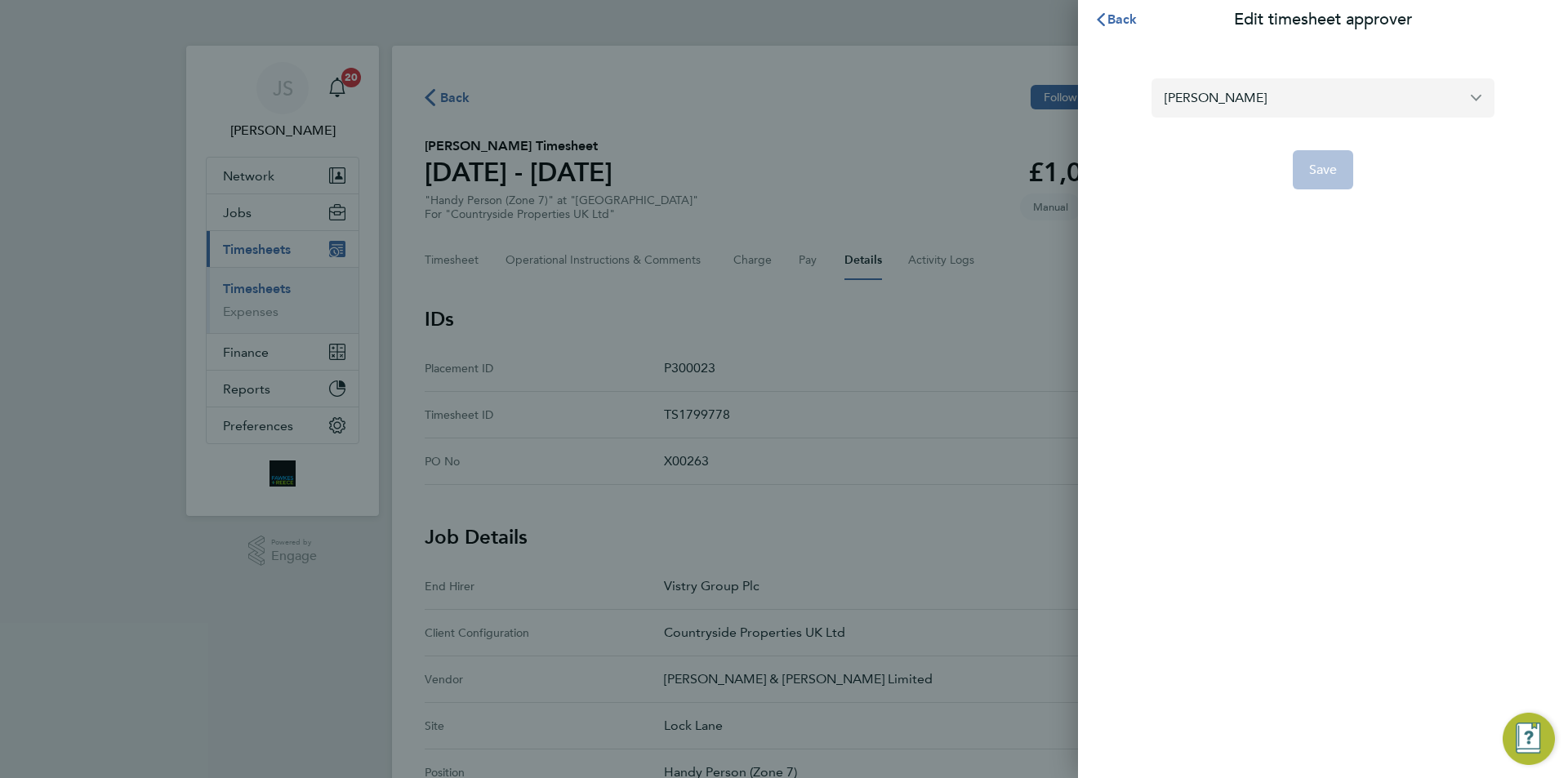
click at [1252, 113] on input "Mark Matthews" at bounding box center [1323, 98] width 343 height 39
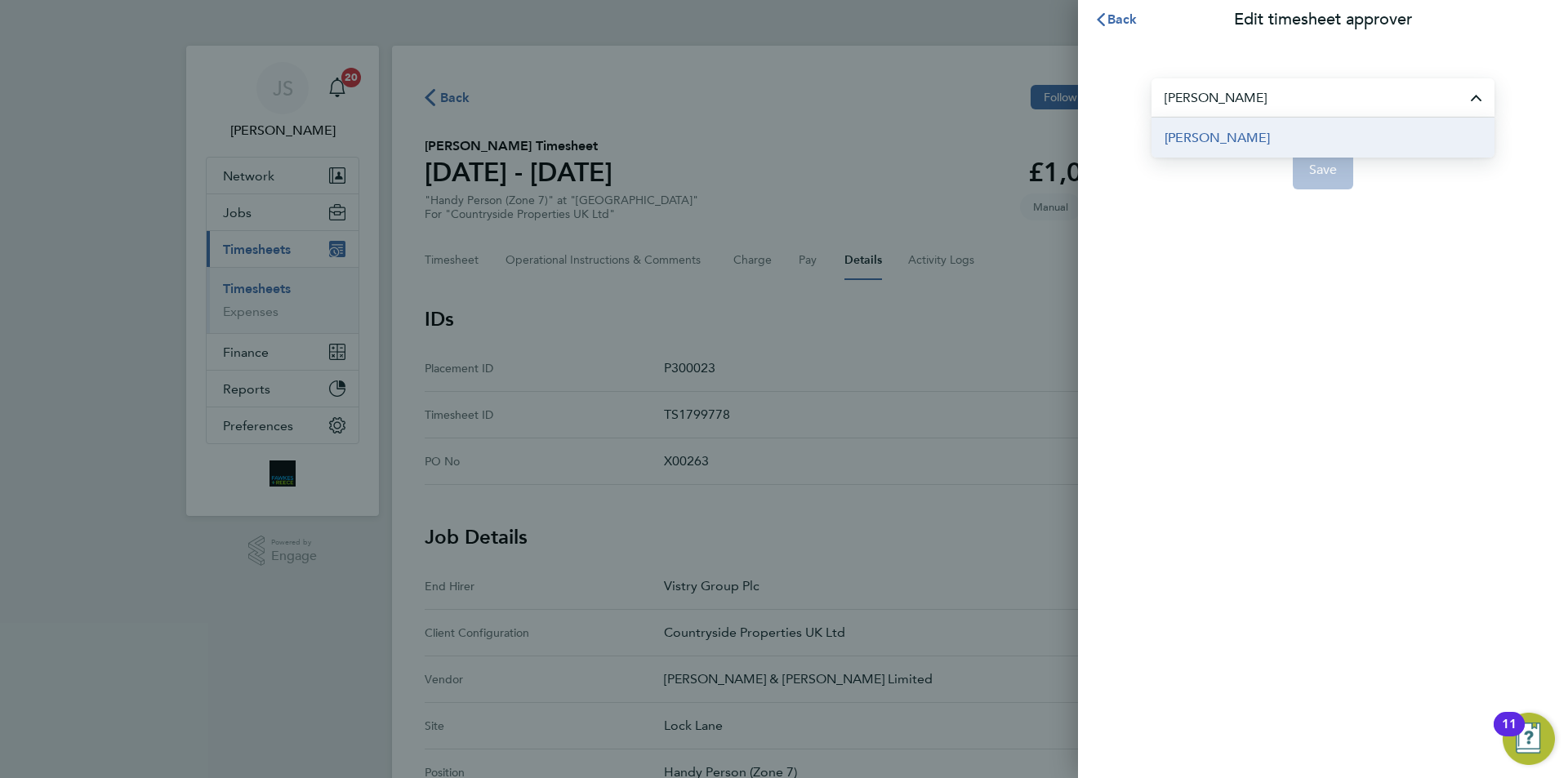
click at [1199, 129] on span "[PERSON_NAME]" at bounding box center [1217, 138] width 105 height 20
type input "[PERSON_NAME]"
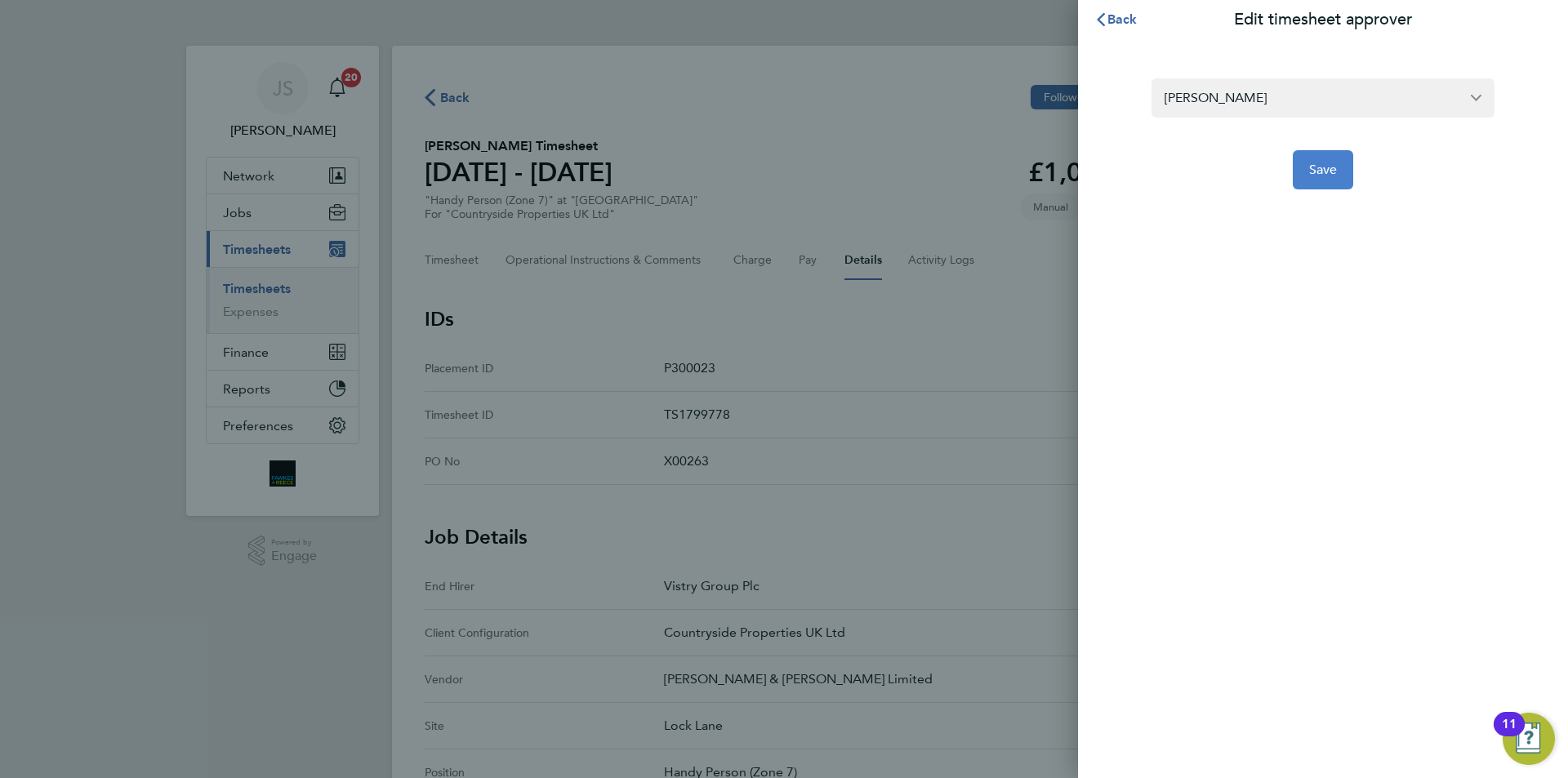
click at [1315, 180] on button "Save" at bounding box center [1324, 170] width 62 height 39
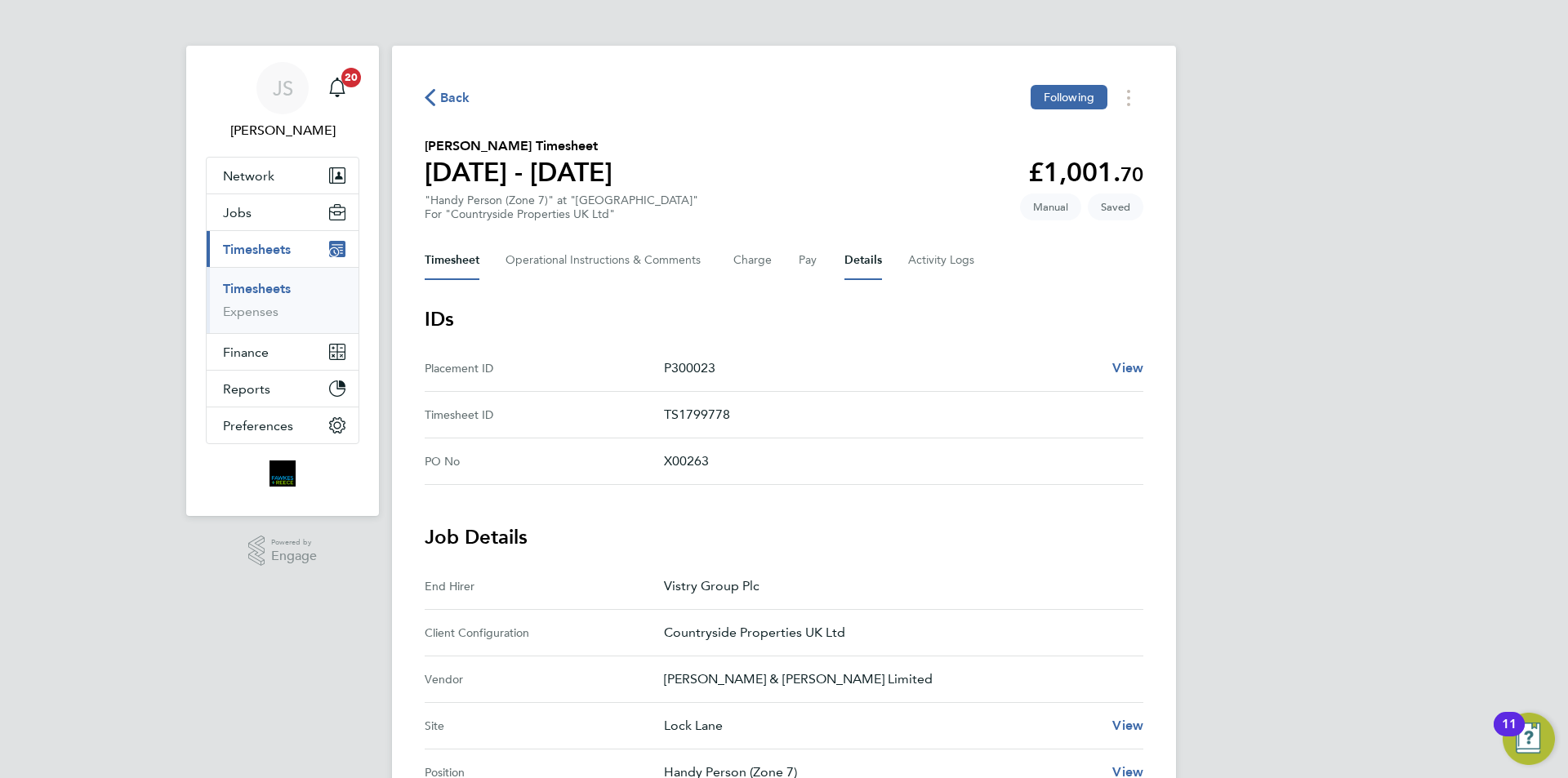
click at [474, 256] on button "Timesheet" at bounding box center [452, 261] width 55 height 39
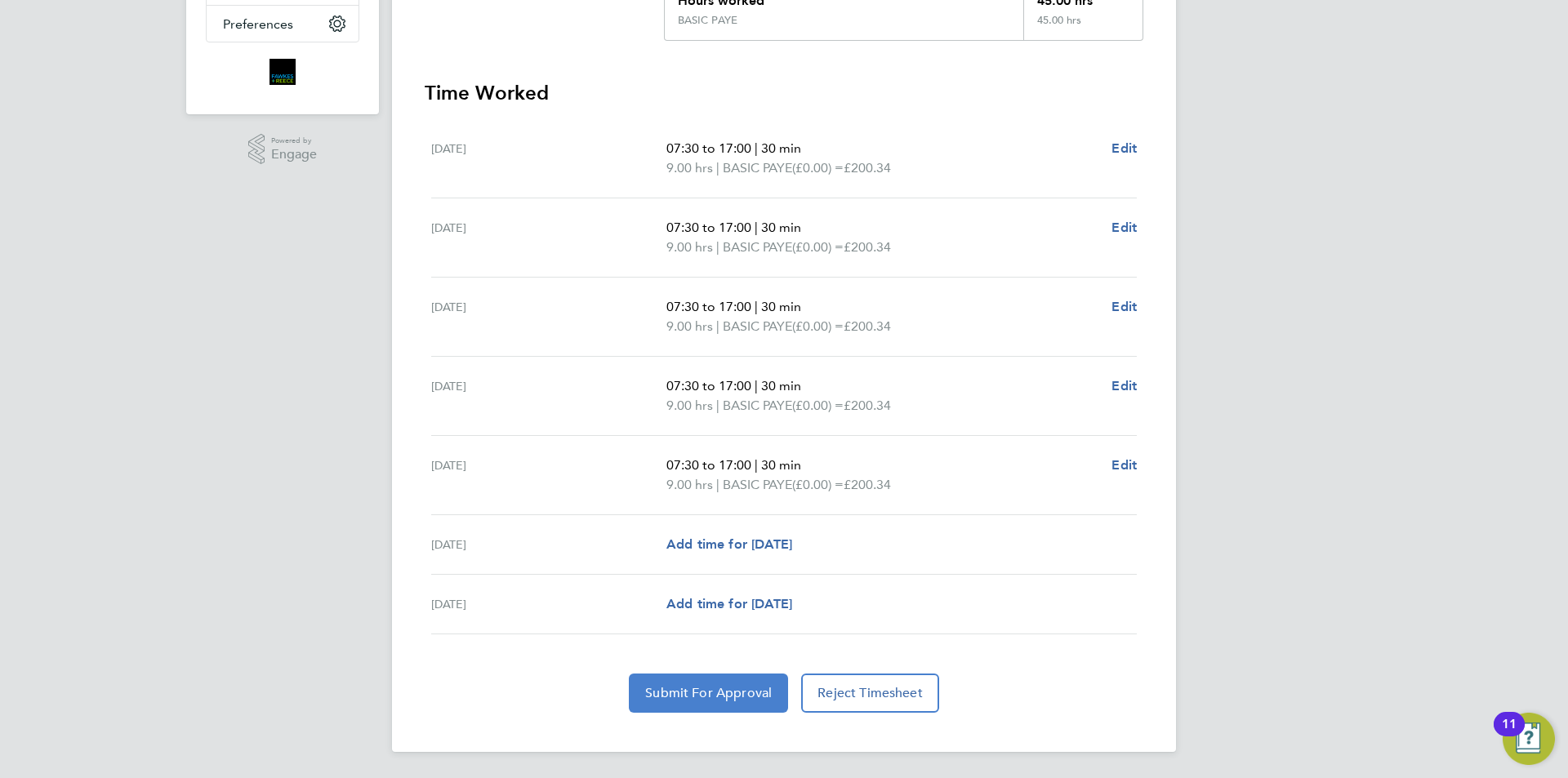
click at [766, 685] on button "Submit For Approval" at bounding box center [709, 694] width 159 height 39
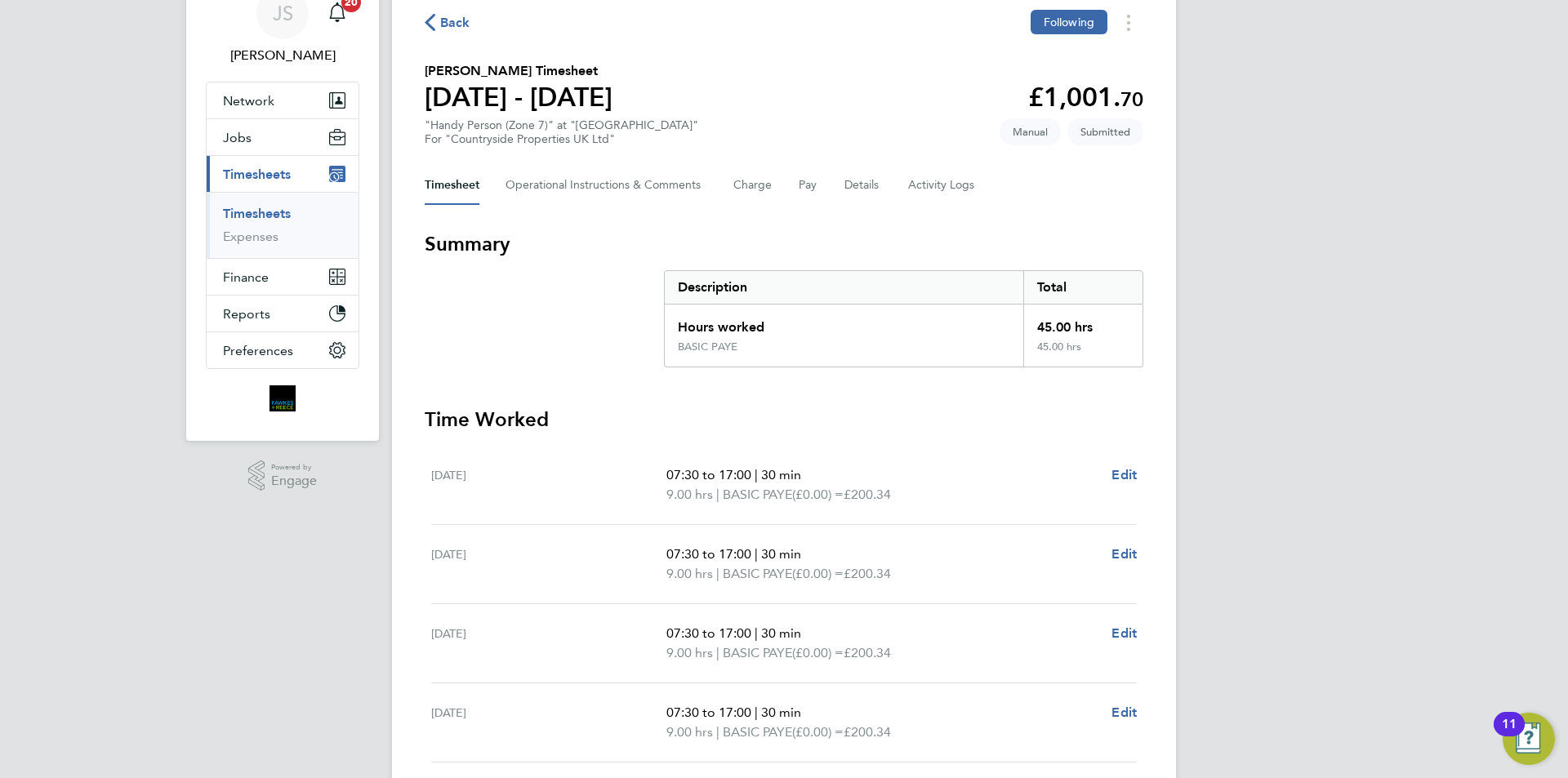
click at [462, 25] on span "Back" at bounding box center [455, 23] width 30 height 20
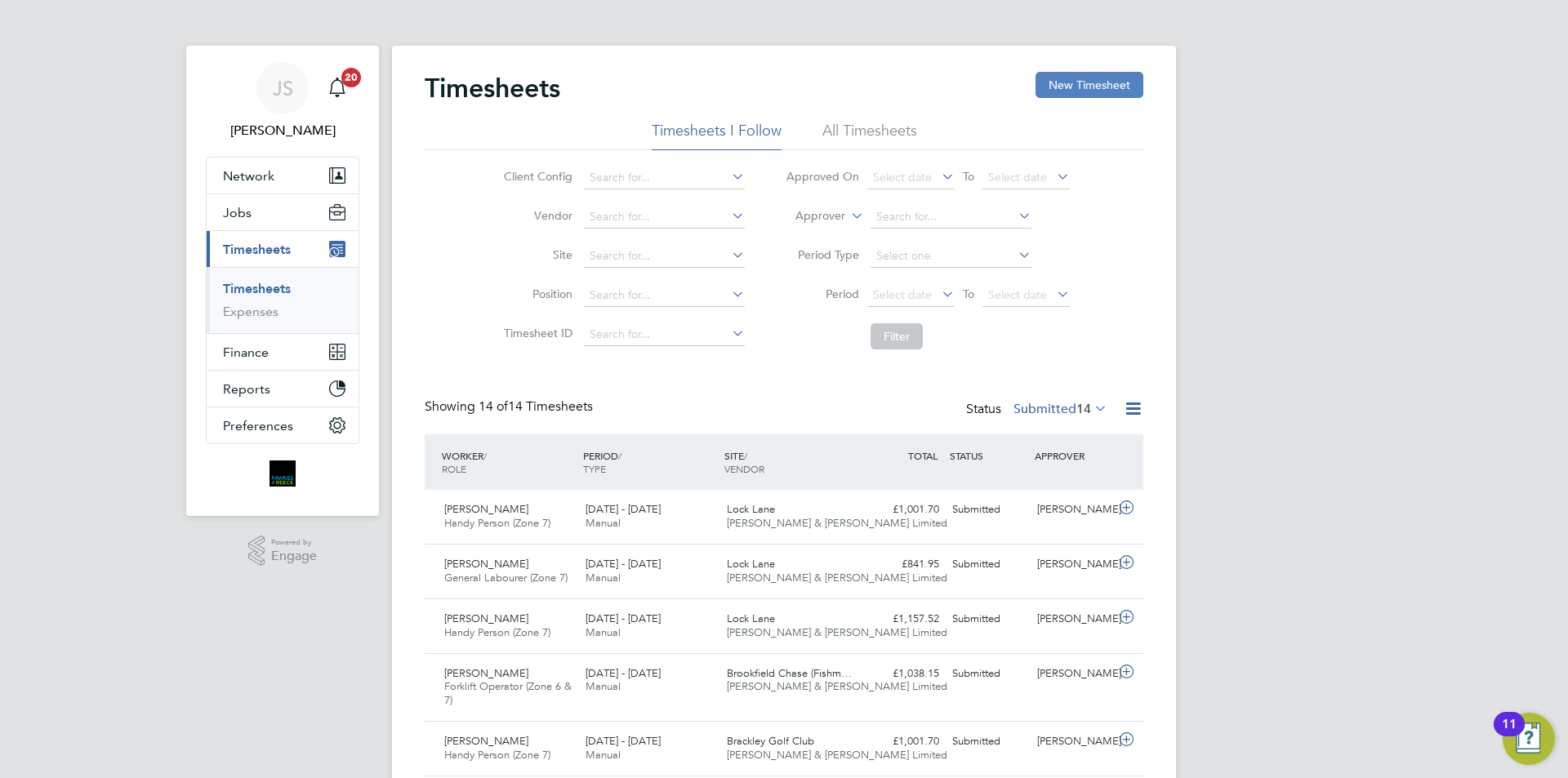
click at [1086, 73] on button "New Timesheet" at bounding box center [1089, 85] width 107 height 26
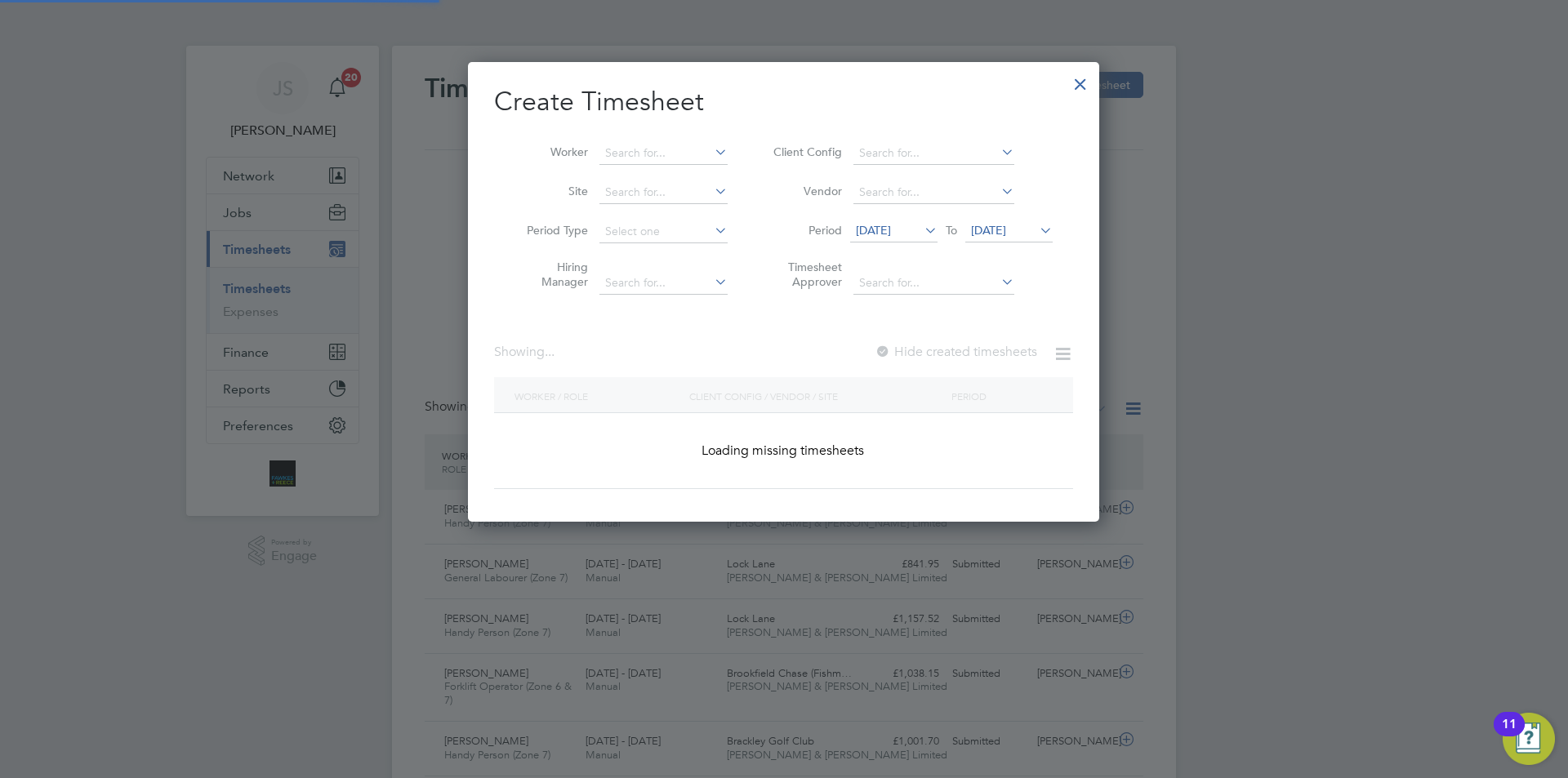
scroll to position [2459, 632]
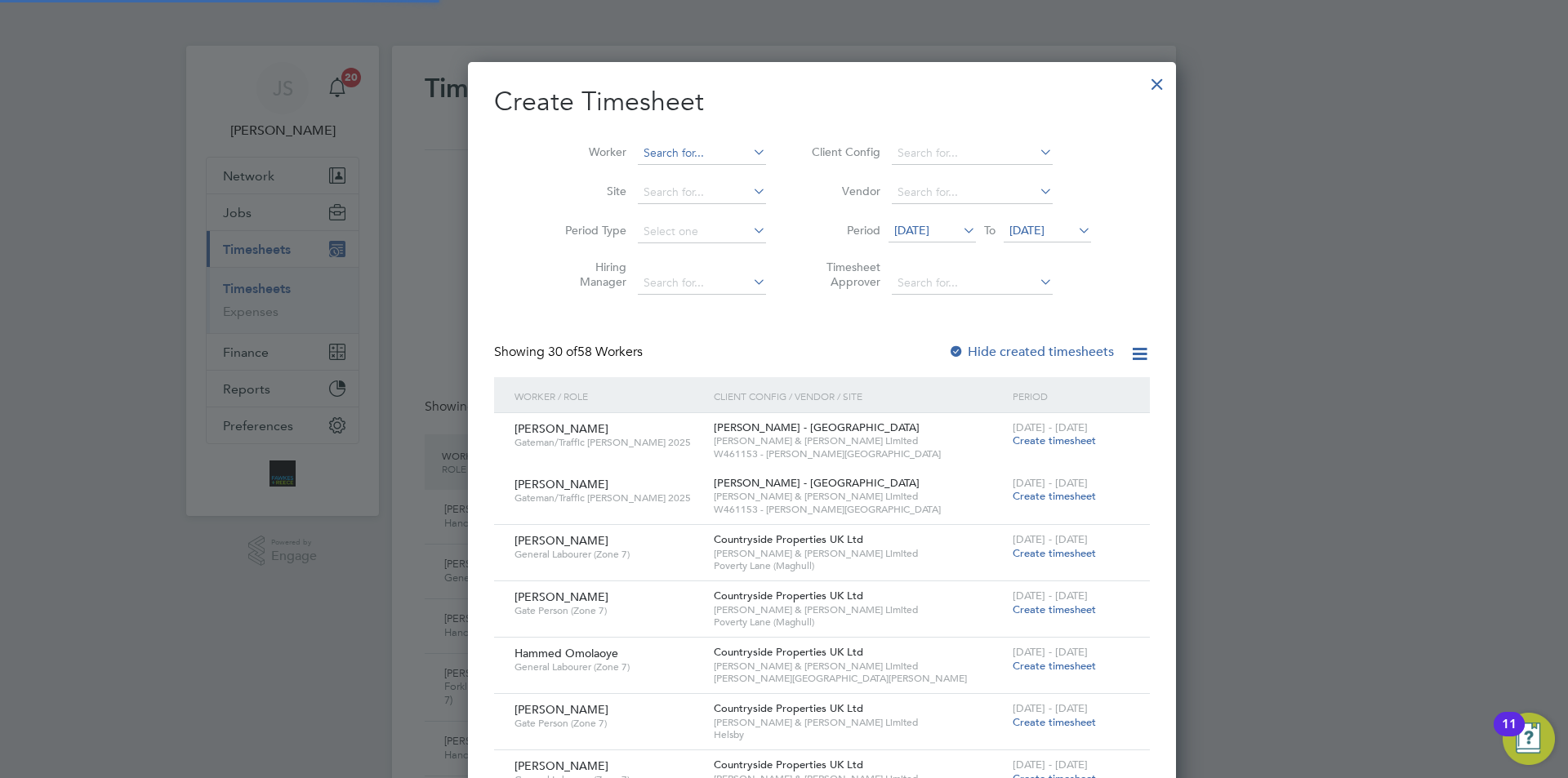
click at [669, 159] on input at bounding box center [702, 153] width 128 height 23
click at [670, 177] on li "[PERSON_NAME] ack" at bounding box center [668, 175] width 139 height 22
type input "[PERSON_NAME]"
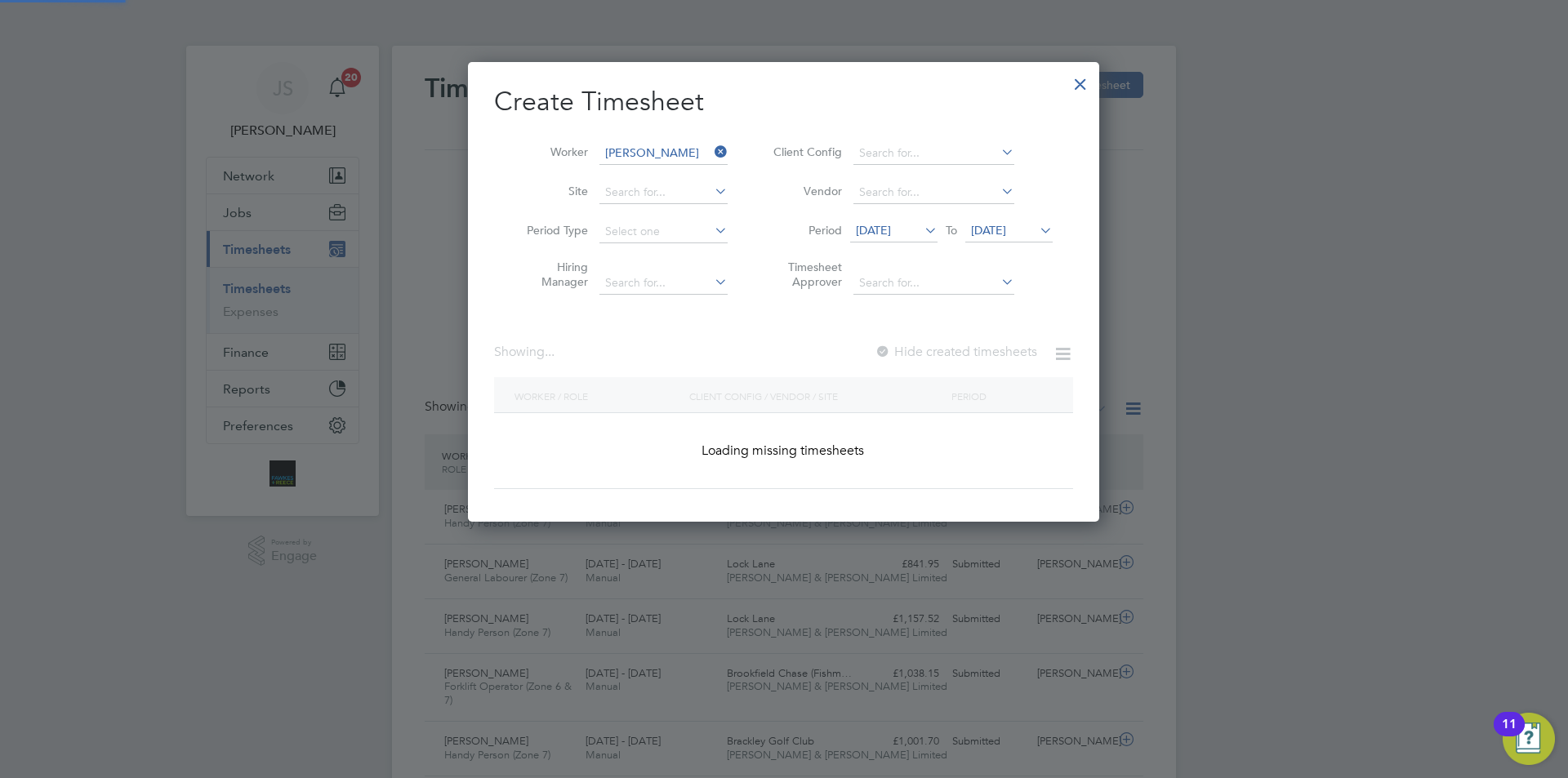
scroll to position [461, 632]
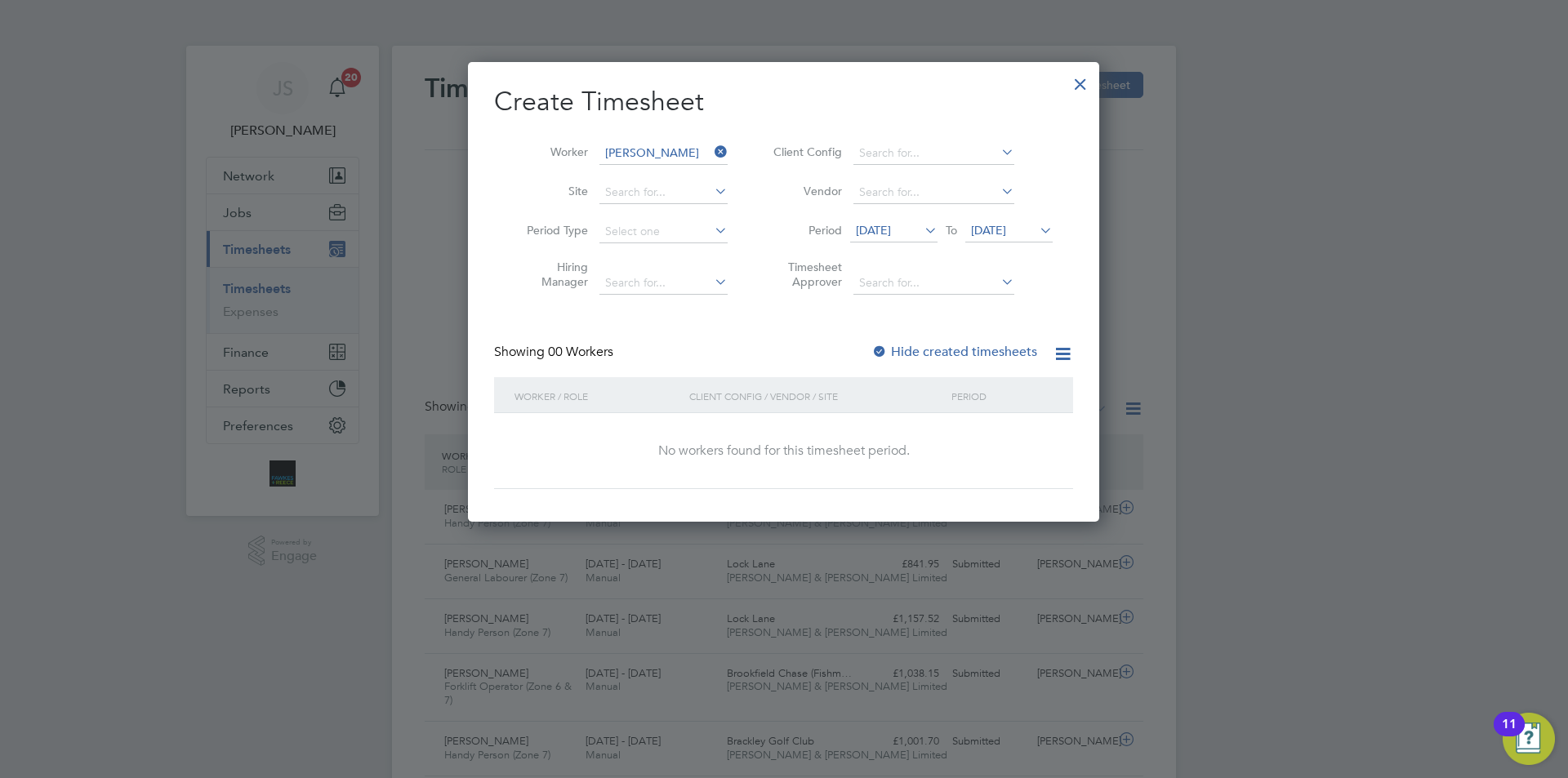
click at [882, 349] on div at bounding box center [880, 353] width 16 height 16
click at [896, 239] on span "[DATE]" at bounding box center [894, 231] width 88 height 22
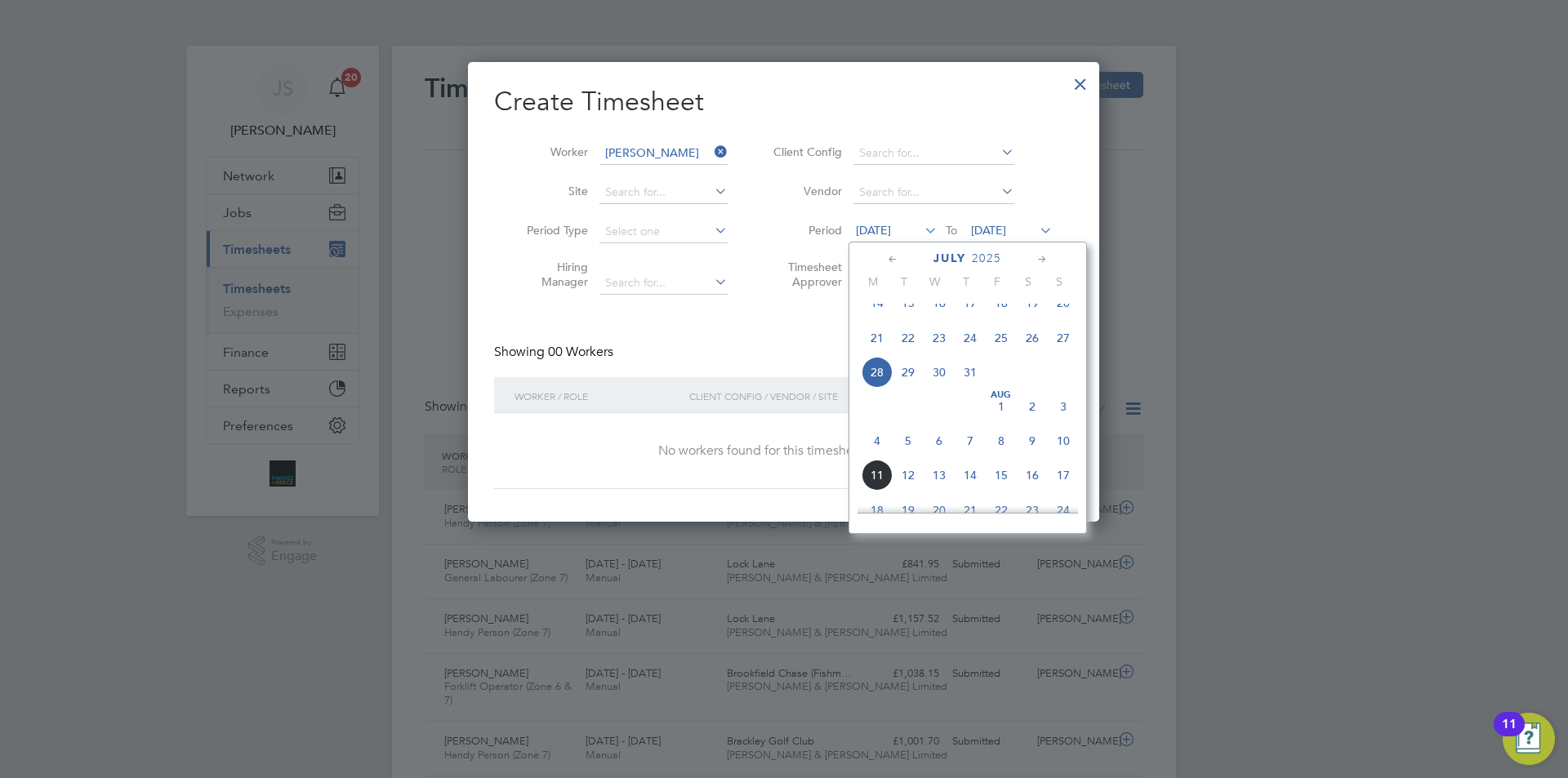
click at [879, 457] on span "4" at bounding box center [877, 441] width 31 height 31
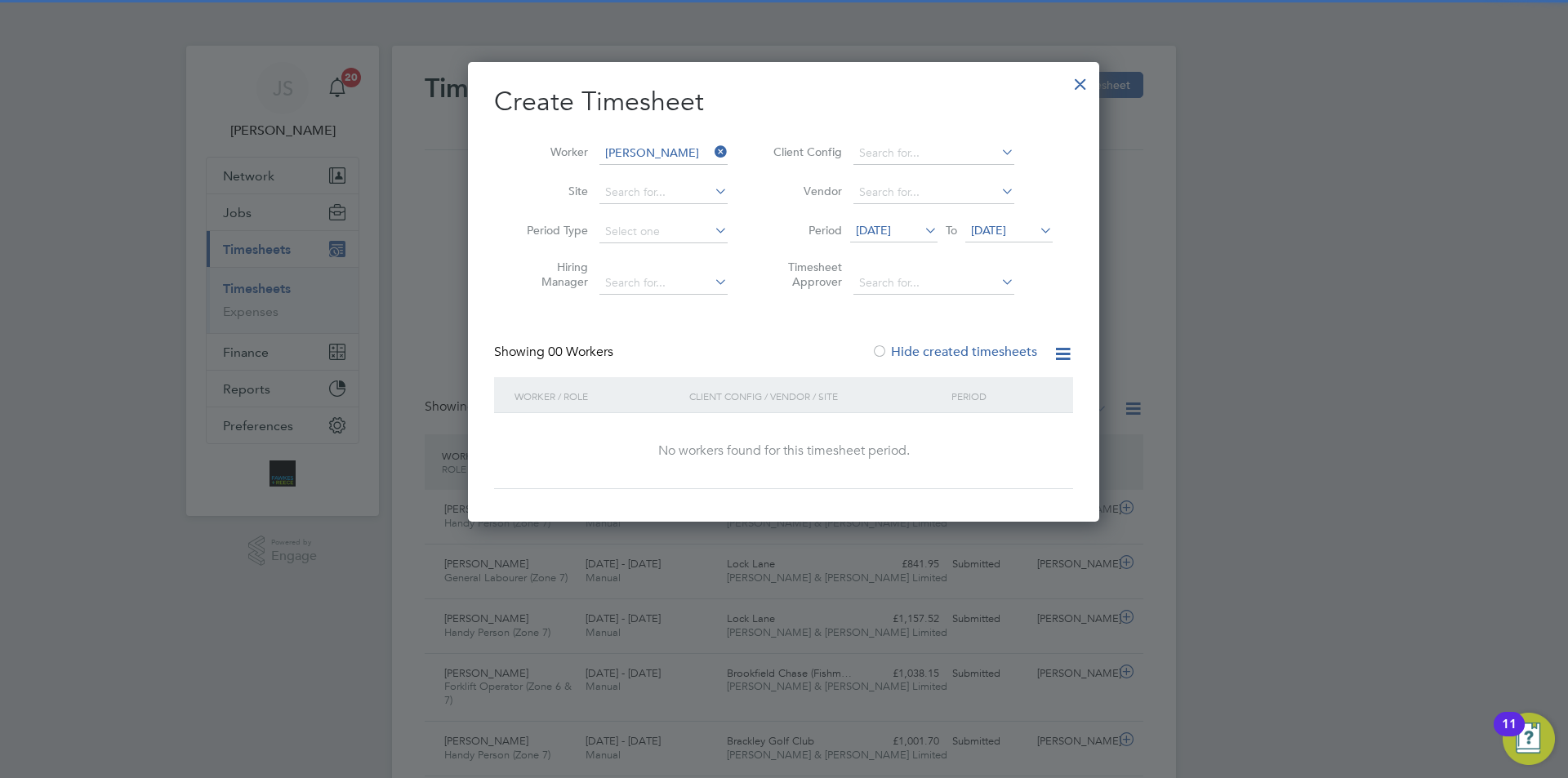
click at [882, 225] on span "[DATE]" at bounding box center [873, 230] width 35 height 15
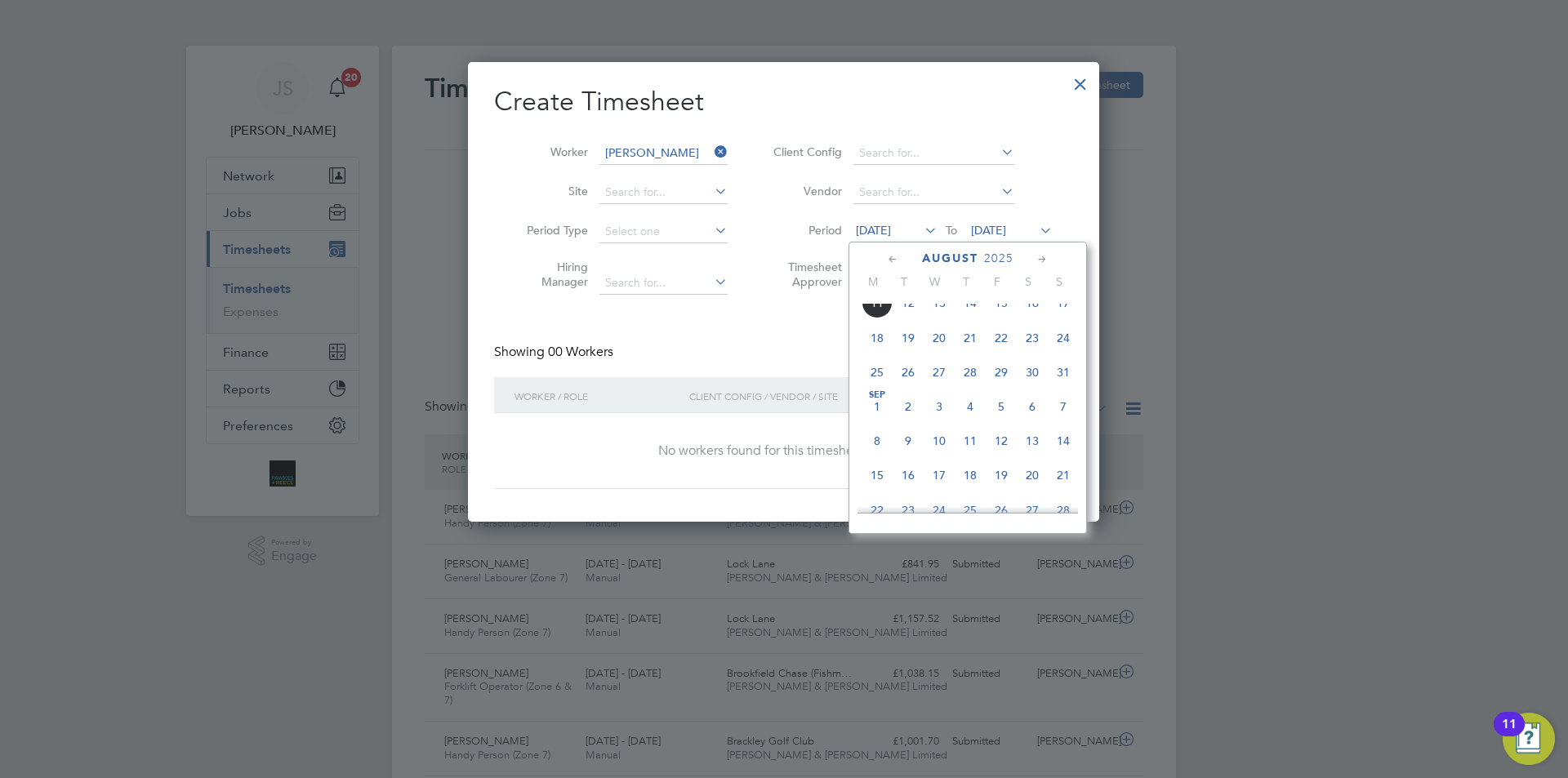
scroll to position [530, 0]
click at [941, 420] on span "13" at bounding box center [939, 409] width 31 height 31
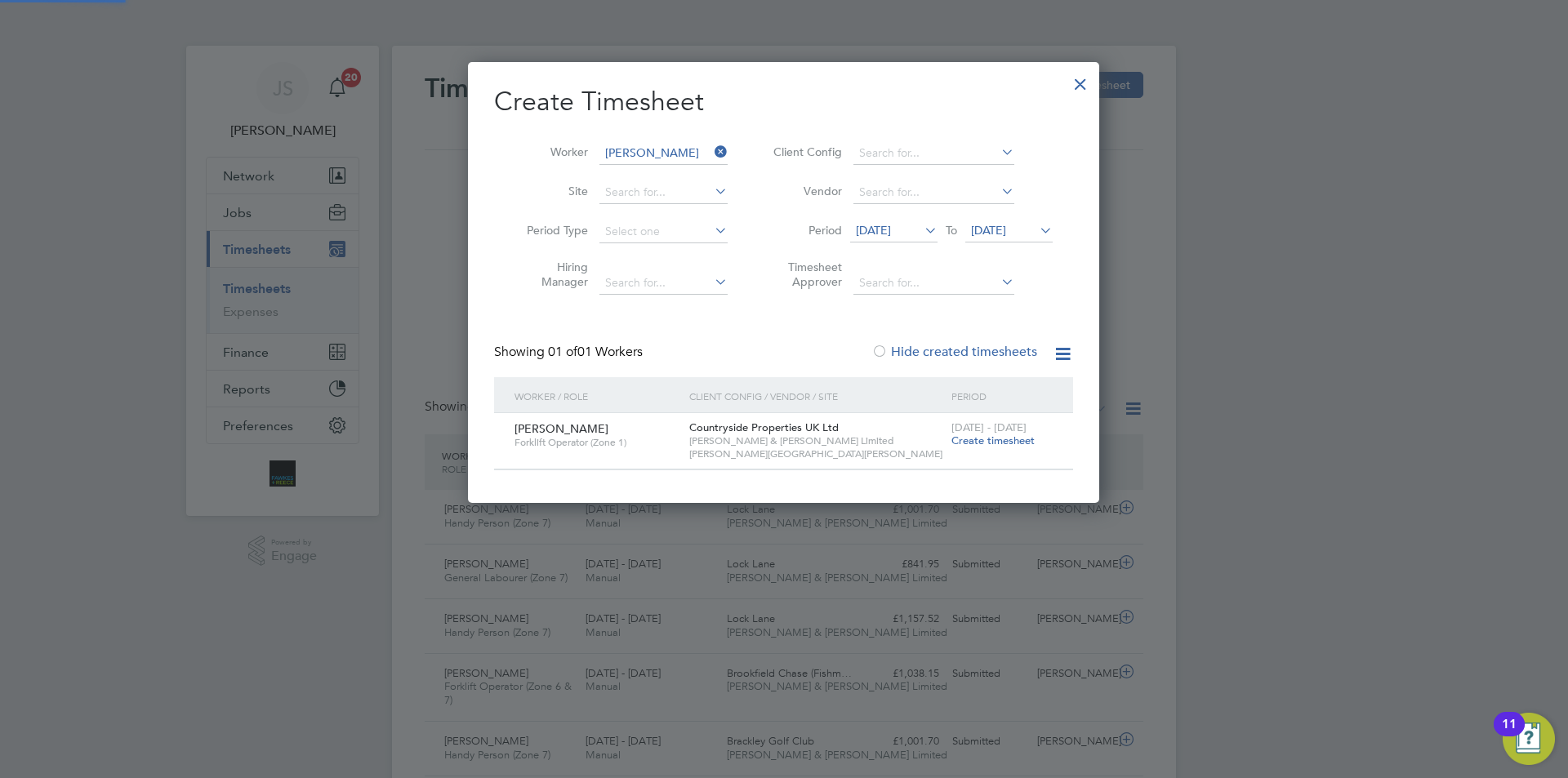
scroll to position [440, 632]
click at [967, 449] on div "[DATE] - [DATE] Create timesheet" at bounding box center [1001, 435] width 109 height 44
click at [976, 441] on span "Create timesheet" at bounding box center [993, 440] width 84 height 14
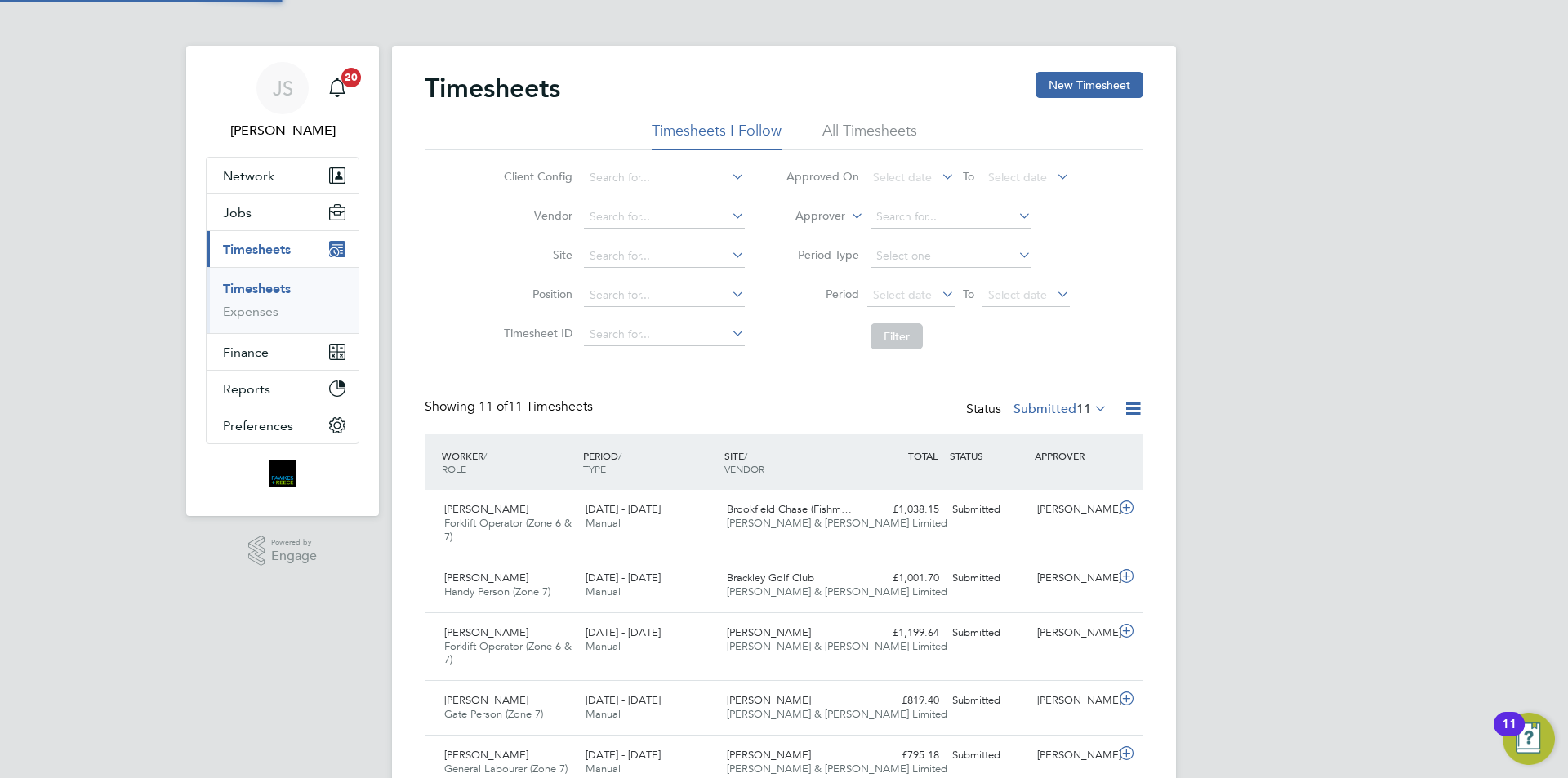
scroll to position [8, 8]
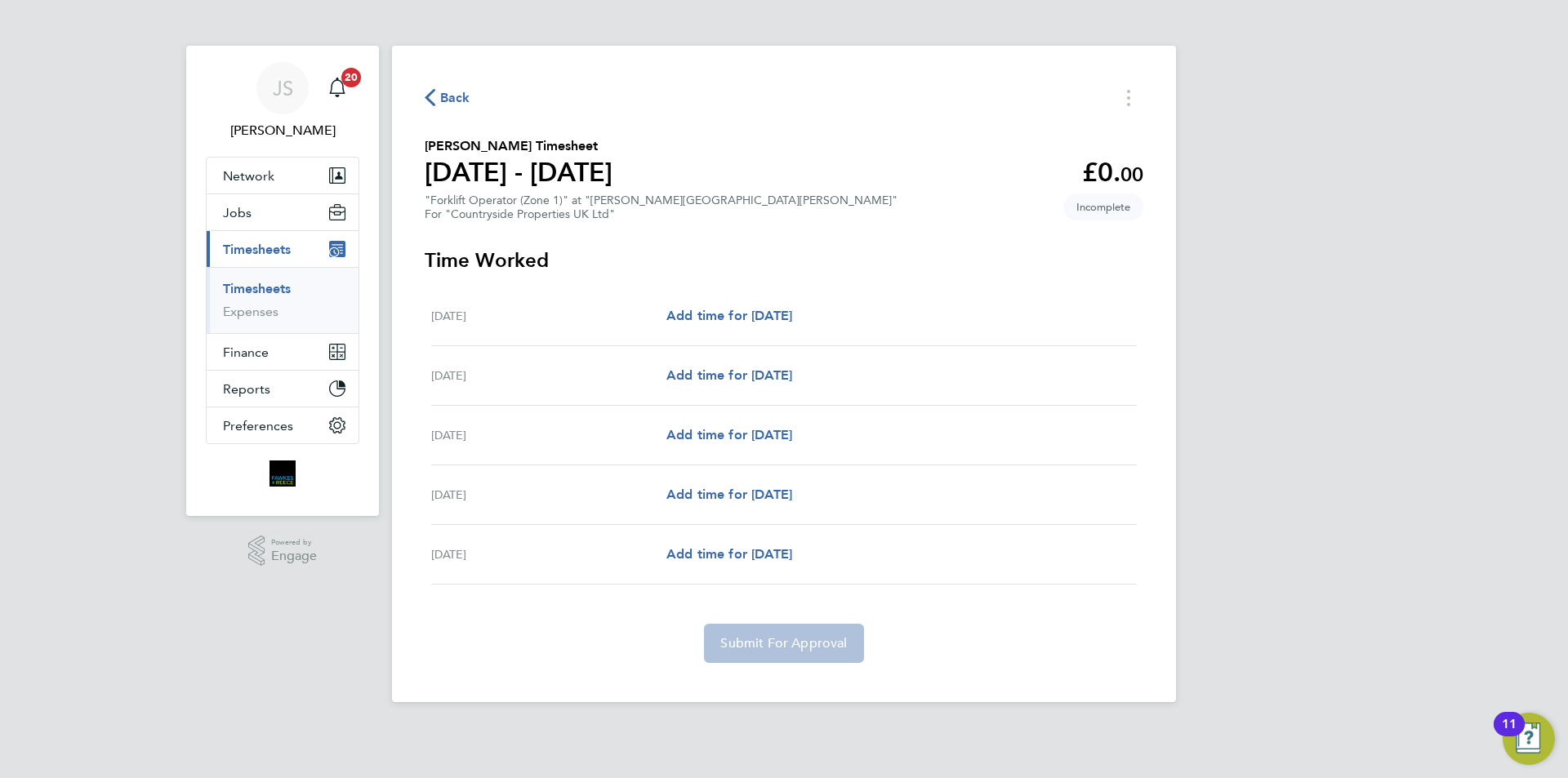
click at [449, 98] on span "Back" at bounding box center [455, 98] width 30 height 20
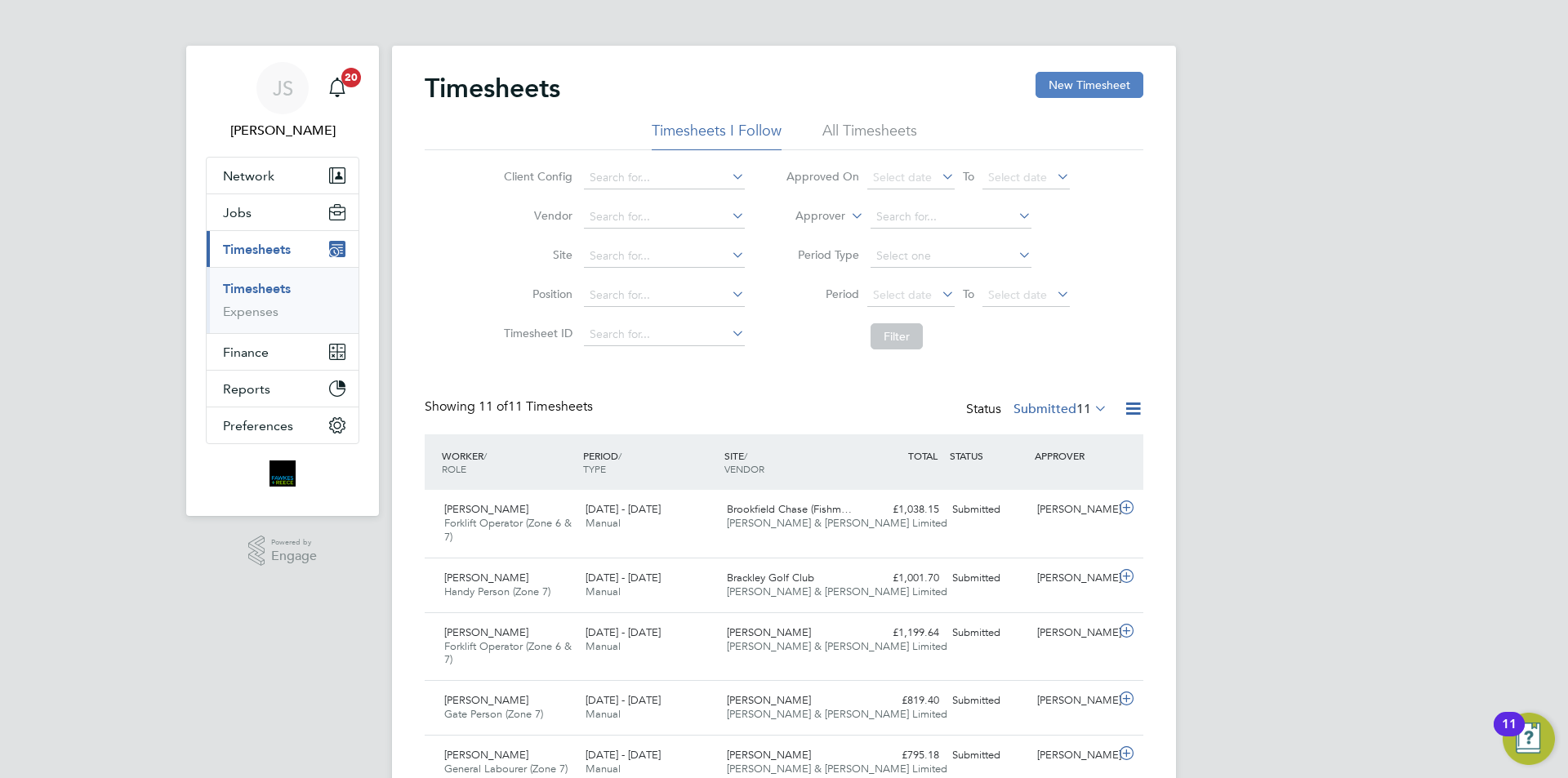
click at [1083, 75] on button "New Timesheet" at bounding box center [1089, 85] width 107 height 26
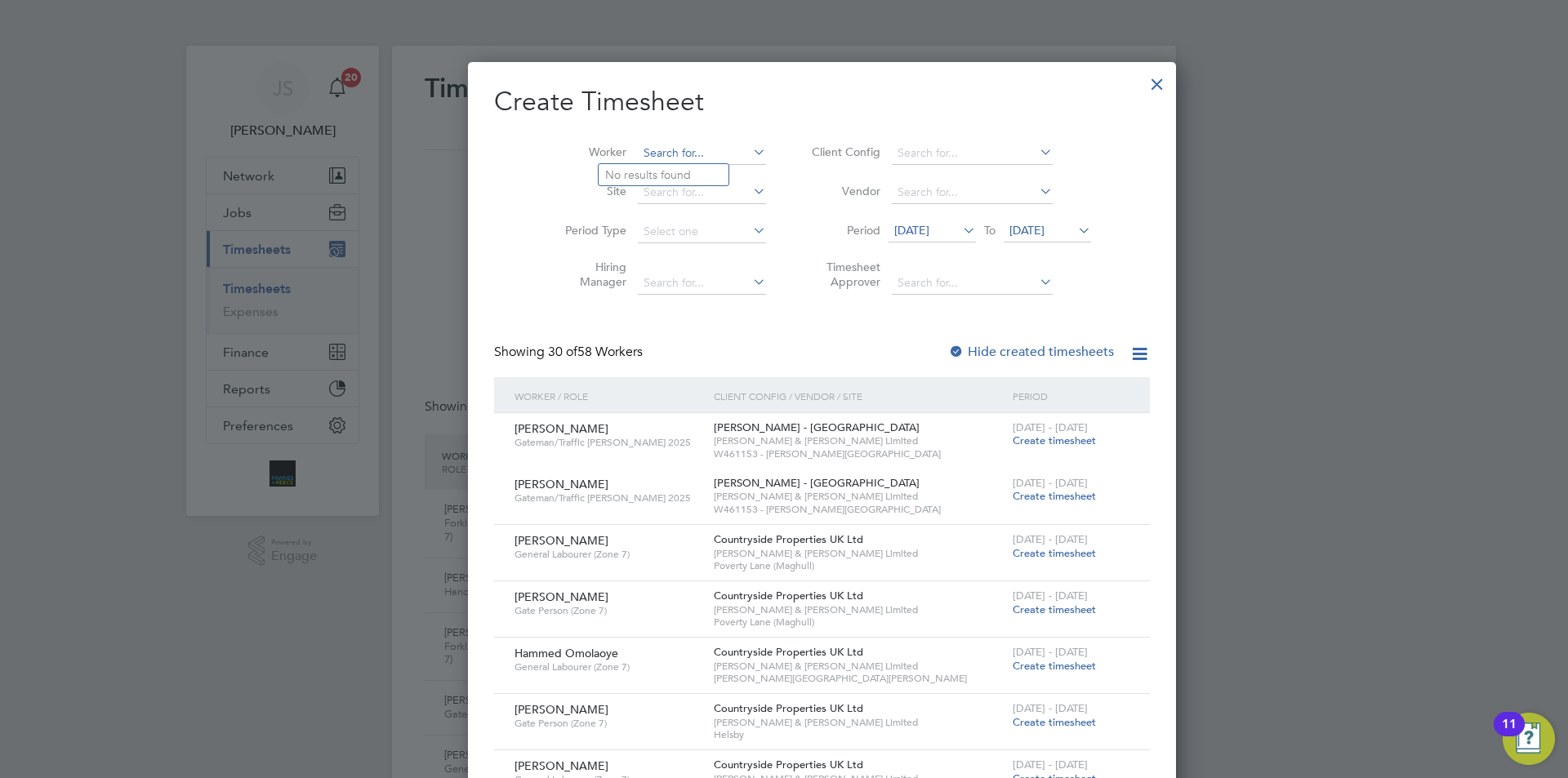
click at [641, 155] on input at bounding box center [702, 153] width 128 height 23
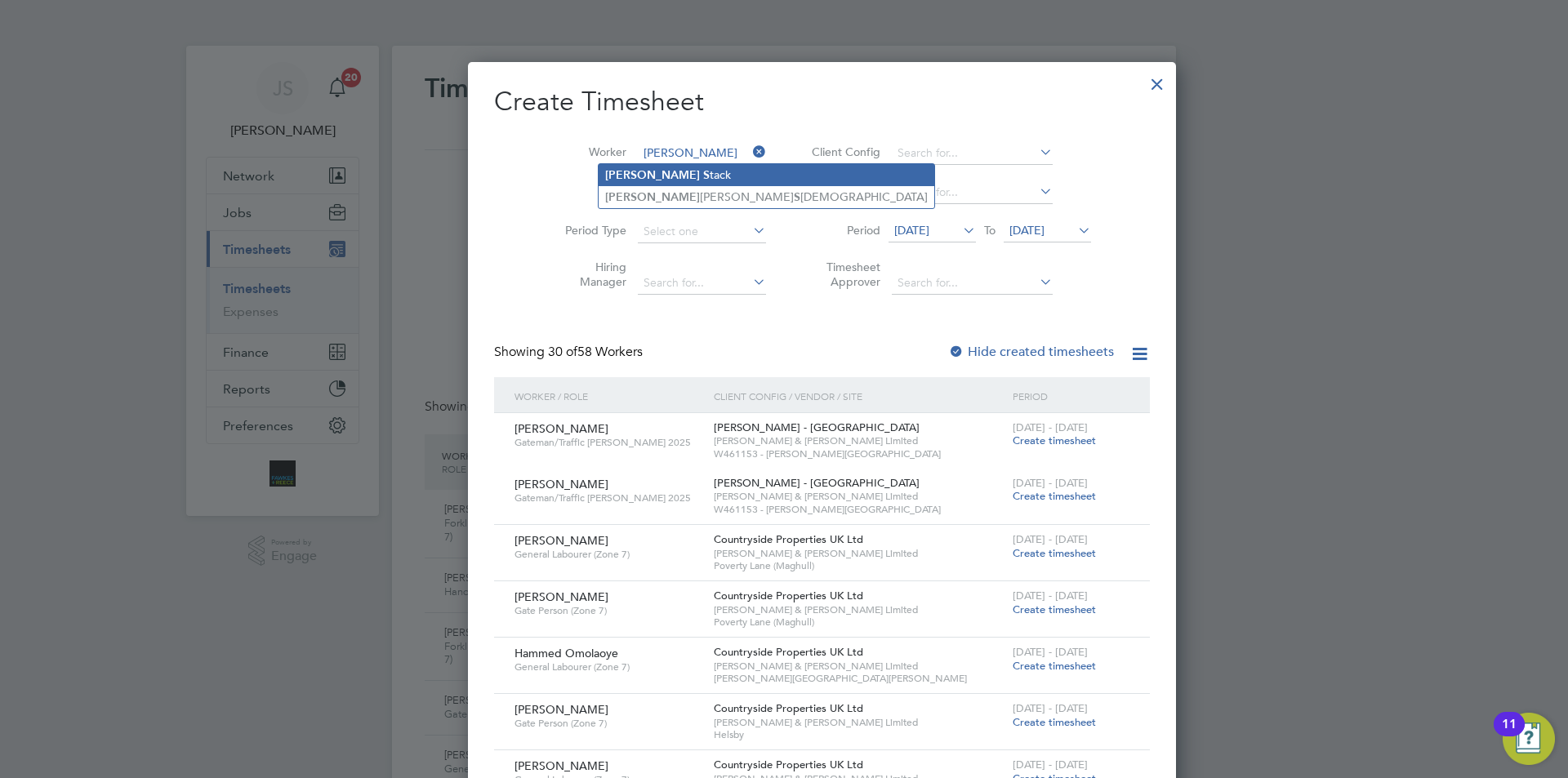
click at [631, 166] on li "[PERSON_NAME]" at bounding box center [766, 175] width 335 height 22
type input "[PERSON_NAME]"
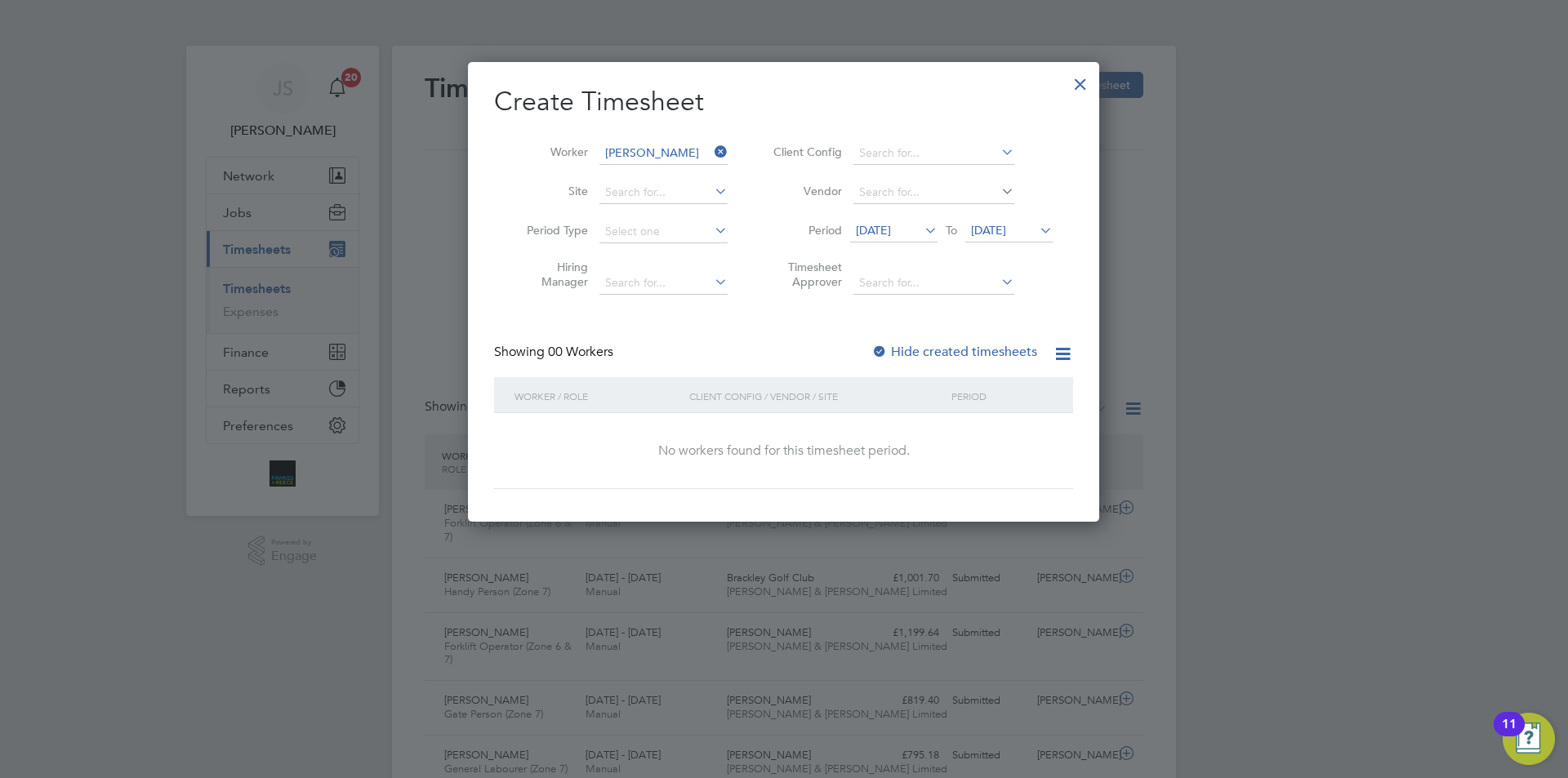
click at [908, 222] on span "[DATE]" at bounding box center [894, 231] width 88 height 22
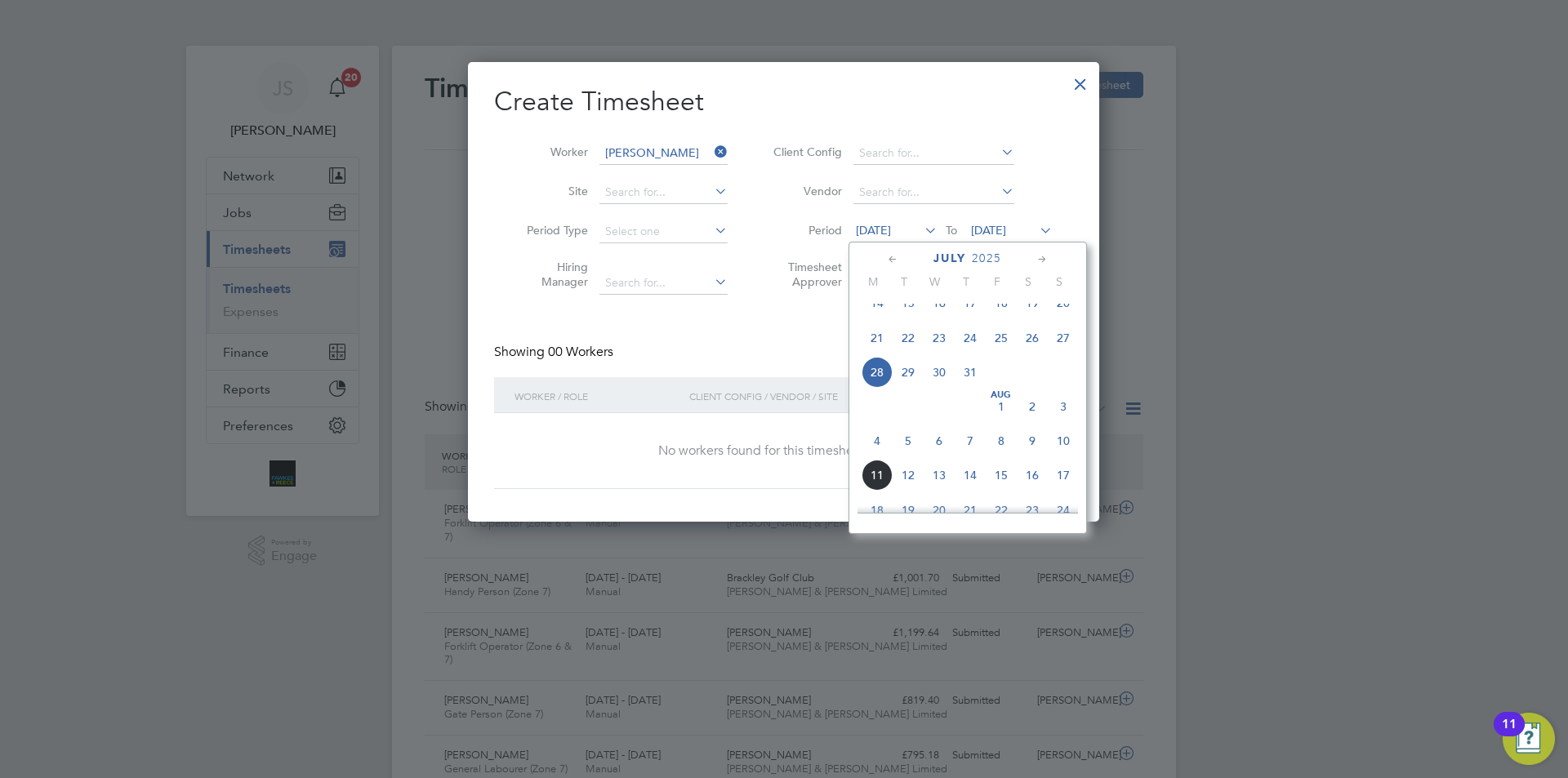
click at [943, 456] on span "6" at bounding box center [939, 441] width 31 height 31
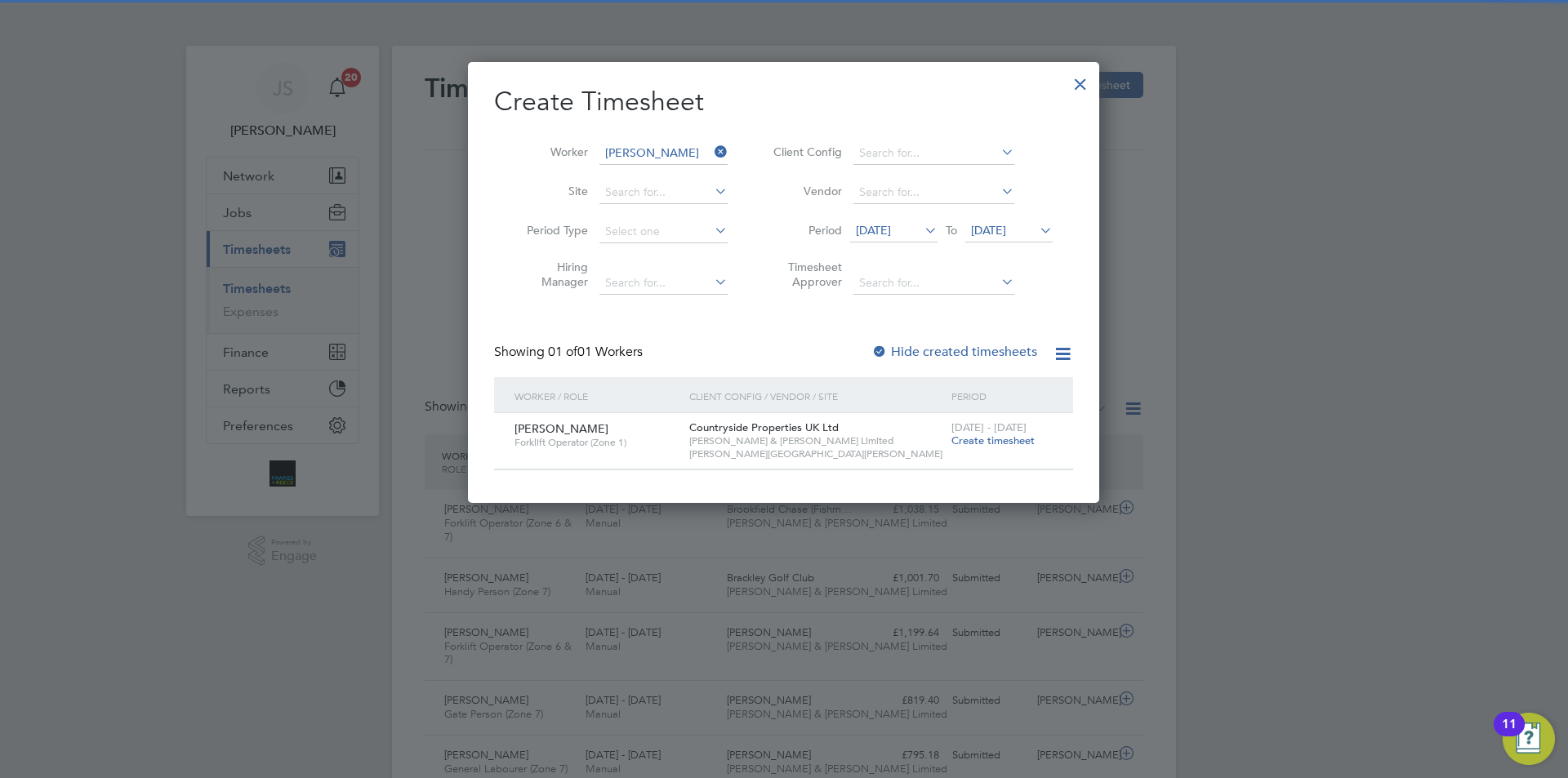
click at [973, 441] on span "Create timesheet" at bounding box center [993, 440] width 84 height 14
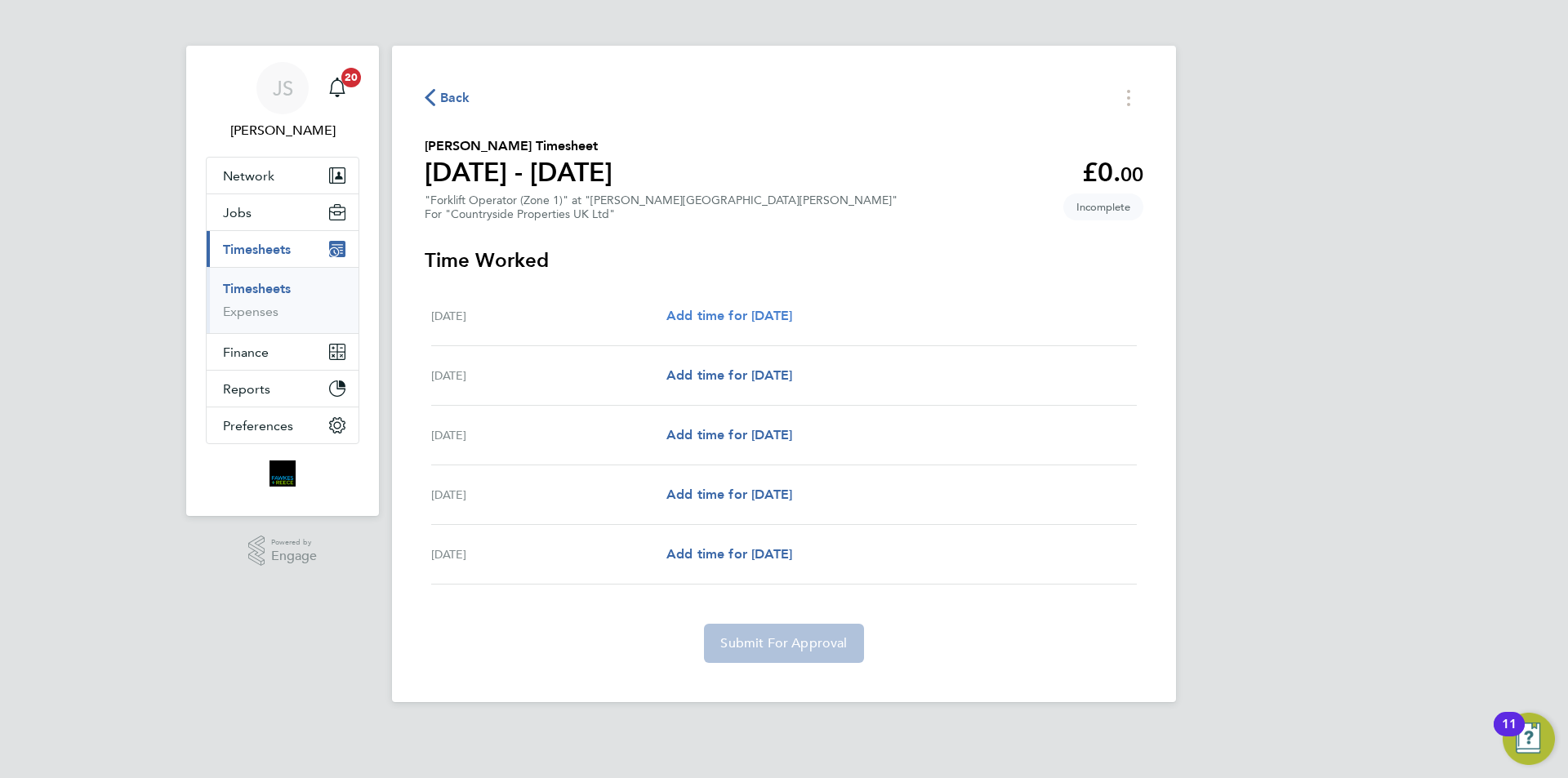
click at [761, 318] on span "Add time for [DATE]" at bounding box center [729, 315] width 125 height 16
select select "30"
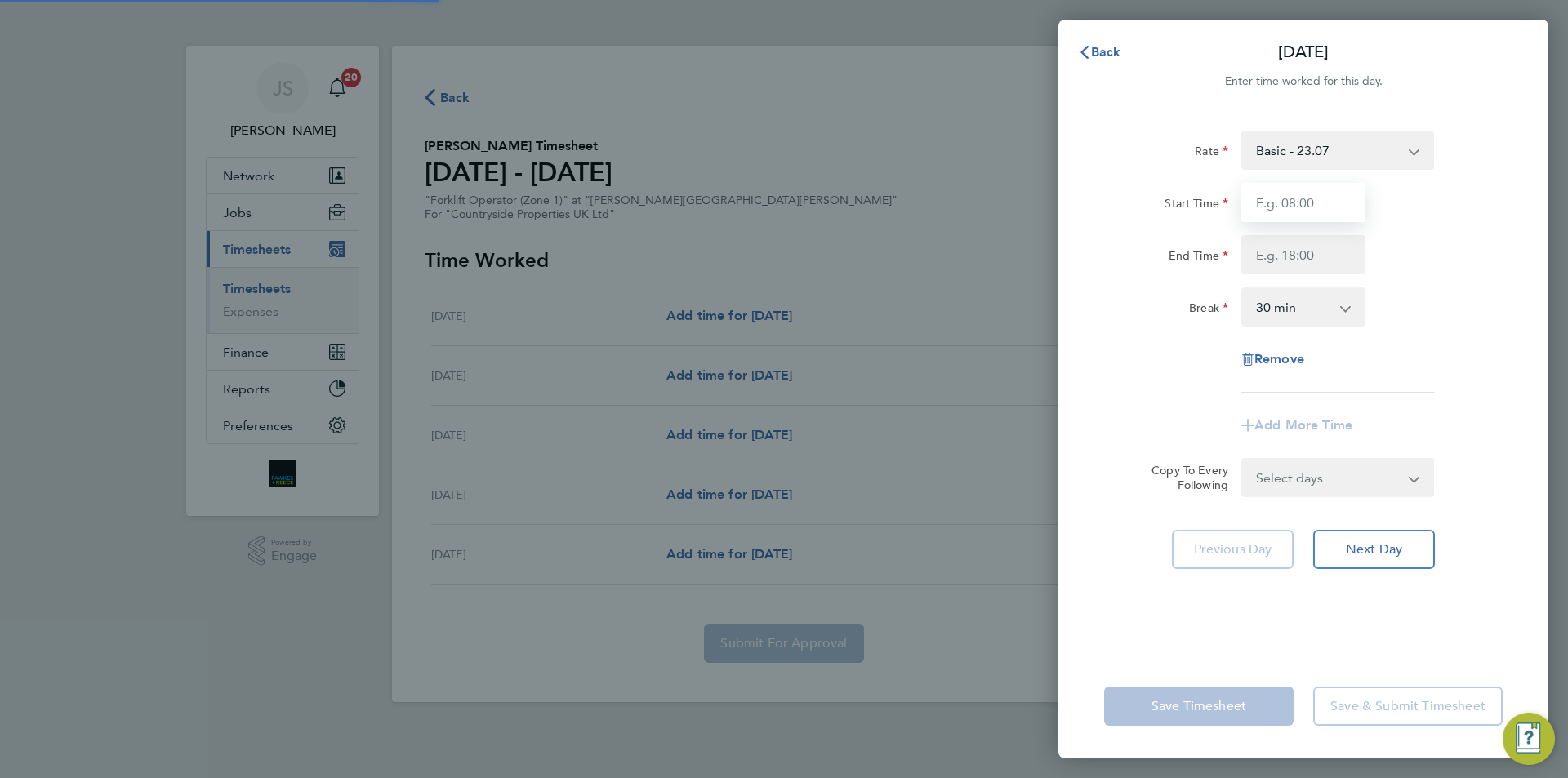
click at [1339, 195] on input "Start Time" at bounding box center [1303, 202] width 124 height 39
type input "07:30"
click at [1314, 239] on input "End Time" at bounding box center [1303, 255] width 124 height 39
type input "18:00"
drag, startPoint x: 1319, startPoint y: 473, endPoint x: 1292, endPoint y: 508, distance: 44.2
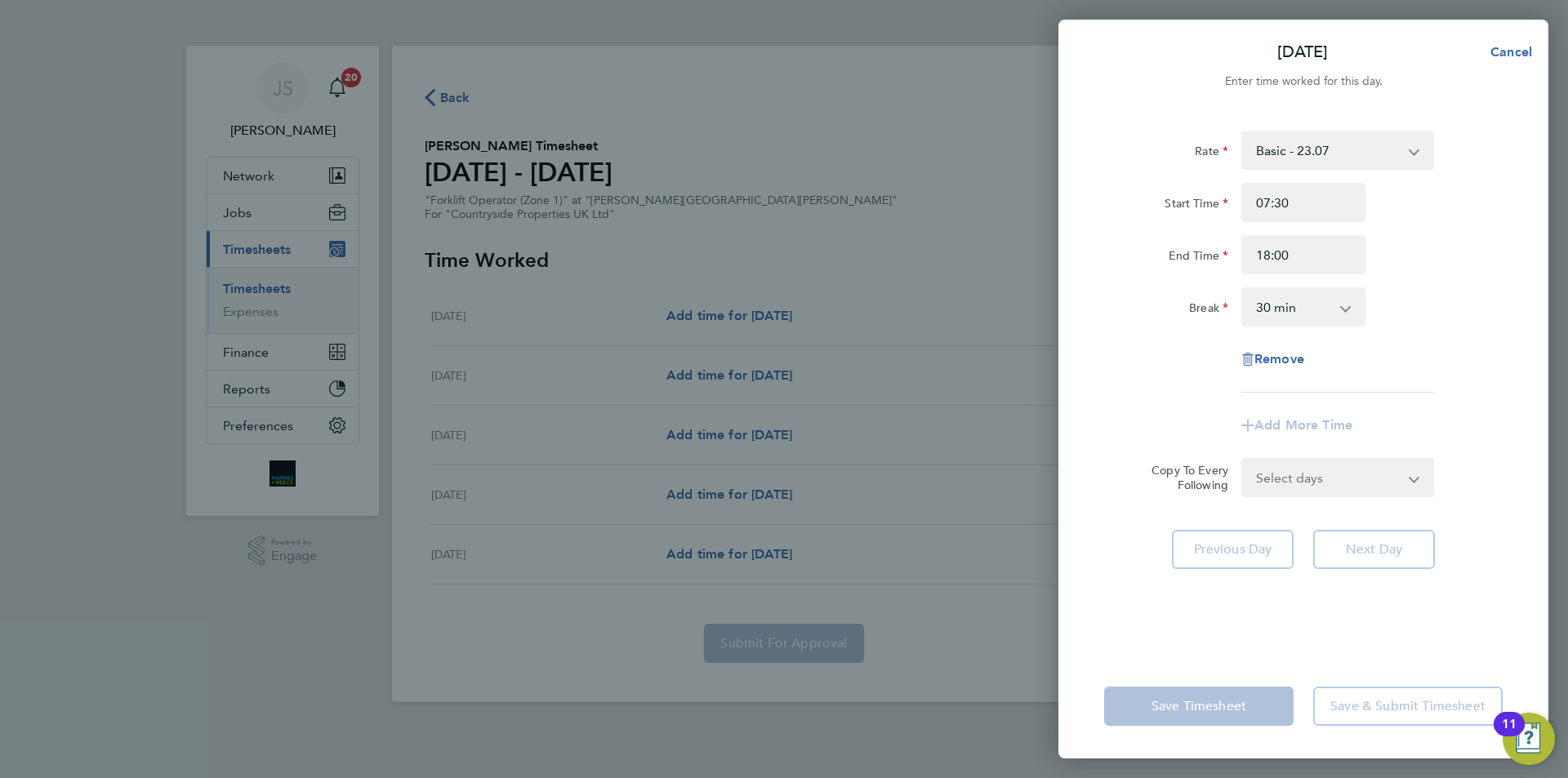
click at [1319, 473] on form "Rate Basic - 23.07 Start Time 07:30 End Time 18:00 Break 0 min 15 min 30 min 45…" at bounding box center [1304, 313] width 399 height 366
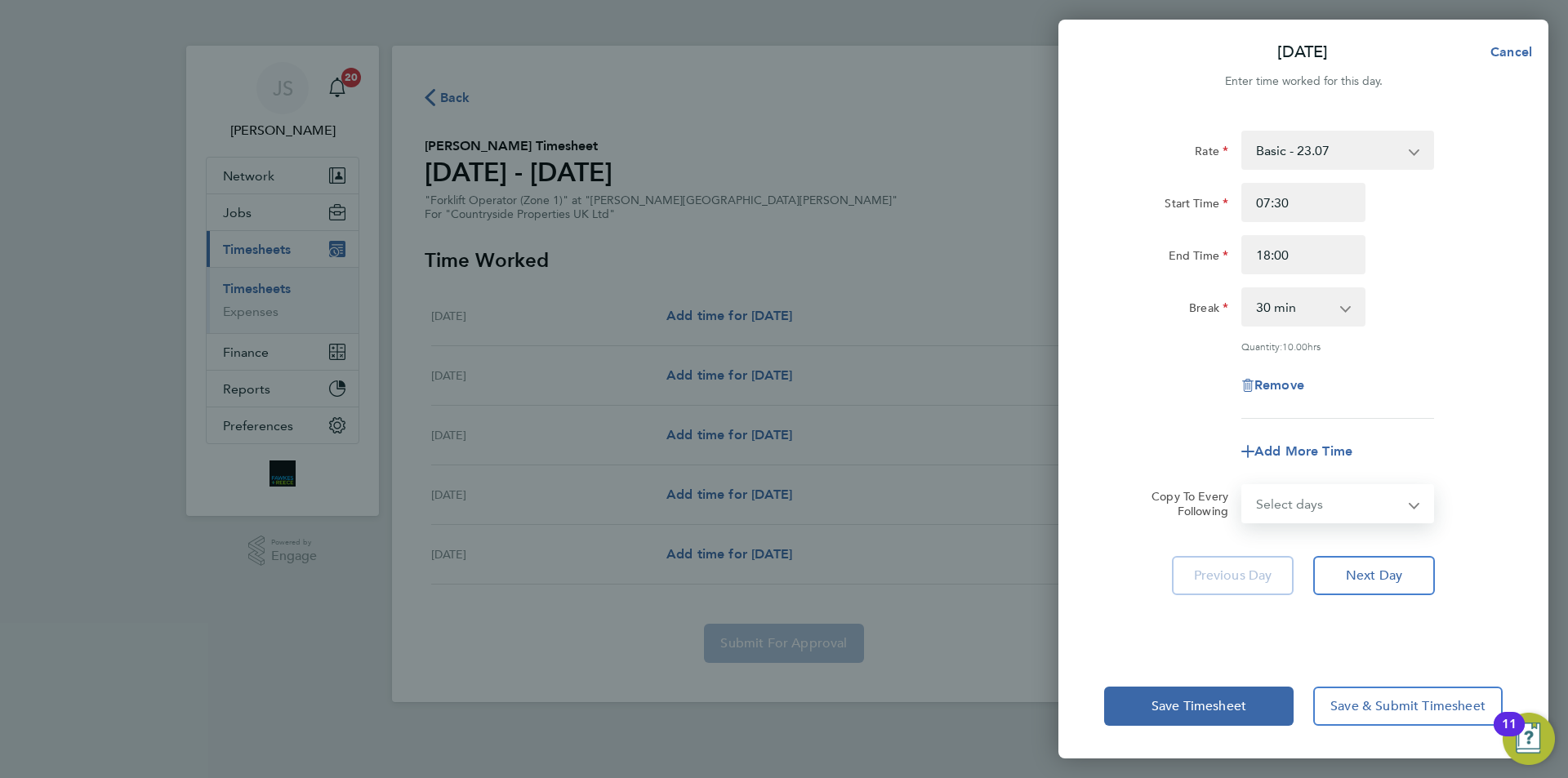
select select "DAY"
click at [1243, 486] on select "Select days Day Weekday (Mon-Fri) Weekend (Sat-Sun) [DATE] [DATE] [DATE] [DATE]" at bounding box center [1329, 504] width 171 height 36
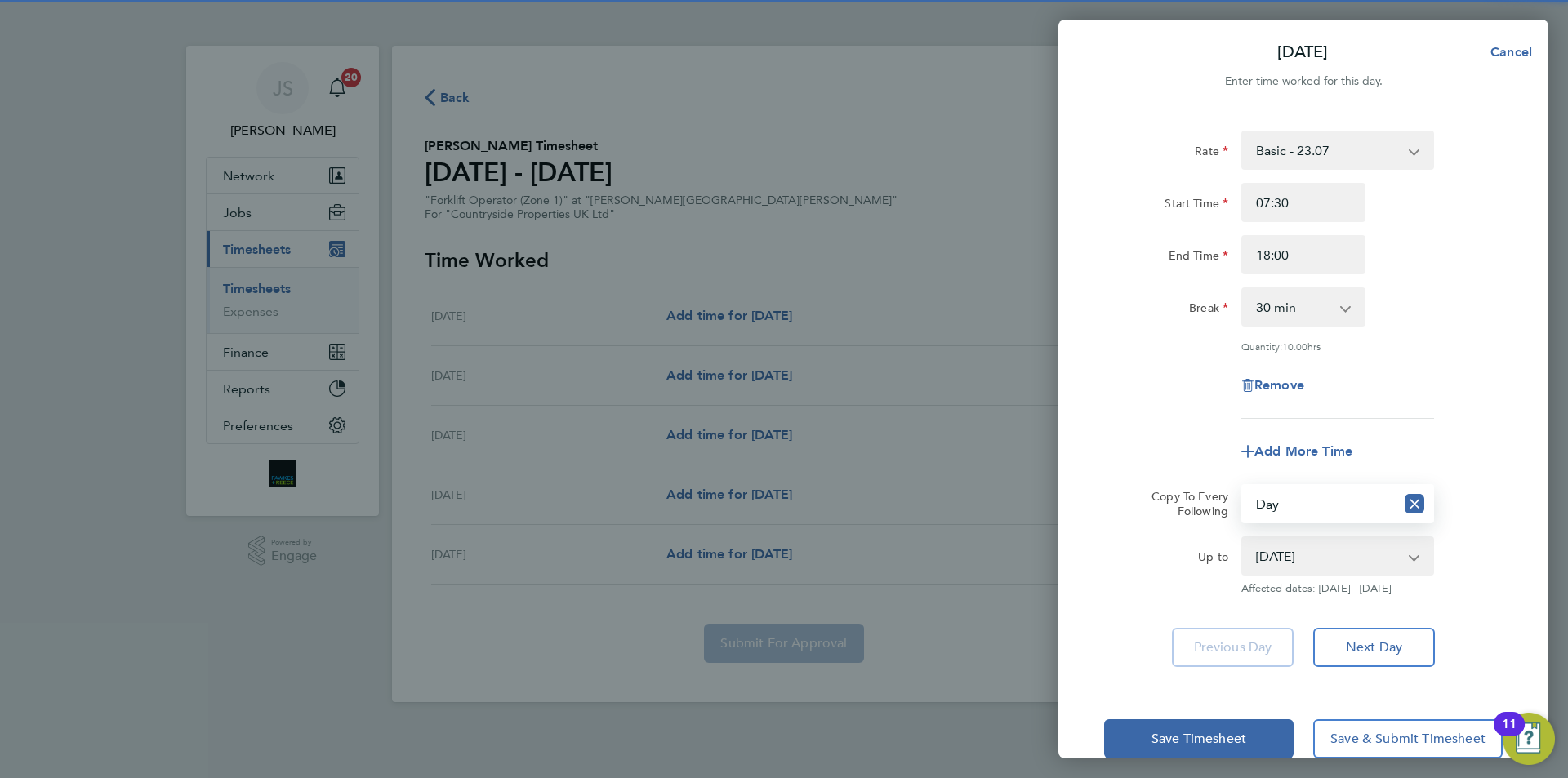
click at [1297, 566] on select "[DATE] [DATE] [DATE] [DATE]" at bounding box center [1328, 556] width 170 height 36
select select "[DATE]"
click at [1243, 538] on select "[DATE] [DATE] [DATE] [DATE]" at bounding box center [1328, 556] width 170 height 36
click at [1142, 439] on div "Add More Time" at bounding box center [1304, 452] width 412 height 39
click at [1175, 740] on span "Save Timesheet" at bounding box center [1199, 739] width 95 height 16
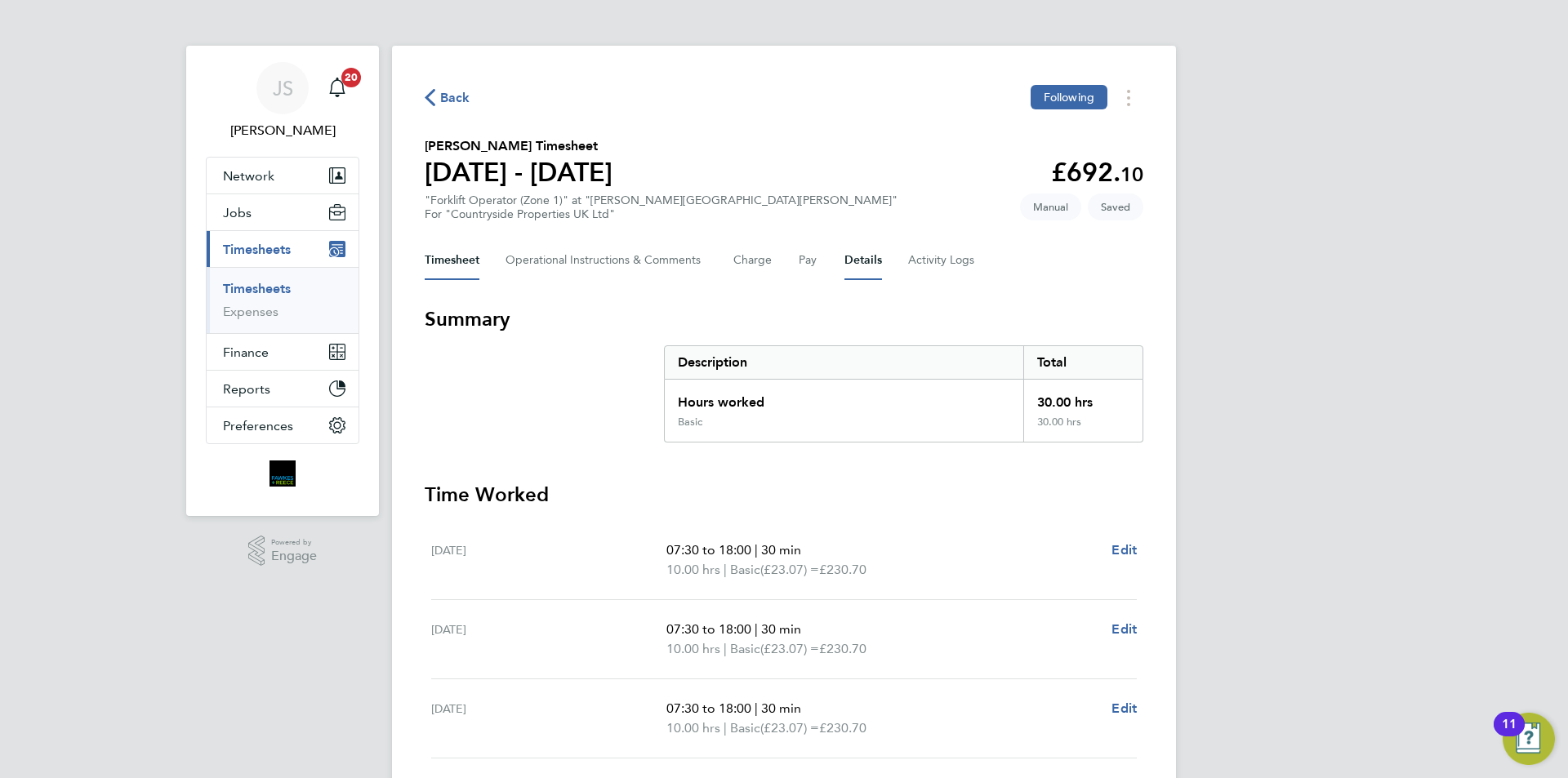
click at [863, 264] on button "Details" at bounding box center [864, 261] width 38 height 39
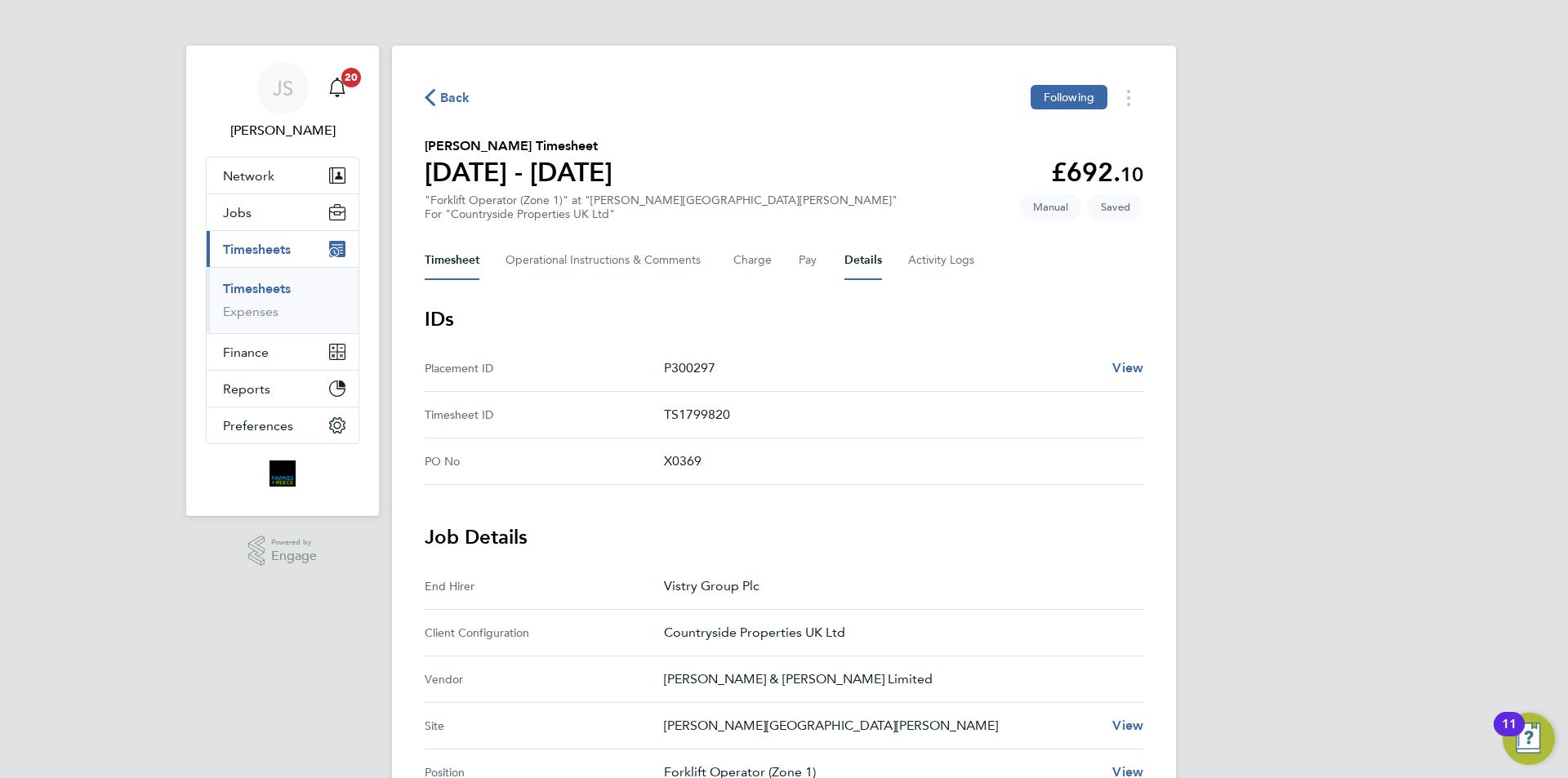
click at [456, 265] on button "Timesheet" at bounding box center [452, 261] width 55 height 39
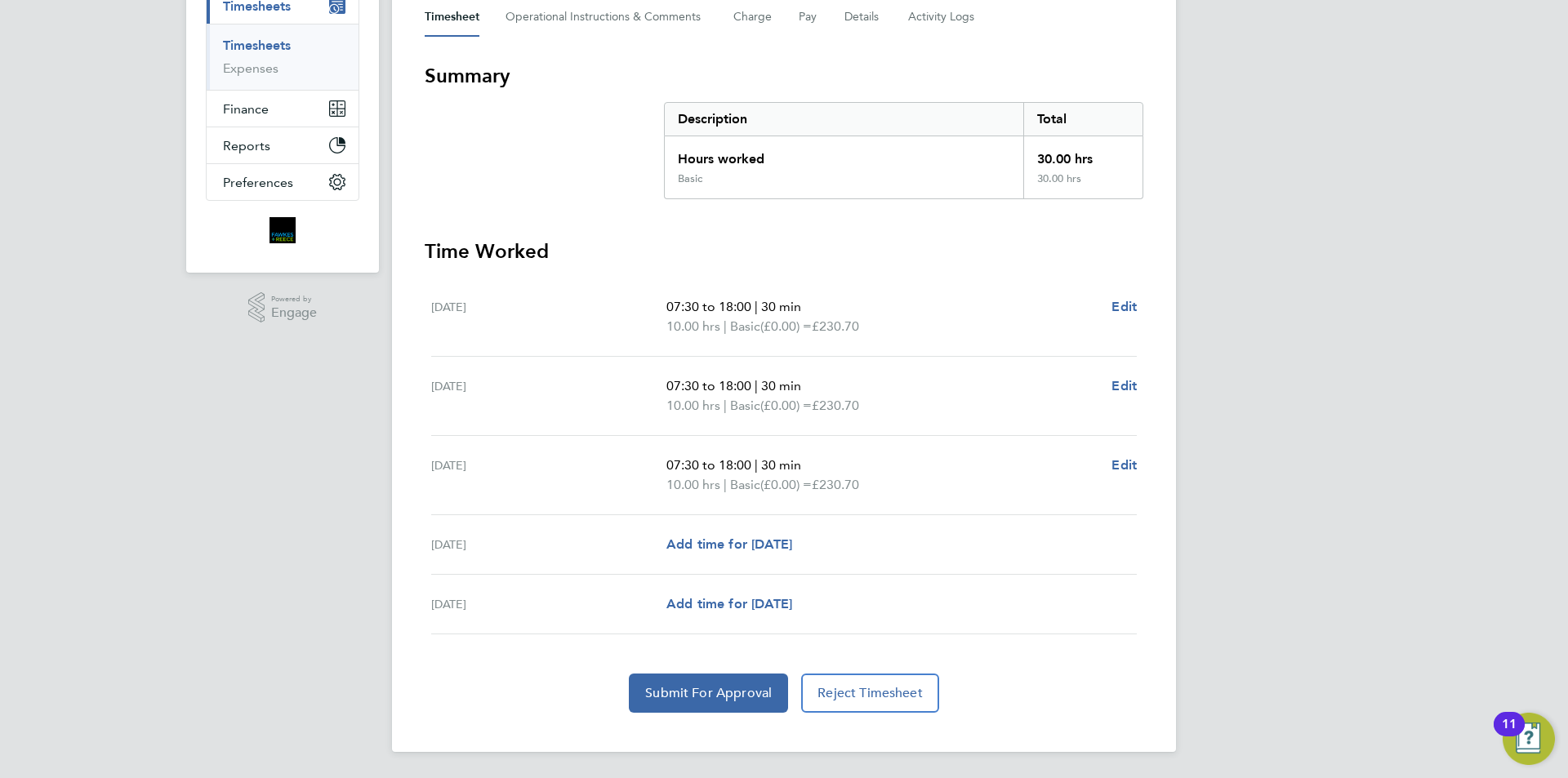
click at [680, 670] on section "Time Worked [DATE] 07:30 to 18:00 | 30 min 10.00 hrs | Basic (£0.00) = £230.70 …" at bounding box center [784, 475] width 718 height 475
click at [686, 694] on span "Submit For Approval" at bounding box center [709, 694] width 126 height 16
